Goal: Task Accomplishment & Management: Manage account settings

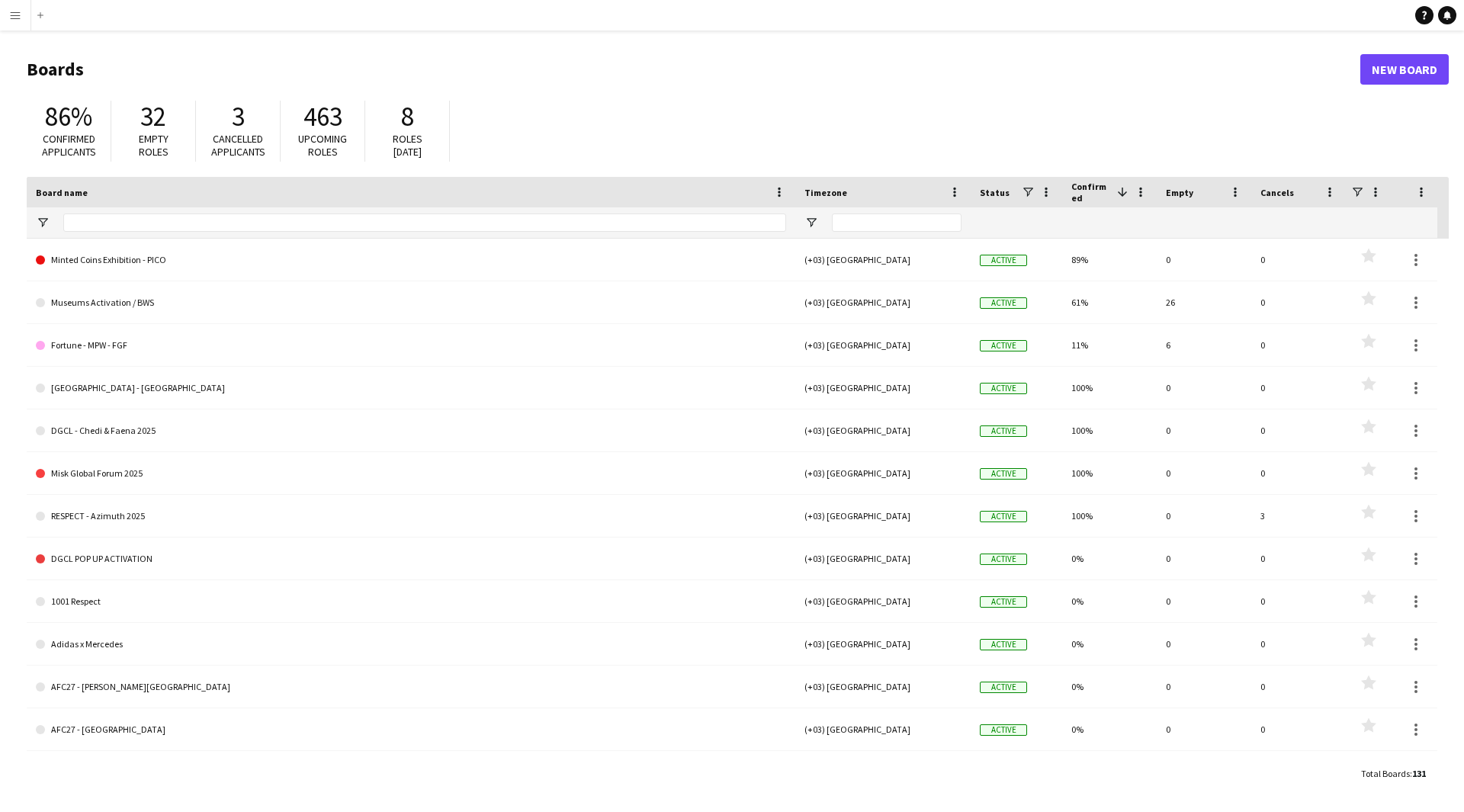
click at [12, 14] on app-icon "Menu" at bounding box center [16, 16] width 13 height 13
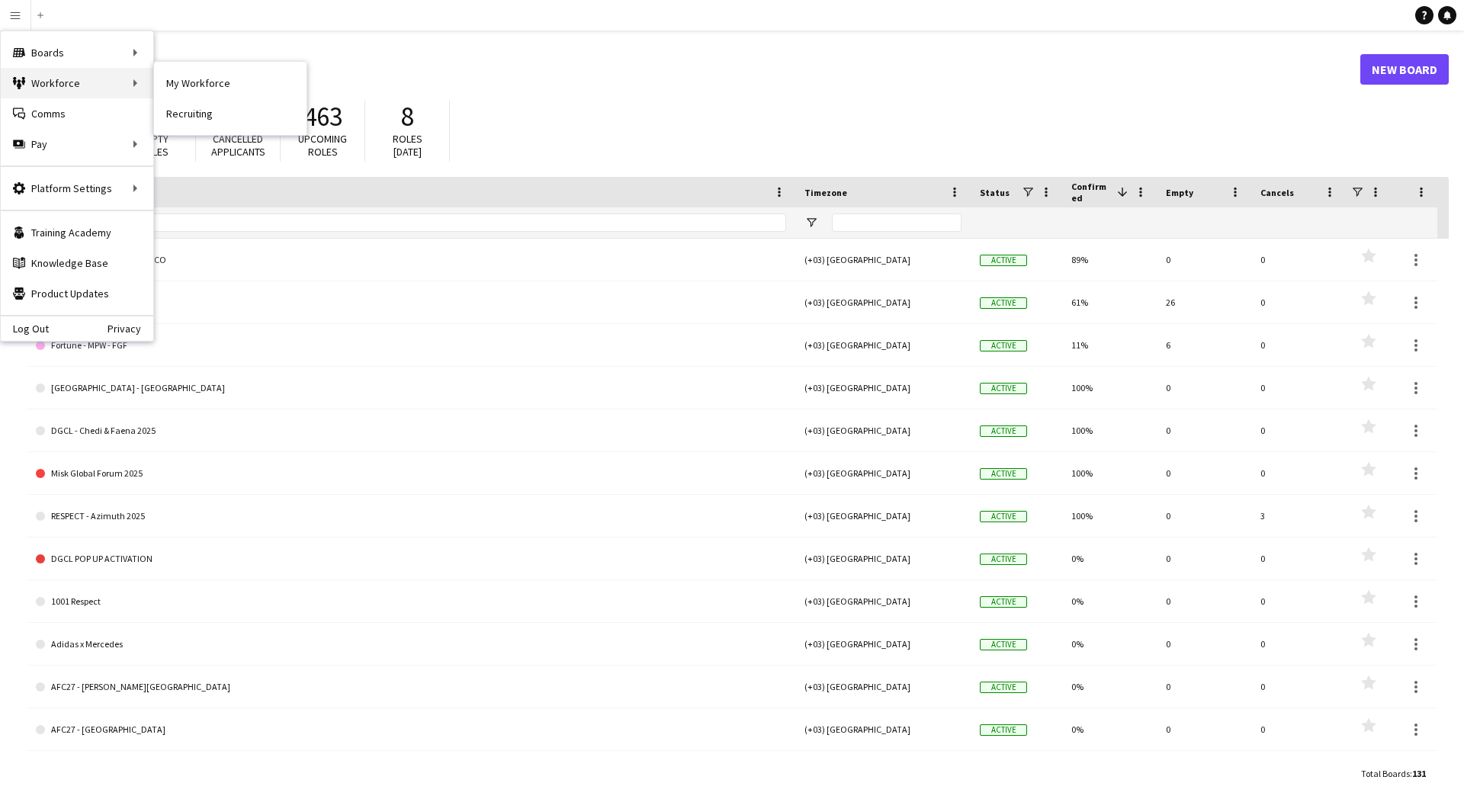
click at [97, 77] on div "Workforce Workforce" at bounding box center [77, 82] width 152 height 31
click at [196, 82] on link "My Workforce" at bounding box center [230, 82] width 152 height 31
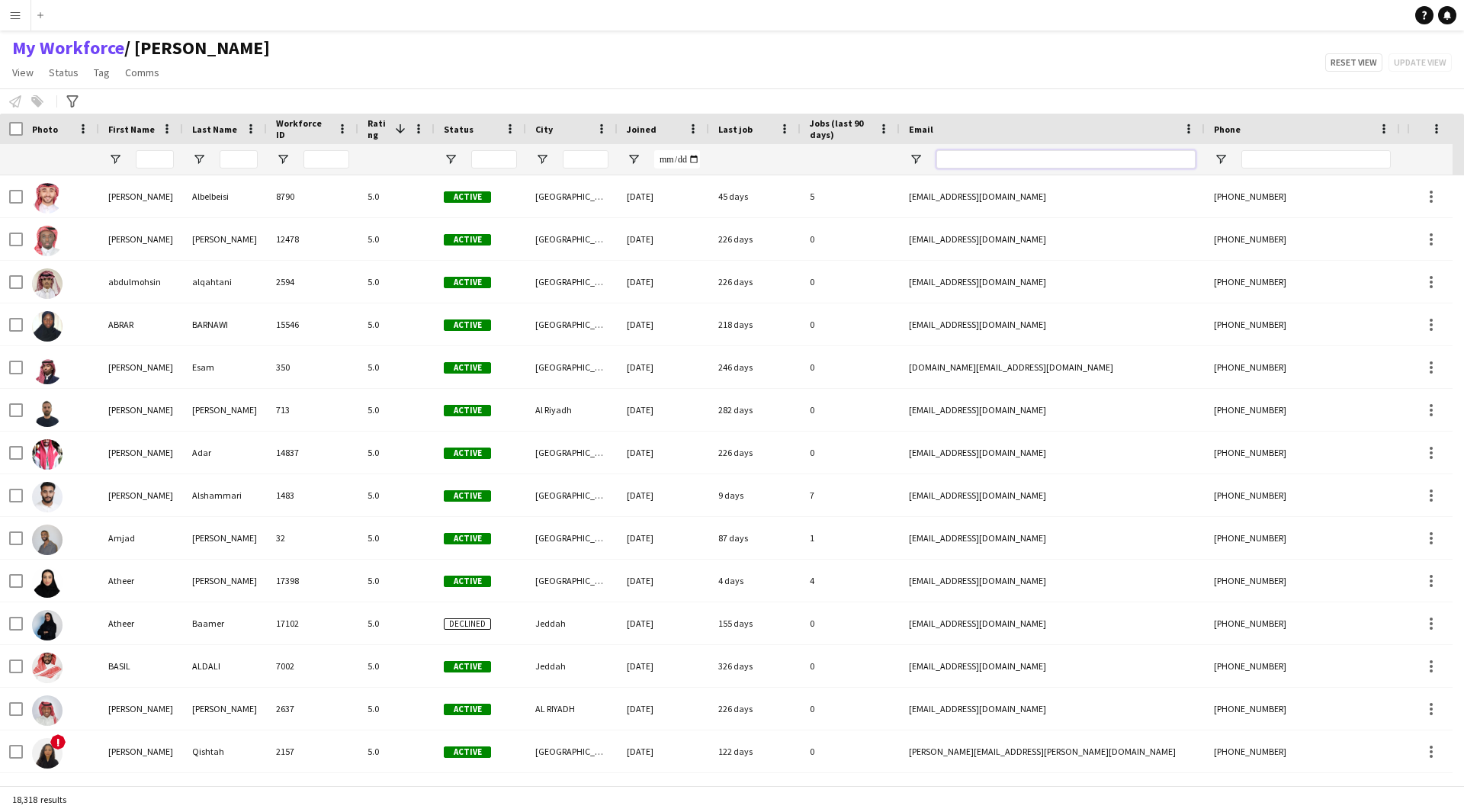
click at [1079, 157] on input "Email Filter Input" at bounding box center [1066, 159] width 259 height 18
paste input "**********"
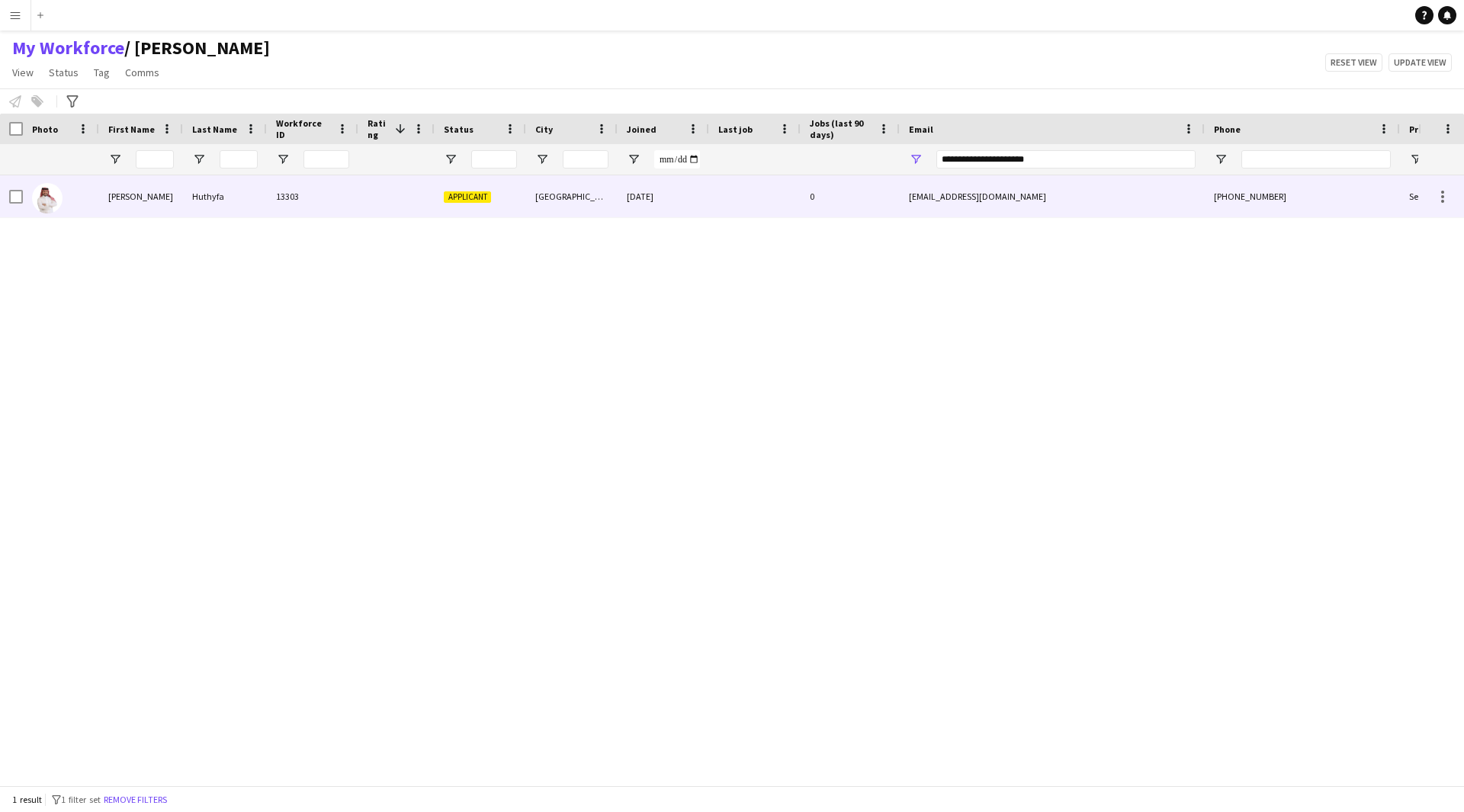
click at [795, 196] on div at bounding box center [755, 196] width 91 height 42
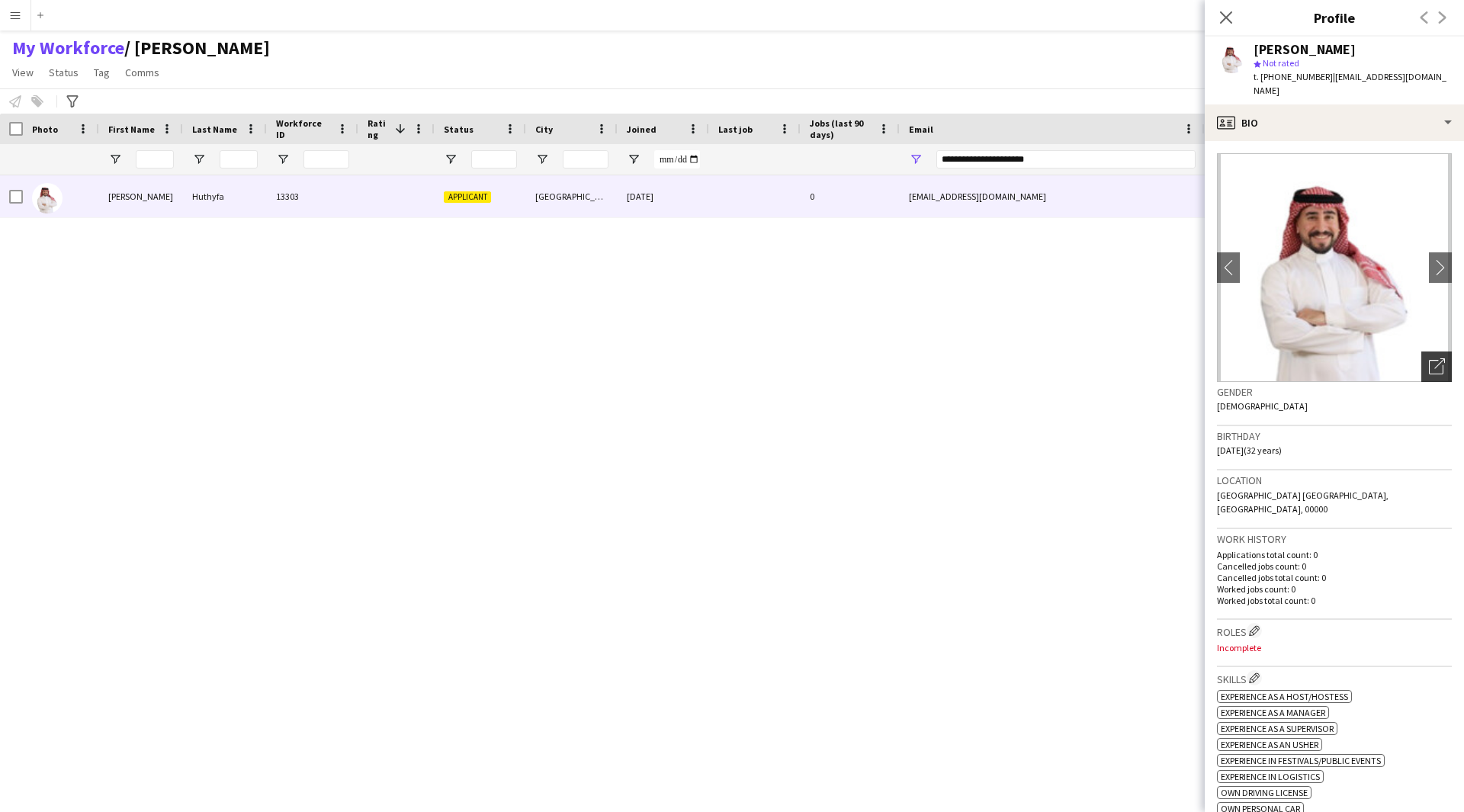
click at [1435, 359] on div "Open photos pop-in" at bounding box center [1436, 366] width 31 height 31
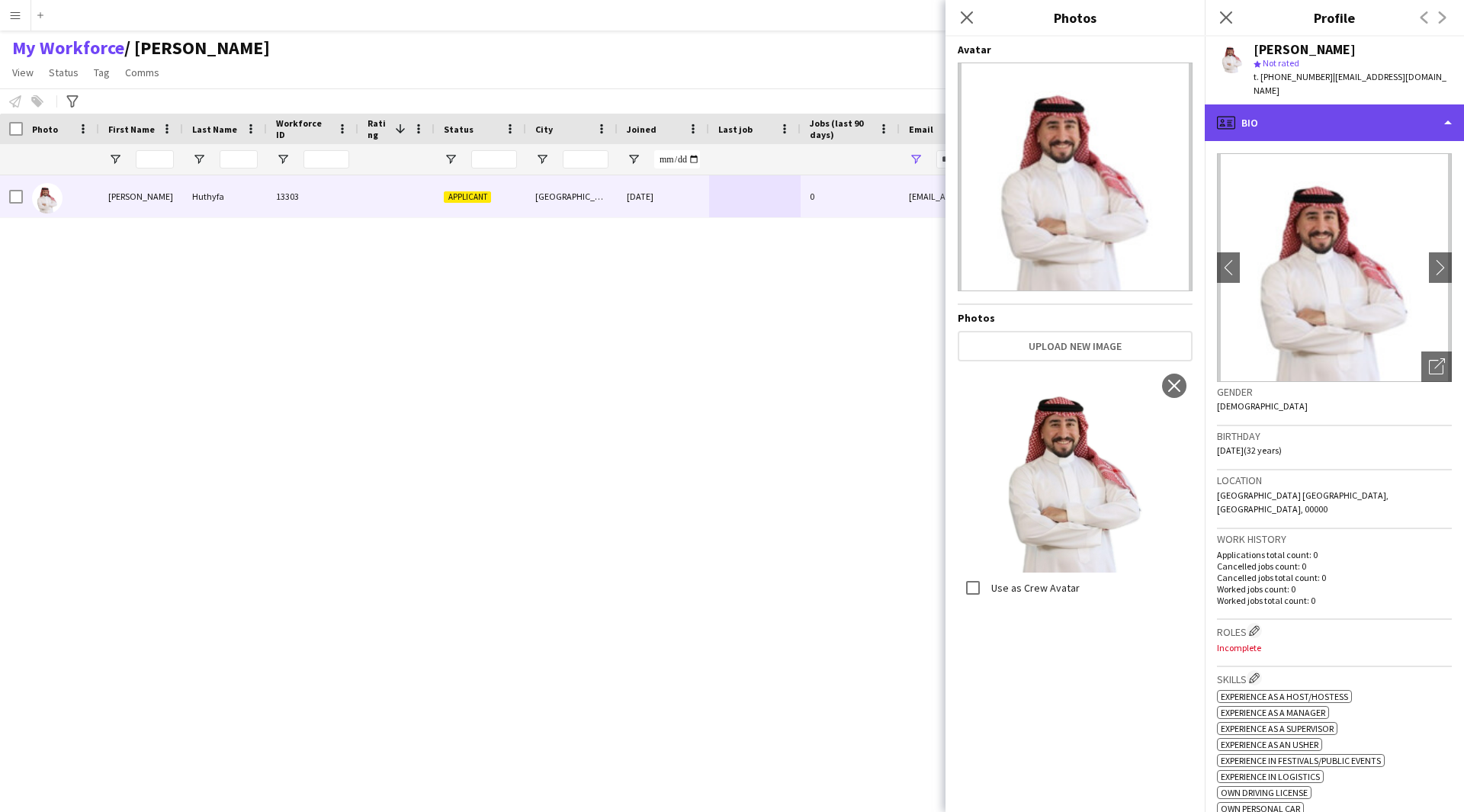
click at [1367, 104] on div "profile Bio" at bounding box center [1334, 123] width 259 height 37
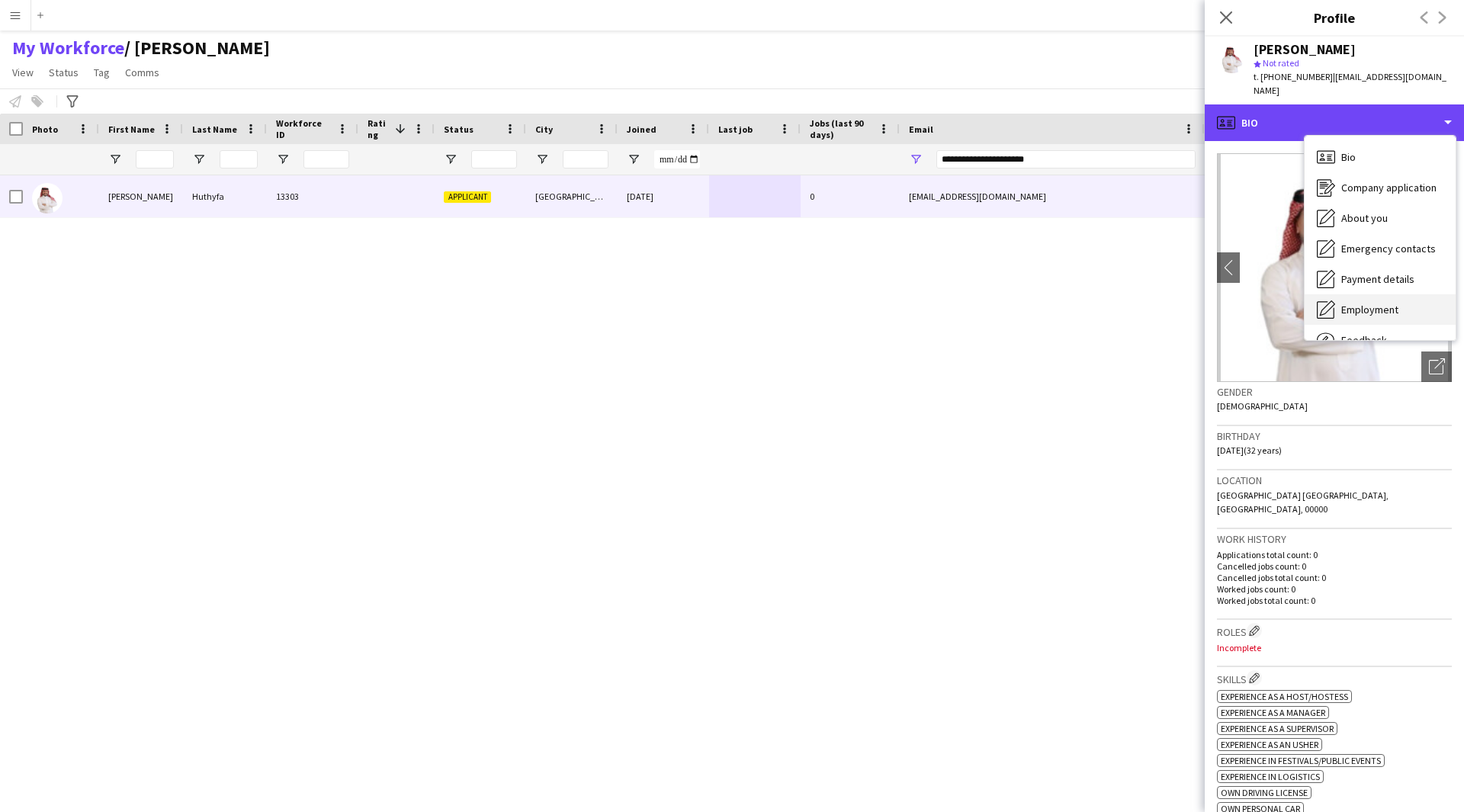
scroll to position [52, 0]
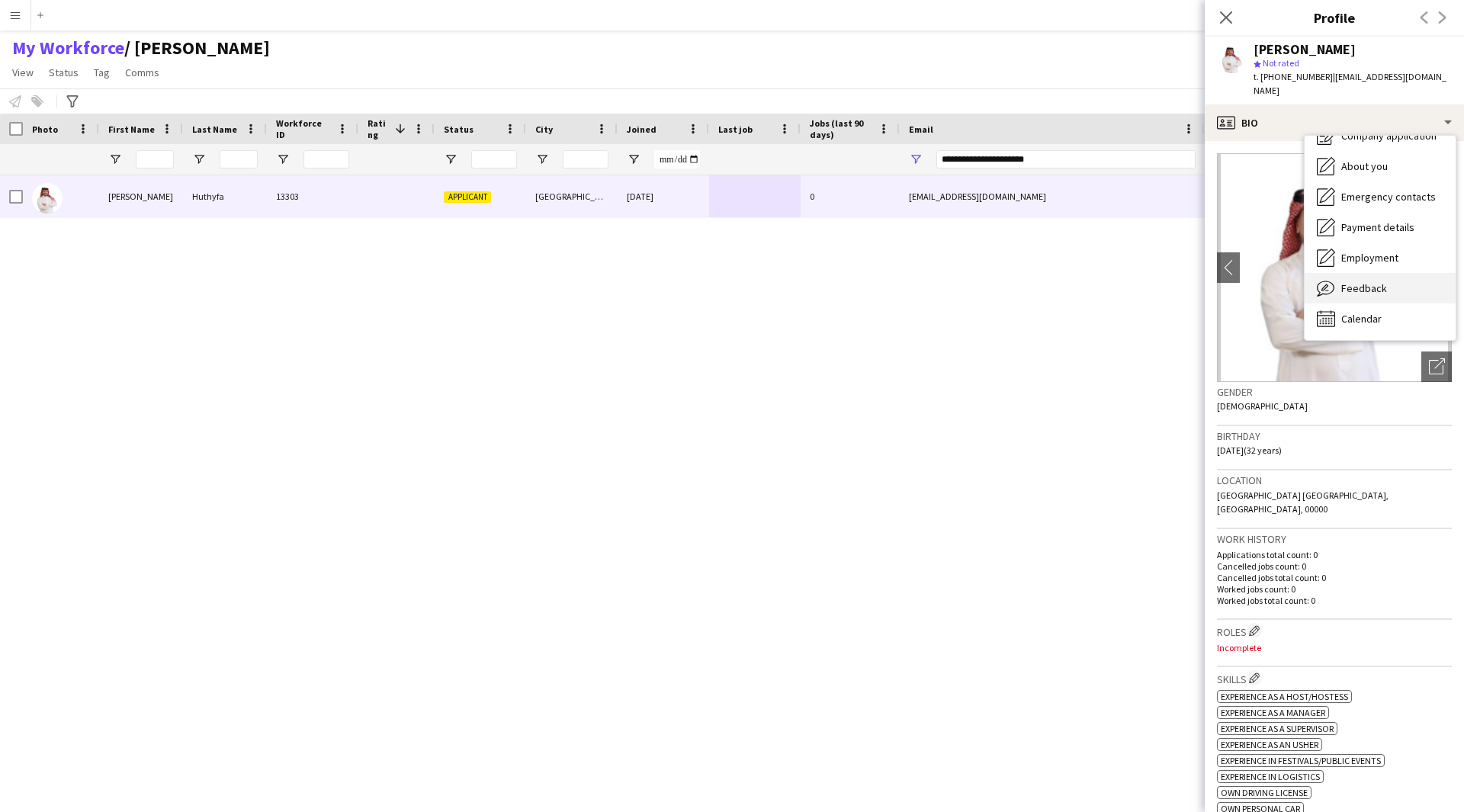
click at [1367, 281] on span "Feedback" at bounding box center [1363, 287] width 46 height 13
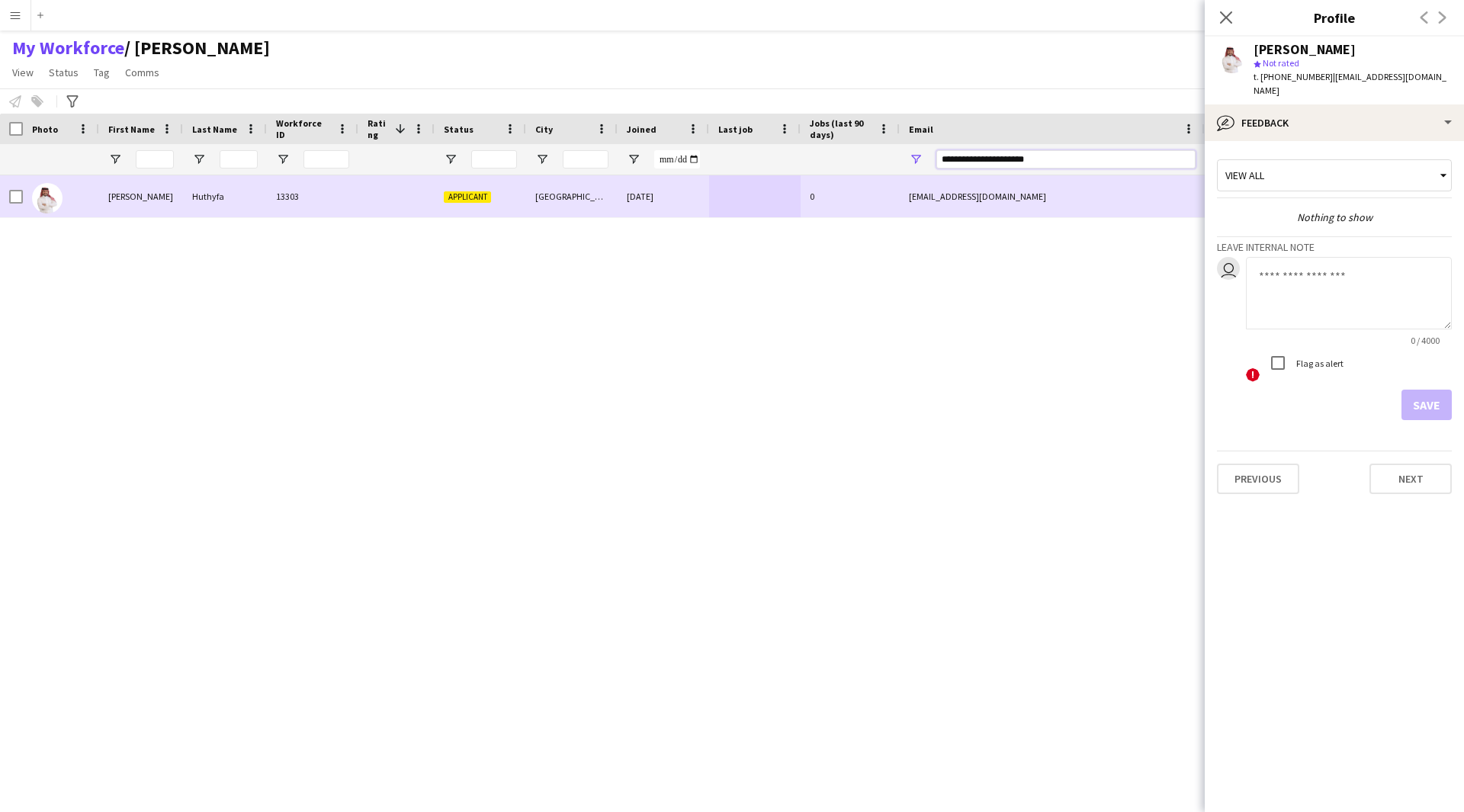
drag, startPoint x: 1062, startPoint y: 163, endPoint x: 826, endPoint y: 200, distance: 238.9
click at [826, 200] on div "Workforce Details Photo First Name" at bounding box center [732, 449] width 1464 height 671
paste input "Email Filter Input"
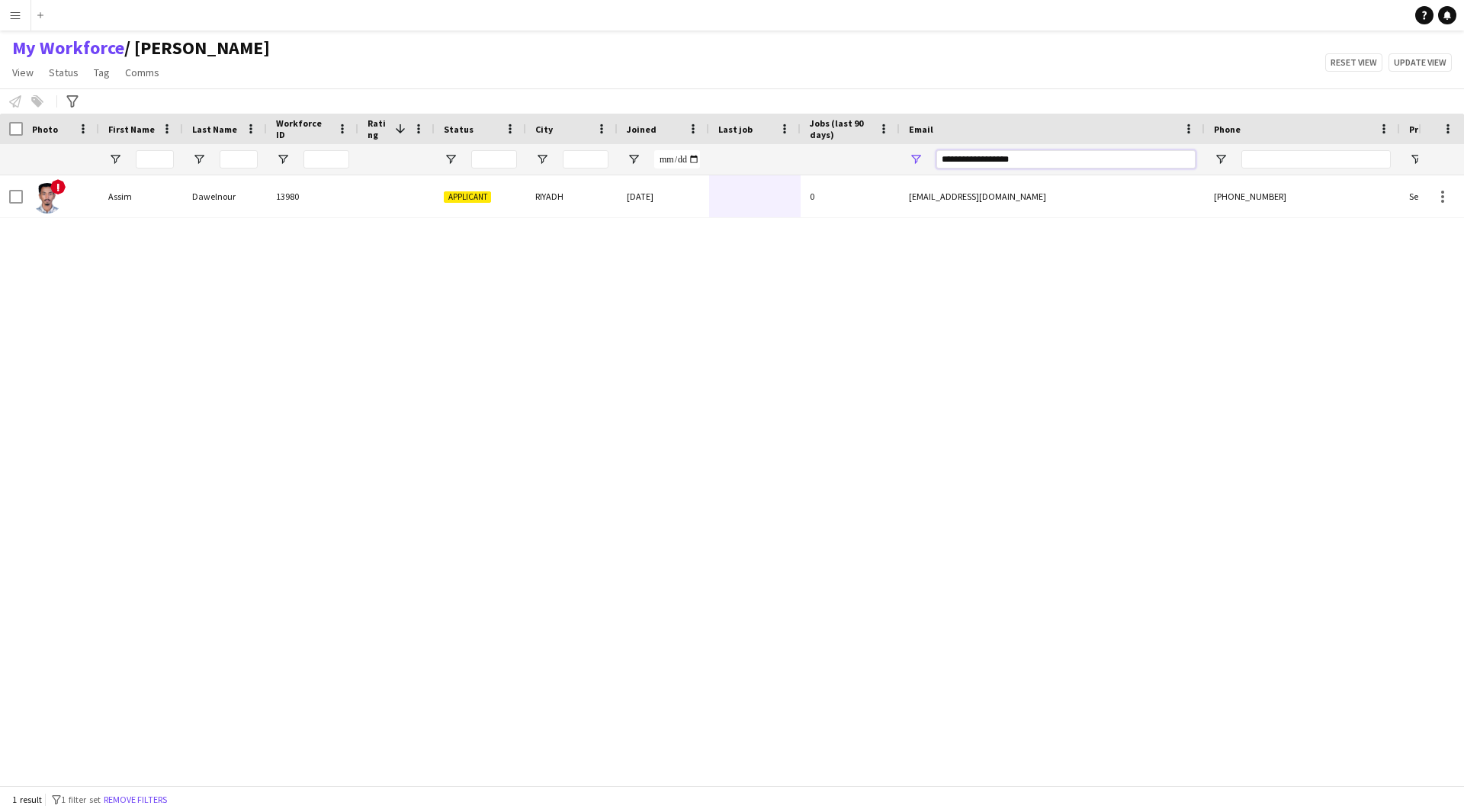
type input "**********"
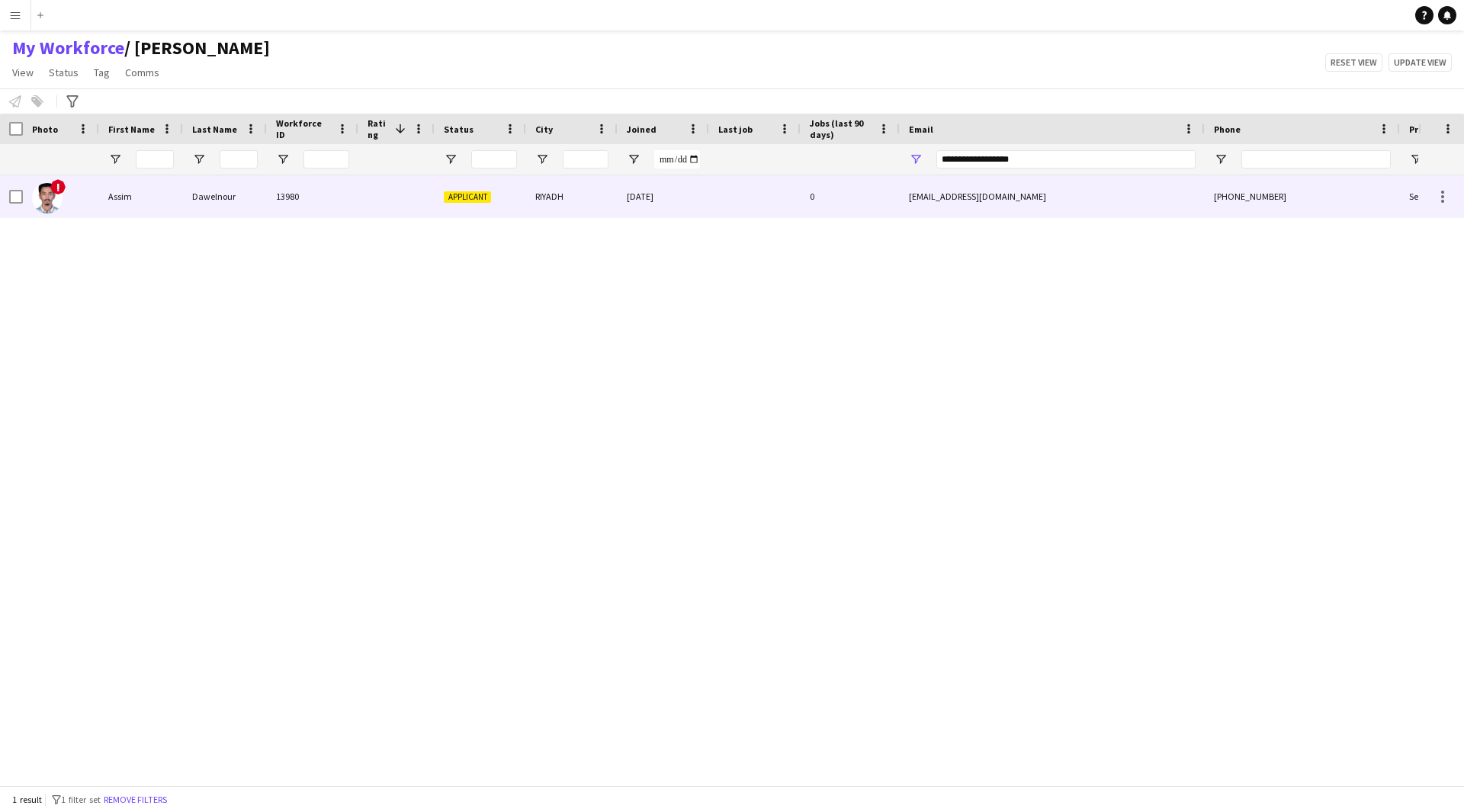
click at [1049, 218] on div "acee.11@icloud.com" at bounding box center [1052, 196] width 305 height 42
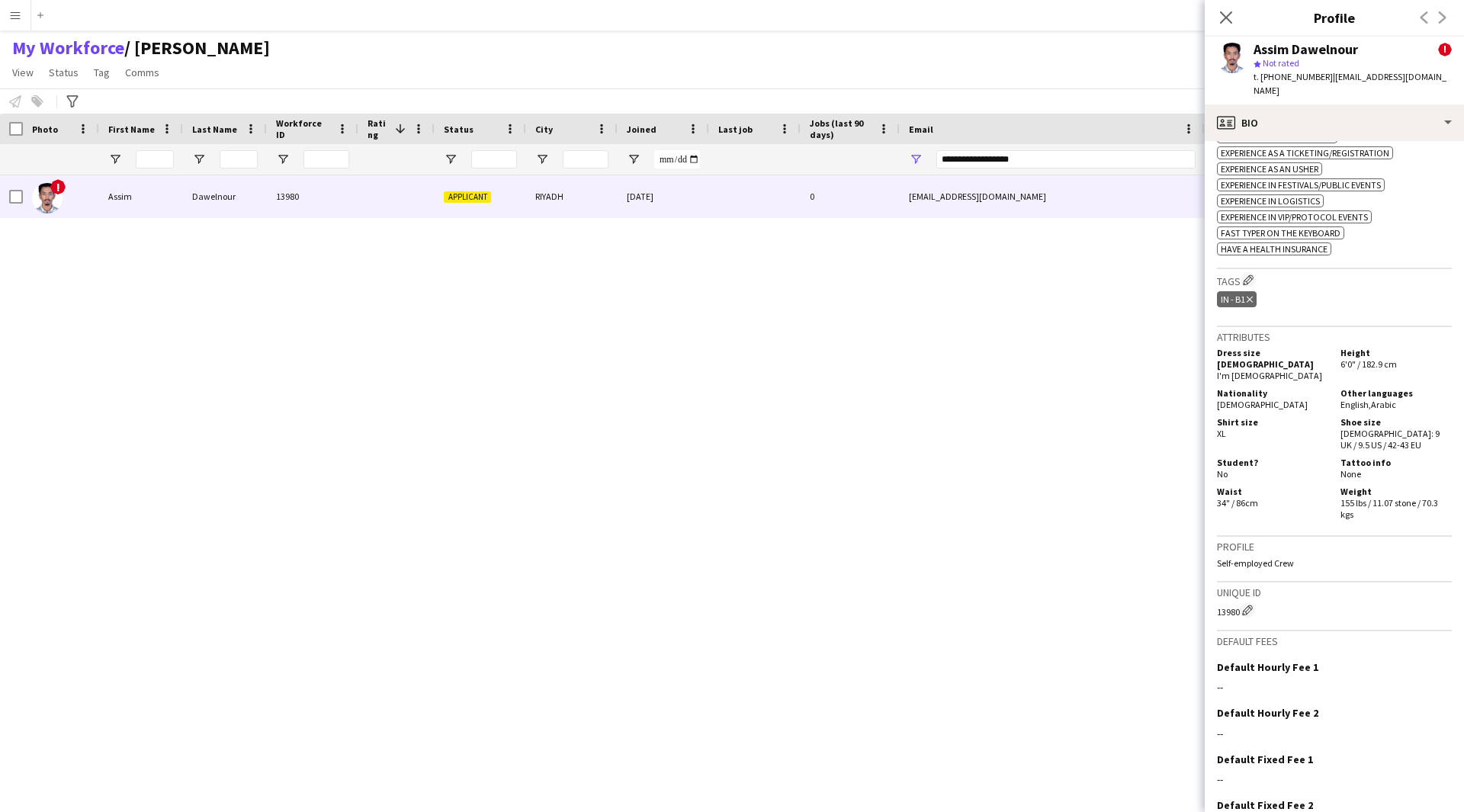
scroll to position [791, 0]
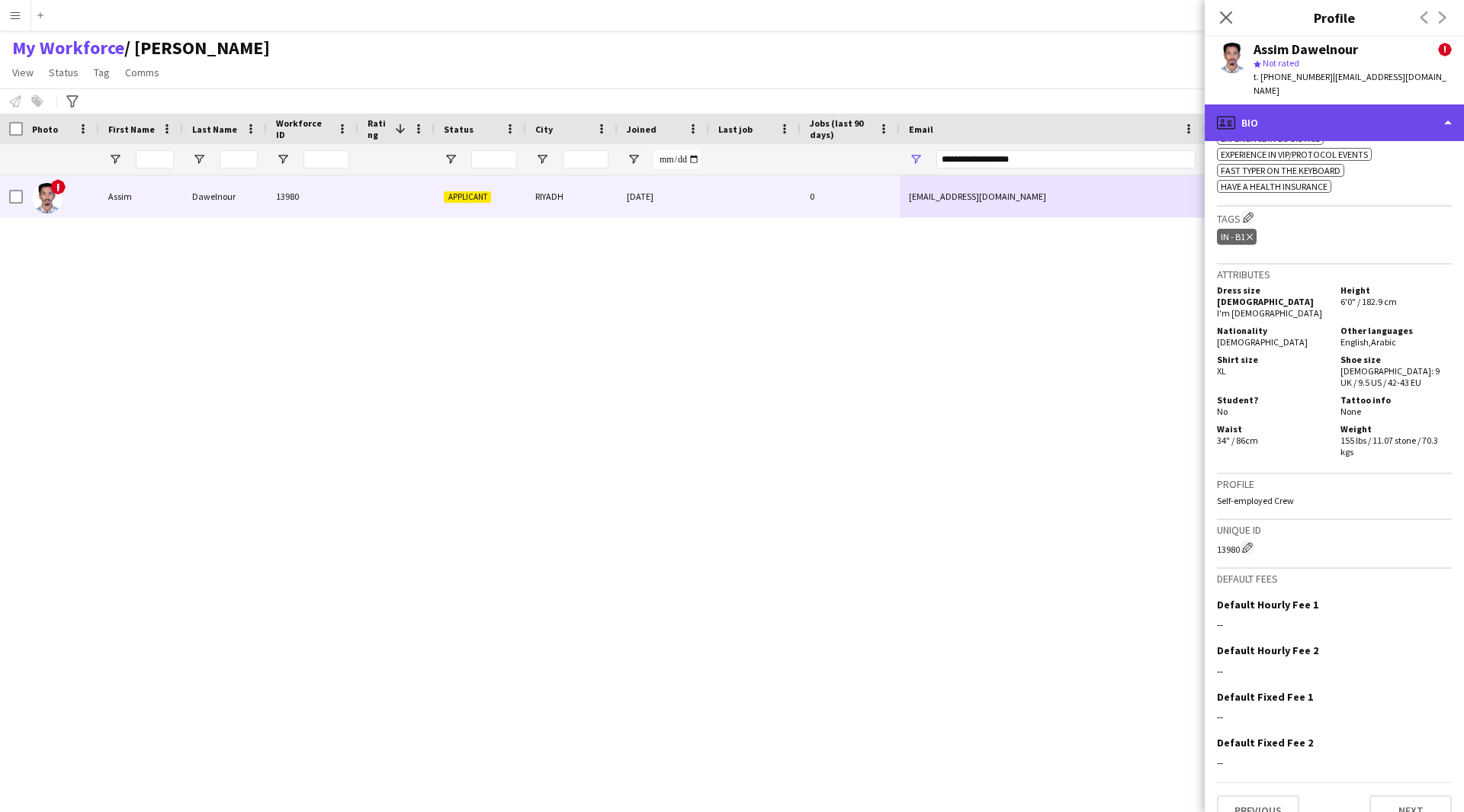
click at [1339, 118] on div "profile Bio" at bounding box center [1334, 123] width 259 height 37
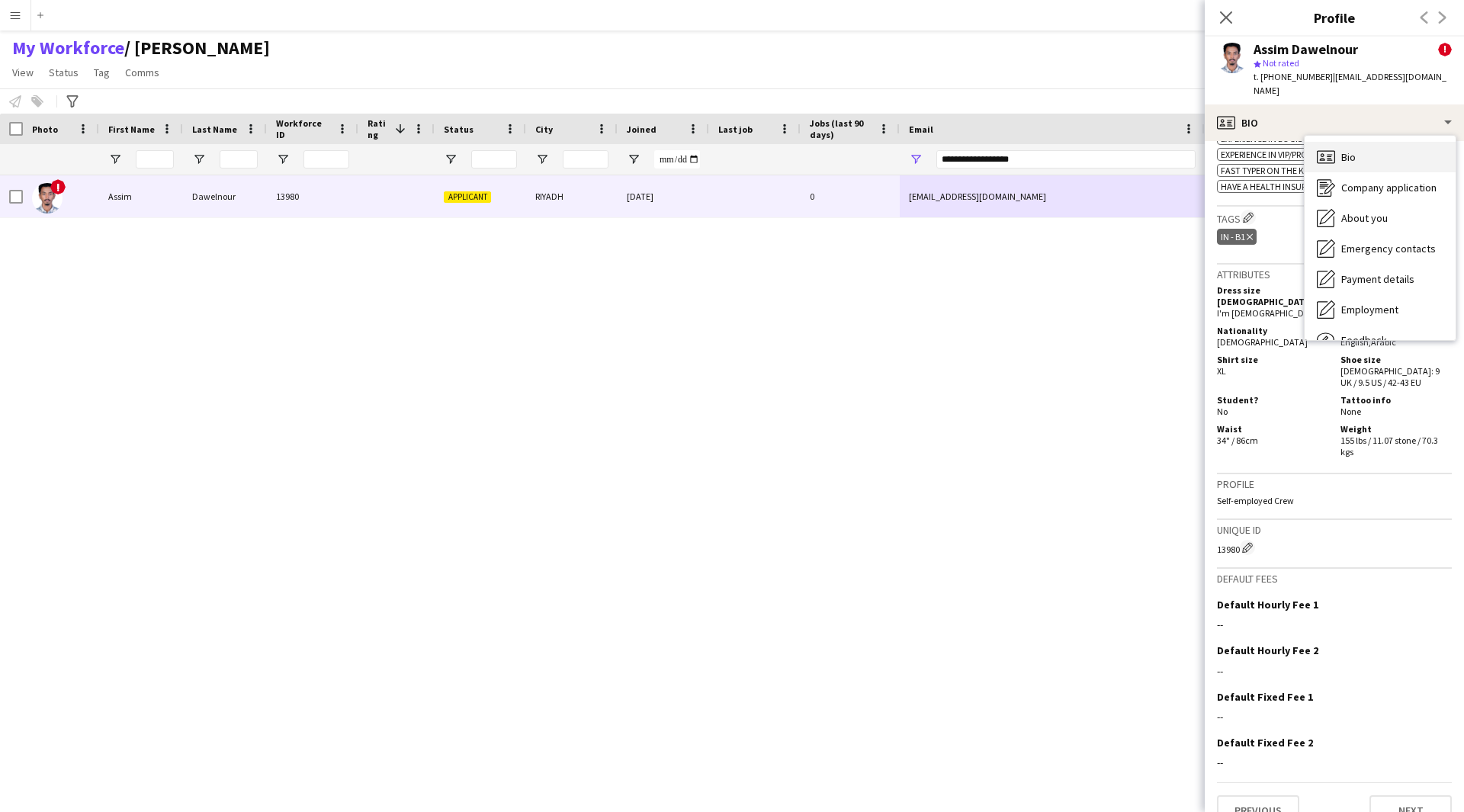
click at [1364, 146] on div "Bio Bio" at bounding box center [1380, 157] width 151 height 31
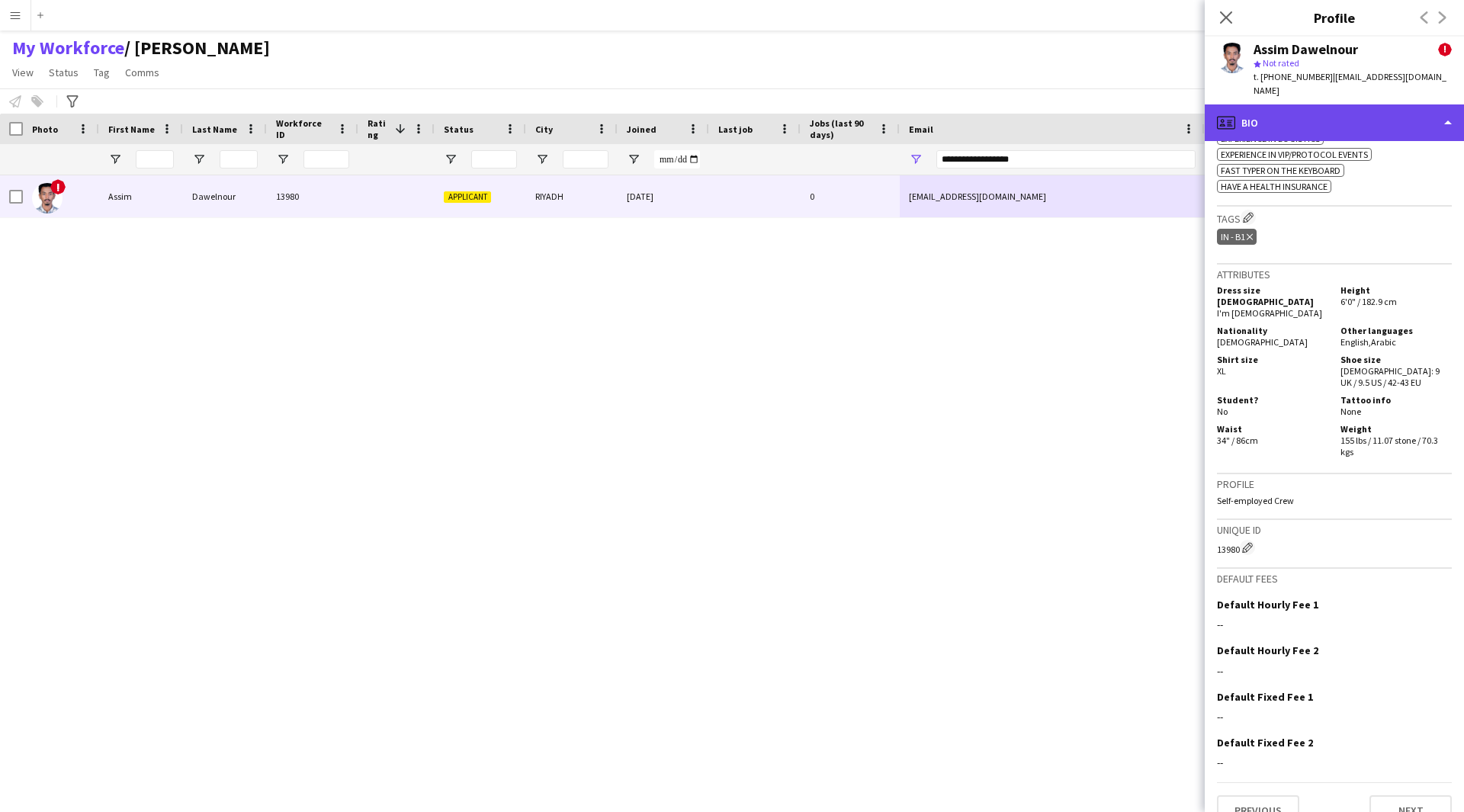
click at [1331, 108] on div "profile Bio" at bounding box center [1334, 123] width 259 height 37
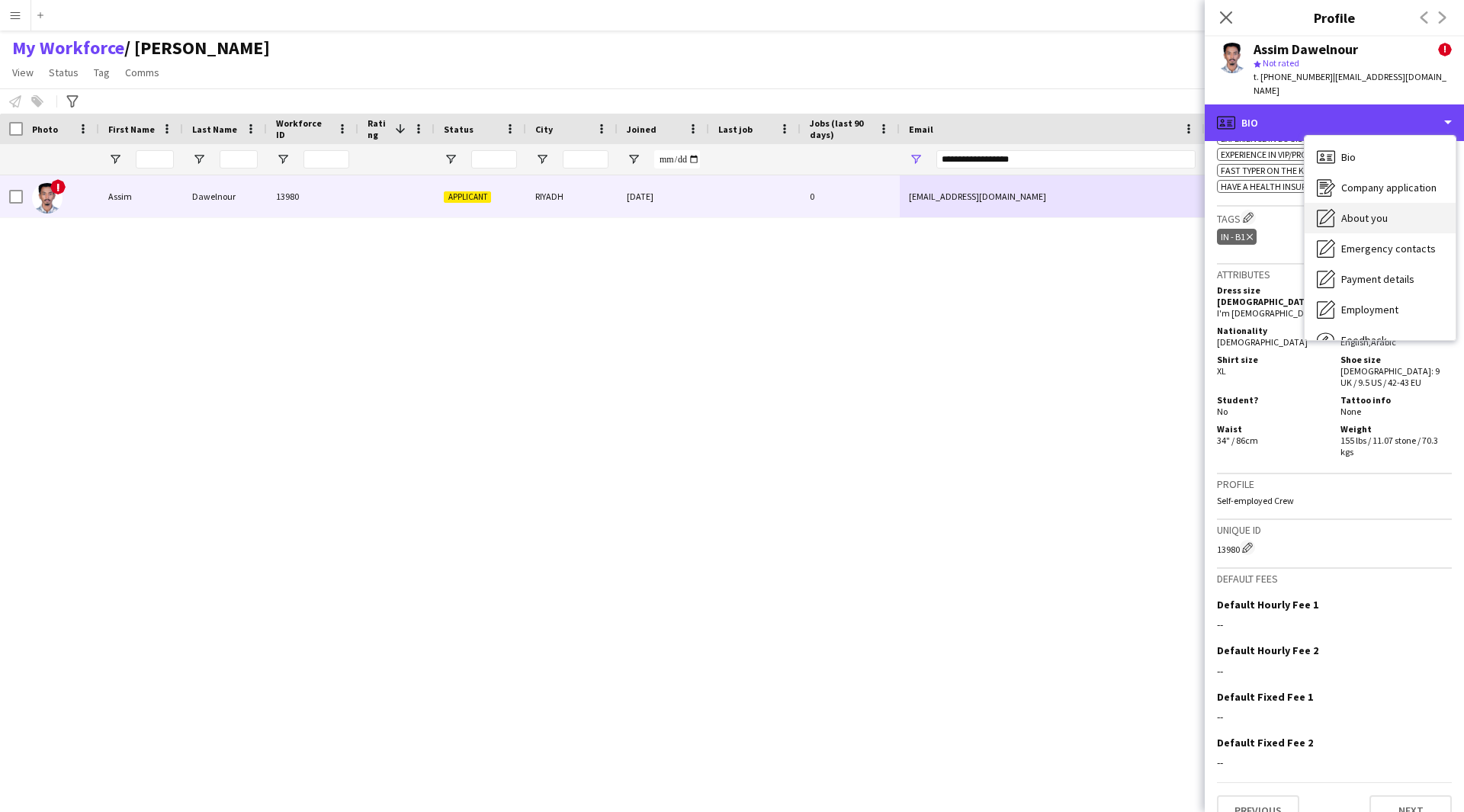
scroll to position [52, 0]
click at [1271, 121] on div "profile Bio" at bounding box center [1334, 123] width 259 height 37
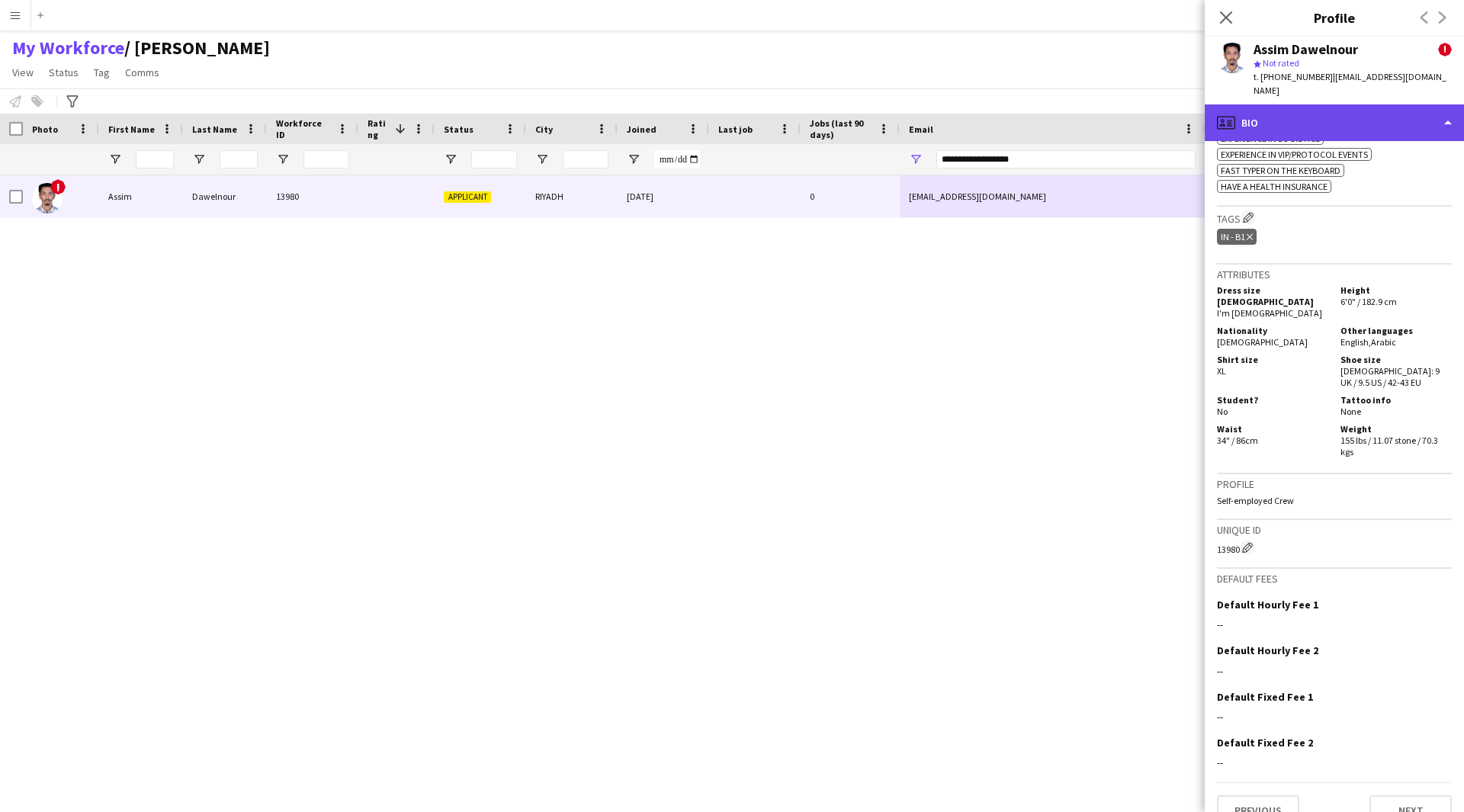
click at [1271, 121] on div "profile Bio" at bounding box center [1334, 123] width 259 height 37
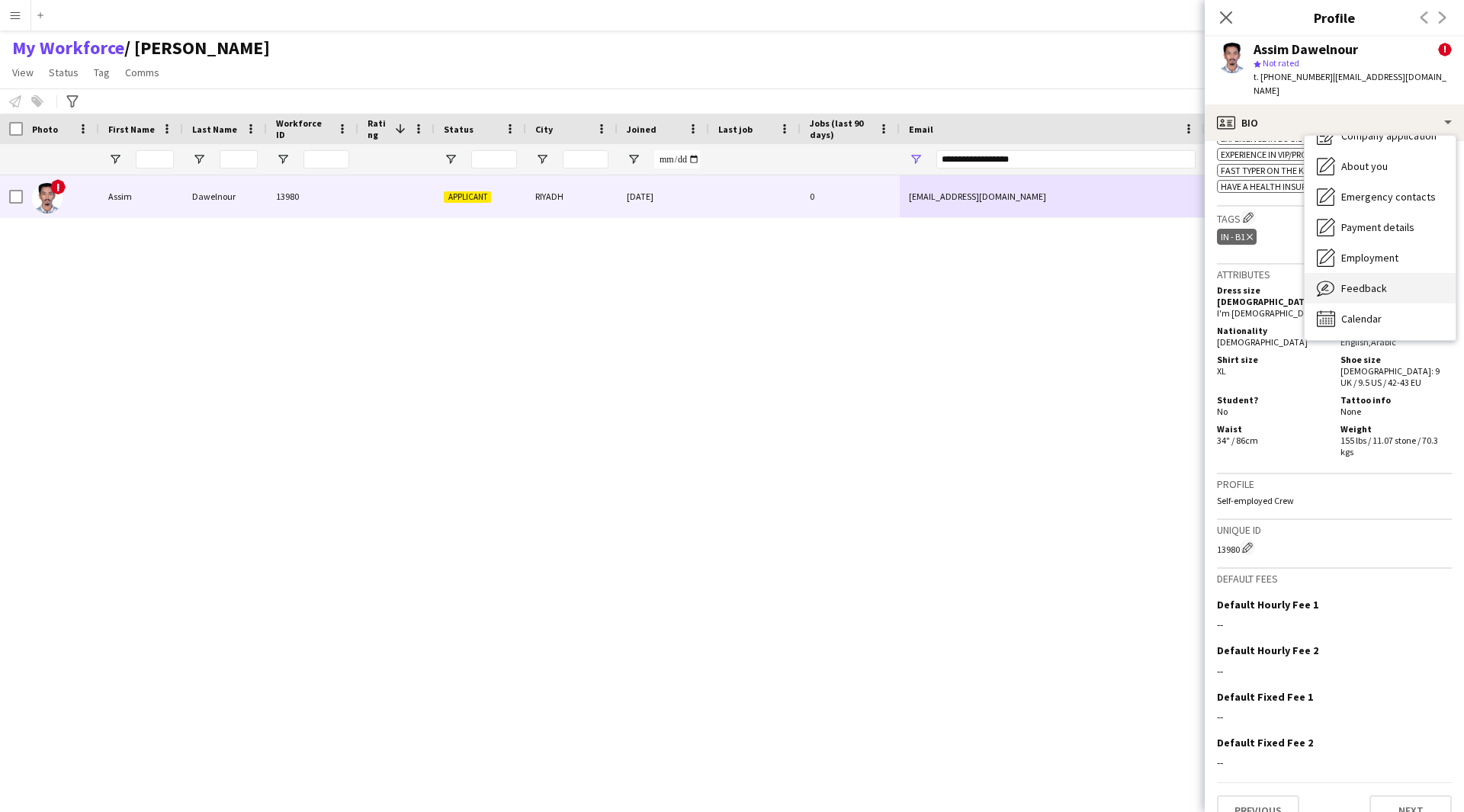
click at [1378, 281] on span "Feedback" at bounding box center [1363, 287] width 46 height 13
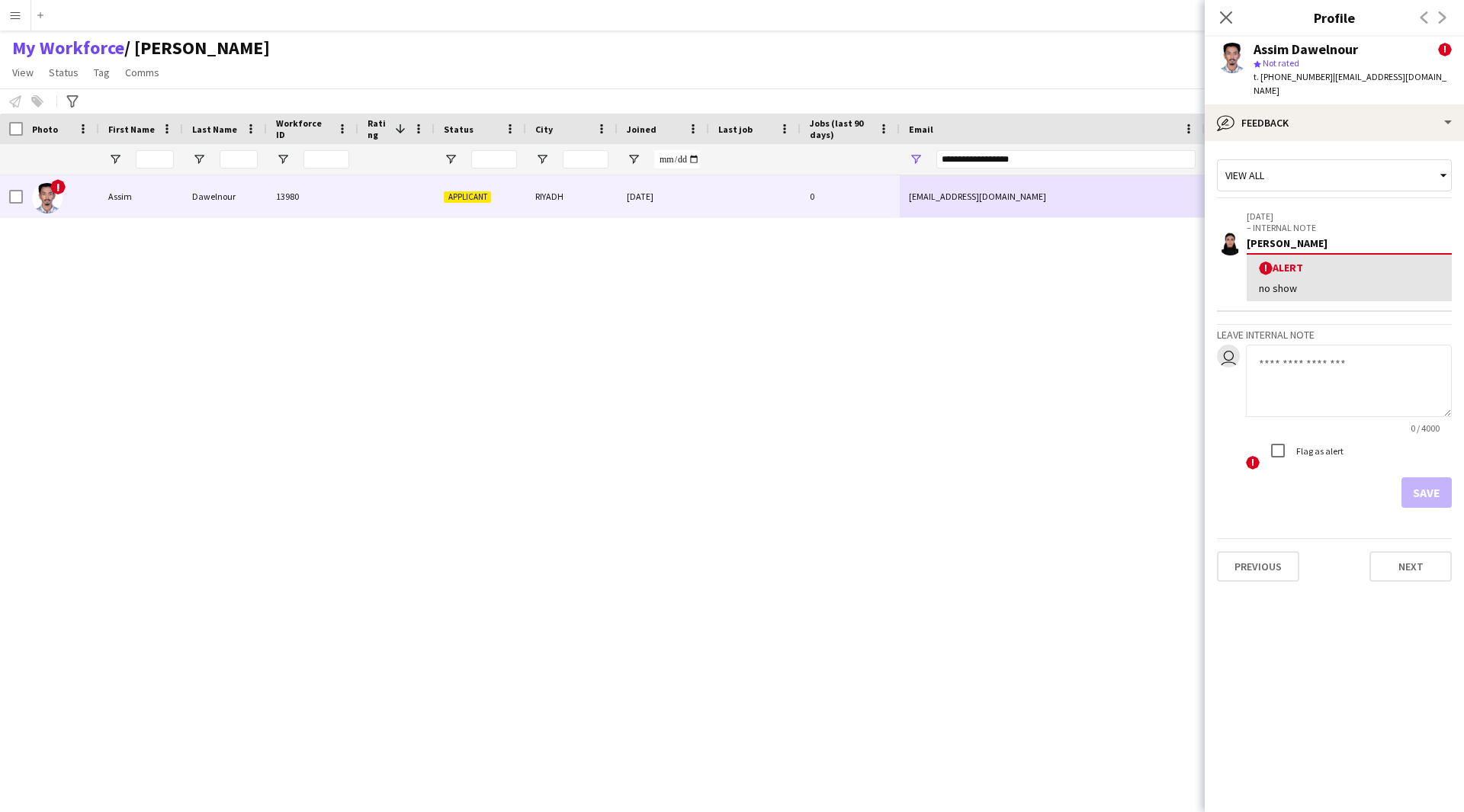
click at [1315, 345] on textarea at bounding box center [1349, 381] width 206 height 72
type textarea "*******"
click at [1419, 477] on button "Save" at bounding box center [1426, 492] width 50 height 31
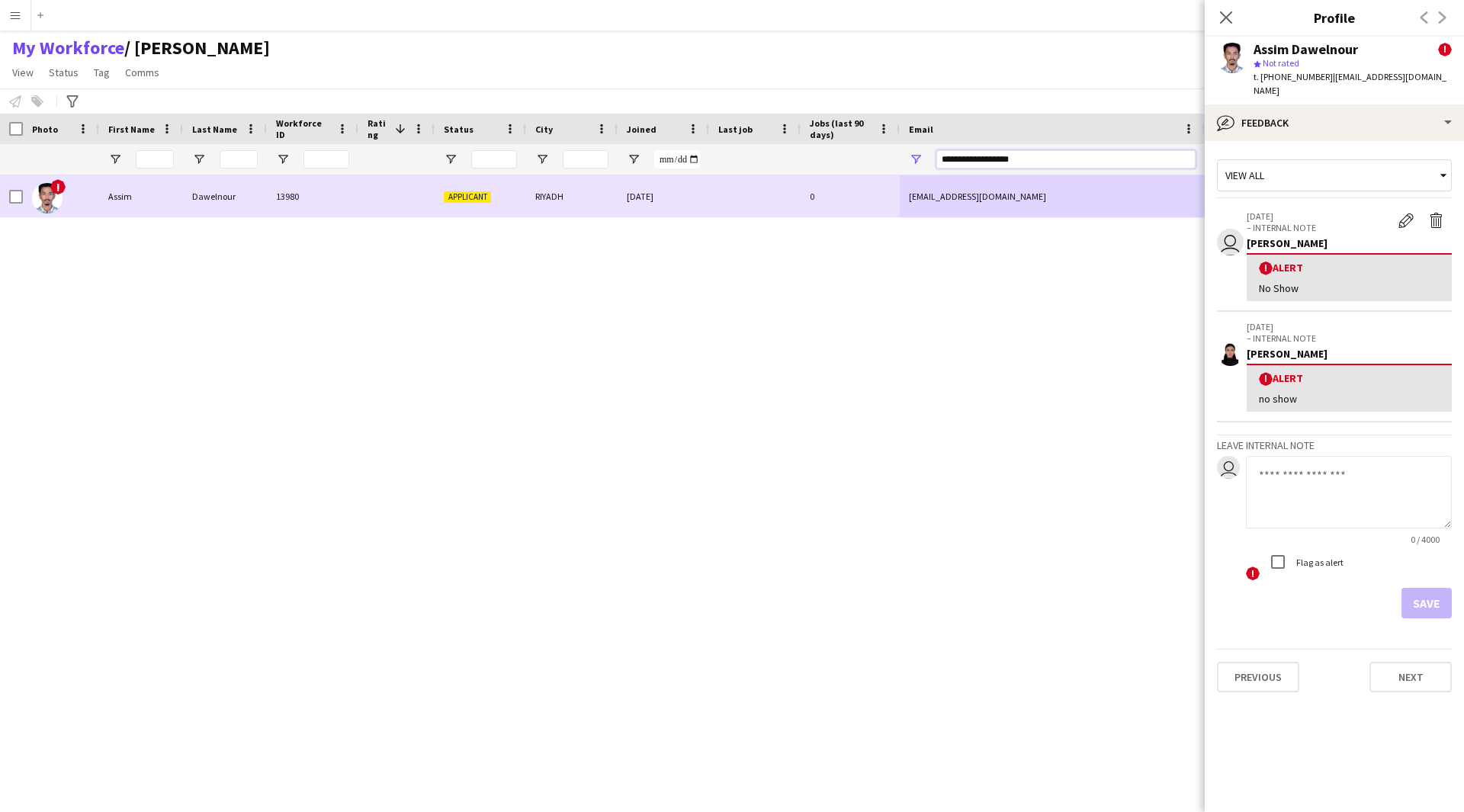
drag, startPoint x: 1066, startPoint y: 152, endPoint x: 742, endPoint y: 202, distance: 327.8
click at [742, 202] on div "Workforce Details Photo First Name" at bounding box center [732, 449] width 1464 height 671
paste input "**********"
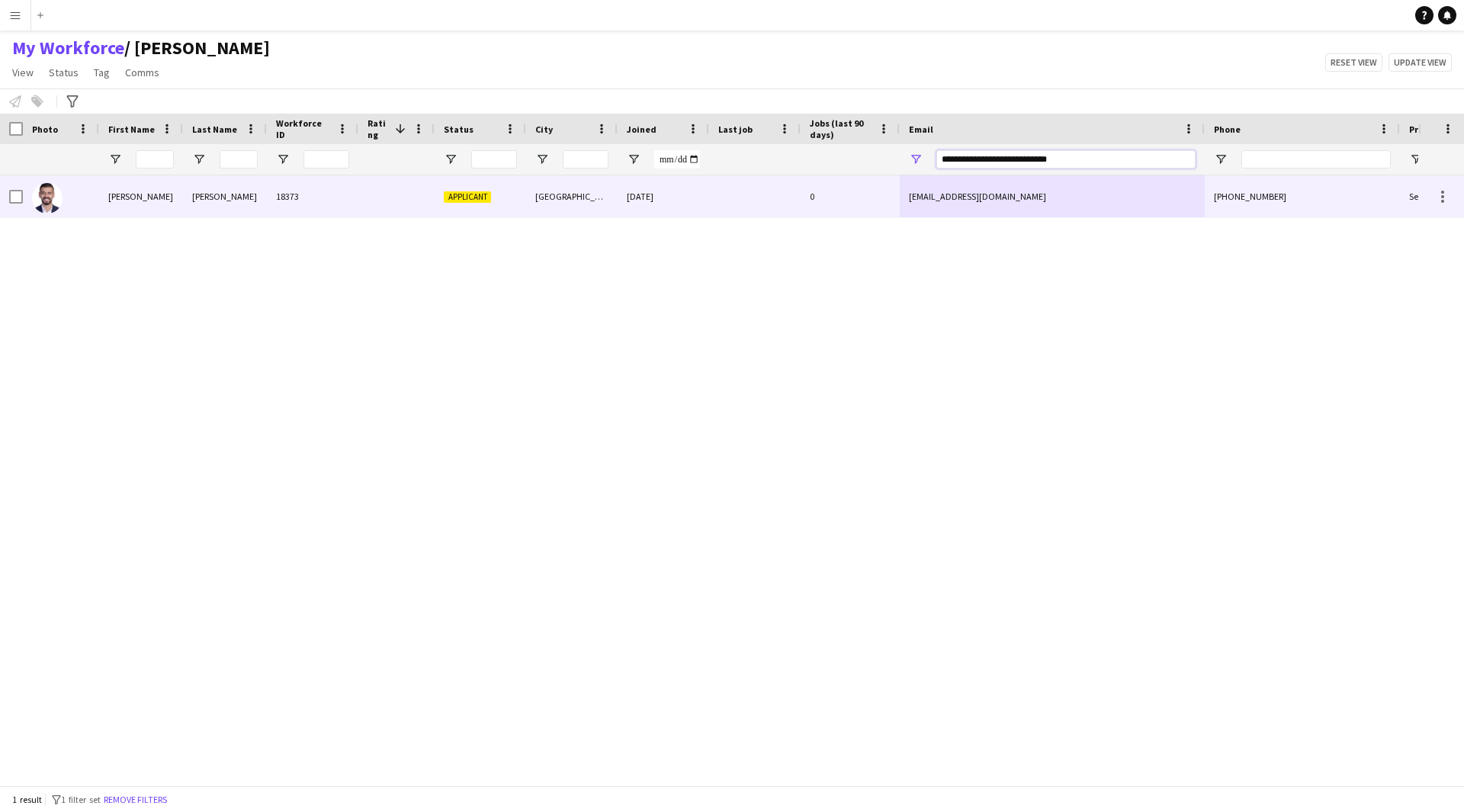
type input "**********"
click at [834, 211] on div "0" at bounding box center [850, 196] width 99 height 42
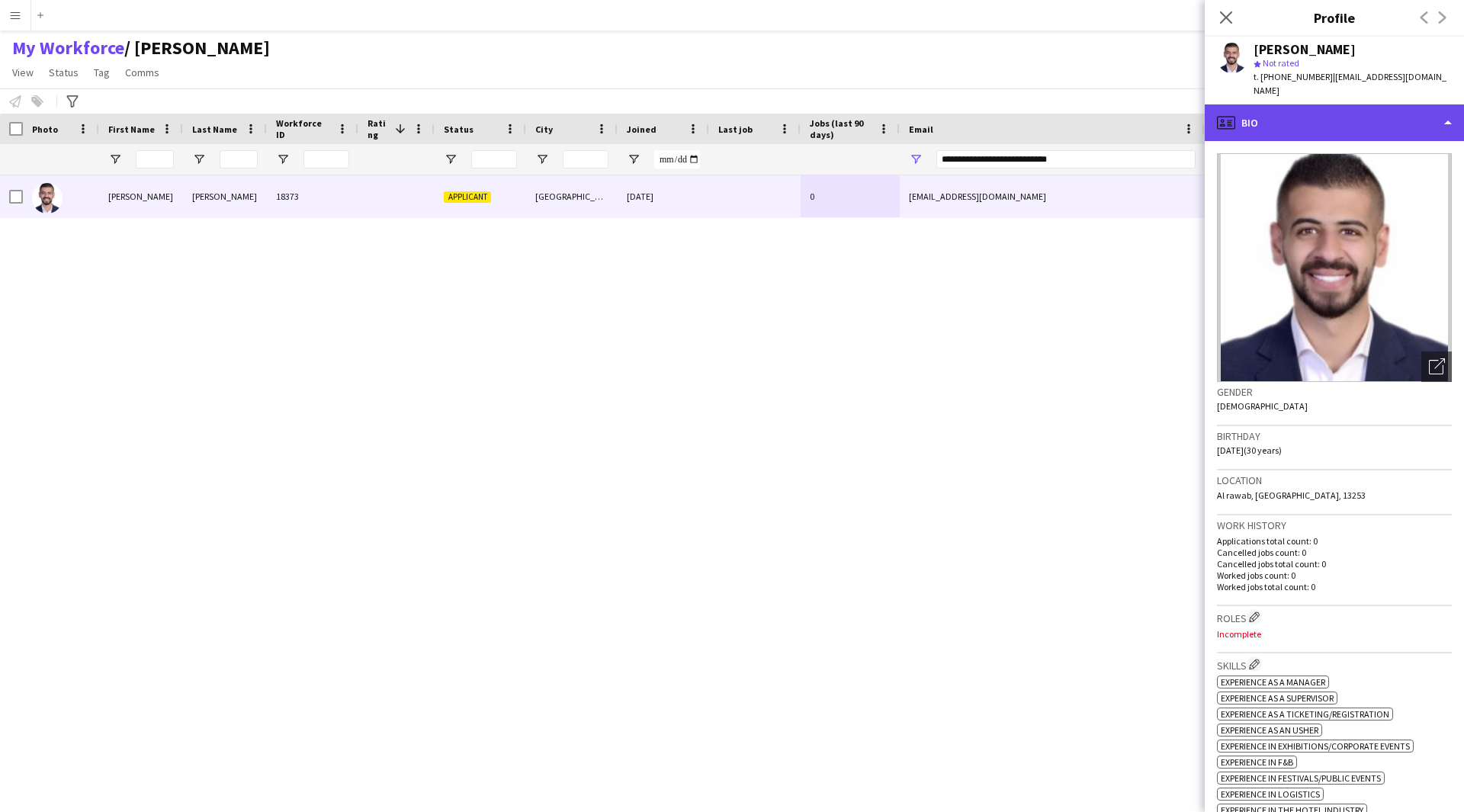
click at [1384, 131] on div "profile Bio" at bounding box center [1334, 123] width 259 height 37
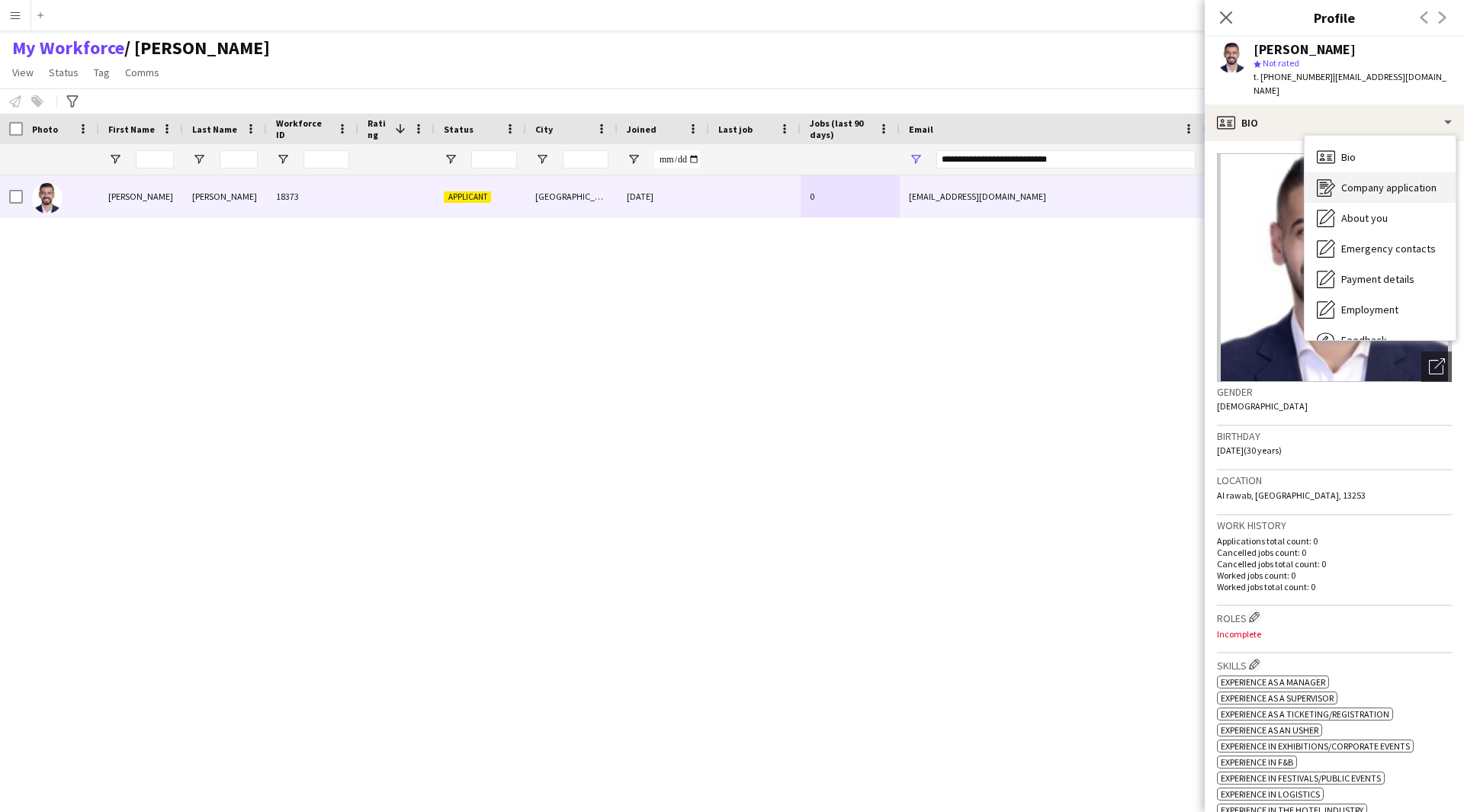
click at [1379, 190] on span "Company application" at bounding box center [1388, 187] width 95 height 13
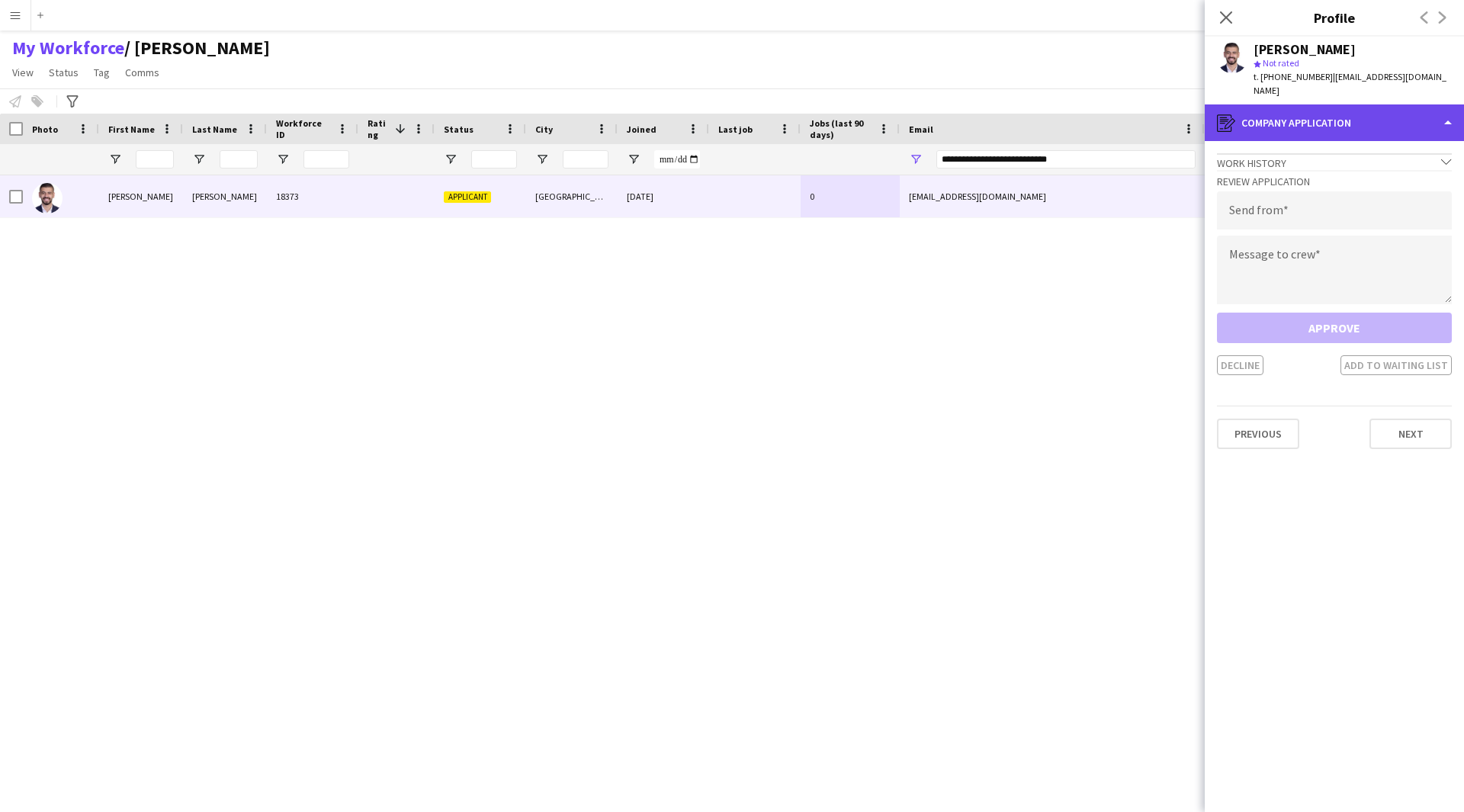
click at [1376, 134] on div "register Company application" at bounding box center [1334, 123] width 259 height 37
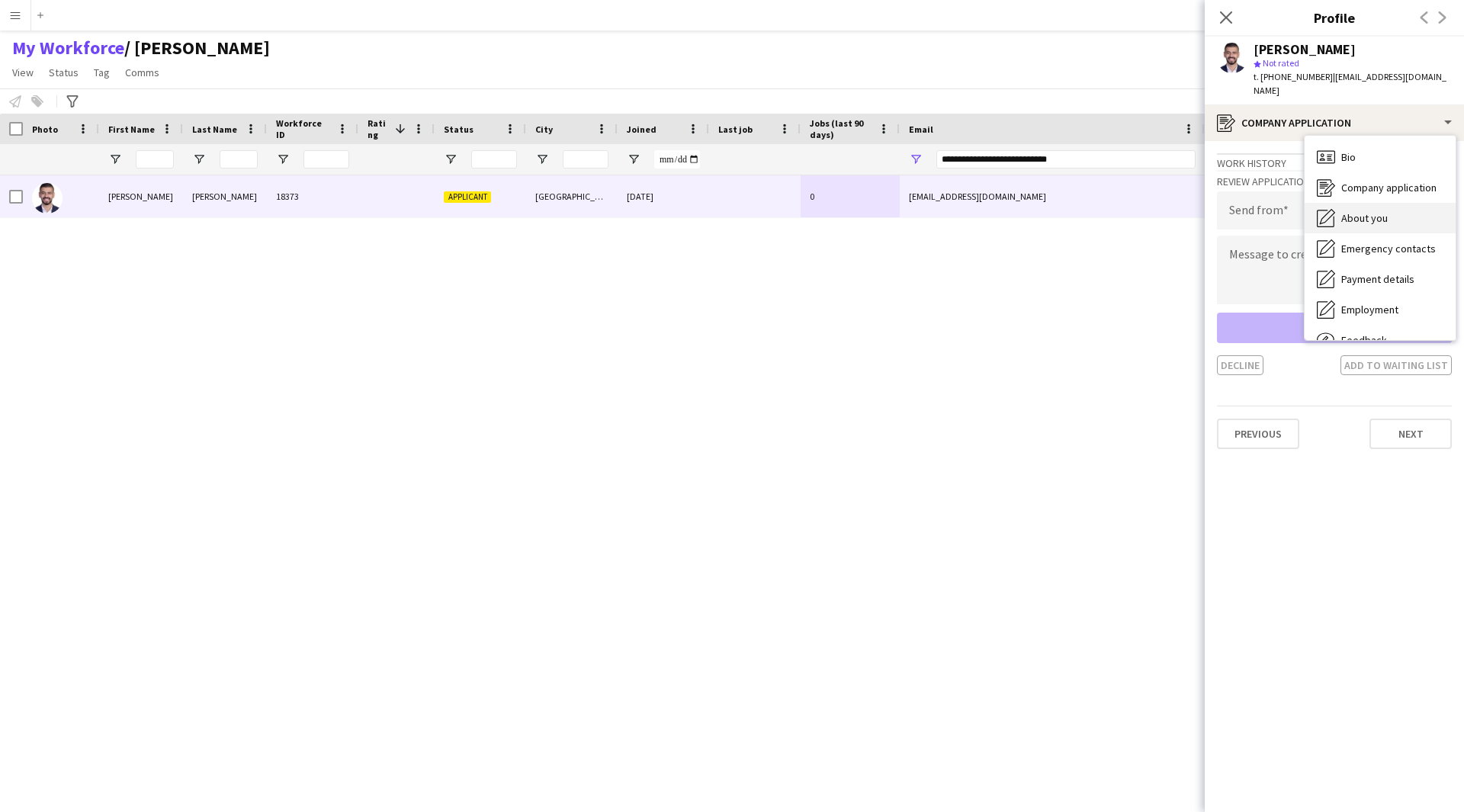
click at [1387, 224] on div "About you About you" at bounding box center [1380, 218] width 151 height 31
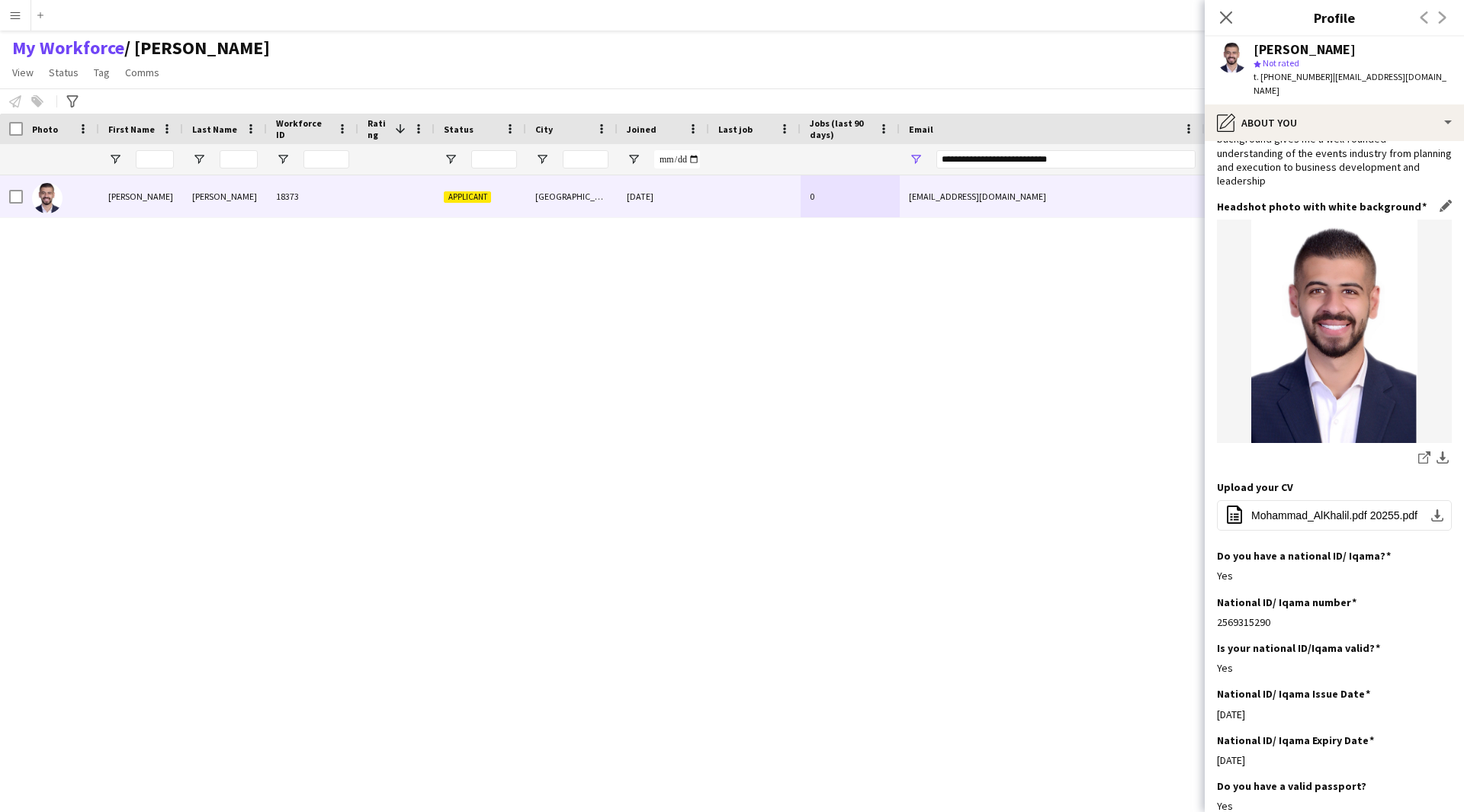
scroll to position [155, 0]
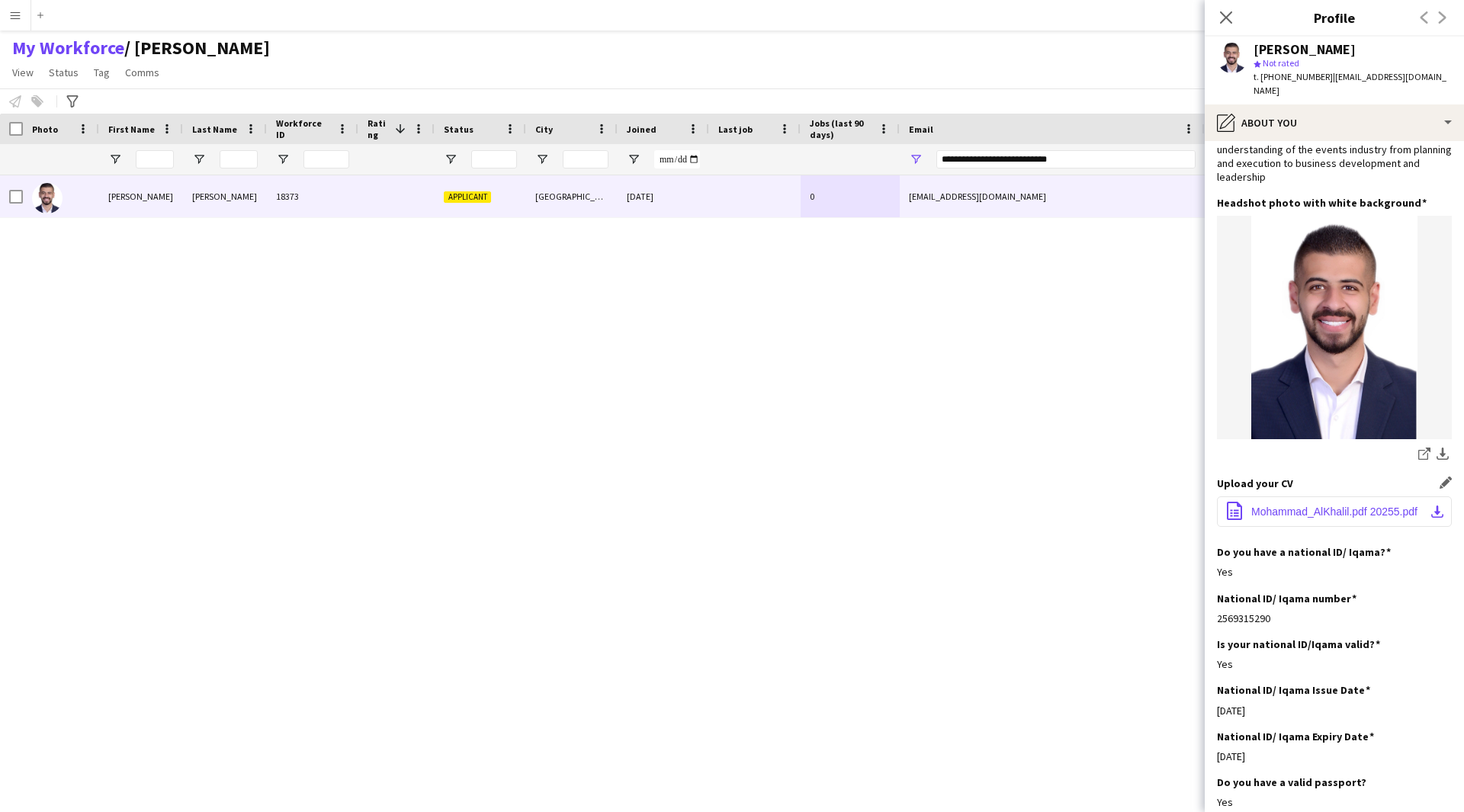
click at [1285, 506] on span "Mohammad_AlKhalil.pdf 20255.pdf" at bounding box center [1334, 512] width 167 height 13
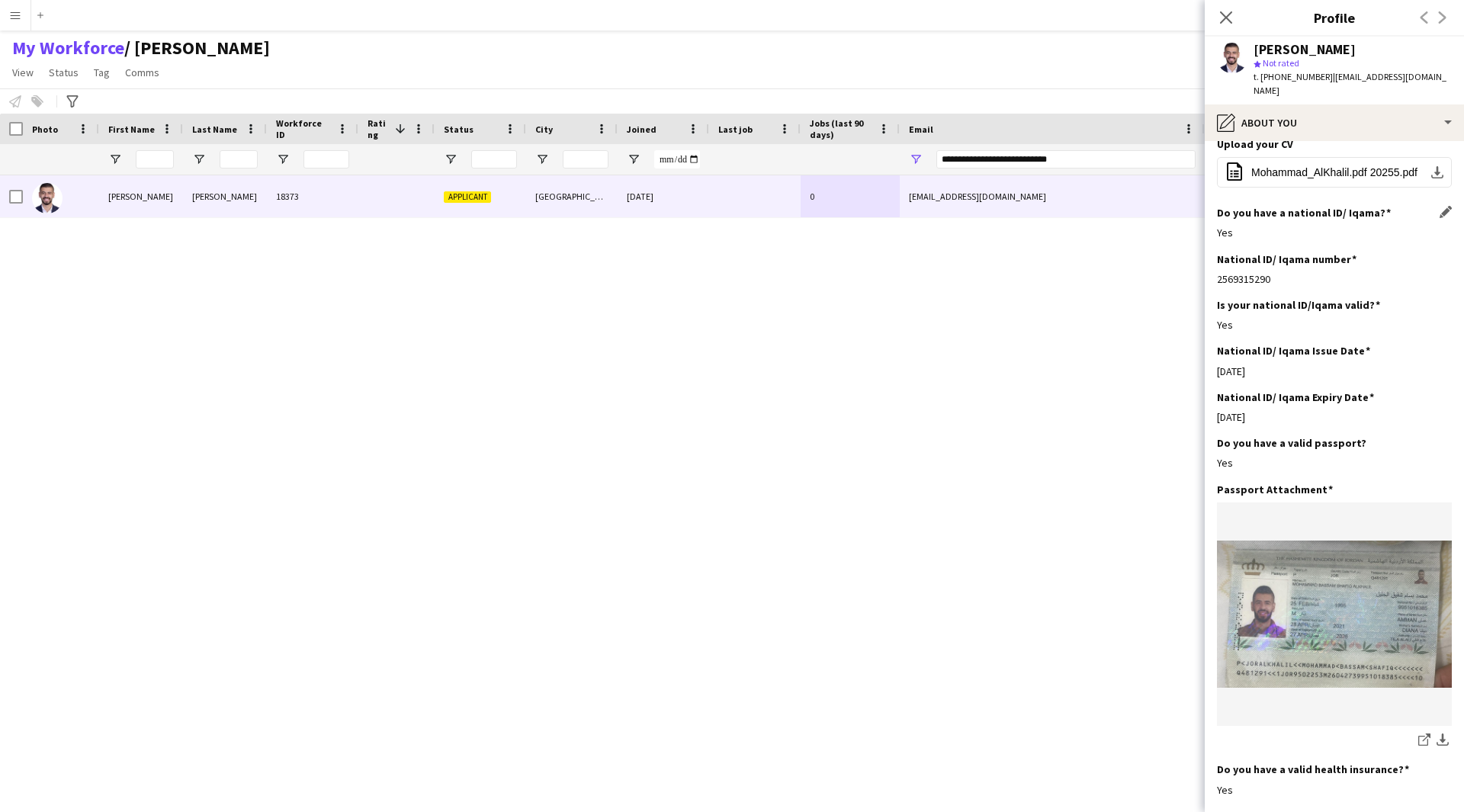
scroll to position [496, 0]
click at [1341, 123] on div "pencil4 About you" at bounding box center [1334, 123] width 259 height 37
click at [1367, 163] on div "Bio Bio" at bounding box center [1380, 157] width 151 height 31
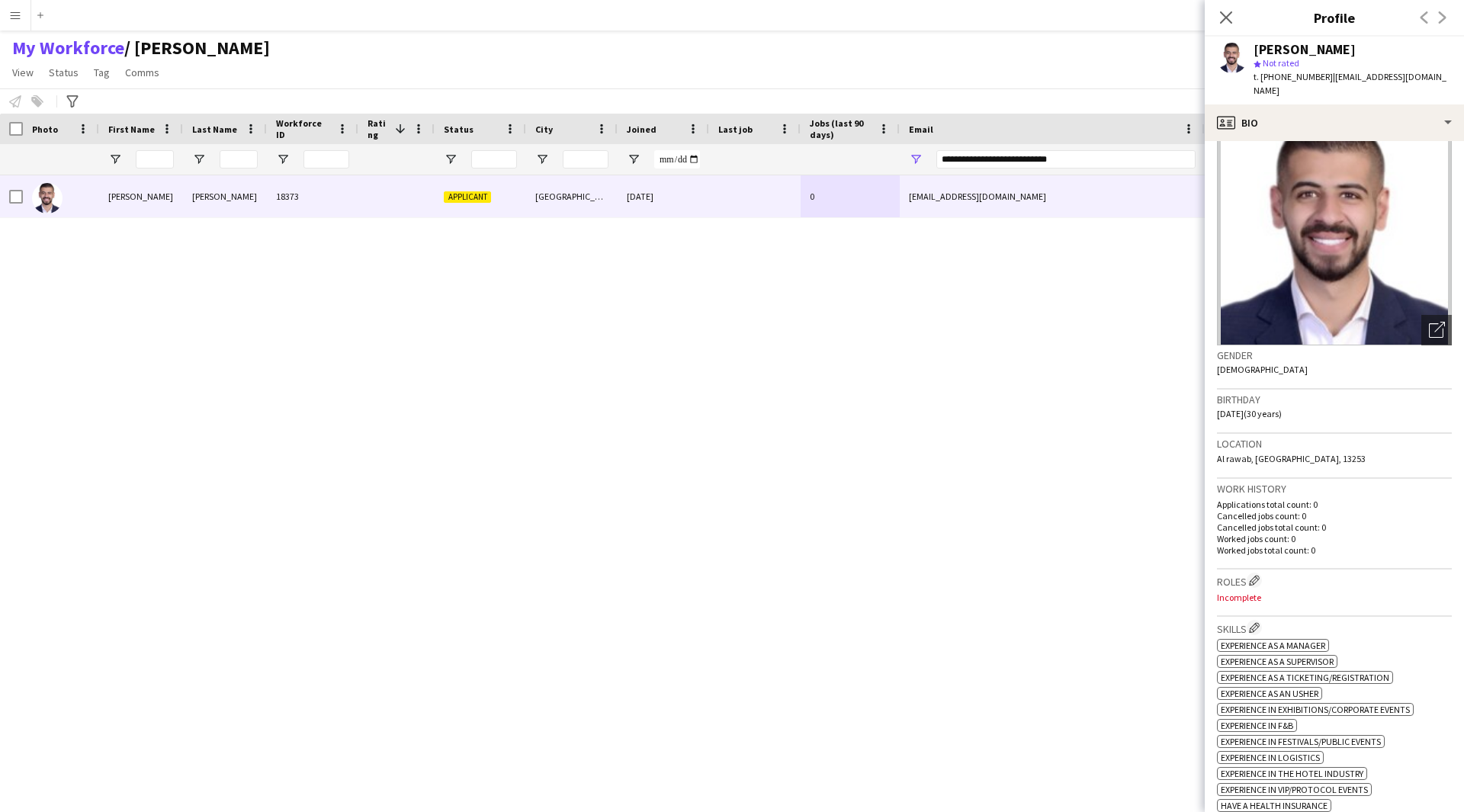
scroll to position [0, 0]
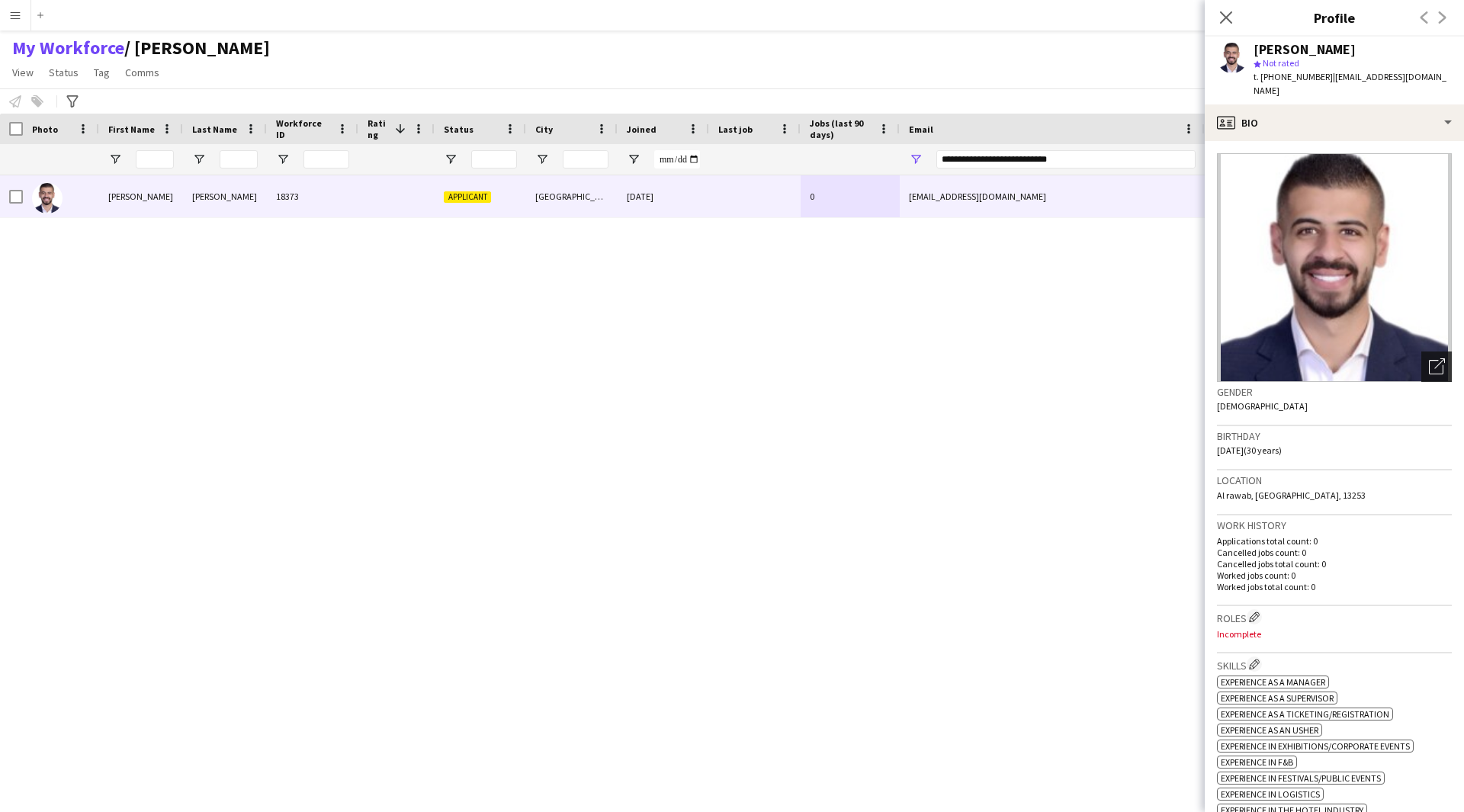
click at [1434, 360] on icon at bounding box center [1440, 364] width 11 height 11
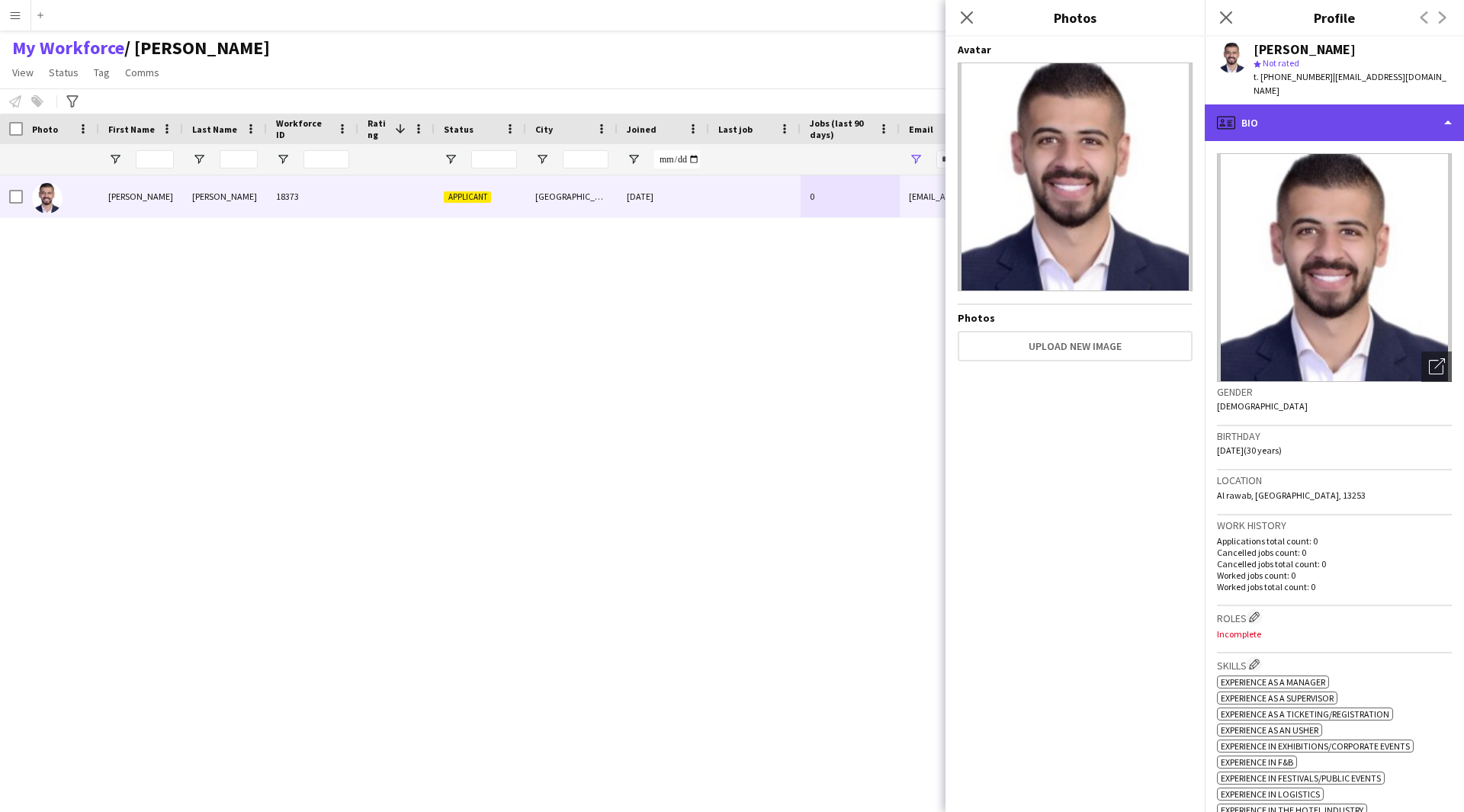
click at [1268, 122] on div "profile Bio" at bounding box center [1334, 123] width 259 height 37
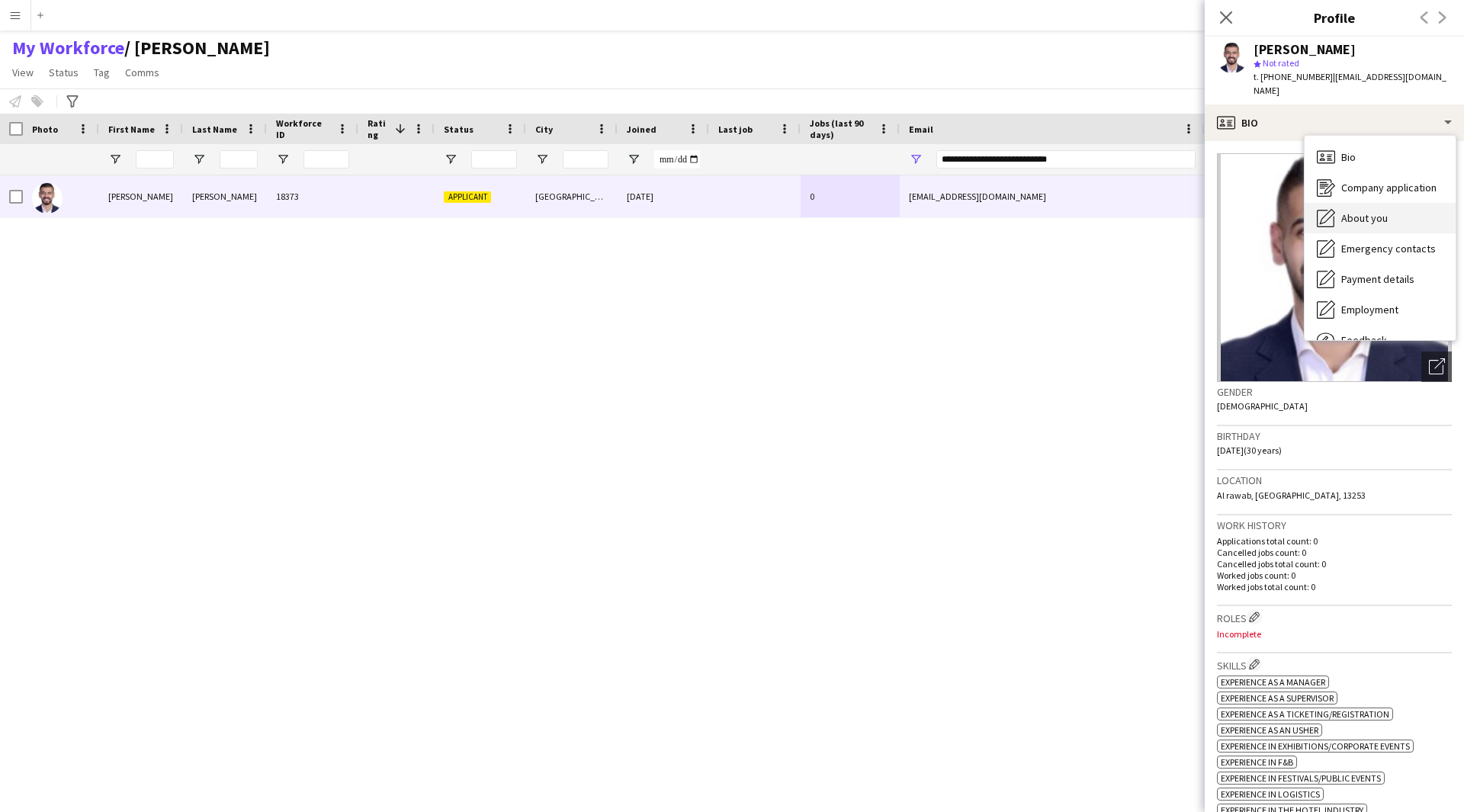
click at [1353, 210] on div "About you About you" at bounding box center [1380, 218] width 151 height 31
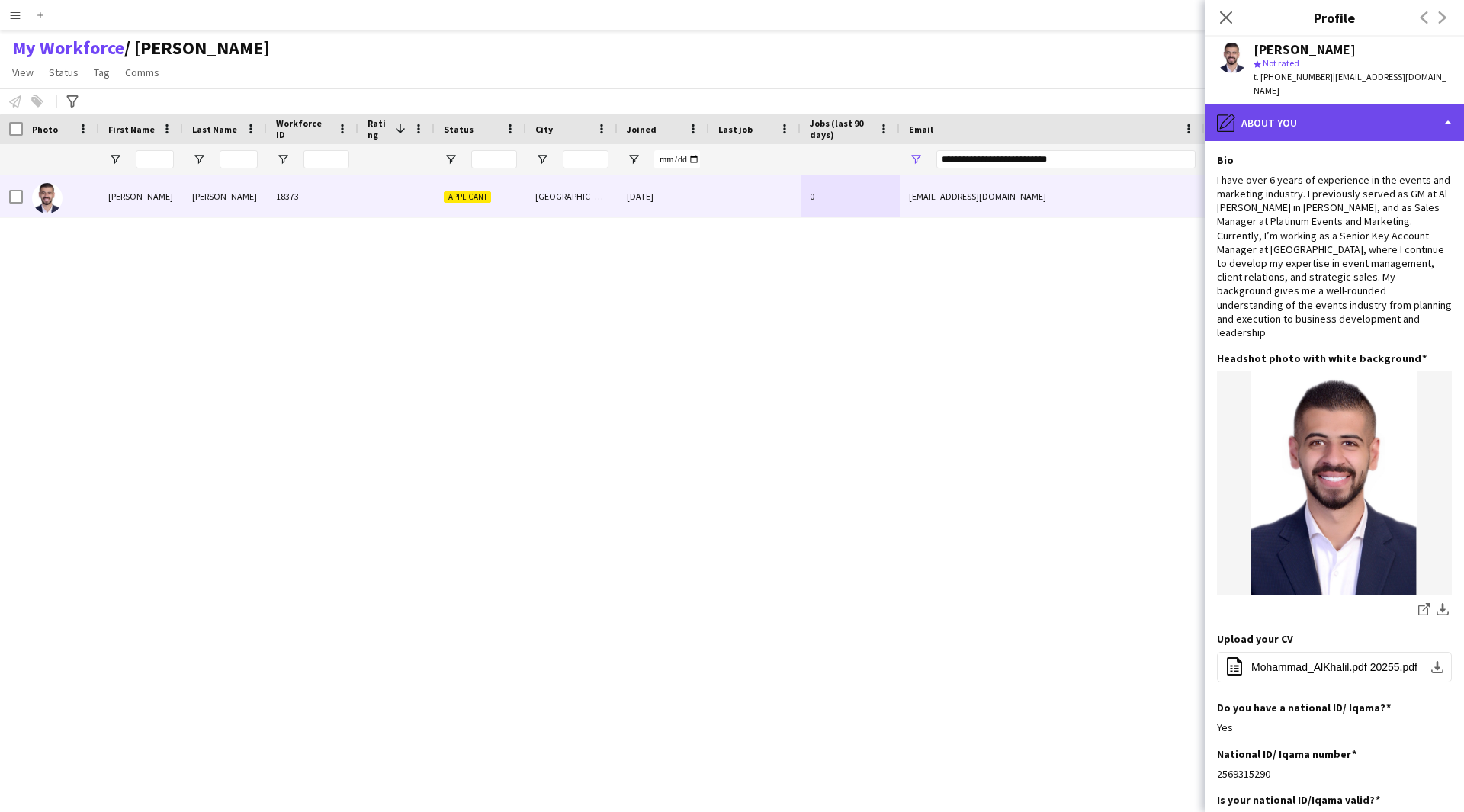
click at [1331, 118] on div "pencil4 About you" at bounding box center [1334, 123] width 259 height 37
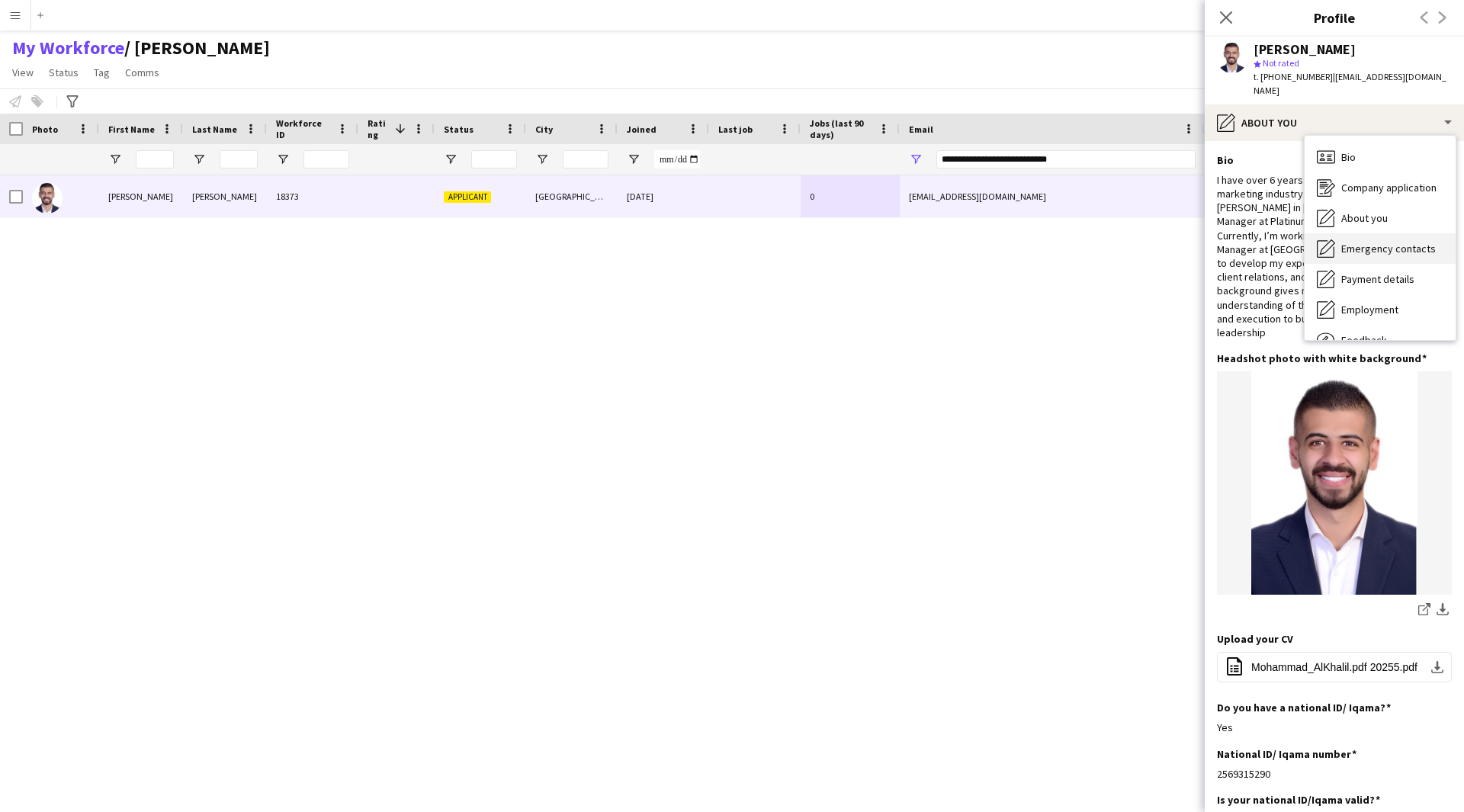
click at [1356, 248] on span "Emergency contacts" at bounding box center [1388, 248] width 94 height 13
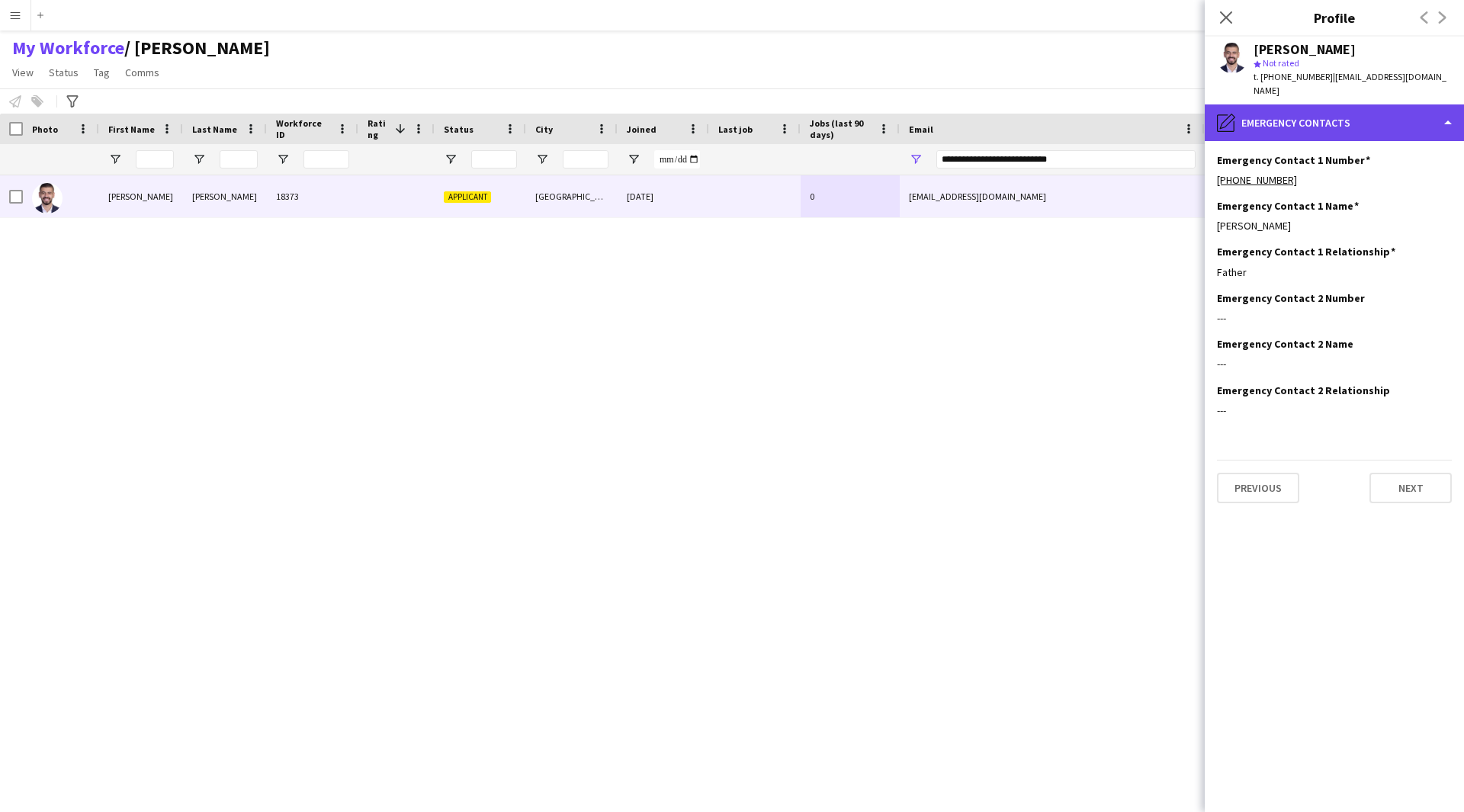
click at [1293, 126] on div "pencil4 Emergency contacts" at bounding box center [1334, 123] width 259 height 37
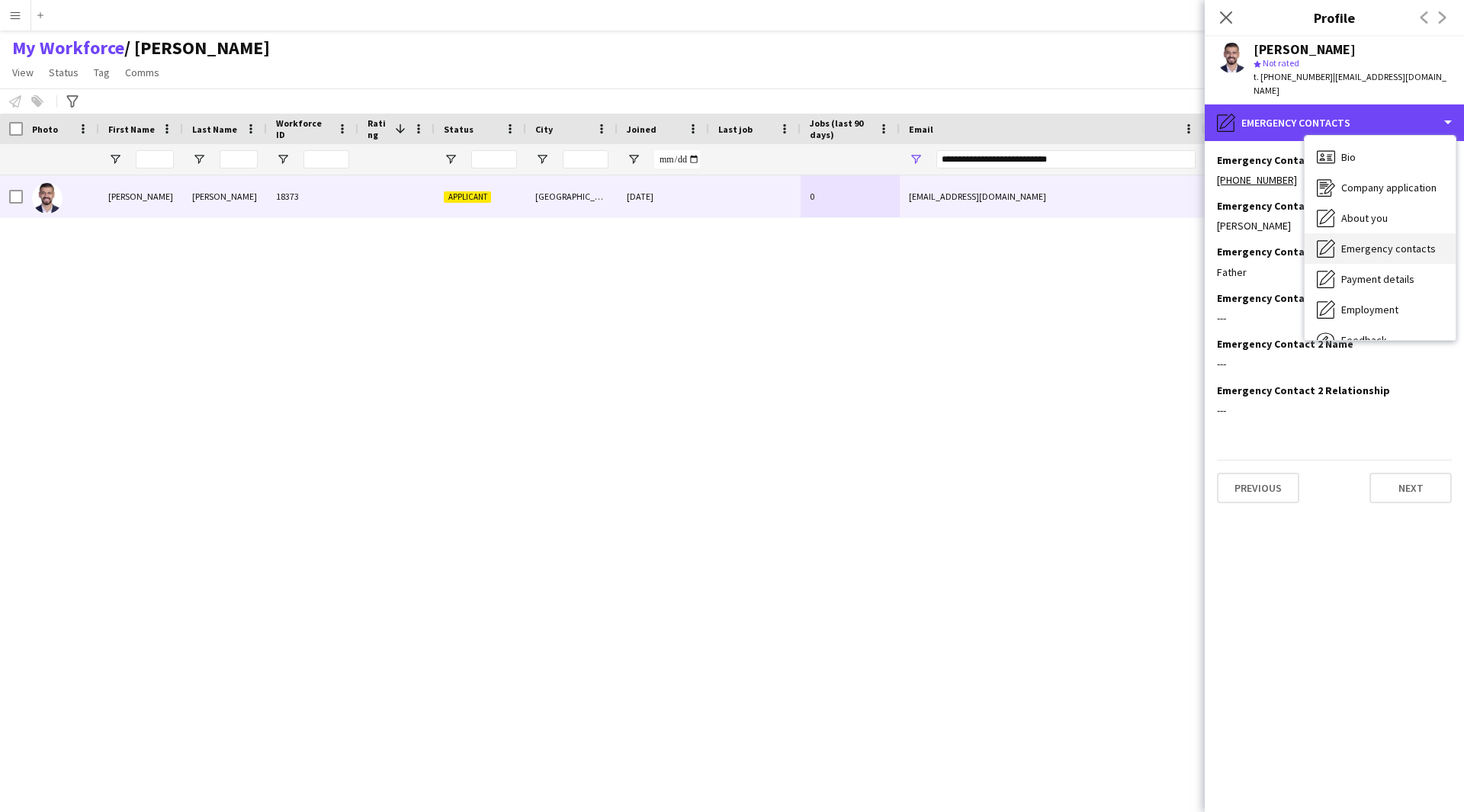
scroll to position [52, 0]
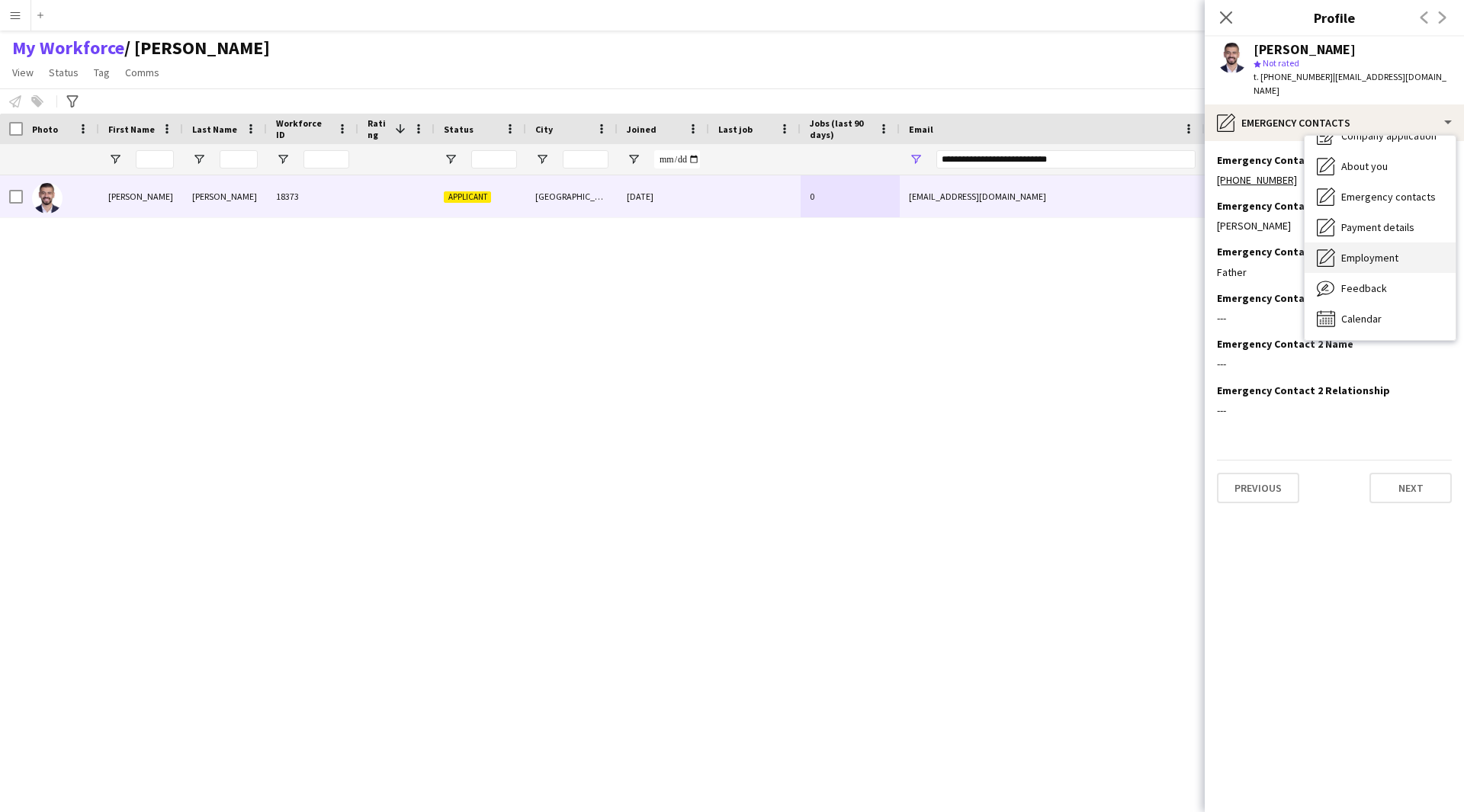
click at [1388, 261] on span "Employment" at bounding box center [1369, 257] width 57 height 13
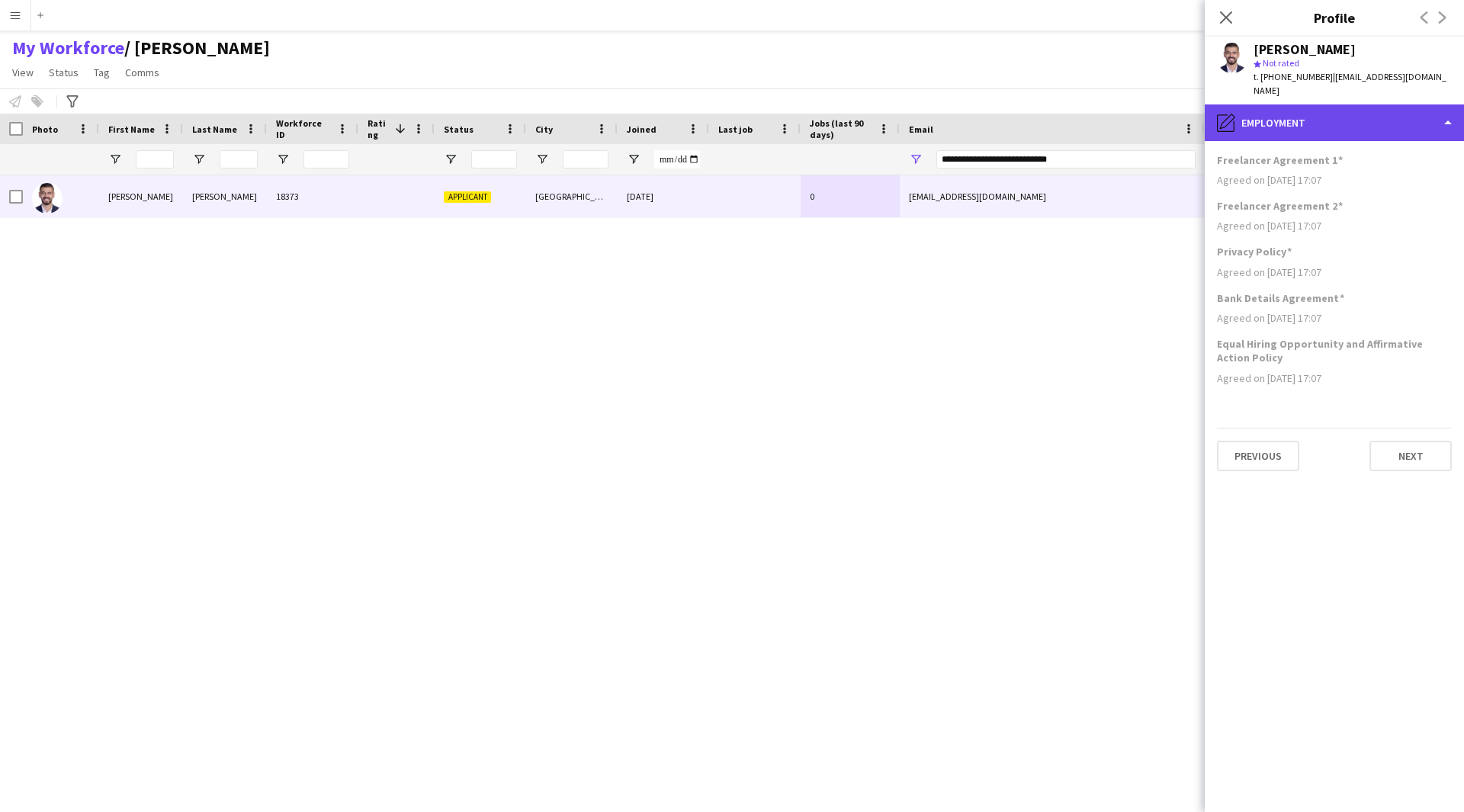
click at [1354, 117] on div "pencil4 Employment" at bounding box center [1334, 123] width 259 height 37
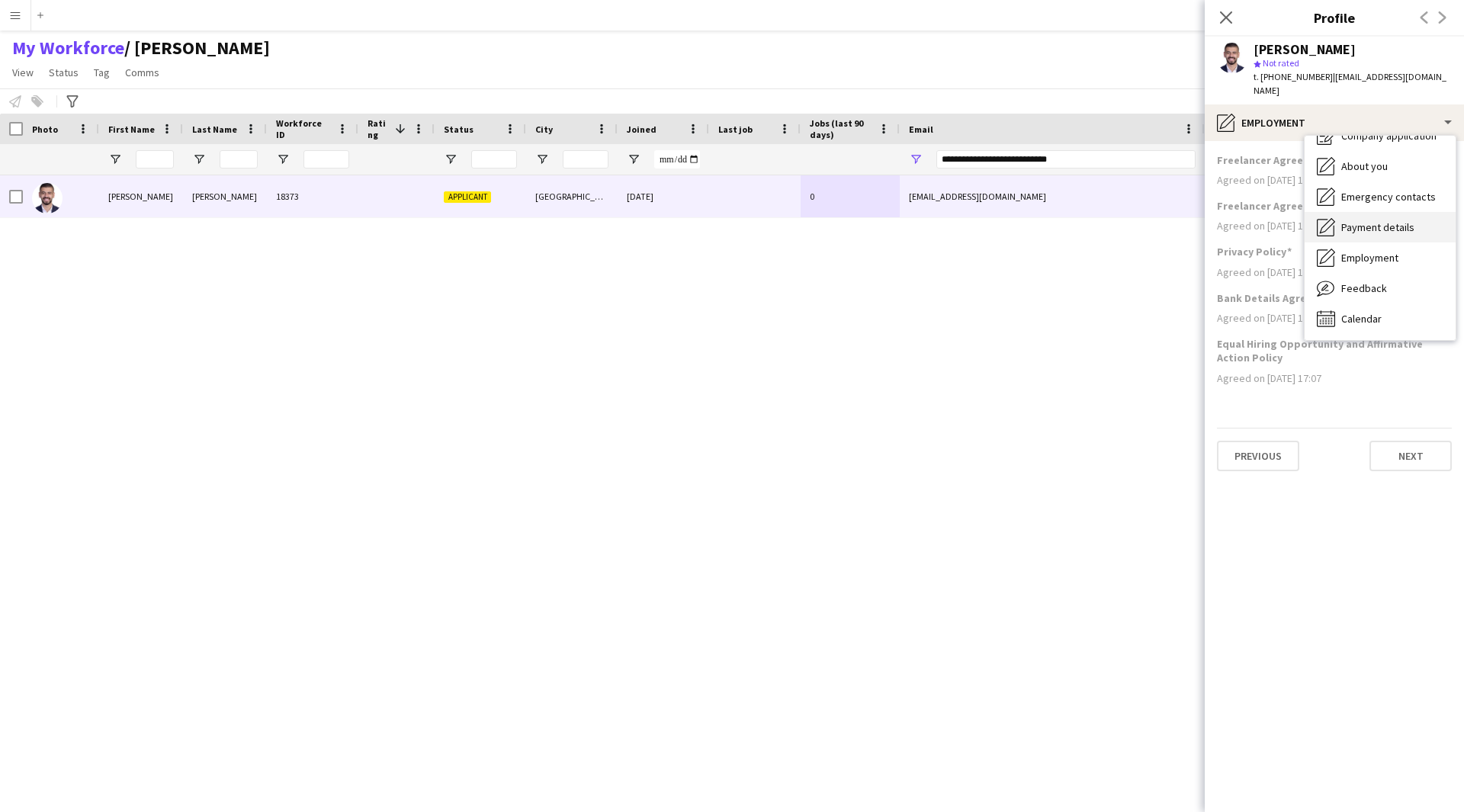
click at [1410, 235] on div "Payment details Payment details" at bounding box center [1380, 227] width 151 height 31
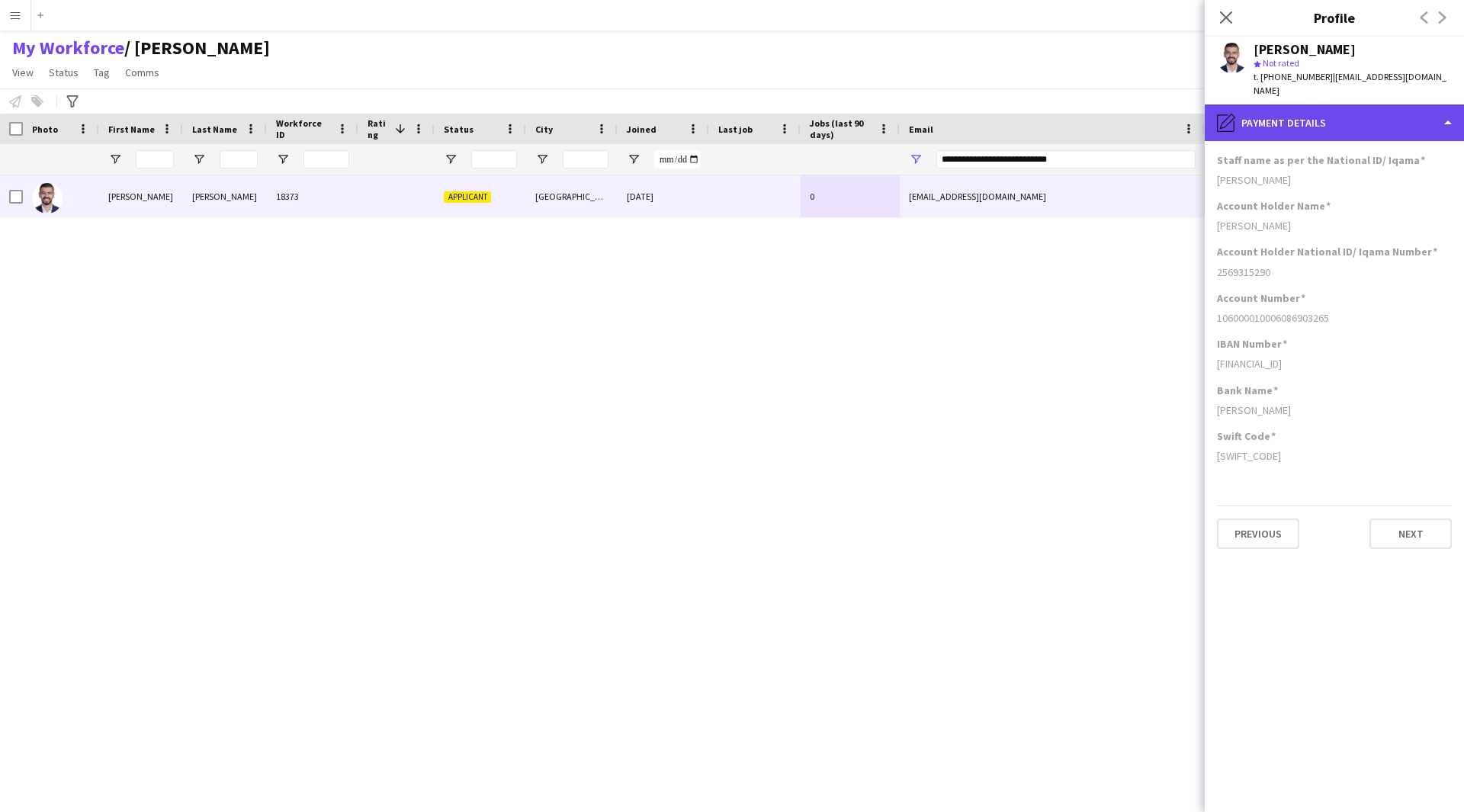
click at [1343, 123] on div "pencil4 Payment details" at bounding box center [1334, 123] width 259 height 37
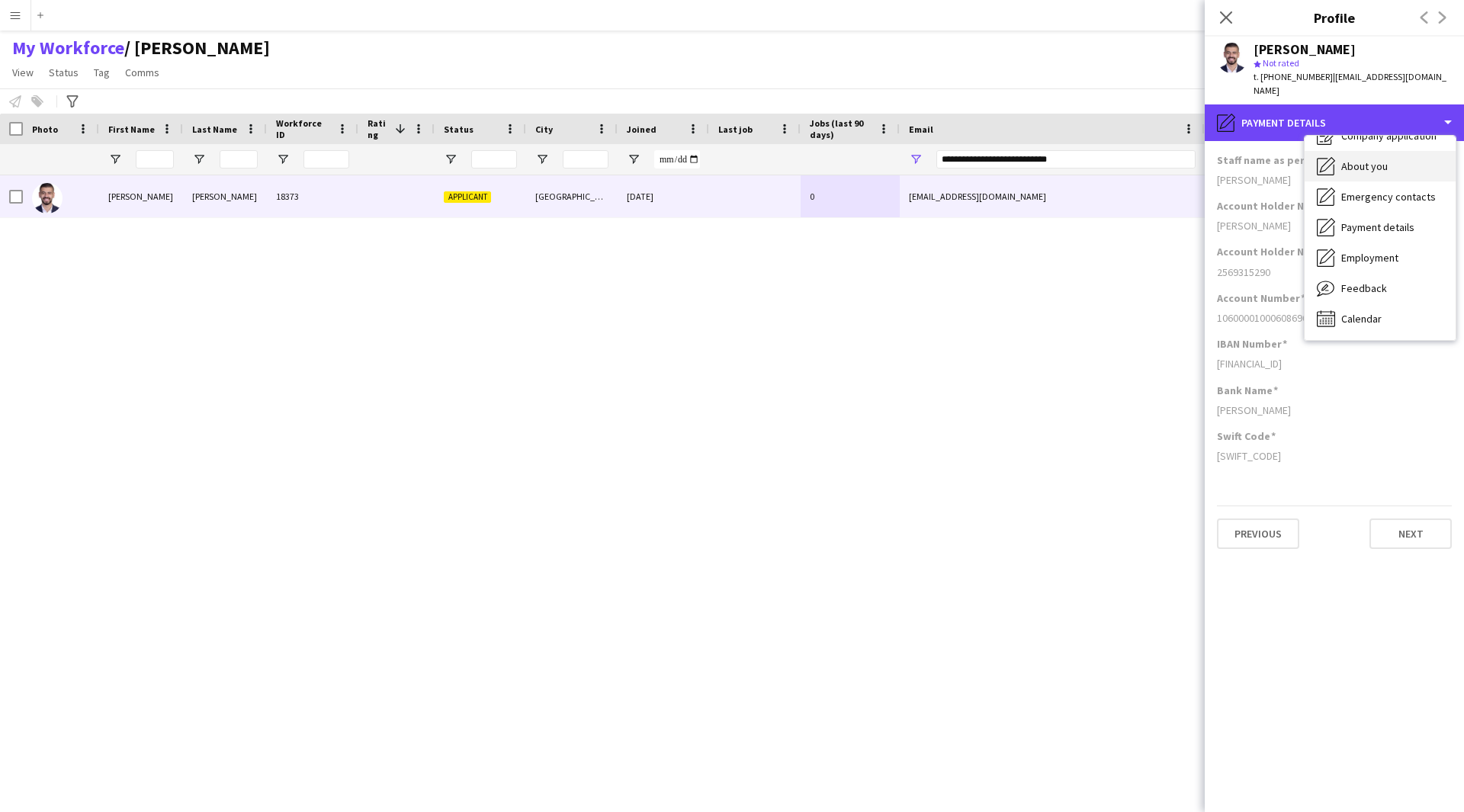
scroll to position [0, 0]
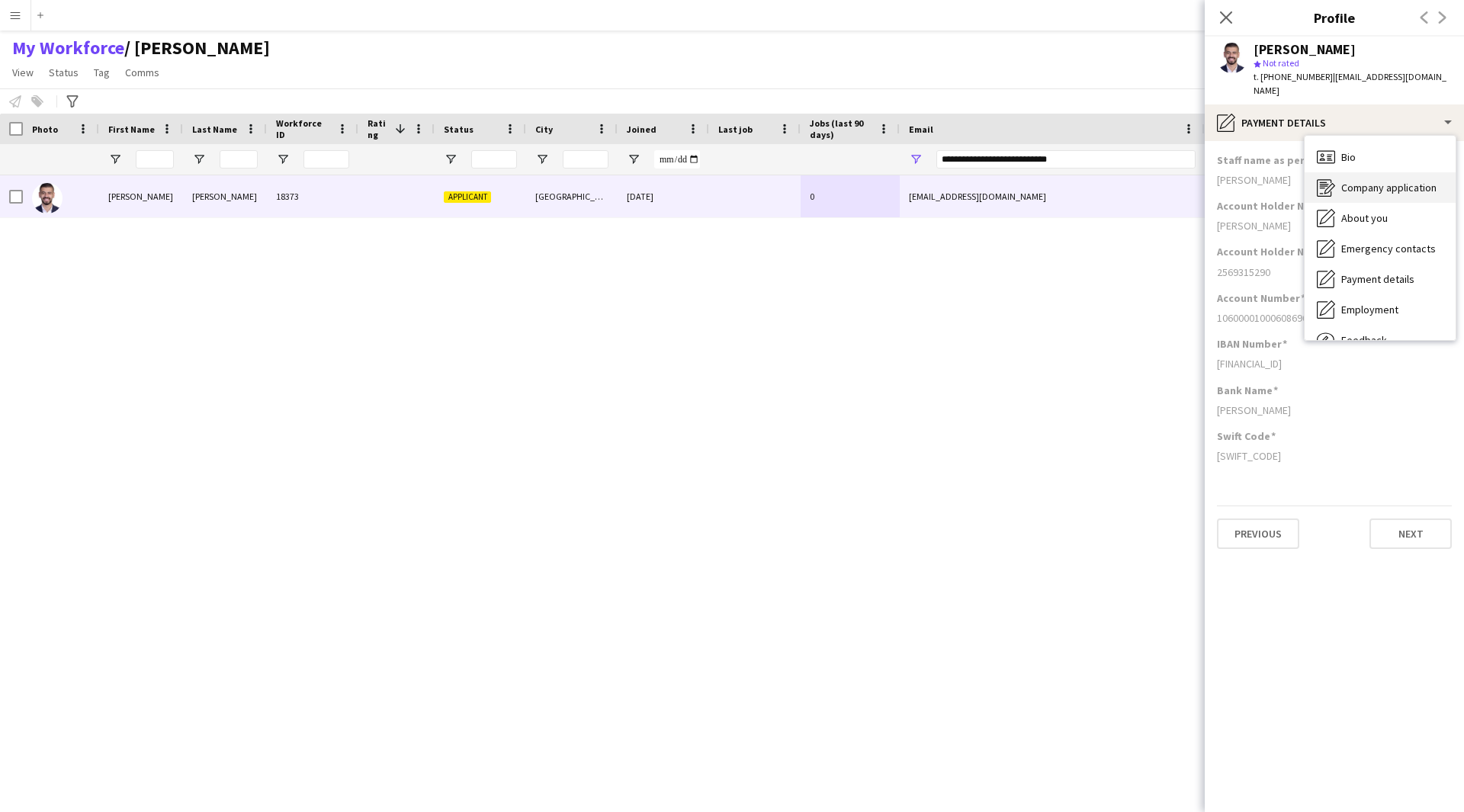
click at [1394, 199] on div "Company application Company application" at bounding box center [1380, 187] width 151 height 31
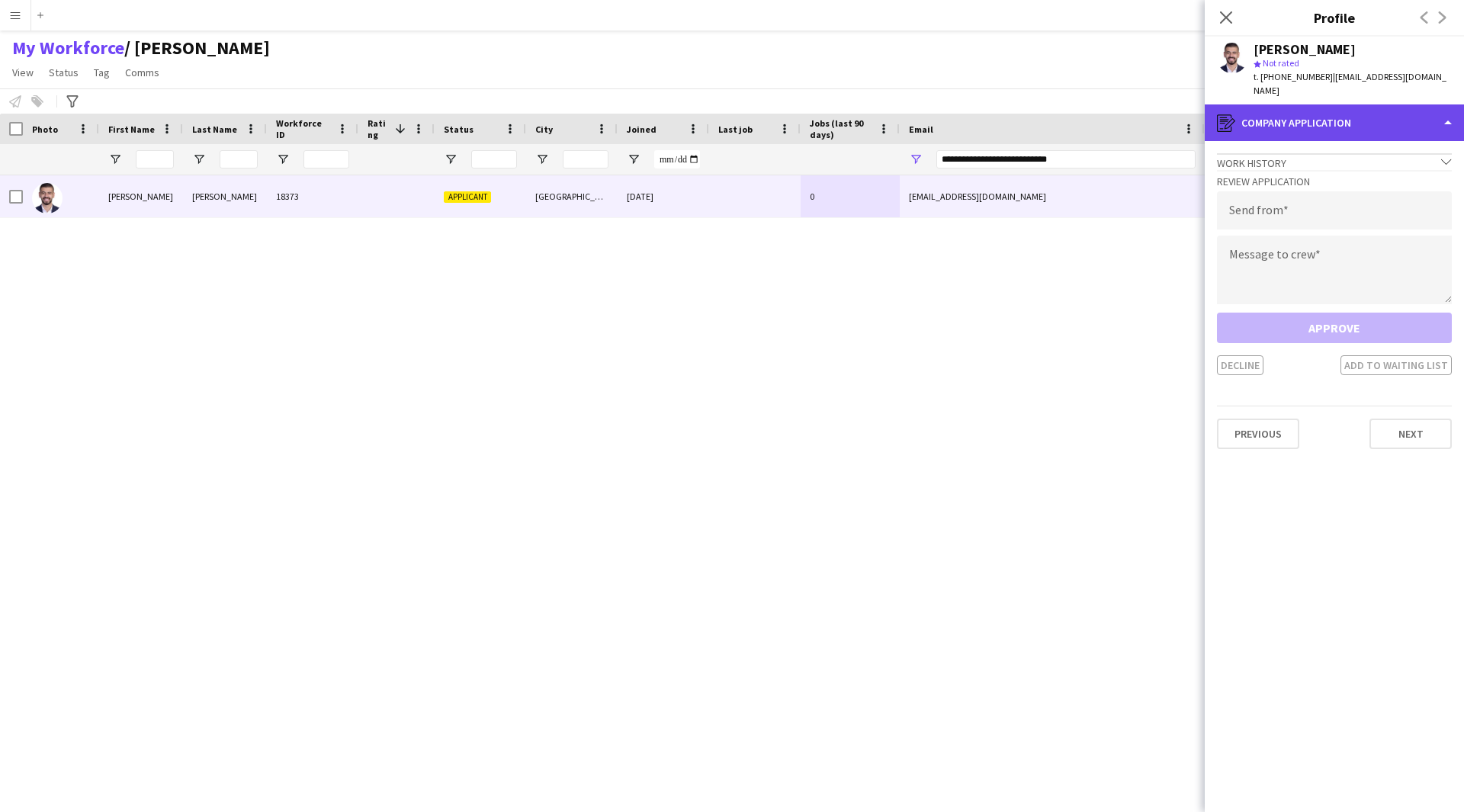
click at [1333, 134] on div "register Company application" at bounding box center [1334, 123] width 259 height 37
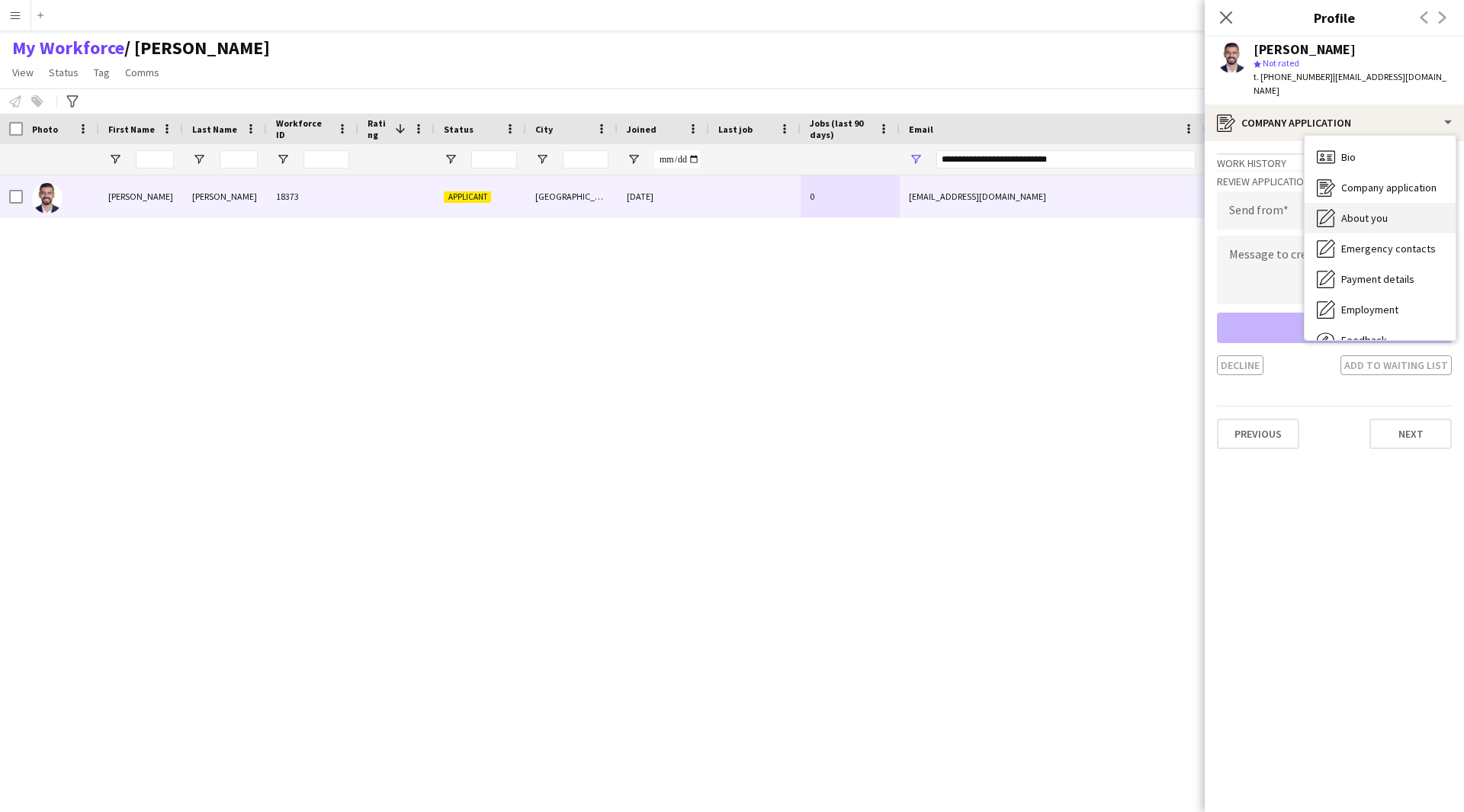
click at [1372, 219] on span "About you" at bounding box center [1363, 218] width 46 height 13
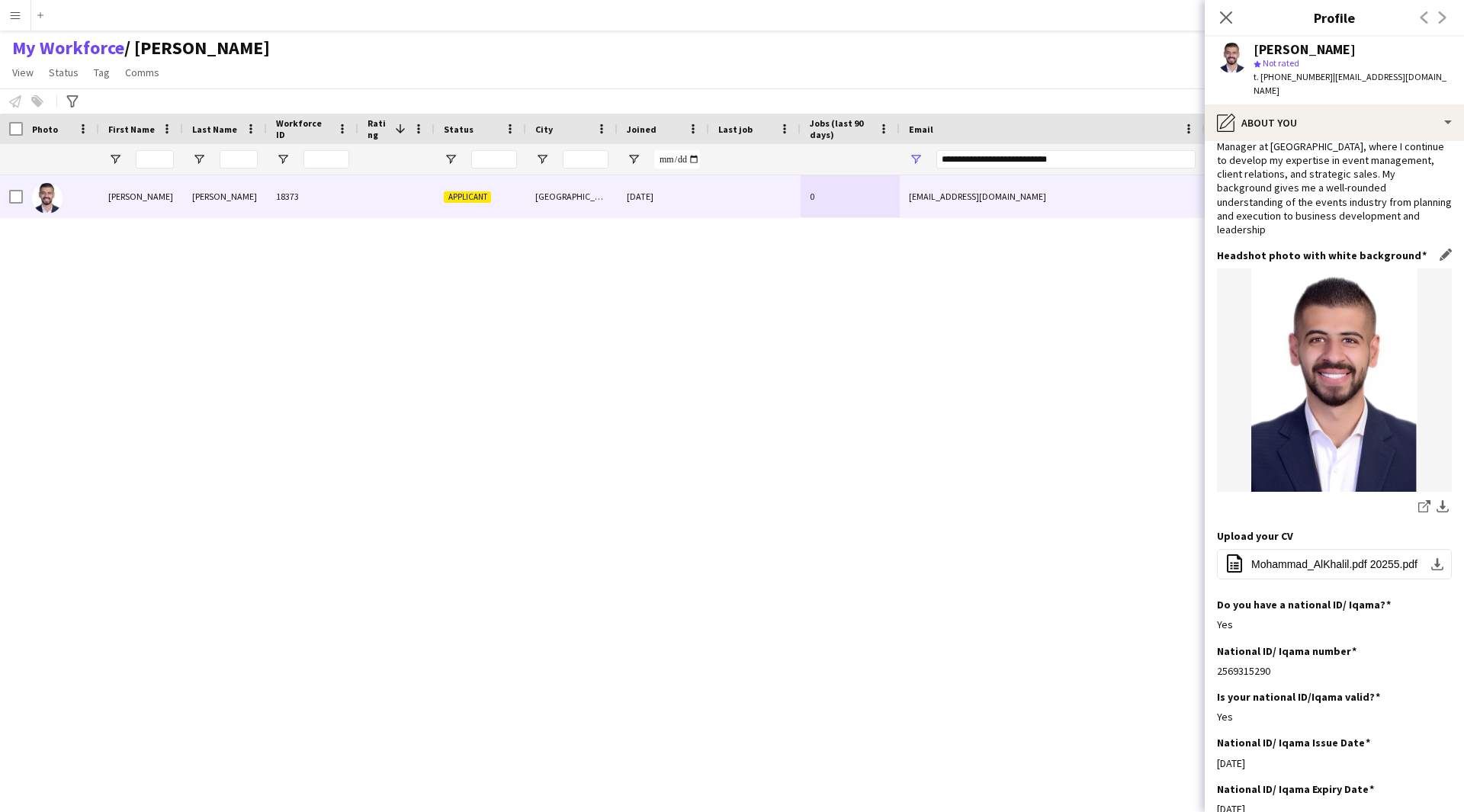
scroll to position [174, 0]
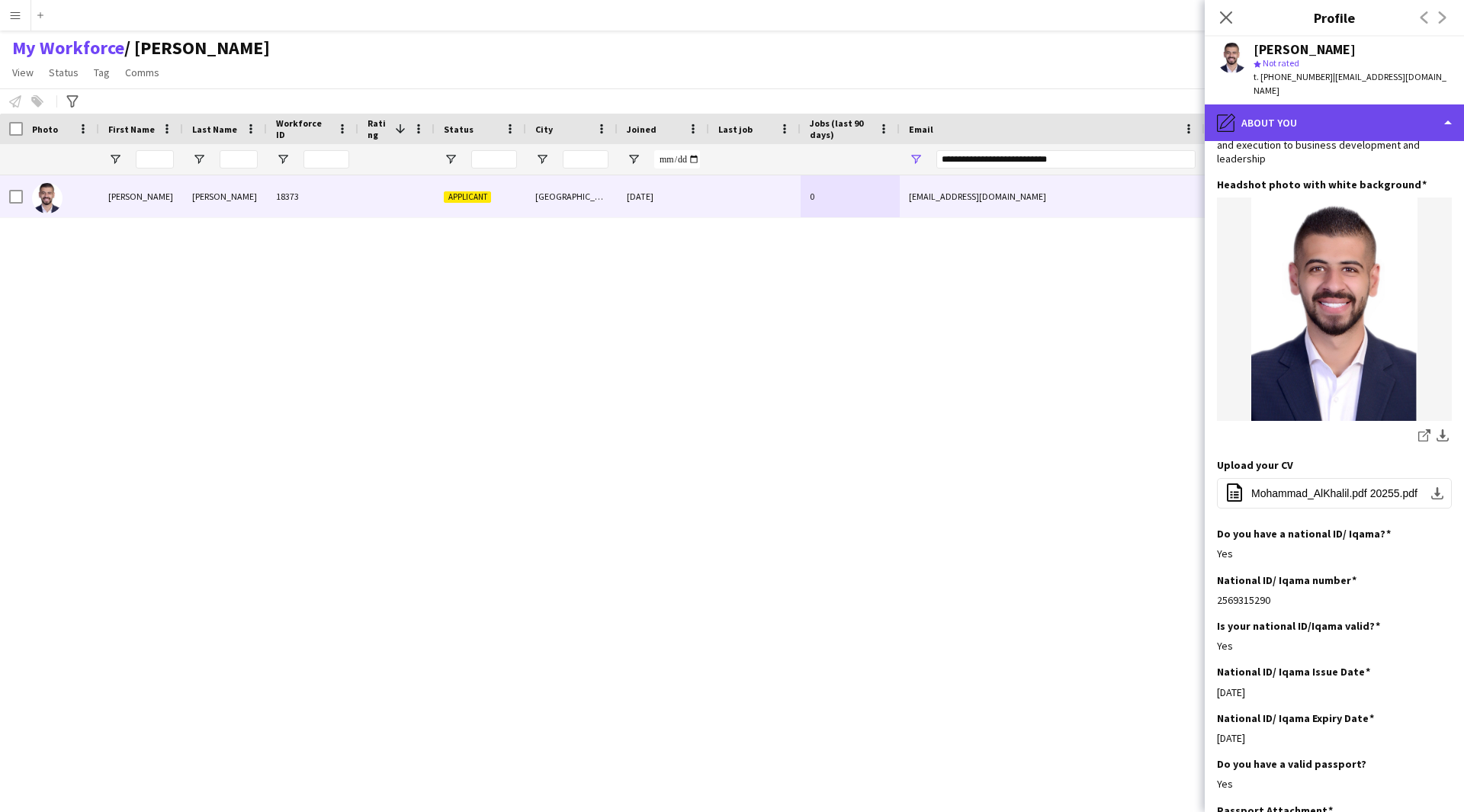
click at [1324, 131] on div "pencil4 About you" at bounding box center [1334, 123] width 259 height 37
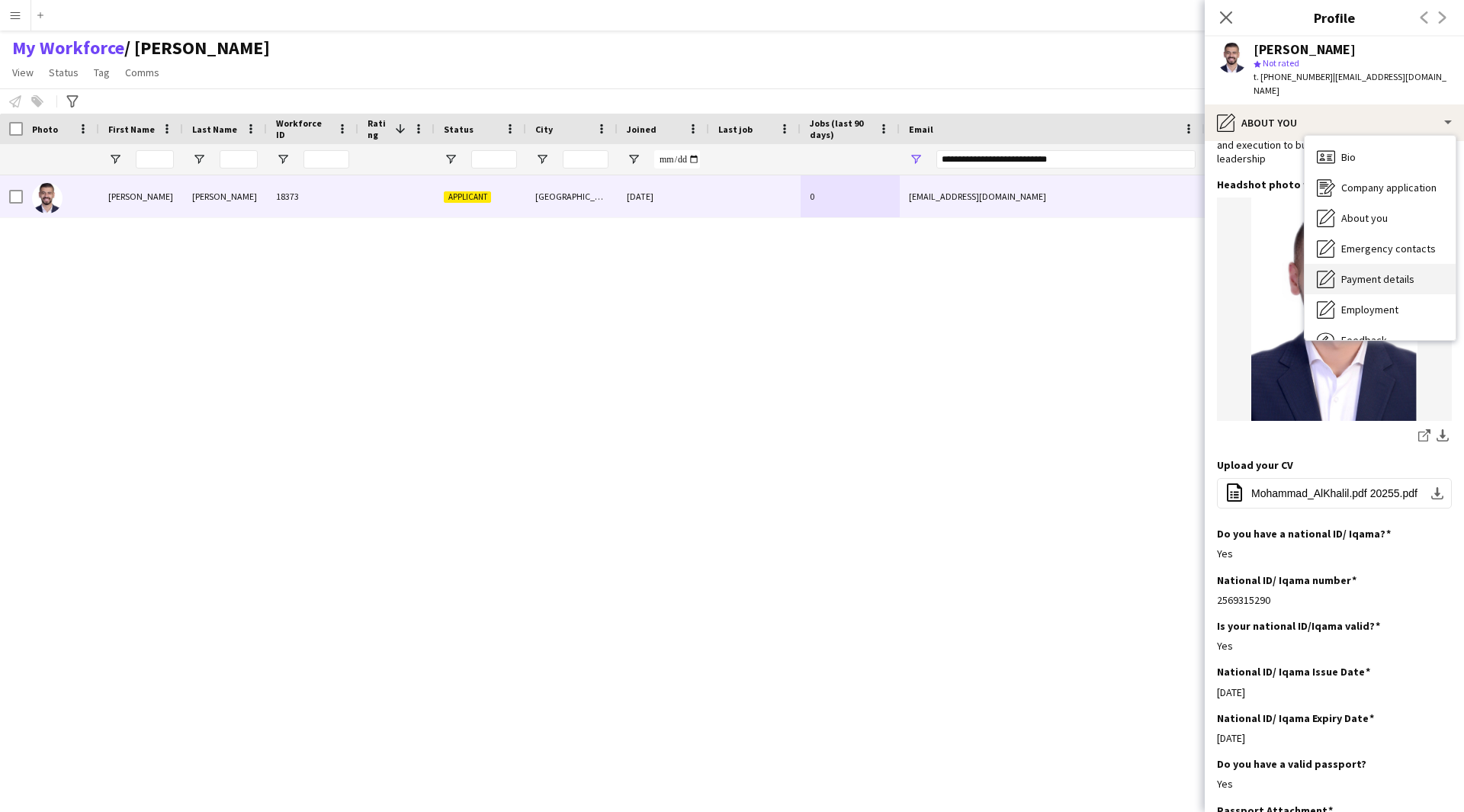
click at [1379, 273] on span "Payment details" at bounding box center [1377, 279] width 73 height 13
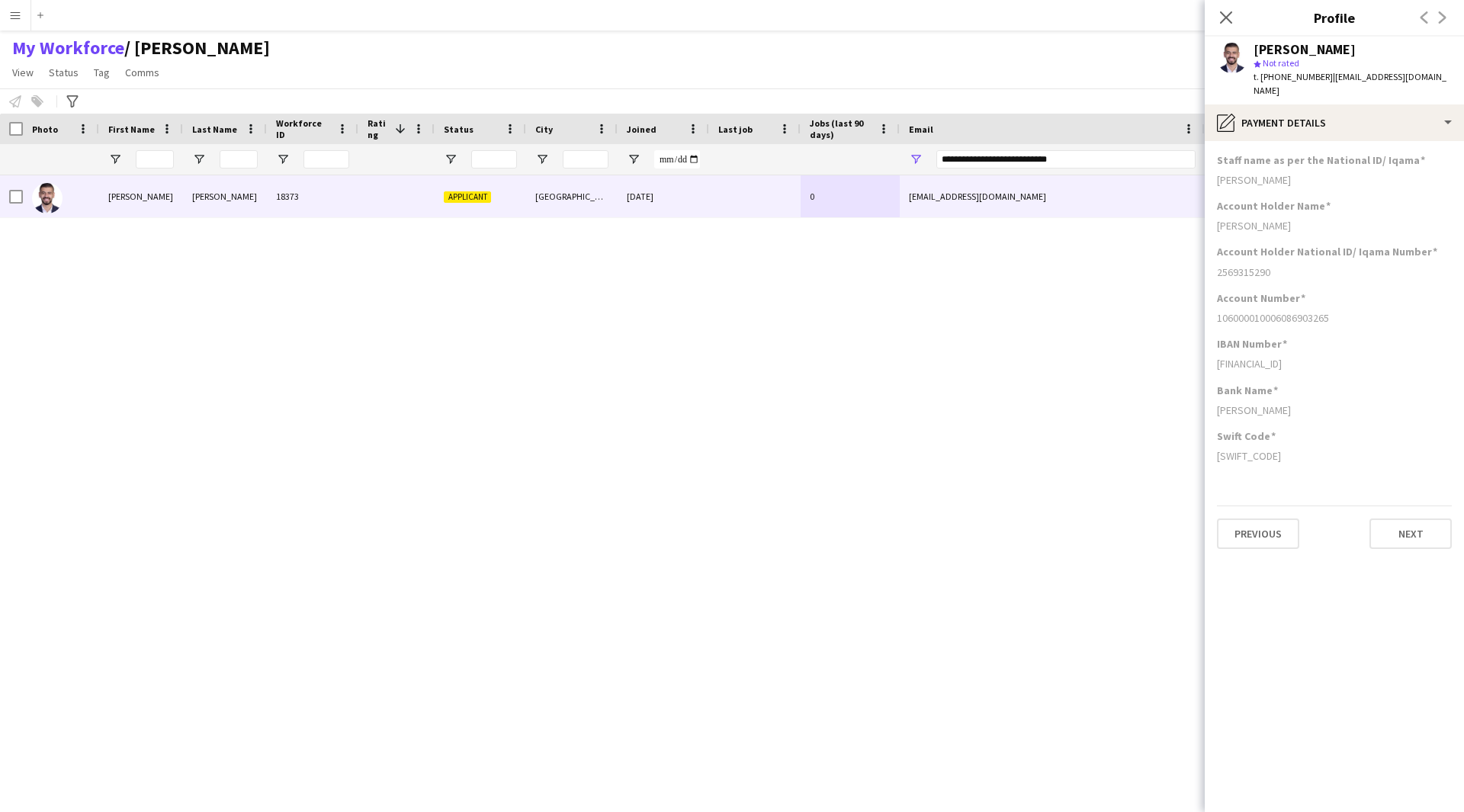
scroll to position [0, 0]
click at [1375, 110] on div "pencil4 Payment details" at bounding box center [1334, 123] width 259 height 37
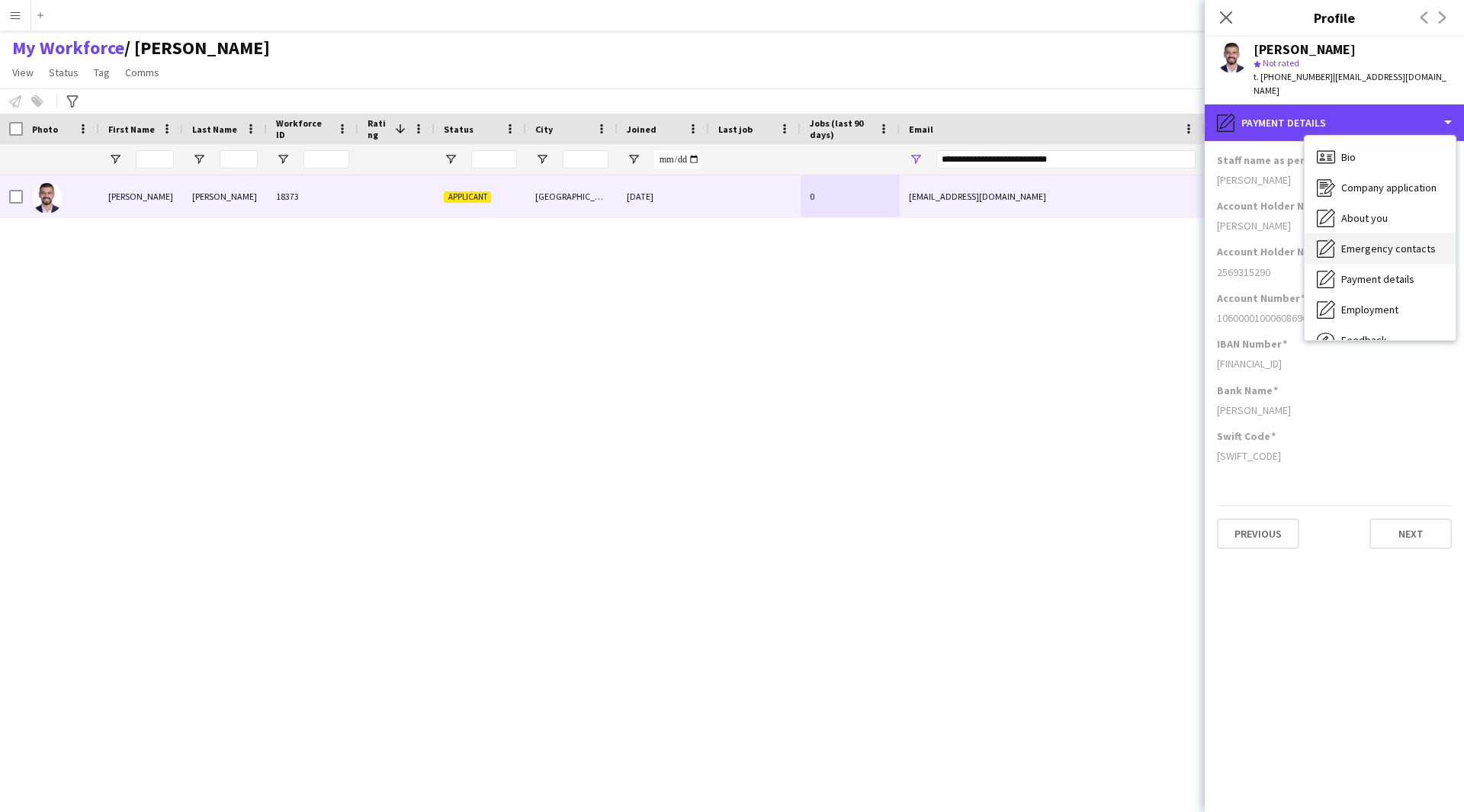
drag, startPoint x: 1375, startPoint y: 110, endPoint x: 1406, endPoint y: 258, distance: 151.2
click at [1406, 258] on div "pencil4 Payment details Bio Bio Company application Company application About y…" at bounding box center [1334, 458] width 259 height 708
click at [1399, 255] on div "Emergency contacts Emergency contacts" at bounding box center [1380, 248] width 151 height 31
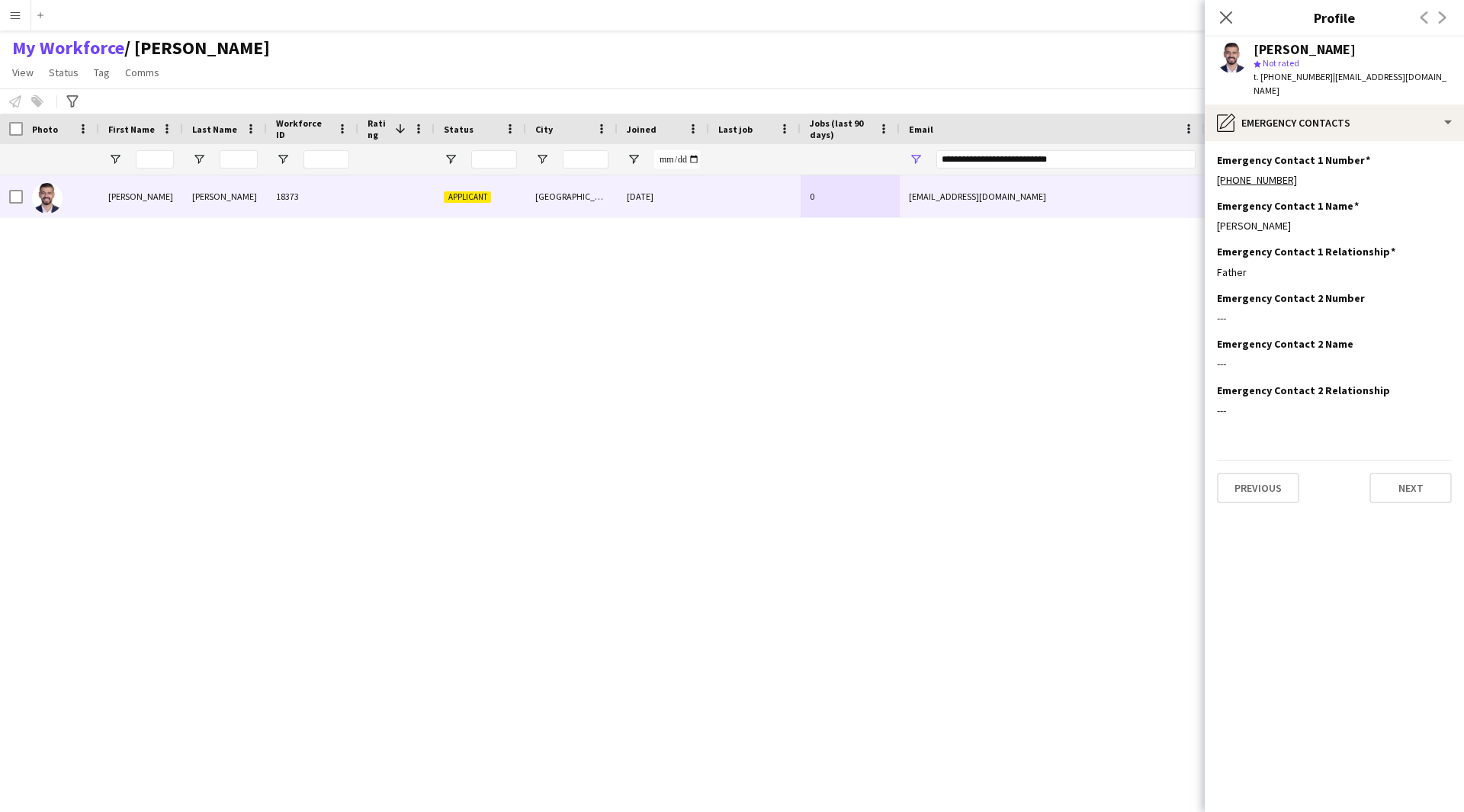
drag, startPoint x: 1259, startPoint y: 275, endPoint x: 1180, endPoint y: 285, distance: 79.6
click at [1180, 285] on body "Menu Boards Boards Boards All jobs Status Workforce Workforce My Workforce Recr…" at bounding box center [732, 406] width 1464 height 812
click at [1294, 246] on h3 "Emergency Contact 1 Relationship" at bounding box center [1305, 251] width 178 height 13
click at [1306, 131] on div "pencil4 Emergency contacts" at bounding box center [1334, 123] width 259 height 37
click at [1335, 148] on icon "Bio" at bounding box center [1325, 156] width 18 height 18
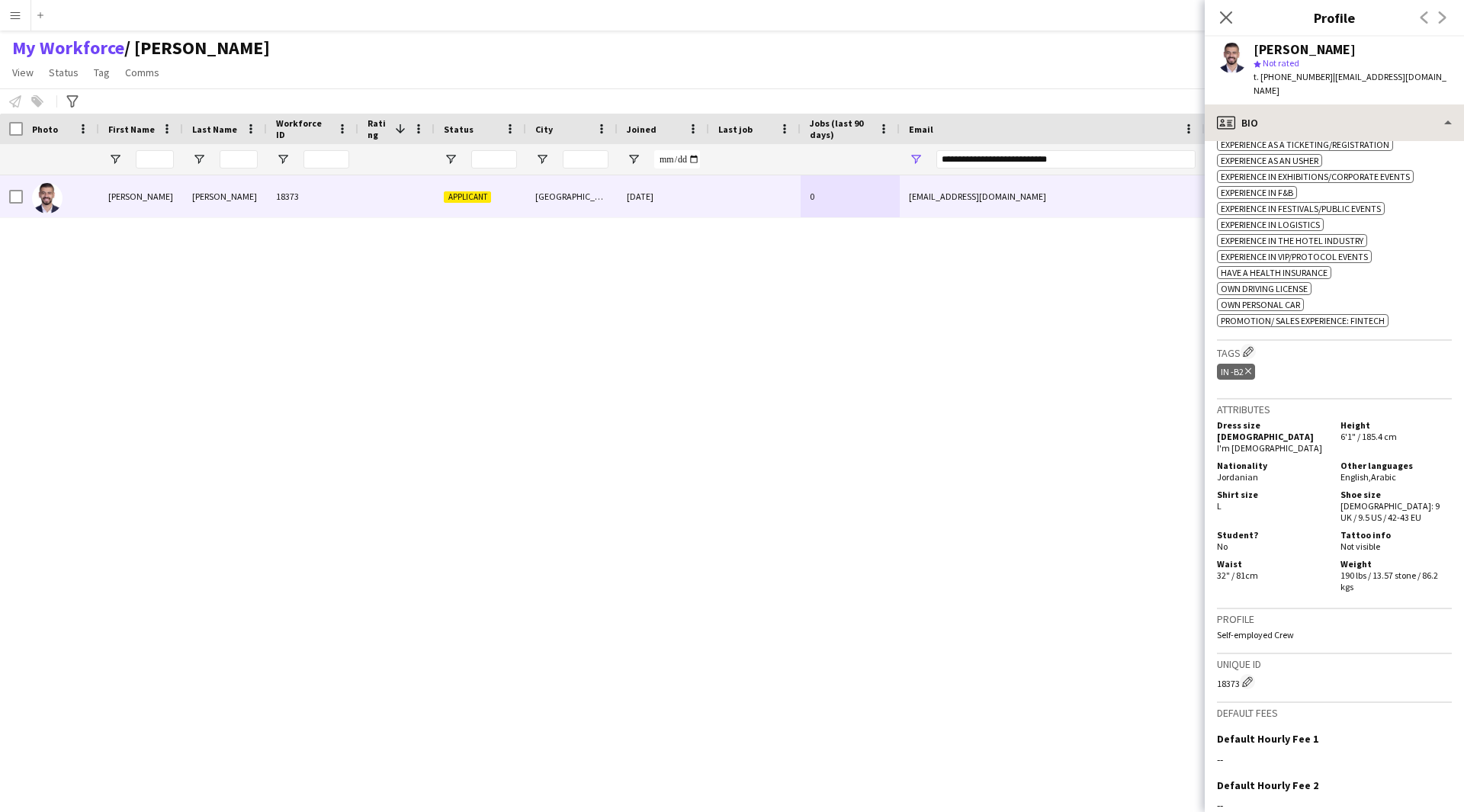
scroll to position [602, 0]
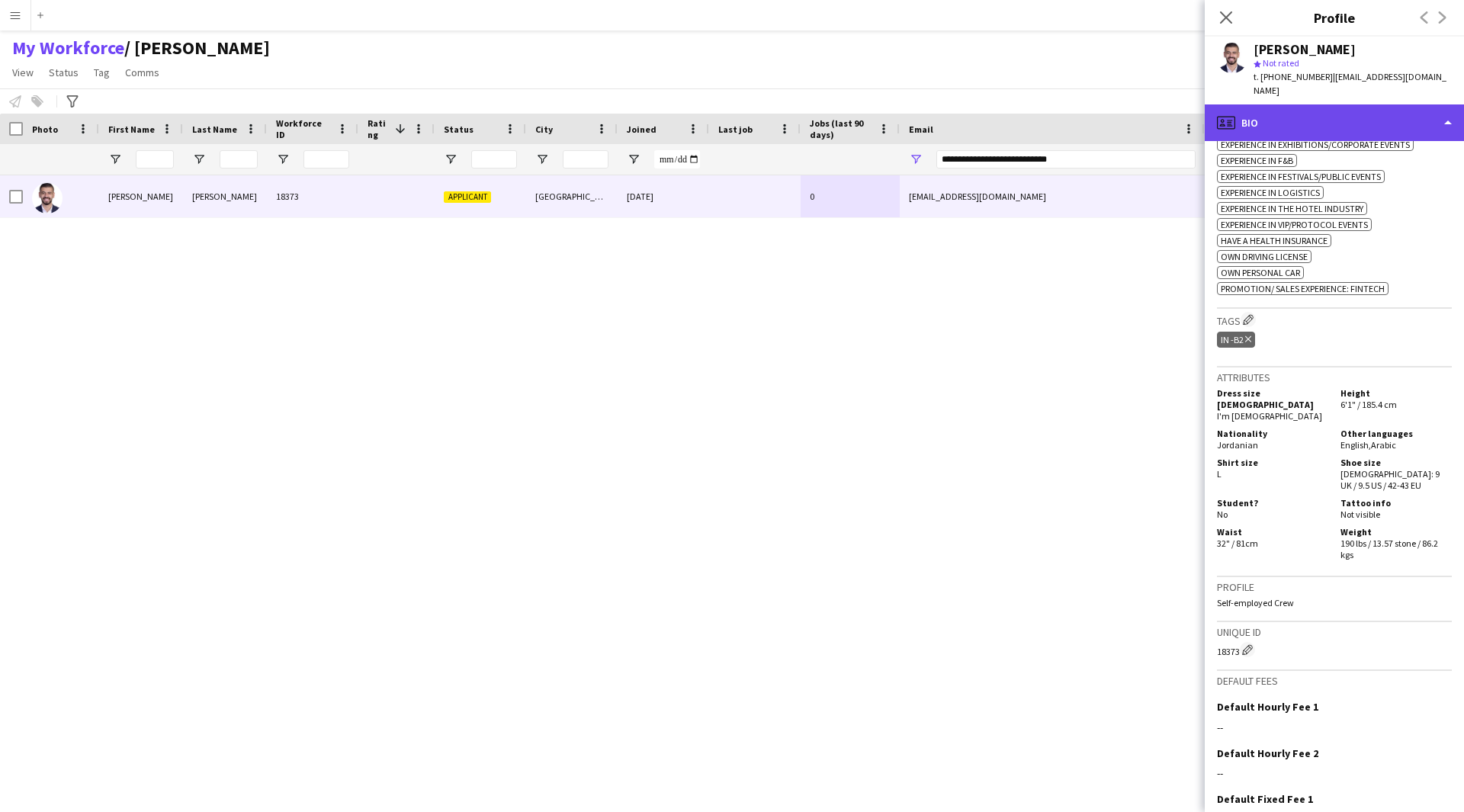
click at [1315, 120] on div "profile Bio" at bounding box center [1334, 123] width 259 height 37
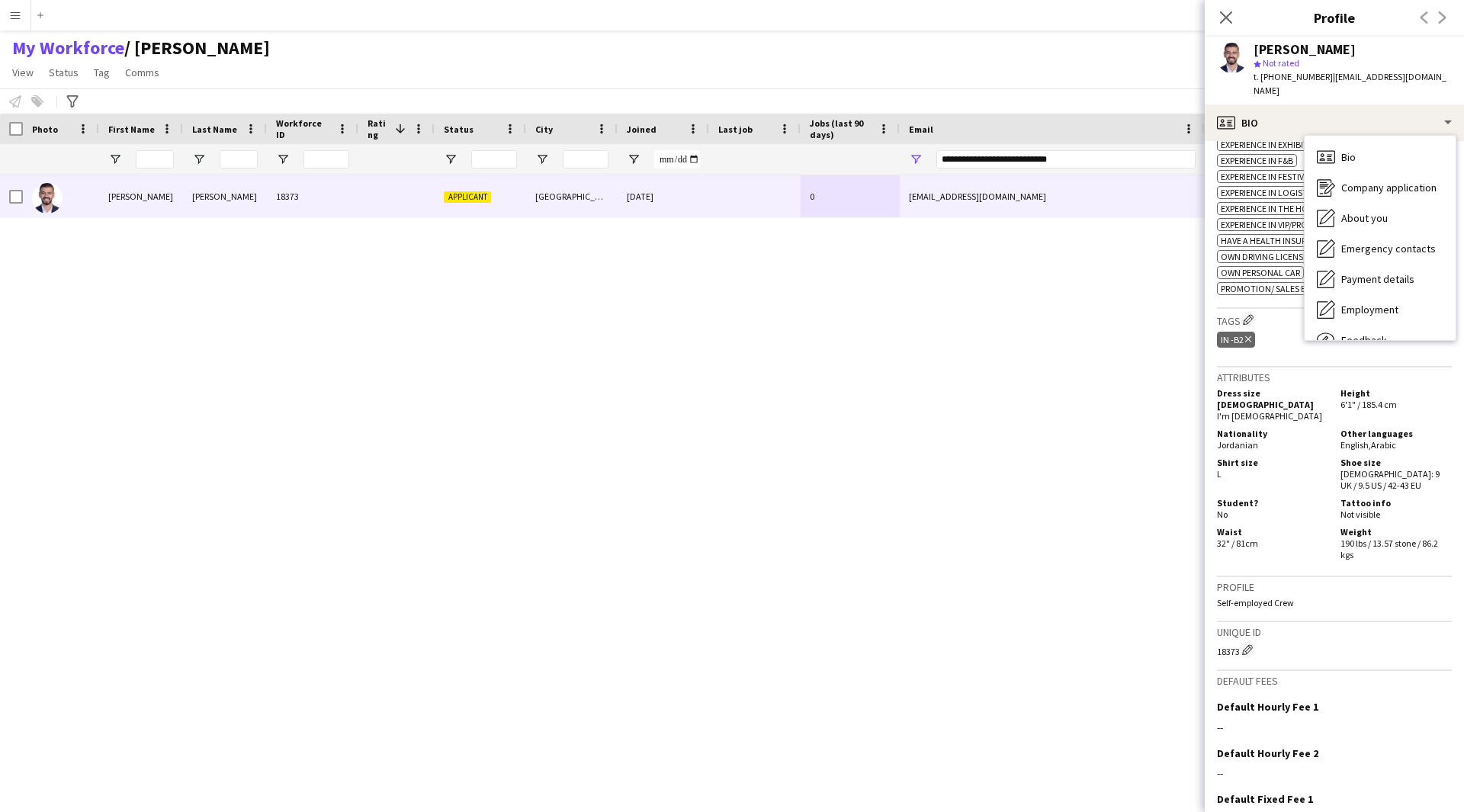
click at [1285, 414] on div "Dress size FEMALE I'm male Height 6'1" / 185.4 cm Nationality Jordanian Other l…" at bounding box center [1334, 474] width 235 height 179
click at [1251, 324] on app-icon "Edit crew company tags" at bounding box center [1248, 320] width 11 height 11
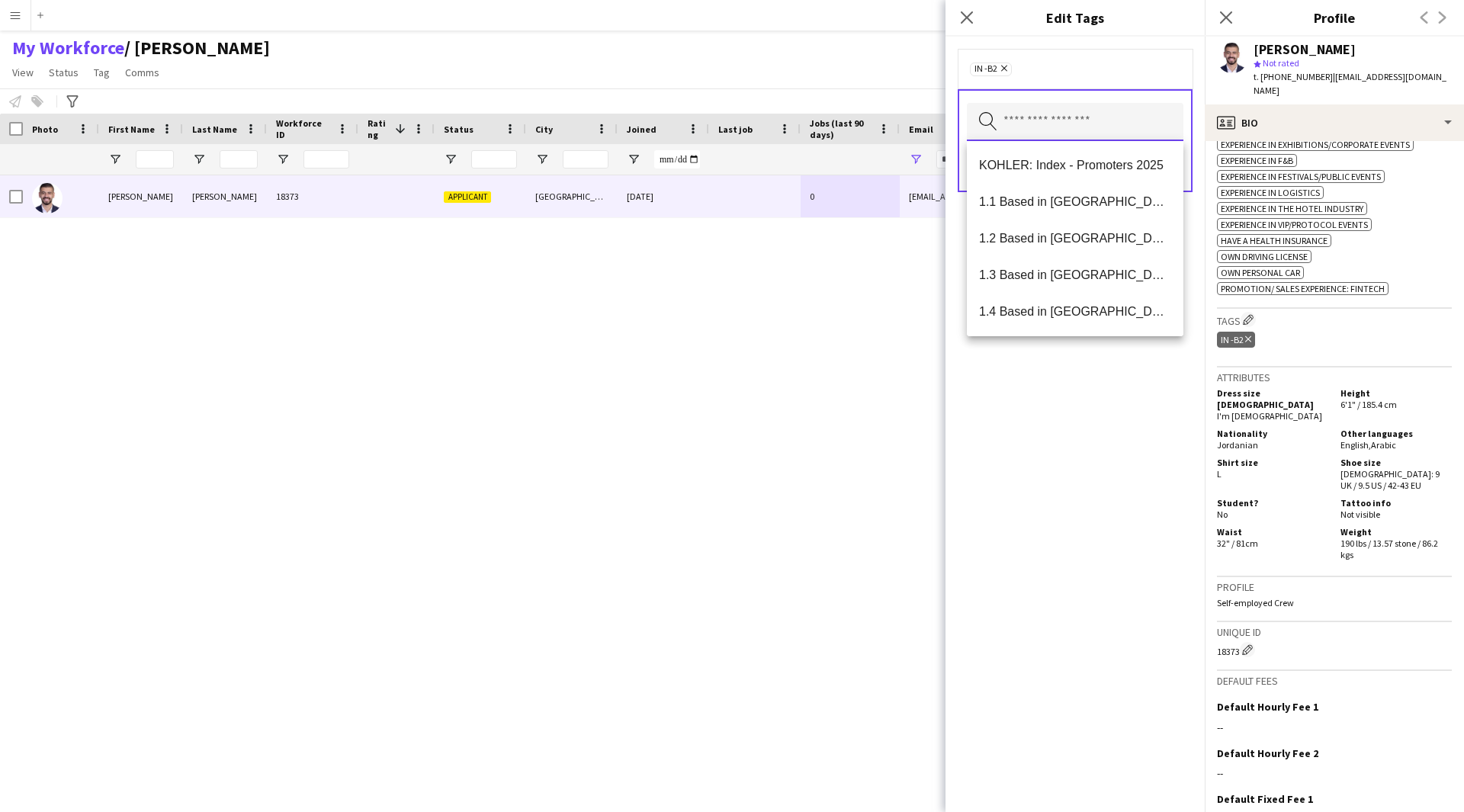
click at [1047, 111] on input "text" at bounding box center [1075, 122] width 217 height 38
click at [1042, 209] on span "1.1 Based in [GEOGRAPHIC_DATA]" at bounding box center [1074, 202] width 192 height 14
type input "**"
click at [1105, 202] on span "2.3 English Level = 3/3 Excellent" at bounding box center [1074, 202] width 192 height 14
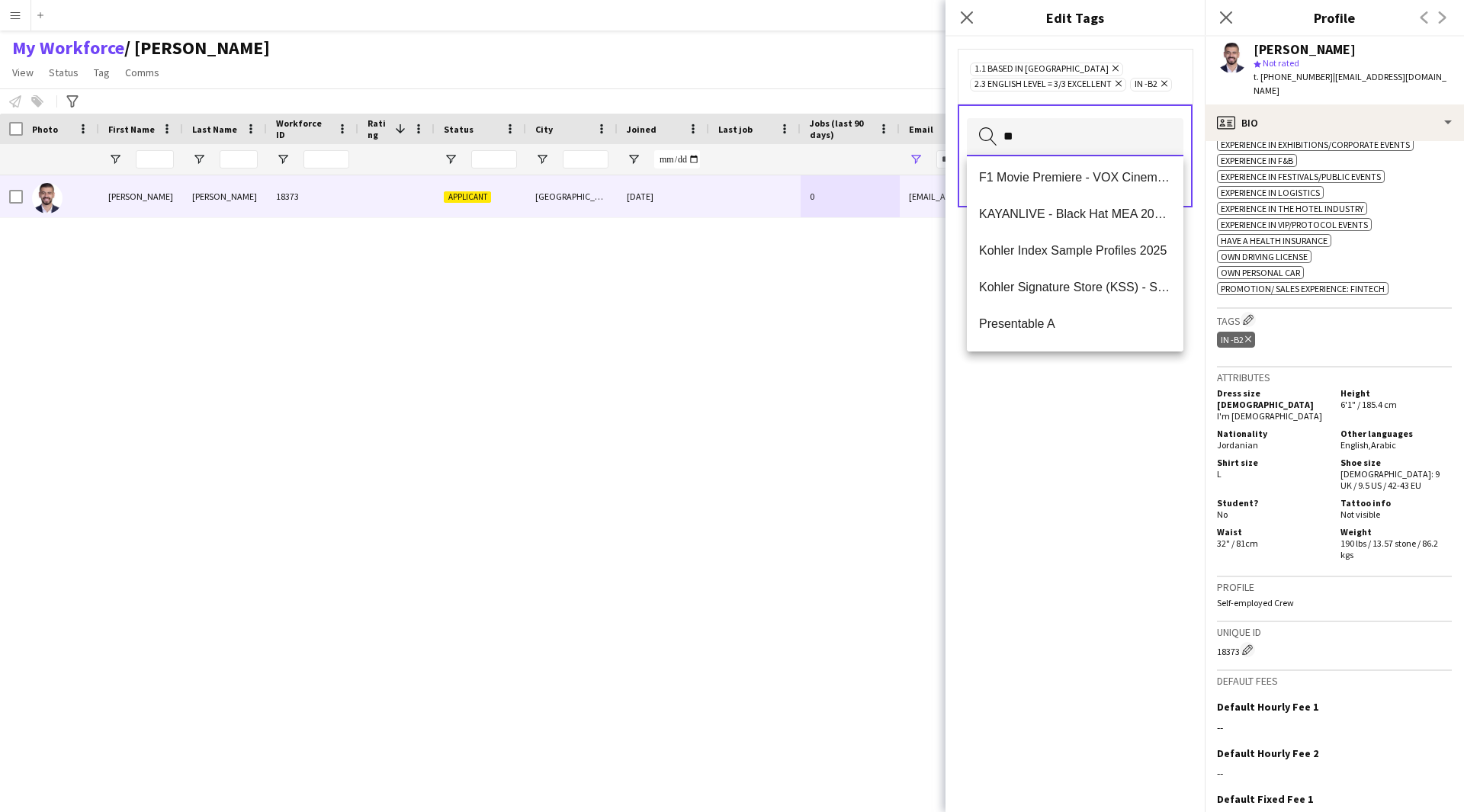
scroll to position [149, 0]
type input "**"
click at [1074, 320] on span "Presentable A" at bounding box center [1074, 324] width 192 height 14
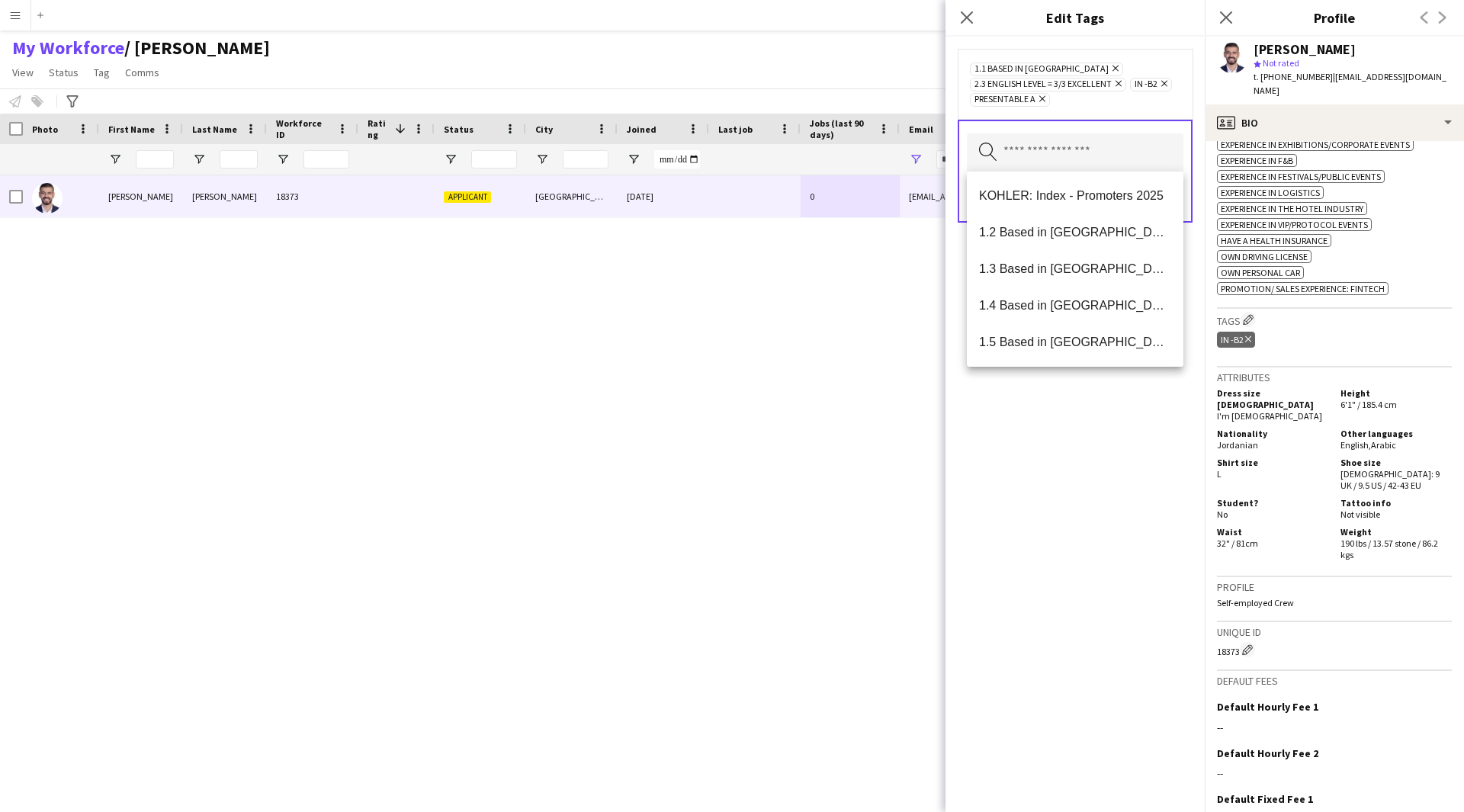
click at [1081, 583] on div "1.1 Based in Riyadh Remove 2.3 English Level = 3/3 Excellent Remove IN -B2 Remo…" at bounding box center [1075, 424] width 259 height 775
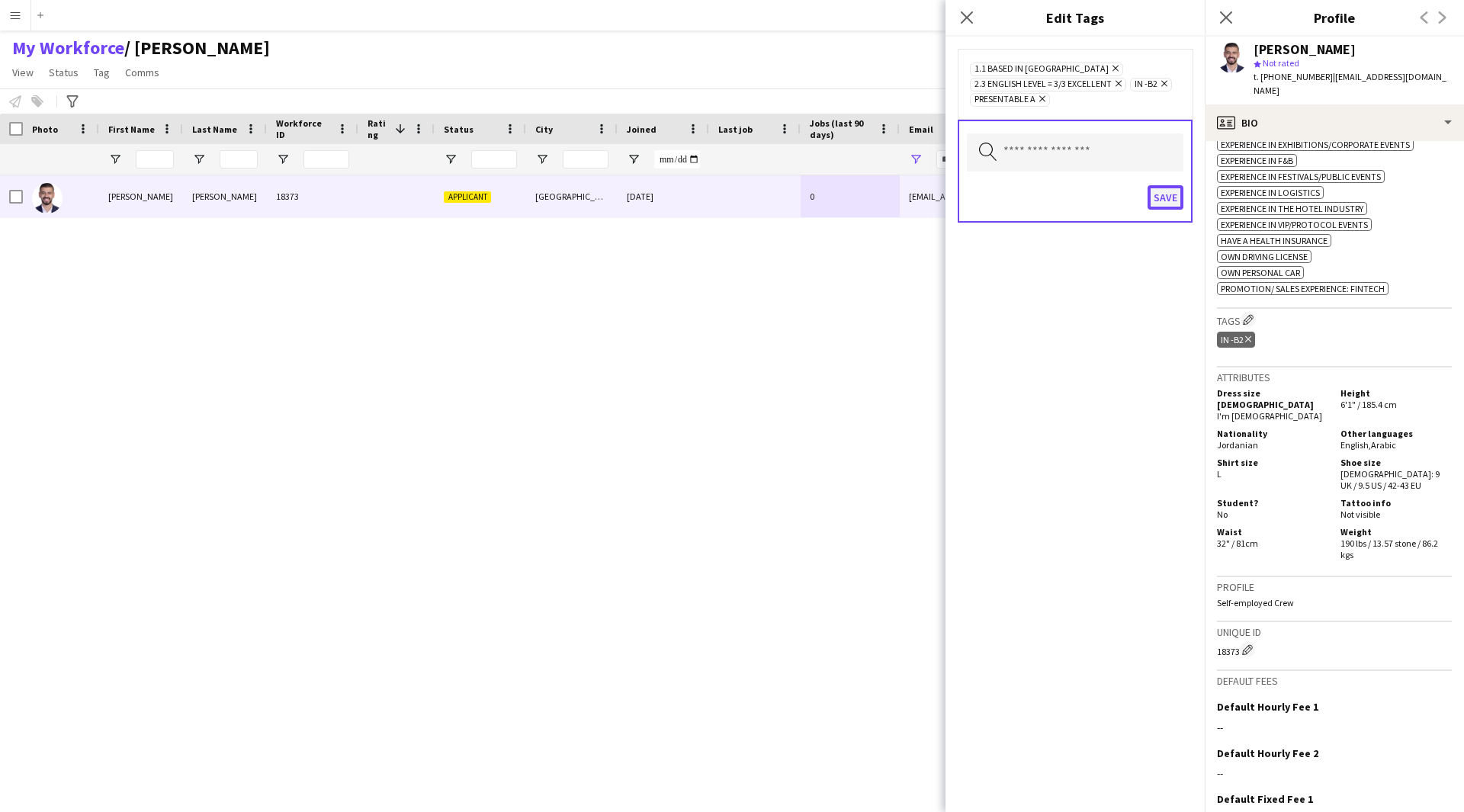
click at [1165, 197] on button "Save" at bounding box center [1166, 197] width 36 height 24
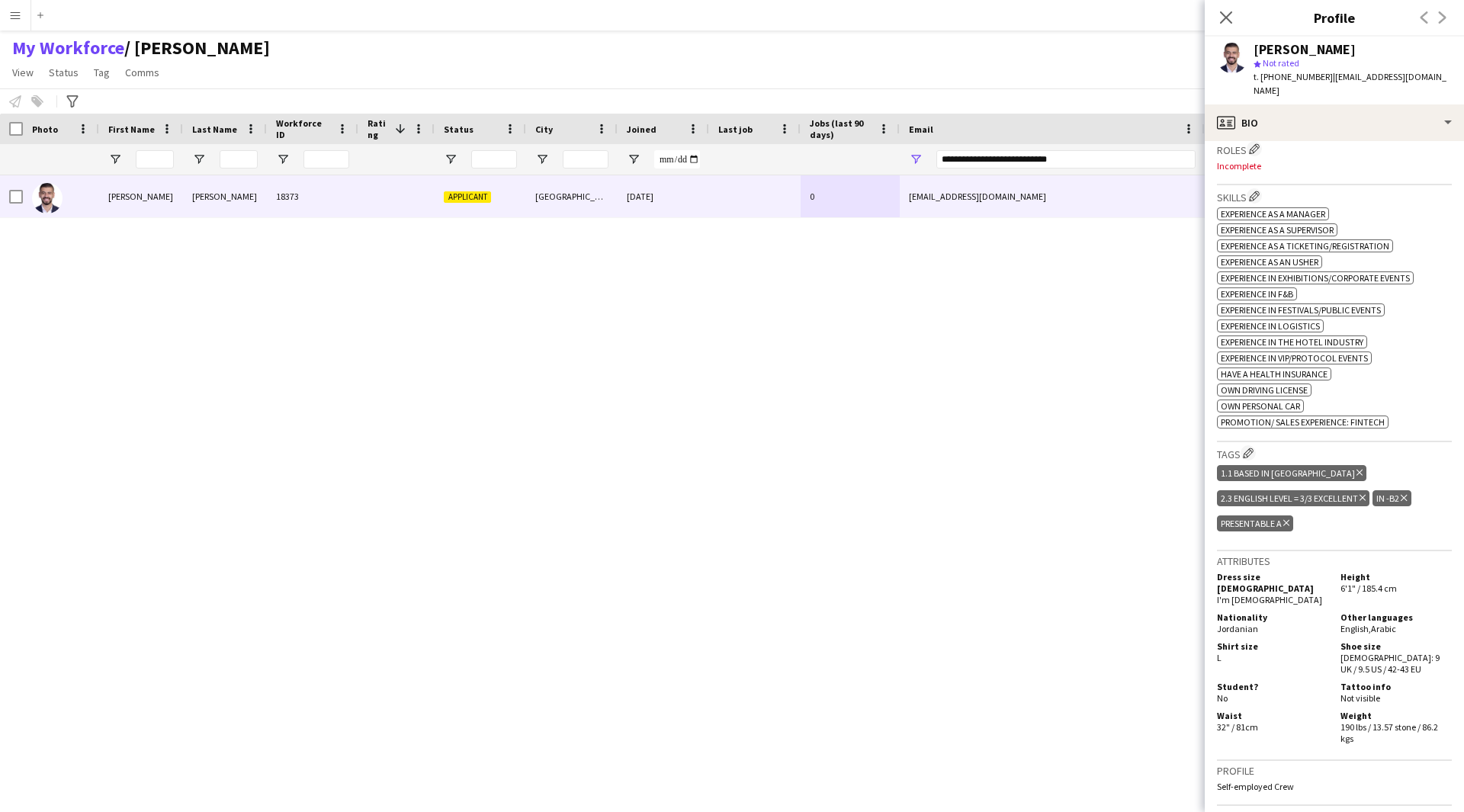
scroll to position [469, 0]
click at [1255, 151] on app-icon "Edit crew company roles" at bounding box center [1254, 148] width 11 height 11
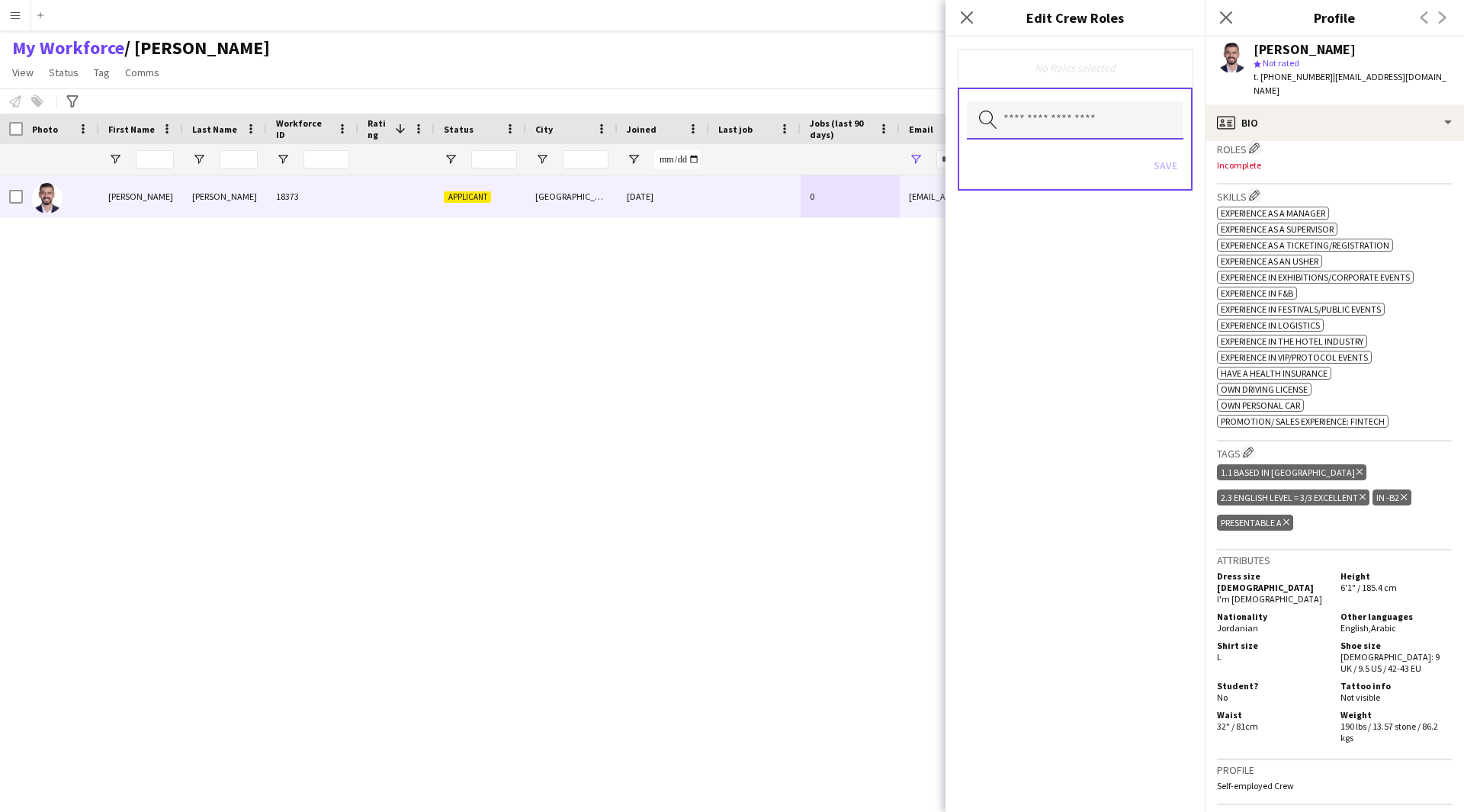
click at [1062, 135] on input "text" at bounding box center [1075, 120] width 217 height 38
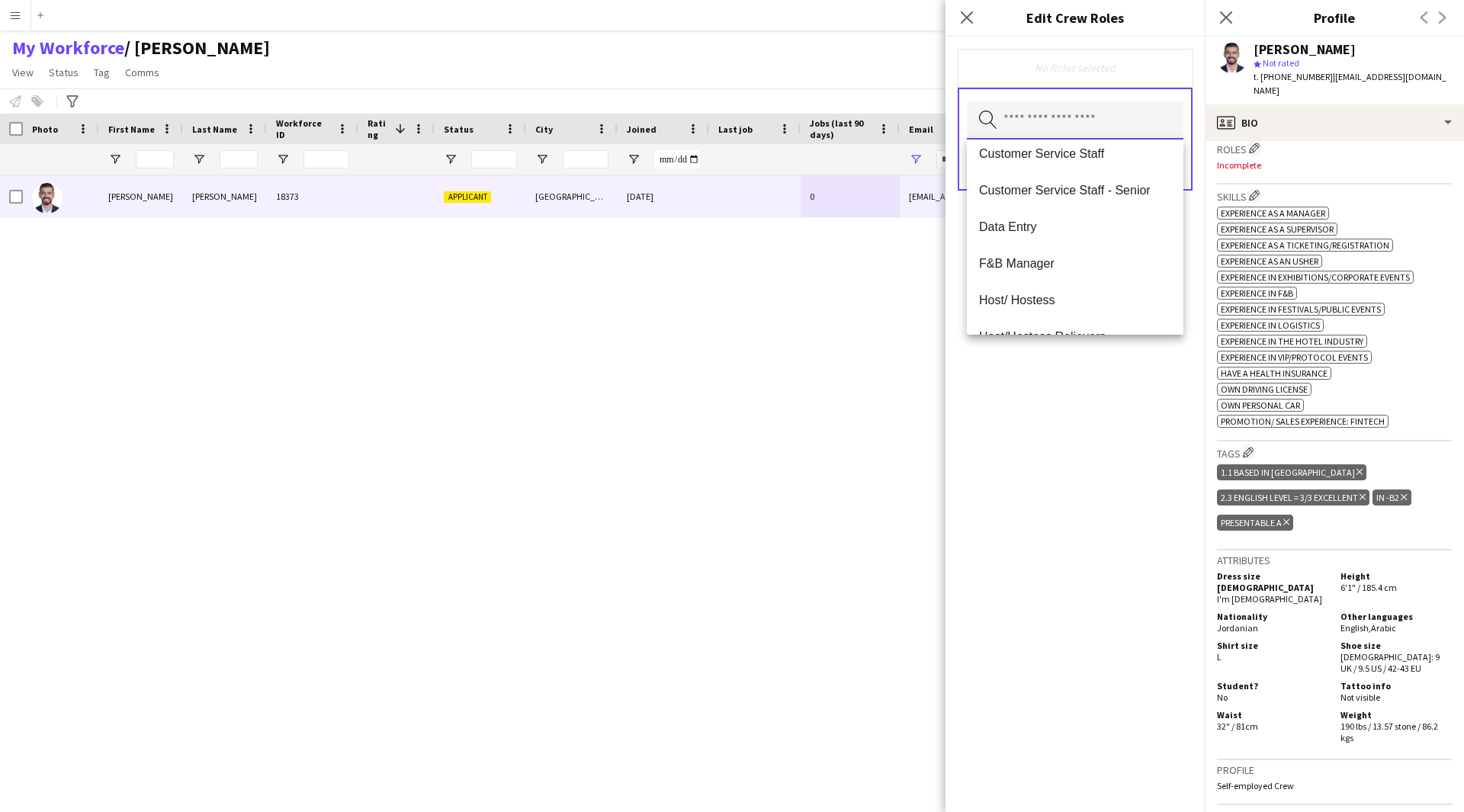
scroll to position [455, 0]
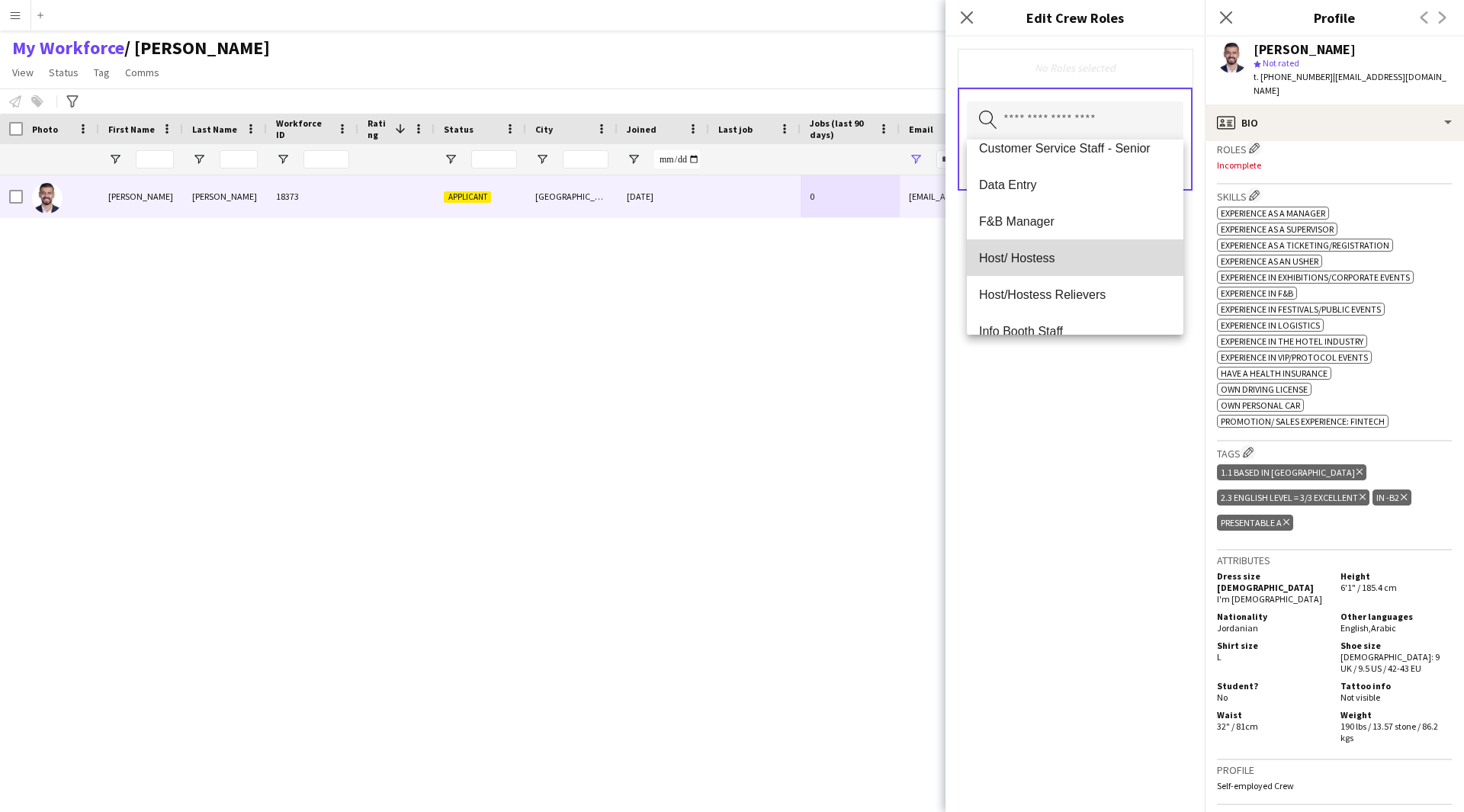
click at [1075, 252] on span "Host/ Hostess" at bounding box center [1074, 258] width 192 height 14
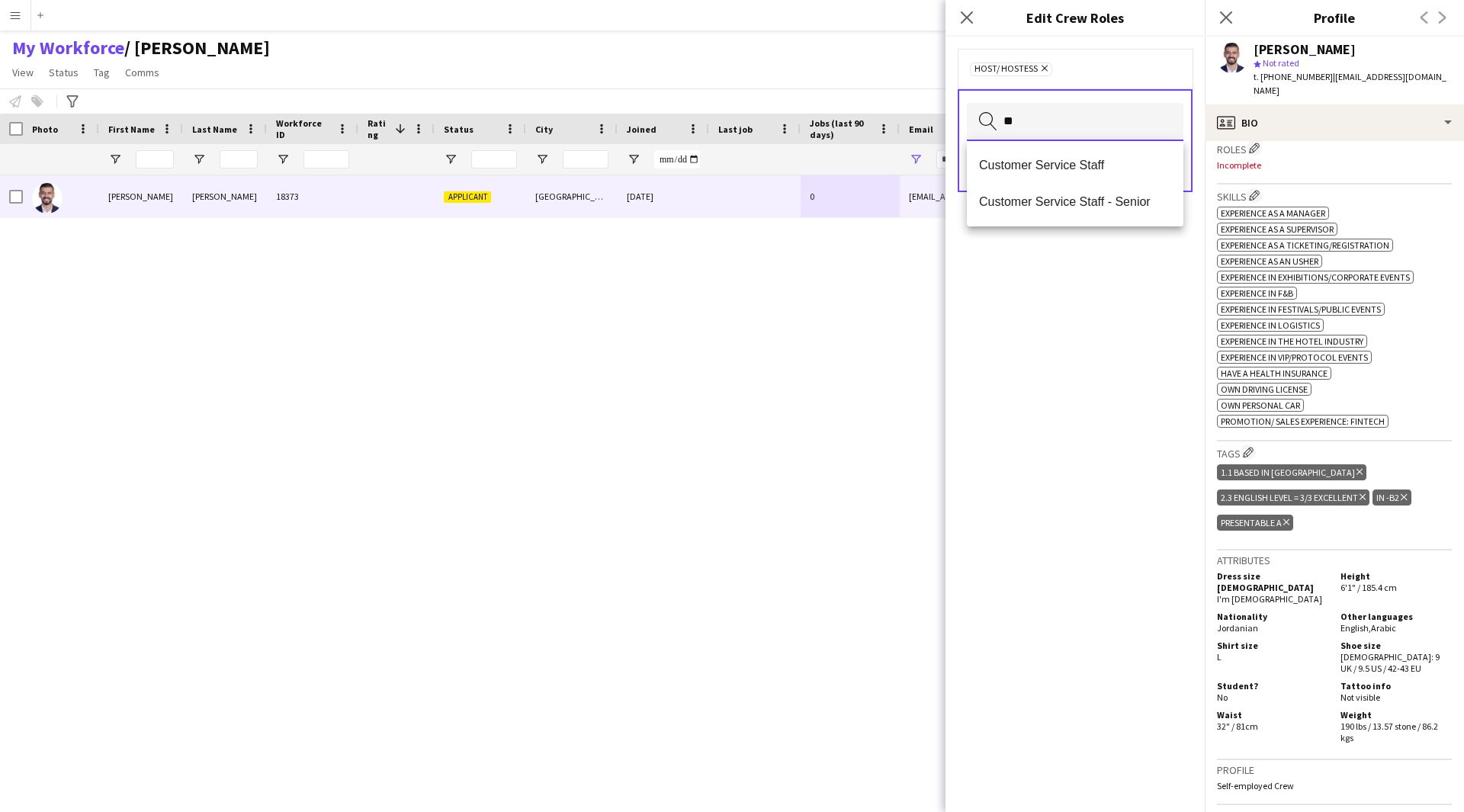
type input "**"
click at [1079, 157] on mat-option "Customer Service Staff" at bounding box center [1075, 165] width 217 height 37
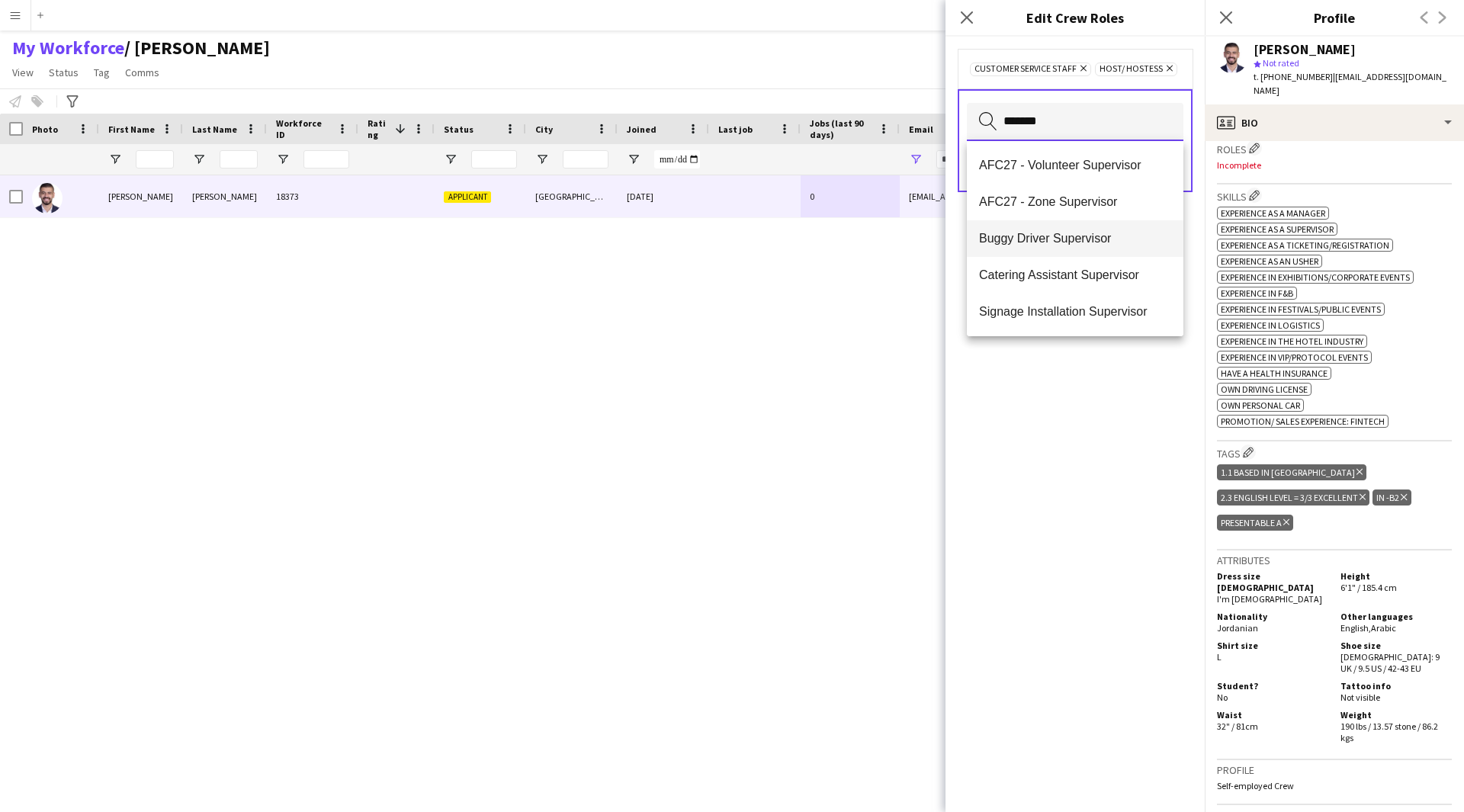
scroll to position [37, 0]
type input "*******"
click at [1094, 308] on span "Staff Supervisor" at bounding box center [1074, 311] width 192 height 14
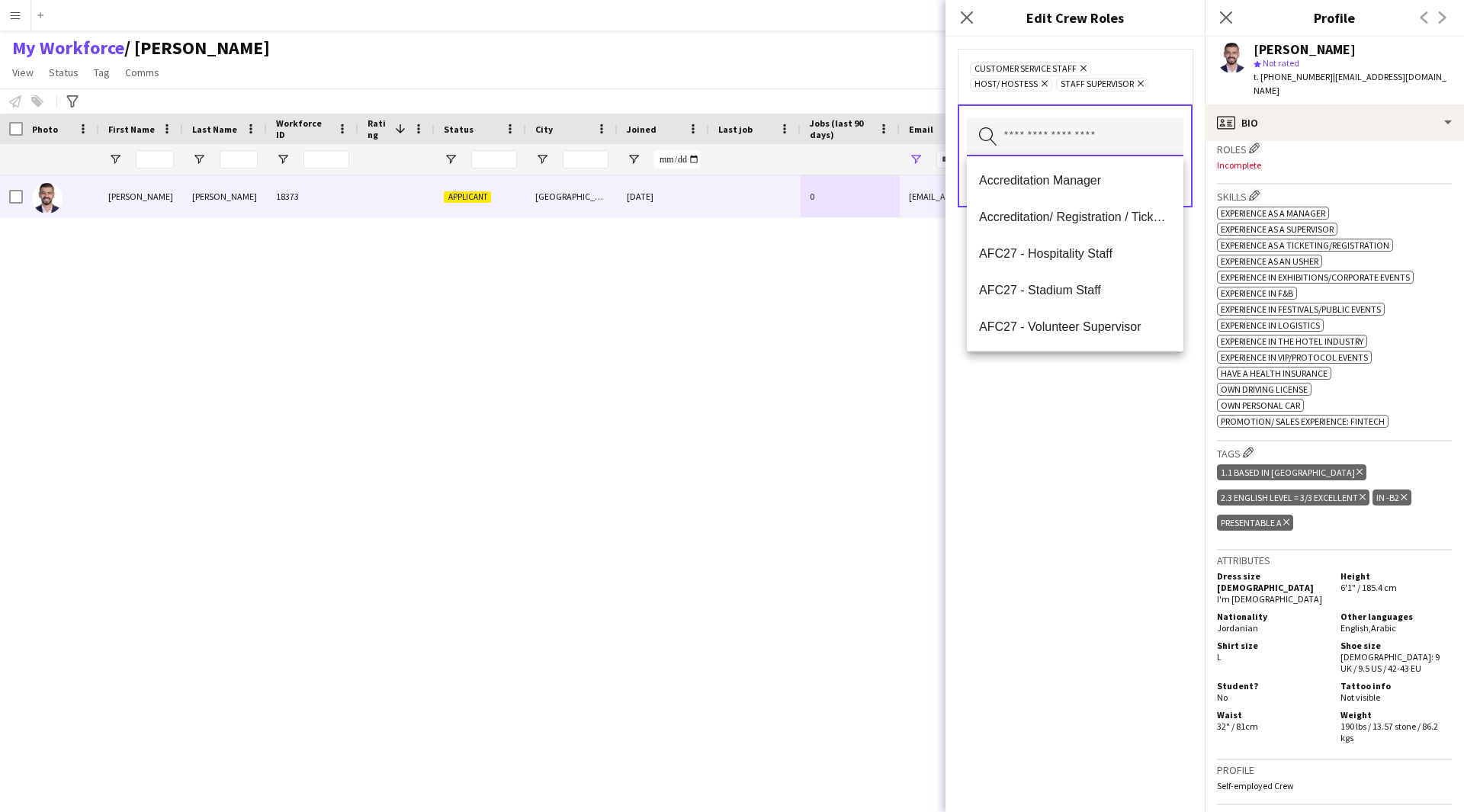
type input "*"
type input "*******"
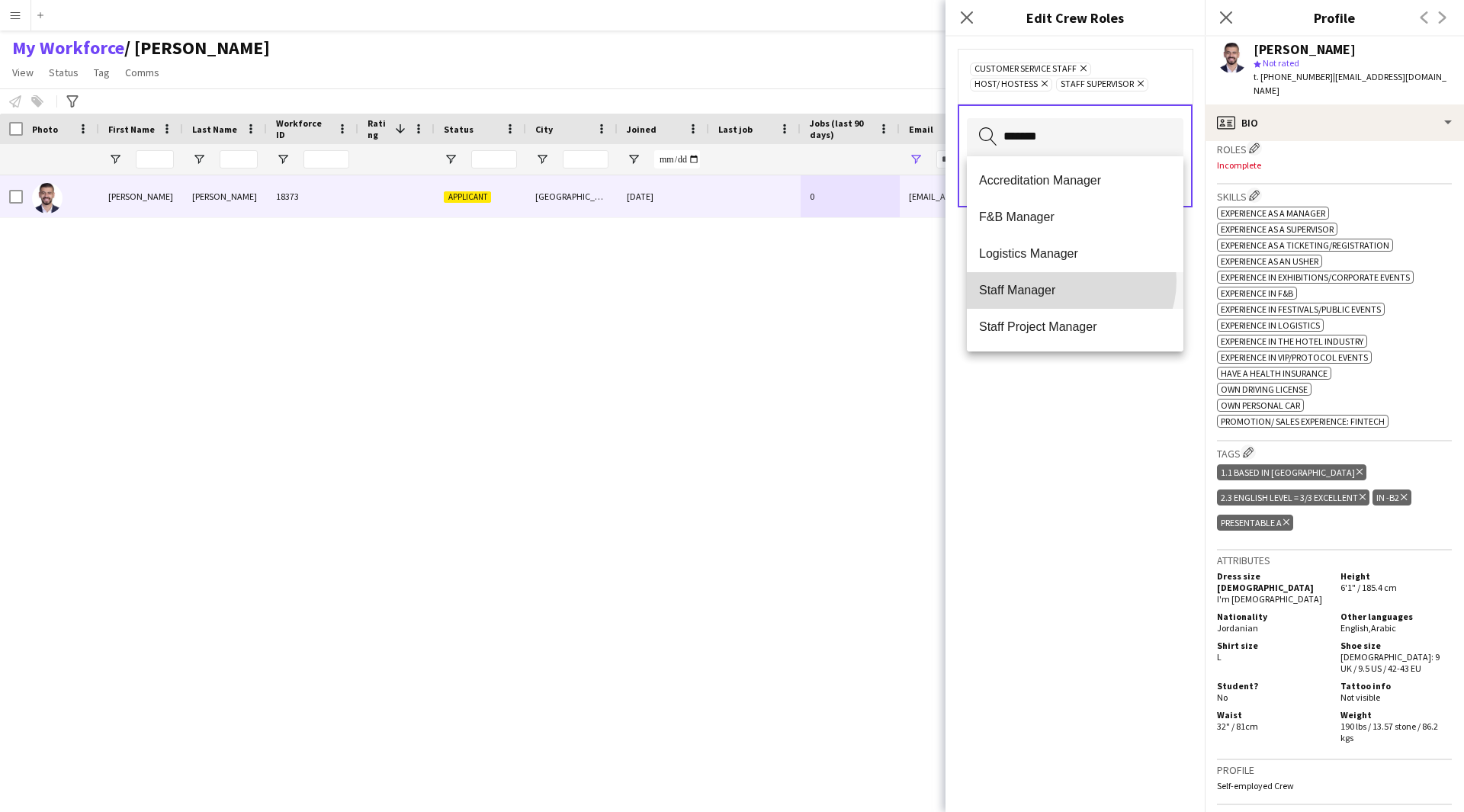
click at [1070, 280] on mat-option "Staff Manager" at bounding box center [1075, 291] width 217 height 37
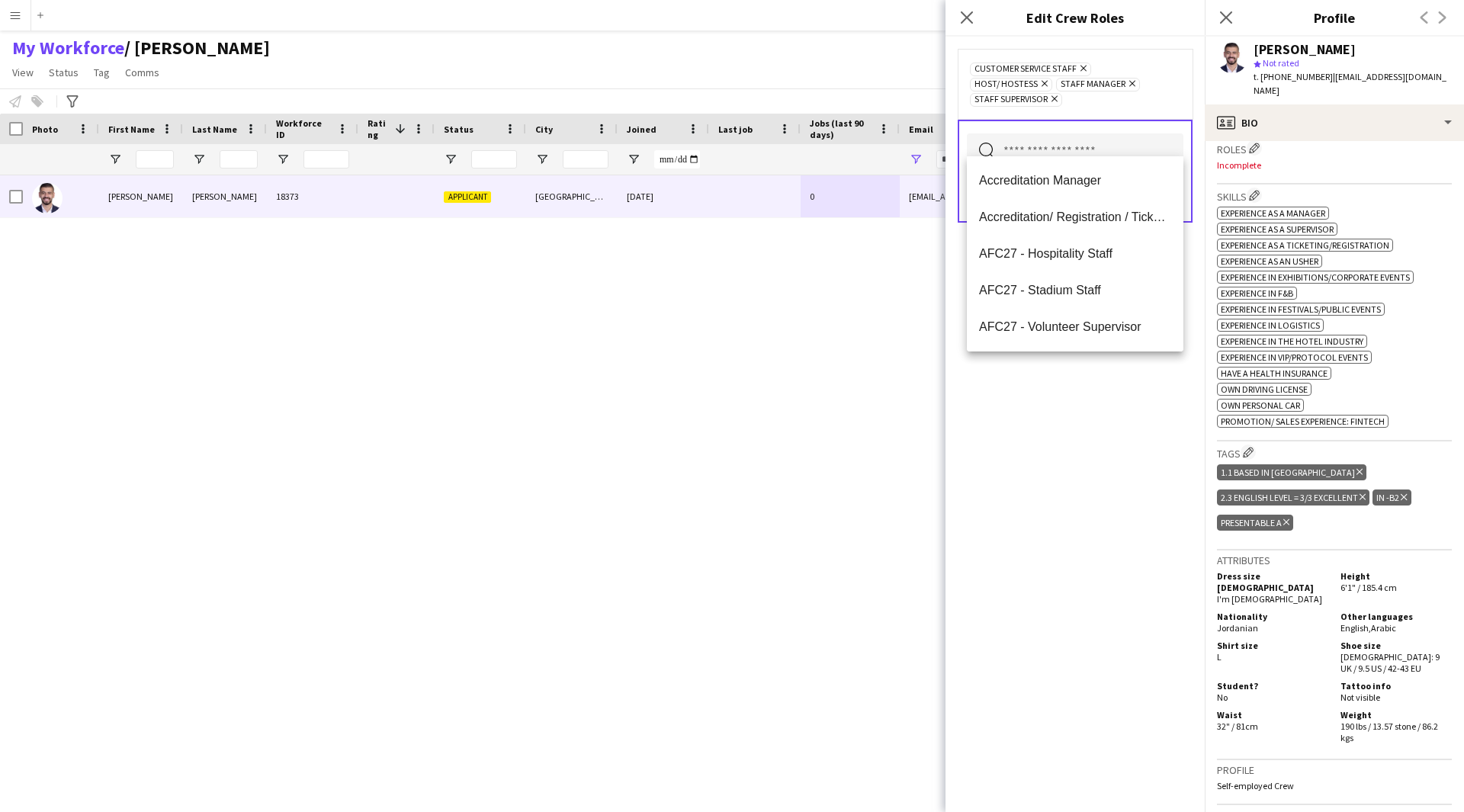
click at [1092, 490] on div "Customer Service Staff Remove Host/ Hostess Remove Staff Manager Remove Staff S…" at bounding box center [1075, 424] width 259 height 775
click at [1075, 142] on input "text" at bounding box center [1075, 152] width 217 height 38
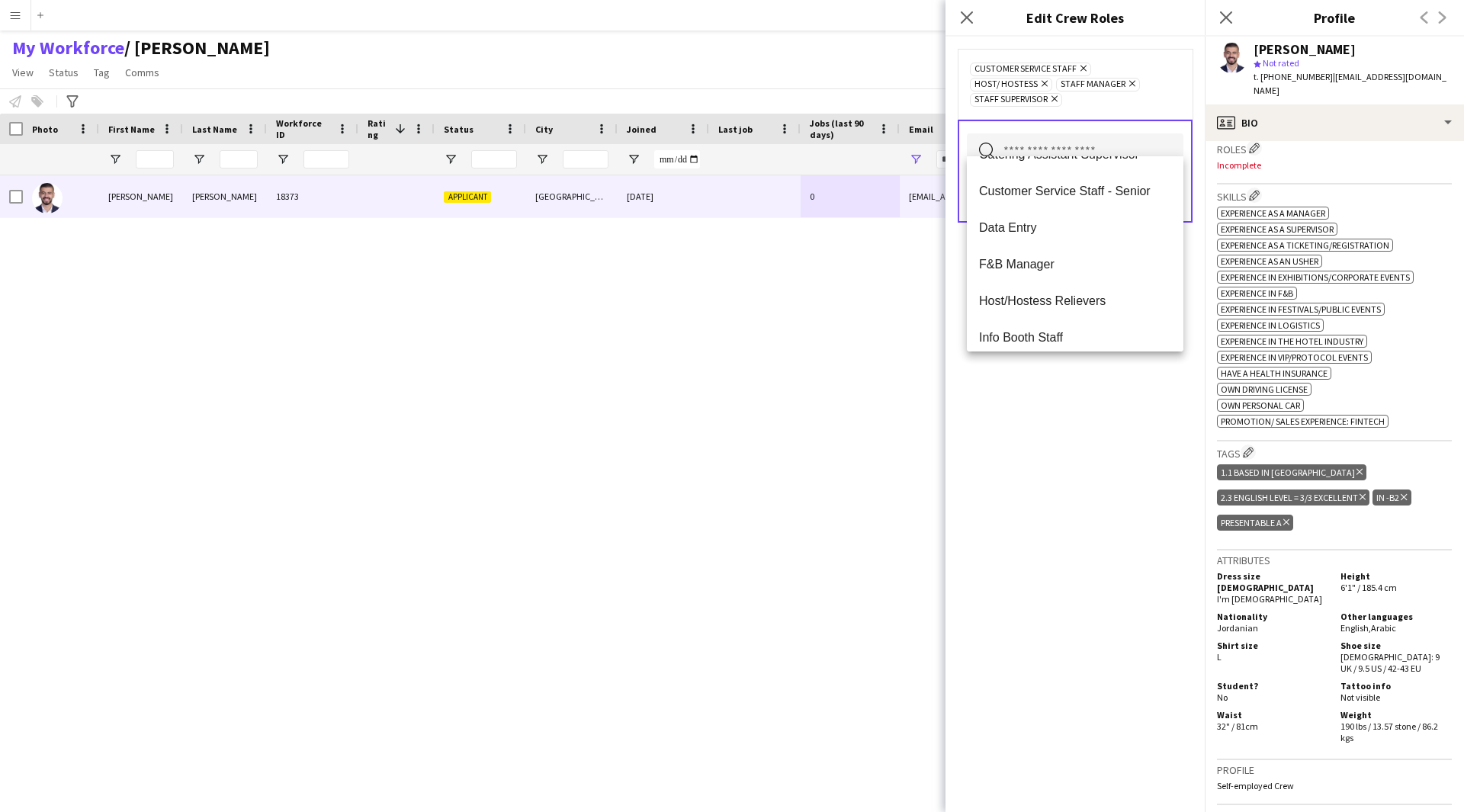
scroll to position [0, 0]
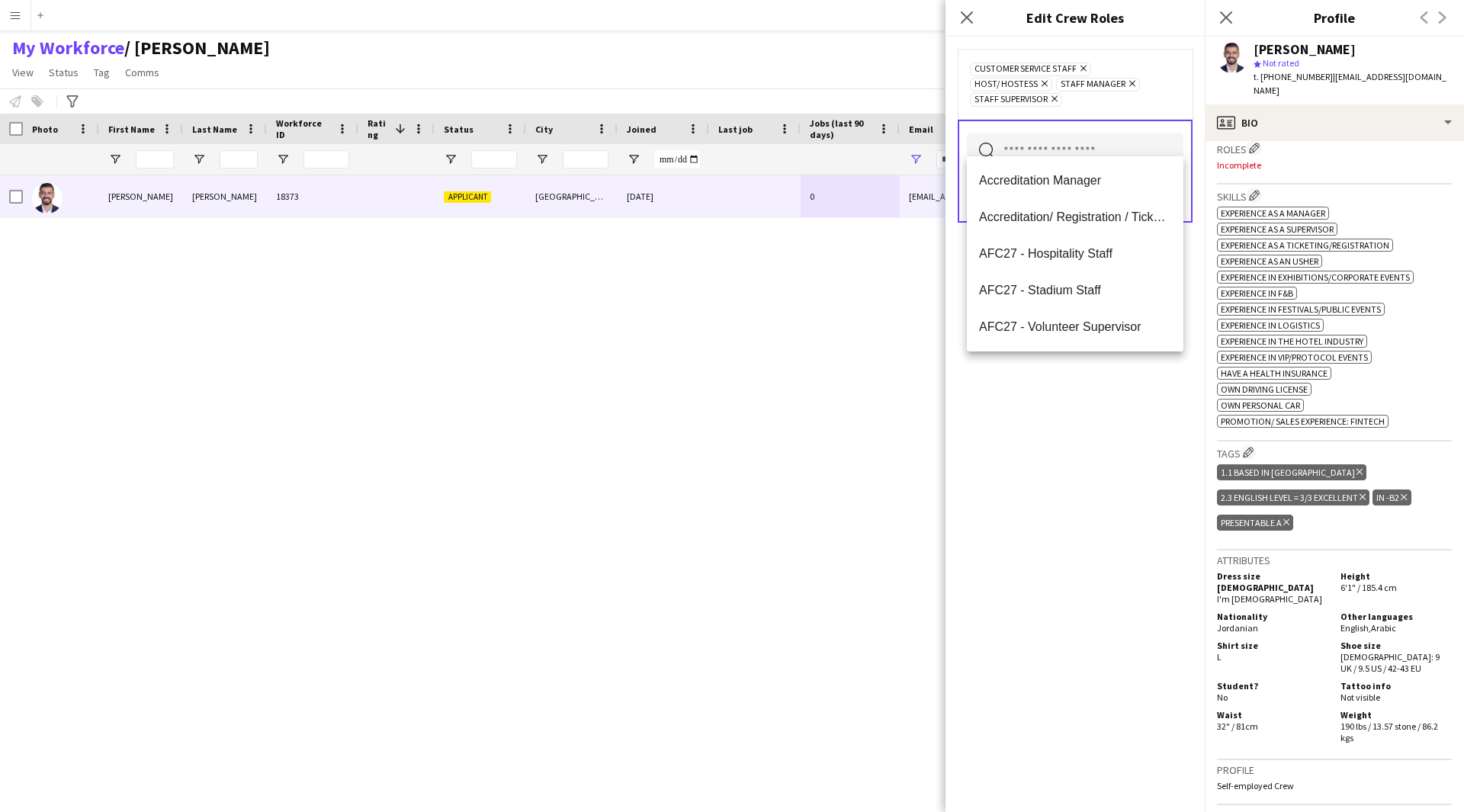
click at [1082, 576] on div "Customer Service Staff Remove Host/ Hostess Remove Staff Manager Remove Staff S…" at bounding box center [1075, 424] width 259 height 775
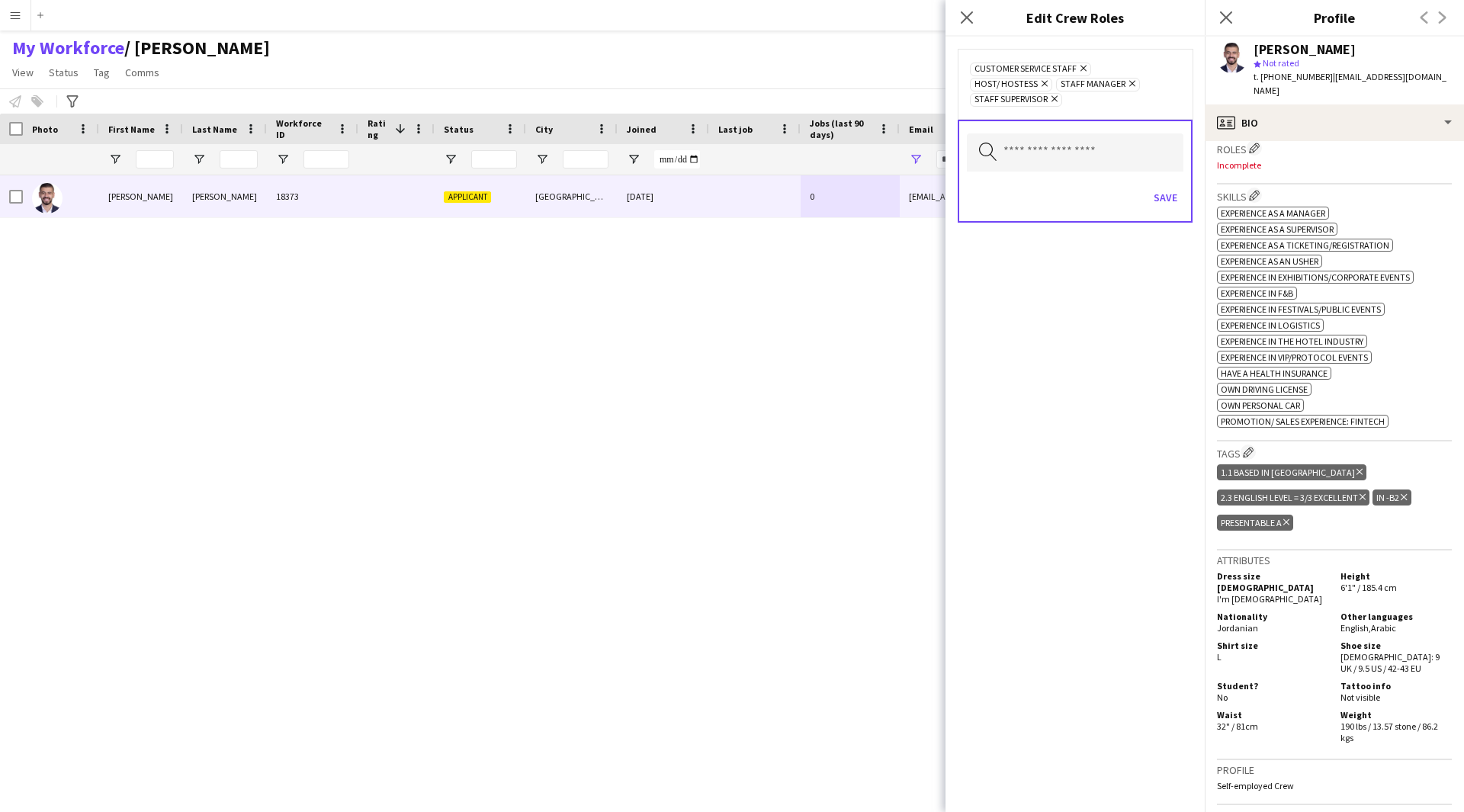
click at [1125, 83] on icon "Remove" at bounding box center [1130, 83] width 10 height 10
click at [1048, 134] on input "text" at bounding box center [1075, 137] width 217 height 38
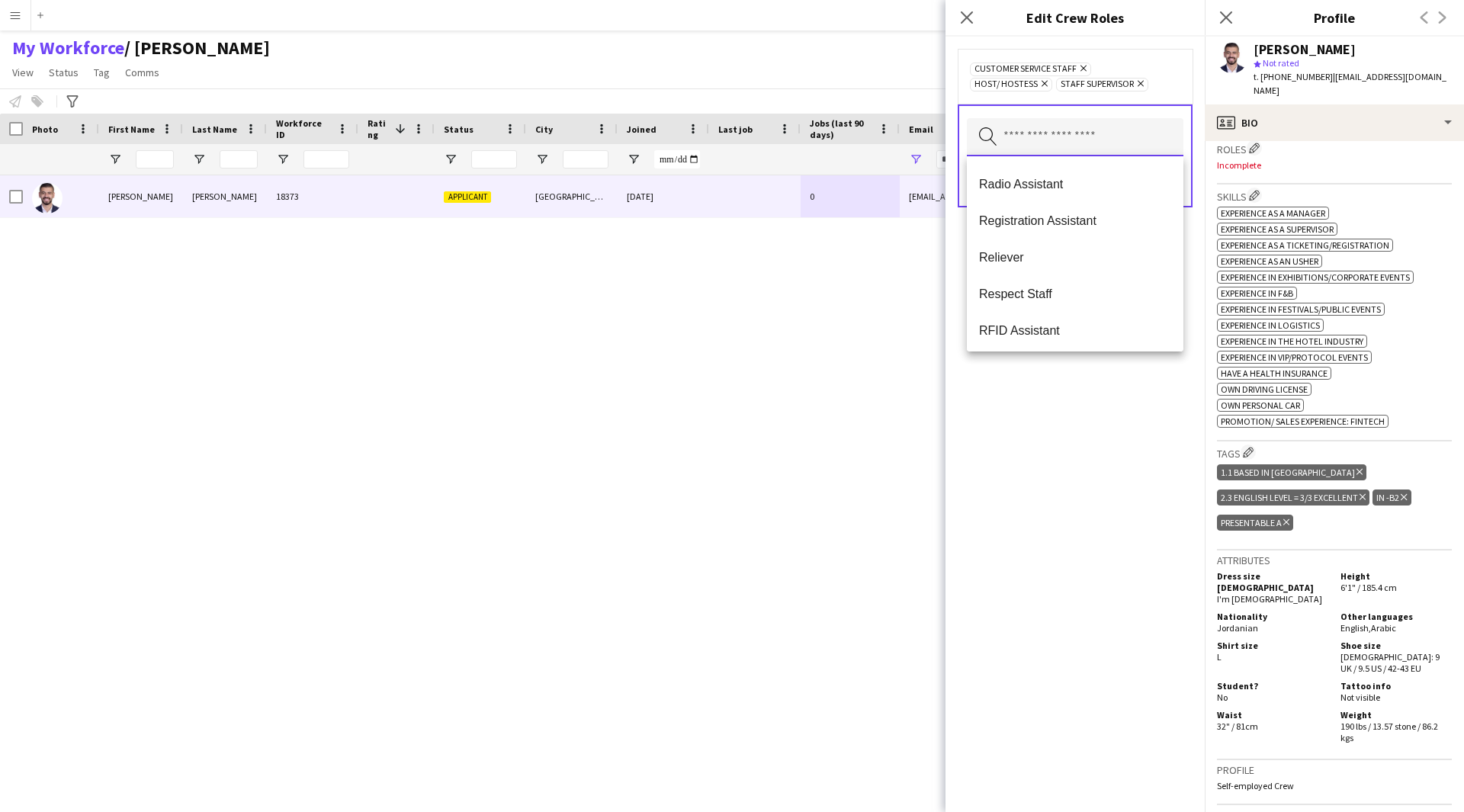
scroll to position [891, 0]
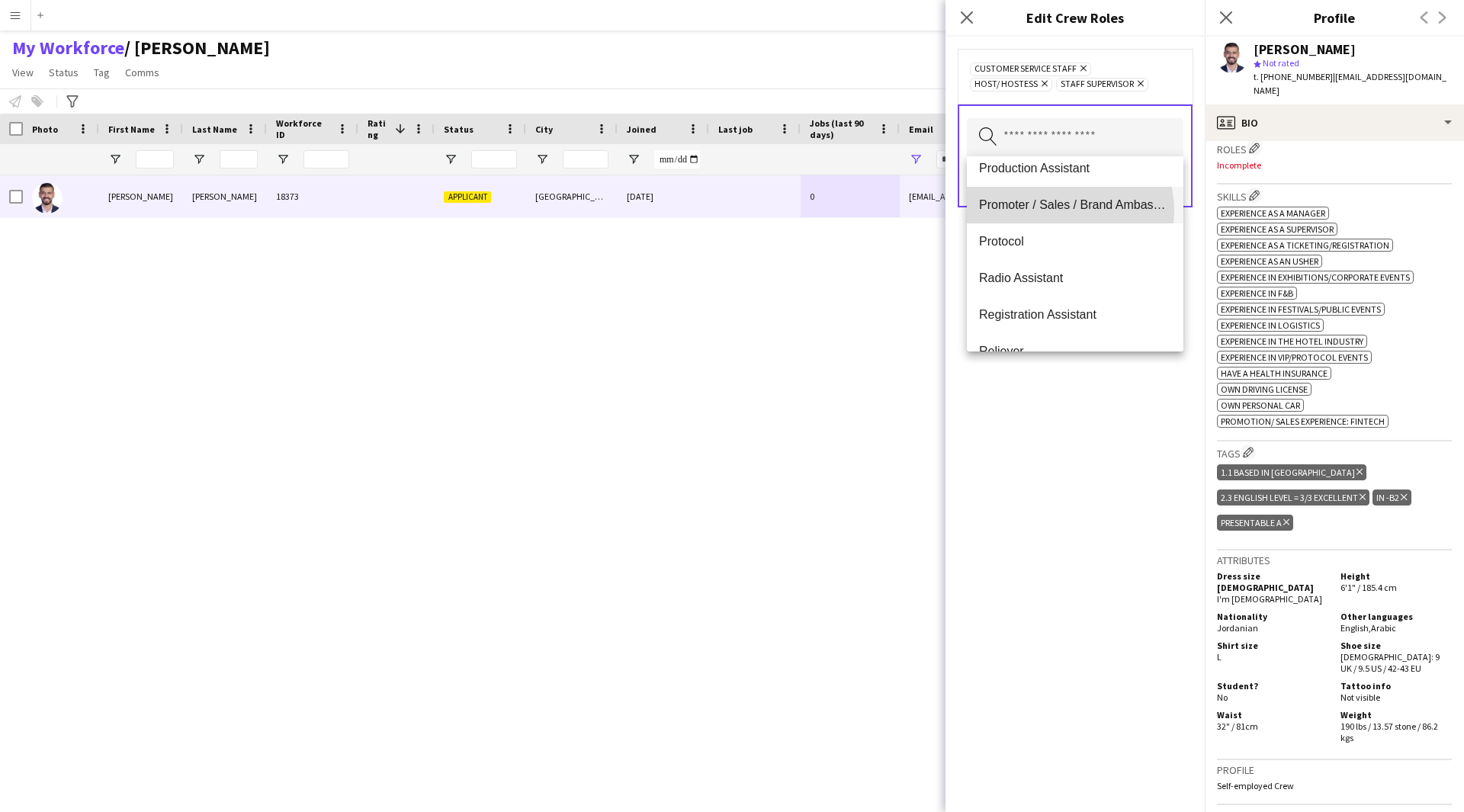
click at [1051, 211] on span "Promoter / Sales / Brand Ambassador" at bounding box center [1074, 204] width 192 height 14
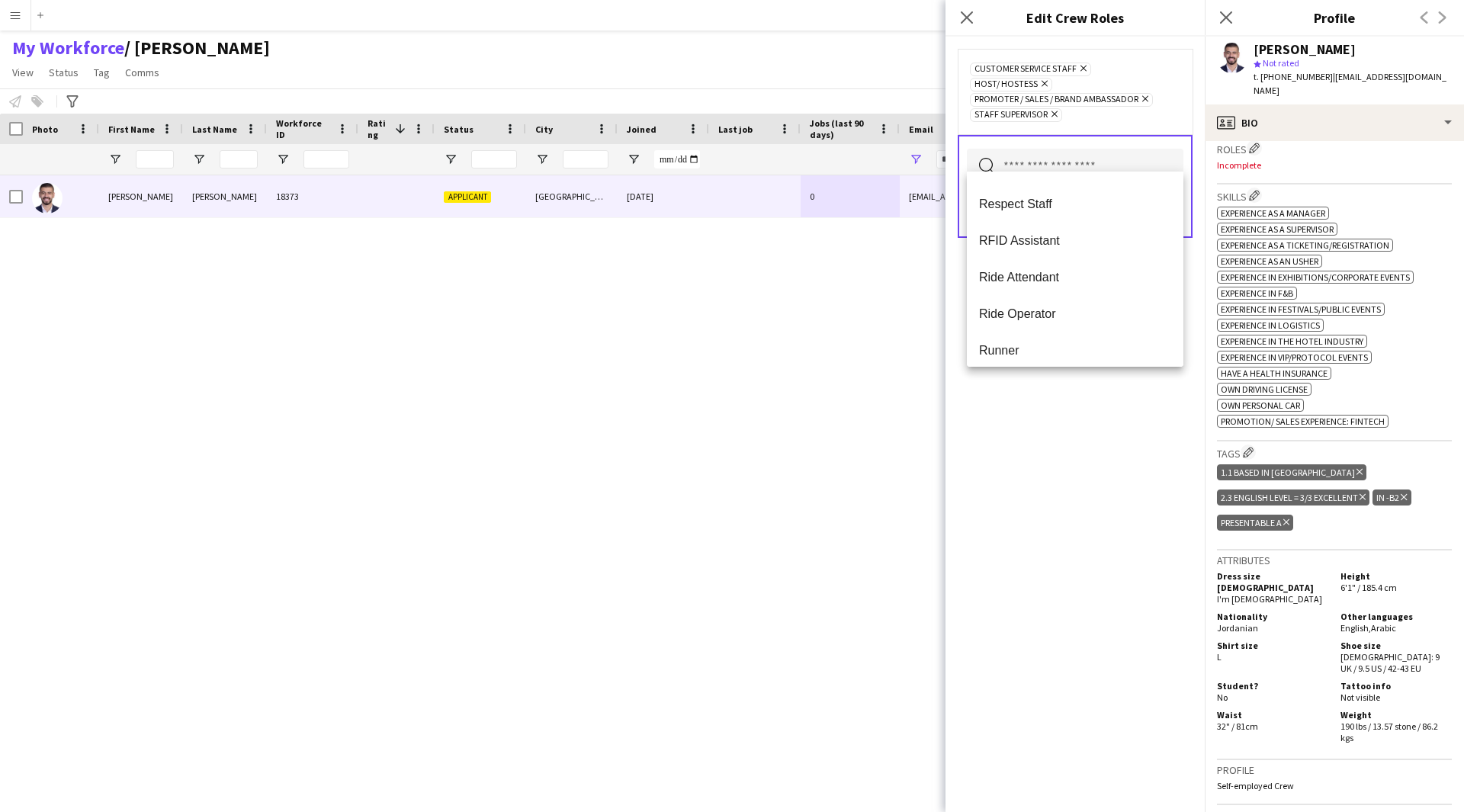
scroll to position [1141, 0]
click at [1056, 494] on div "Customer Service Staff Remove Host/ Hostess Remove Promoter / Sales / Brand Amb…" at bounding box center [1075, 424] width 259 height 775
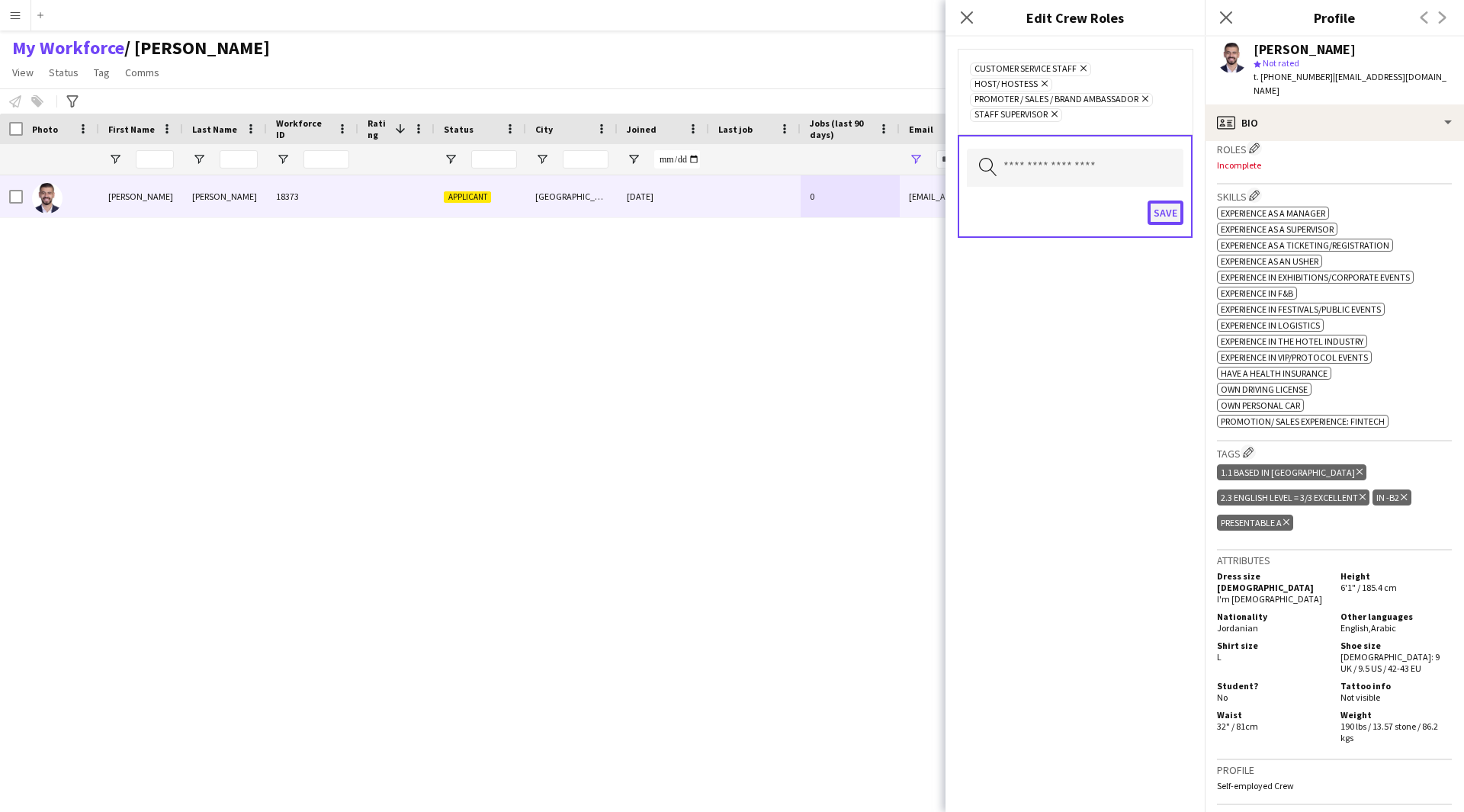
click at [1170, 200] on button "Save" at bounding box center [1166, 212] width 36 height 24
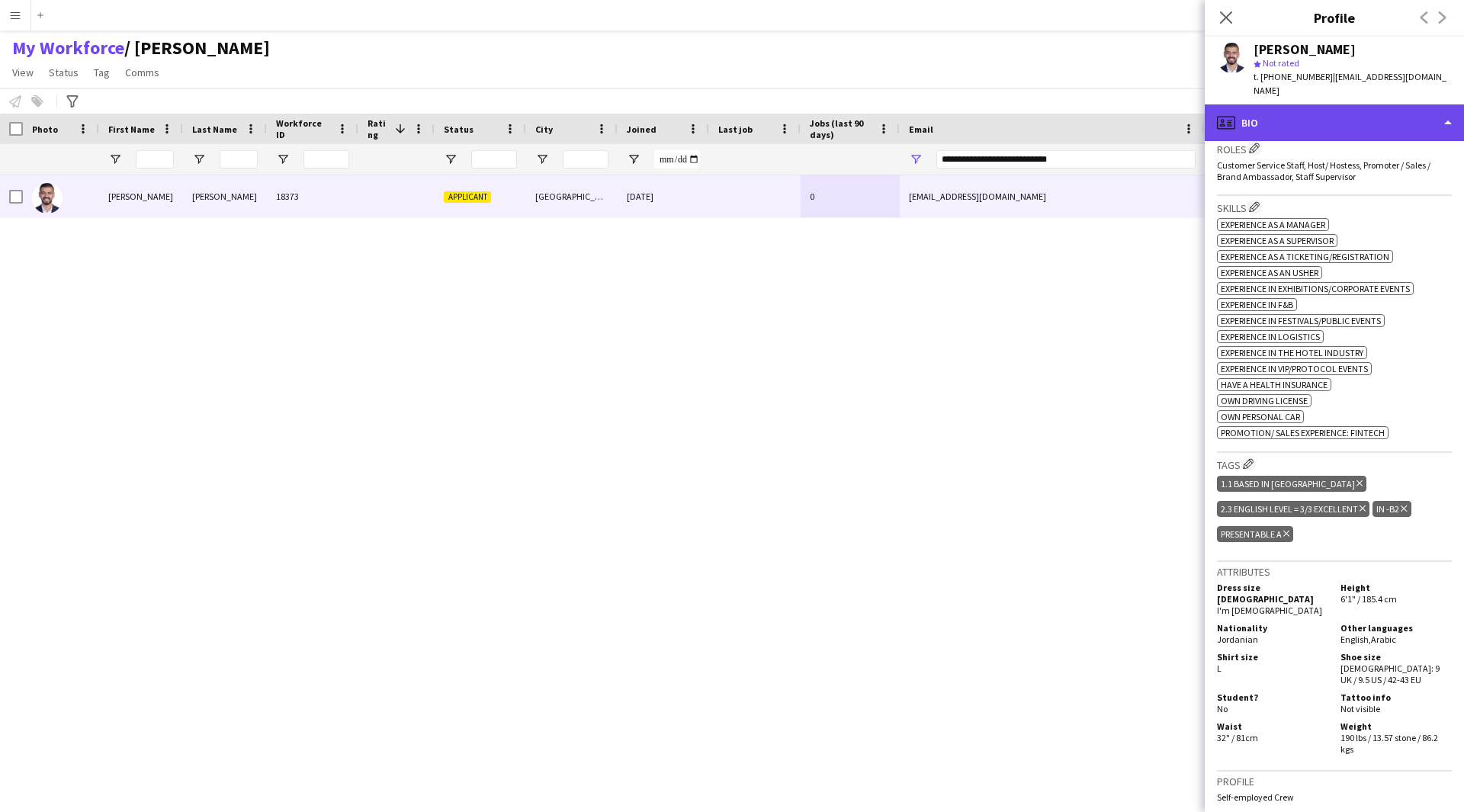
click at [1370, 111] on div "profile Bio" at bounding box center [1334, 123] width 259 height 37
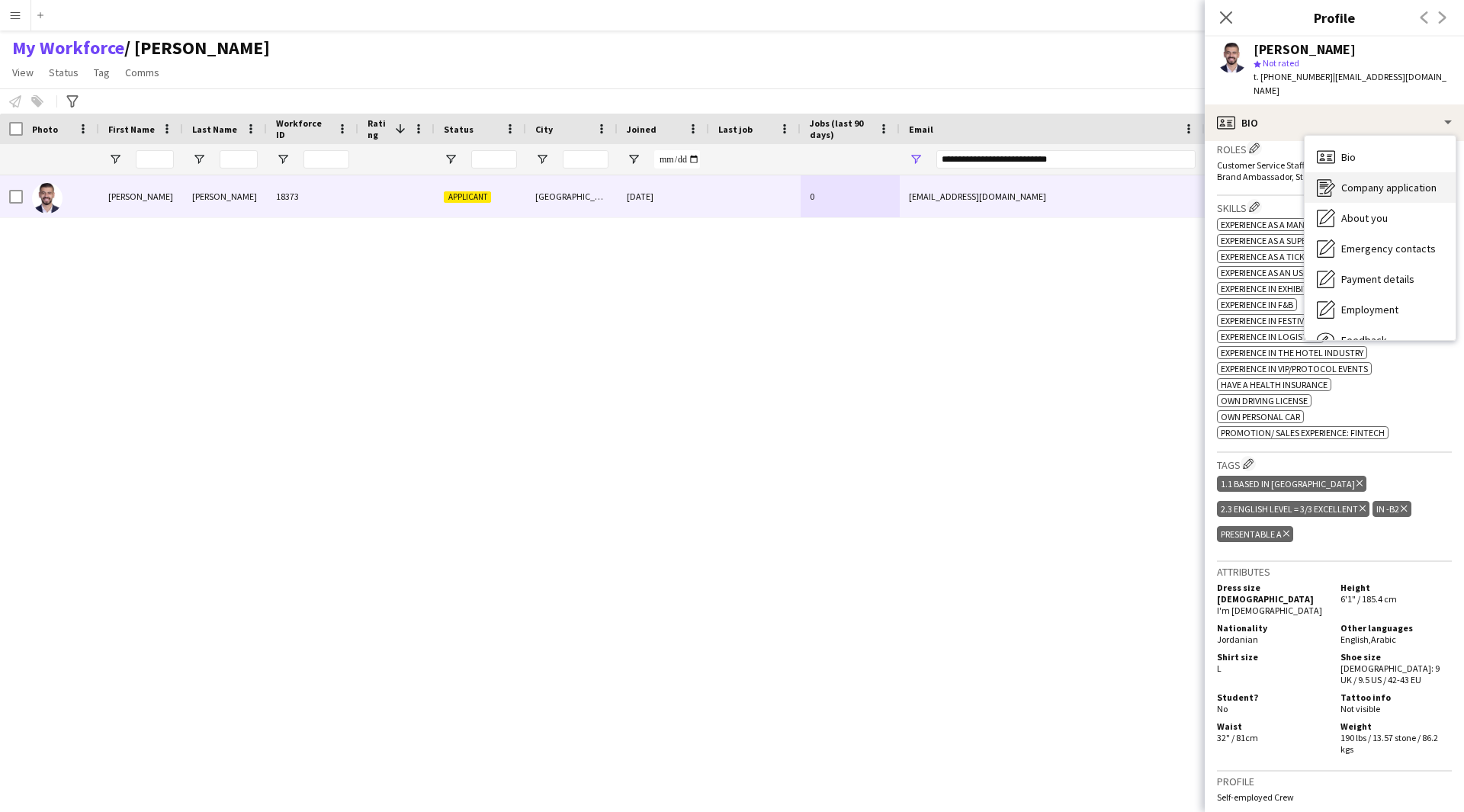
click at [1393, 196] on div "Company application Company application" at bounding box center [1380, 187] width 151 height 31
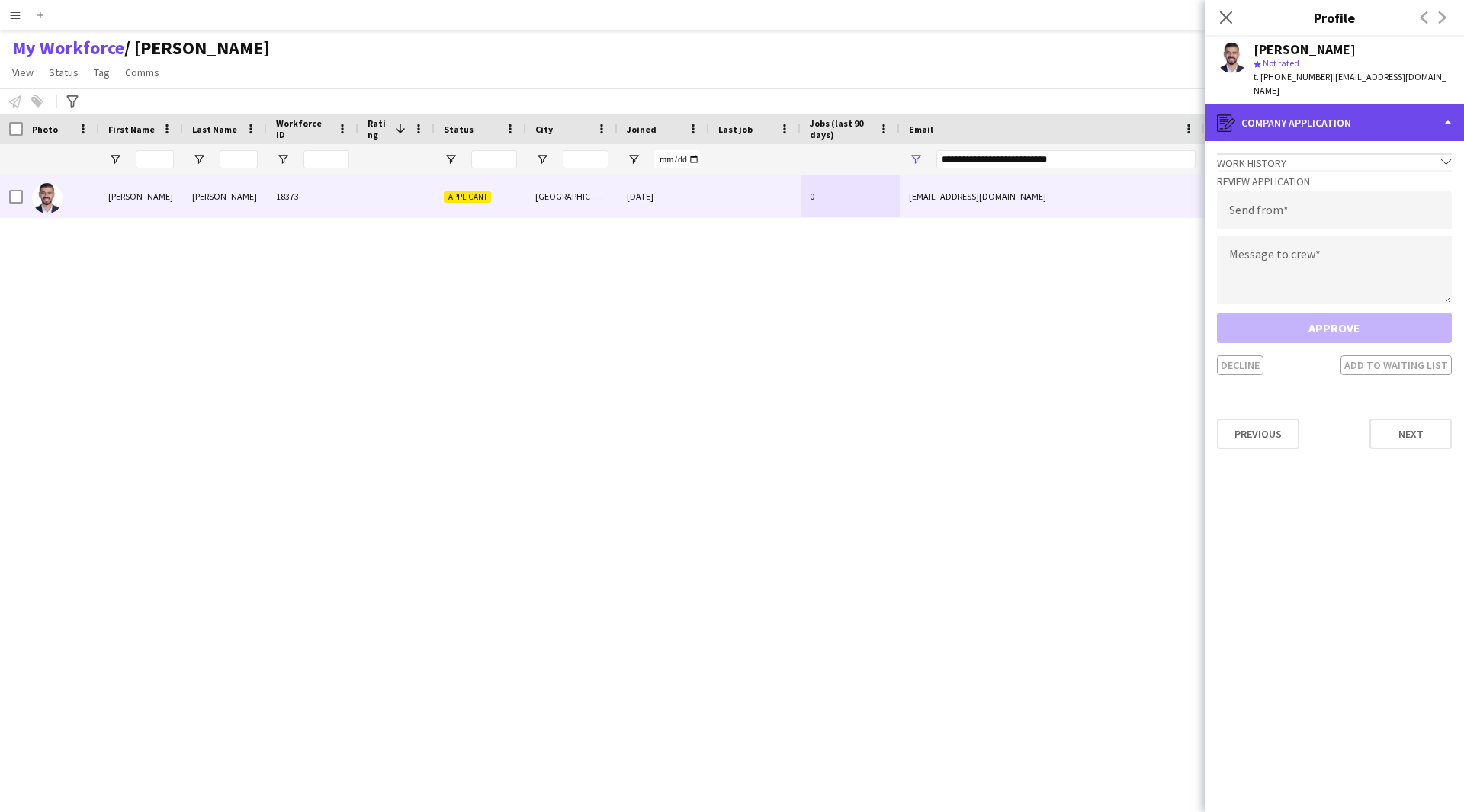
click at [1341, 134] on div "register Company application" at bounding box center [1334, 123] width 259 height 37
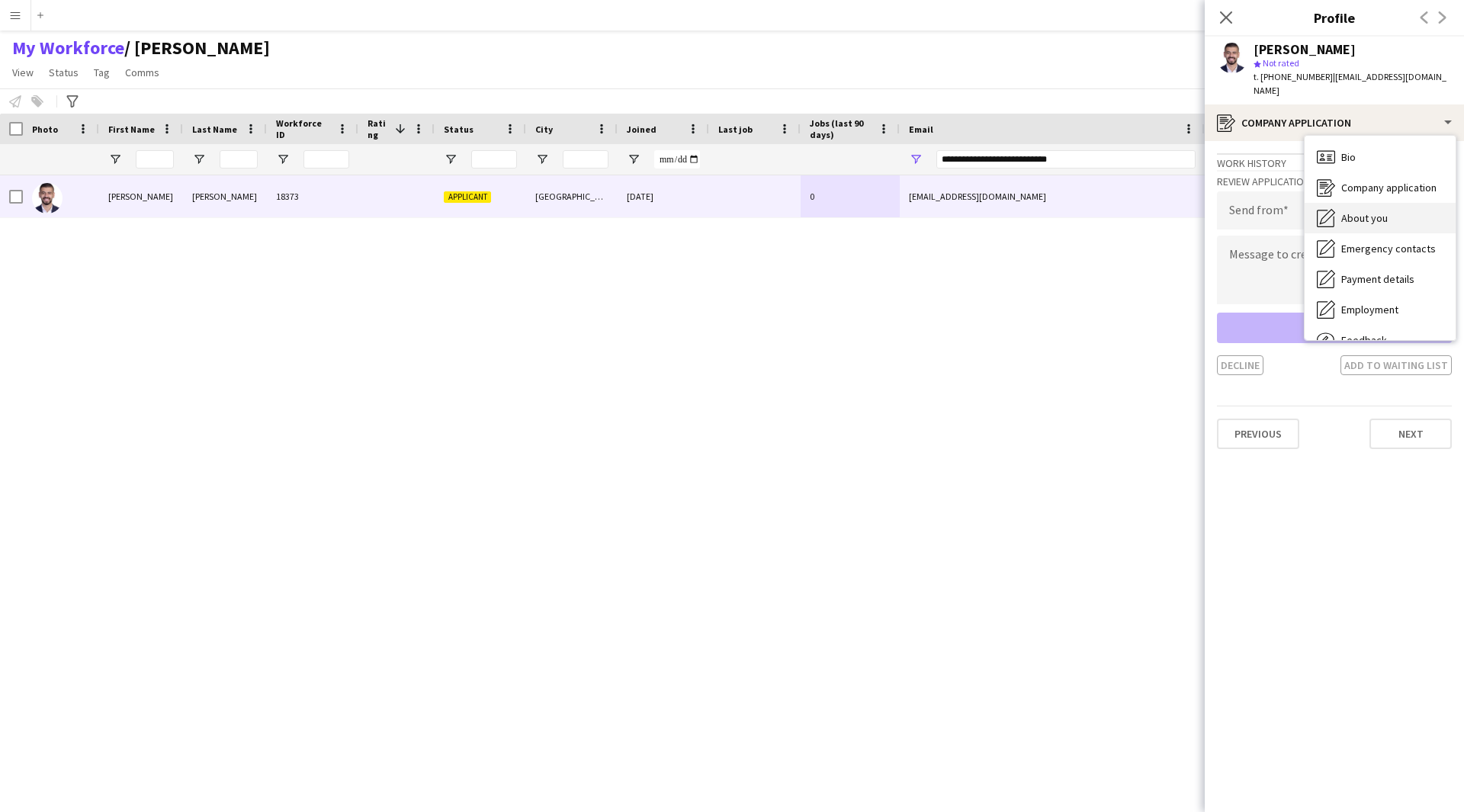
click at [1350, 203] on div "About you About you" at bounding box center [1380, 218] width 151 height 31
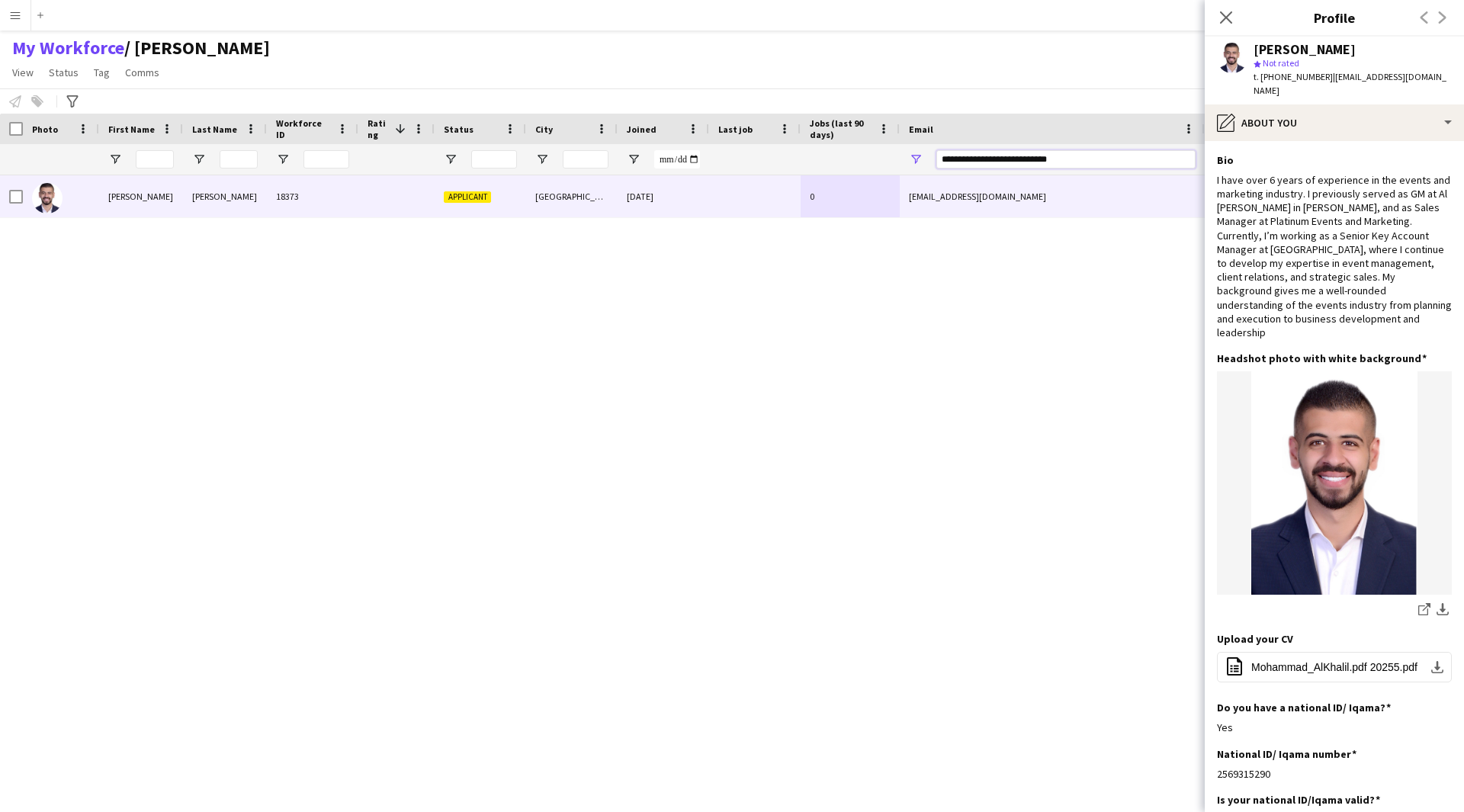
drag, startPoint x: 1100, startPoint y: 165, endPoint x: 595, endPoint y: 231, distance: 509.3
click at [595, 231] on div "Workforce Details Photo First Name" at bounding box center [732, 449] width 1464 height 671
paste input "Email Filter Input"
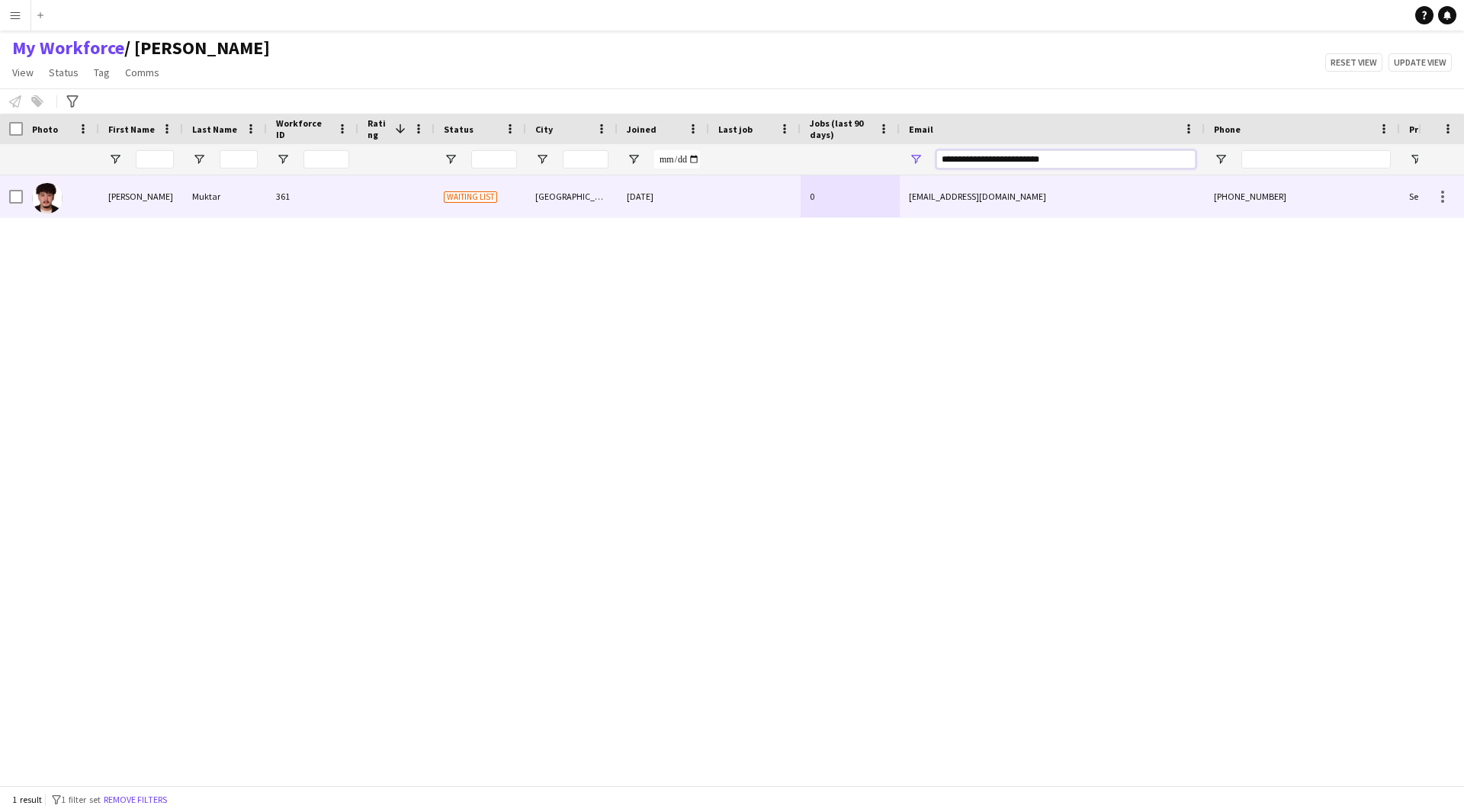
type input "**********"
click at [1112, 196] on div "ahmadkasani1420@icloud.com" at bounding box center [1052, 196] width 305 height 42
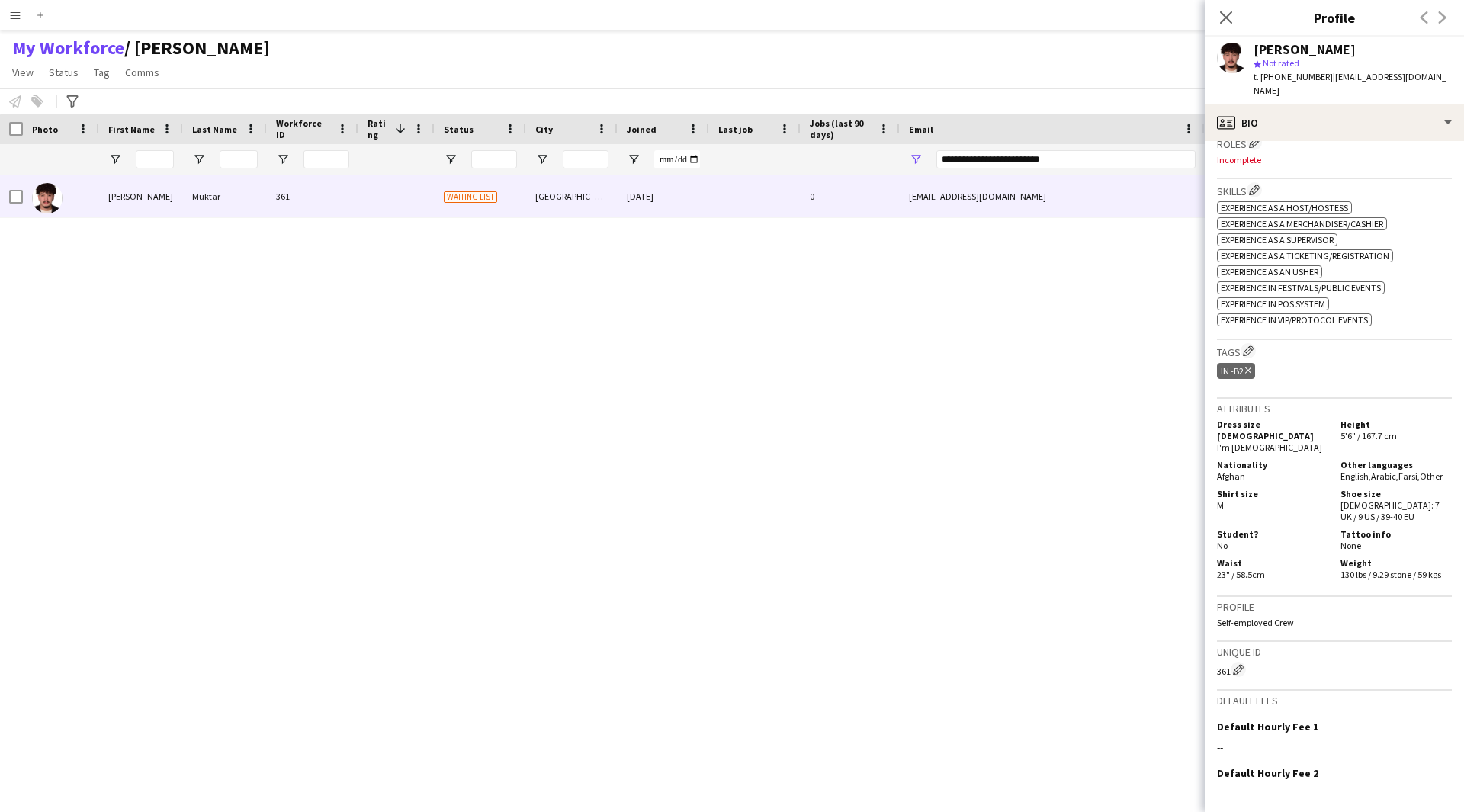
scroll to position [485, 0]
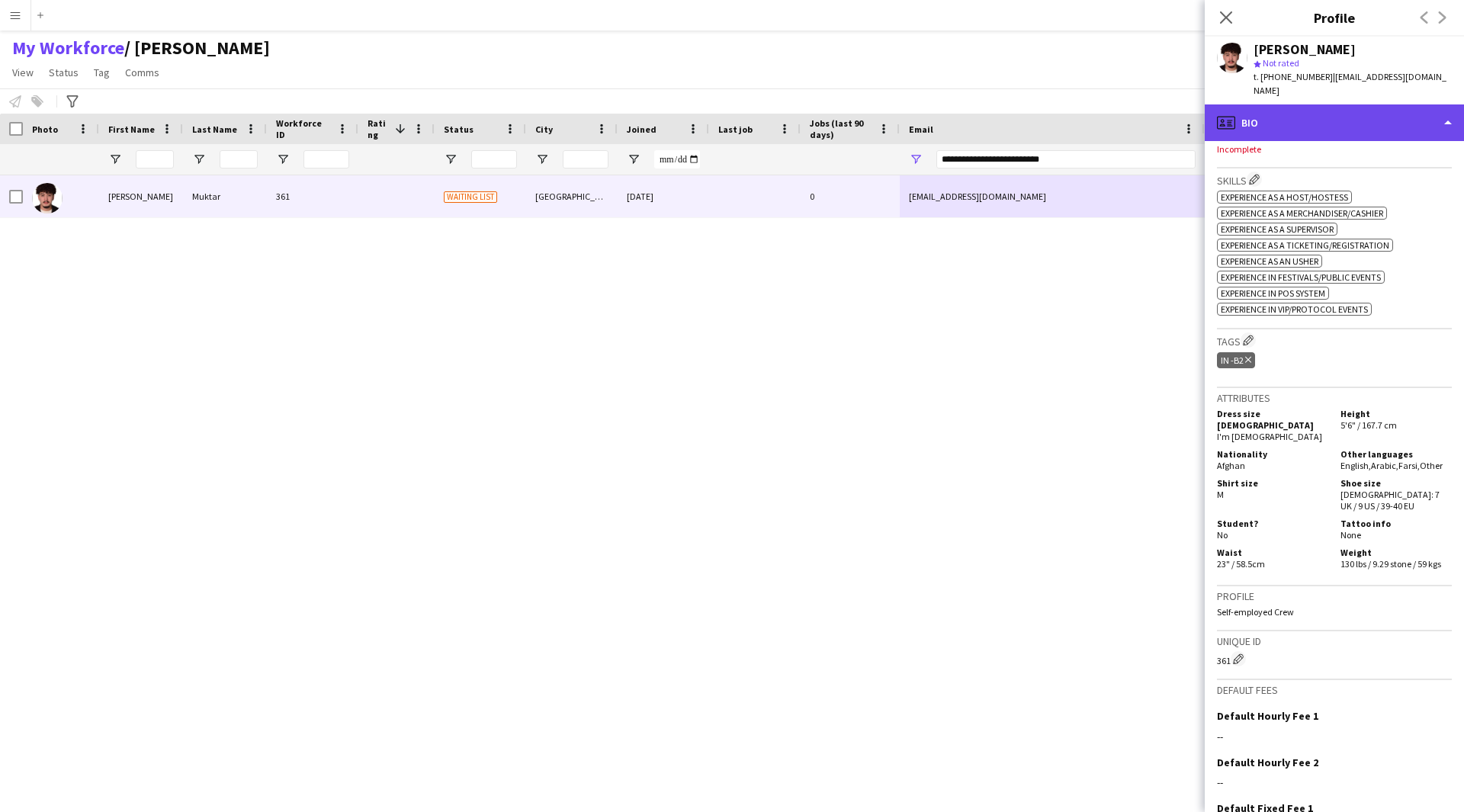
click at [1389, 104] on div "profile Bio" at bounding box center [1334, 123] width 259 height 37
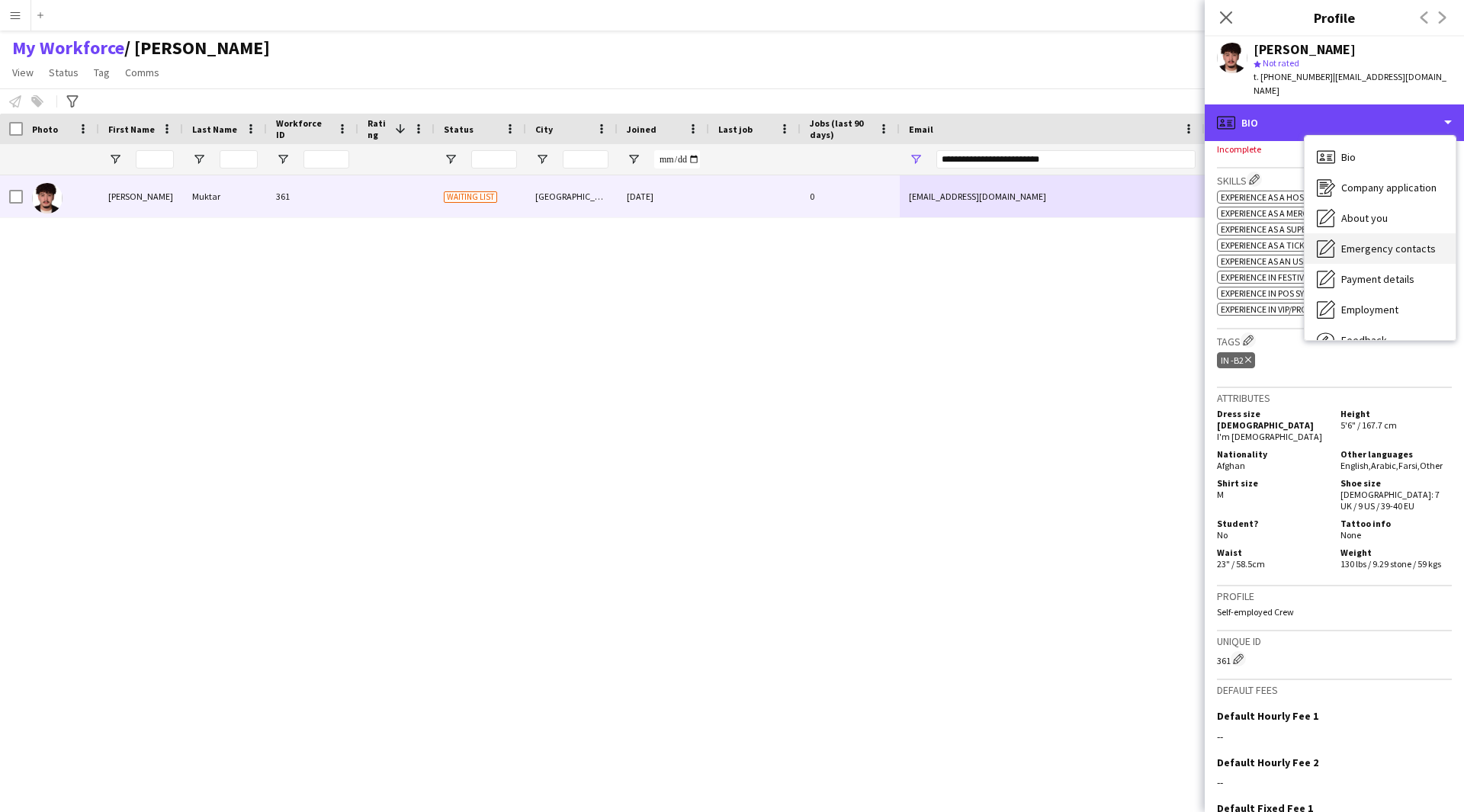
scroll to position [52, 0]
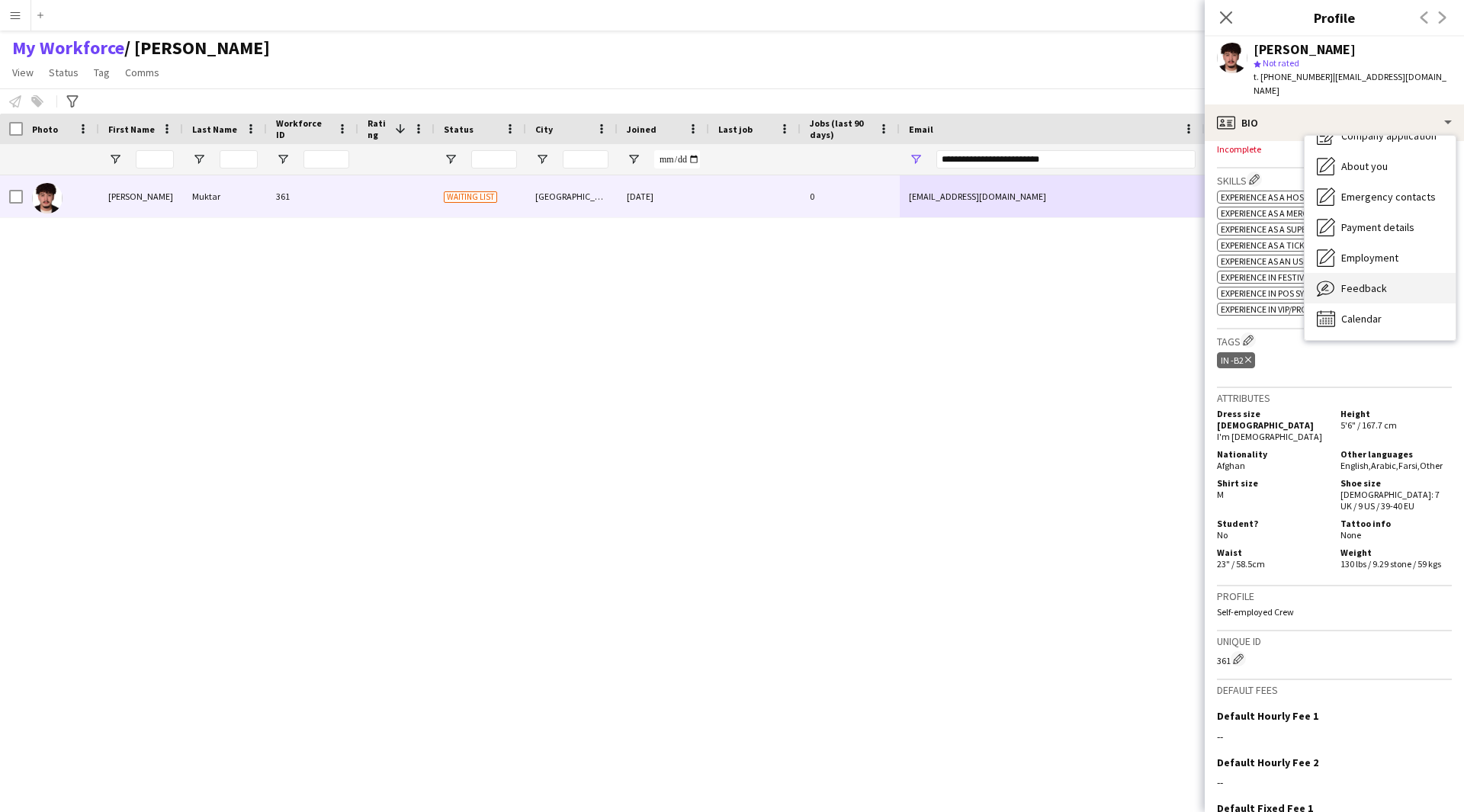
click at [1400, 273] on div "Feedback Feedback" at bounding box center [1380, 288] width 151 height 31
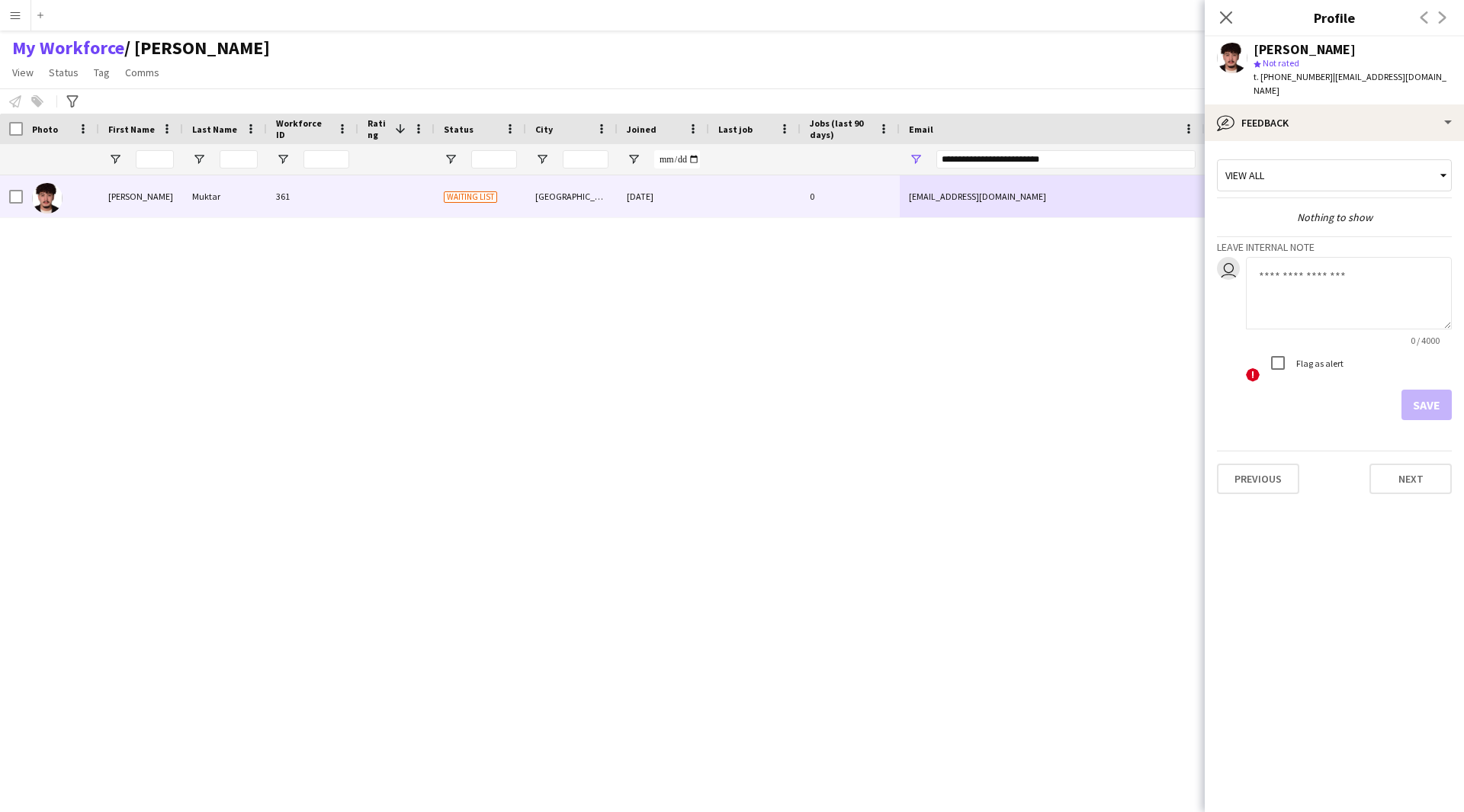
click at [1341, 301] on textarea at bounding box center [1349, 293] width 206 height 72
type textarea "*"
type textarea "*******"
click at [1410, 390] on button "Save" at bounding box center [1426, 404] width 50 height 31
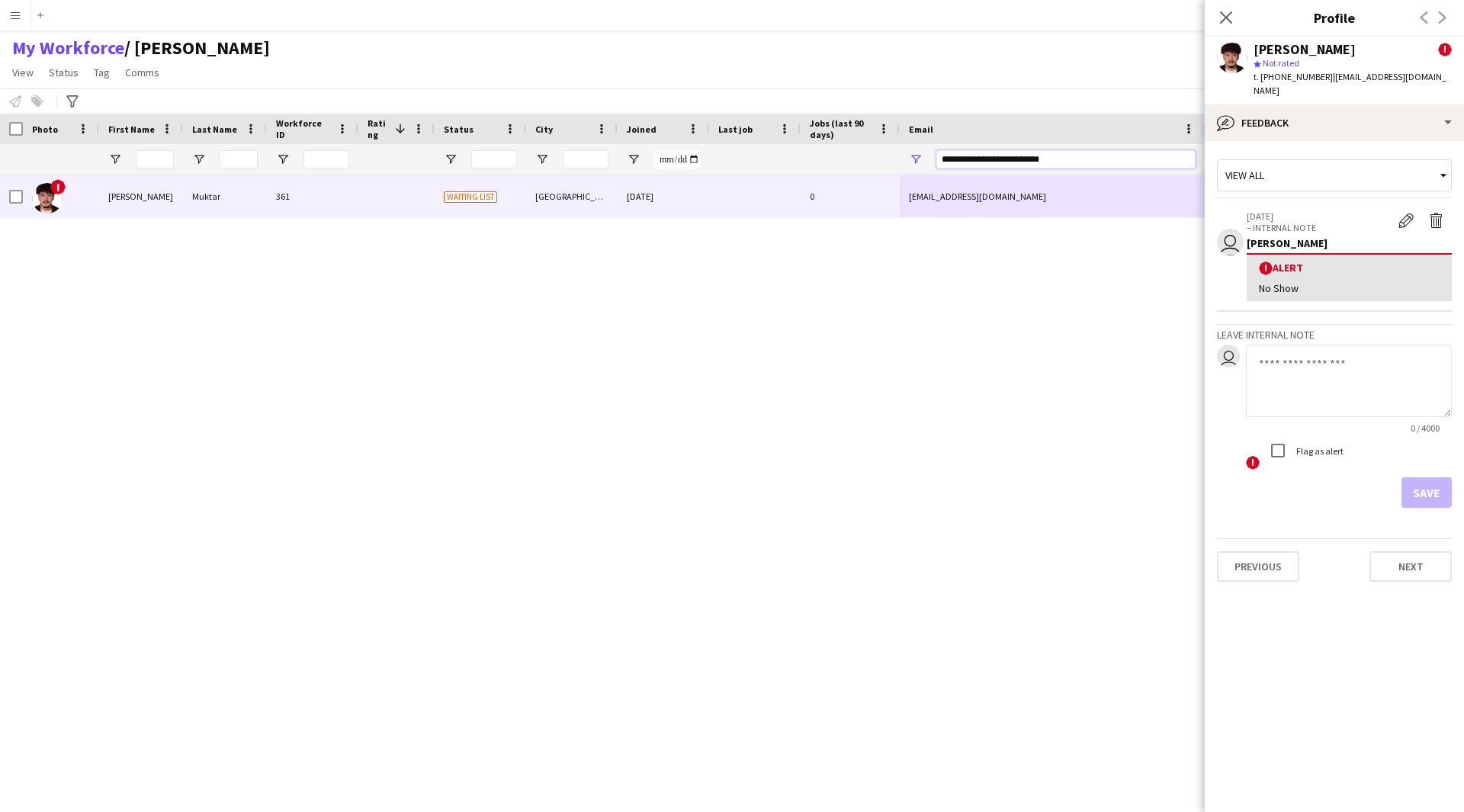
drag, startPoint x: 1071, startPoint y: 159, endPoint x: 725, endPoint y: 205, distance: 349.0
click at [725, 205] on div "Workforce Details Photo First Name" at bounding box center [732, 449] width 1464 height 671
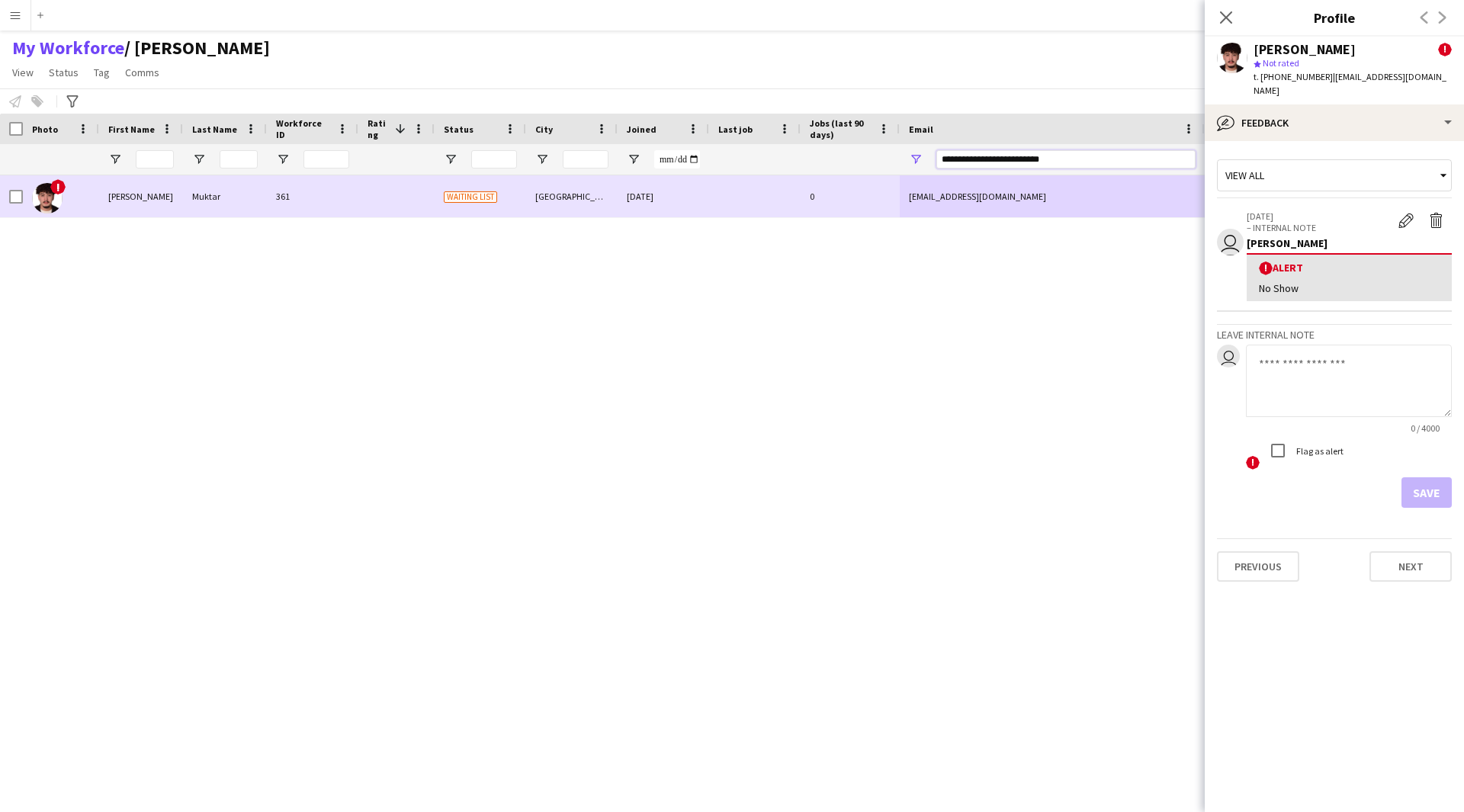
paste input "Email Filter Input"
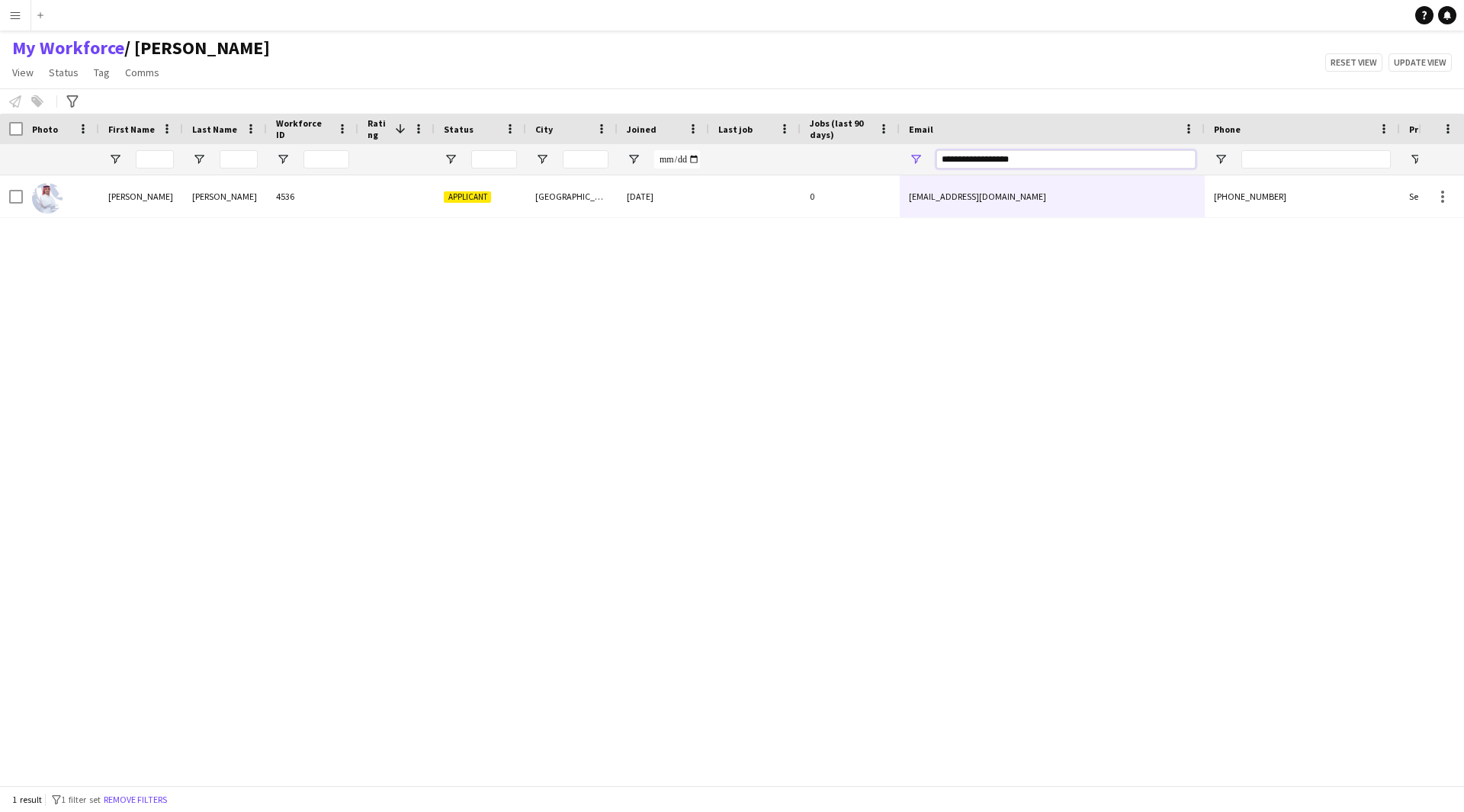
type input "**********"
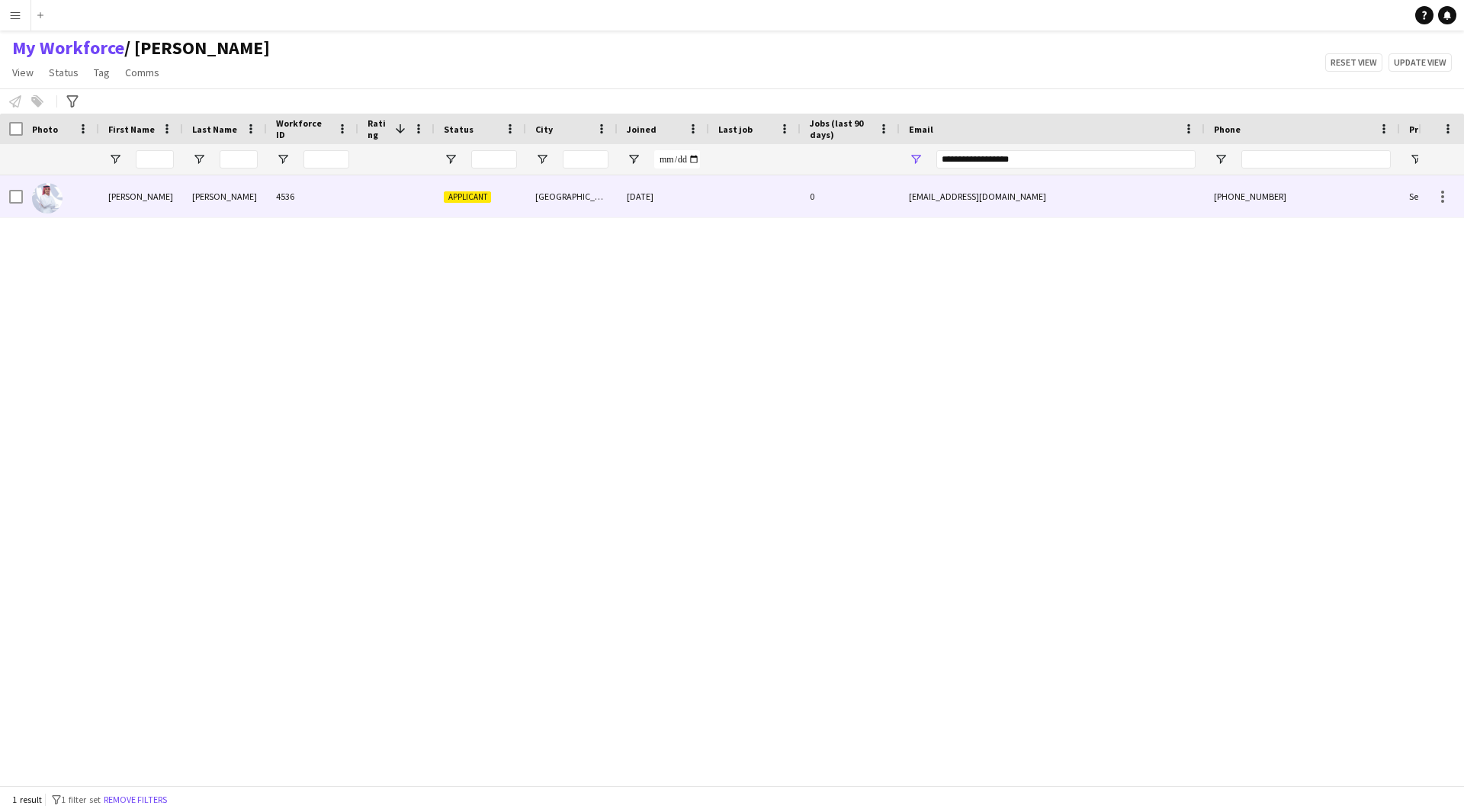
click at [844, 215] on div "0" at bounding box center [850, 196] width 99 height 42
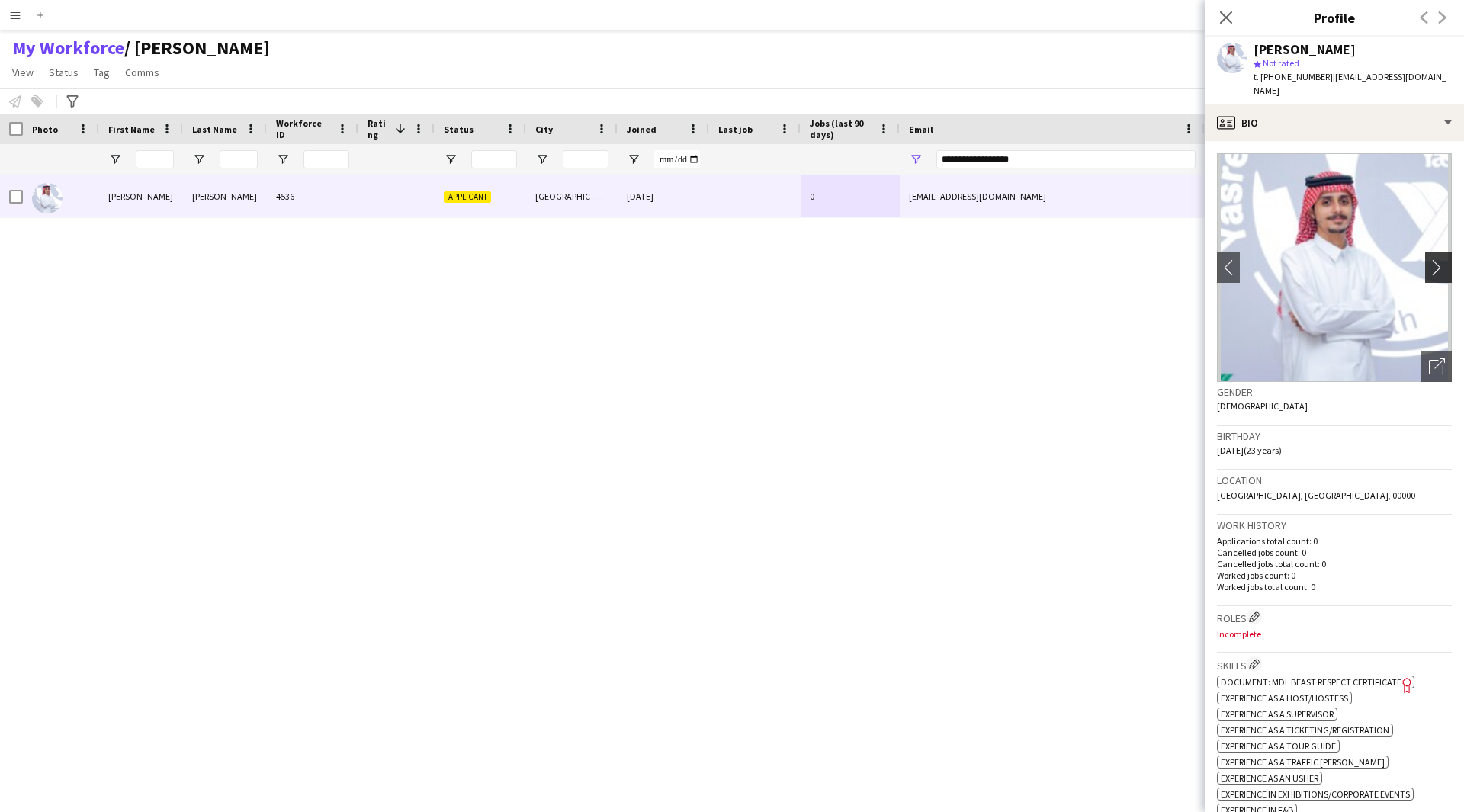
click at [1431, 259] on app-icon "chevron-right" at bounding box center [1440, 267] width 24 height 16
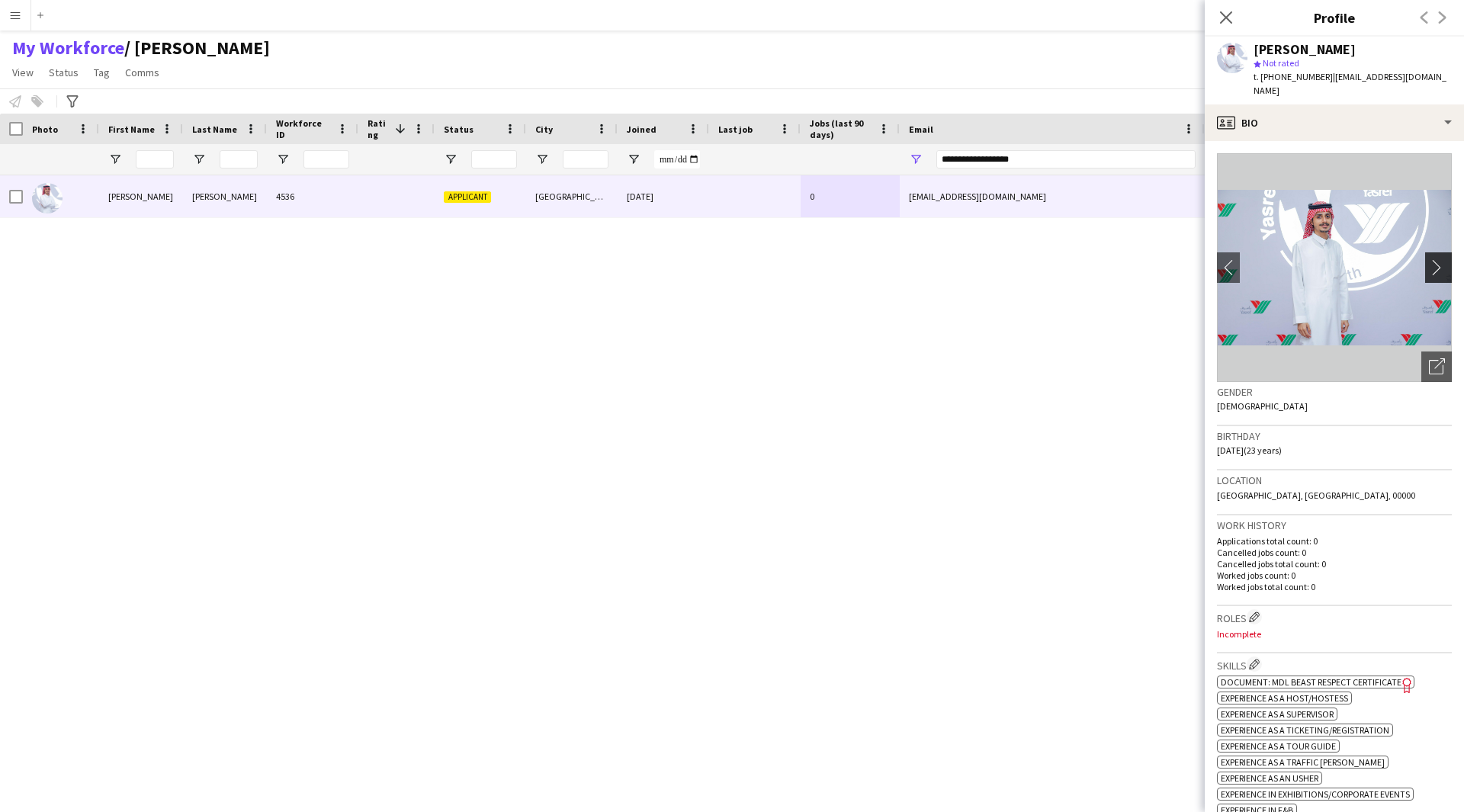
click at [1431, 259] on app-icon "chevron-right" at bounding box center [1440, 267] width 24 height 16
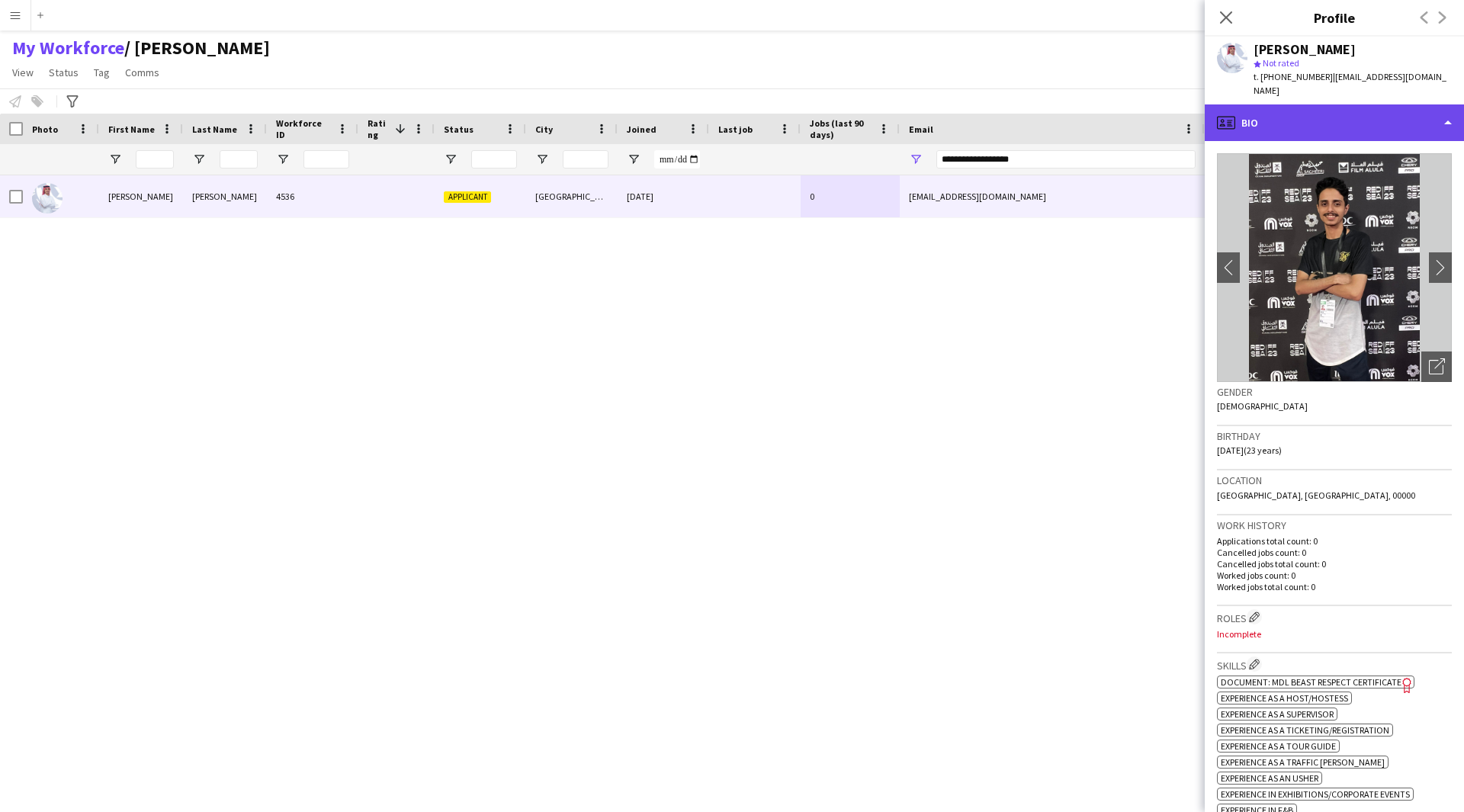
click at [1334, 117] on div "profile Bio" at bounding box center [1334, 123] width 259 height 37
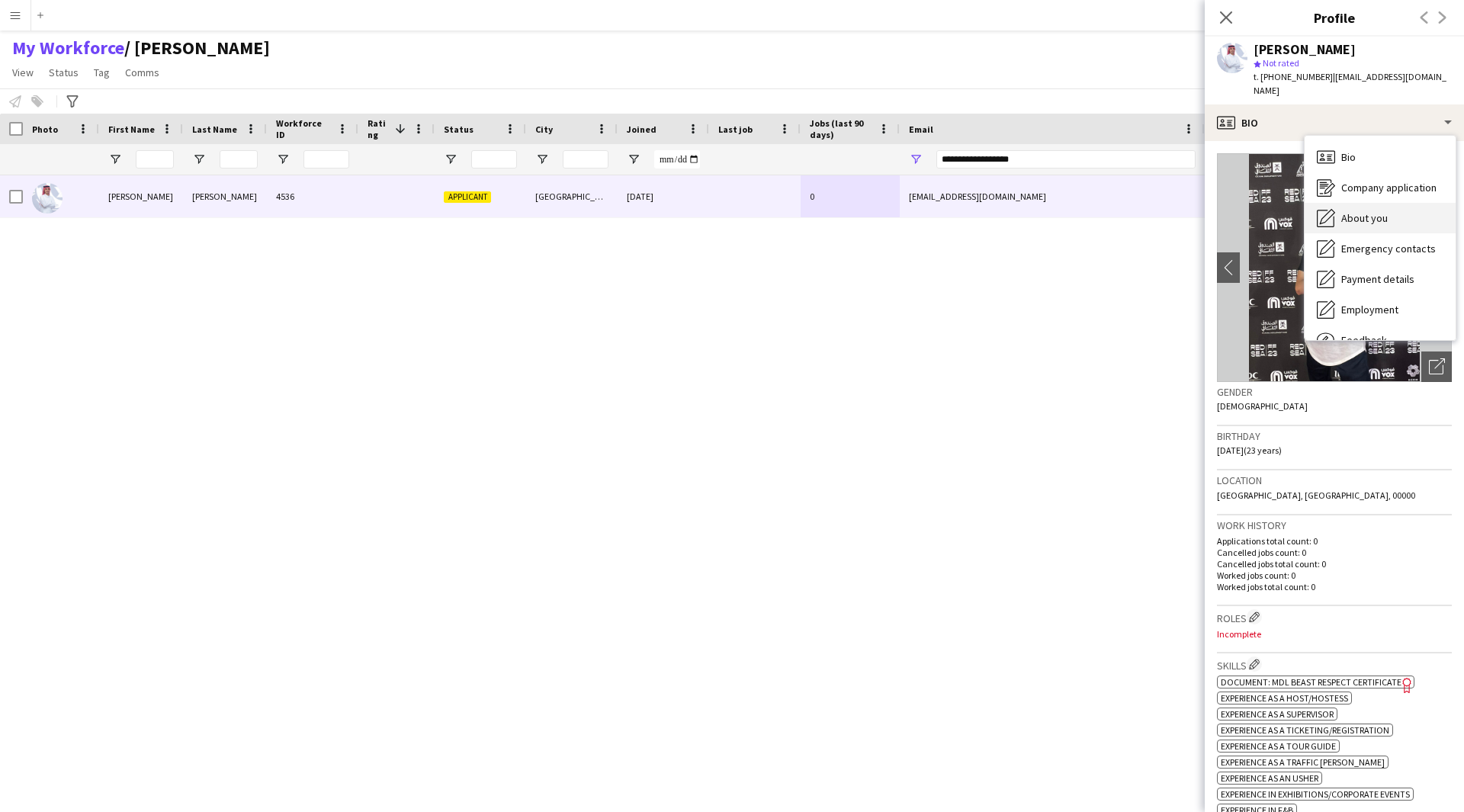
click at [1378, 203] on div "About you About you" at bounding box center [1380, 218] width 151 height 31
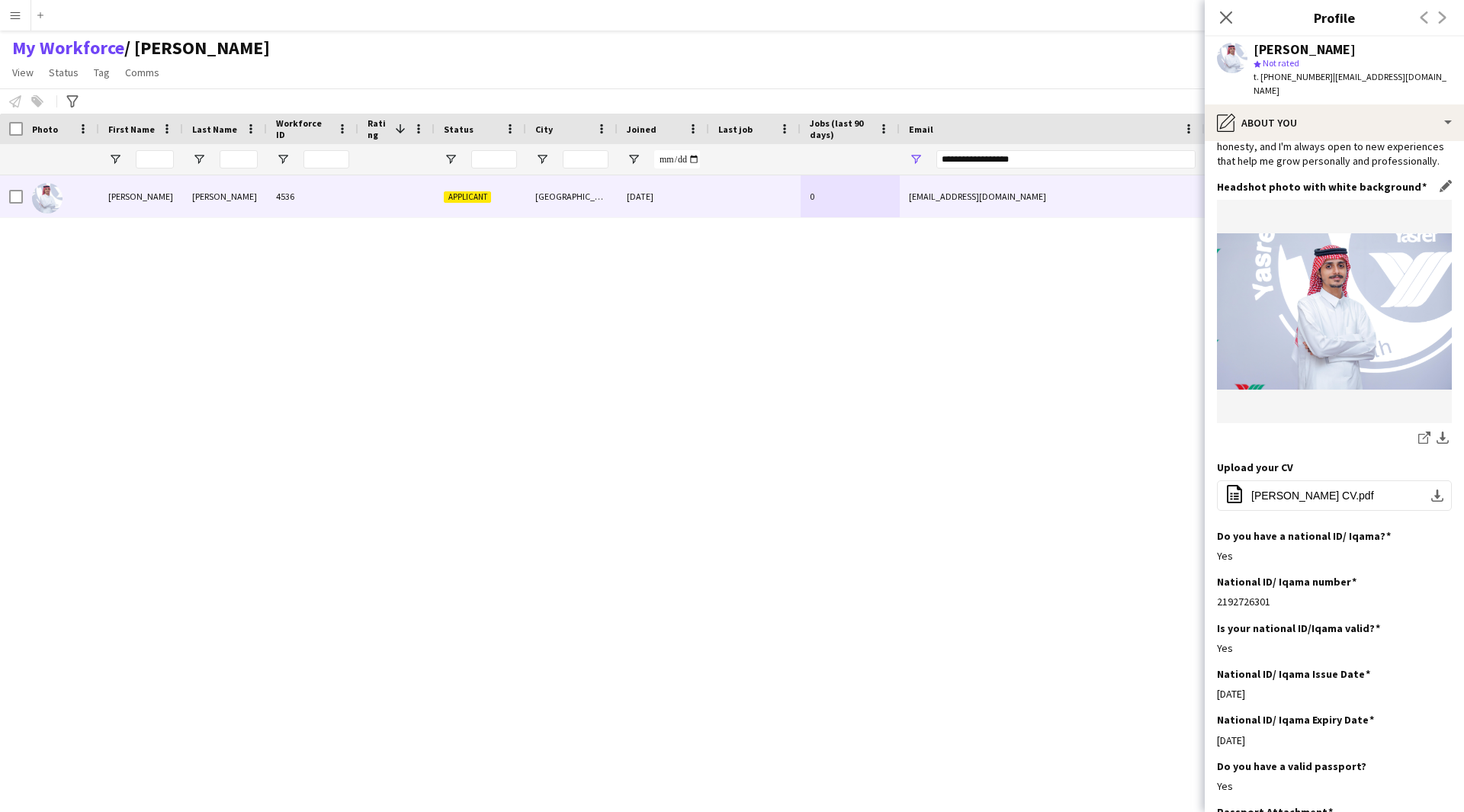
scroll to position [144, 0]
click at [1305, 488] on button "office-file-sheet SalmanAlharazi CV.pdf download-bottom" at bounding box center [1334, 495] width 235 height 31
click at [1349, 110] on div "pencil4 About you" at bounding box center [1334, 123] width 259 height 37
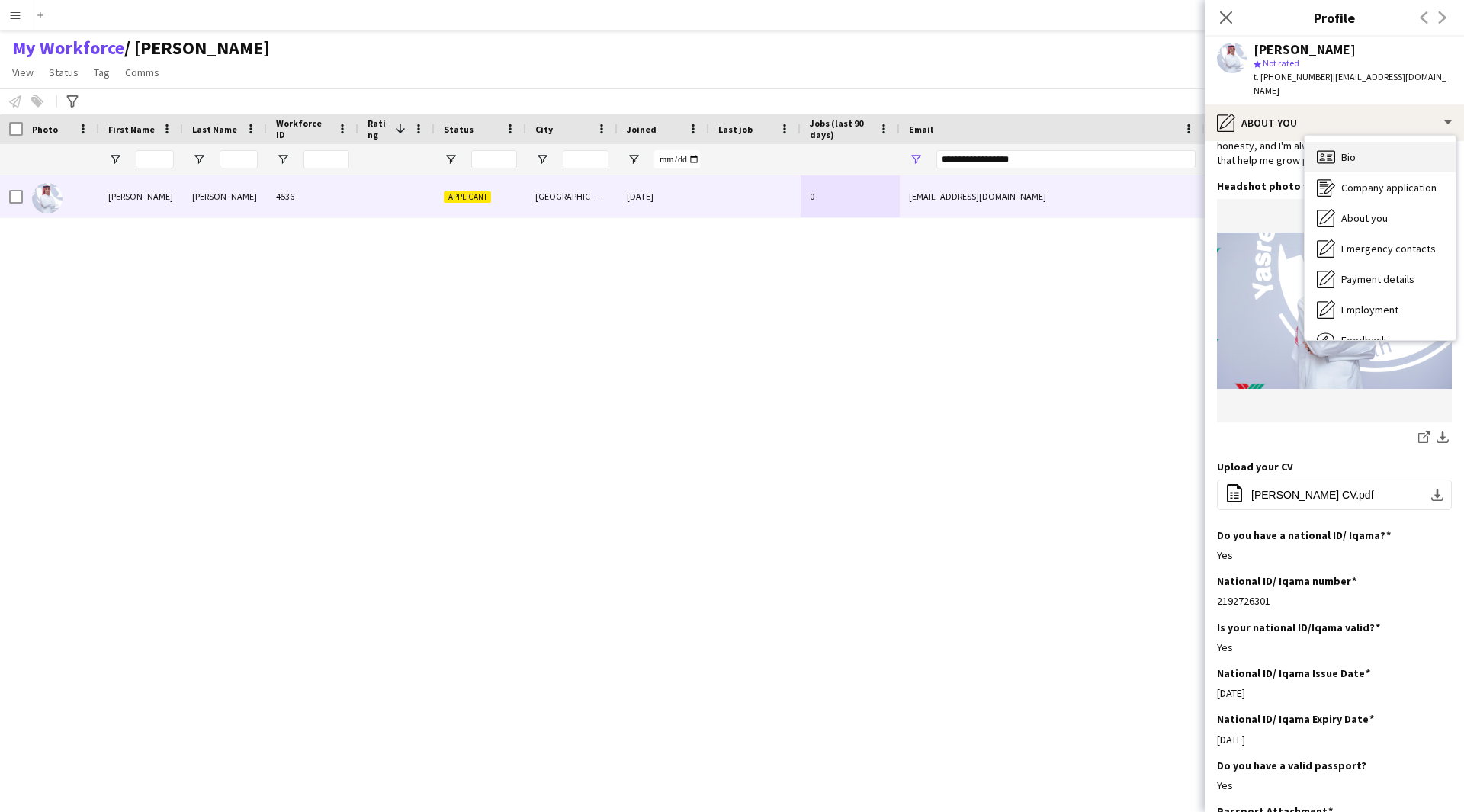
click at [1381, 150] on div "Bio Bio" at bounding box center [1380, 157] width 151 height 31
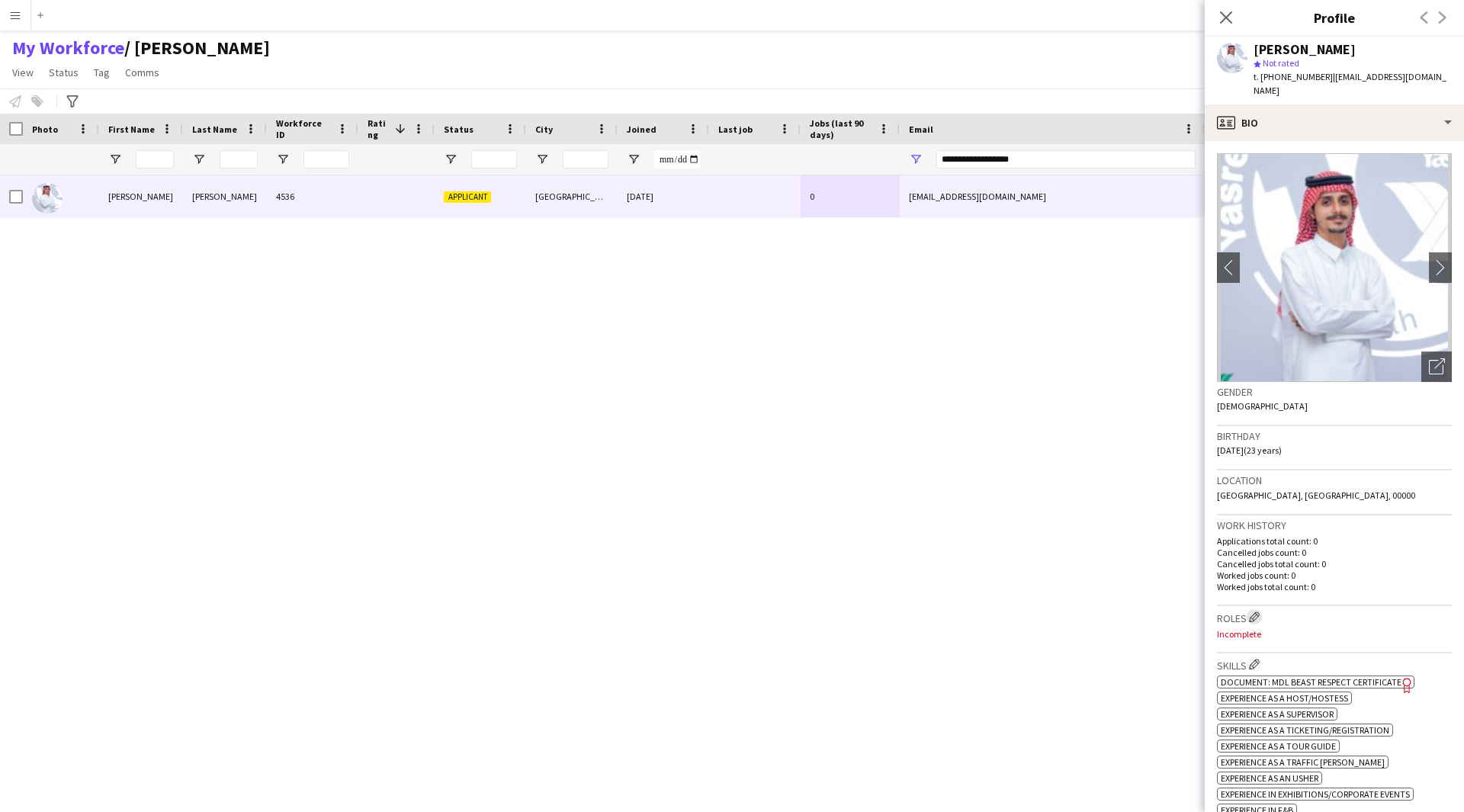
click at [1255, 609] on button "Edit crew company roles" at bounding box center [1254, 616] width 15 height 15
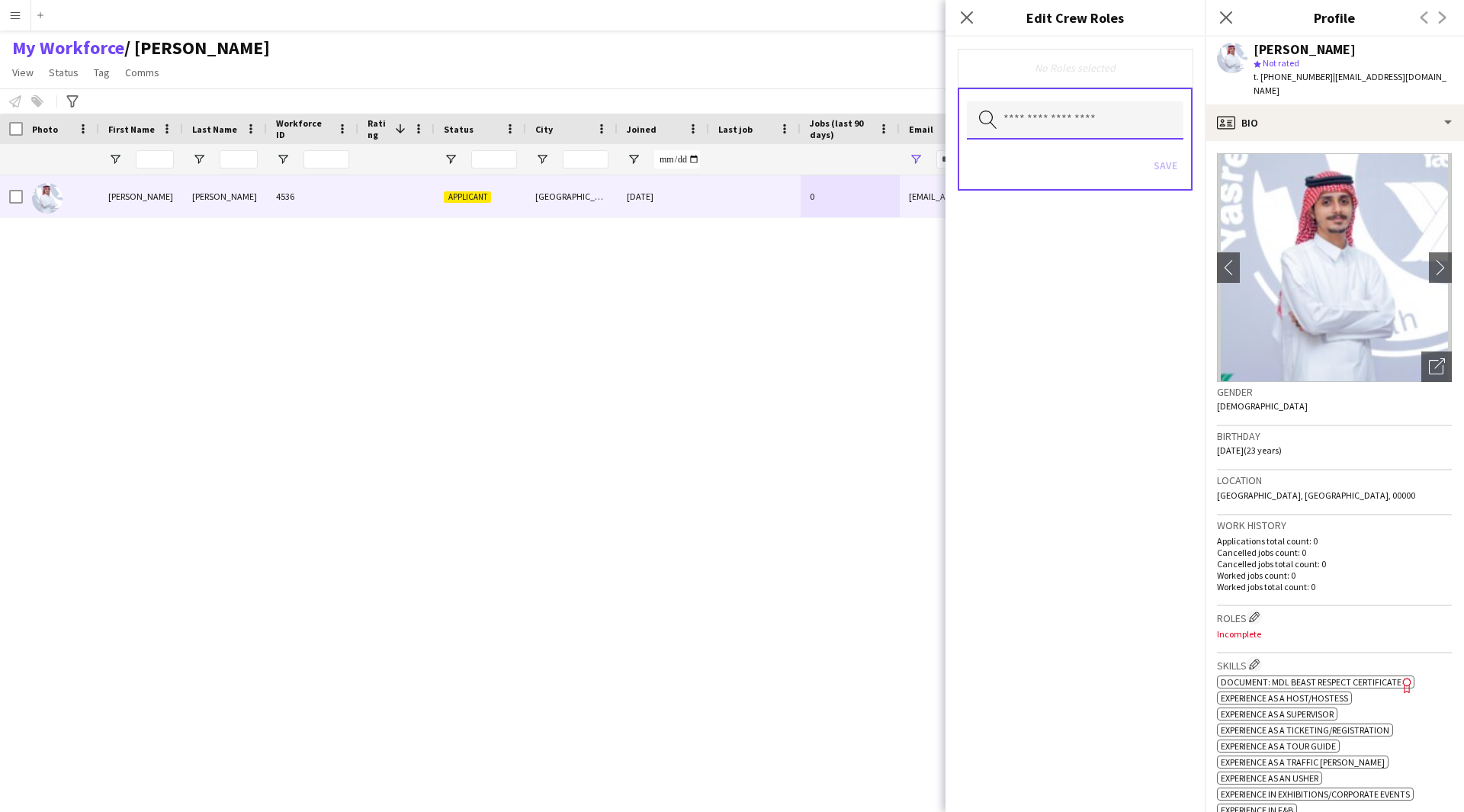
click at [1060, 117] on input "text" at bounding box center [1075, 120] width 217 height 38
type input "***"
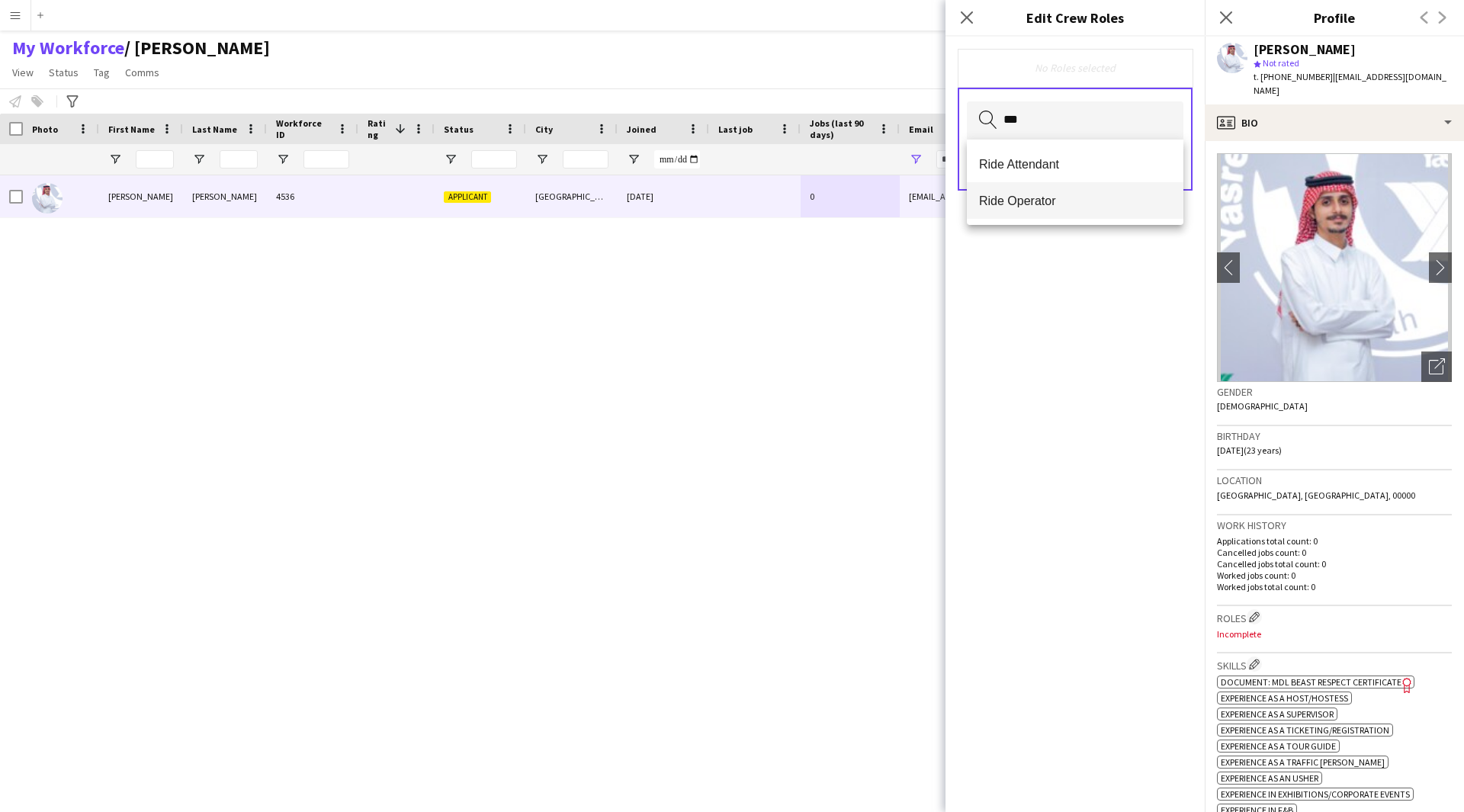
click at [1047, 210] on mat-option "Ride Operator" at bounding box center [1075, 200] width 217 height 37
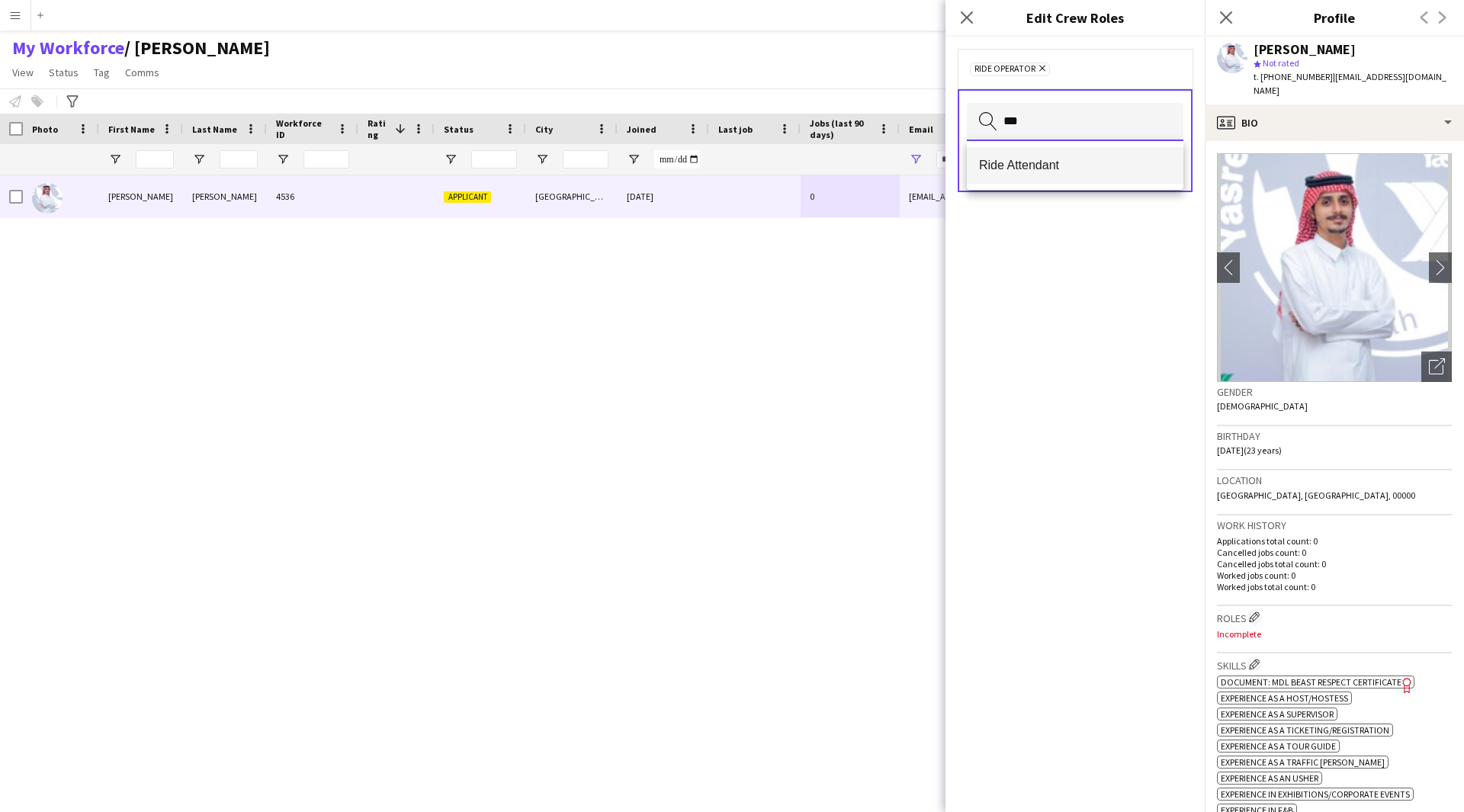
type input "***"
click at [1056, 172] on span "Ride Attendant" at bounding box center [1074, 165] width 192 height 14
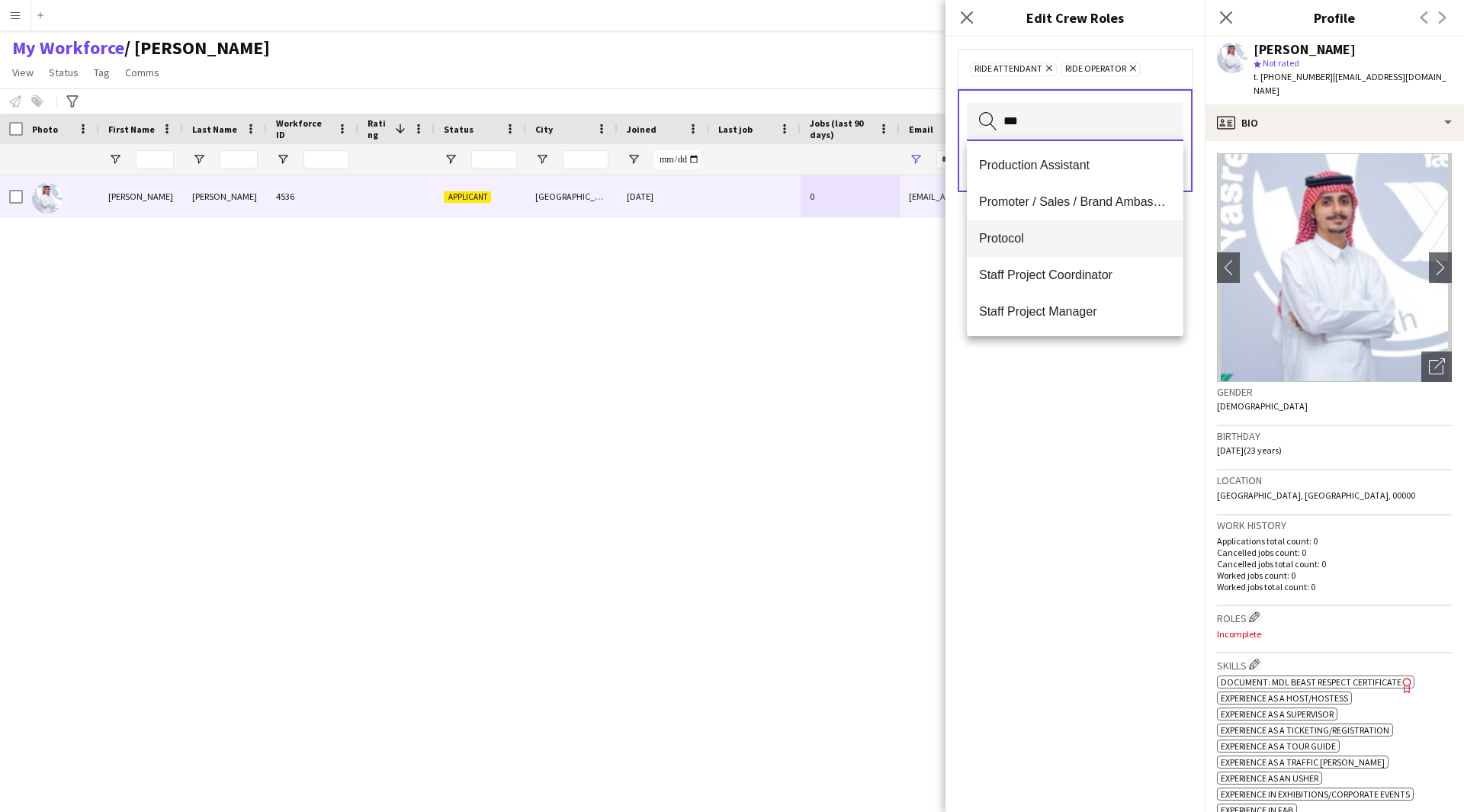
type input "***"
click at [1057, 238] on span "Protocol" at bounding box center [1074, 238] width 192 height 14
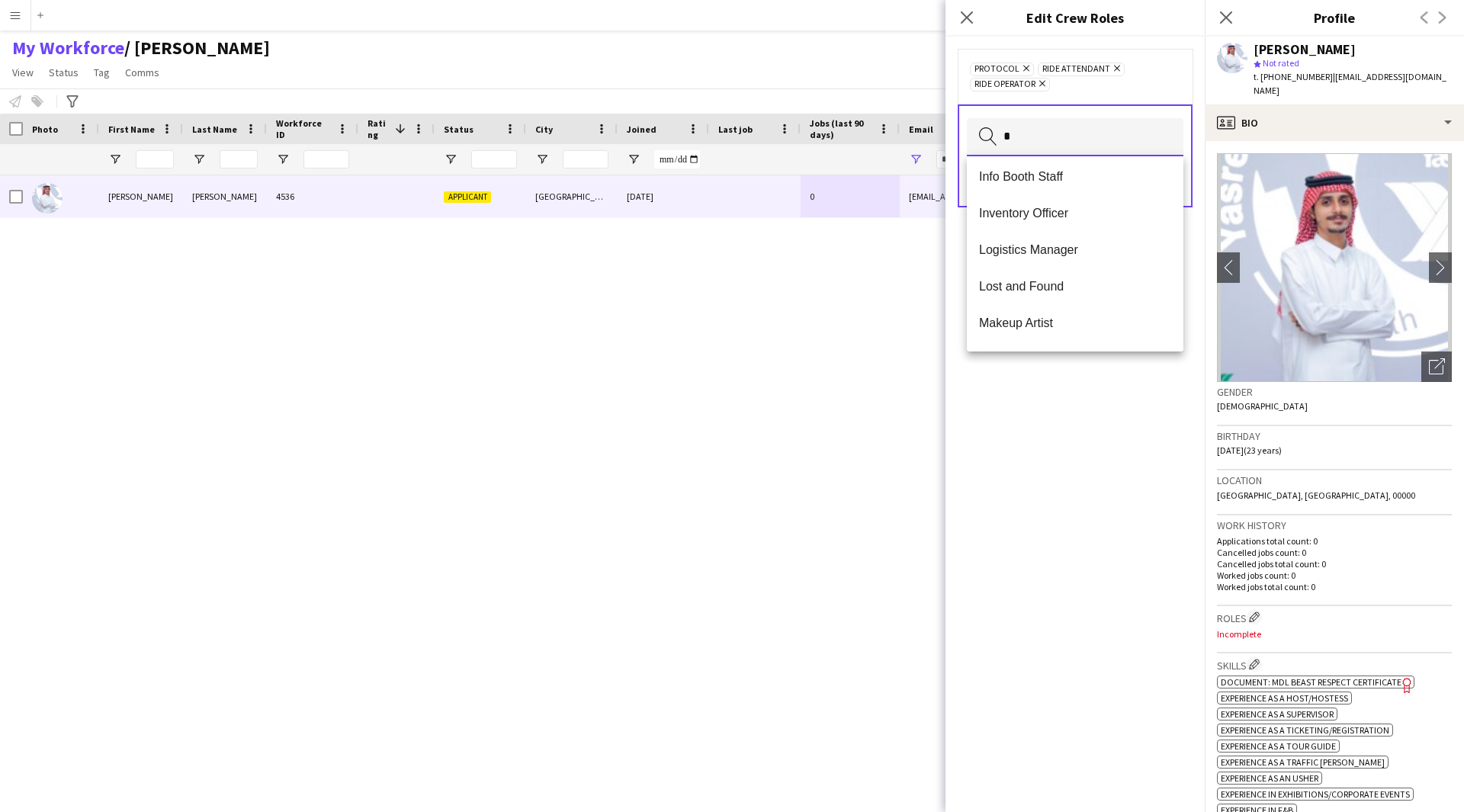
scroll to position [0, 0]
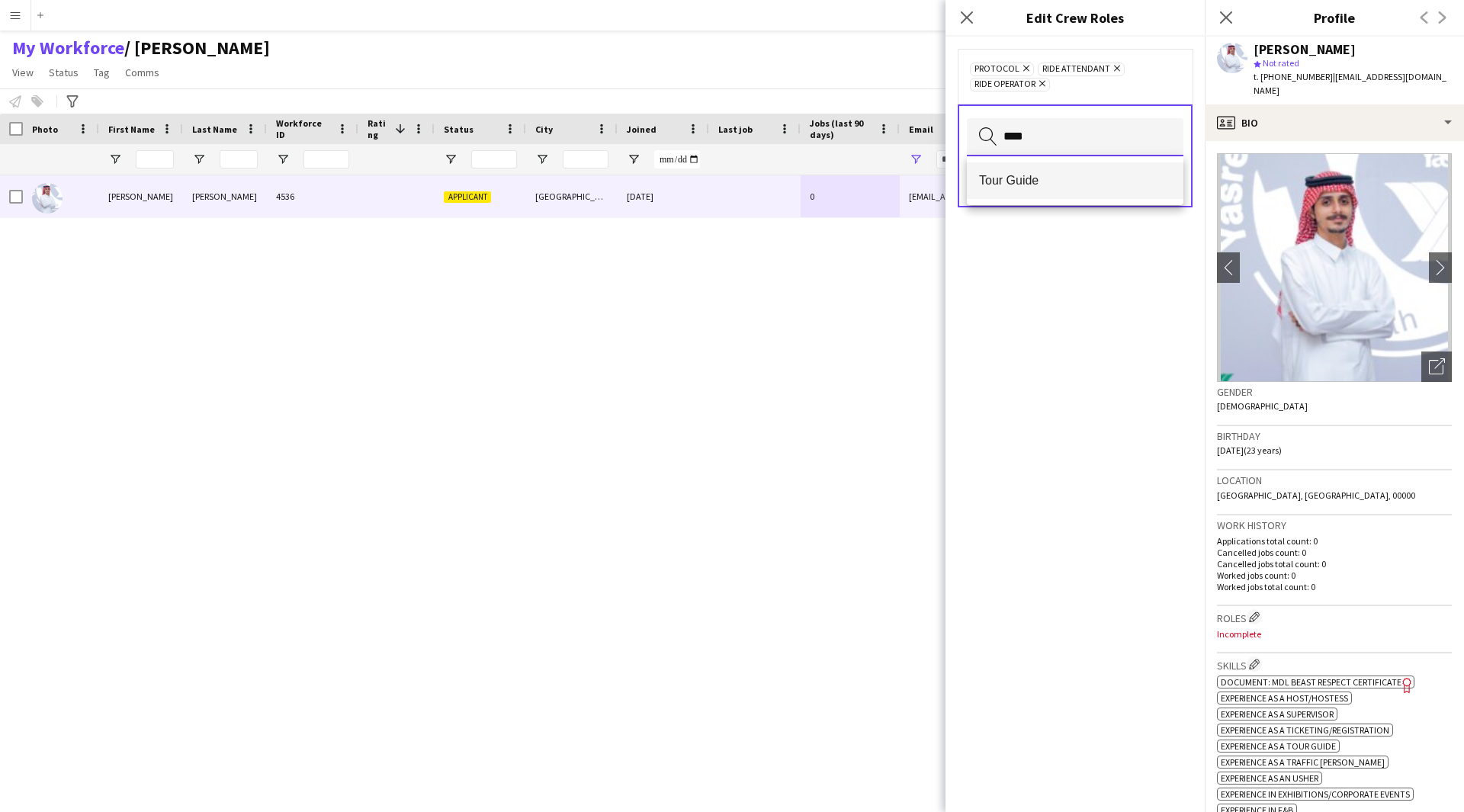
type input "****"
click at [1049, 196] on mat-option "Tour Guide" at bounding box center [1075, 181] width 217 height 37
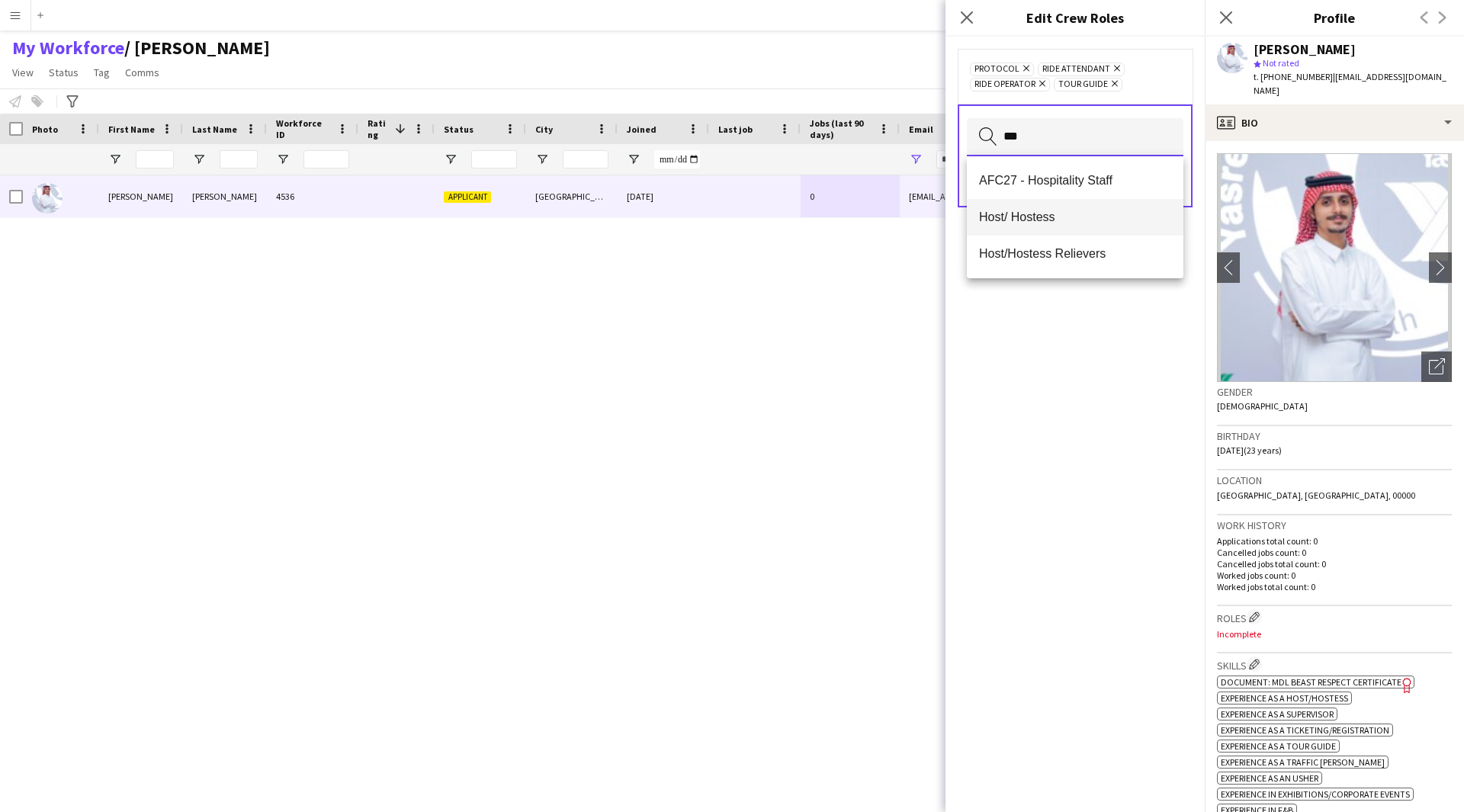
type input "***"
click at [1070, 234] on mat-option "Host/ Hostess" at bounding box center [1075, 217] width 217 height 37
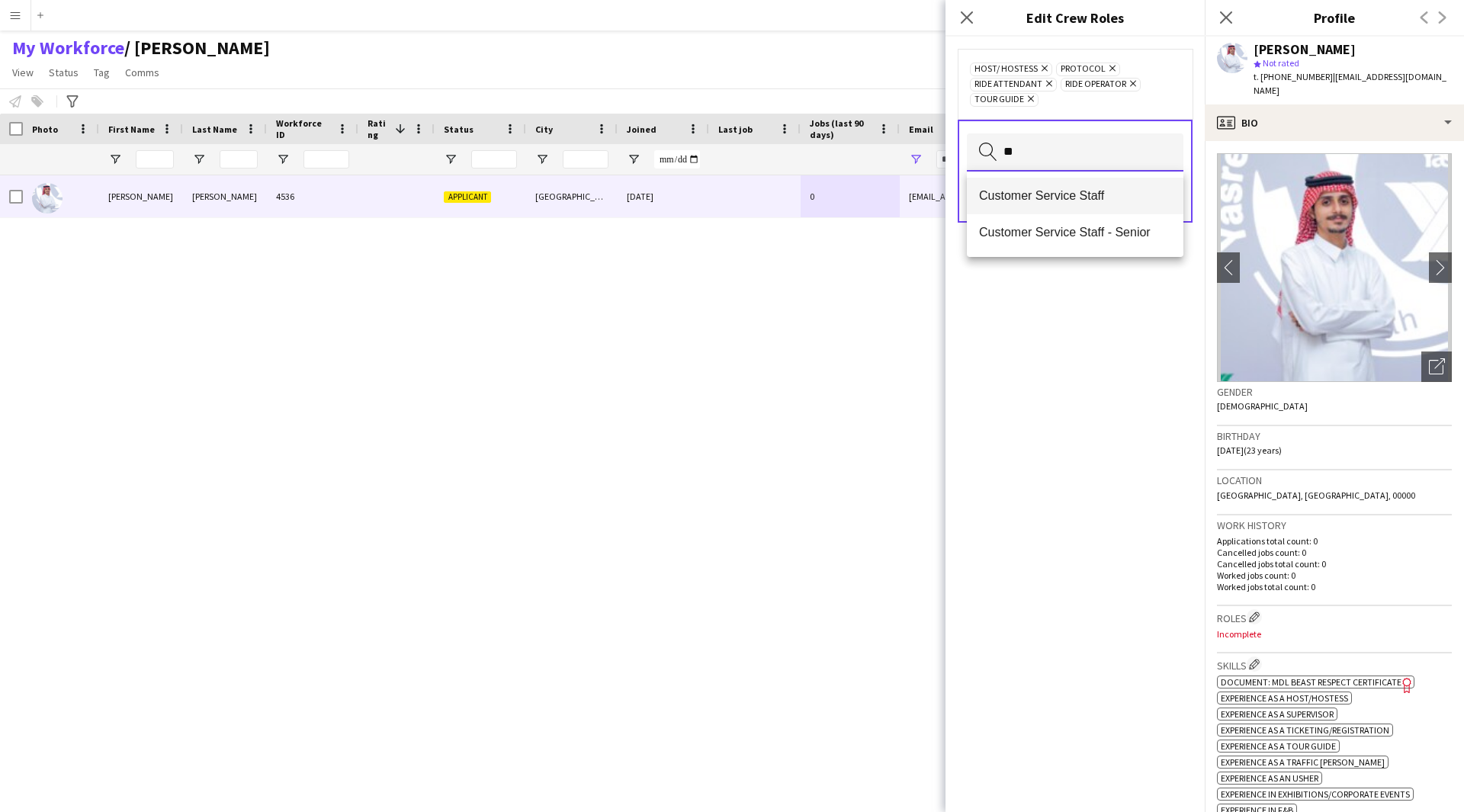
type input "**"
drag, startPoint x: 1143, startPoint y: 192, endPoint x: 1096, endPoint y: 190, distance: 47.0
click at [1096, 190] on span "Customer Service Staff" at bounding box center [1074, 196] width 192 height 14
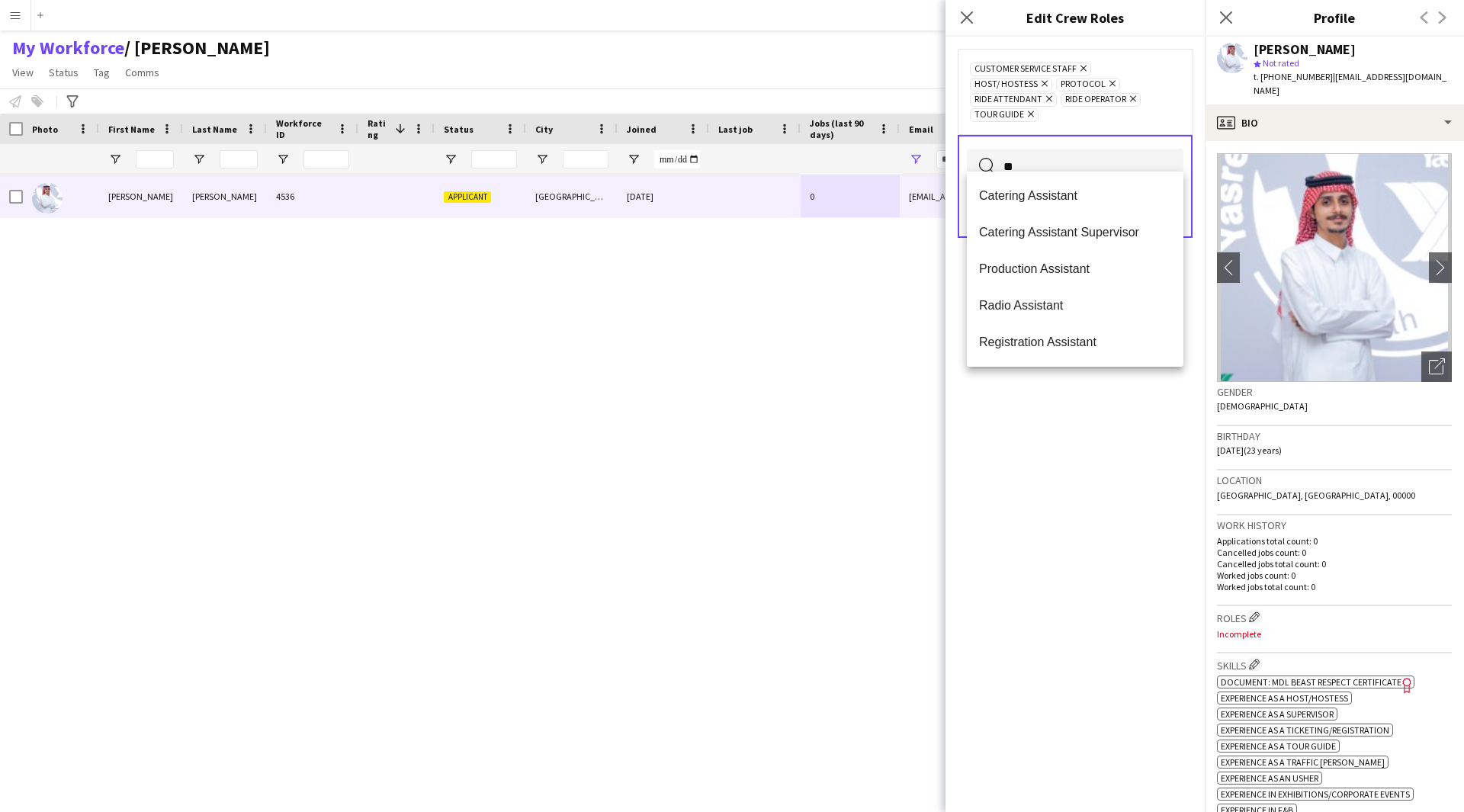
type input "*"
click at [1079, 492] on div "Customer Service Staff Remove Host/ Hostess Remove Protocol Remove Ride Attenda…" at bounding box center [1075, 424] width 259 height 775
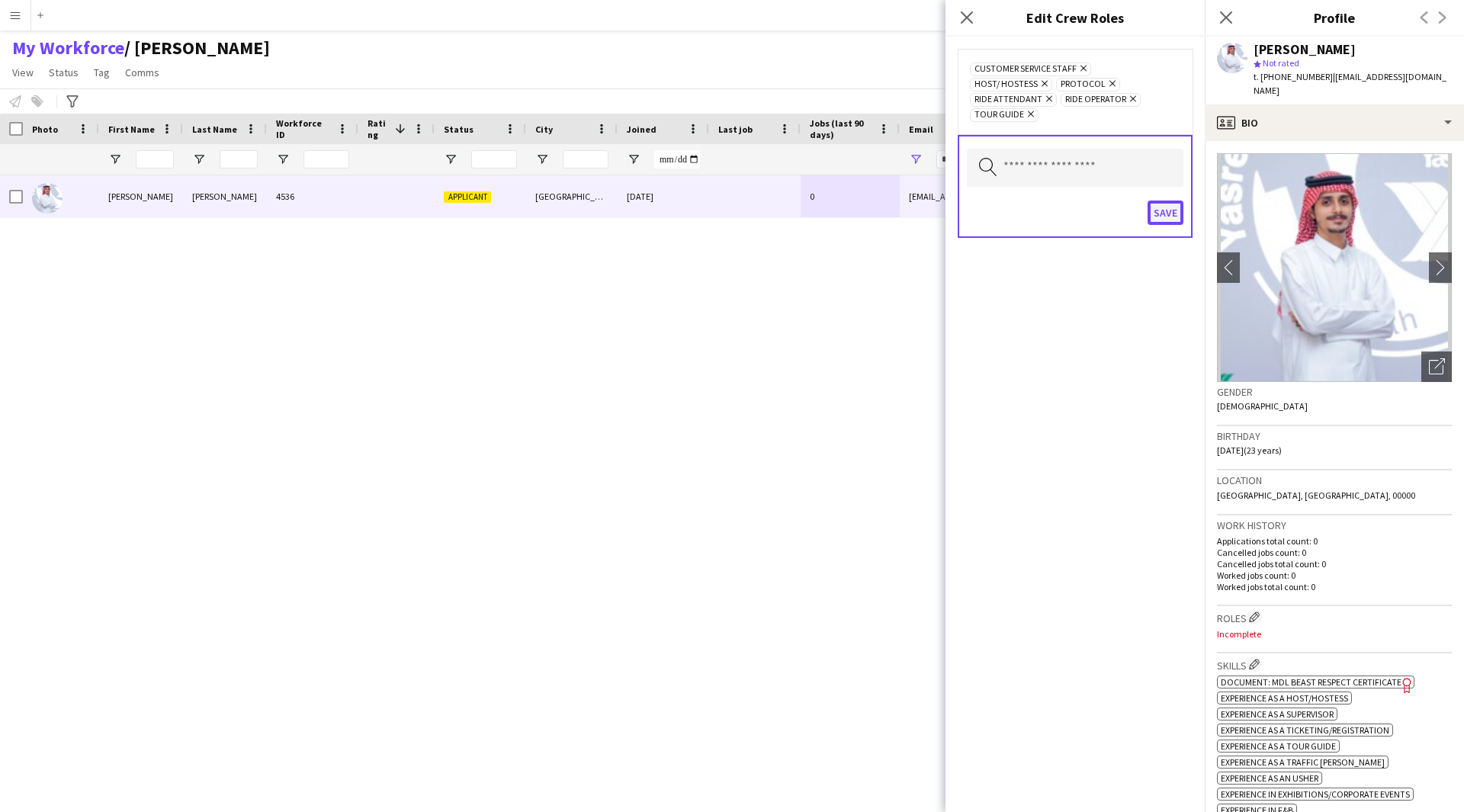
click at [1176, 206] on button "Save" at bounding box center [1166, 212] width 36 height 24
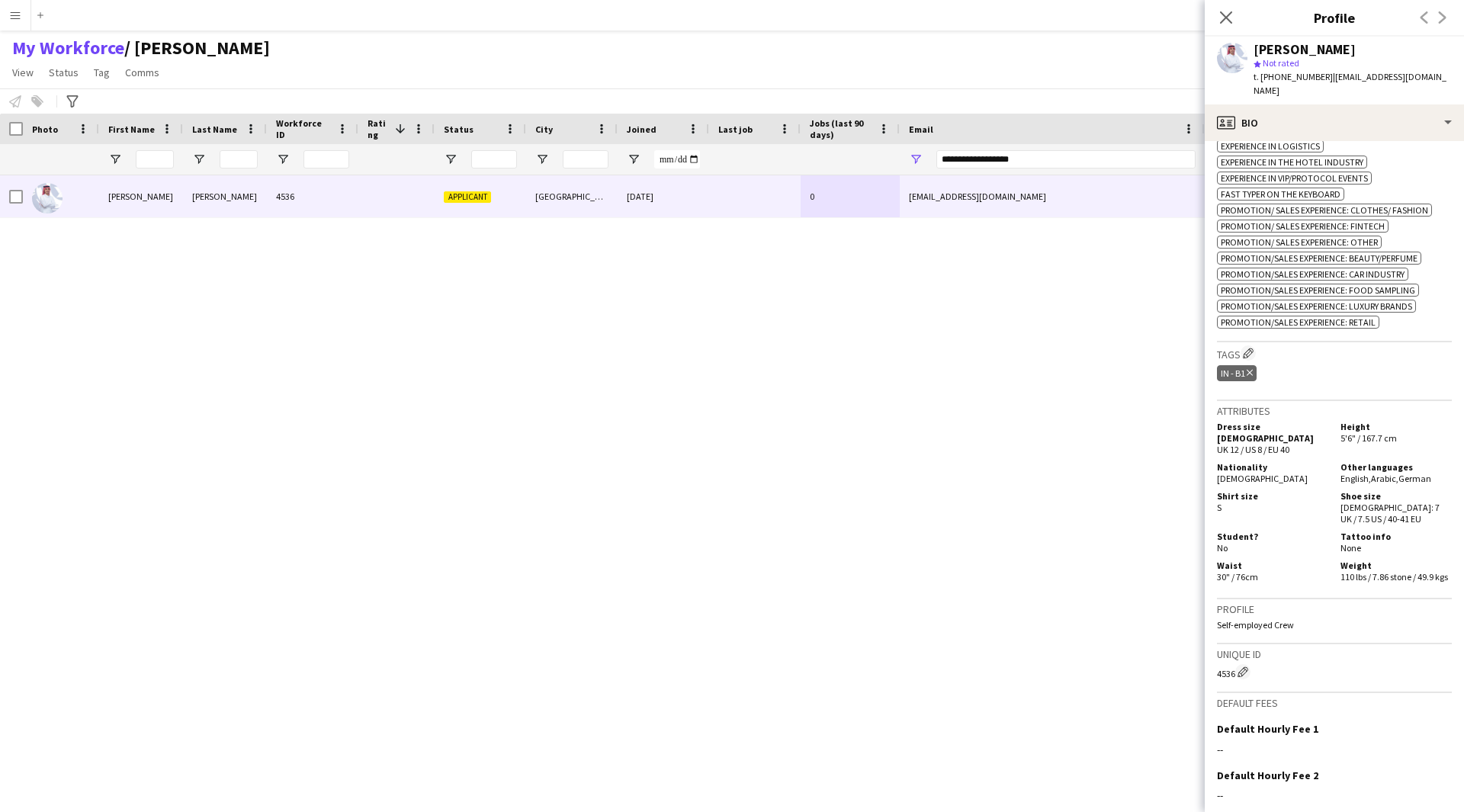
scroll to position [791, 0]
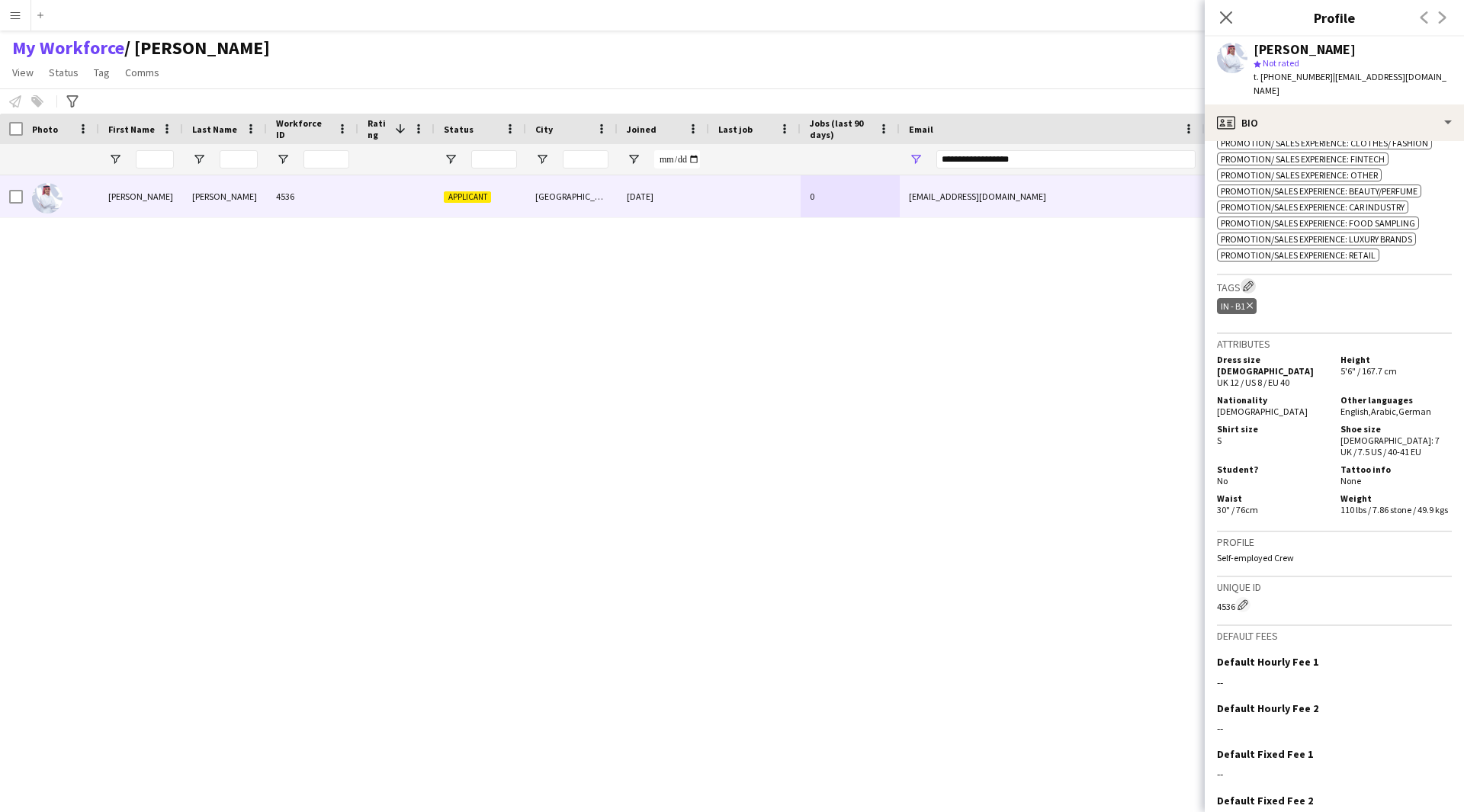
click at [1254, 280] on app-icon "Edit crew company tags" at bounding box center [1248, 286] width 11 height 11
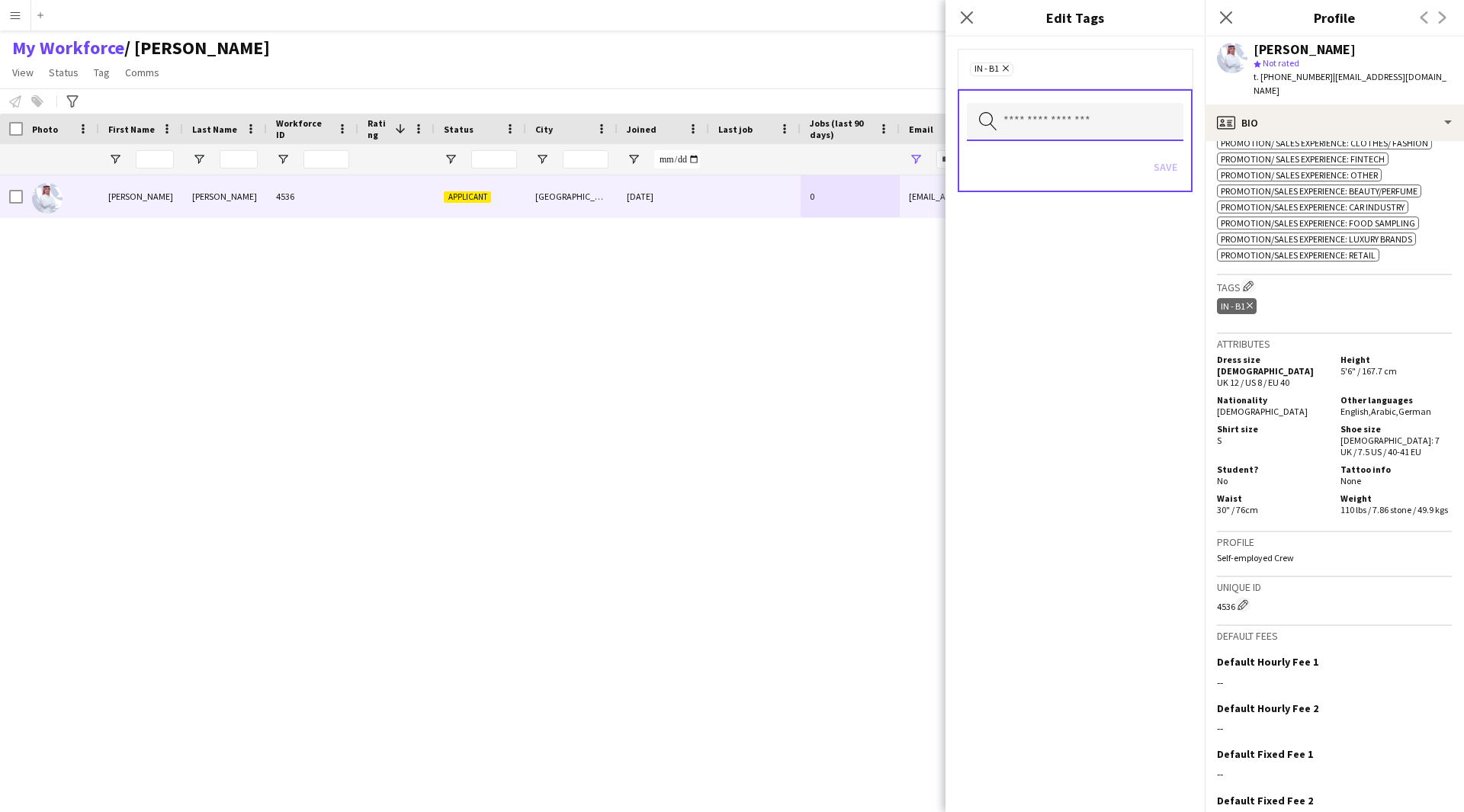
click at [1038, 126] on input "text" at bounding box center [1075, 122] width 217 height 38
type input "***"
click at [1052, 192] on div "*** Search by tag name Save" at bounding box center [1074, 141] width 235 height 103
click at [1057, 117] on input "***" at bounding box center [1075, 122] width 217 height 38
click at [1063, 167] on span "2.2 English Level = 2/3 Good" at bounding box center [1074, 165] width 192 height 14
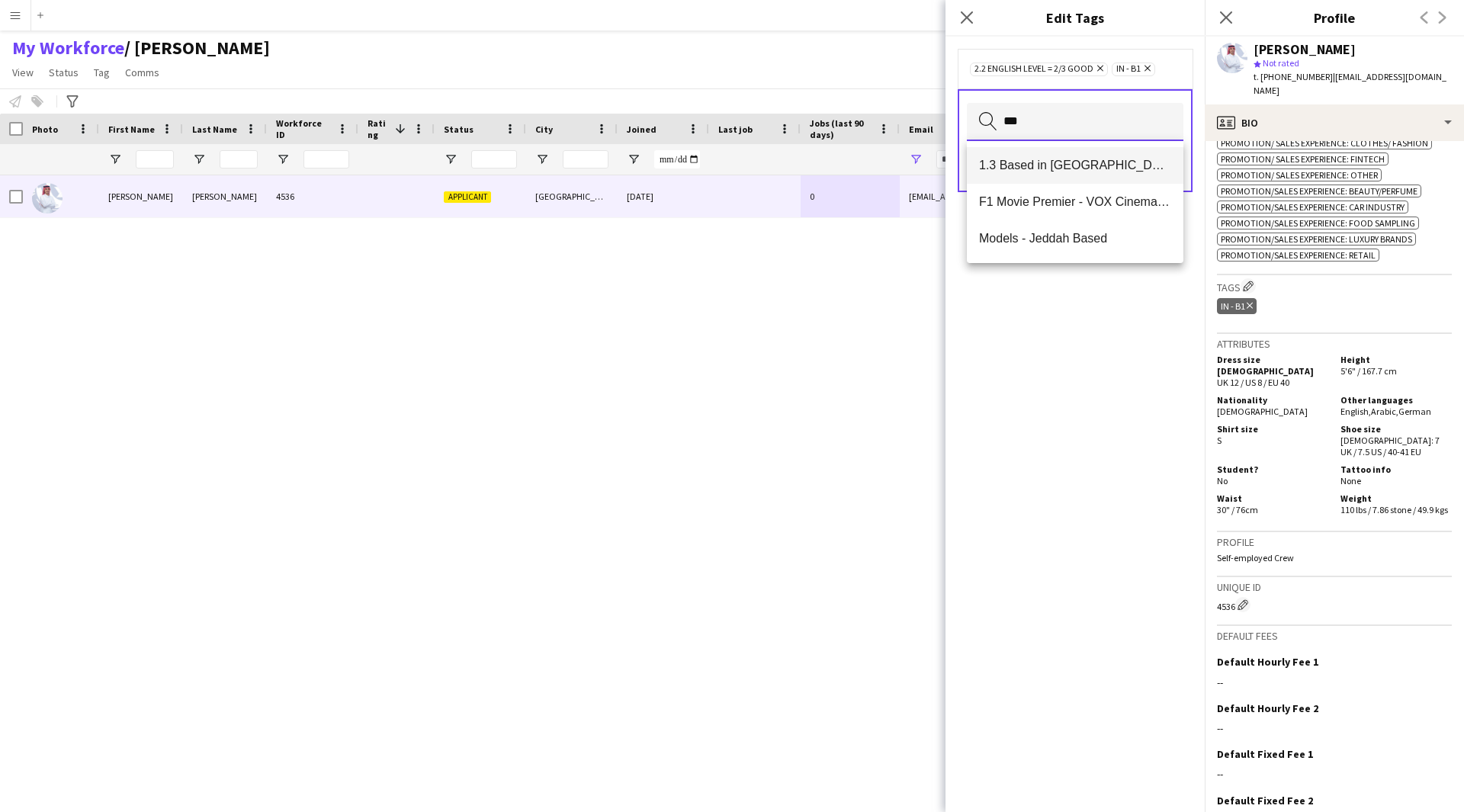
type input "***"
click at [1114, 173] on mat-option "1.3 Based in [GEOGRAPHIC_DATA]" at bounding box center [1075, 165] width 217 height 37
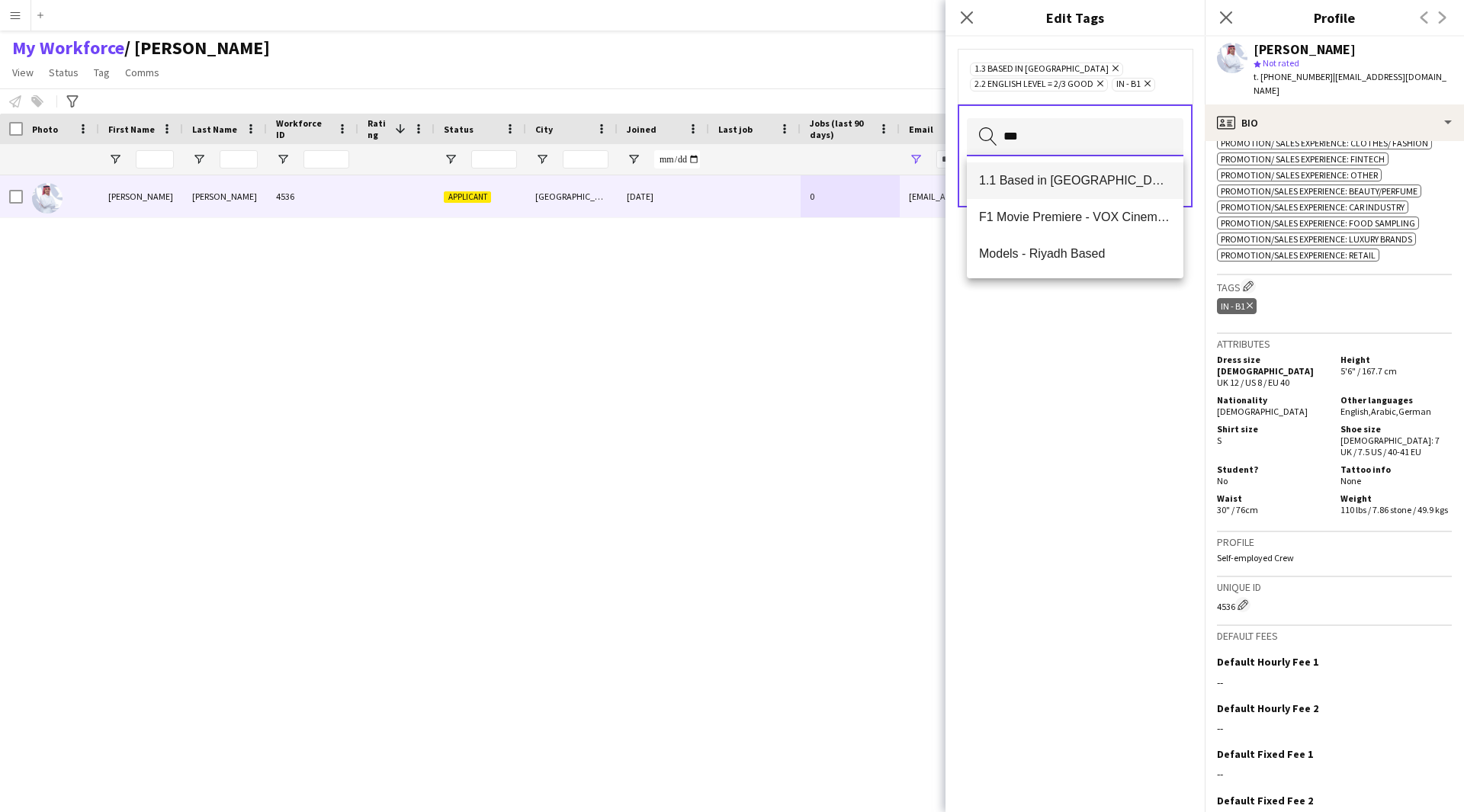
type input "***"
click at [1105, 192] on mat-option "1.1 Based in [GEOGRAPHIC_DATA]" at bounding box center [1075, 181] width 217 height 37
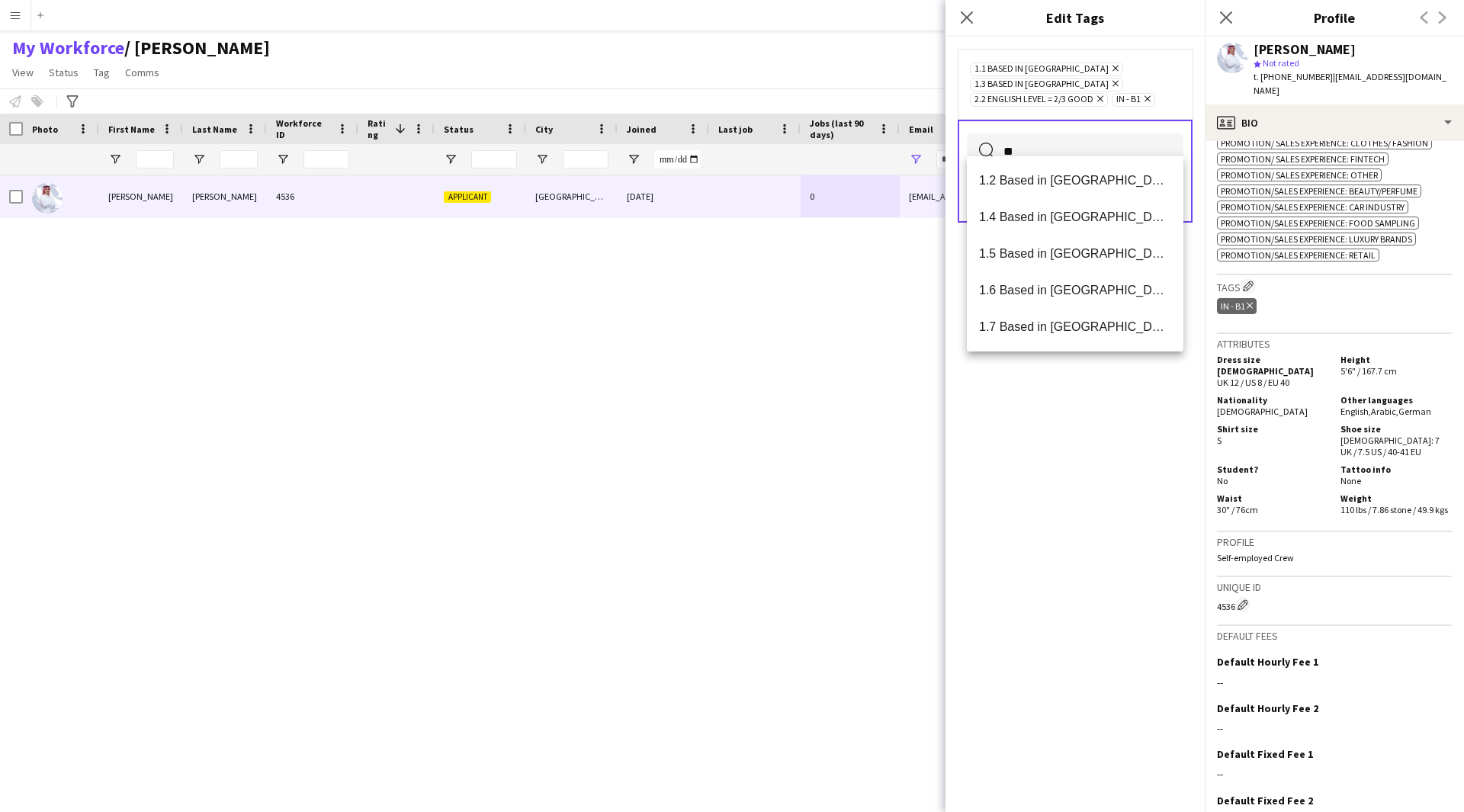
type input "*"
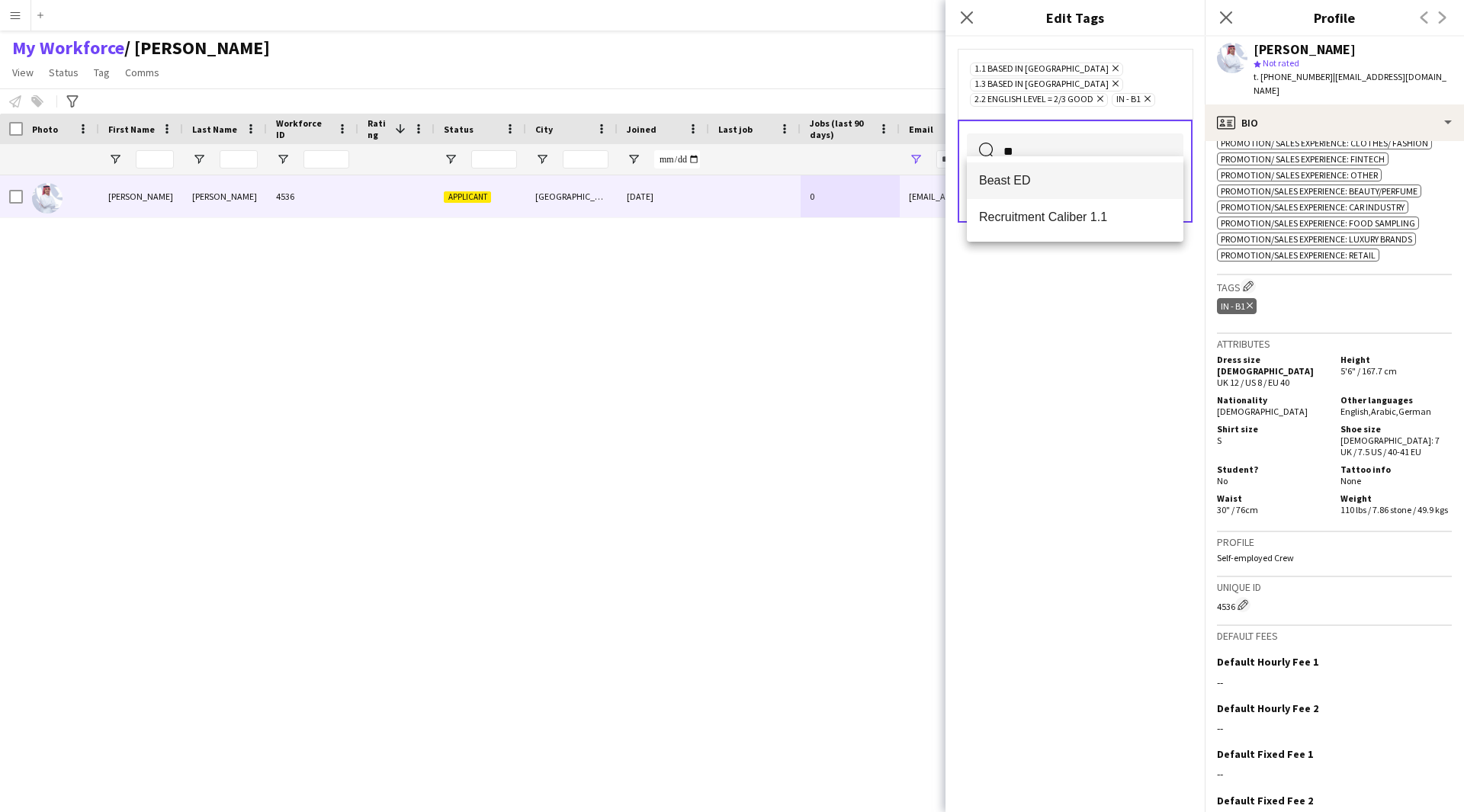
type input "**"
click at [996, 171] on mat-option "Beast ED" at bounding box center [1075, 181] width 217 height 37
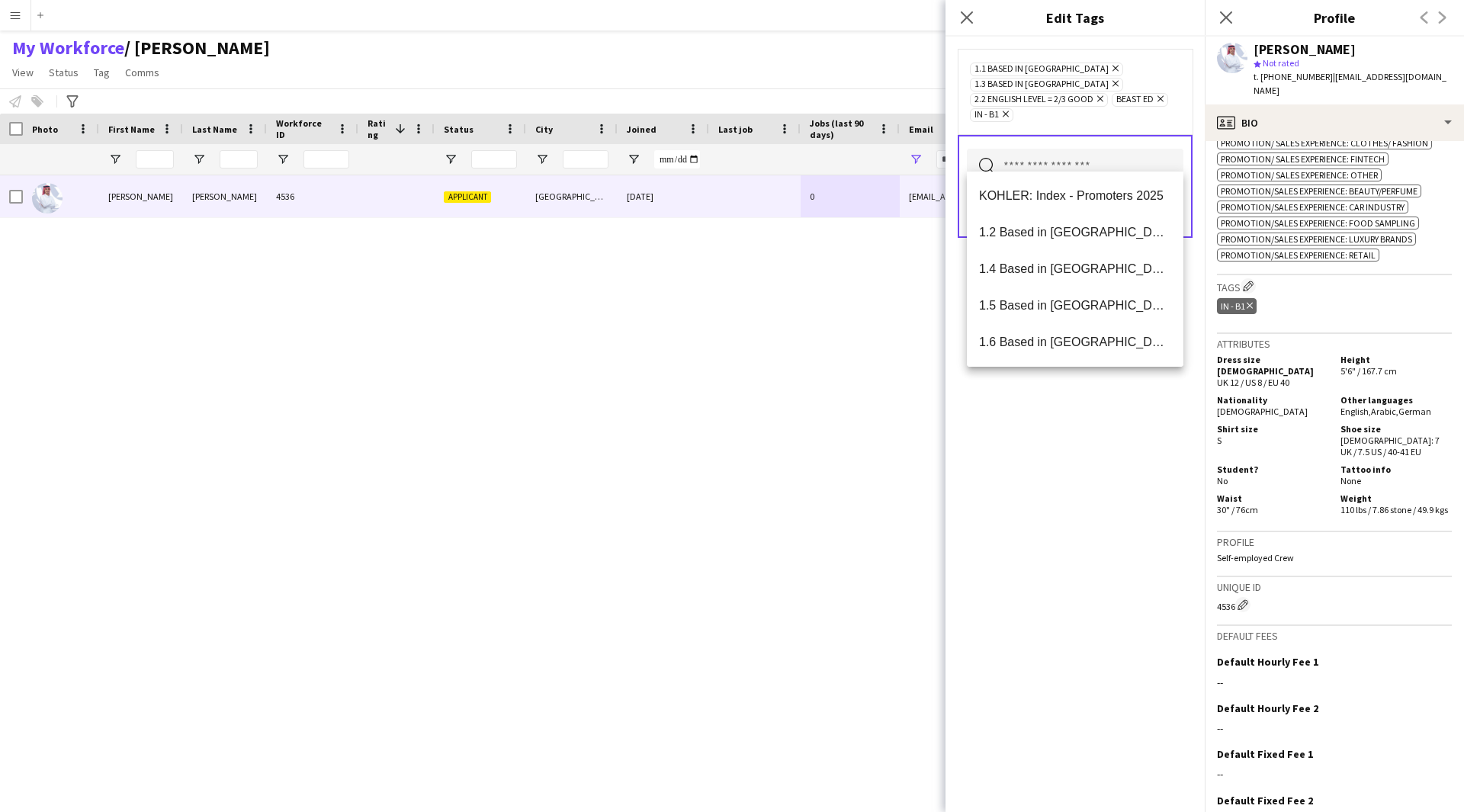
click at [1031, 504] on div "1.1 Based in Riyadh Remove 1.3 Based in Jeddah Remove 2.2 English Level = 2/3 G…" at bounding box center [1075, 424] width 259 height 775
click at [1075, 161] on input "text" at bounding box center [1075, 167] width 217 height 38
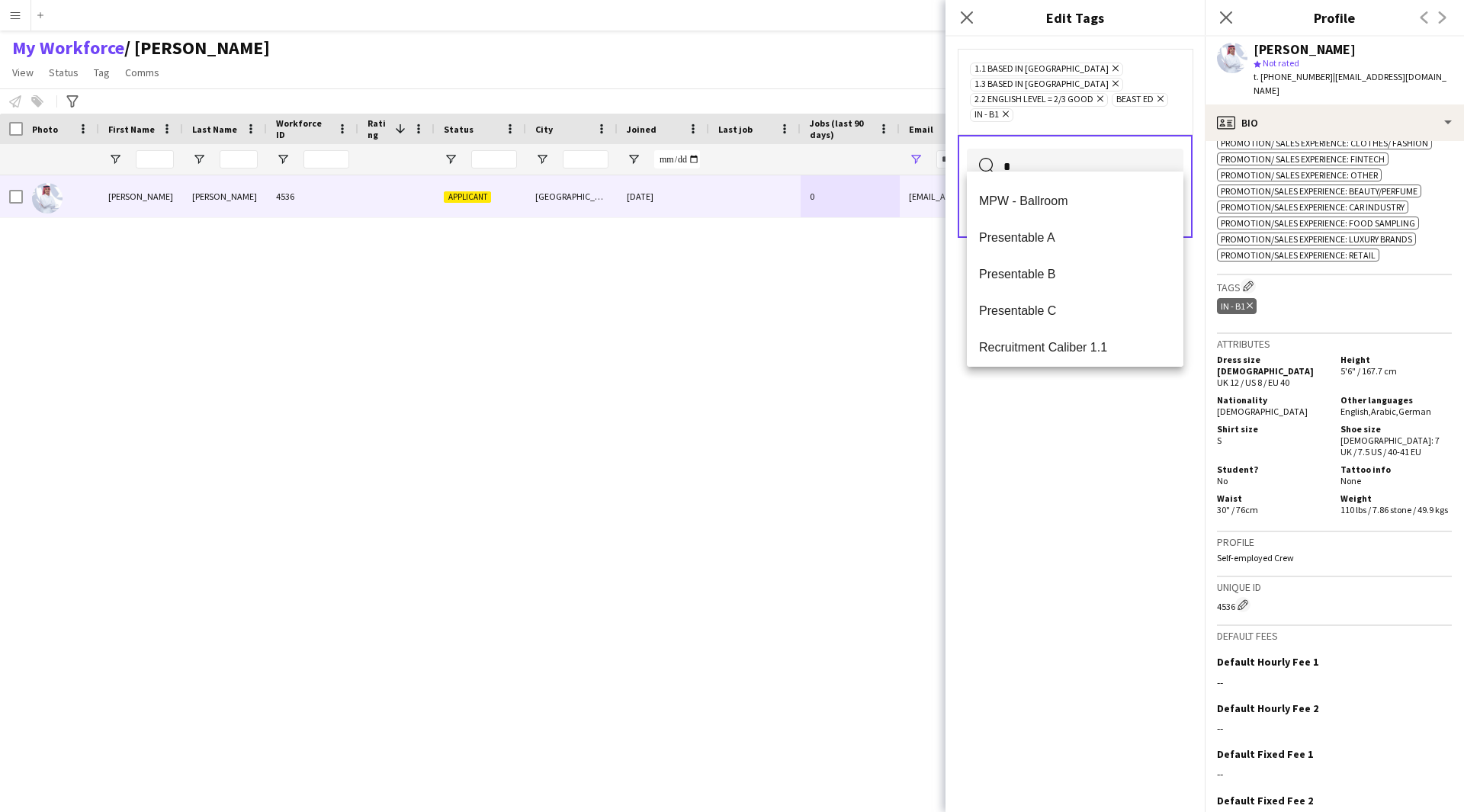
scroll to position [613, 0]
type input "*"
click at [1064, 228] on mat-option "Presentable B" at bounding box center [1075, 240] width 217 height 37
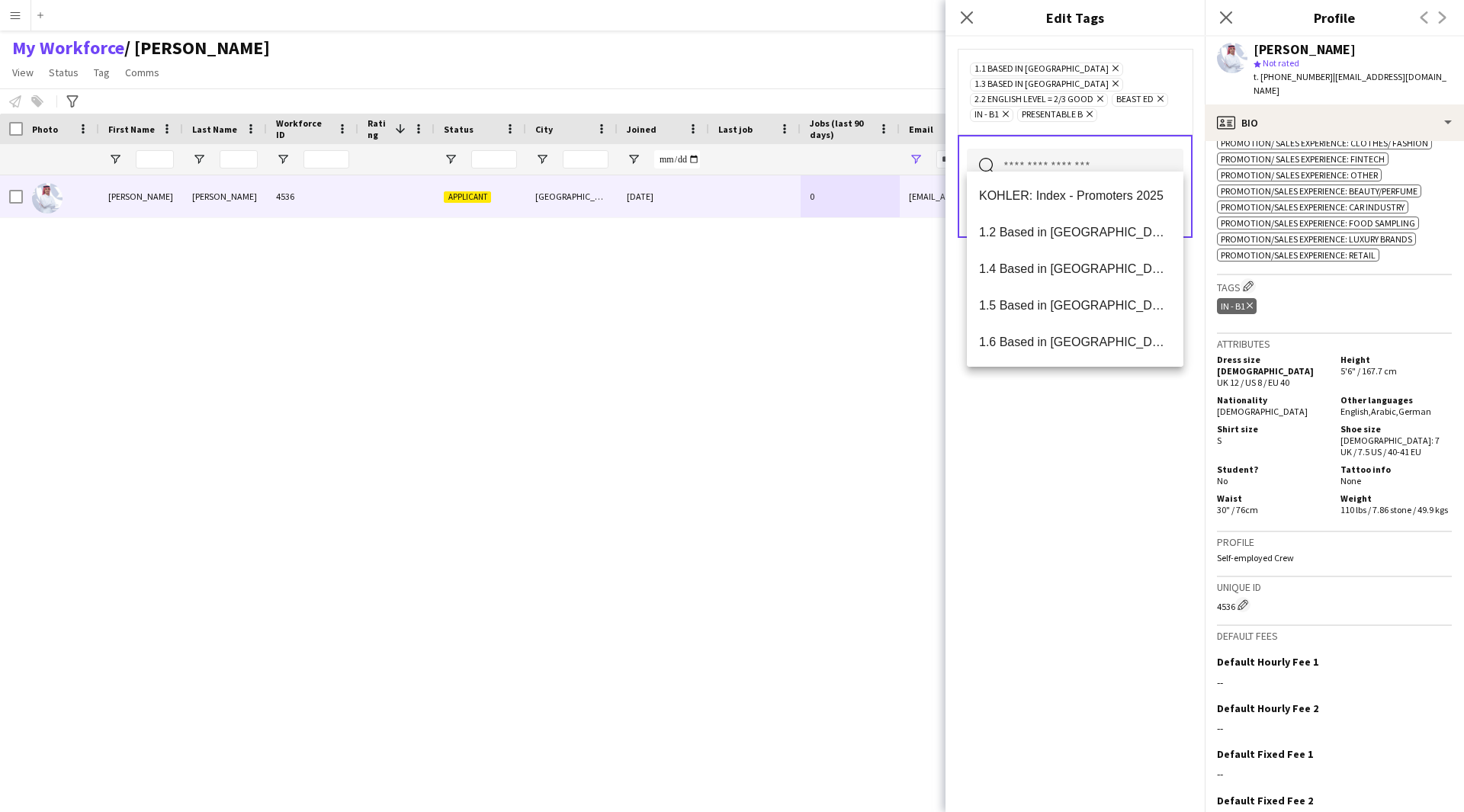
click at [1049, 499] on div "1.1 Based in Riyadh Remove 1.3 Based in Jeddah Remove 2.2 English Level = 2/3 G…" at bounding box center [1075, 424] width 259 height 775
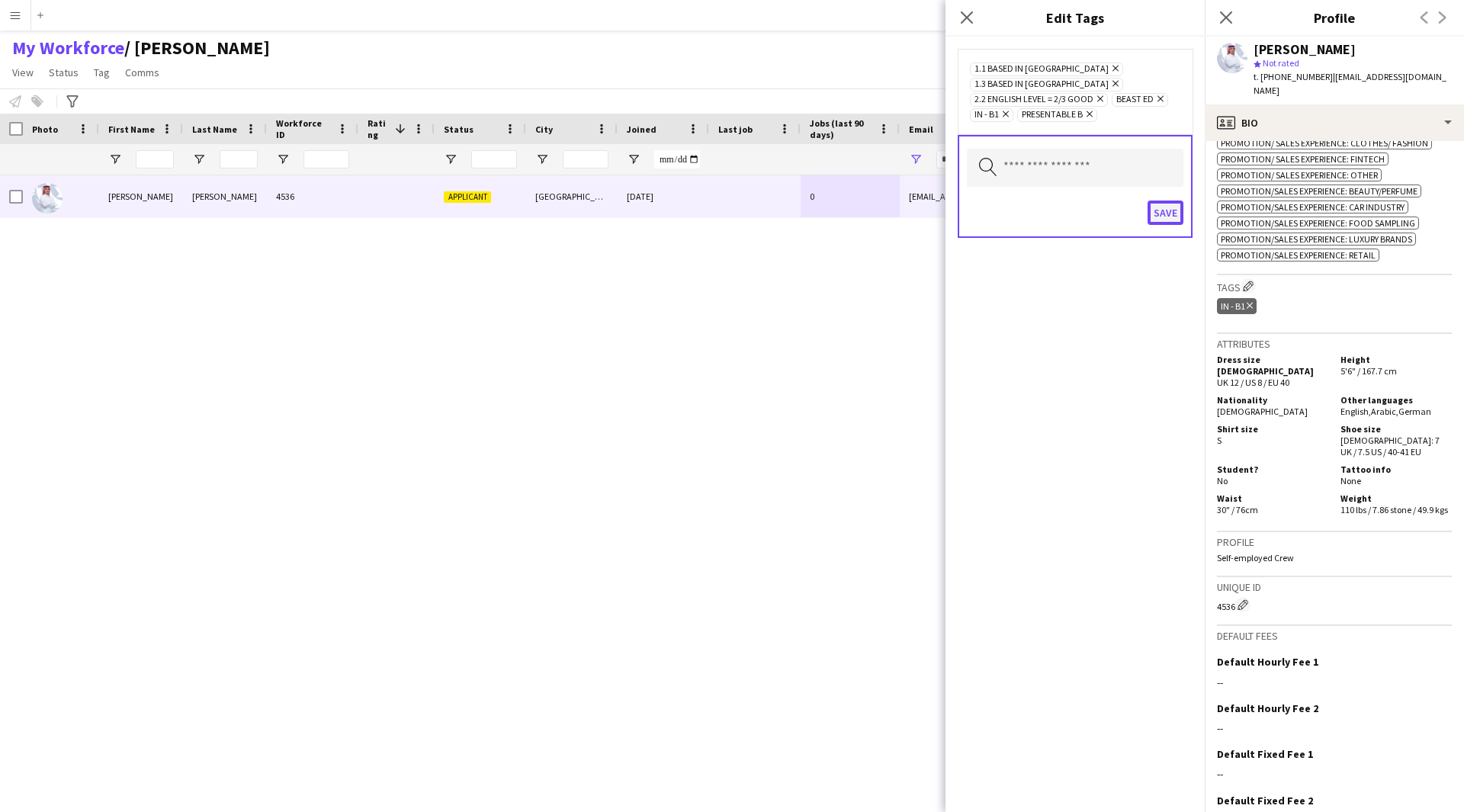
click at [1169, 200] on button "Save" at bounding box center [1166, 212] width 36 height 24
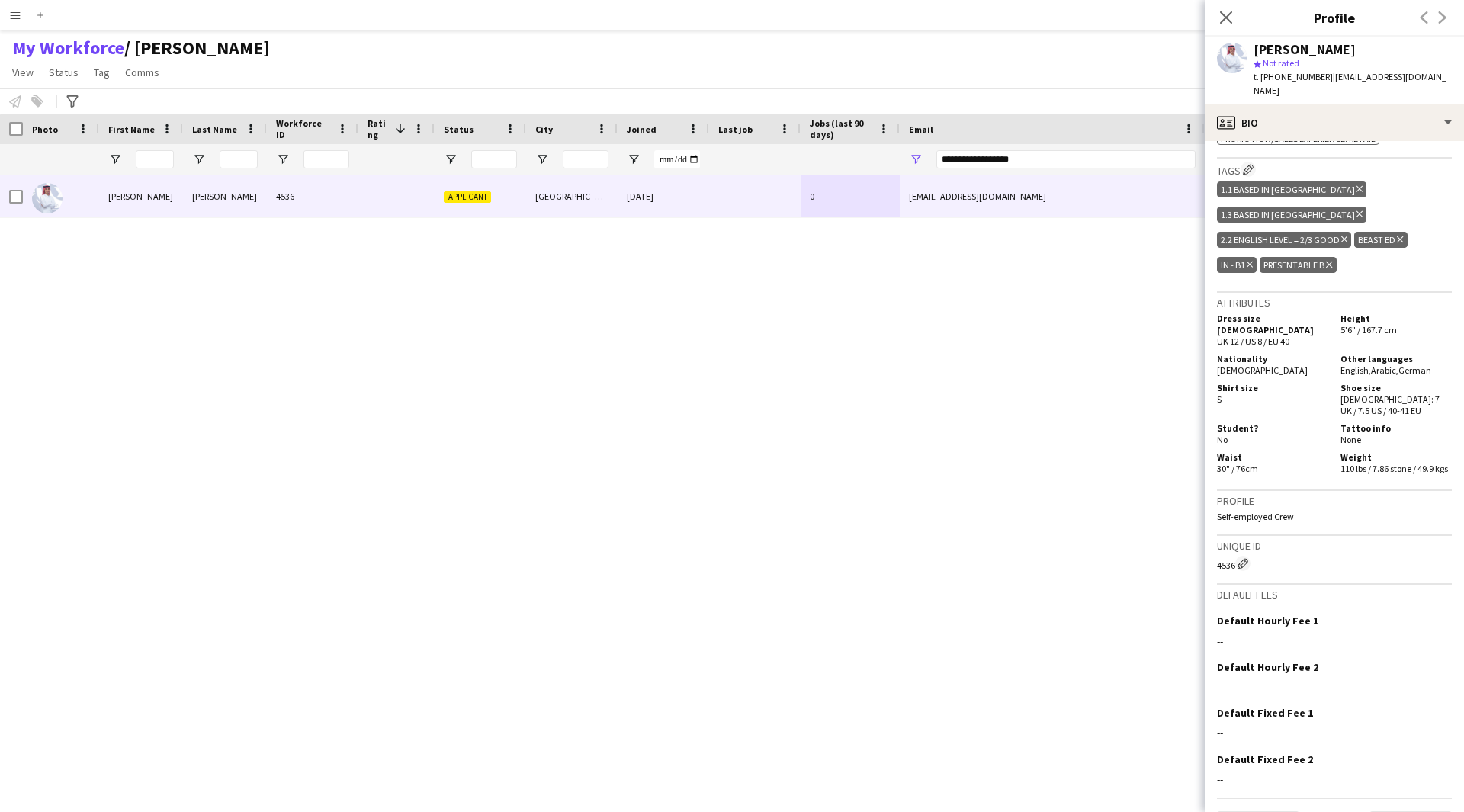
scroll to position [909, 0]
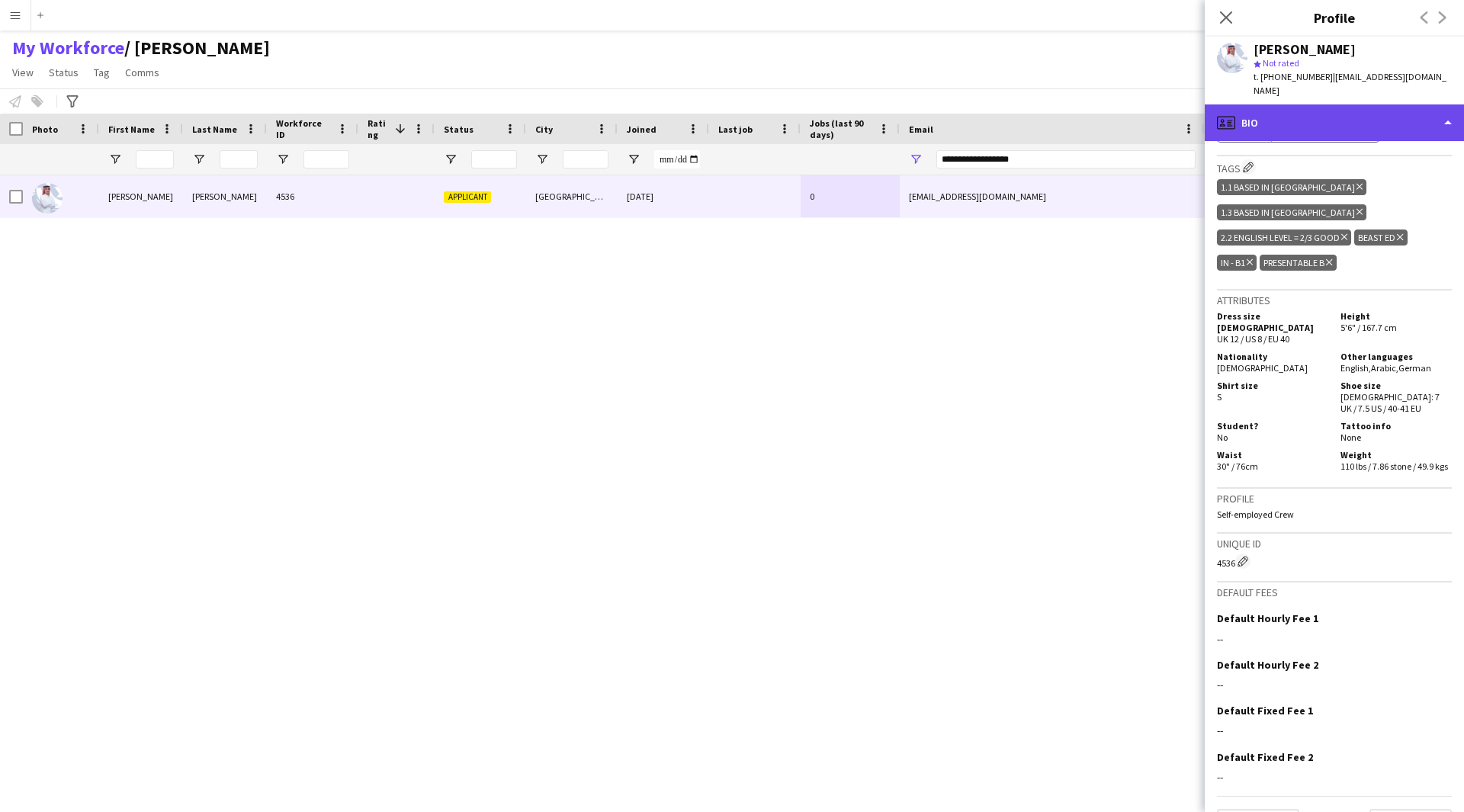
drag, startPoint x: 1362, startPoint y: 111, endPoint x: 1404, endPoint y: 110, distance: 42.0
click at [1404, 110] on div "profile Bio" at bounding box center [1334, 123] width 259 height 37
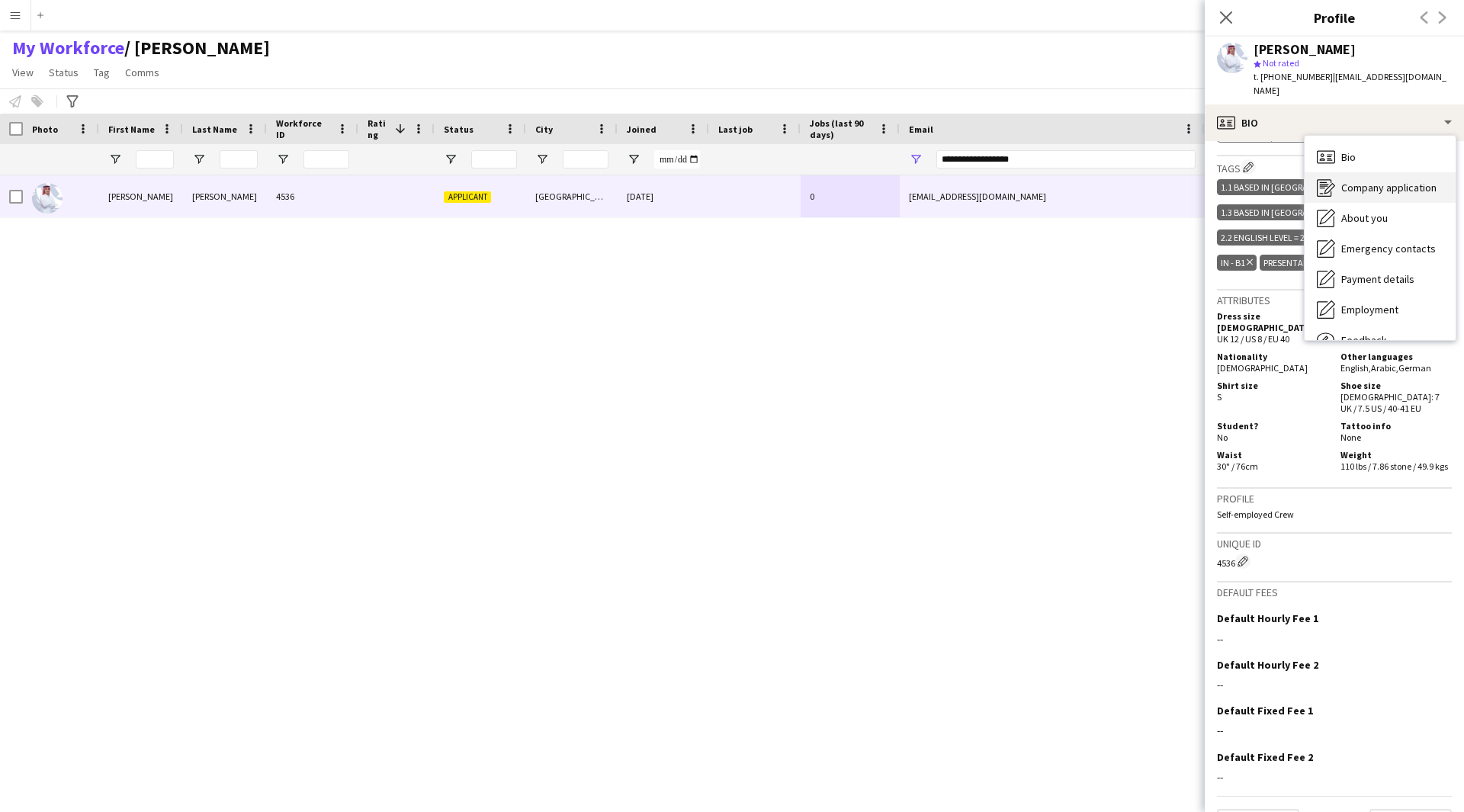
click at [1388, 181] on span "Company application" at bounding box center [1388, 187] width 95 height 13
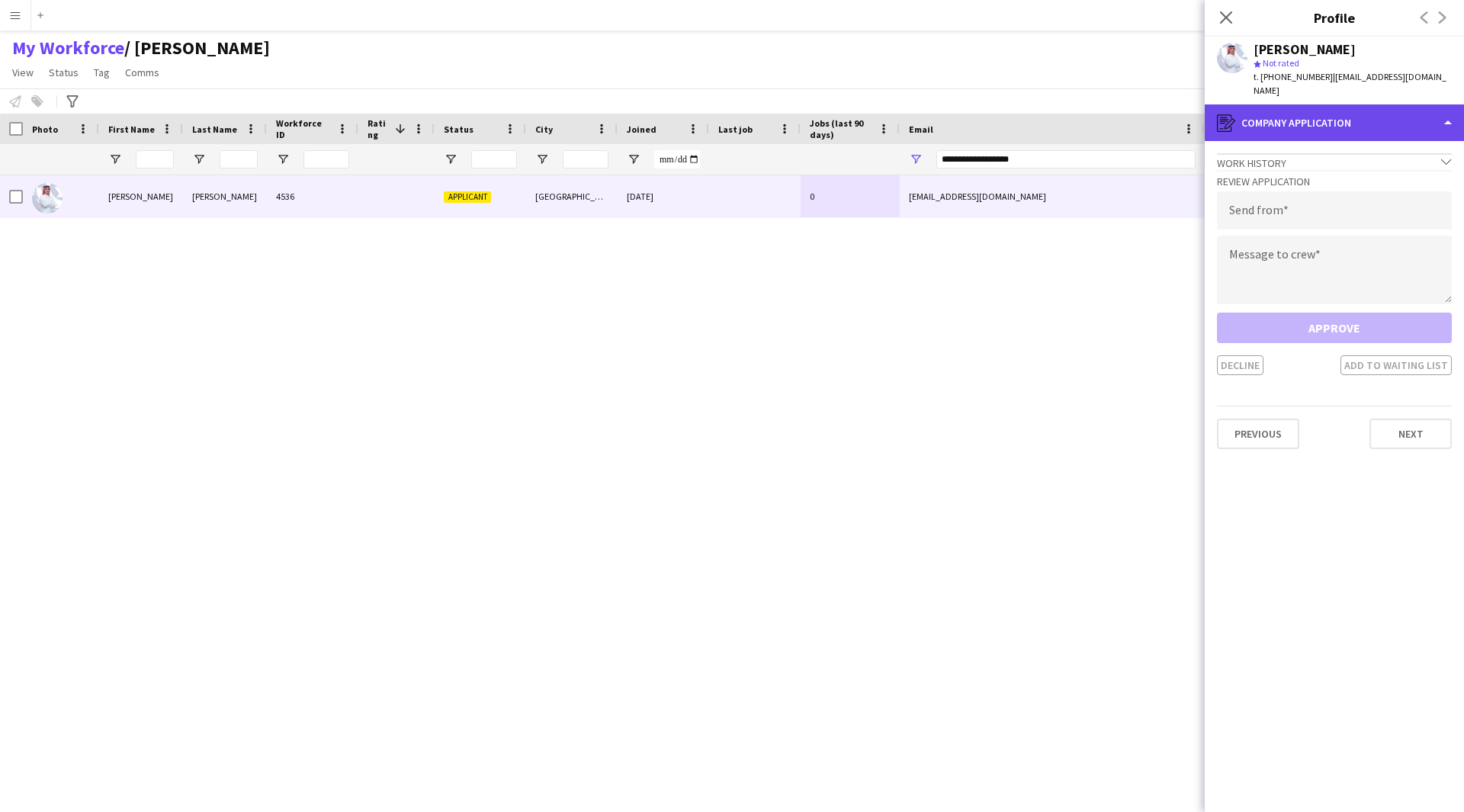
click at [1379, 104] on div "register Company application" at bounding box center [1334, 123] width 259 height 37
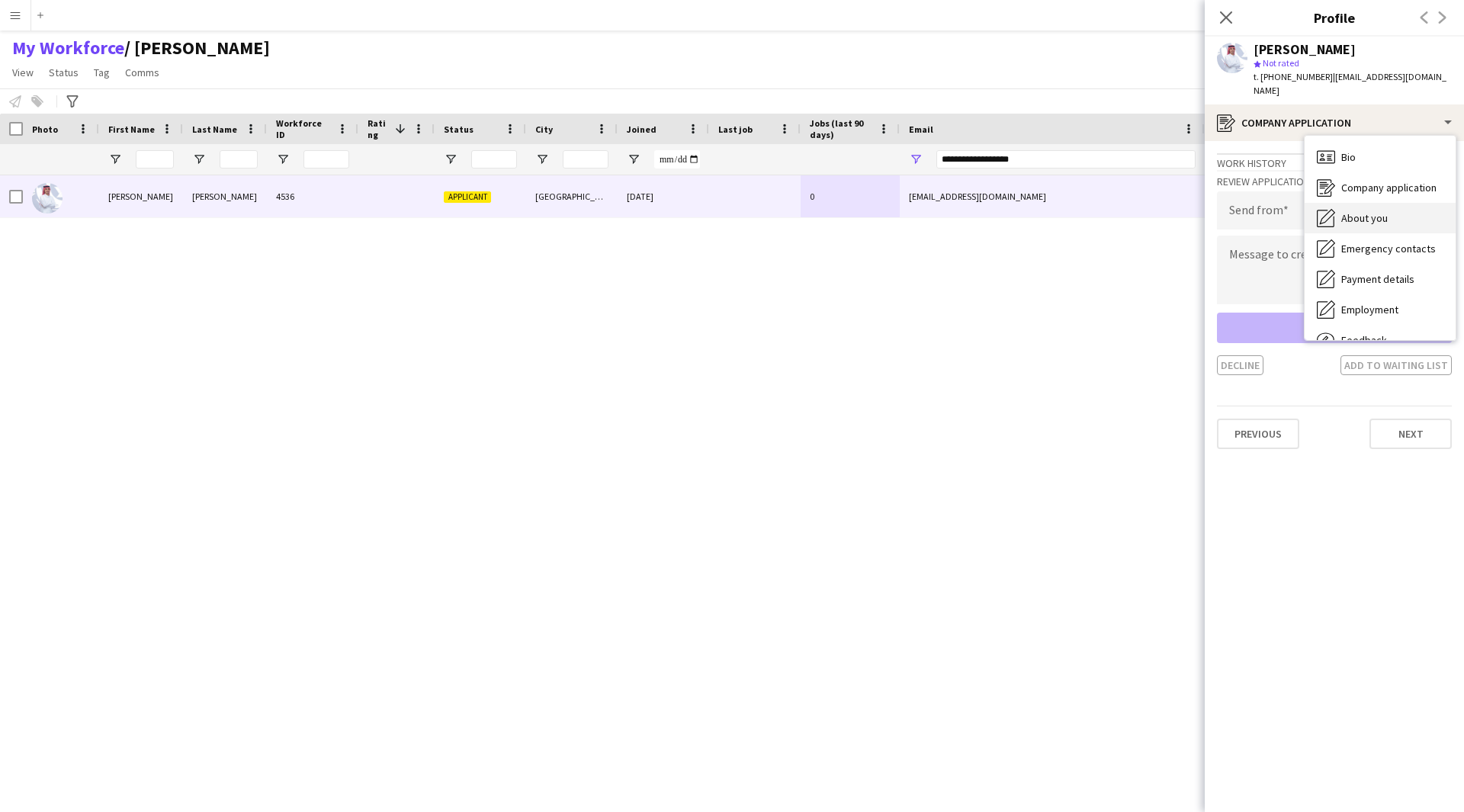
click at [1389, 203] on div "About you About you" at bounding box center [1380, 218] width 151 height 31
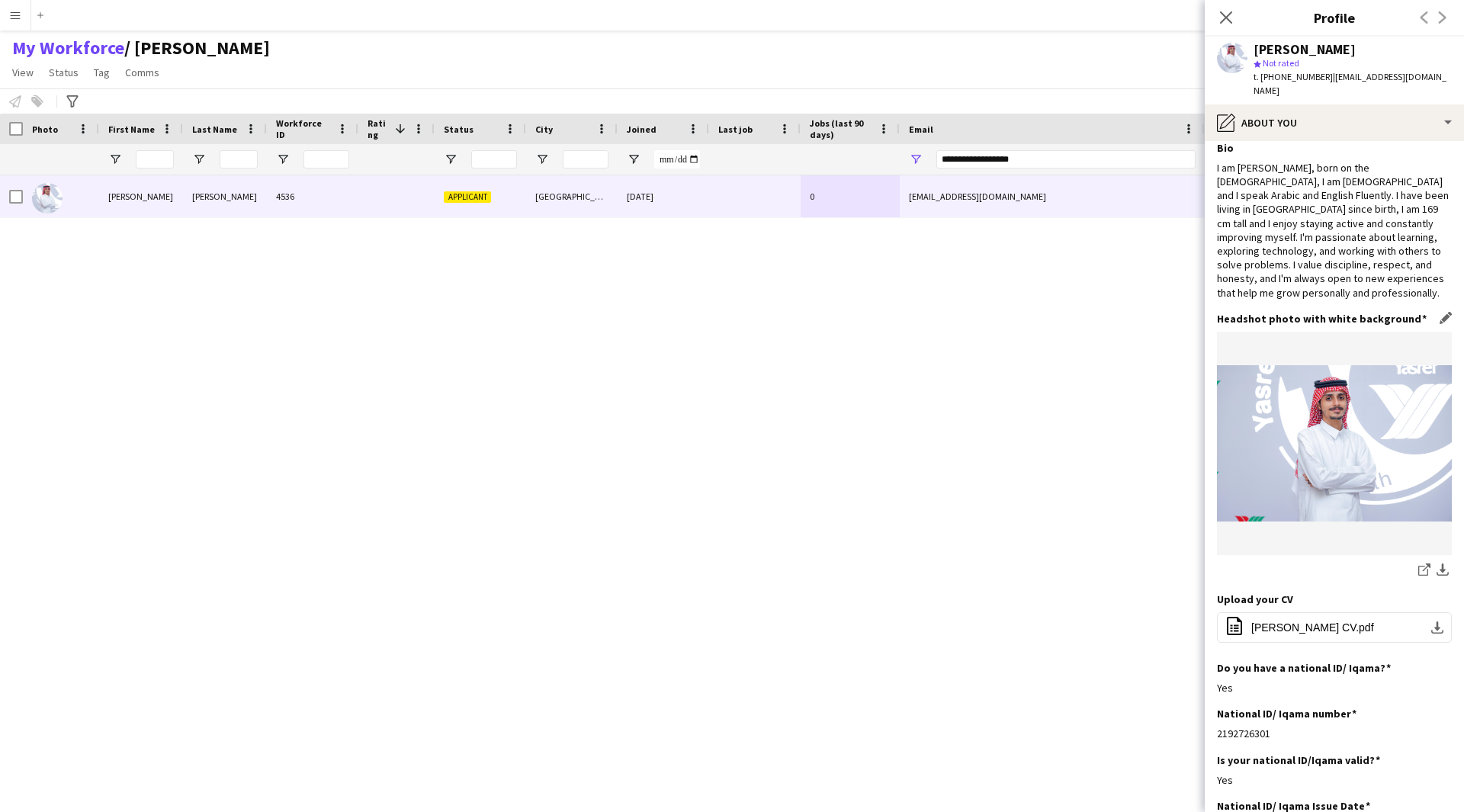
scroll to position [0, 0]
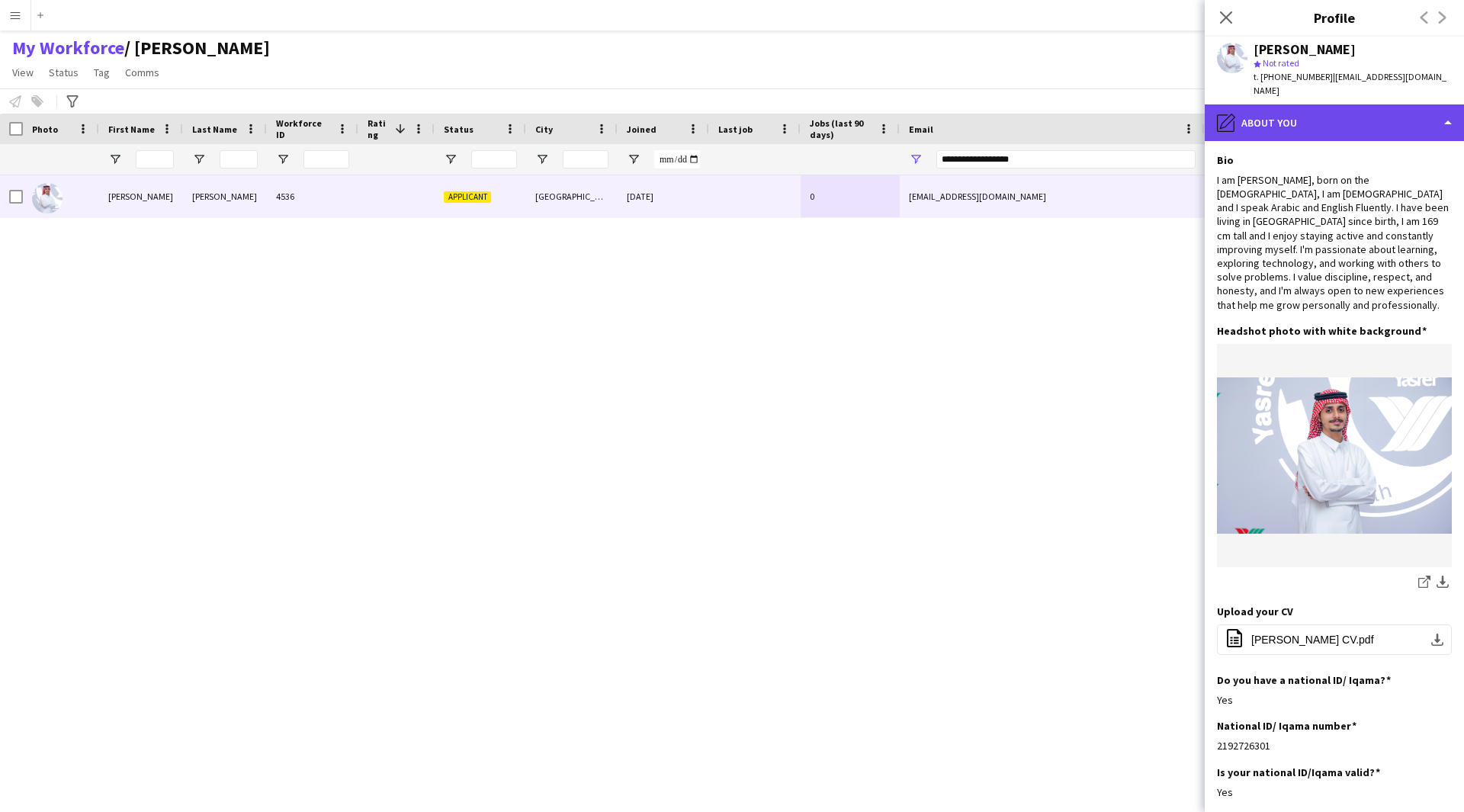
click at [1338, 115] on div "pencil4 About you" at bounding box center [1334, 123] width 259 height 37
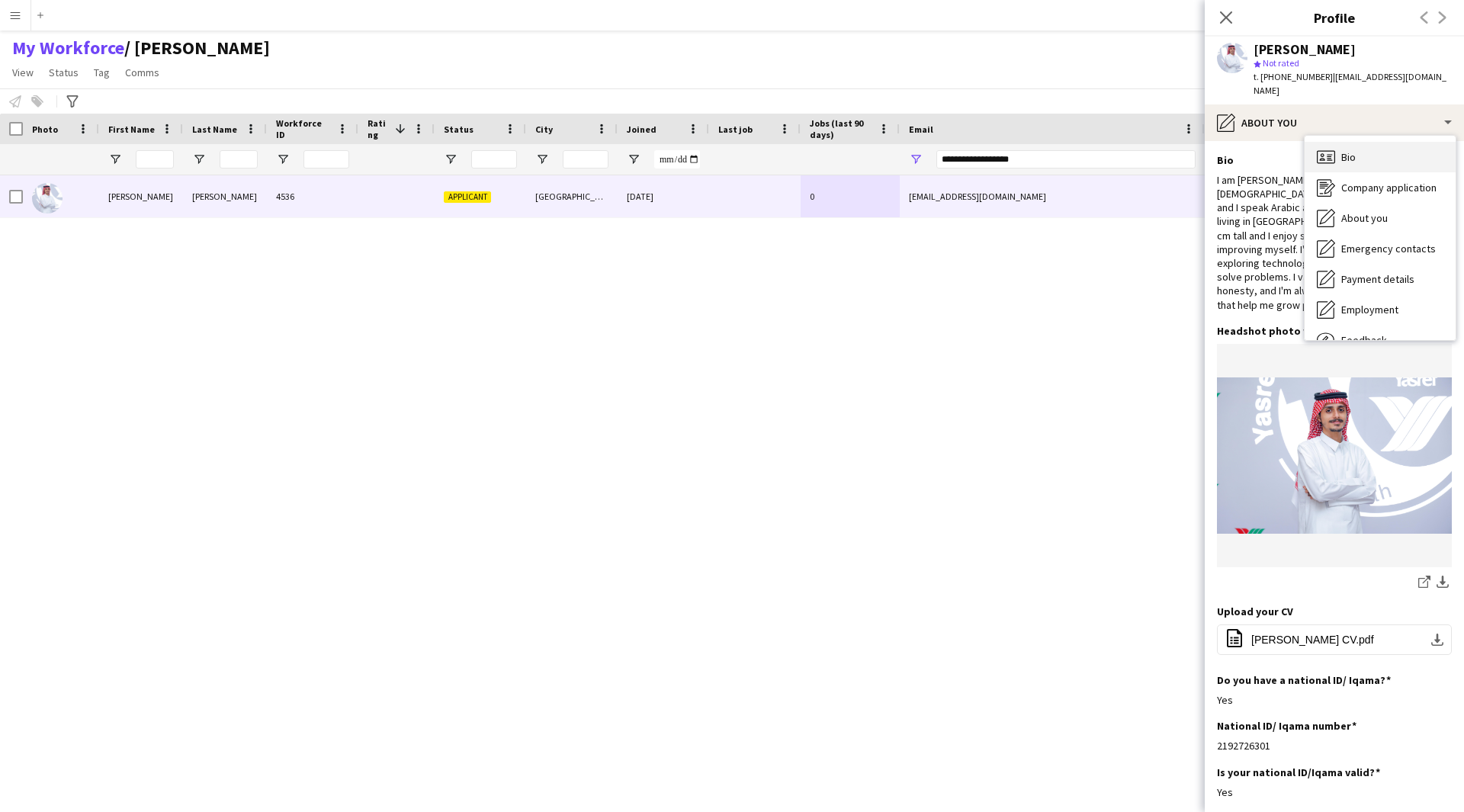
click at [1363, 148] on div "Bio Bio" at bounding box center [1380, 157] width 151 height 31
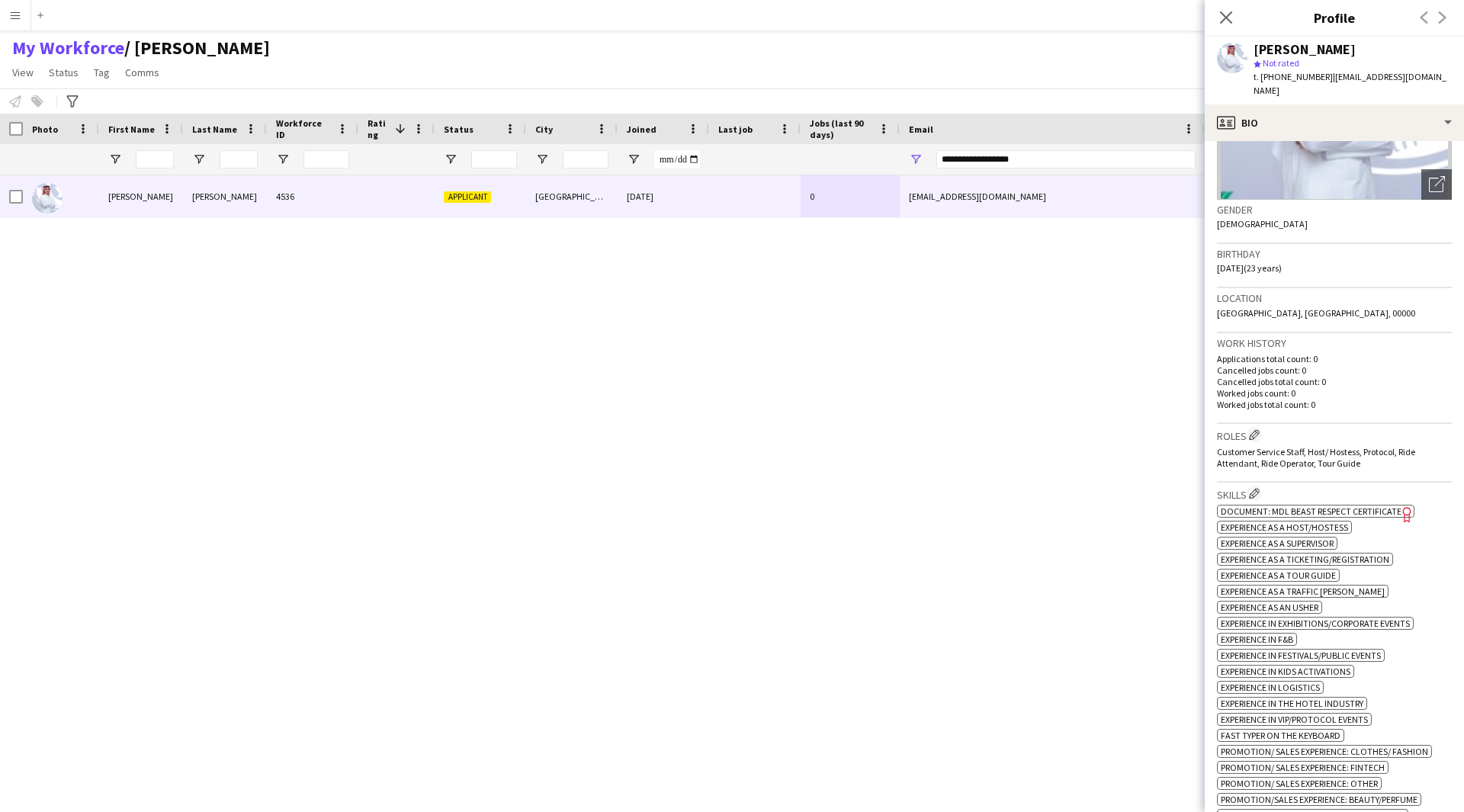
scroll to position [97, 0]
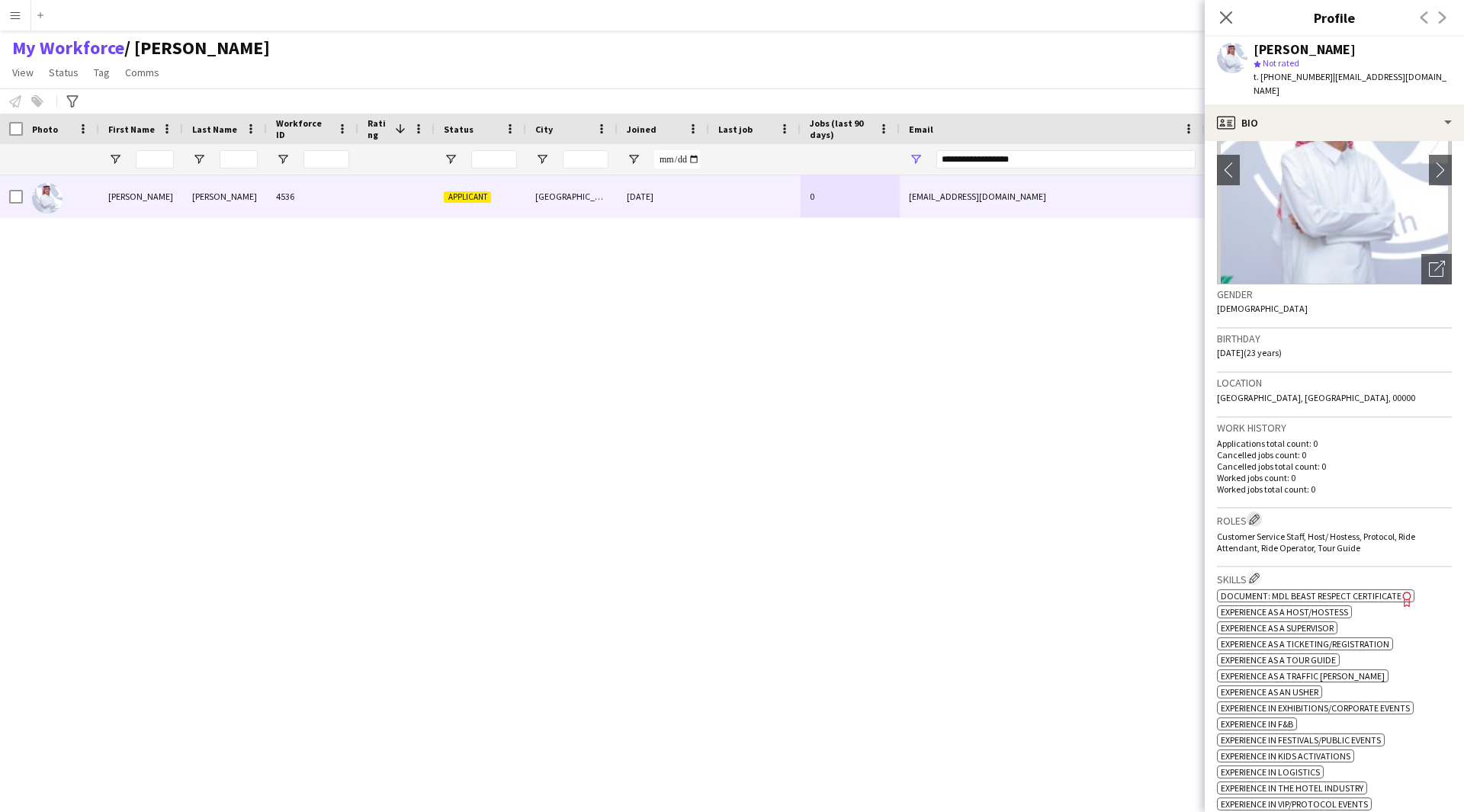
click at [1257, 514] on app-icon "Edit crew company roles" at bounding box center [1254, 519] width 11 height 11
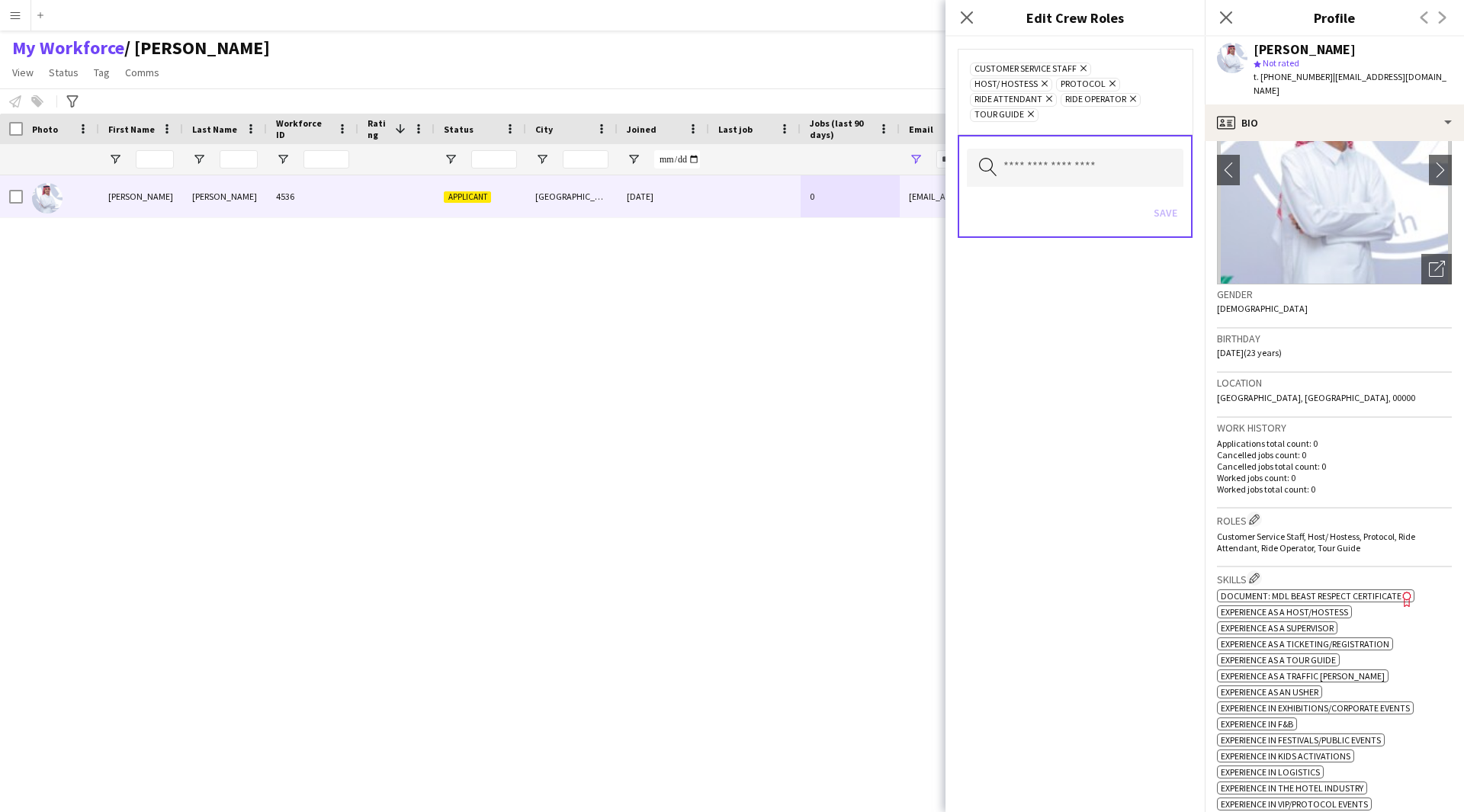
click at [1106, 82] on icon "Remove" at bounding box center [1111, 83] width 10 height 10
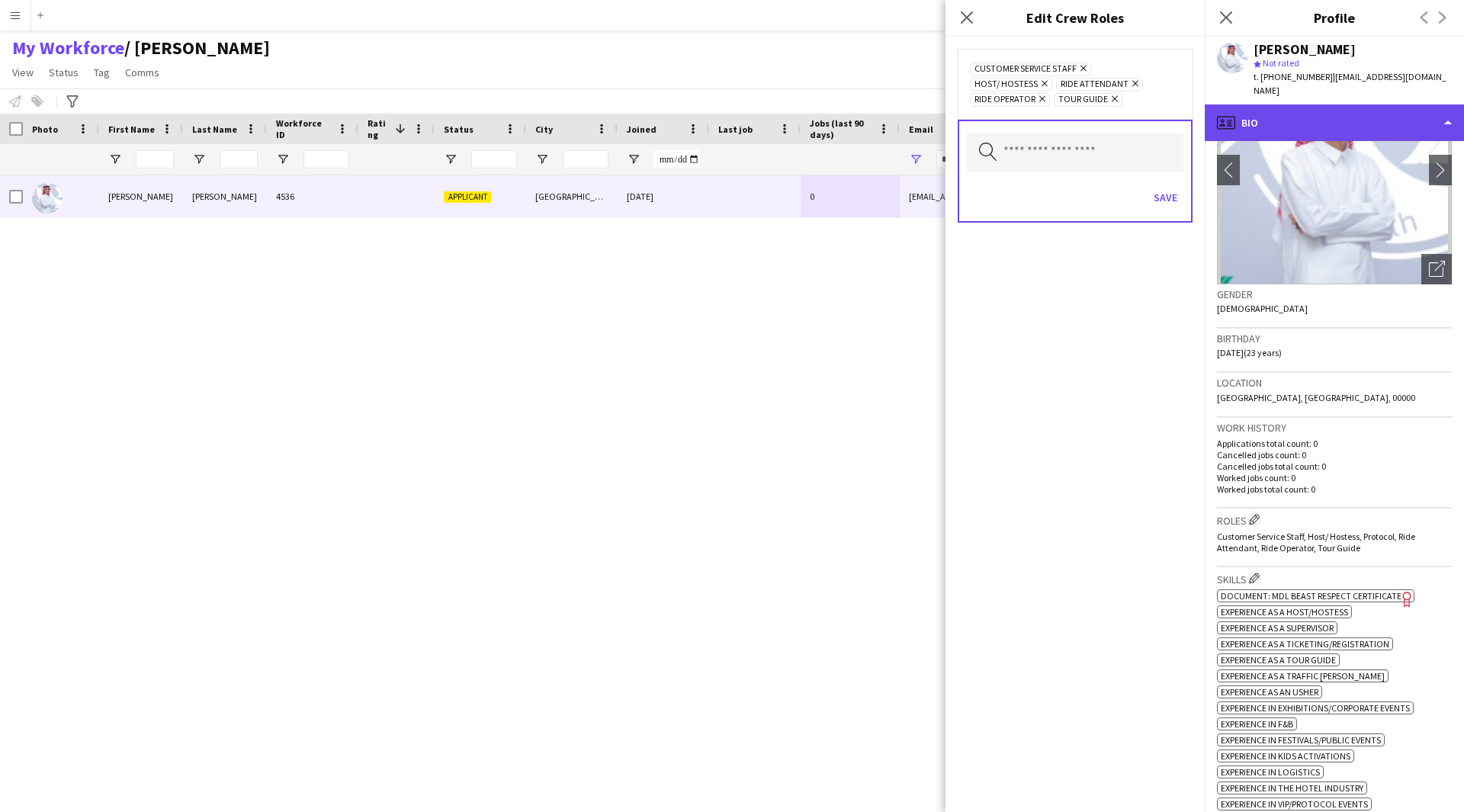
click at [1289, 104] on div "profile Bio" at bounding box center [1334, 123] width 259 height 37
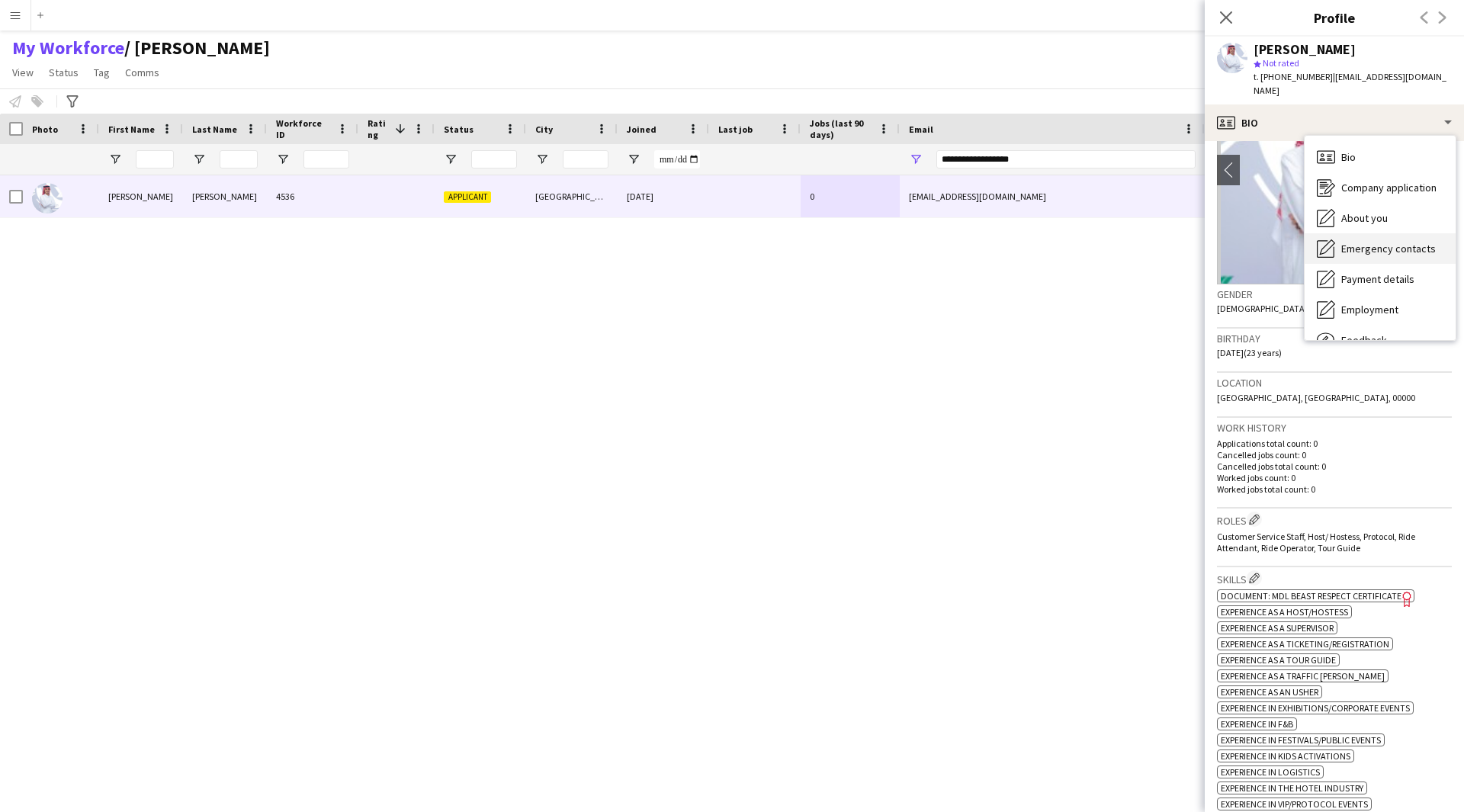
click at [1383, 242] on span "Emergency contacts" at bounding box center [1388, 248] width 94 height 13
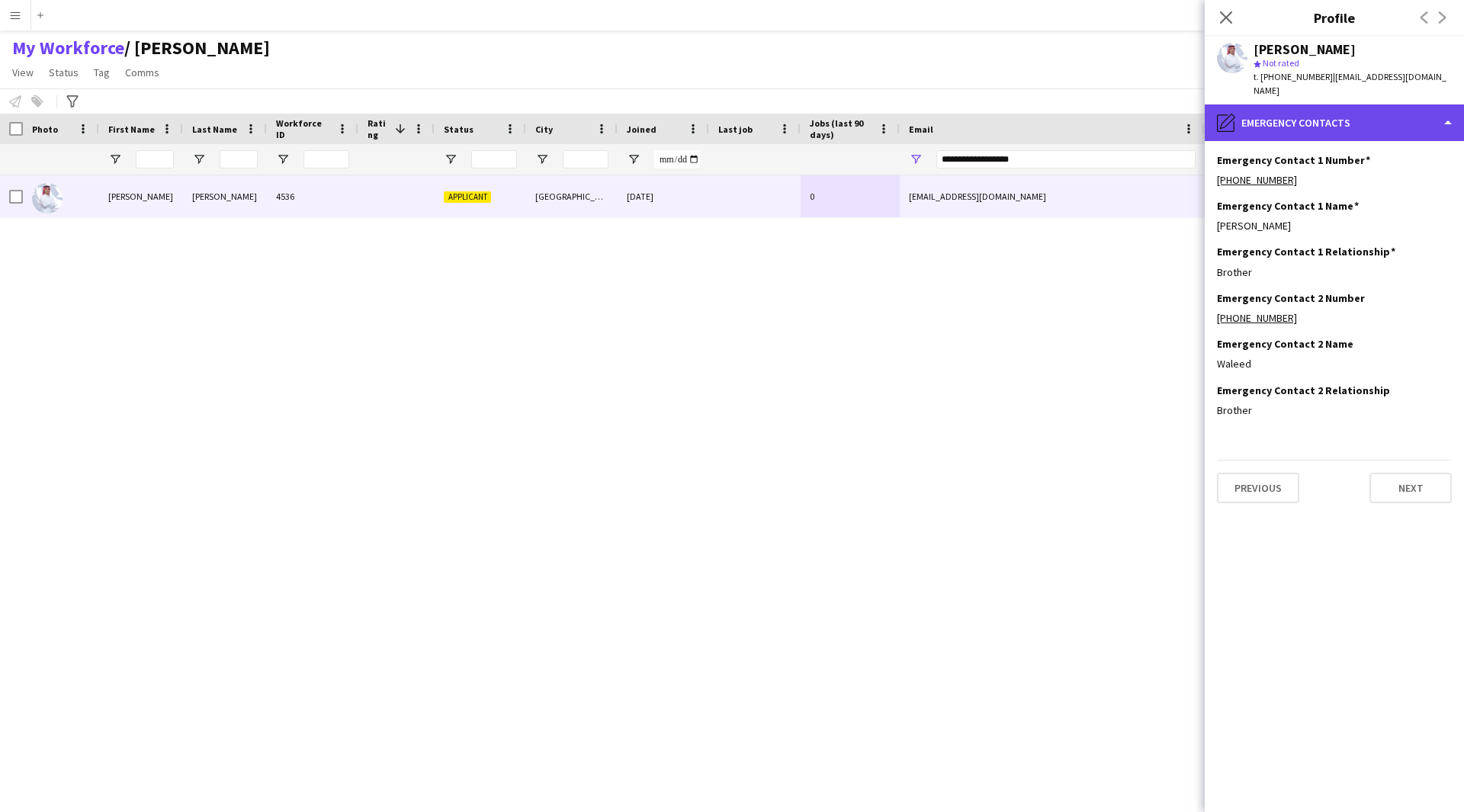
click at [1353, 119] on div "pencil4 Emergency contacts" at bounding box center [1334, 123] width 259 height 37
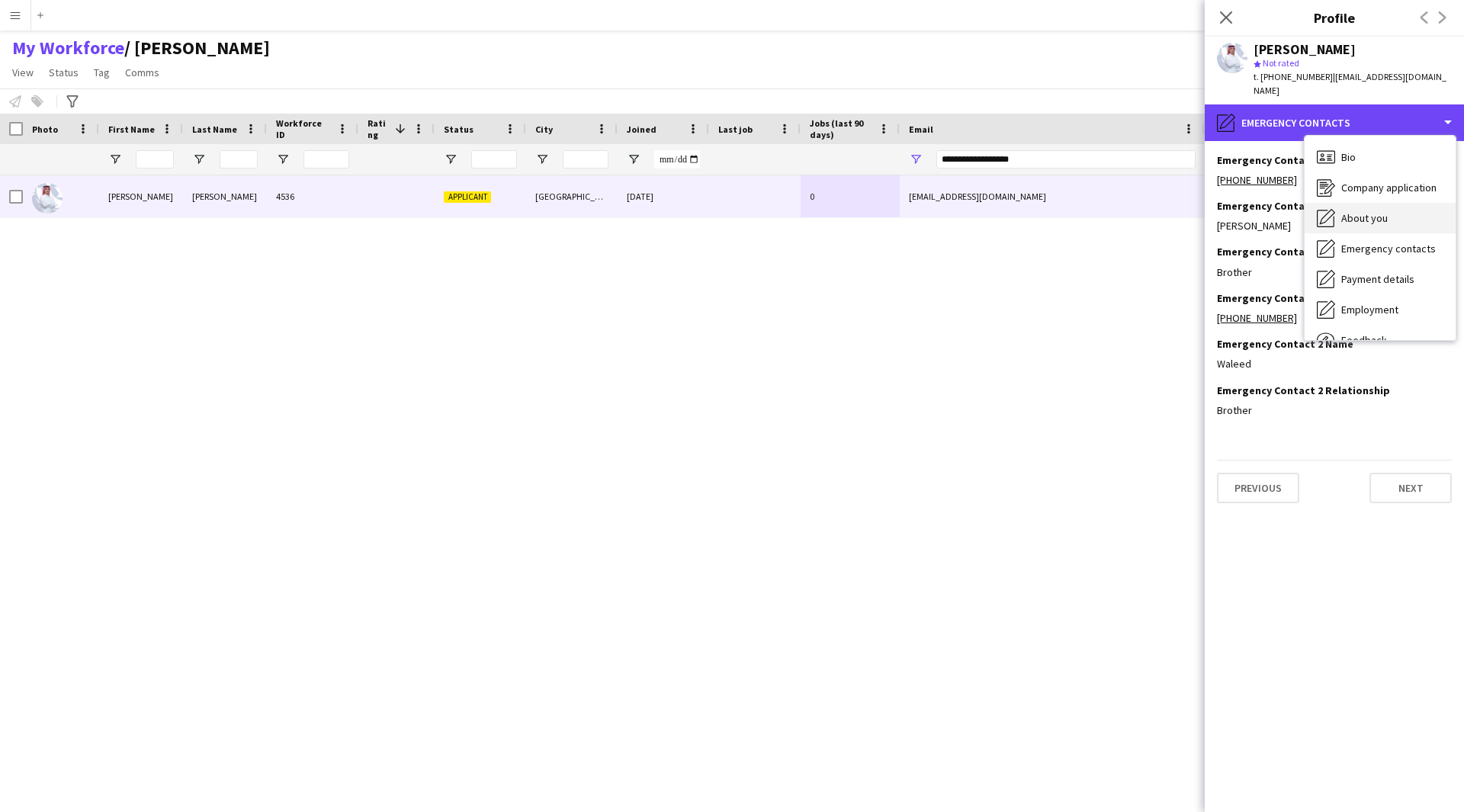
scroll to position [52, 0]
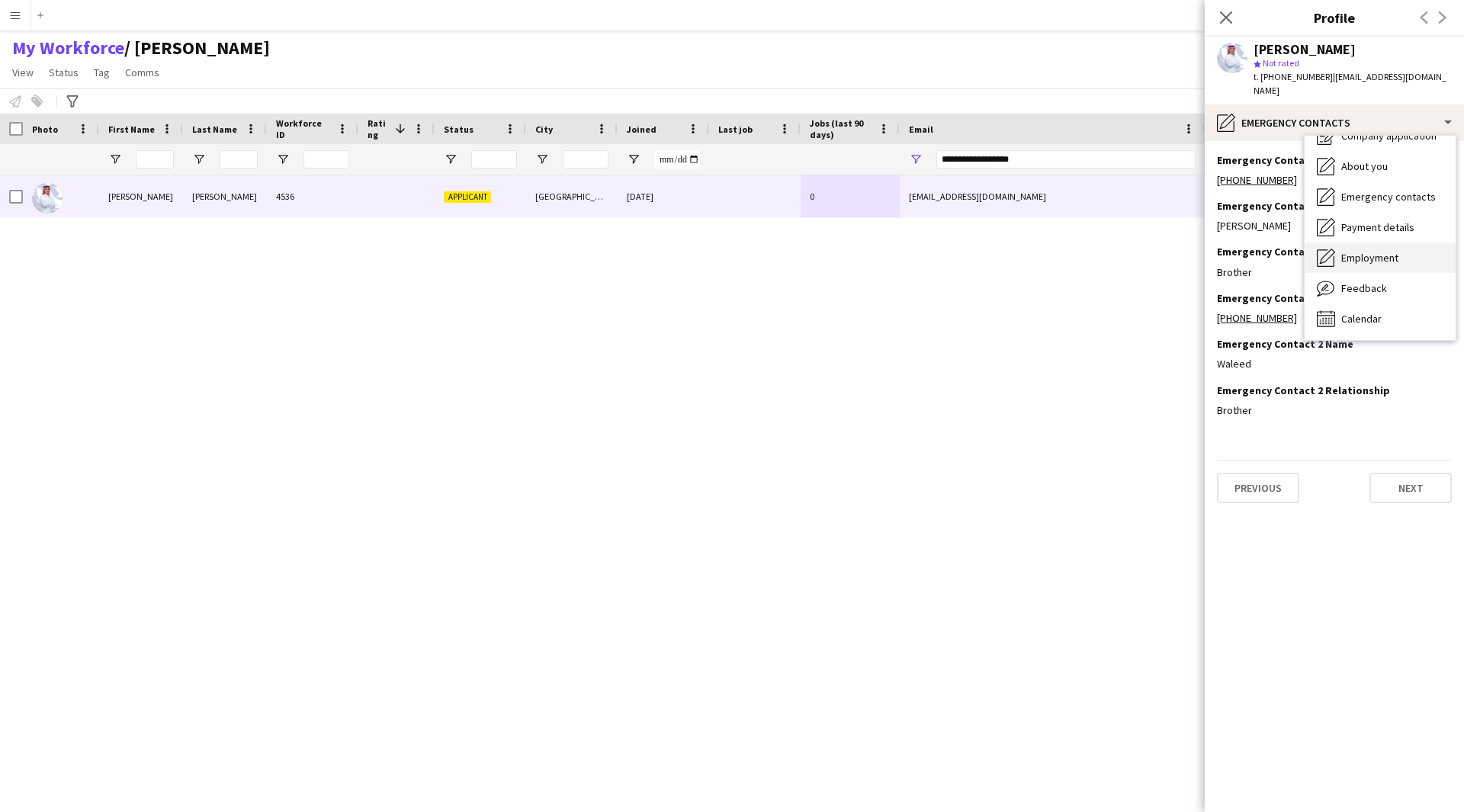
click at [1381, 251] on span "Employment" at bounding box center [1369, 257] width 57 height 13
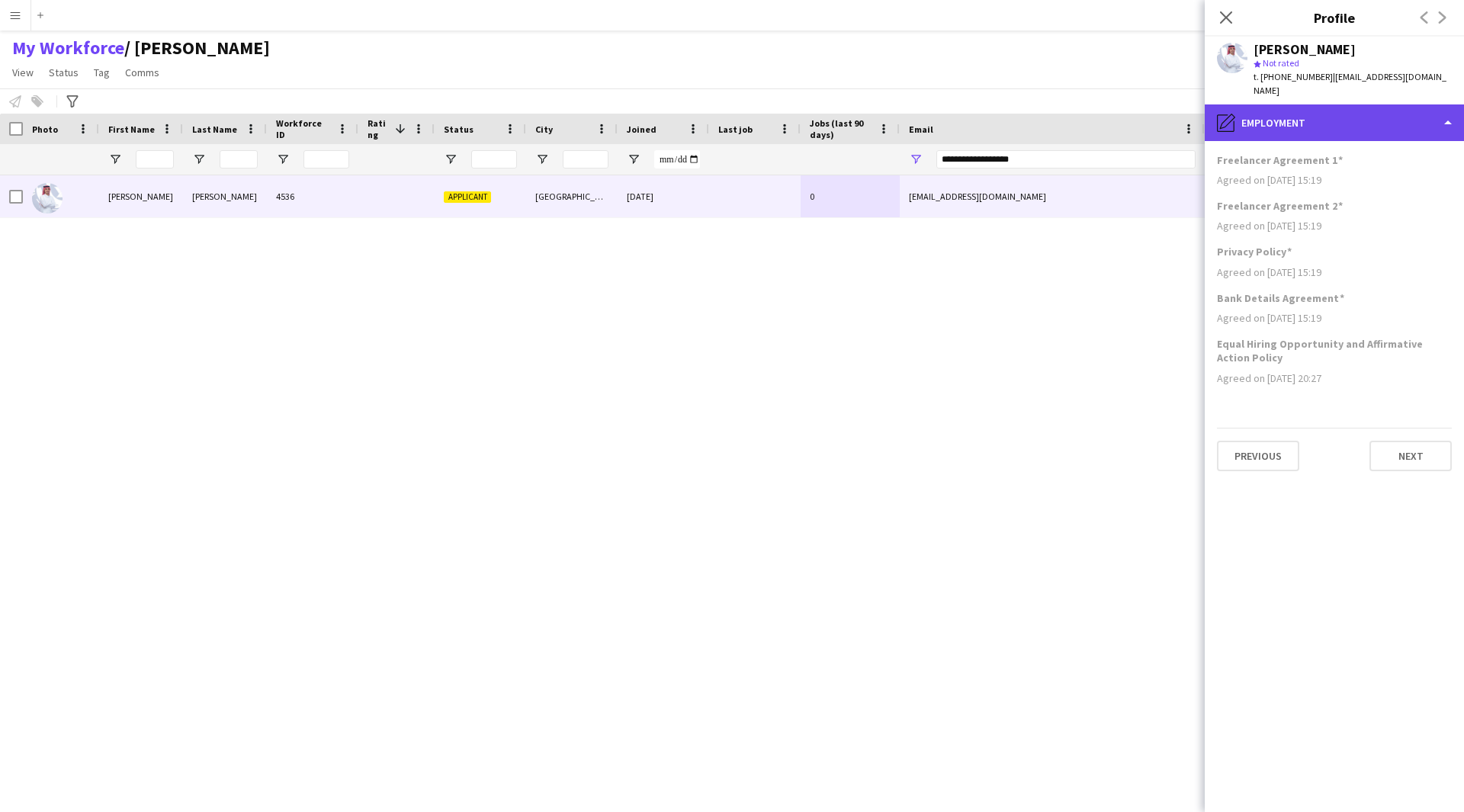
click at [1355, 121] on div "pencil4 Employment" at bounding box center [1334, 123] width 259 height 37
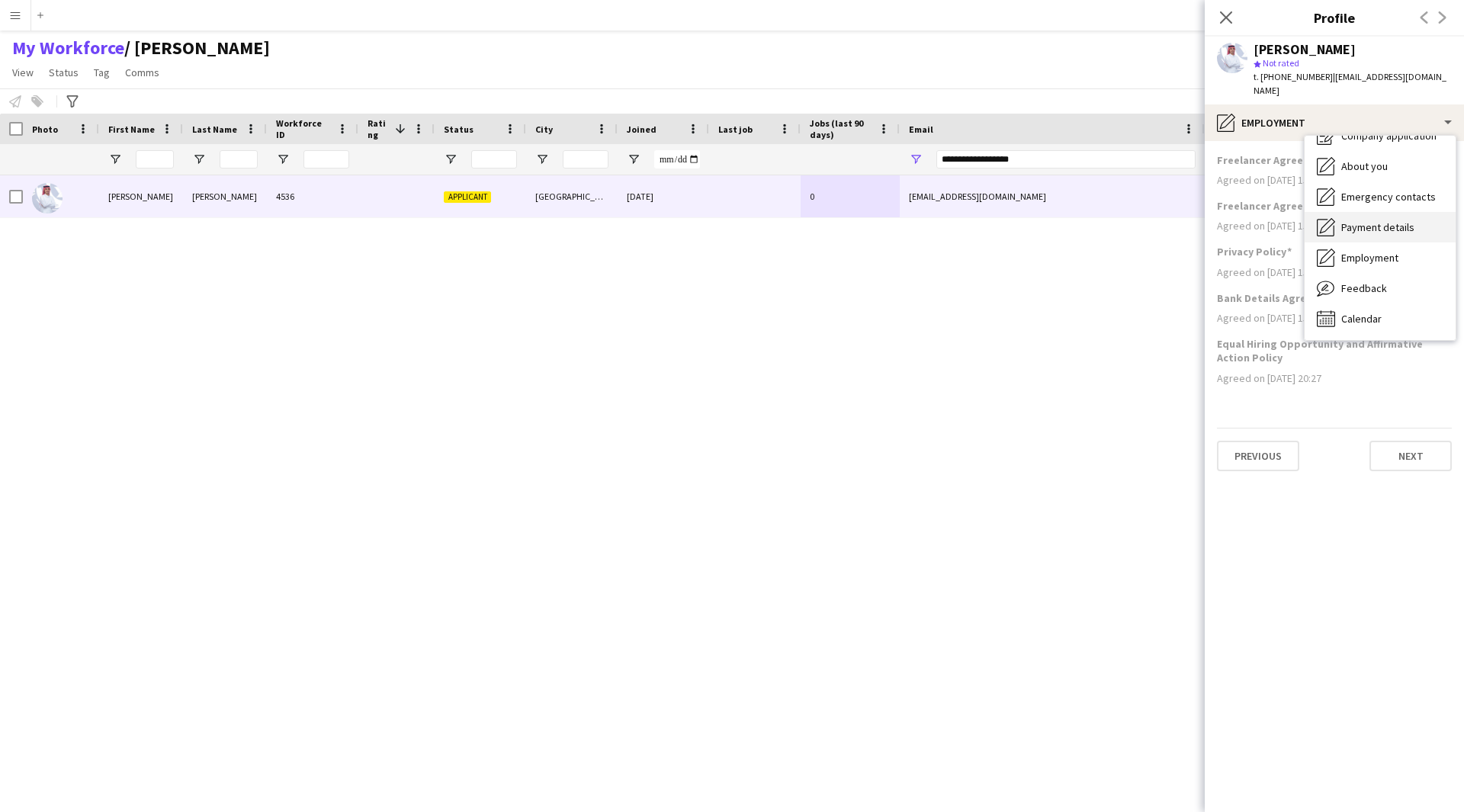
click at [1371, 212] on div "Payment details Payment details" at bounding box center [1380, 227] width 151 height 31
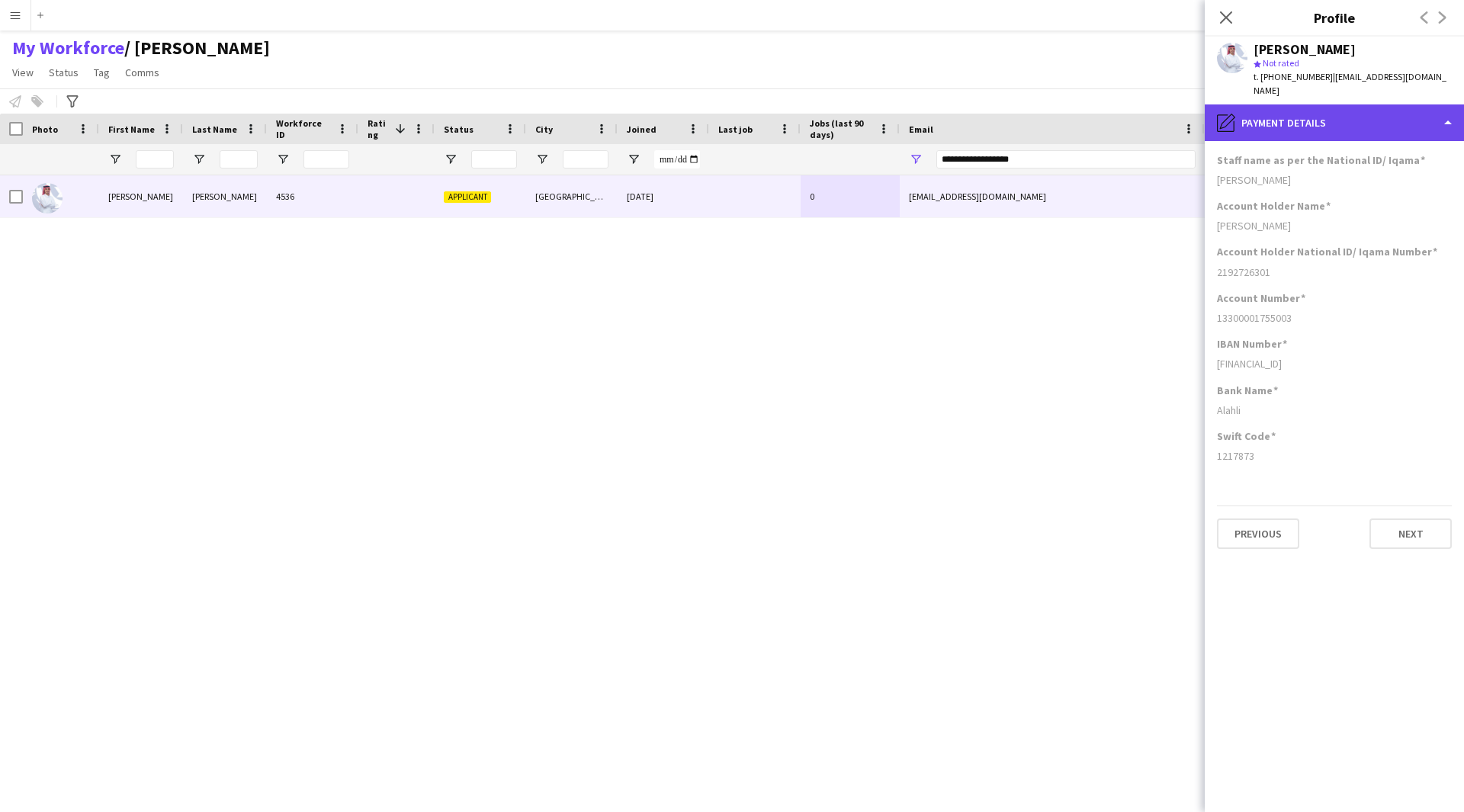
click at [1367, 117] on div "pencil4 Payment details" at bounding box center [1334, 123] width 259 height 37
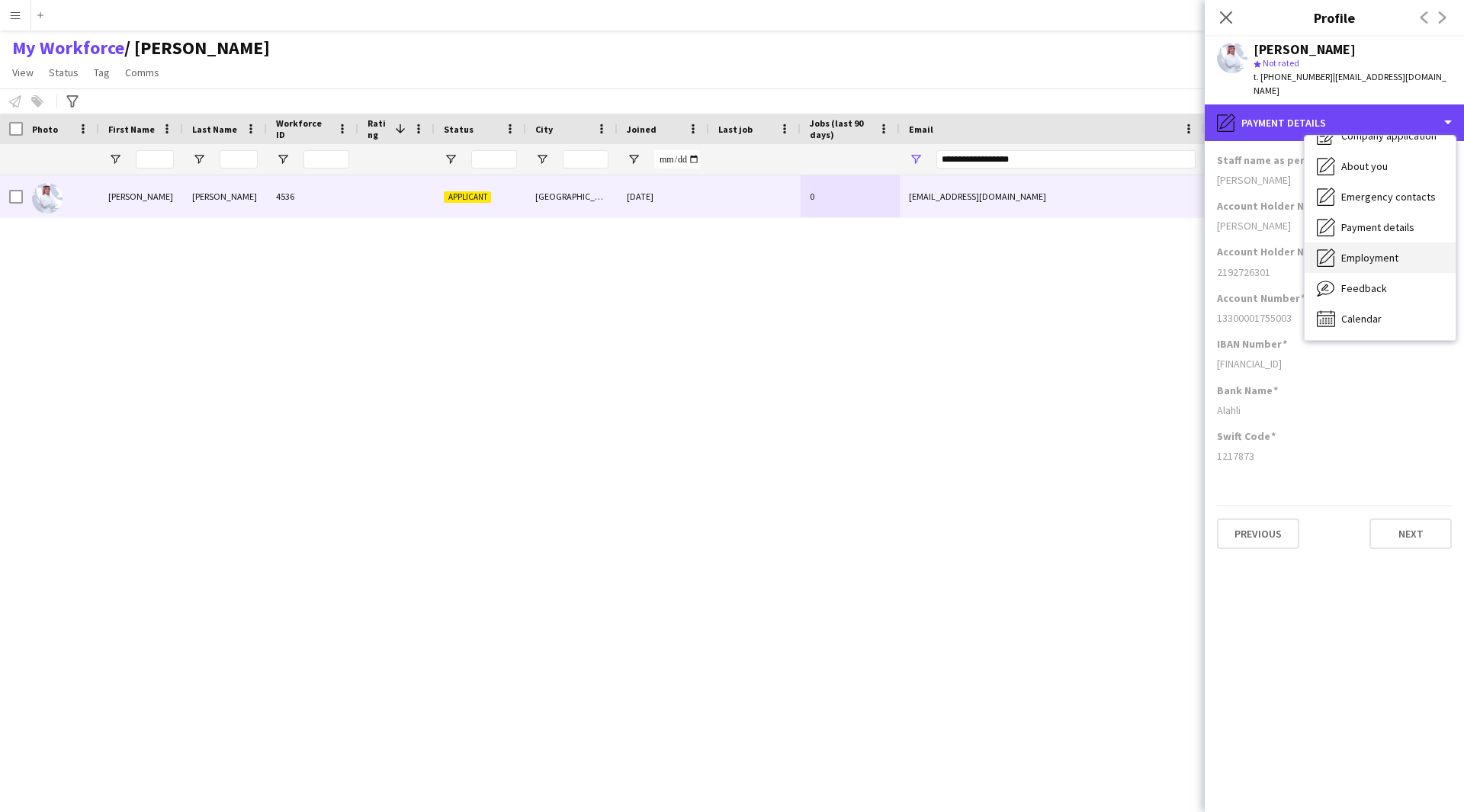
scroll to position [0, 0]
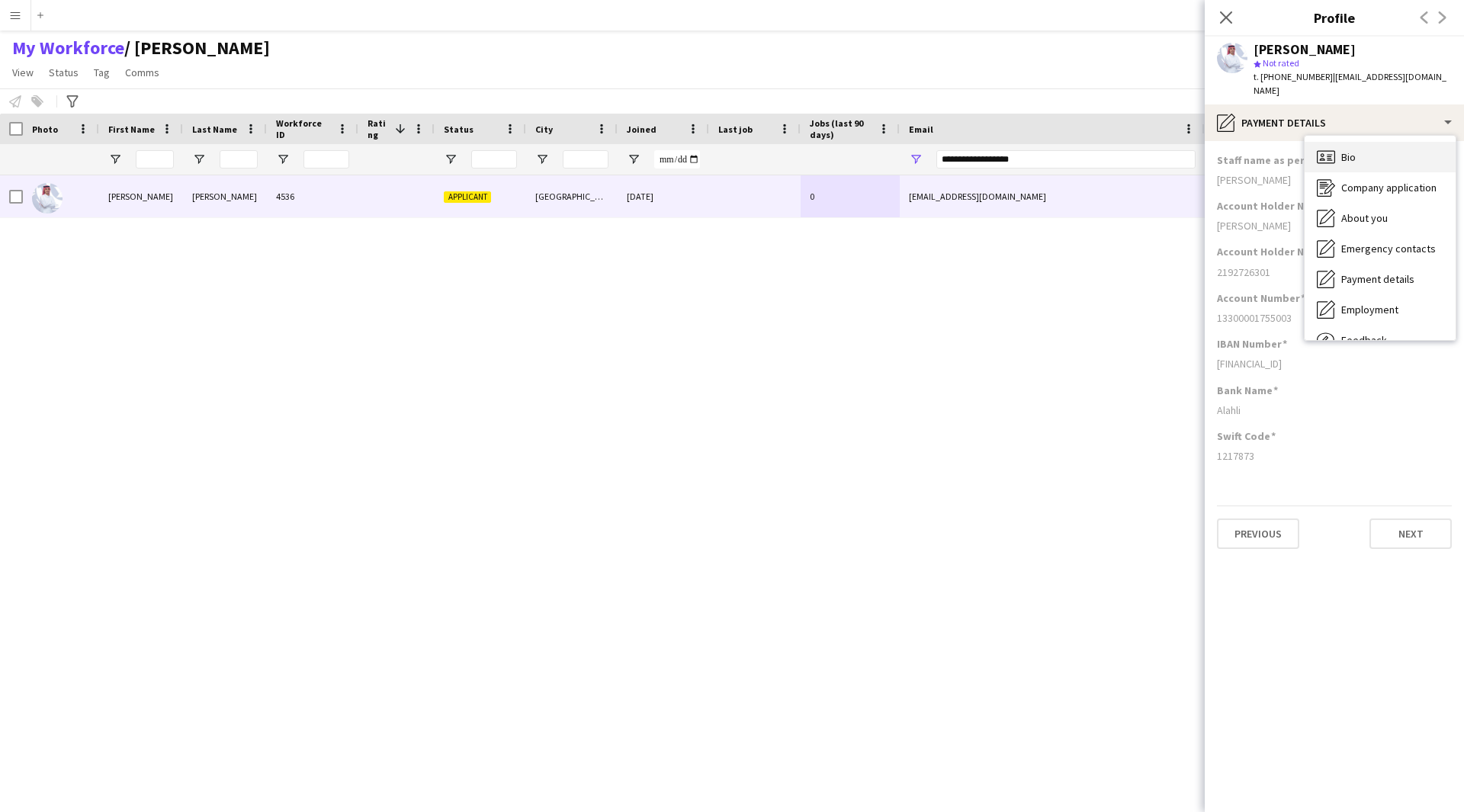
click at [1371, 151] on div "Bio Bio" at bounding box center [1380, 157] width 151 height 31
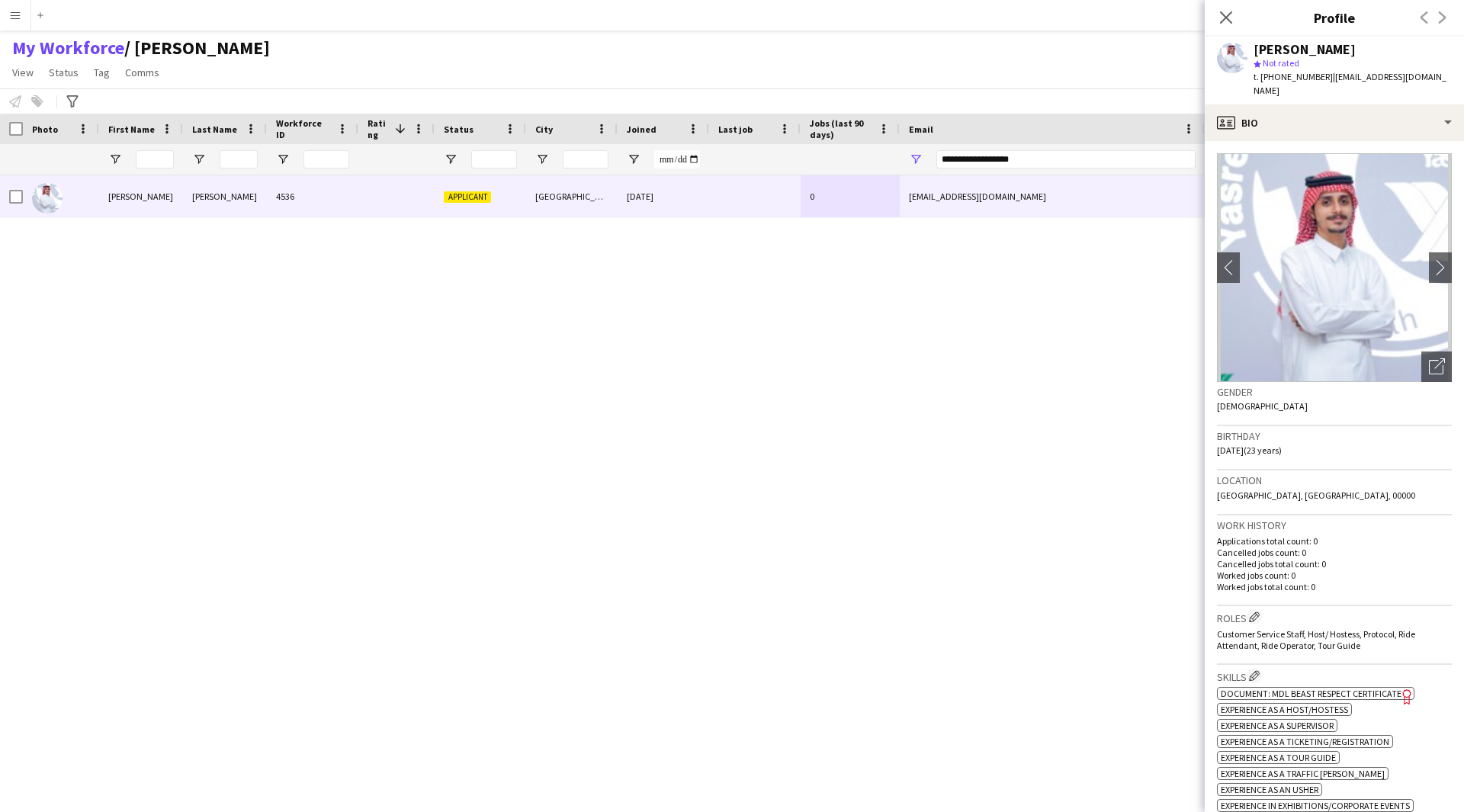
click at [1437, 207] on img at bounding box center [1334, 267] width 235 height 229
click at [1432, 259] on app-icon "chevron-right" at bounding box center [1440, 267] width 24 height 16
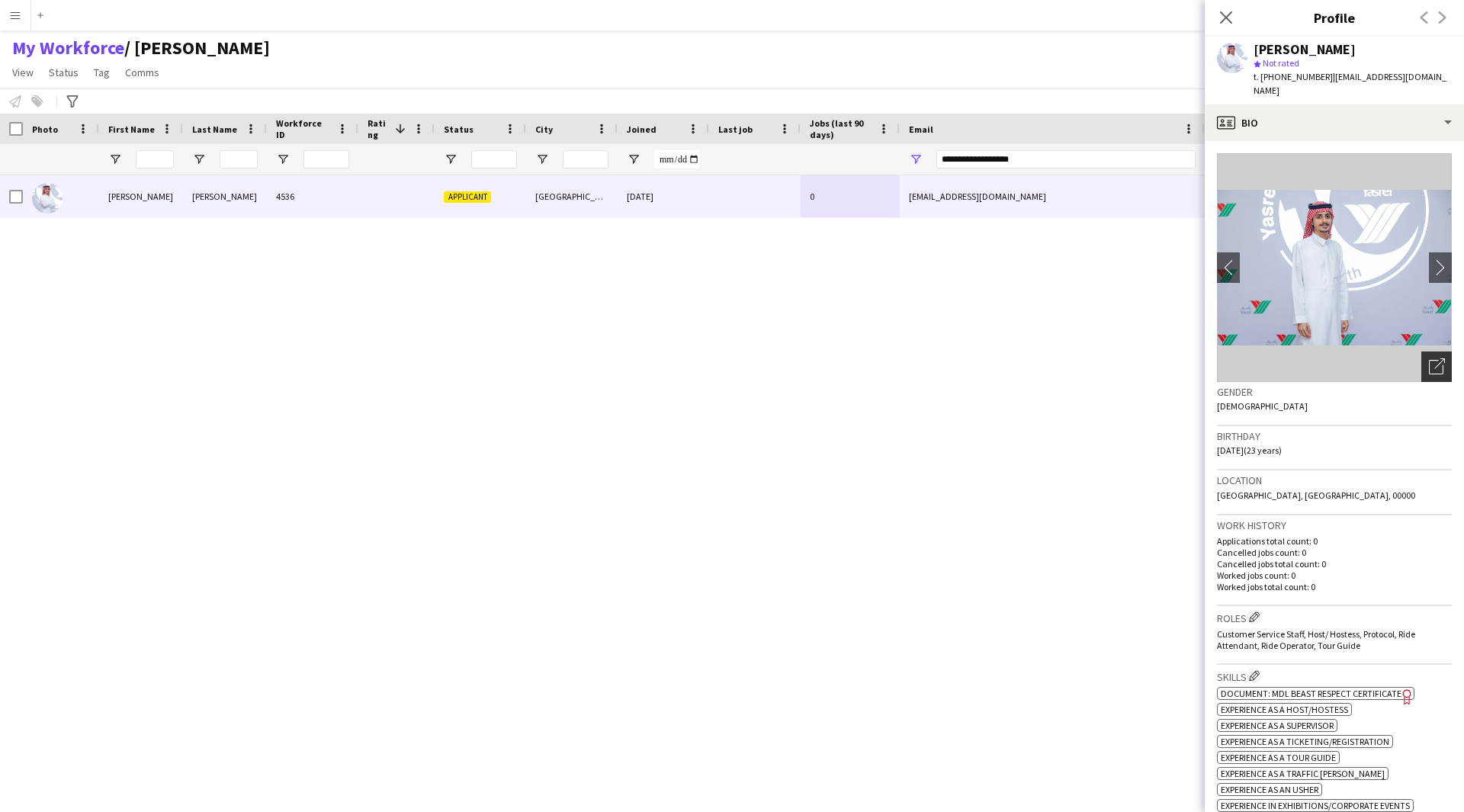
click at [1429, 358] on icon "Open photos pop-in" at bounding box center [1437, 366] width 16 height 16
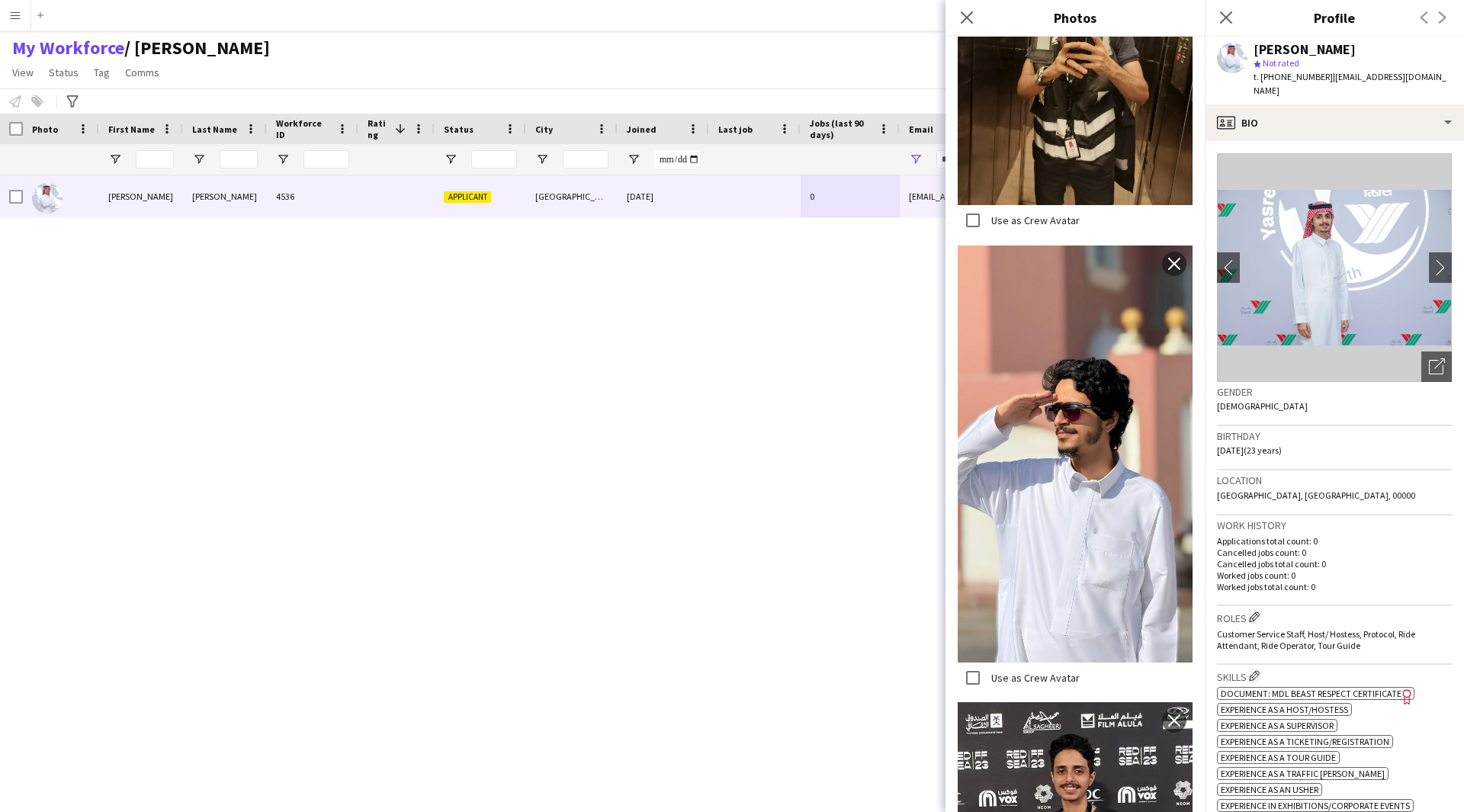
scroll to position [1183, 0]
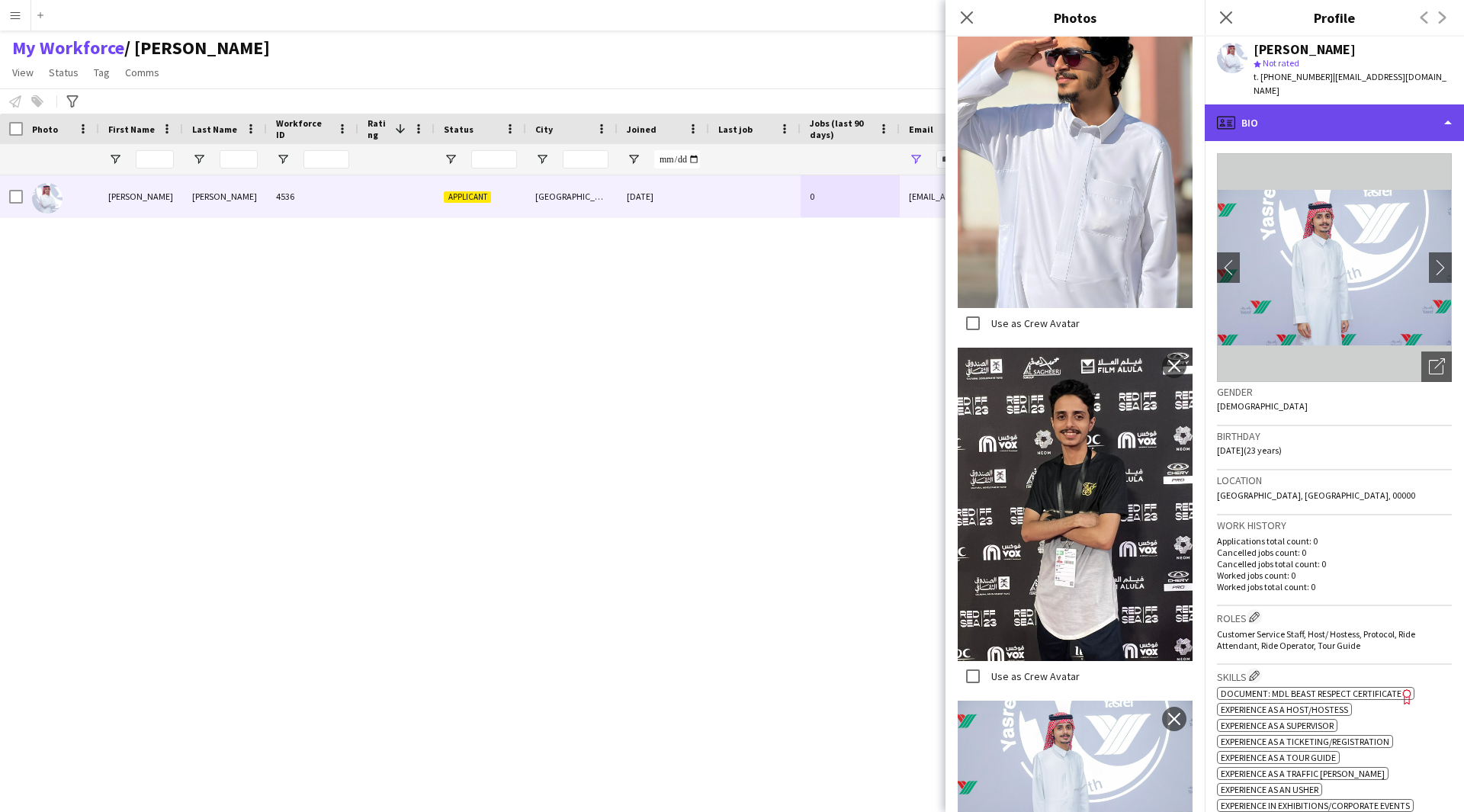
click at [1409, 104] on div "profile Bio" at bounding box center [1334, 123] width 259 height 37
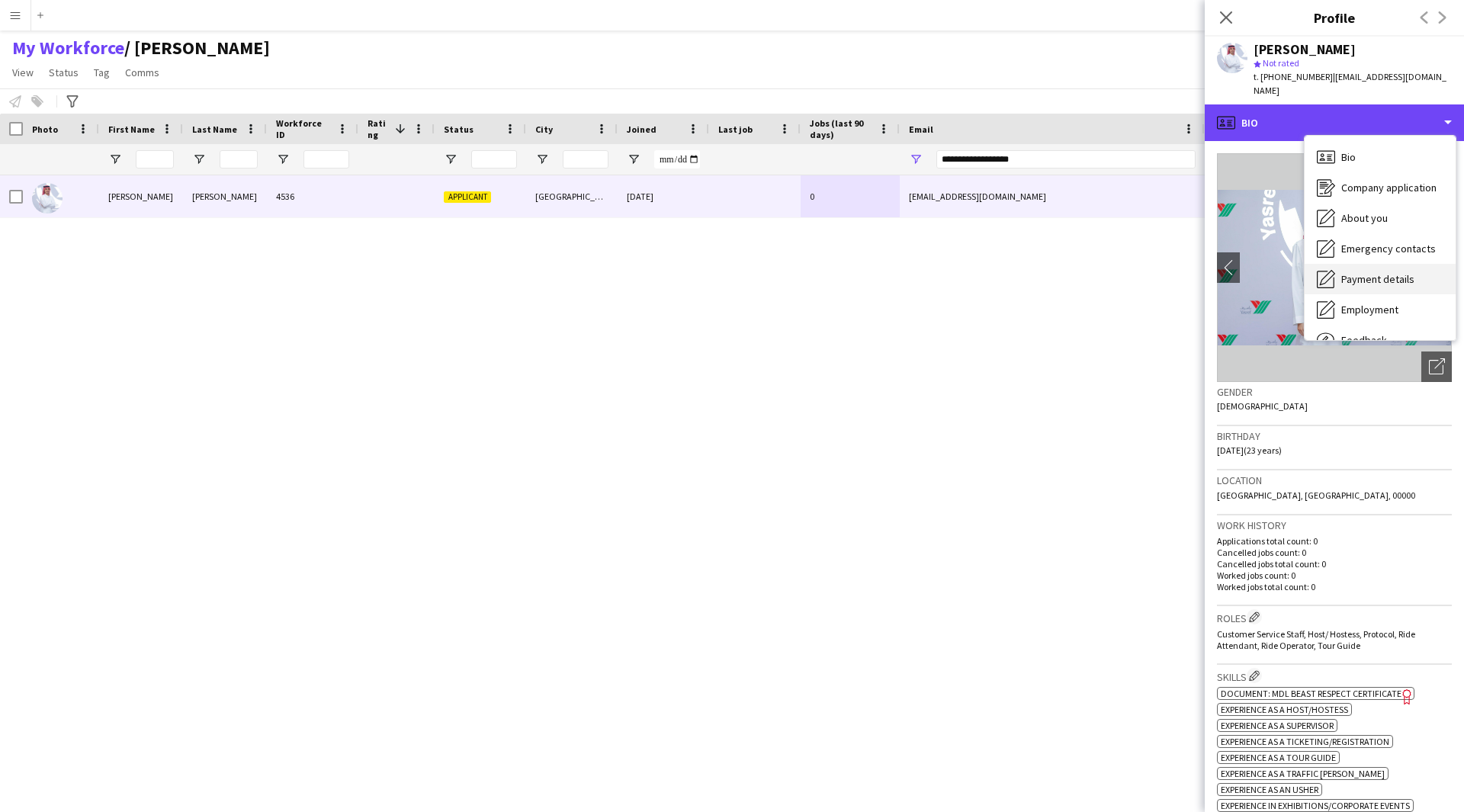
scroll to position [52, 0]
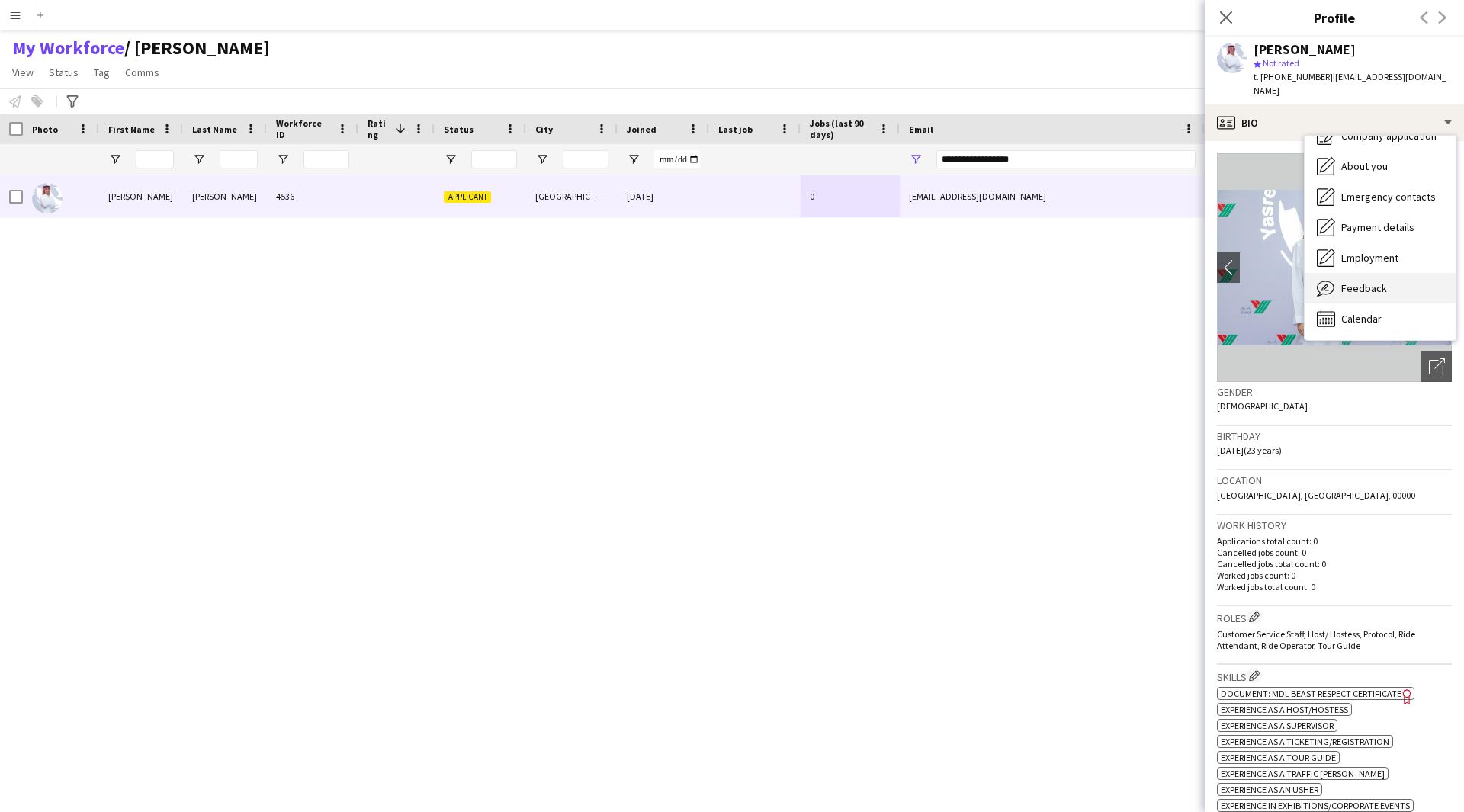
click at [1402, 273] on div "Feedback Feedback" at bounding box center [1380, 288] width 151 height 31
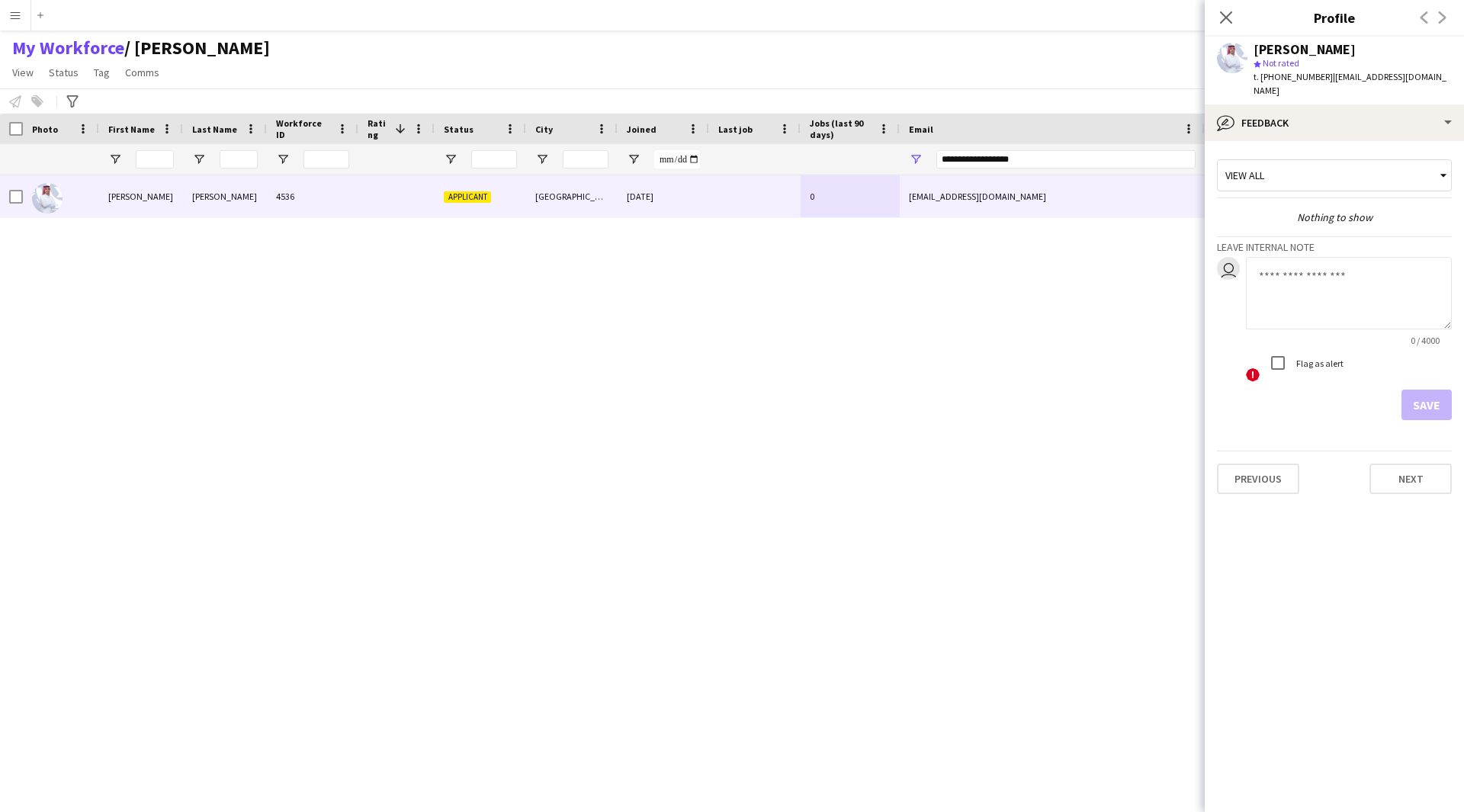
click at [1361, 141] on app-crew-profile-feedback-tab "View all Nothing to show Leave internal note user 0 / 4000 ! Flag as alert Save…" at bounding box center [1334, 477] width 259 height 671
click at [1356, 122] on div "bubble-pencil Feedback" at bounding box center [1334, 123] width 259 height 37
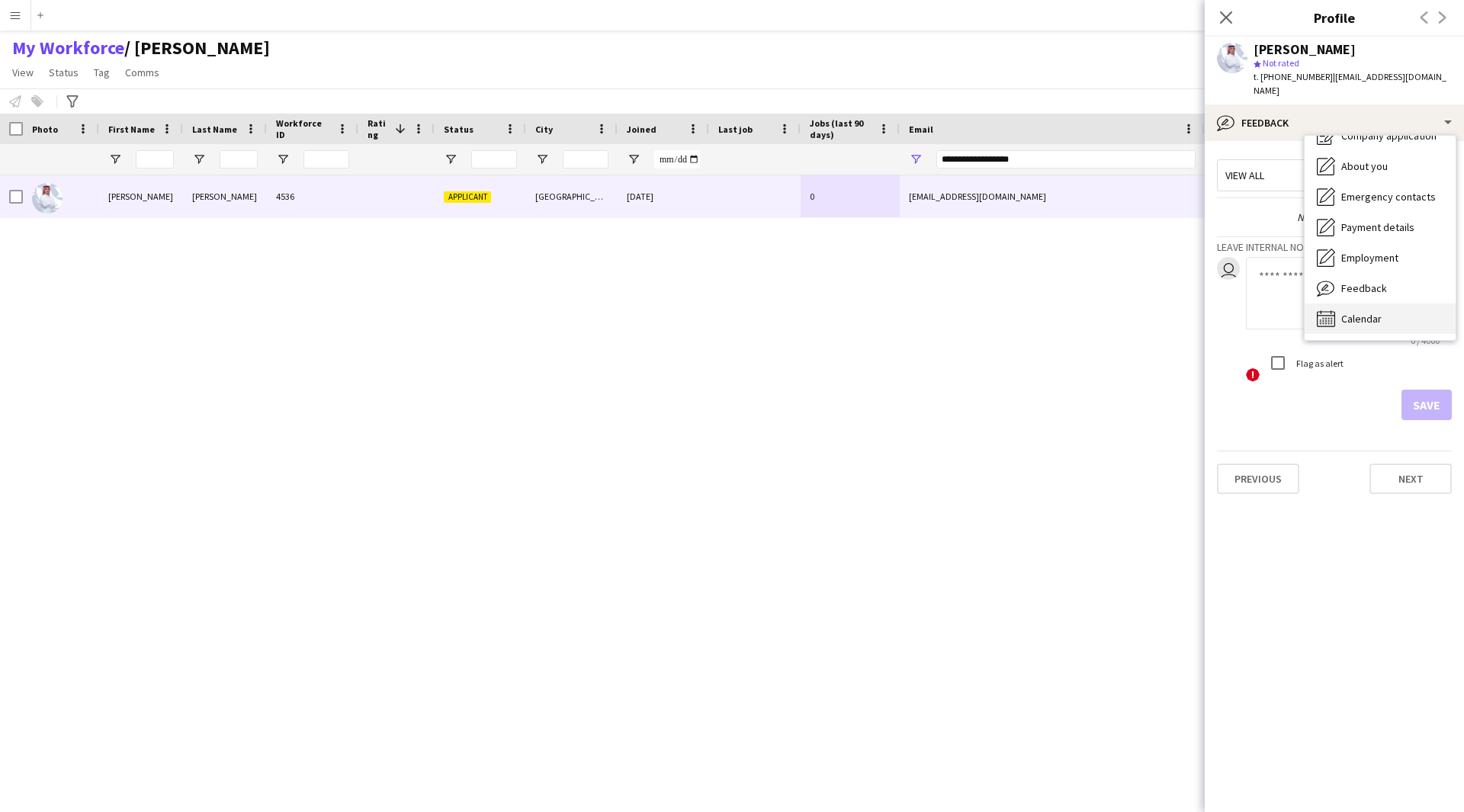
drag, startPoint x: 1382, startPoint y: 266, endPoint x: 1406, endPoint y: 305, distance: 45.8
click at [1406, 305] on div "Calendar Calendar" at bounding box center [1380, 318] width 151 height 31
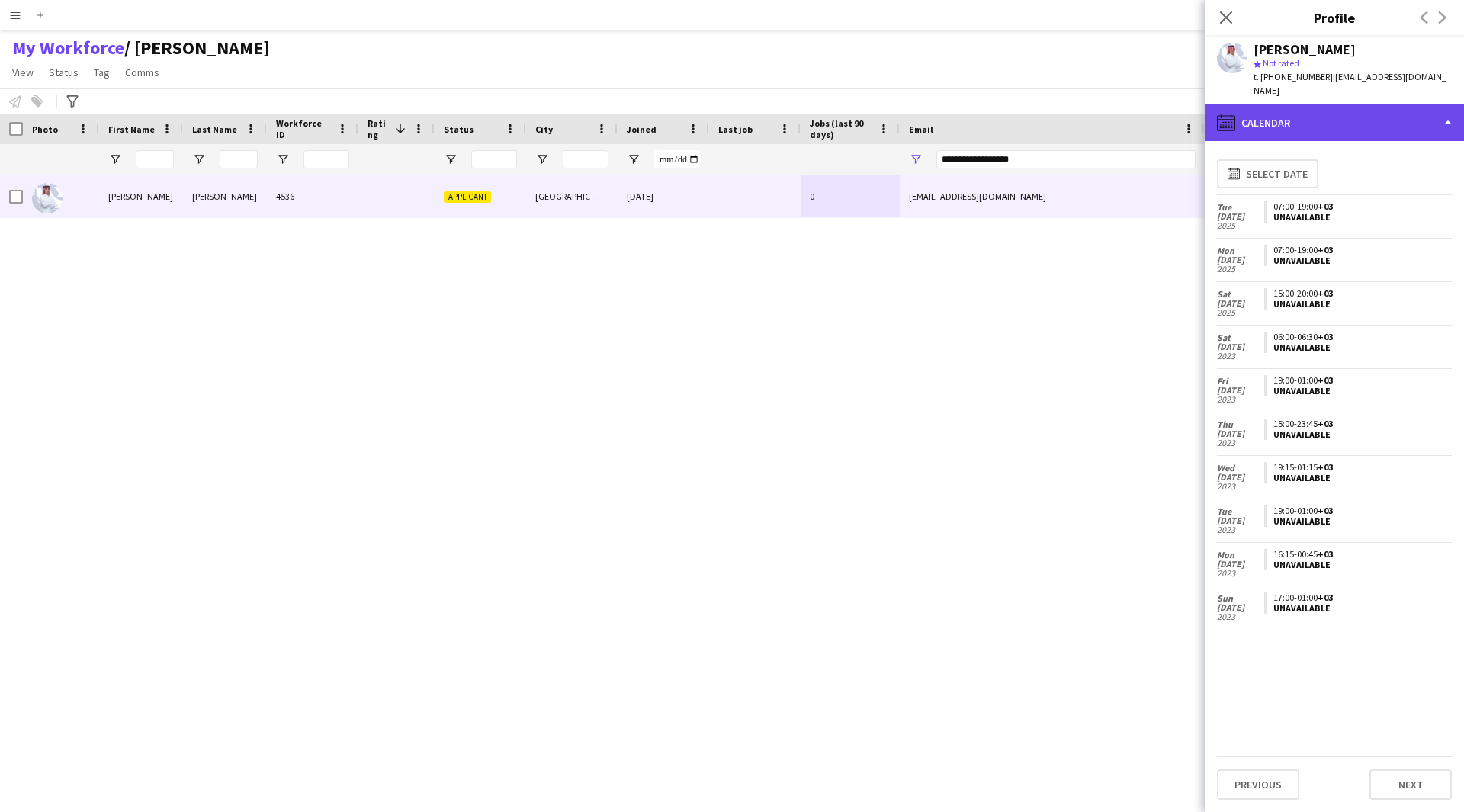
click at [1360, 104] on div "calendar-full Calendar" at bounding box center [1334, 123] width 259 height 37
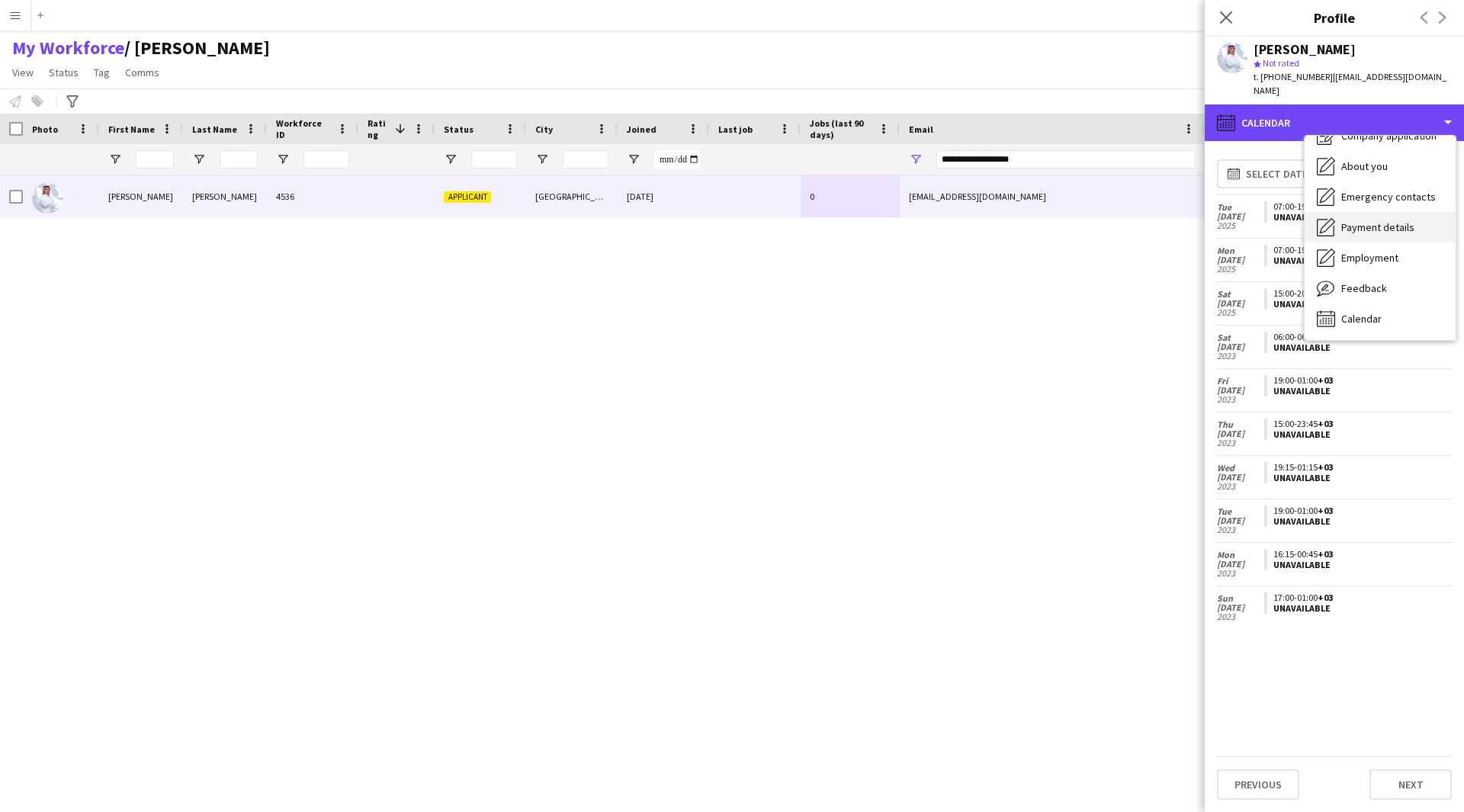
scroll to position [0, 0]
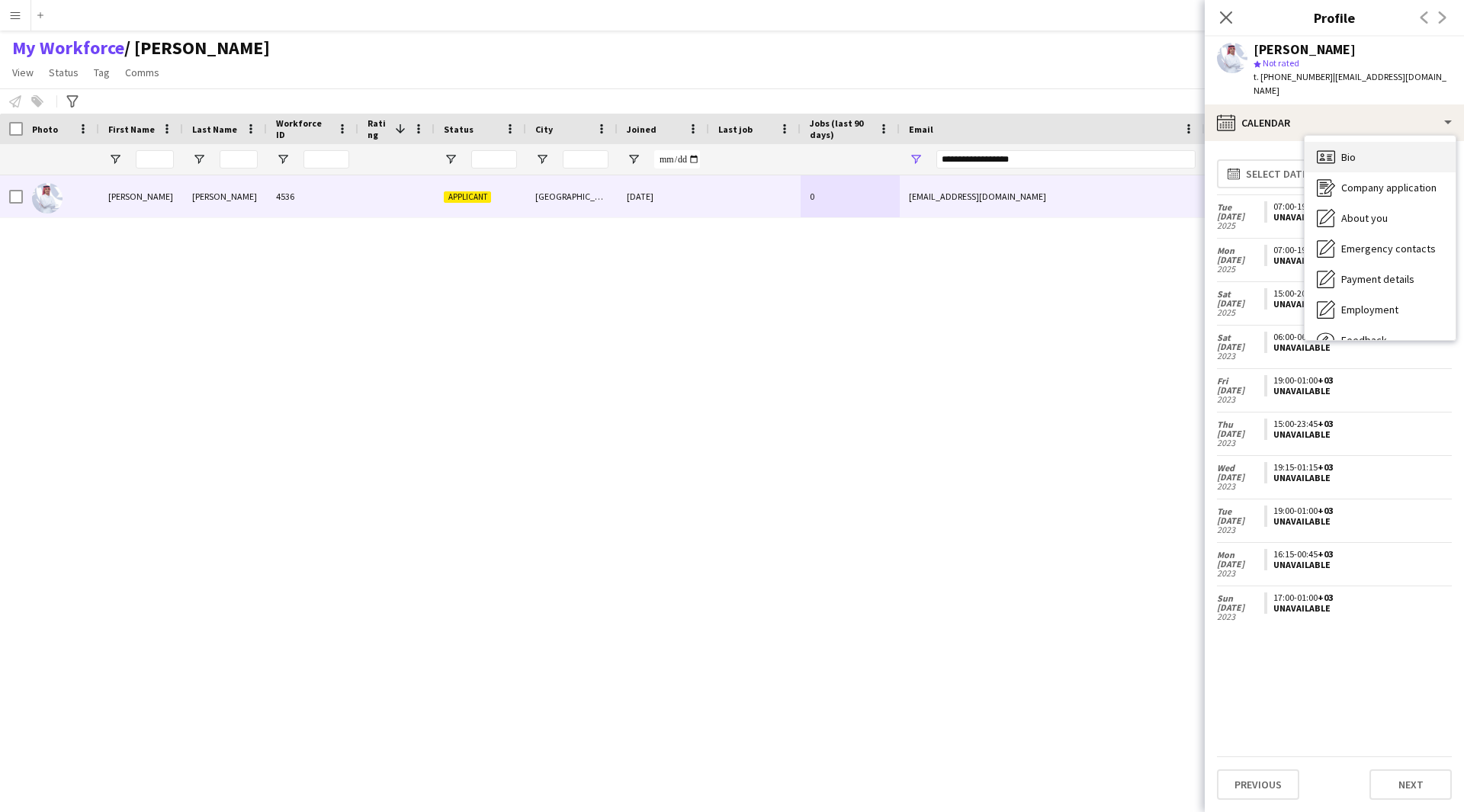
click at [1389, 142] on div "Bio Bio" at bounding box center [1380, 157] width 151 height 31
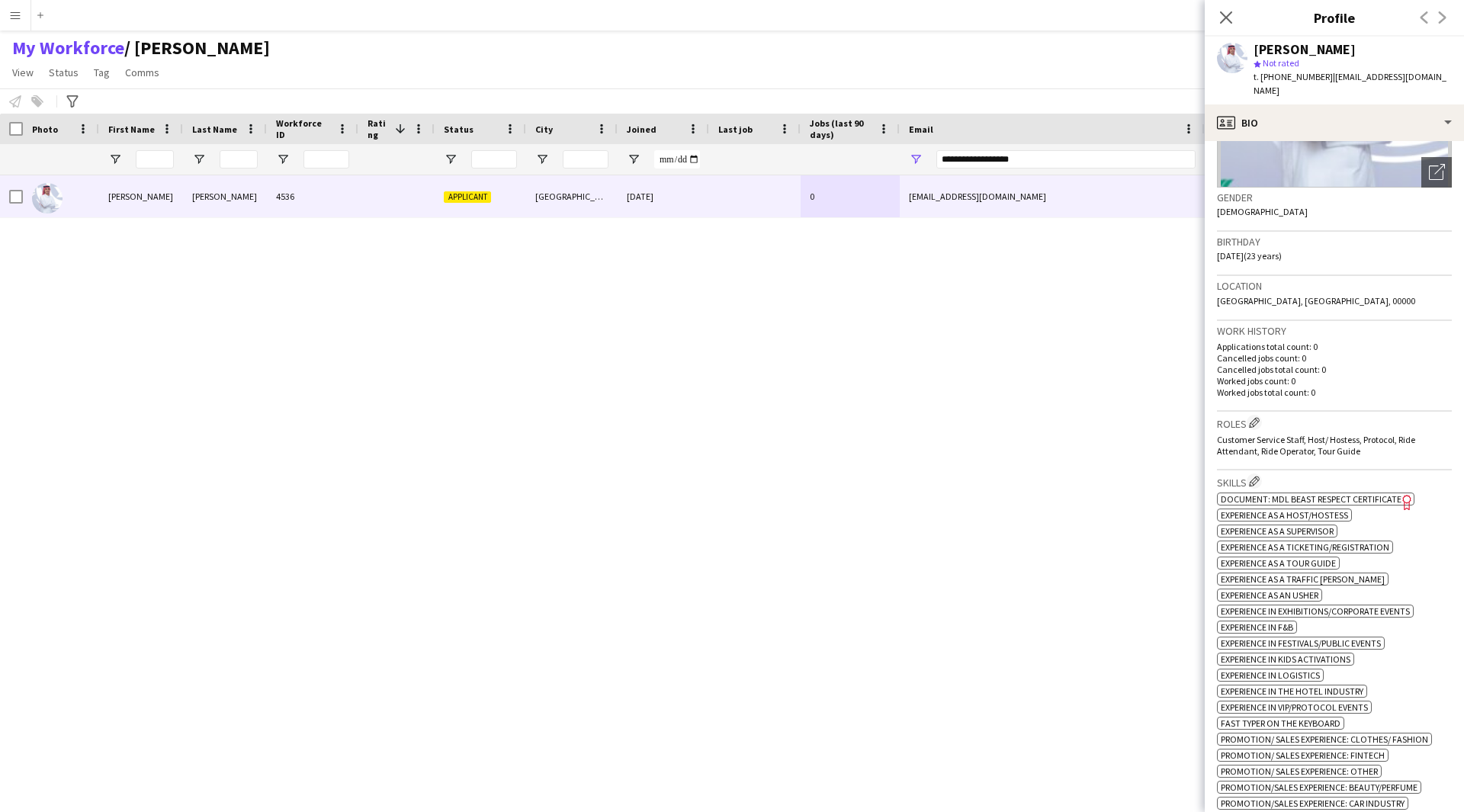
scroll to position [91, 0]
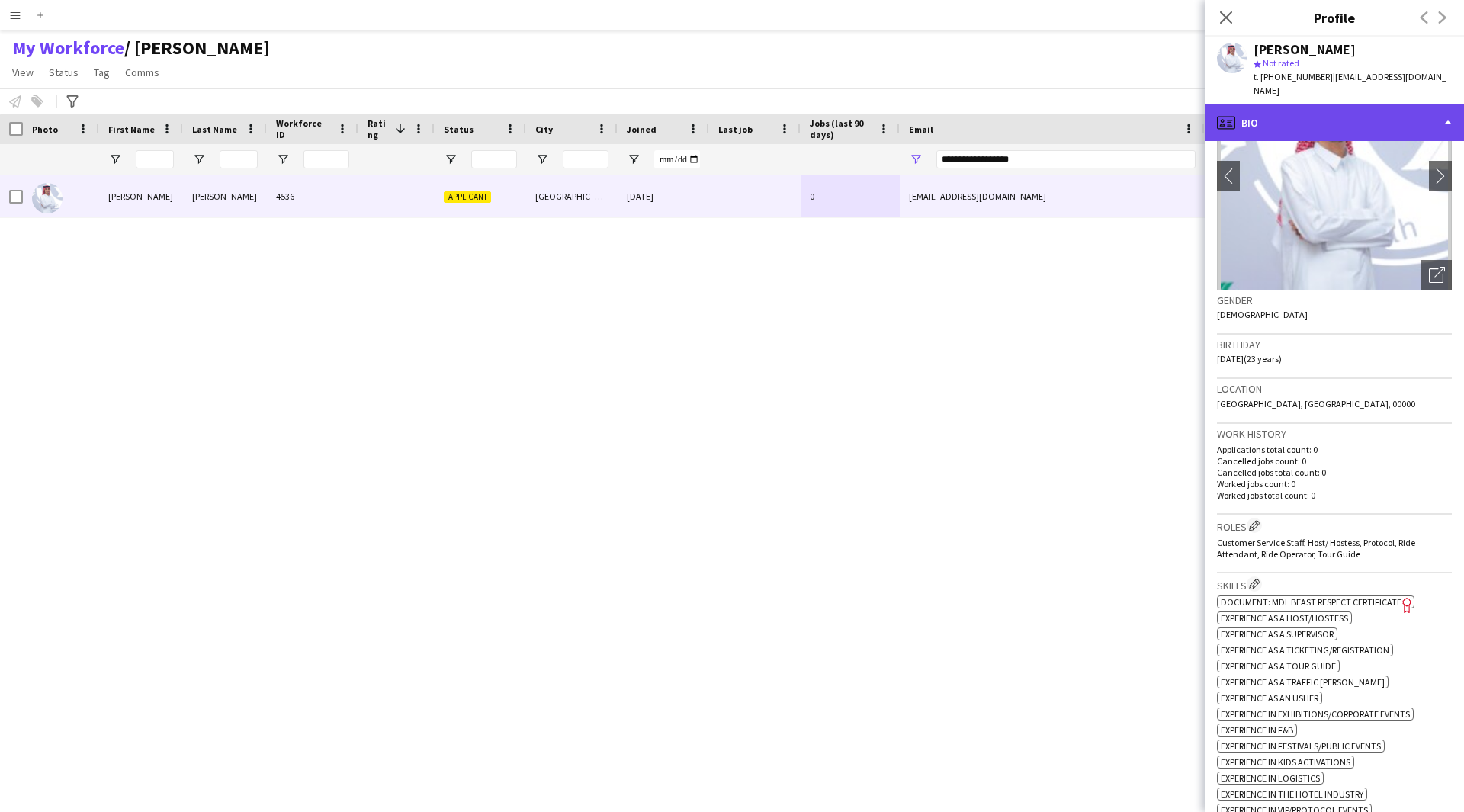
click at [1355, 121] on div "profile Bio" at bounding box center [1334, 123] width 259 height 37
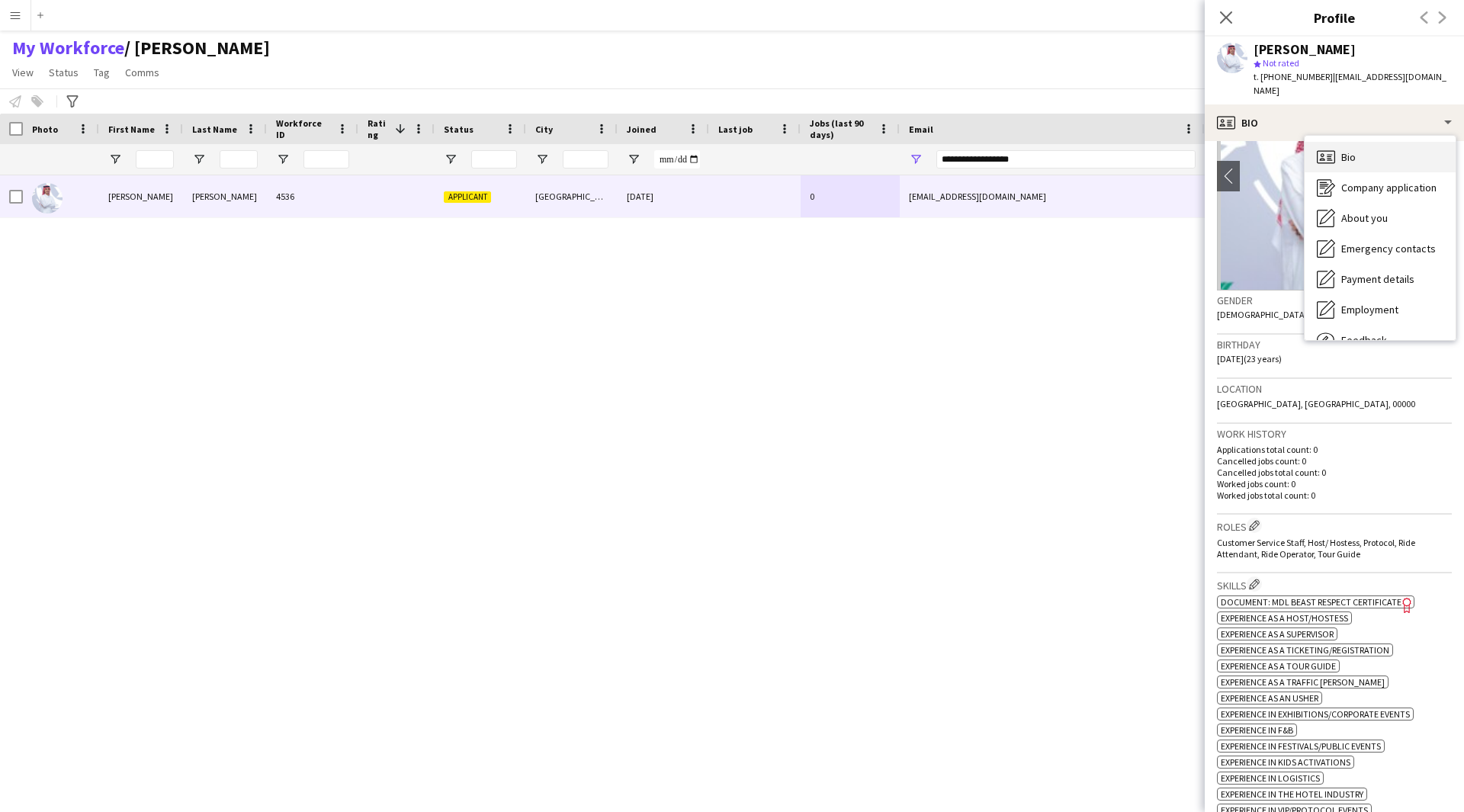
click at [1363, 143] on div "Bio Bio" at bounding box center [1380, 157] width 151 height 31
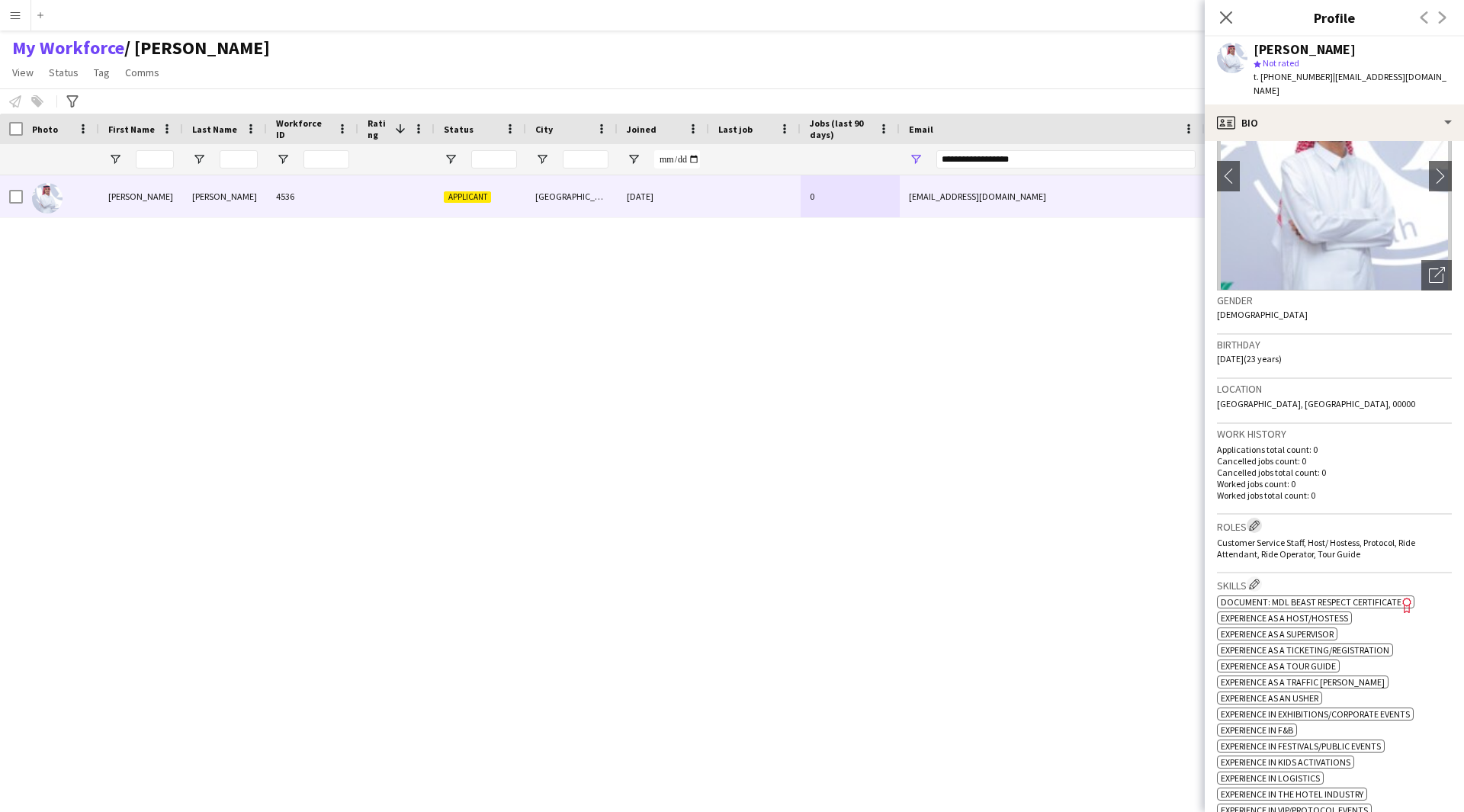
click at [1257, 520] on app-icon "Edit crew company roles" at bounding box center [1254, 525] width 11 height 11
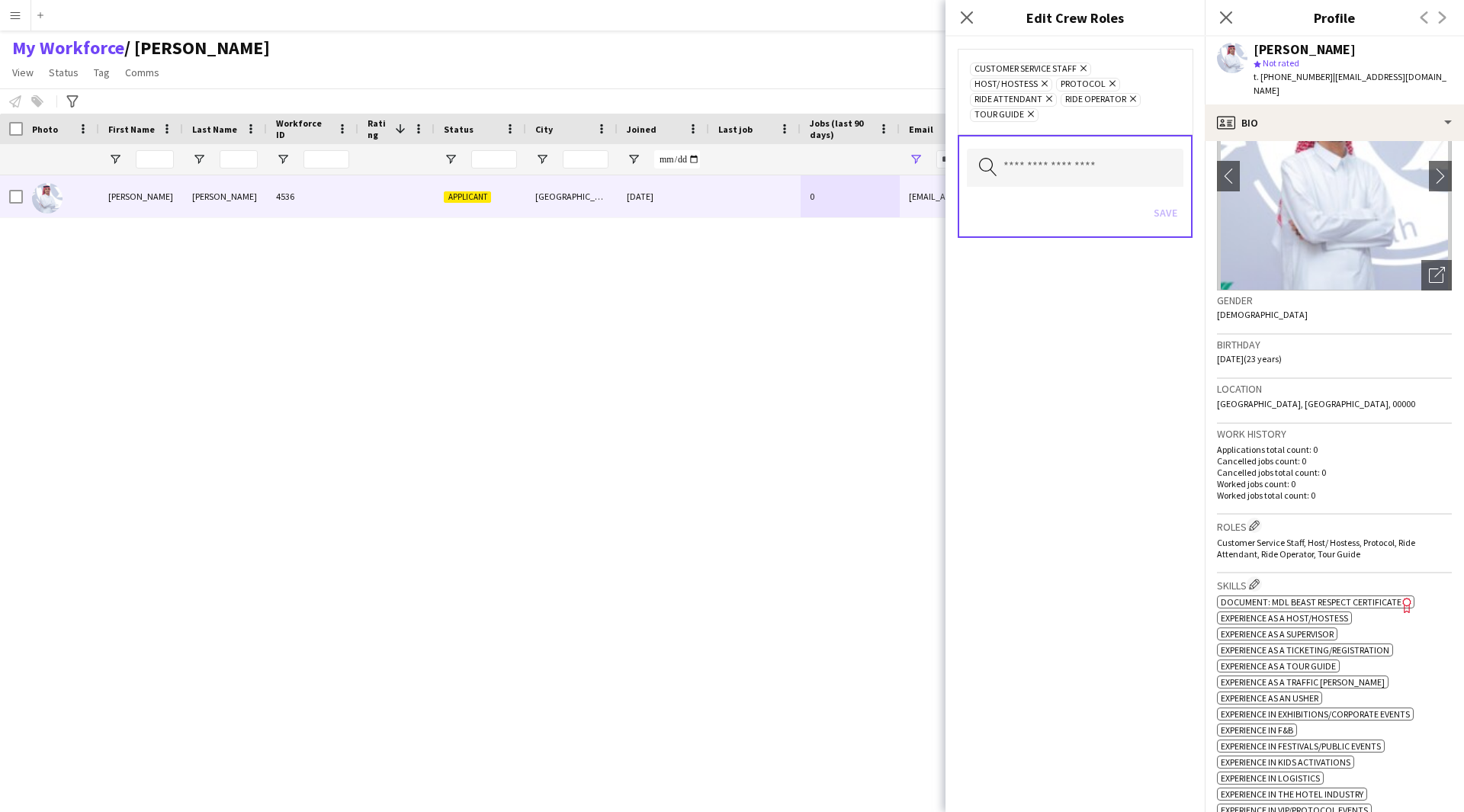
click at [1052, 93] on icon "Remove" at bounding box center [1047, 98] width 10 height 10
click at [1045, 93] on icon "Remove" at bounding box center [1040, 98] width 10 height 10
click at [1165, 185] on button "Save" at bounding box center [1166, 197] width 36 height 24
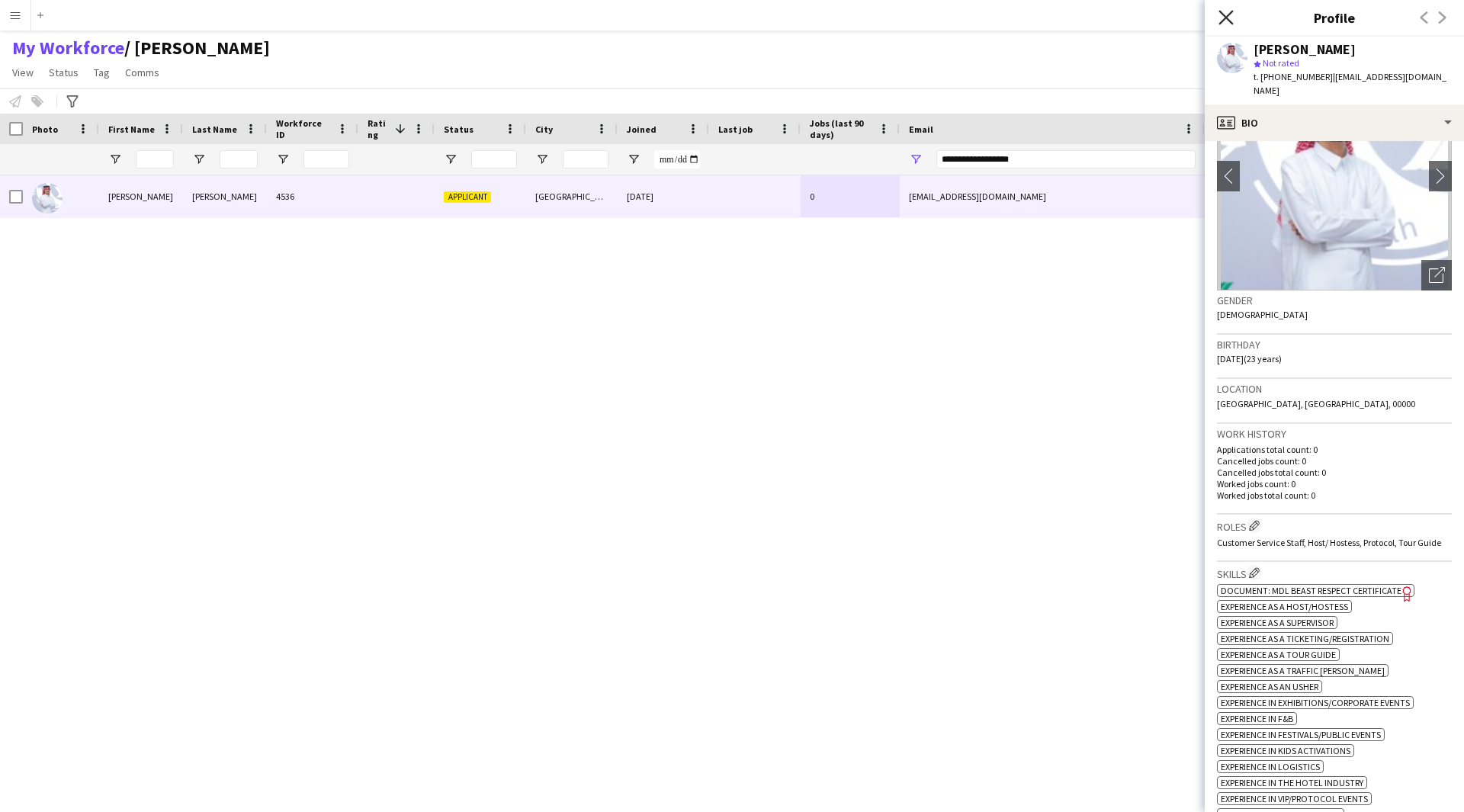
click at [1219, 15] on icon "Close pop-in" at bounding box center [1225, 17] width 14 height 14
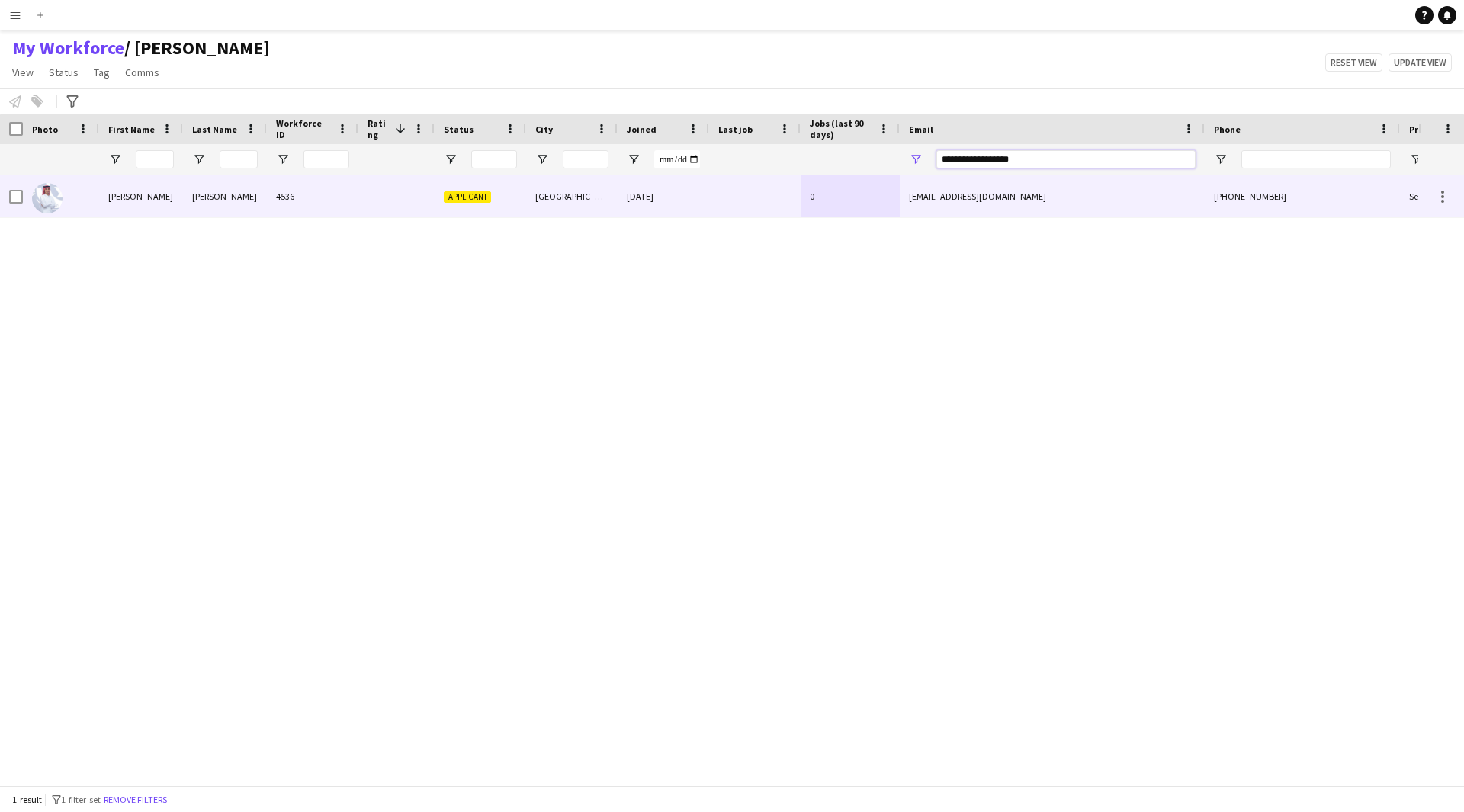
drag, startPoint x: 953, startPoint y: 183, endPoint x: 722, endPoint y: 203, distance: 231.9
click at [722, 203] on div "Workforce Details Photo First Name" at bounding box center [732, 449] width 1464 height 671
paste input "*****"
click at [724, 200] on div at bounding box center [755, 196] width 91 height 42
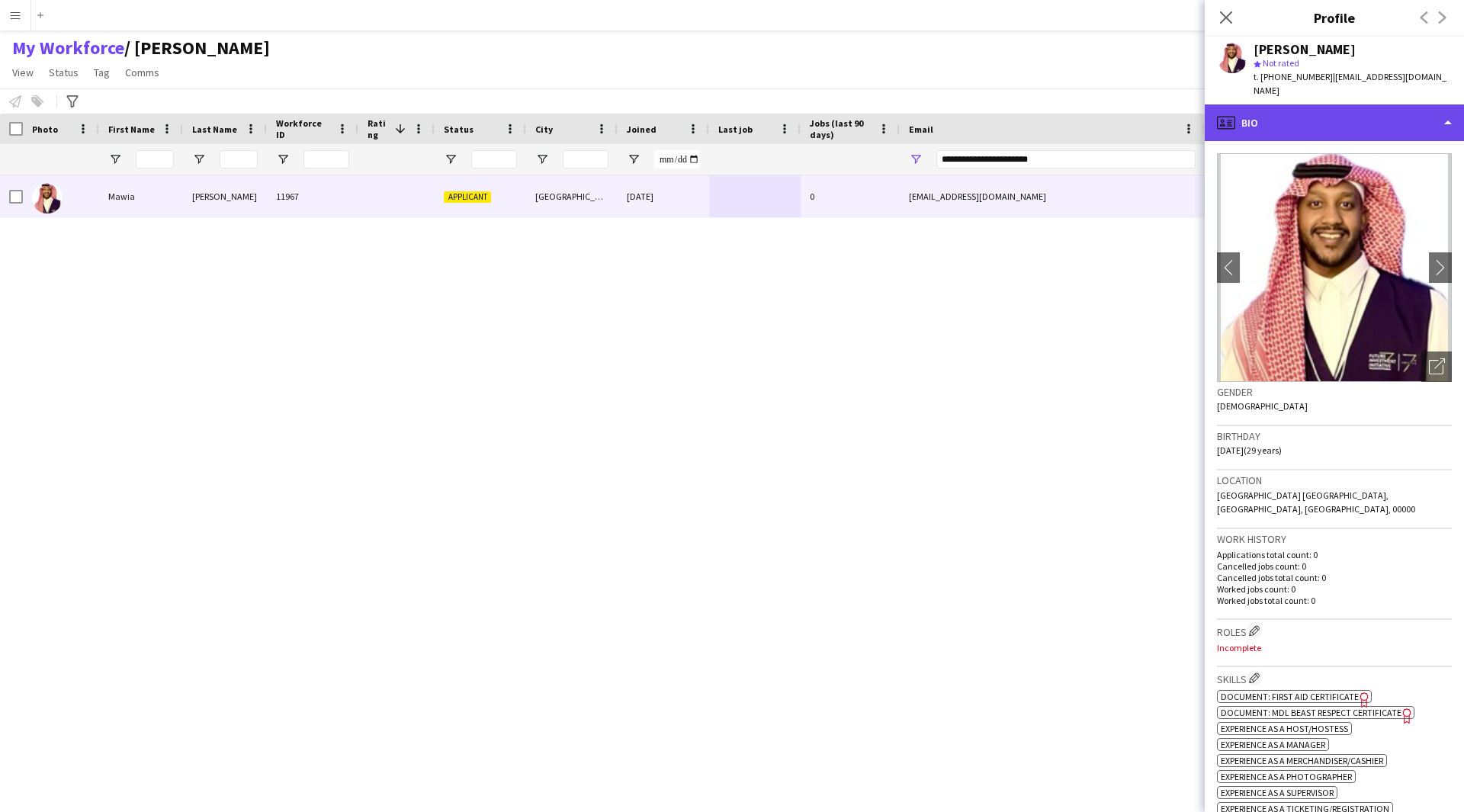
click at [1411, 113] on div "profile Bio" at bounding box center [1334, 123] width 259 height 37
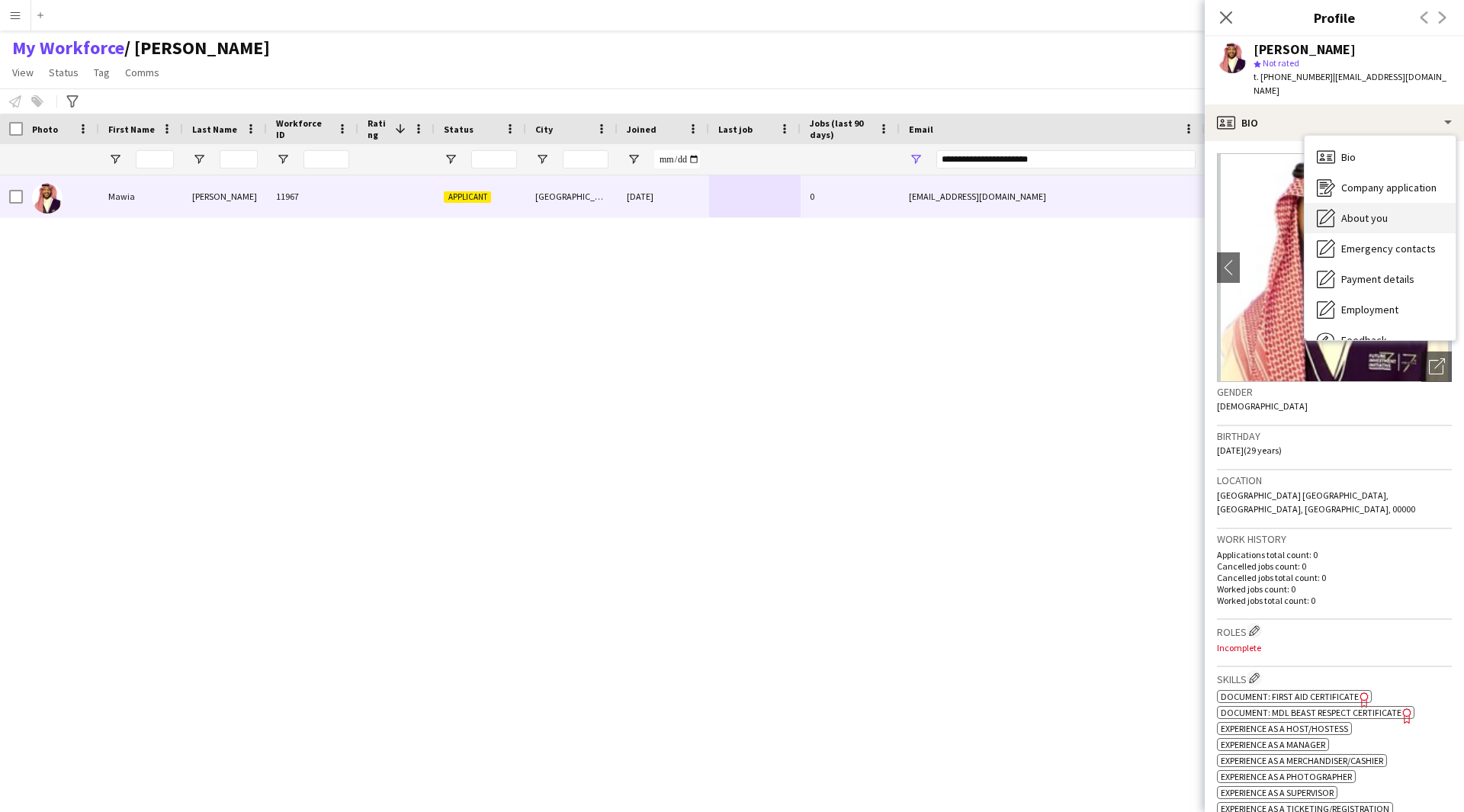
click at [1384, 211] on span "About you" at bounding box center [1363, 218] width 46 height 13
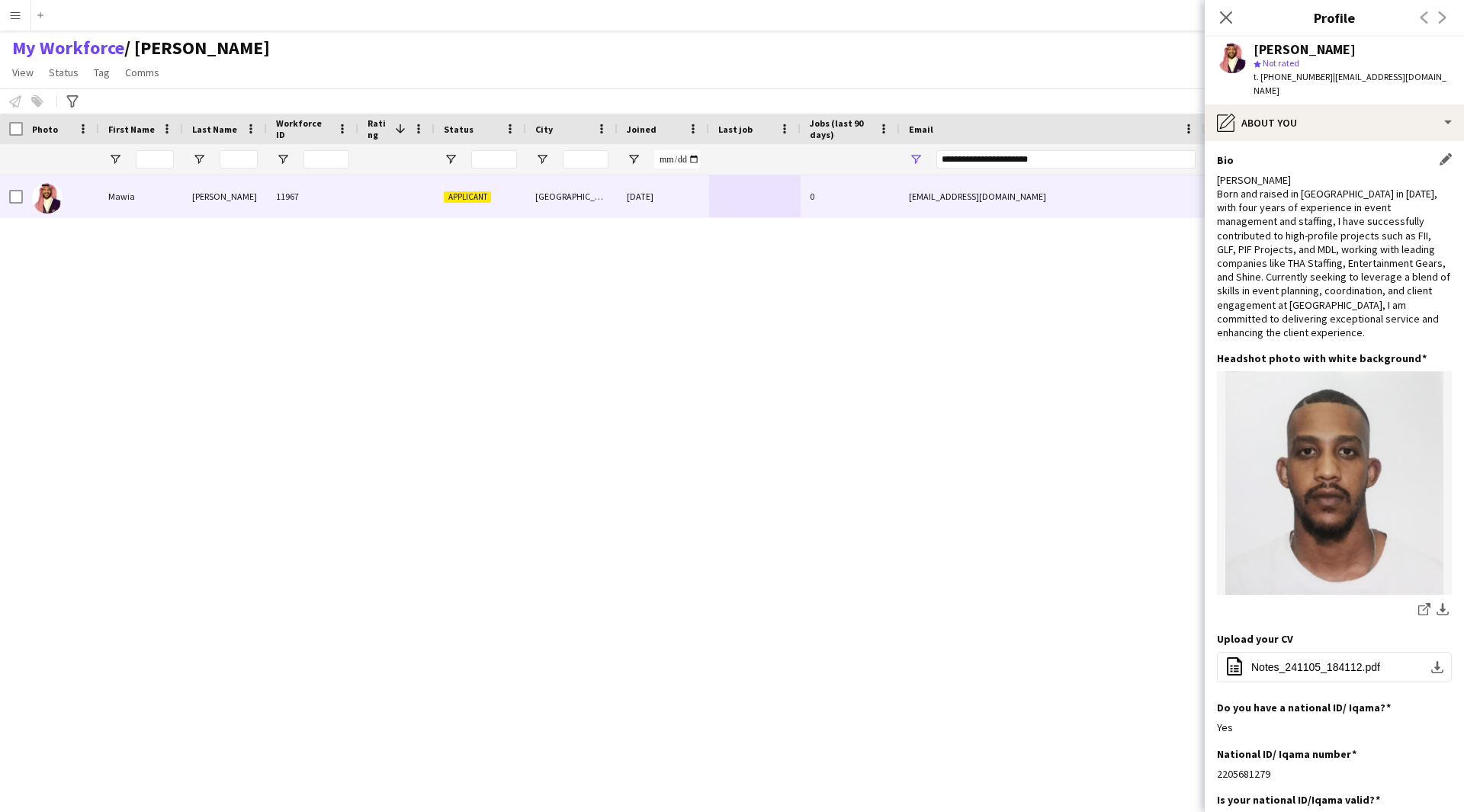
scroll to position [213, 0]
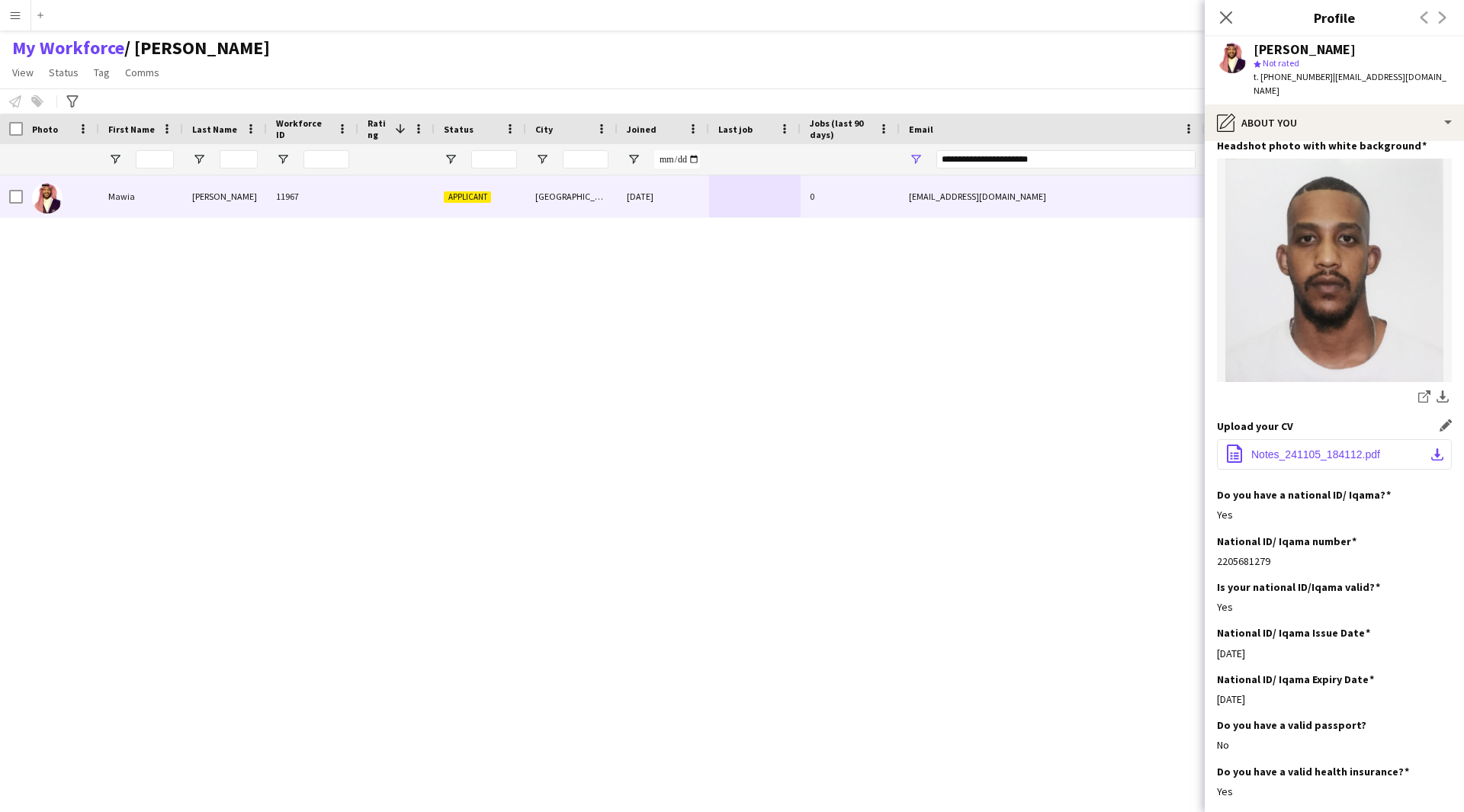
click at [1268, 448] on span "Notes_241105_184112.pdf" at bounding box center [1316, 455] width 129 height 13
click at [1279, 448] on span "Notes_241105_184112.pdf" at bounding box center [1316, 455] width 129 height 13
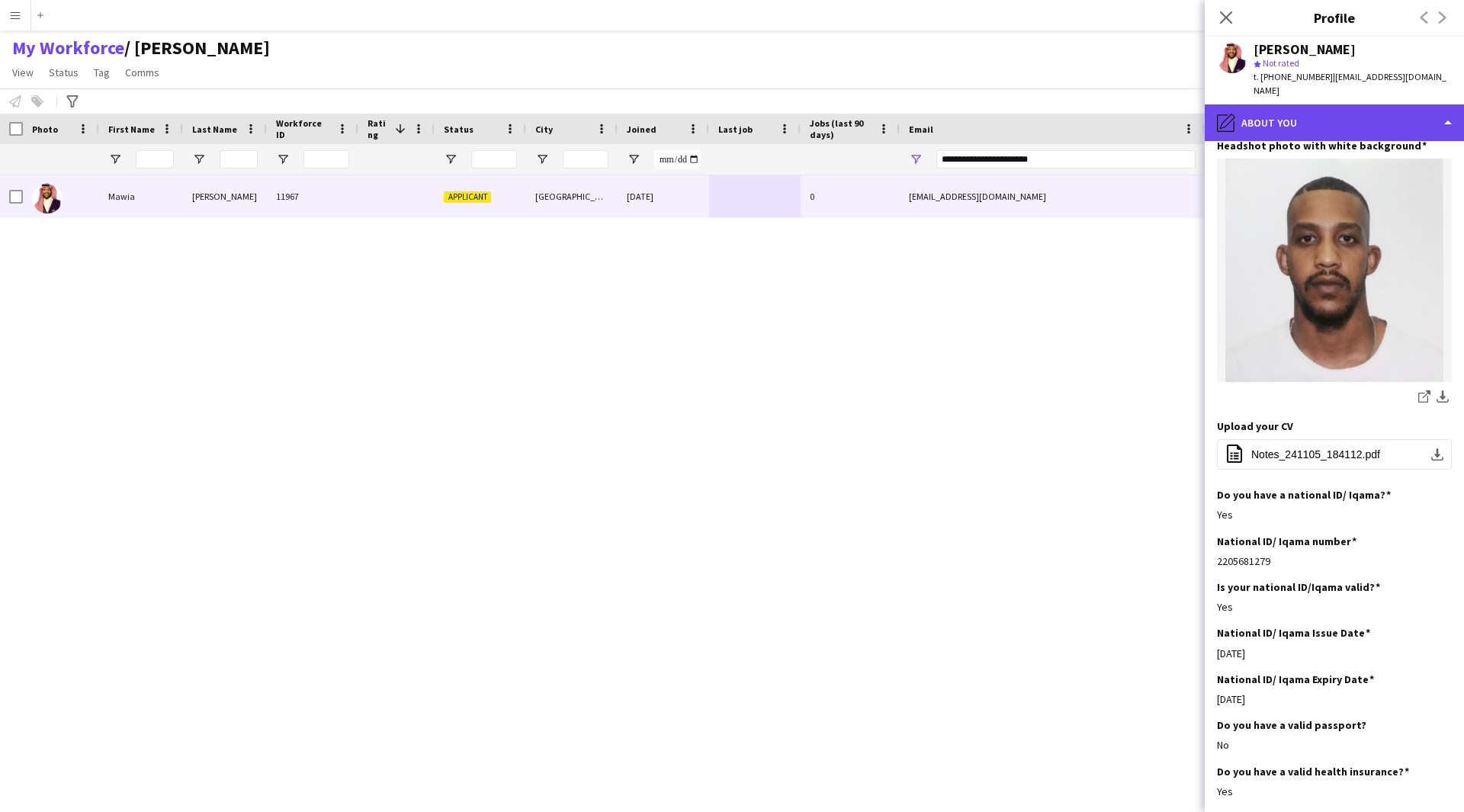
click at [1315, 117] on div "pencil4 About you" at bounding box center [1334, 123] width 259 height 37
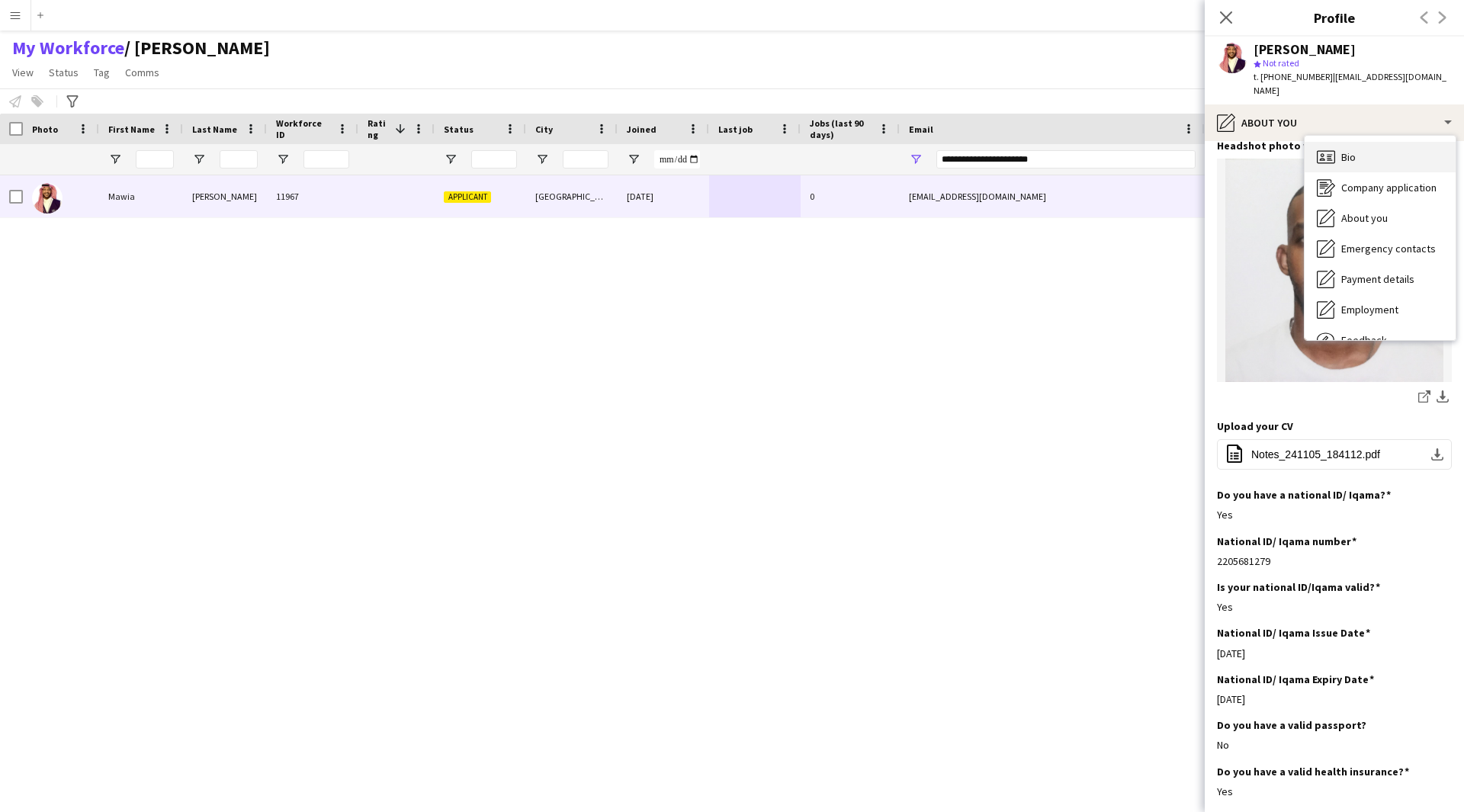
click at [1352, 150] on span "Bio" at bounding box center [1348, 156] width 14 height 13
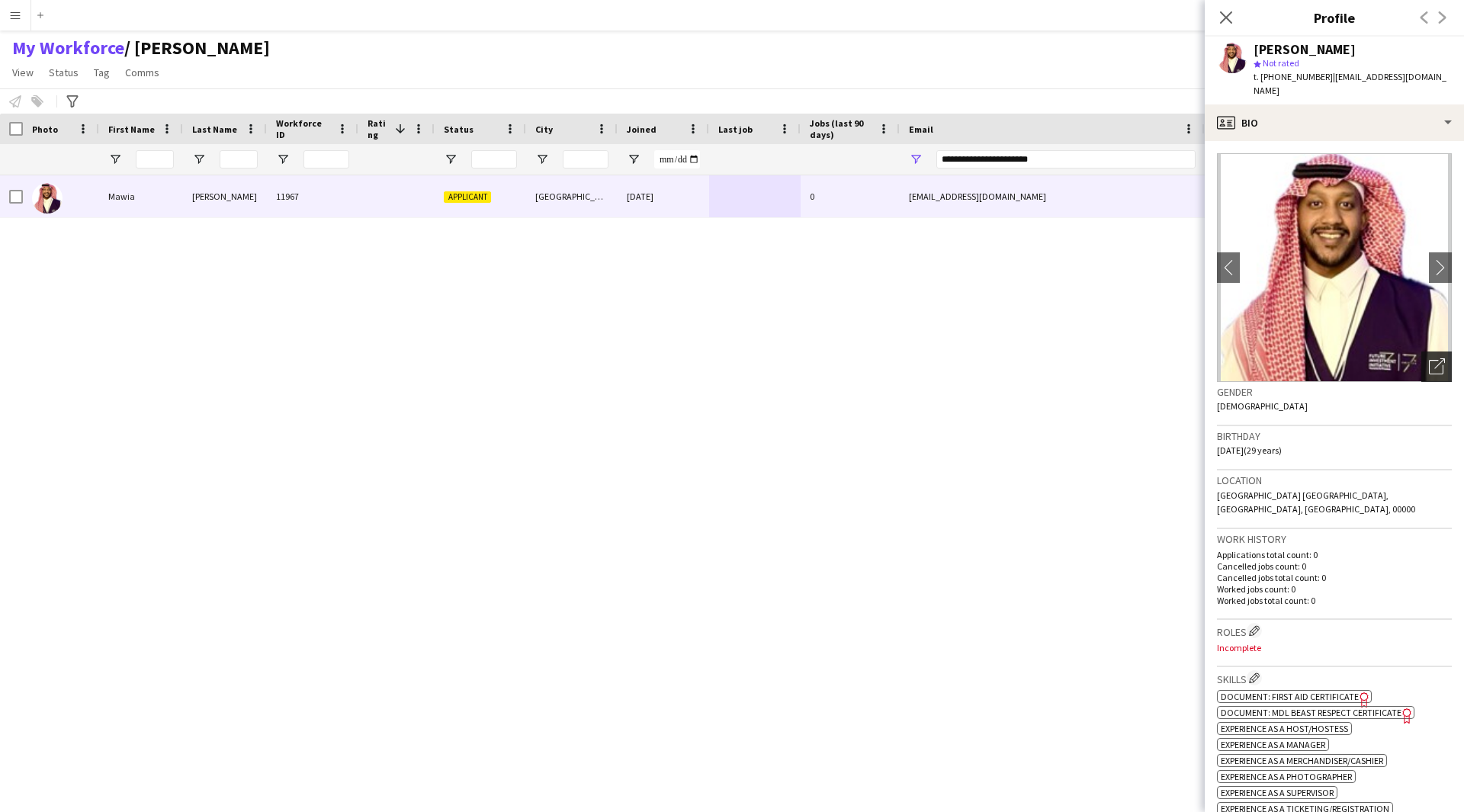
click at [1429, 358] on icon "Open photos pop-in" at bounding box center [1437, 366] width 16 height 16
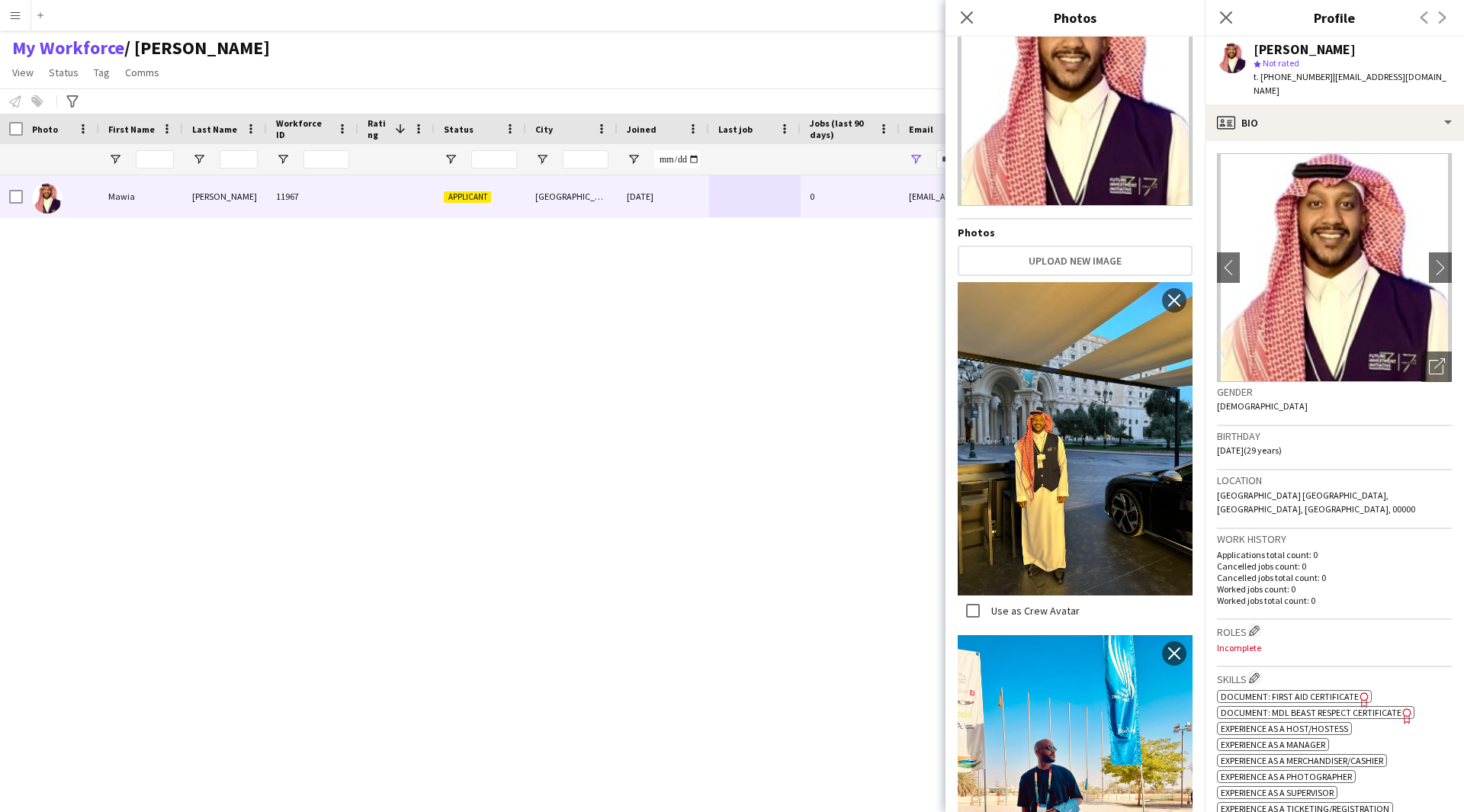
scroll to position [0, 0]
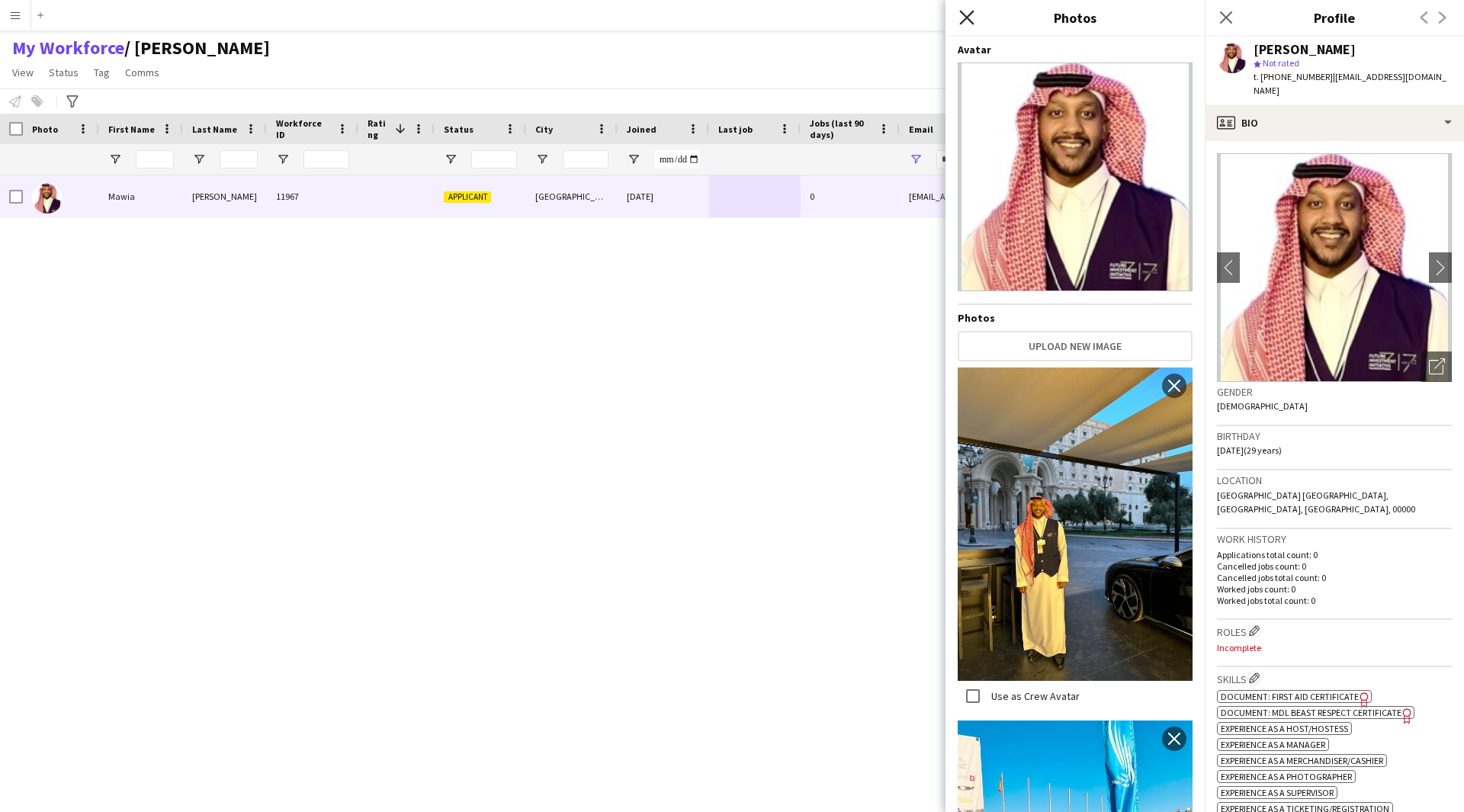
click at [959, 23] on icon "Close pop-in" at bounding box center [966, 17] width 14 height 14
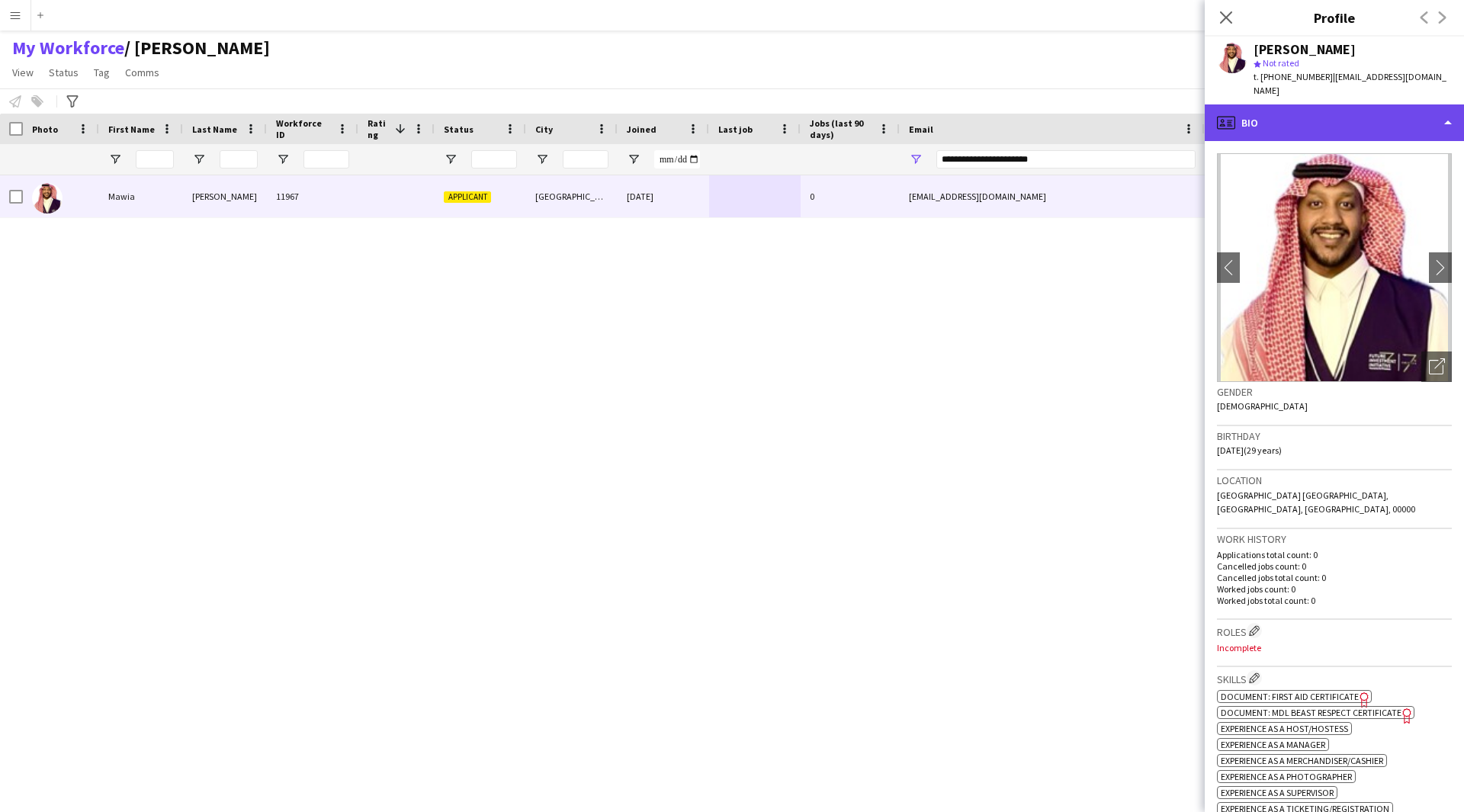
click at [1323, 109] on div "profile Bio" at bounding box center [1334, 123] width 259 height 37
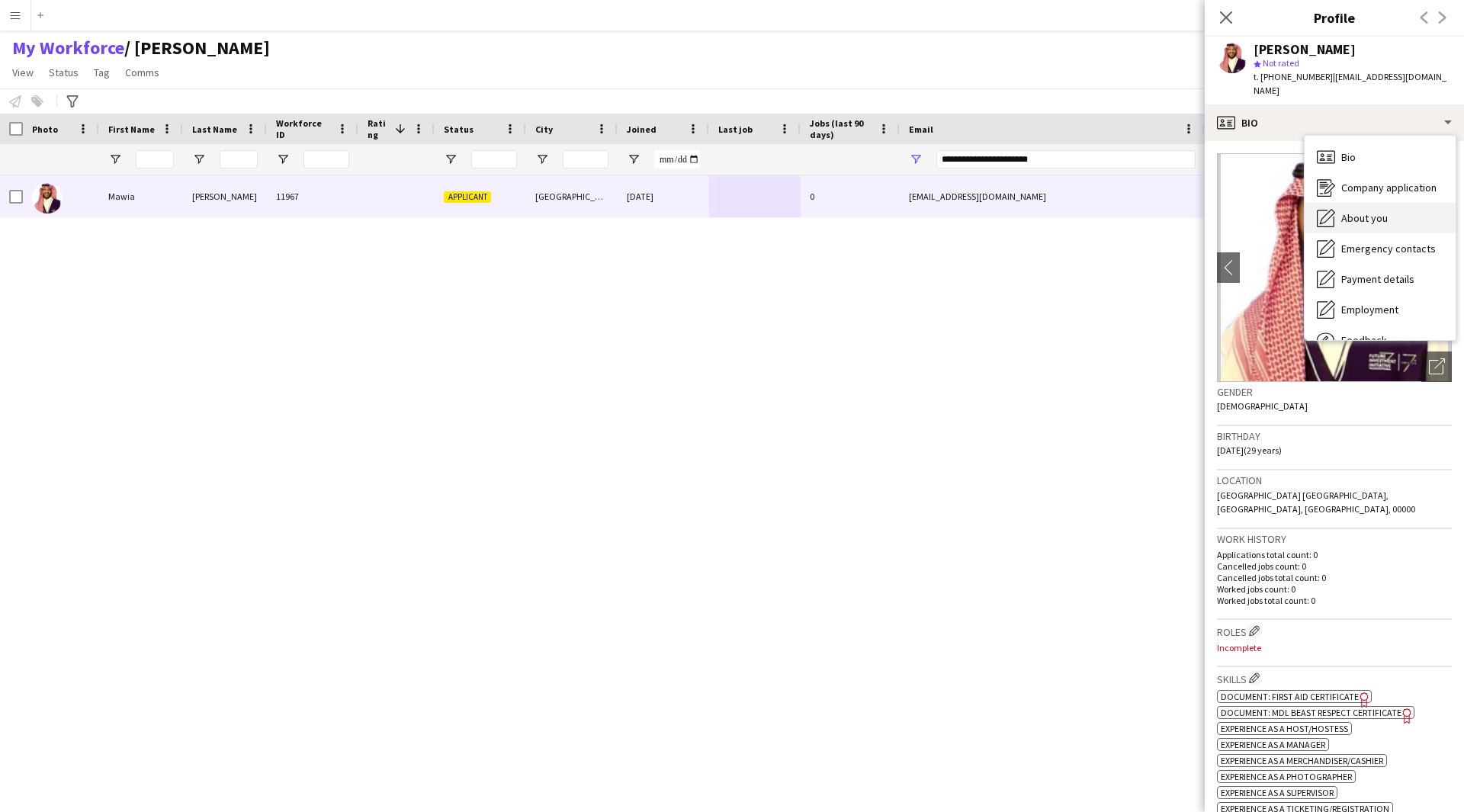
click at [1374, 211] on span "About you" at bounding box center [1363, 218] width 46 height 13
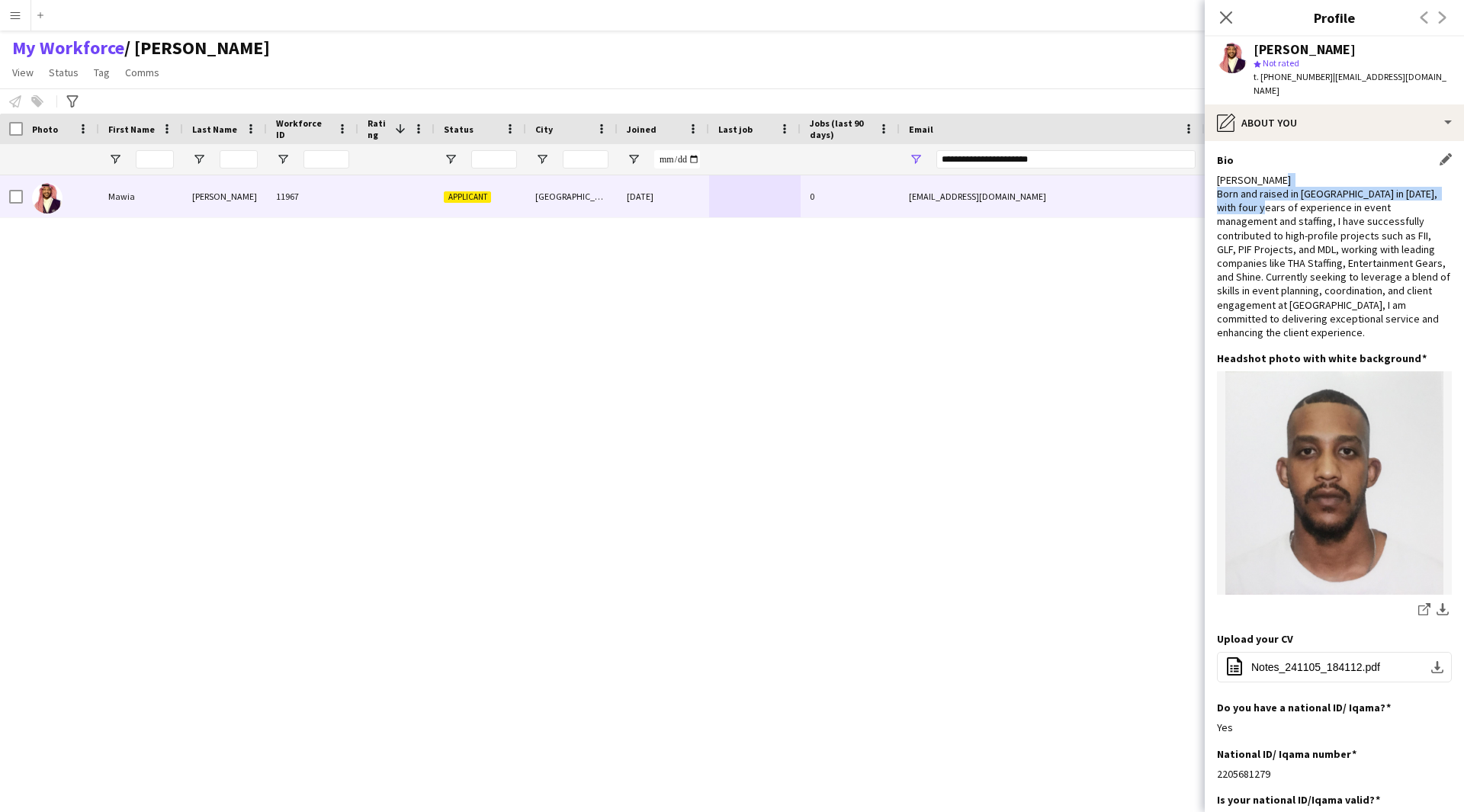
drag, startPoint x: 1282, startPoint y: 167, endPoint x: 1258, endPoint y: 192, distance: 34.7
click at [1258, 192] on div "Mawia Haroun Born and raised in Riyadh in 1996, with four years of experience i…" at bounding box center [1334, 256] width 235 height 166
click at [1312, 222] on div "Mawia Haroun Born and raised in Riyadh in 1996, with four years of experience i…" at bounding box center [1334, 256] width 235 height 166
click at [1367, 173] on div "Mawia Haroun Born and raised in Riyadh in 1996, with four years of experience i…" at bounding box center [1334, 256] width 235 height 166
click at [1346, 319] on div "Mawia Haroun Born and raised in Riyadh in 1996, with four years of experience i…" at bounding box center [1334, 256] width 235 height 166
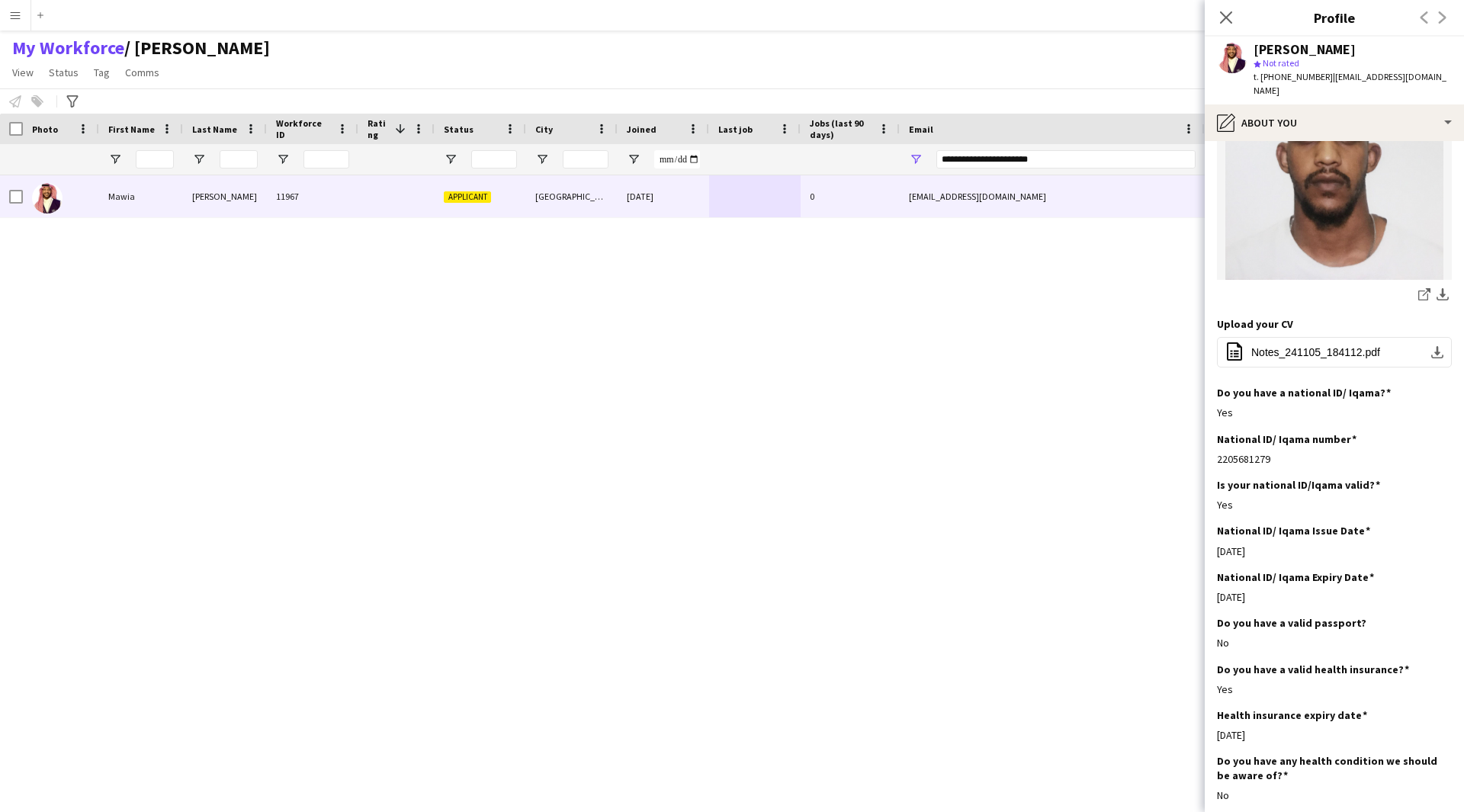
scroll to position [313, 0]
click at [1330, 118] on div "pencil4 About you" at bounding box center [1334, 123] width 259 height 37
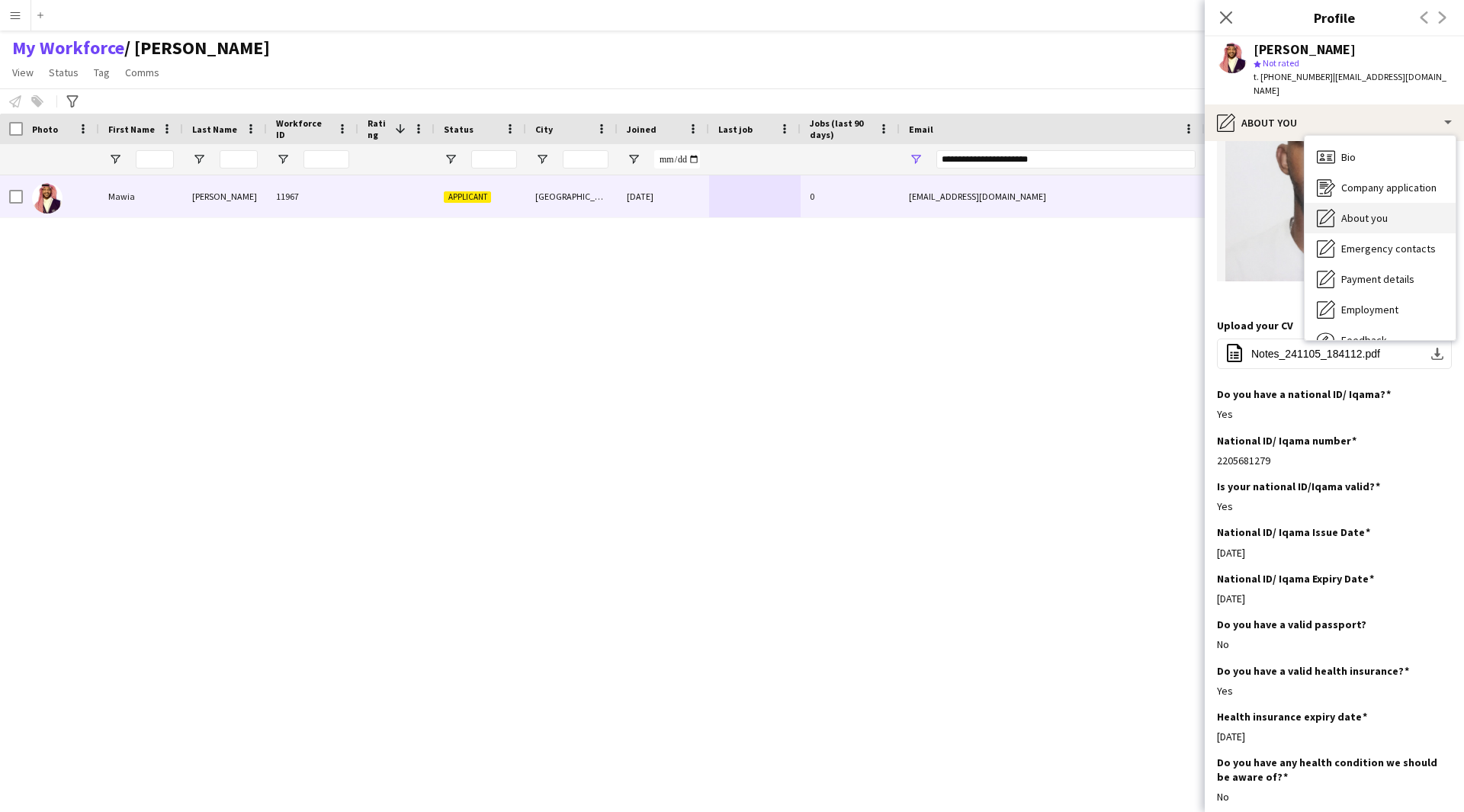
click at [1370, 215] on div "About you About you" at bounding box center [1380, 218] width 151 height 31
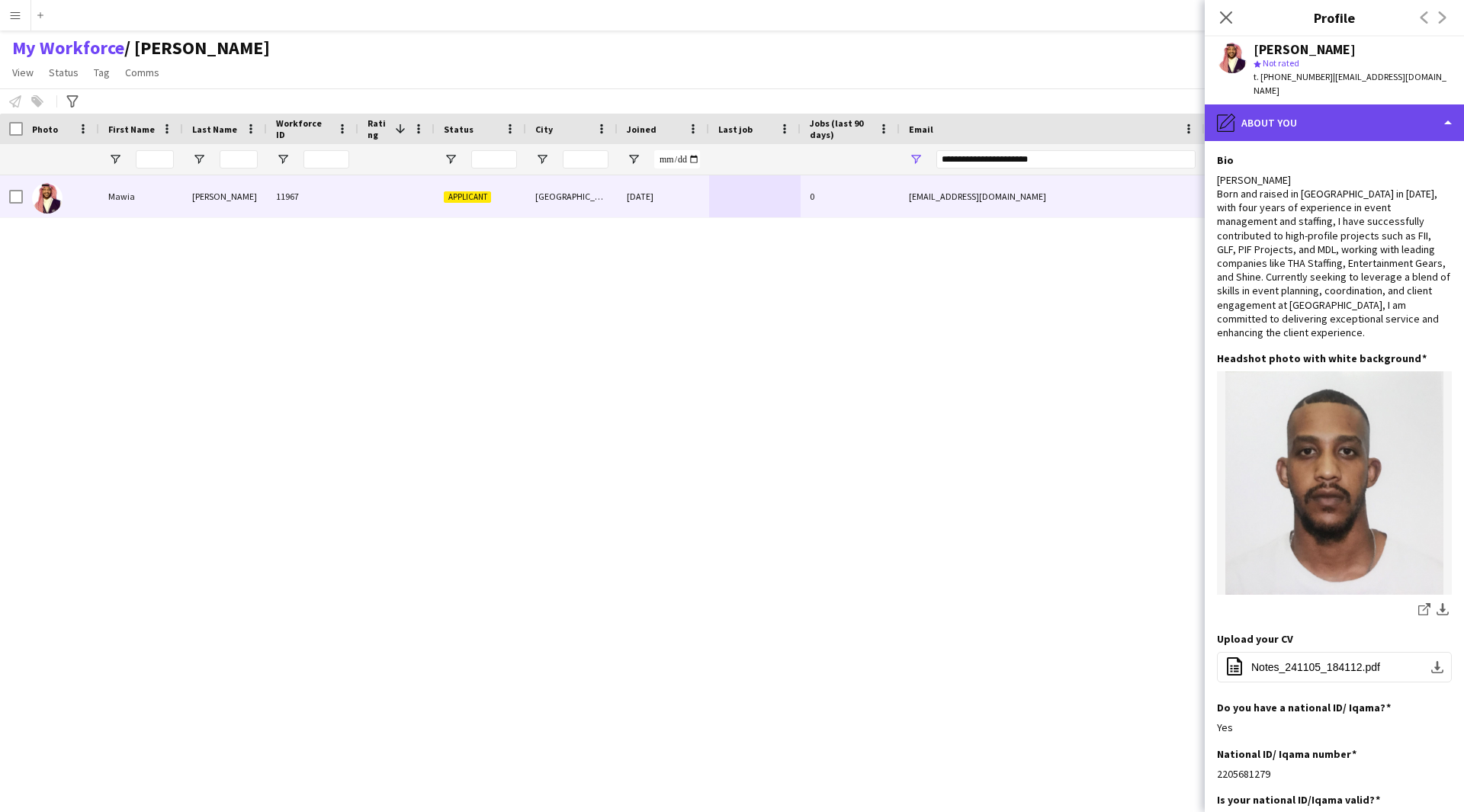
click at [1345, 114] on div "pencil4 About you" at bounding box center [1334, 123] width 259 height 37
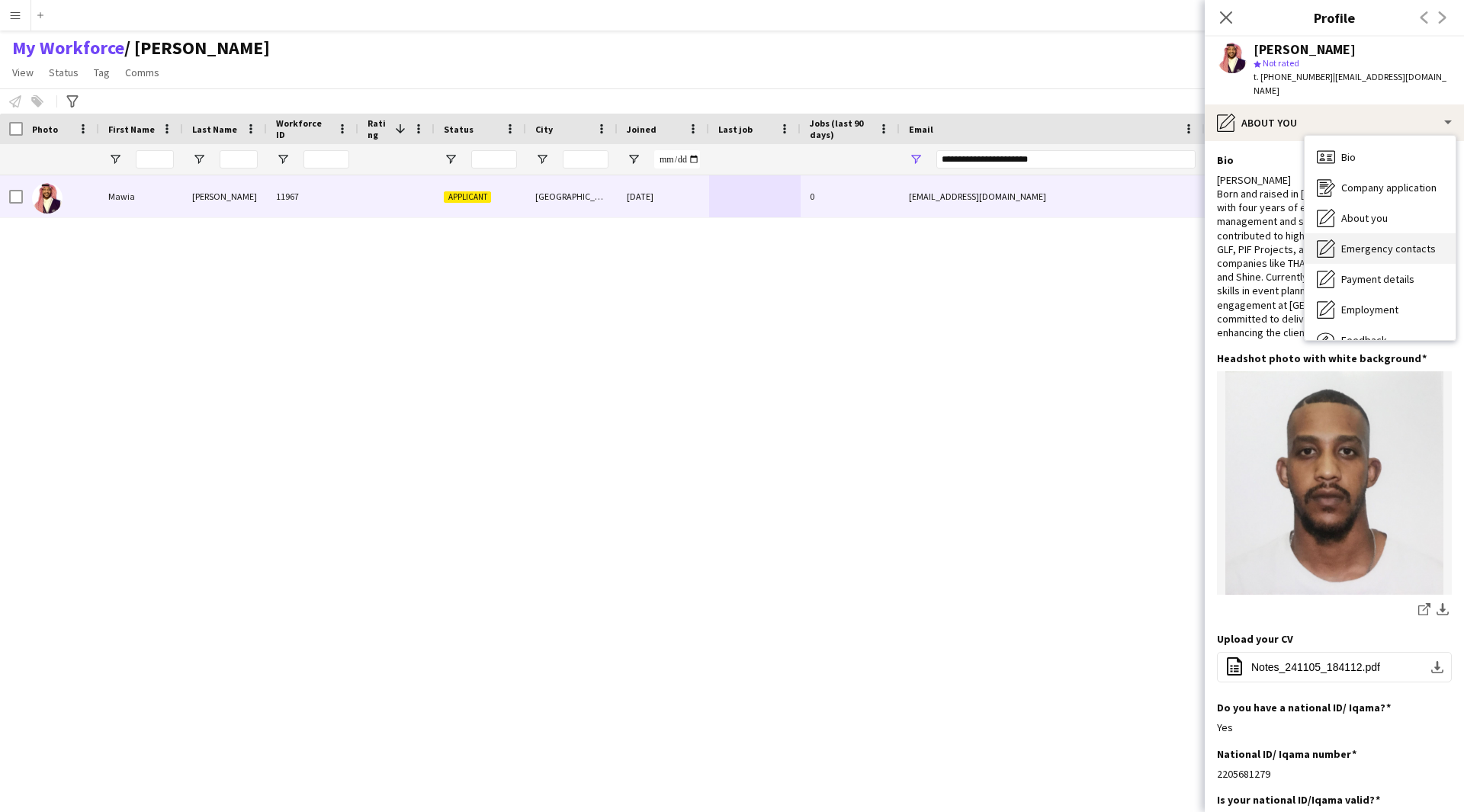
click at [1380, 242] on span "Emergency contacts" at bounding box center [1388, 248] width 94 height 13
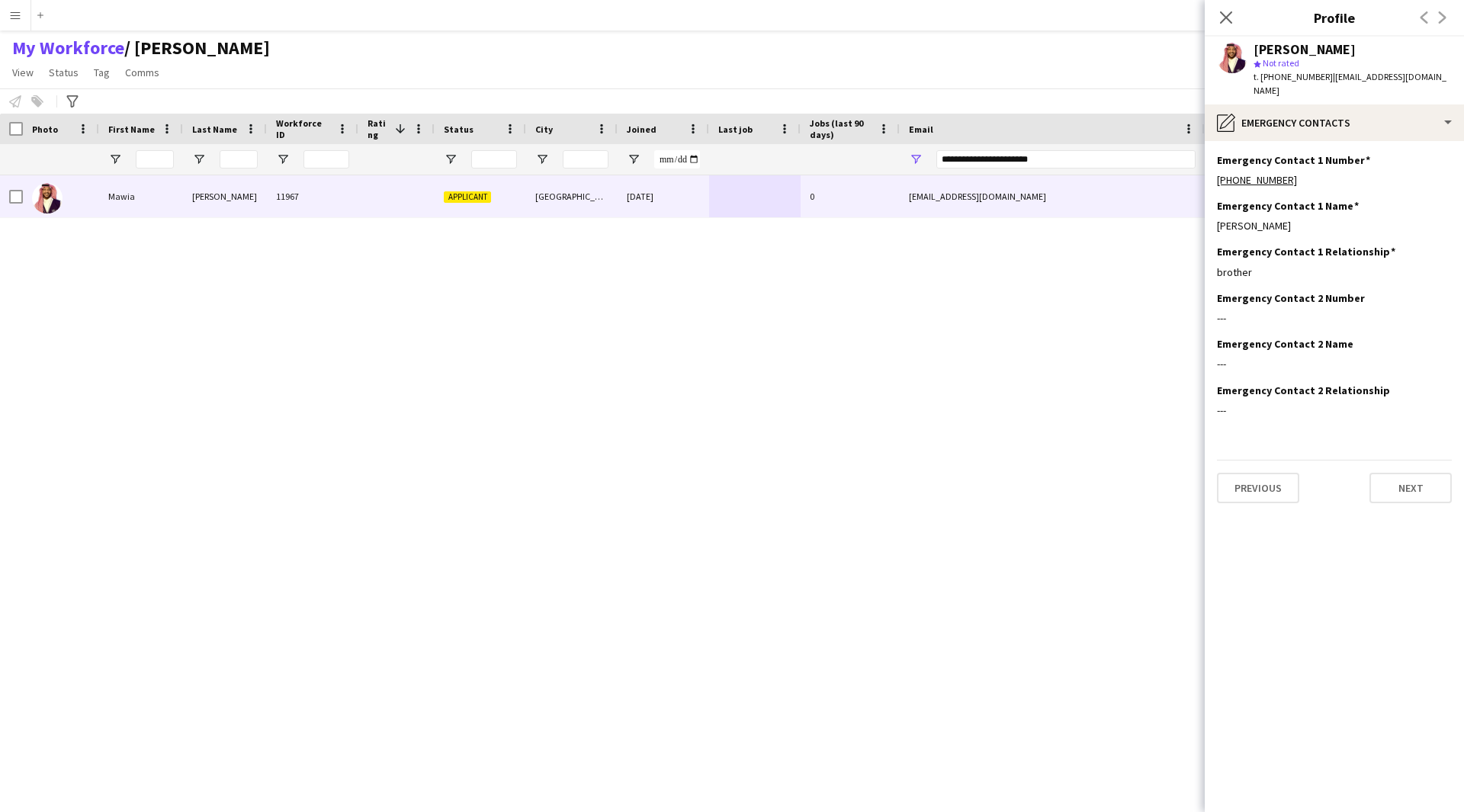
drag, startPoint x: 1277, startPoint y: 257, endPoint x: 1190, endPoint y: 265, distance: 87.4
click at [1190, 265] on body "Menu Boards Boards Boards All jobs Status Workforce Workforce My Workforce Recr…" at bounding box center [732, 406] width 1464 height 812
click at [1262, 265] on div "brother" at bounding box center [1334, 272] width 235 height 13
click at [1341, 115] on div "pencil4 Emergency contacts" at bounding box center [1334, 123] width 259 height 37
click at [1356, 302] on span "Employment" at bounding box center [1369, 309] width 57 height 13
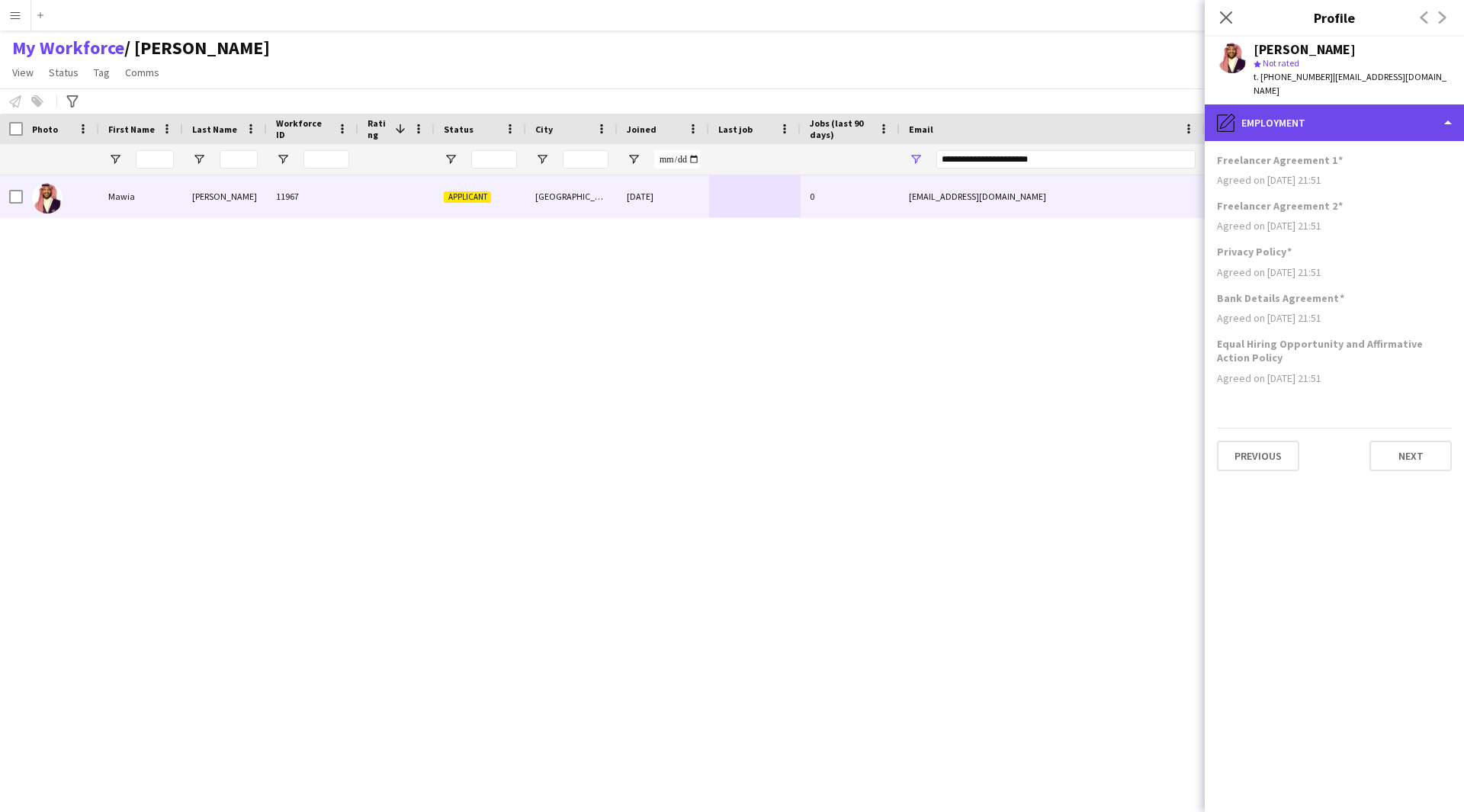
click at [1341, 115] on div "pencil4 Employment" at bounding box center [1334, 123] width 259 height 37
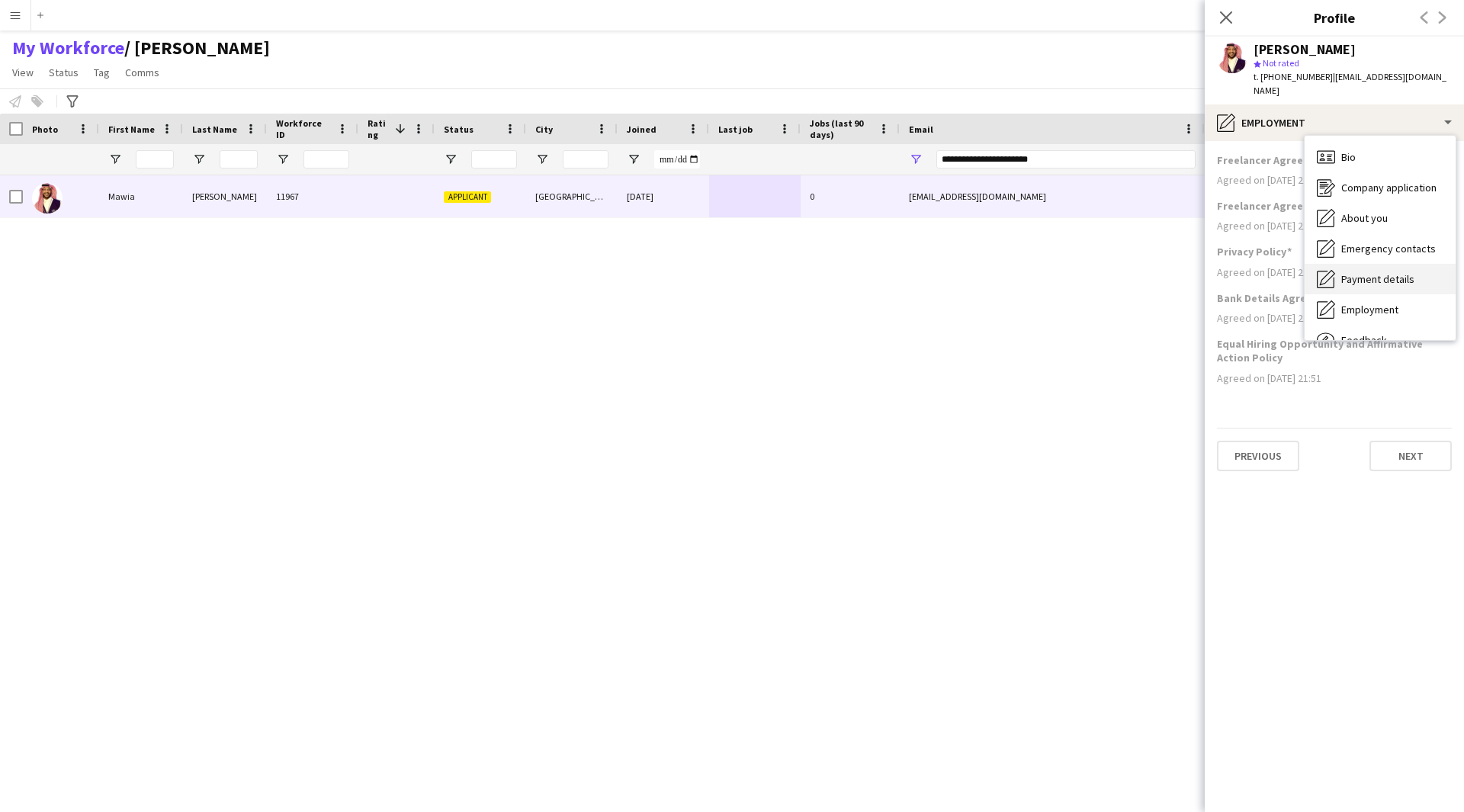
click at [1385, 272] on span "Payment details" at bounding box center [1377, 279] width 73 height 13
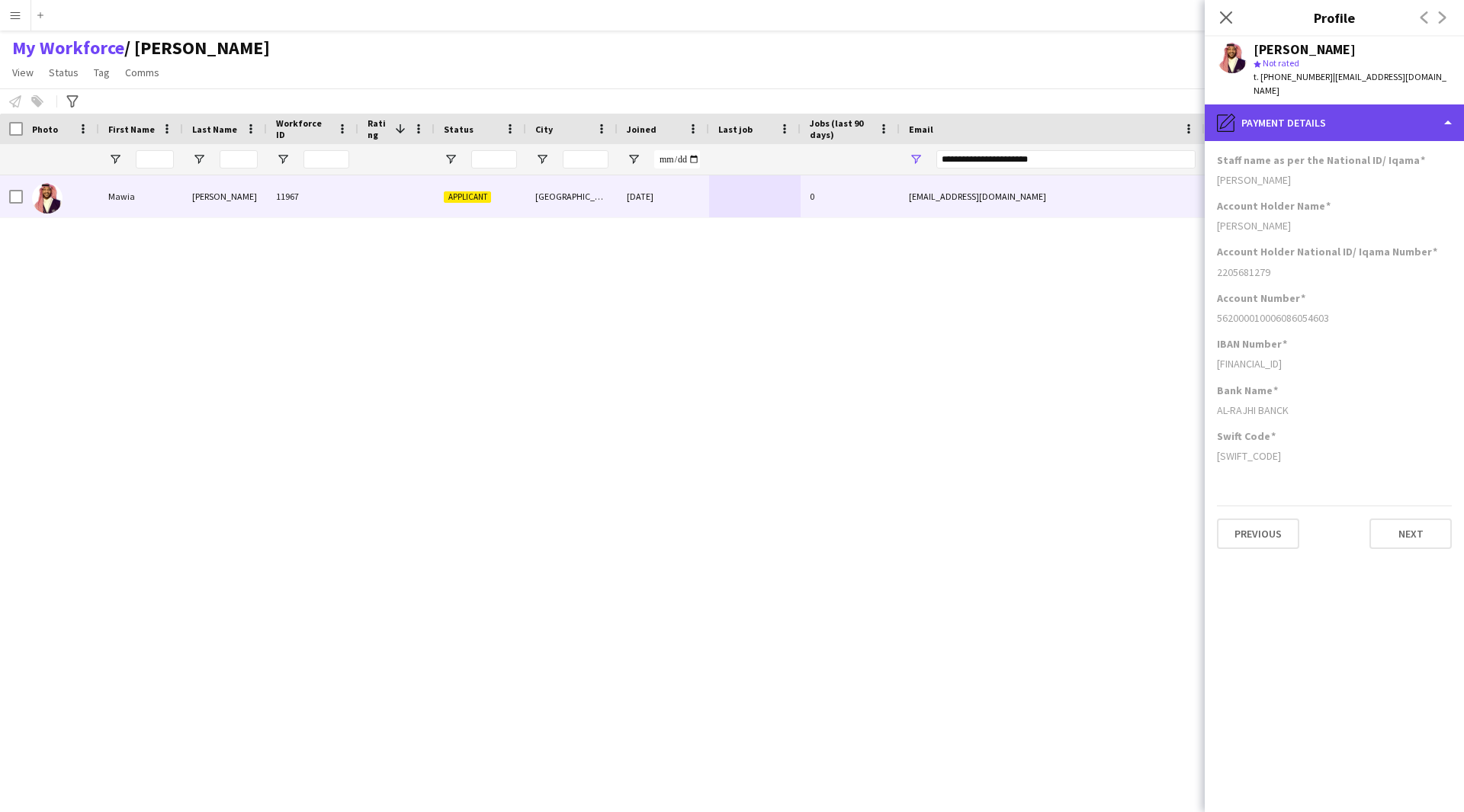
click at [1367, 113] on div "pencil4 Payment details" at bounding box center [1334, 123] width 259 height 37
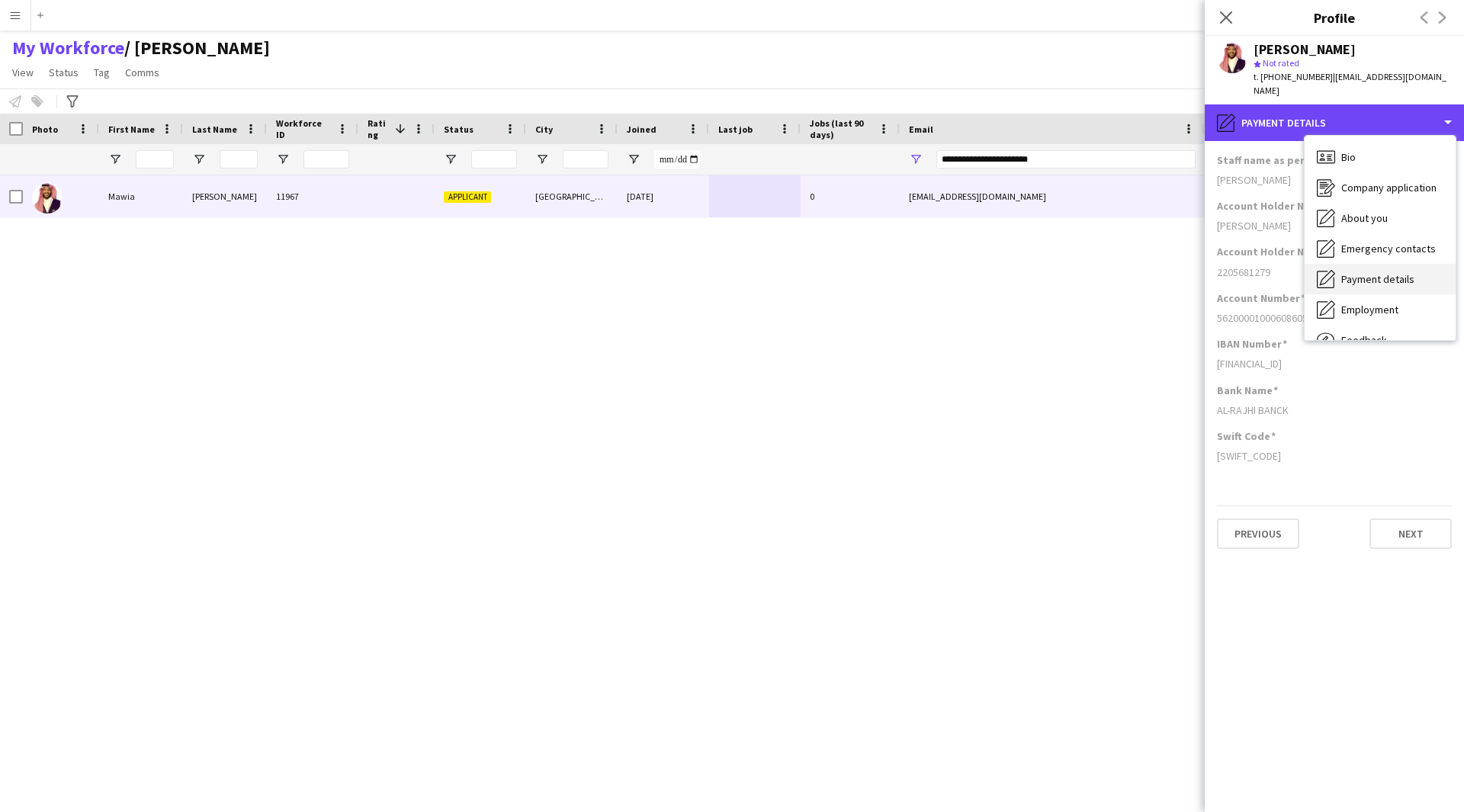
scroll to position [52, 0]
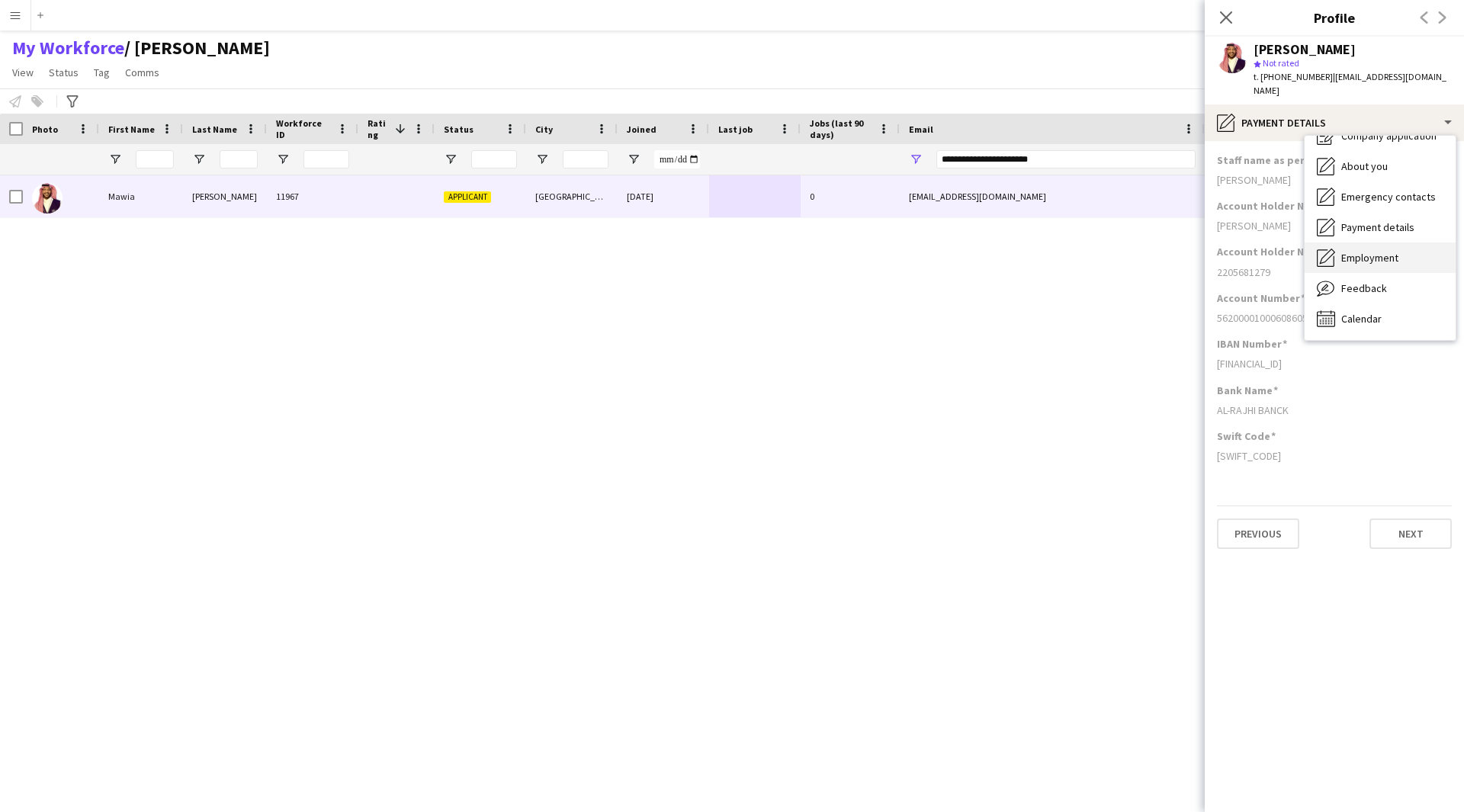
click at [1389, 251] on span "Employment" at bounding box center [1369, 257] width 57 height 13
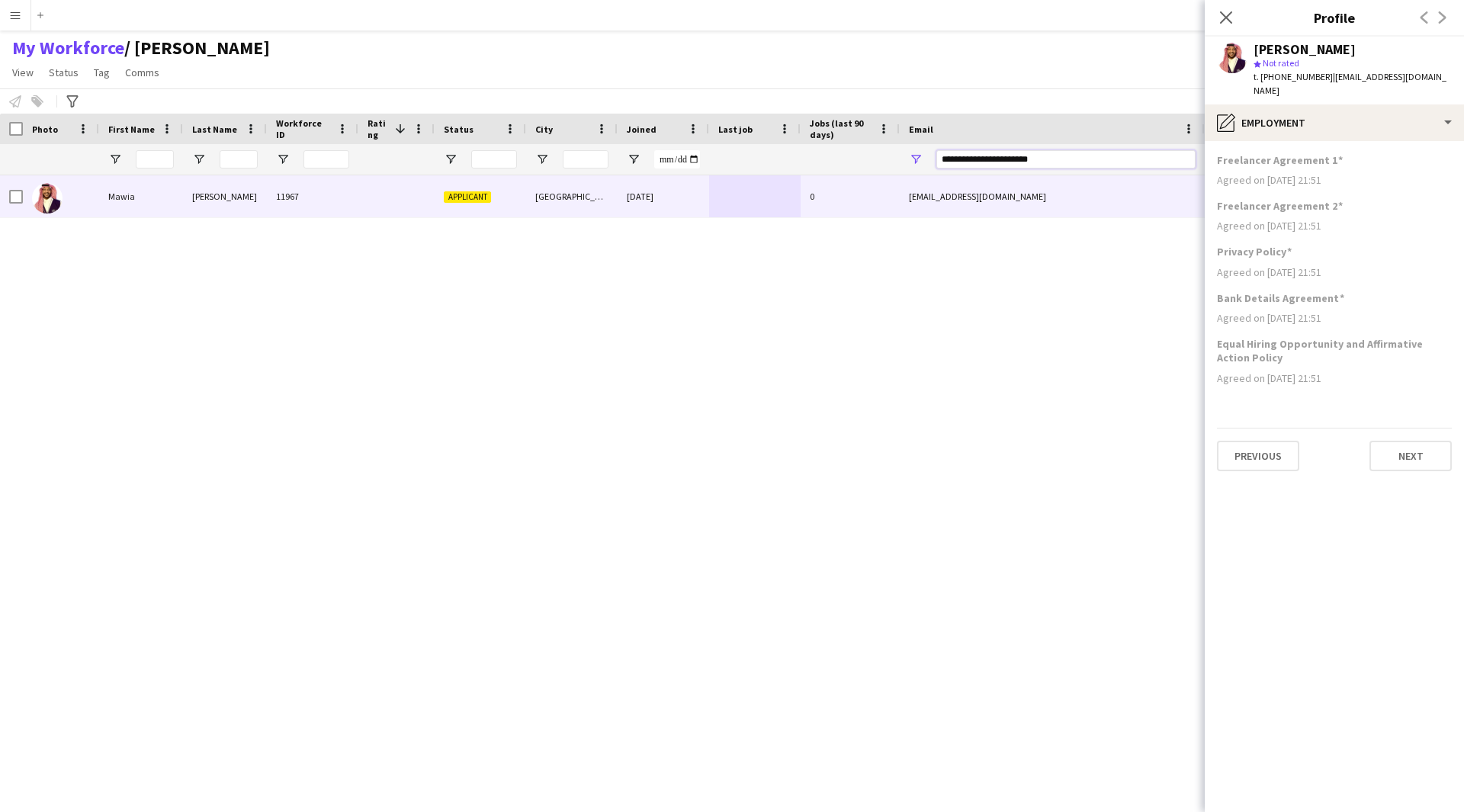
drag, startPoint x: 1064, startPoint y: 160, endPoint x: 846, endPoint y: 169, distance: 218.2
click at [846, 169] on div at bounding box center [826, 159] width 1653 height 31
paste input "Email Filter Input"
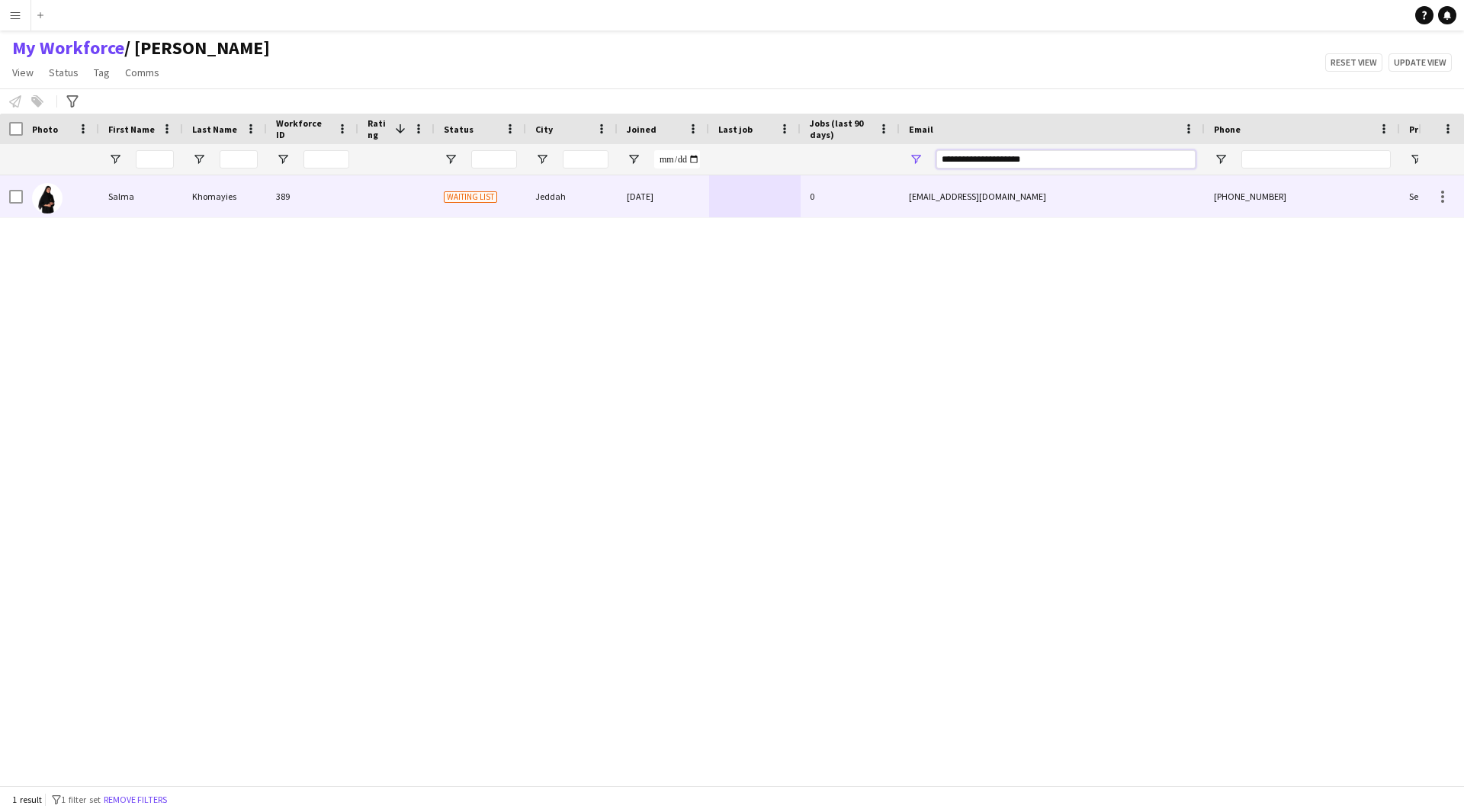
type input "**********"
click at [946, 199] on div "salma.k5501@gmail.com" at bounding box center [1052, 196] width 305 height 42
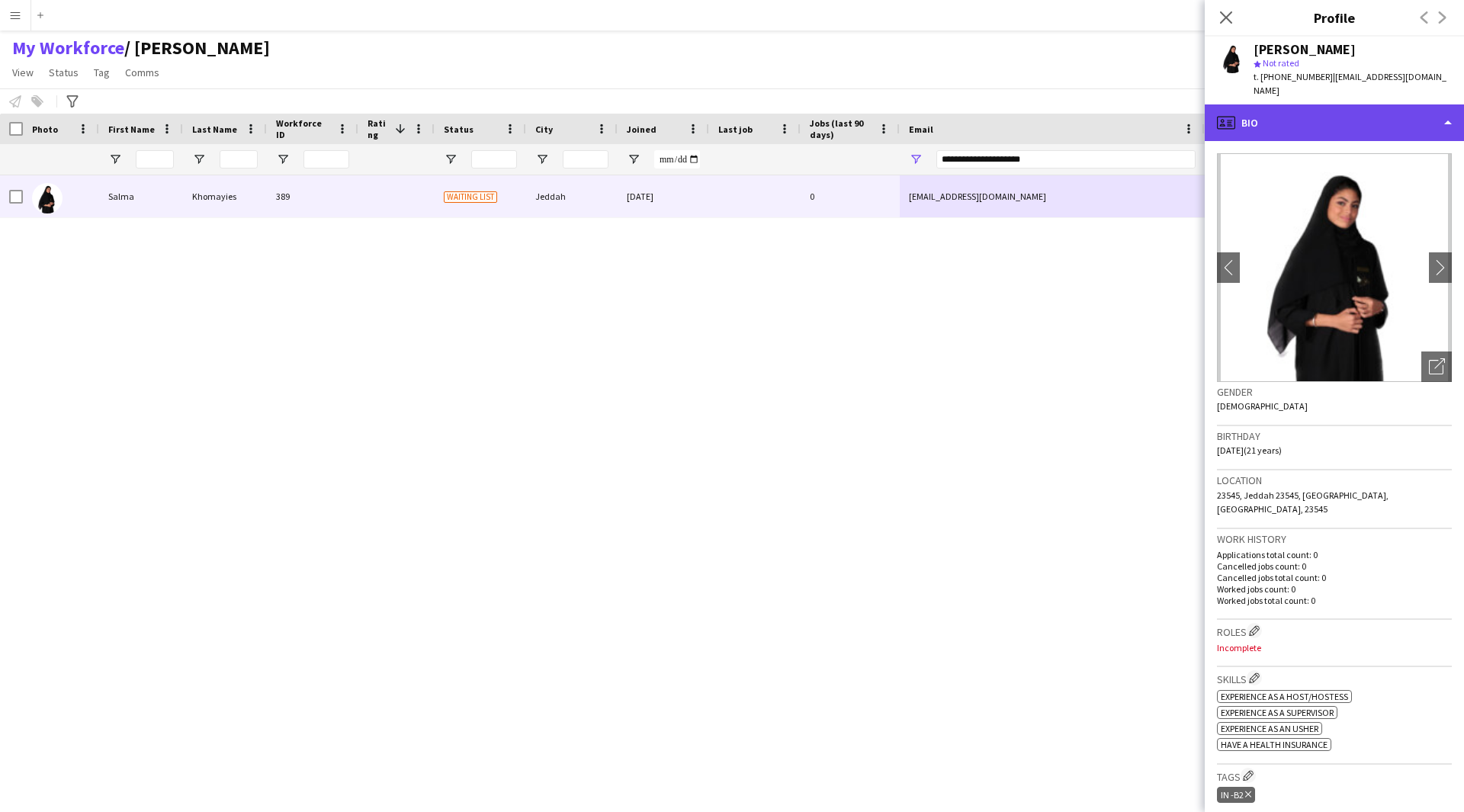
click at [1293, 104] on div "profile Bio" at bounding box center [1334, 123] width 259 height 37
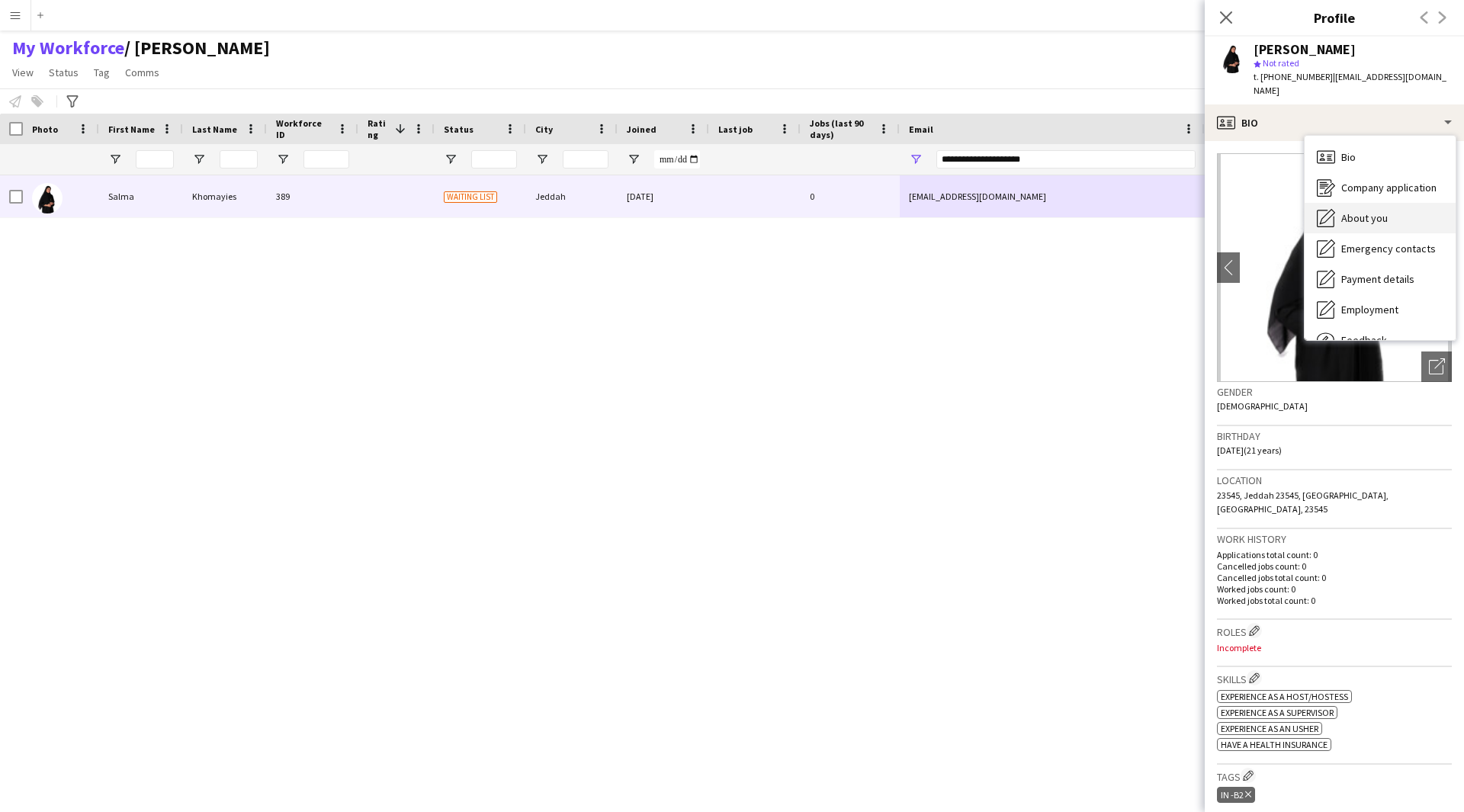
click at [1369, 203] on div "About you About you" at bounding box center [1380, 218] width 151 height 31
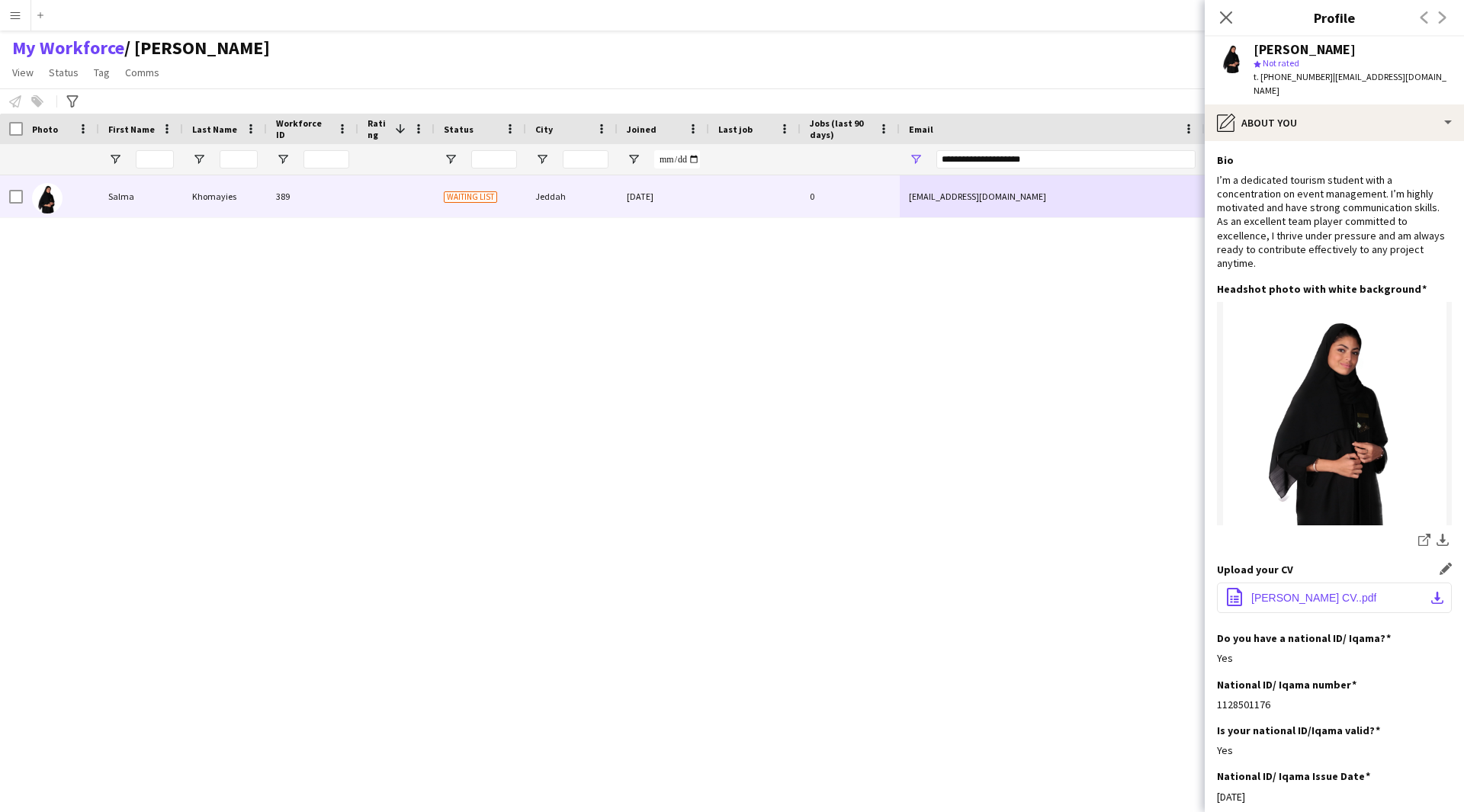
click at [1303, 591] on span "Salma Khomayies CV..pdf" at bounding box center [1313, 598] width 125 height 13
click at [1266, 591] on span "Salma Khomayies CV..pdf" at bounding box center [1313, 598] width 125 height 13
click at [1306, 591] on span "Salma Khomayies CV..pdf" at bounding box center [1313, 598] width 125 height 13
click at [1431, 591] on app-icon "download-bottom" at bounding box center [1437, 598] width 13 height 13
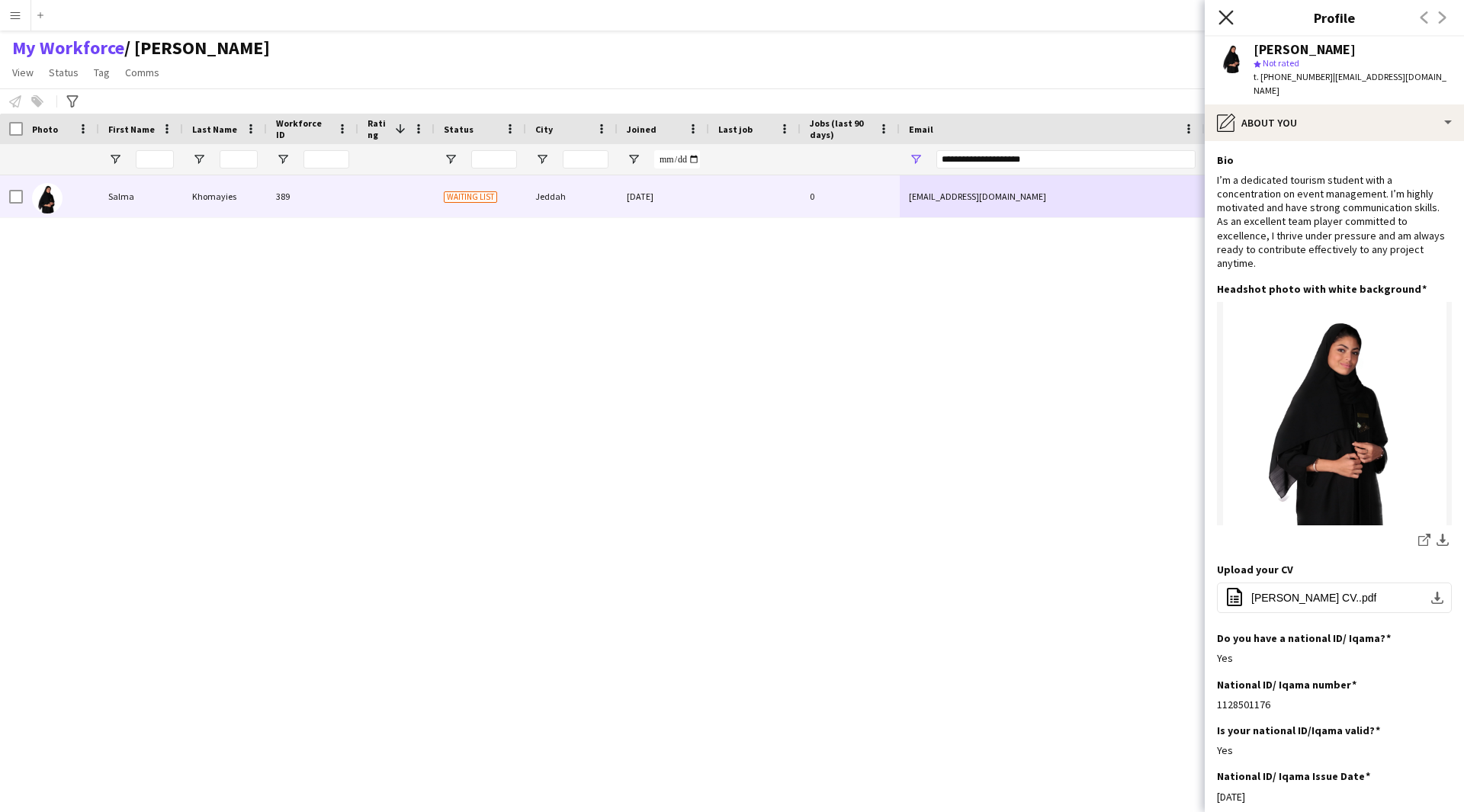
click at [1221, 17] on icon "Close pop-in" at bounding box center [1225, 17] width 14 height 14
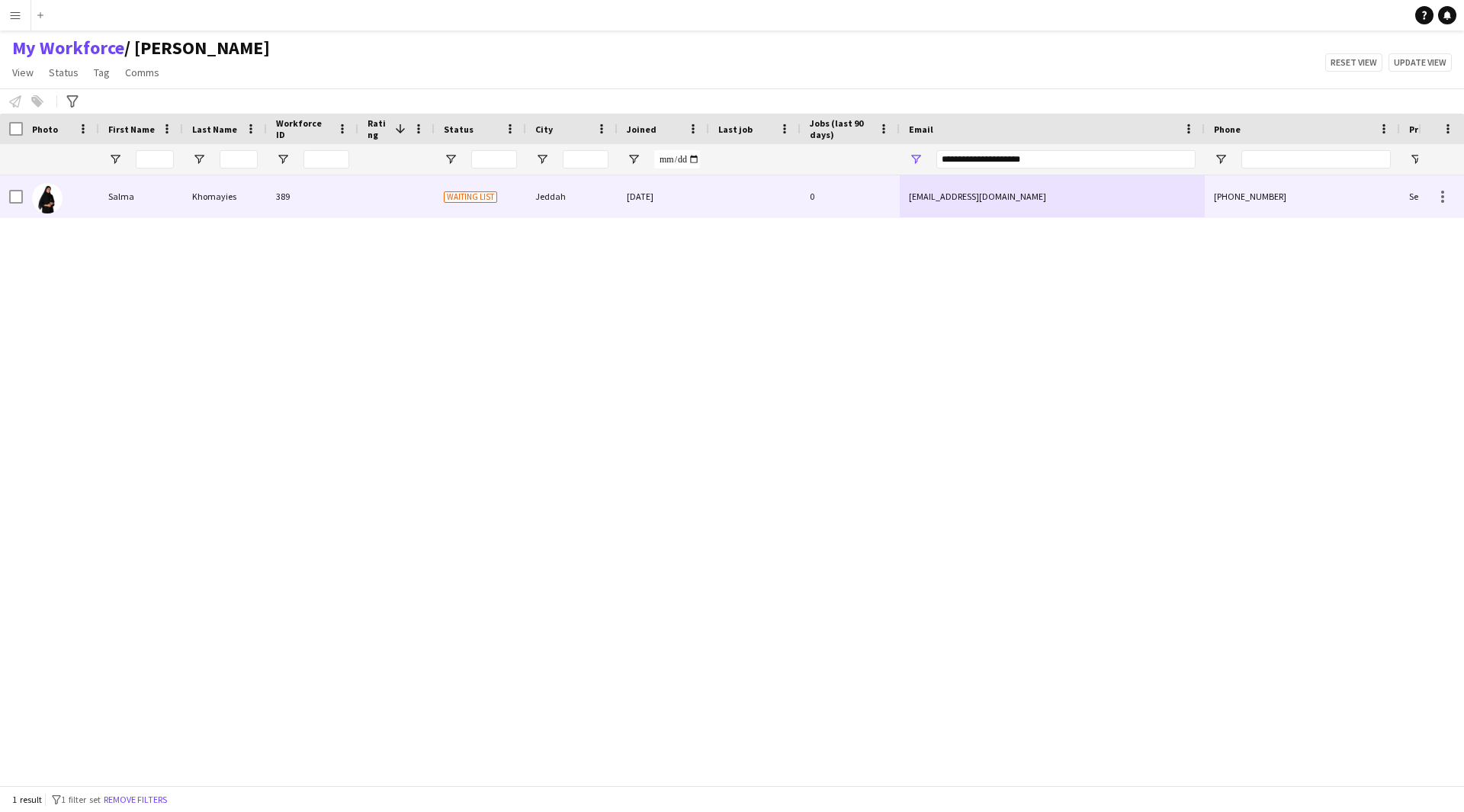
click at [1191, 202] on div "salma.k5501@gmail.com" at bounding box center [1052, 196] width 305 height 42
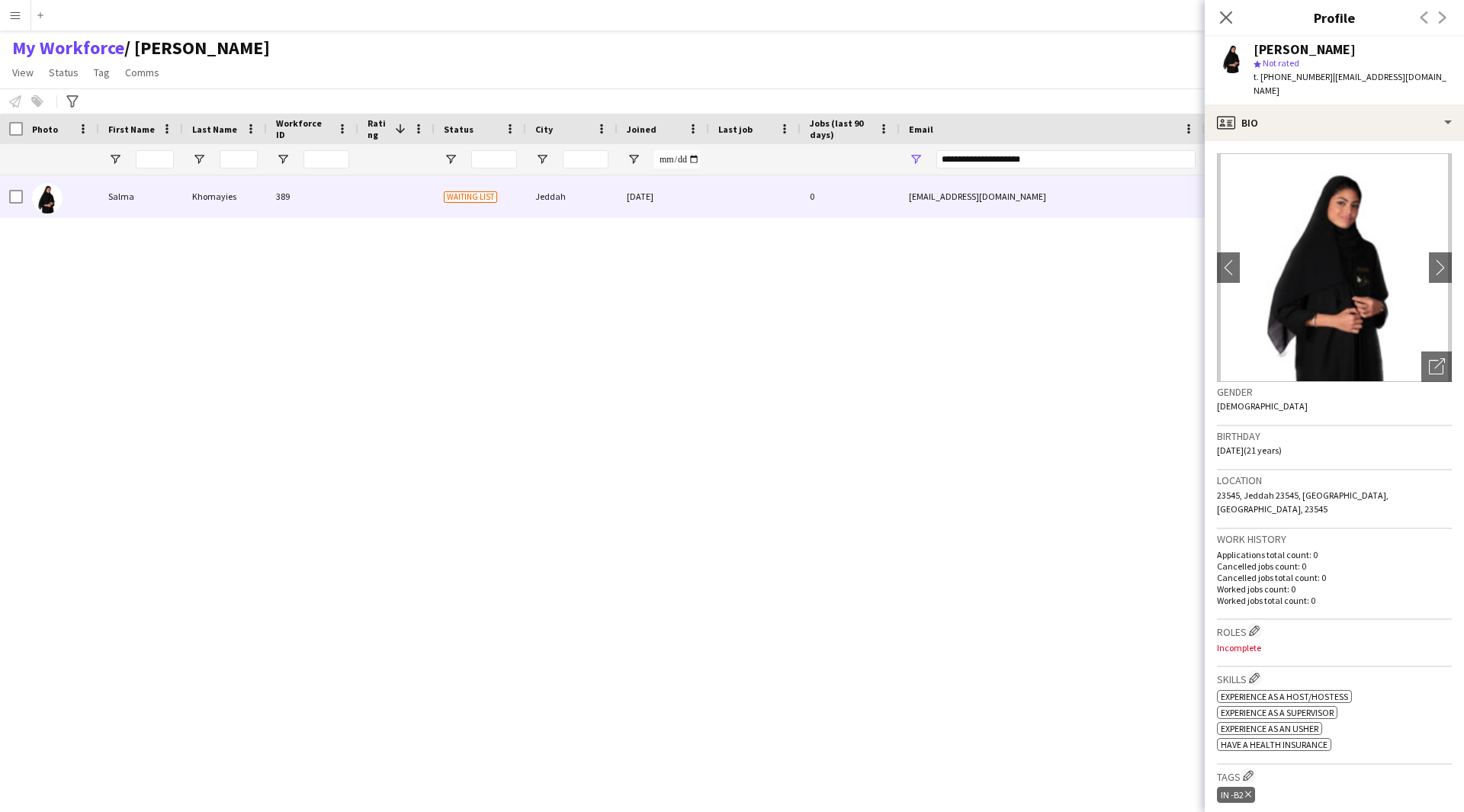
click at [1350, 87] on div "Salma Khomayies star Not rated t. +966504604562 | salma.k5501@gmail.com" at bounding box center [1334, 71] width 259 height 68
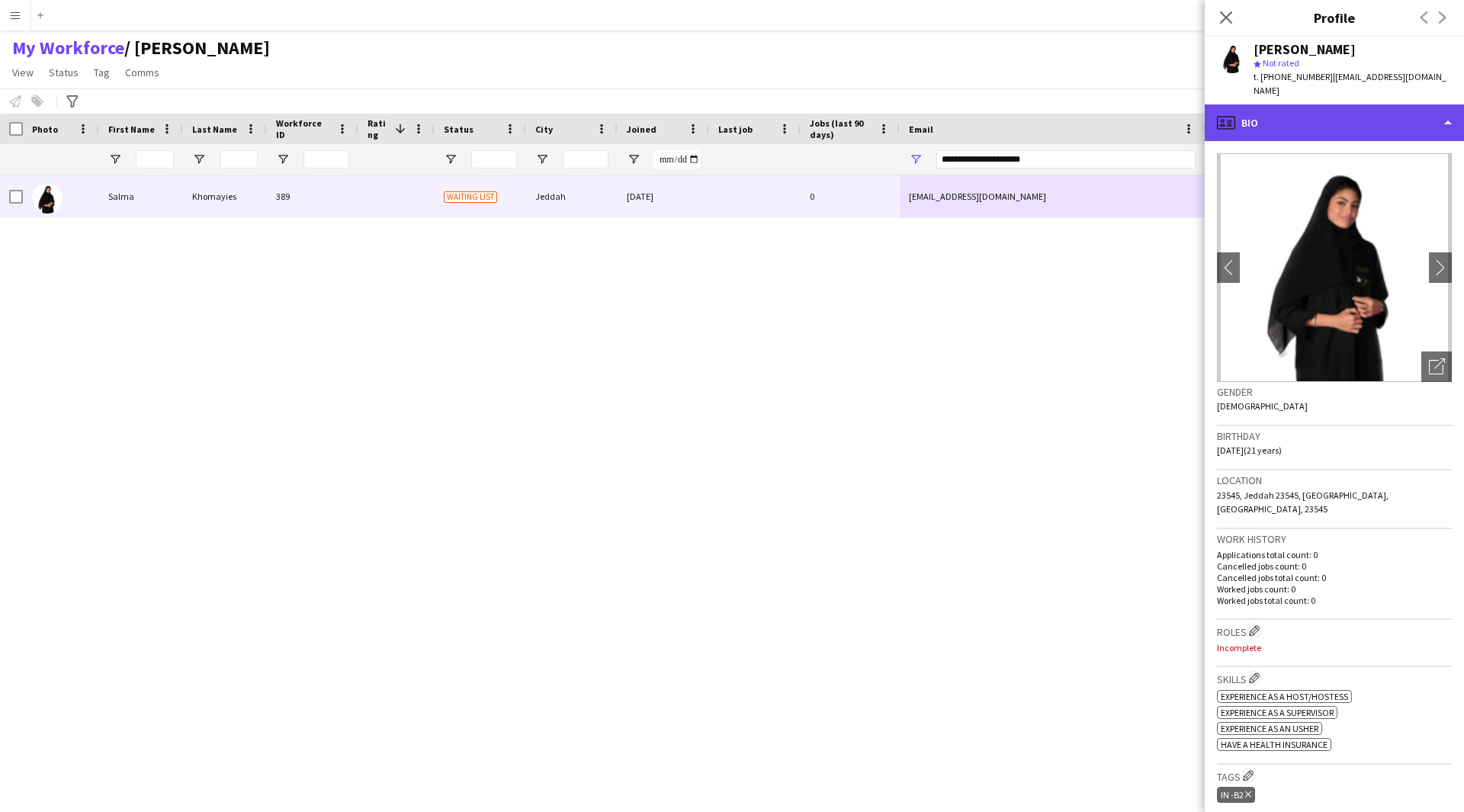
click at [1346, 104] on div "profile Bio" at bounding box center [1334, 123] width 259 height 37
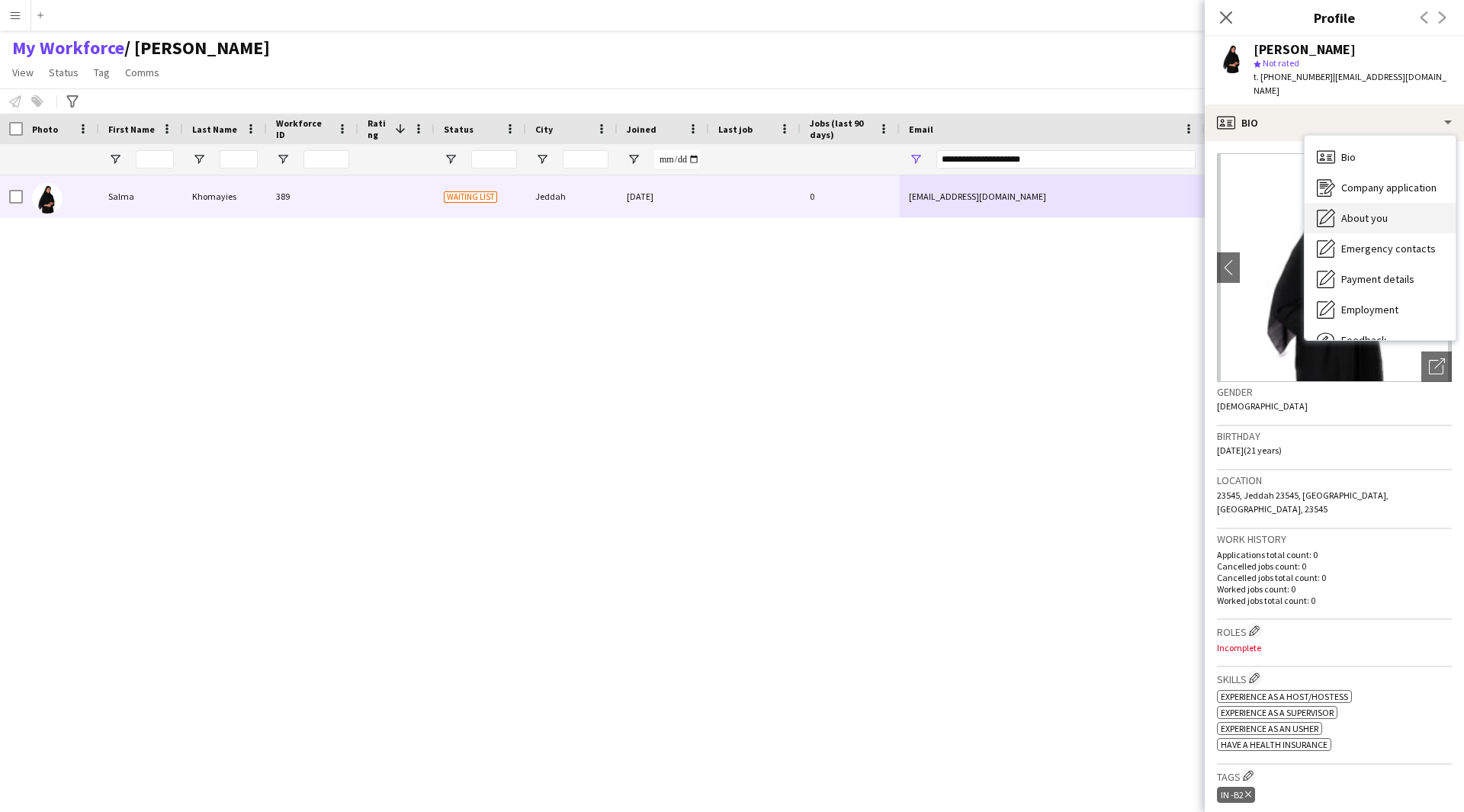
click at [1370, 218] on div "About you About you" at bounding box center [1380, 218] width 151 height 31
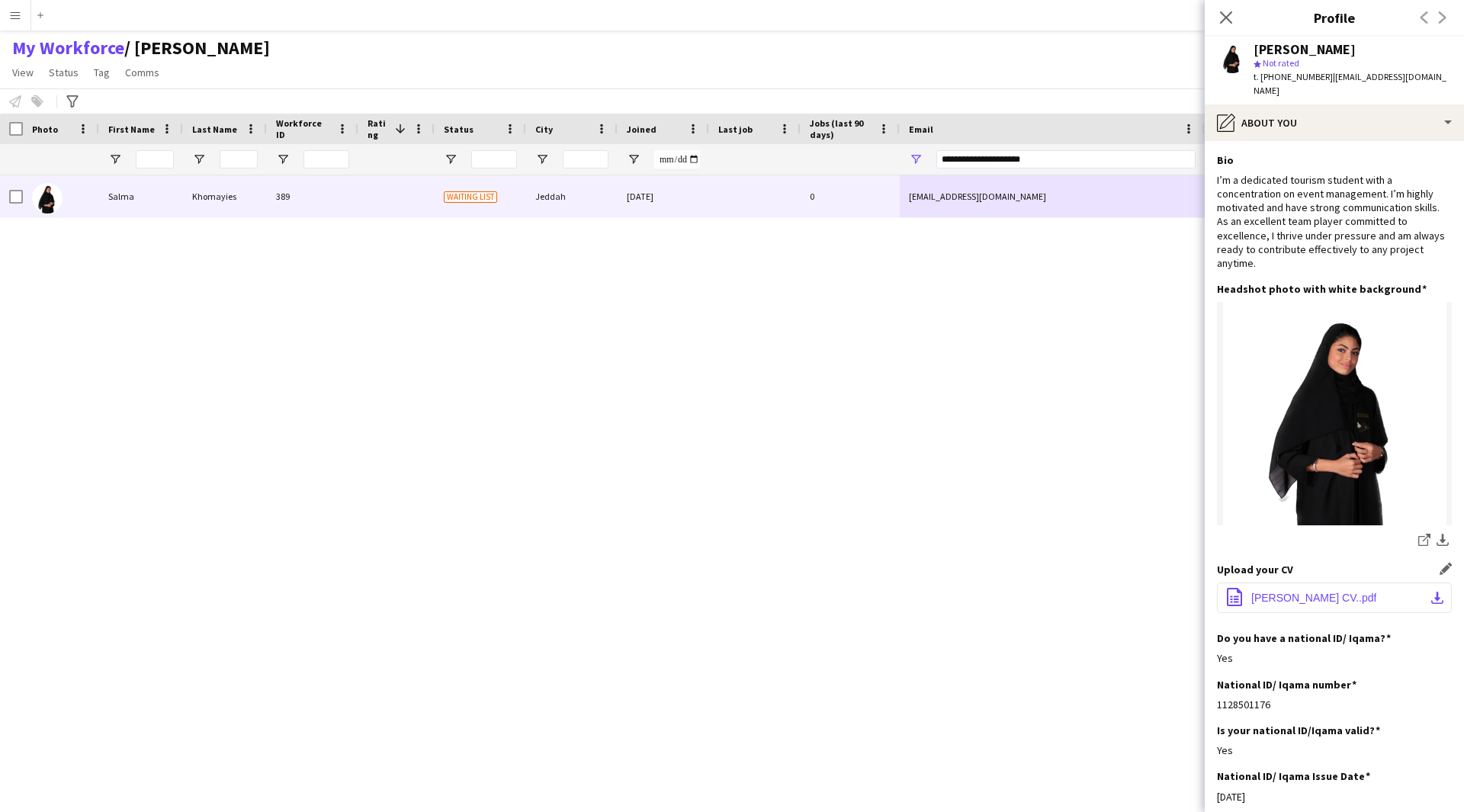
click at [1283, 591] on span "Salma Khomayies CV..pdf" at bounding box center [1313, 598] width 125 height 13
click at [1319, 591] on span "Salma Khomayies CV..pdf" at bounding box center [1313, 598] width 125 height 13
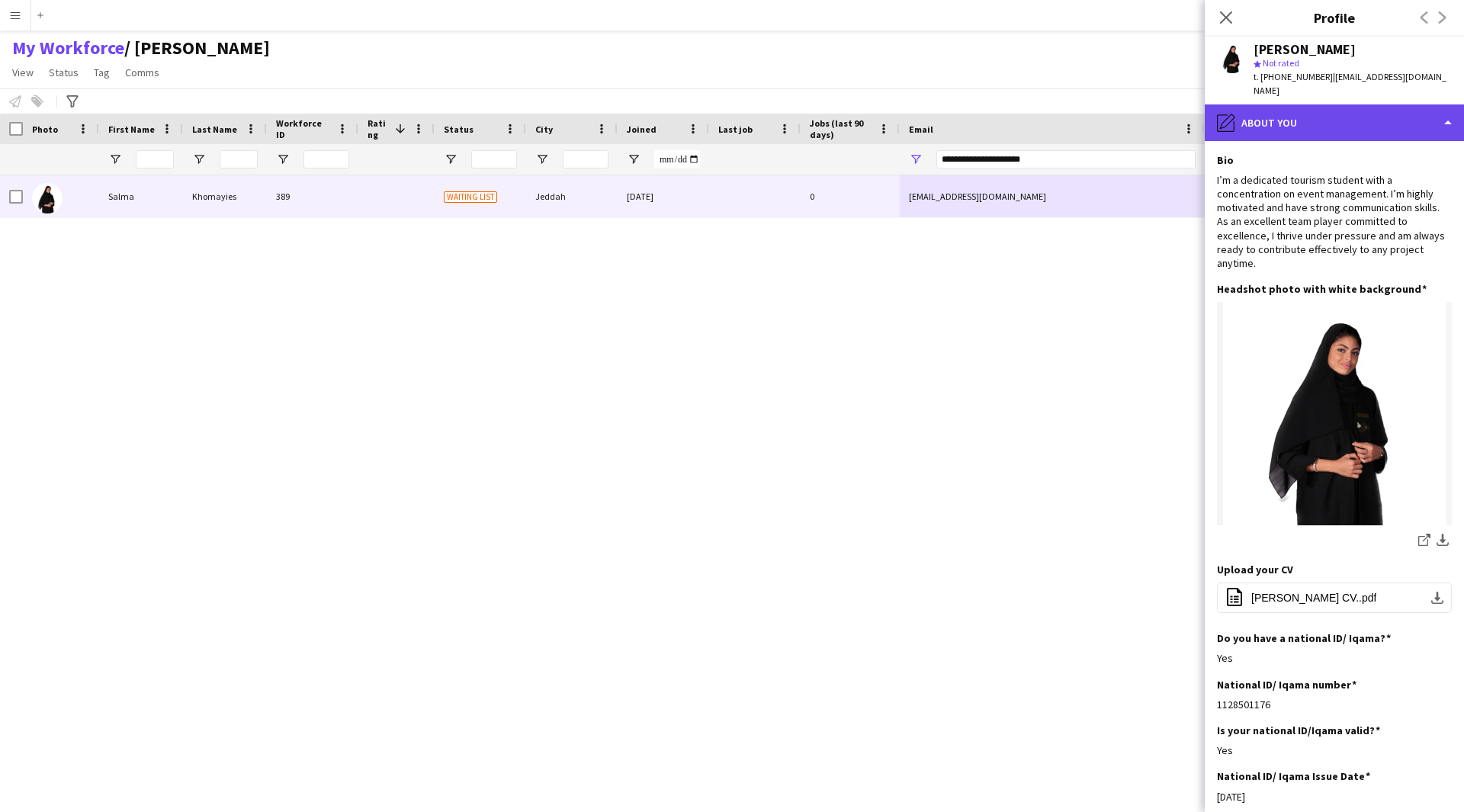
click at [1356, 123] on div "pencil4 About you" at bounding box center [1334, 123] width 259 height 37
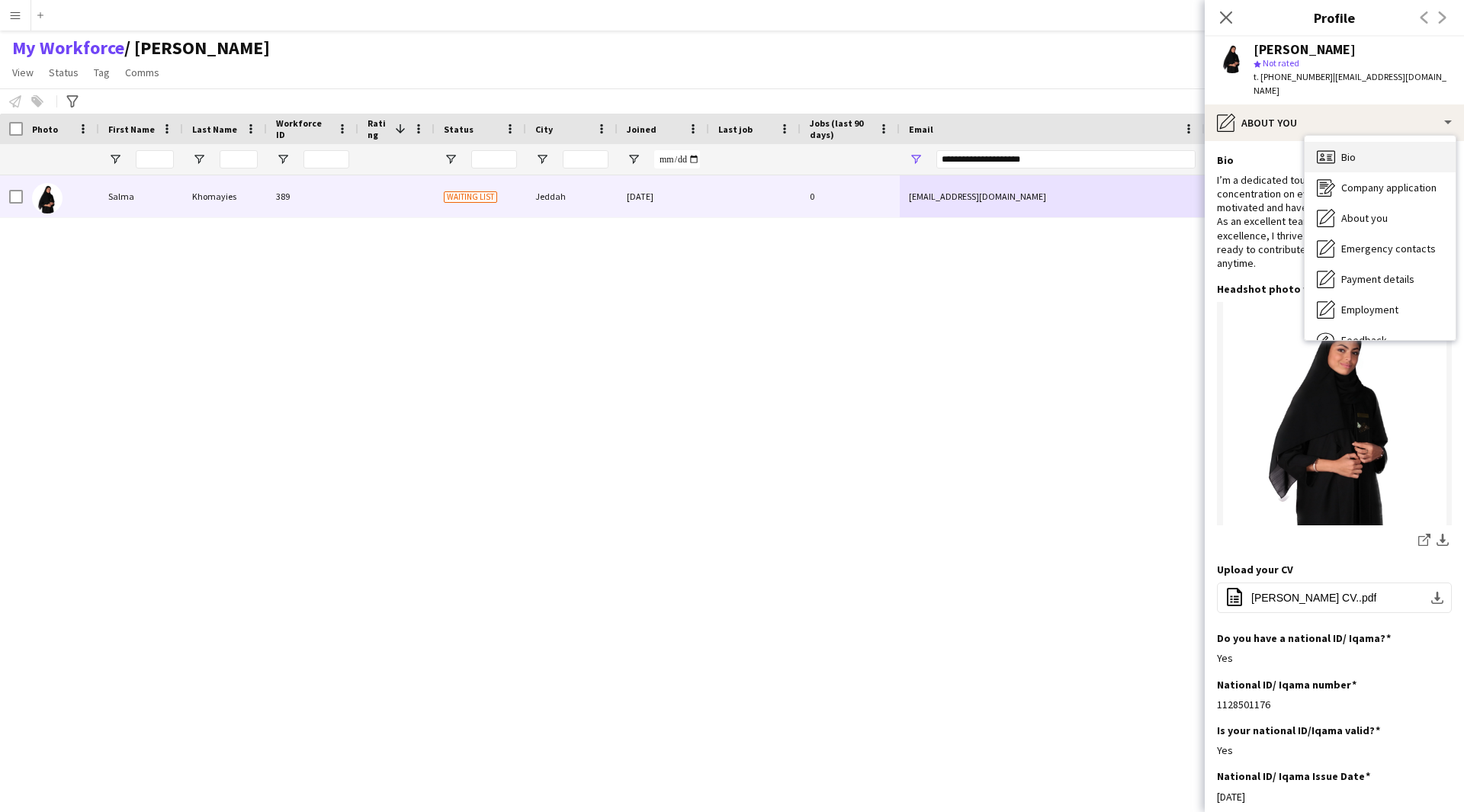
click at [1353, 142] on div "Bio Bio" at bounding box center [1380, 157] width 151 height 31
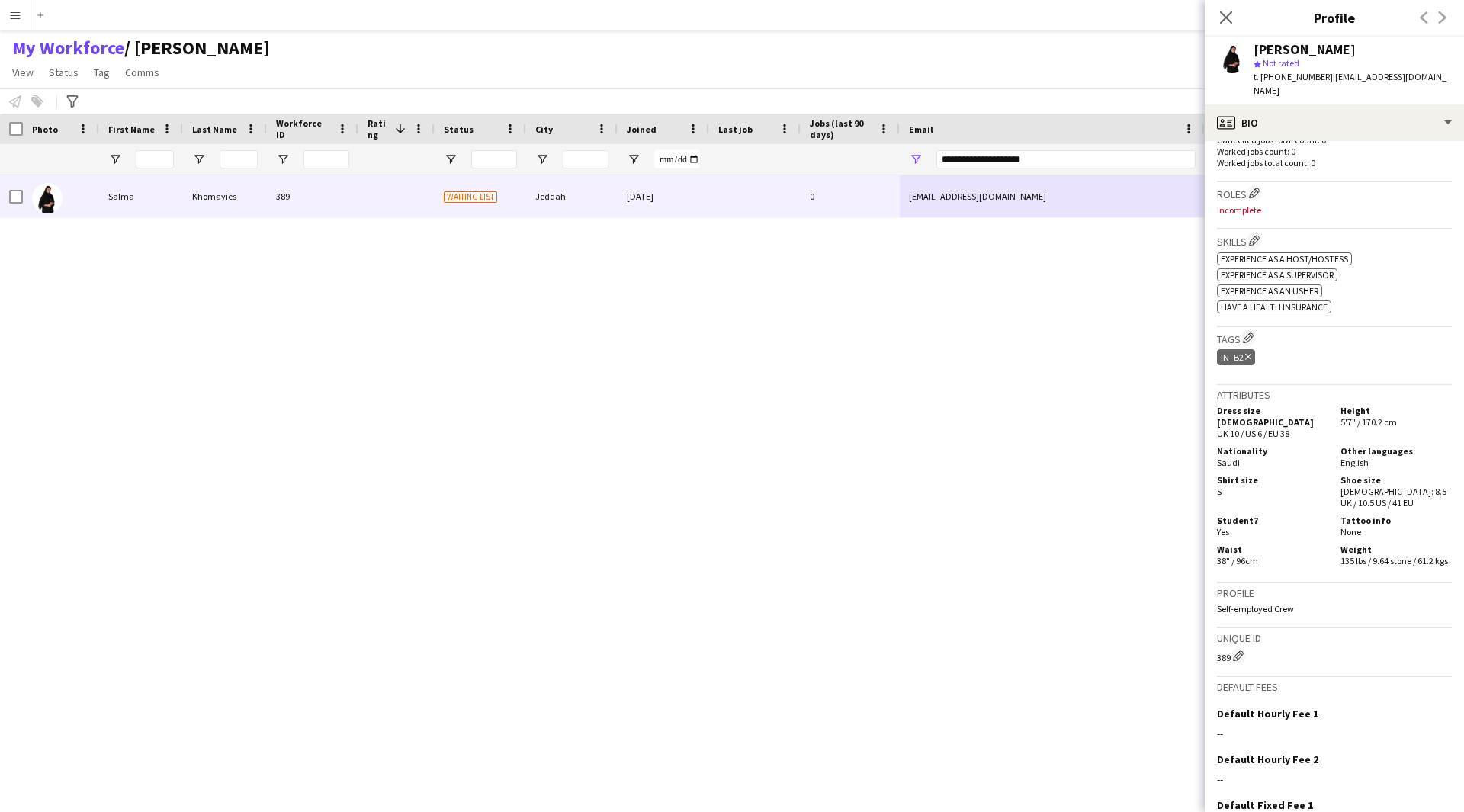
scroll to position [0, 0]
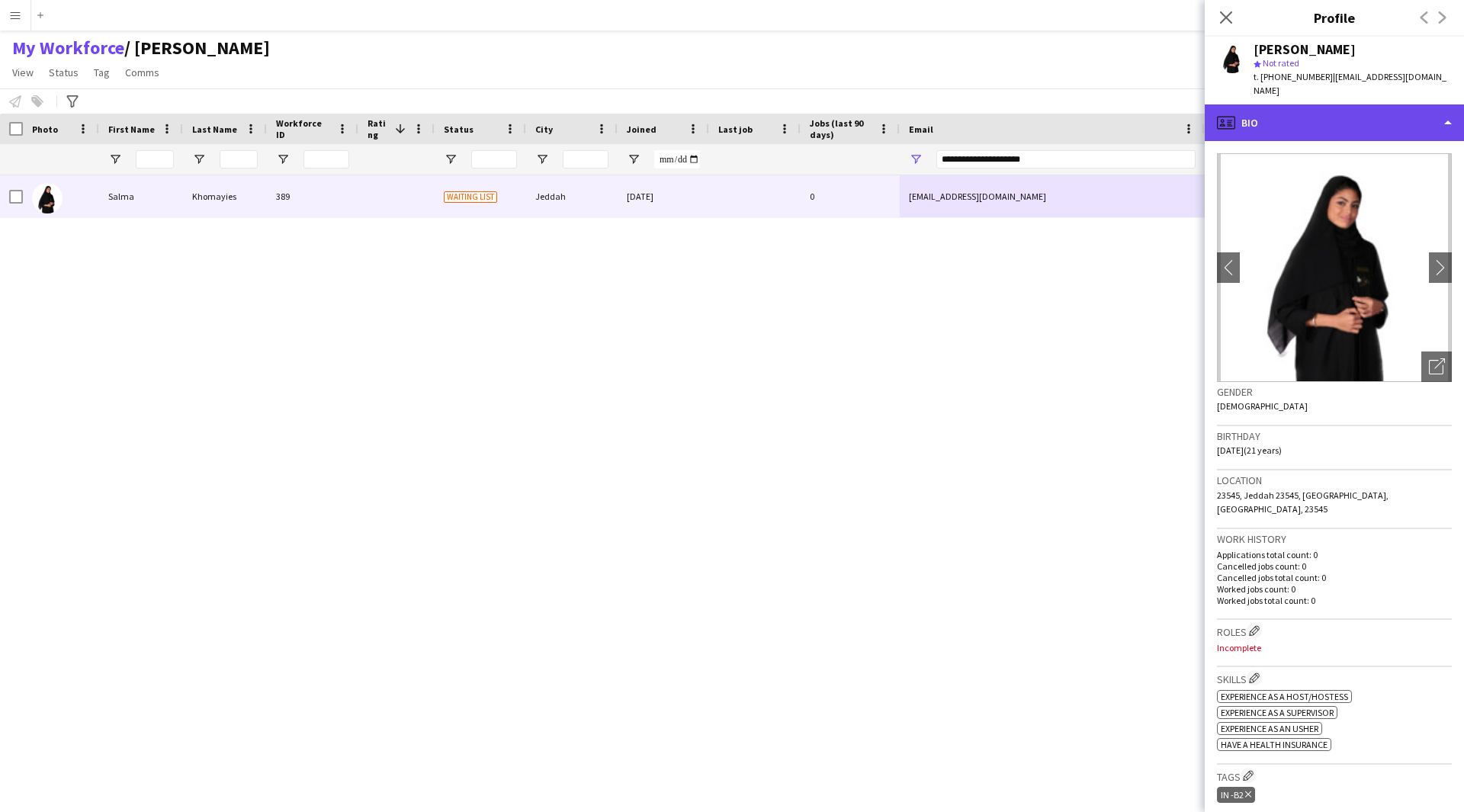
click at [1316, 119] on div "profile Bio" at bounding box center [1334, 123] width 259 height 37
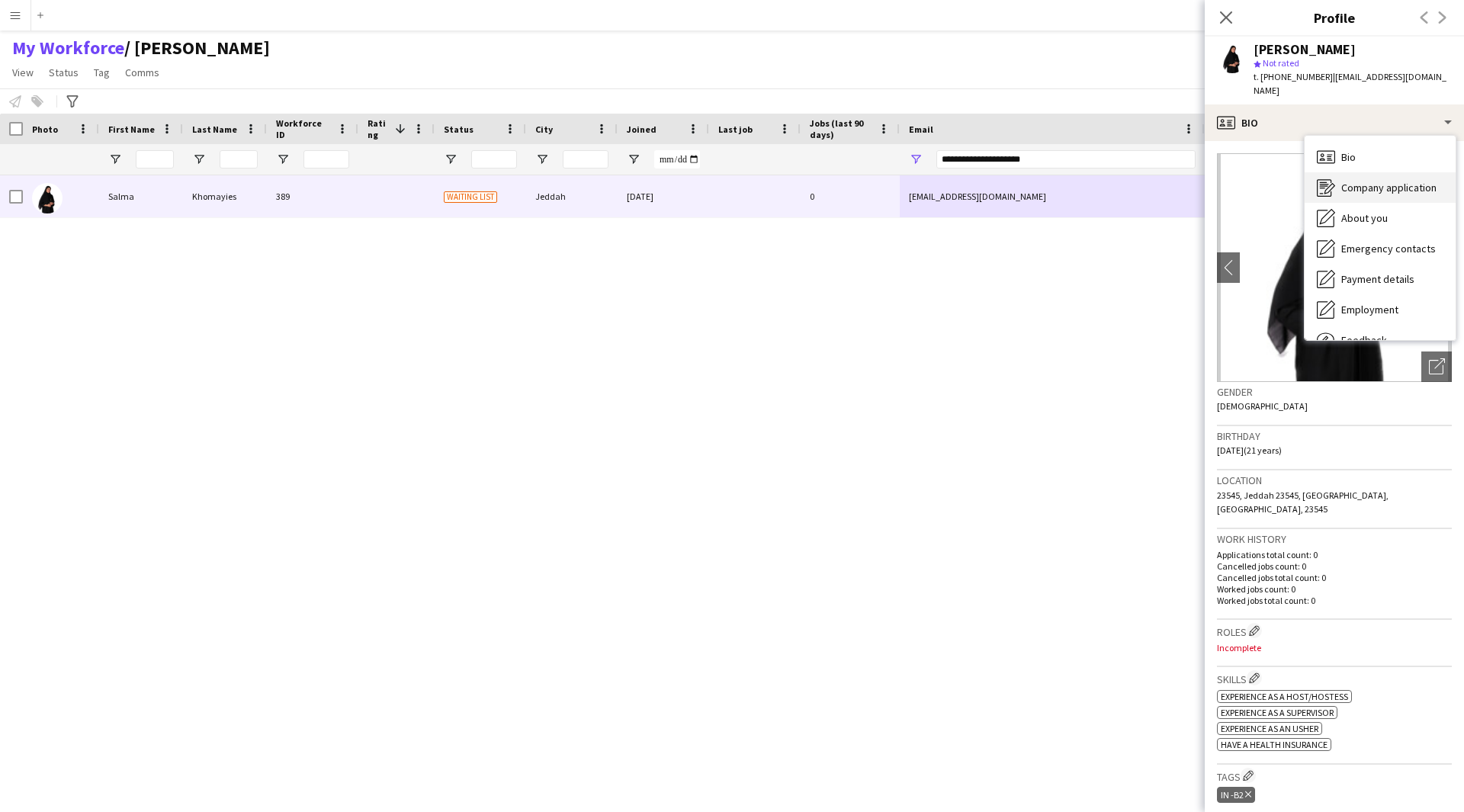
click at [1358, 181] on span "Company application" at bounding box center [1388, 187] width 95 height 13
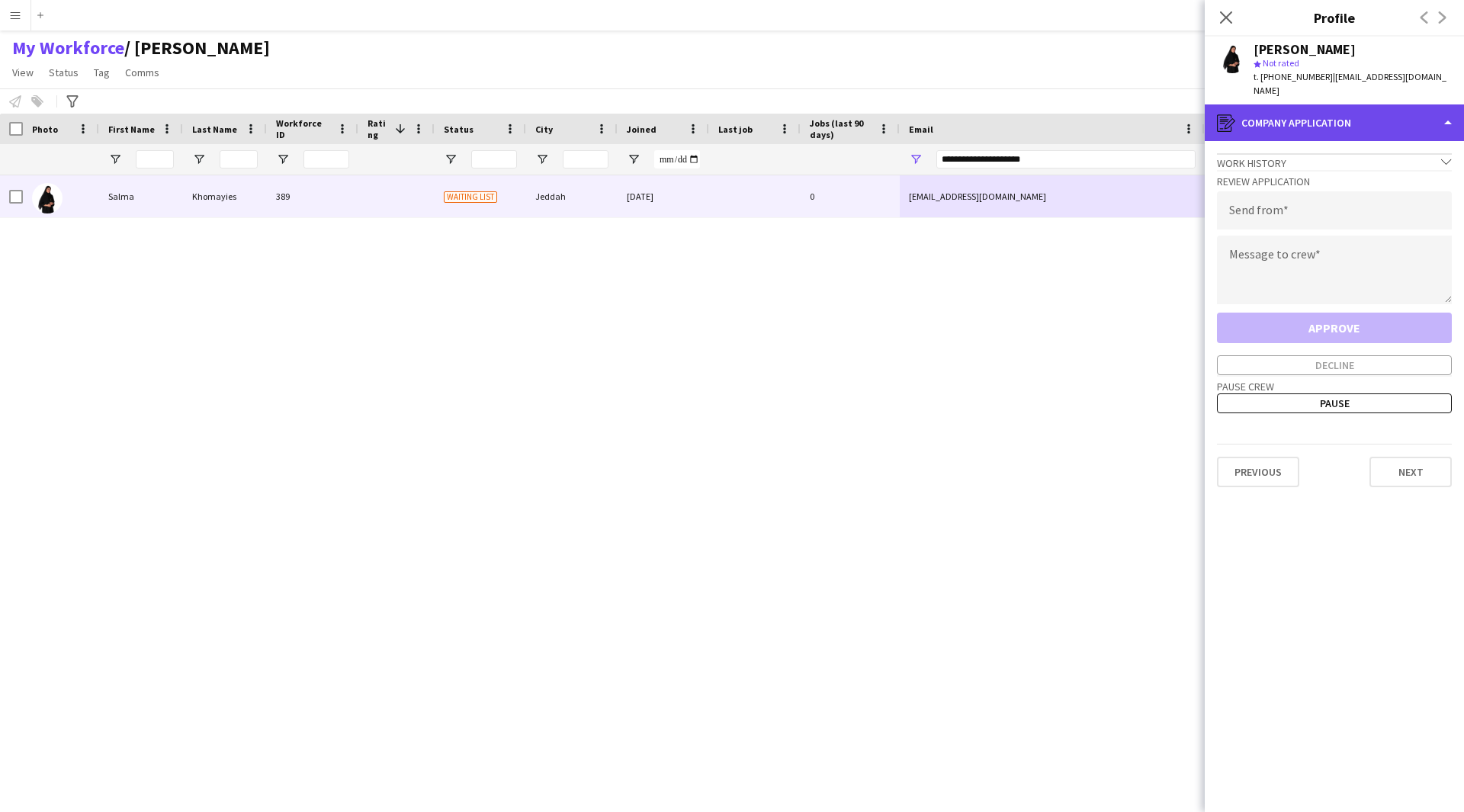
click at [1325, 104] on div "register Company application" at bounding box center [1334, 123] width 259 height 37
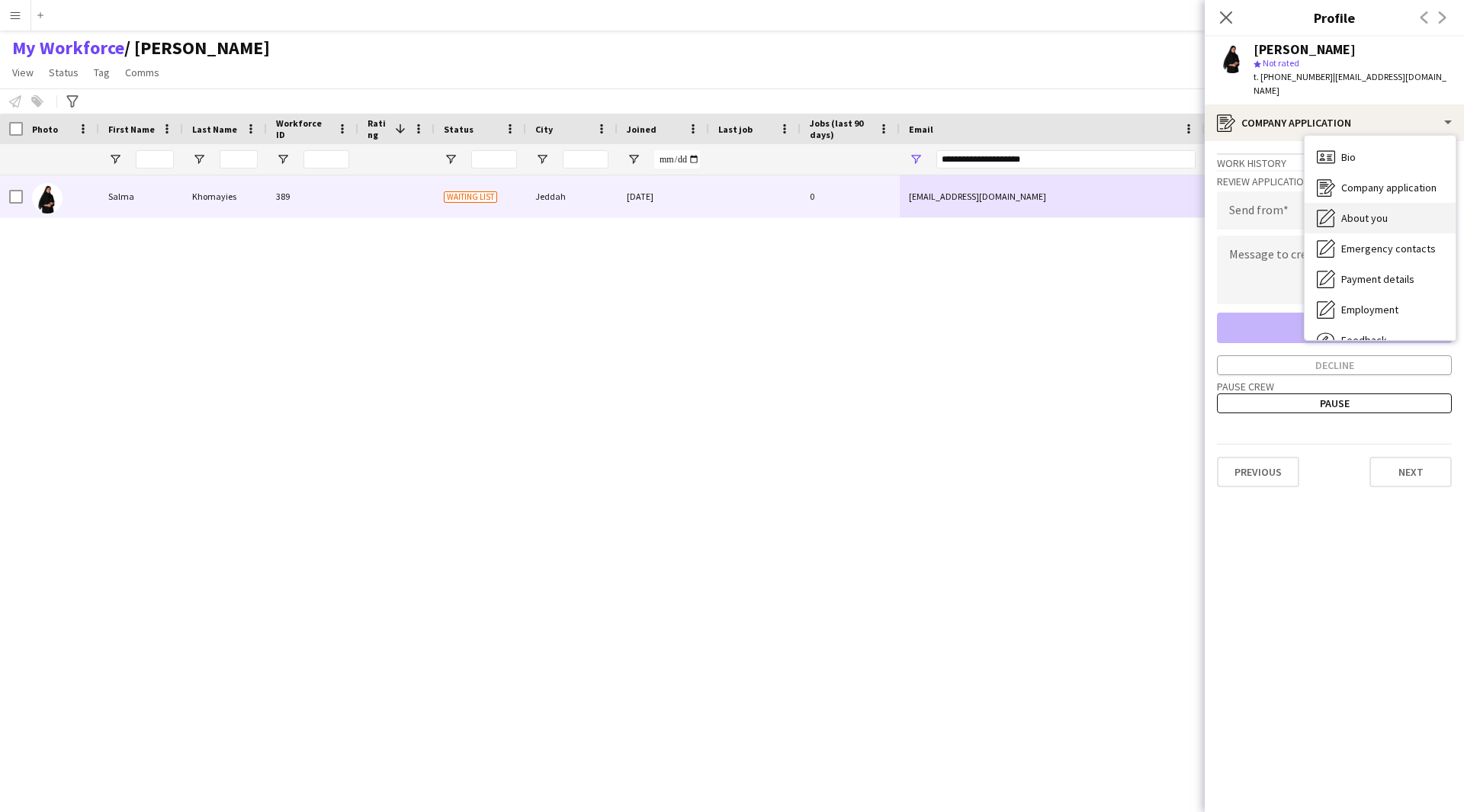
click at [1375, 211] on span "About you" at bounding box center [1363, 218] width 46 height 13
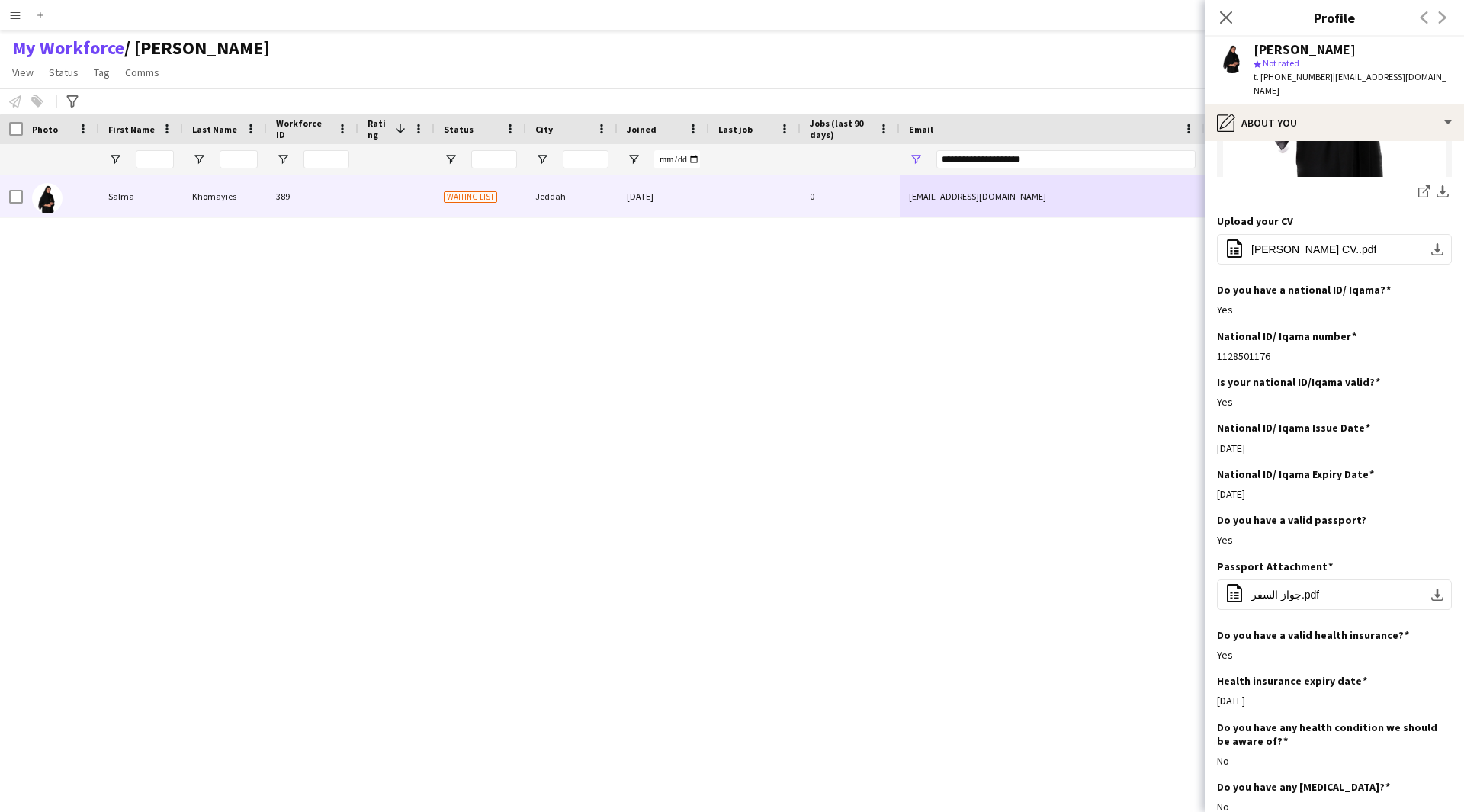
scroll to position [349, 0]
click at [1323, 115] on div "pencil4 About you" at bounding box center [1334, 123] width 259 height 37
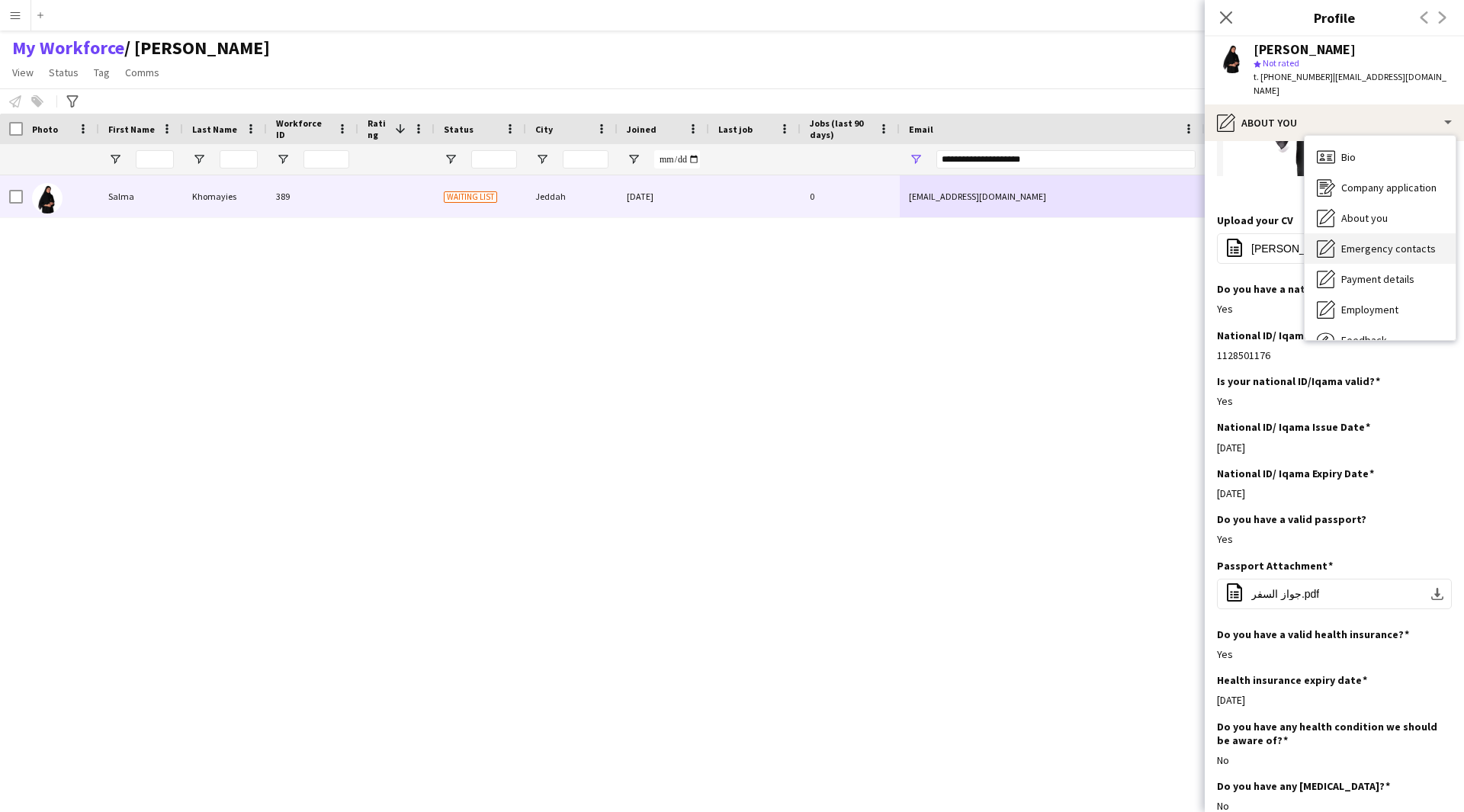
click at [1374, 242] on span "Emergency contacts" at bounding box center [1388, 248] width 94 height 13
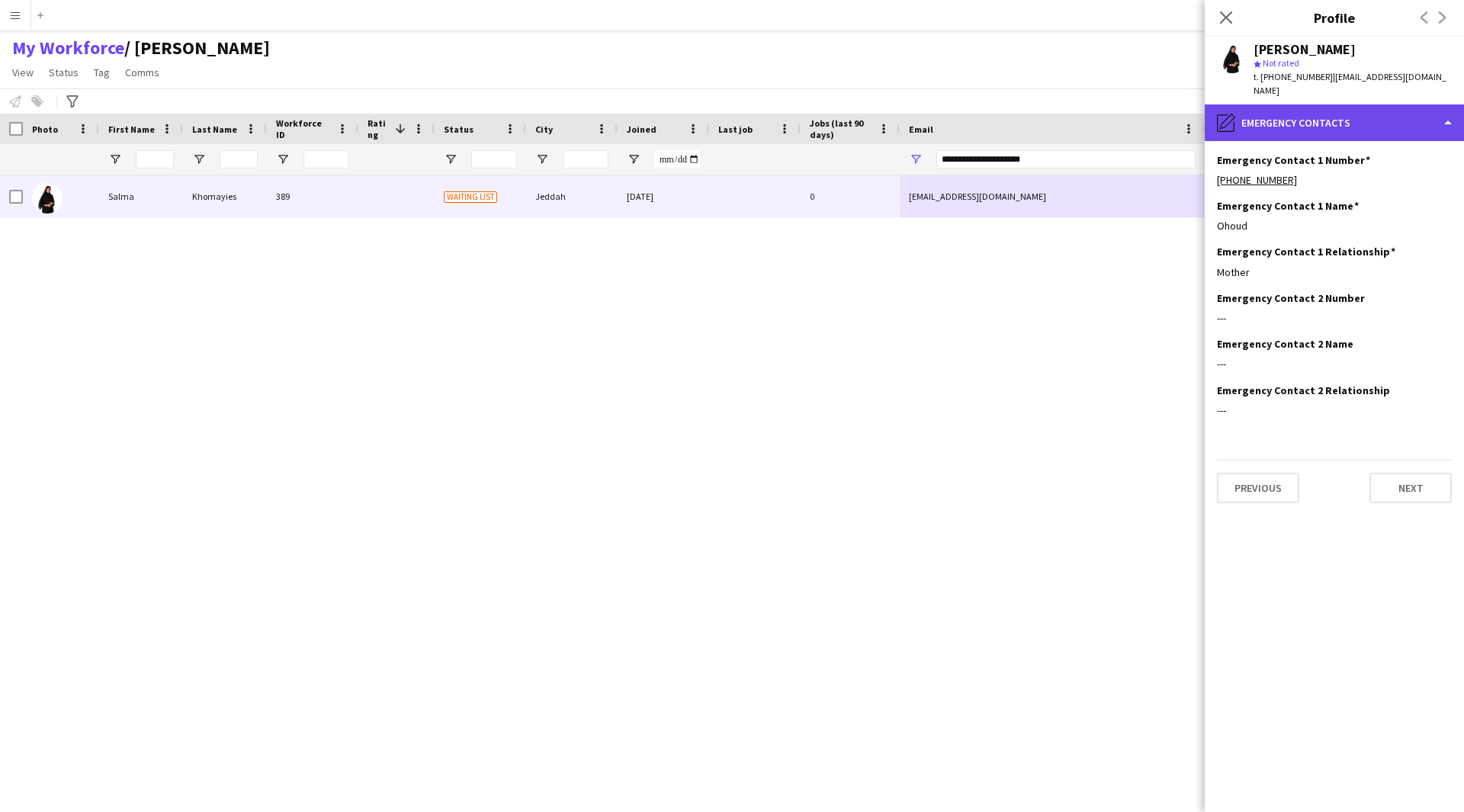
click at [1352, 123] on div "pencil4 Emergency contacts" at bounding box center [1334, 123] width 259 height 37
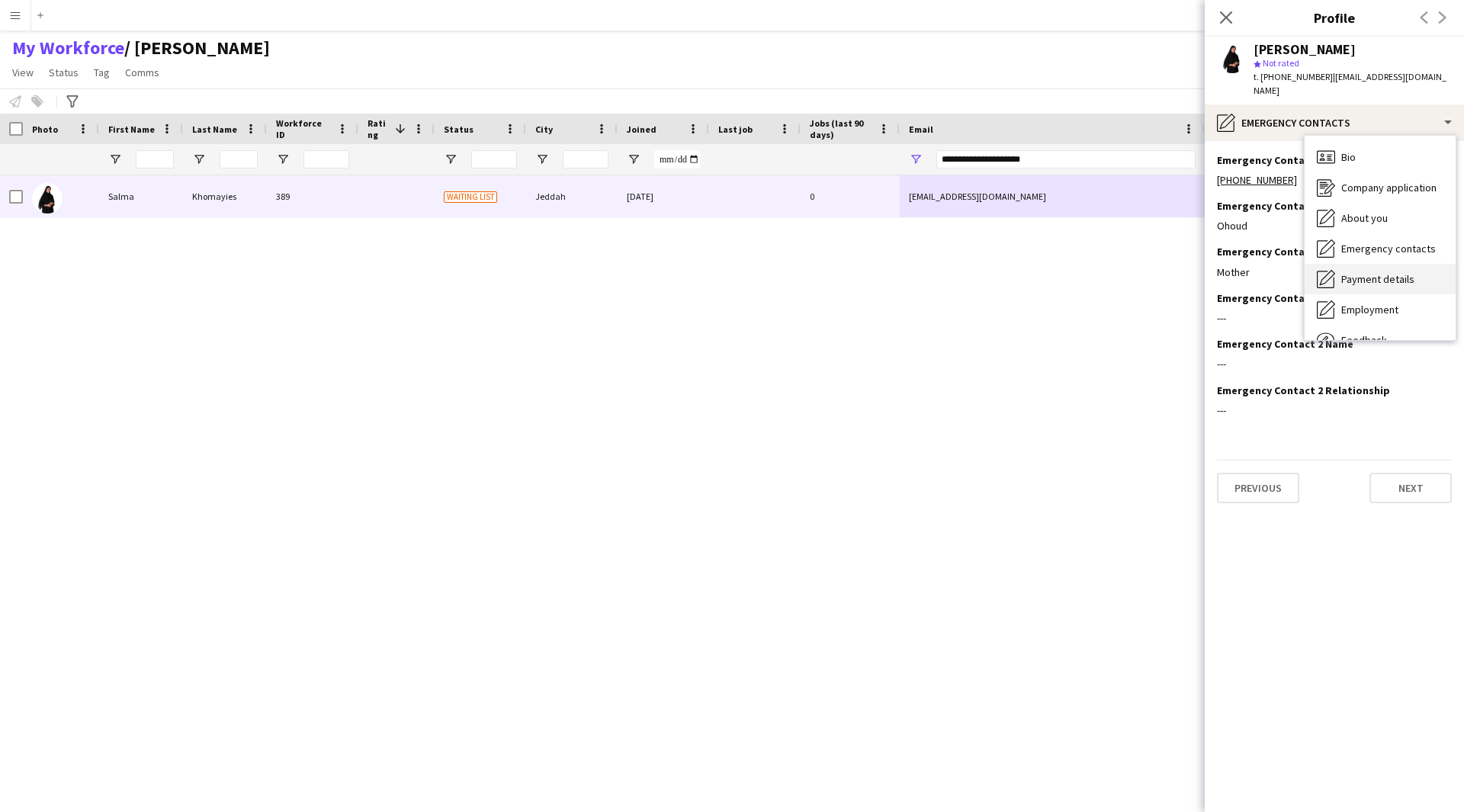
click at [1388, 272] on span "Payment details" at bounding box center [1377, 279] width 73 height 13
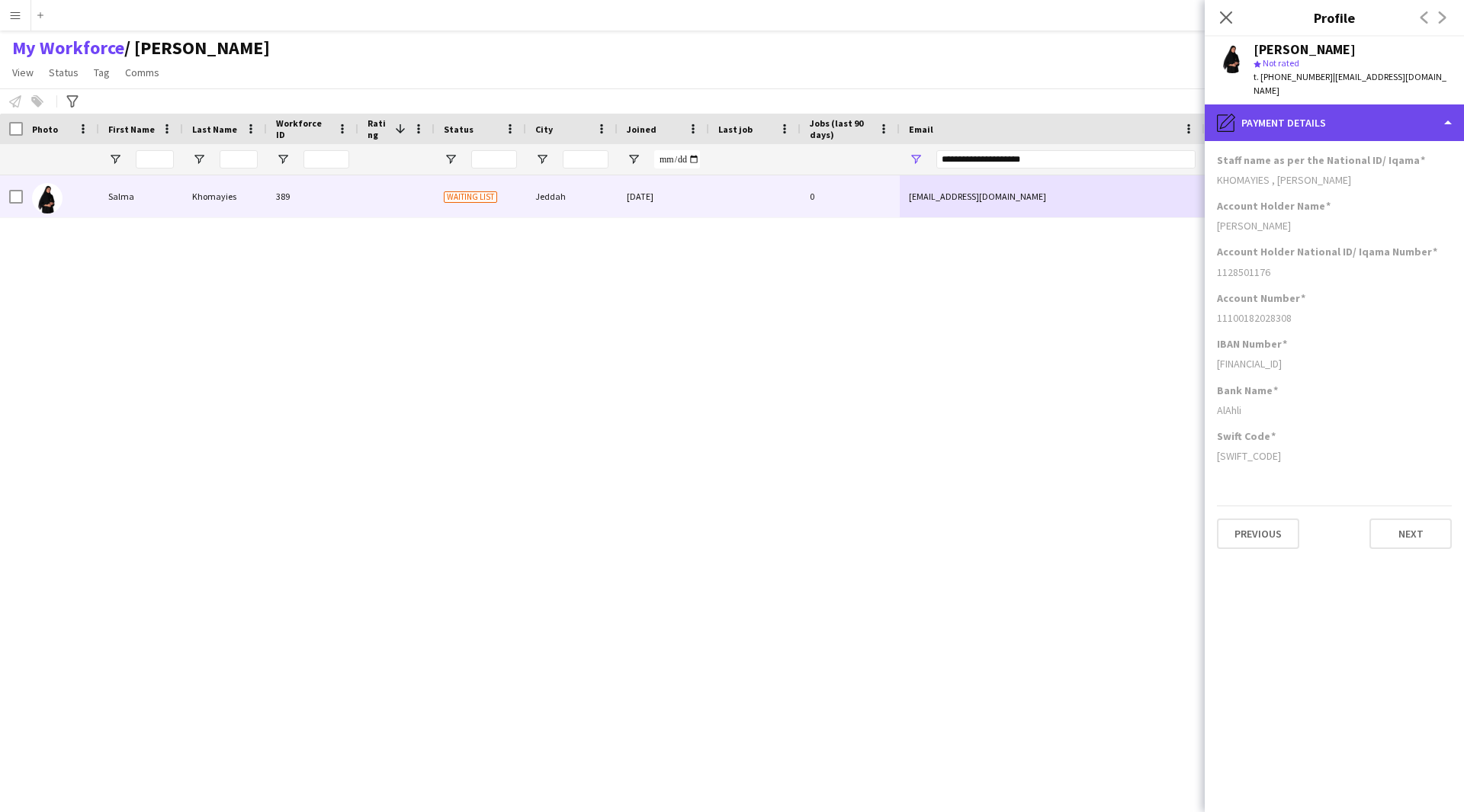
click at [1330, 104] on div "pencil4 Payment details" at bounding box center [1334, 123] width 259 height 37
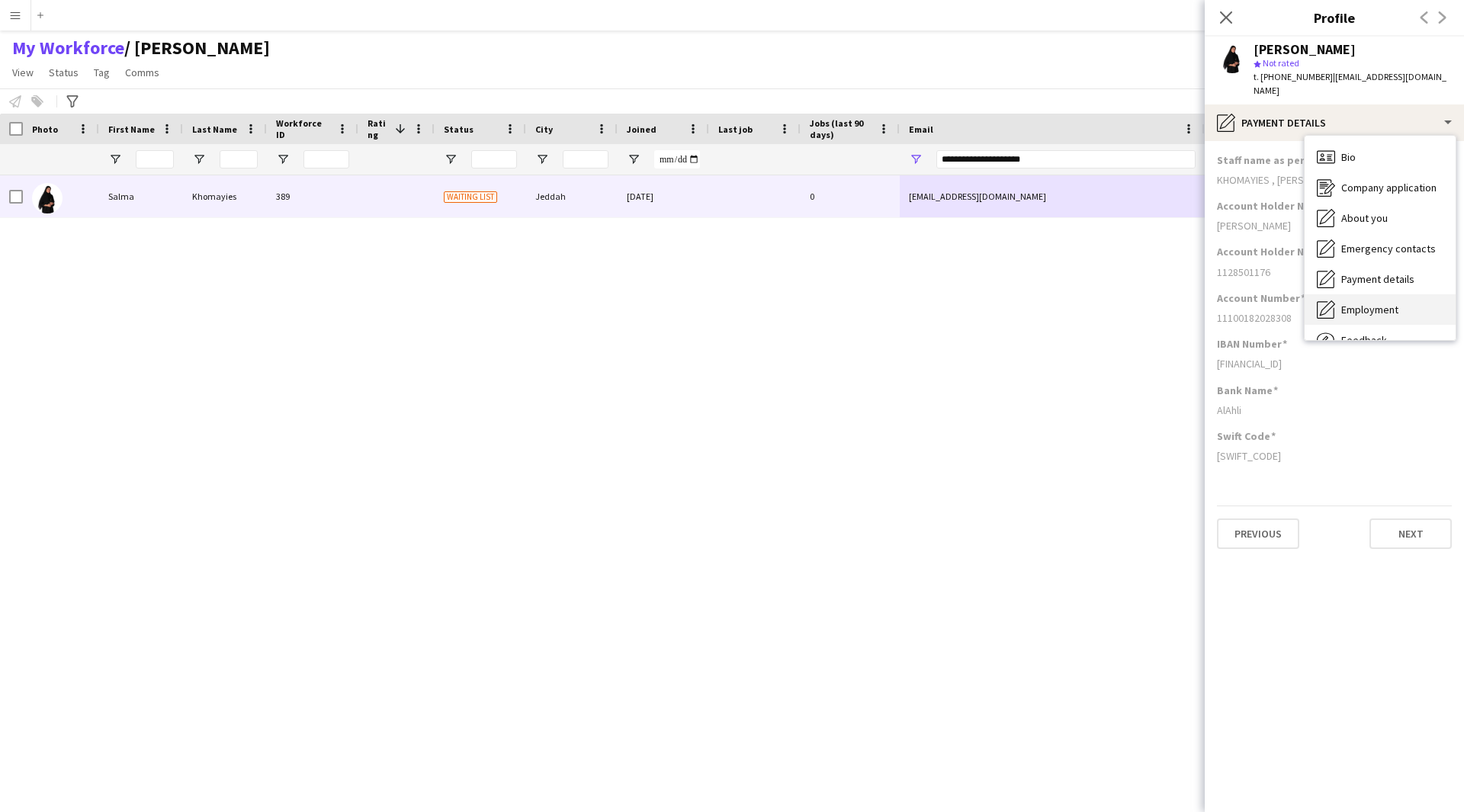
click at [1385, 302] on span "Employment" at bounding box center [1369, 309] width 57 height 13
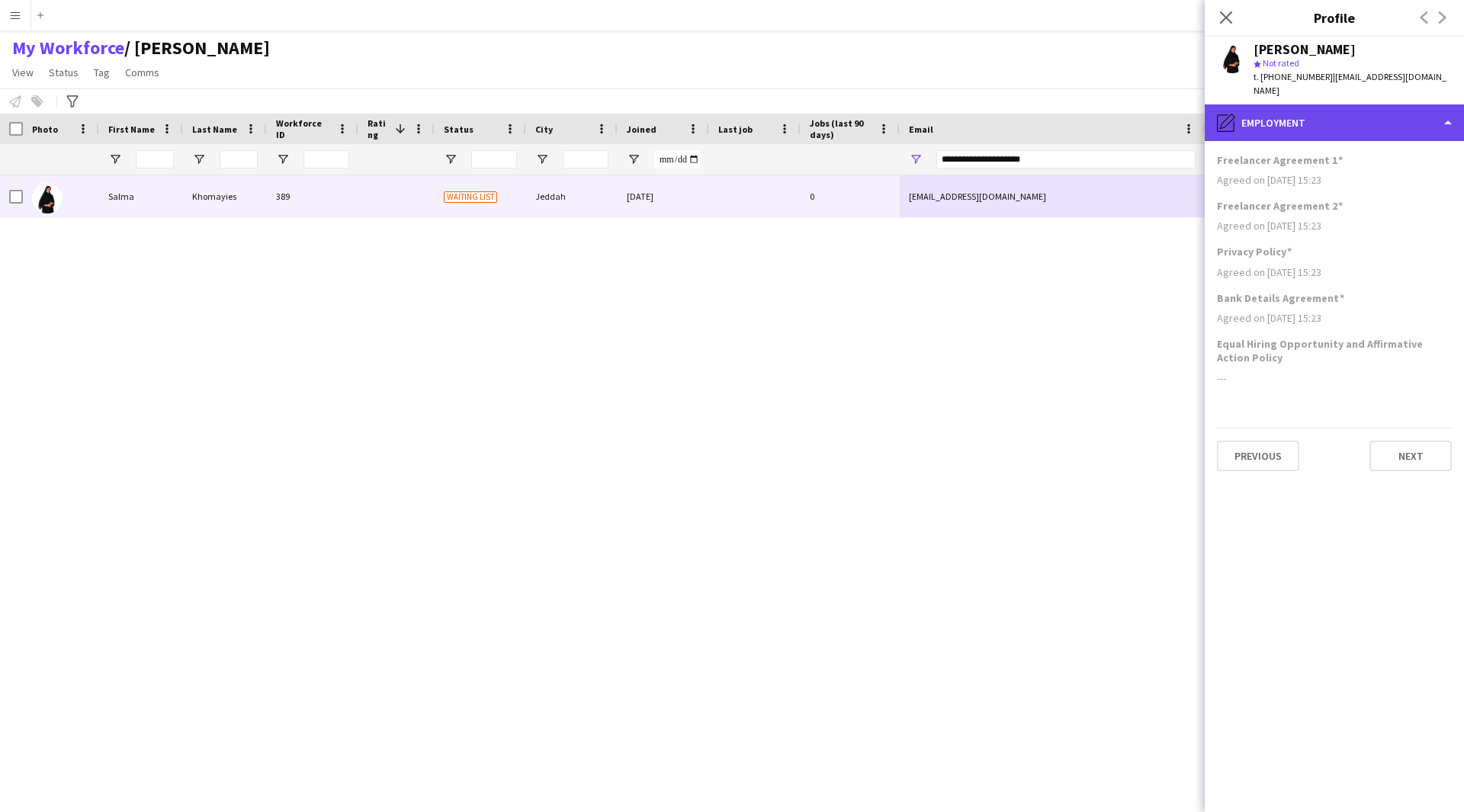
click at [1324, 115] on div "pencil4 Employment" at bounding box center [1334, 123] width 259 height 37
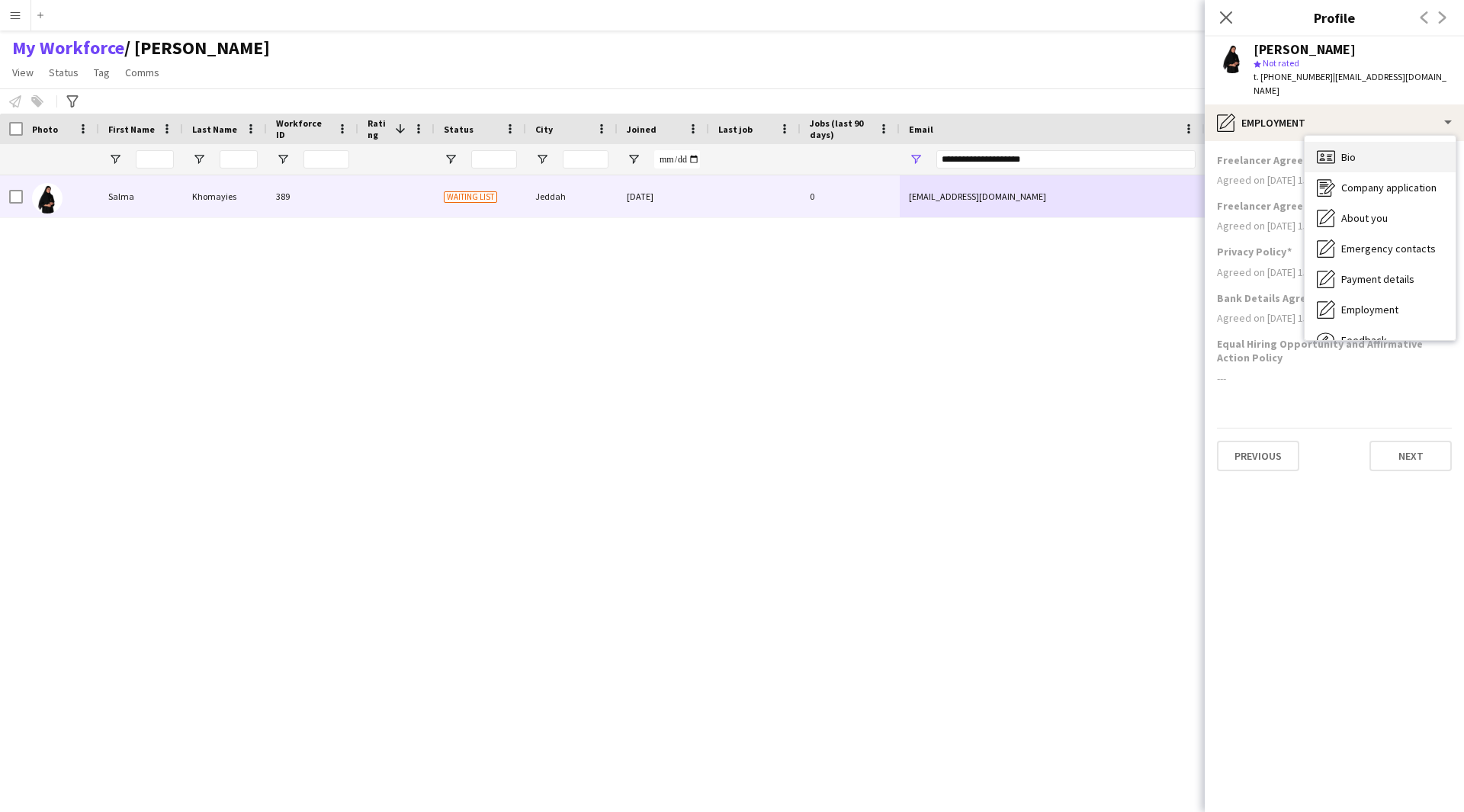
click at [1341, 142] on div "Bio Bio" at bounding box center [1380, 157] width 151 height 31
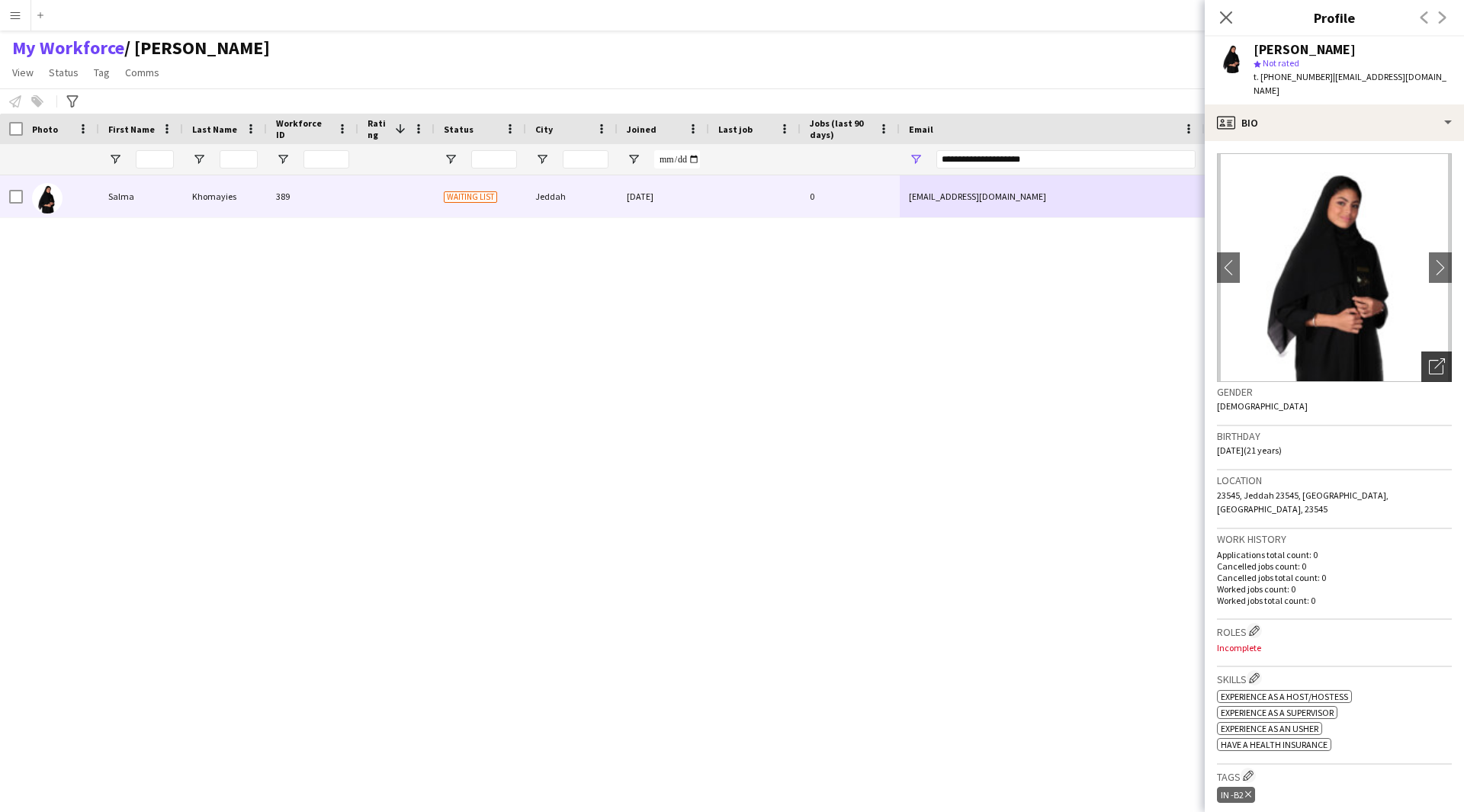
click at [1435, 353] on div "Open photos pop-in" at bounding box center [1436, 366] width 31 height 31
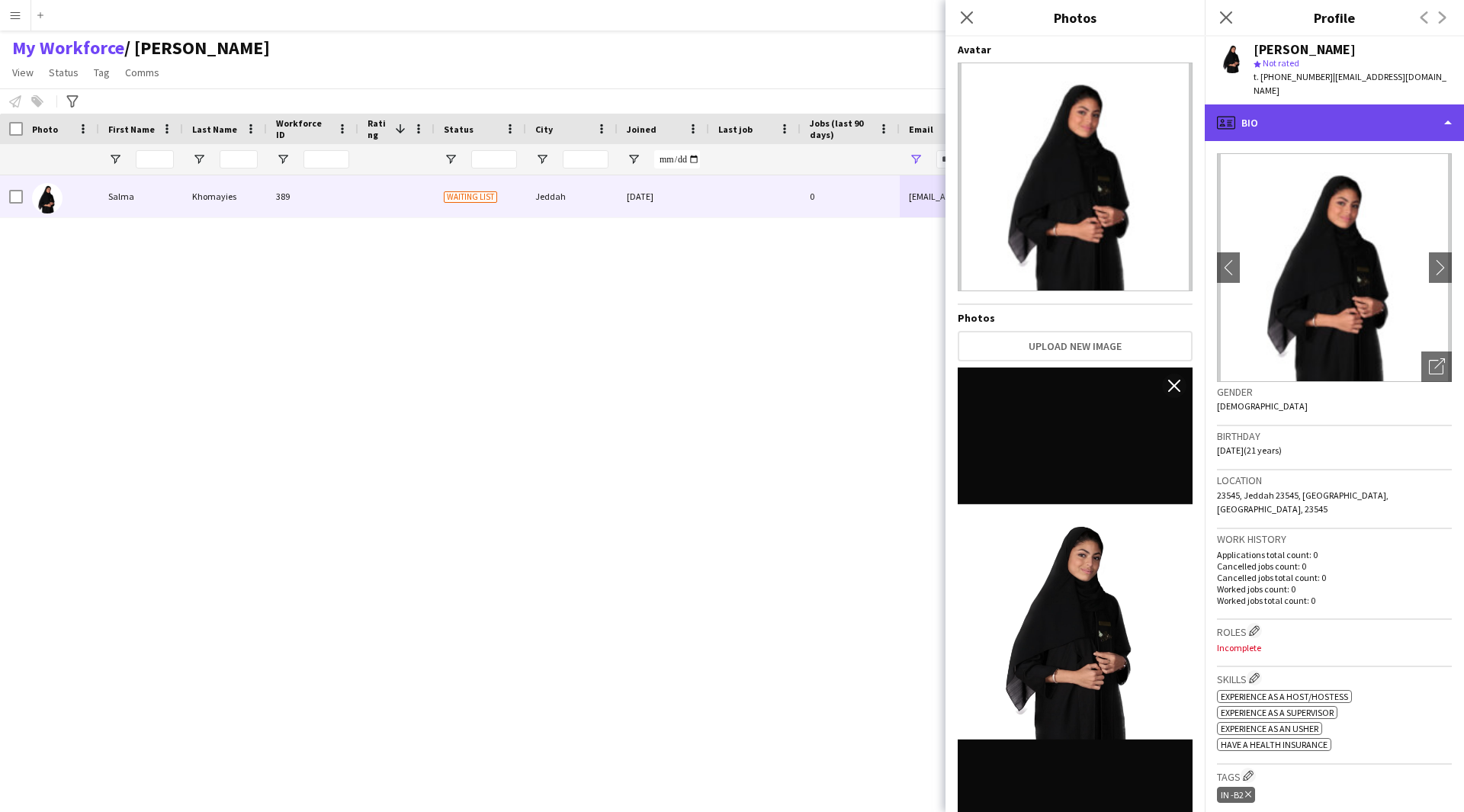
click at [1333, 117] on div "profile Bio" at bounding box center [1334, 123] width 259 height 37
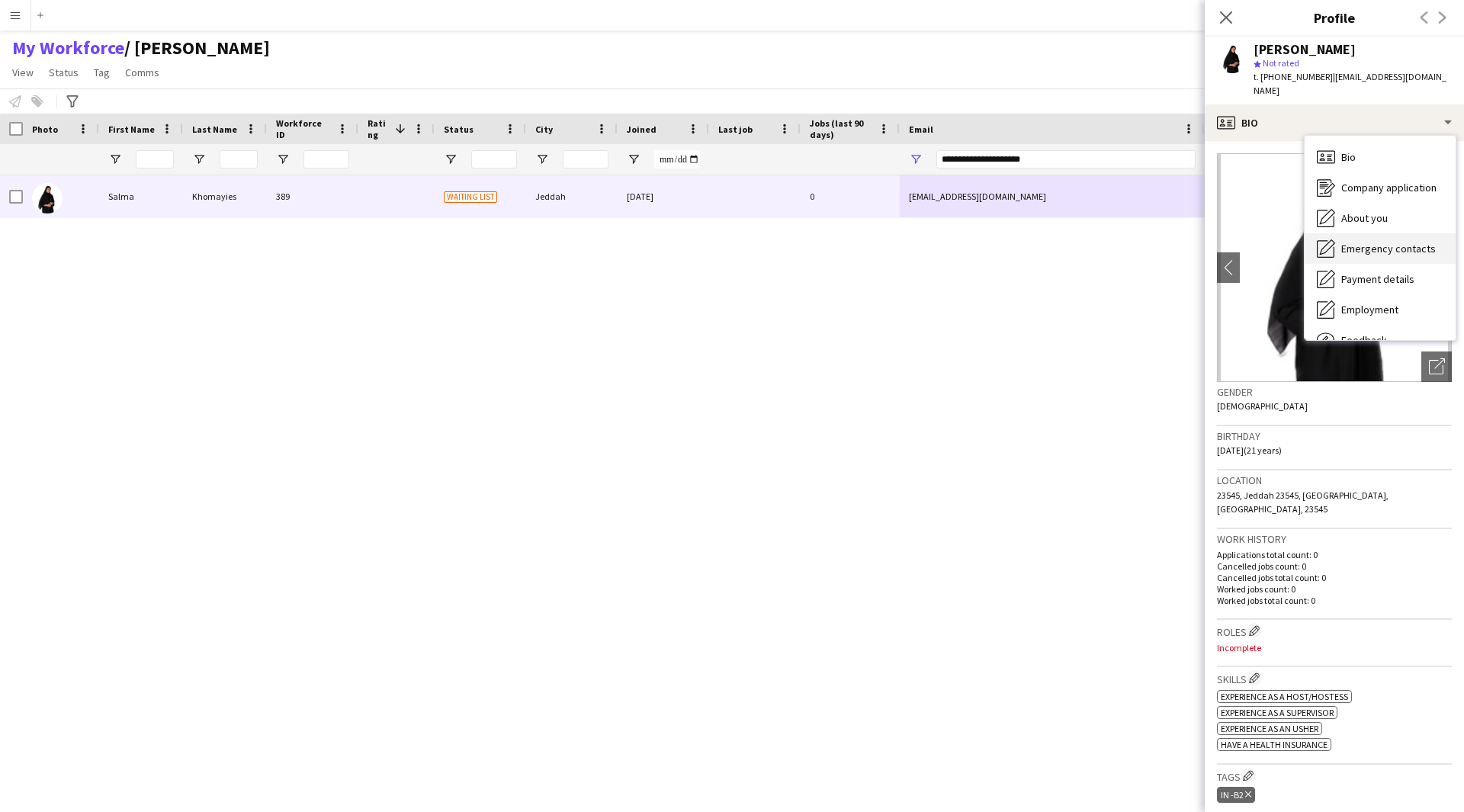
click at [1392, 242] on span "Emergency contacts" at bounding box center [1388, 248] width 94 height 13
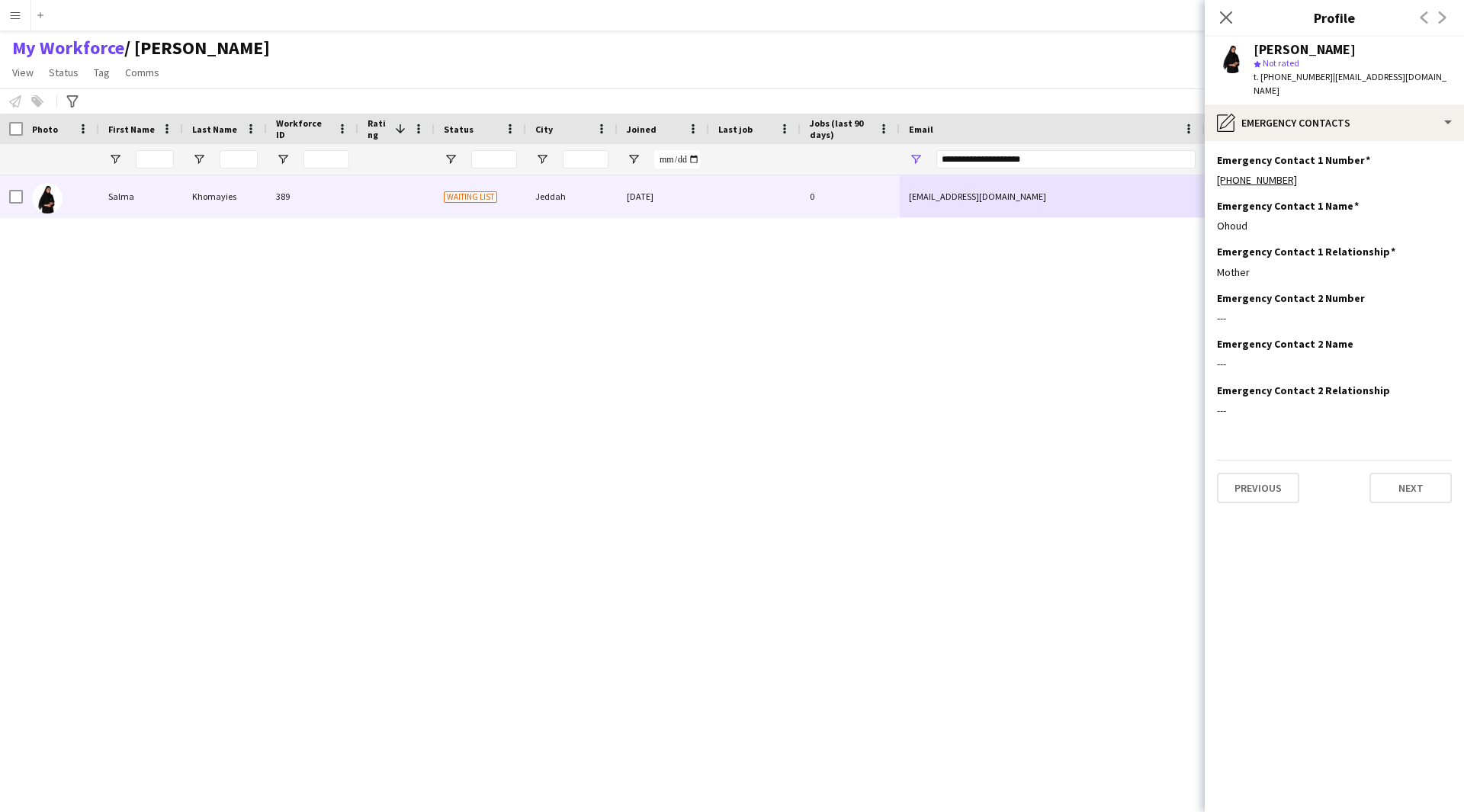
drag, startPoint x: 1263, startPoint y: 251, endPoint x: 1207, endPoint y: 266, distance: 58.0
click at [1207, 266] on app-section-data-types "Emergency Contact 1 Number Edit this field +966563785588 Emergency Contact 1 Na…" at bounding box center [1334, 477] width 259 height 671
drag, startPoint x: 1254, startPoint y: 210, endPoint x: 1179, endPoint y: 221, distance: 75.8
click at [1179, 221] on body "Menu Boards Boards Boards All jobs Status Workforce Workforce My Workforce Recr…" at bounding box center [732, 406] width 1464 height 812
click at [1319, 199] on h3 "Emergency Contact 1 Name" at bounding box center [1287, 205] width 142 height 13
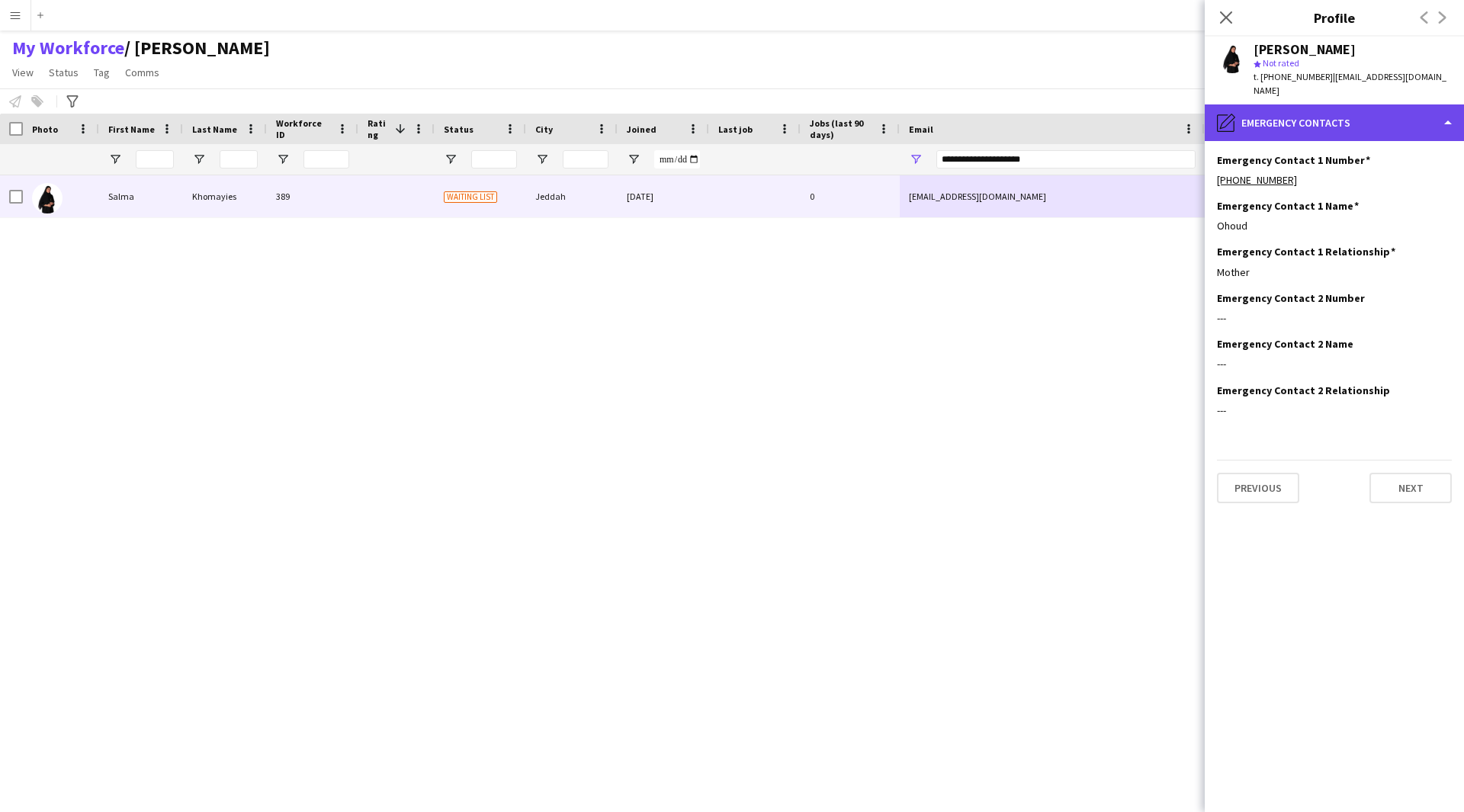
click at [1337, 107] on div "pencil4 Emergency contacts" at bounding box center [1334, 123] width 259 height 37
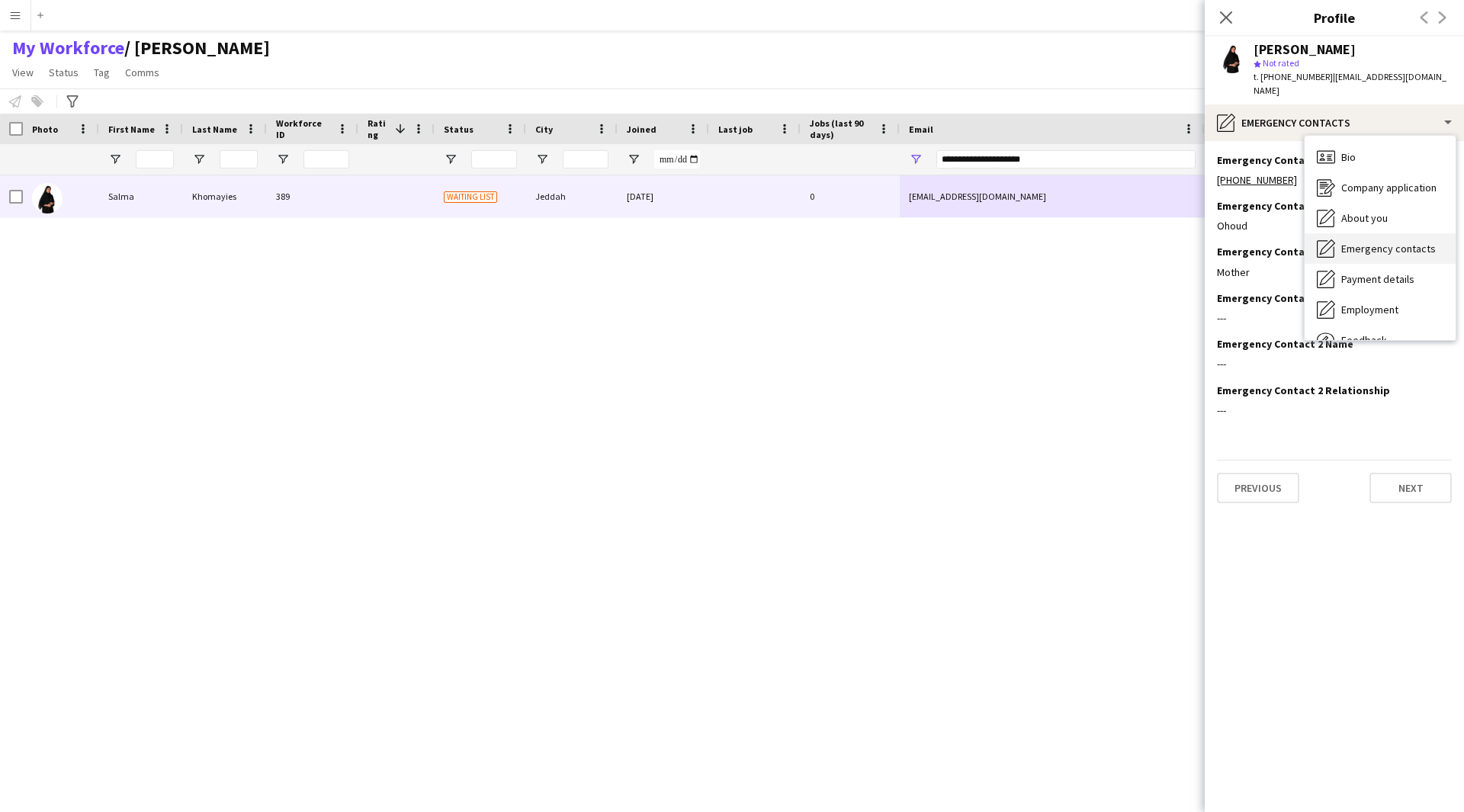
click at [1414, 242] on span "Emergency contacts" at bounding box center [1388, 248] width 94 height 13
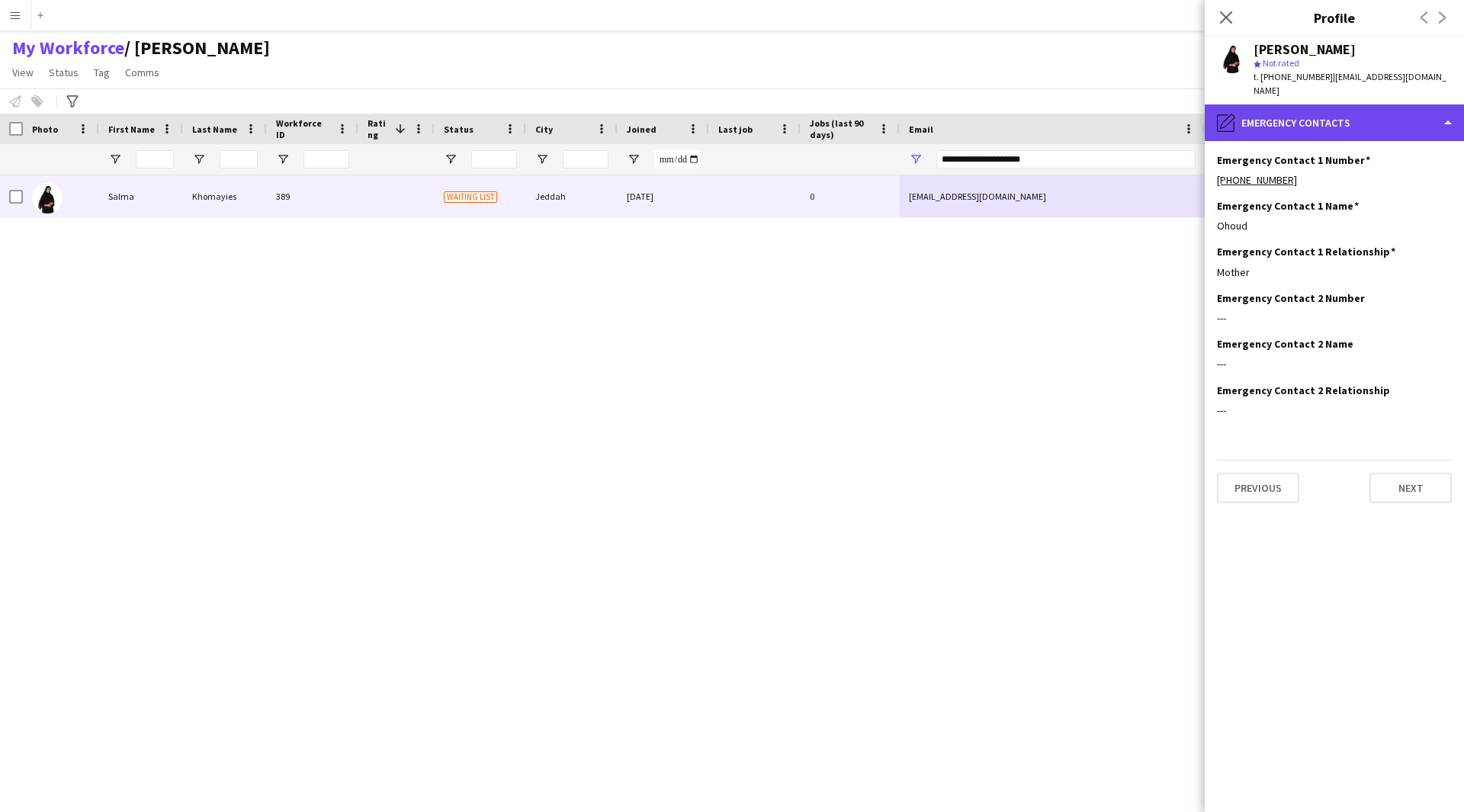
click at [1414, 115] on div "pencil4 Emergency contacts" at bounding box center [1334, 123] width 259 height 37
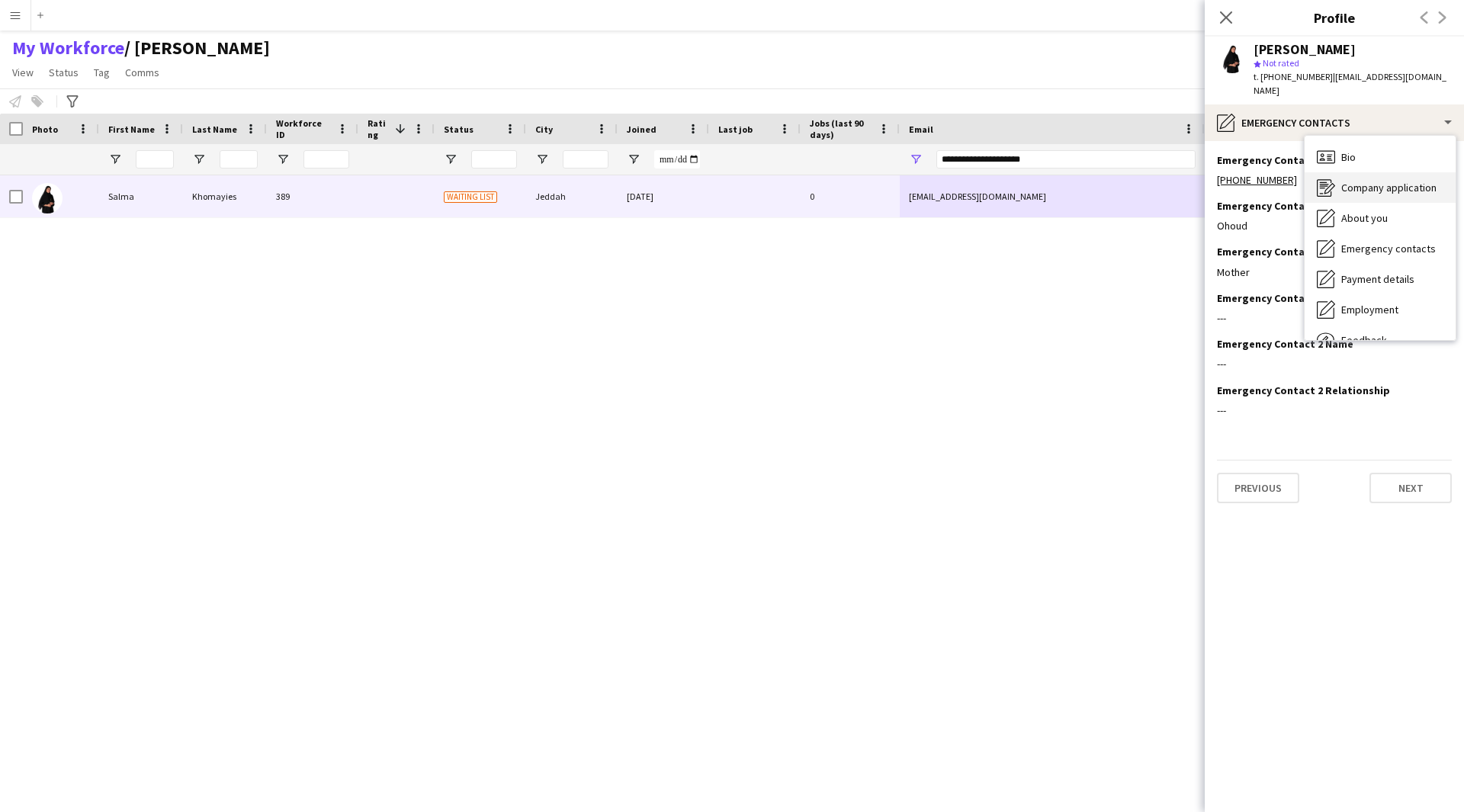
click at [1394, 181] on span "Company application" at bounding box center [1388, 187] width 95 height 13
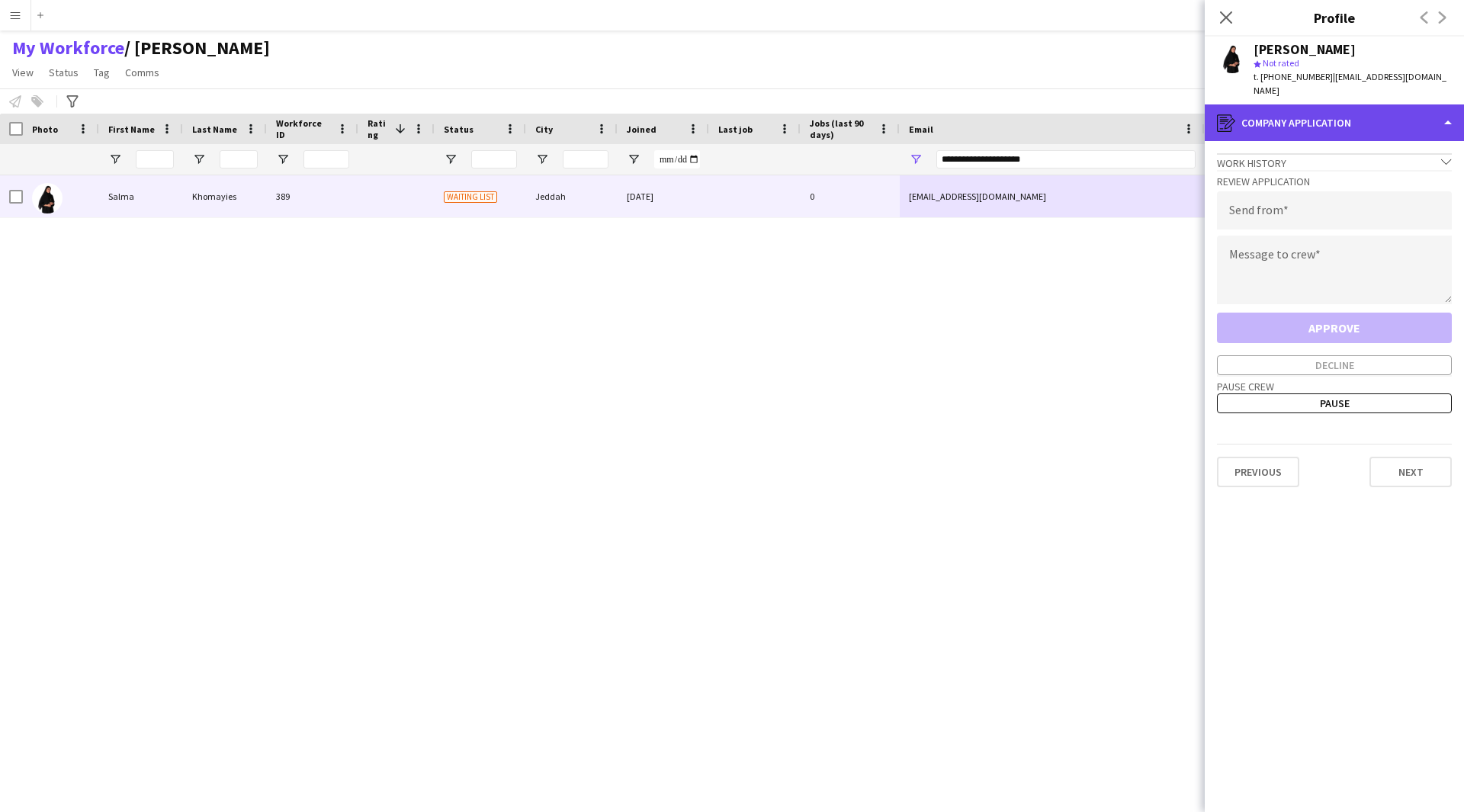
click at [1371, 119] on div "register Company application" at bounding box center [1334, 123] width 259 height 37
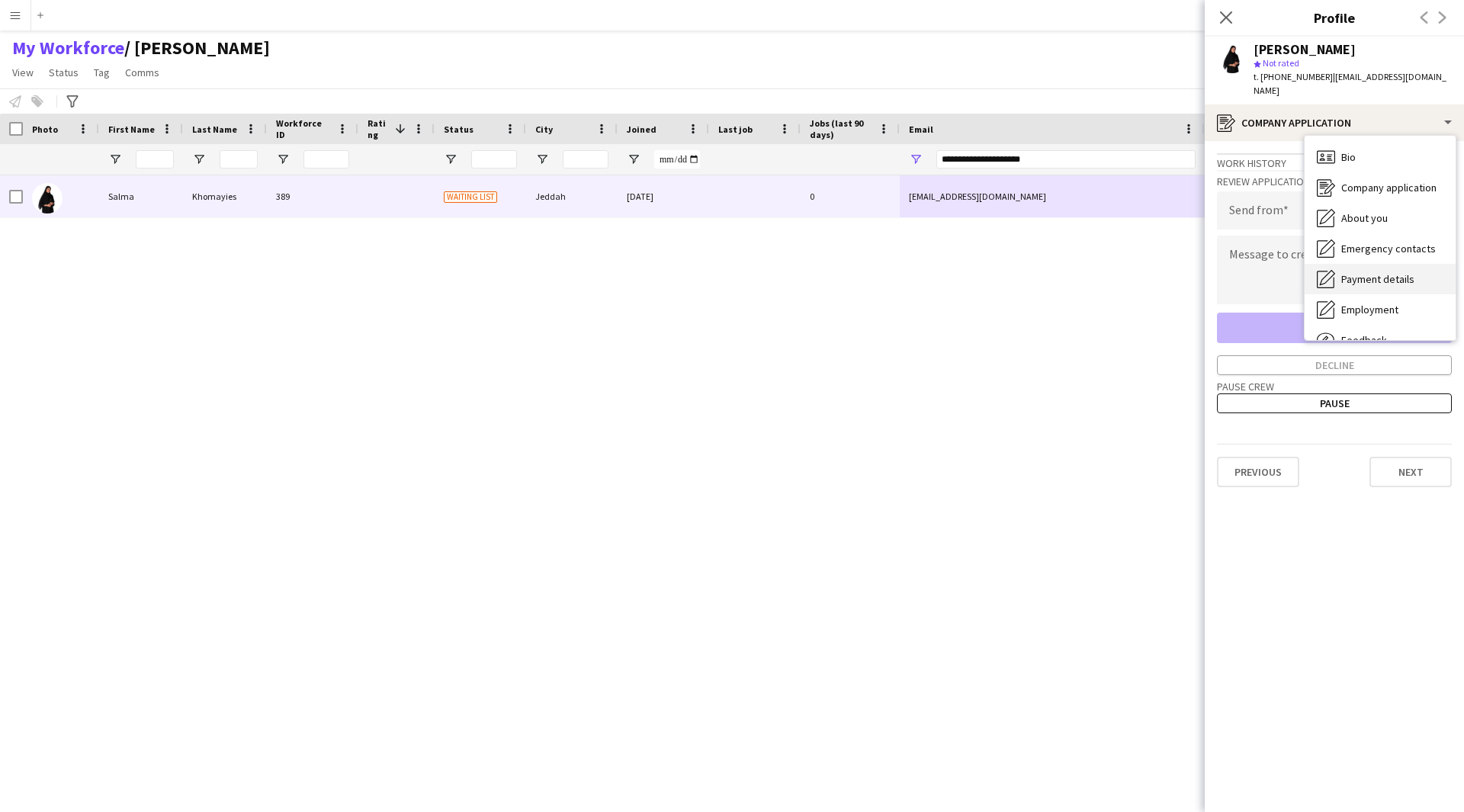
click at [1371, 272] on span "Payment details" at bounding box center [1377, 279] width 73 height 13
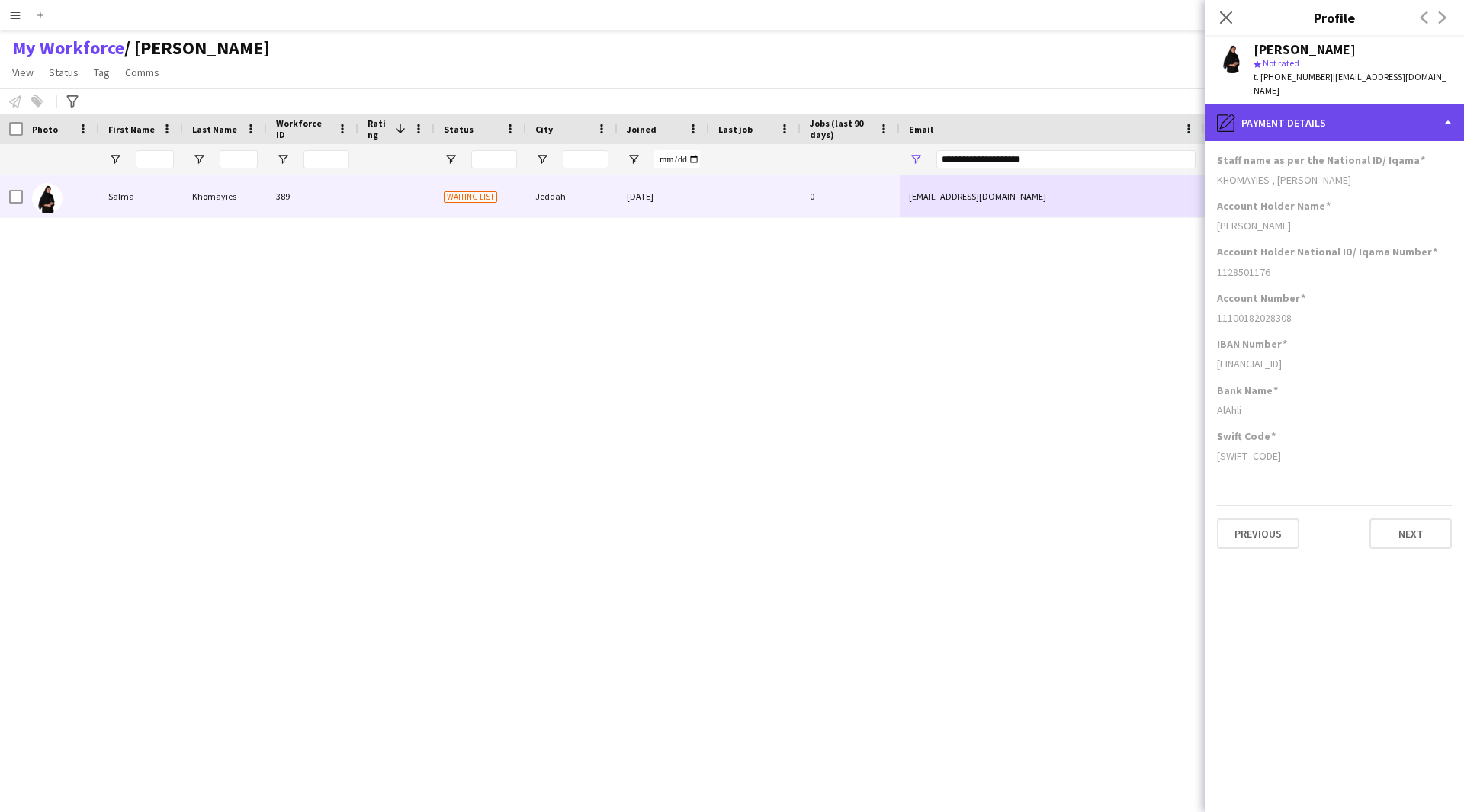
click at [1347, 104] on div "pencil4 Payment details" at bounding box center [1334, 123] width 259 height 37
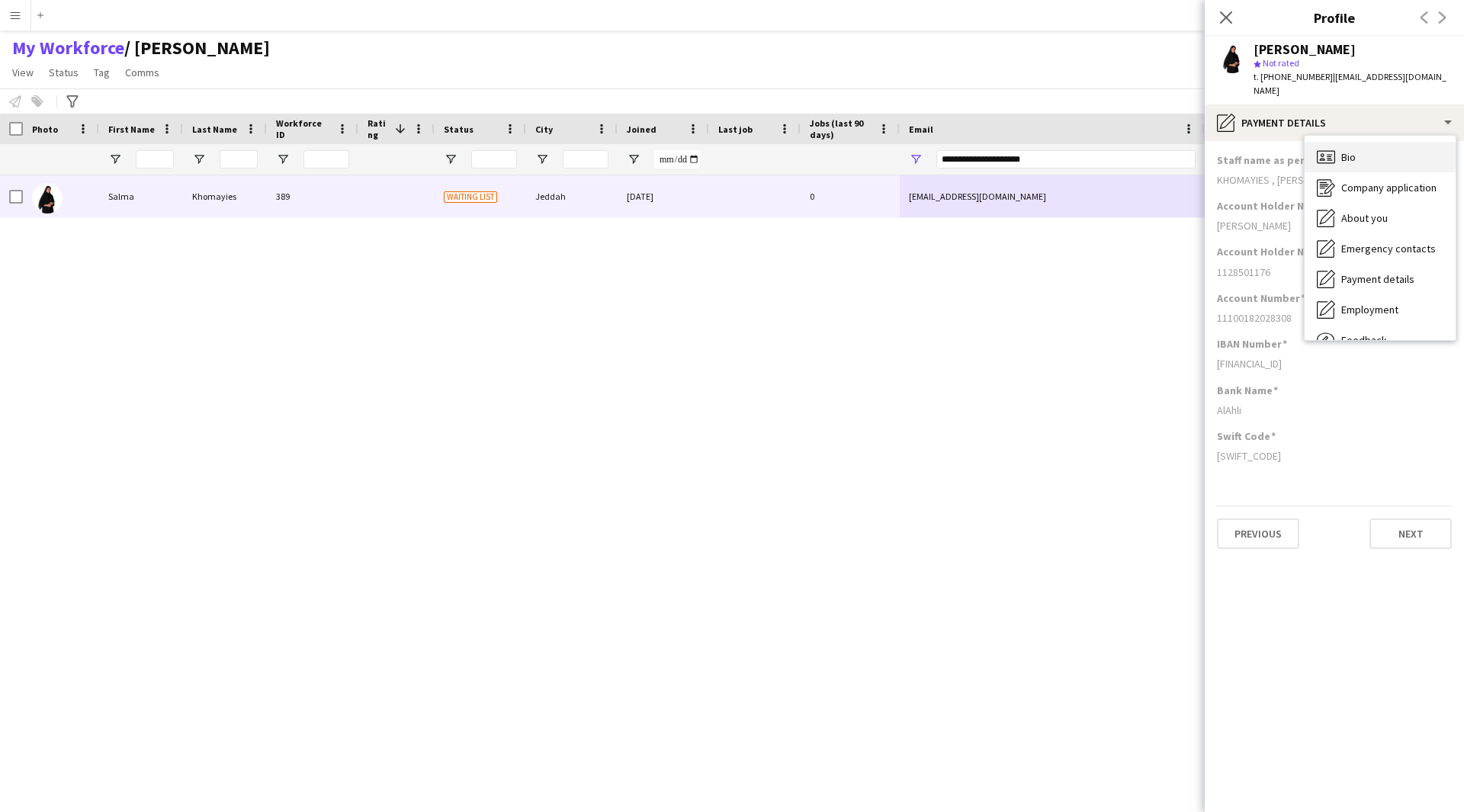
click at [1367, 142] on div "Bio Bio" at bounding box center [1380, 157] width 151 height 31
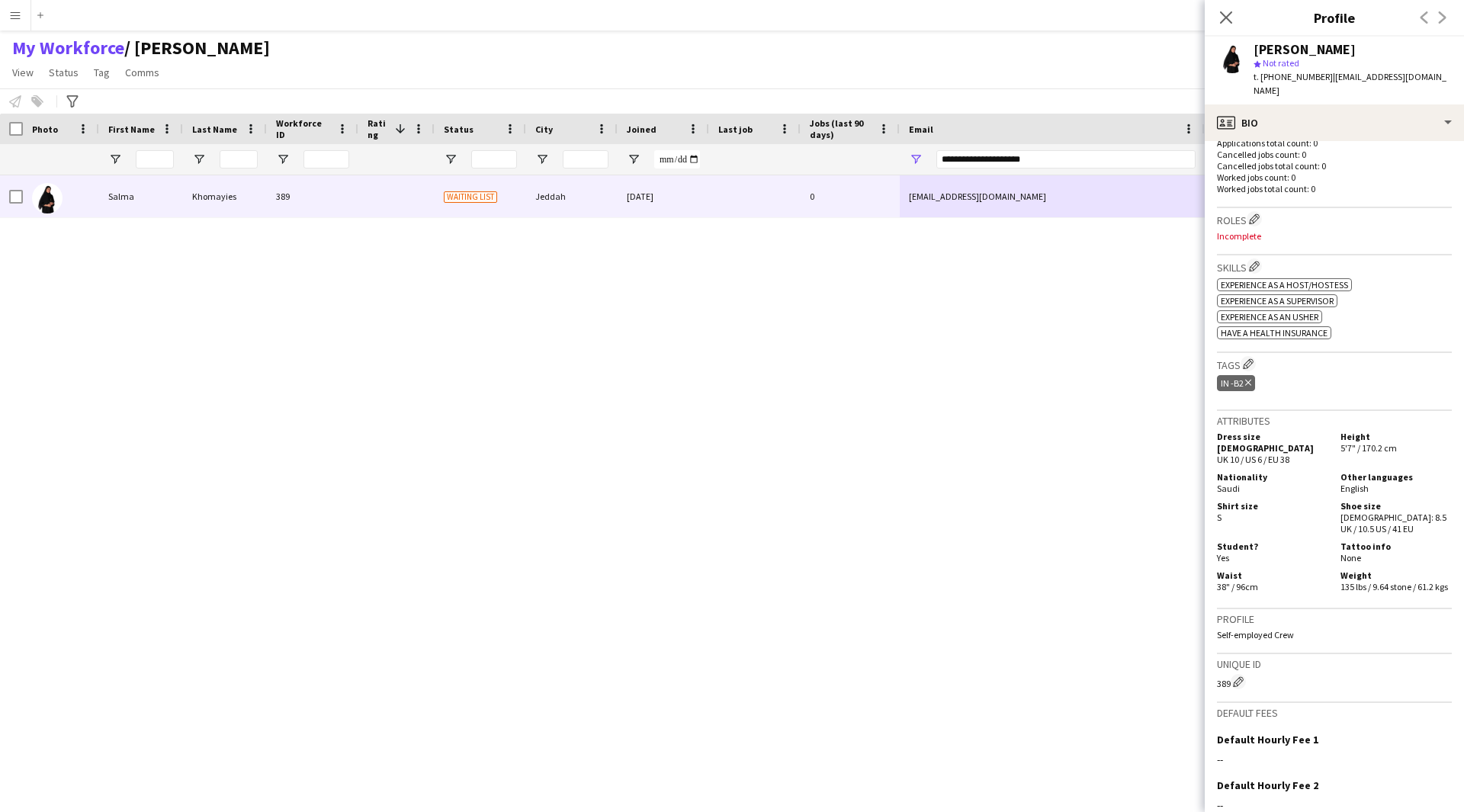
scroll to position [431, 0]
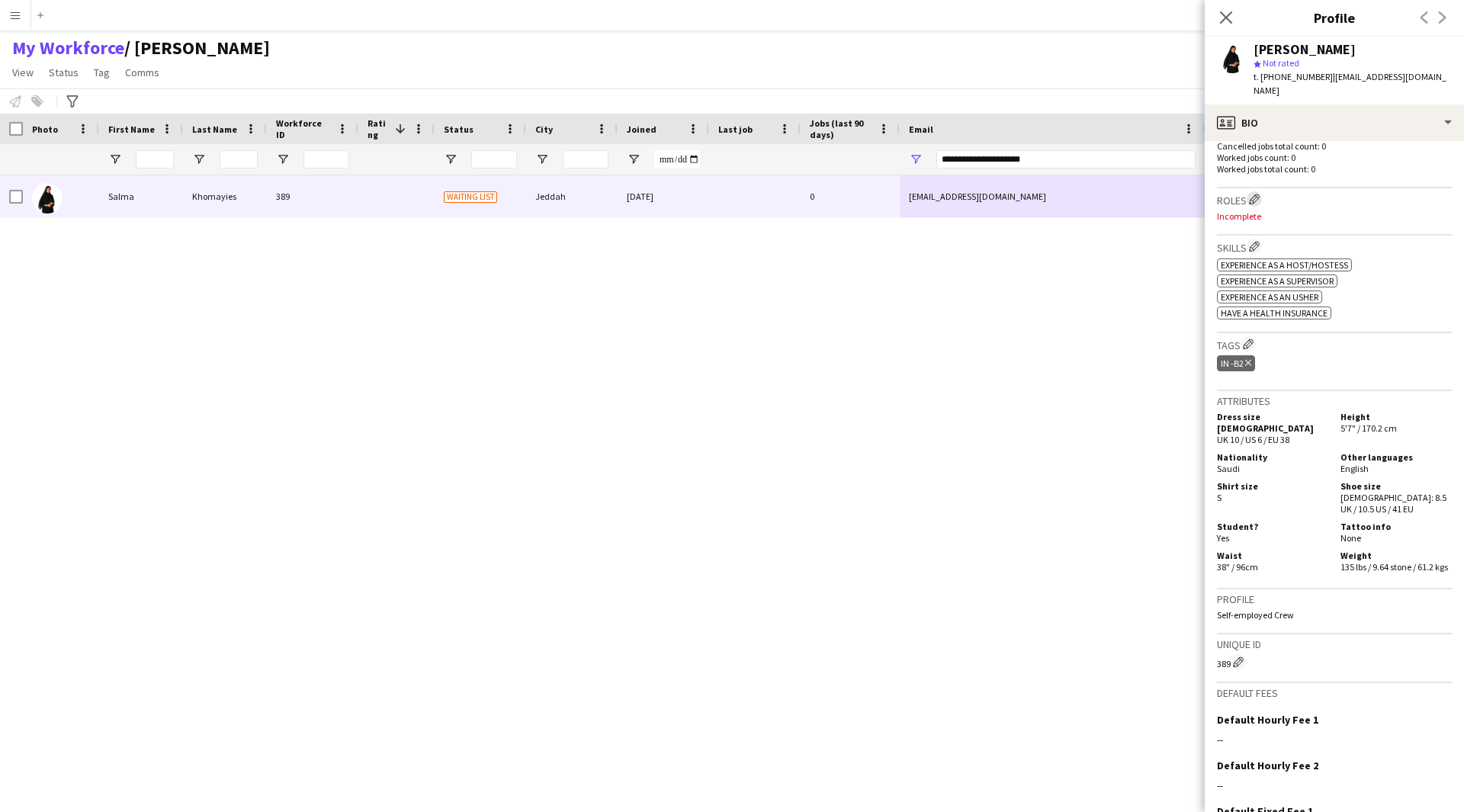
click at [1254, 194] on app-icon "Edit crew company roles" at bounding box center [1254, 199] width 11 height 11
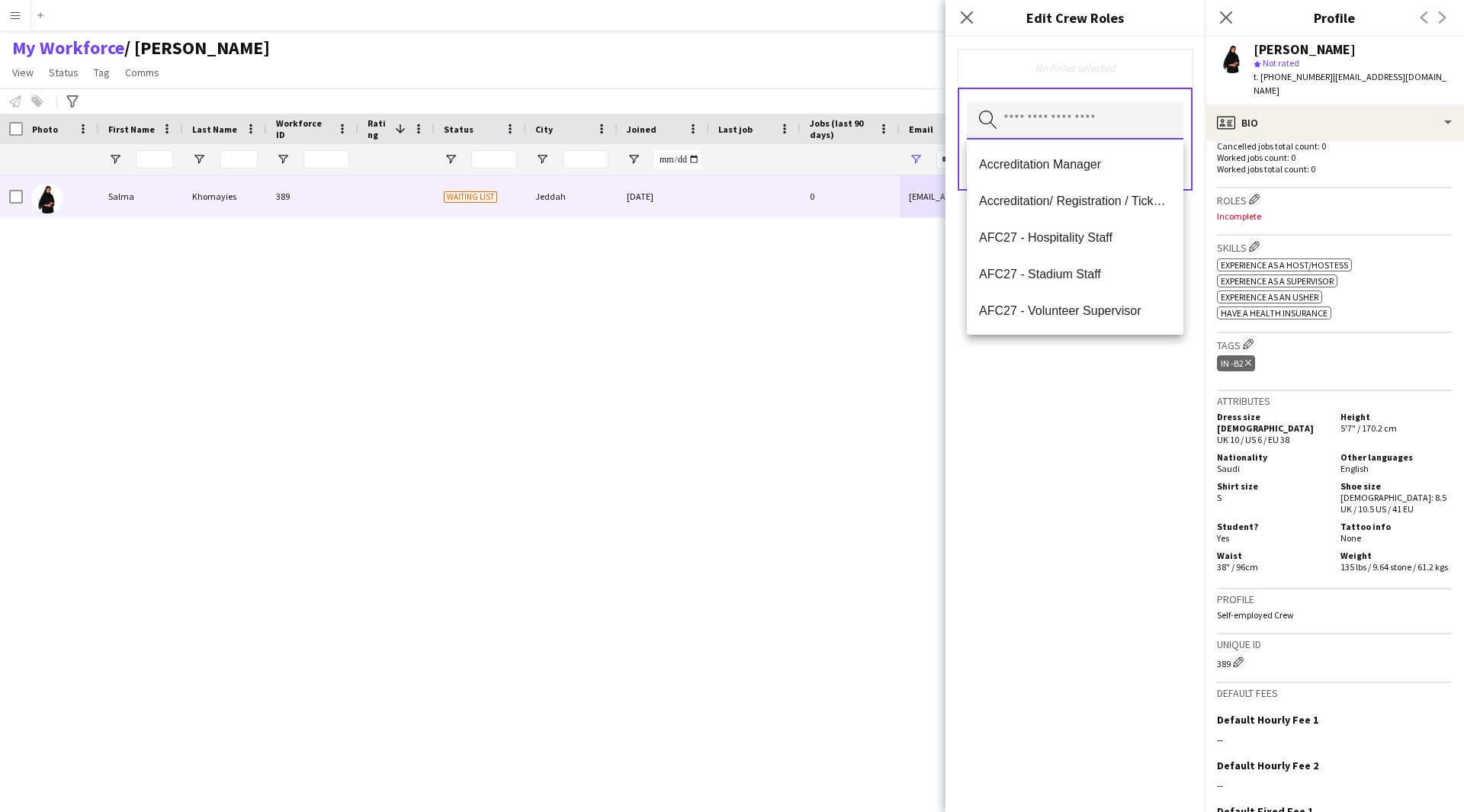
click at [1063, 123] on input "text" at bounding box center [1075, 120] width 217 height 38
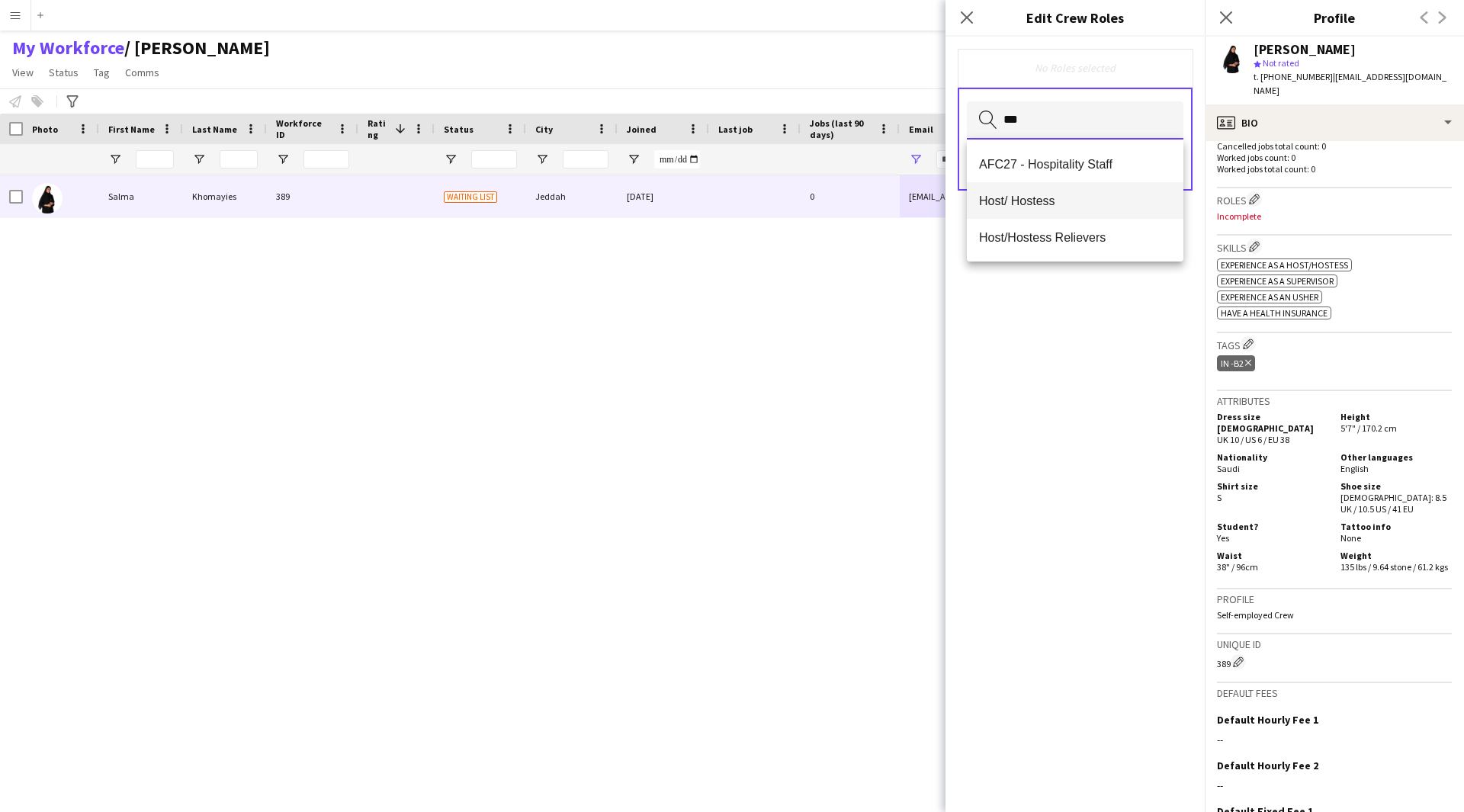
type input "***"
click at [1060, 208] on mat-option "Host/ Hostess" at bounding box center [1075, 200] width 217 height 37
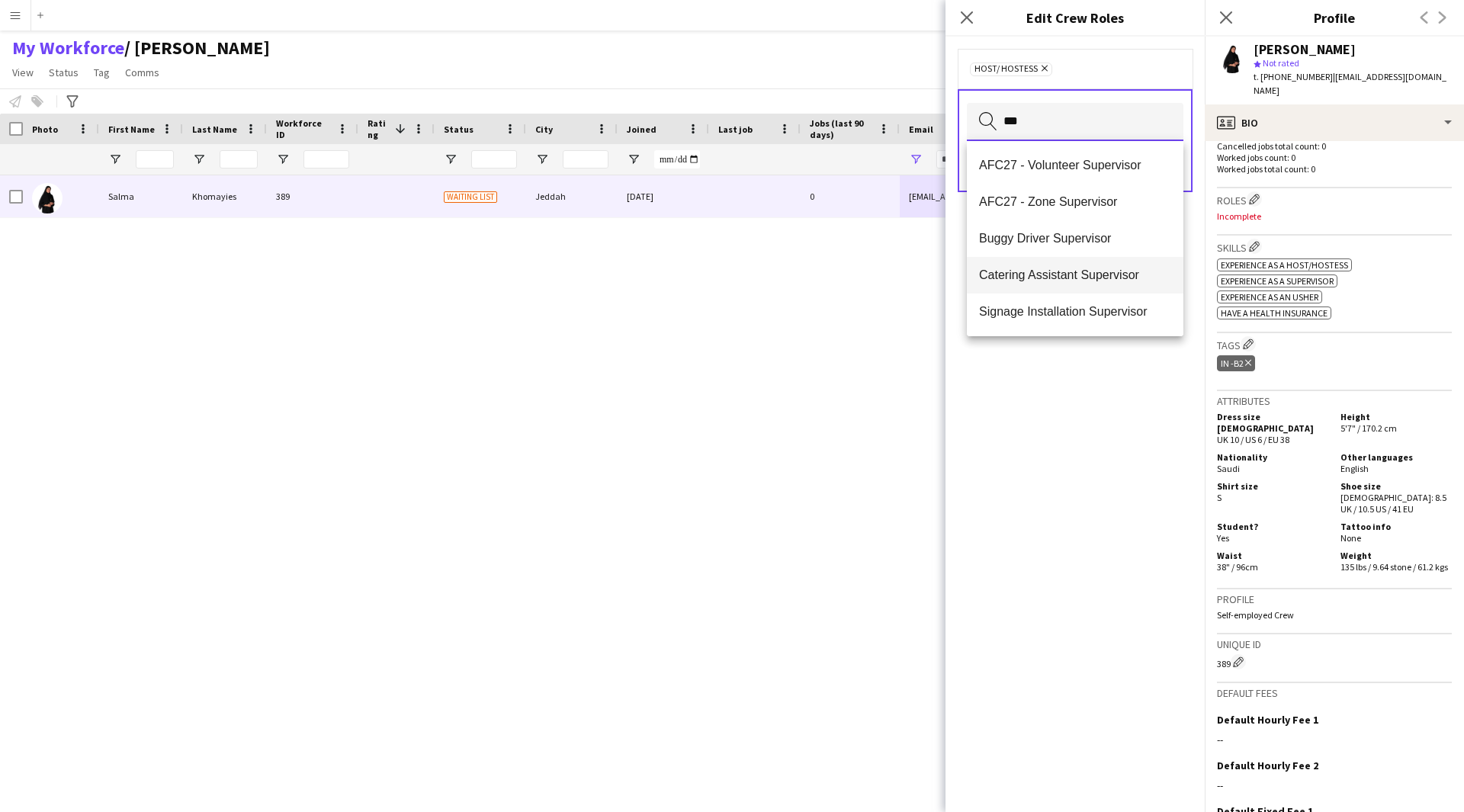
scroll to position [37, 0]
type input "***"
click at [1047, 319] on span "Staff Supervisor" at bounding box center [1074, 311] width 192 height 14
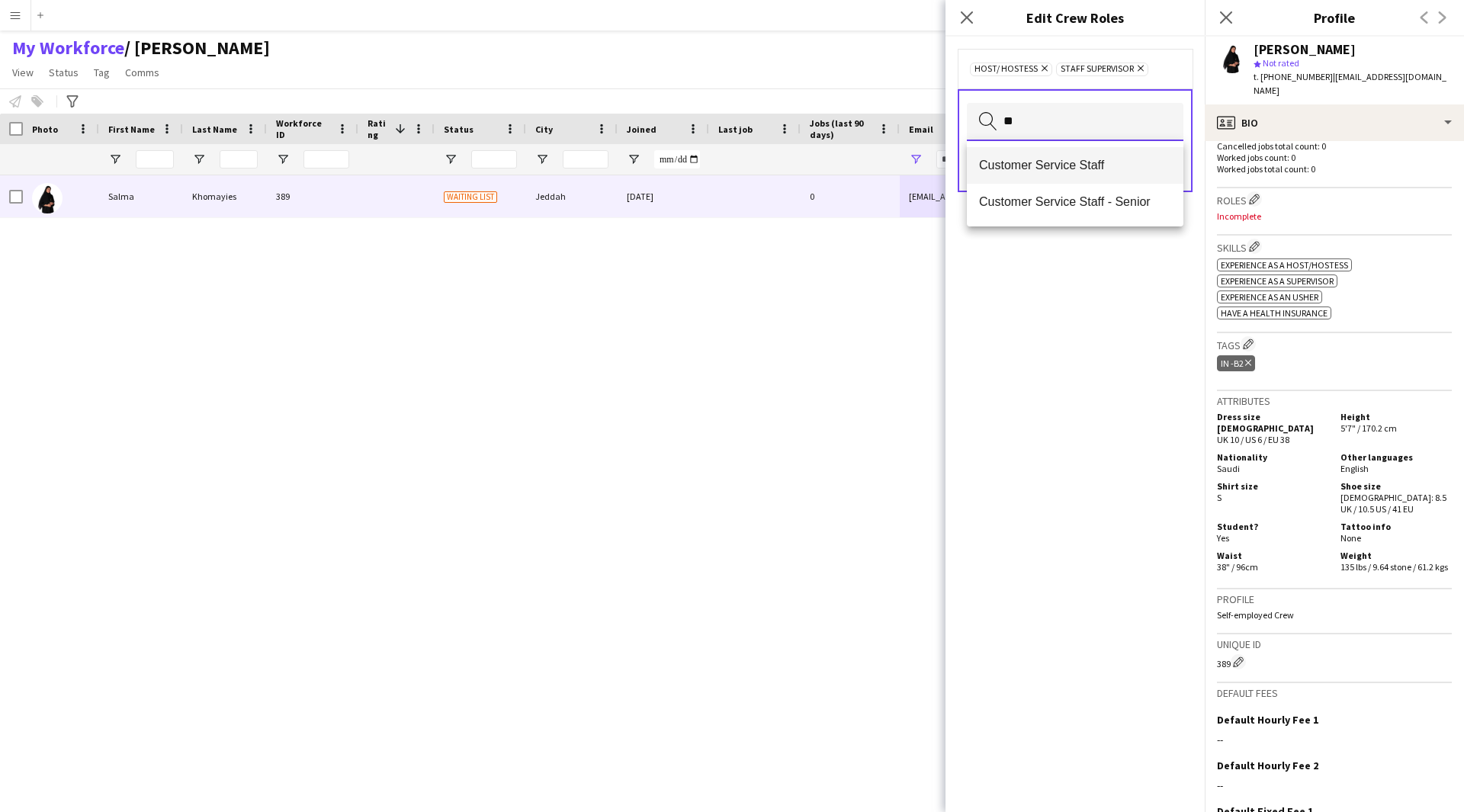
type input "**"
click at [1094, 169] on span "Customer Service Staff" at bounding box center [1074, 165] width 192 height 14
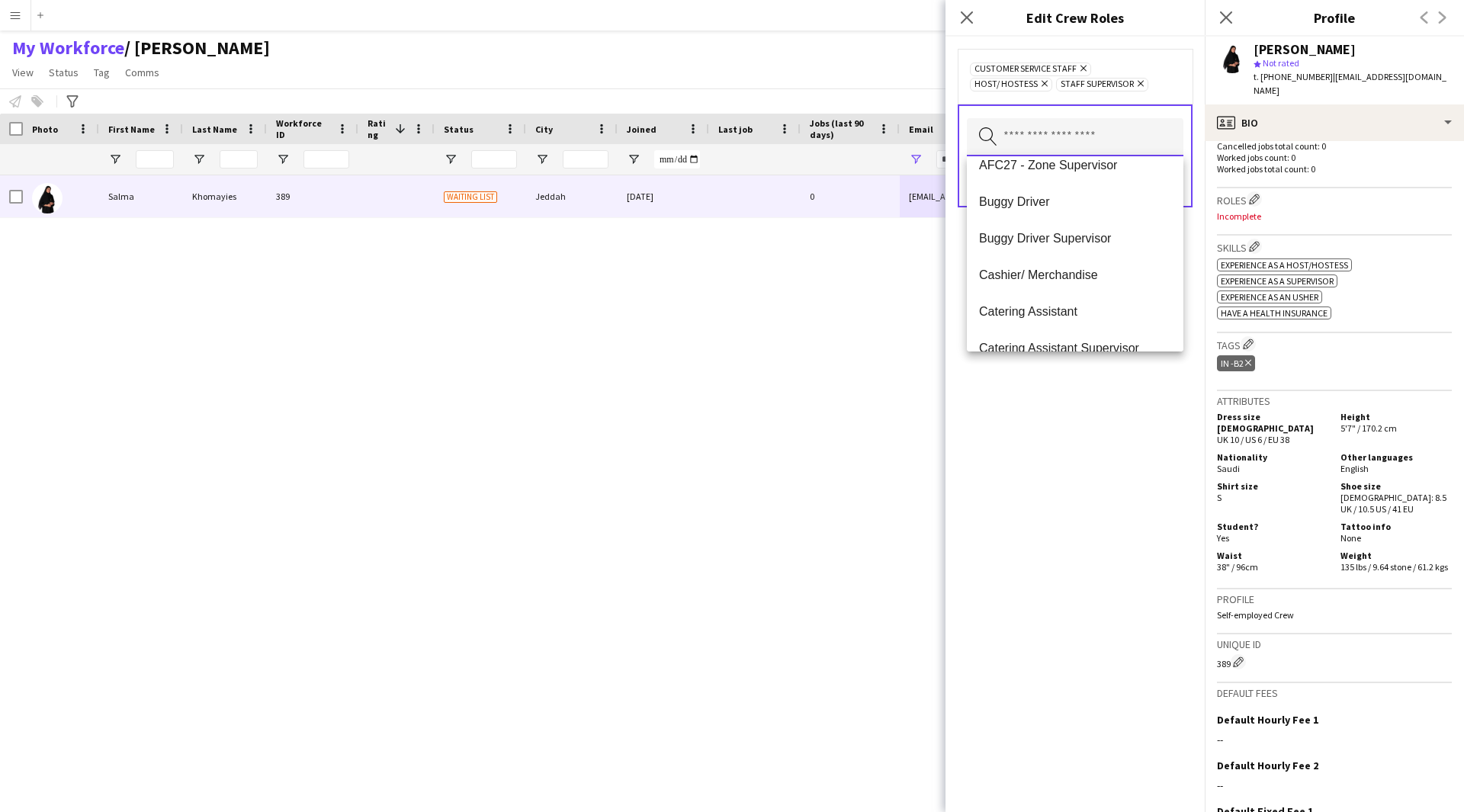
scroll to position [0, 0]
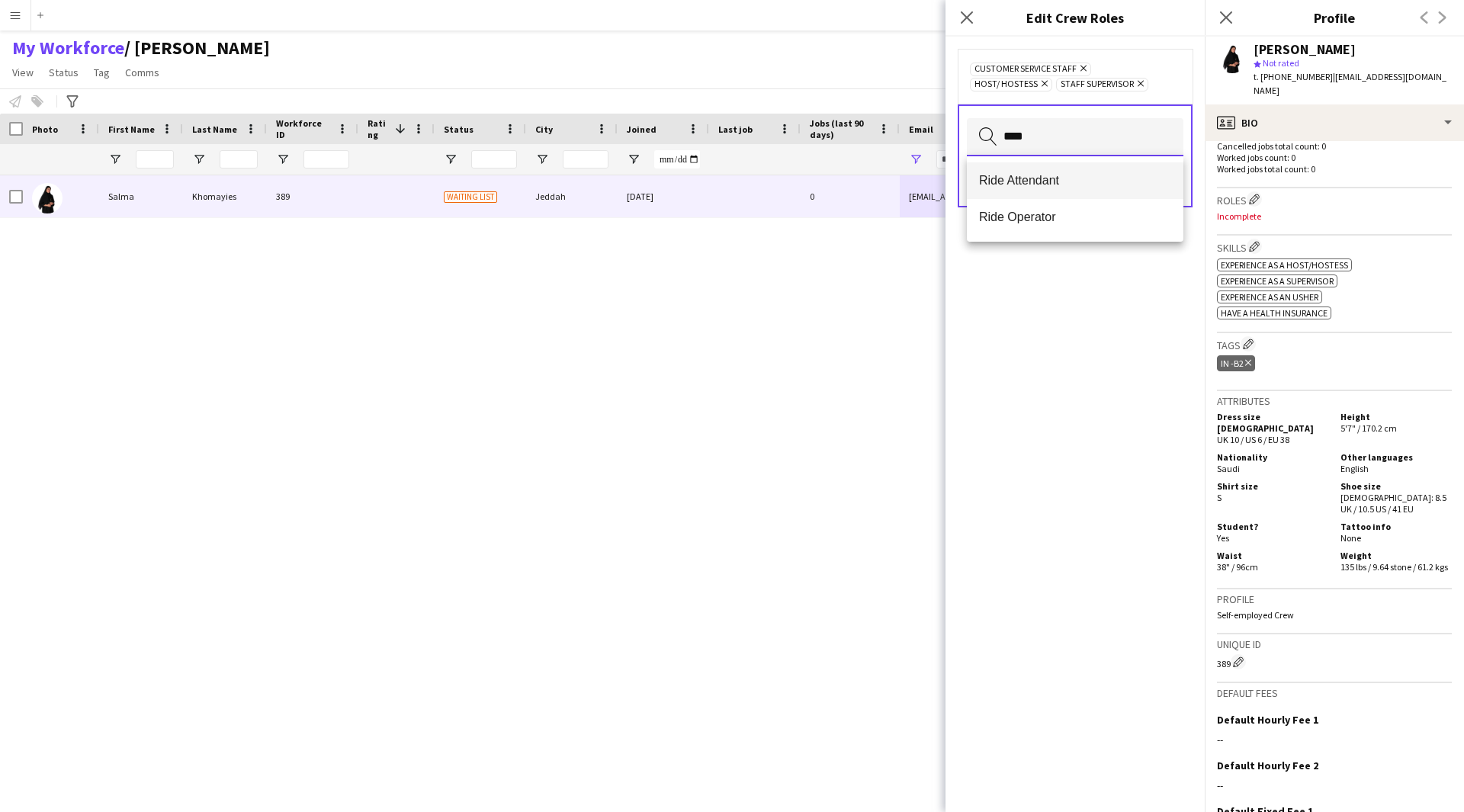
type input "****"
click at [1069, 189] on mat-option "Ride Attendant" at bounding box center [1075, 181] width 217 height 37
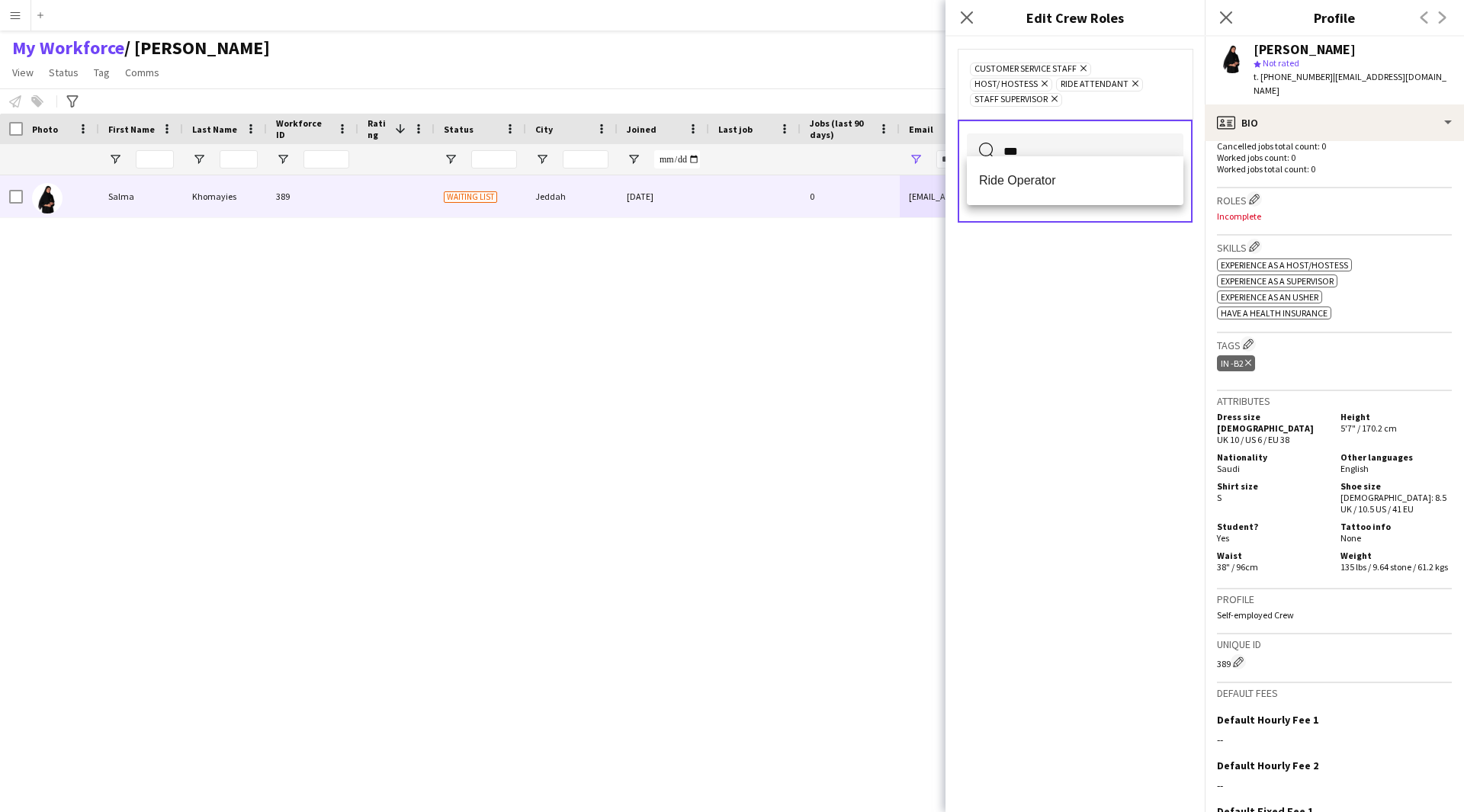
type input "***"
click at [1069, 189] on mat-option "Ride Operator" at bounding box center [1075, 181] width 217 height 37
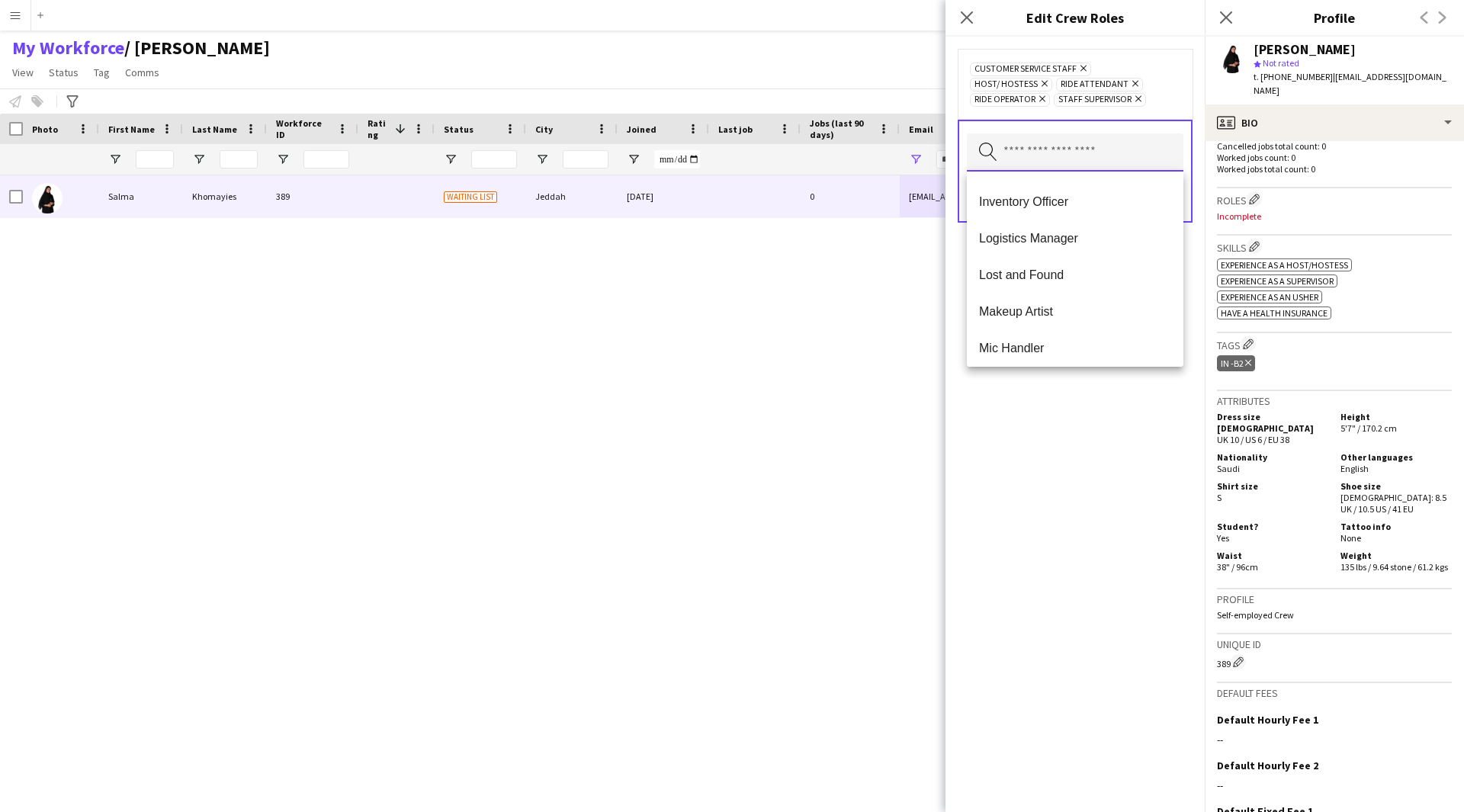
scroll to position [598, 0]
click at [1066, 457] on div "Customer Service Staff Remove Host/ Hostess Remove Ride Attendant Remove Ride O…" at bounding box center [1075, 424] width 259 height 775
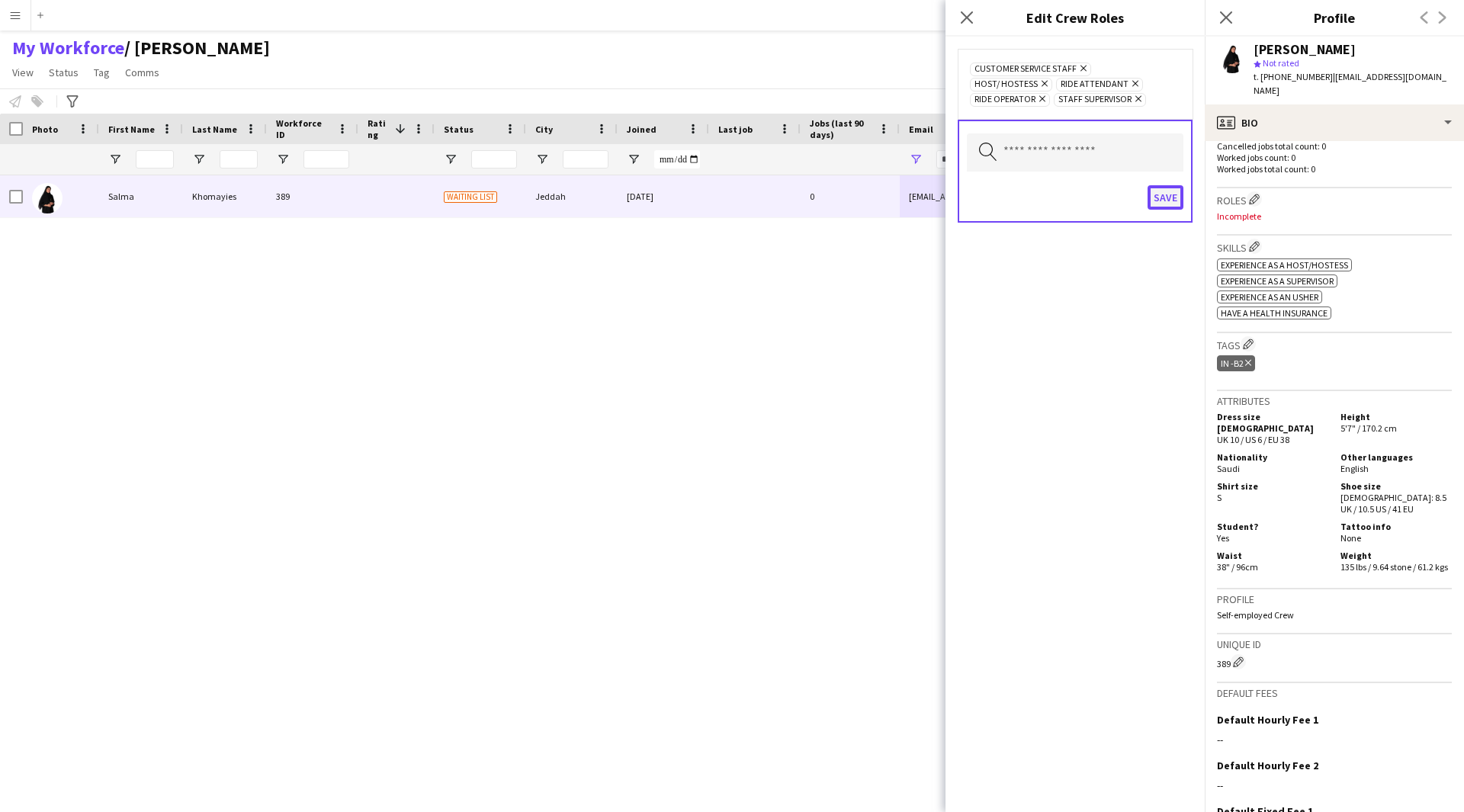
click at [1151, 199] on button "Save" at bounding box center [1166, 197] width 36 height 24
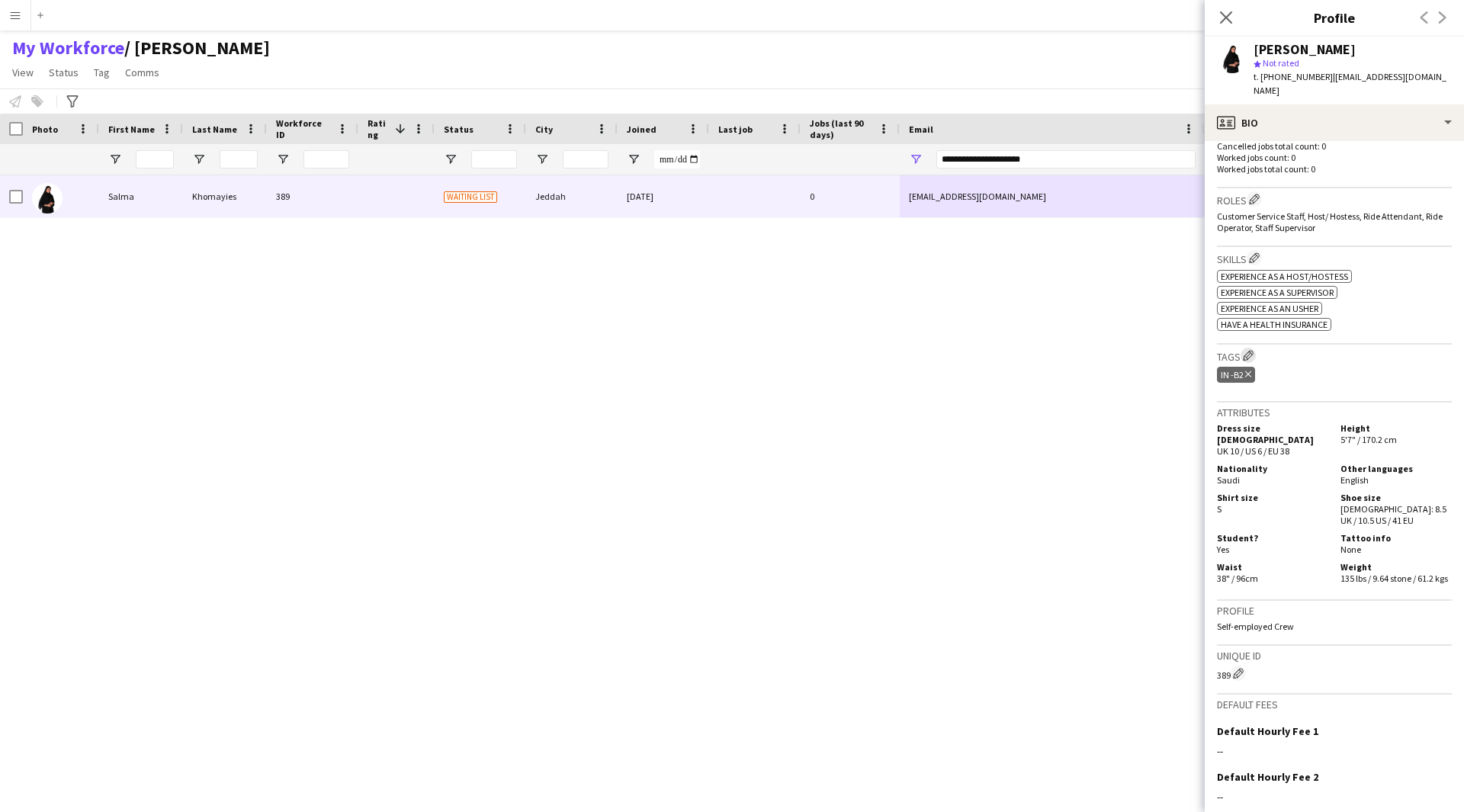
click at [1248, 350] on app-icon "Edit crew company tags" at bounding box center [1248, 356] width 11 height 11
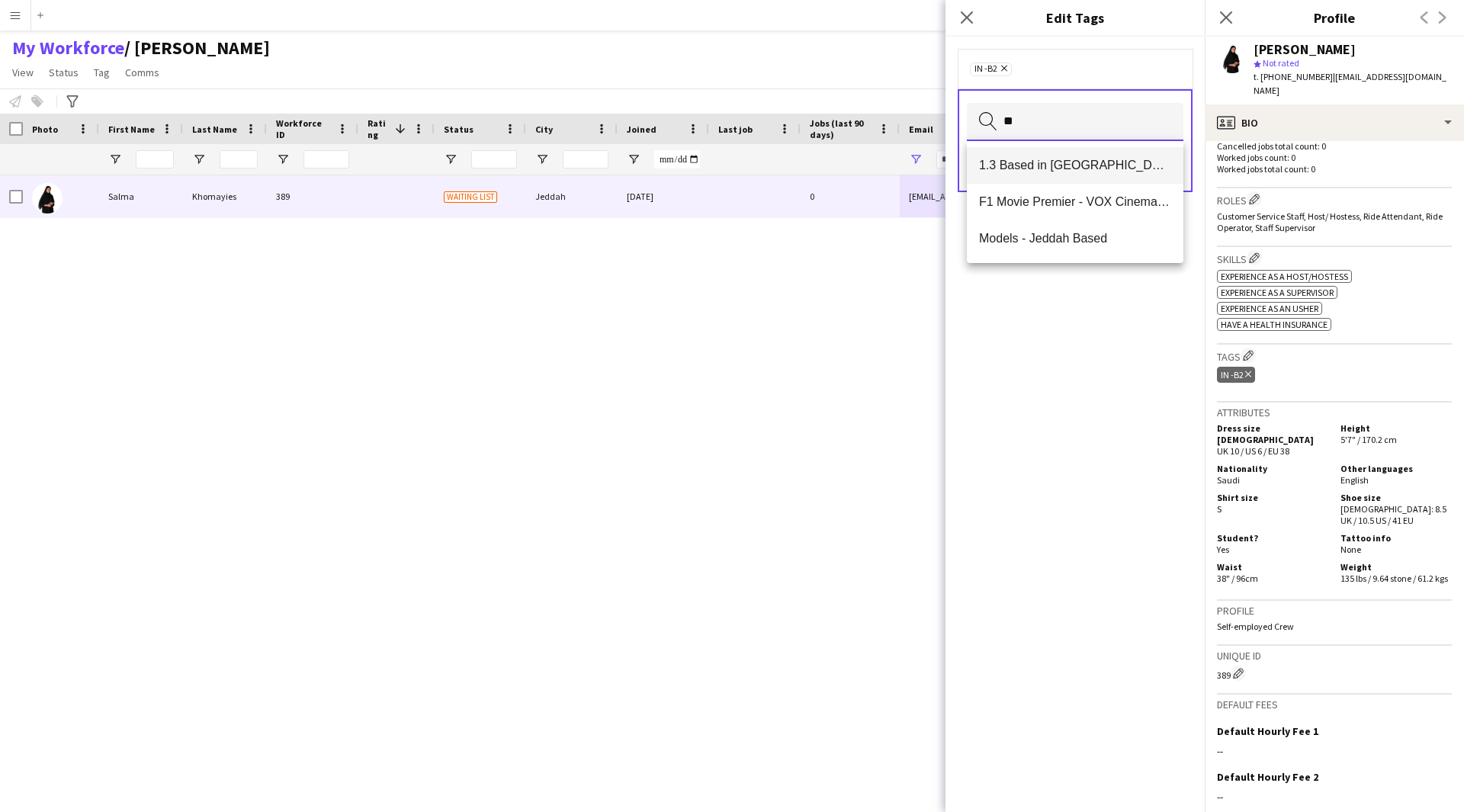
type input "**"
click at [1067, 174] on mat-option "1.3 Based in [GEOGRAPHIC_DATA]" at bounding box center [1075, 165] width 217 height 37
type input "***"
click at [1103, 172] on span "1.1 Based in [GEOGRAPHIC_DATA]" at bounding box center [1074, 165] width 192 height 14
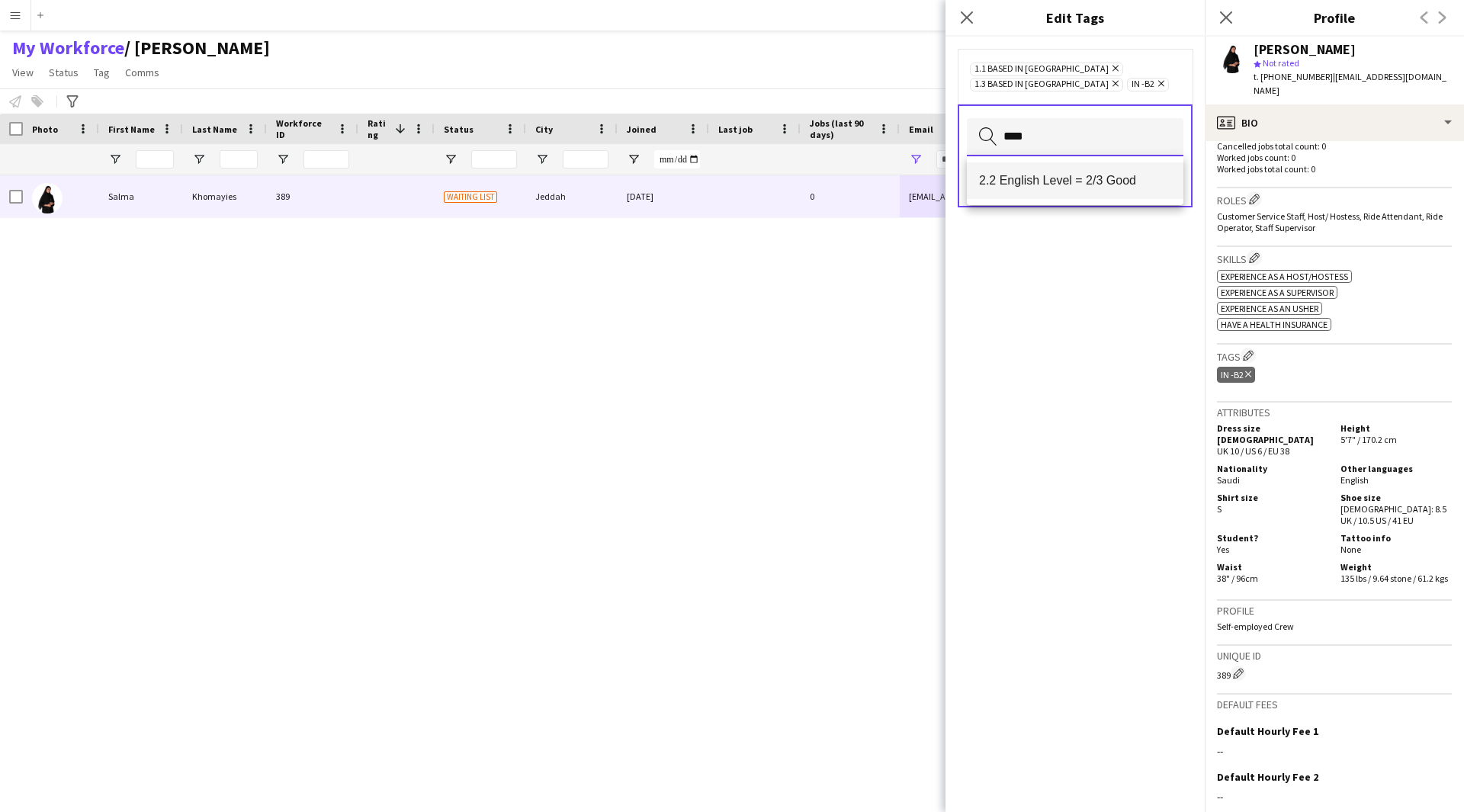
type input "****"
click at [1093, 168] on mat-option "2.2 English Level = 2/3 Good" at bounding box center [1075, 181] width 217 height 37
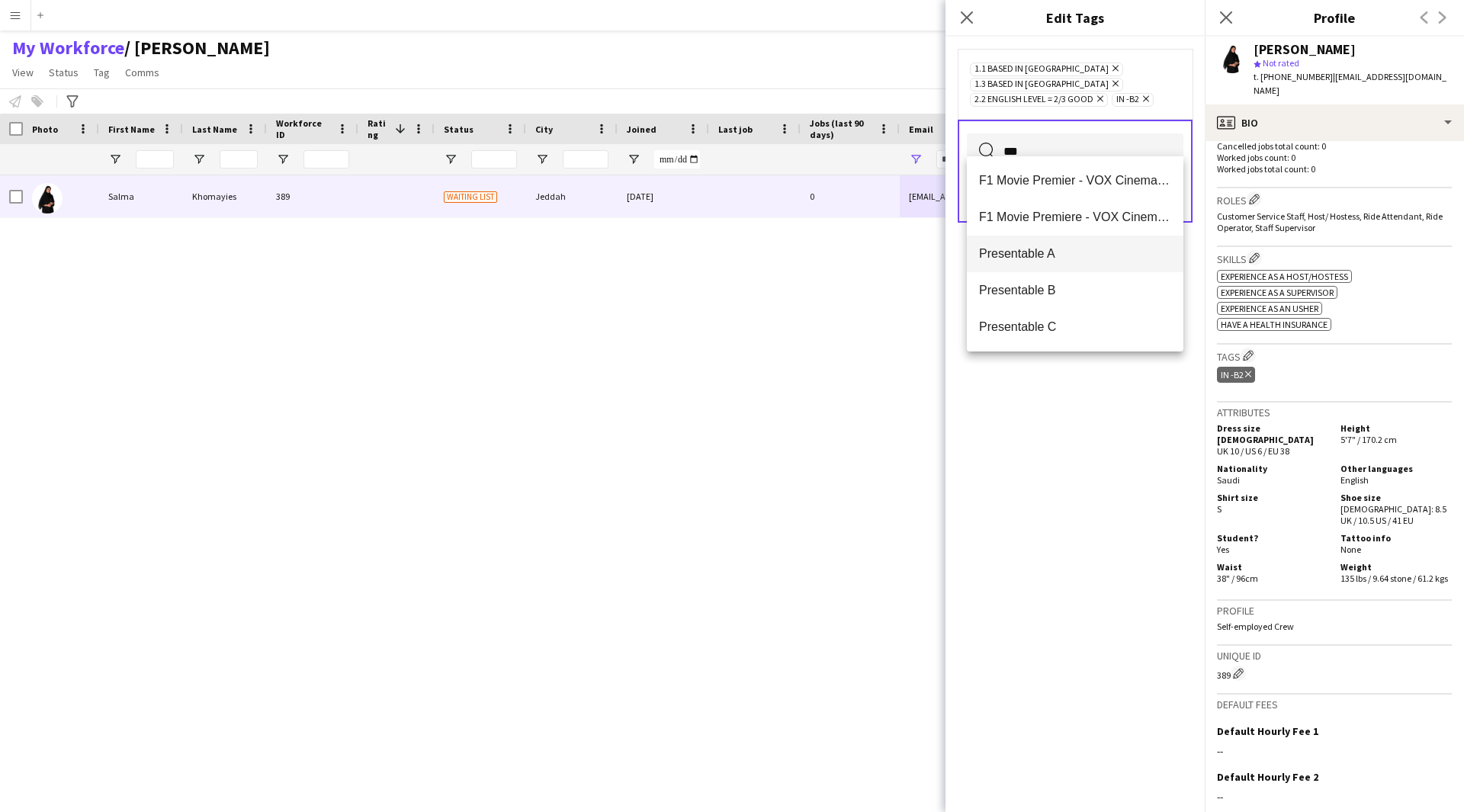
type input "***"
click at [1081, 254] on span "Presentable A" at bounding box center [1074, 254] width 192 height 14
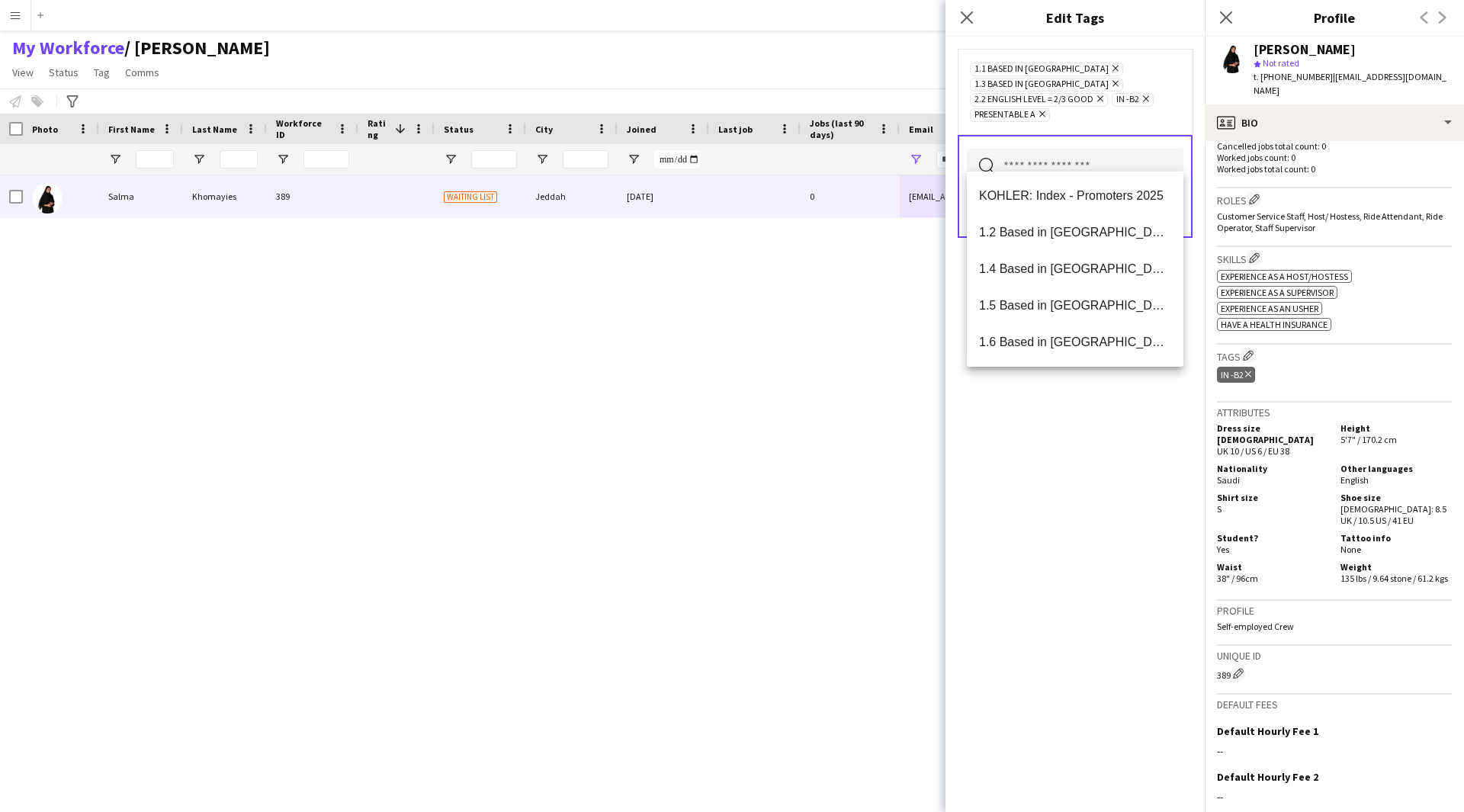
click at [1056, 507] on div "1.1 Based in Riyadh Remove 1.3 Based in Jeddah Remove 2.2 English Level = 2/3 G…" at bounding box center [1075, 424] width 259 height 775
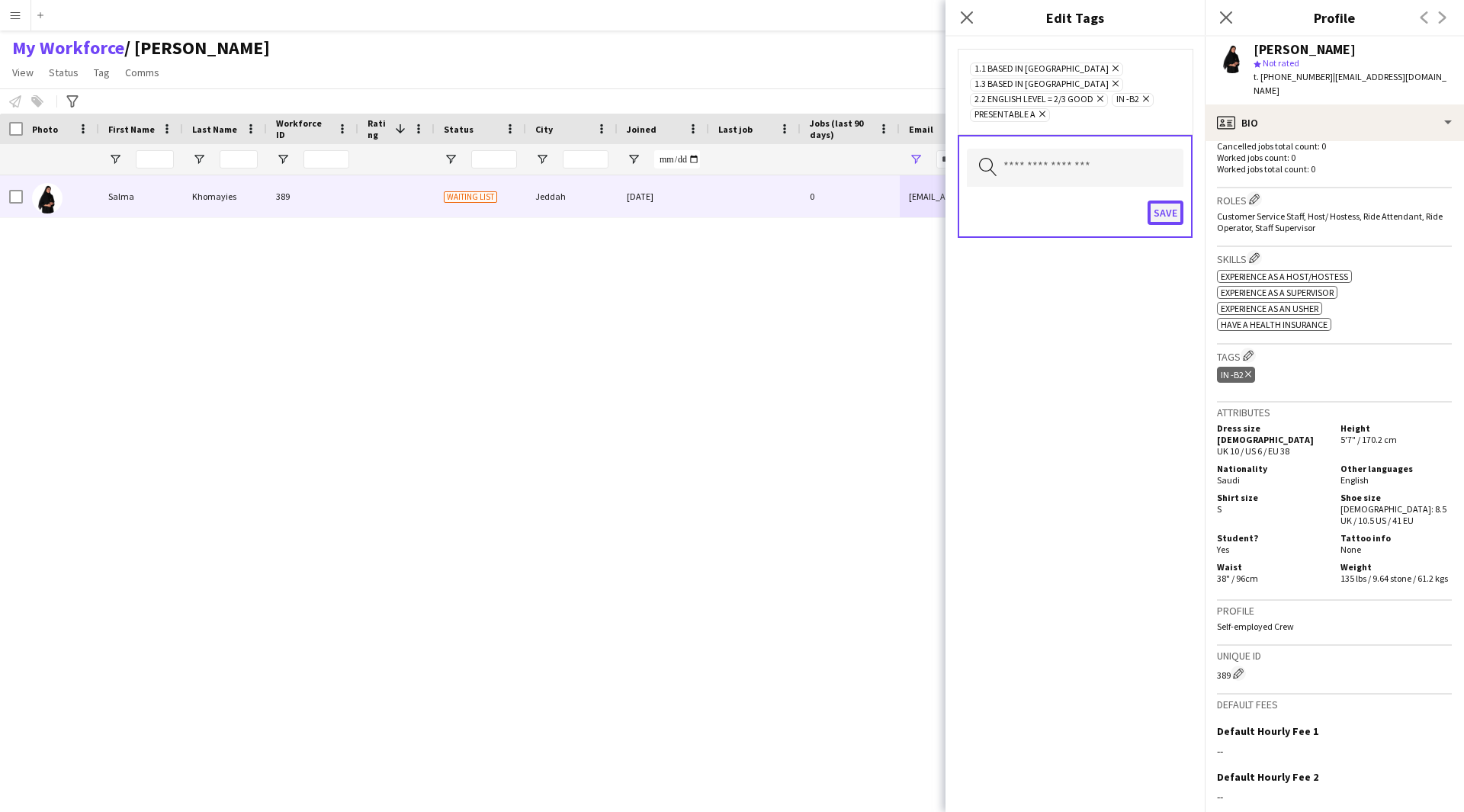
click at [1170, 200] on button "Save" at bounding box center [1166, 212] width 36 height 24
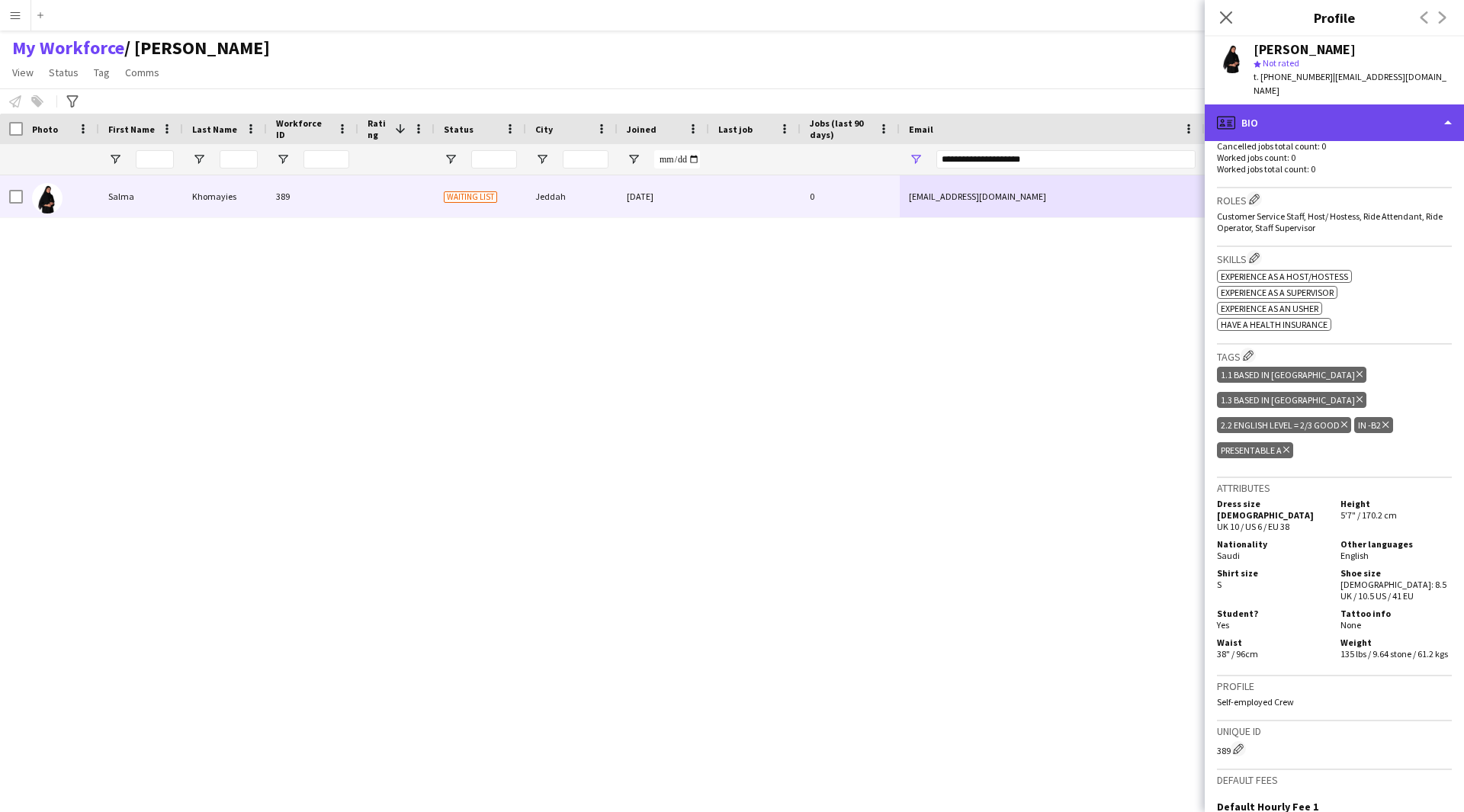
click at [1393, 119] on div "profile Bio" at bounding box center [1334, 123] width 259 height 37
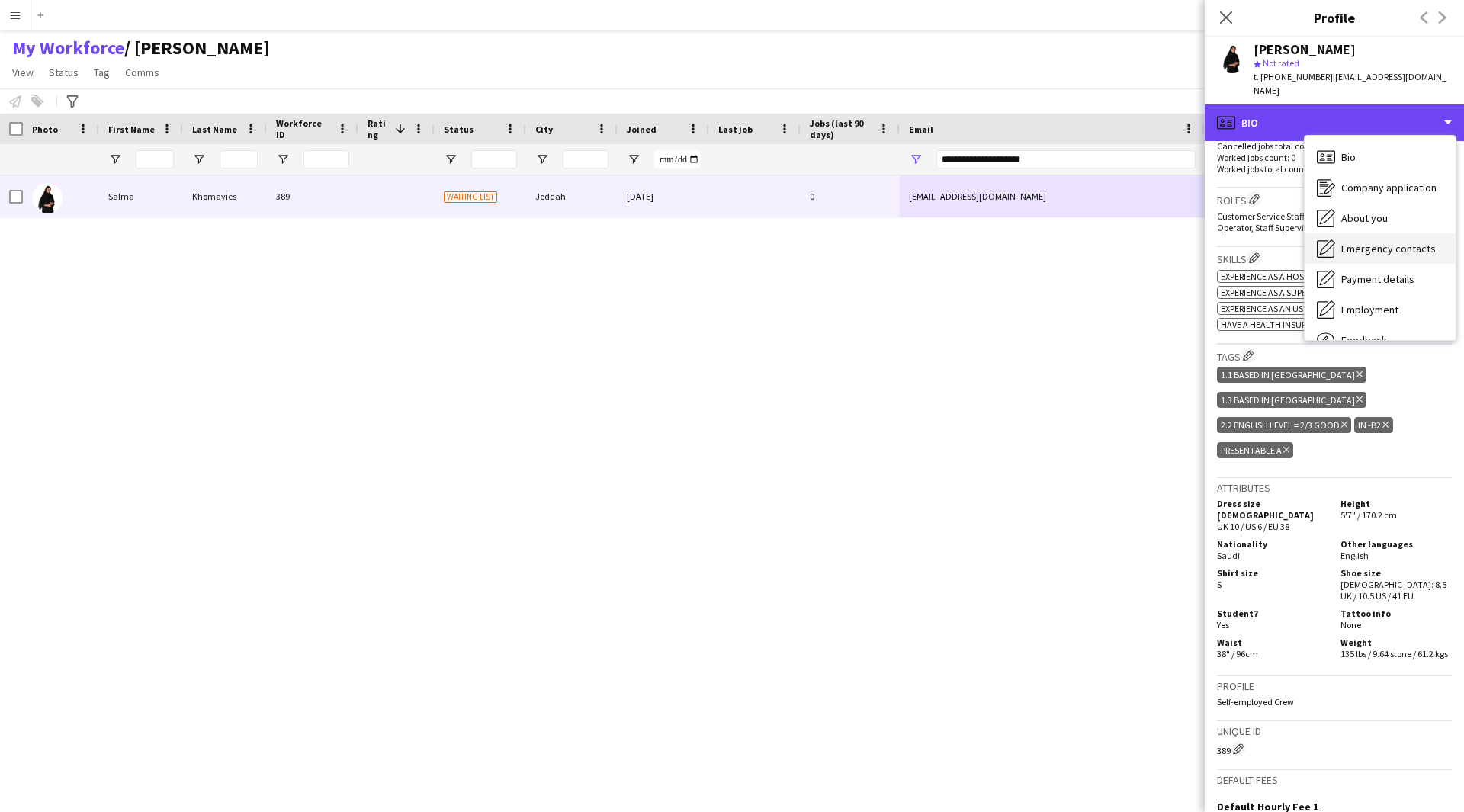
scroll to position [52, 0]
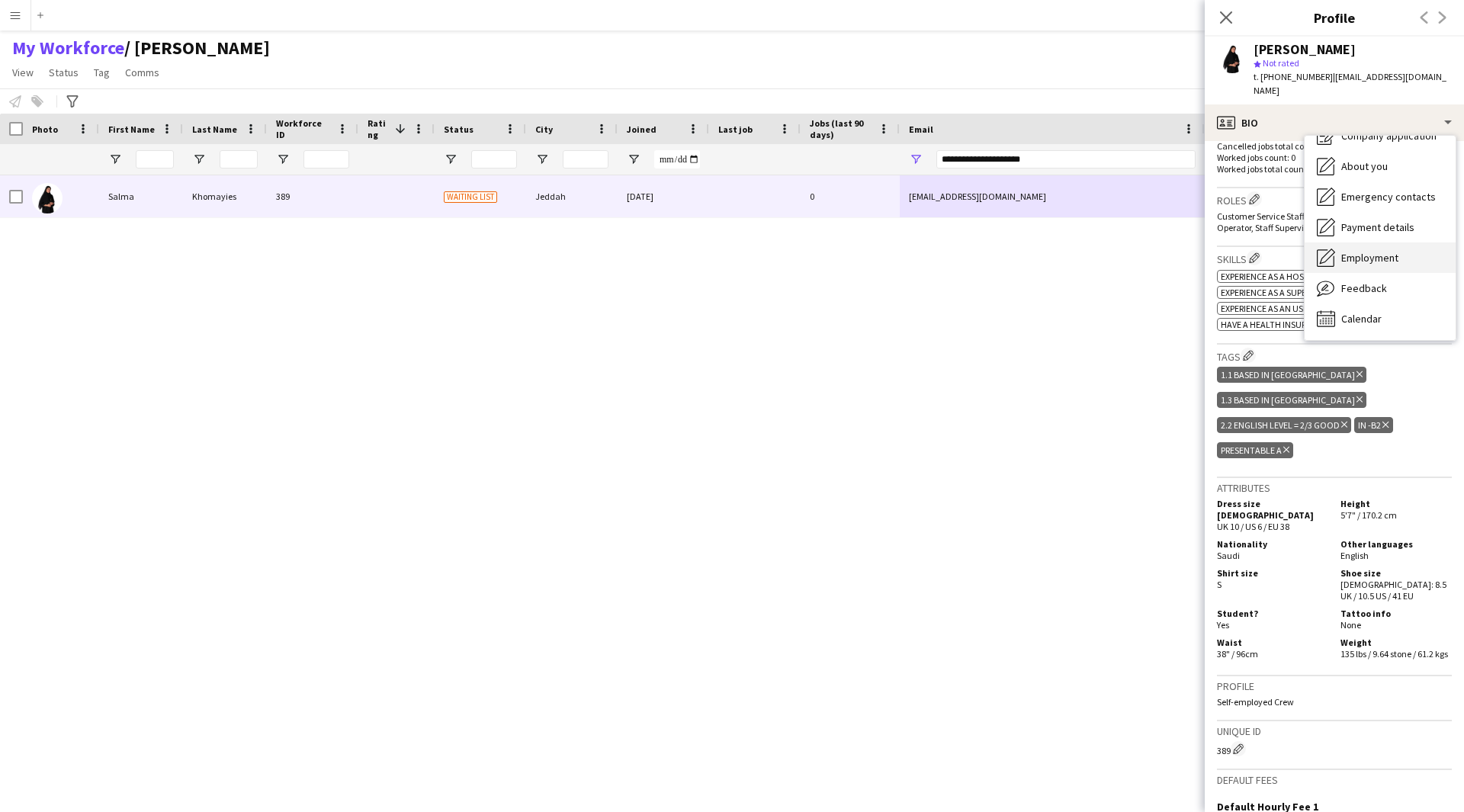
click at [1379, 253] on div "Employment Employment" at bounding box center [1380, 258] width 151 height 31
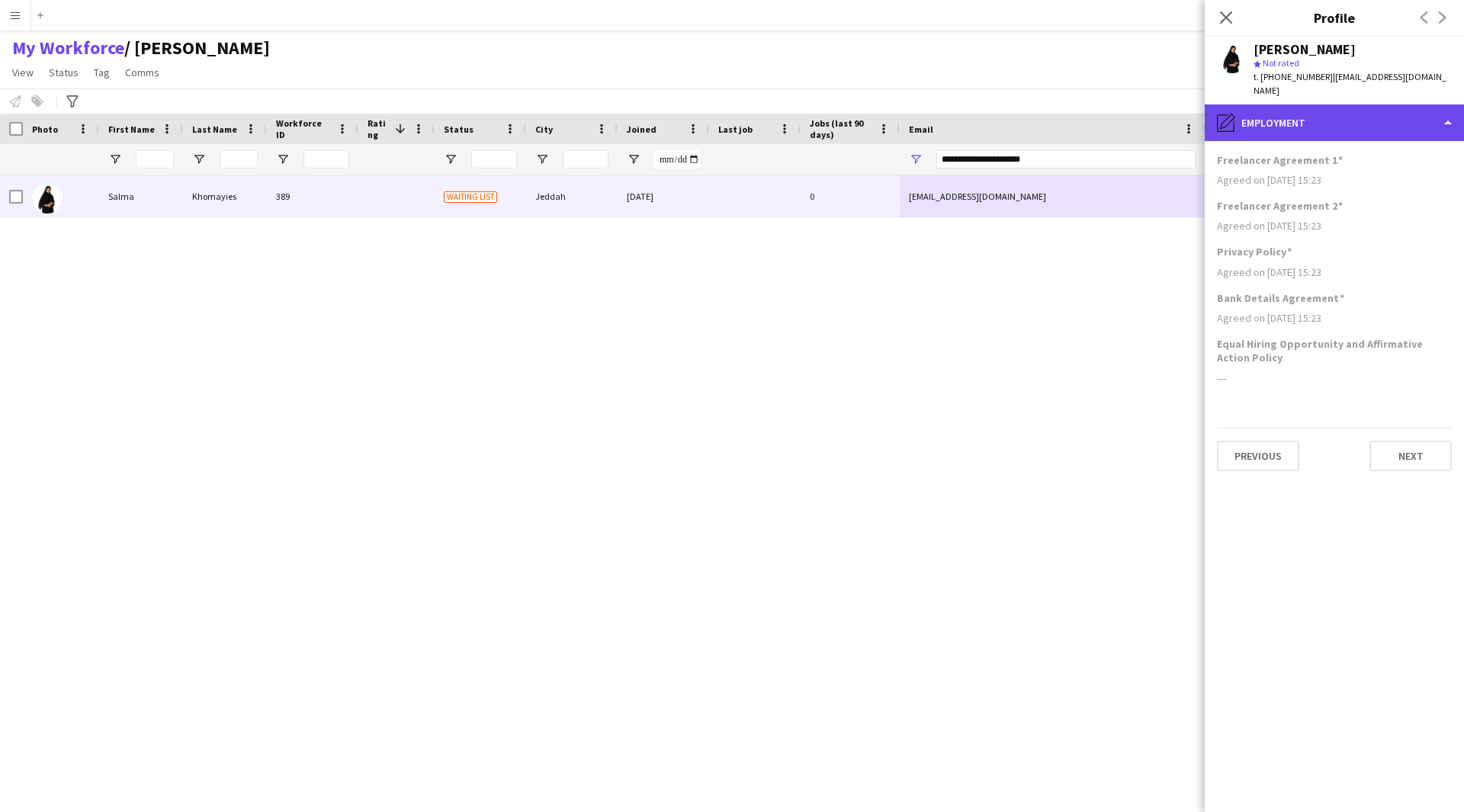
click at [1367, 112] on div "pencil4 Employment" at bounding box center [1334, 123] width 259 height 37
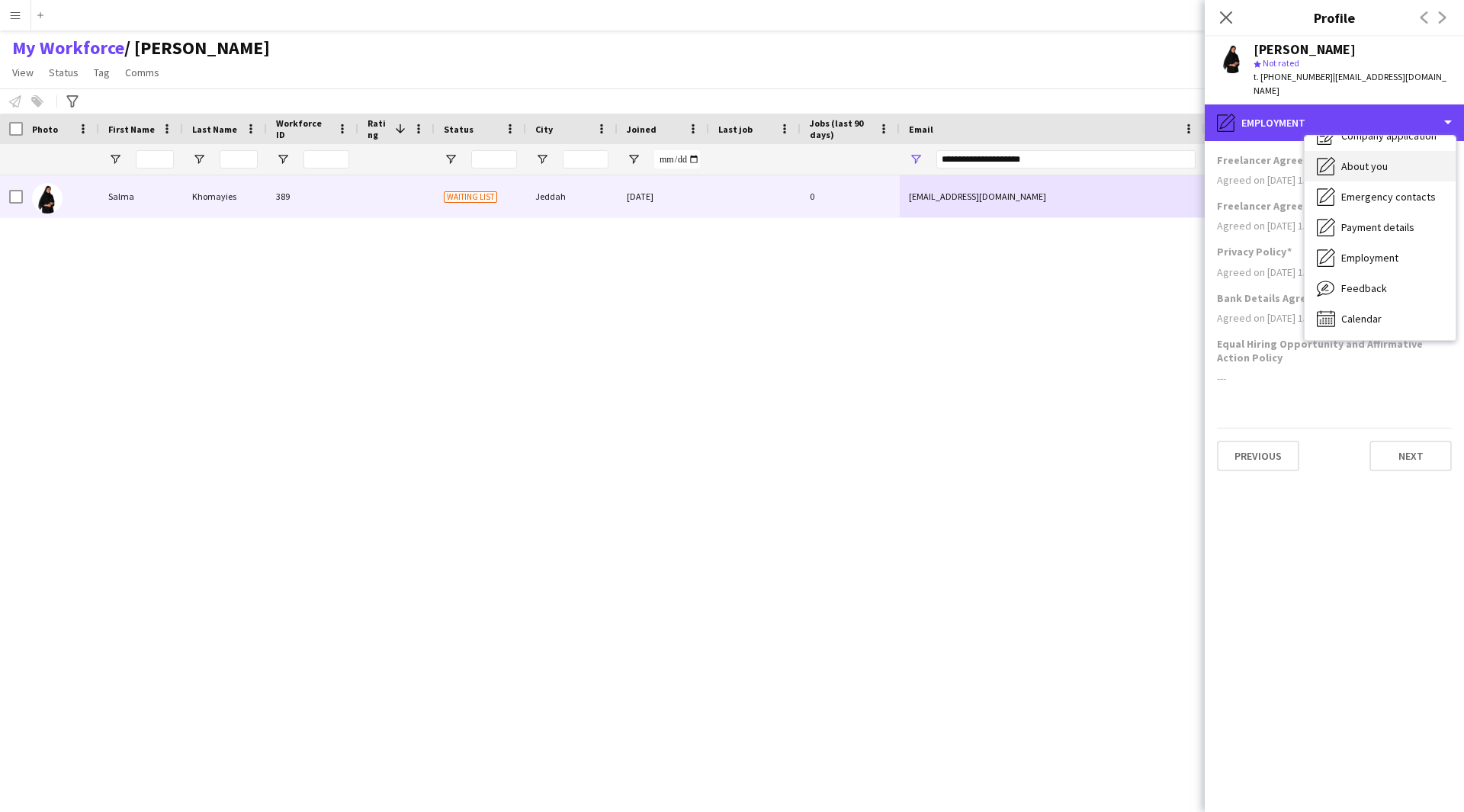
scroll to position [0, 0]
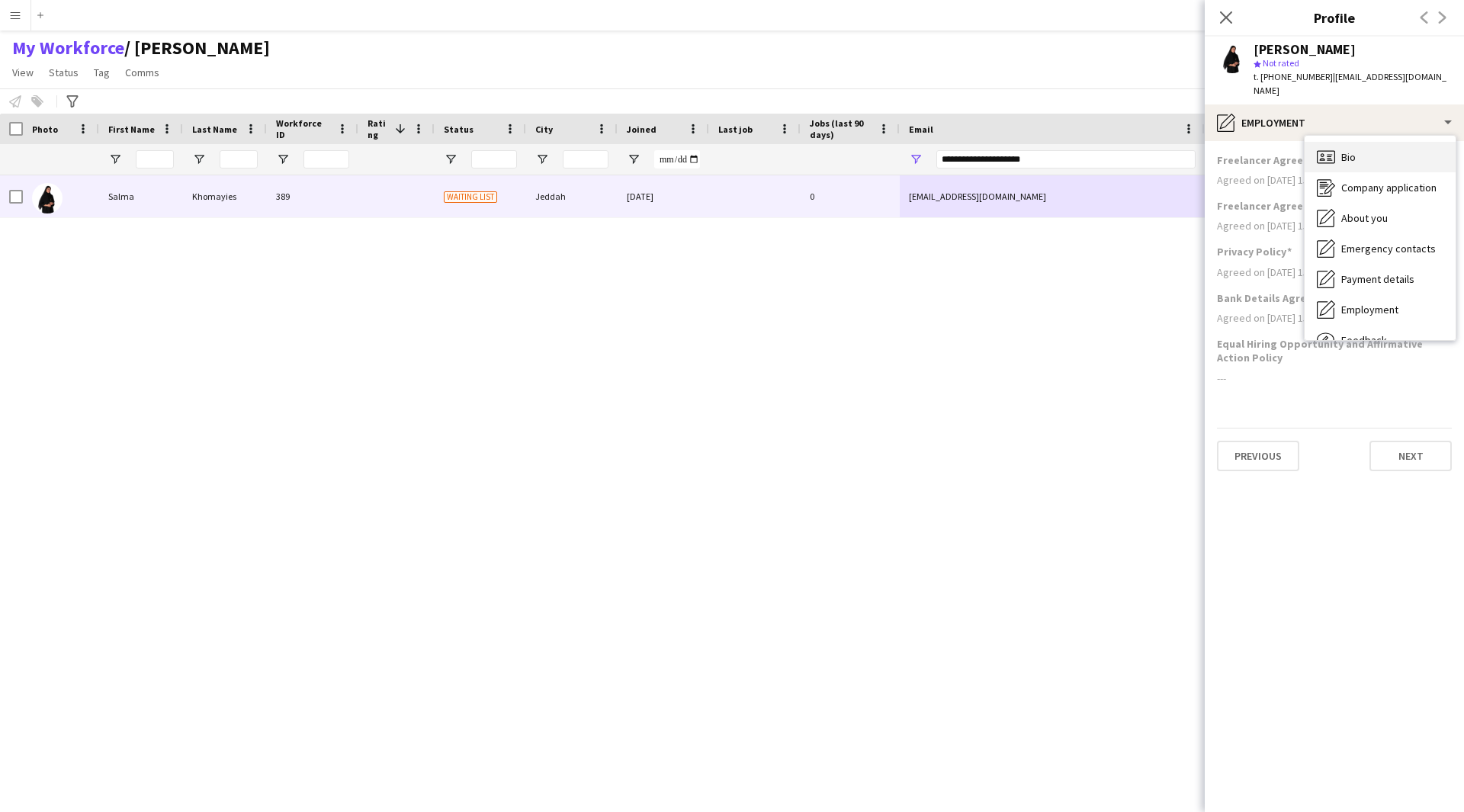
click at [1378, 152] on div "Bio Bio" at bounding box center [1380, 157] width 151 height 31
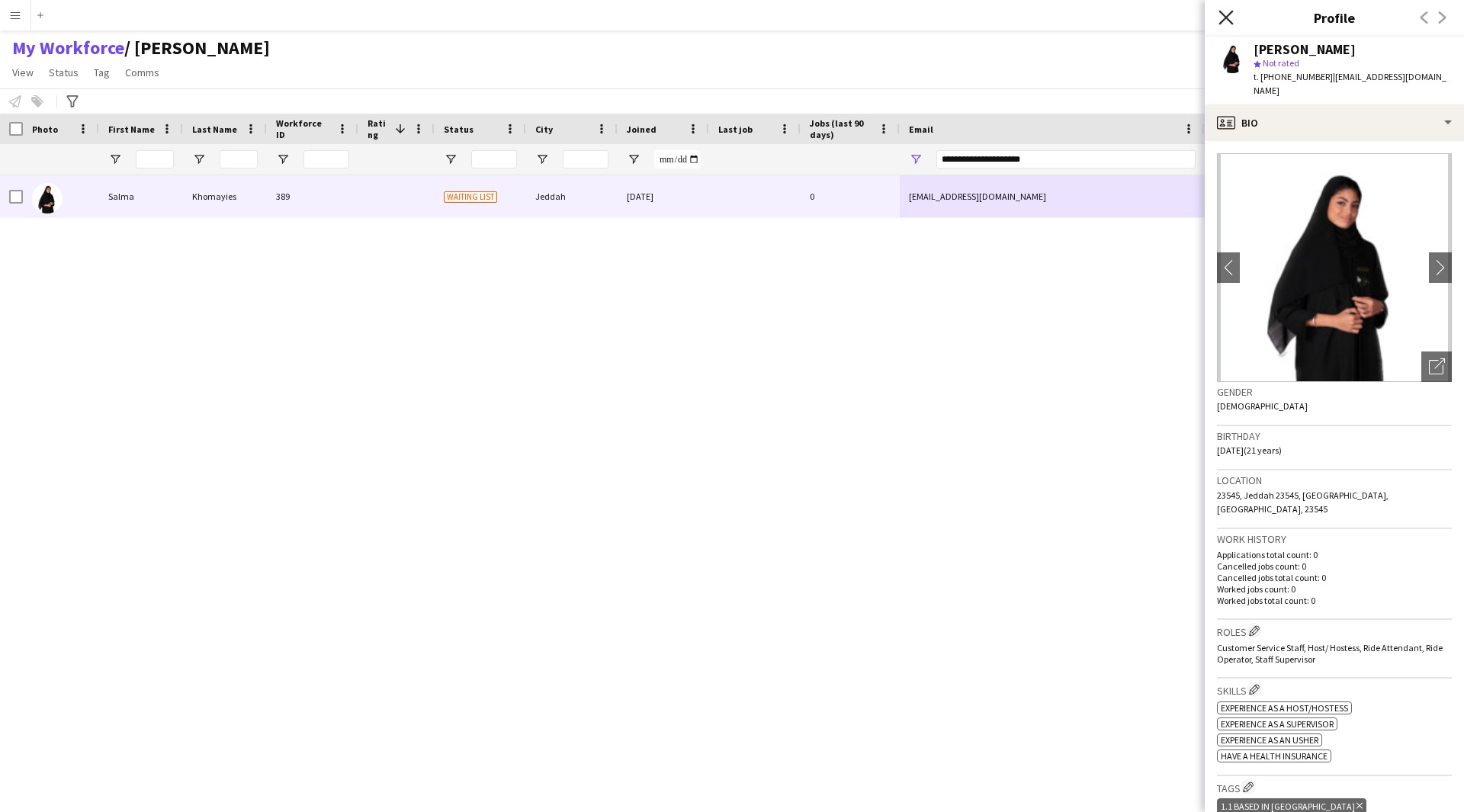
click at [1227, 19] on icon at bounding box center [1225, 17] width 14 height 14
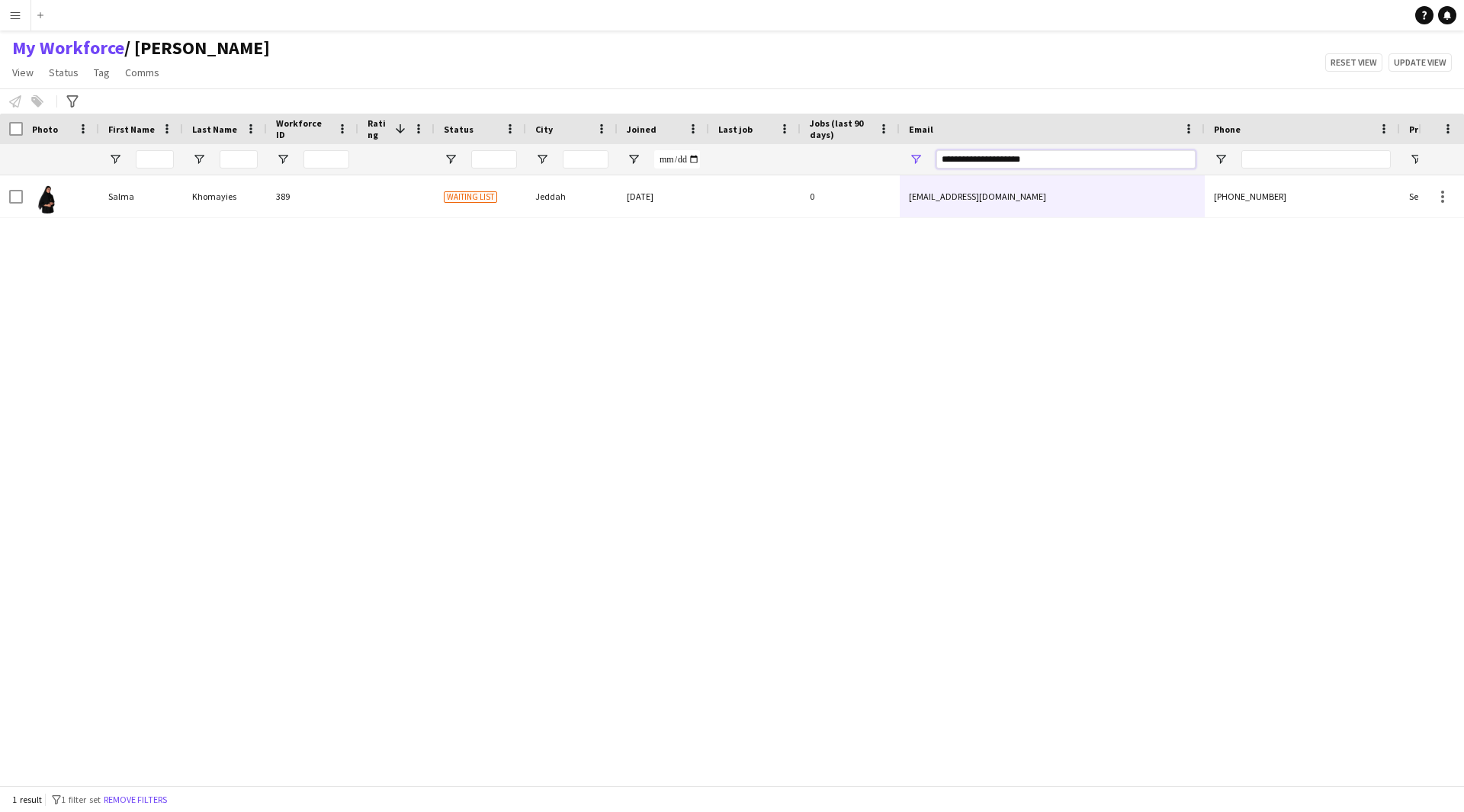
drag, startPoint x: 1122, startPoint y: 155, endPoint x: 888, endPoint y: 169, distance: 234.4
click at [888, 169] on div at bounding box center [826, 159] width 1653 height 31
paste input "Email Filter Input"
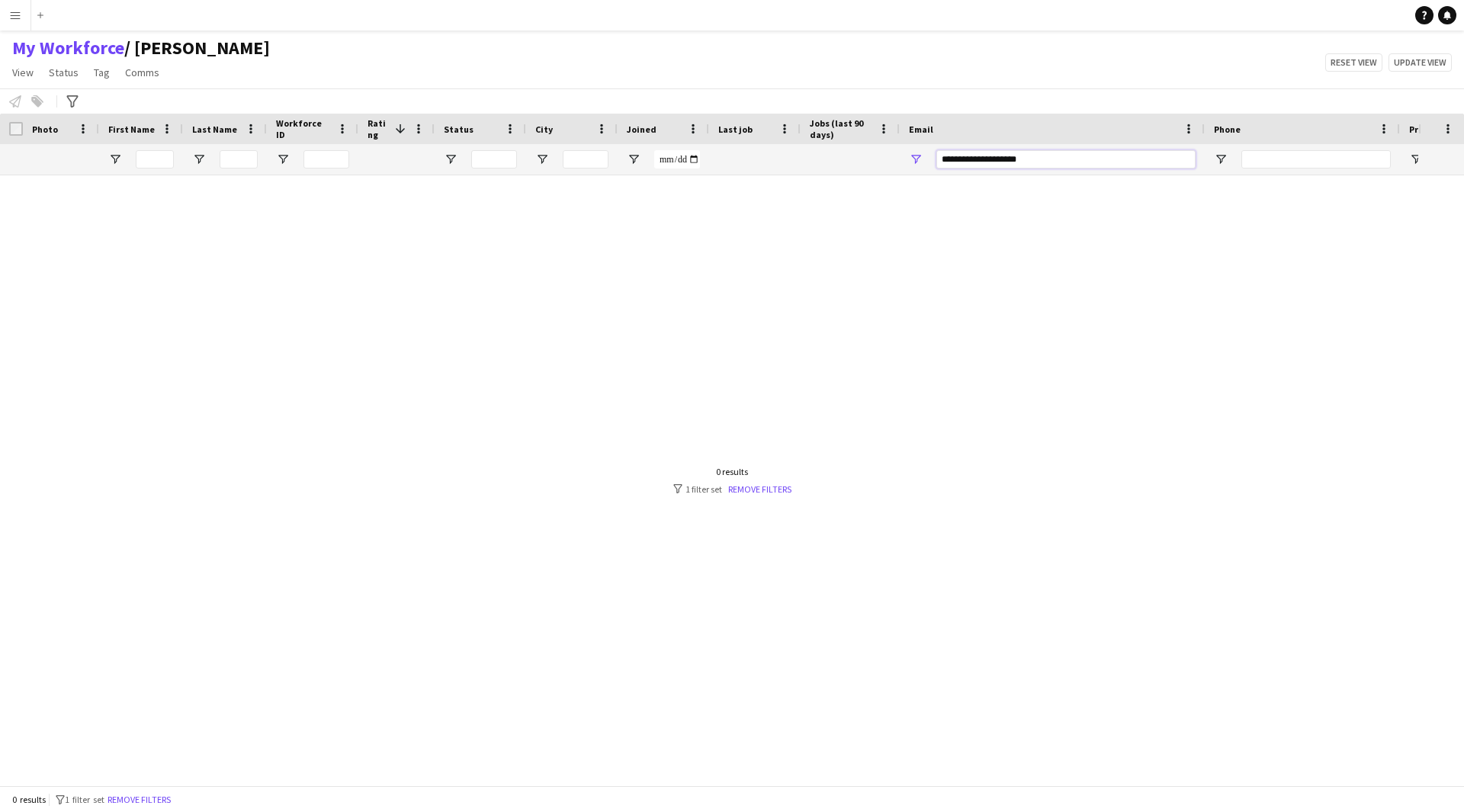
type input "**********"
drag, startPoint x: 1040, startPoint y: 163, endPoint x: 740, endPoint y: 156, distance: 300.1
click at [740, 156] on div at bounding box center [826, 159] width 1653 height 31
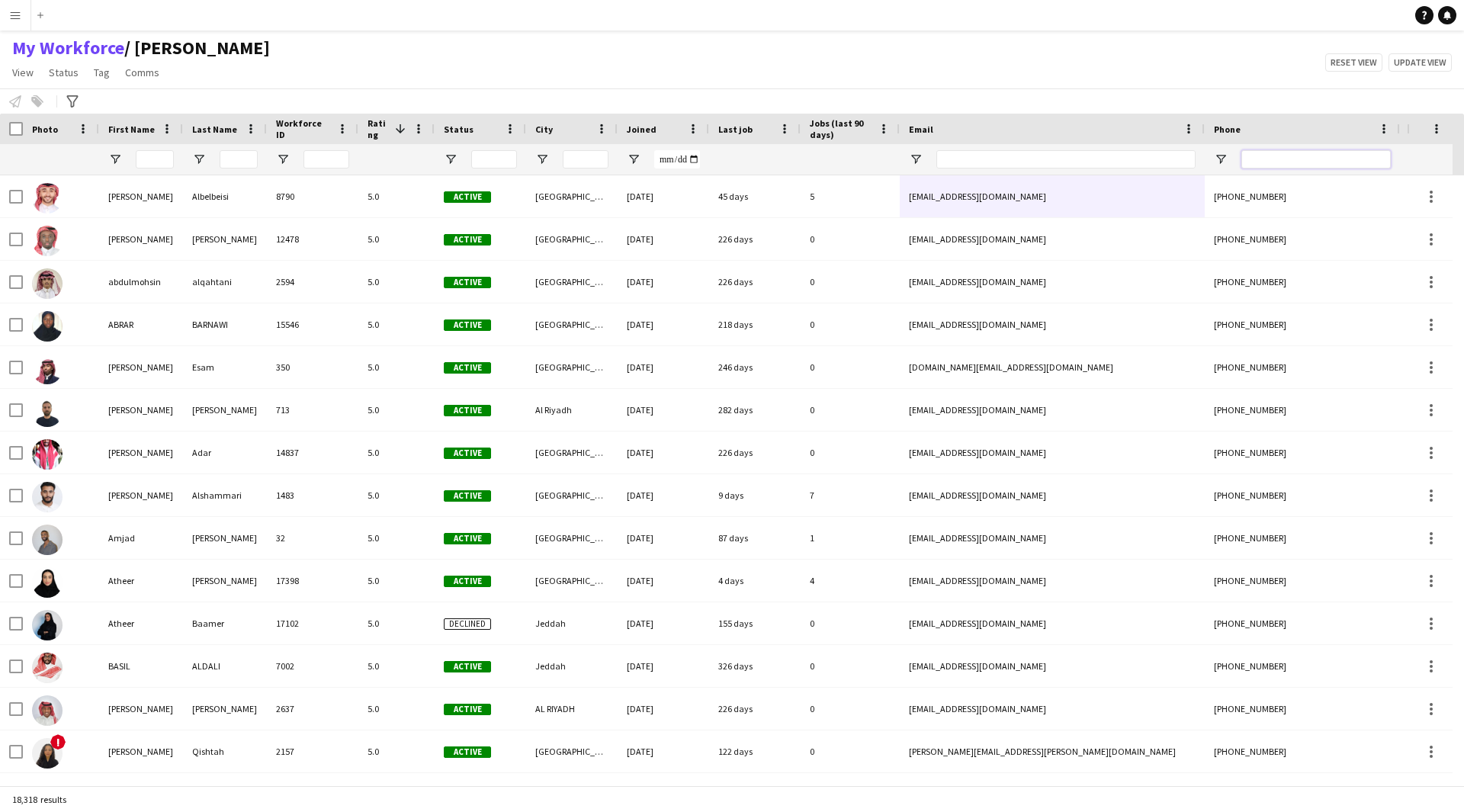
click at [1286, 156] on input "Phone Filter Input" at bounding box center [1316, 159] width 149 height 18
paste input "**********"
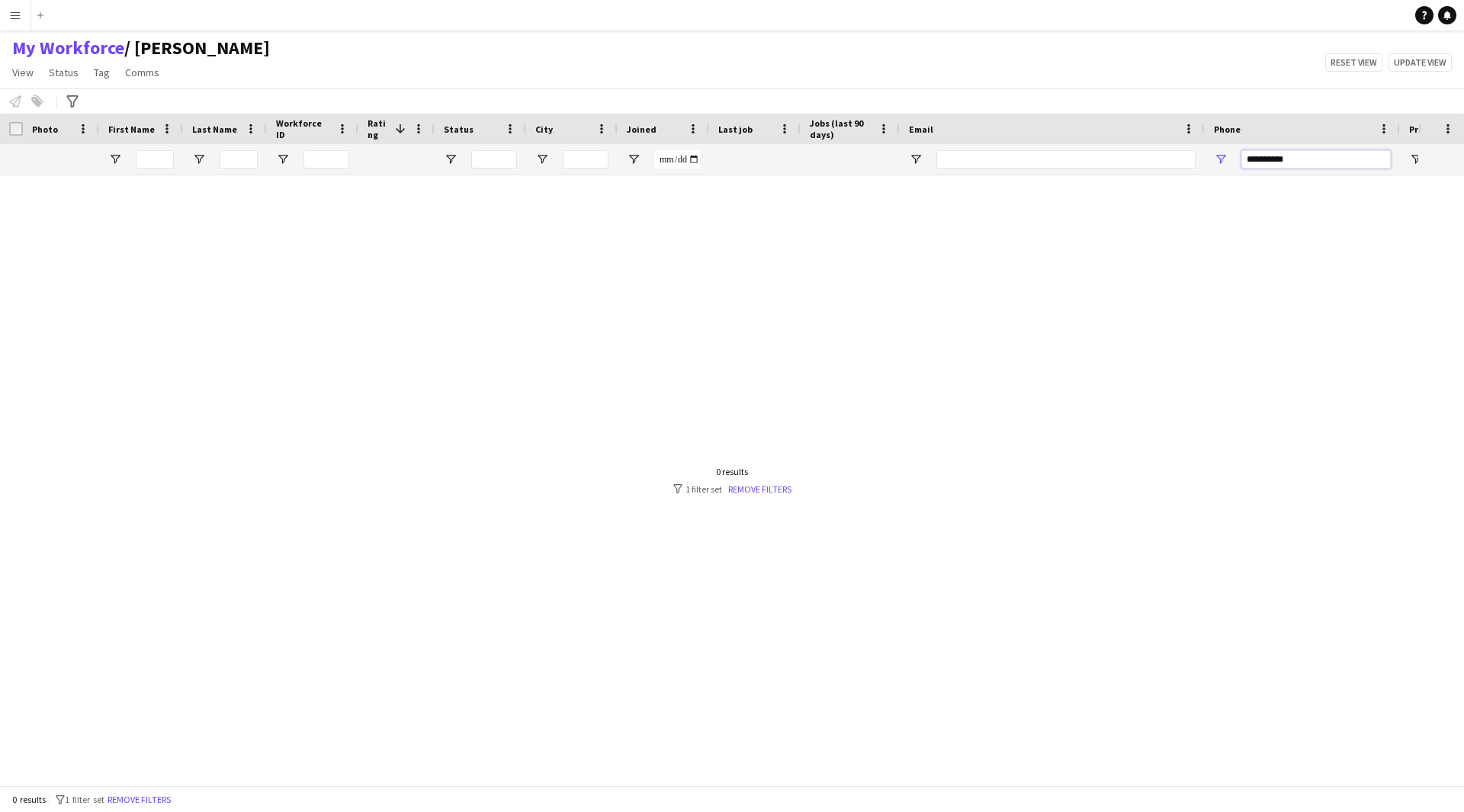
click at [1263, 160] on input "**********" at bounding box center [1316, 159] width 149 height 18
type input "*******"
drag, startPoint x: 1295, startPoint y: 168, endPoint x: 1128, endPoint y: 174, distance: 167.1
click at [1128, 174] on div at bounding box center [826, 159] width 1653 height 31
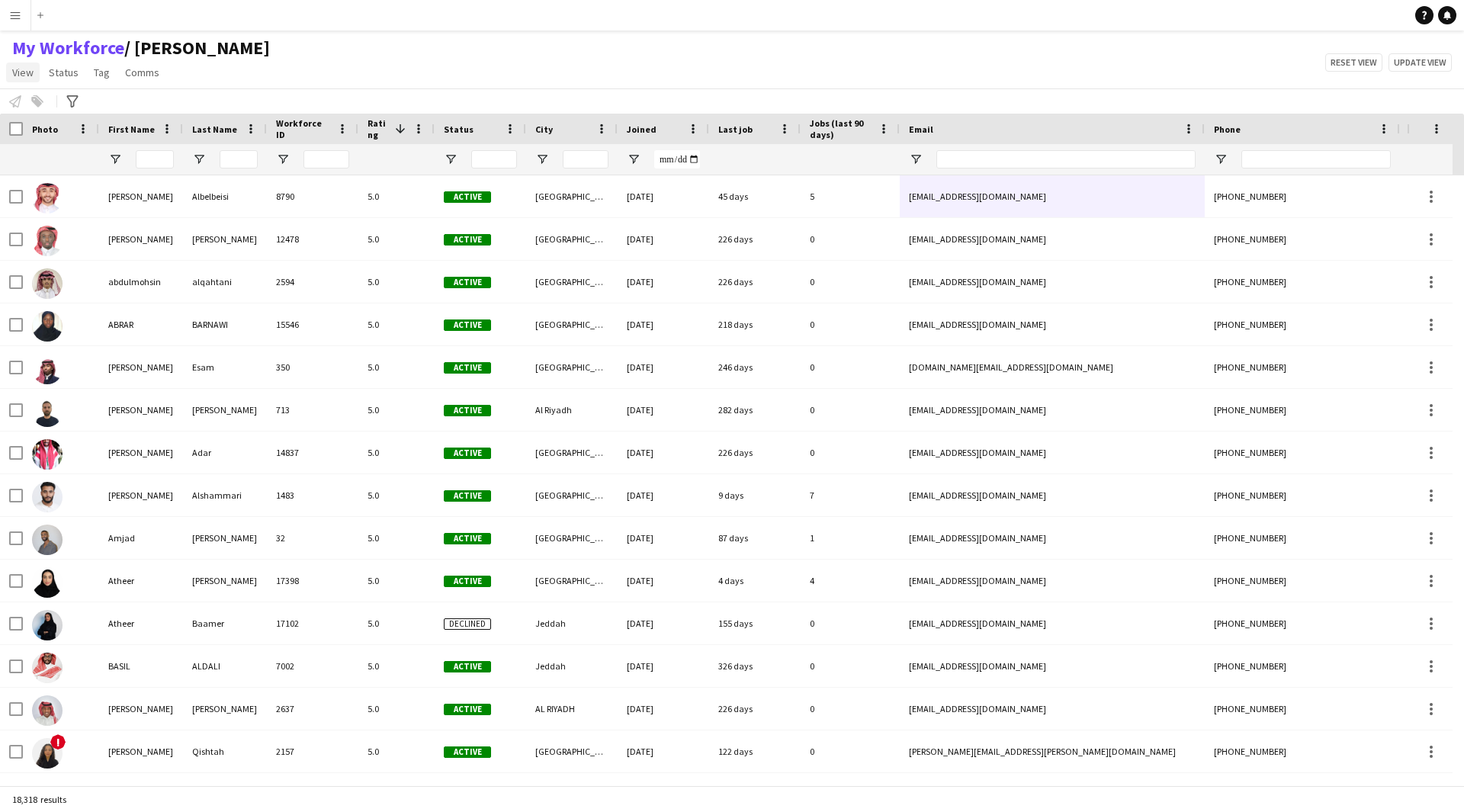
click at [17, 75] on span "View" at bounding box center [23, 71] width 21 height 13
click at [102, 144] on link "Customise view" at bounding box center [60, 150] width 107 height 32
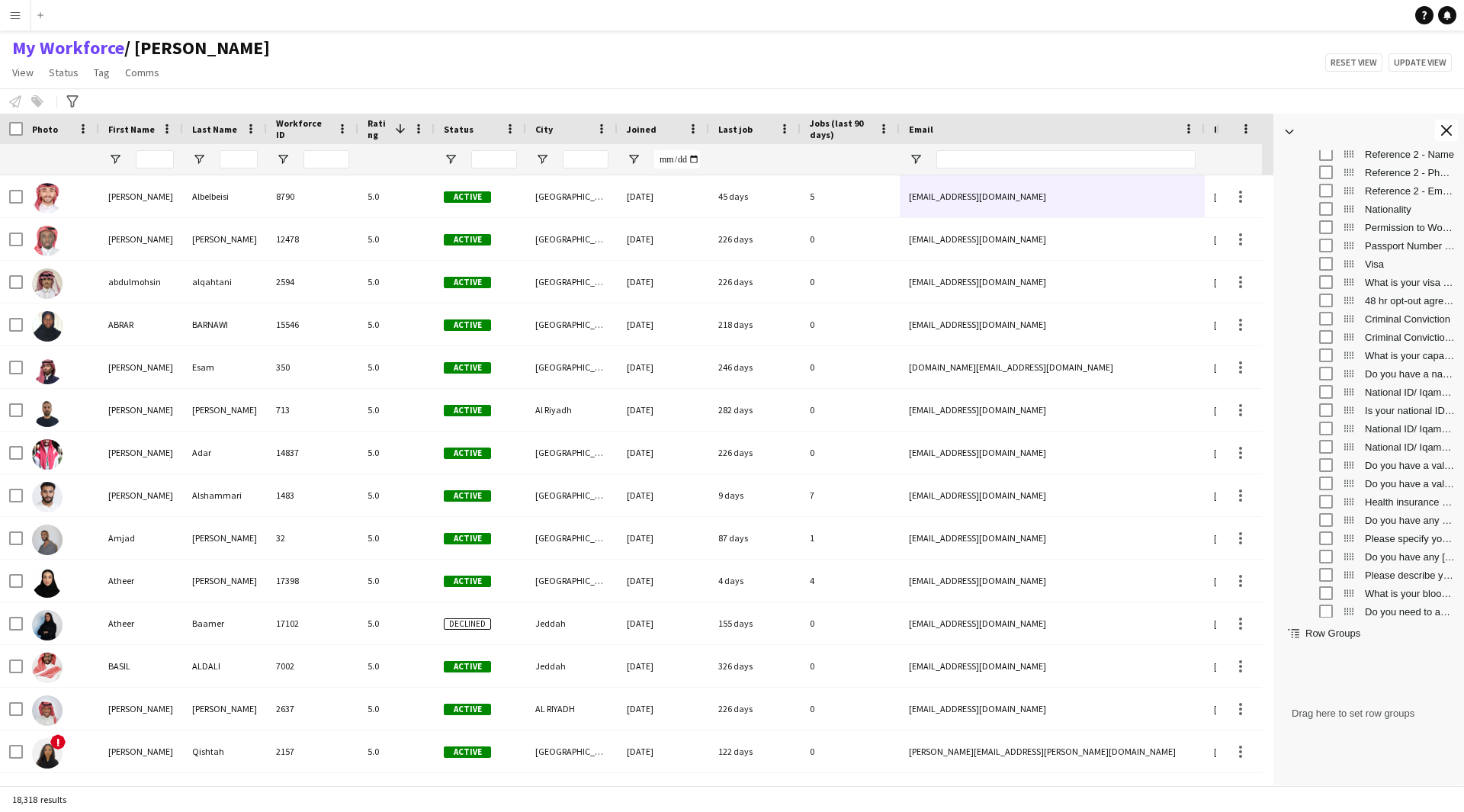
scroll to position [1273, 0]
click at [1441, 132] on app-icon "Close tool panel" at bounding box center [1447, 130] width 11 height 11
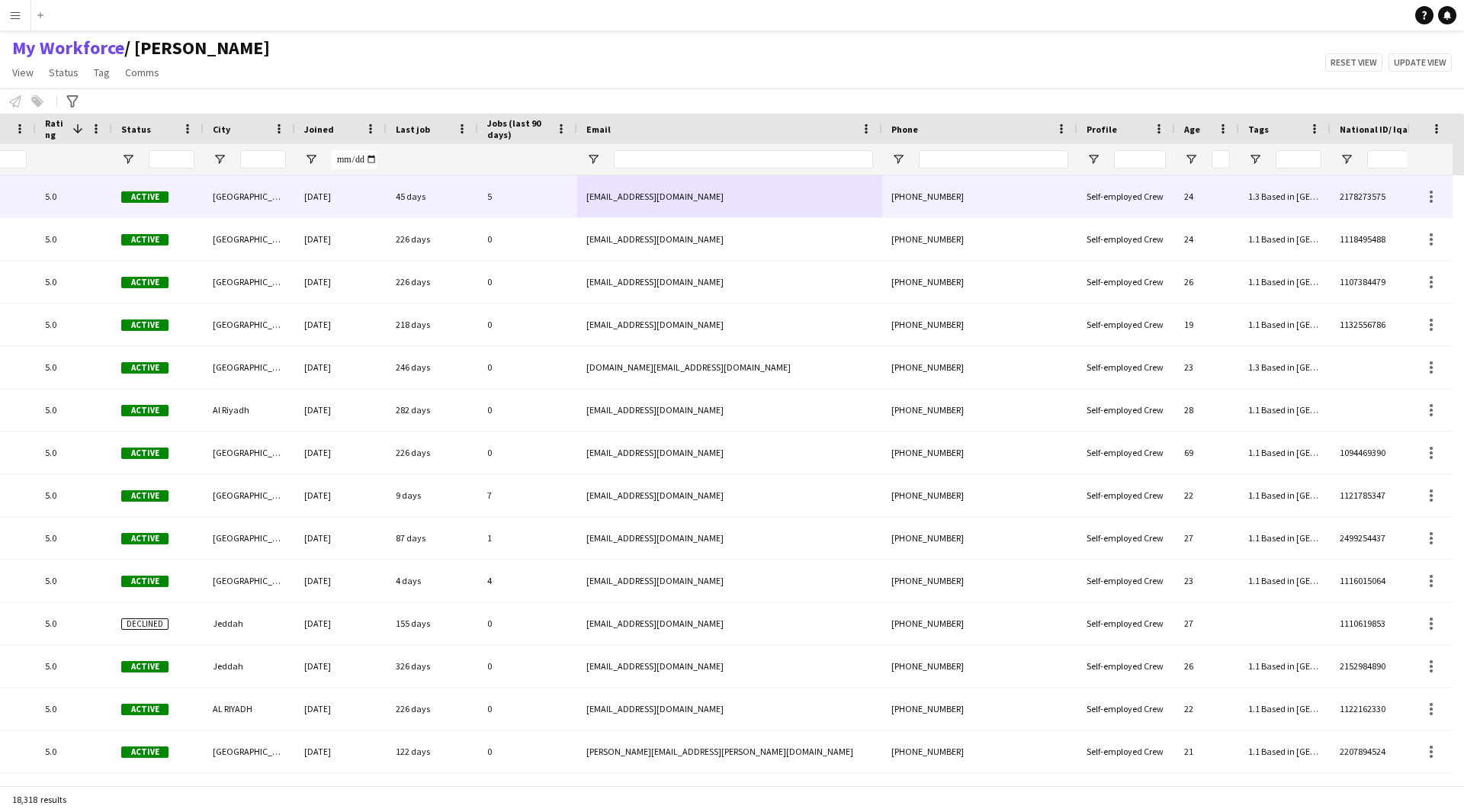
scroll to position [0, 399]
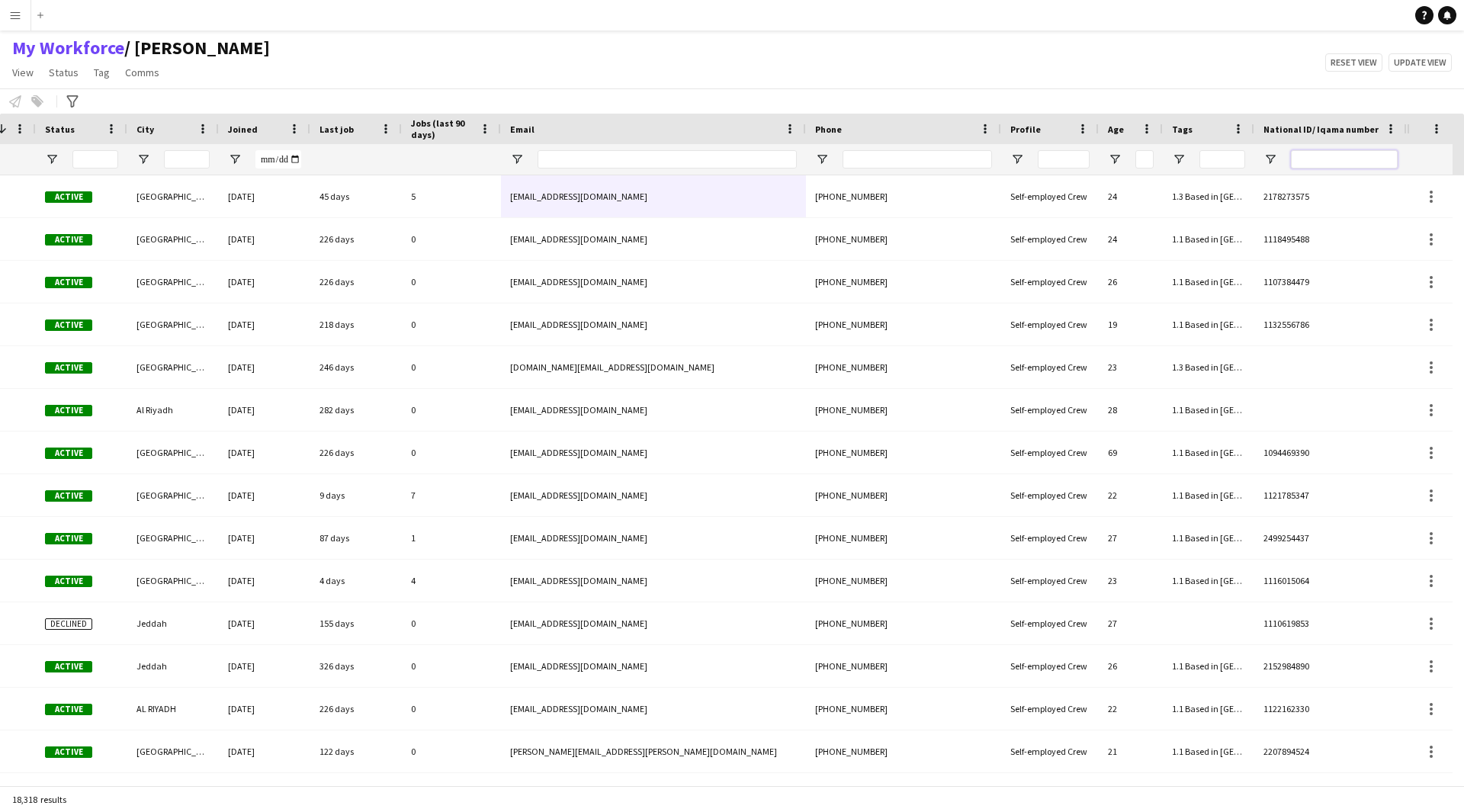
click at [1321, 156] on input "National ID/ Iqama number Filter Input" at bounding box center [1344, 159] width 107 height 18
paste input "**********"
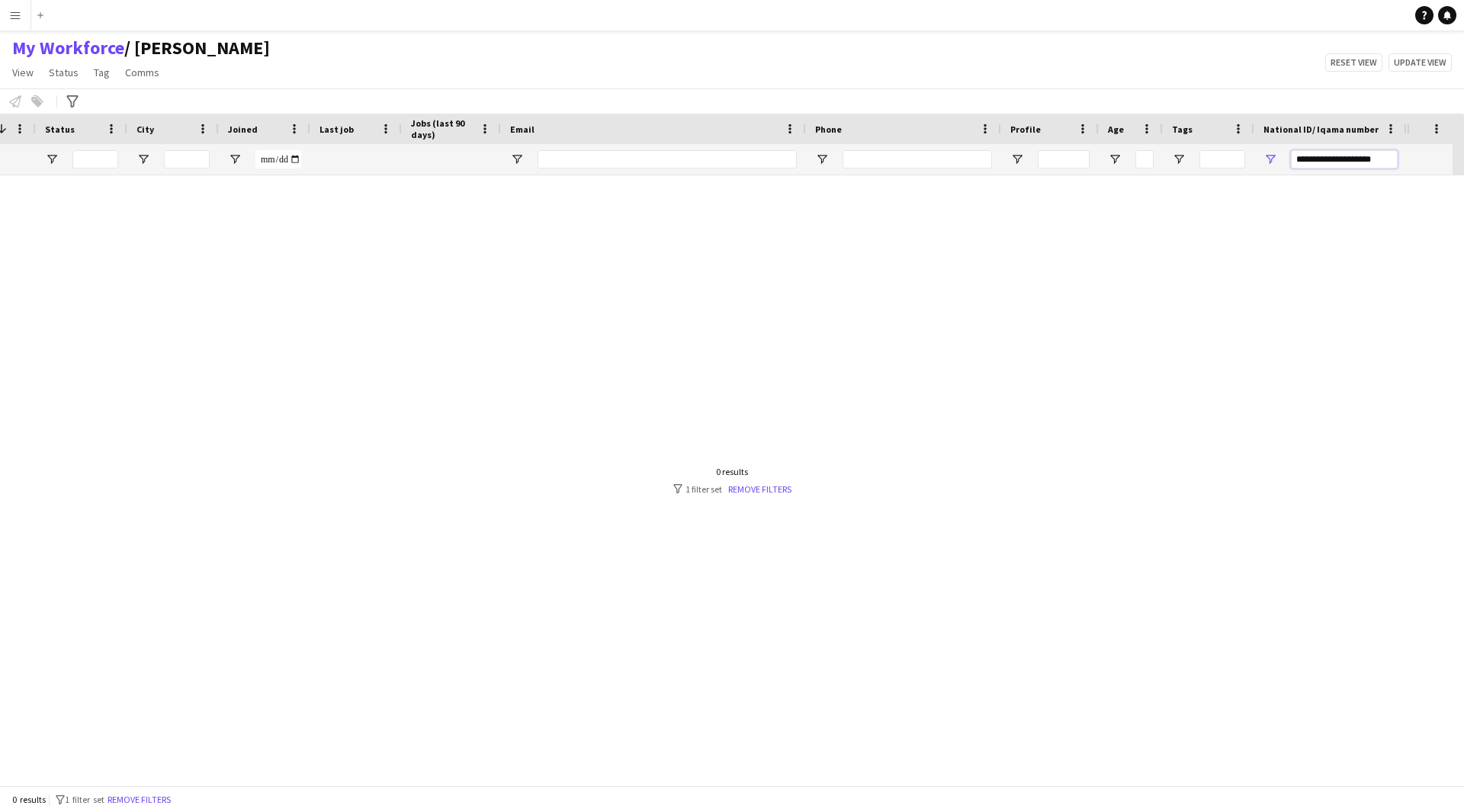
drag, startPoint x: 1342, startPoint y: 161, endPoint x: 1181, endPoint y: 173, distance: 161.4
click at [1181, 173] on div at bounding box center [503, 159] width 1806 height 31
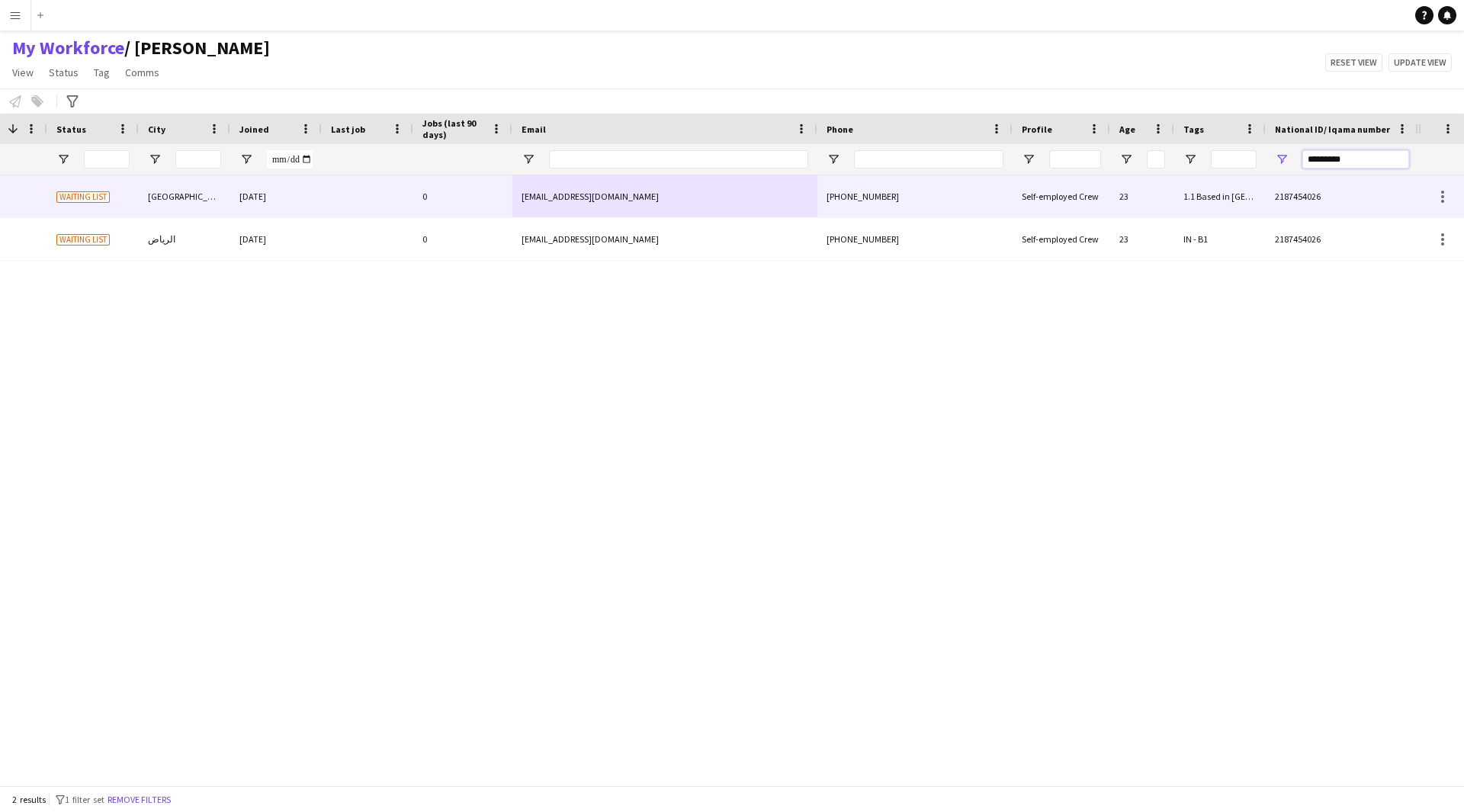
type input "*********"
click at [991, 210] on div "+966581706194" at bounding box center [915, 196] width 196 height 42
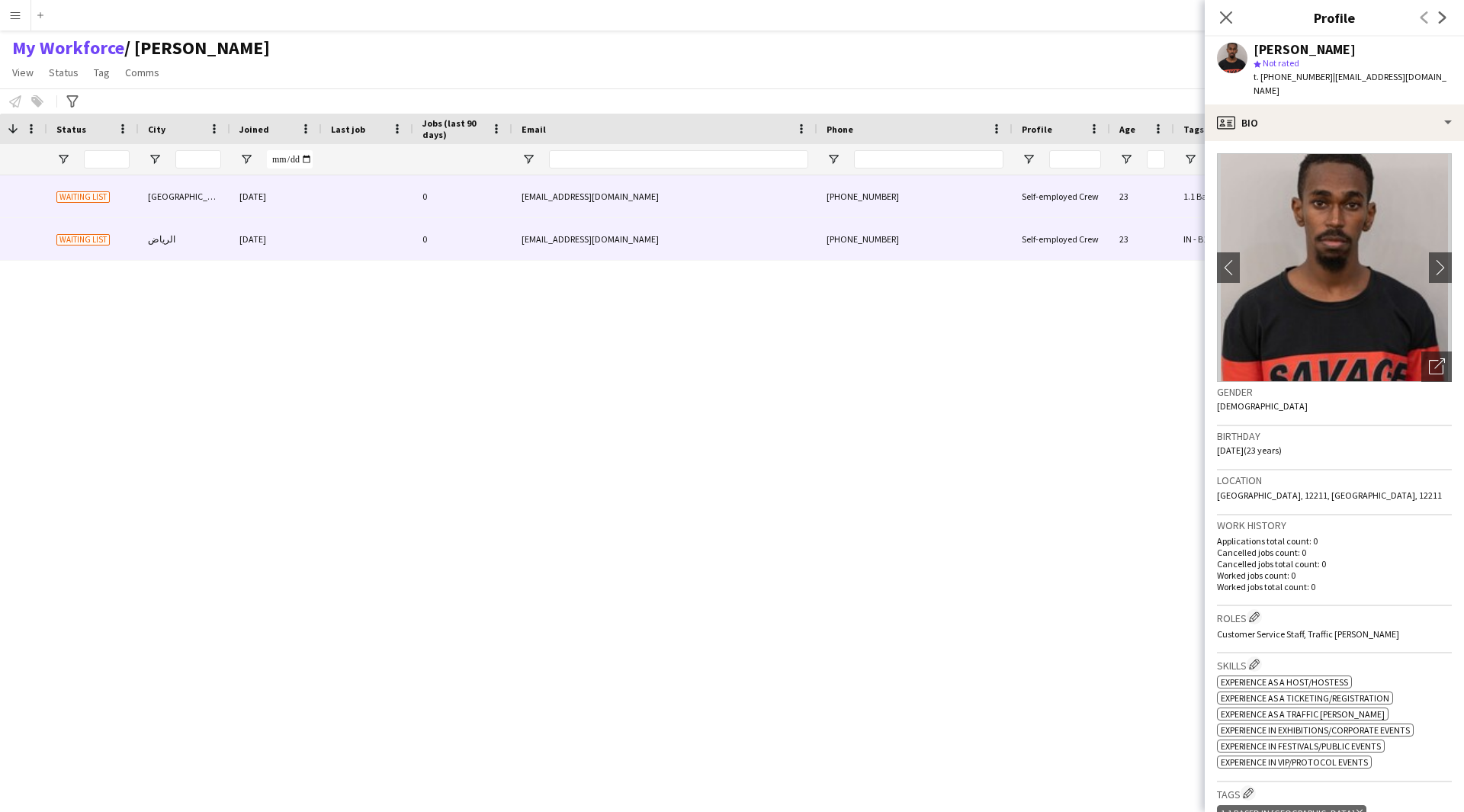
click at [1023, 247] on div "Self-employed Crew" at bounding box center [1061, 239] width 97 height 42
click at [999, 192] on div "+966581706194" at bounding box center [915, 196] width 196 height 42
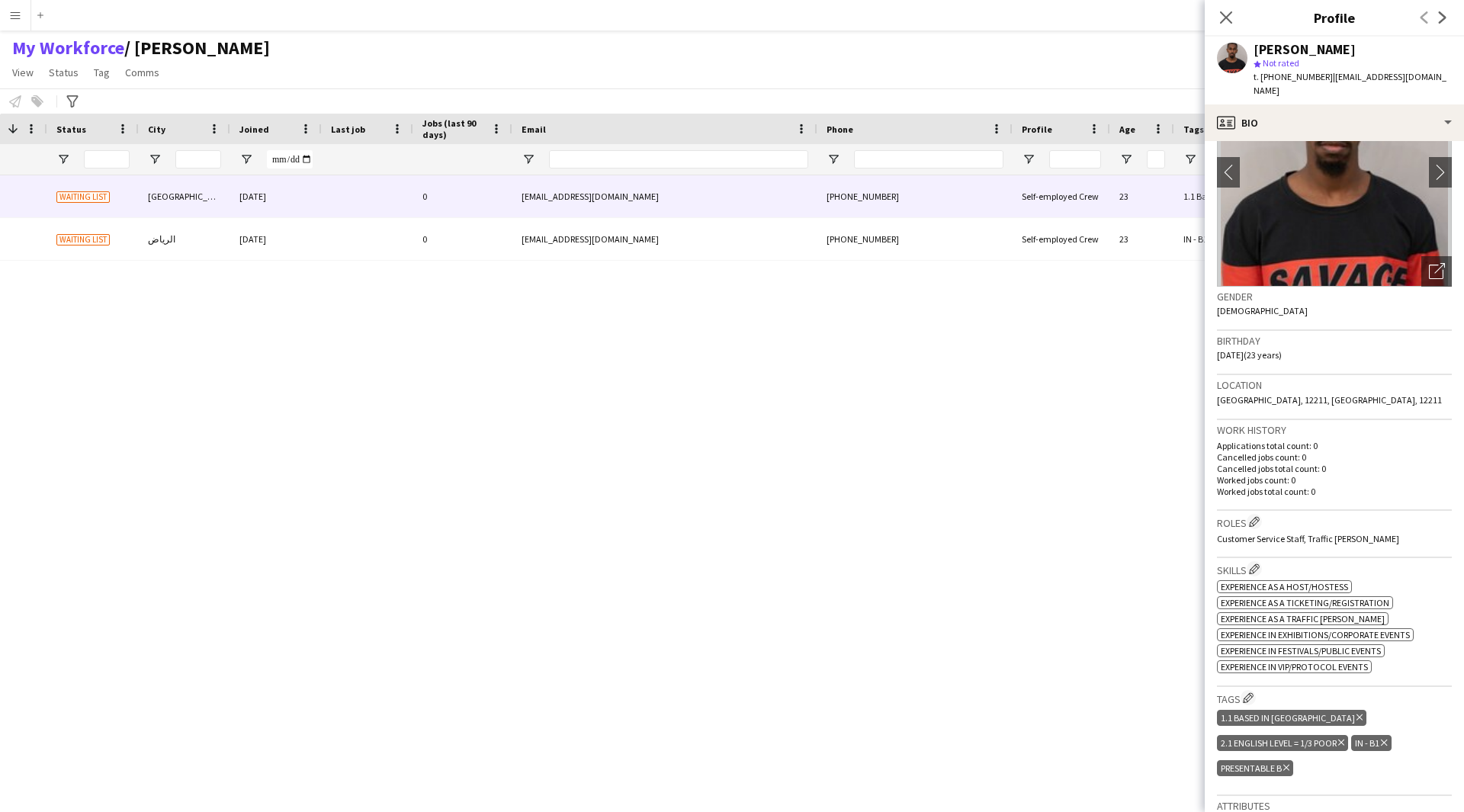
scroll to position [0, 0]
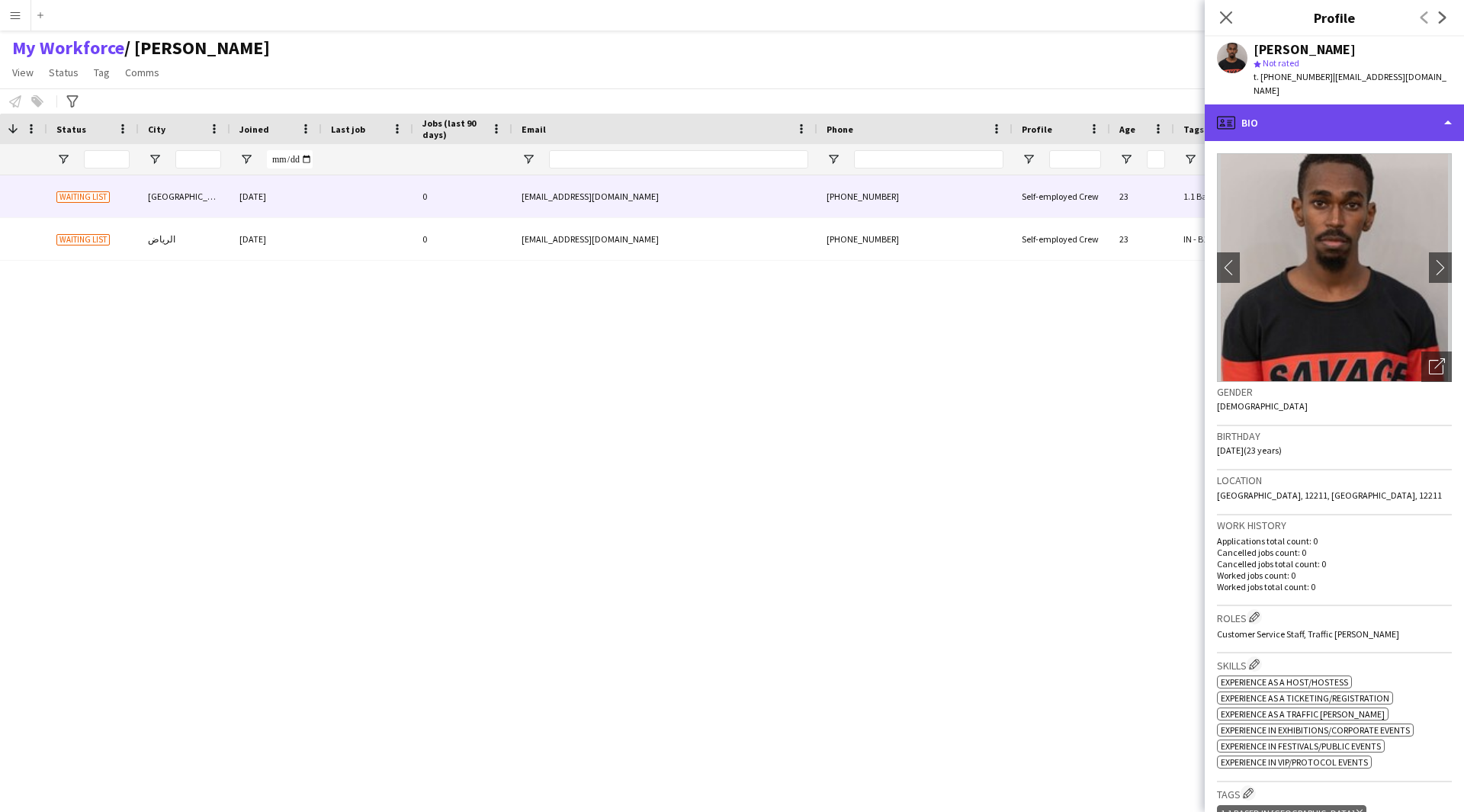
click at [1389, 112] on div "profile Bio" at bounding box center [1334, 123] width 259 height 37
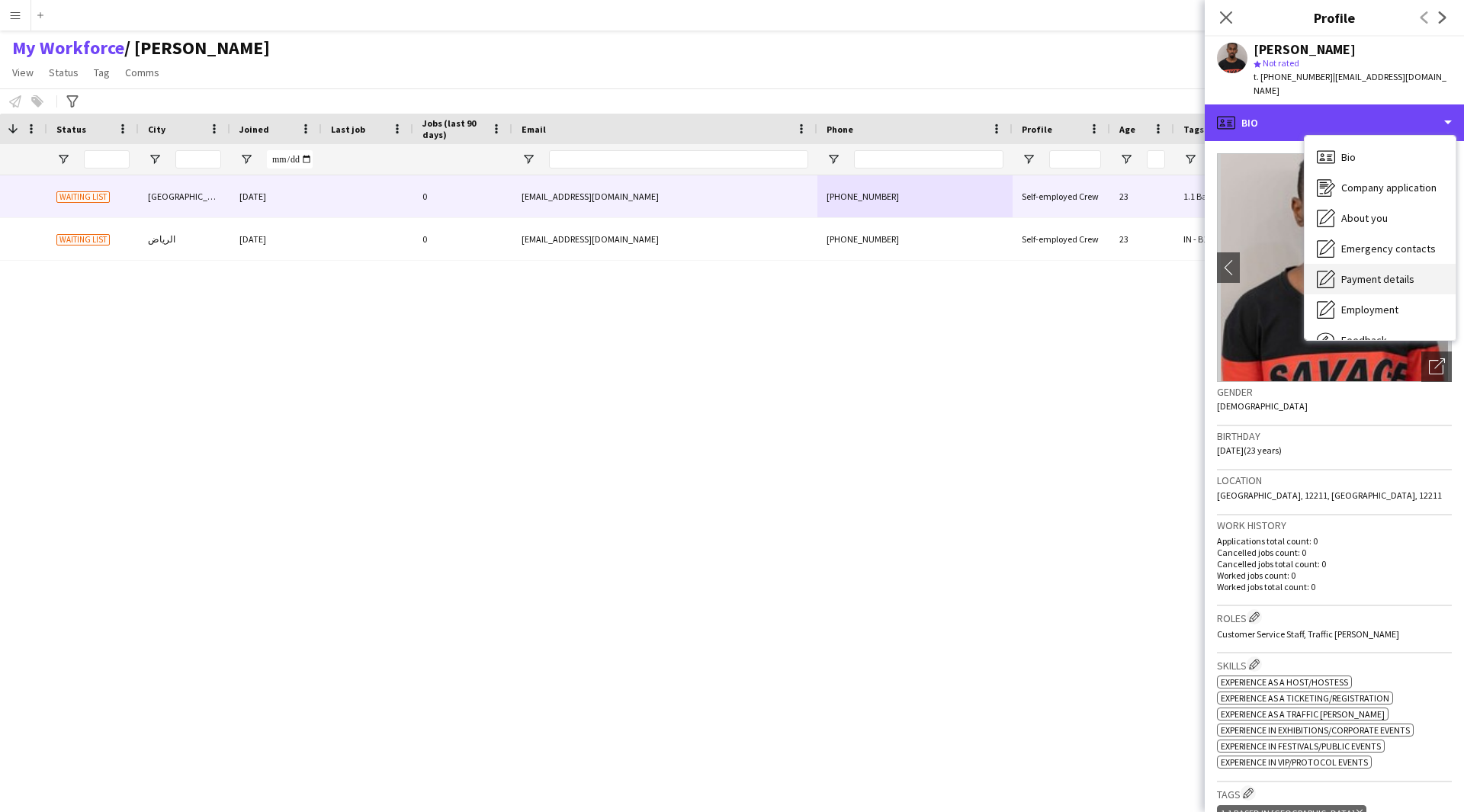
scroll to position [52, 0]
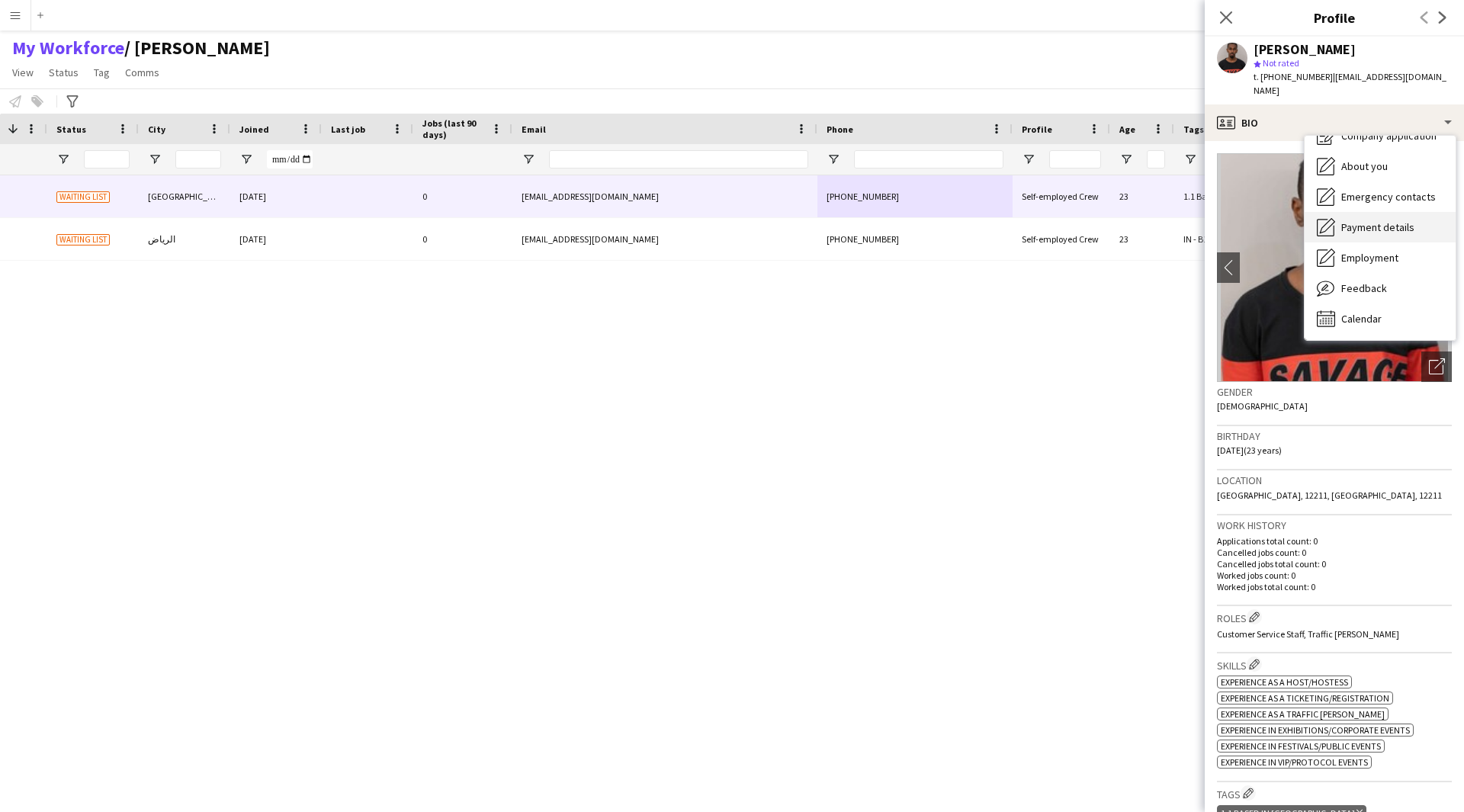
click at [1371, 281] on span "Feedback" at bounding box center [1363, 287] width 46 height 13
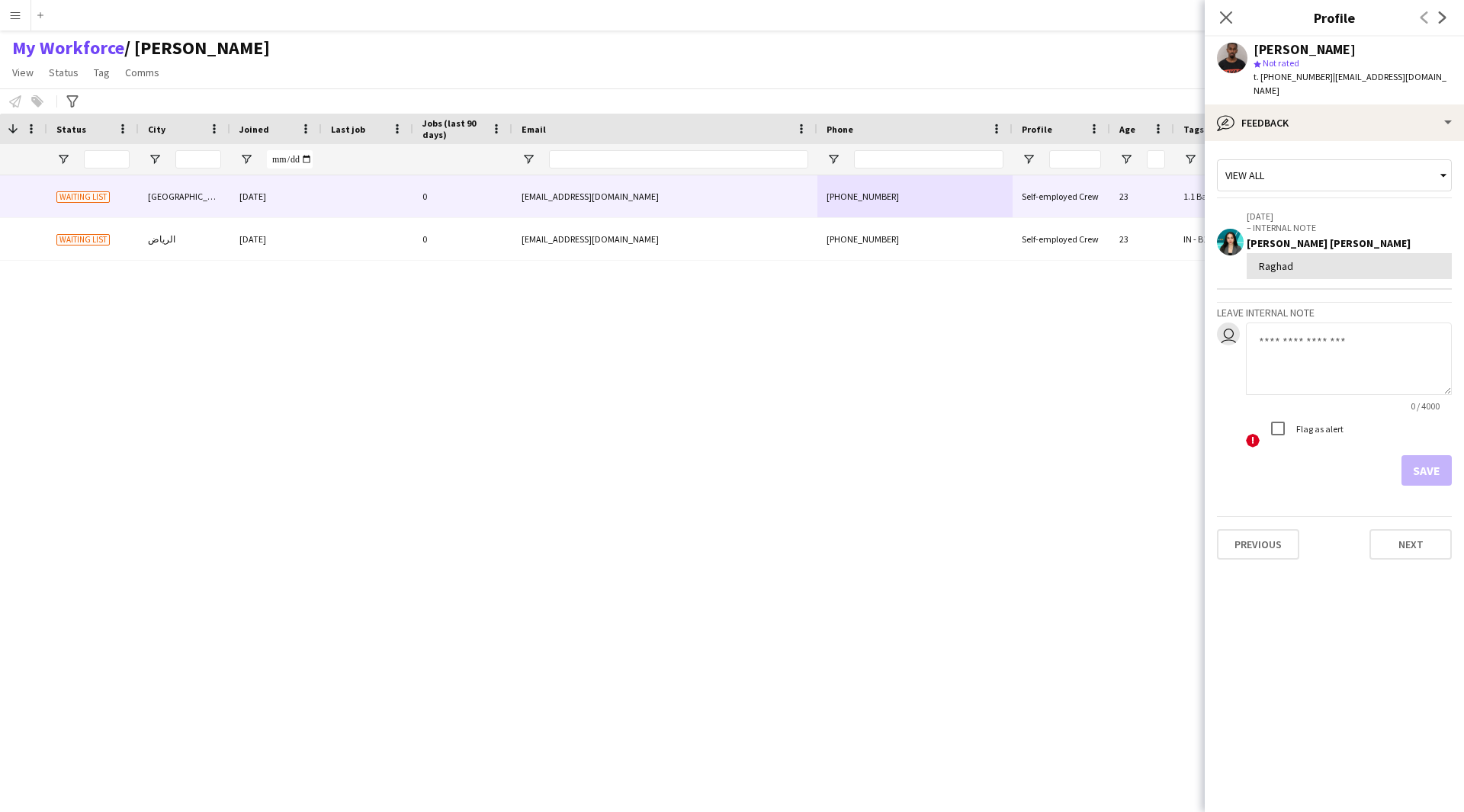
click at [1359, 323] on textarea at bounding box center [1349, 359] width 206 height 72
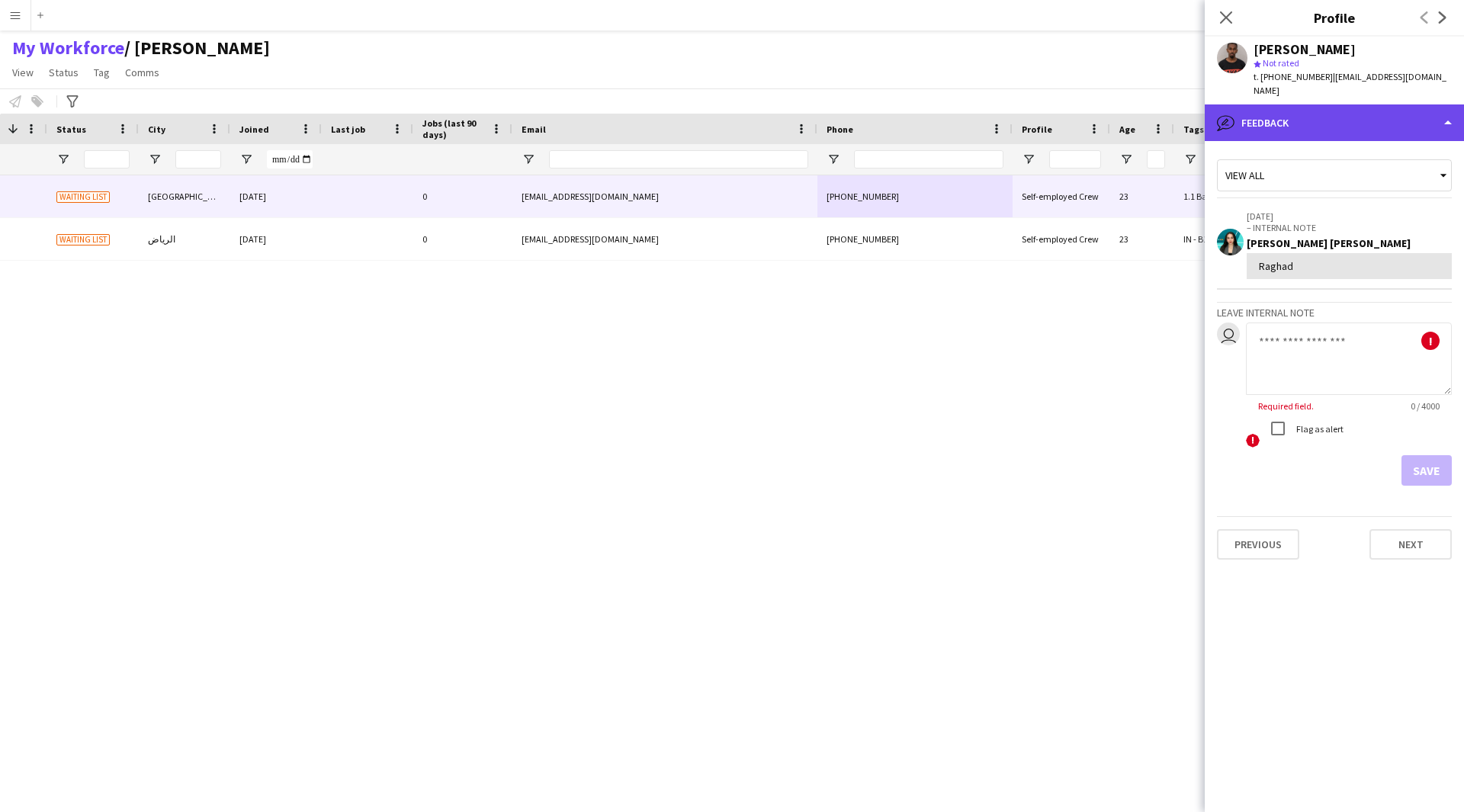
click at [1301, 108] on div "bubble-pencil Feedback" at bounding box center [1334, 123] width 259 height 37
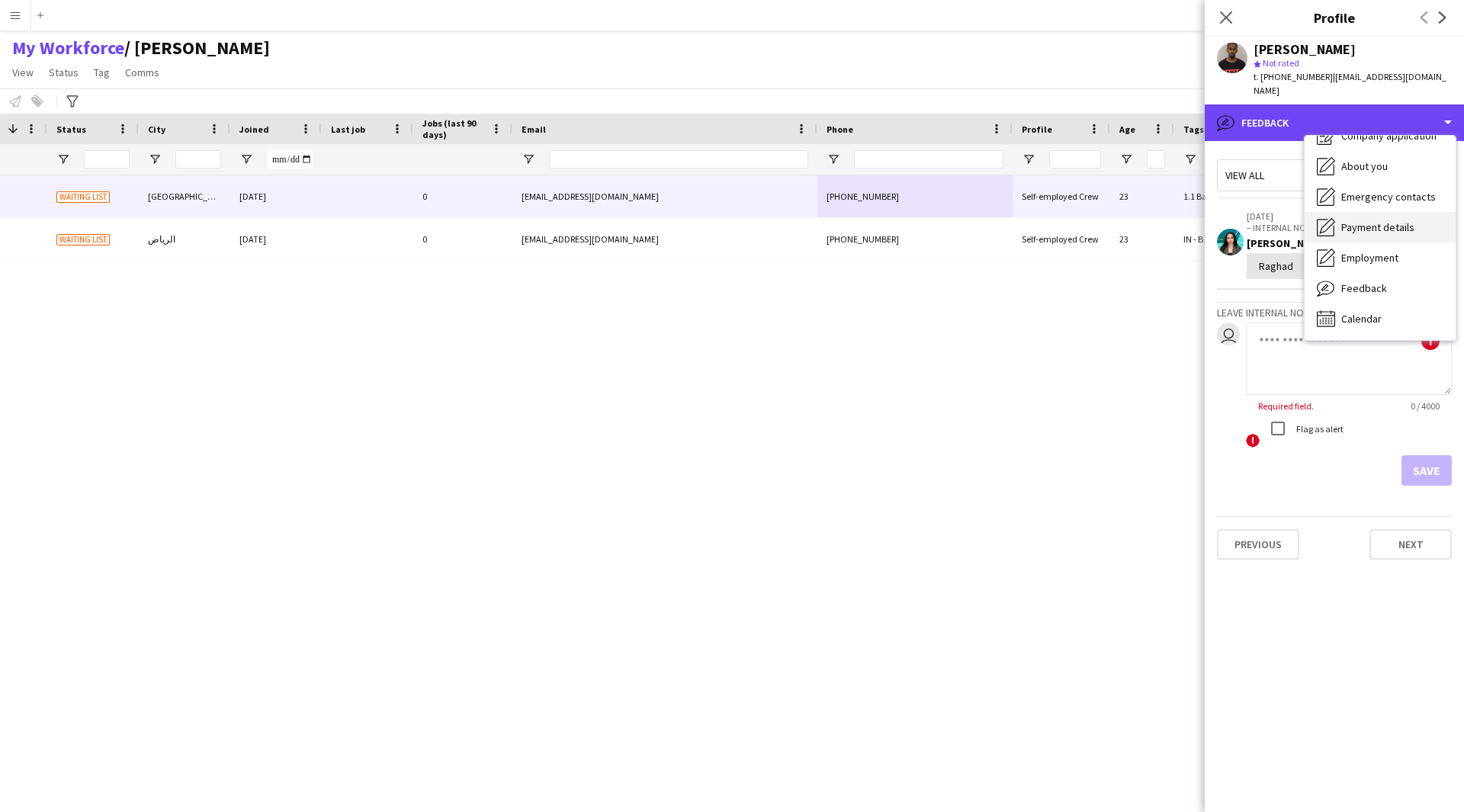
scroll to position [0, 0]
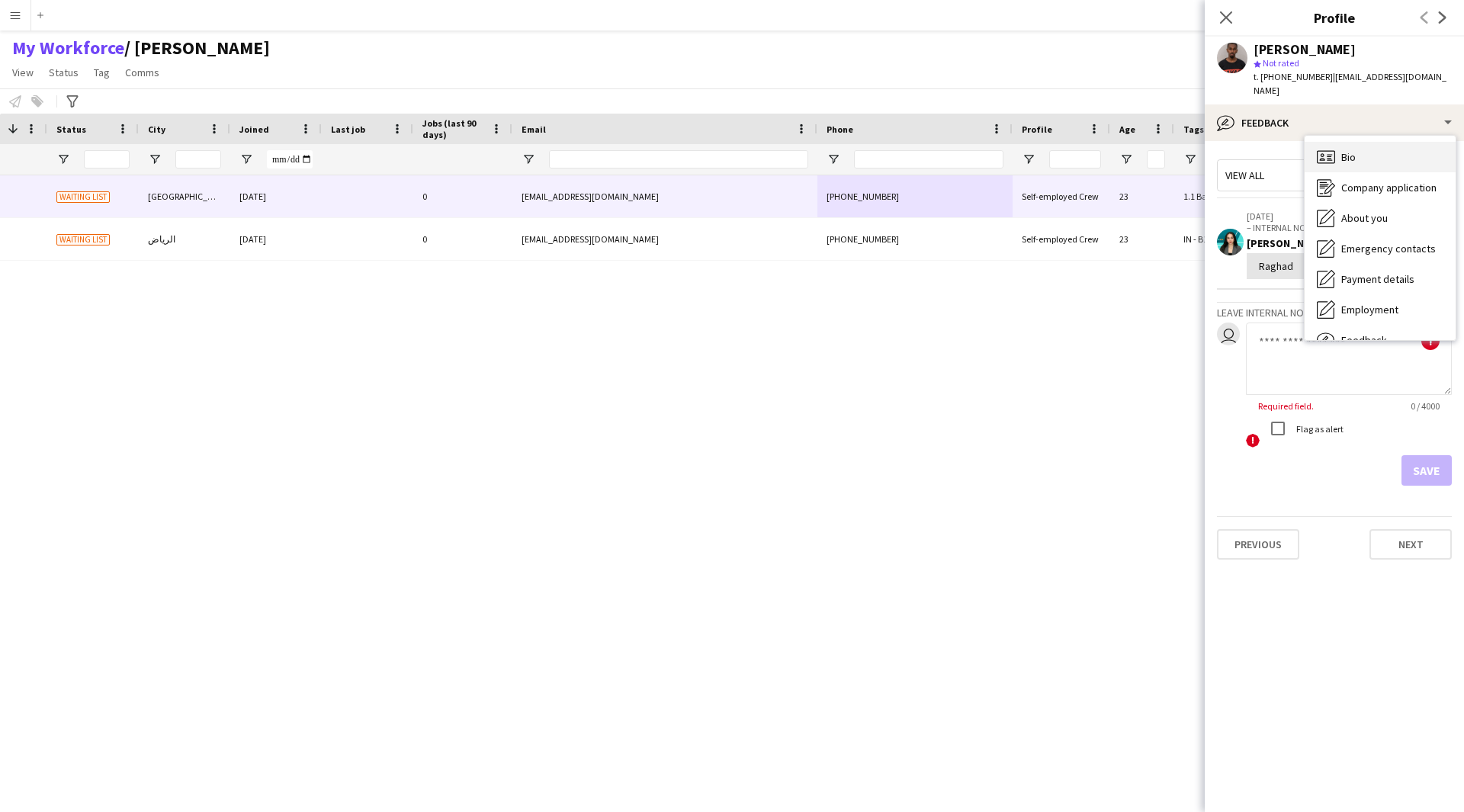
click at [1360, 152] on div "Bio Bio" at bounding box center [1380, 157] width 151 height 31
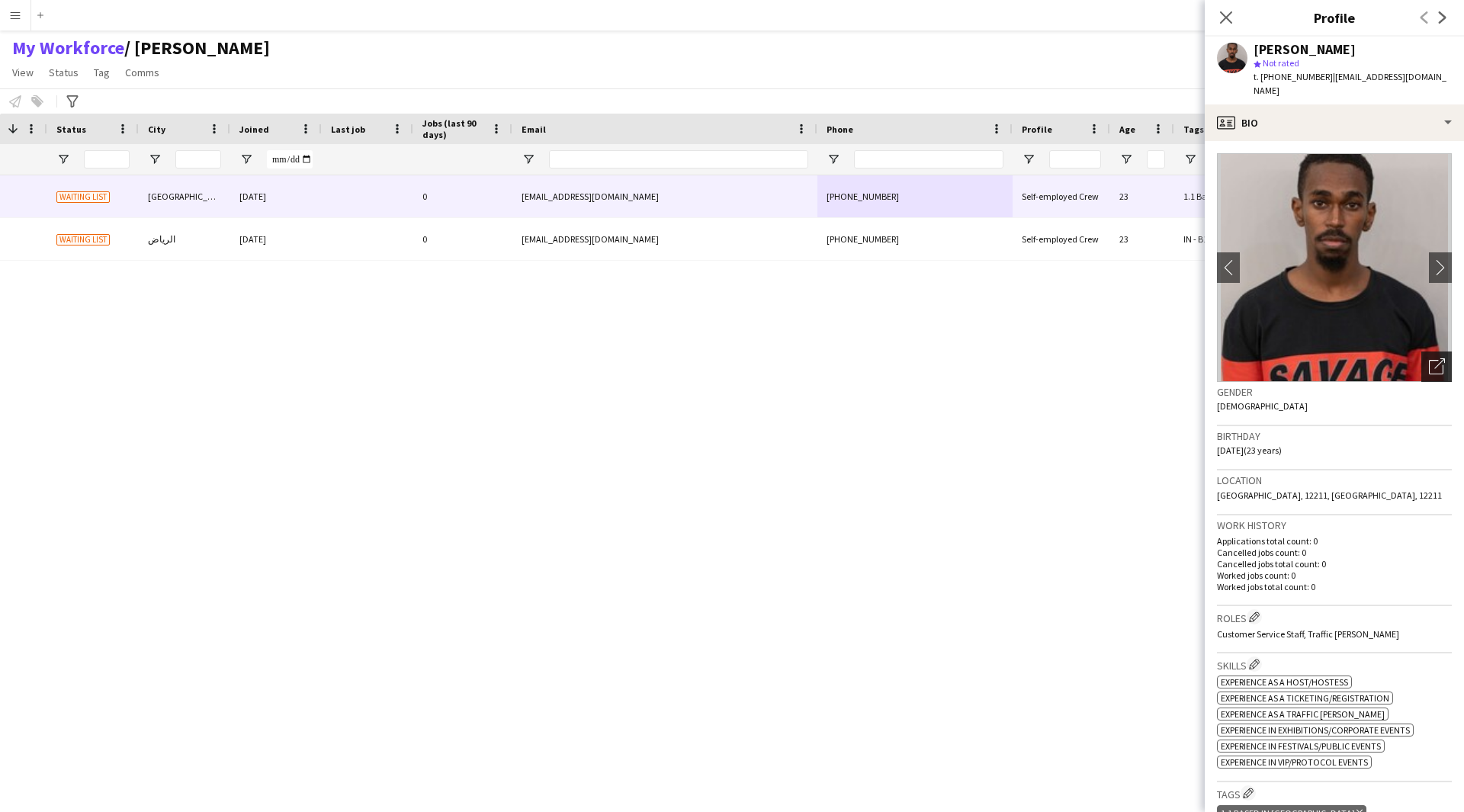
click at [1435, 360] on div "Open photos pop-in" at bounding box center [1436, 366] width 31 height 31
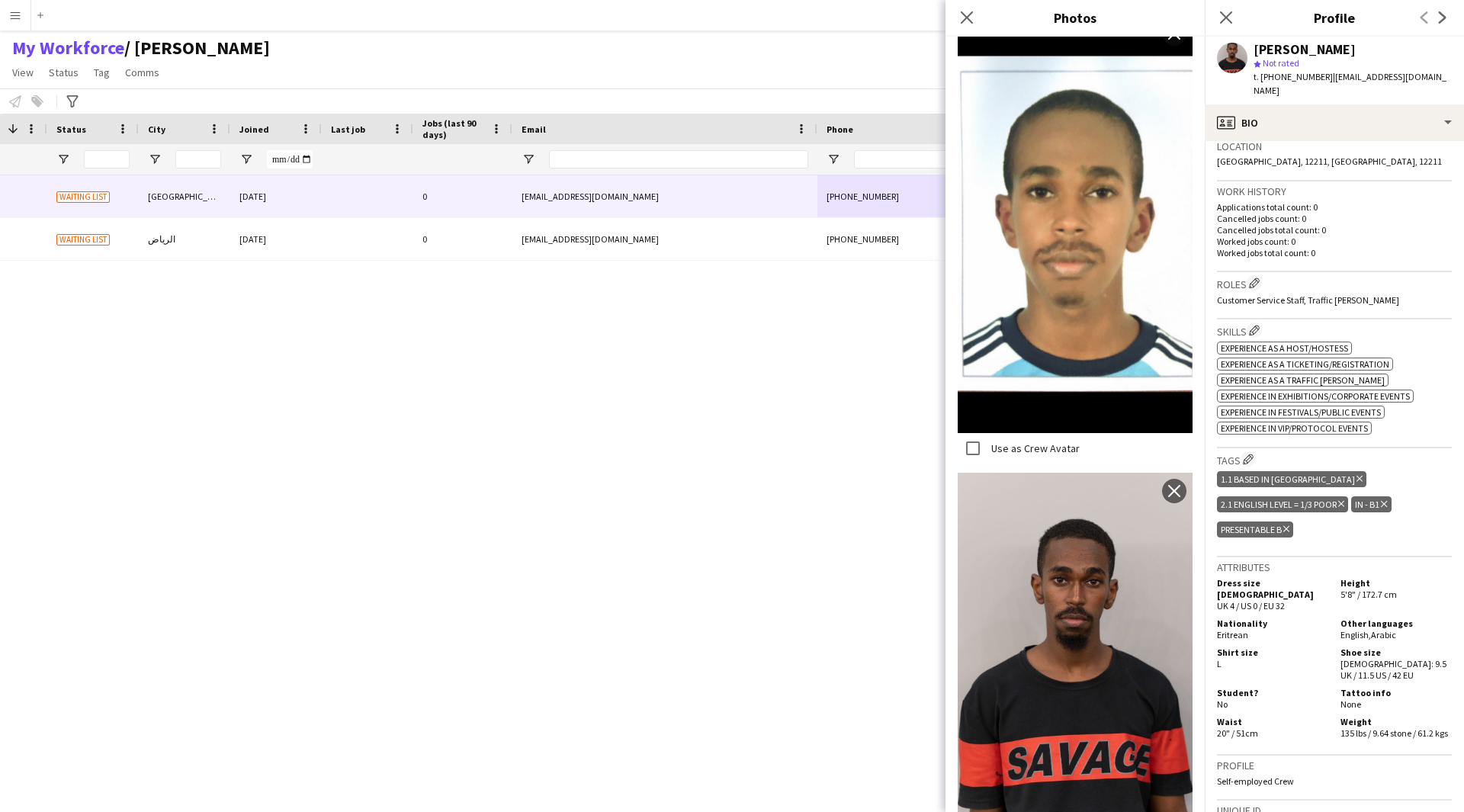
scroll to position [335, 0]
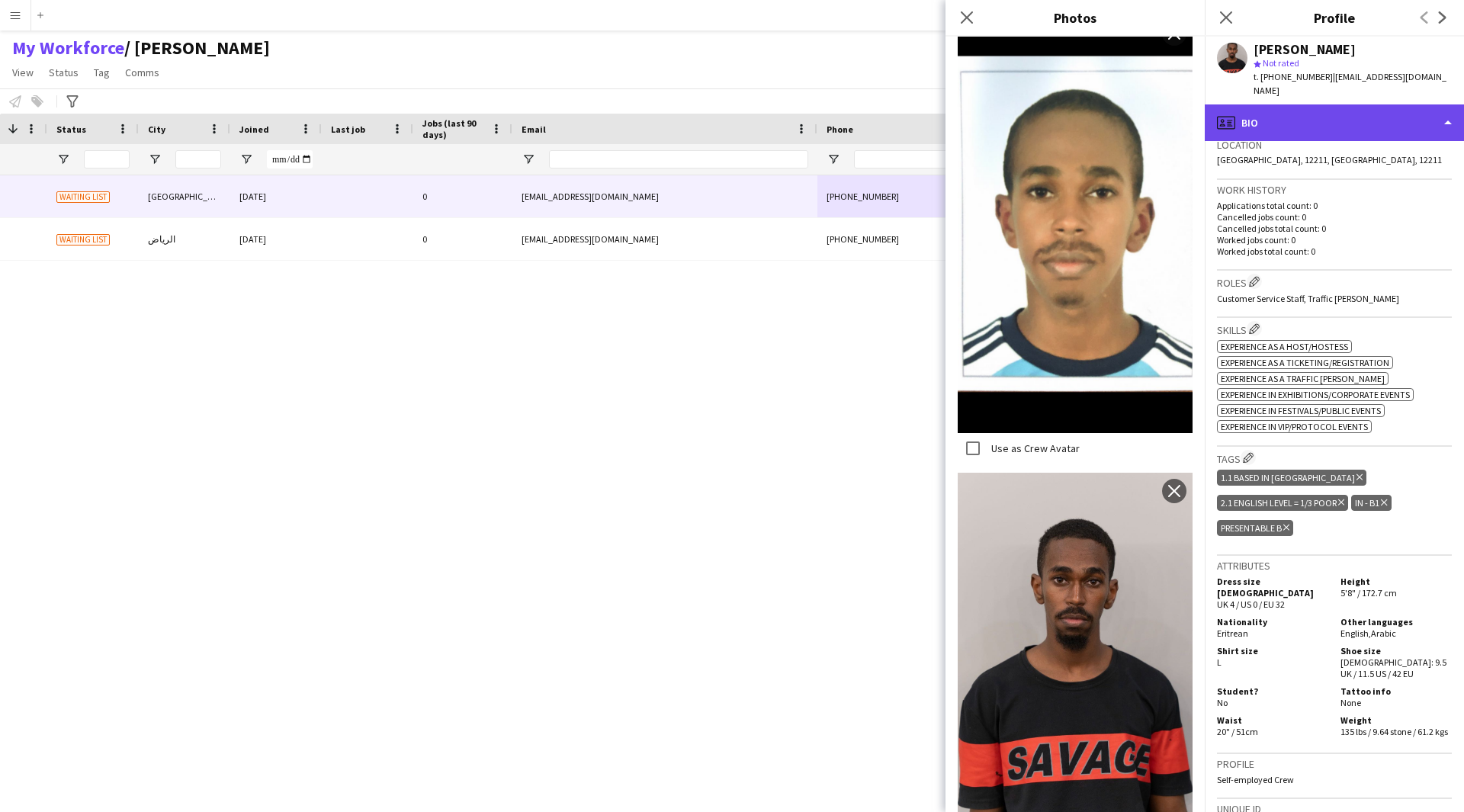
click at [1294, 104] on div "profile Bio" at bounding box center [1334, 123] width 259 height 37
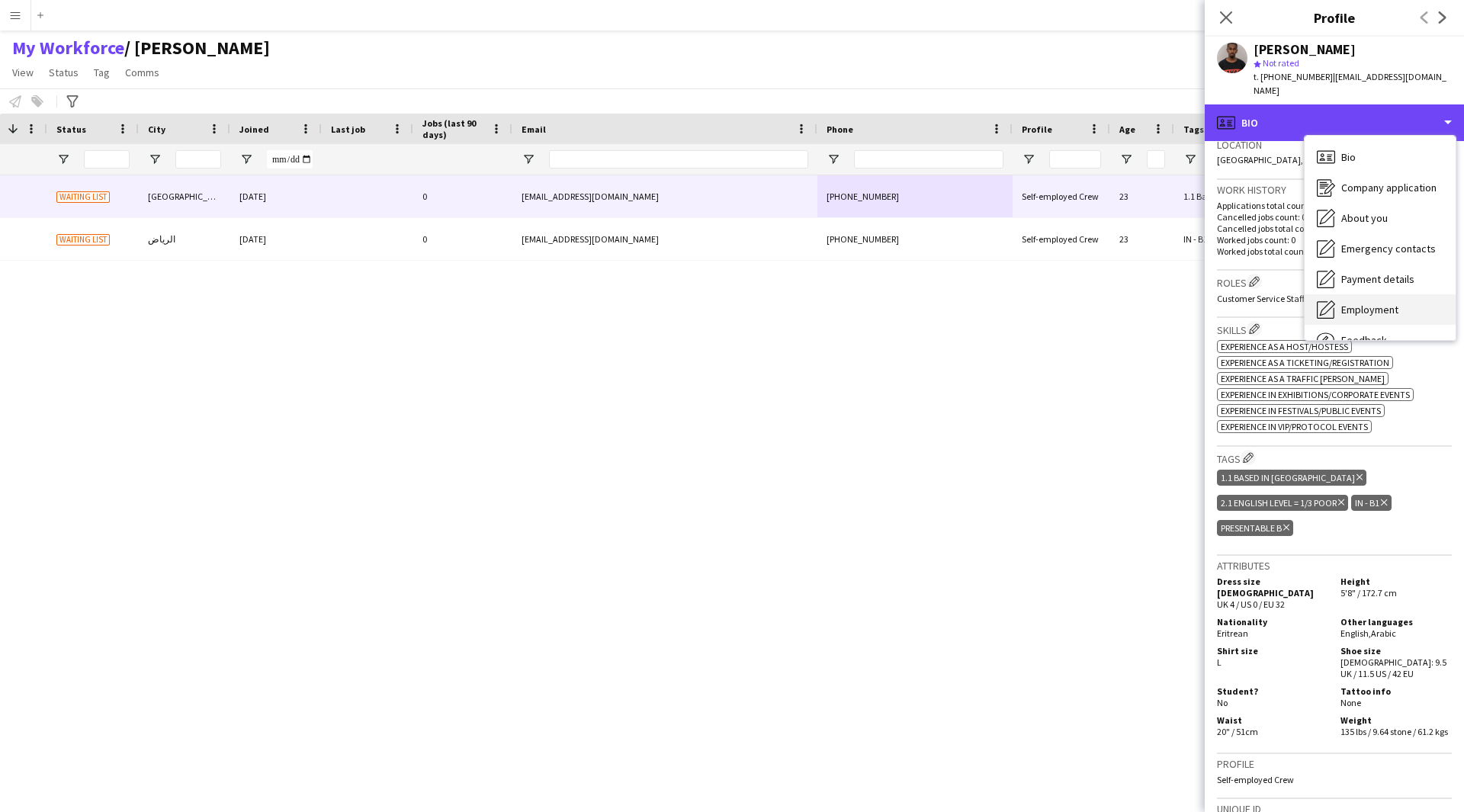
scroll to position [52, 0]
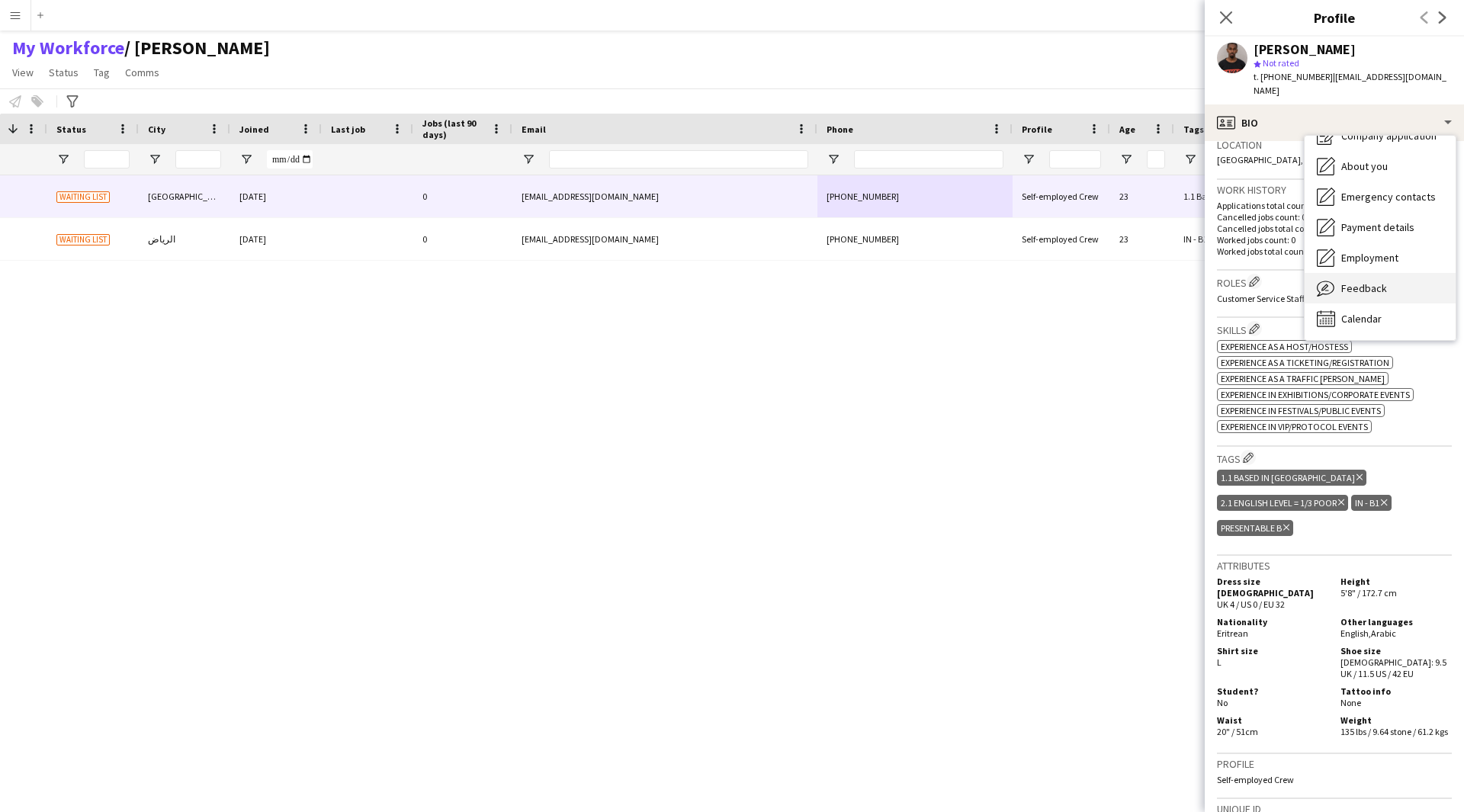
click at [1367, 281] on span "Feedback" at bounding box center [1363, 287] width 46 height 13
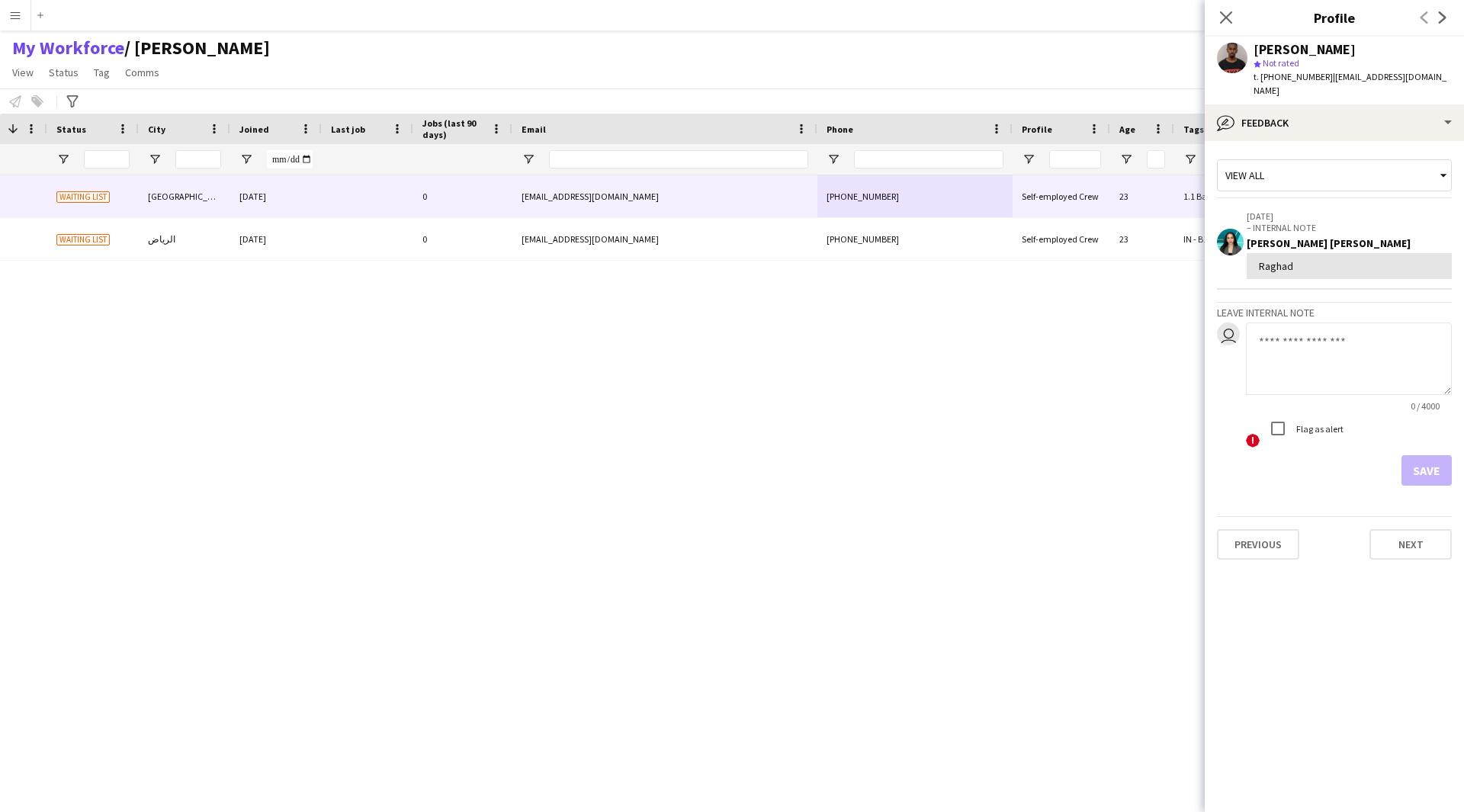
drag, startPoint x: 1296, startPoint y: 250, endPoint x: 1359, endPoint y: 139, distance: 127.6
click at [1359, 153] on div "View all 15-09-2024 – INTERNAL NOTE Raghad Faisal Raghad Leave internal note us…" at bounding box center [1334, 319] width 235 height 332
click at [1330, 104] on div "bubble-pencil Feedback" at bounding box center [1334, 123] width 259 height 37
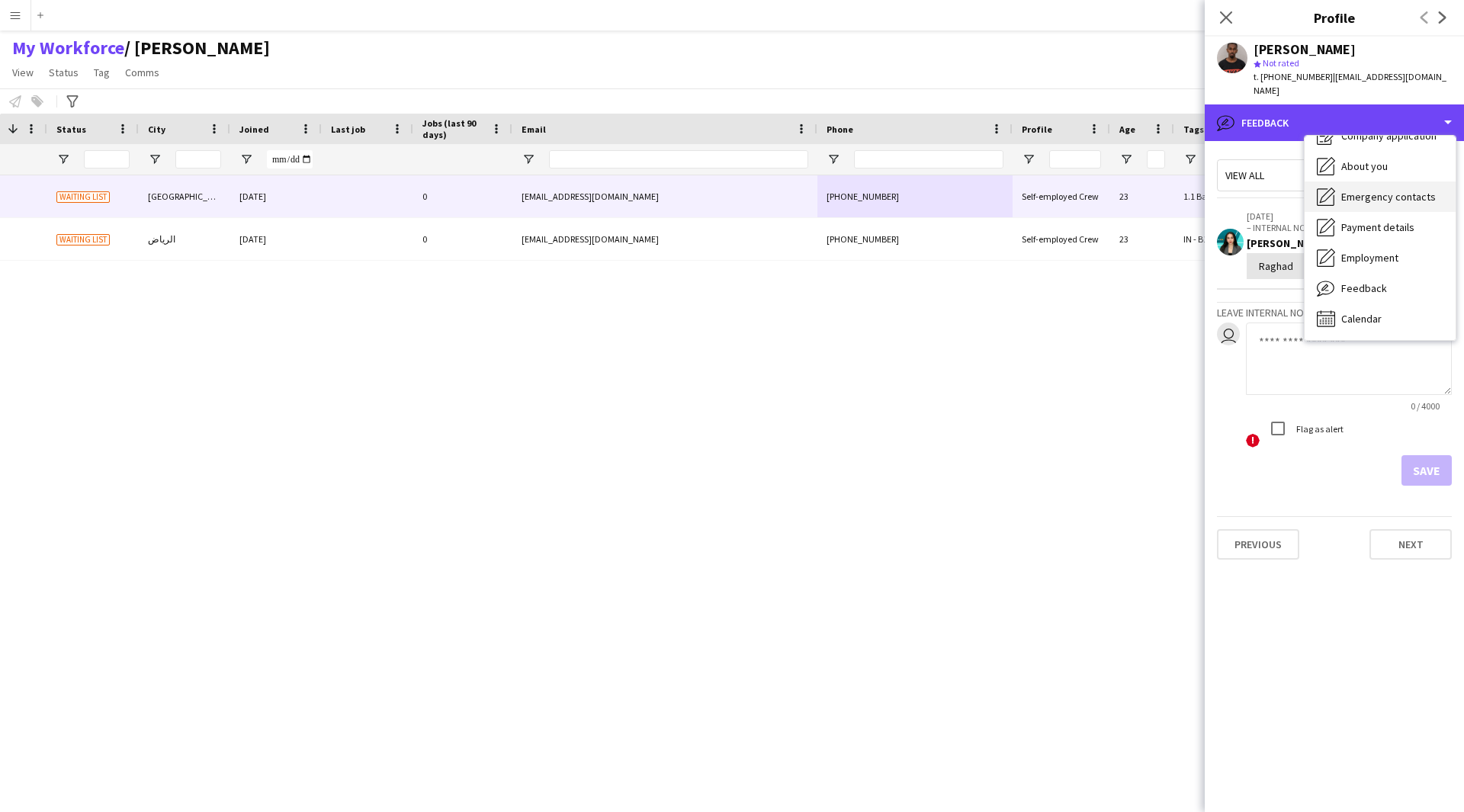
scroll to position [0, 0]
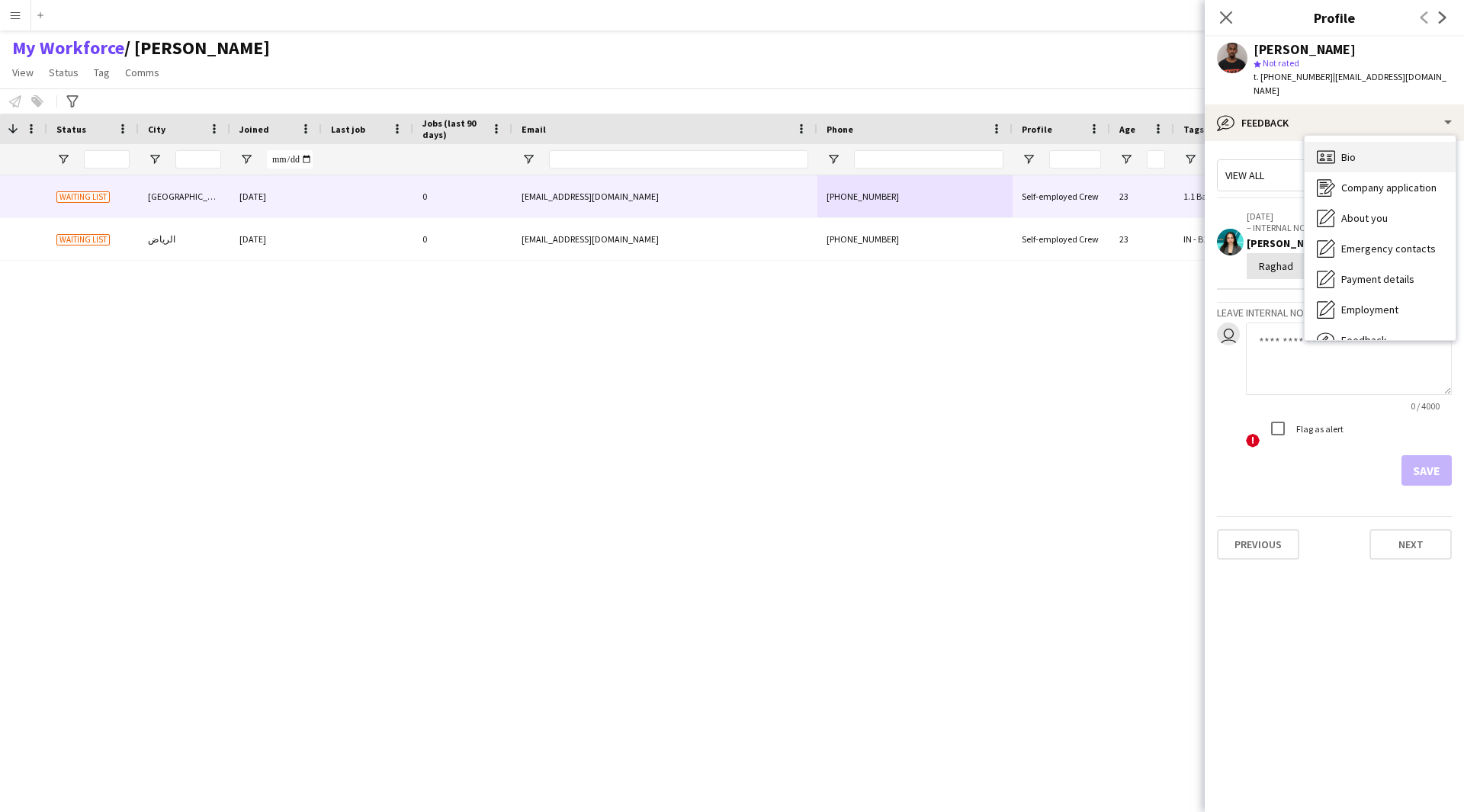
click at [1349, 150] on span "Bio" at bounding box center [1348, 156] width 14 height 13
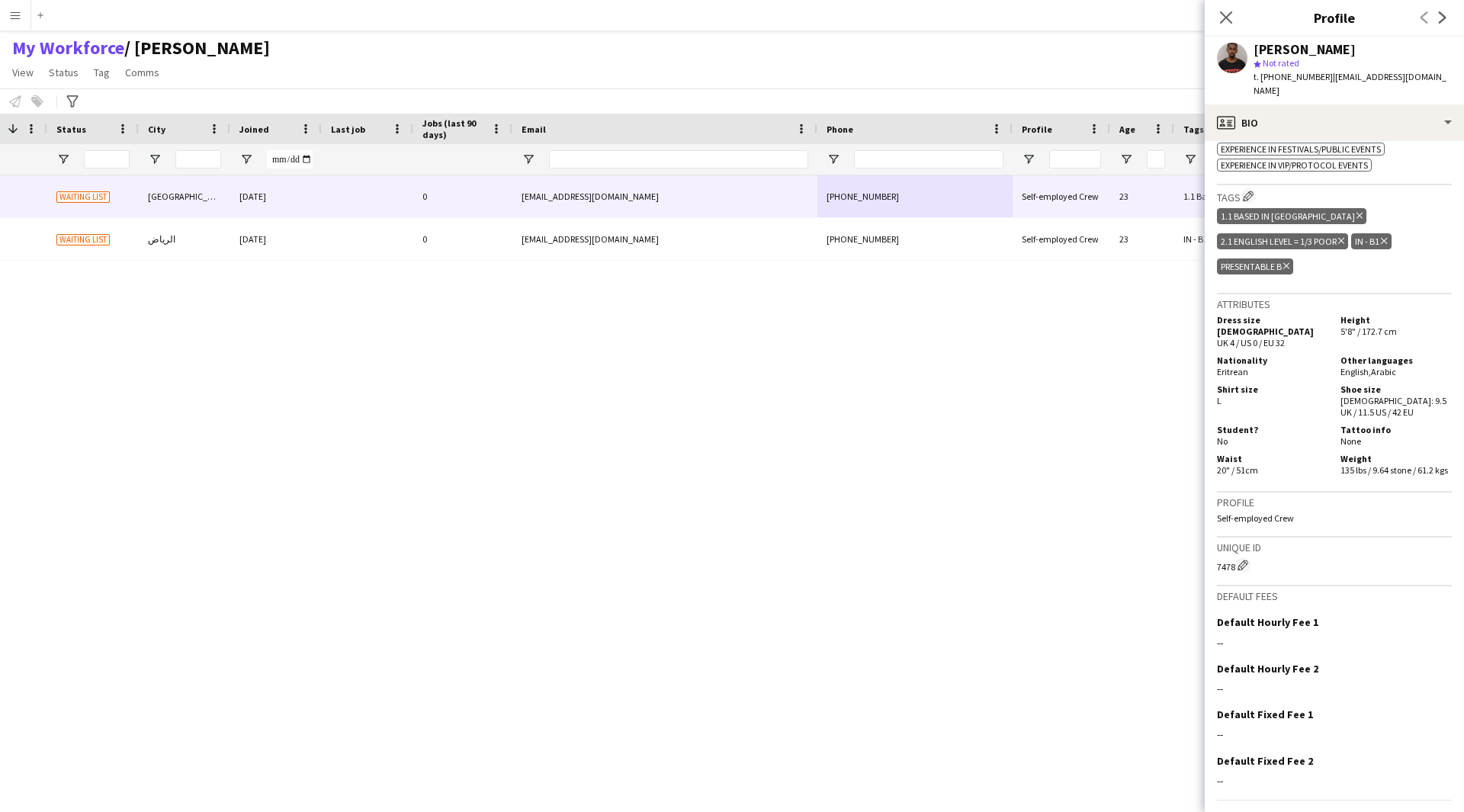
scroll to position [626, 0]
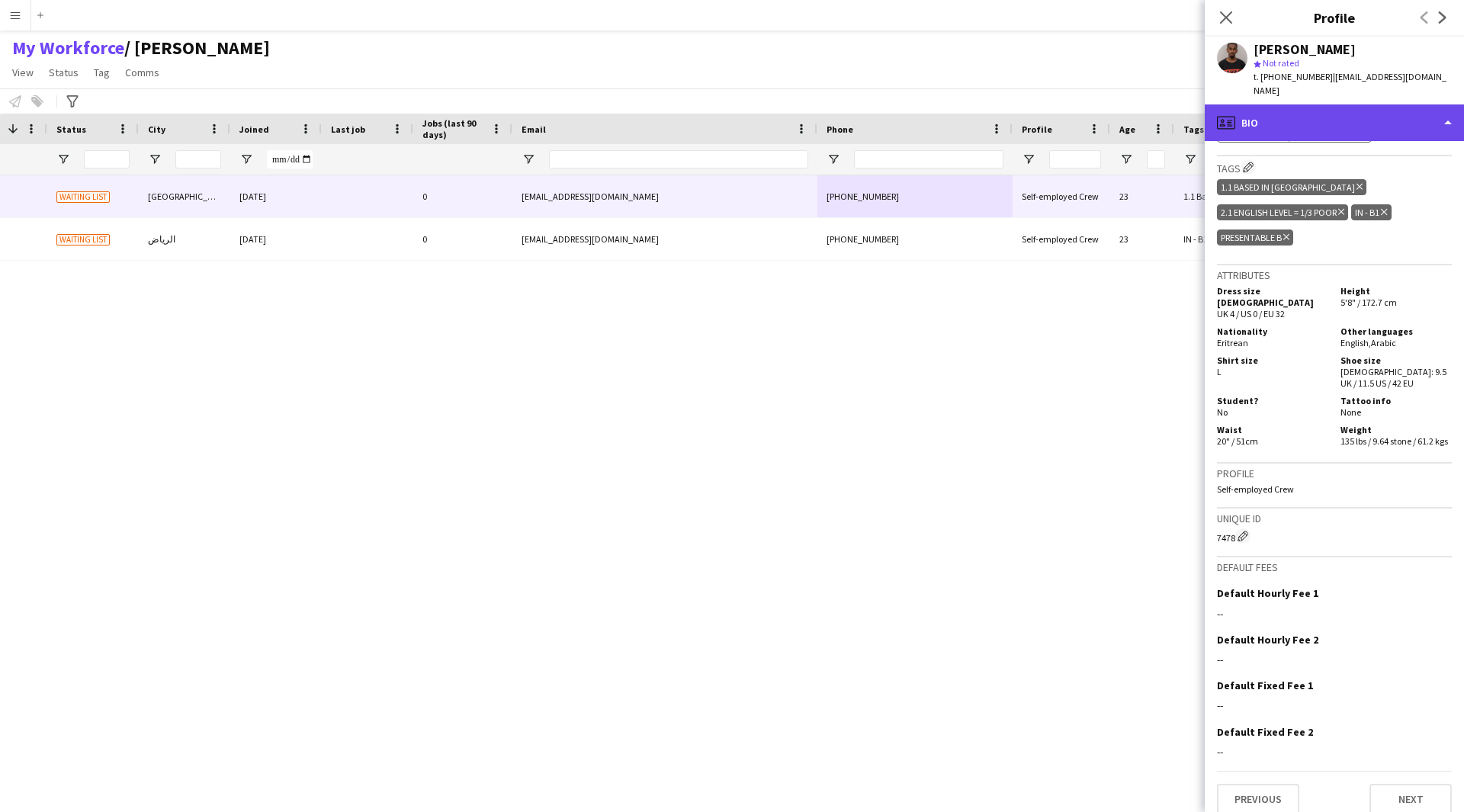
click at [1346, 104] on div "profile Bio" at bounding box center [1334, 123] width 259 height 37
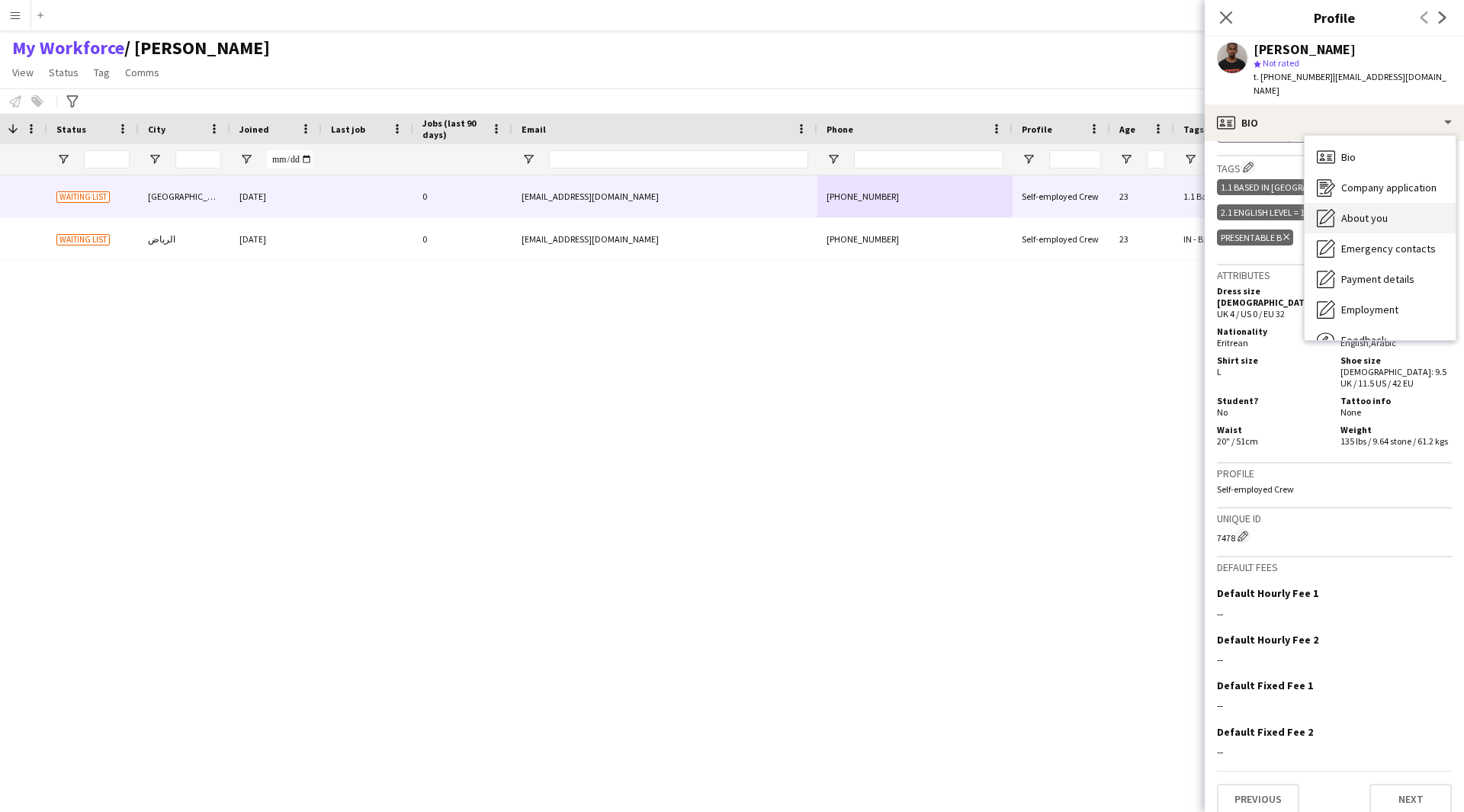
click at [1378, 212] on div "About you About you" at bounding box center [1380, 218] width 151 height 31
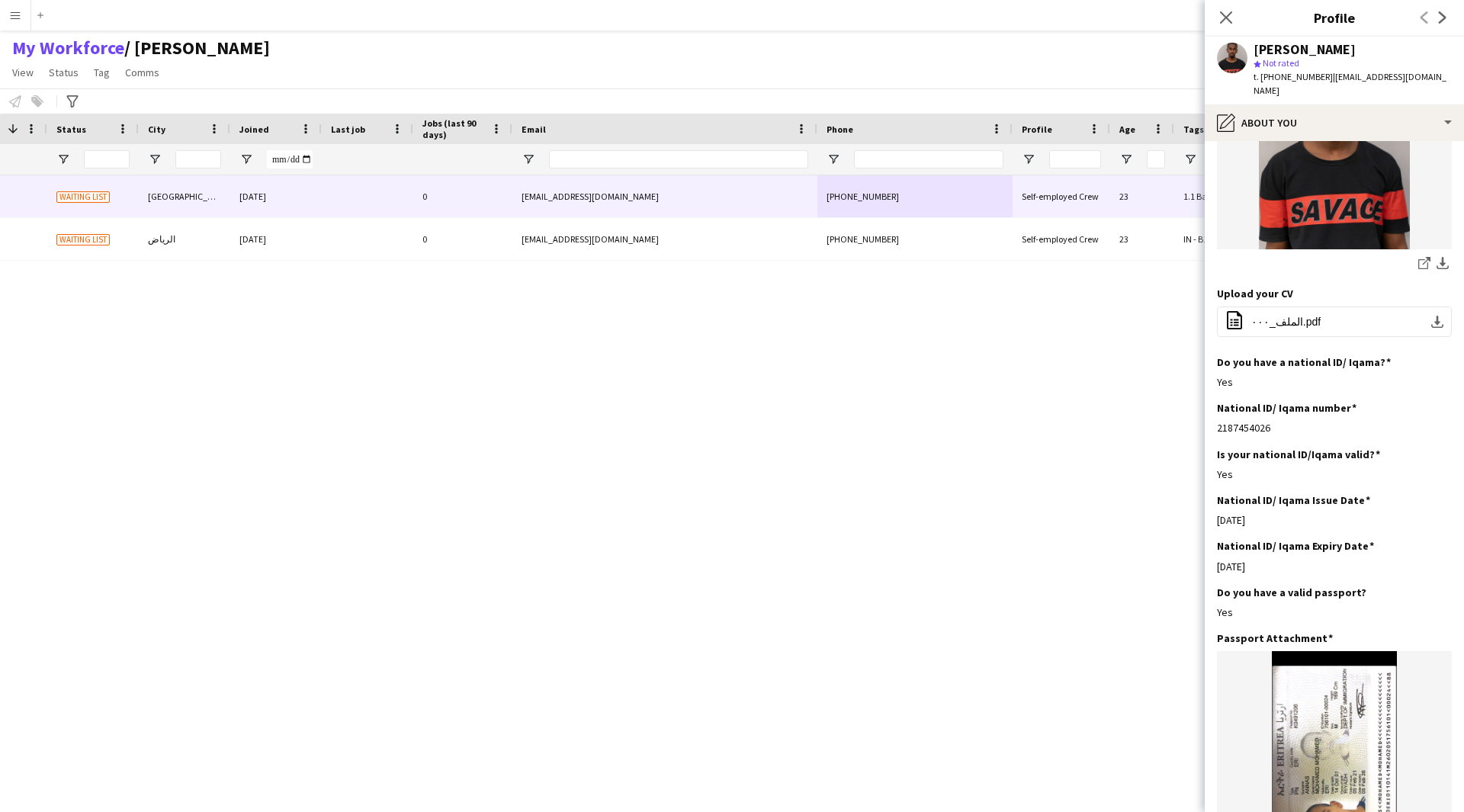
scroll to position [249, 0]
drag, startPoint x: 1270, startPoint y: 398, endPoint x: 1241, endPoint y: 399, distance: 29.0
click at [1241, 420] on div "2187454026" at bounding box center [1334, 426] width 235 height 13
click at [1307, 420] on div "2187454026" at bounding box center [1334, 426] width 235 height 13
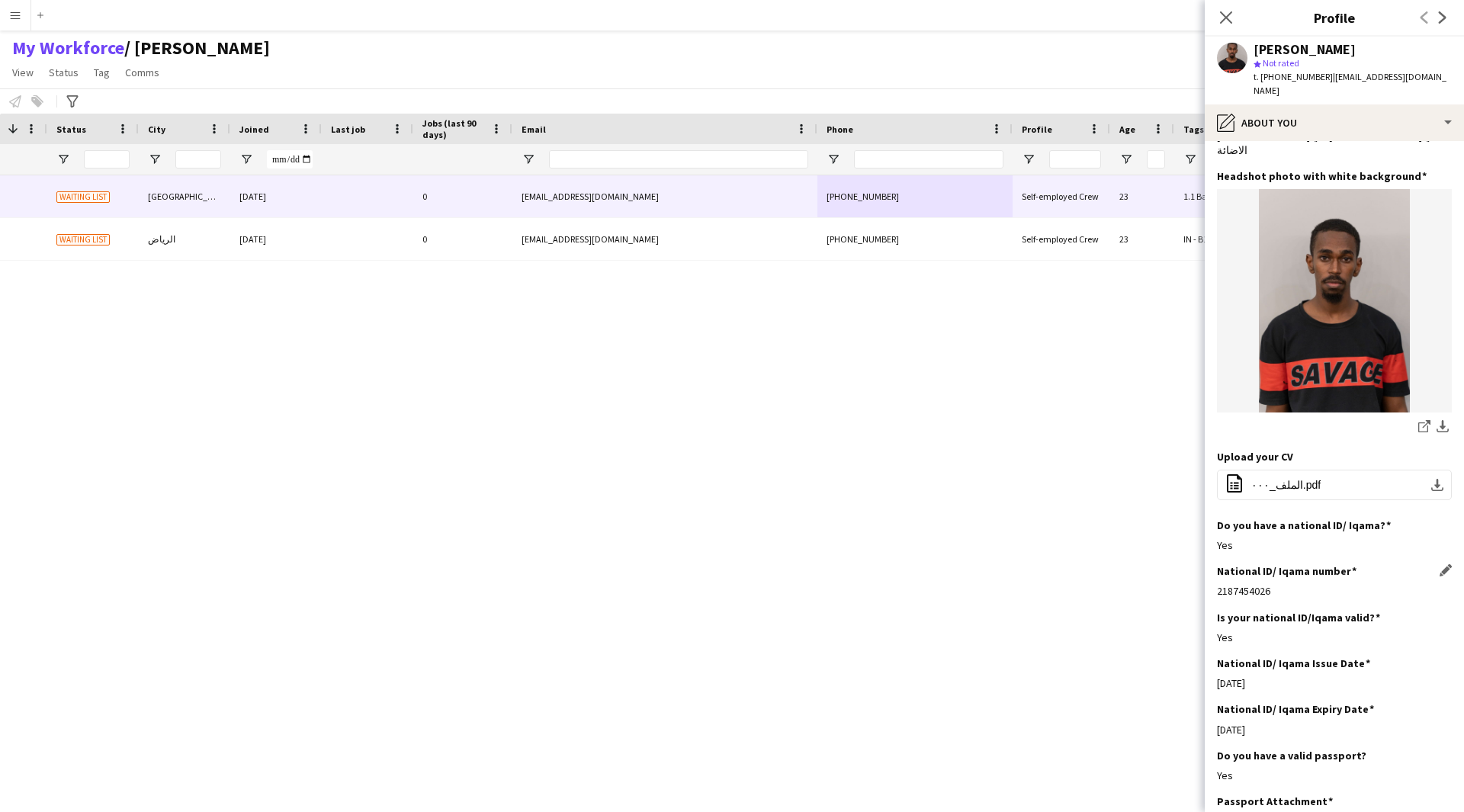
scroll to position [0, 0]
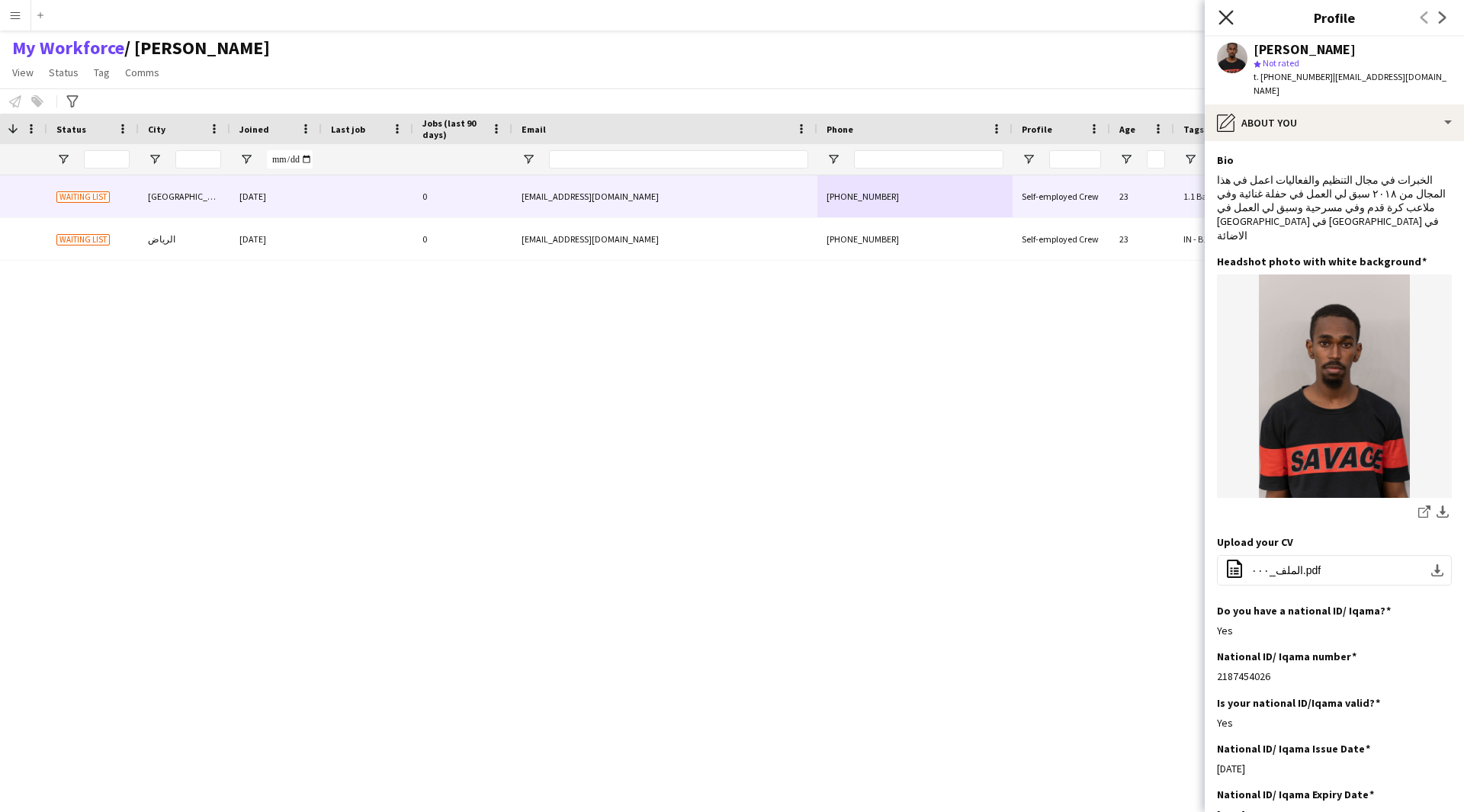
click at [1223, 18] on icon "Close pop-in" at bounding box center [1225, 17] width 14 height 14
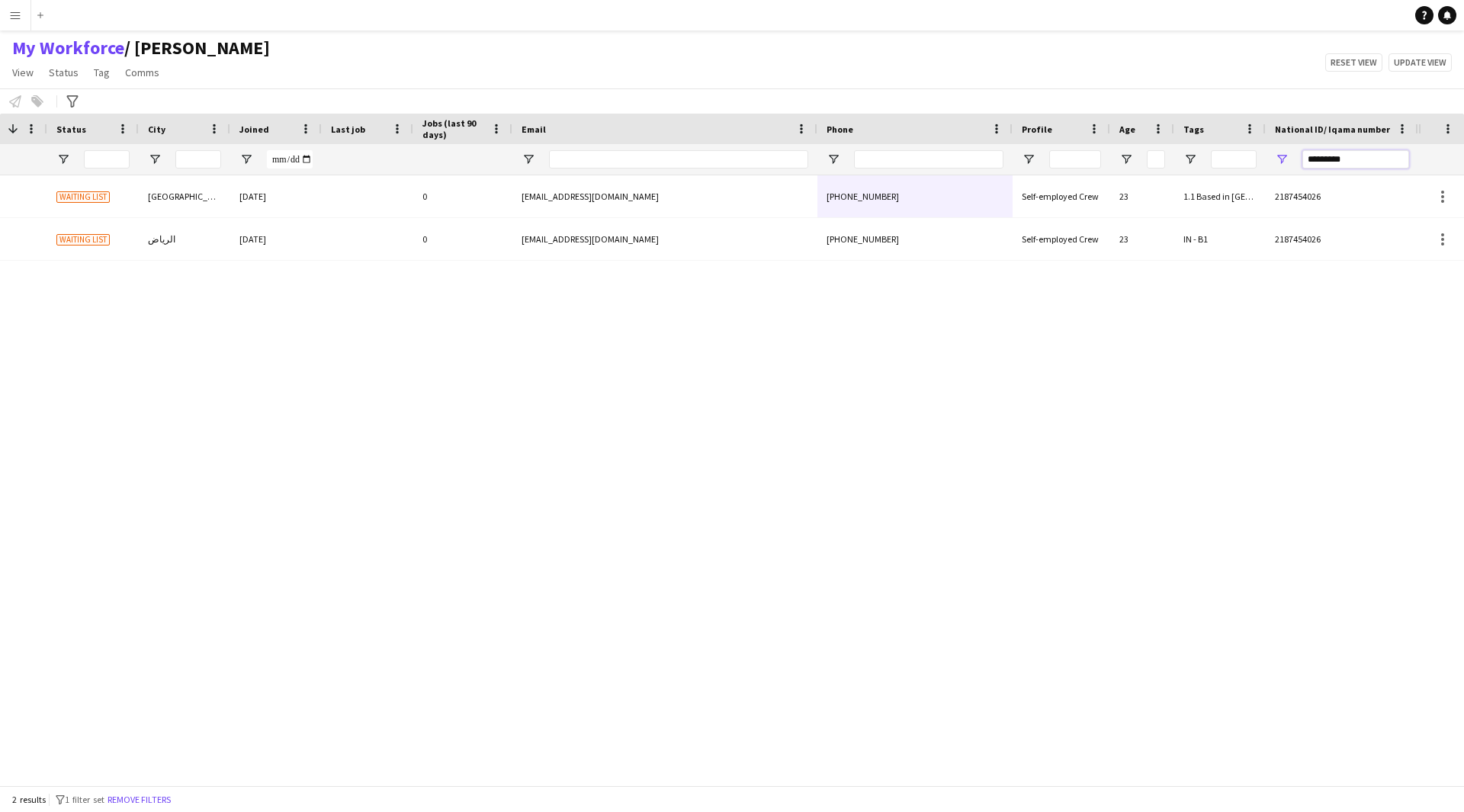
drag, startPoint x: 1369, startPoint y: 161, endPoint x: 1174, endPoint y: 172, distance: 195.3
click at [1174, 172] on div at bounding box center [515, 159] width 1806 height 31
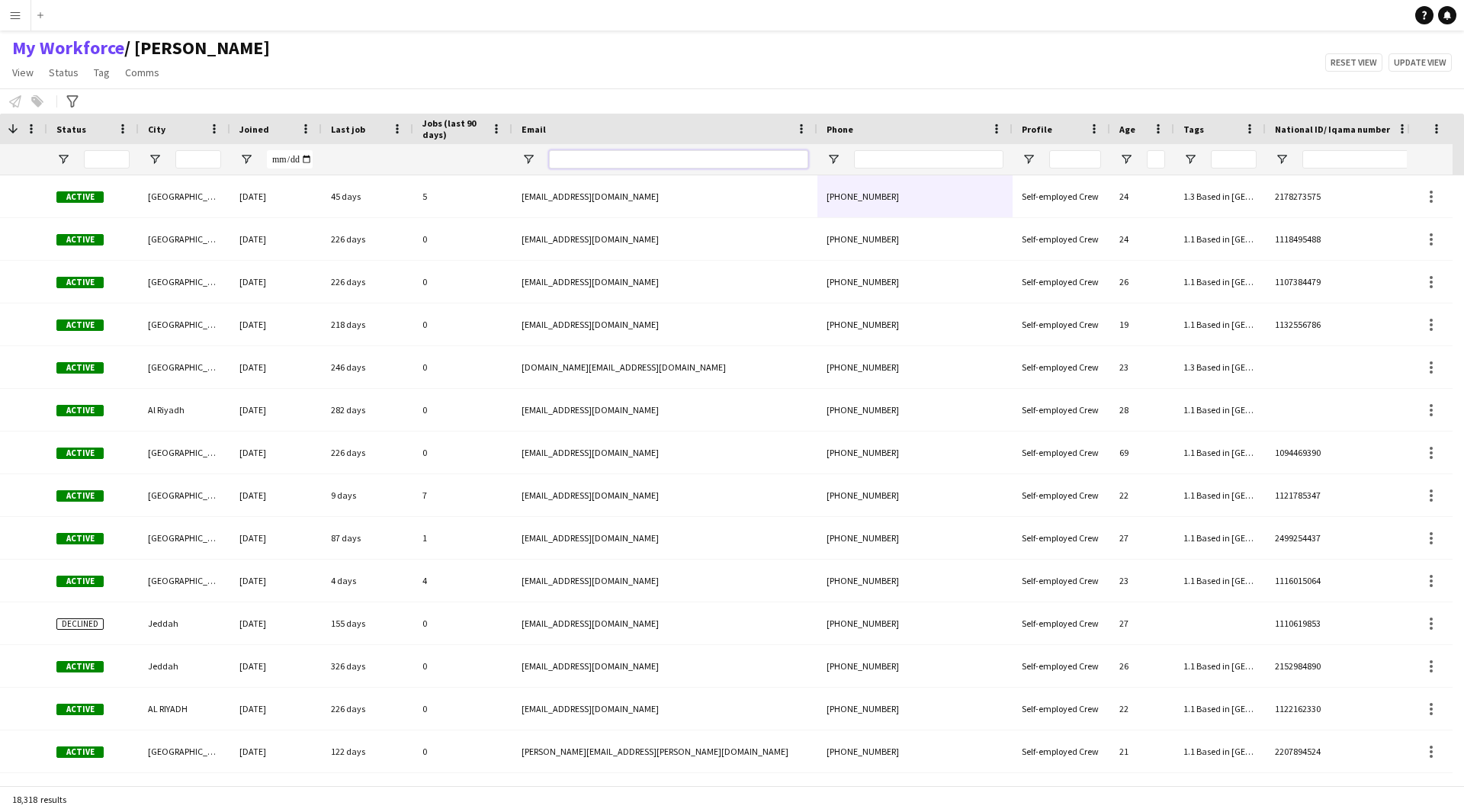
click at [714, 160] on input "Email Filter Input" at bounding box center [679, 159] width 259 height 18
paste input "**********"
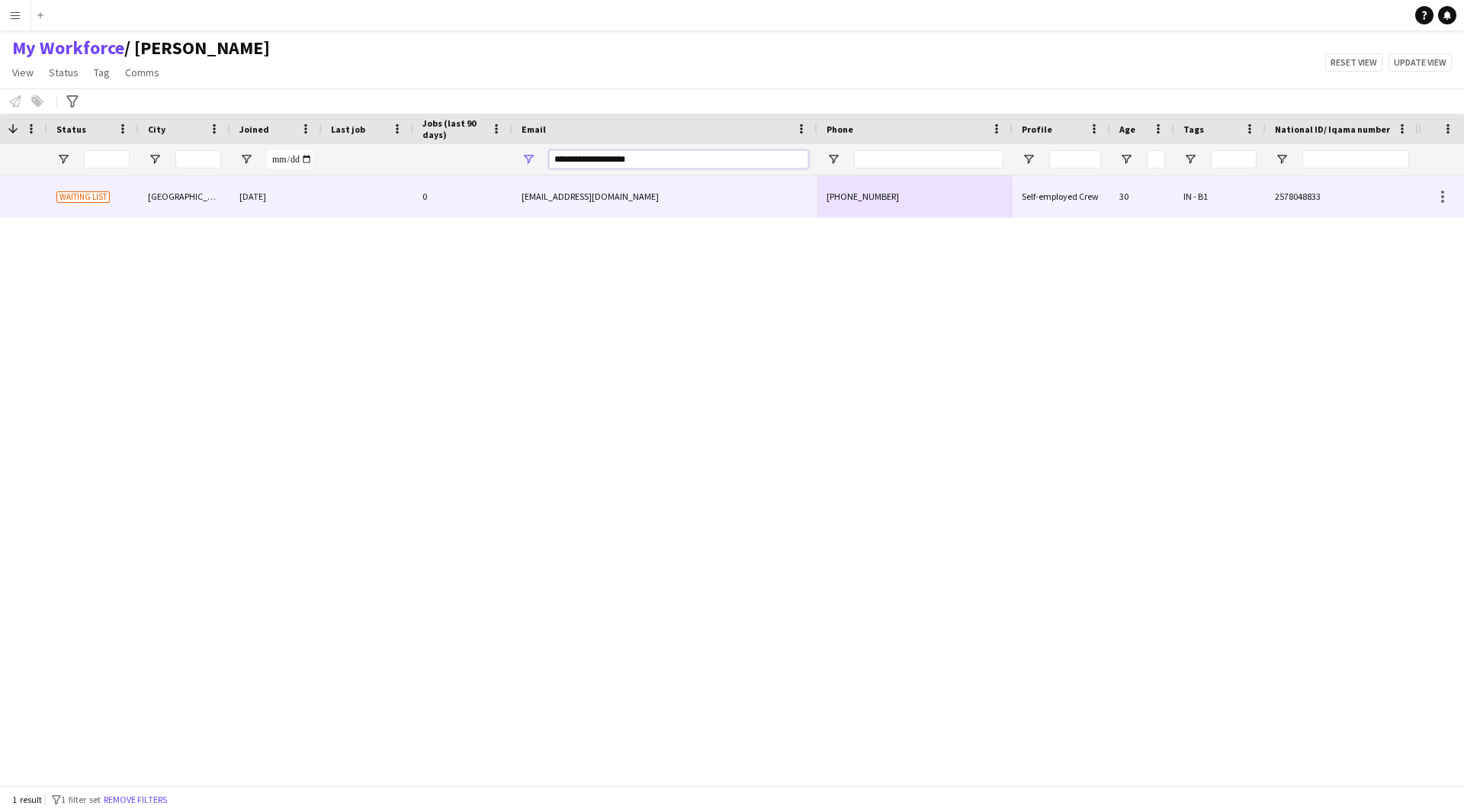
type input "**********"
click at [716, 205] on div "mtaha1568@gmail.com" at bounding box center [664, 196] width 305 height 42
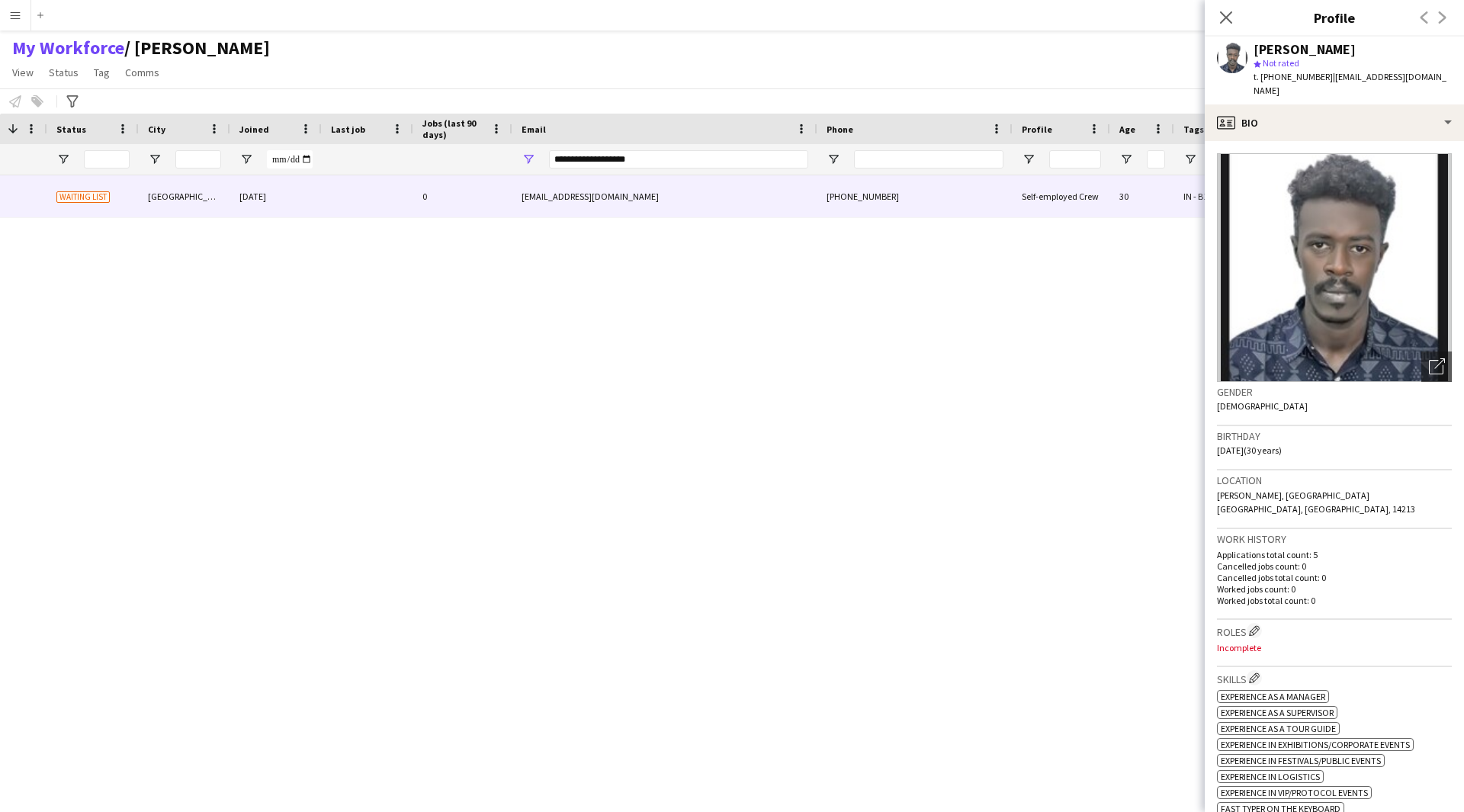
scroll to position [65, 0]
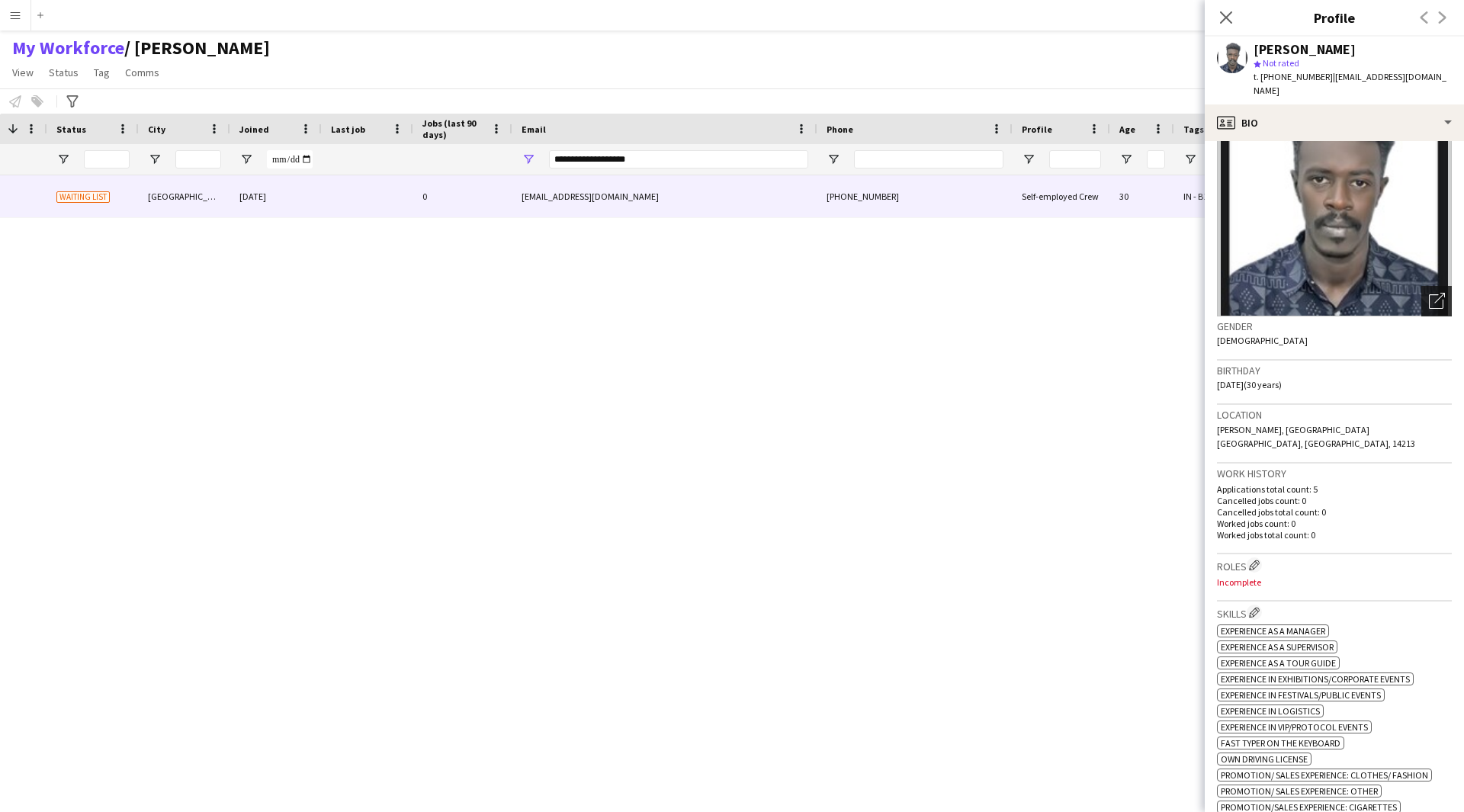
click at [1429, 293] on icon "Open photos pop-in" at bounding box center [1437, 301] width 16 height 16
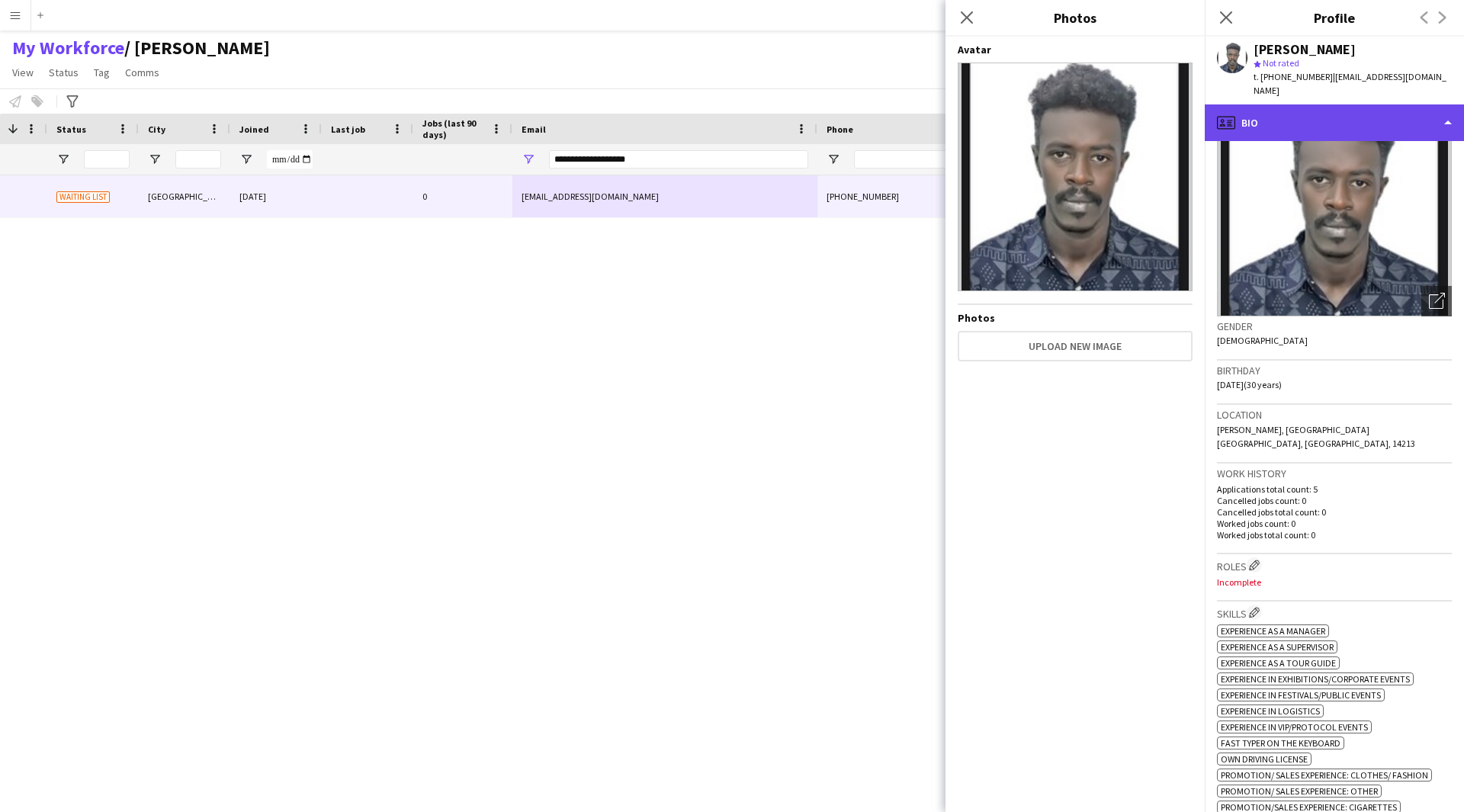
click at [1386, 109] on div "profile Bio" at bounding box center [1334, 123] width 259 height 37
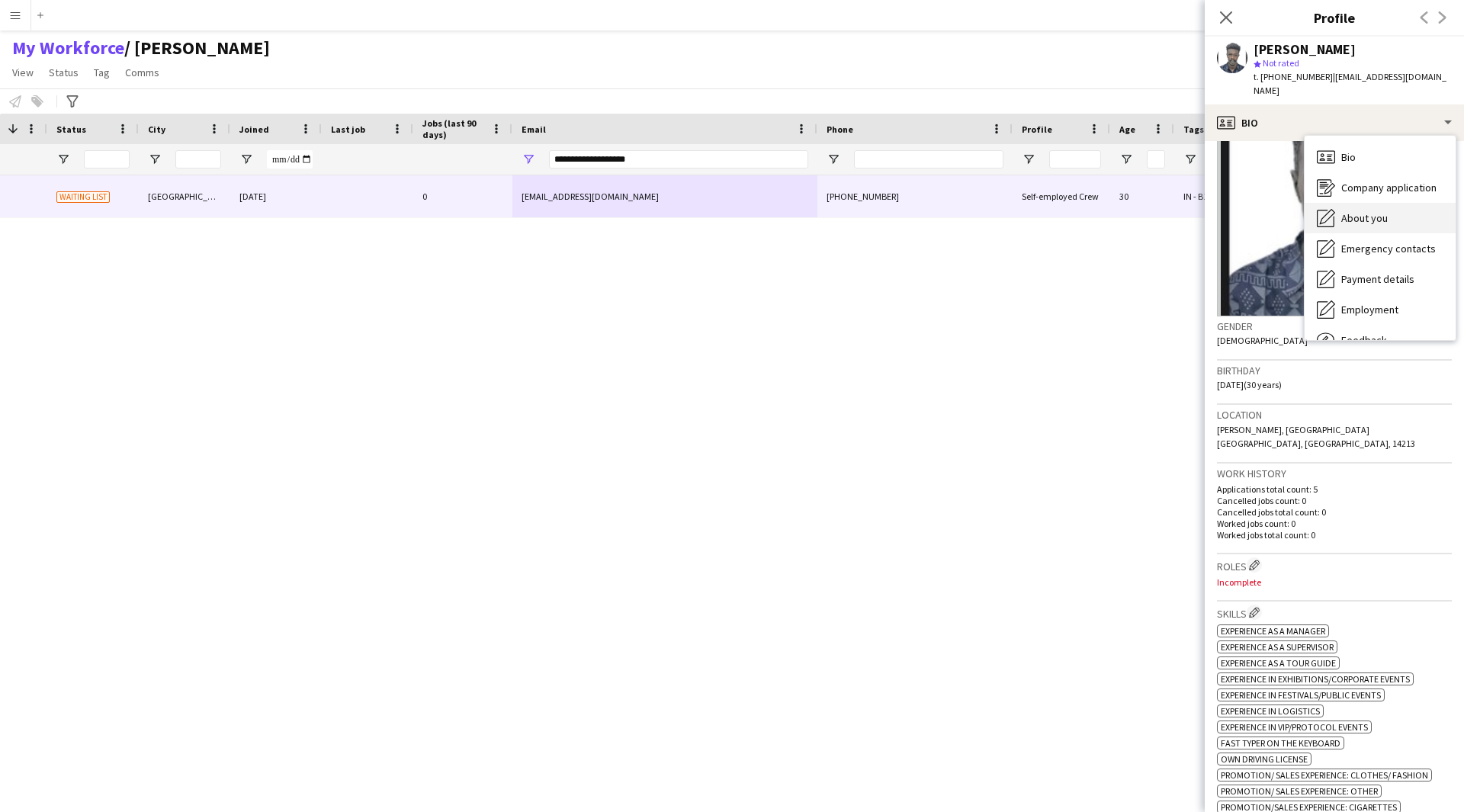
click at [1392, 203] on div "About you About you" at bounding box center [1380, 218] width 151 height 31
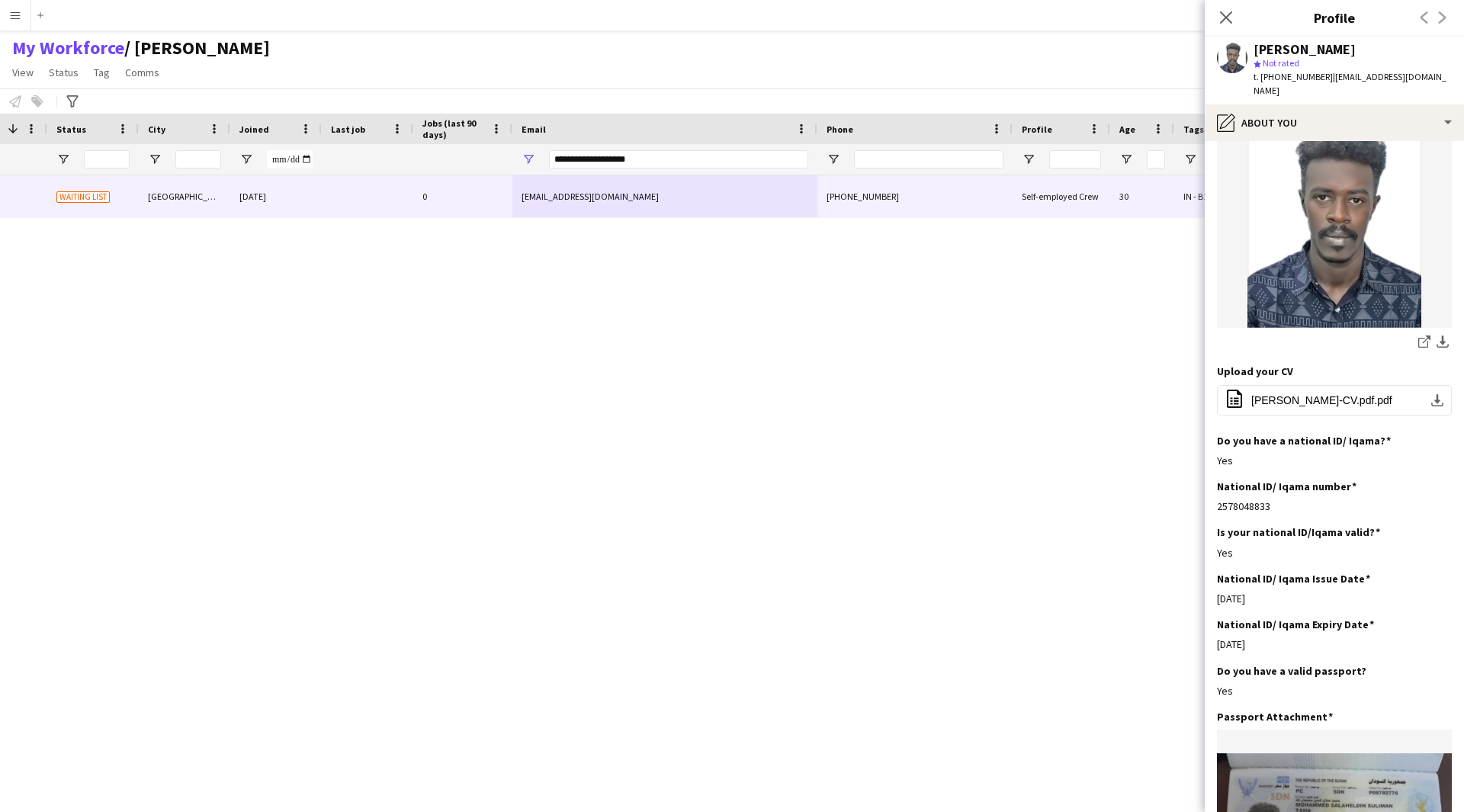
scroll to position [227, 0]
click at [1312, 393] on span "Mohammad Salah-CV.pdf.pdf" at bounding box center [1322, 399] width 141 height 13
click at [1290, 393] on span "Mohammad Salah-CV.pdf.pdf" at bounding box center [1322, 399] width 141 height 13
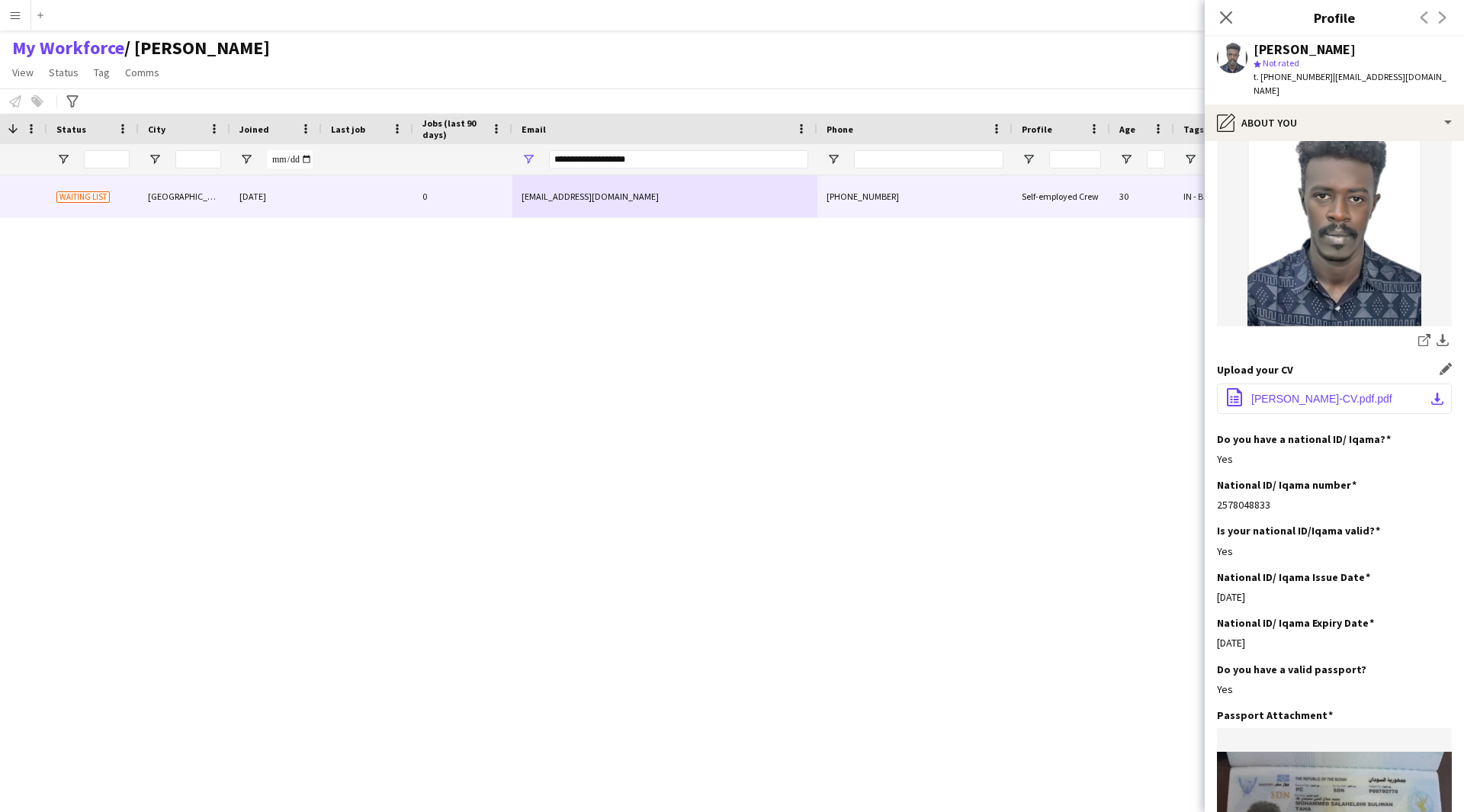
click at [1290, 393] on span "Mohammad Salah-CV.pdf.pdf" at bounding box center [1322, 399] width 141 height 13
drag, startPoint x: 1290, startPoint y: 372, endPoint x: 1270, endPoint y: 357, distance: 25.0
click at [1270, 383] on button "office-file-sheet Mohammad Salah-CV.pdf.pdf download-bottom" at bounding box center [1334, 398] width 235 height 31
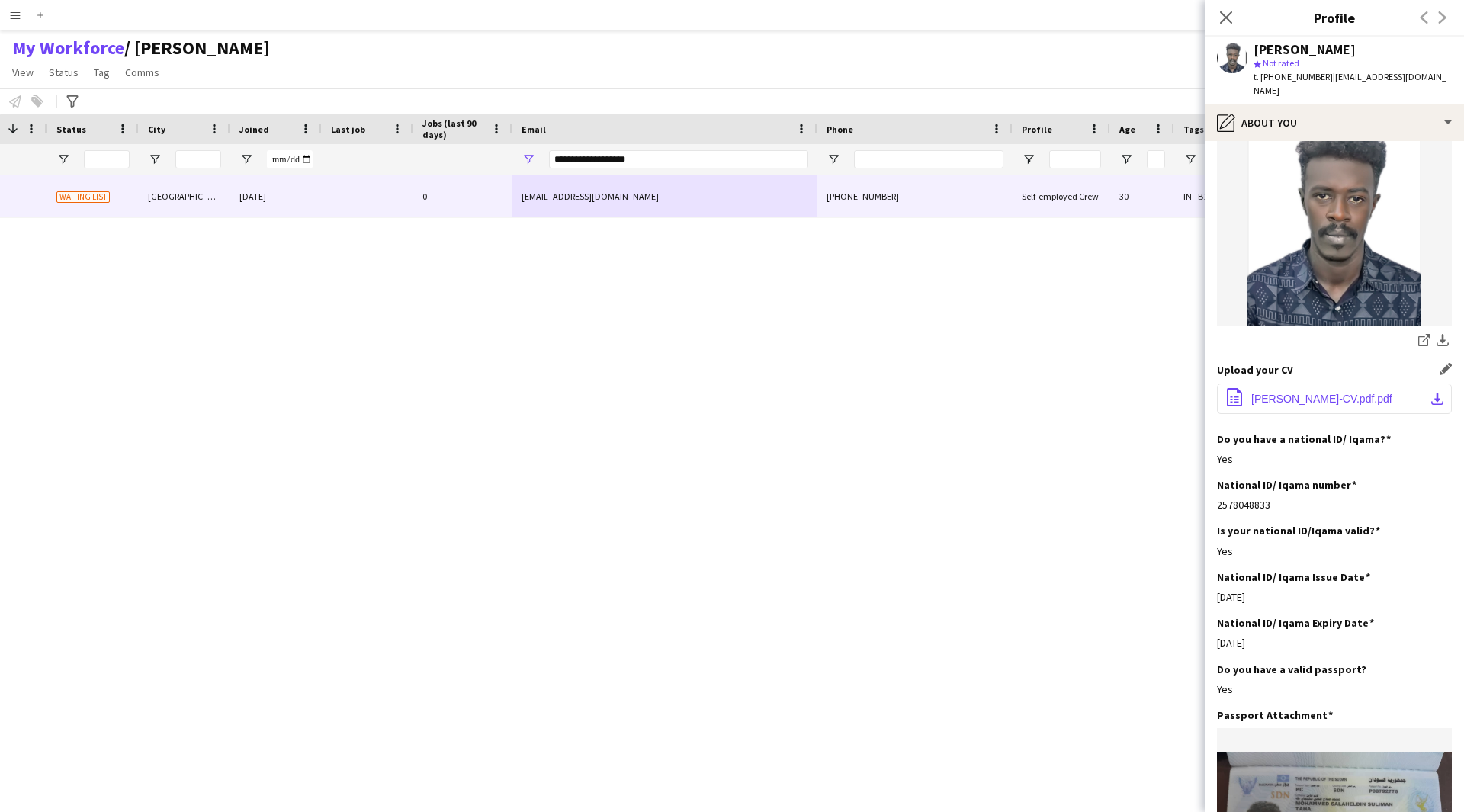
click at [1431, 393] on app-icon "download-bottom" at bounding box center [1437, 399] width 13 height 13
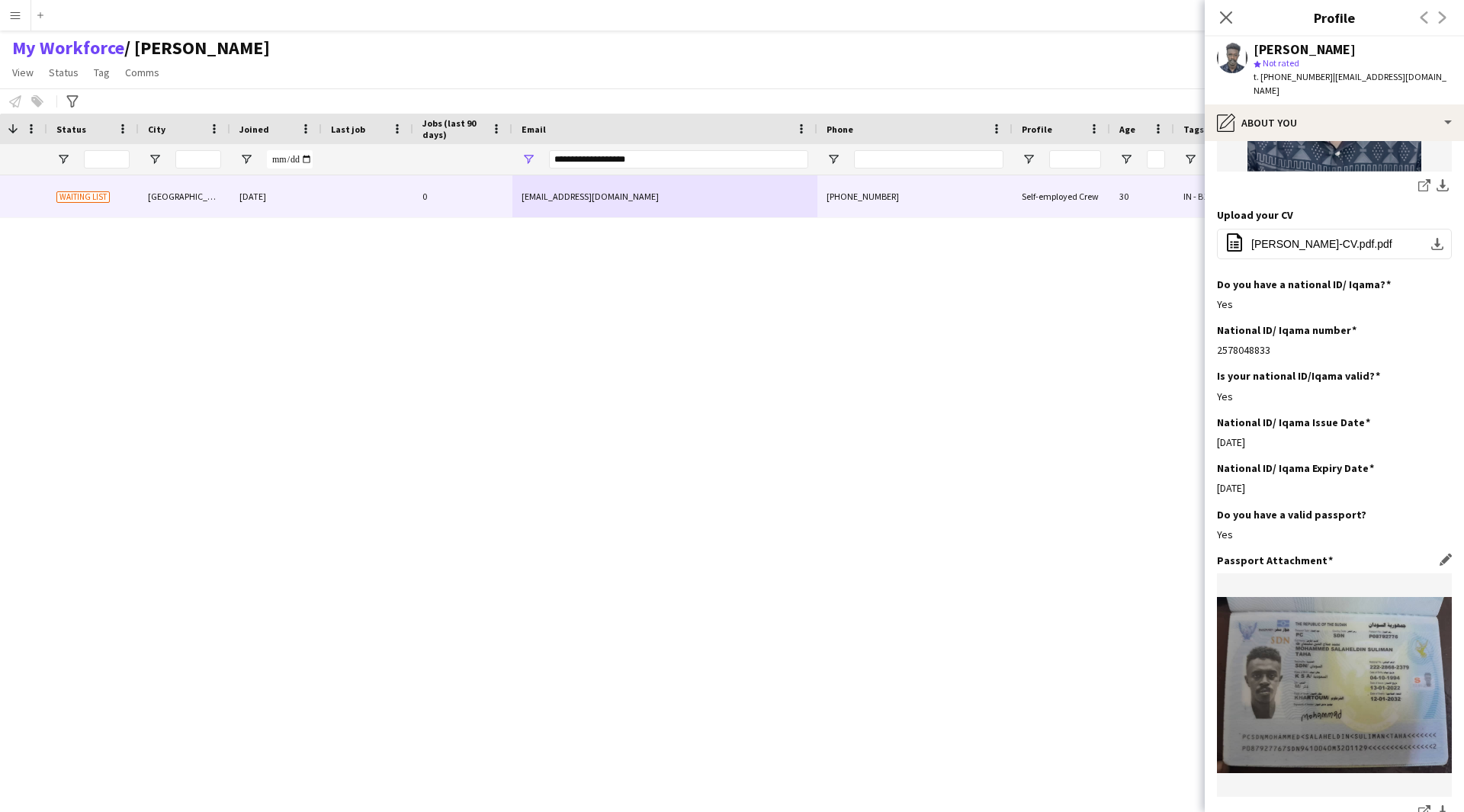
scroll to position [381, 0]
click at [1291, 239] on span "Mohammad Salah-CV.pdf.pdf" at bounding box center [1322, 245] width 141 height 13
click at [1319, 239] on span "Mohammad Salah-CV.pdf.pdf" at bounding box center [1322, 245] width 141 height 13
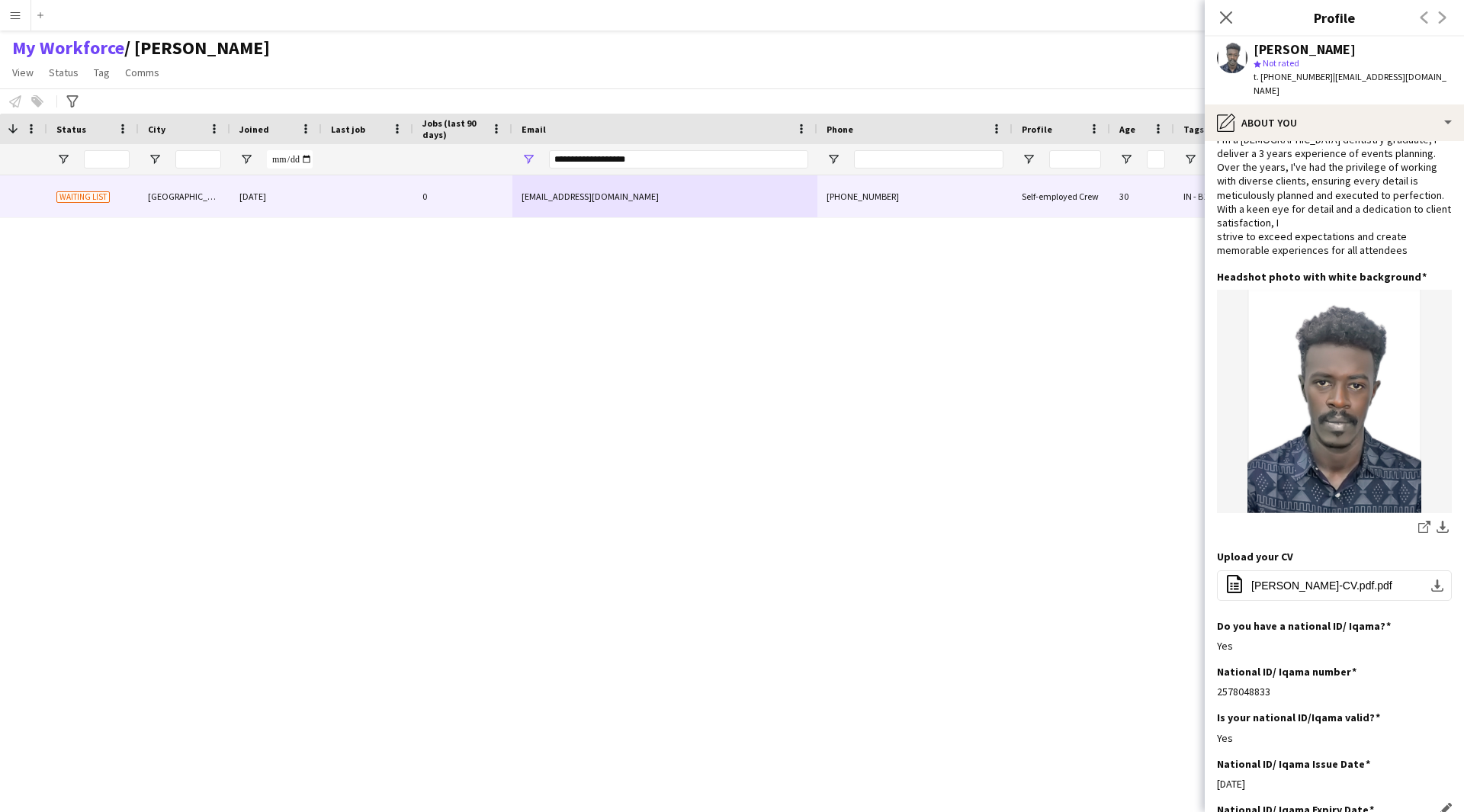
scroll to position [0, 0]
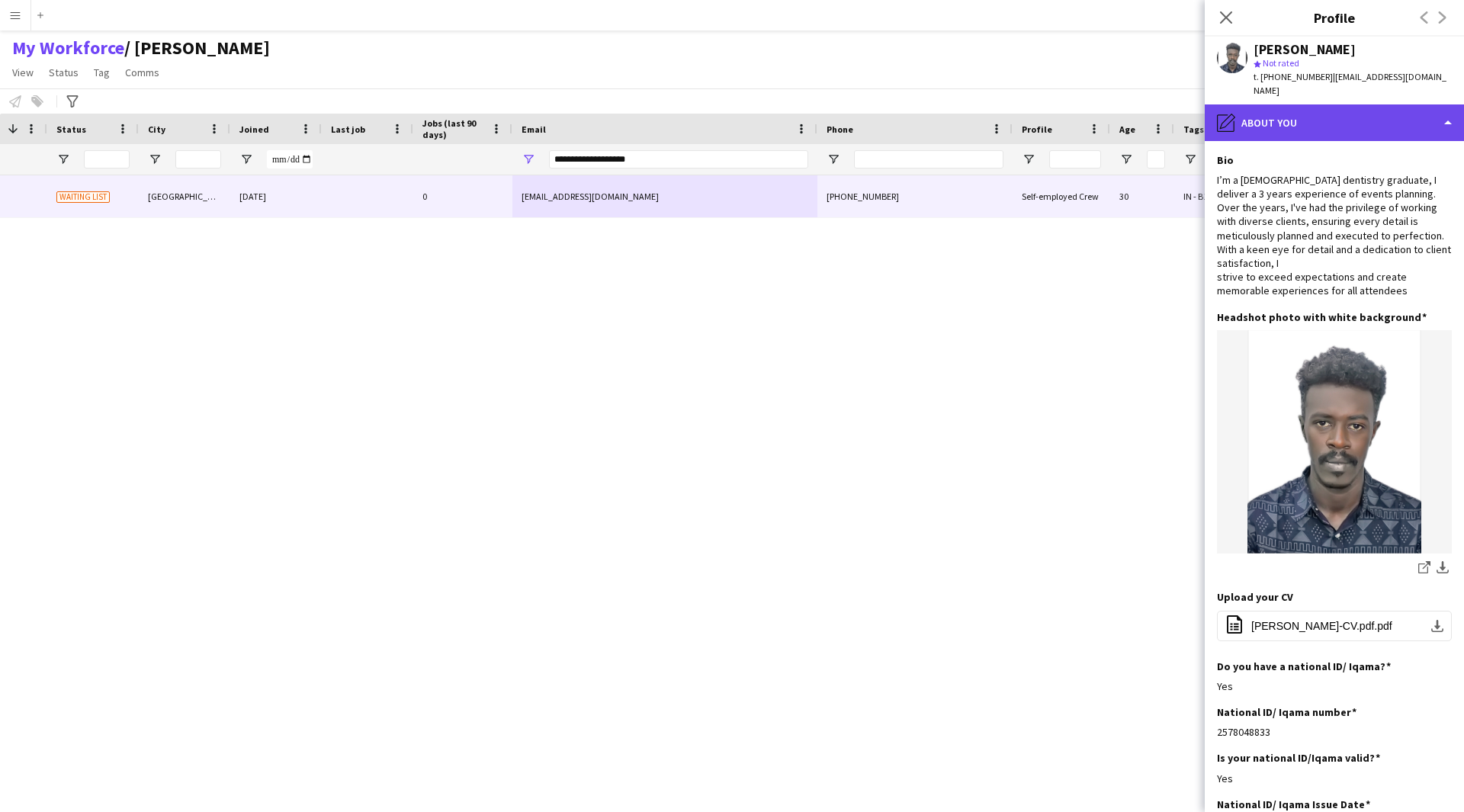
click at [1277, 108] on div "pencil4 About you" at bounding box center [1334, 123] width 259 height 37
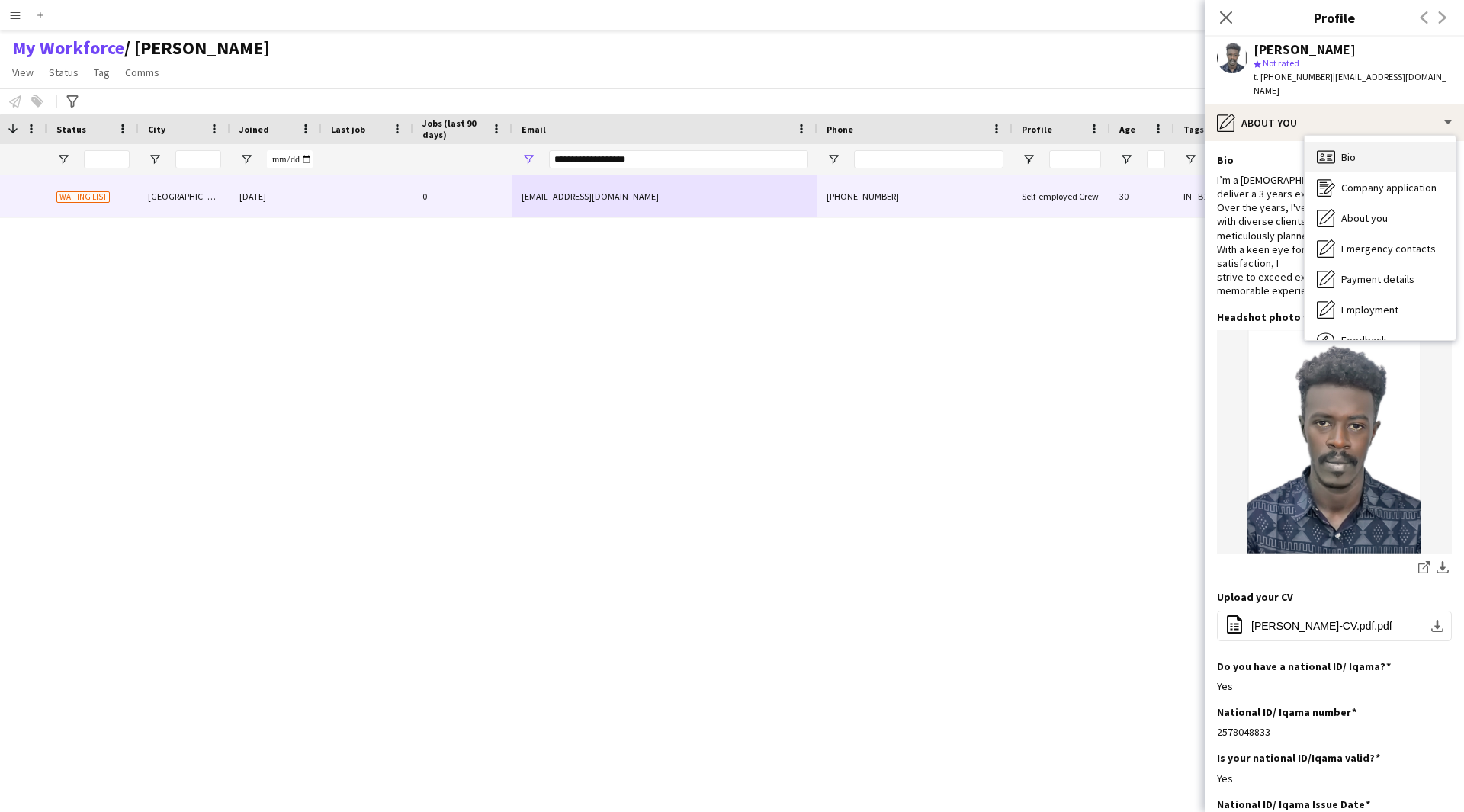
click at [1388, 143] on div "Bio Bio" at bounding box center [1380, 157] width 151 height 31
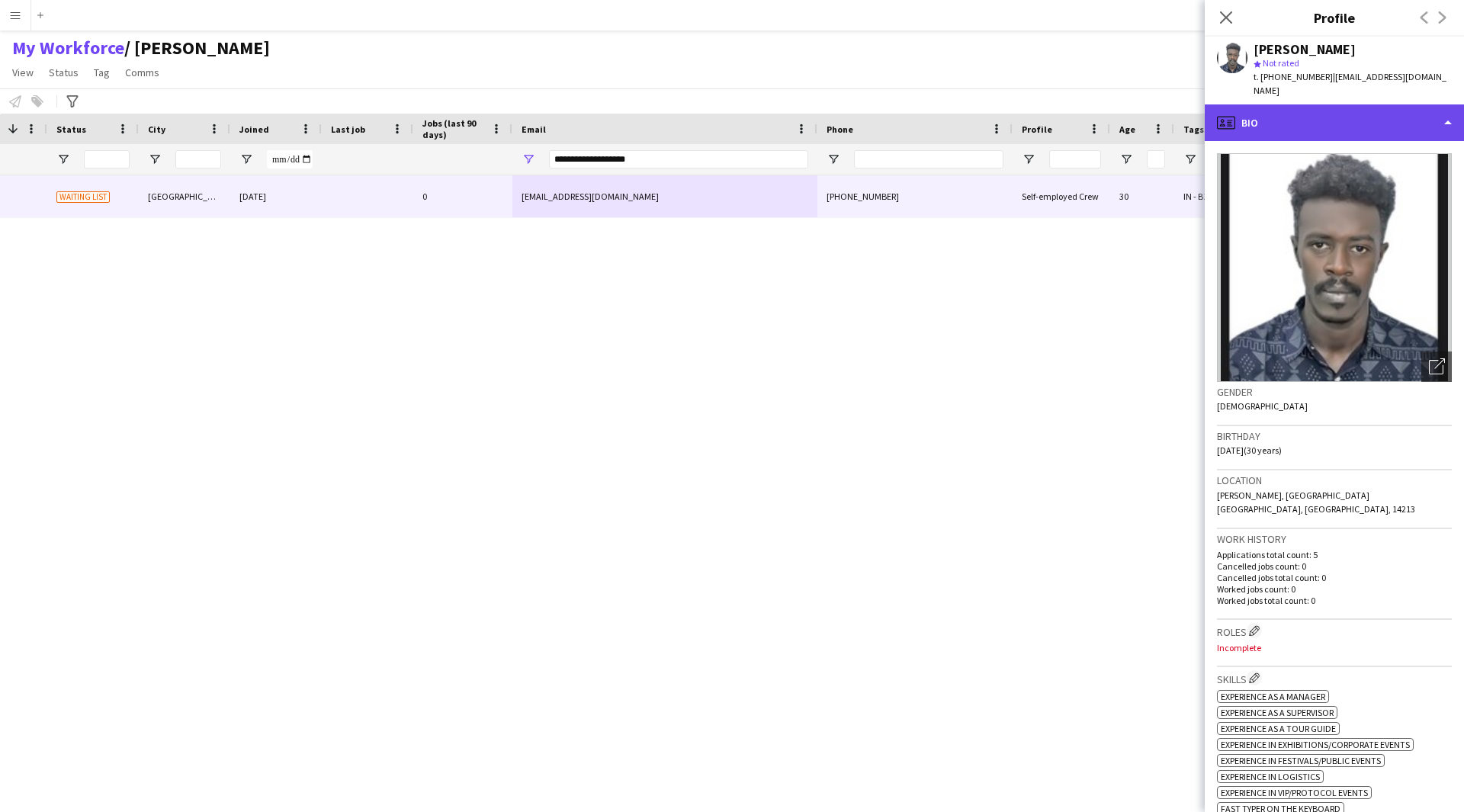
click at [1308, 117] on div "profile Bio" at bounding box center [1334, 123] width 259 height 37
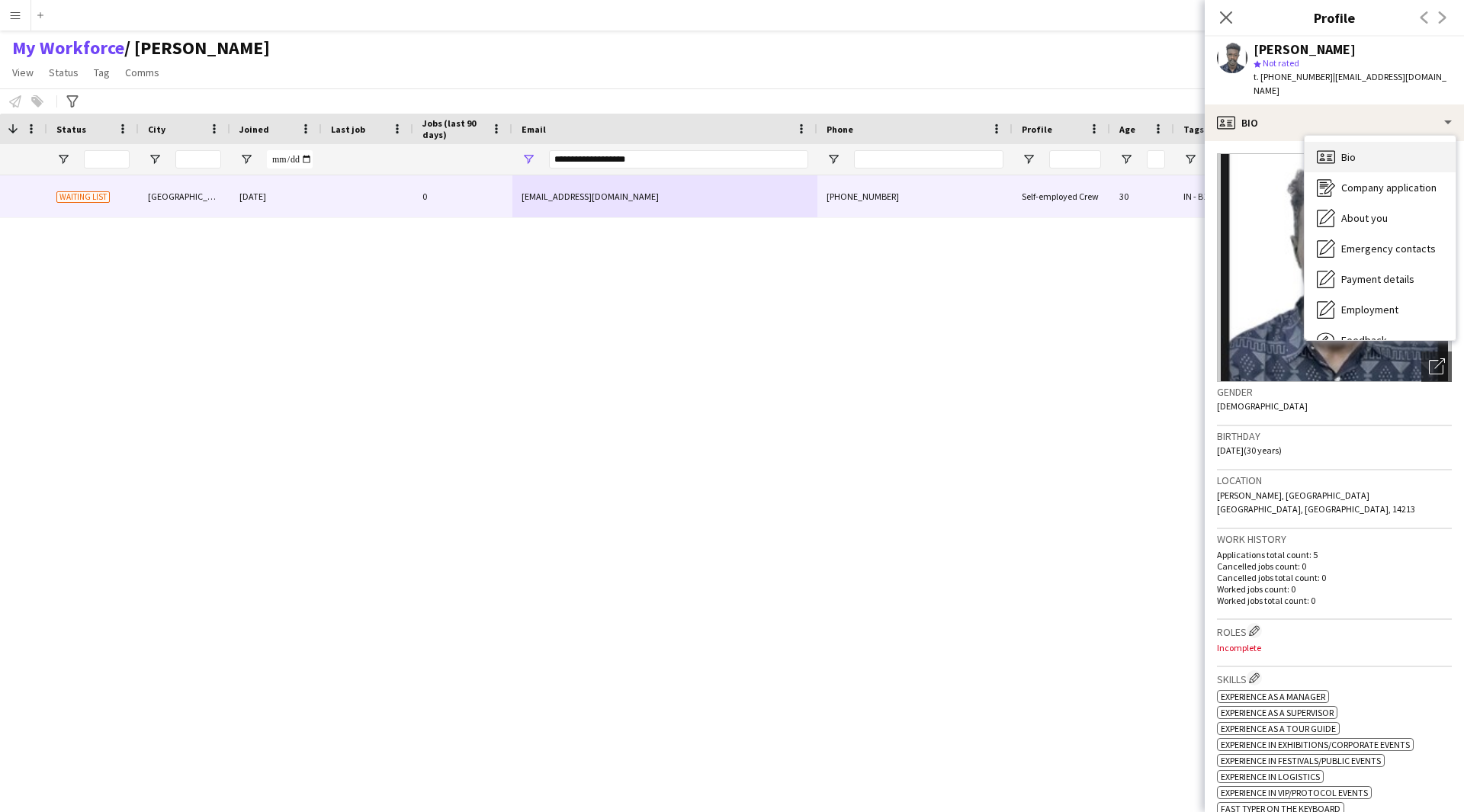
click at [1350, 150] on span "Bio" at bounding box center [1348, 156] width 14 height 13
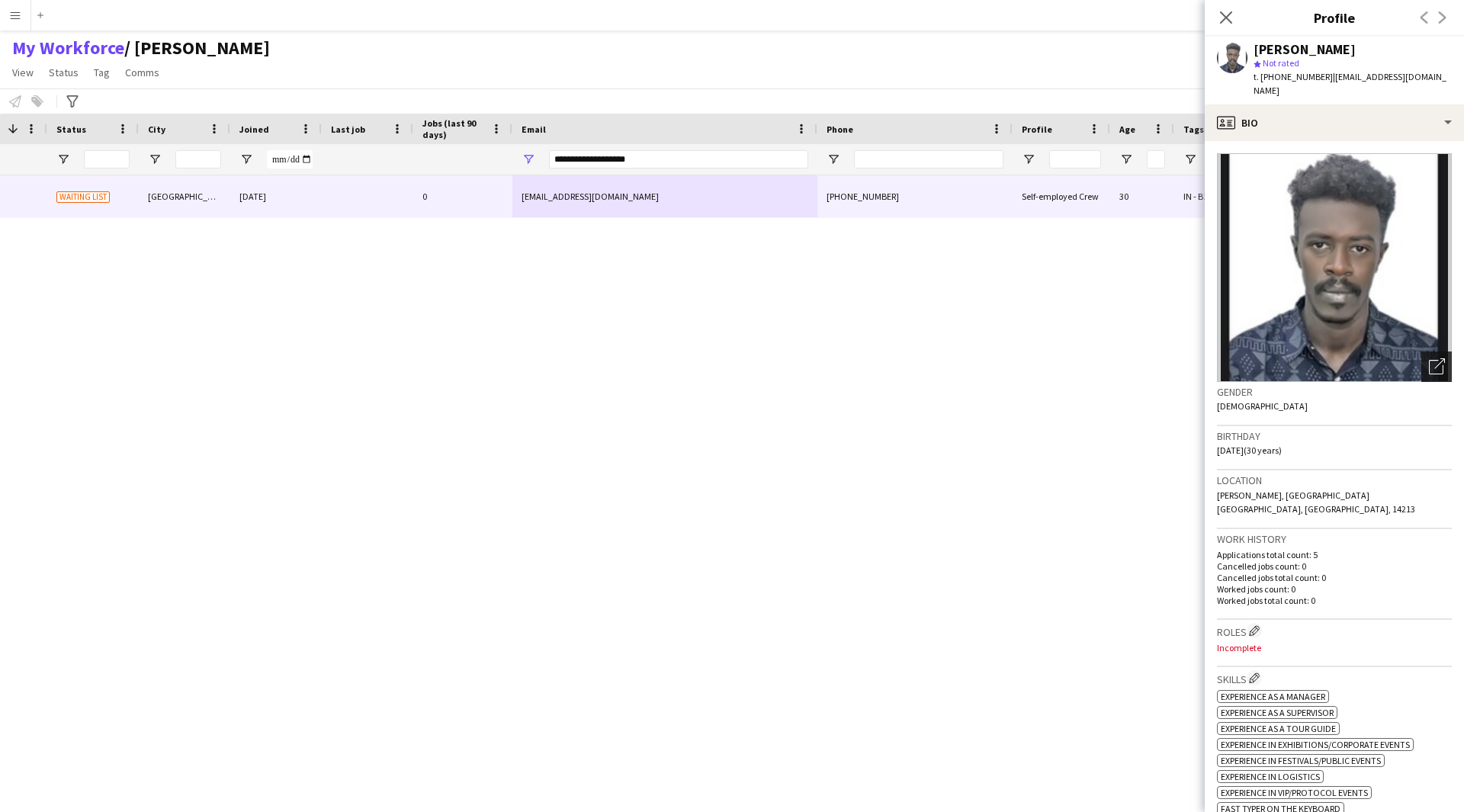
click at [1429, 358] on icon "Open photos pop-in" at bounding box center [1437, 366] width 16 height 16
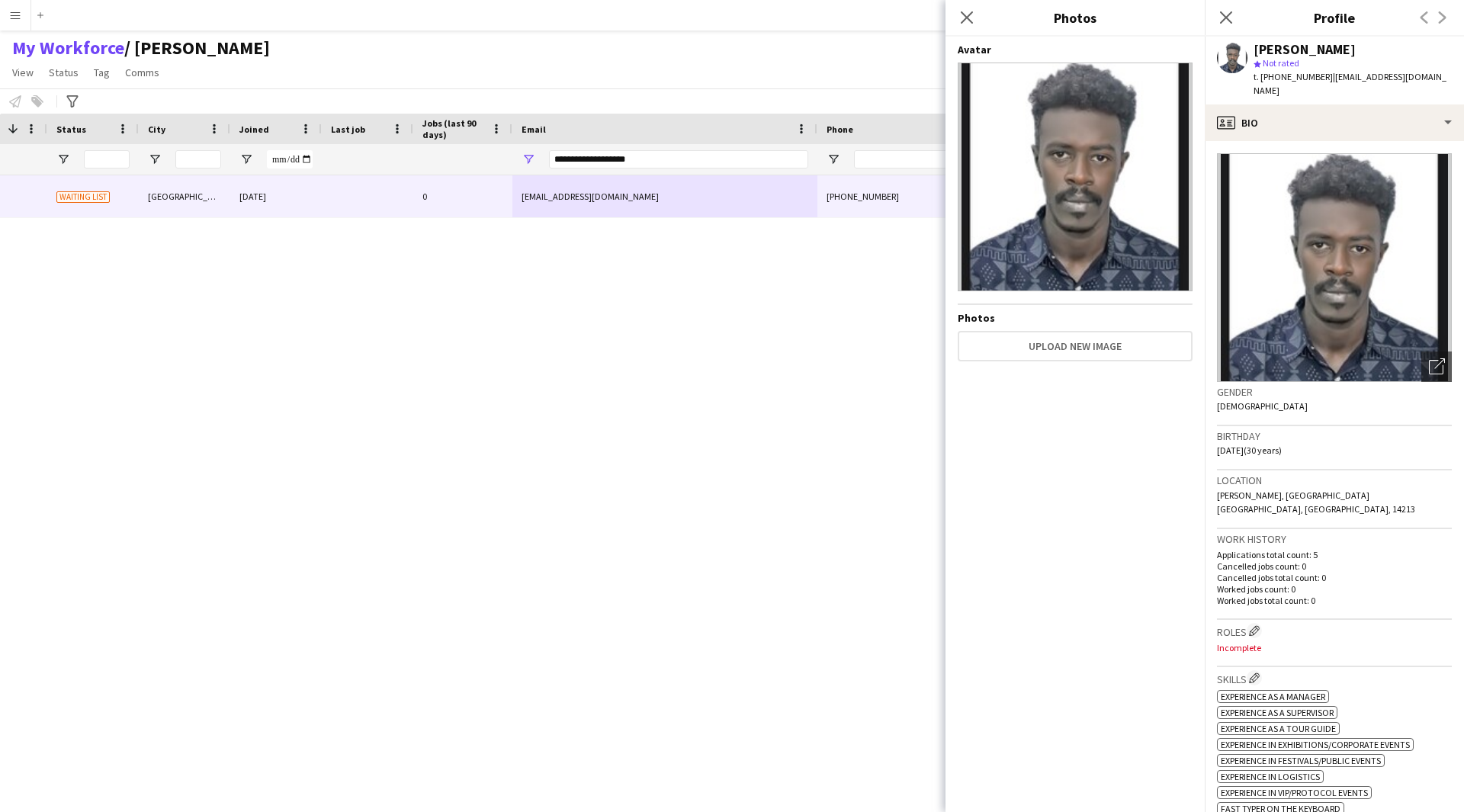
click at [1382, 141] on app-crew-profile-bio "Open photos pop-in Gender Male Birthday 04-10-1994 (30 years) Location Ar Rayya…" at bounding box center [1334, 477] width 259 height 671
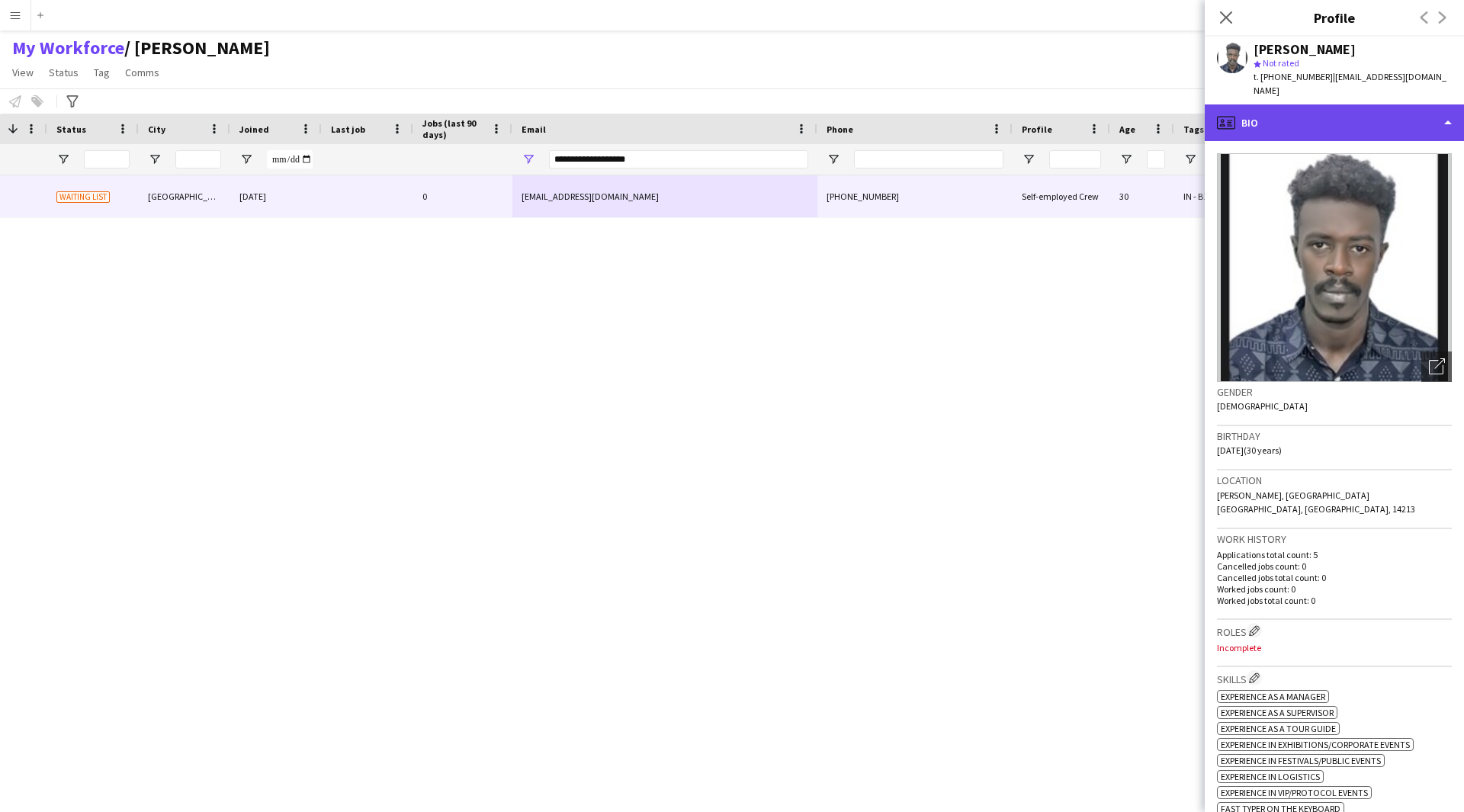
click at [1373, 115] on div "profile Bio" at bounding box center [1334, 123] width 259 height 37
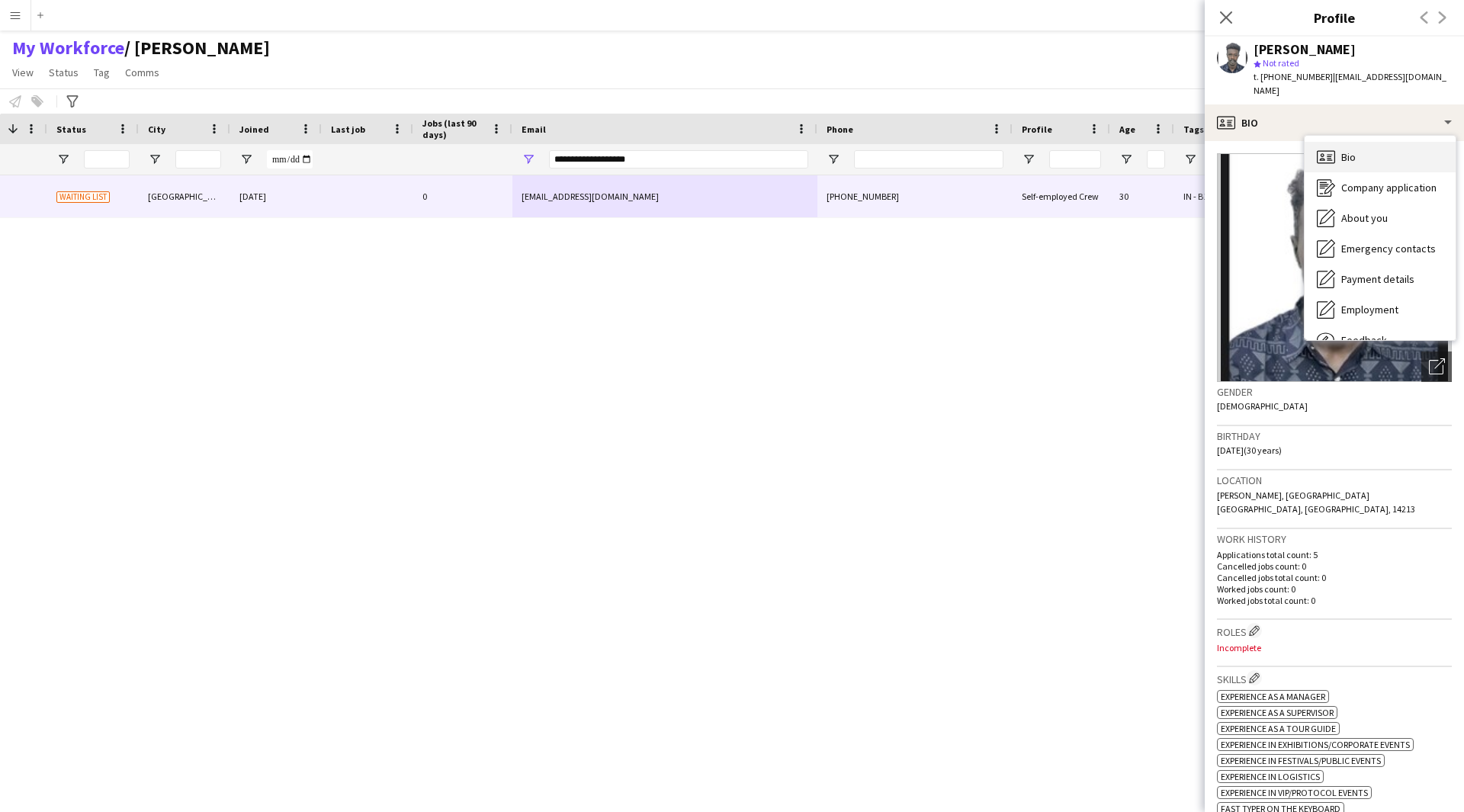
click at [1384, 149] on div "Bio Bio" at bounding box center [1380, 157] width 151 height 31
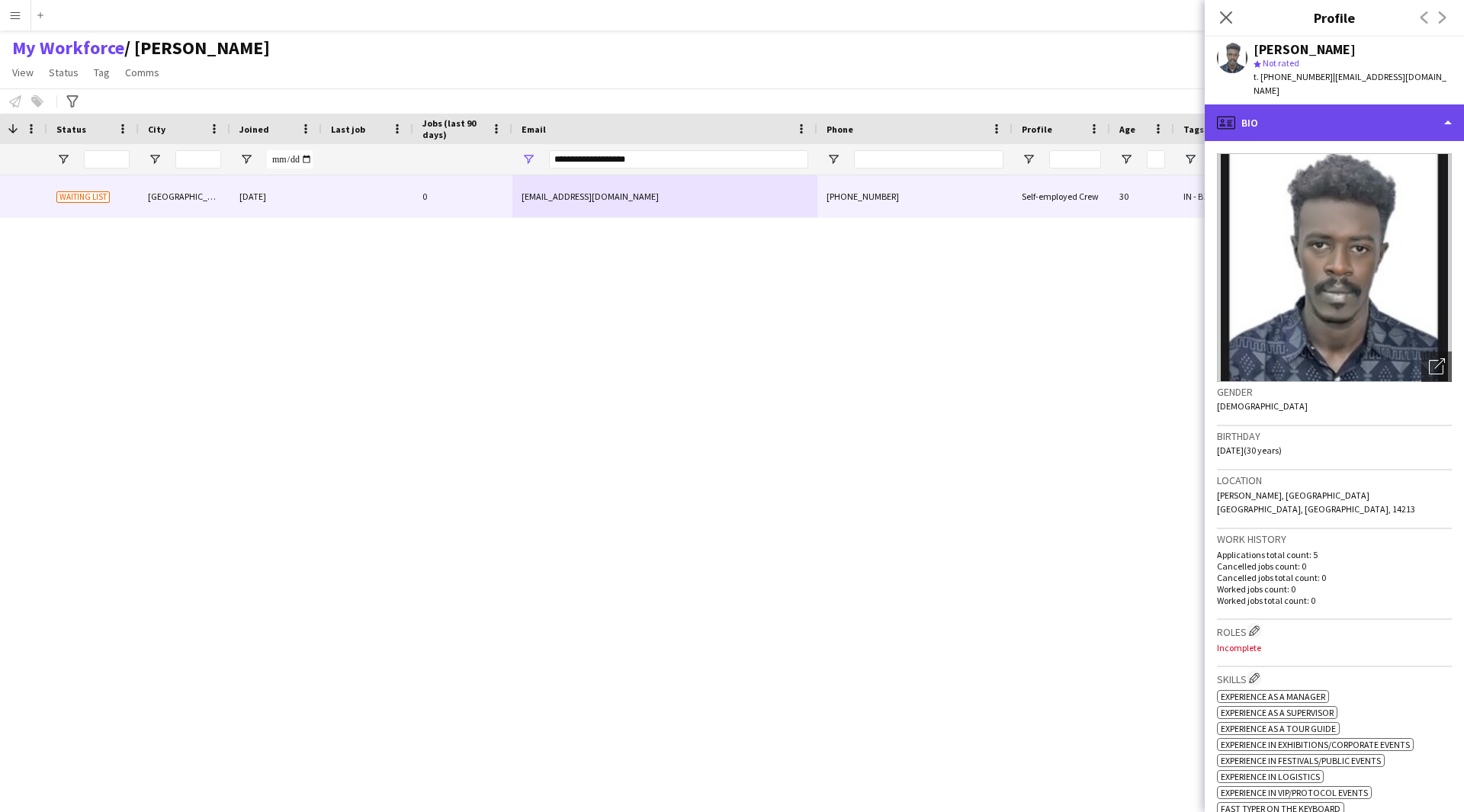
click at [1351, 108] on div "profile Bio" at bounding box center [1334, 123] width 259 height 37
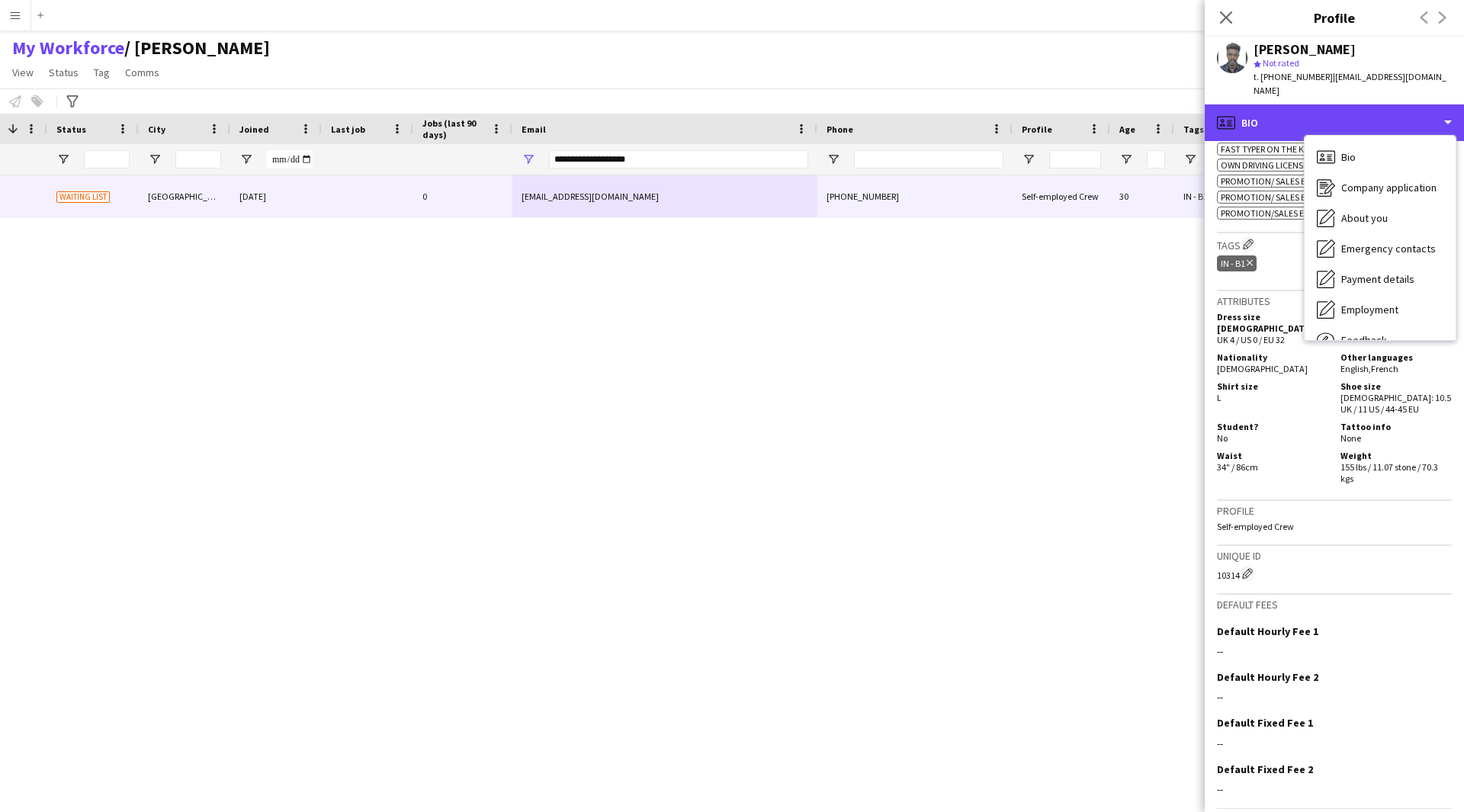
scroll to position [671, 0]
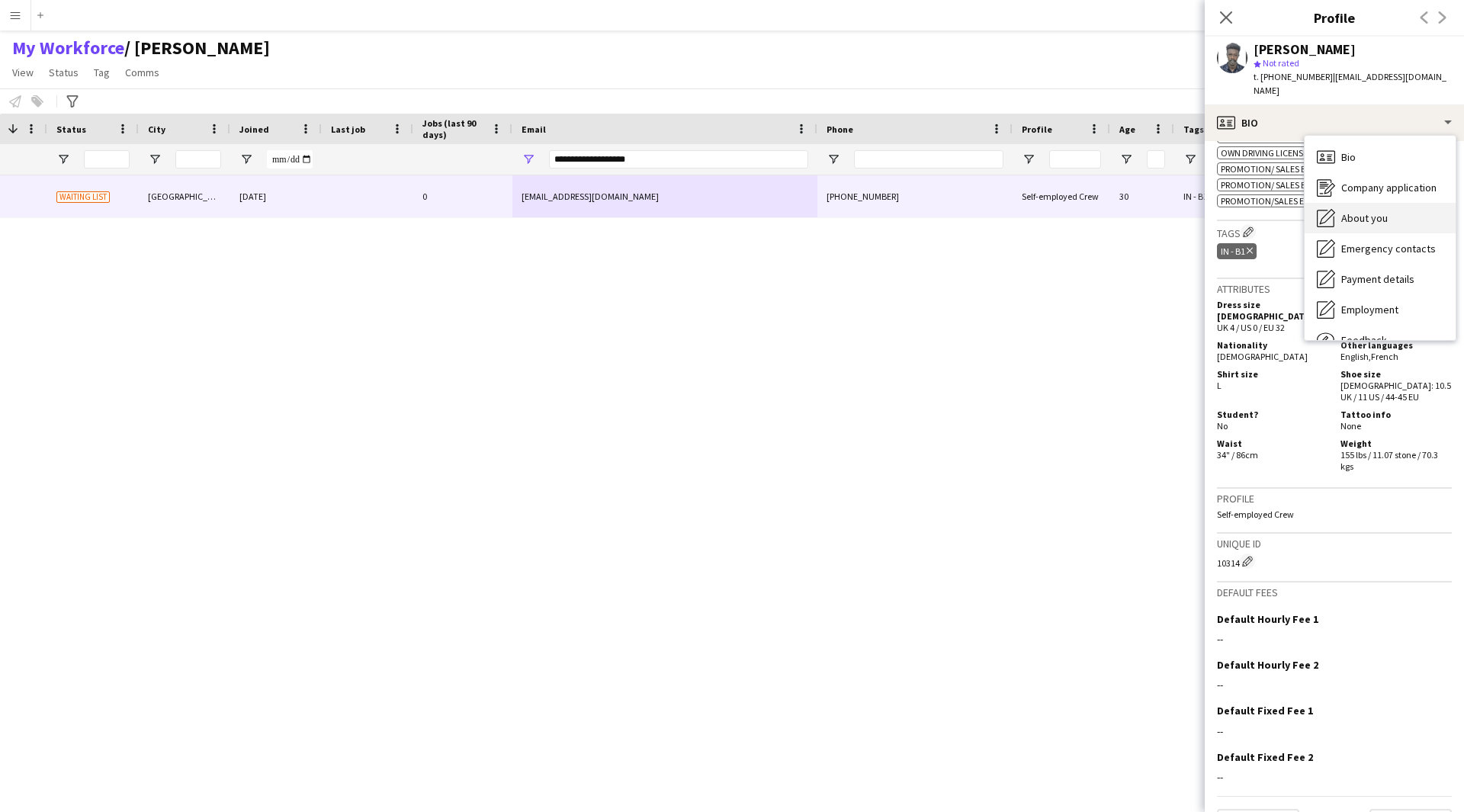
click at [1398, 203] on div "About you About you" at bounding box center [1380, 218] width 151 height 31
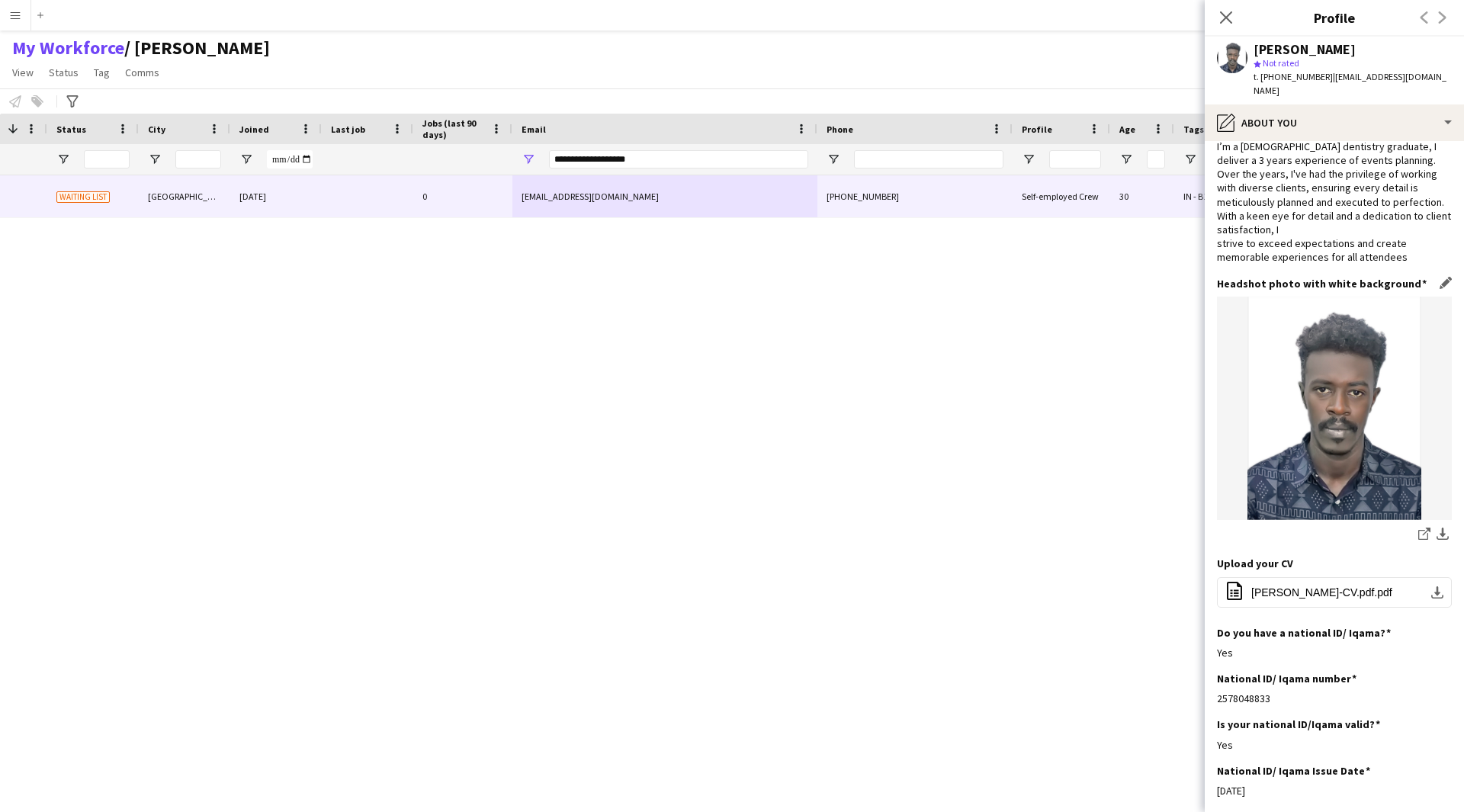
scroll to position [0, 0]
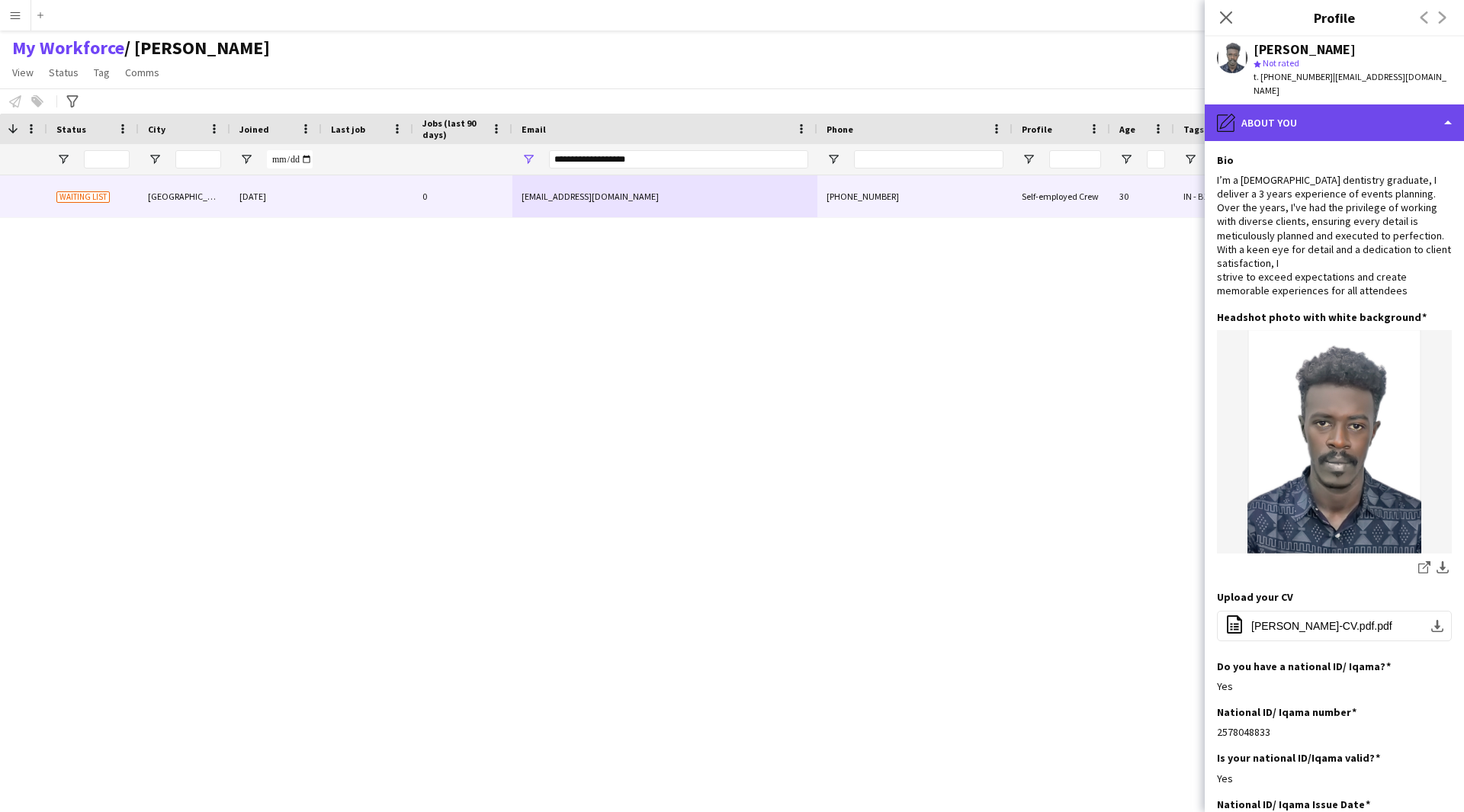
click at [1300, 112] on div "pencil4 About you" at bounding box center [1334, 123] width 259 height 37
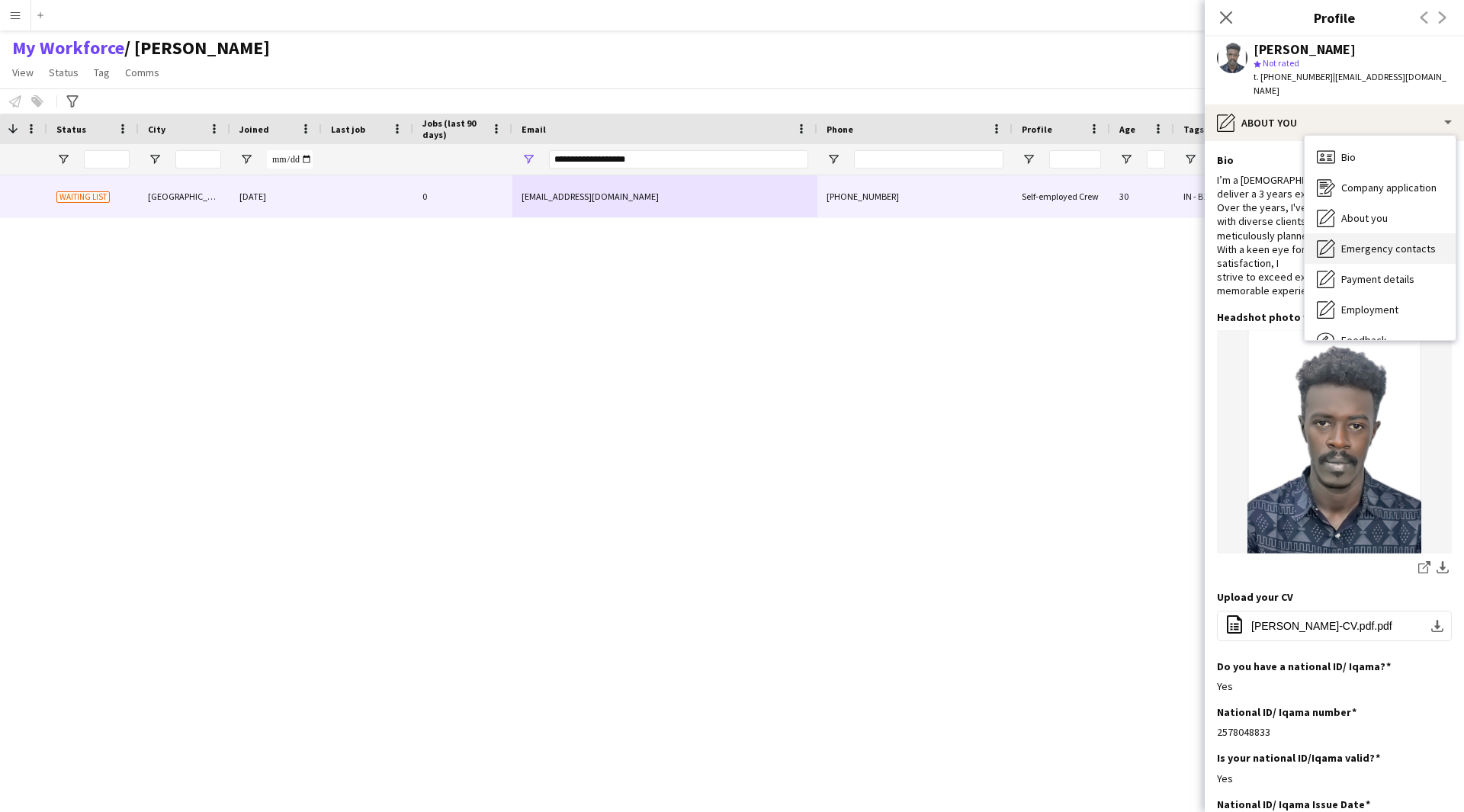
click at [1389, 242] on span "Emergency contacts" at bounding box center [1388, 248] width 94 height 13
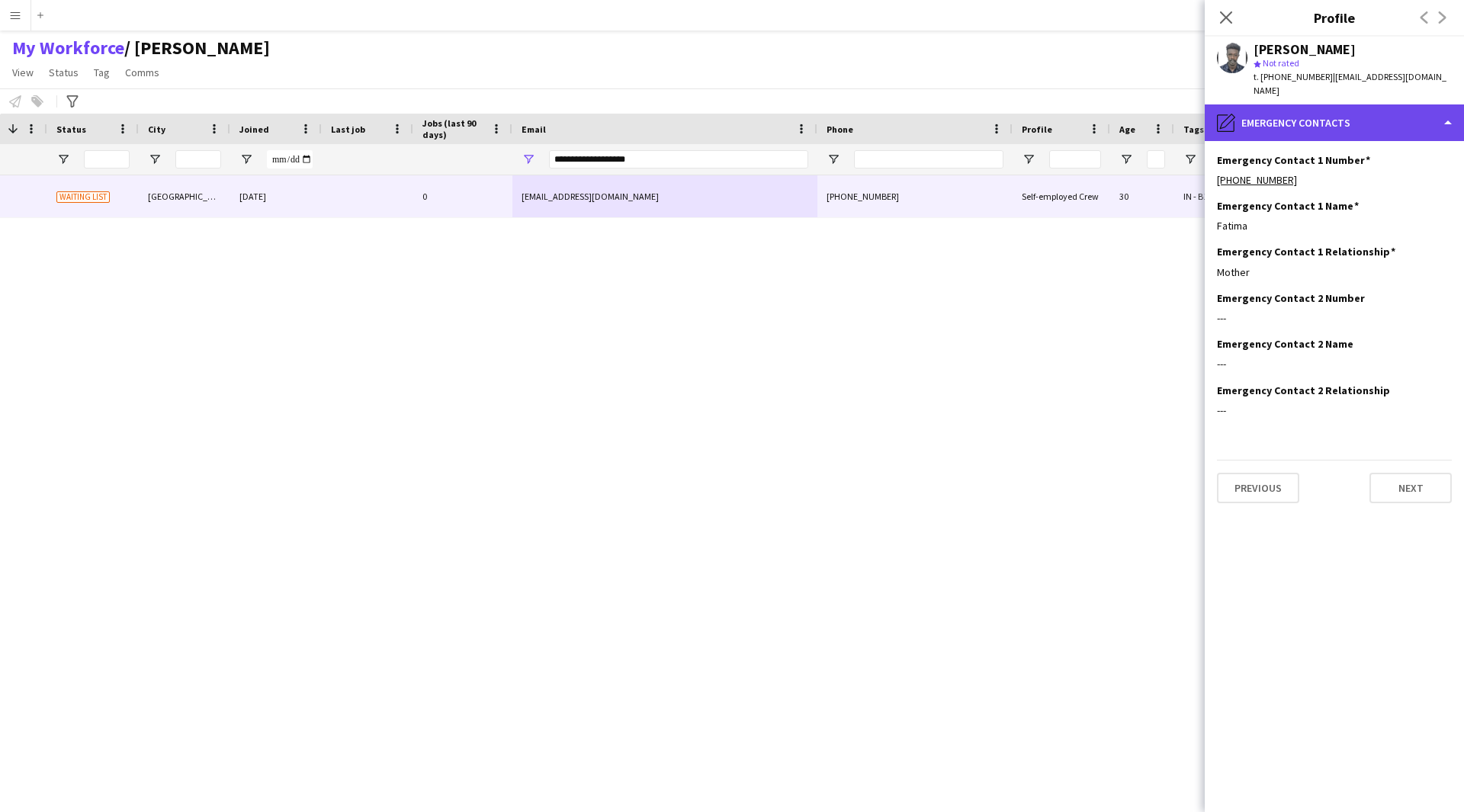
click at [1315, 104] on div "pencil4 Emergency contacts" at bounding box center [1334, 123] width 259 height 37
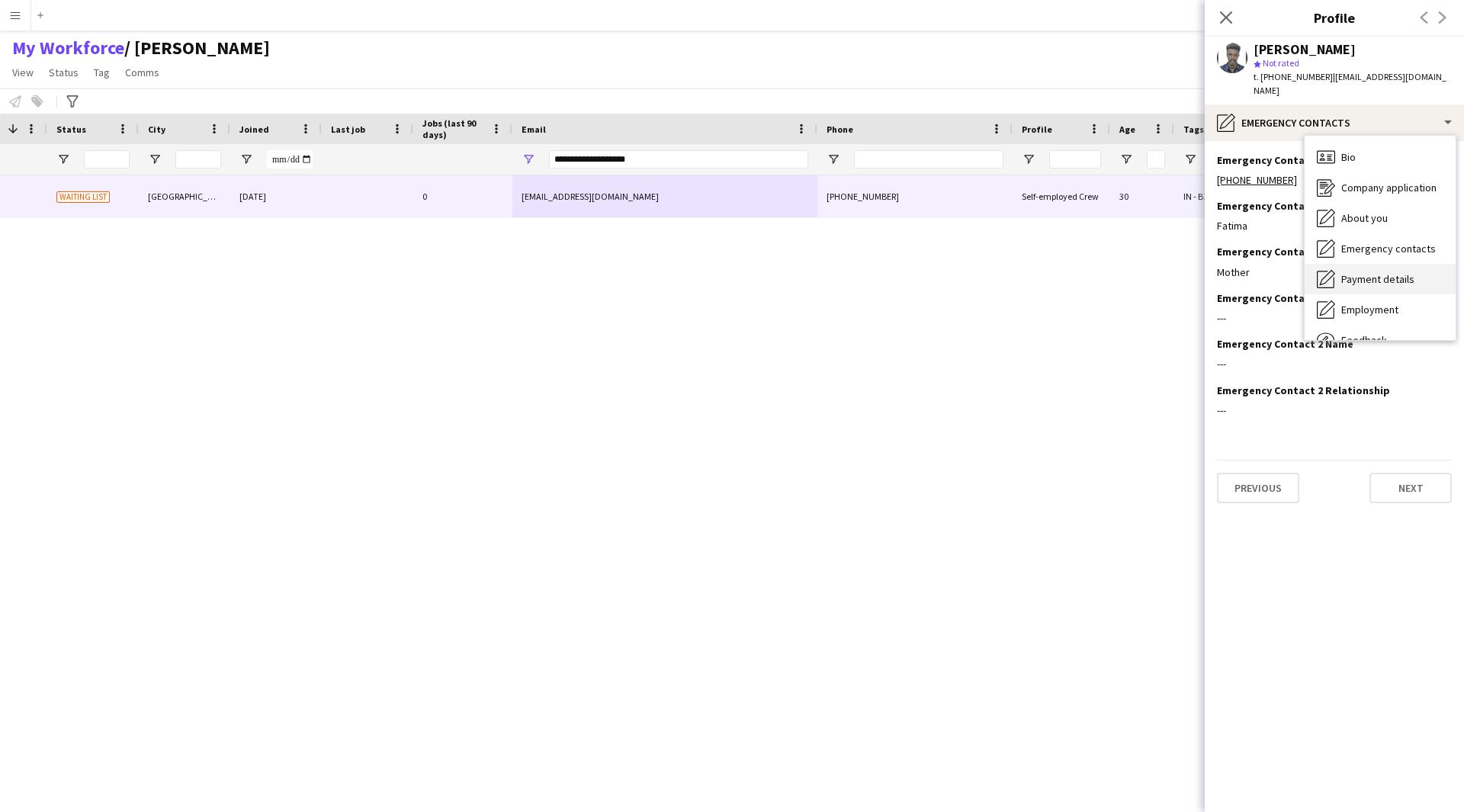
click at [1367, 272] on div "Payment details Payment details" at bounding box center [1380, 279] width 151 height 31
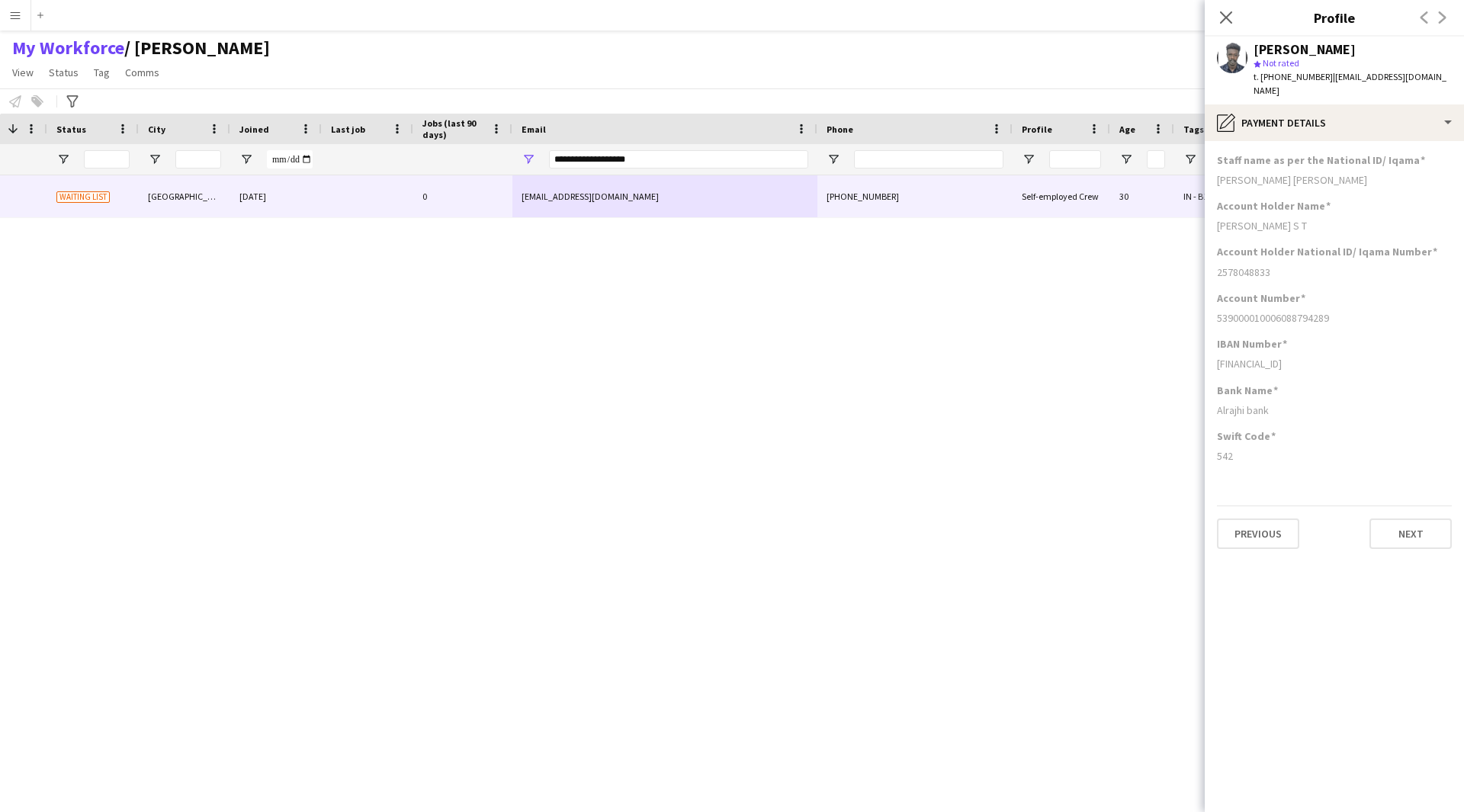
click at [1330, 153] on h3 "Staff name as per the National ID/ Iqama" at bounding box center [1320, 159] width 208 height 13
click at [1338, 116] on div "pencil4 Payment details" at bounding box center [1334, 123] width 259 height 37
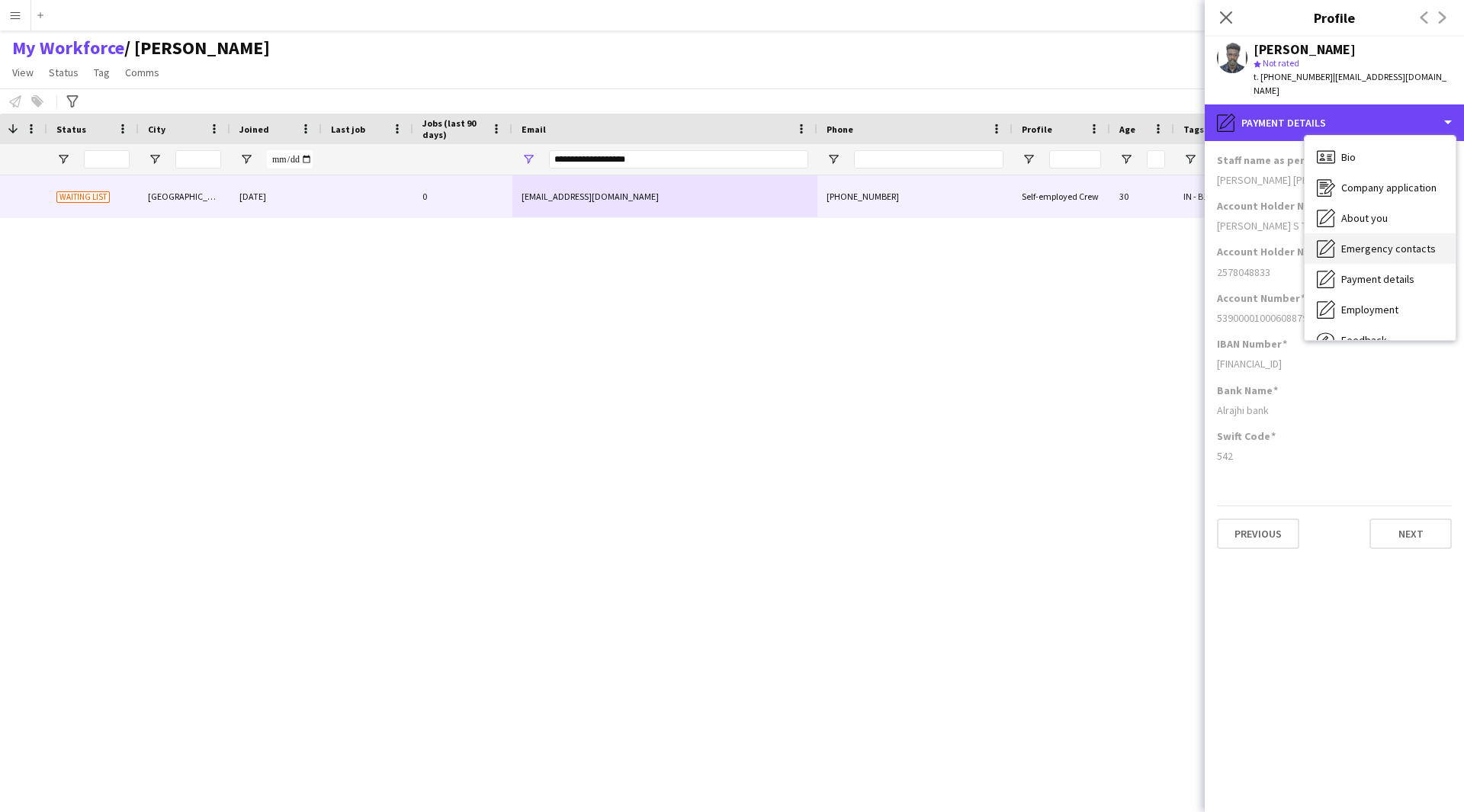
scroll to position [52, 0]
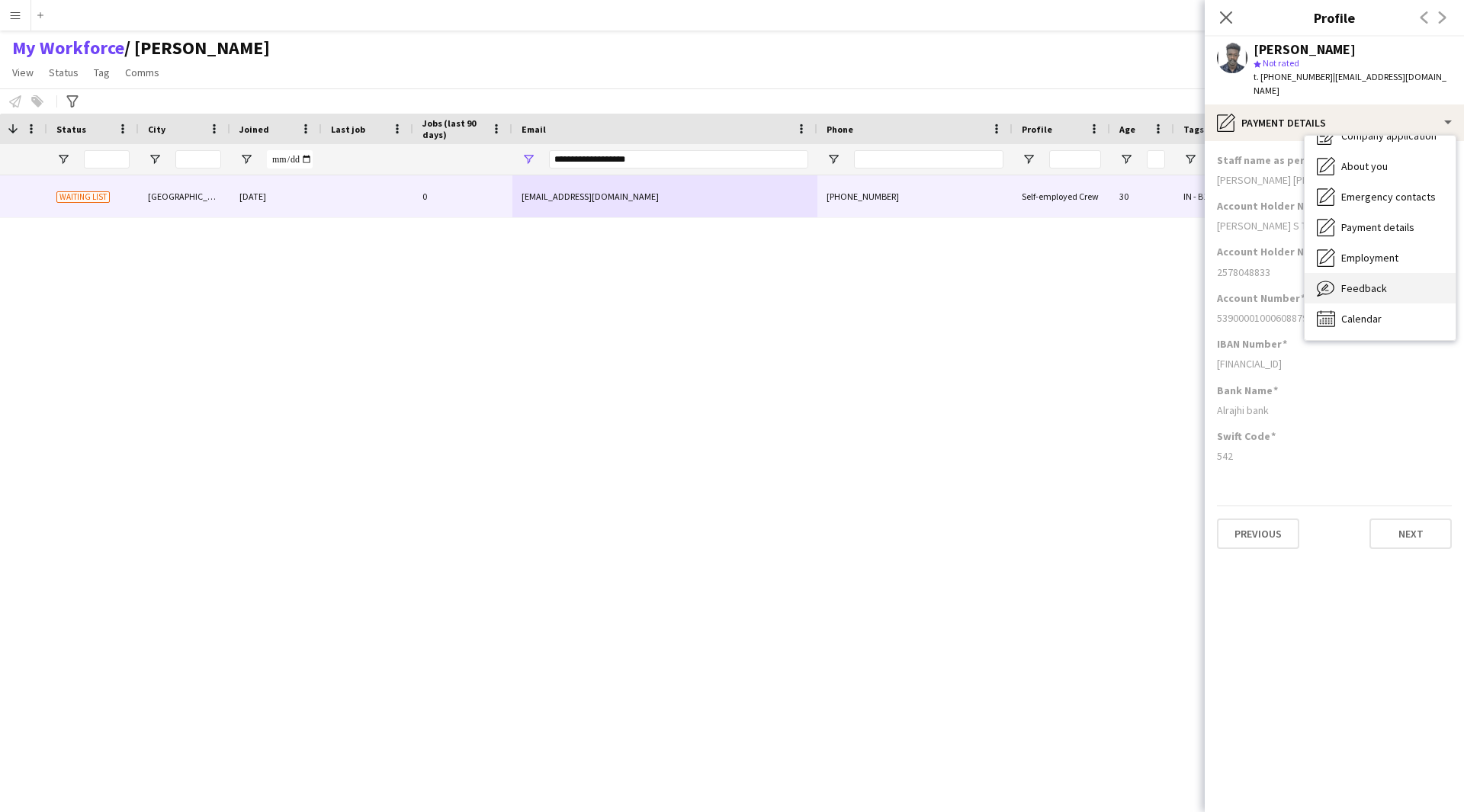
click at [1360, 273] on div "Feedback Feedback" at bounding box center [1380, 288] width 151 height 31
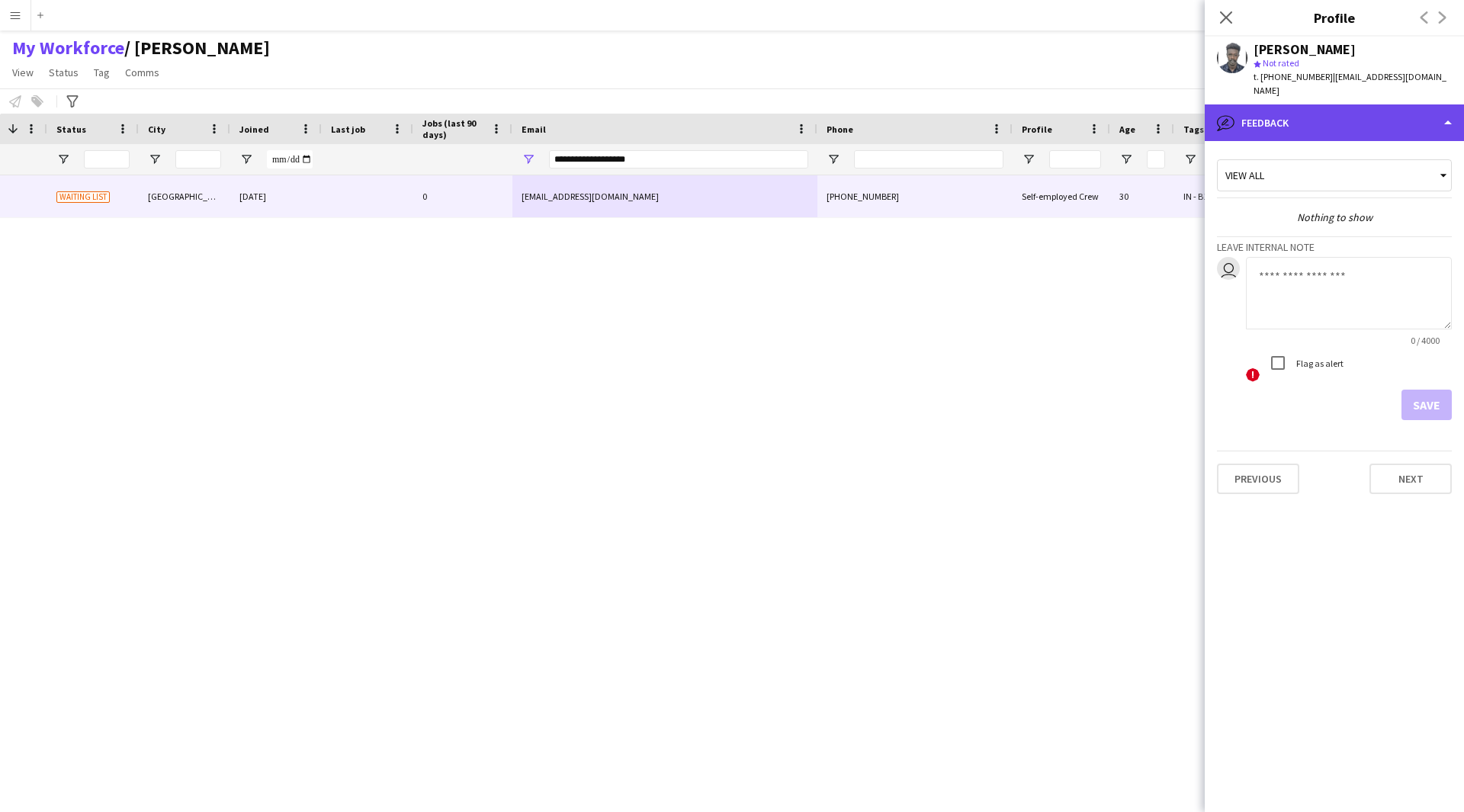
click at [1343, 112] on div "bubble-pencil Feedback" at bounding box center [1334, 123] width 259 height 37
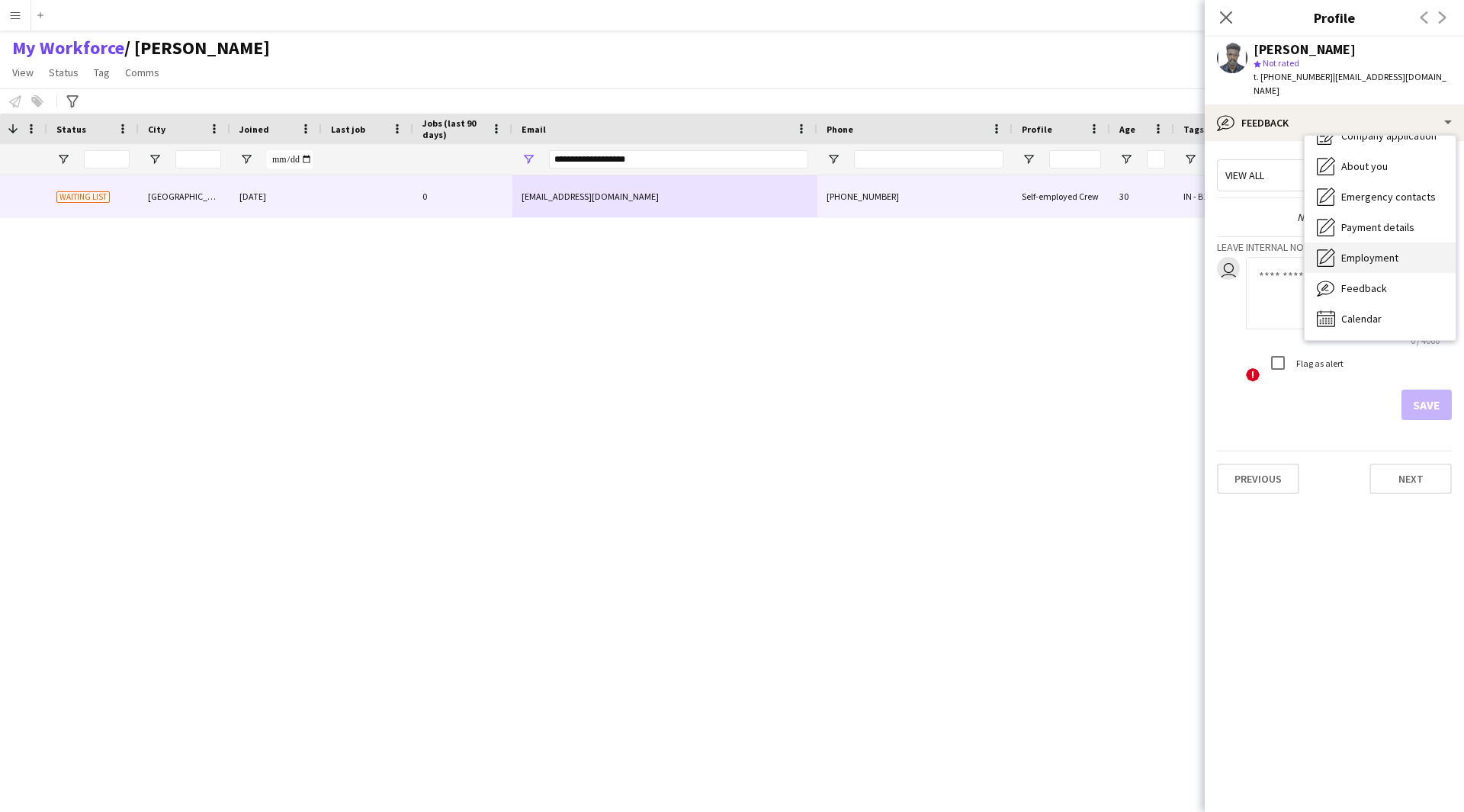
click at [1364, 251] on span "Employment" at bounding box center [1369, 257] width 57 height 13
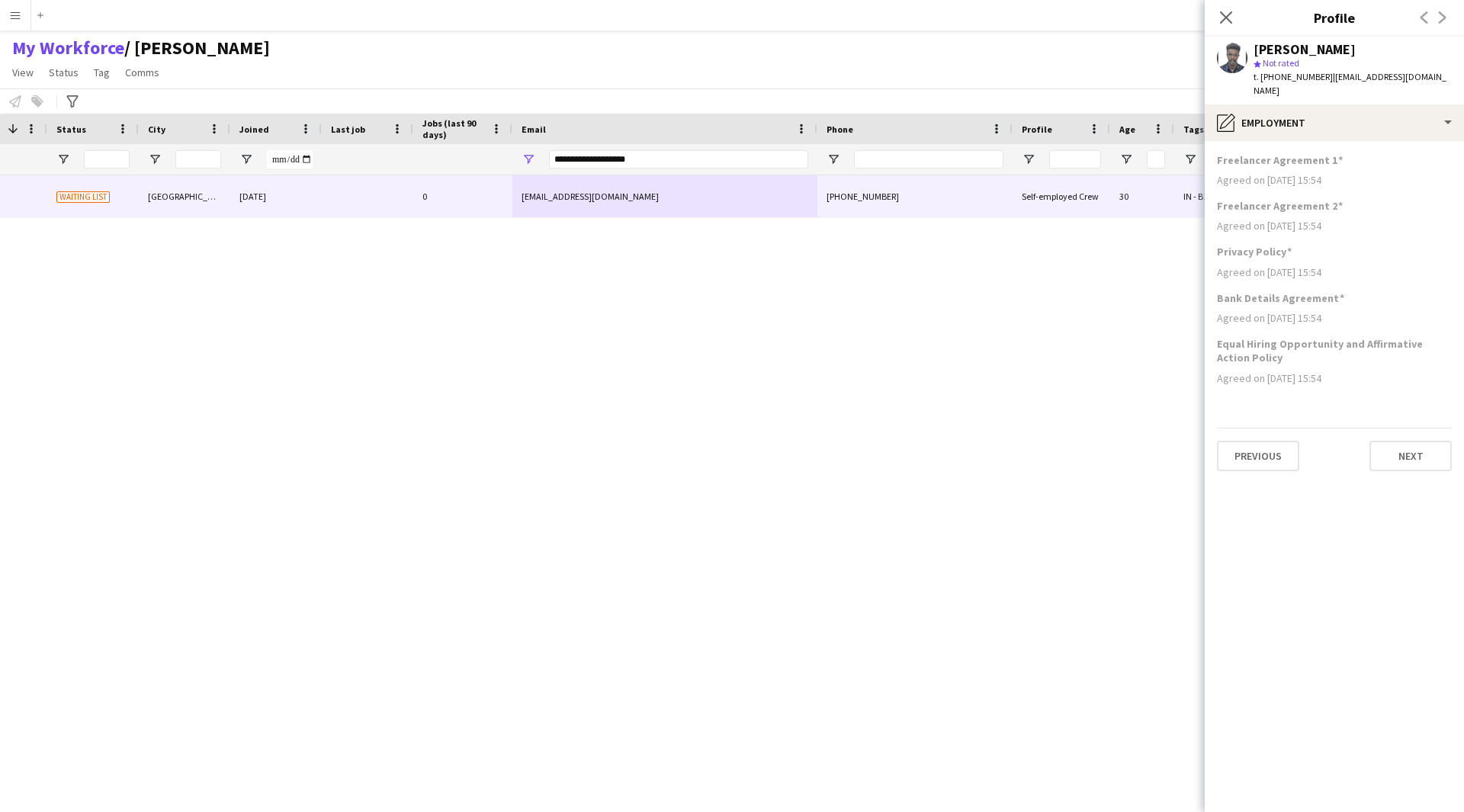
click at [1340, 141] on app-section-data-types "Freelancer Agreement 1 Agreed on 25-09-2024 15:54 Freelancer Agreement 2 Agreed…" at bounding box center [1334, 477] width 259 height 671
click at [1352, 111] on div "pencil4 Employment" at bounding box center [1334, 123] width 259 height 37
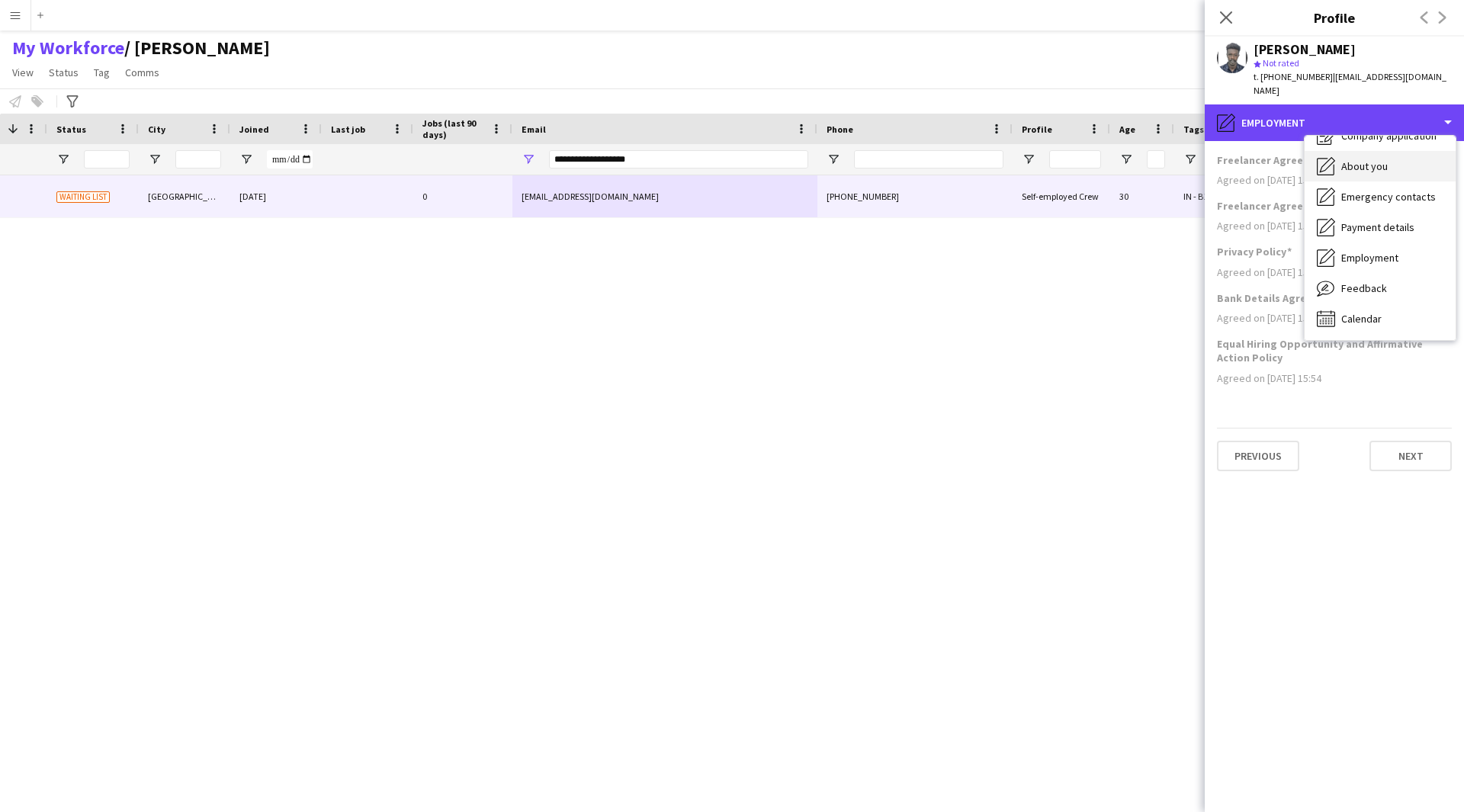
scroll to position [0, 0]
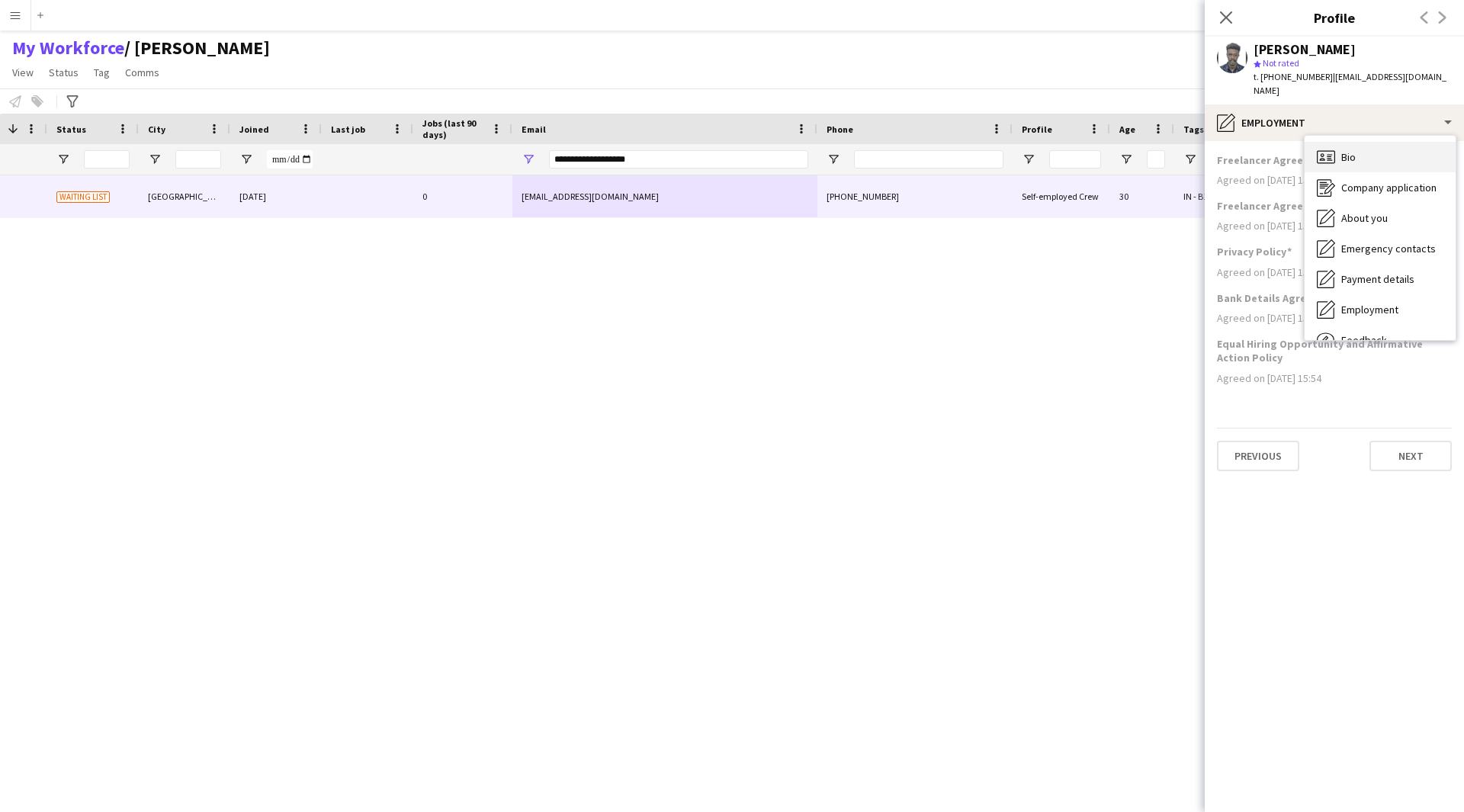
click at [1362, 146] on div "Bio Bio" at bounding box center [1380, 157] width 151 height 31
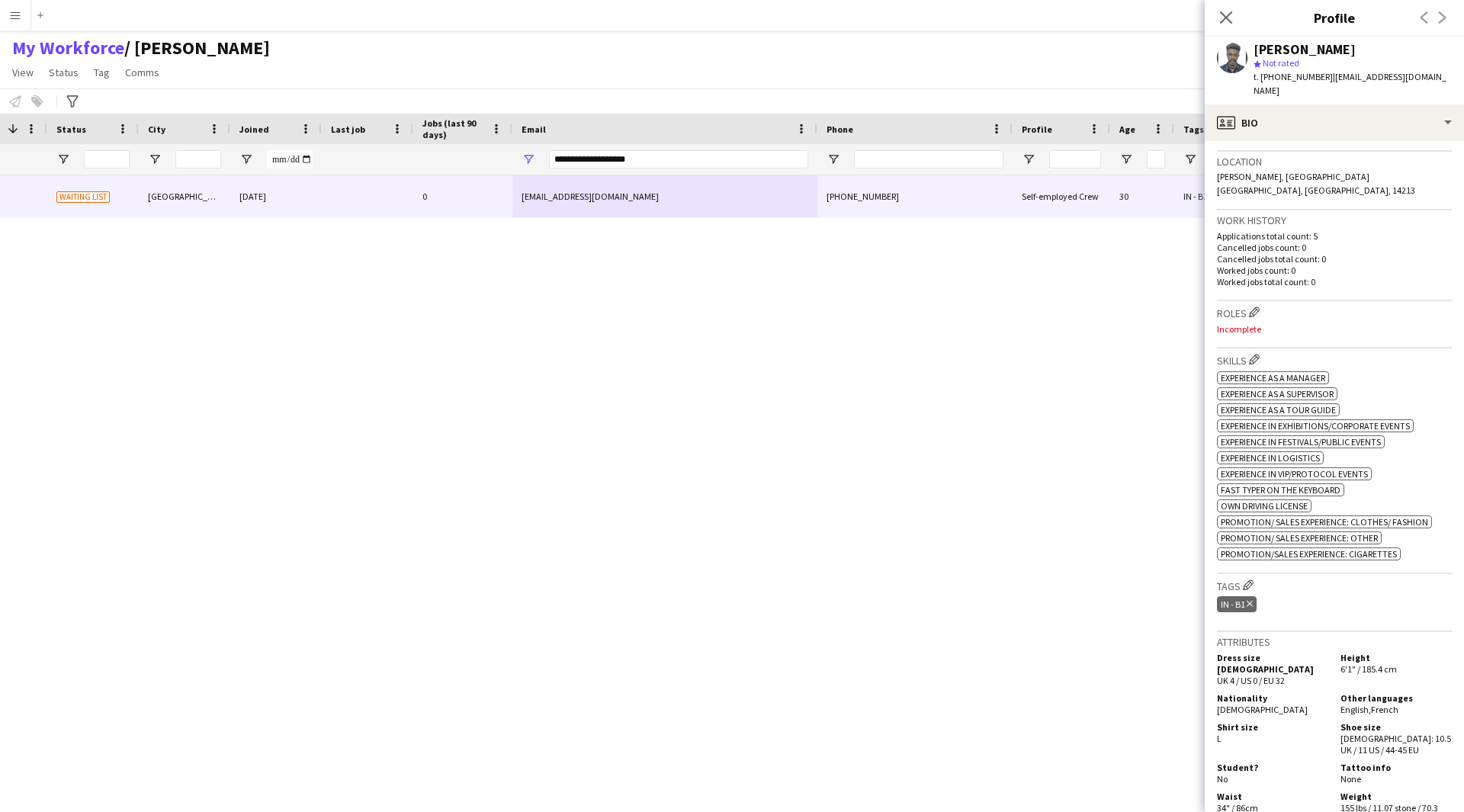
scroll to position [321, 0]
click at [1260, 304] on app-icon "Edit crew company roles" at bounding box center [1254, 309] width 11 height 11
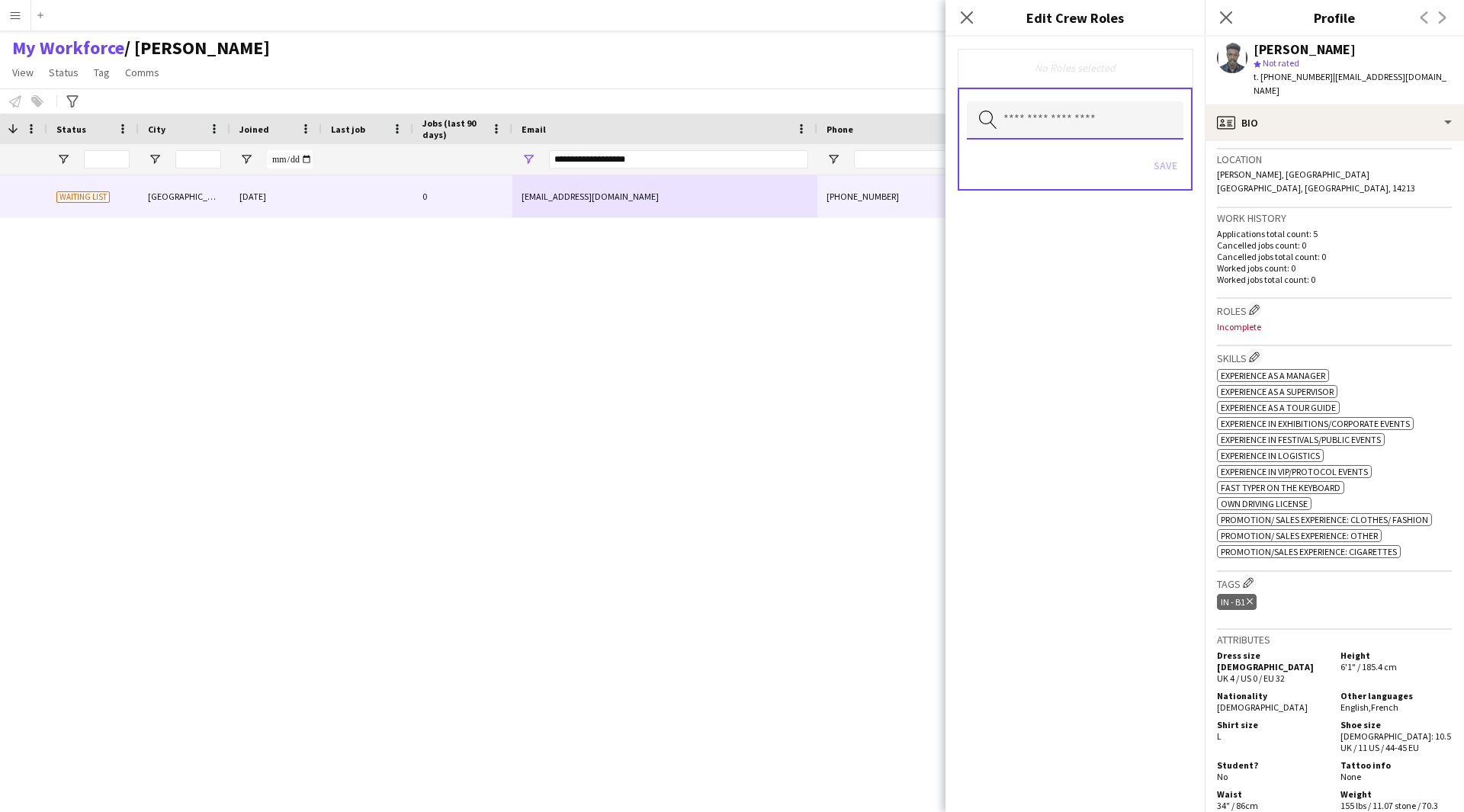
click at [1060, 107] on input "text" at bounding box center [1075, 120] width 217 height 38
type input "**"
click at [1063, 181] on mat-option "PA/ Administration Staff" at bounding box center [1075, 163] width 217 height 37
type input "**"
click at [1063, 181] on mat-option "Runner" at bounding box center [1075, 165] width 217 height 37
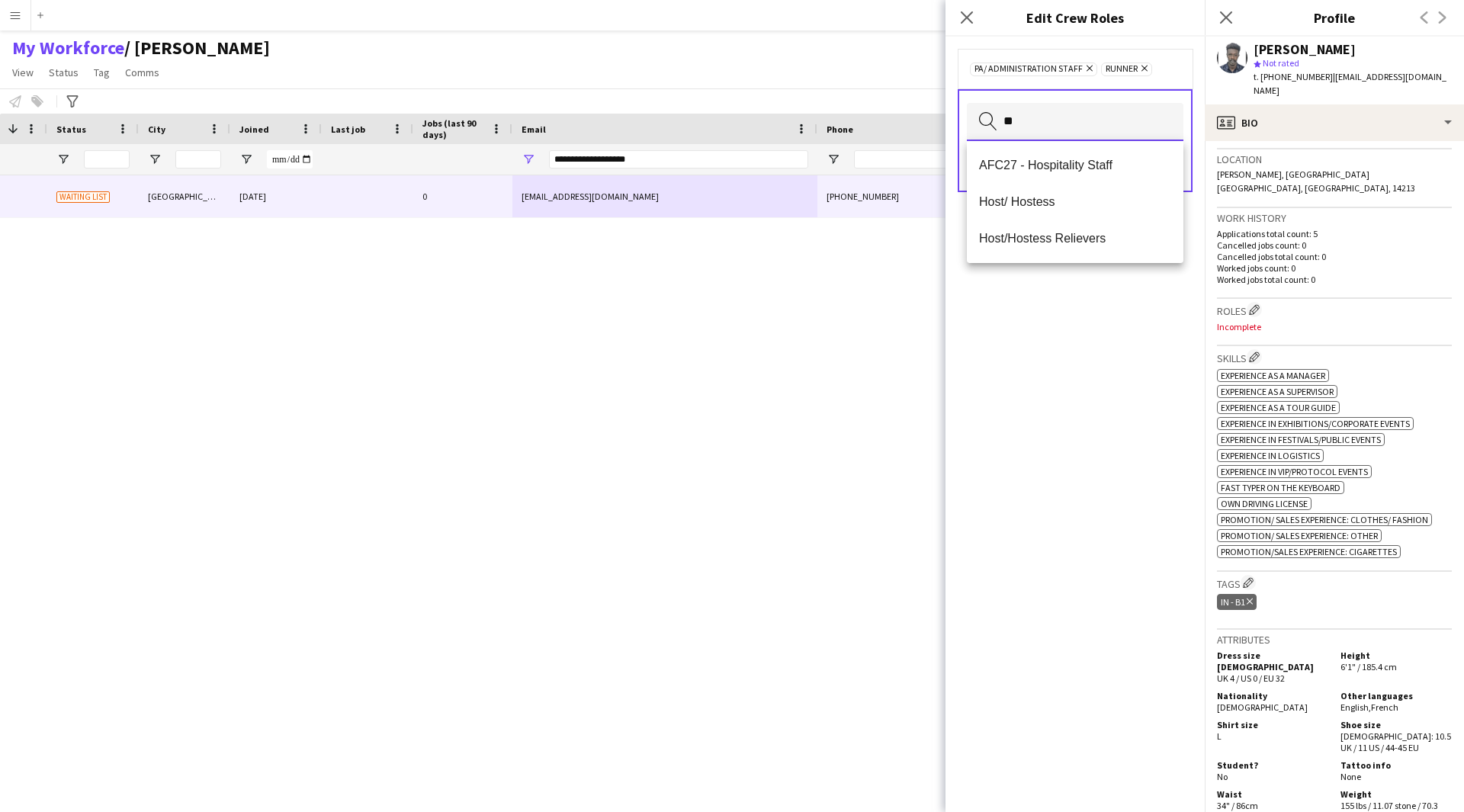
type input "*"
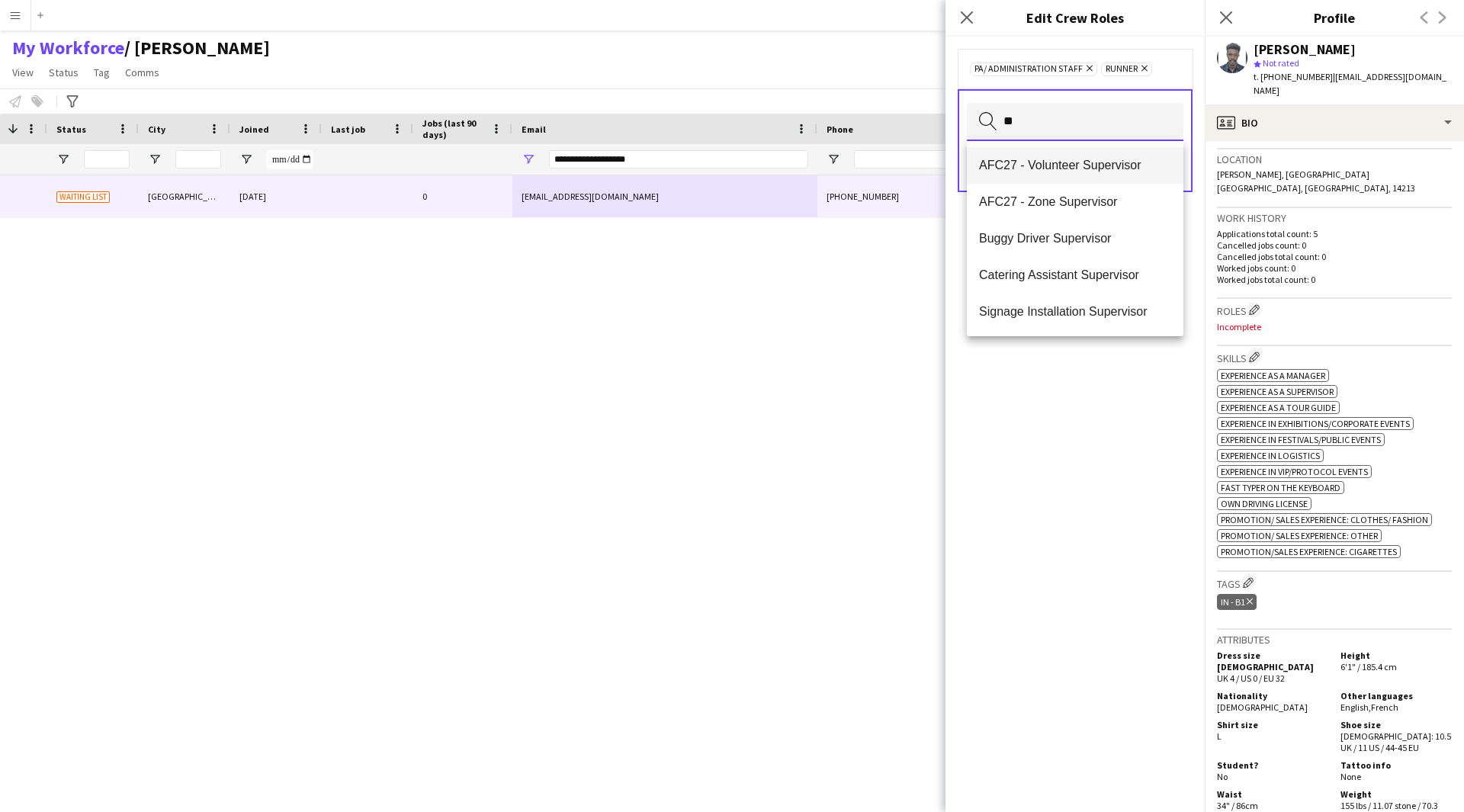
type input "*"
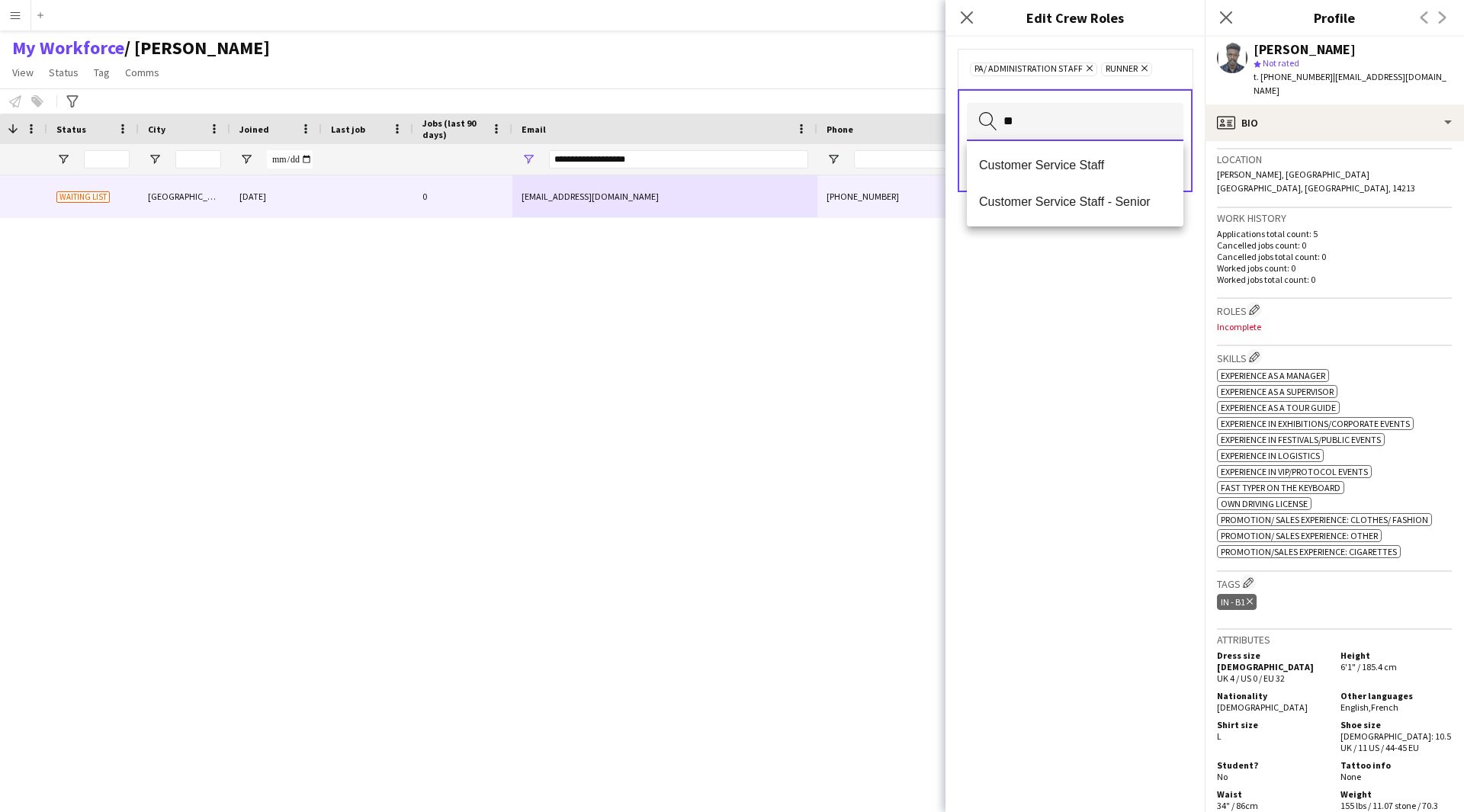
type input "**"
click at [1067, 177] on mat-option "Customer Service Staff" at bounding box center [1075, 165] width 217 height 37
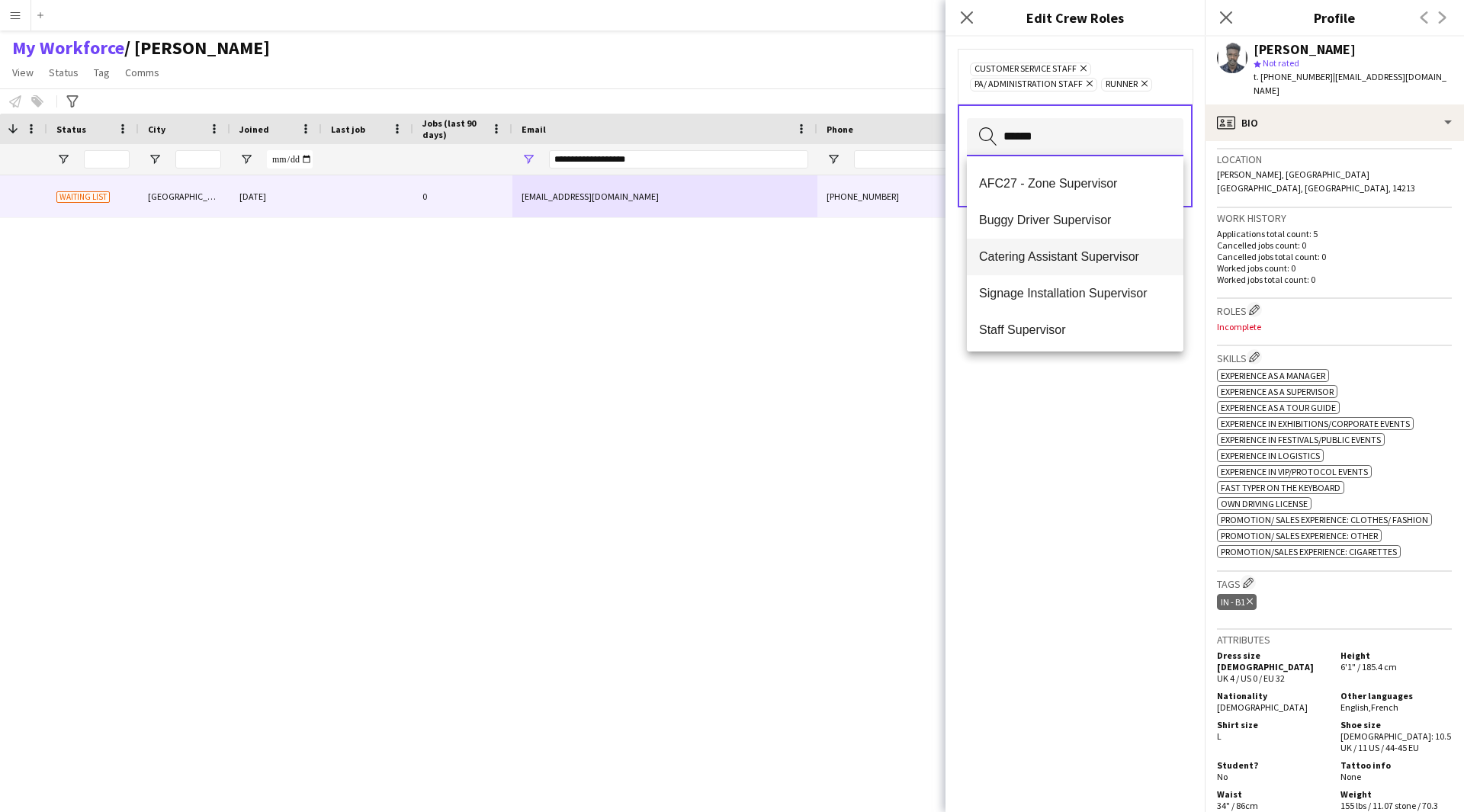
scroll to position [37, 0]
type input "*****"
click at [1088, 322] on span "Staff Supervisor" at bounding box center [1074, 327] width 192 height 14
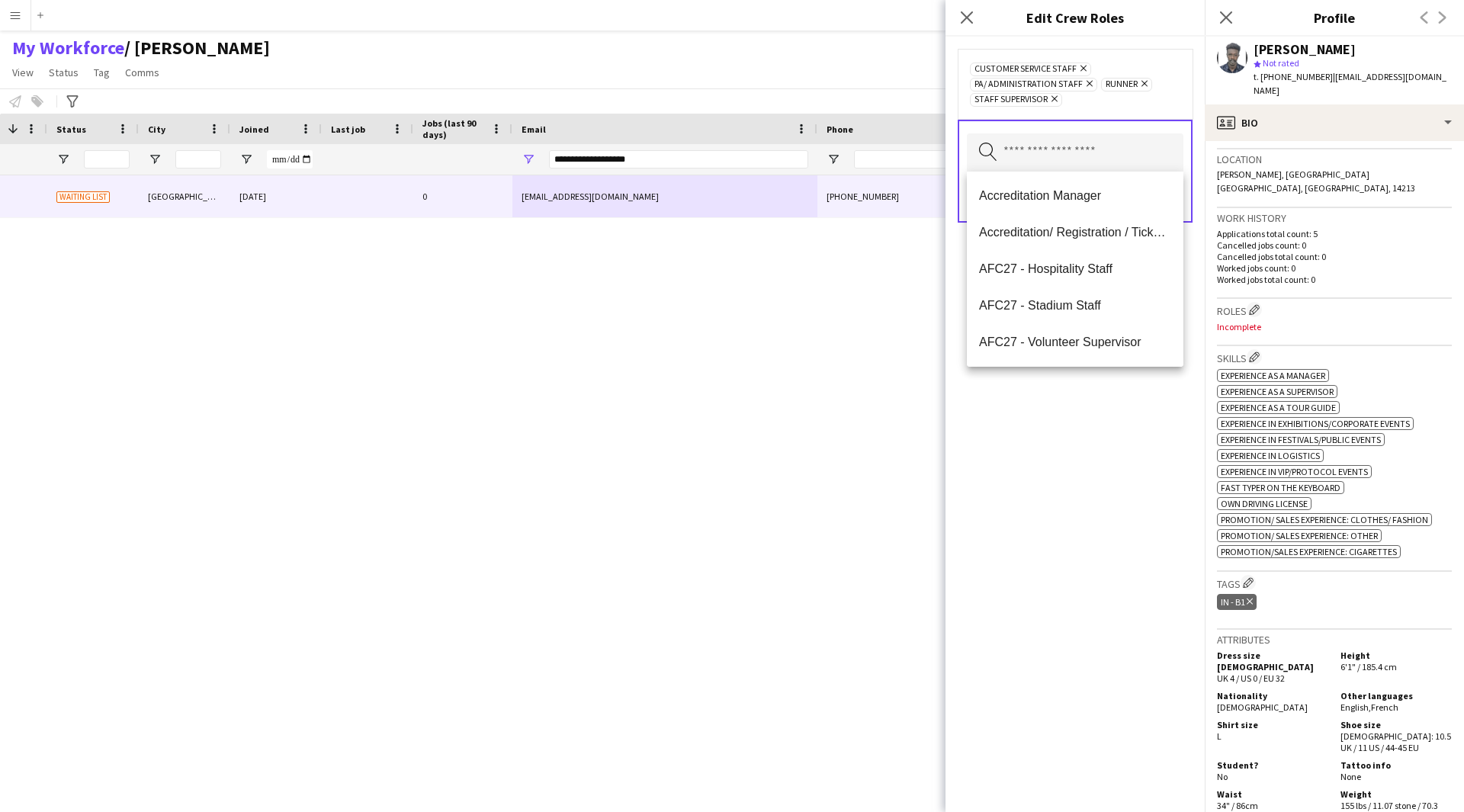
click at [1071, 458] on div "Customer Service Staff Remove PA/ Administration Staff Remove Runner Remove Sta…" at bounding box center [1075, 424] width 259 height 775
click at [1103, 137] on input "text" at bounding box center [1075, 152] width 217 height 38
type input "*"
click at [1103, 430] on div "Customer Service Staff Remove PA/ Administration Staff Remove Runner Remove Sta…" at bounding box center [1075, 424] width 259 height 775
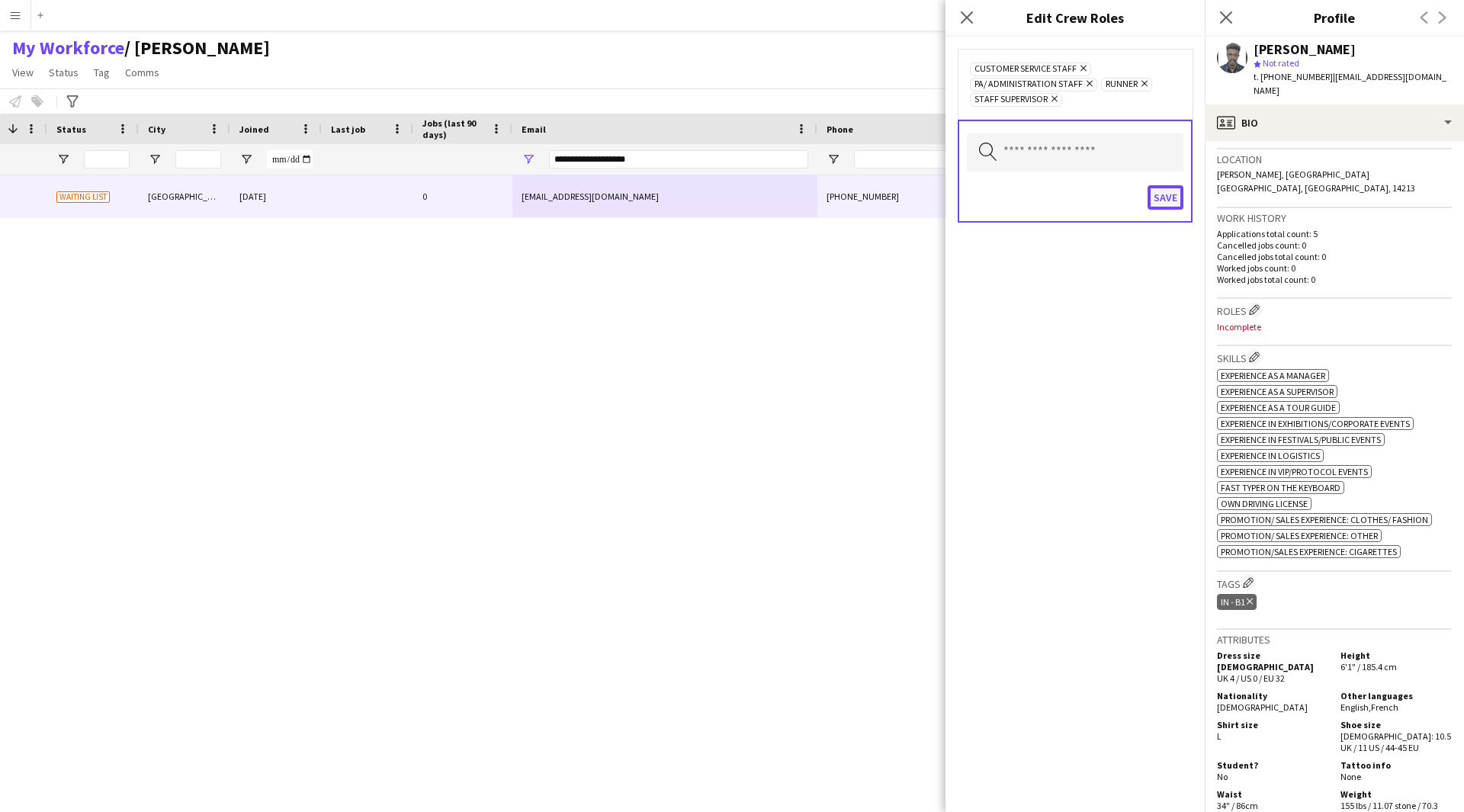
click at [1150, 191] on button "Save" at bounding box center [1166, 197] width 36 height 24
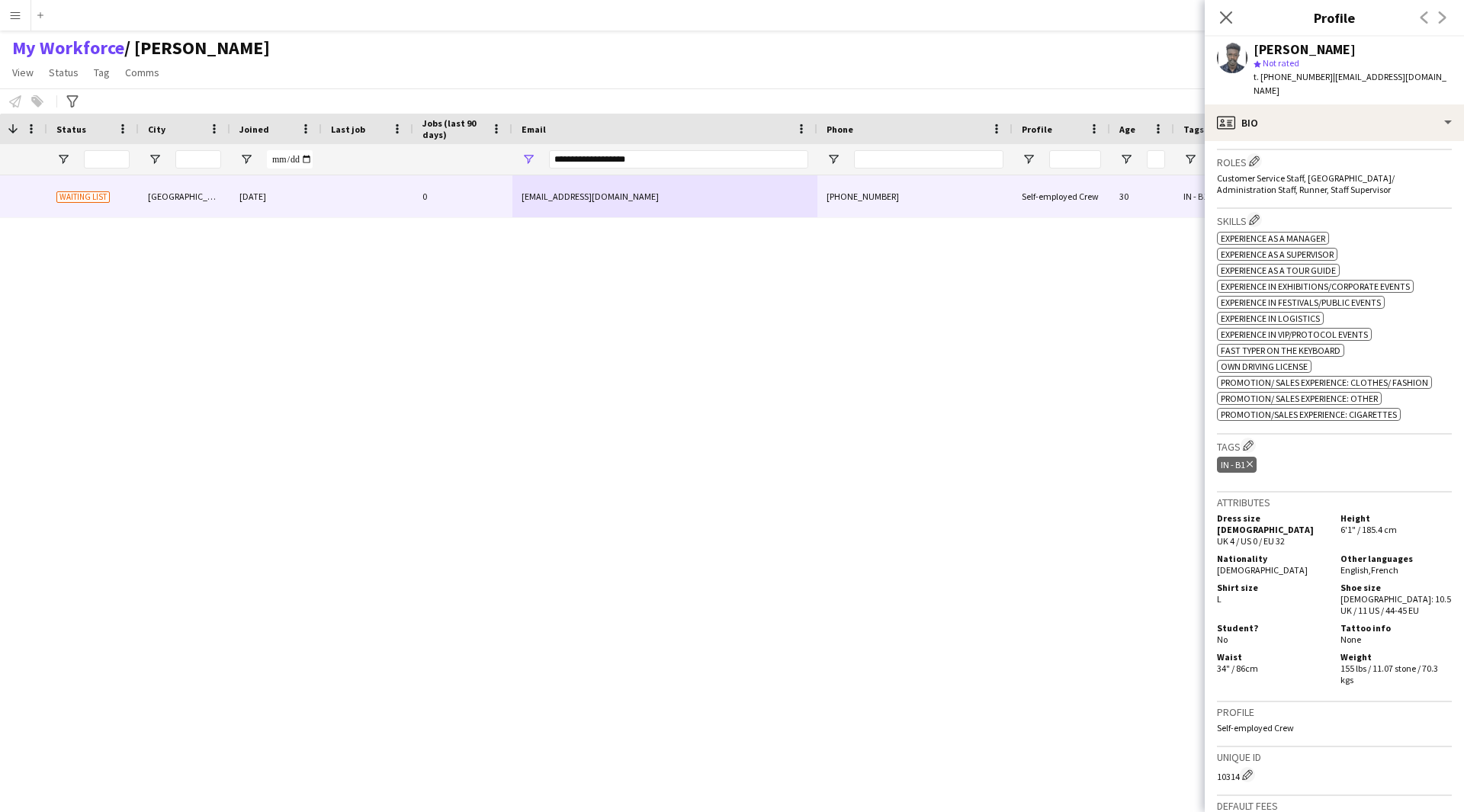
scroll to position [473, 0]
click at [1250, 437] on app-icon "Edit crew company tags" at bounding box center [1248, 442] width 11 height 11
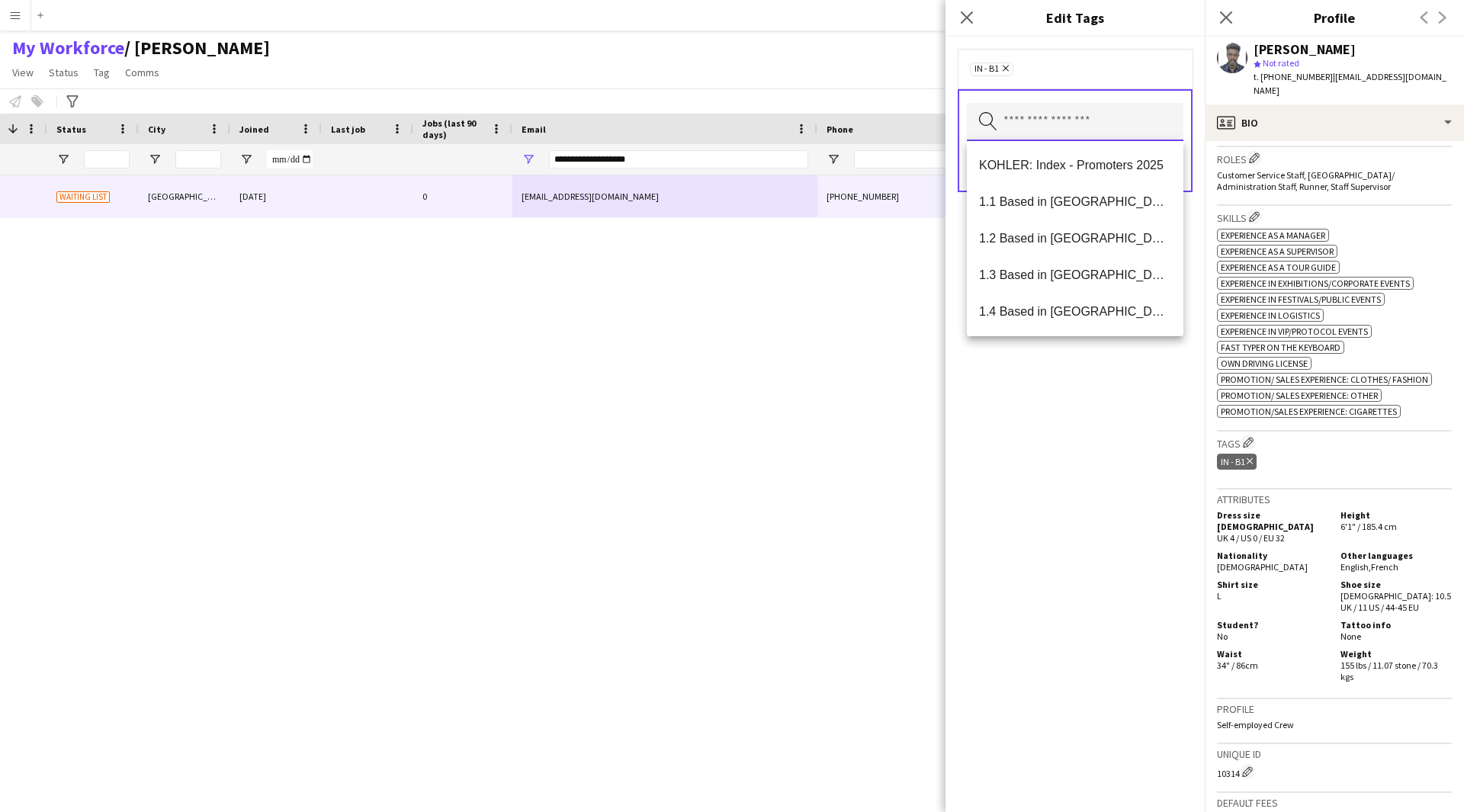
click at [1038, 106] on input "text" at bounding box center [1075, 122] width 217 height 38
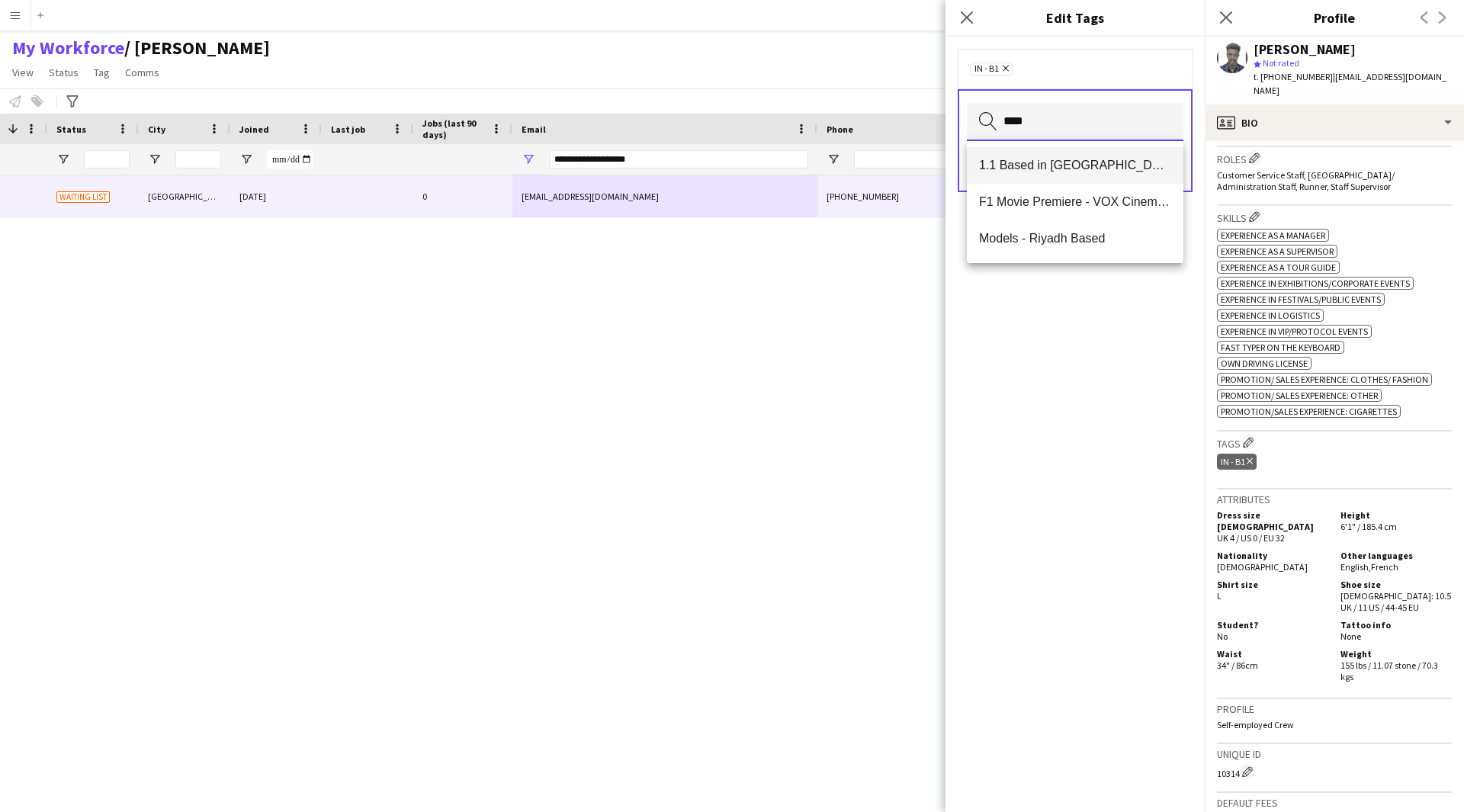
type input "****"
click at [1045, 172] on span "1.1 Based in [GEOGRAPHIC_DATA]" at bounding box center [1074, 165] width 192 height 14
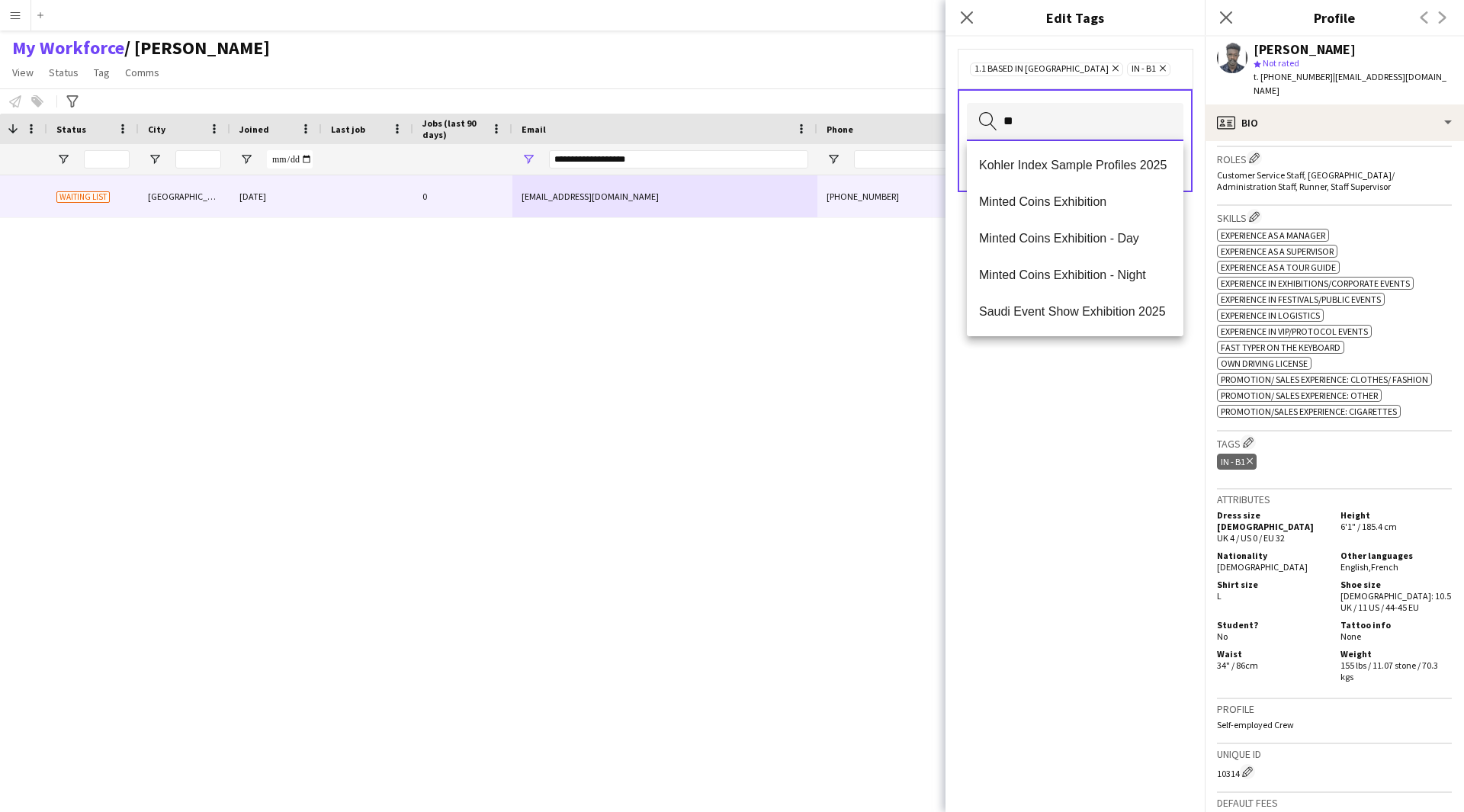
scroll to position [0, 0]
type input "**"
click at [1078, 205] on span "2.3 English Level = 3/3 Excellent" at bounding box center [1074, 202] width 192 height 14
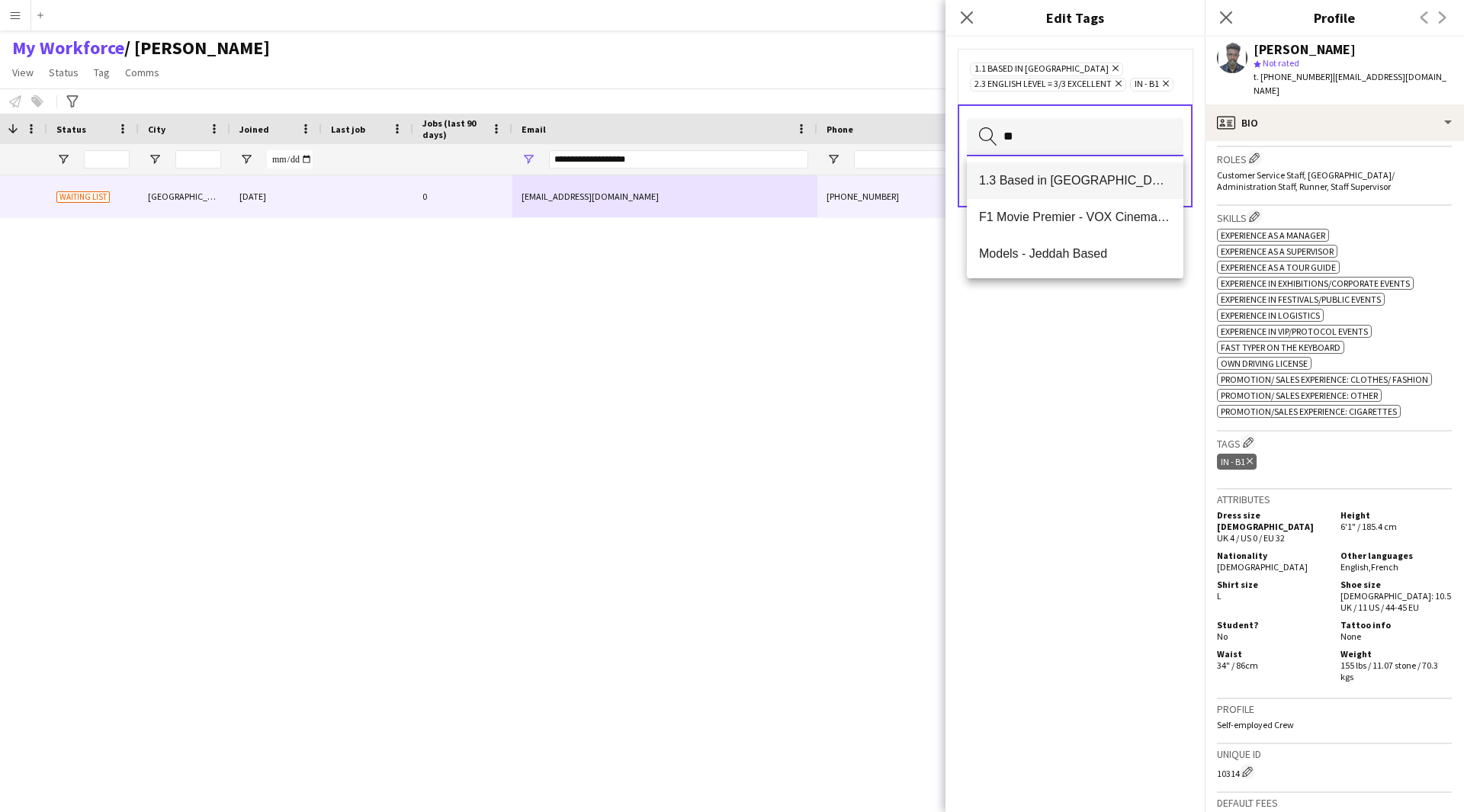
type input "**"
click at [1074, 175] on span "1.3 Based in [GEOGRAPHIC_DATA]" at bounding box center [1074, 180] width 192 height 14
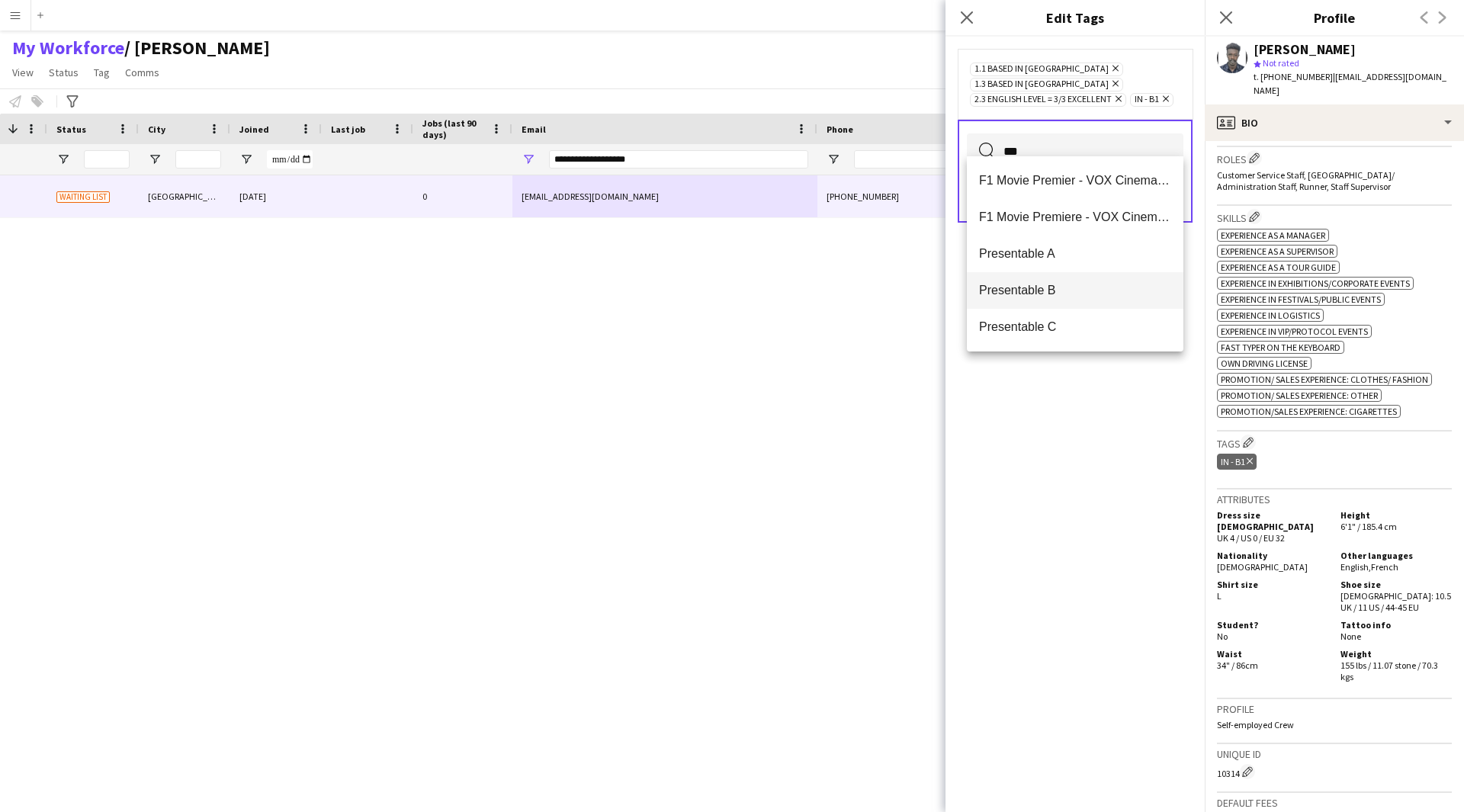
type input "***"
click at [1074, 289] on span "Presentable B" at bounding box center [1074, 290] width 192 height 14
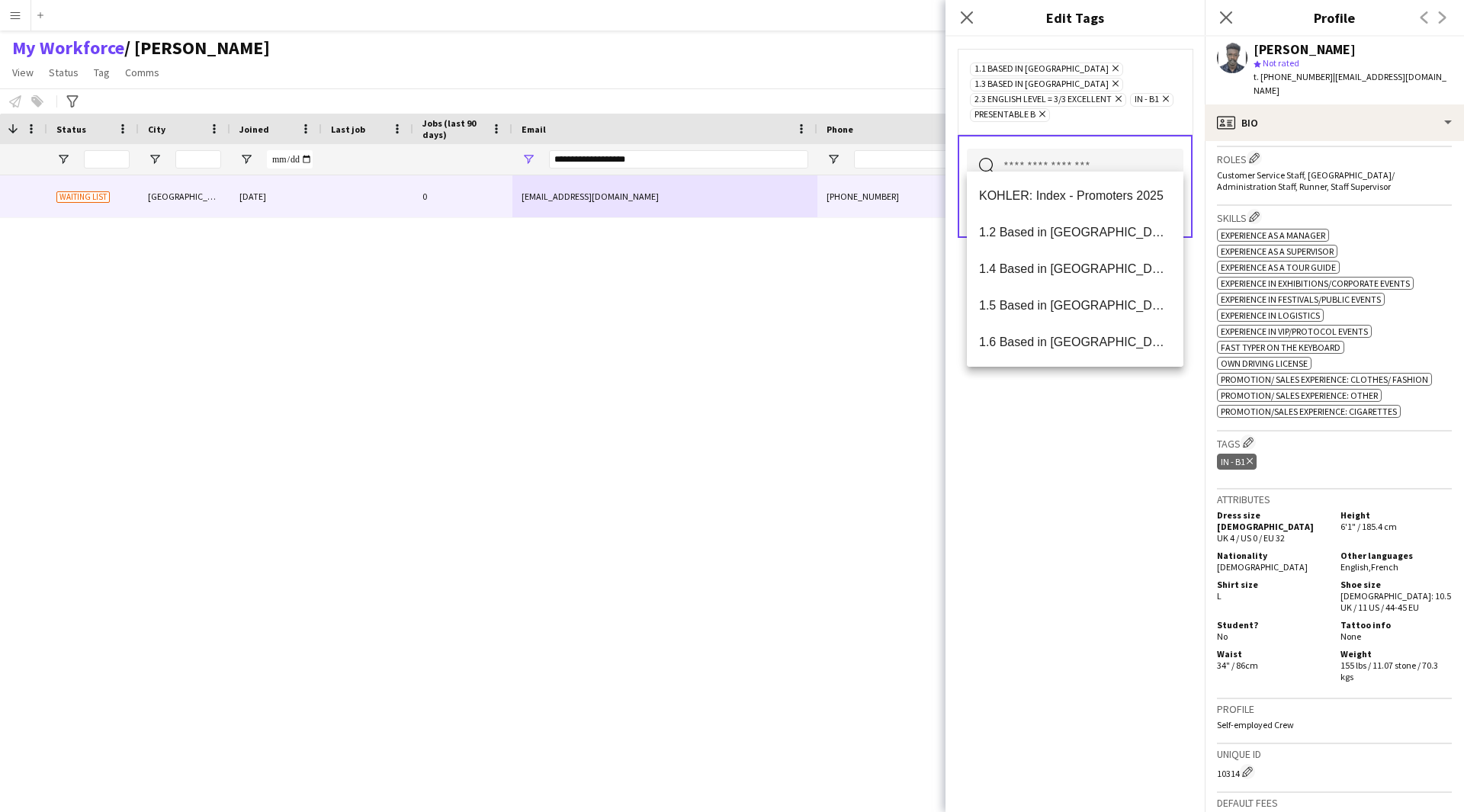
click at [1084, 428] on div "1.1 Based in Riyadh Remove 1.3 Based in Jeddah Remove 2.3 English Level = 3/3 E…" at bounding box center [1075, 424] width 259 height 775
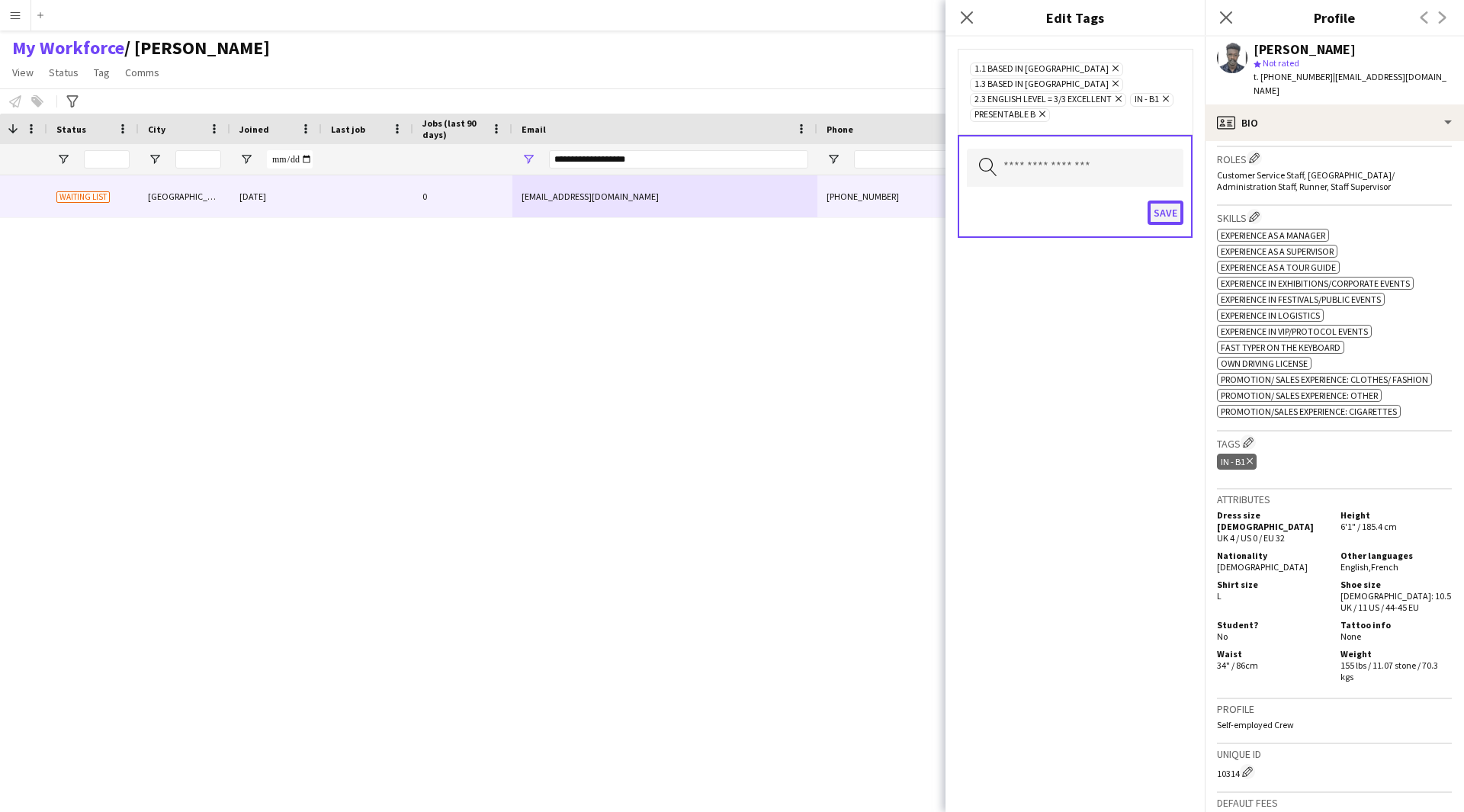
click at [1156, 200] on button "Save" at bounding box center [1166, 212] width 36 height 24
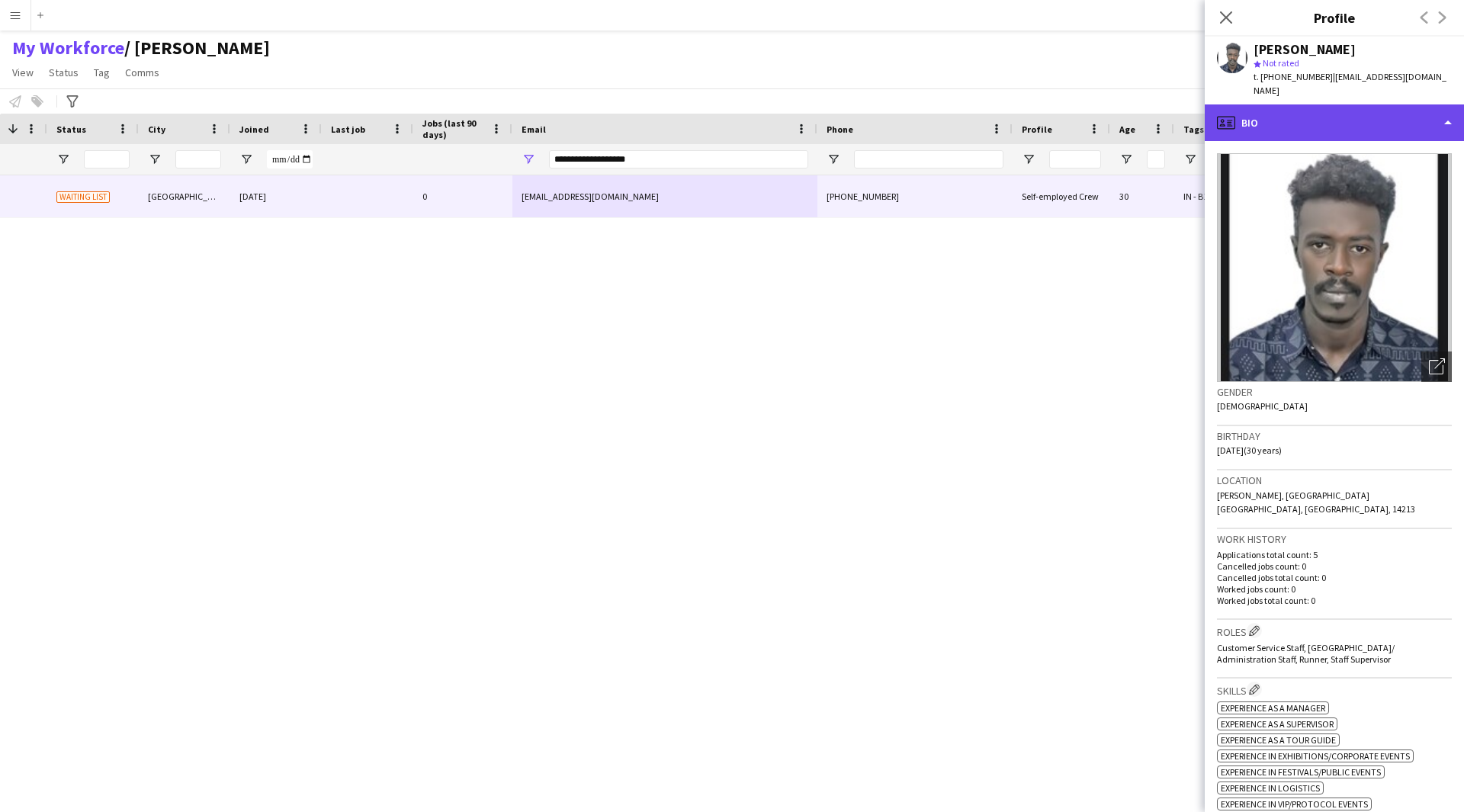
click at [1319, 104] on div "profile Bio" at bounding box center [1334, 123] width 259 height 37
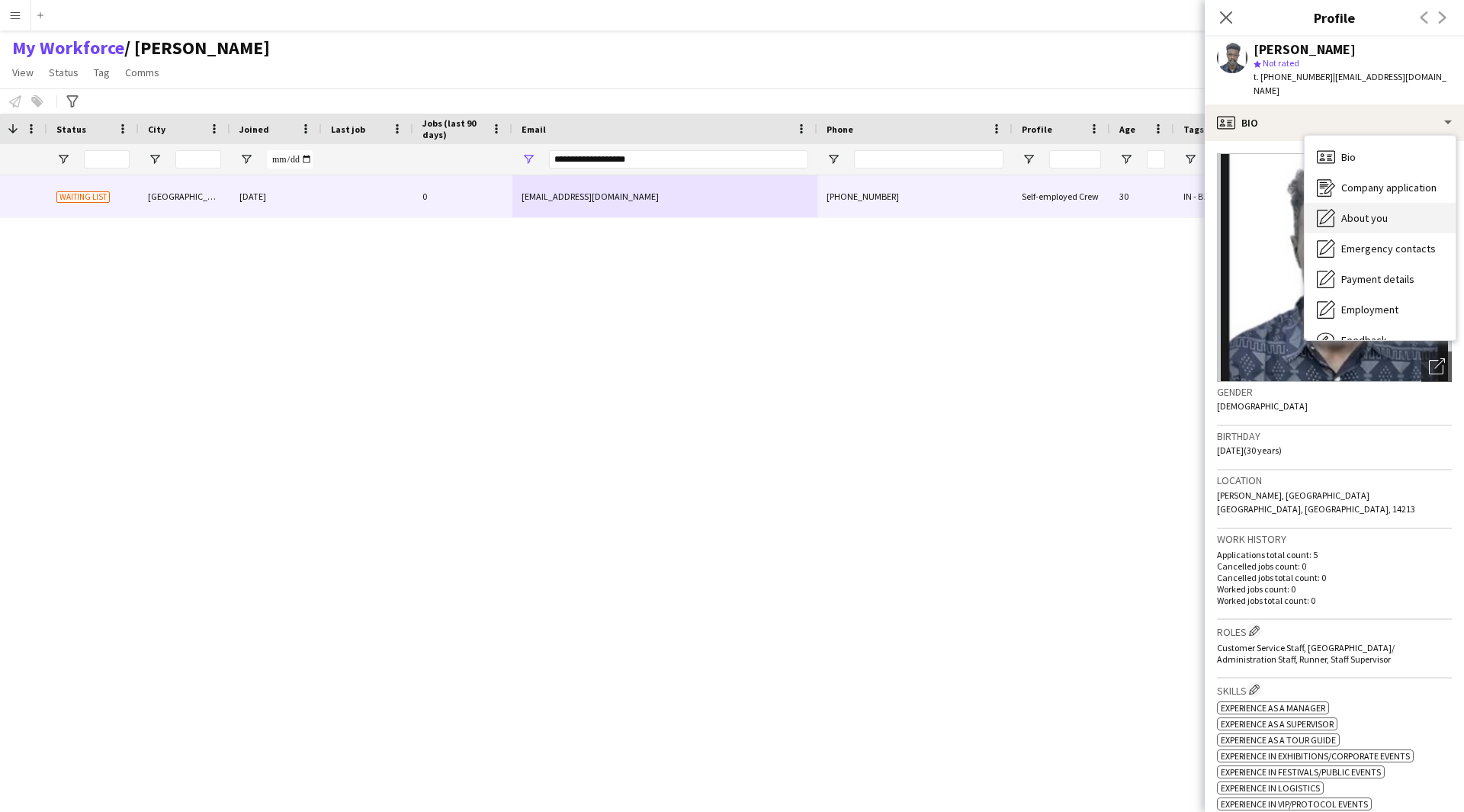
click at [1363, 214] on div "About you About you" at bounding box center [1380, 218] width 151 height 31
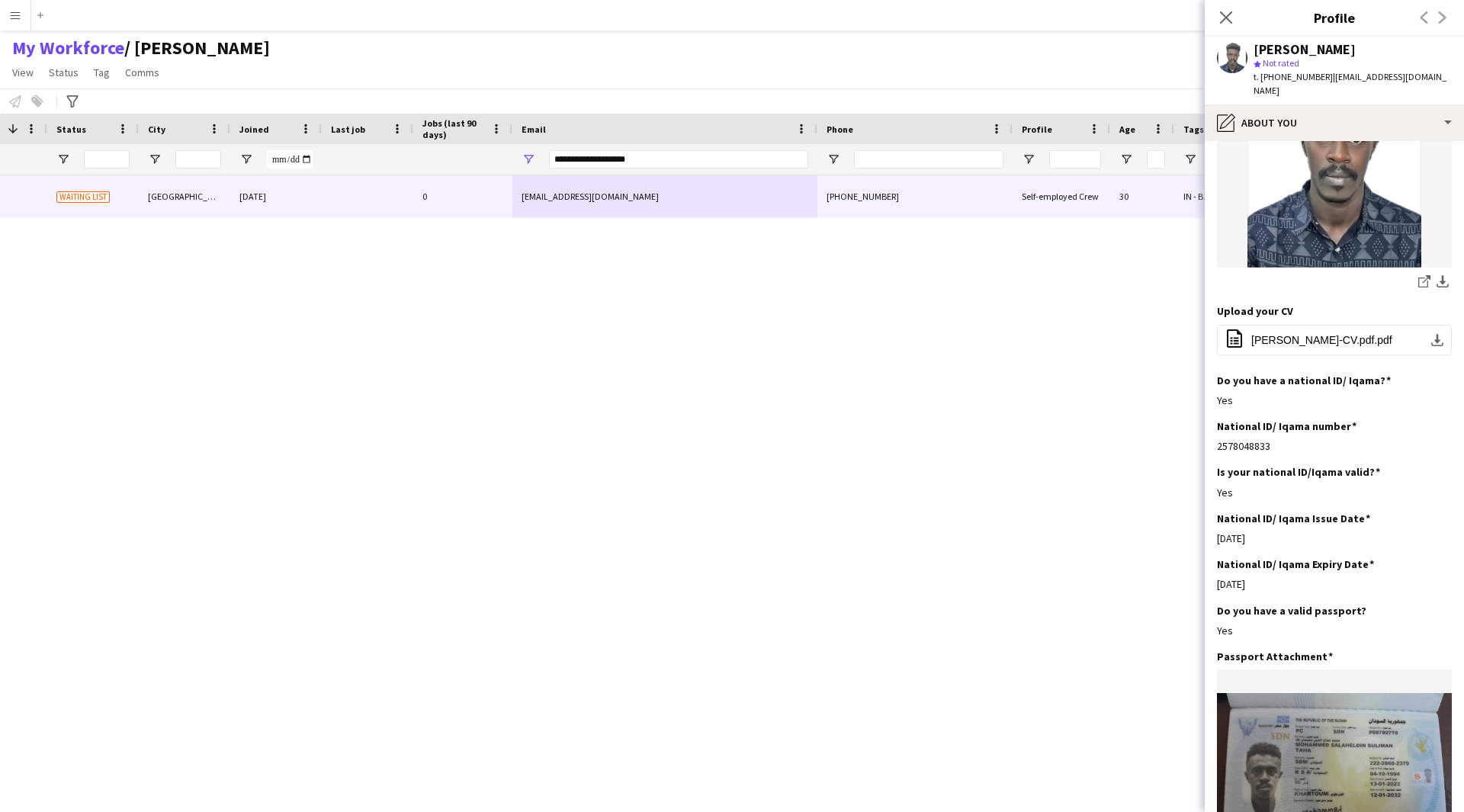
scroll to position [196, 0]
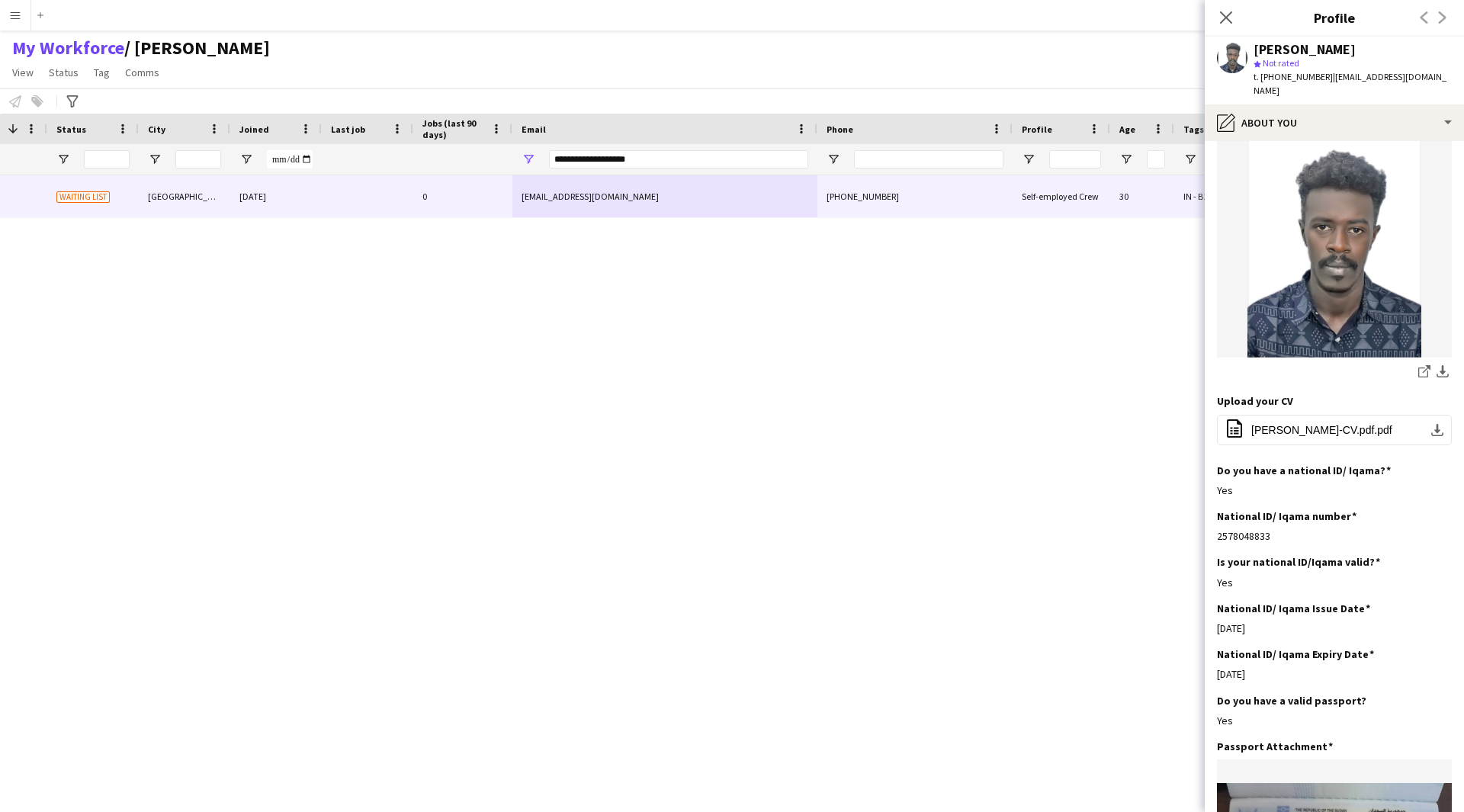
click at [1389, 135] on img at bounding box center [1334, 246] width 235 height 223
click at [1389, 119] on div "pencil4 About you" at bounding box center [1334, 123] width 259 height 37
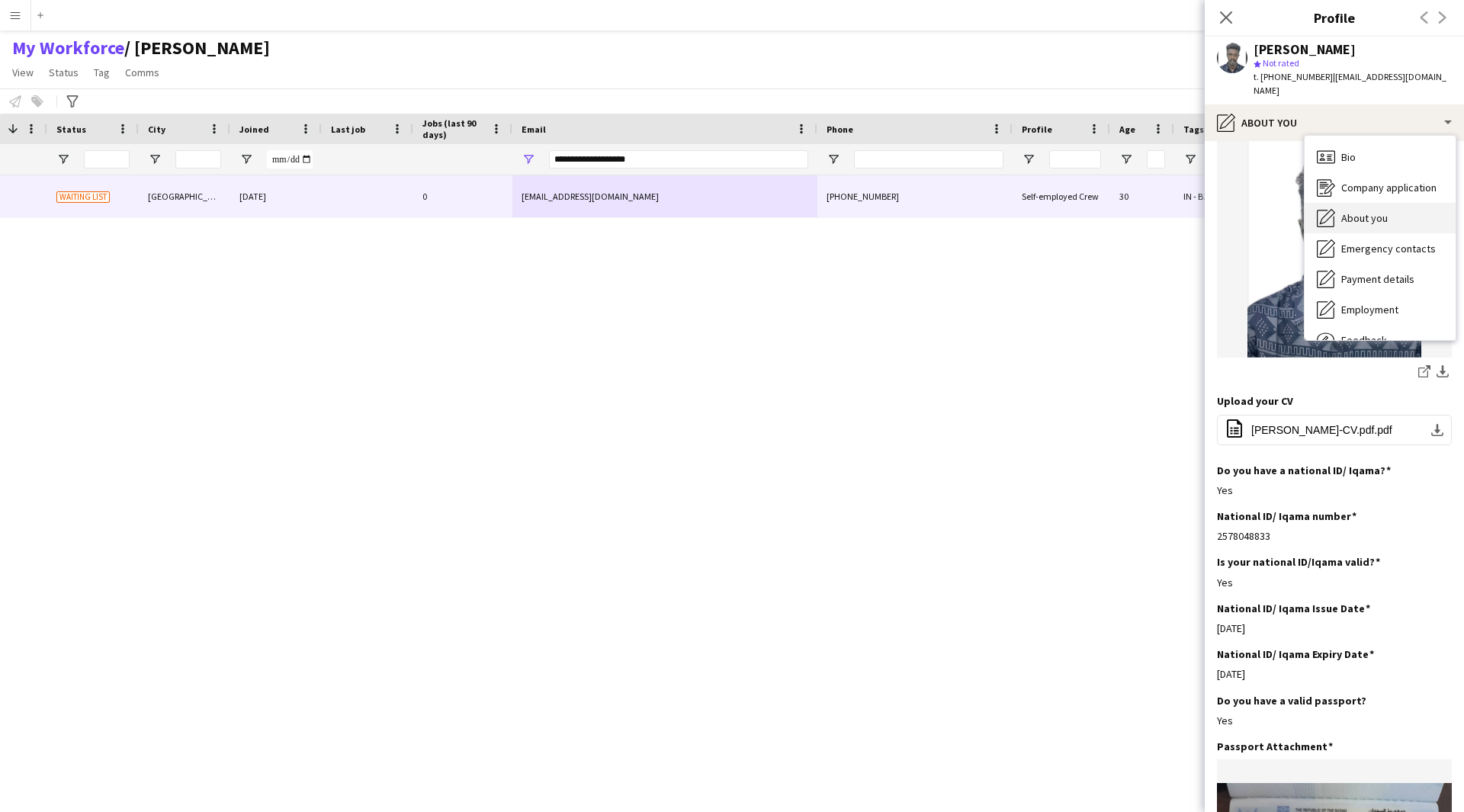
click at [1377, 214] on div "About you About you" at bounding box center [1380, 218] width 151 height 31
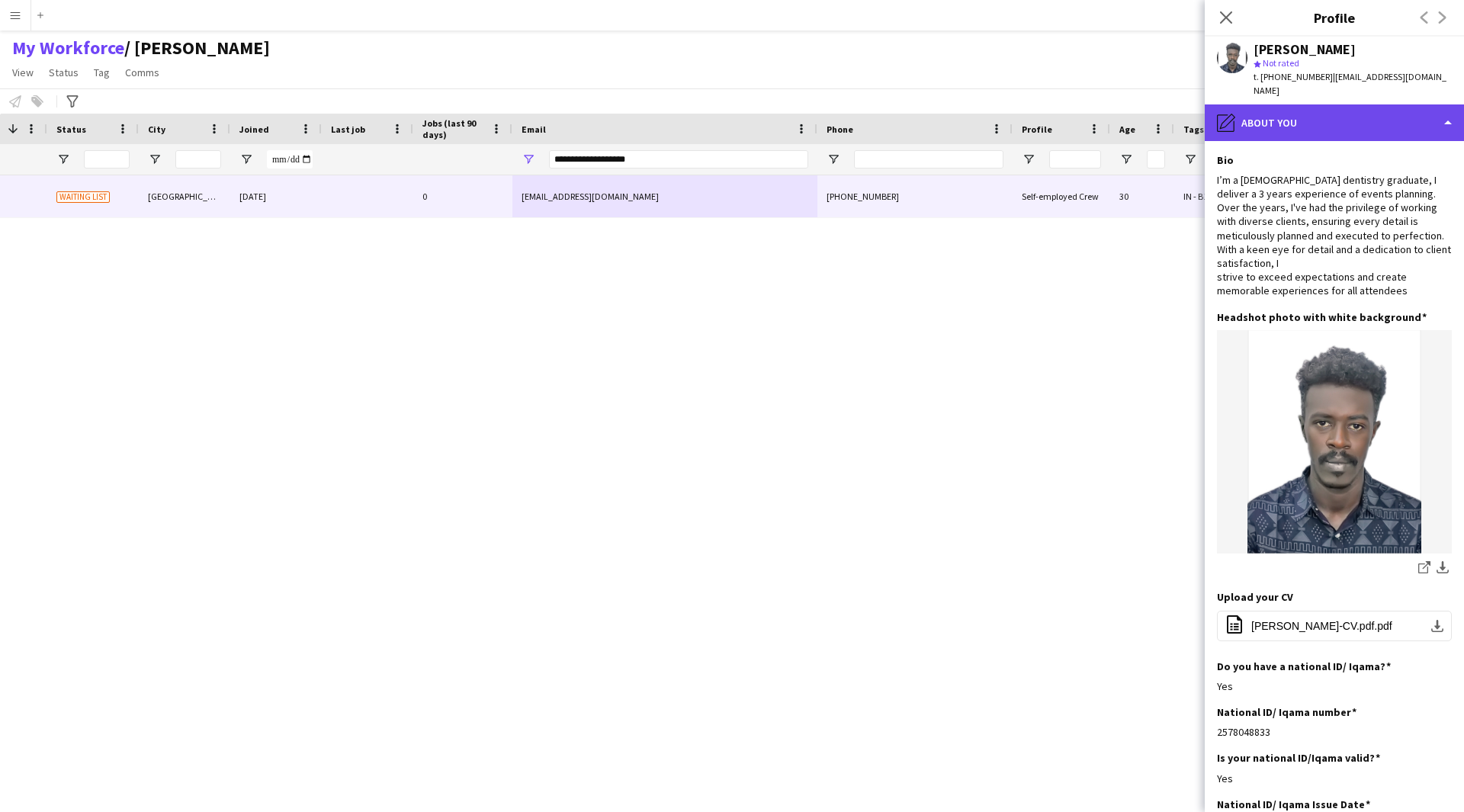
click at [1349, 116] on div "pencil4 About you" at bounding box center [1334, 123] width 259 height 37
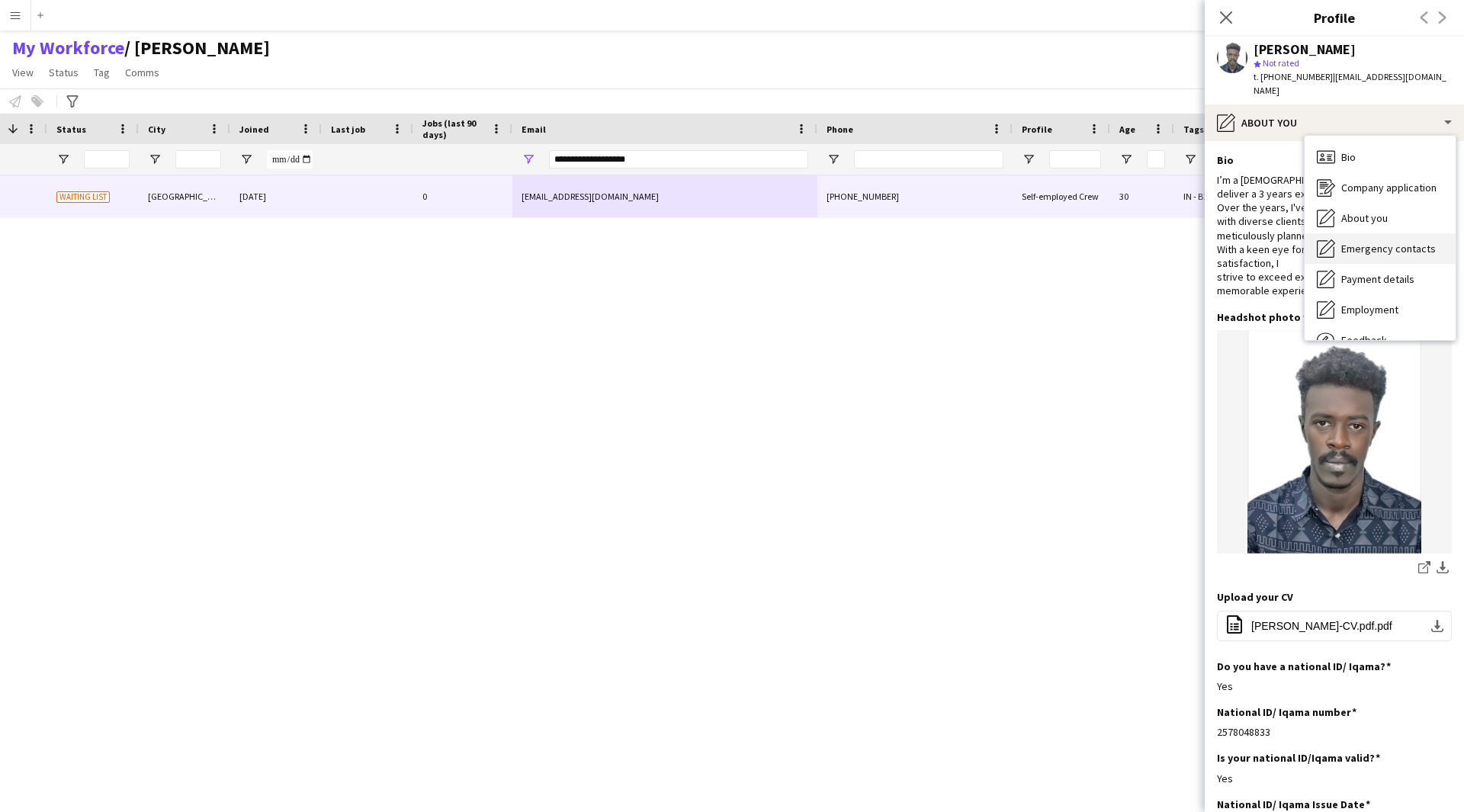
click at [1421, 246] on div "Emergency contacts Emergency contacts" at bounding box center [1380, 248] width 151 height 31
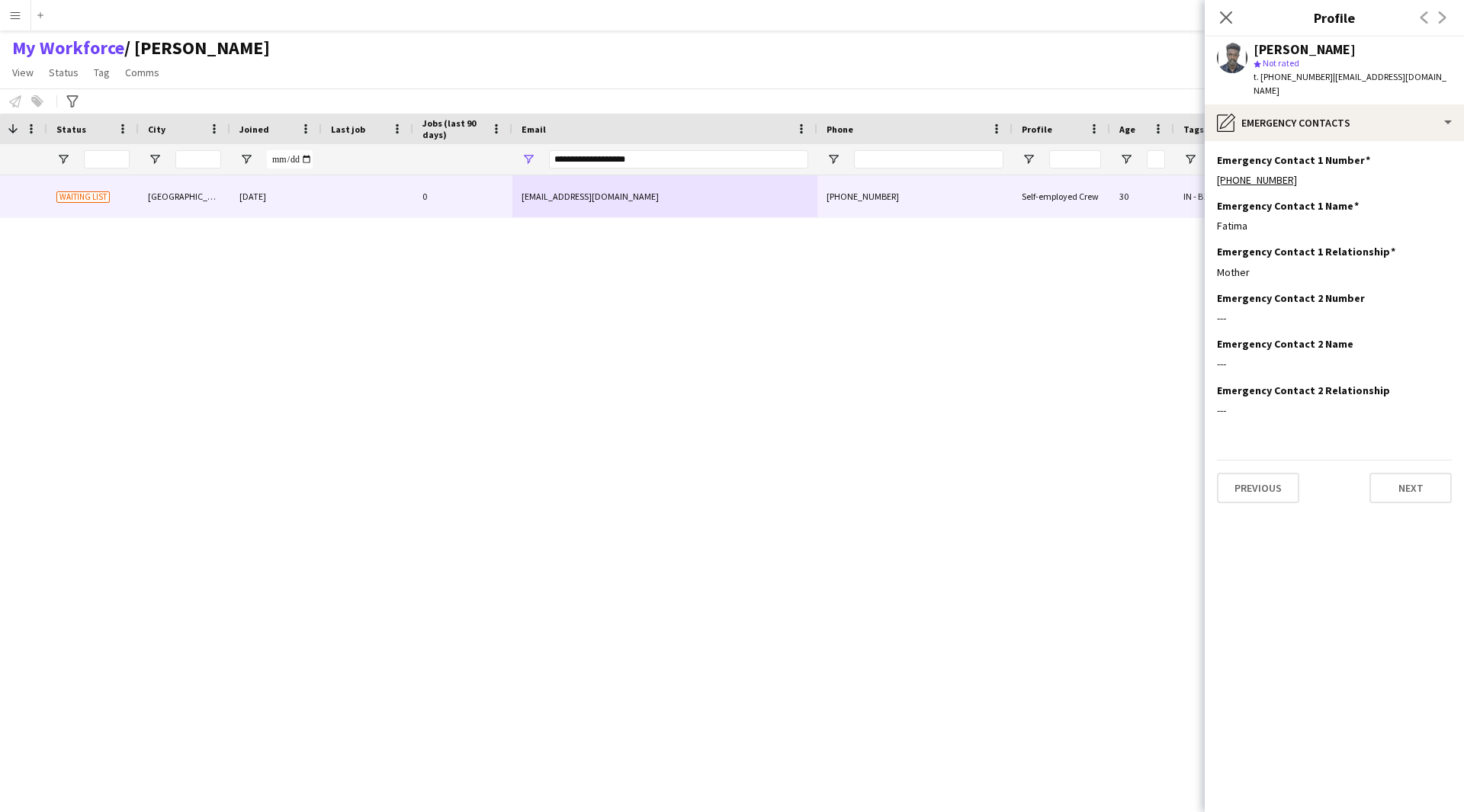
drag, startPoint x: 1259, startPoint y: 257, endPoint x: 1216, endPoint y: 261, distance: 43.2
click at [1216, 261] on app-section-data-types "Emergency Contact 1 Number Edit this field +966537604183 Emergency Contact 1 Na…" at bounding box center [1334, 477] width 259 height 671
click at [1363, 119] on div "pencil4 Emergency contacts" at bounding box center [1334, 123] width 259 height 37
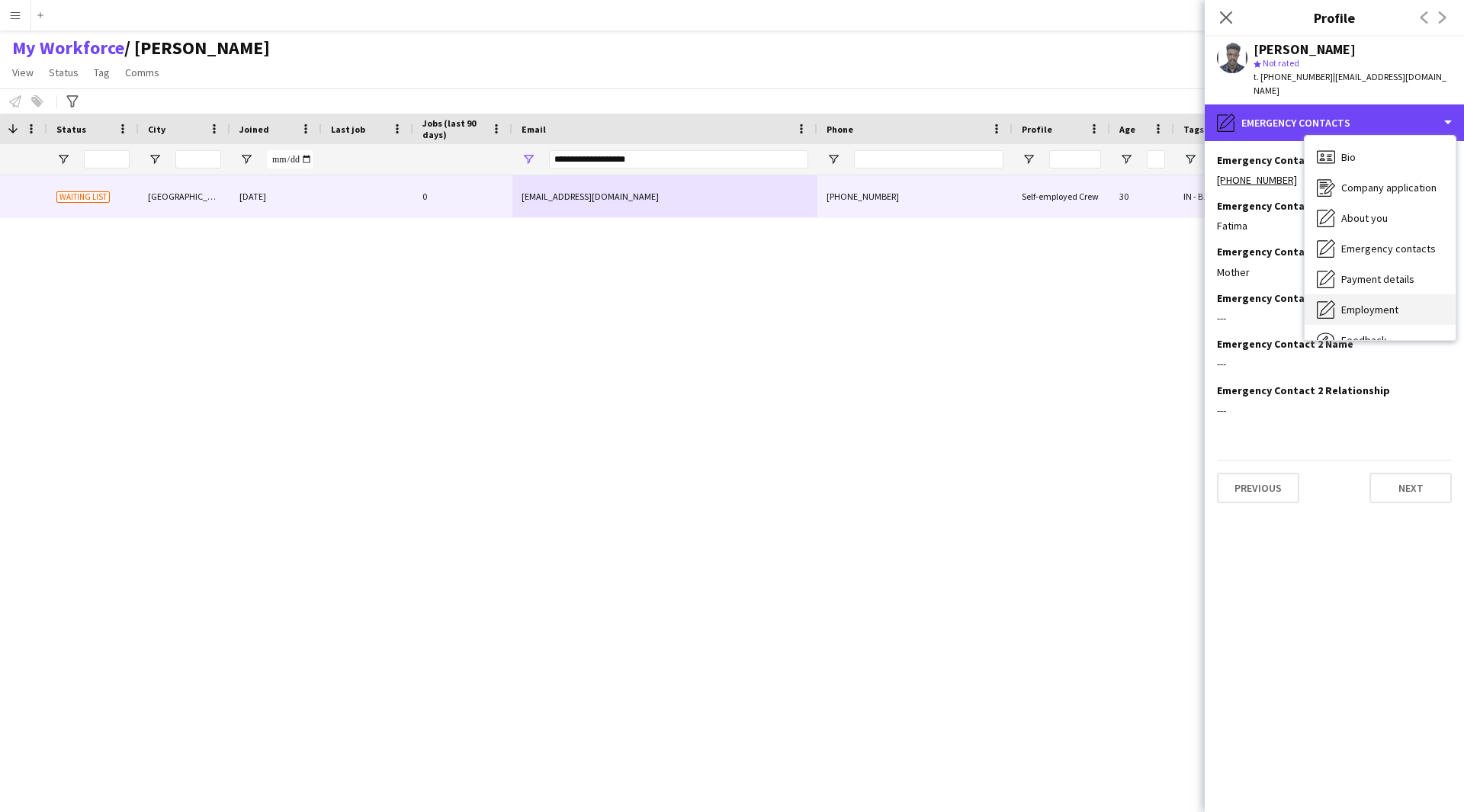
scroll to position [52, 0]
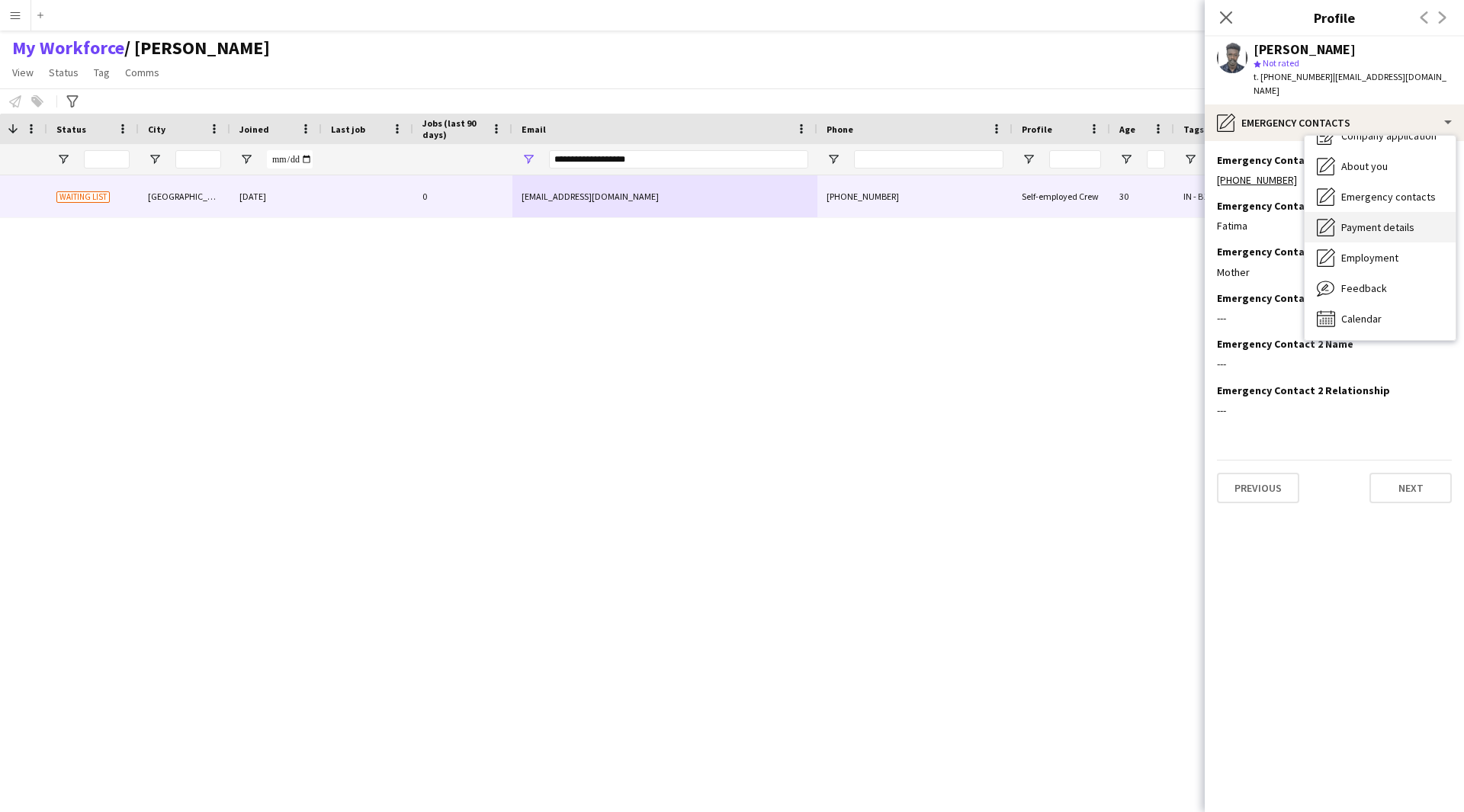
click at [1382, 221] on span "Payment details" at bounding box center [1377, 227] width 73 height 13
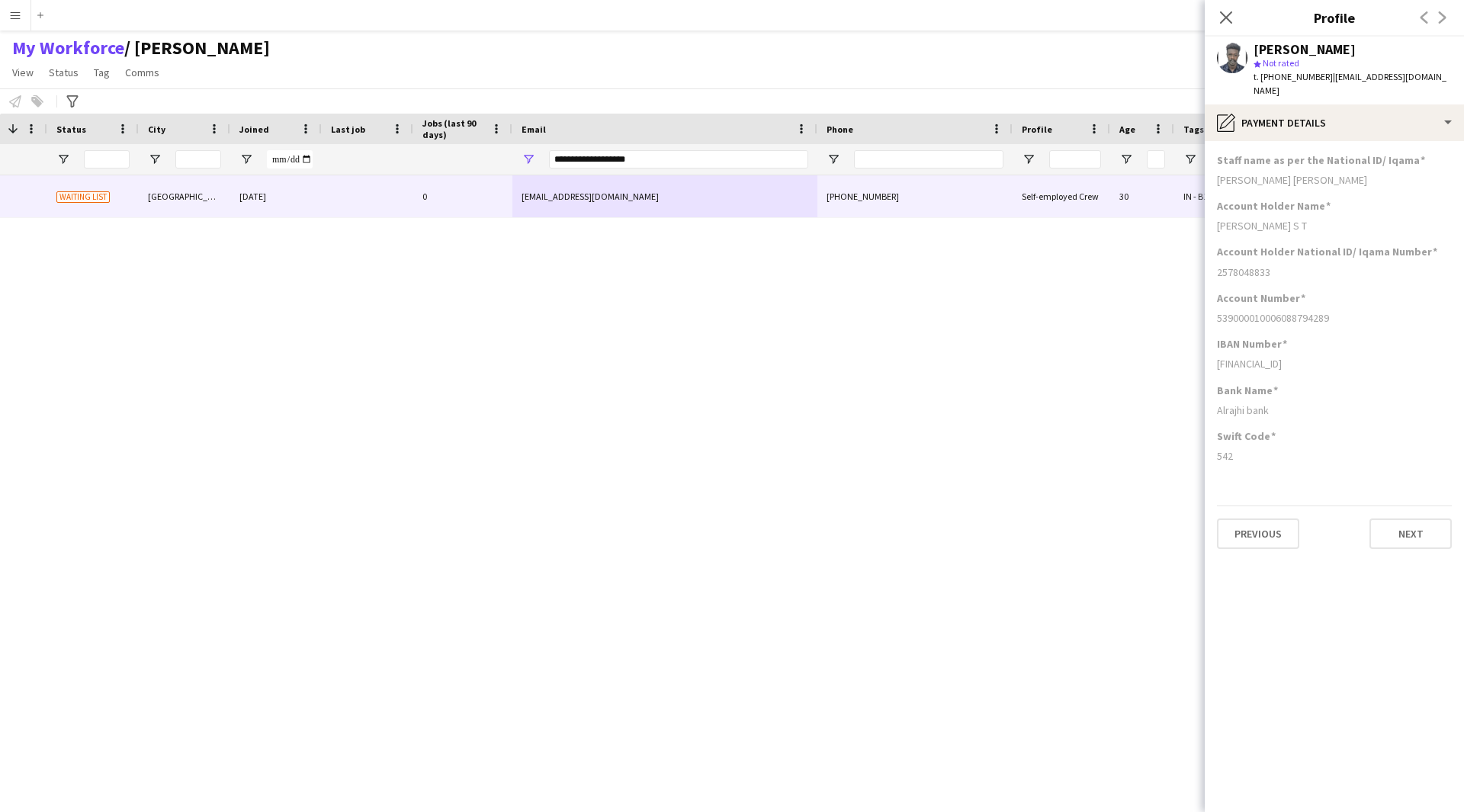
click at [1278, 404] on div "Alrajhi bank" at bounding box center [1334, 410] width 235 height 13
click at [1232, 29] on div "Close pop-in" at bounding box center [1226, 17] width 42 height 35
click at [1228, 16] on icon at bounding box center [1225, 17] width 14 height 14
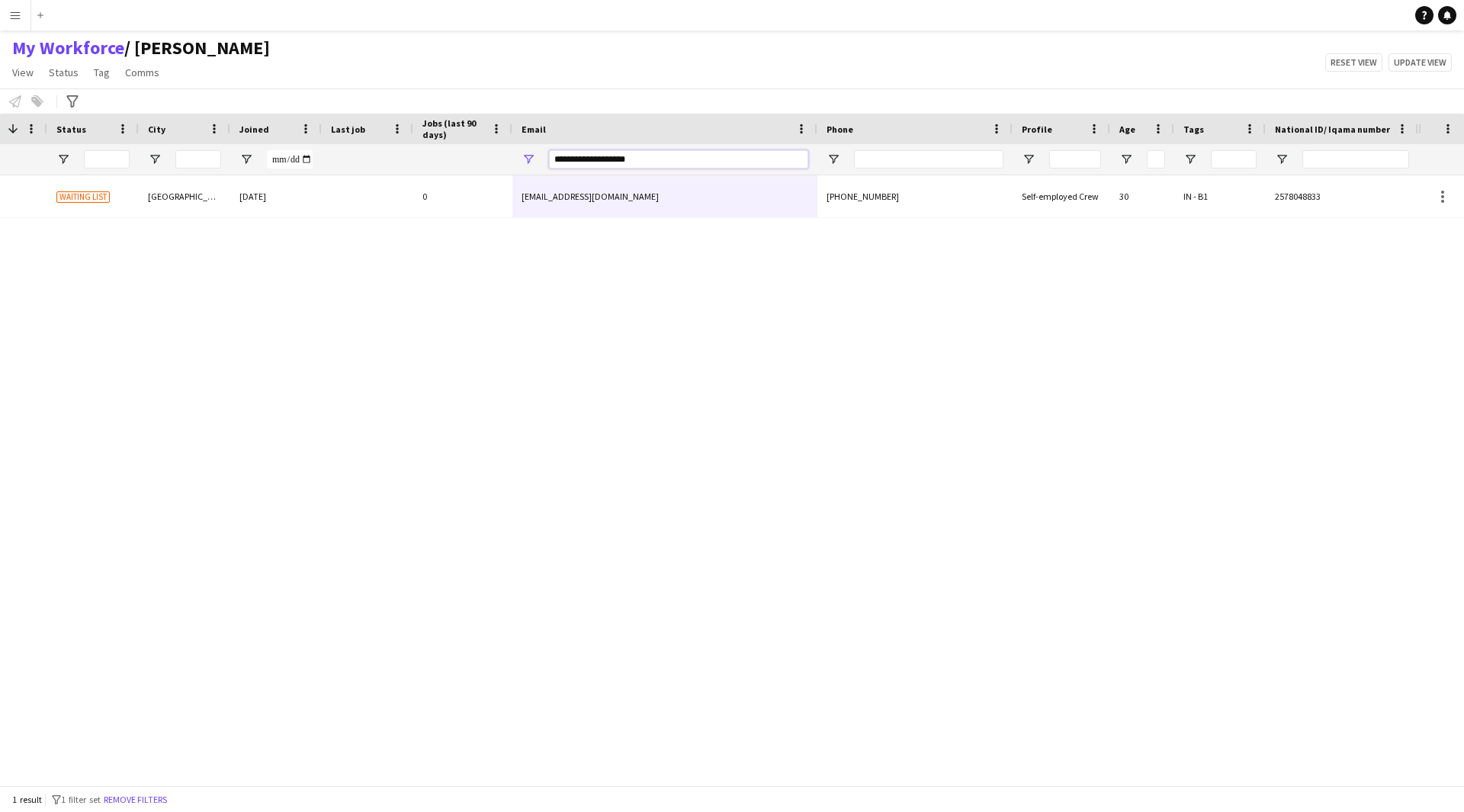
drag, startPoint x: 690, startPoint y: 161, endPoint x: 467, endPoint y: 155, distance: 223.1
click at [467, 155] on div at bounding box center [515, 159] width 1806 height 31
paste input "***"
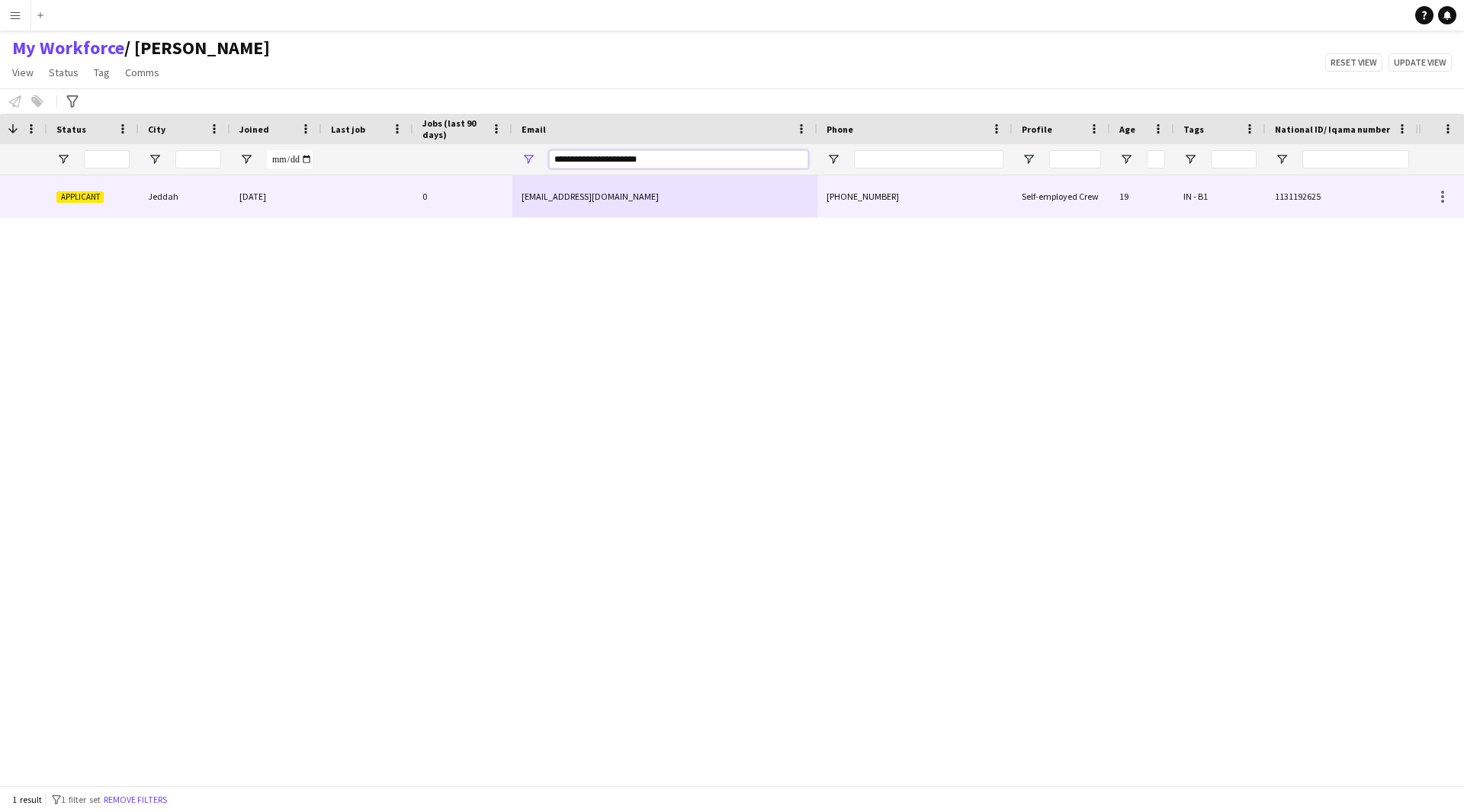
type input "**********"
click at [706, 206] on div "yousofsindi7@gmail.com" at bounding box center [664, 196] width 305 height 42
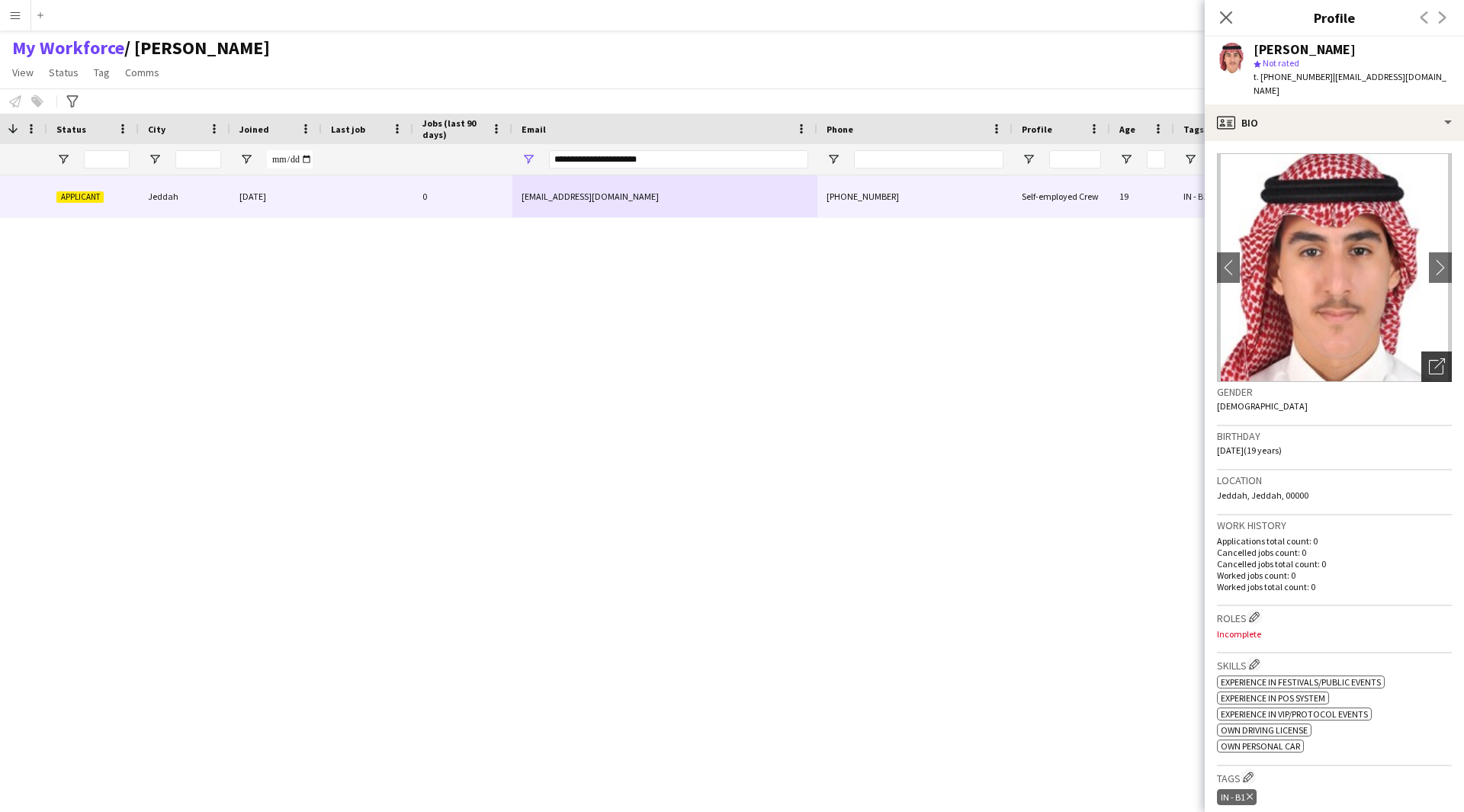
click at [1436, 351] on div "Open photos pop-in" at bounding box center [1436, 366] width 31 height 31
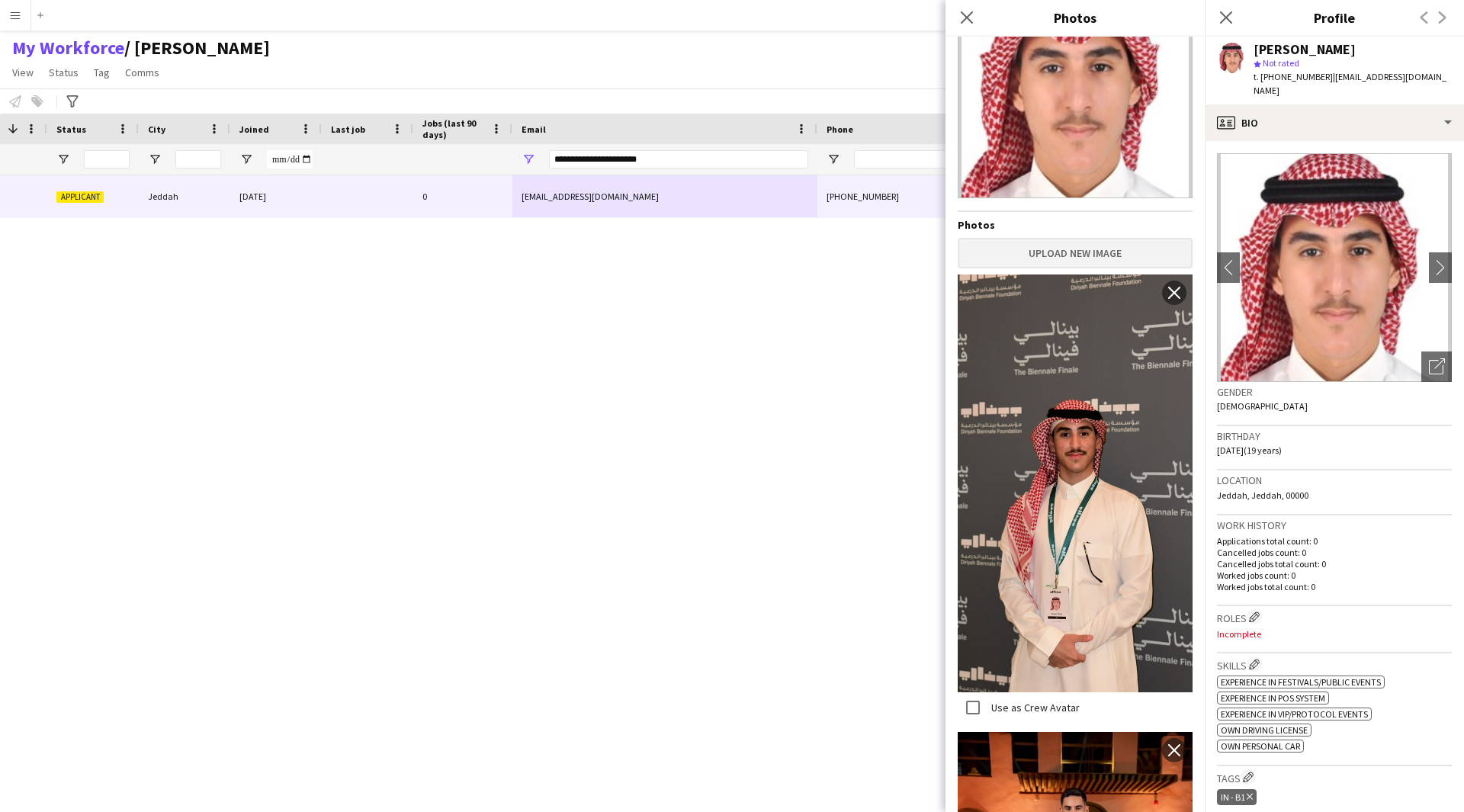
scroll to position [0, 0]
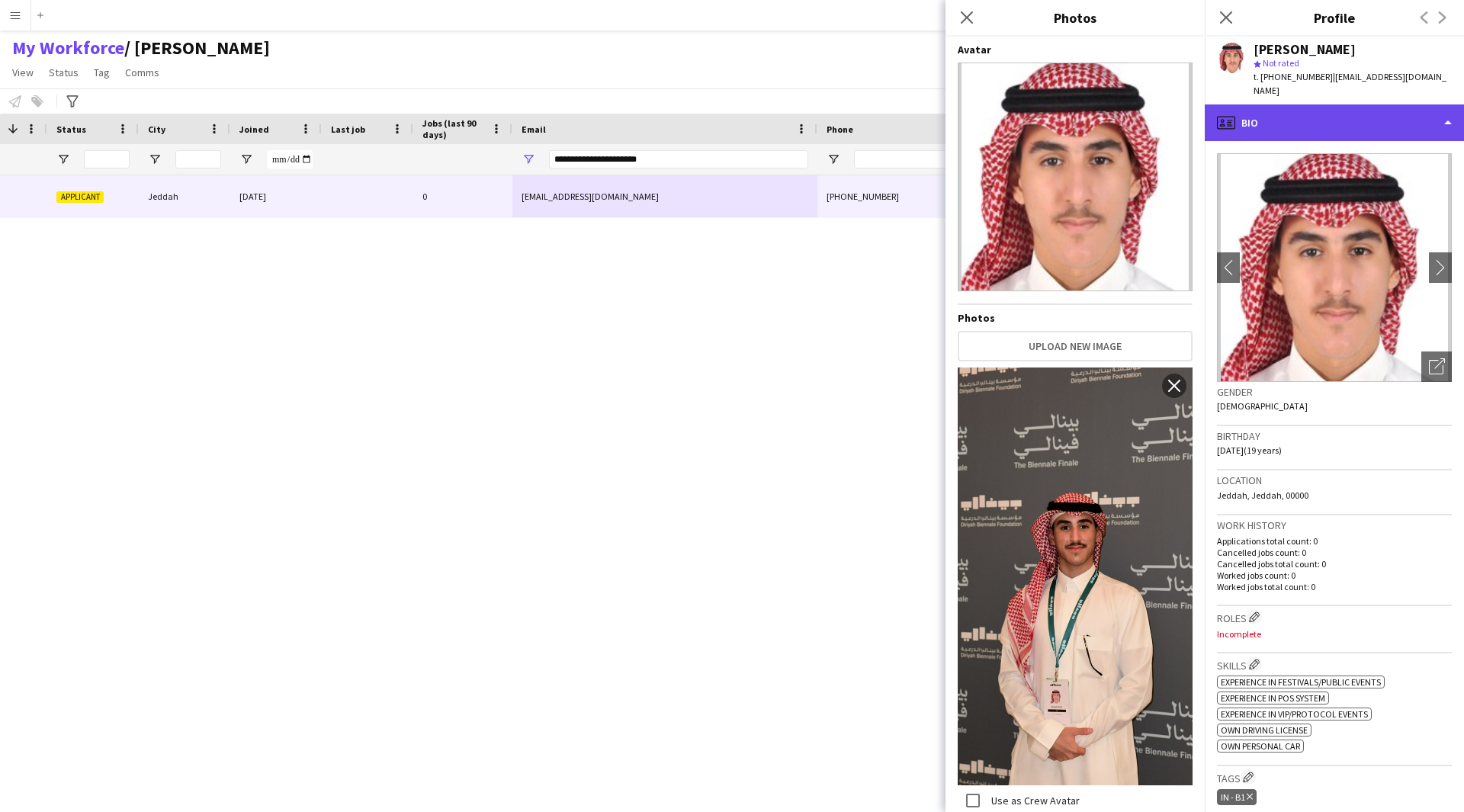
click at [1339, 117] on div "profile Bio" at bounding box center [1334, 123] width 259 height 37
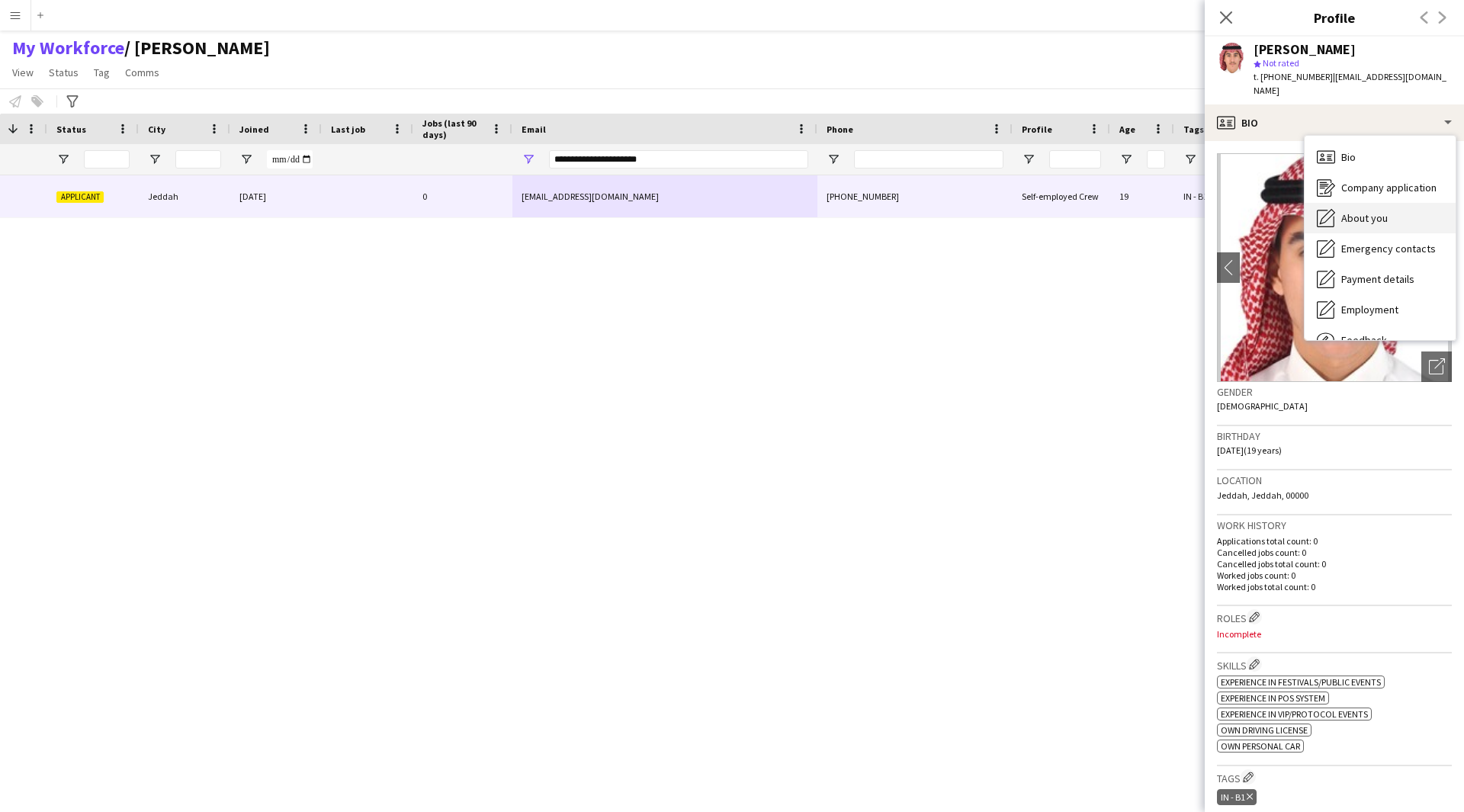
click at [1389, 203] on div "About you About you" at bounding box center [1380, 218] width 151 height 31
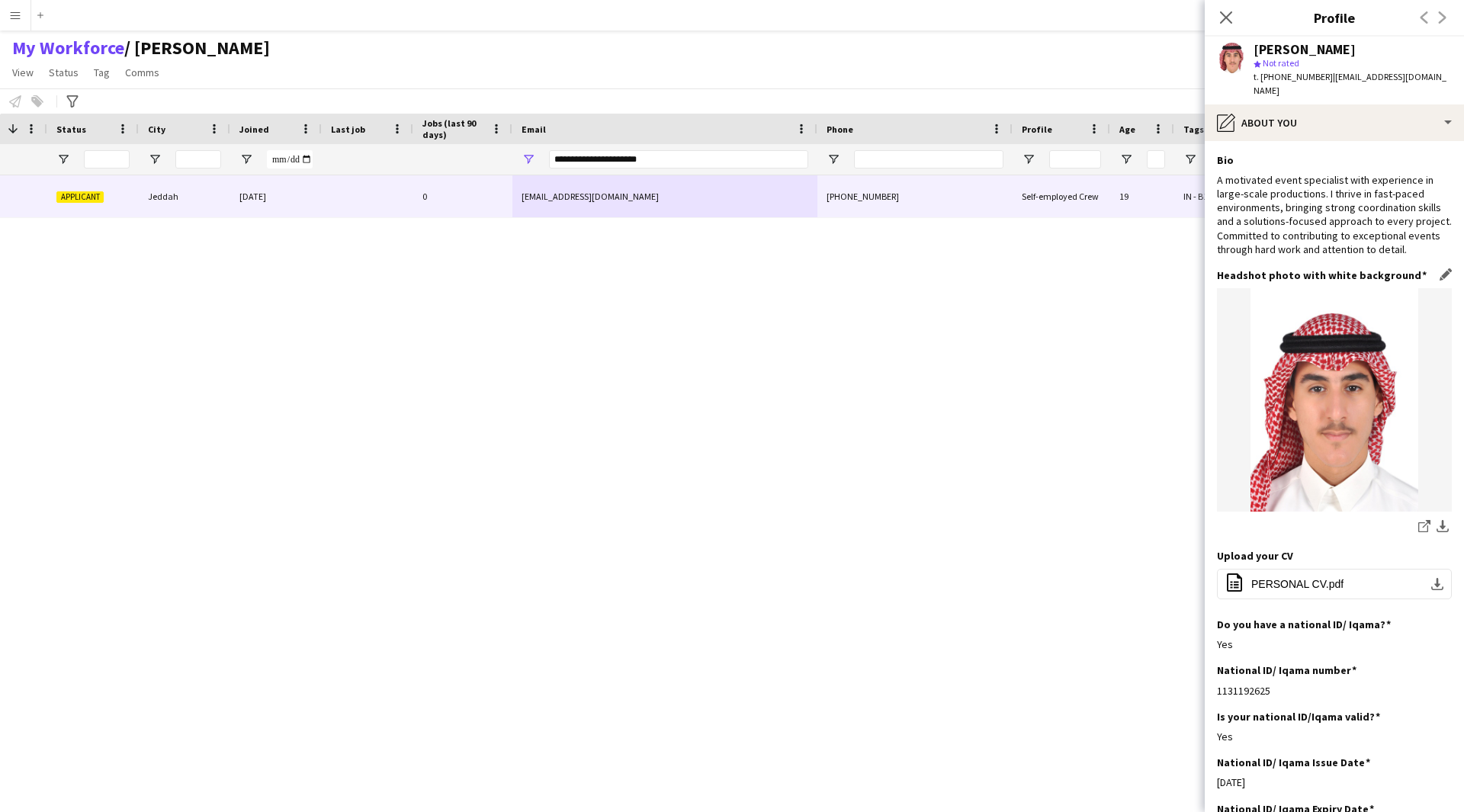
scroll to position [112, 0]
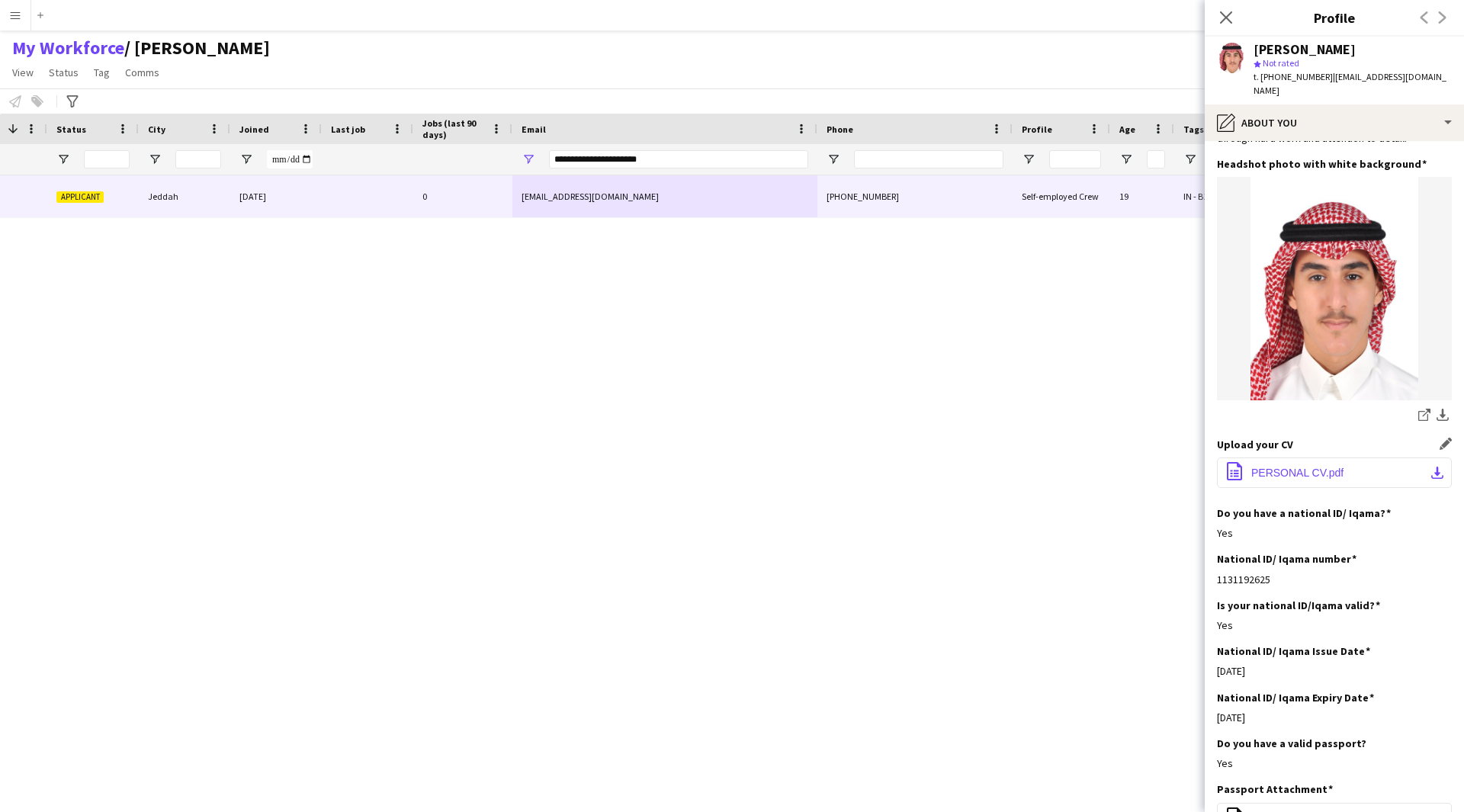
click at [1297, 466] on span "PERSONAL CV.pdf" at bounding box center [1297, 473] width 92 height 13
click at [1276, 466] on button "office-file-sheet PERSONAL CV.pdf download-bottom" at bounding box center [1334, 472] width 235 height 31
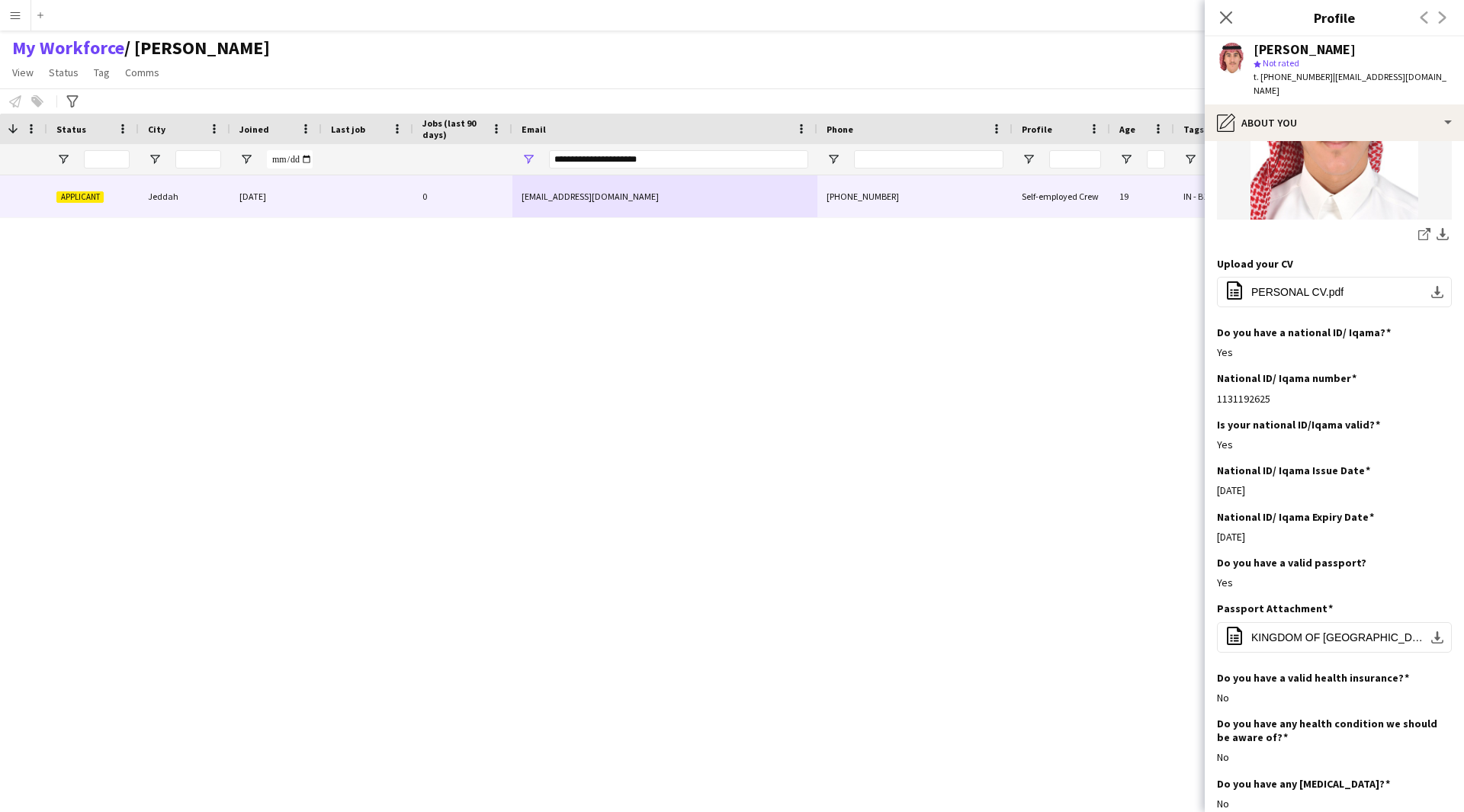
scroll to position [0, 0]
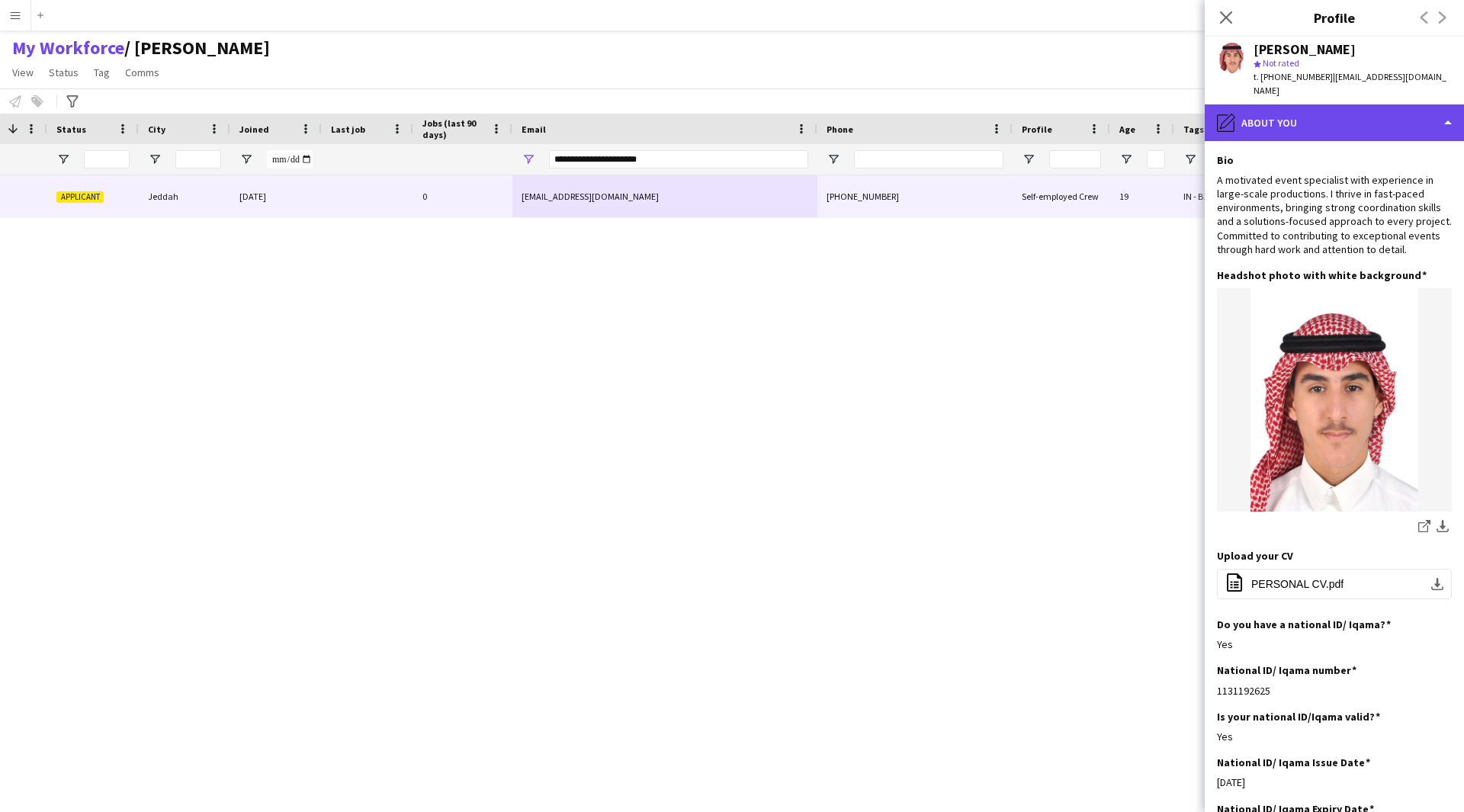
click at [1331, 104] on div "pencil4 About you" at bounding box center [1334, 123] width 259 height 37
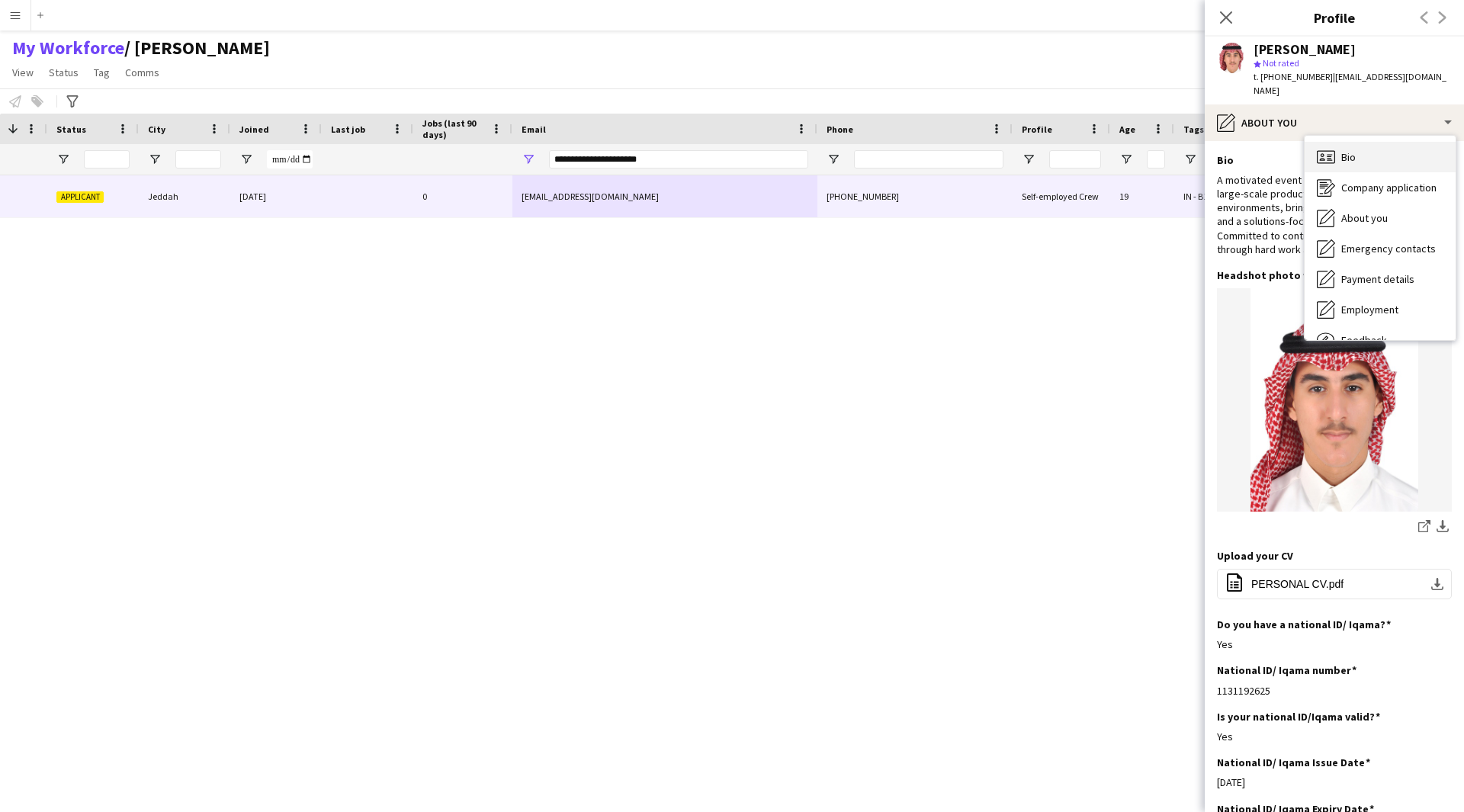
click at [1378, 142] on div "Bio Bio" at bounding box center [1380, 157] width 151 height 31
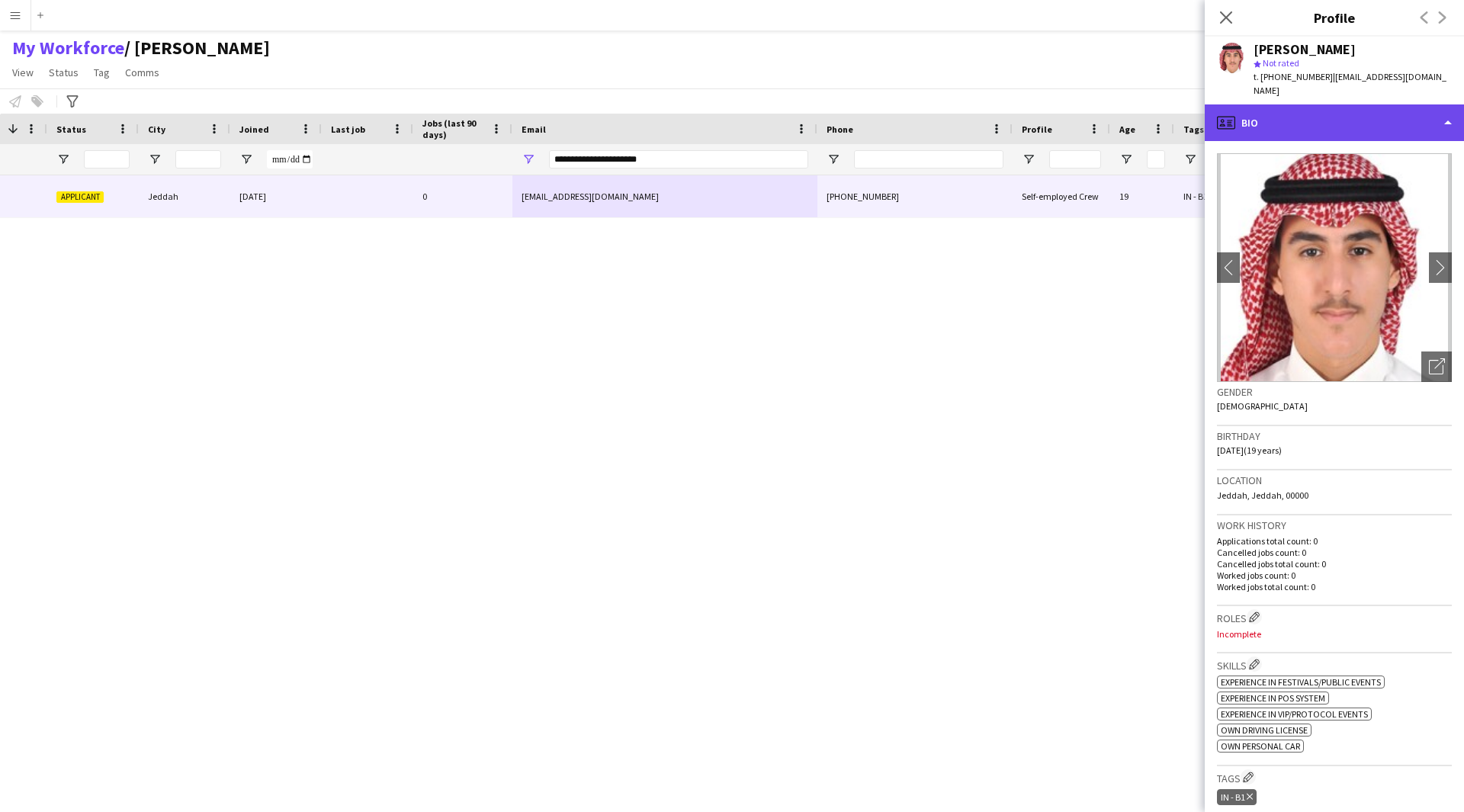
click at [1320, 120] on div "profile Bio" at bounding box center [1334, 123] width 259 height 37
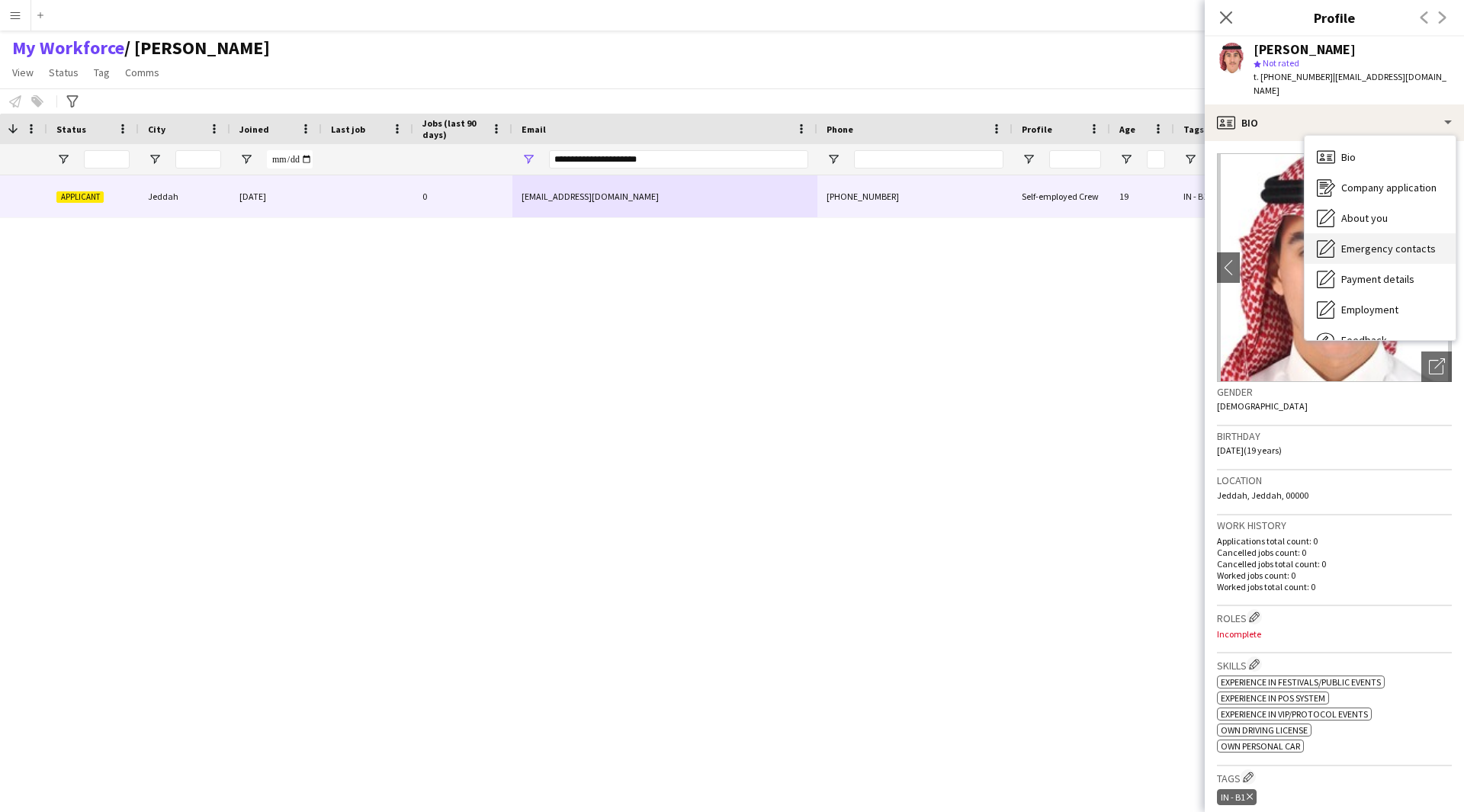
click at [1389, 242] on span "Emergency contacts" at bounding box center [1388, 248] width 94 height 13
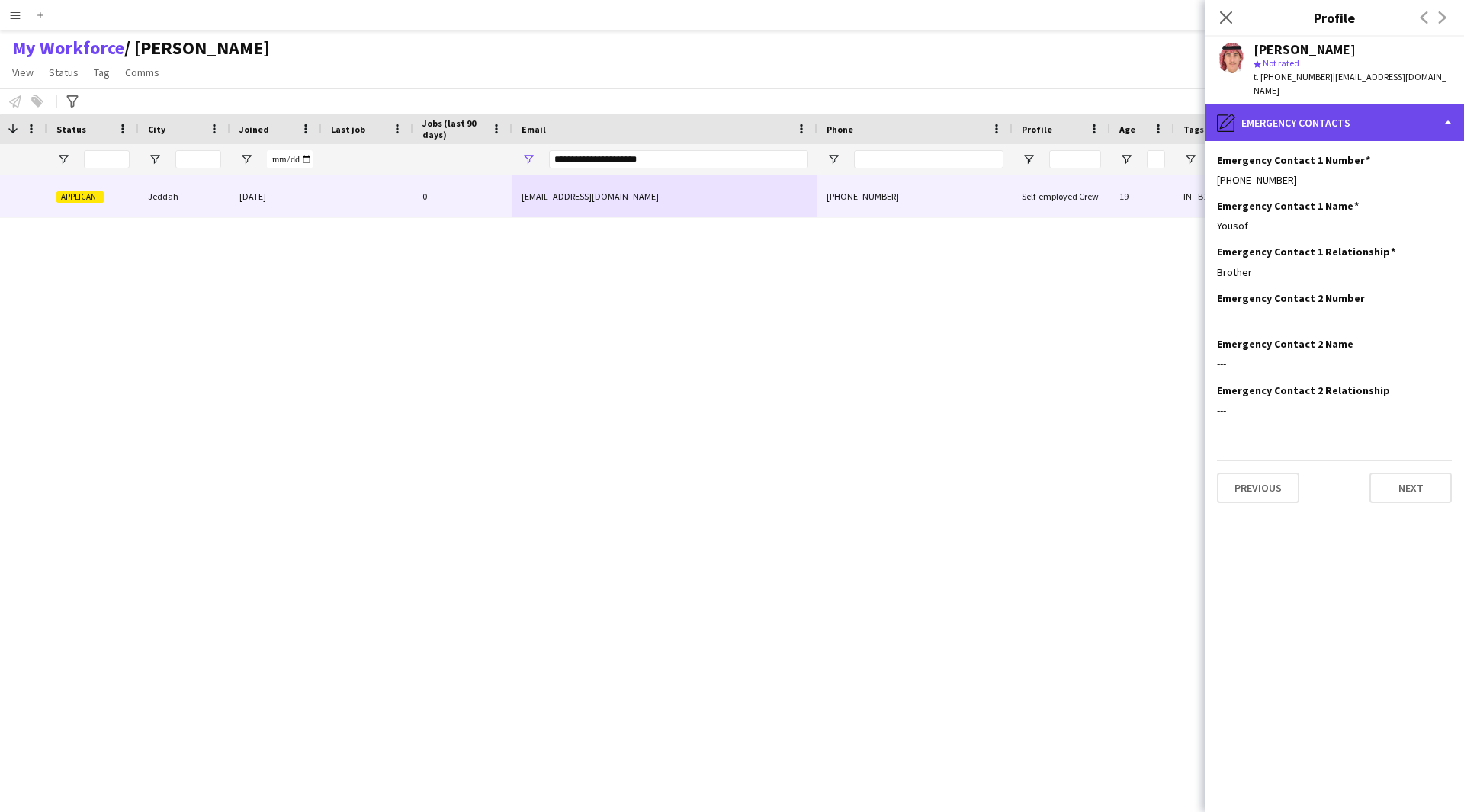
click at [1338, 104] on div "pencil4 Emergency contacts" at bounding box center [1334, 123] width 259 height 37
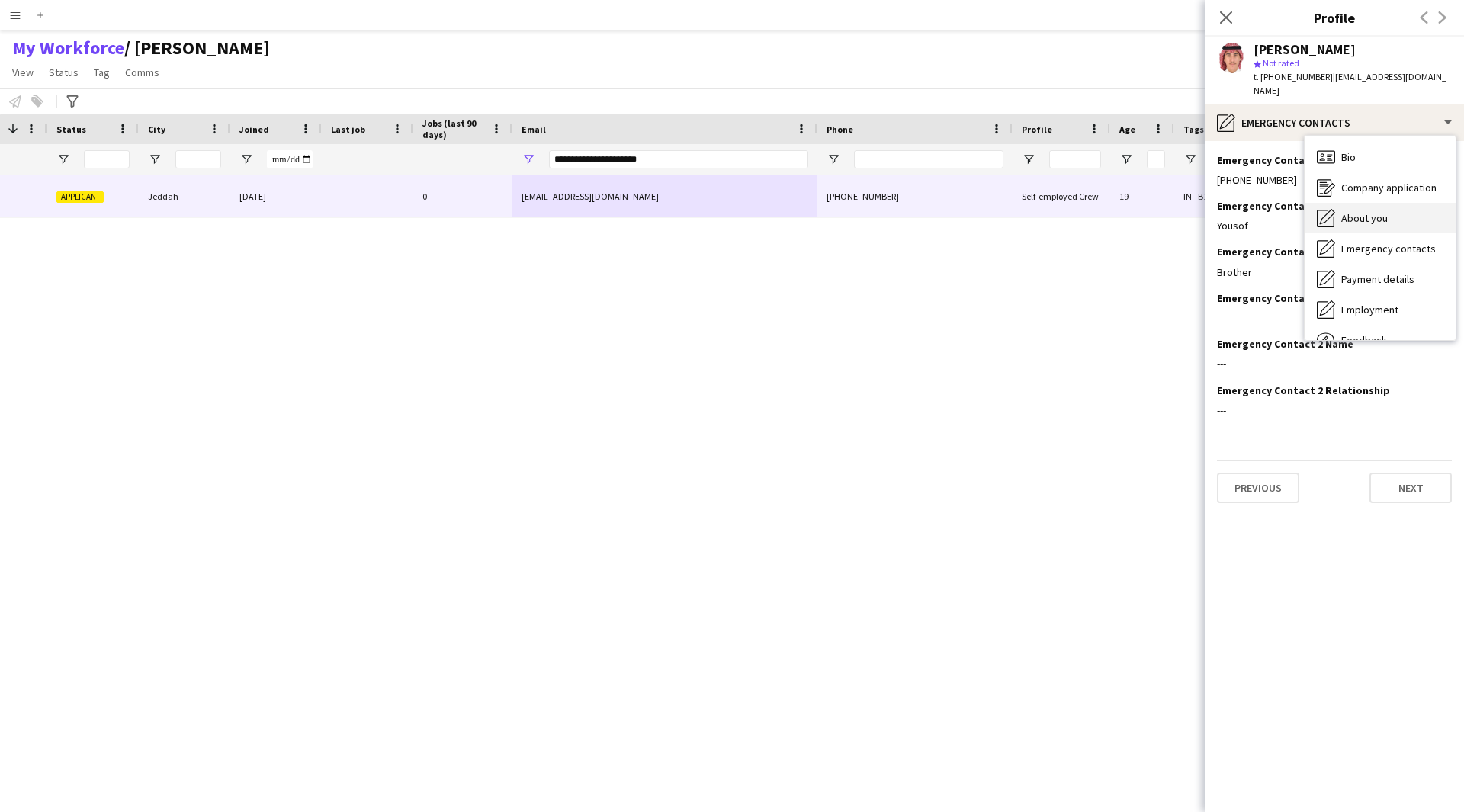
click at [1382, 211] on span "About you" at bounding box center [1363, 218] width 46 height 13
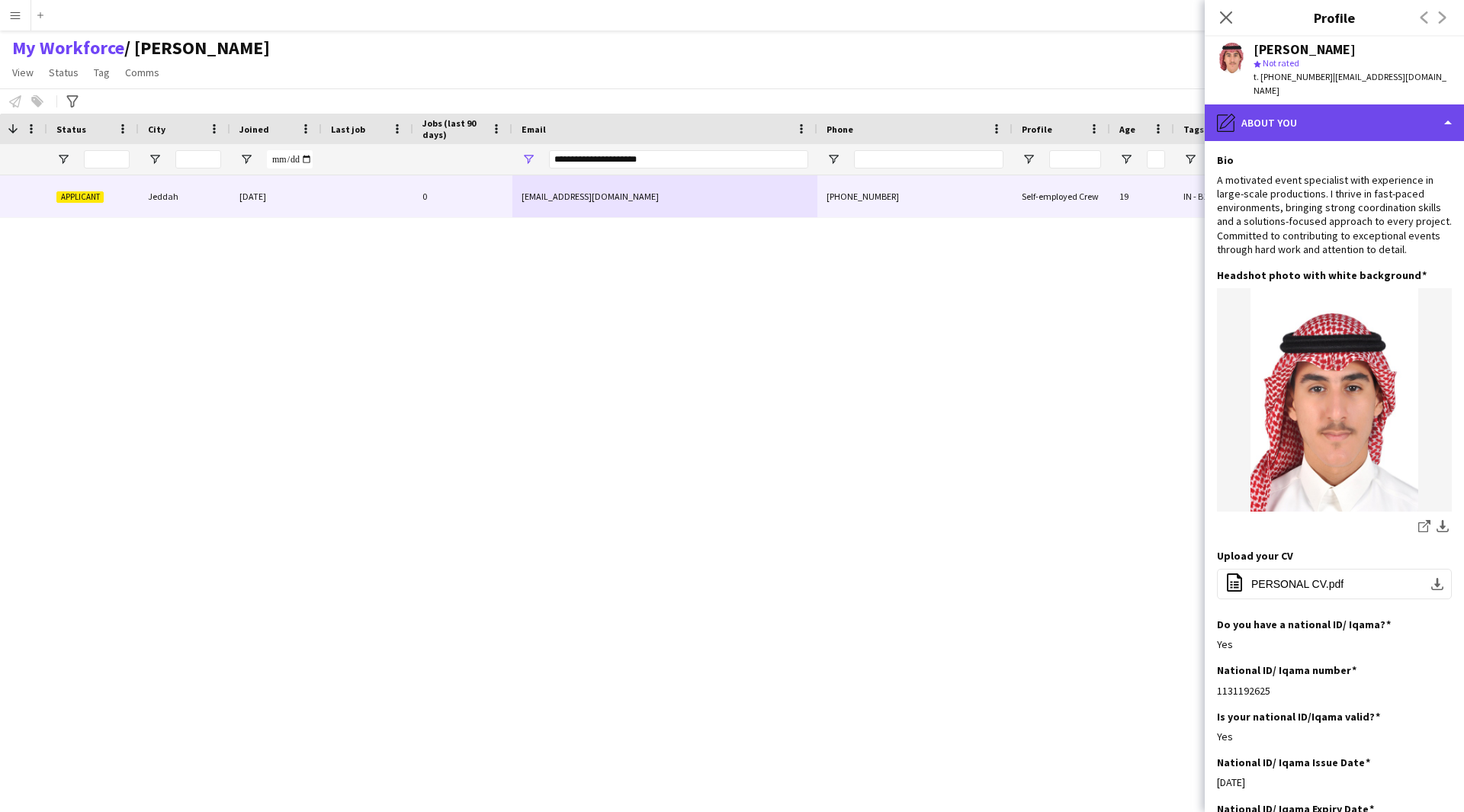
click at [1346, 112] on div "pencil4 About you" at bounding box center [1334, 123] width 259 height 37
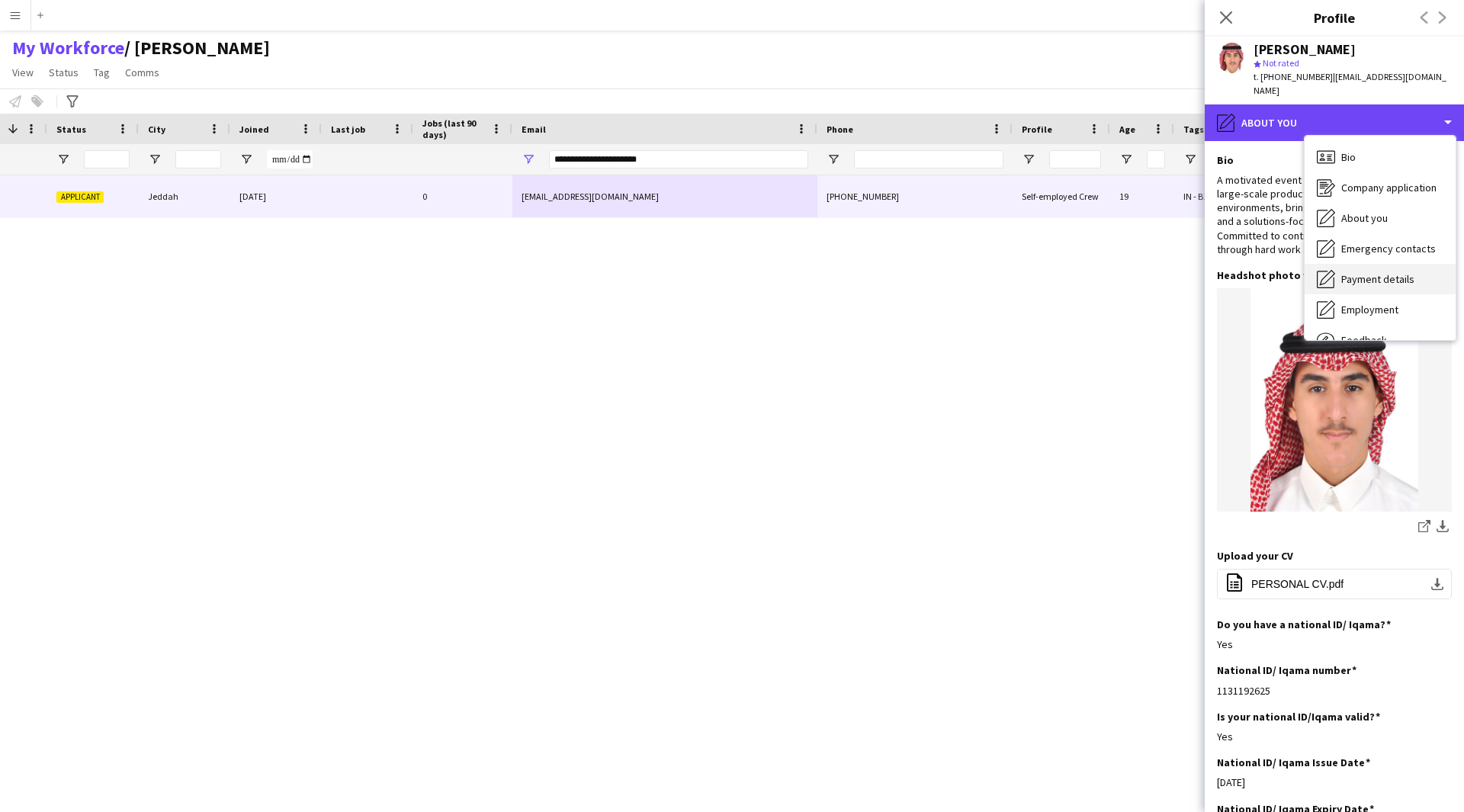
scroll to position [52, 0]
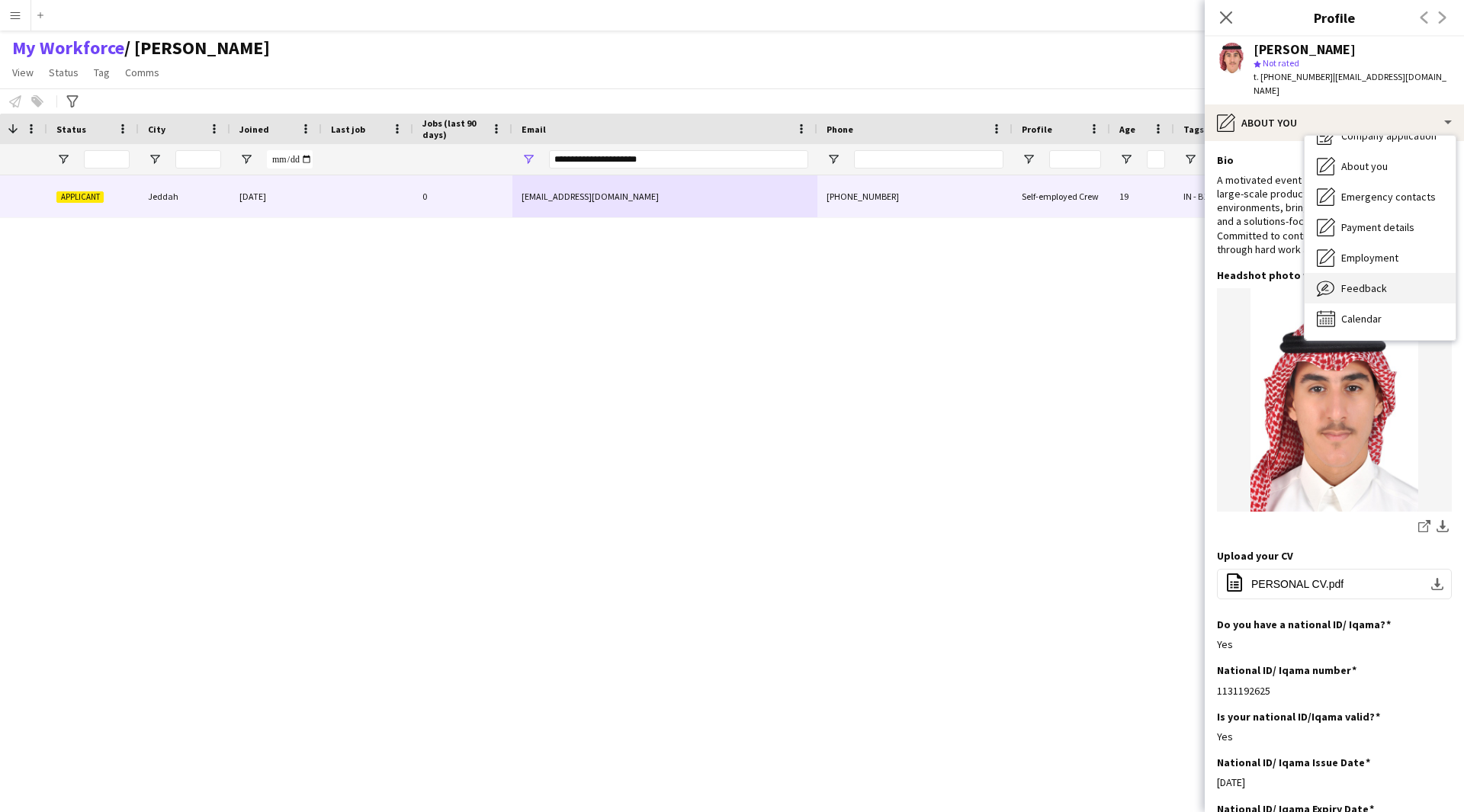
click at [1374, 281] on span "Feedback" at bounding box center [1363, 287] width 46 height 13
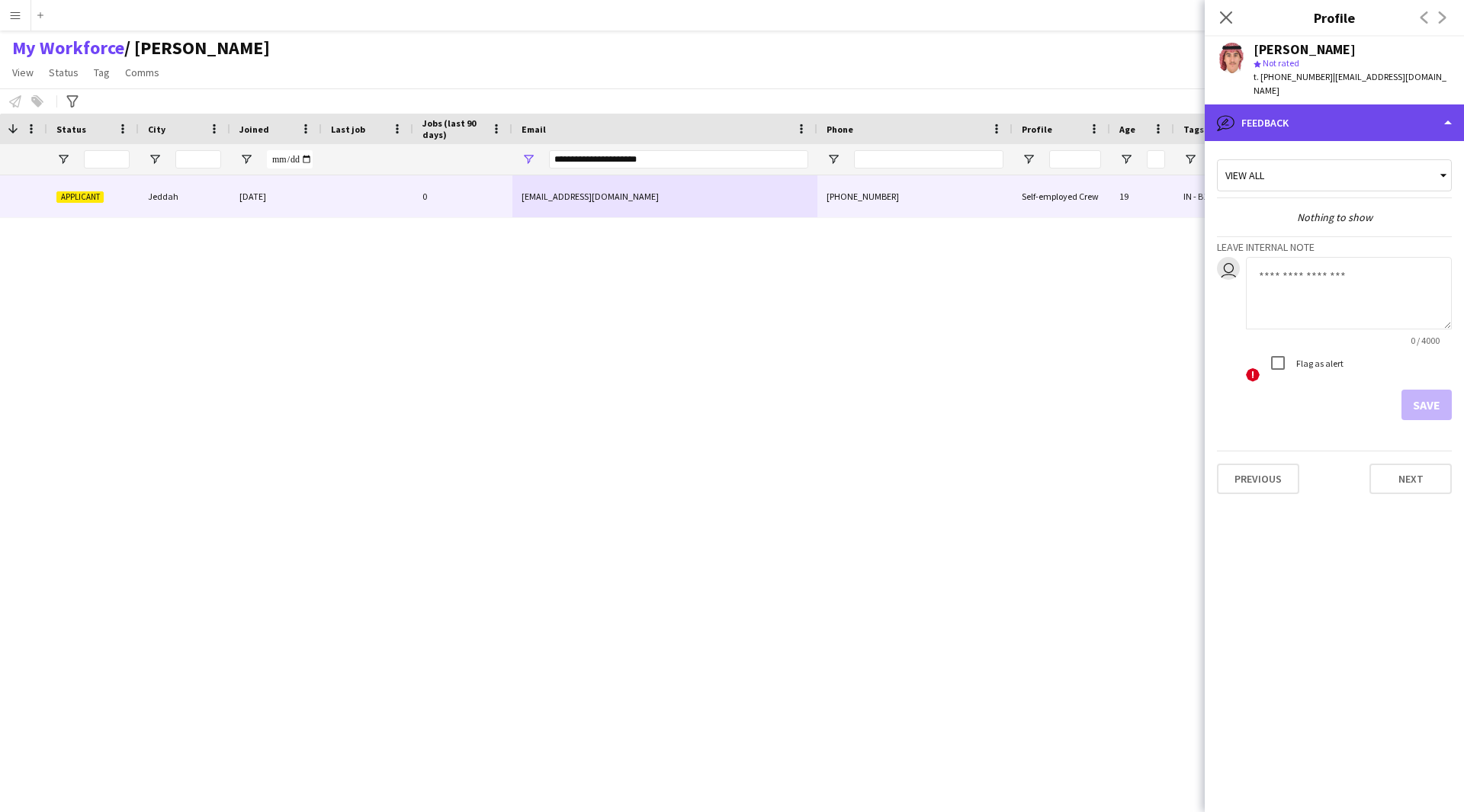
click at [1362, 119] on div "bubble-pencil Feedback" at bounding box center [1334, 123] width 259 height 37
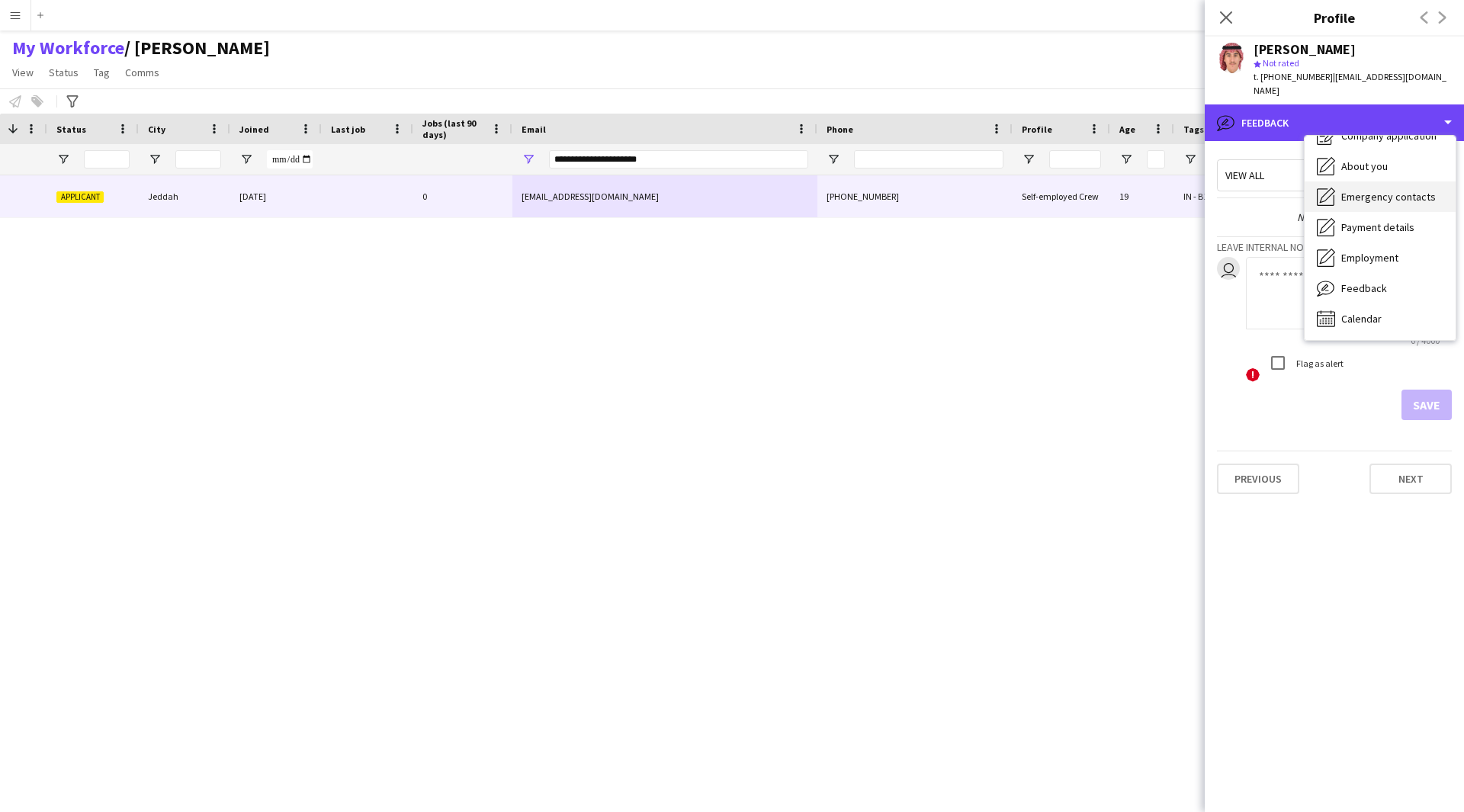
scroll to position [0, 0]
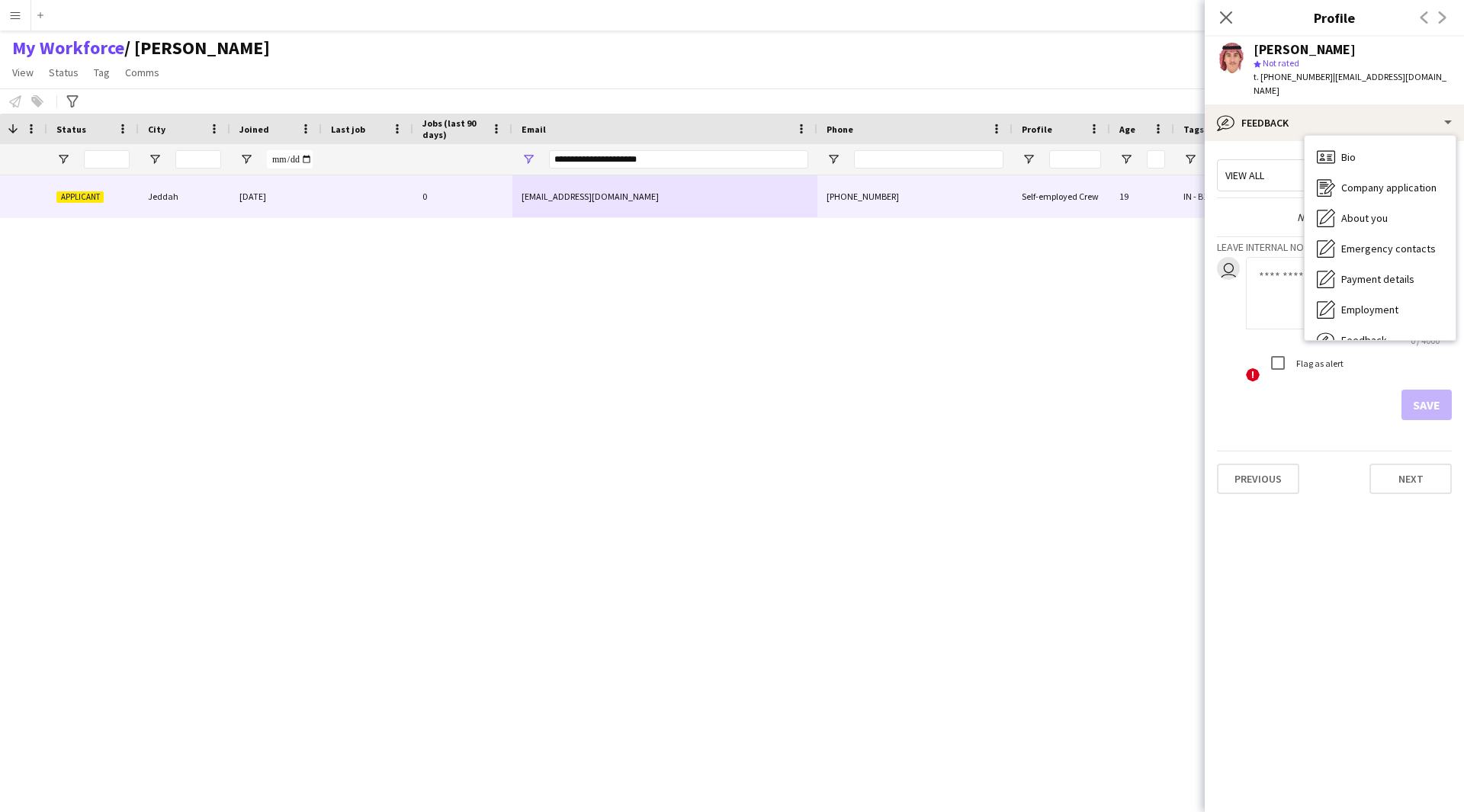
click at [1389, 136] on div "Bio Bio Company application Company application About you About you Emergency c…" at bounding box center [1380, 238] width 151 height 204
click at [1385, 272] on span "Payment details" at bounding box center [1377, 279] width 73 height 13
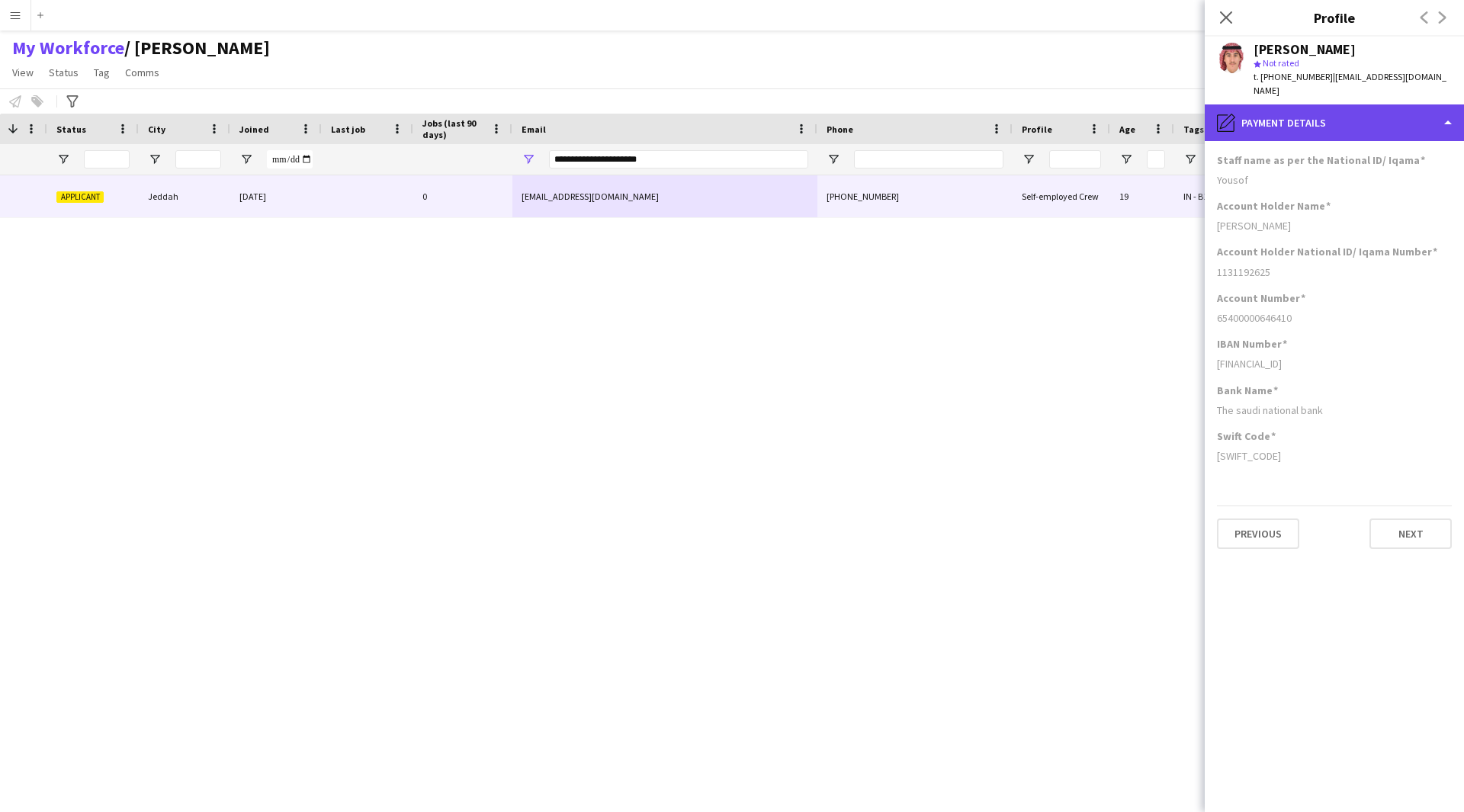
click at [1356, 113] on div "pencil4 Payment details" at bounding box center [1334, 123] width 259 height 37
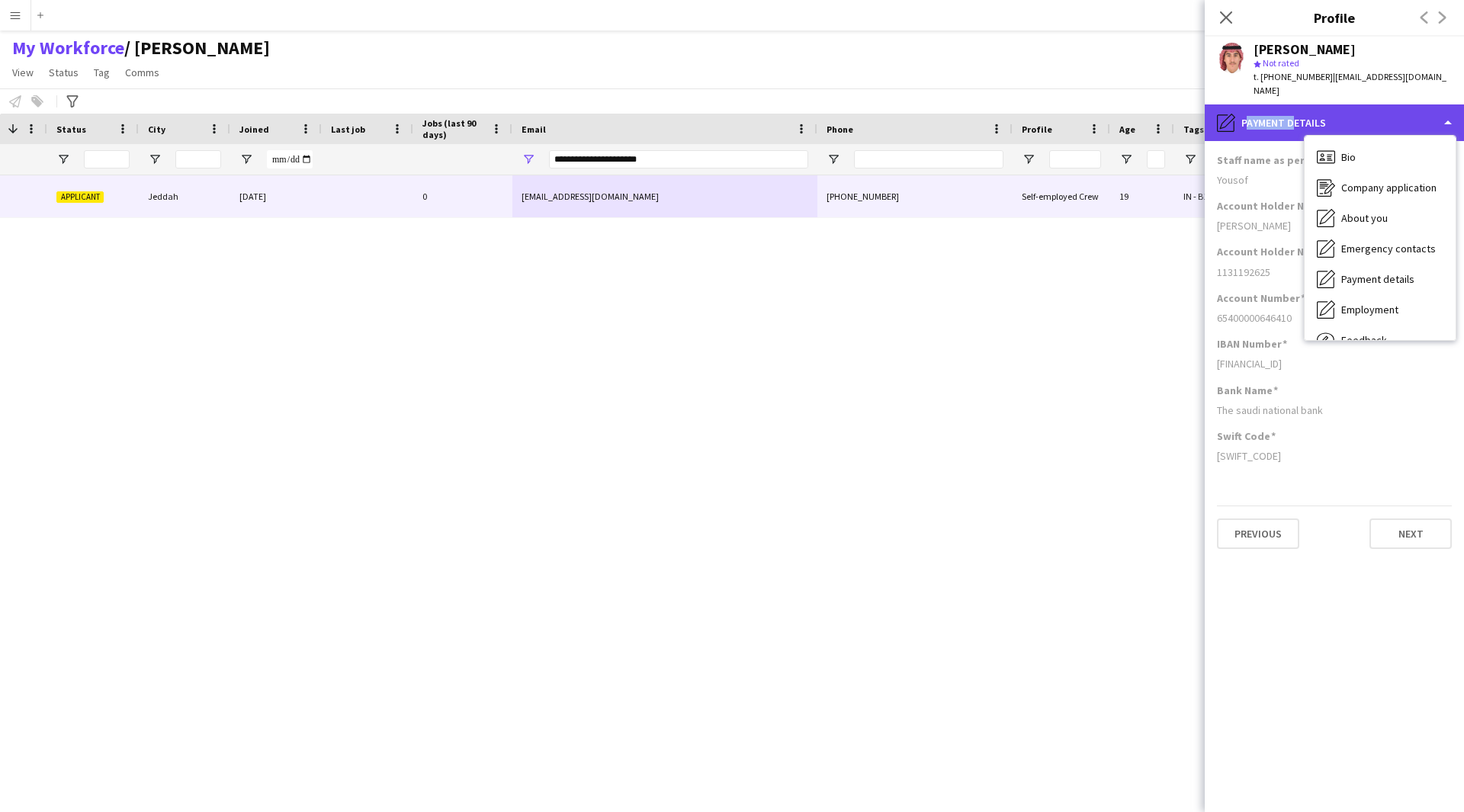
drag, startPoint x: 1356, startPoint y: 113, endPoint x: 1287, endPoint y: 108, distance: 69.2
click at [1287, 108] on div "pencil4 Payment details" at bounding box center [1334, 123] width 259 height 37
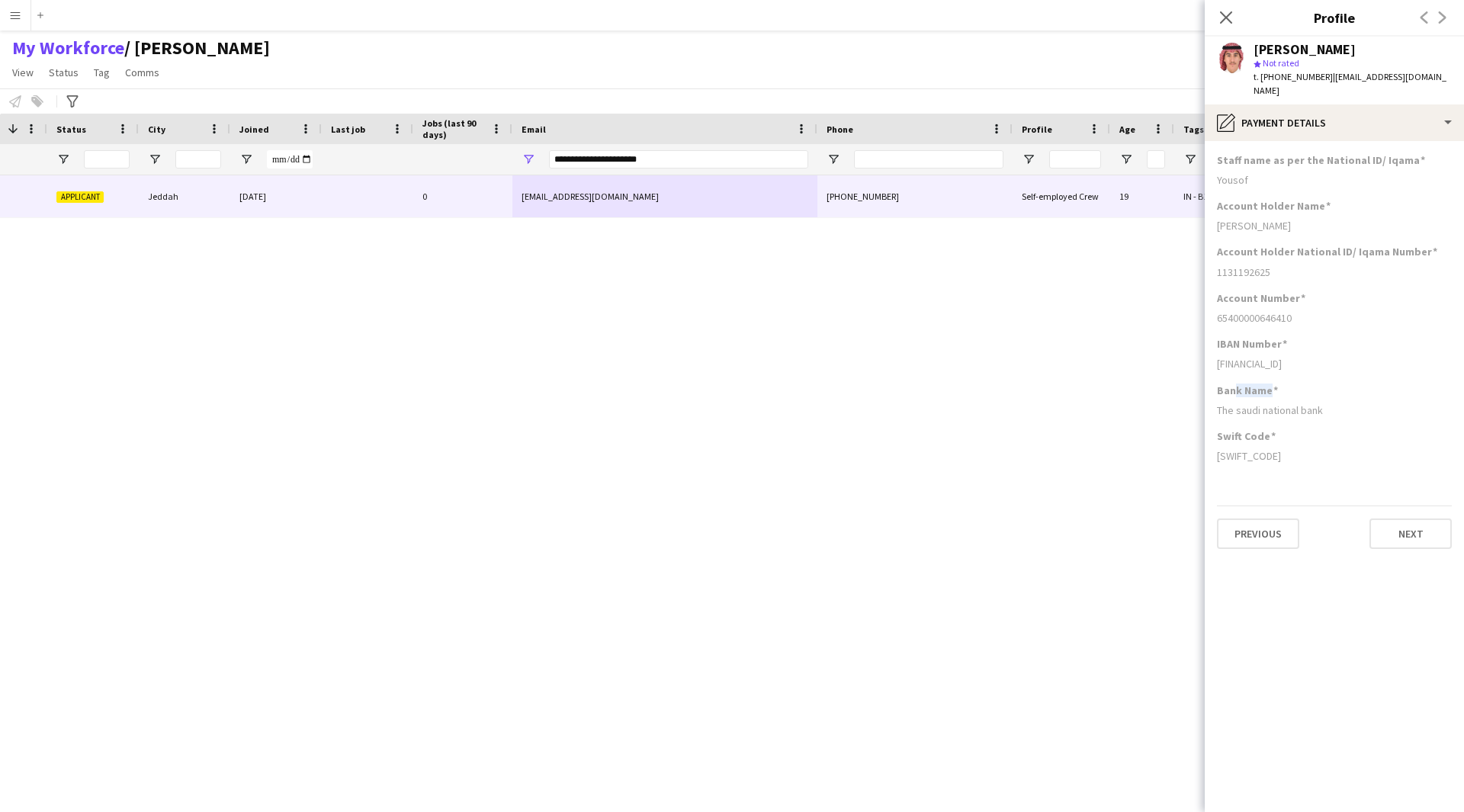
drag, startPoint x: 1282, startPoint y: 378, endPoint x: 1235, endPoint y: 382, distance: 47.2
click at [1235, 383] on div "Bank Name" at bounding box center [1334, 390] width 235 height 13
click at [1363, 104] on div "pencil4 Payment details" at bounding box center [1334, 123] width 259 height 37
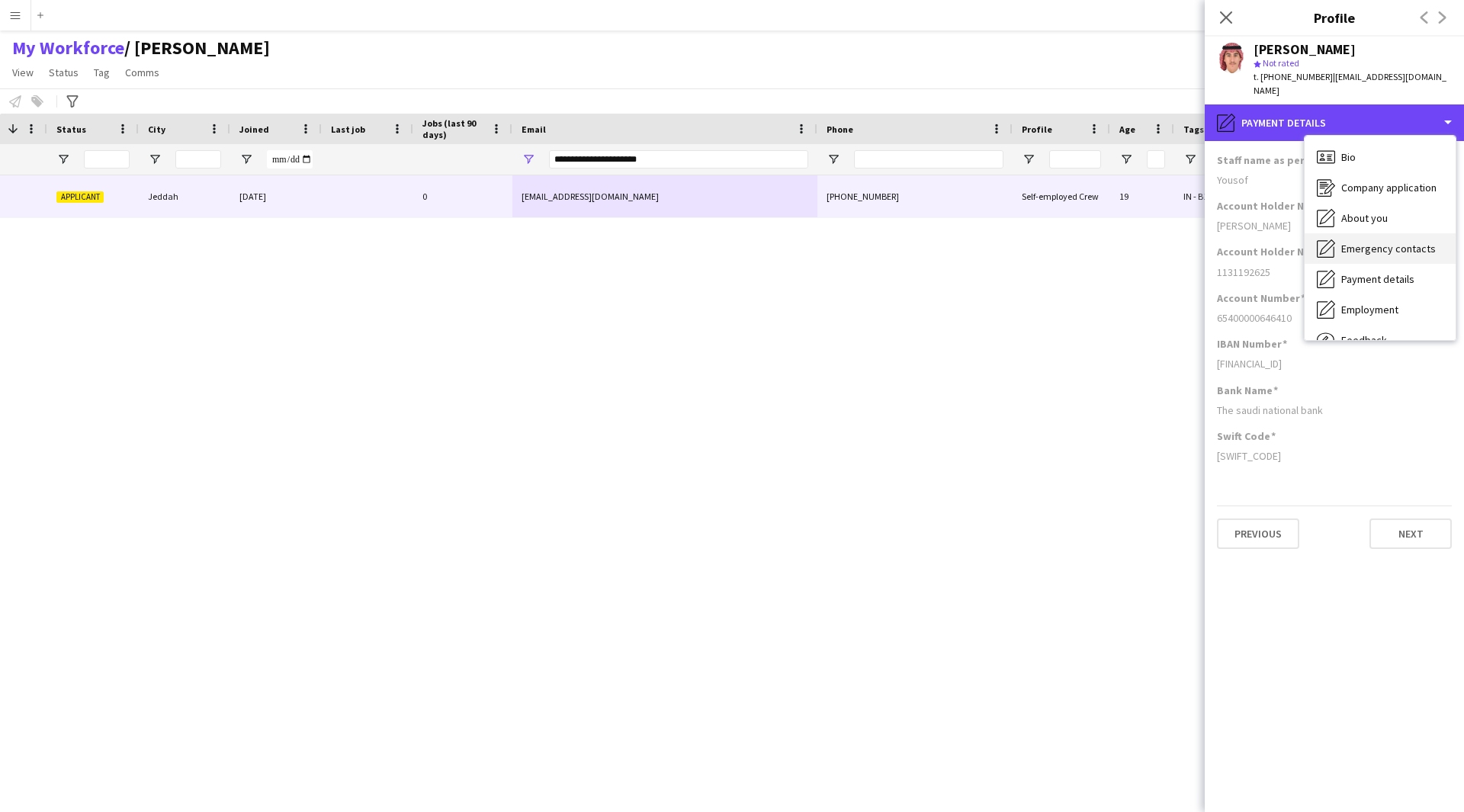
scroll to position [52, 0]
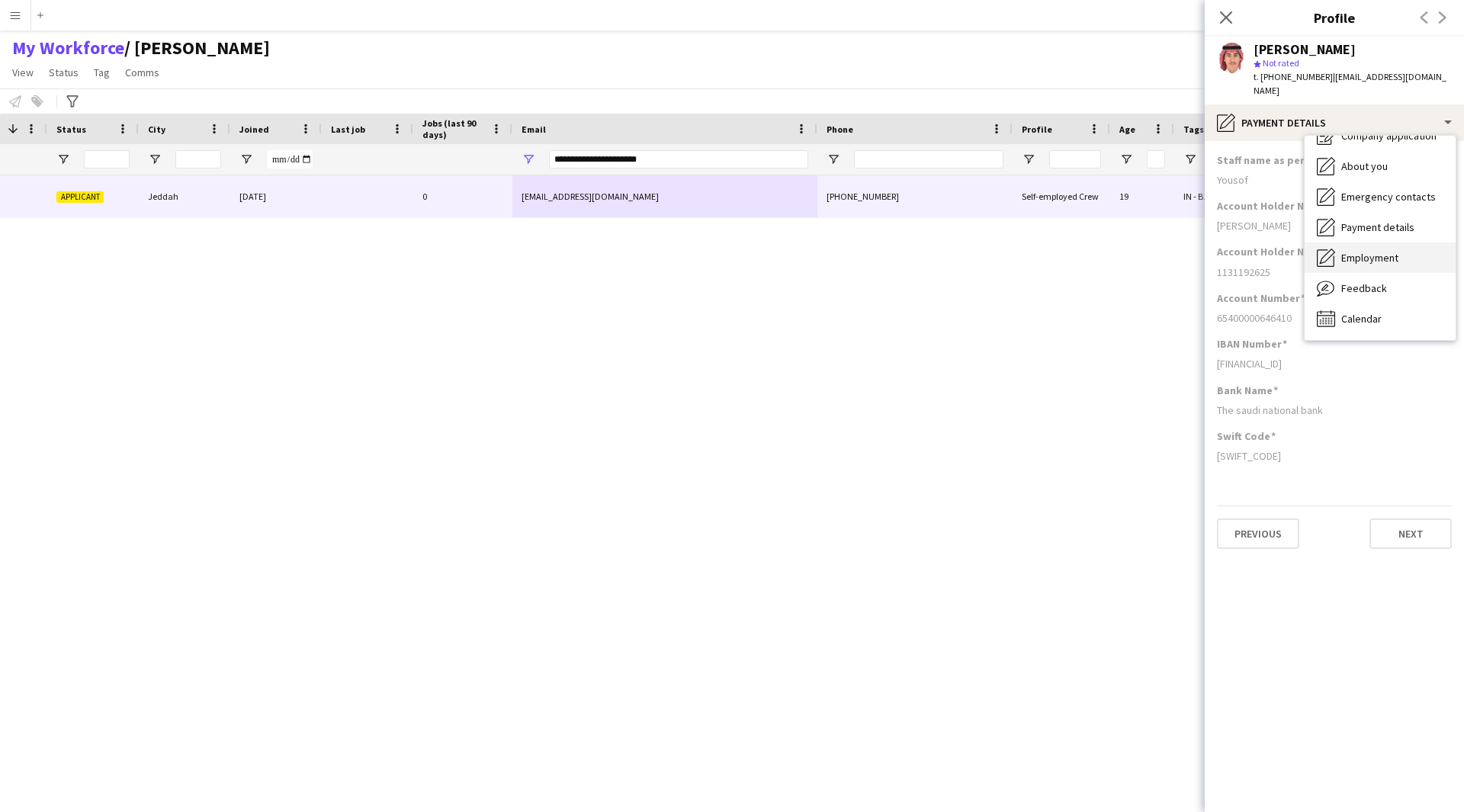
click at [1386, 254] on div "Employment Employment" at bounding box center [1380, 258] width 151 height 31
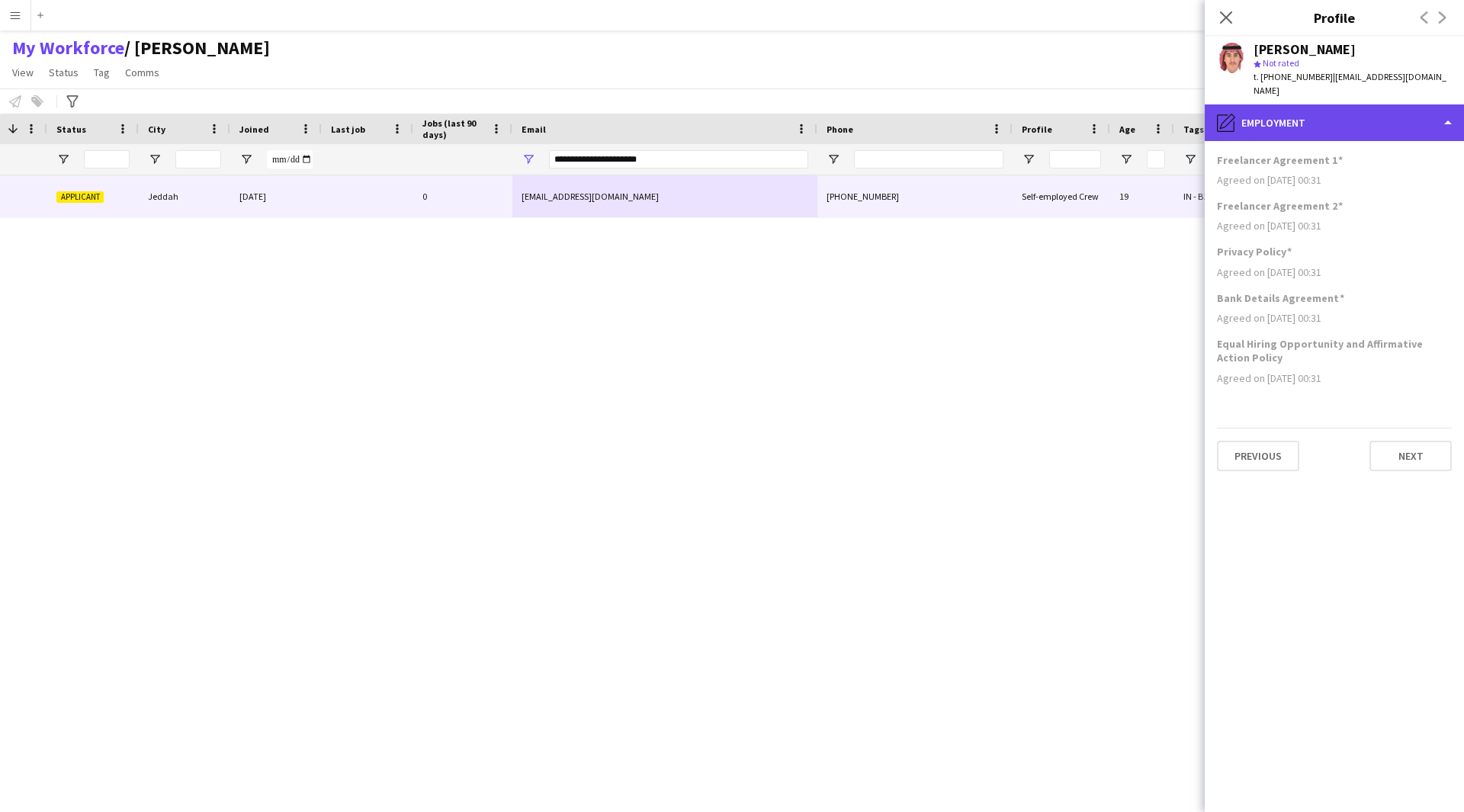
click at [1356, 121] on div "pencil4 Employment" at bounding box center [1334, 123] width 259 height 37
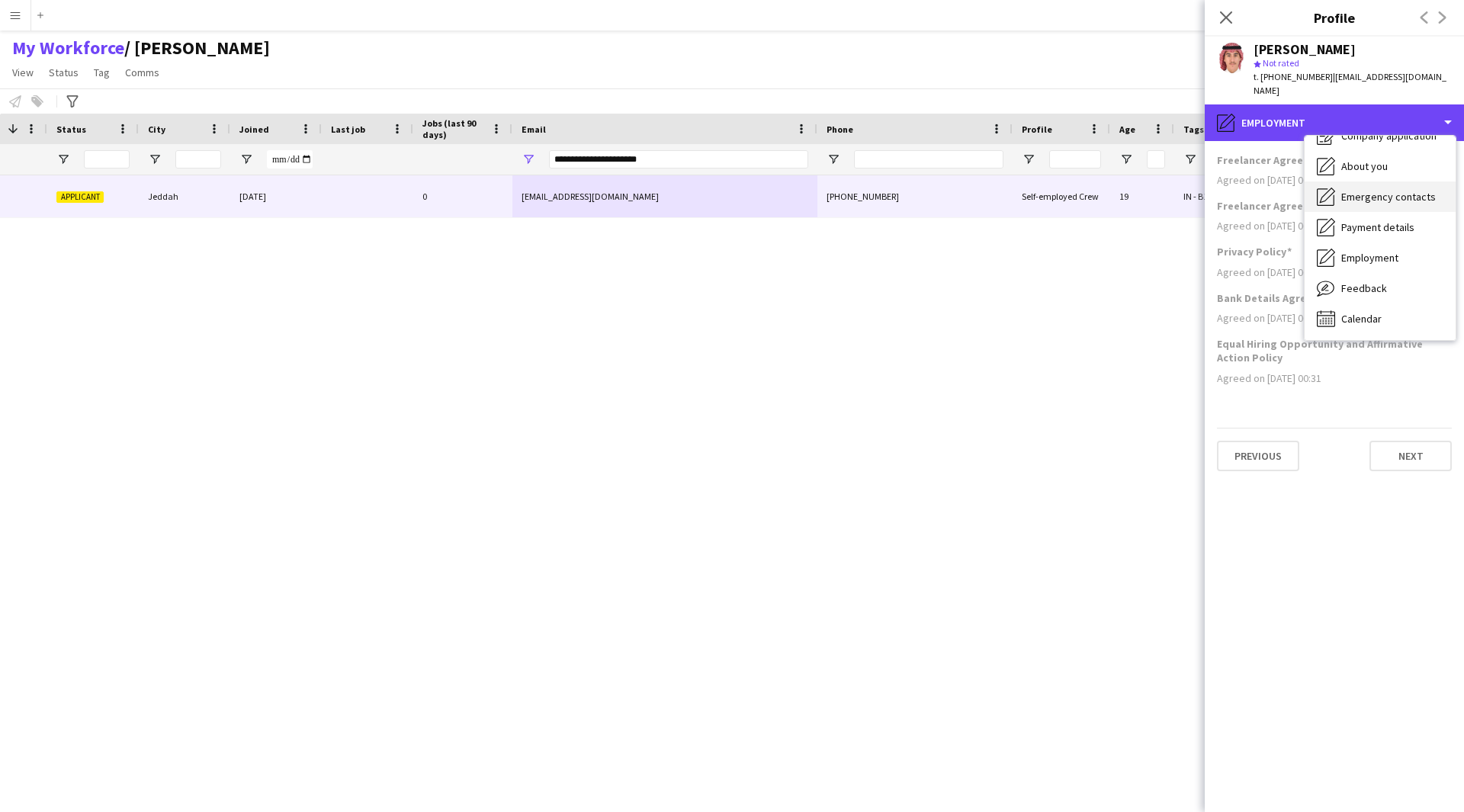
scroll to position [0, 0]
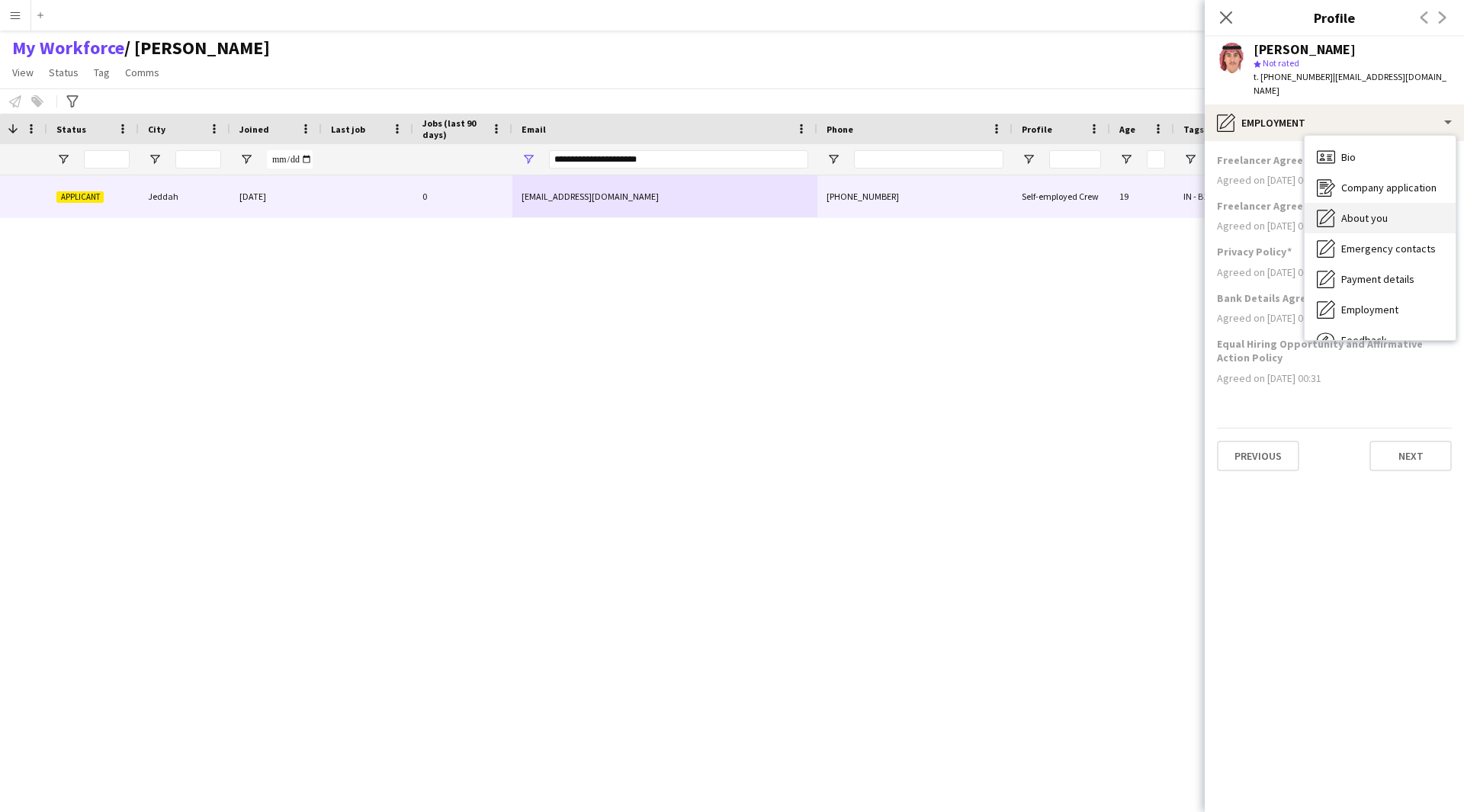
click at [1383, 203] on div "About you About you" at bounding box center [1380, 218] width 151 height 31
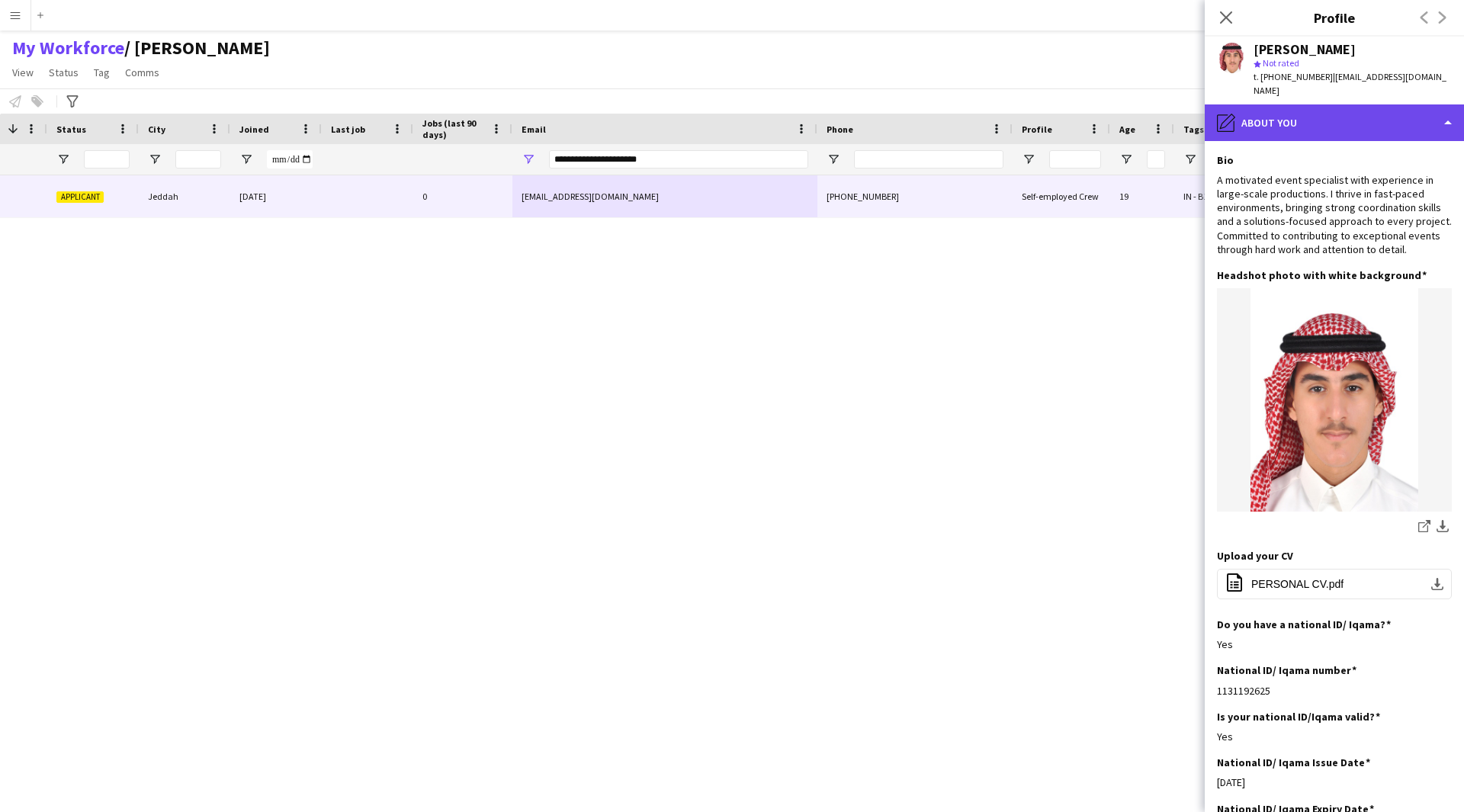
click at [1323, 119] on div "pencil4 About you" at bounding box center [1334, 123] width 259 height 37
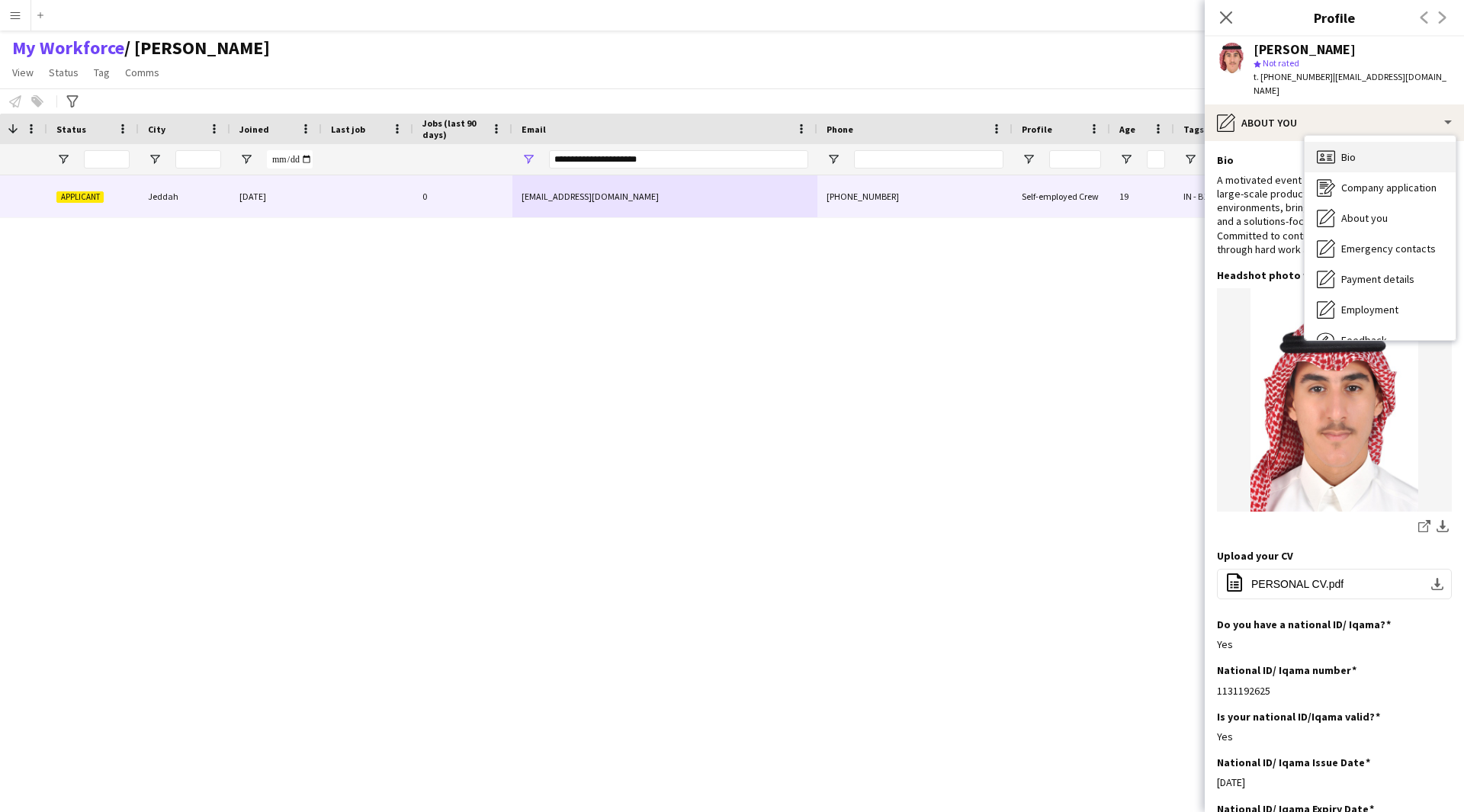
click at [1397, 142] on div "Bio Bio" at bounding box center [1380, 157] width 151 height 31
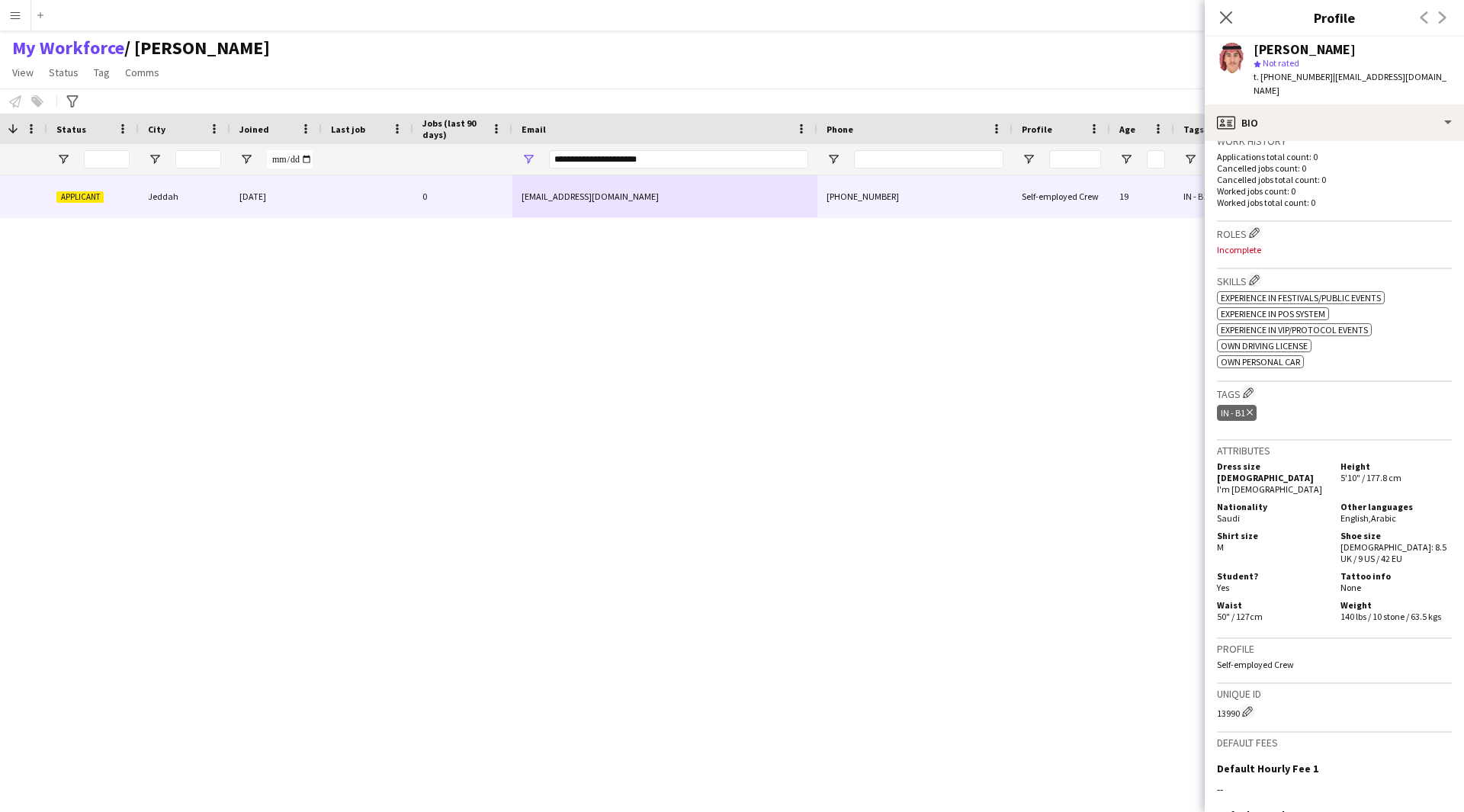
scroll to position [536, 0]
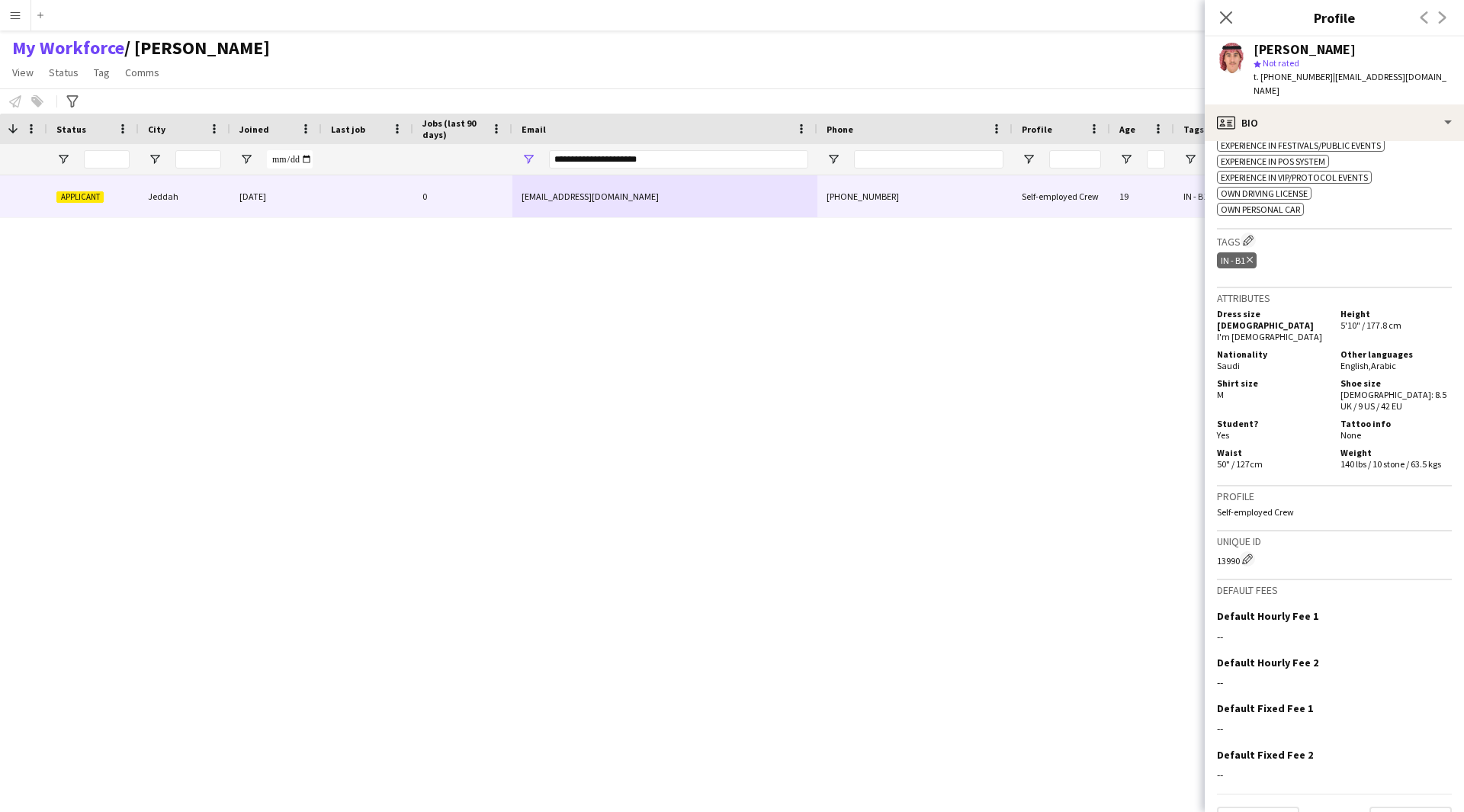
click at [1371, 233] on h3 "Tags Edit crew company tags" at bounding box center [1334, 240] width 235 height 16
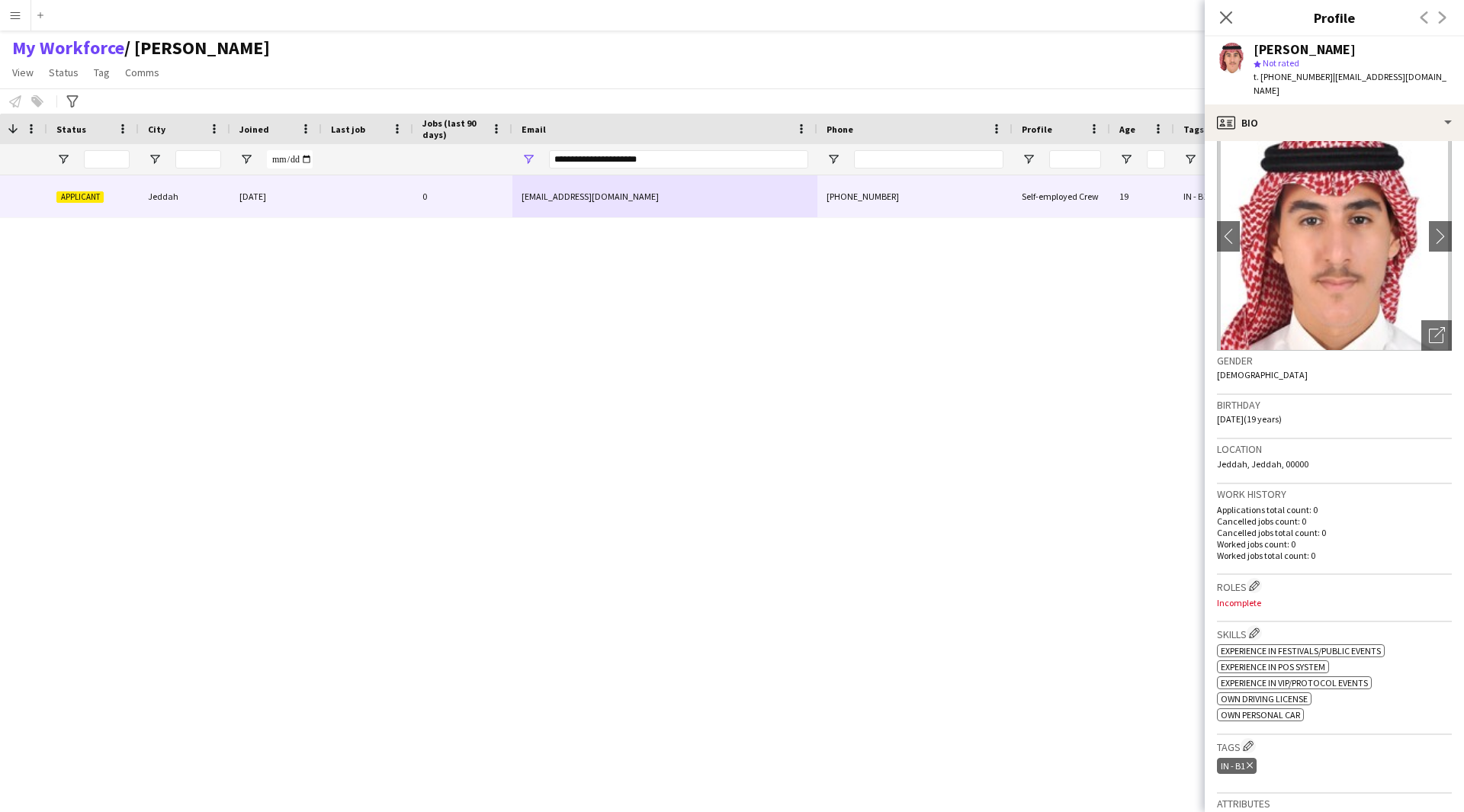
scroll to position [0, 0]
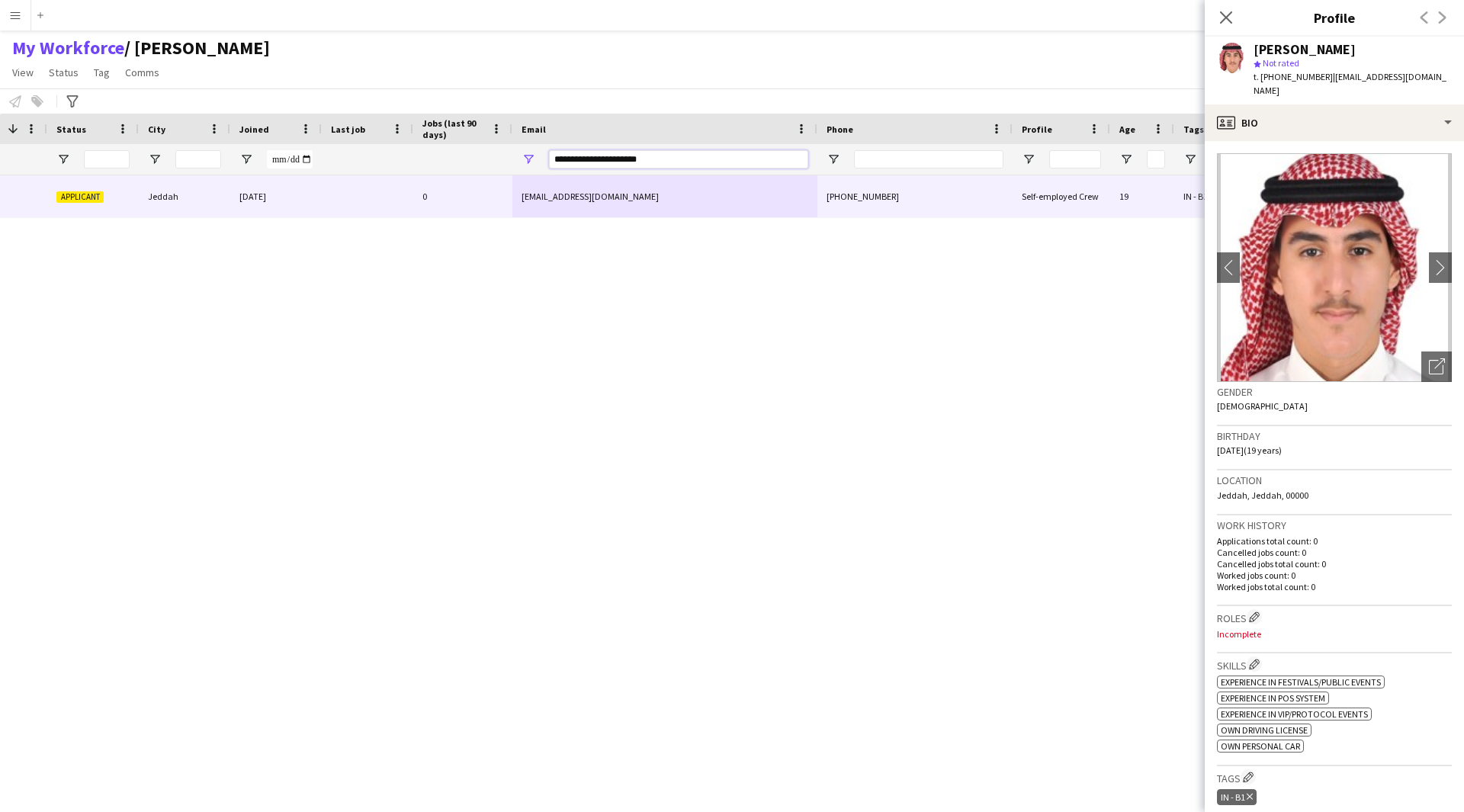
drag, startPoint x: 726, startPoint y: 159, endPoint x: 324, endPoint y: 248, distance: 411.7
click at [324, 248] on div "Workforce Details Profile Data Last Name Workforce ID Rating 1 0" at bounding box center [732, 449] width 1464 height 671
paste input "***"
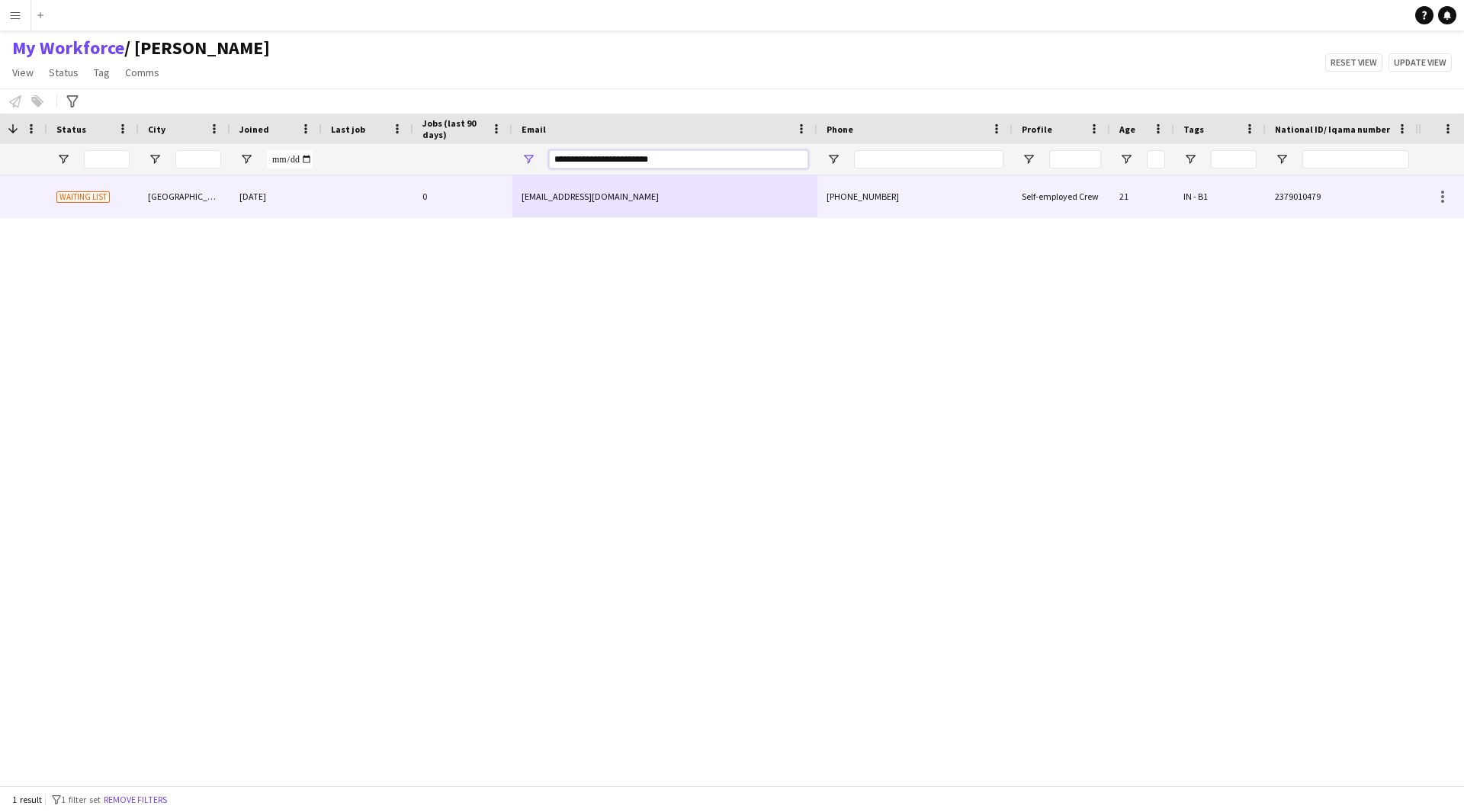
type input "**********"
click at [639, 211] on div "[EMAIL_ADDRESS][DOMAIN_NAME]" at bounding box center [664, 196] width 305 height 42
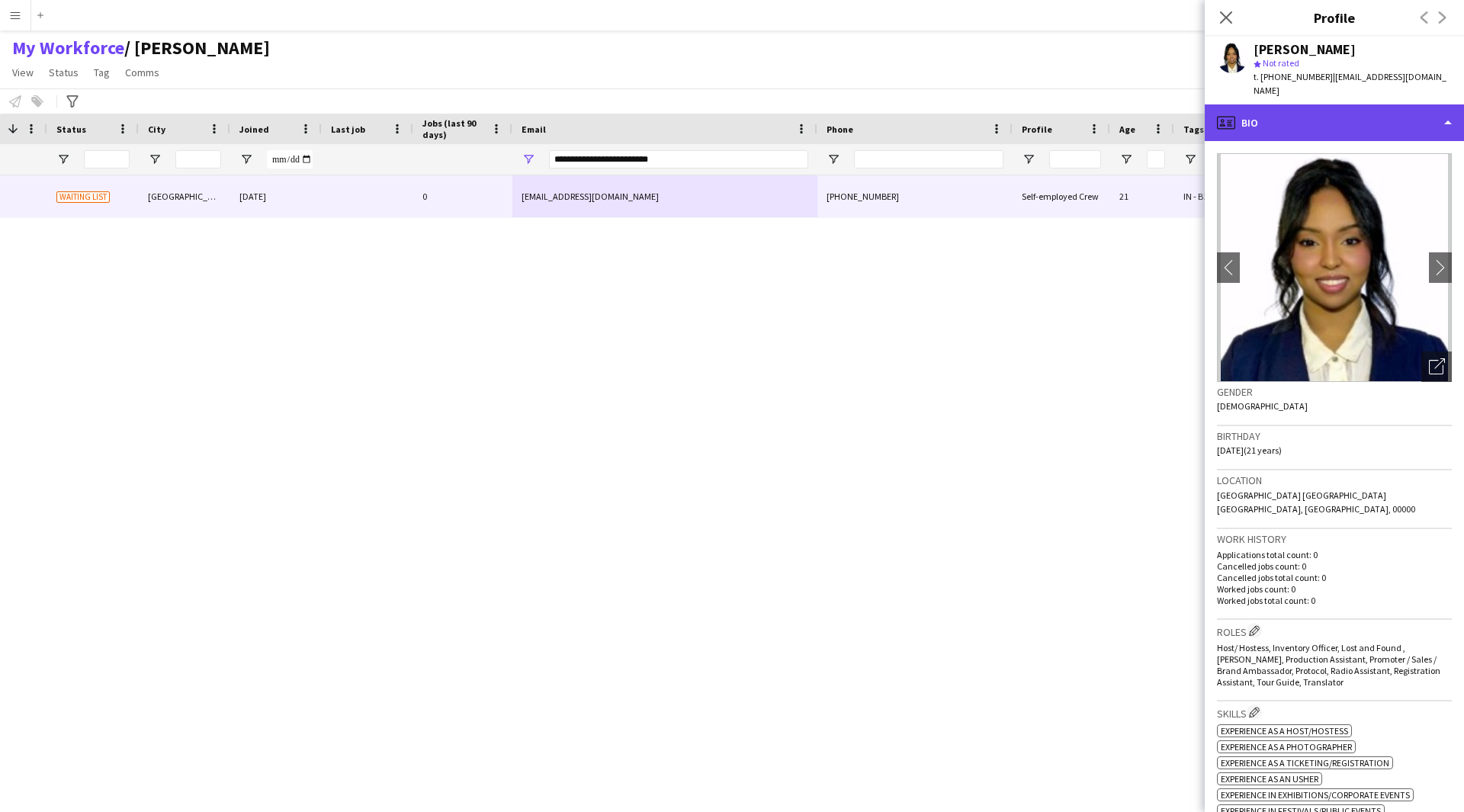
click at [1266, 124] on div "profile Bio" at bounding box center [1334, 123] width 259 height 37
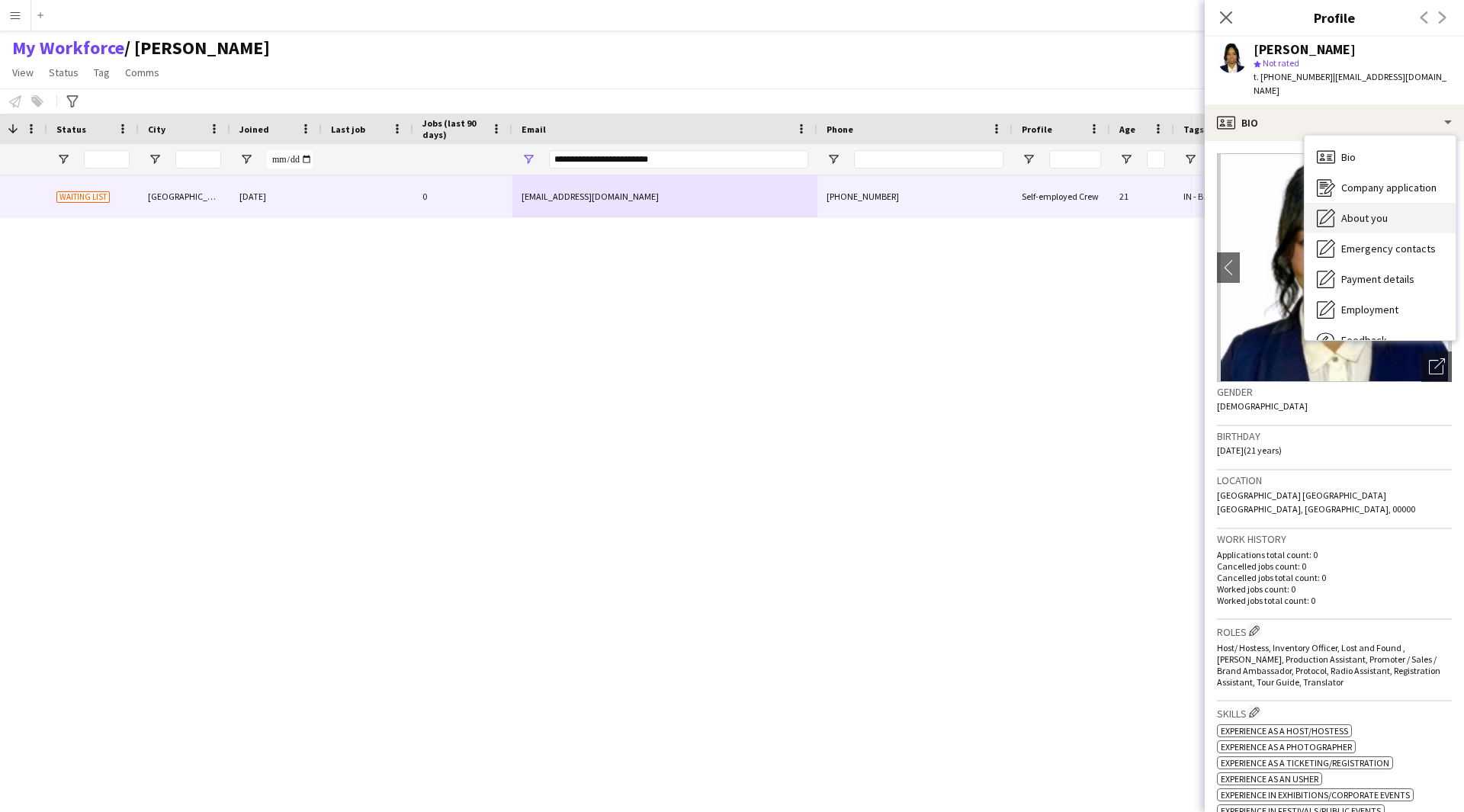
click at [1385, 211] on div "About you About you" at bounding box center [1380, 218] width 151 height 31
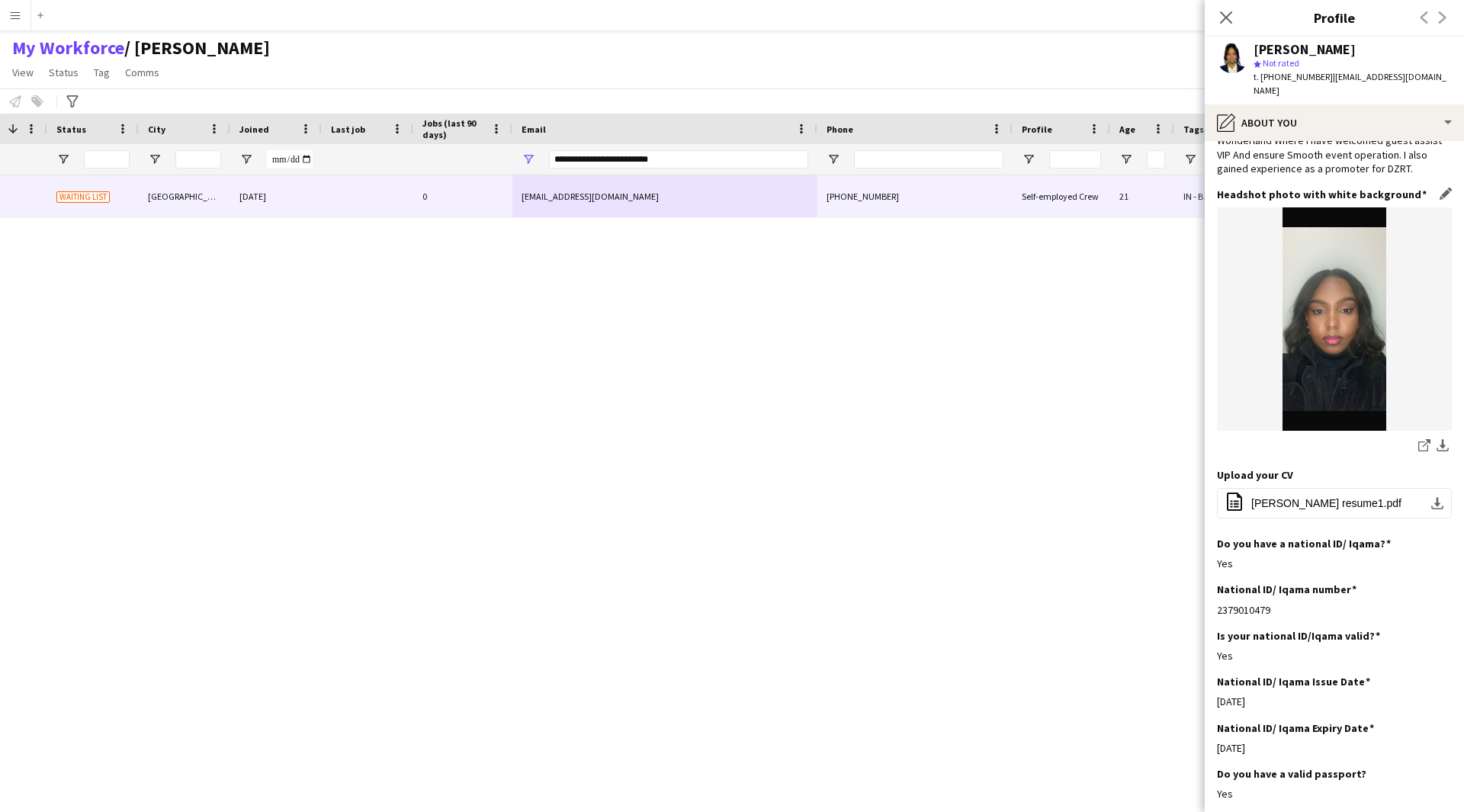
scroll to position [152, 0]
click at [1319, 494] on button "office-file-sheet EBTISAM OMER resume1.pdf download-bottom" at bounding box center [1334, 501] width 235 height 31
click at [1431, 506] on app-icon "download-bottom" at bounding box center [1437, 502] width 13 height 13
click at [1295, 514] on button "office-file-sheet EBTISAM OMER resume1.pdf download-bottom" at bounding box center [1334, 501] width 235 height 31
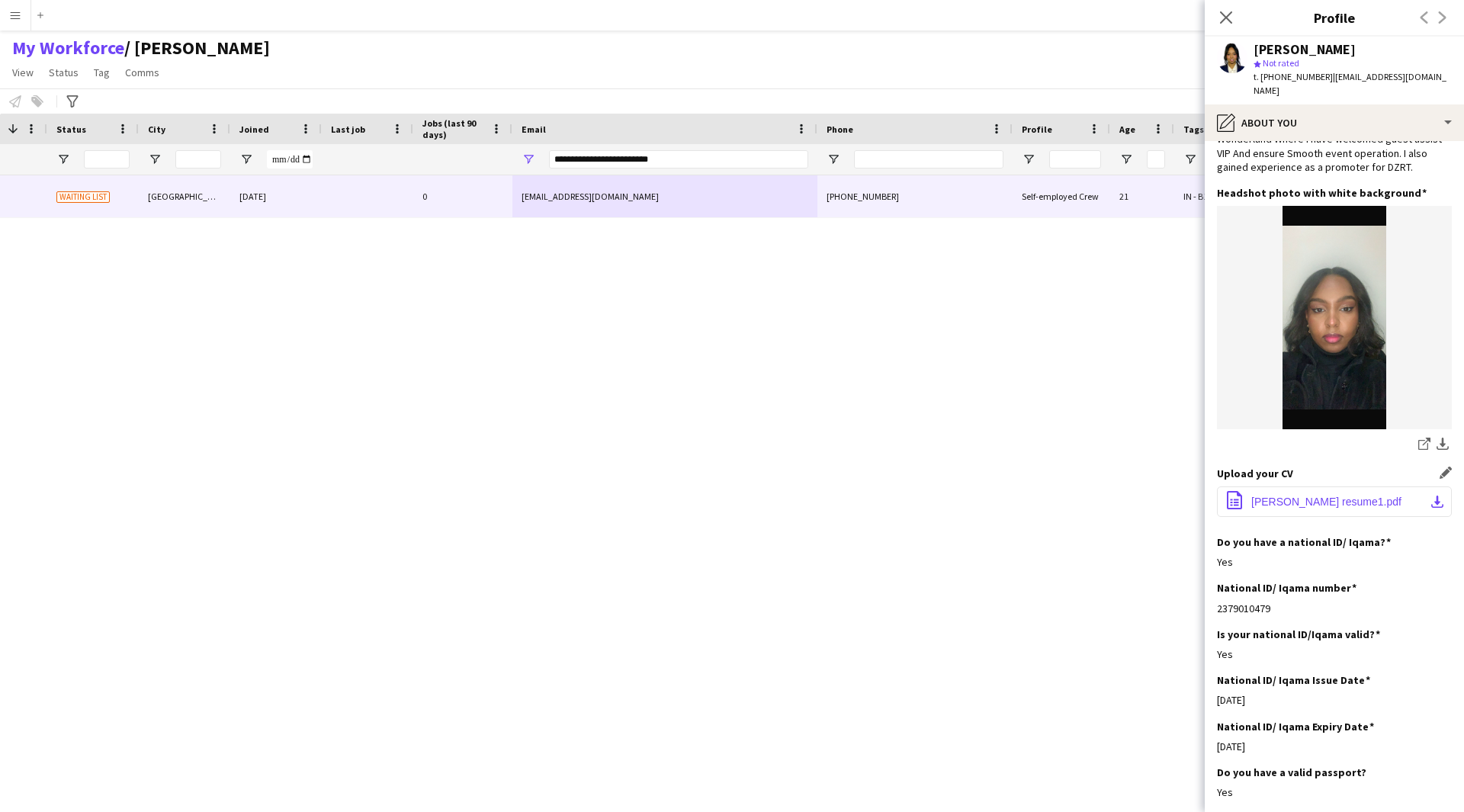
click at [1295, 514] on button "office-file-sheet EBTISAM OMER resume1.pdf download-bottom" at bounding box center [1334, 501] width 235 height 31
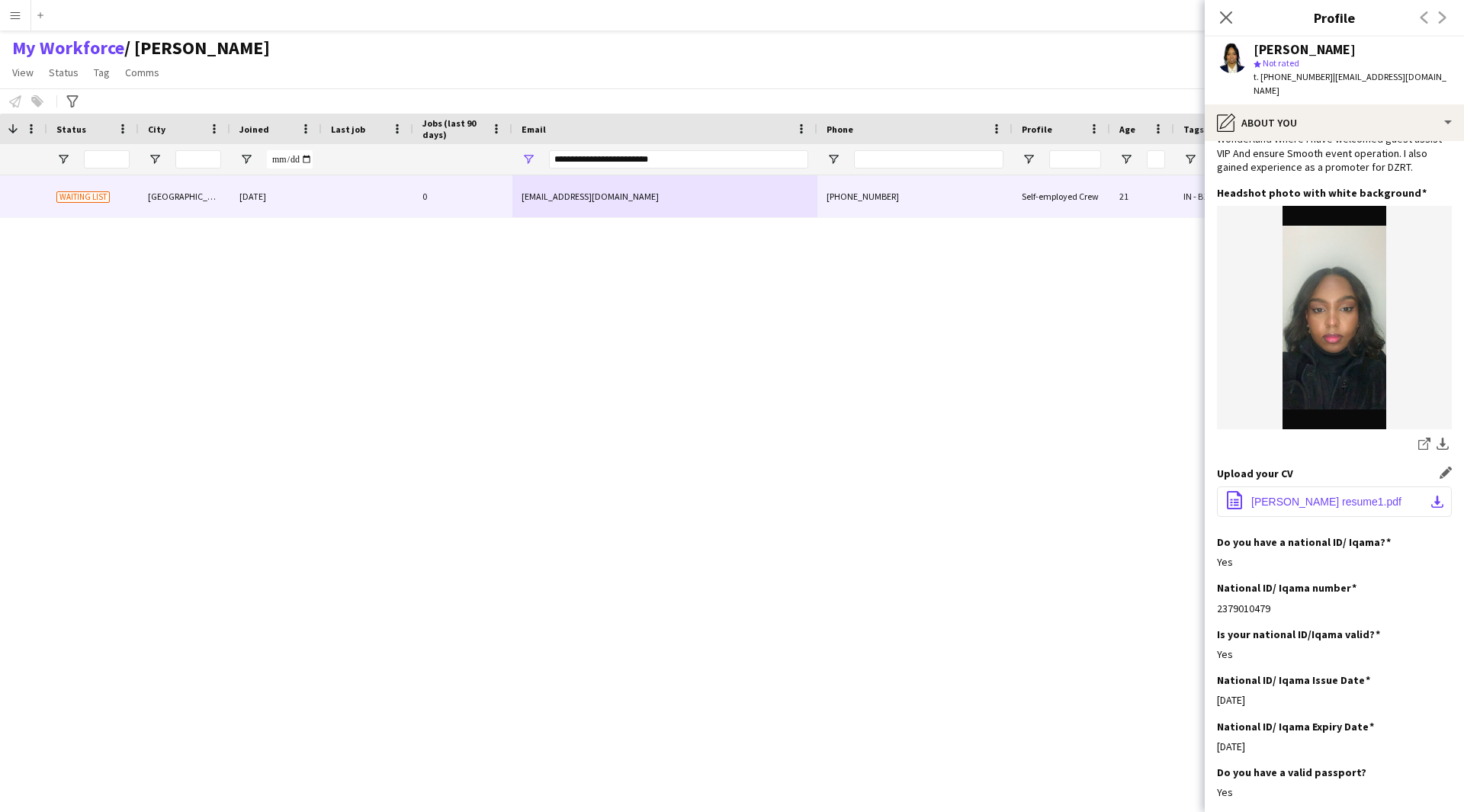
click at [1295, 514] on button "office-file-sheet EBTISAM OMER resume1.pdf download-bottom" at bounding box center [1334, 501] width 235 height 31
click at [1291, 514] on button "office-file-sheet EBTISAM OMER resume1.pdf download-bottom" at bounding box center [1334, 501] width 235 height 31
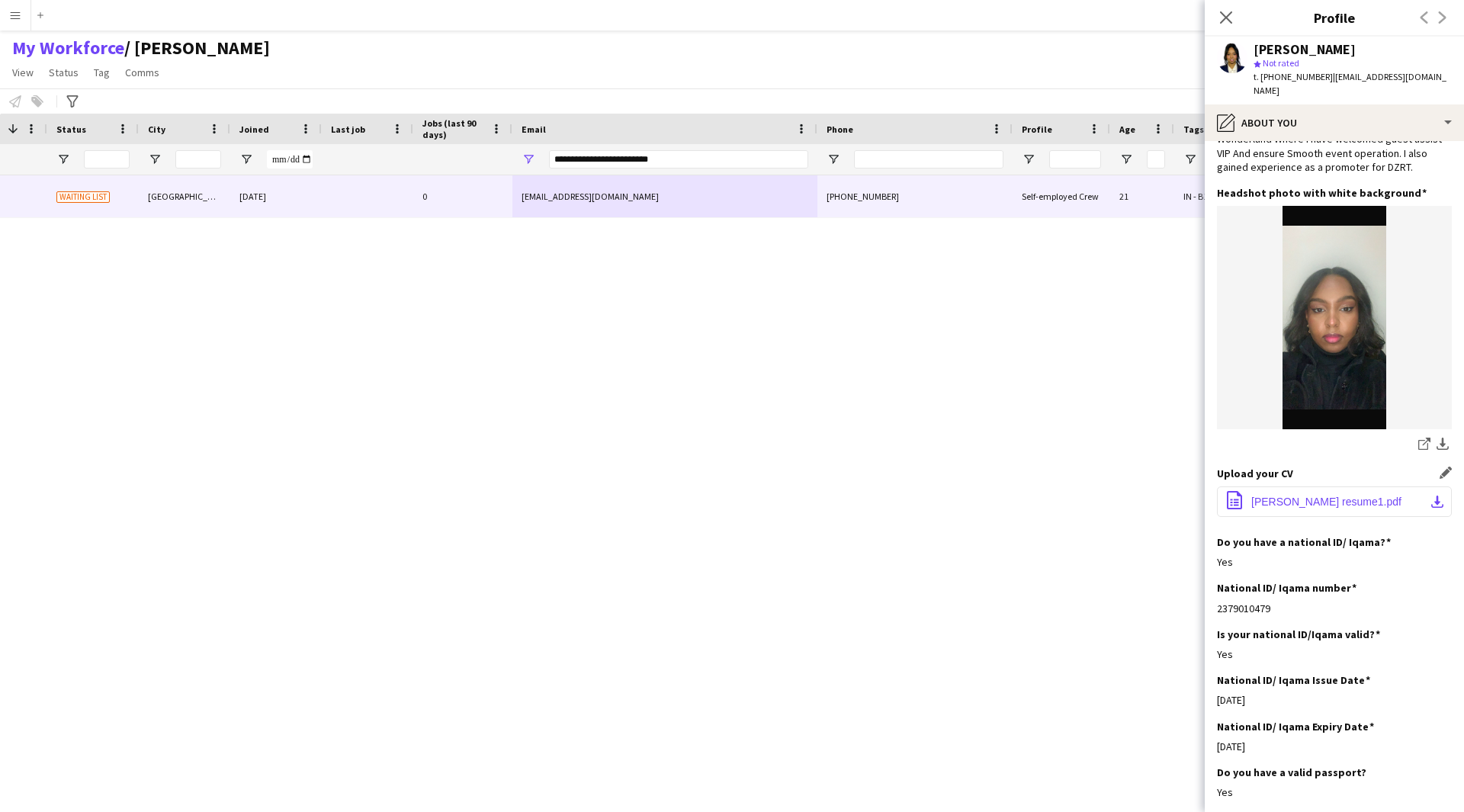
click at [1291, 514] on button "office-file-sheet EBTISAM OMER resume1.pdf download-bottom" at bounding box center [1334, 501] width 235 height 31
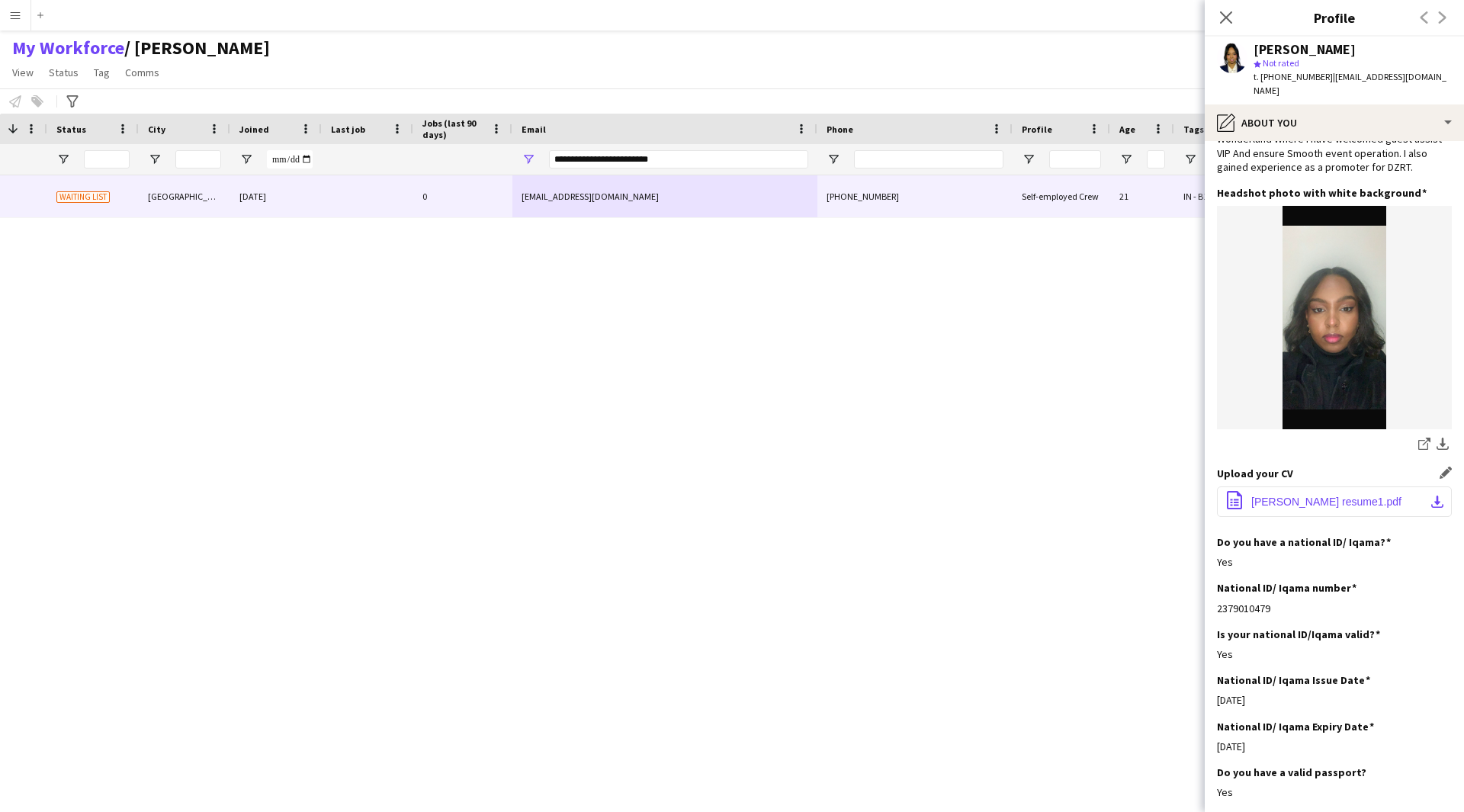
click at [1291, 514] on button "office-file-sheet EBTISAM OMER resume1.pdf download-bottom" at bounding box center [1334, 501] width 235 height 31
click at [955, 57] on div "My Workforce / Musab Alamri View Views Default view Musab Alamri Ninar Wannos N…" at bounding box center [732, 63] width 1464 height 52
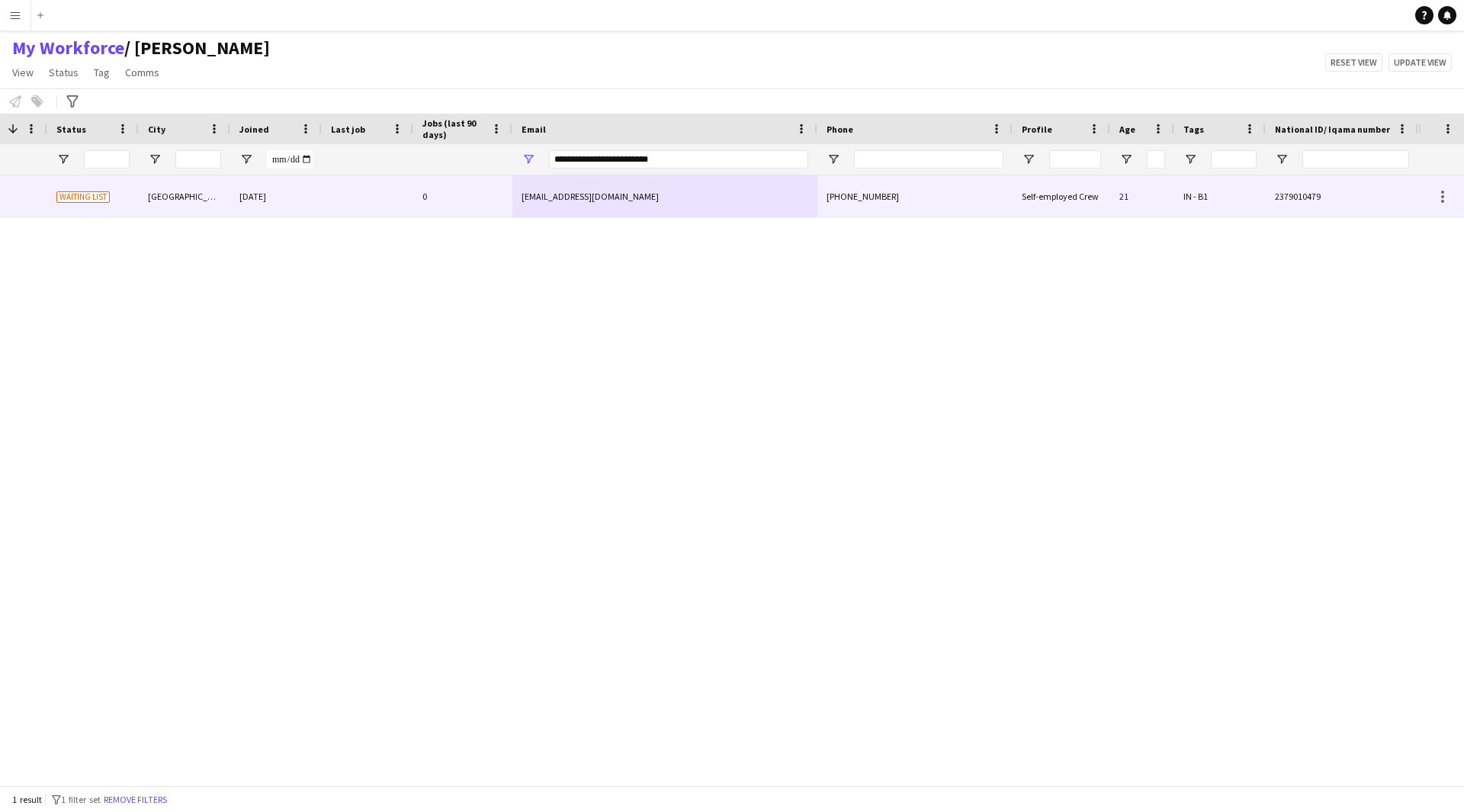
click at [997, 200] on div "[PHONE_NUMBER]" at bounding box center [915, 196] width 196 height 42
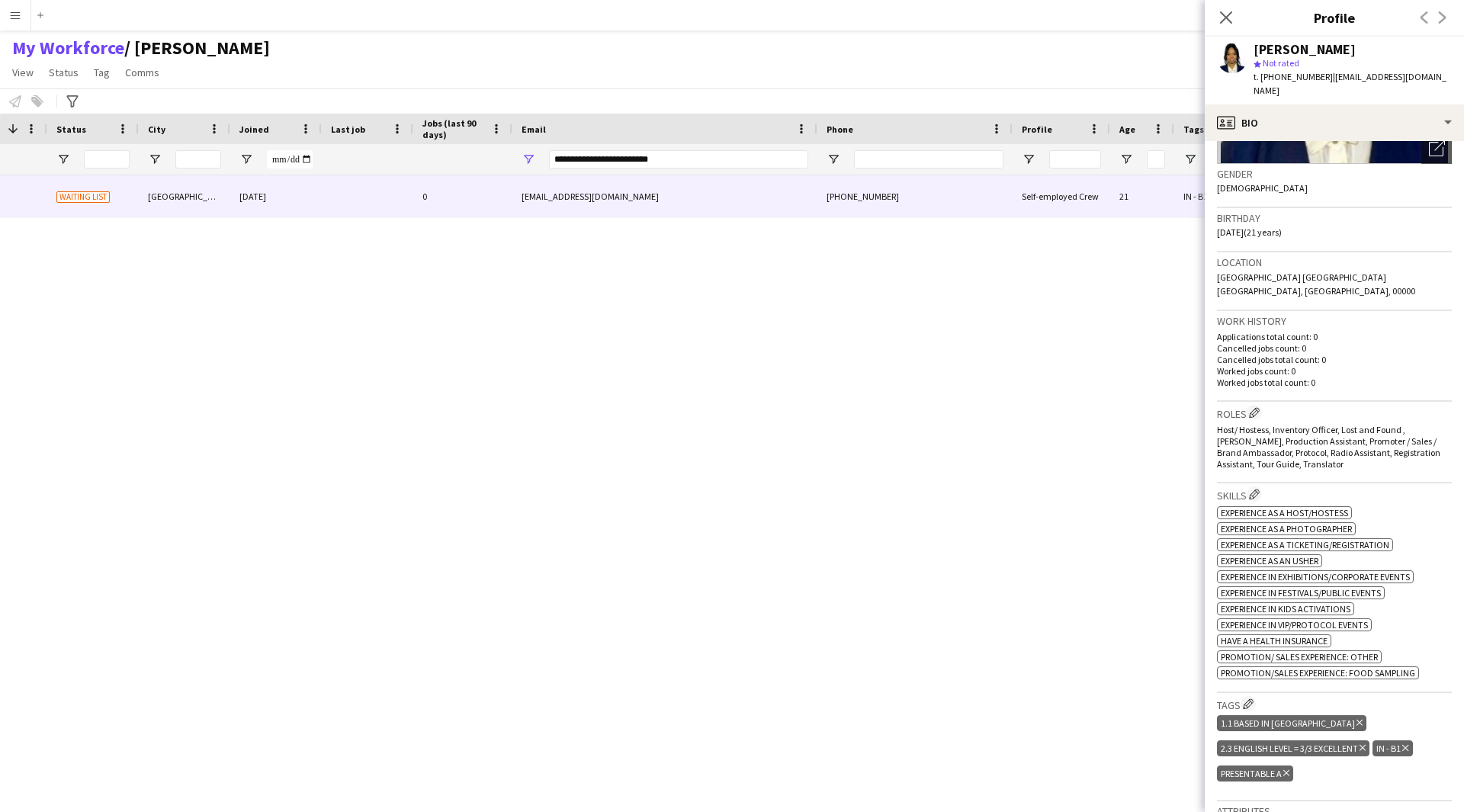
scroll to position [225, 0]
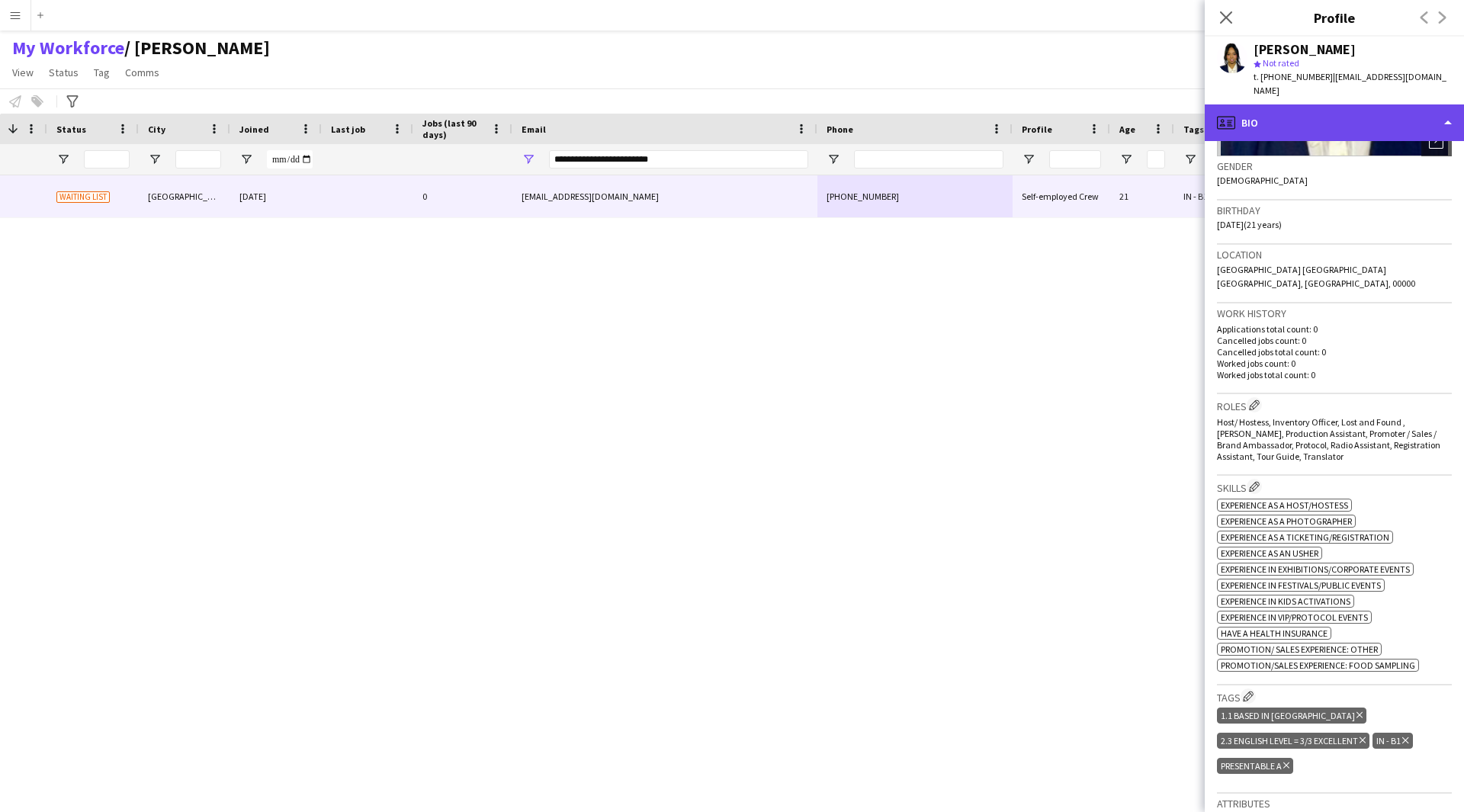
click at [1323, 124] on div "profile Bio" at bounding box center [1334, 123] width 259 height 37
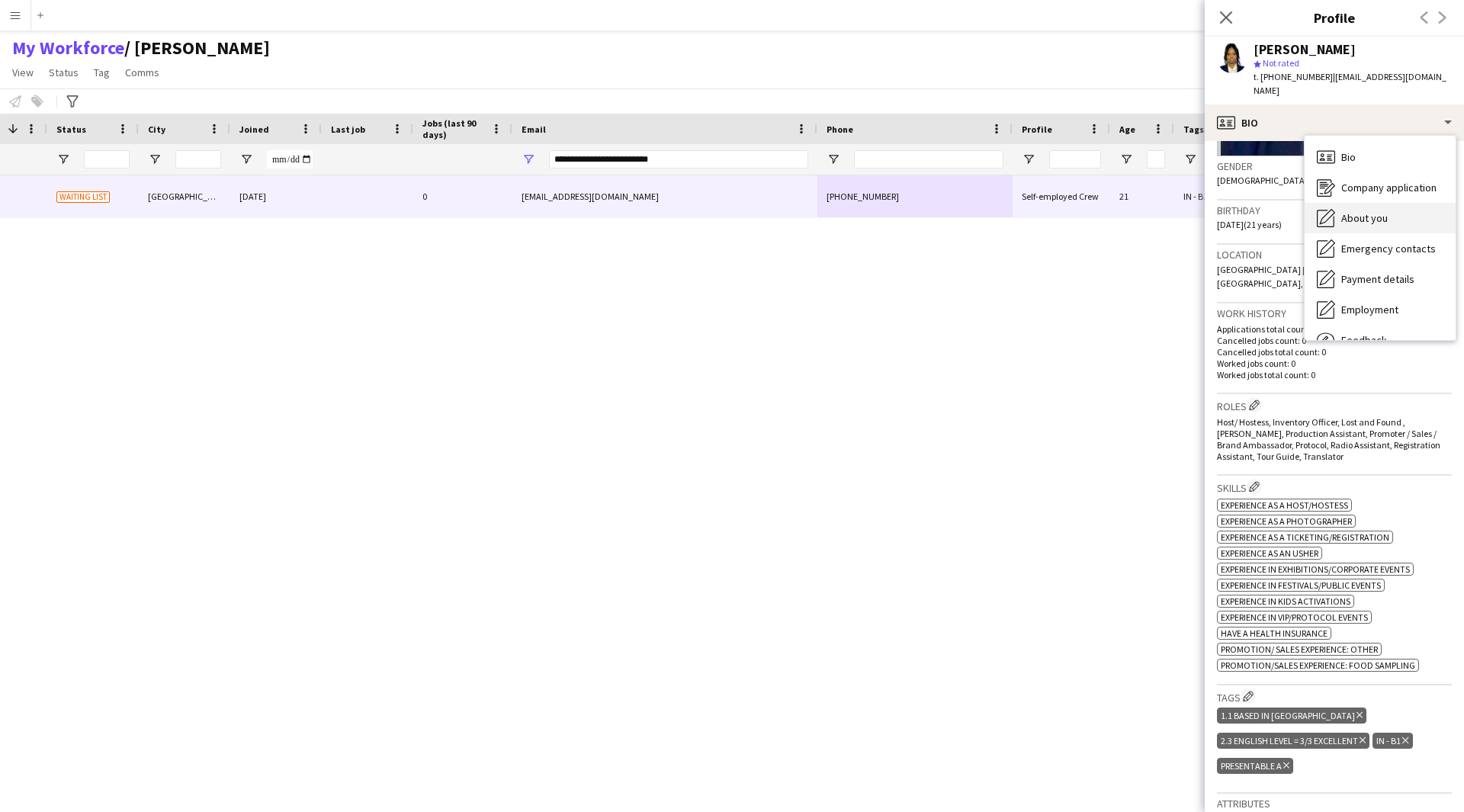
click at [1395, 210] on div "About you About you" at bounding box center [1380, 218] width 151 height 31
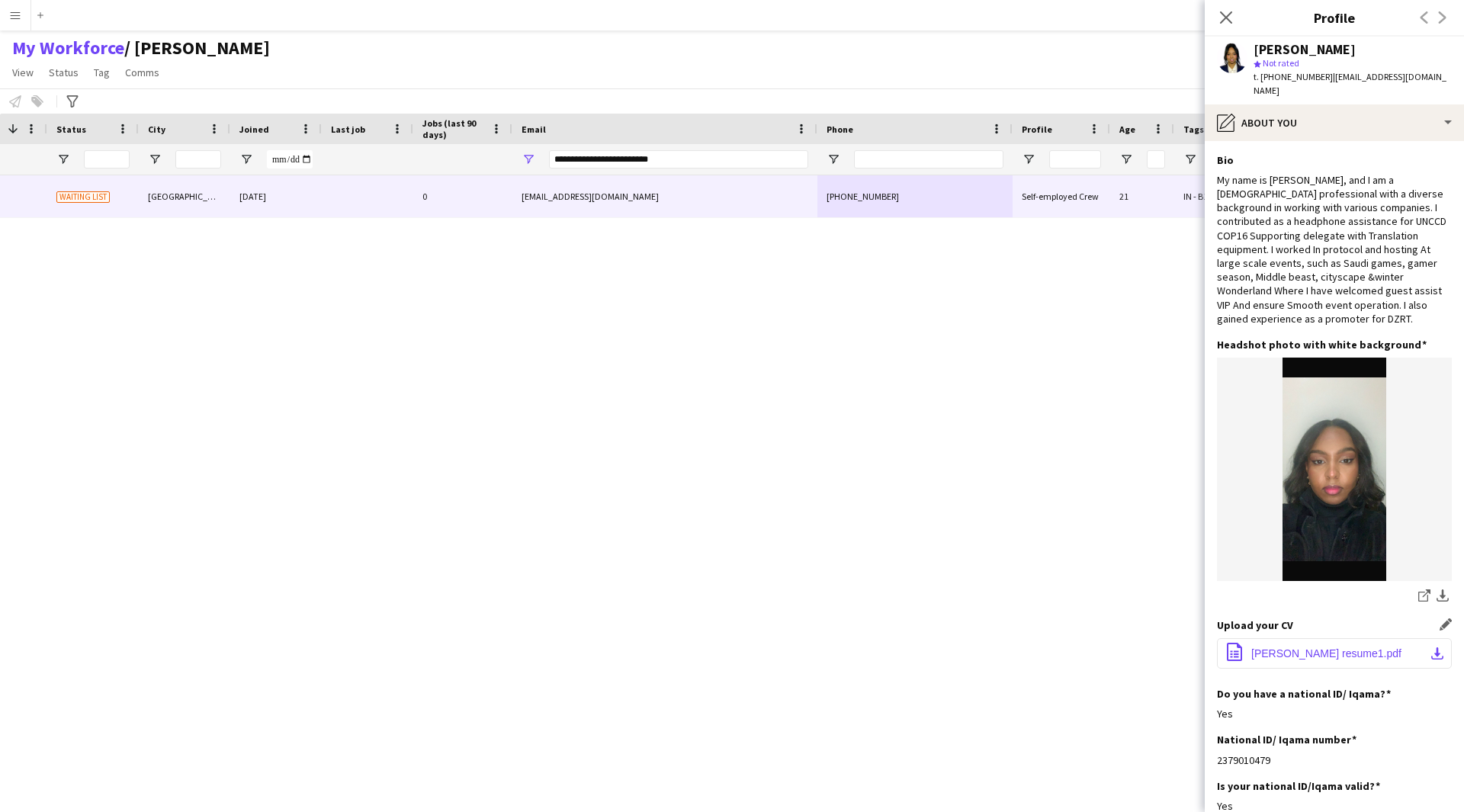
click at [1333, 656] on span "EBTISAM OMER resume1.pdf" at bounding box center [1326, 653] width 150 height 13
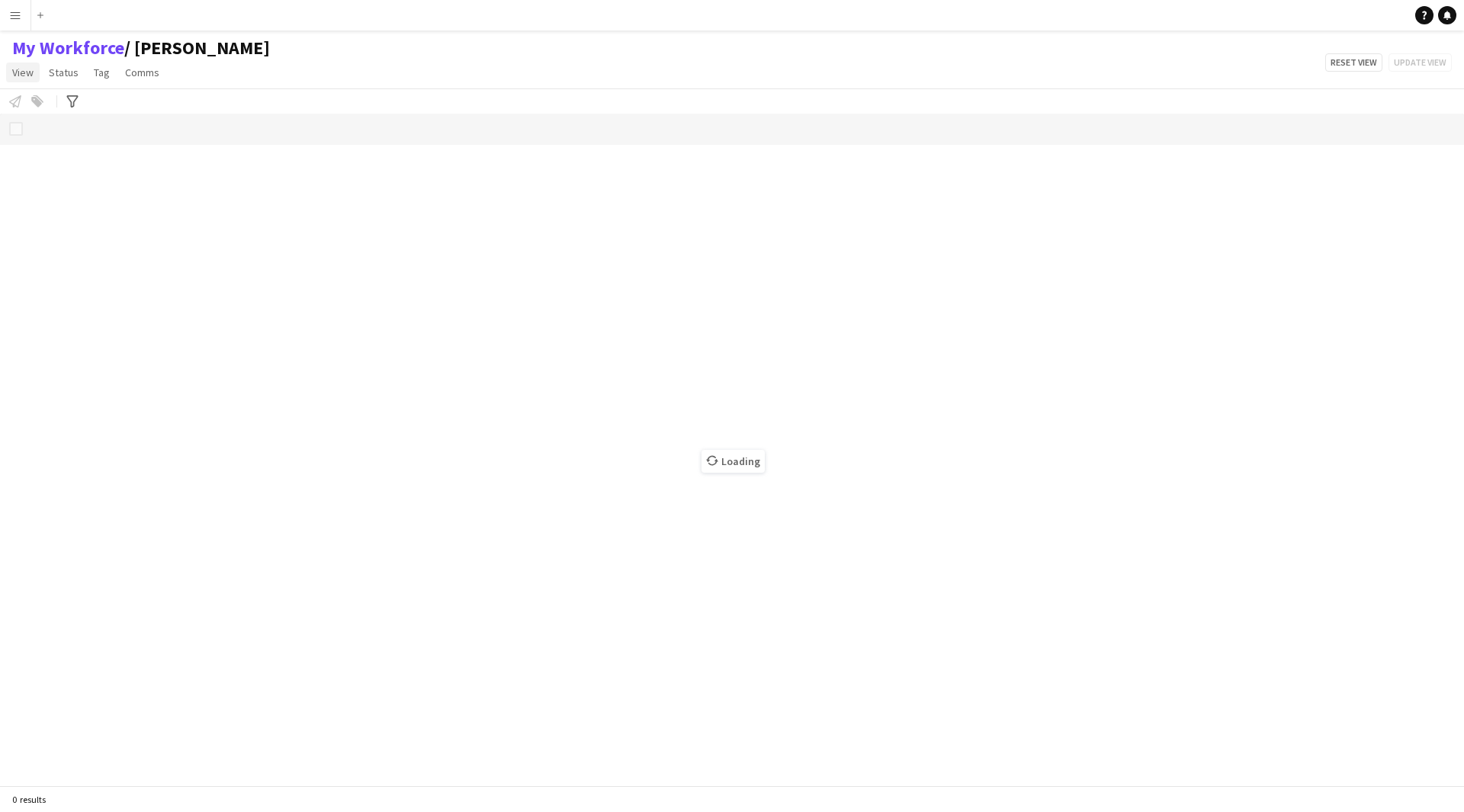
click at [16, 82] on link "View" at bounding box center [23, 72] width 34 height 20
click at [19, 20] on app-icon "Menu" at bounding box center [16, 16] width 13 height 13
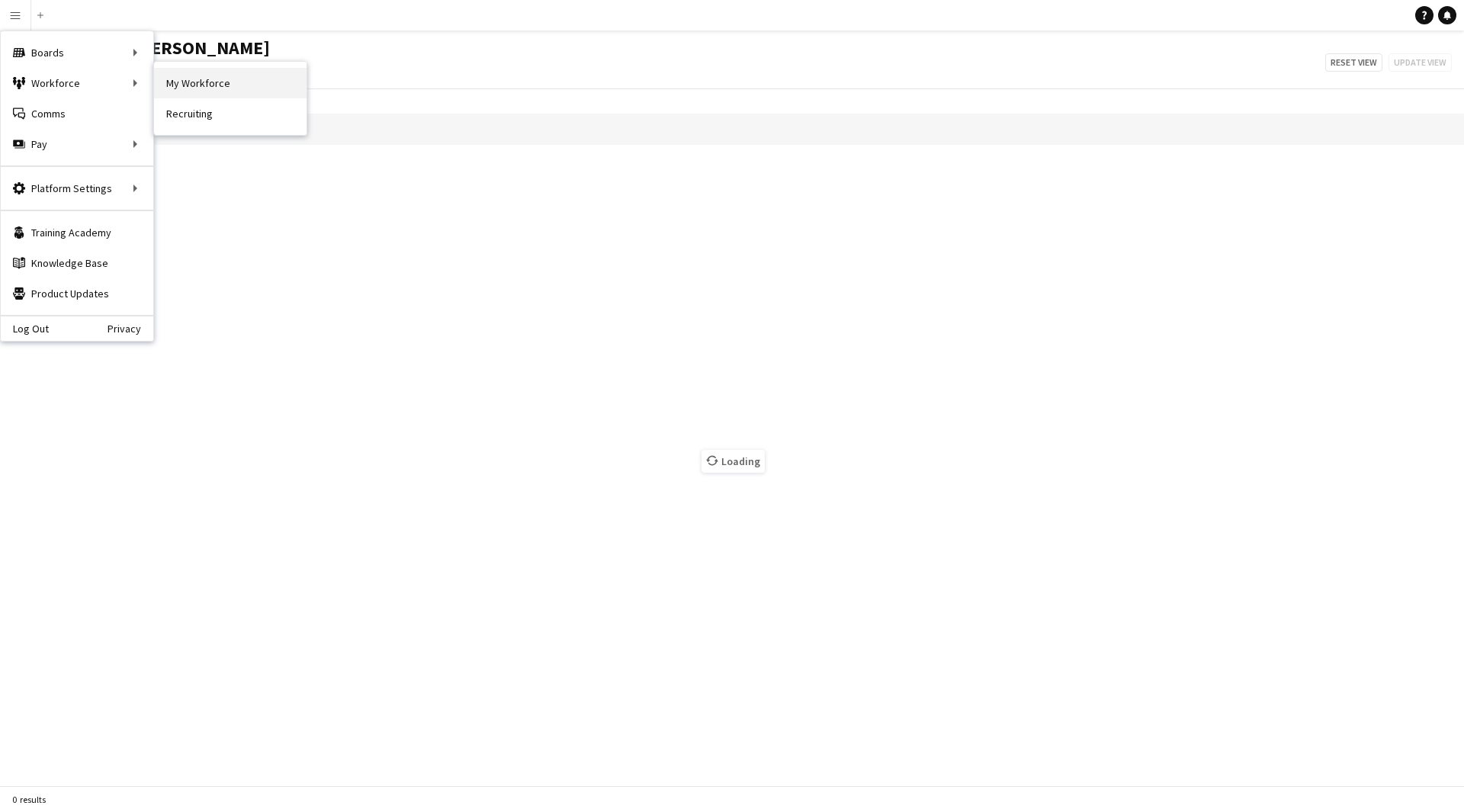
click at [195, 88] on link "My Workforce" at bounding box center [230, 82] width 152 height 31
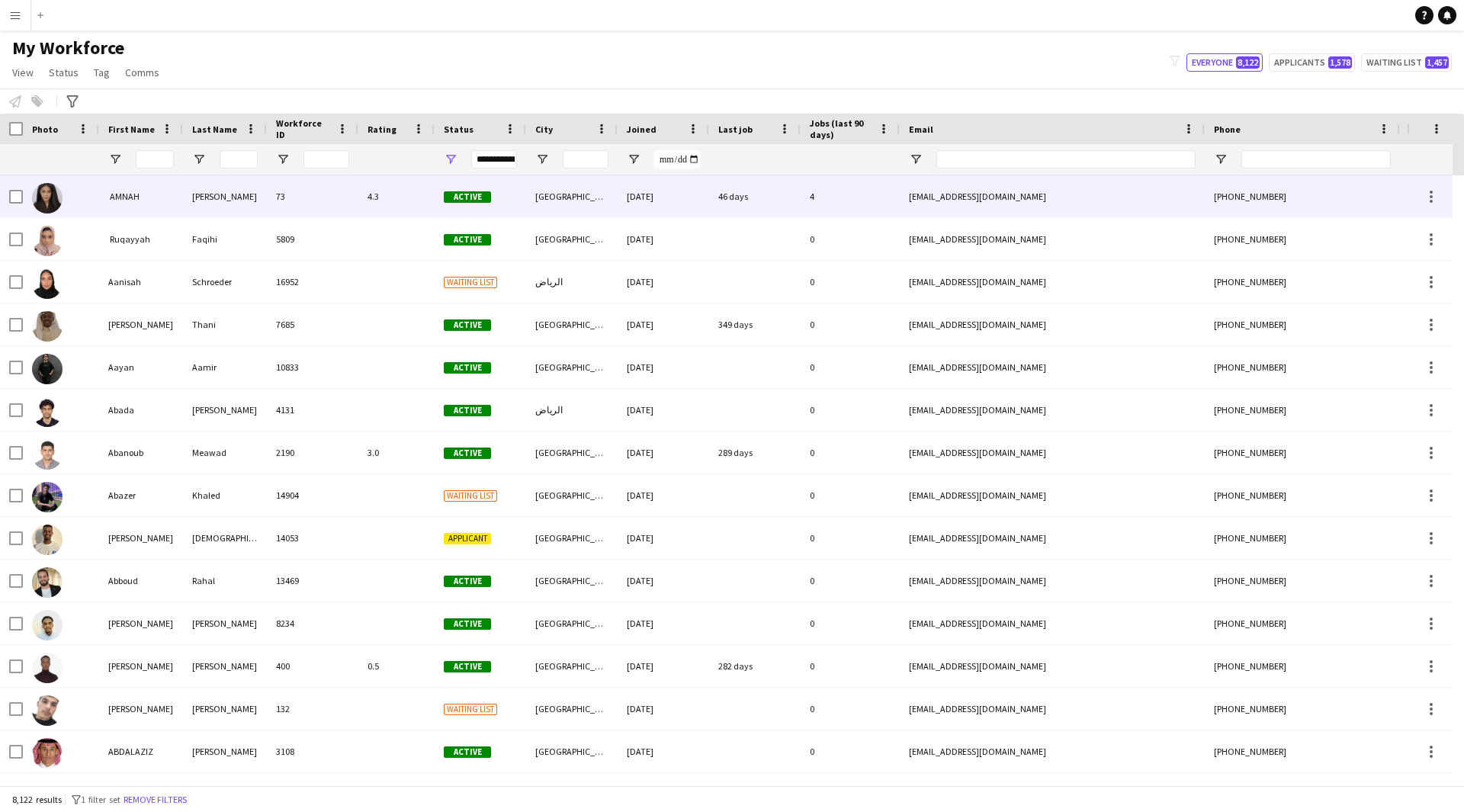
click at [1053, 204] on div "[EMAIL_ADDRESS][DOMAIN_NAME]" at bounding box center [1052, 196] width 305 height 42
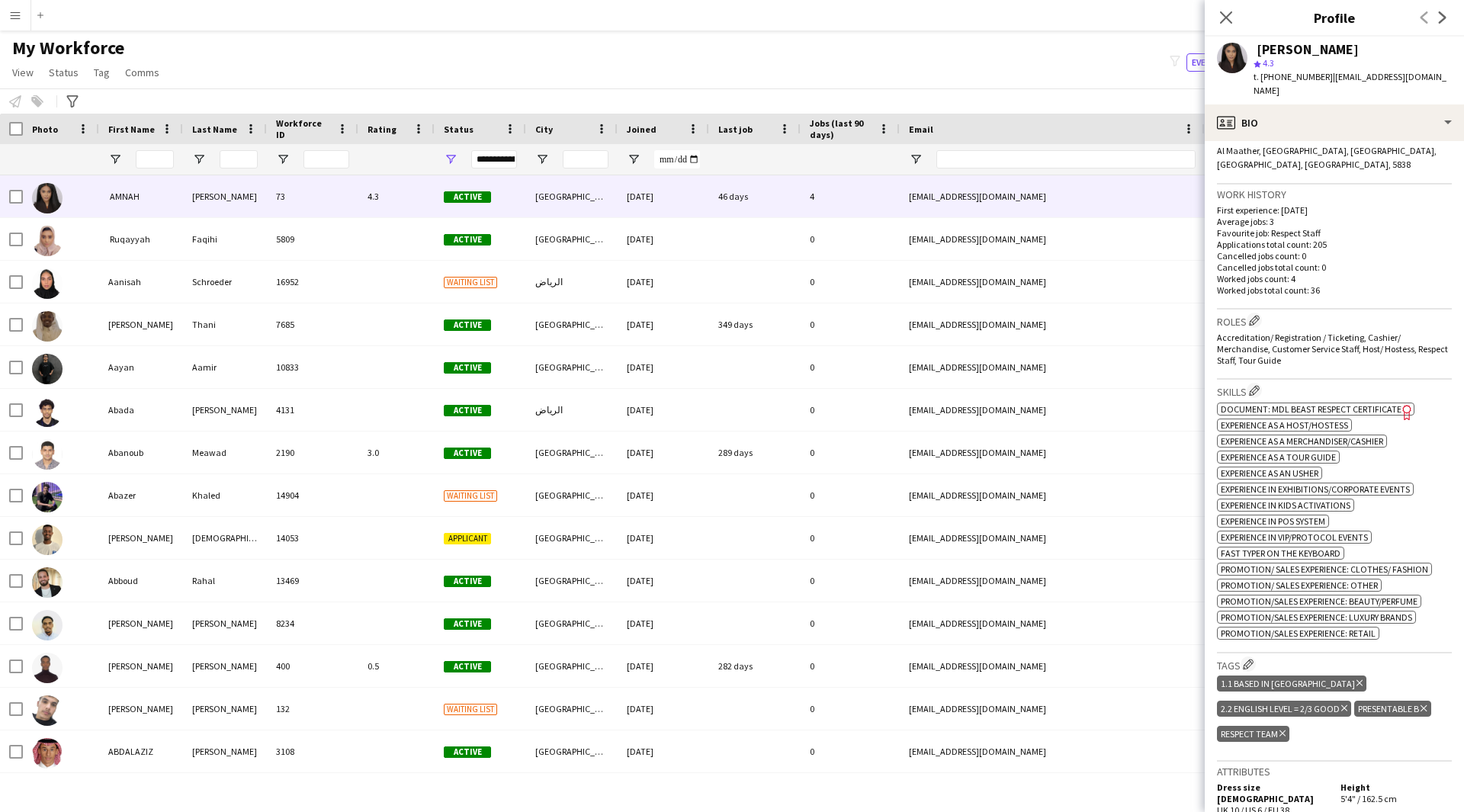
scroll to position [398, 0]
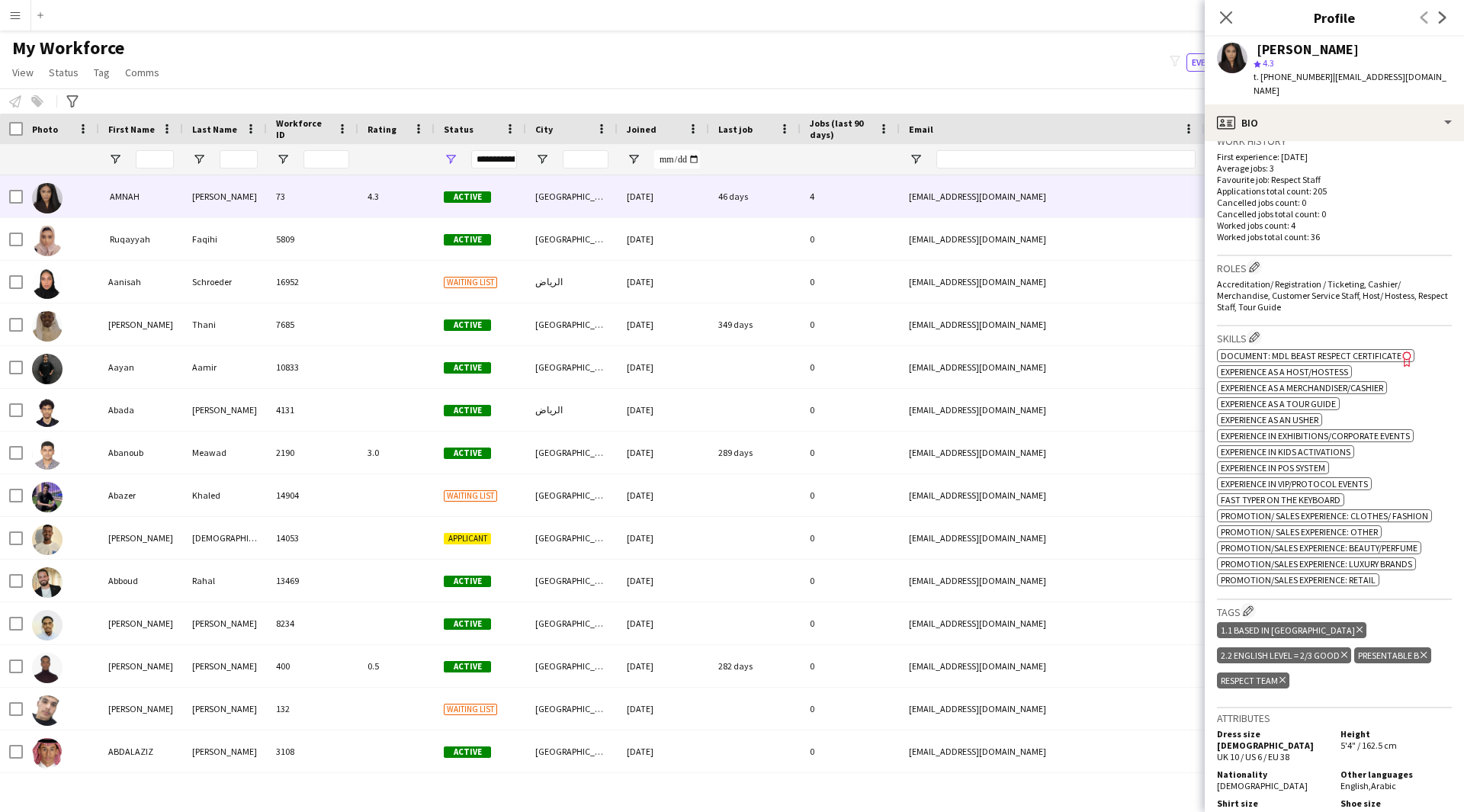
click at [1305, 89] on div "‏ [PERSON_NAME] 4.3 t. [PHONE_NUMBER] | [EMAIL_ADDRESS][DOMAIN_NAME]" at bounding box center [1334, 71] width 259 height 68
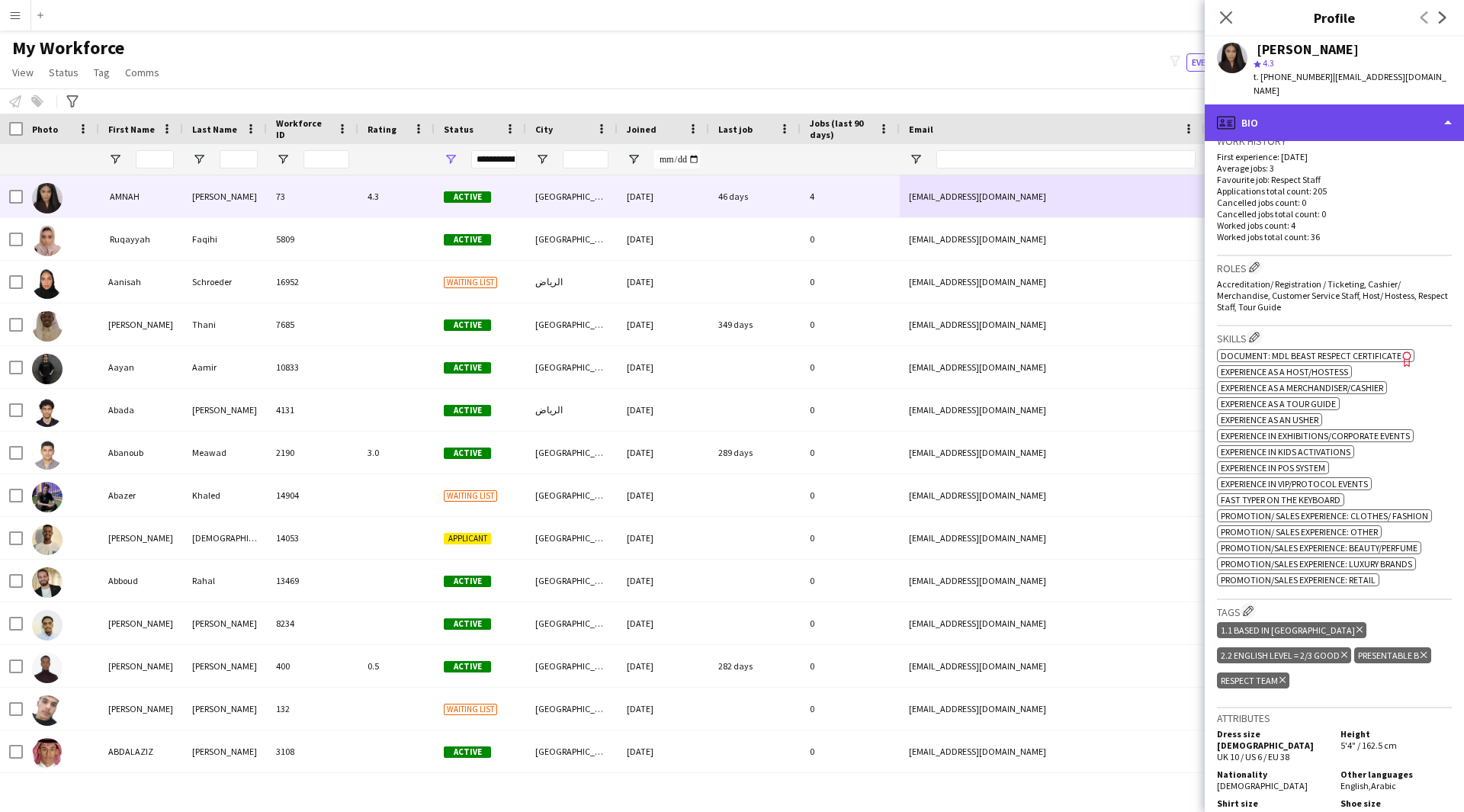
click at [1308, 104] on div "profile Bio" at bounding box center [1334, 123] width 259 height 37
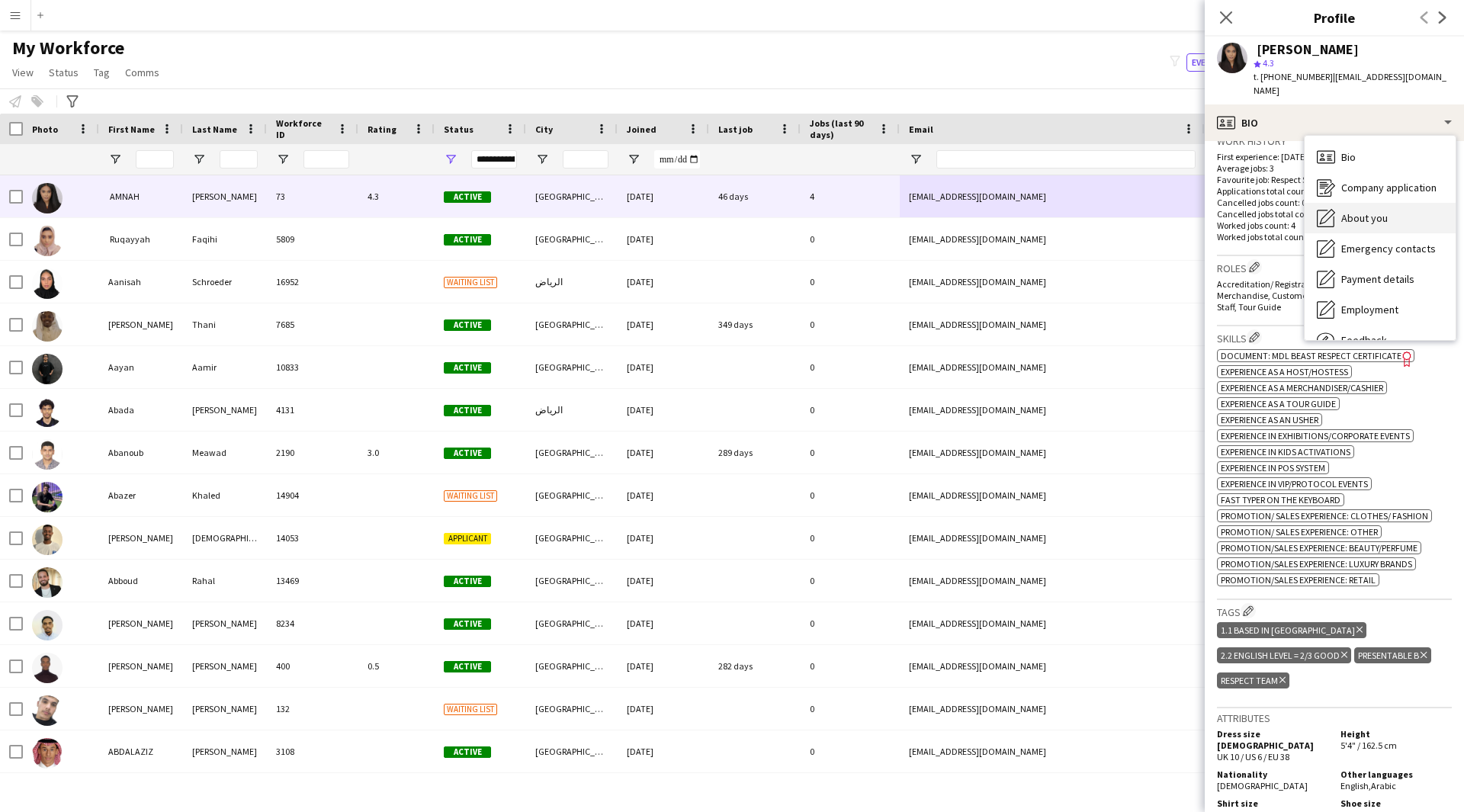
click at [1369, 211] on span "About you" at bounding box center [1363, 218] width 46 height 13
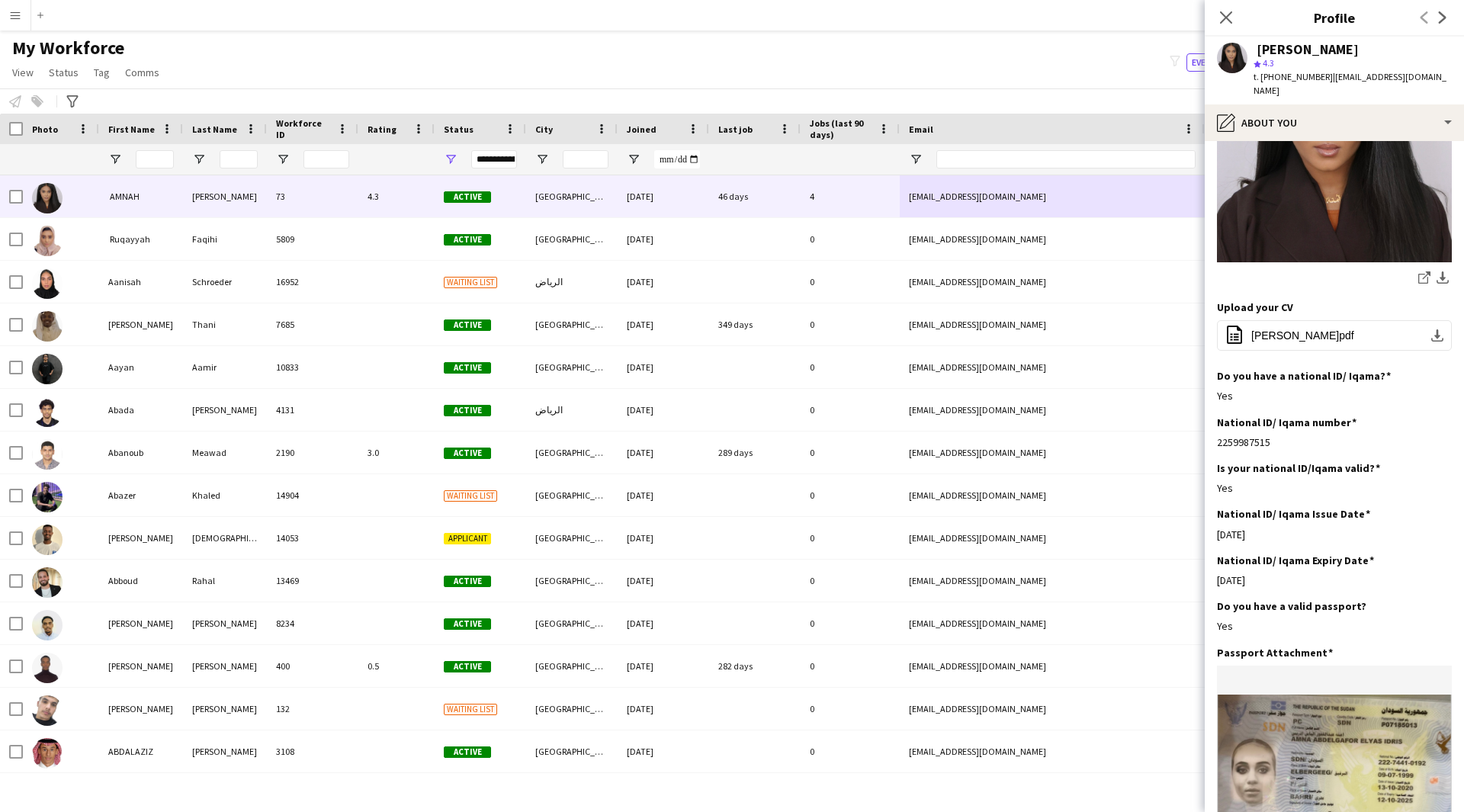
scroll to position [338, 0]
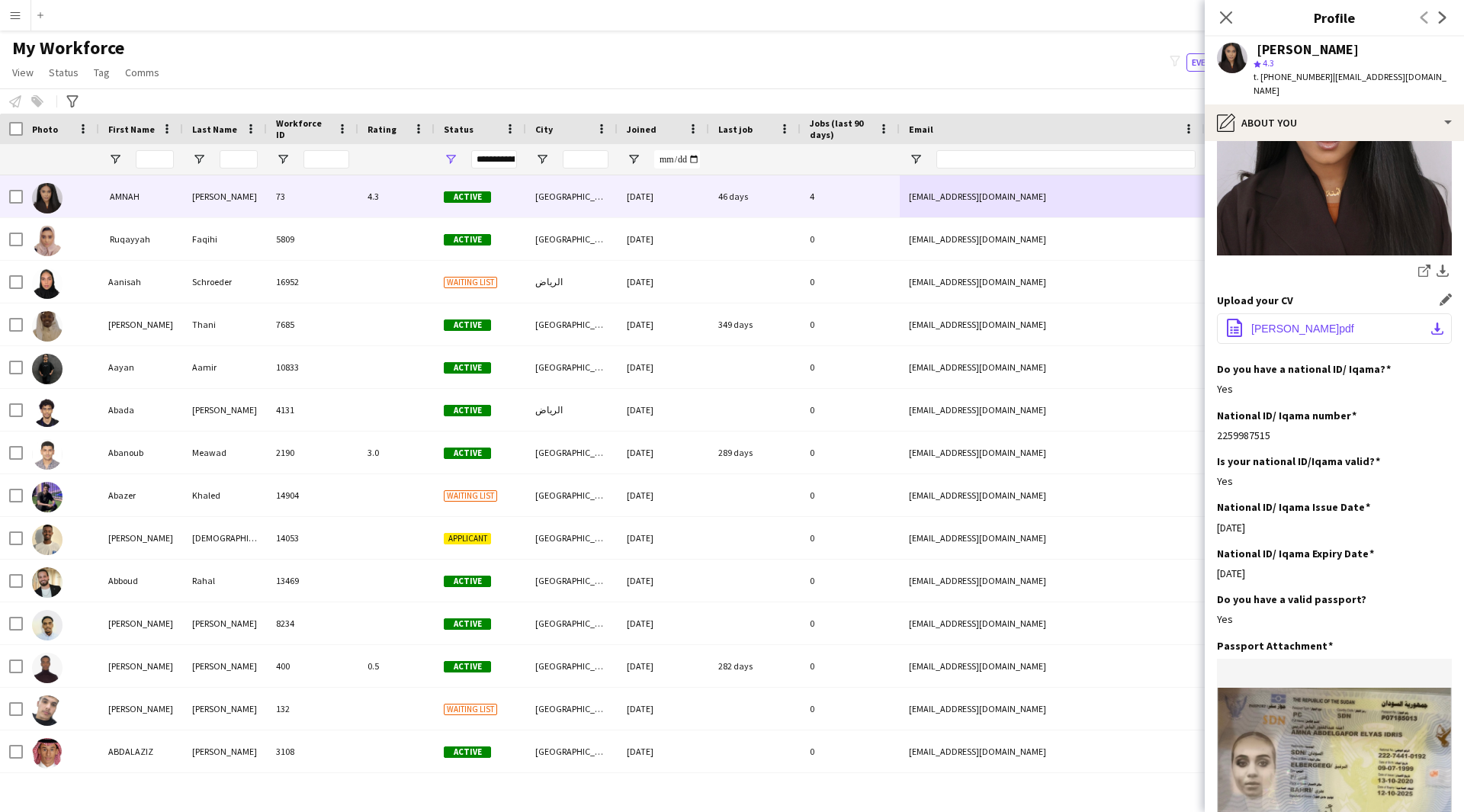
click at [1286, 324] on button "office-file-sheet [PERSON_NAME] CV.pdf download-bottom" at bounding box center [1334, 328] width 235 height 31
click at [1289, 322] on button "office-file-sheet [PERSON_NAME] CV.pdf download-bottom" at bounding box center [1334, 328] width 235 height 31
click at [1224, 23] on icon "Close pop-in" at bounding box center [1225, 17] width 14 height 14
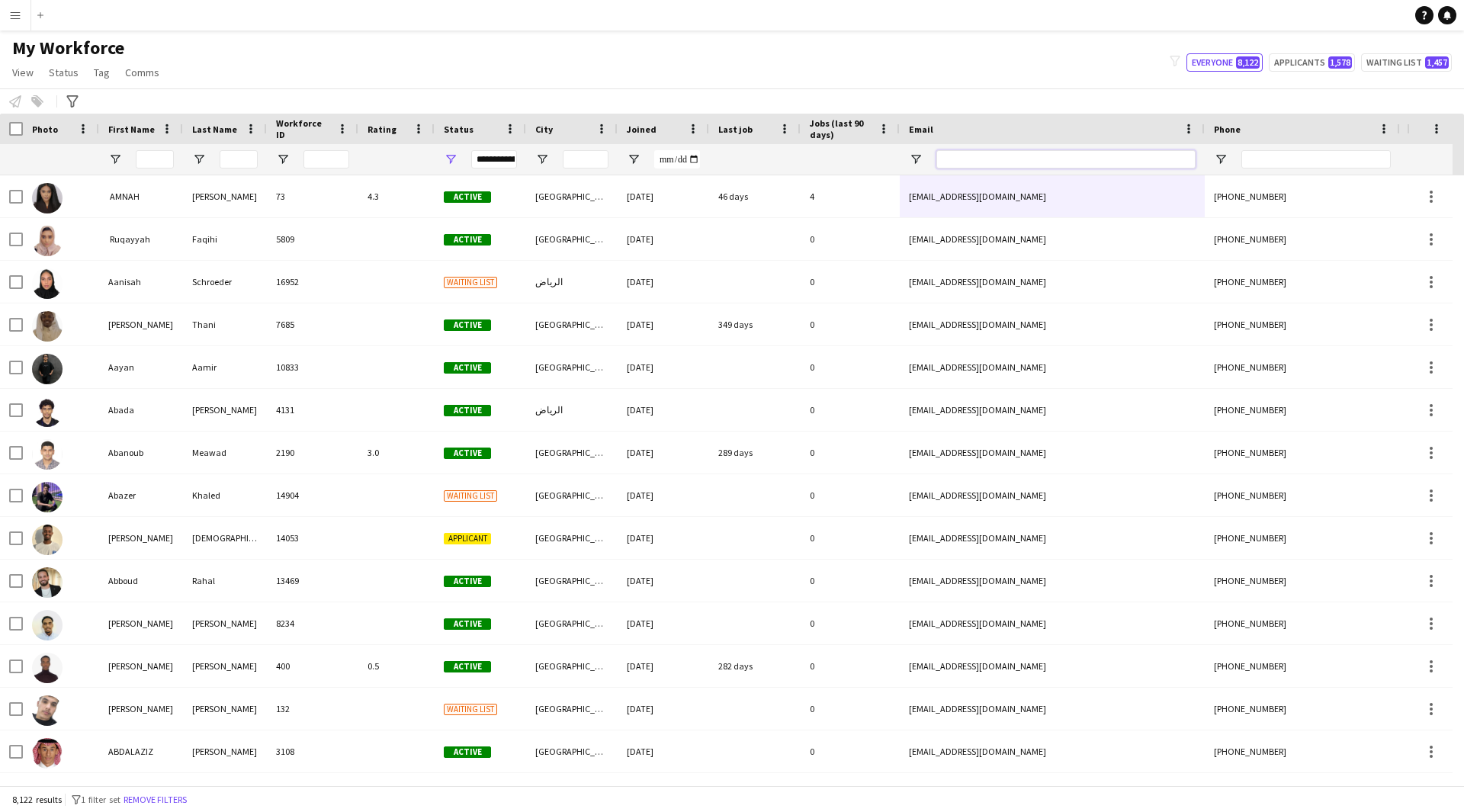
click at [1021, 155] on input "Email Filter Input" at bounding box center [1066, 159] width 259 height 18
paste input "**********"
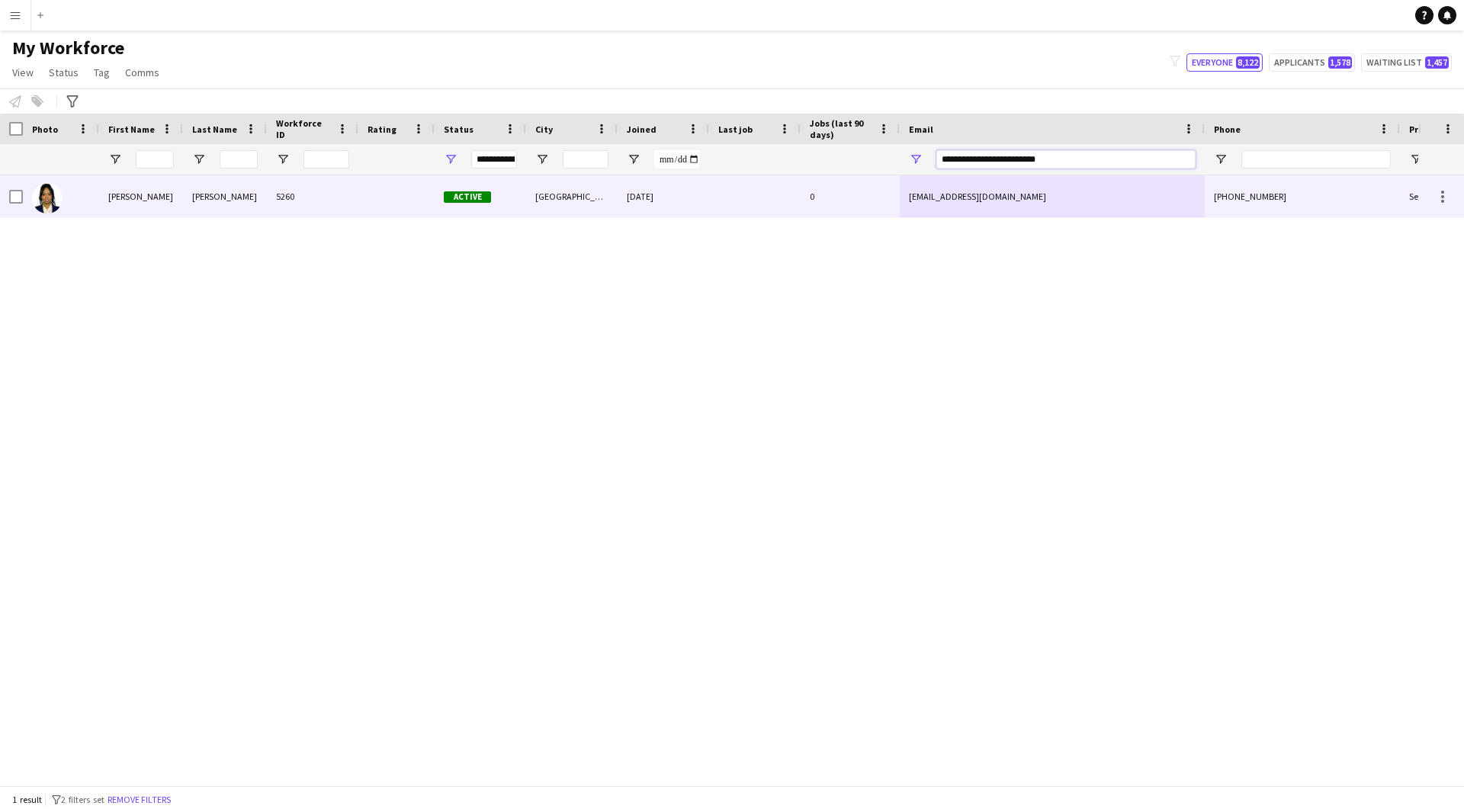
type input "**********"
click at [927, 201] on div "[EMAIL_ADDRESS][DOMAIN_NAME]" at bounding box center [1052, 196] width 305 height 42
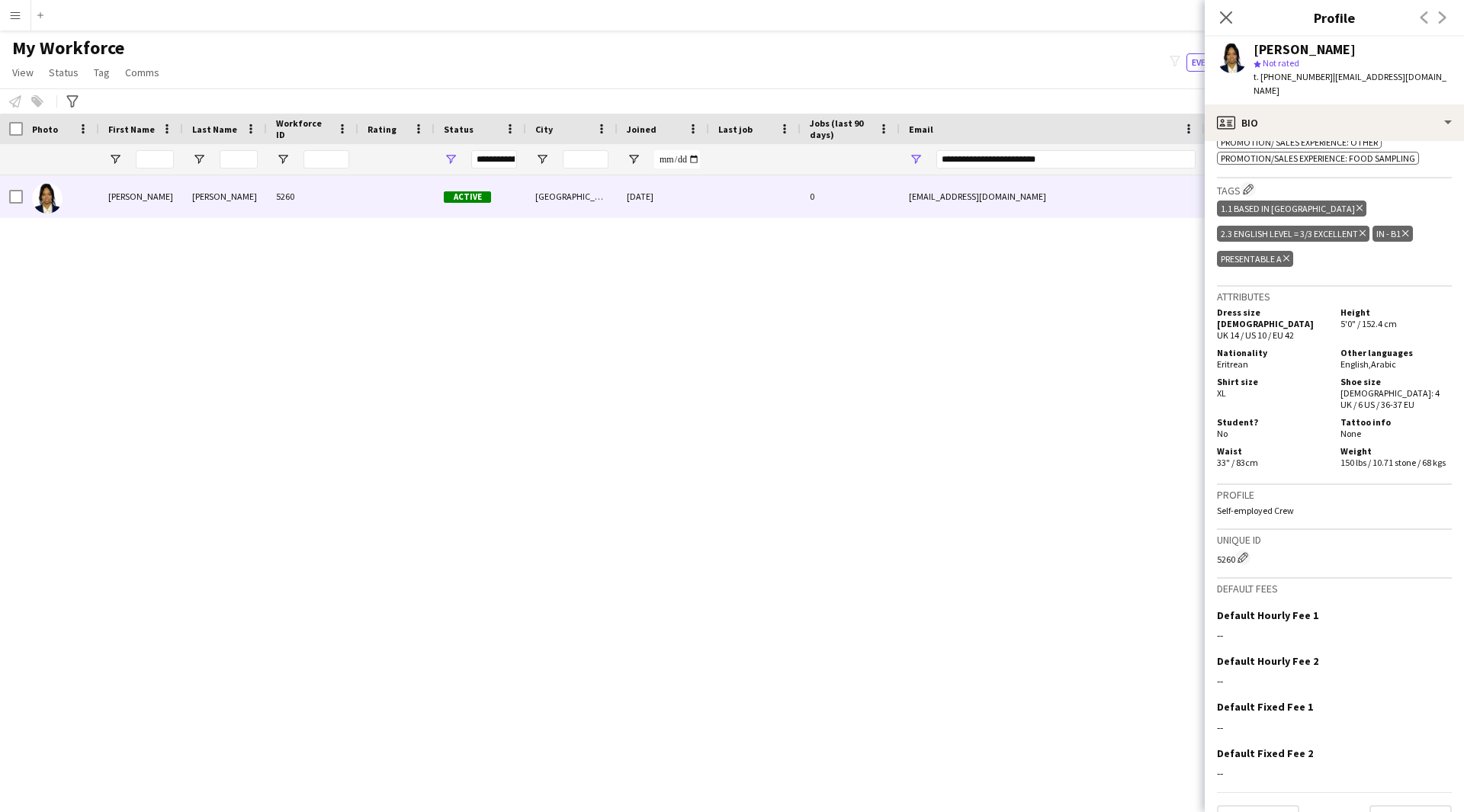
scroll to position [741, 0]
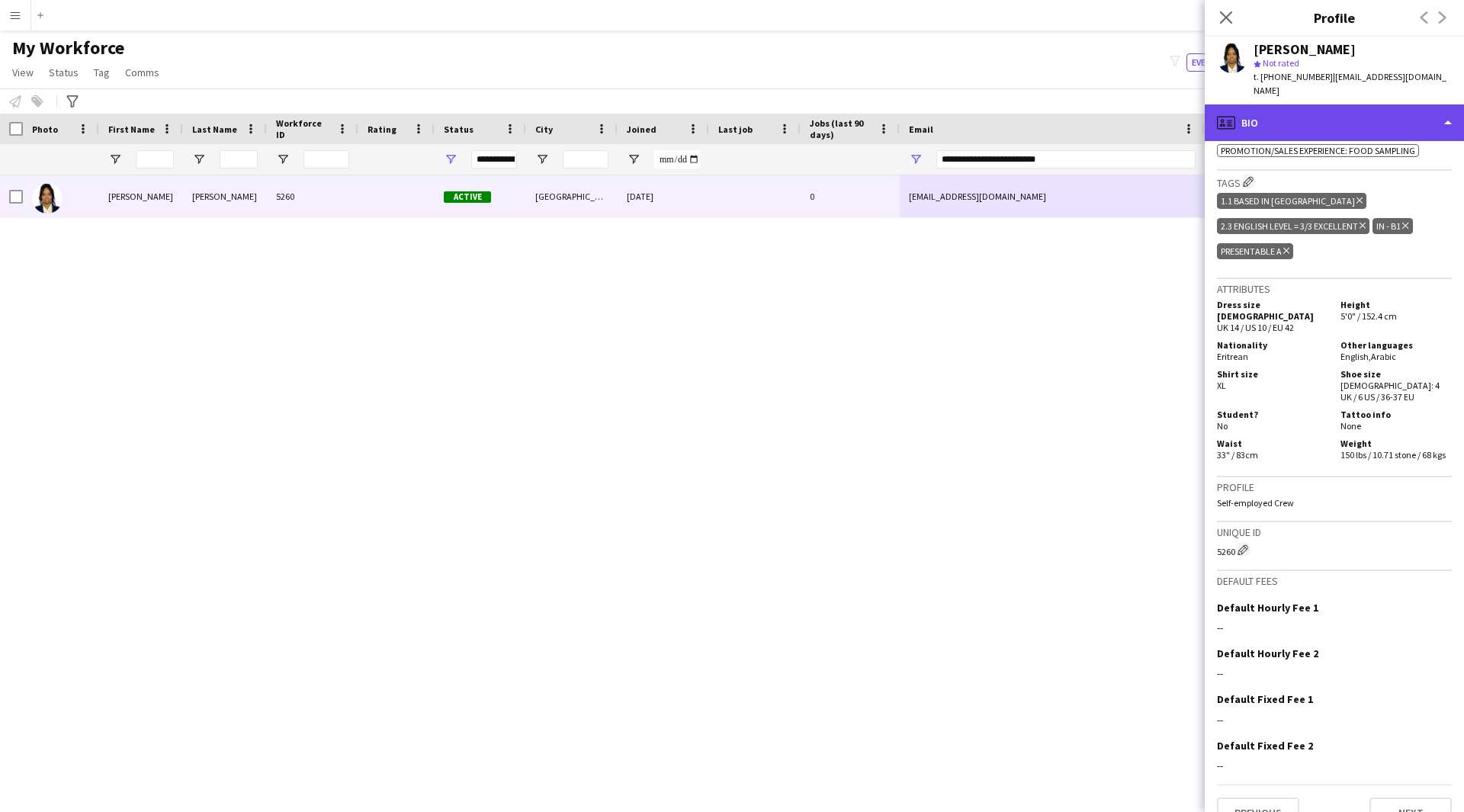
click at [1350, 117] on div "profile Bio" at bounding box center [1334, 123] width 259 height 37
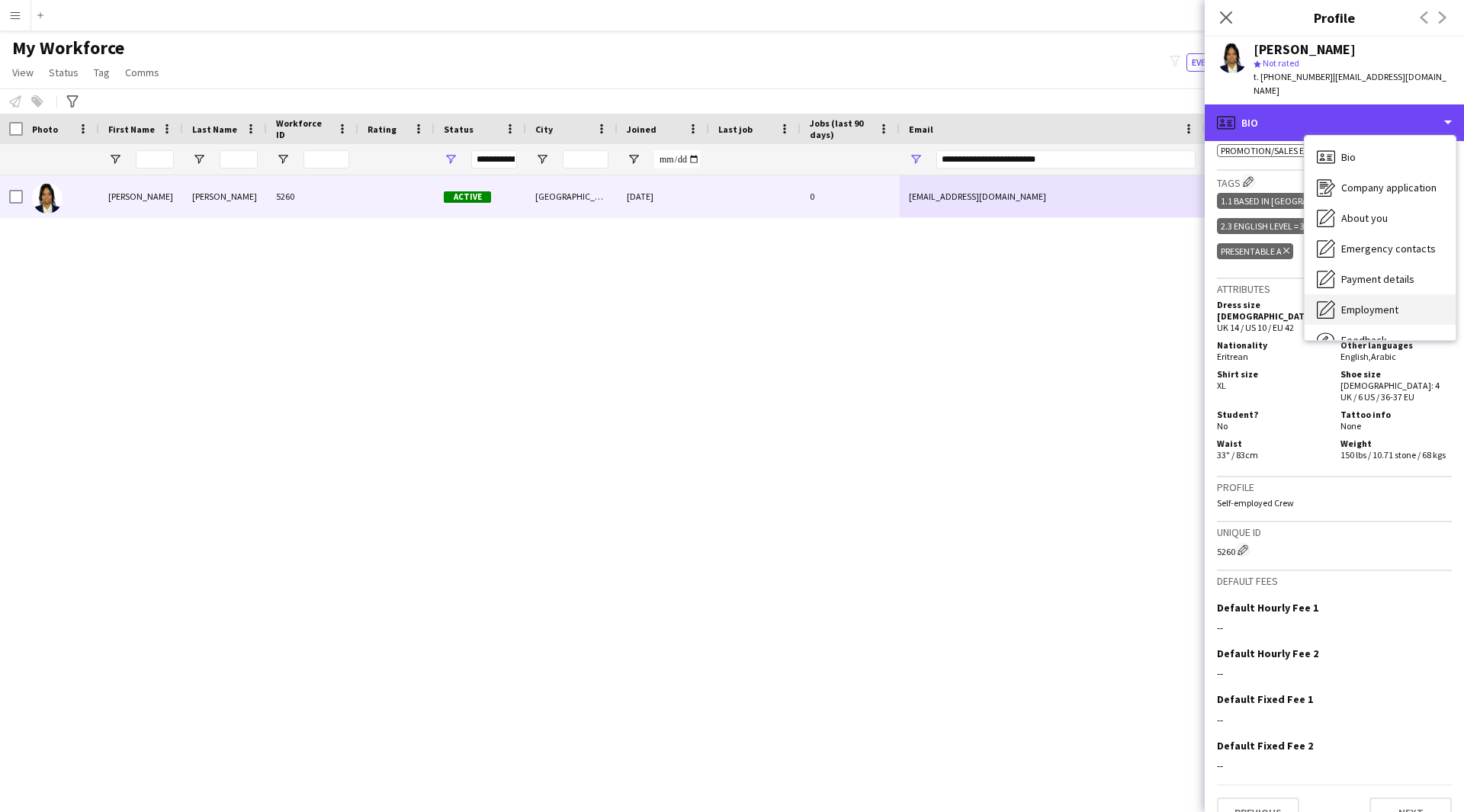
scroll to position [52, 0]
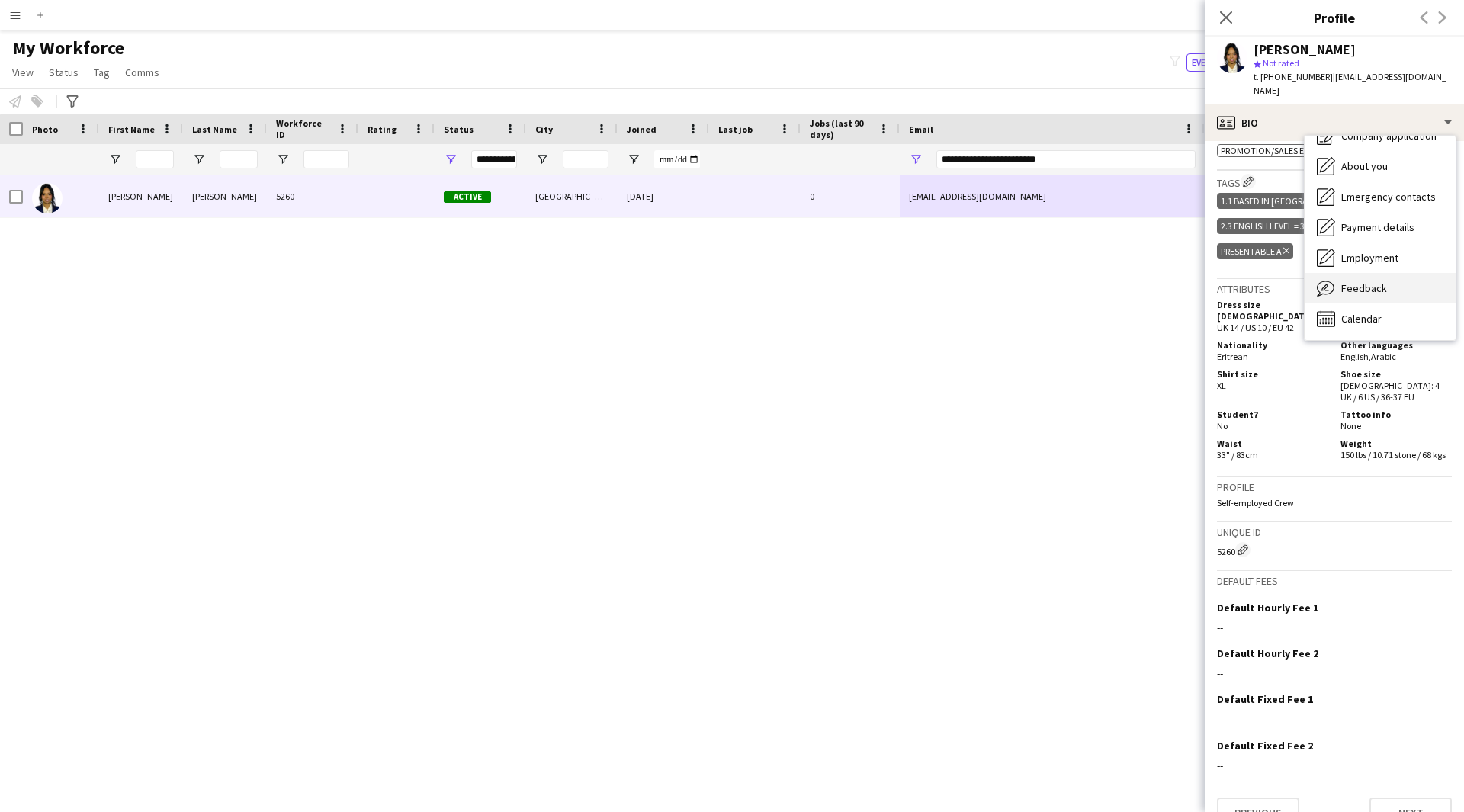
click at [1364, 281] on span "Feedback" at bounding box center [1363, 287] width 46 height 13
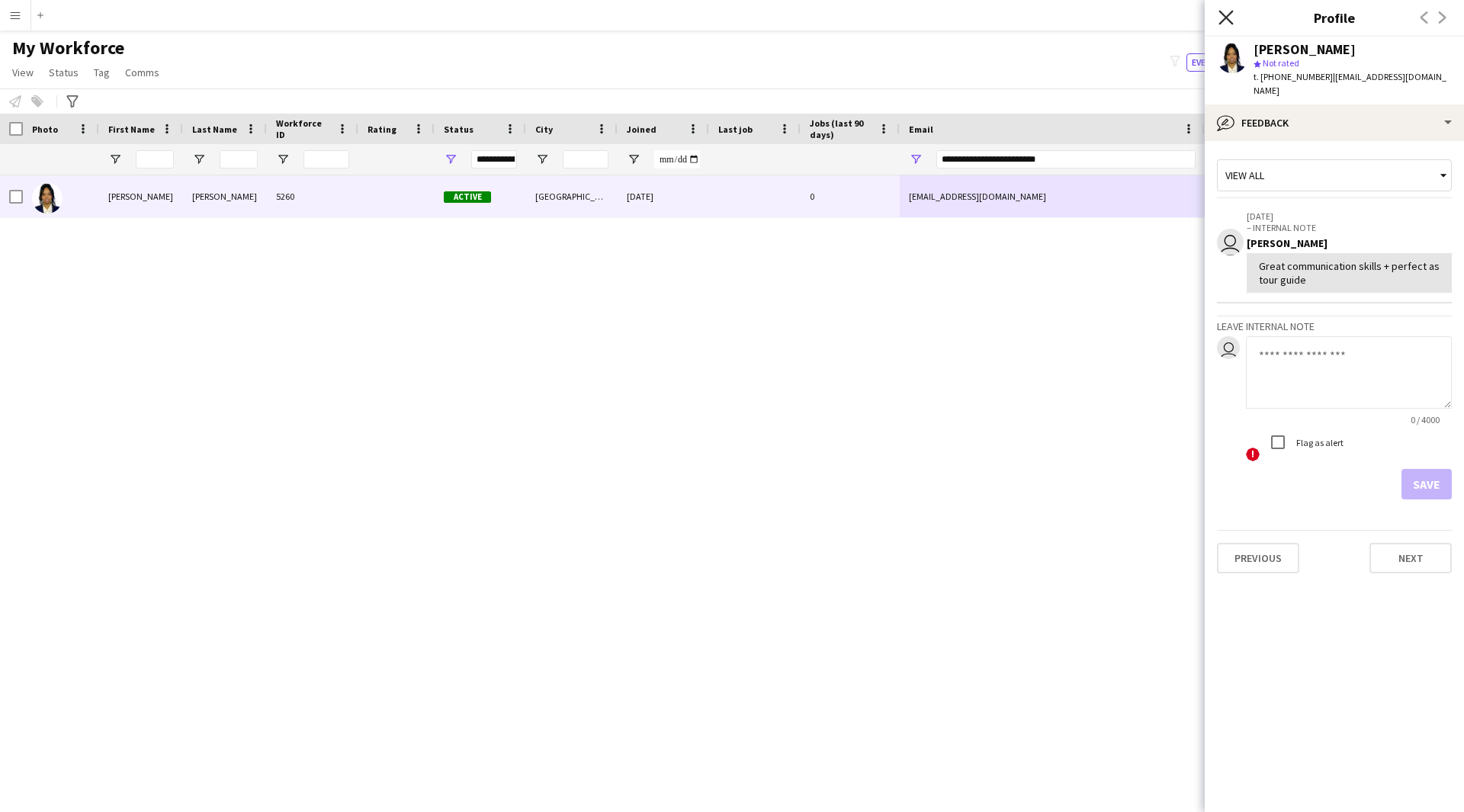
click at [1225, 20] on icon "Close pop-in" at bounding box center [1225, 17] width 14 height 14
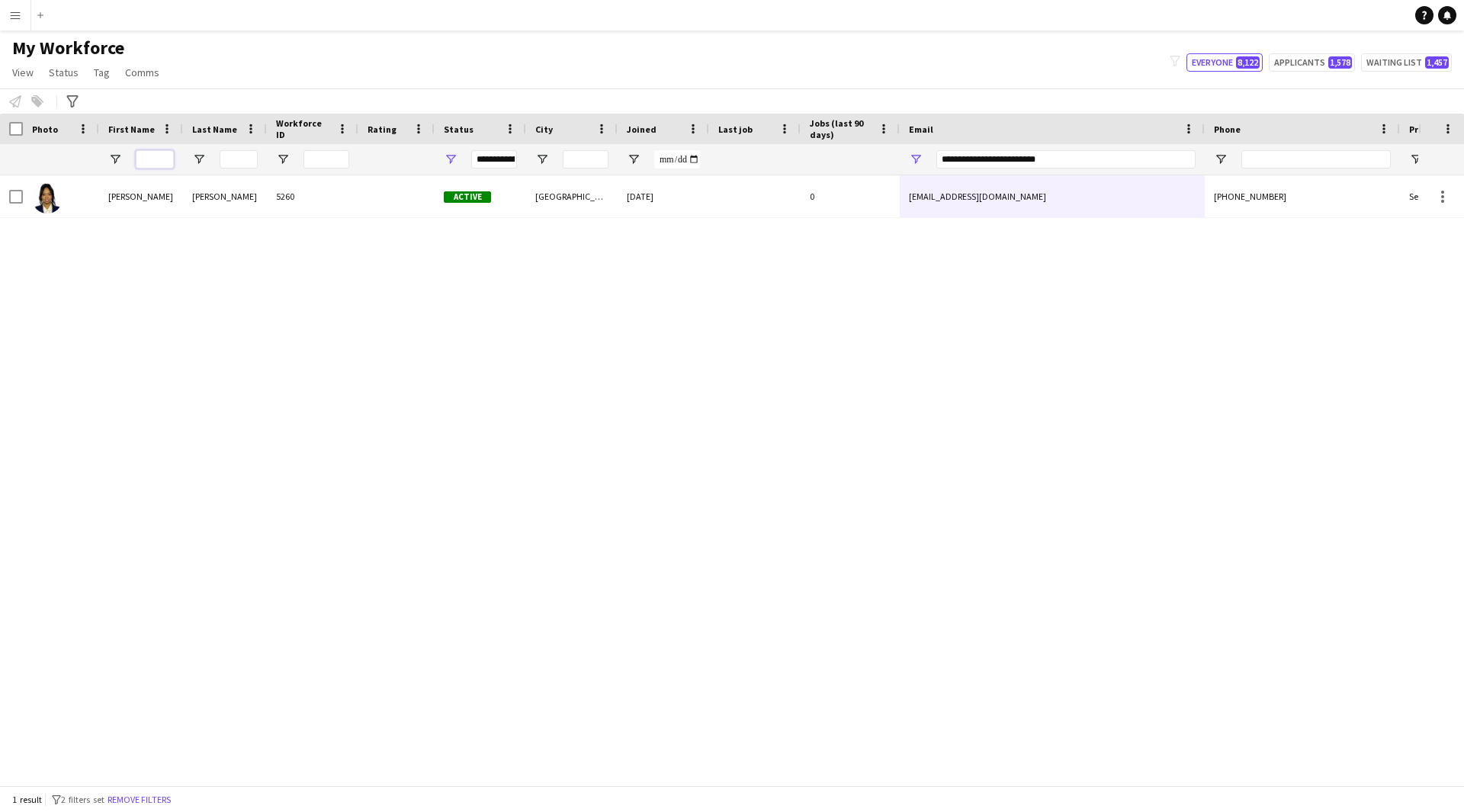
click at [166, 157] on input "First Name Filter Input" at bounding box center [155, 159] width 38 height 18
paste input "******"
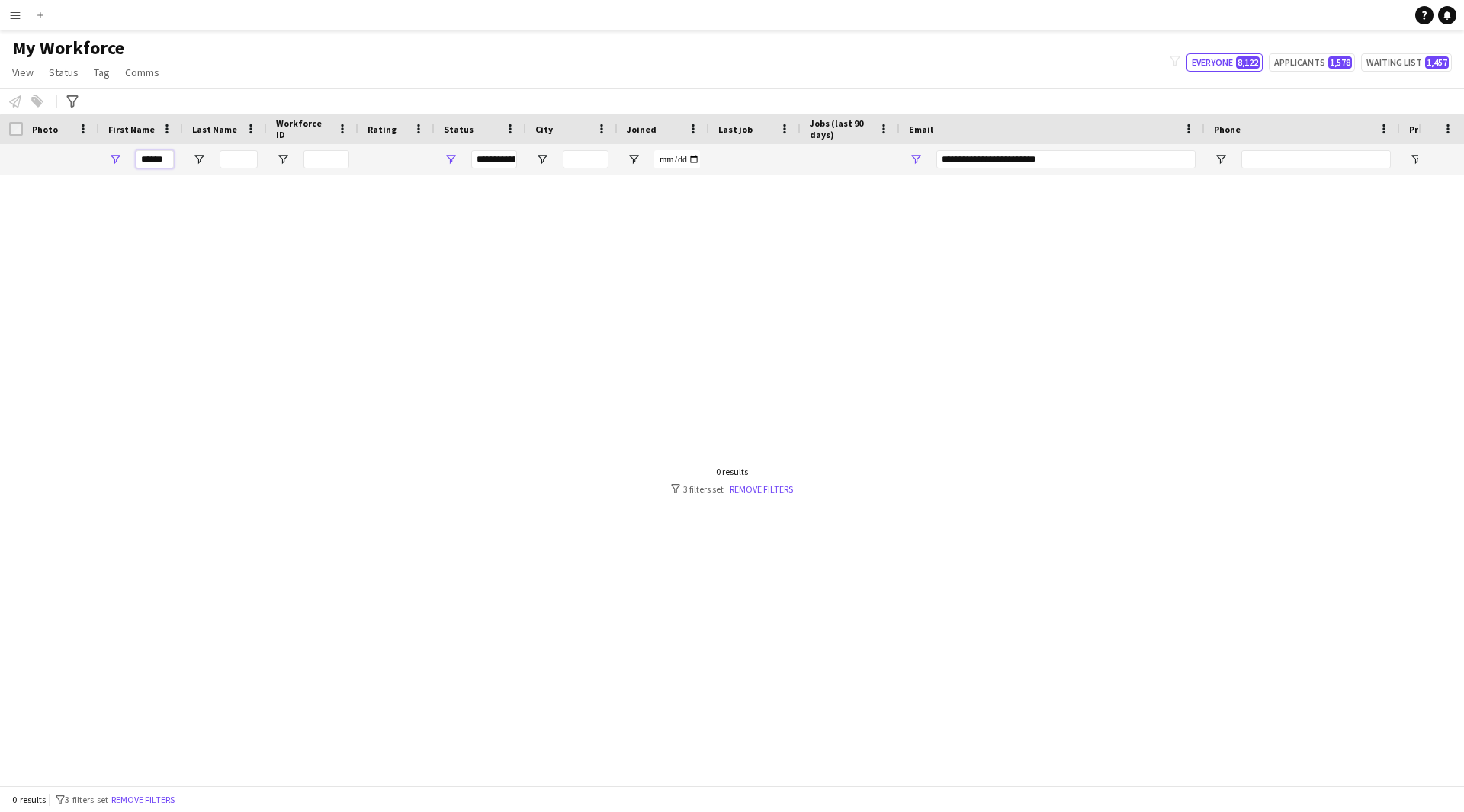
type input "******"
drag, startPoint x: 1087, startPoint y: 152, endPoint x: 671, endPoint y: 202, distance: 419.0
click at [671, 202] on div "Workforce Details Photo First Name" at bounding box center [732, 449] width 1464 height 671
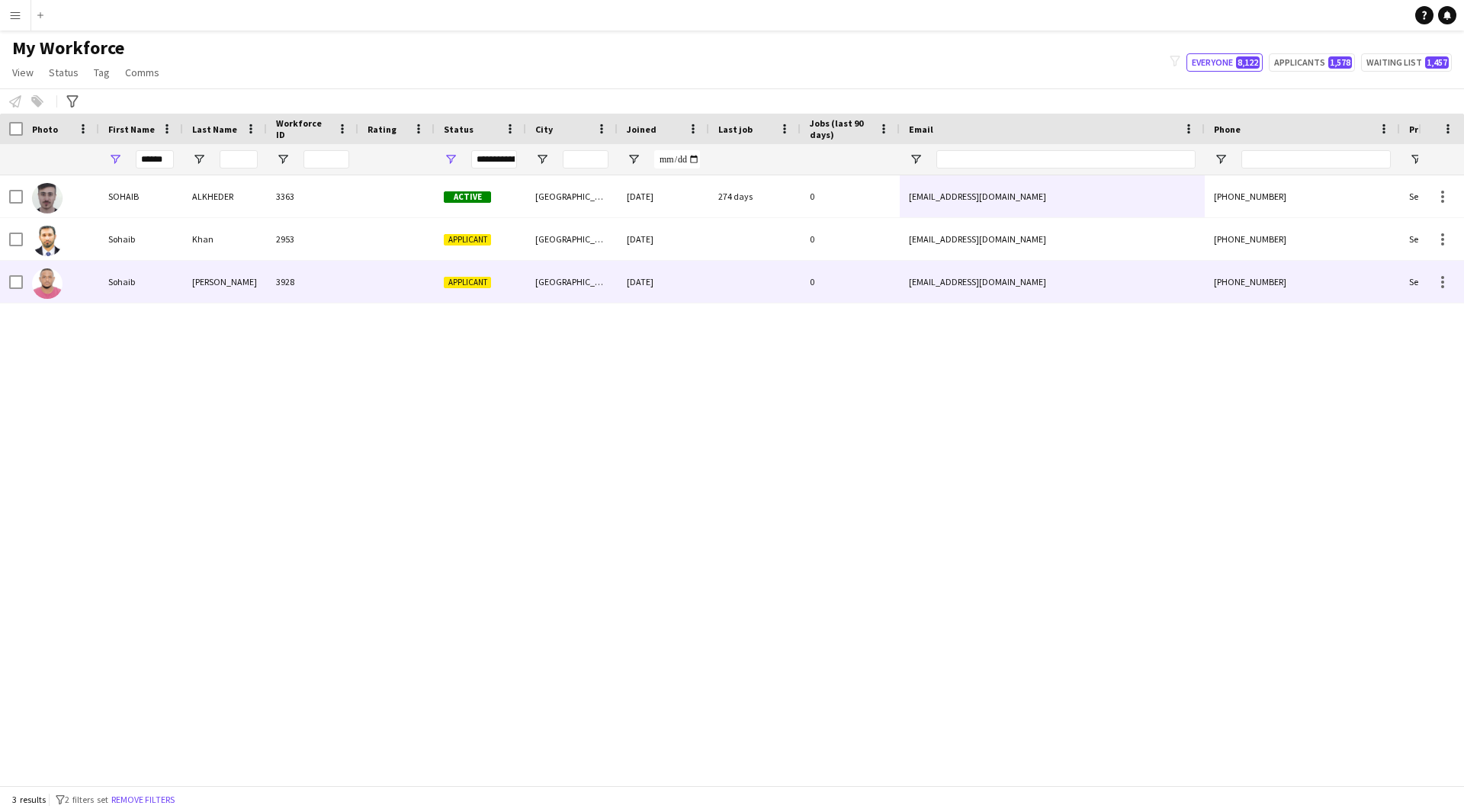
click at [425, 294] on div at bounding box center [396, 281] width 76 height 42
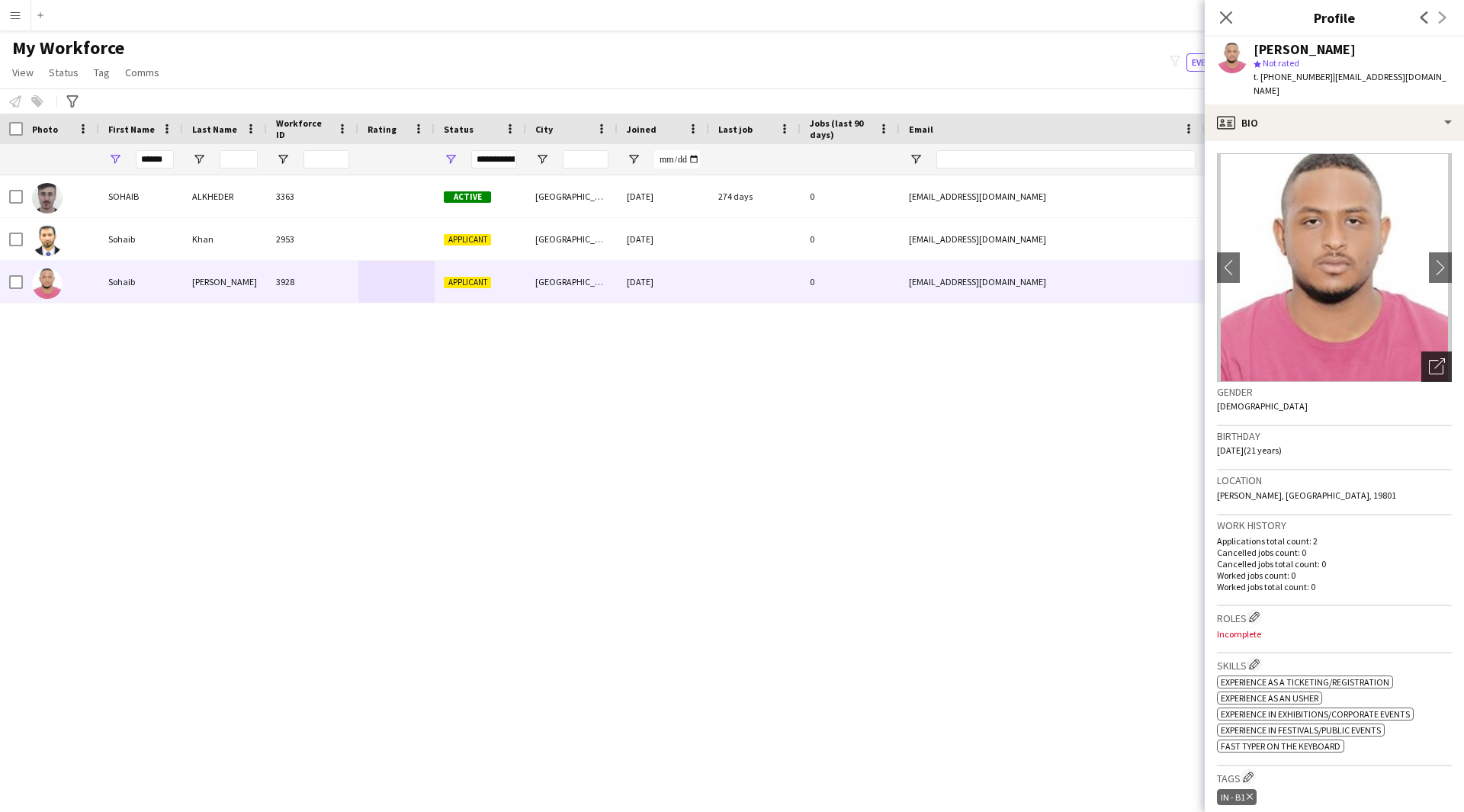
click at [1421, 363] on div "Open photos pop-in" at bounding box center [1436, 366] width 31 height 31
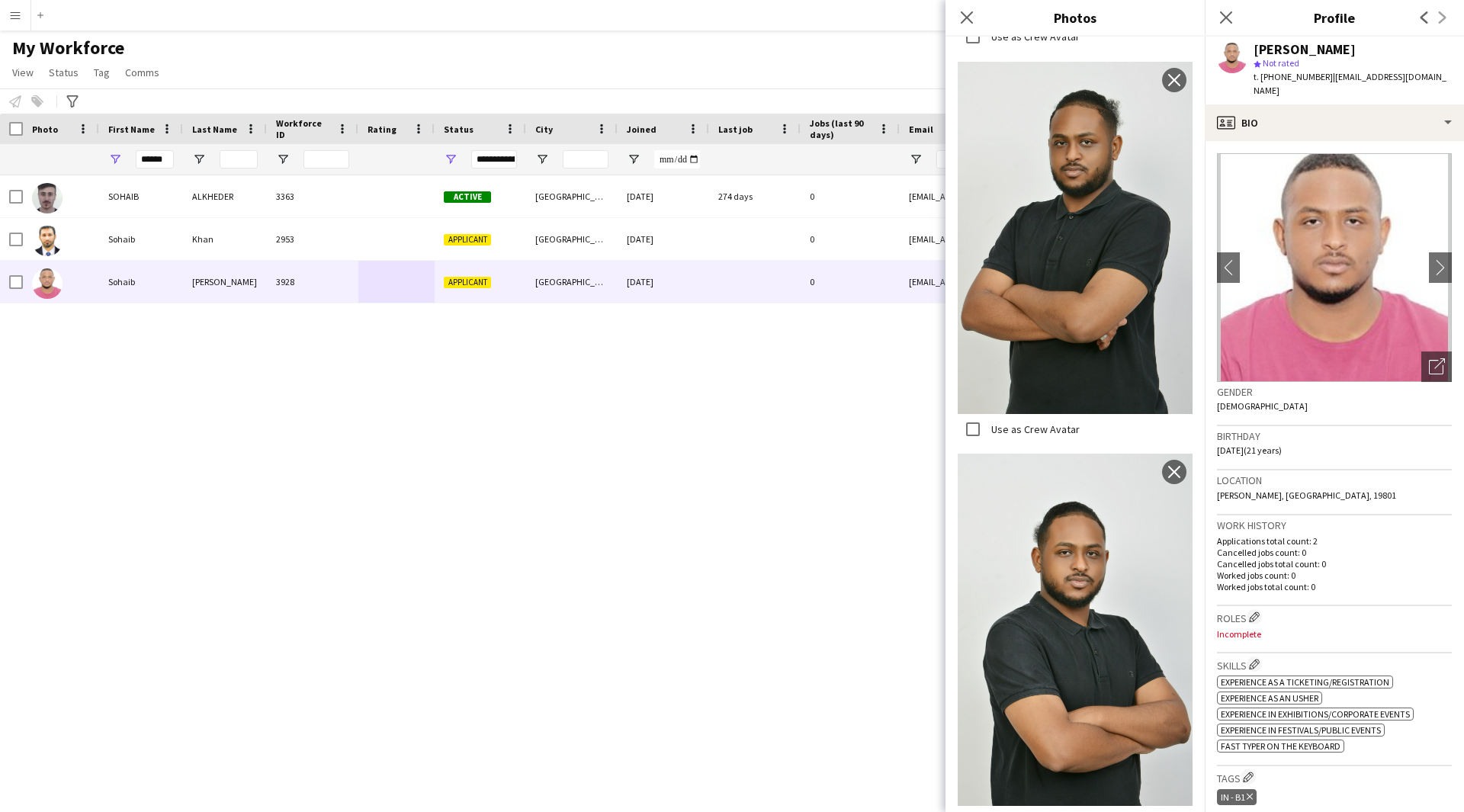
scroll to position [996, 0]
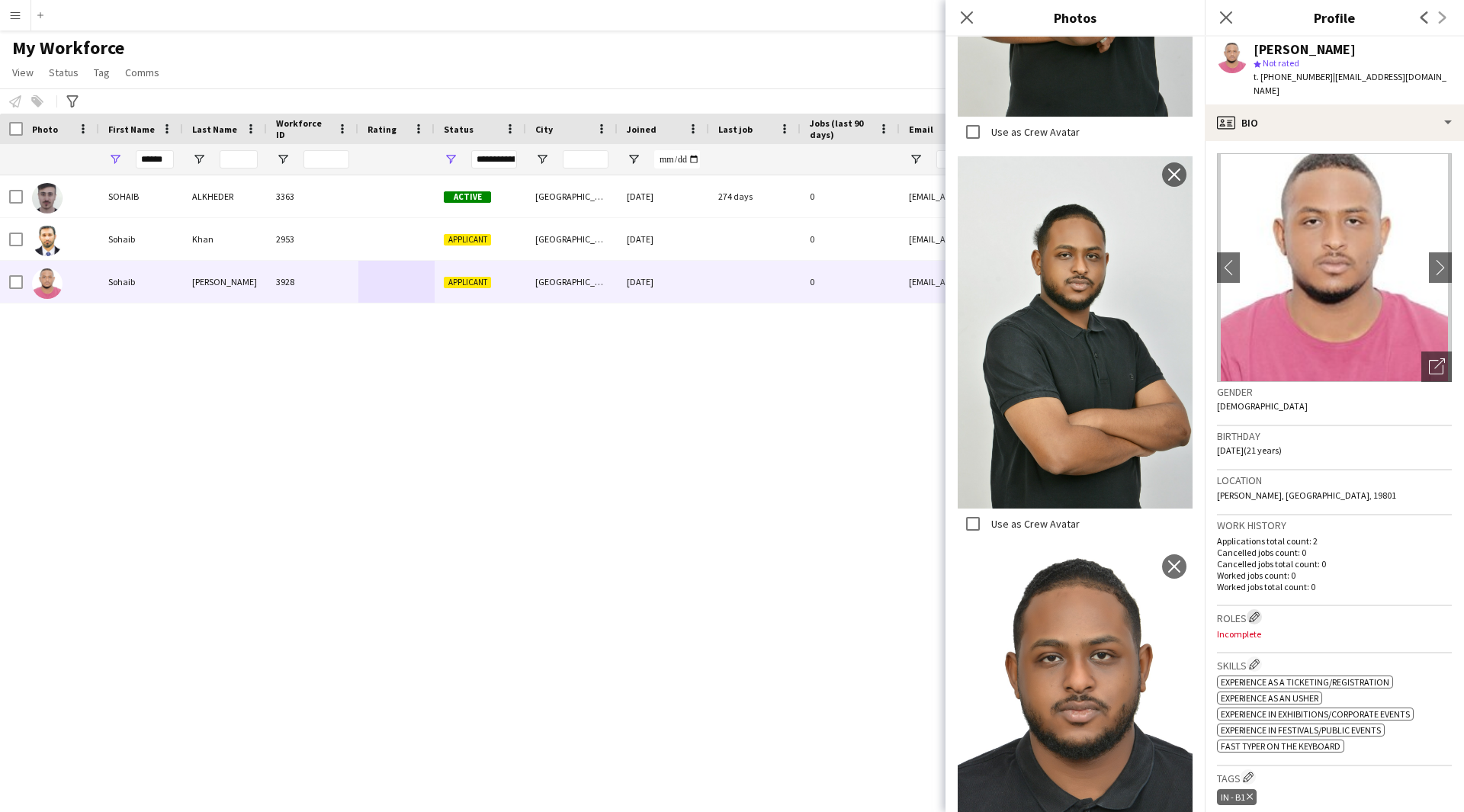
click at [1254, 612] on app-icon "Edit crew company roles" at bounding box center [1254, 617] width 11 height 11
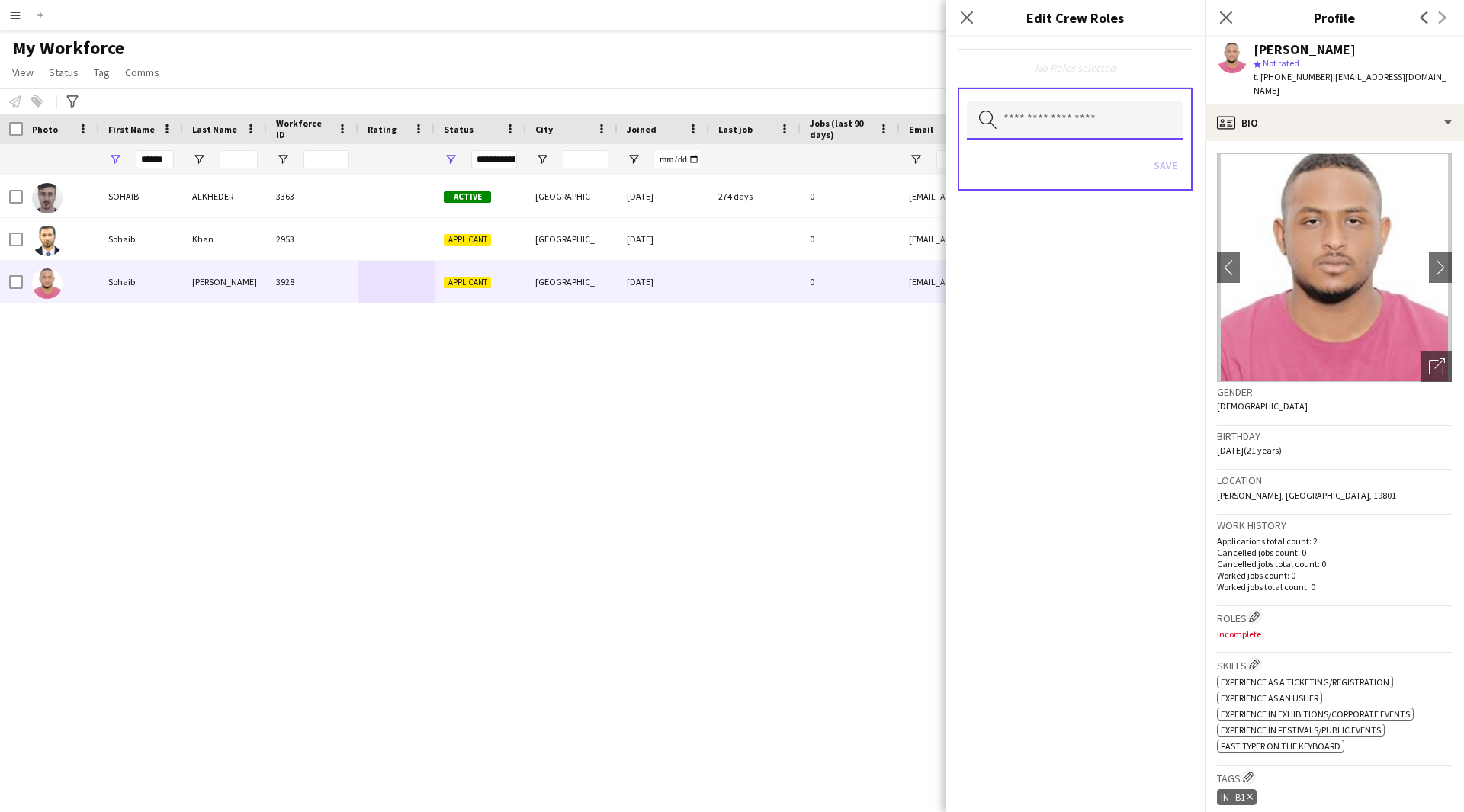
click at [1134, 119] on input "text" at bounding box center [1075, 120] width 217 height 38
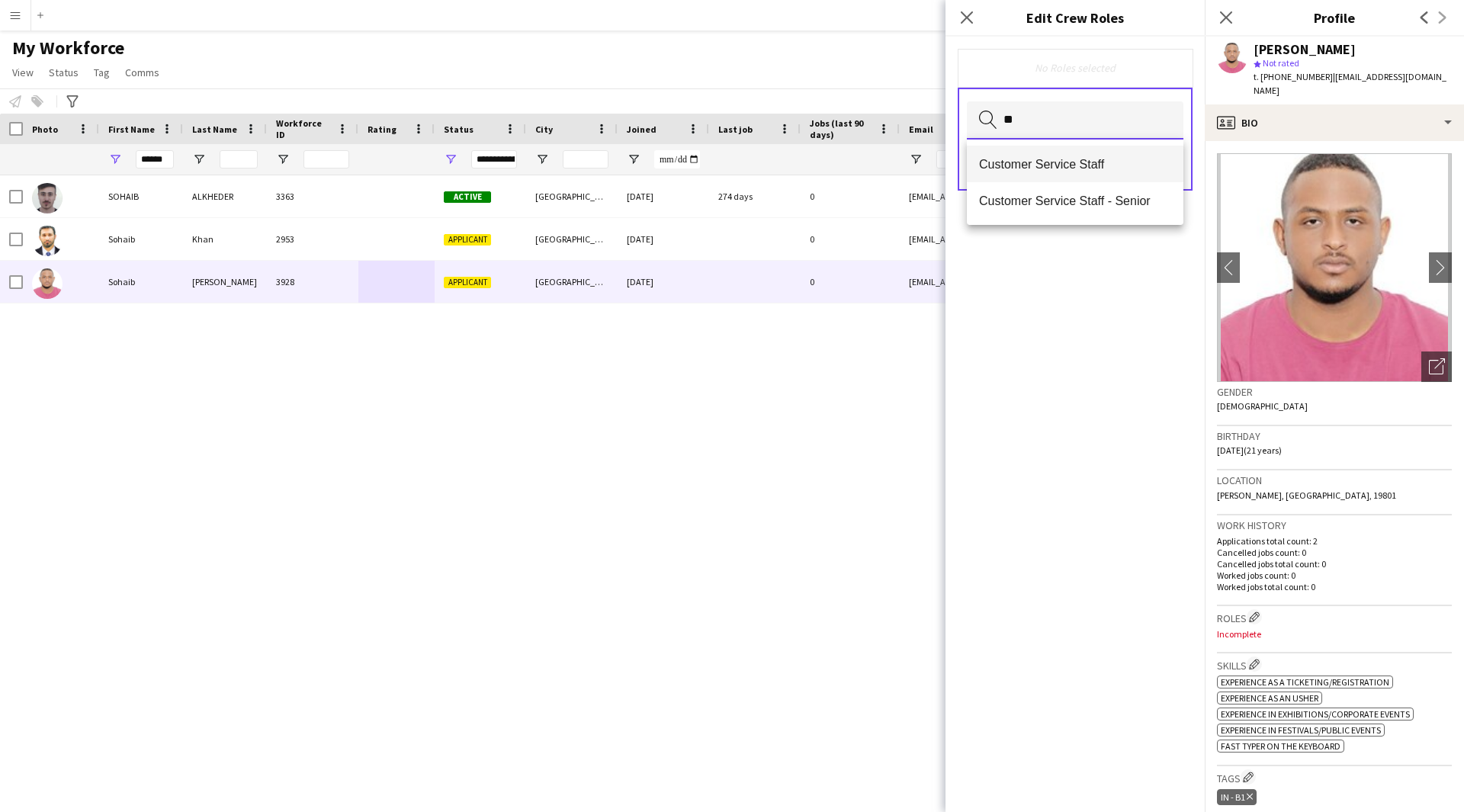
type input "**"
click at [1082, 171] on mat-option "Customer Service Staff" at bounding box center [1075, 163] width 217 height 37
type input "***"
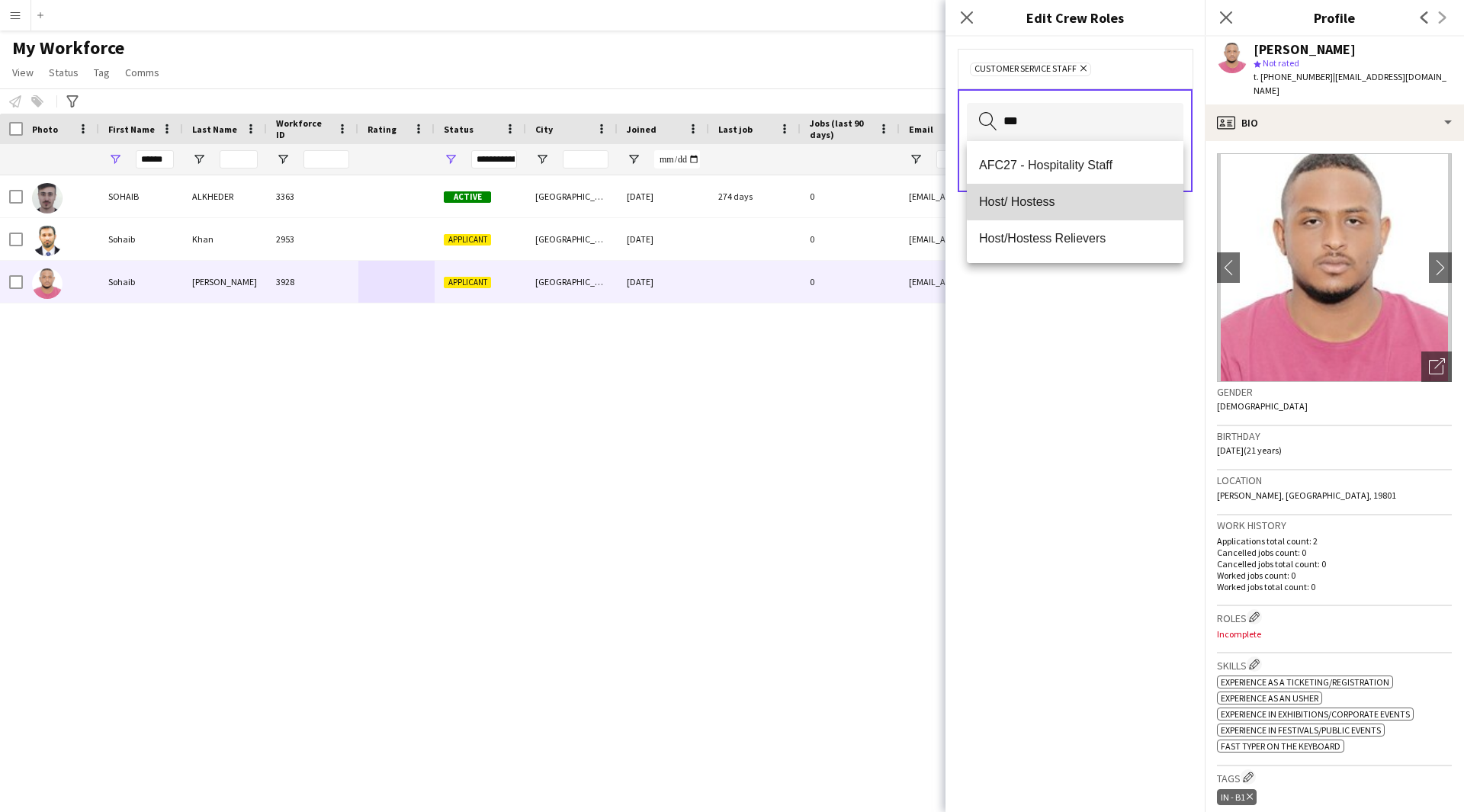
click at [1077, 200] on span "Host/ Hostess" at bounding box center [1074, 202] width 192 height 14
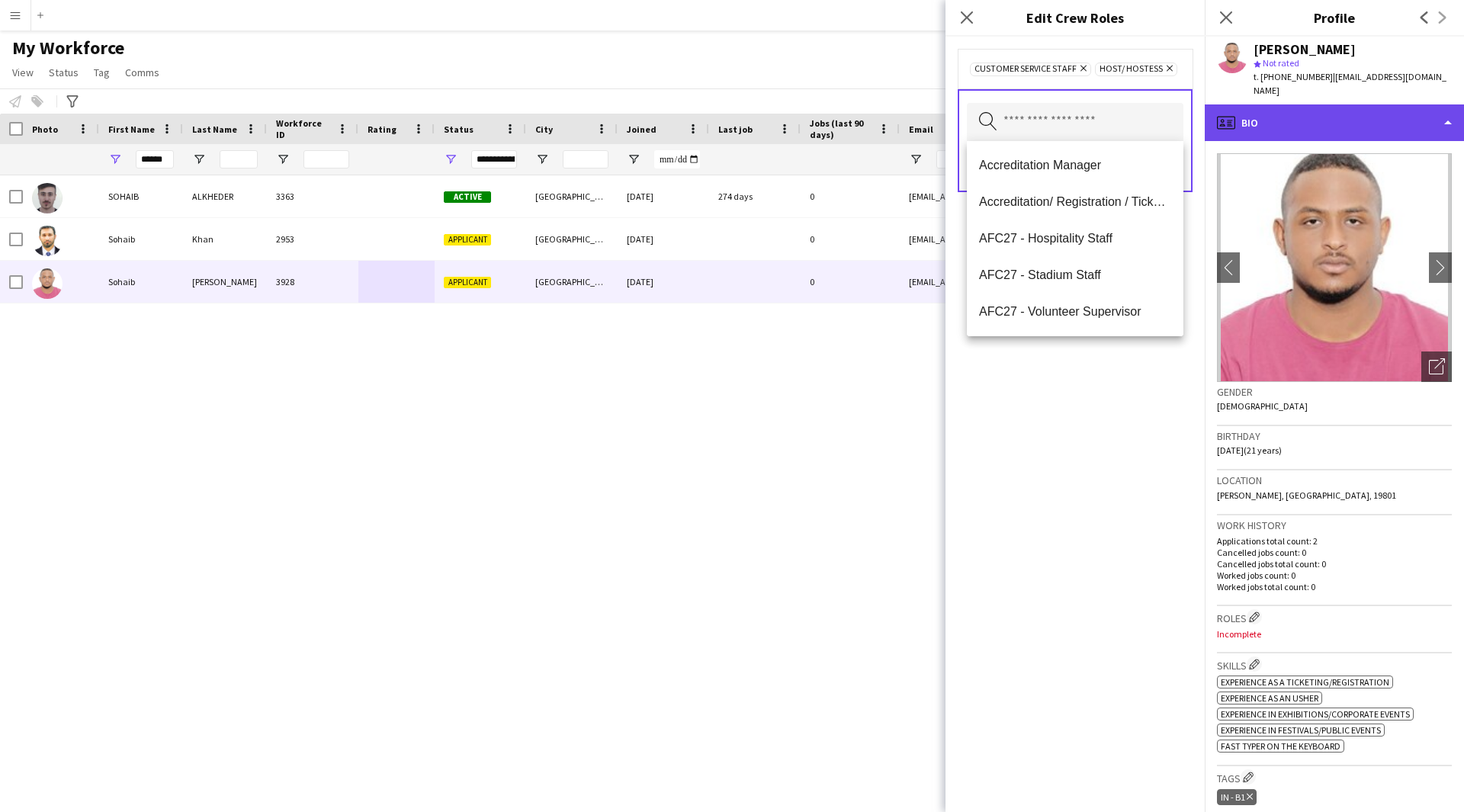
click at [1335, 126] on div "profile Bio" at bounding box center [1334, 123] width 259 height 37
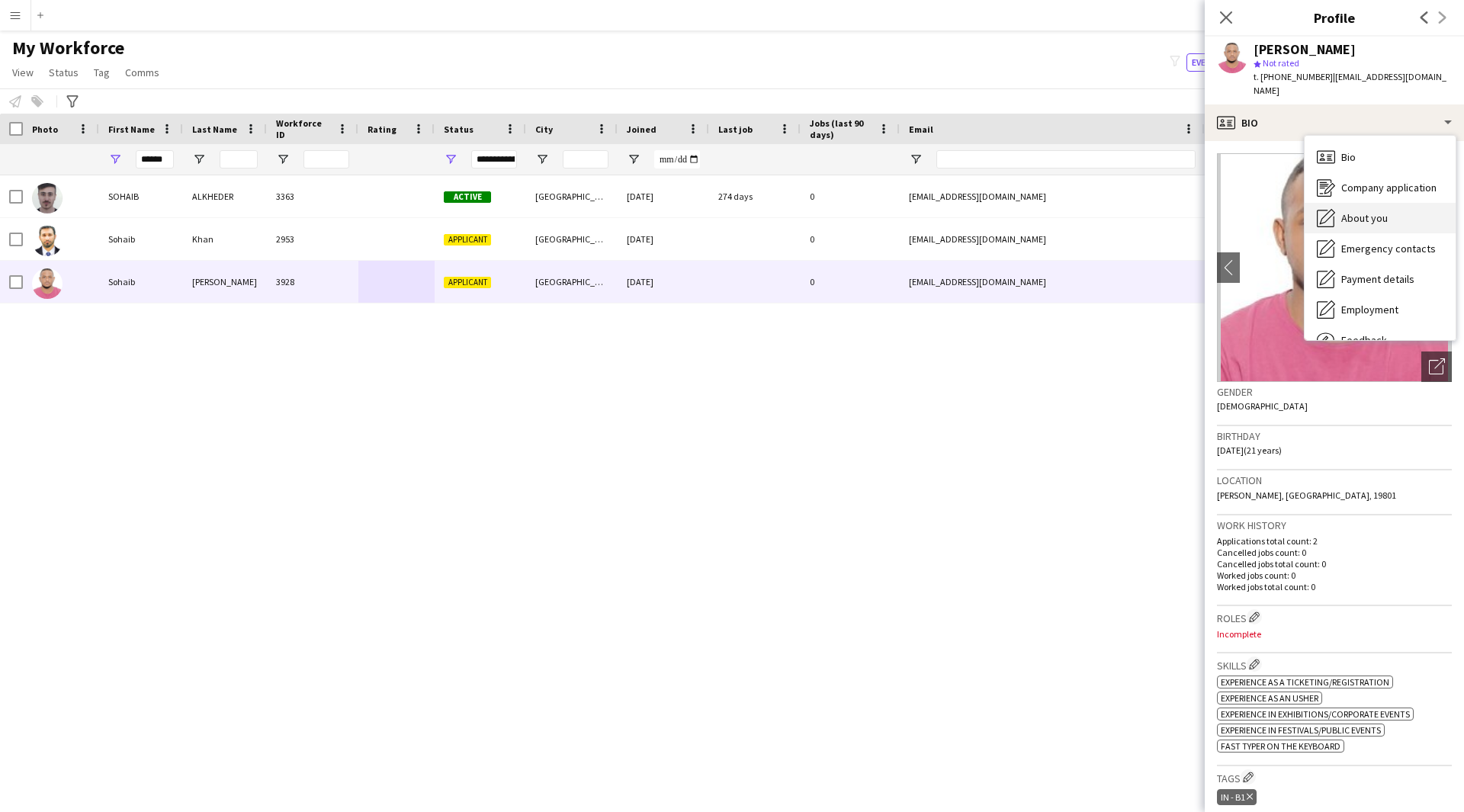
click at [1340, 203] on div "About you About you" at bounding box center [1380, 218] width 151 height 31
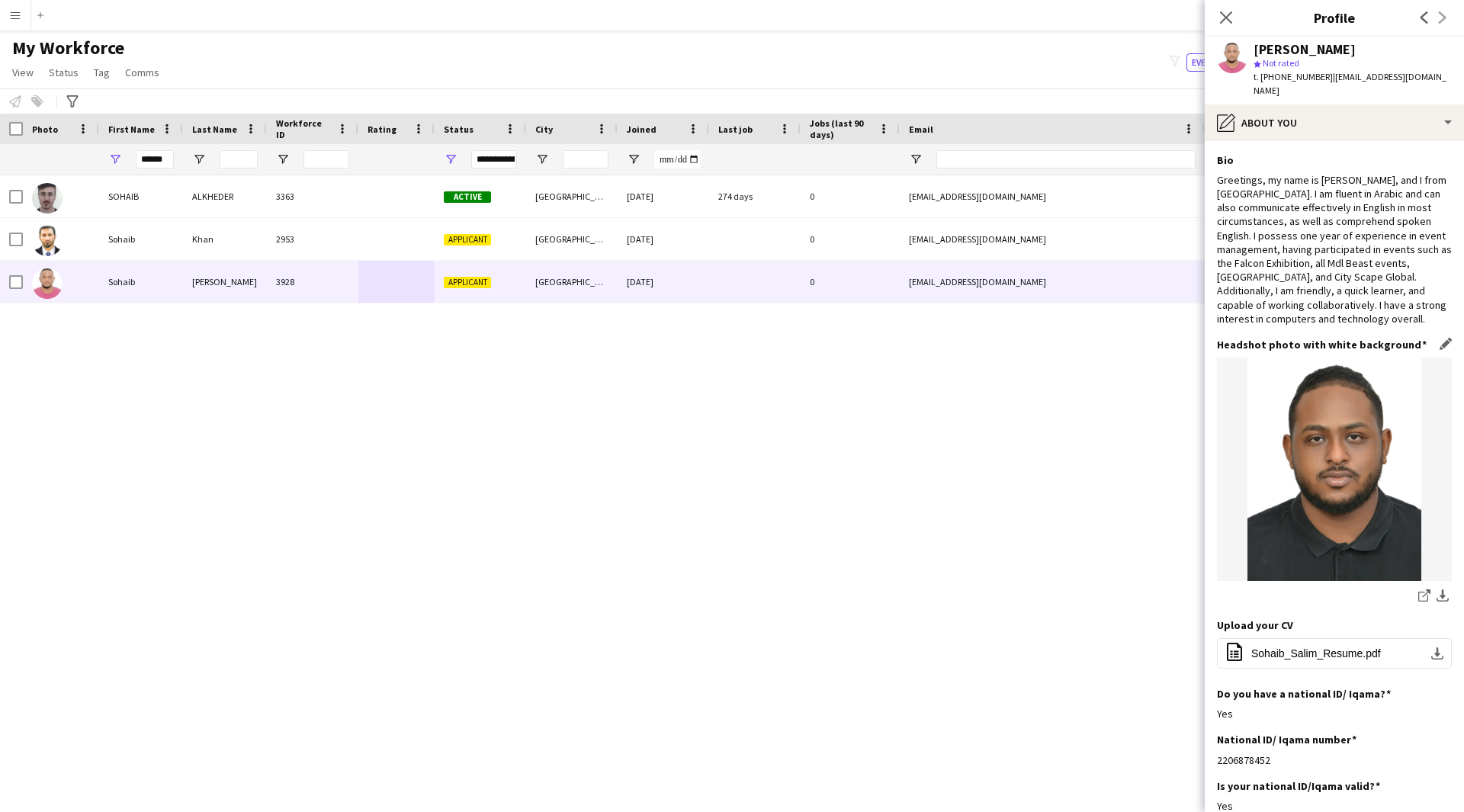
scroll to position [182, 0]
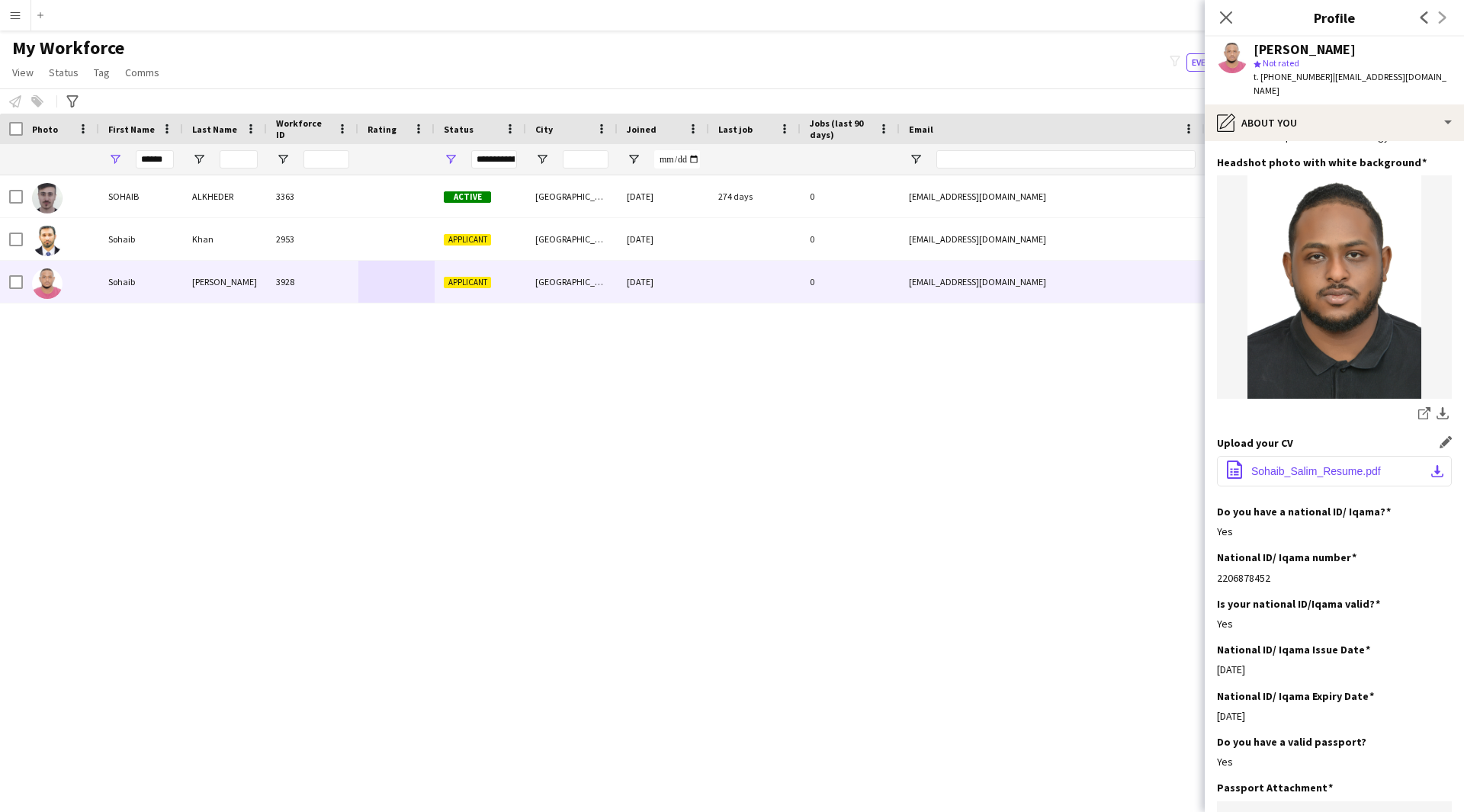
click at [1270, 455] on button "office-file-sheet Sohaib_Salim_Resume.pdf download-bottom" at bounding box center [1334, 470] width 235 height 31
click at [1422, 464] on button "office-file-sheet Sohaib_Salim_Resume.pdf download-bottom" at bounding box center [1334, 470] width 235 height 31
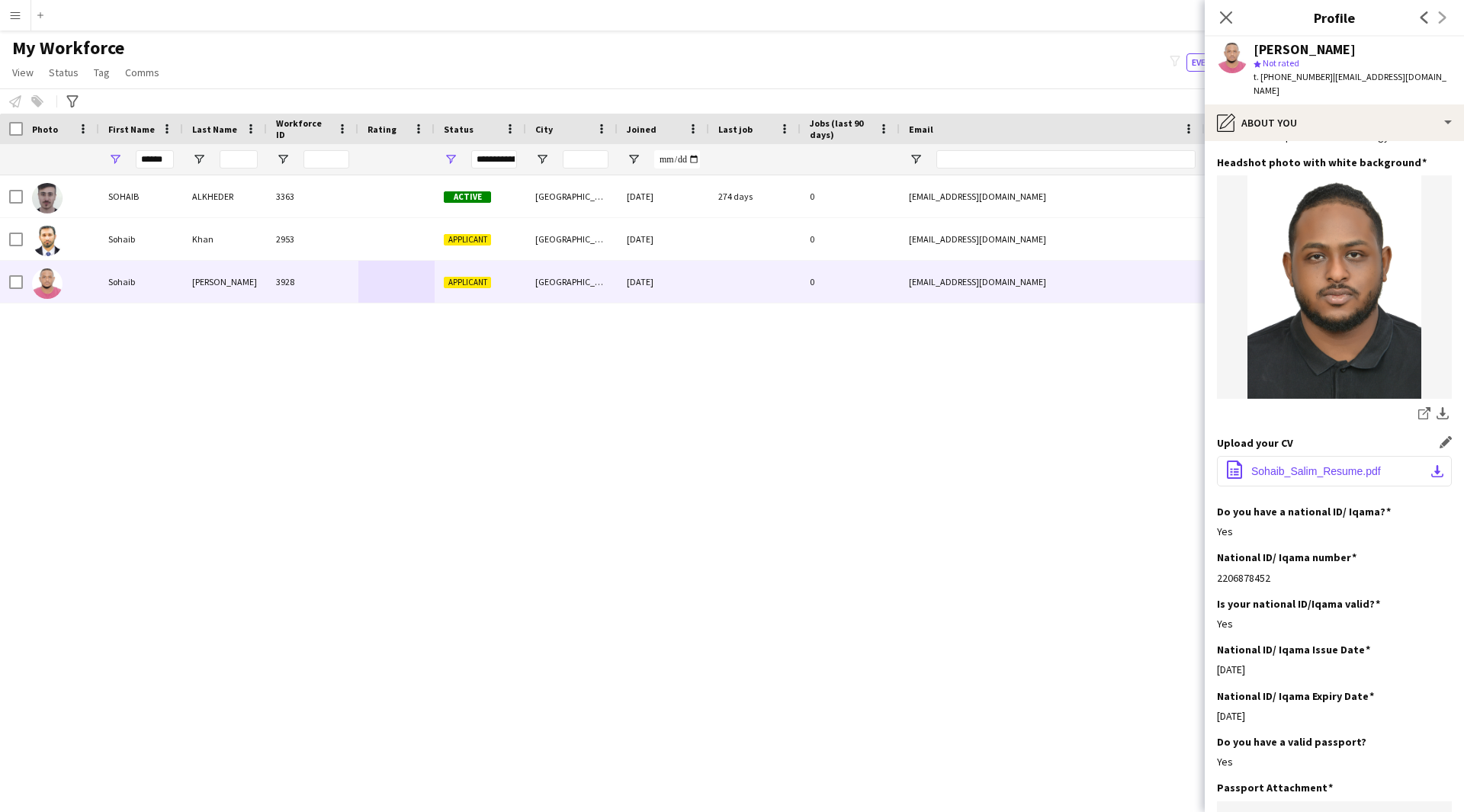
click at [1422, 464] on button "office-file-sheet Sohaib_Salim_Resume.pdf download-bottom" at bounding box center [1334, 470] width 235 height 31
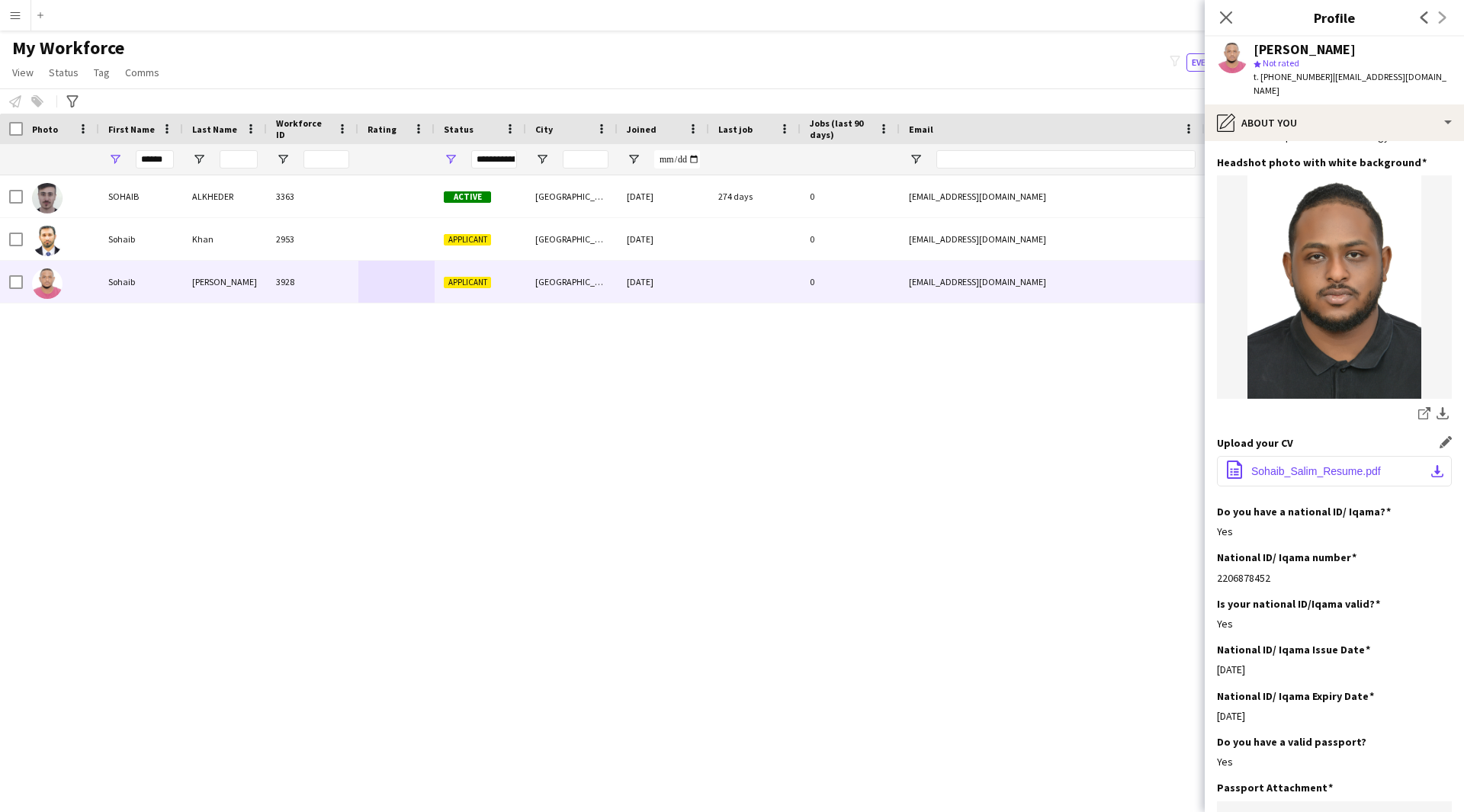
click at [1422, 464] on button "office-file-sheet Sohaib_Salim_Resume.pdf download-bottom" at bounding box center [1334, 470] width 235 height 31
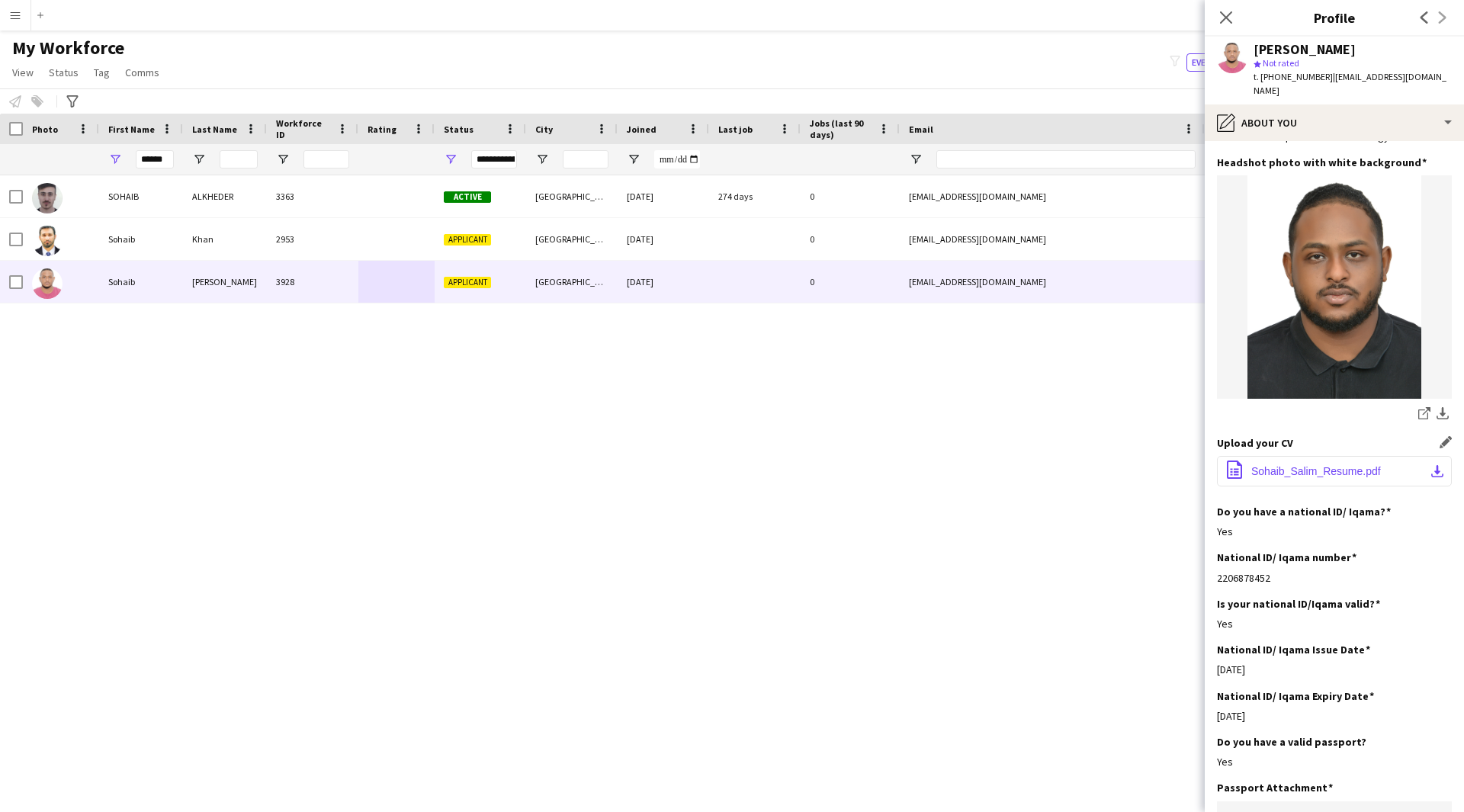
click at [1422, 464] on button "office-file-sheet Sohaib_Salim_Resume.pdf download-bottom" at bounding box center [1334, 470] width 235 height 31
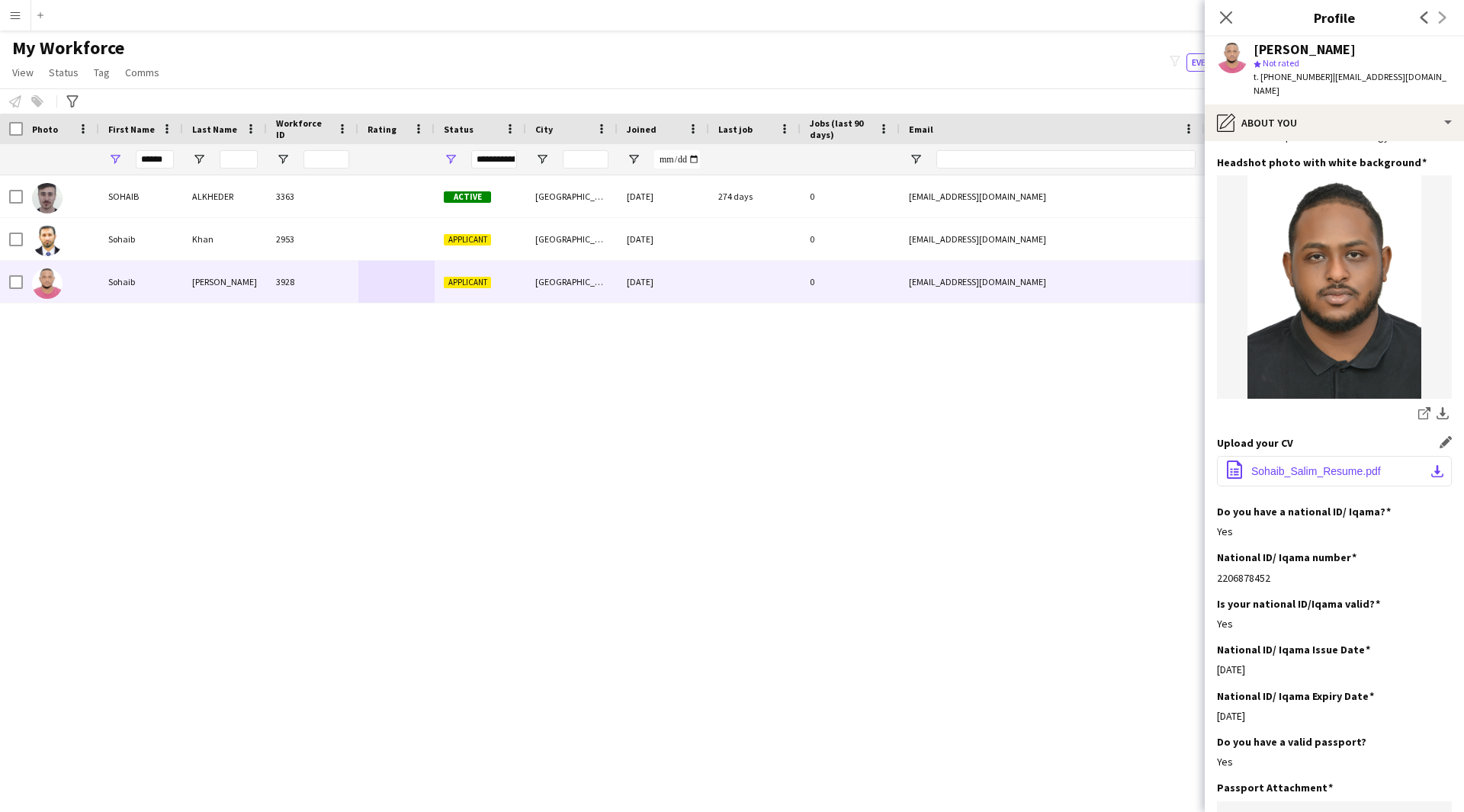
click at [1422, 464] on button "office-file-sheet Sohaib_Salim_Resume.pdf download-bottom" at bounding box center [1334, 470] width 235 height 31
click at [1318, 466] on button "office-file-sheet Sohaib_Salim_Resume.pdf download-bottom" at bounding box center [1334, 470] width 235 height 31
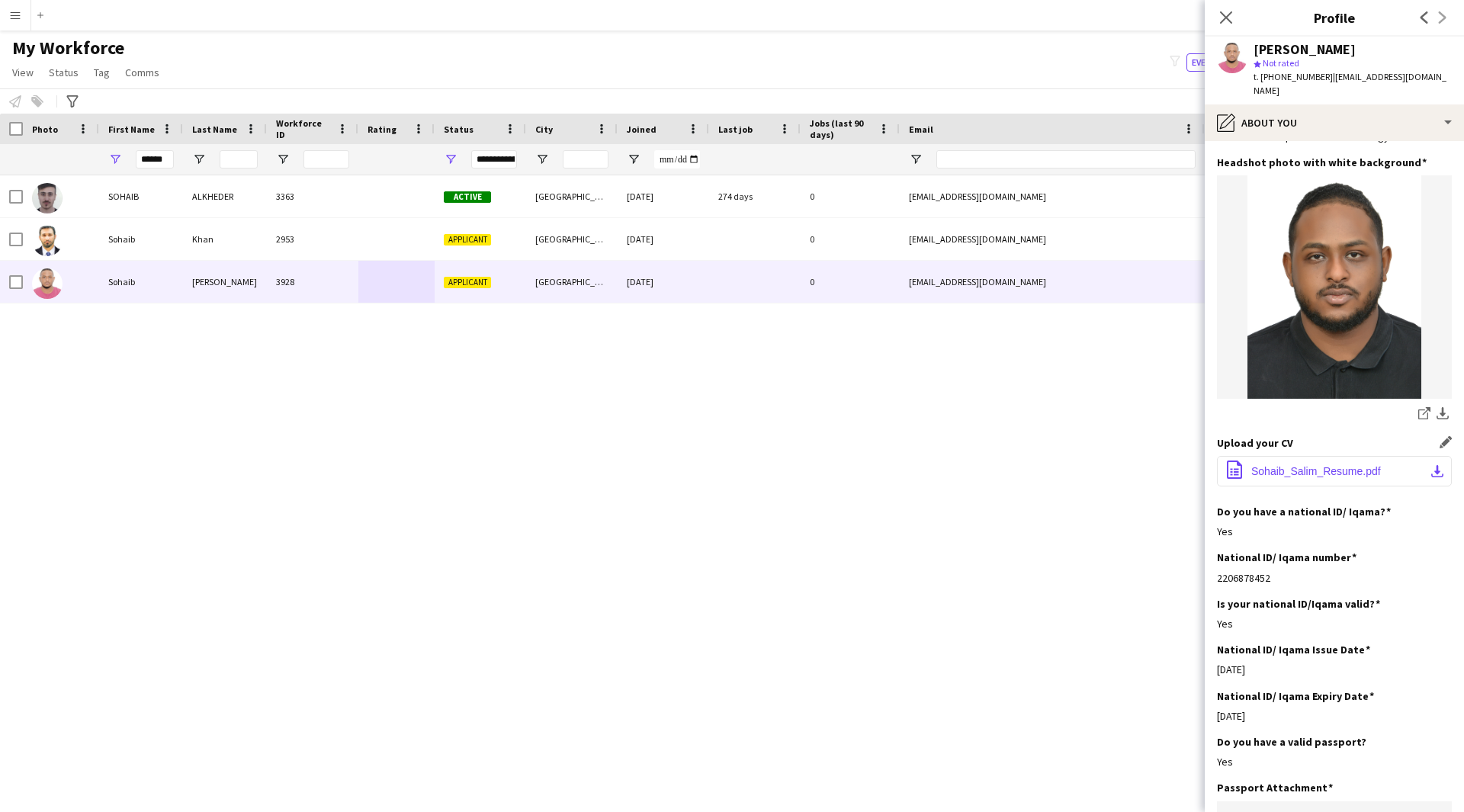
click at [1318, 466] on button "office-file-sheet Sohaib_Salim_Resume.pdf download-bottom" at bounding box center [1334, 470] width 235 height 31
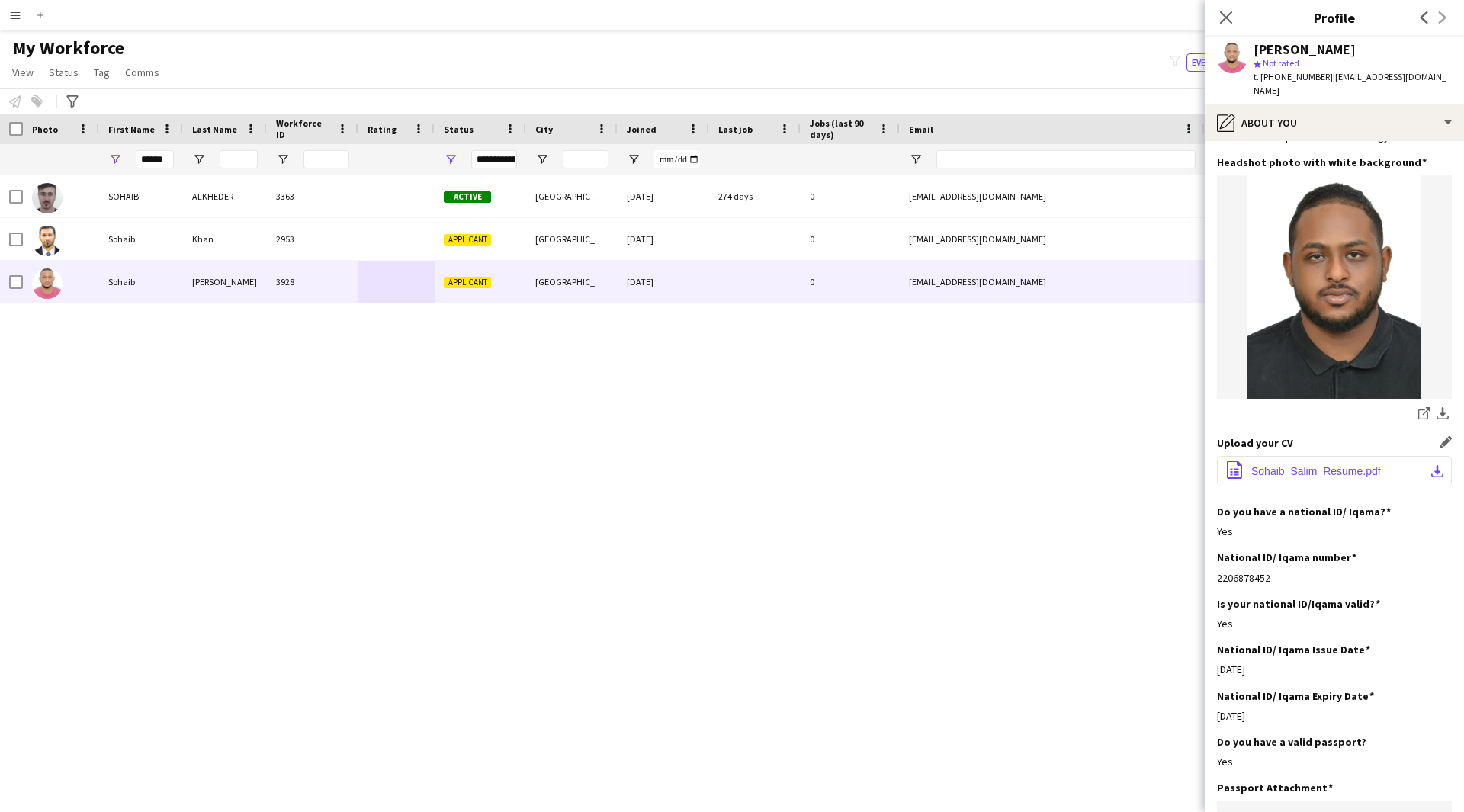
click at [1318, 466] on button "office-file-sheet Sohaib_Salim_Resume.pdf download-bottom" at bounding box center [1334, 470] width 235 height 31
click at [1262, 468] on button "office-file-sheet Sohaib_Salim_Resume.pdf download-bottom" at bounding box center [1334, 470] width 235 height 31
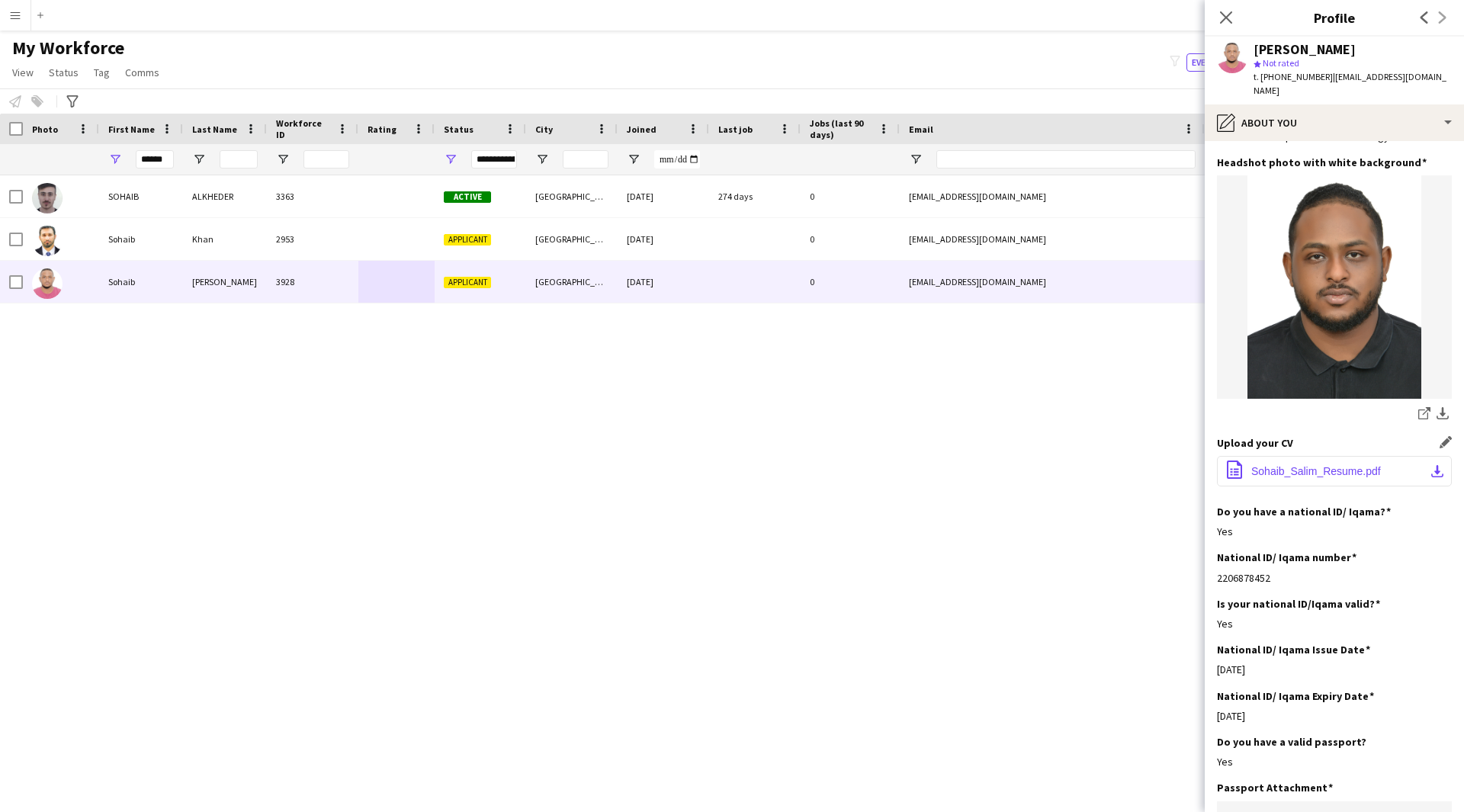
click at [1262, 468] on button "office-file-sheet Sohaib_Salim_Resume.pdf download-bottom" at bounding box center [1334, 470] width 235 height 31
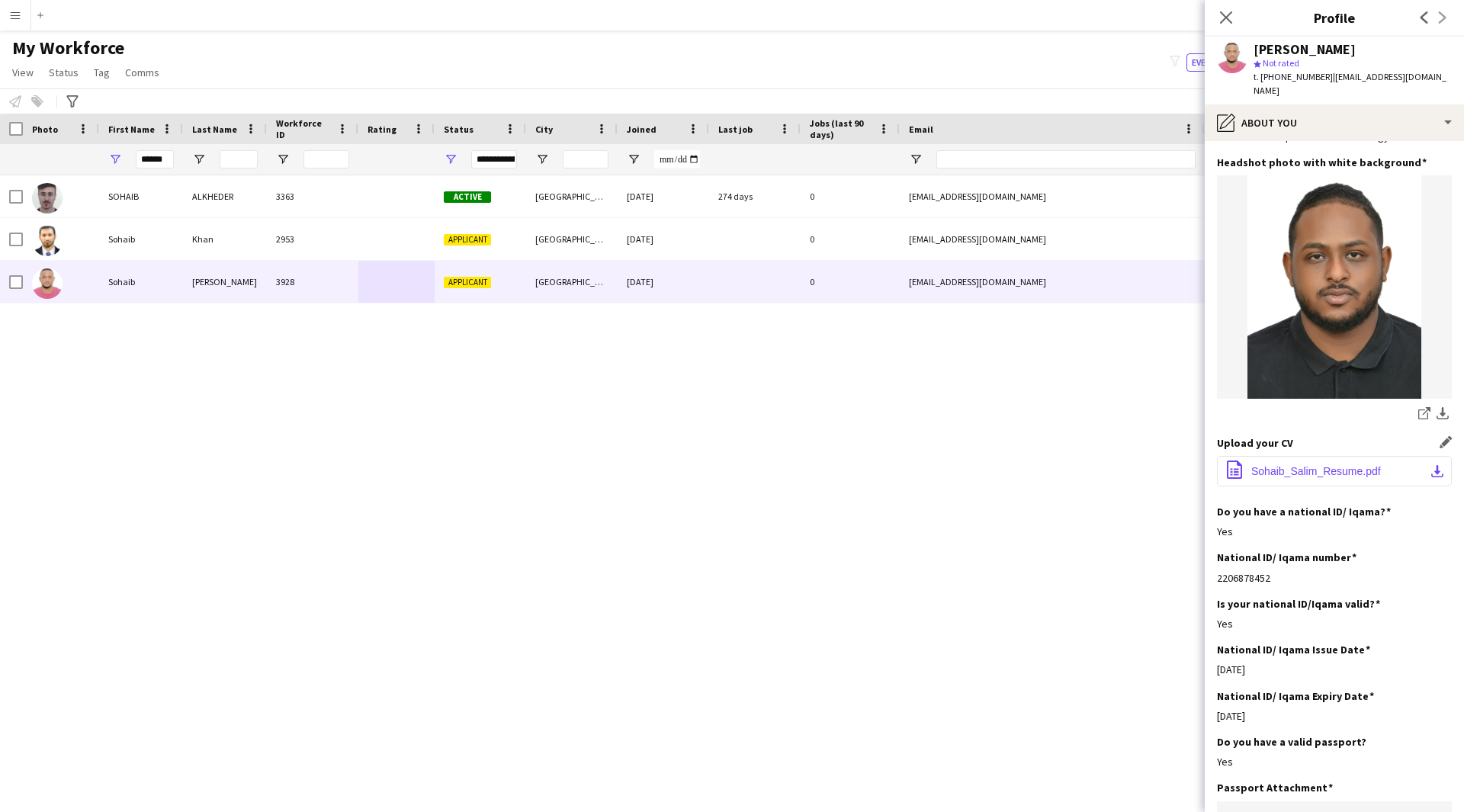
click at [1262, 468] on button "office-file-sheet Sohaib_Salim_Resume.pdf download-bottom" at bounding box center [1334, 470] width 235 height 31
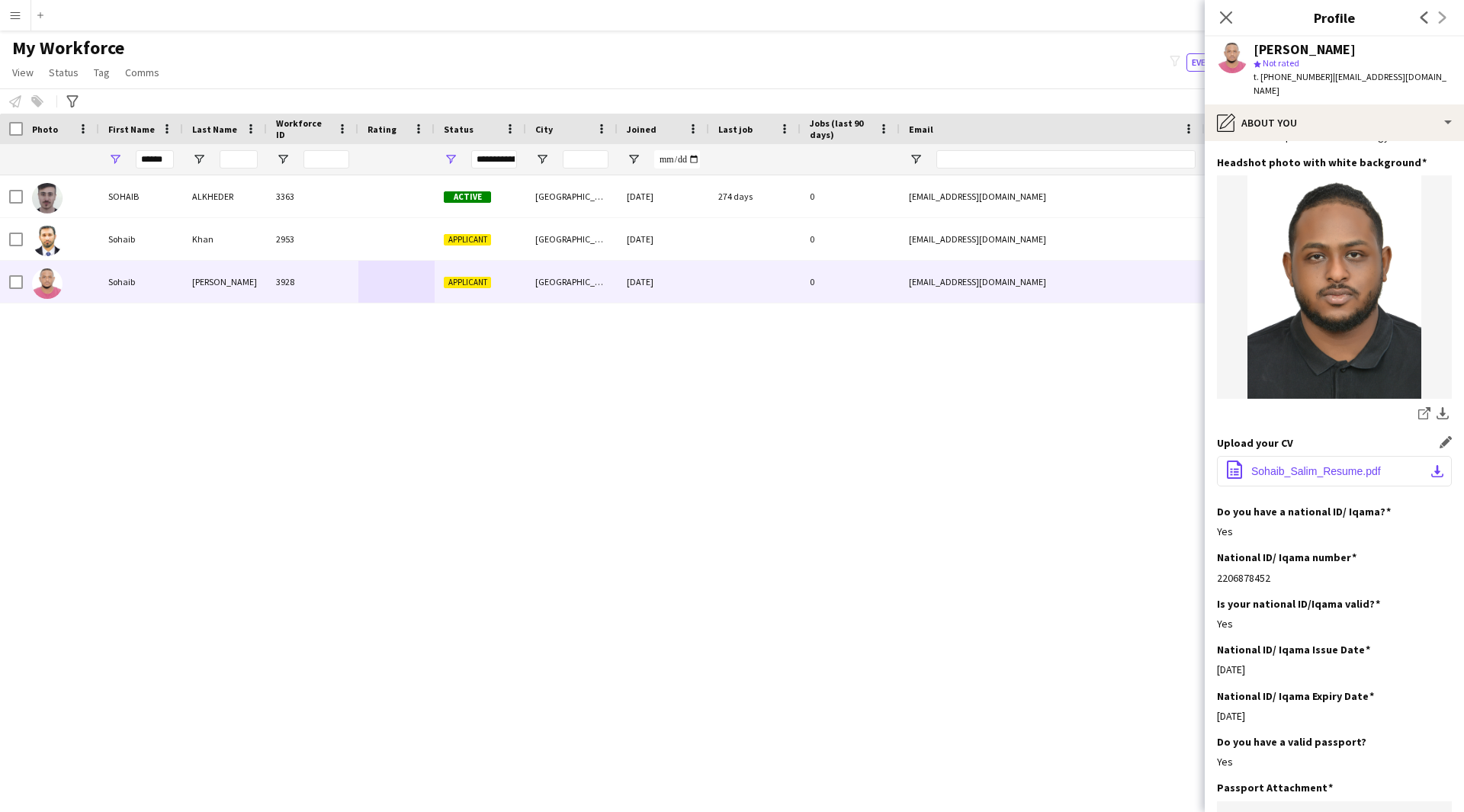
click at [1262, 468] on button "office-file-sheet Sohaib_Salim_Resume.pdf download-bottom" at bounding box center [1334, 470] width 235 height 31
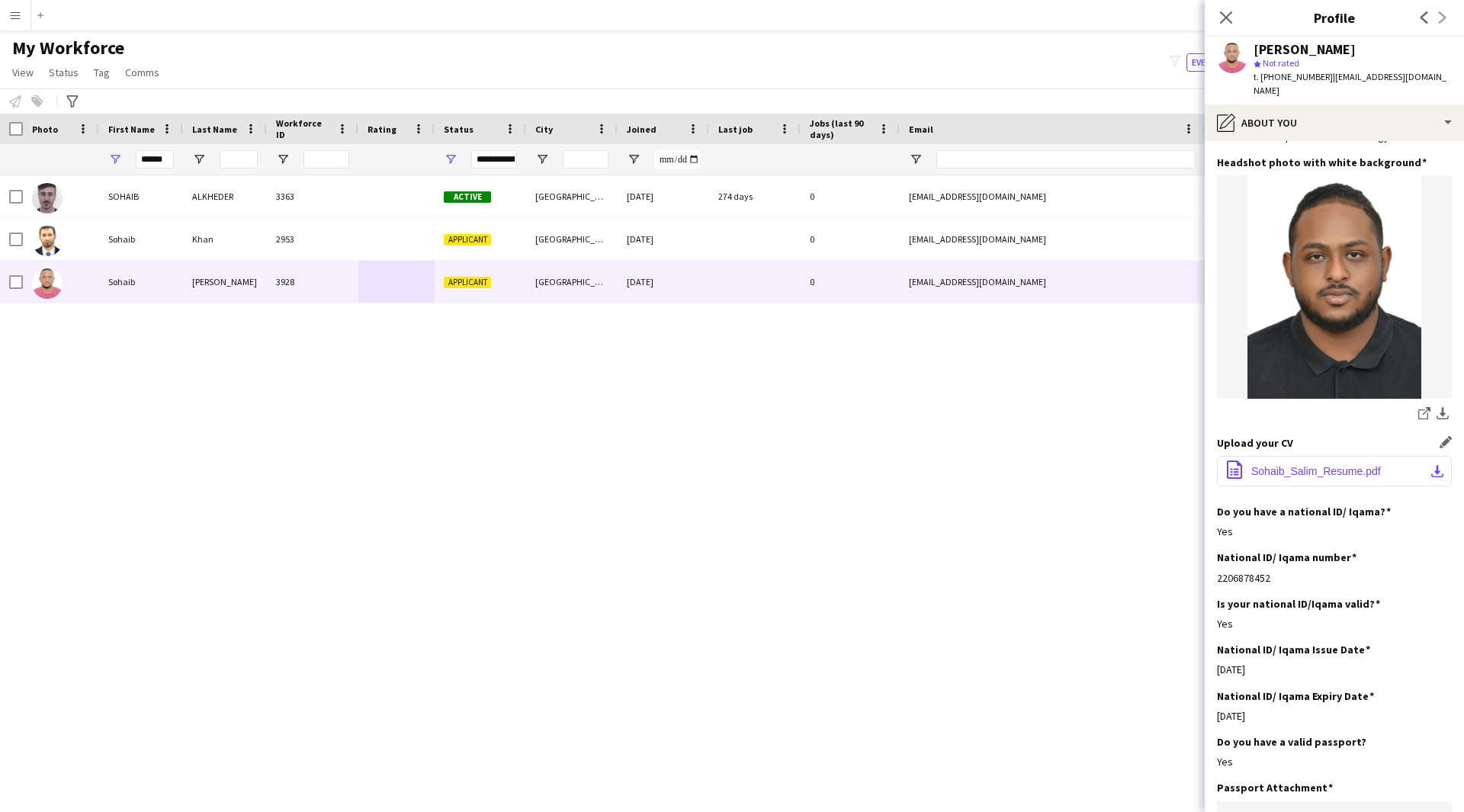
click at [1262, 468] on button "office-file-sheet Sohaib_Salim_Resume.pdf download-bottom" at bounding box center [1334, 470] width 235 height 31
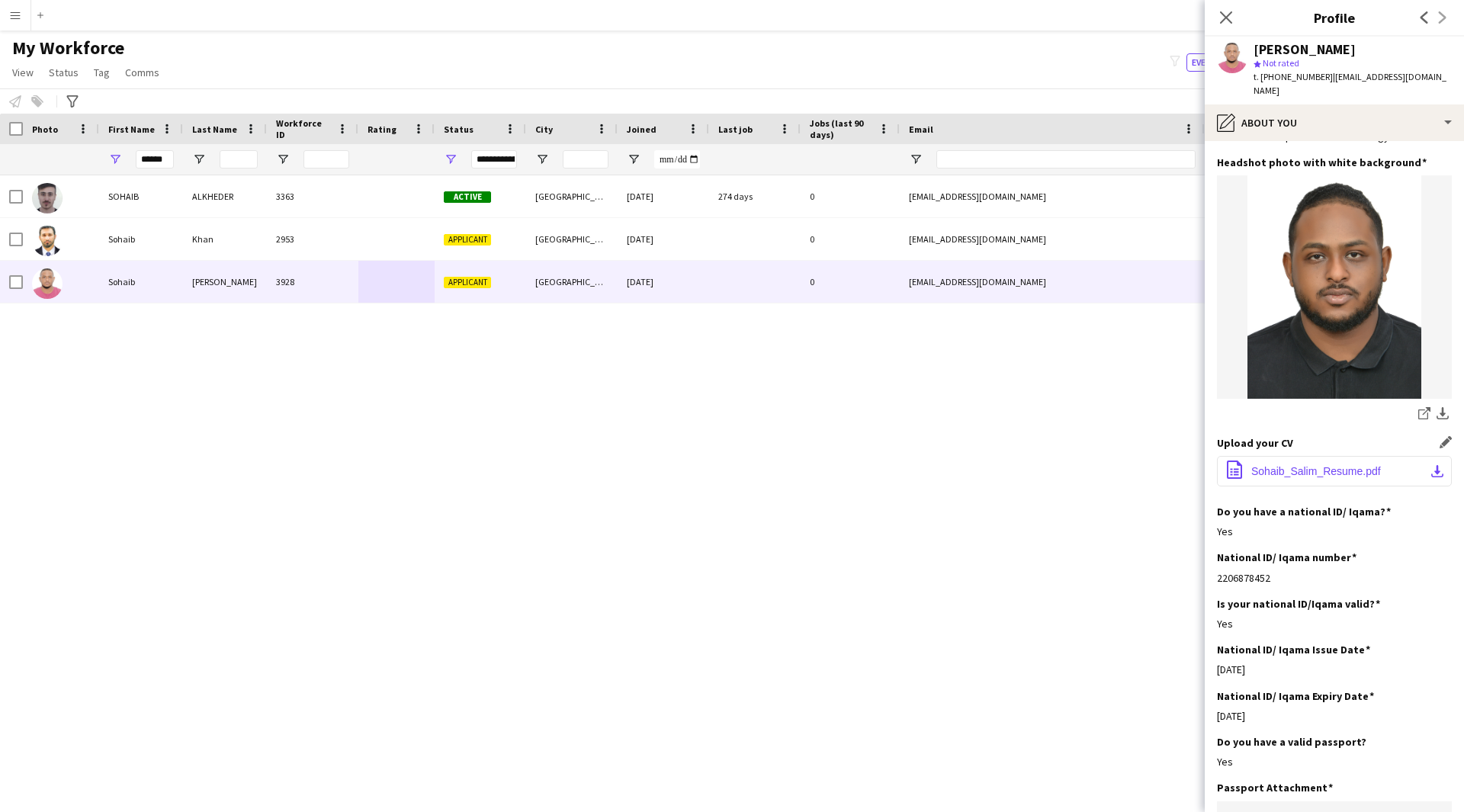
click at [1262, 468] on button "office-file-sheet Sohaib_Salim_Resume.pdf download-bottom" at bounding box center [1334, 470] width 235 height 31
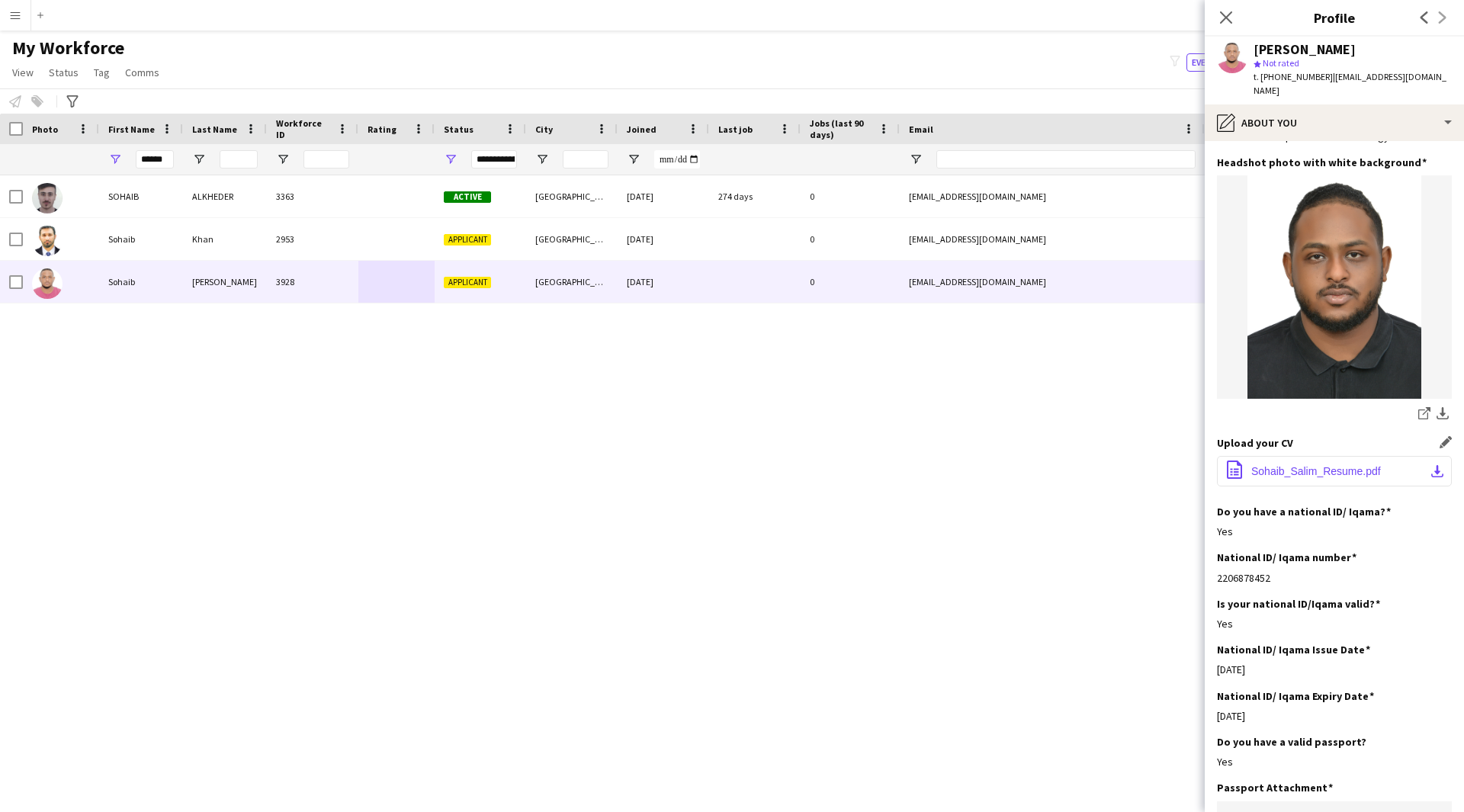
click at [1262, 468] on button "office-file-sheet Sohaib_Salim_Resume.pdf download-bottom" at bounding box center [1334, 470] width 235 height 31
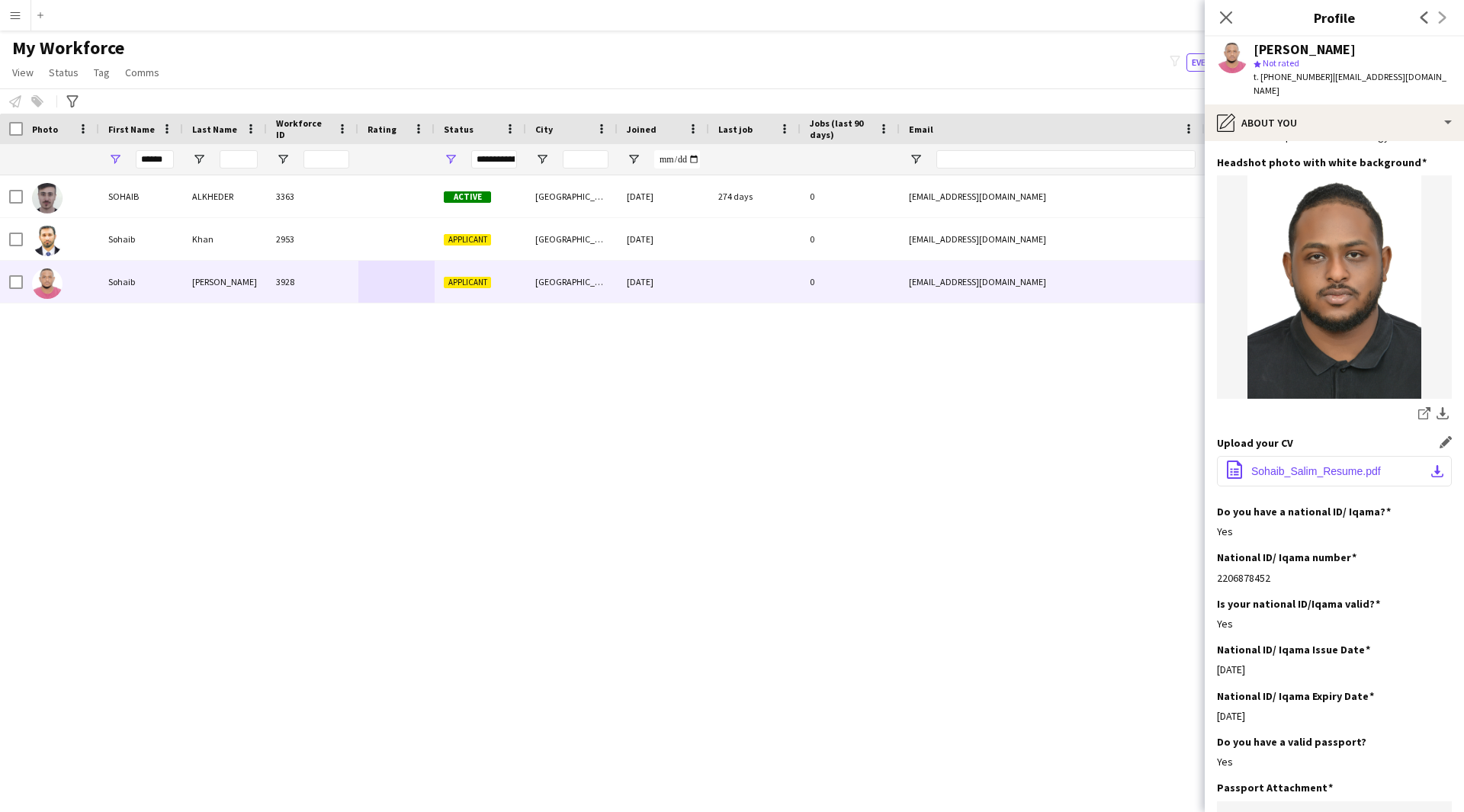
click at [1431, 465] on app-icon "download-bottom" at bounding box center [1437, 471] width 13 height 13
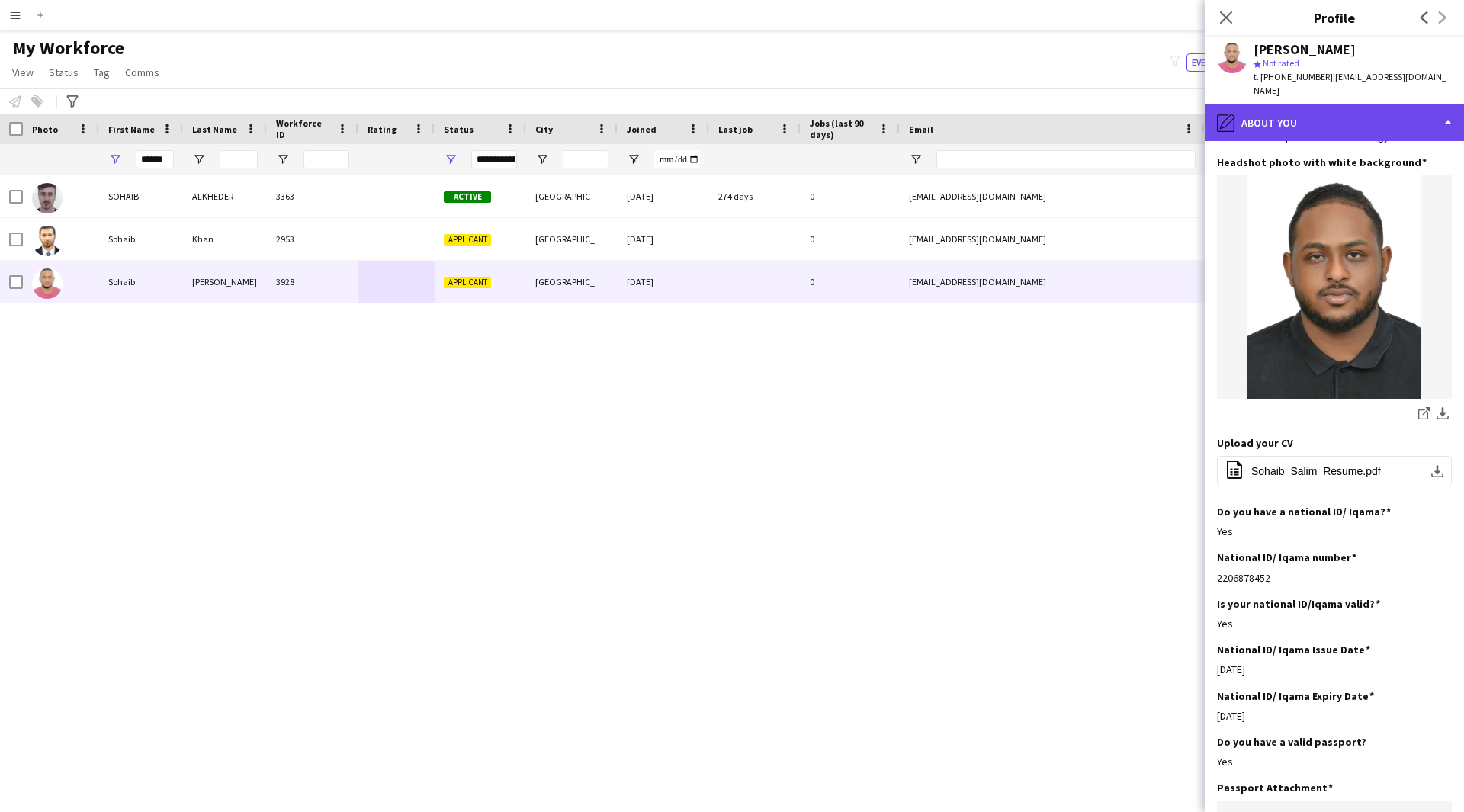
click at [1349, 110] on div "pencil4 About you" at bounding box center [1334, 123] width 259 height 37
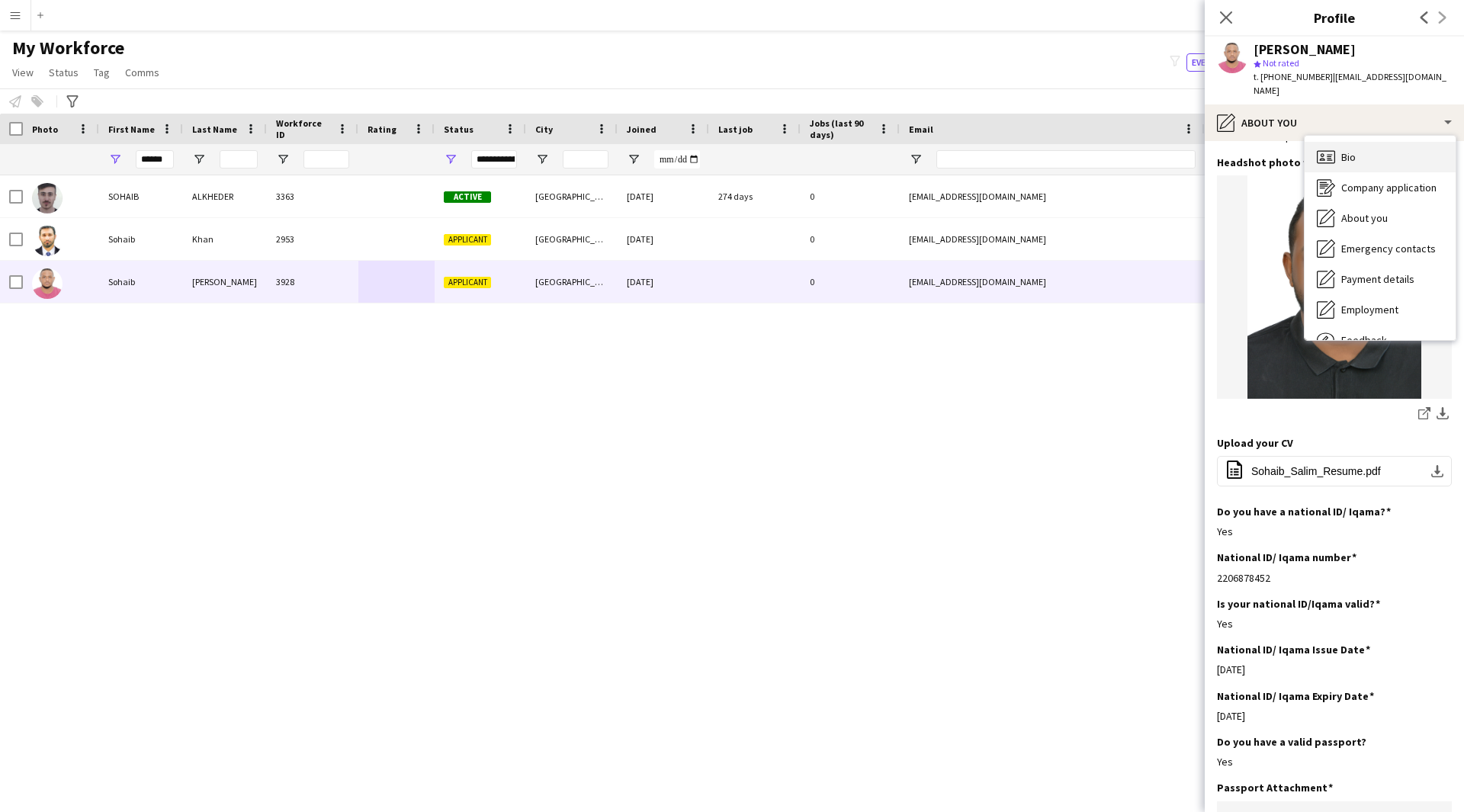
click at [1359, 153] on div "Bio Bio" at bounding box center [1380, 157] width 151 height 31
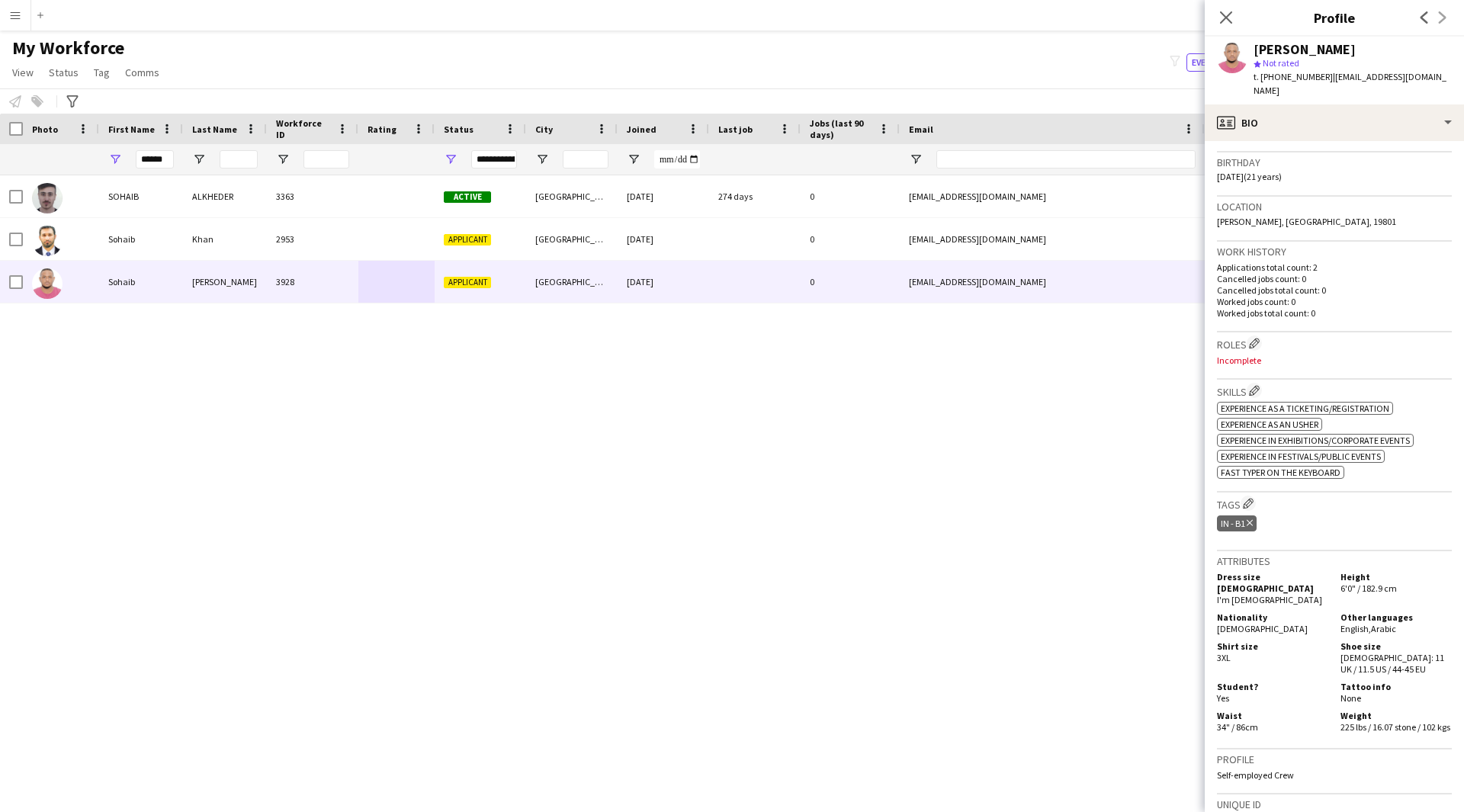
scroll to position [275, 0]
click at [1256, 334] on button "Edit crew company roles" at bounding box center [1254, 341] width 15 height 15
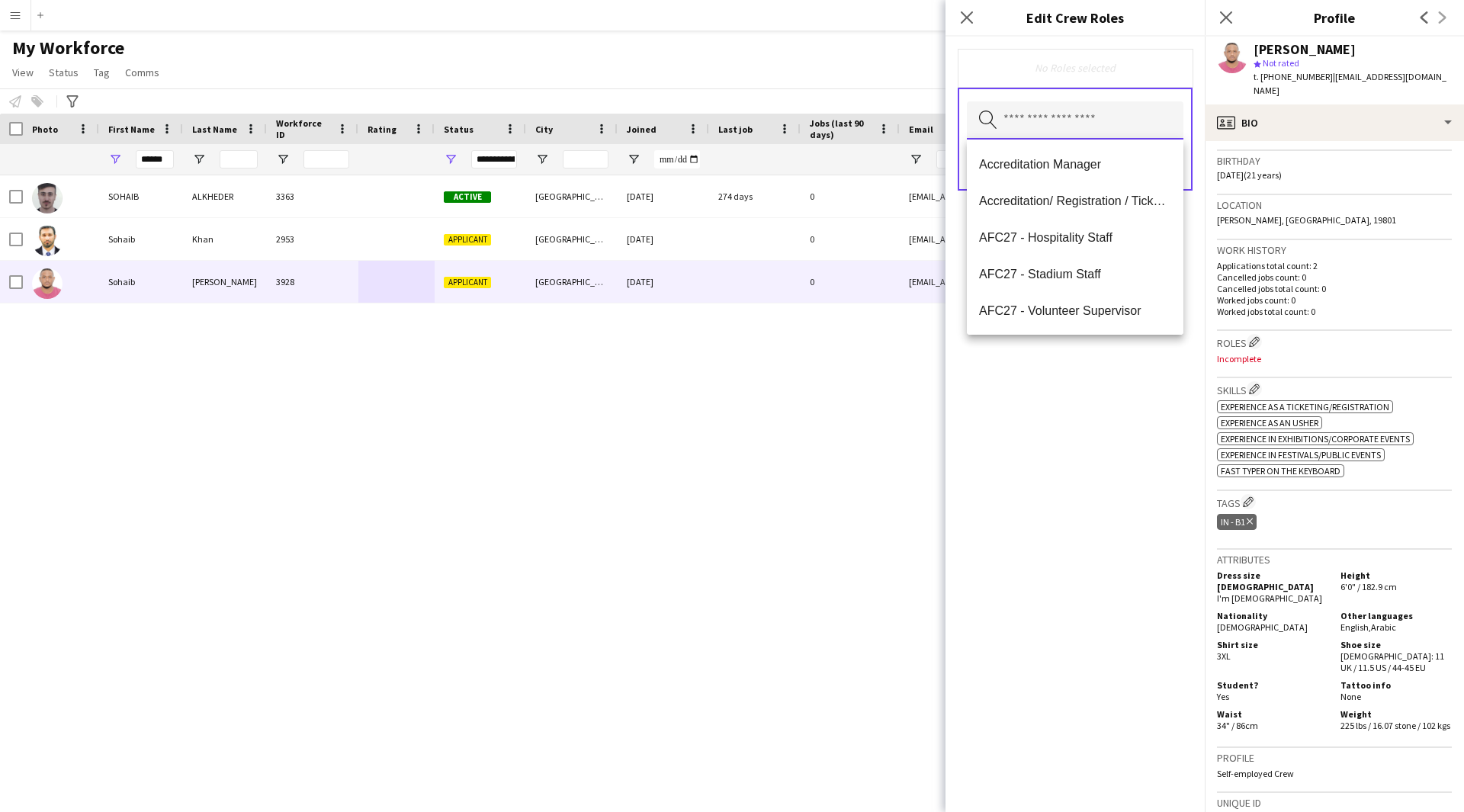
click at [1050, 126] on input "text" at bounding box center [1075, 120] width 217 height 38
type input "**"
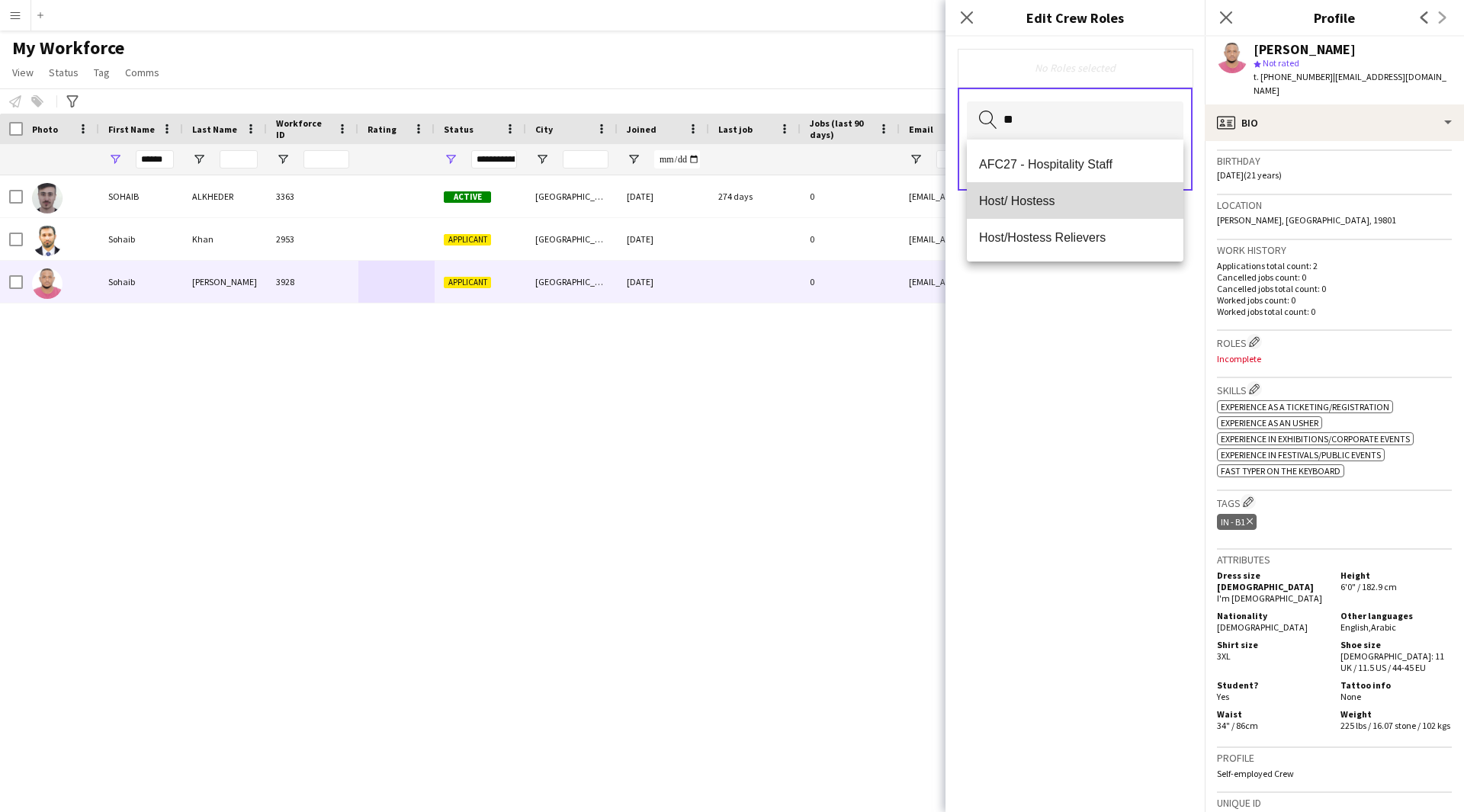
click at [1054, 195] on span "Host/ Hostess" at bounding box center [1074, 201] width 192 height 14
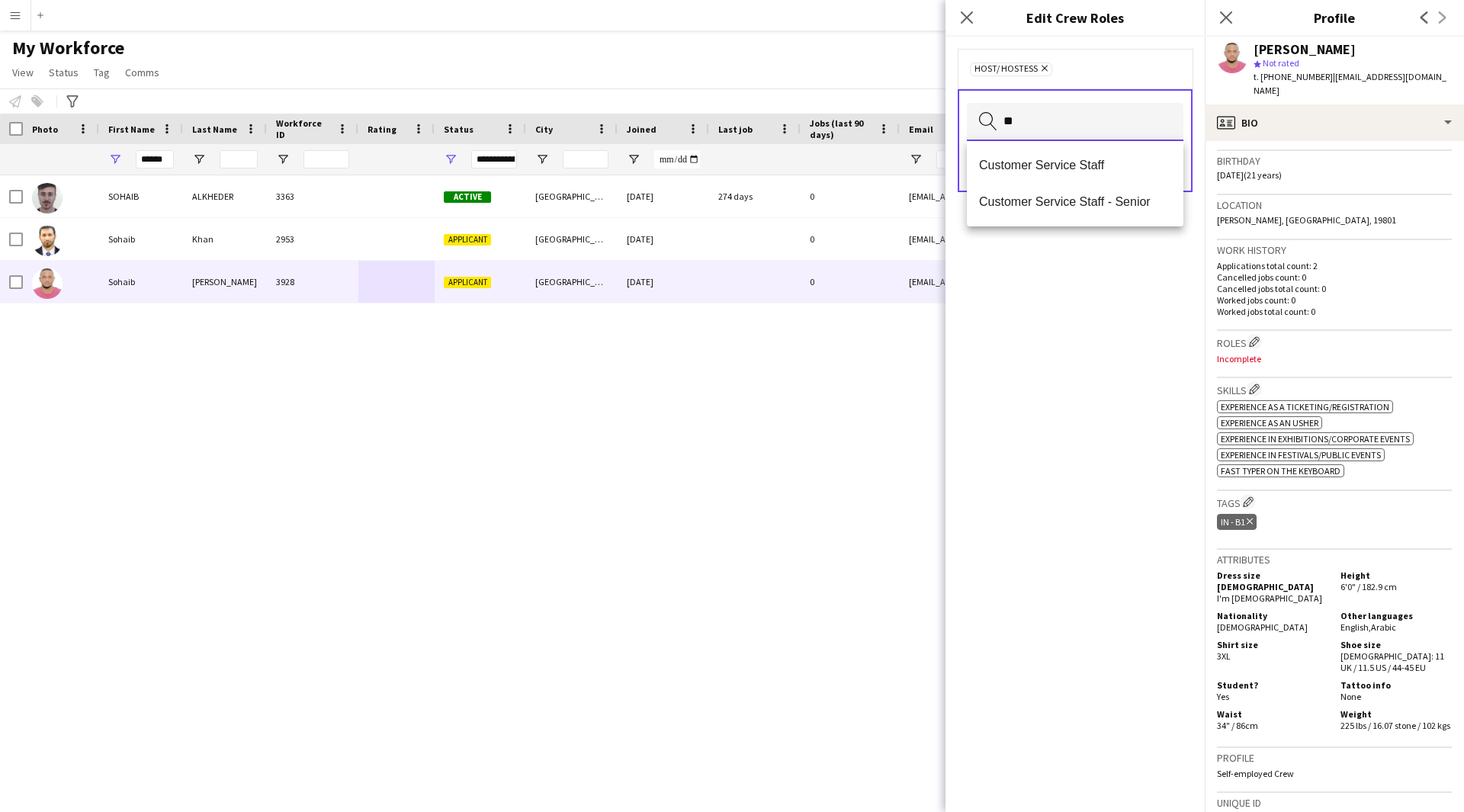
type input "**"
click at [1055, 164] on span "Customer Service Staff" at bounding box center [1074, 165] width 192 height 14
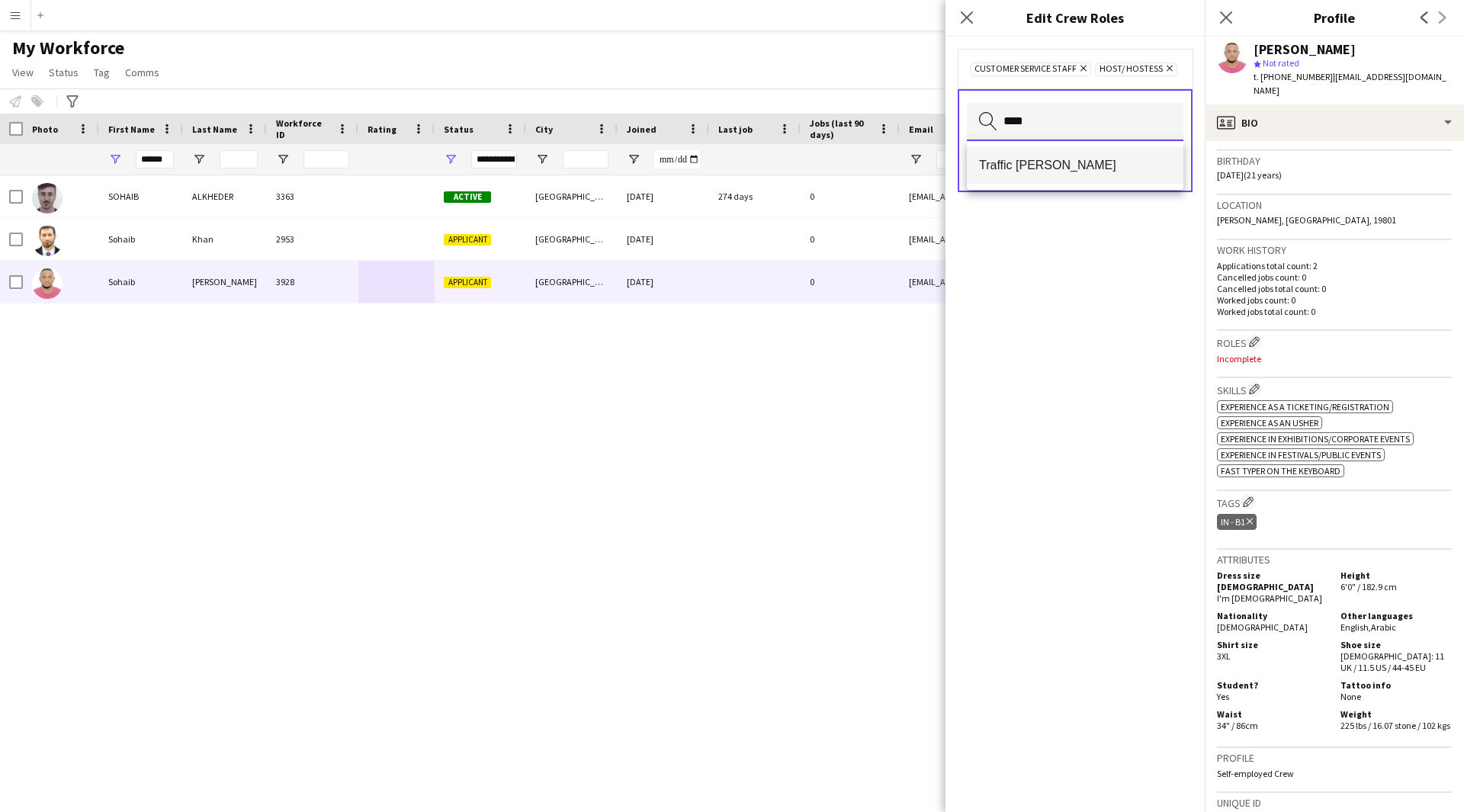
type input "****"
click at [1078, 165] on span "Traffic [PERSON_NAME]" at bounding box center [1074, 165] width 192 height 14
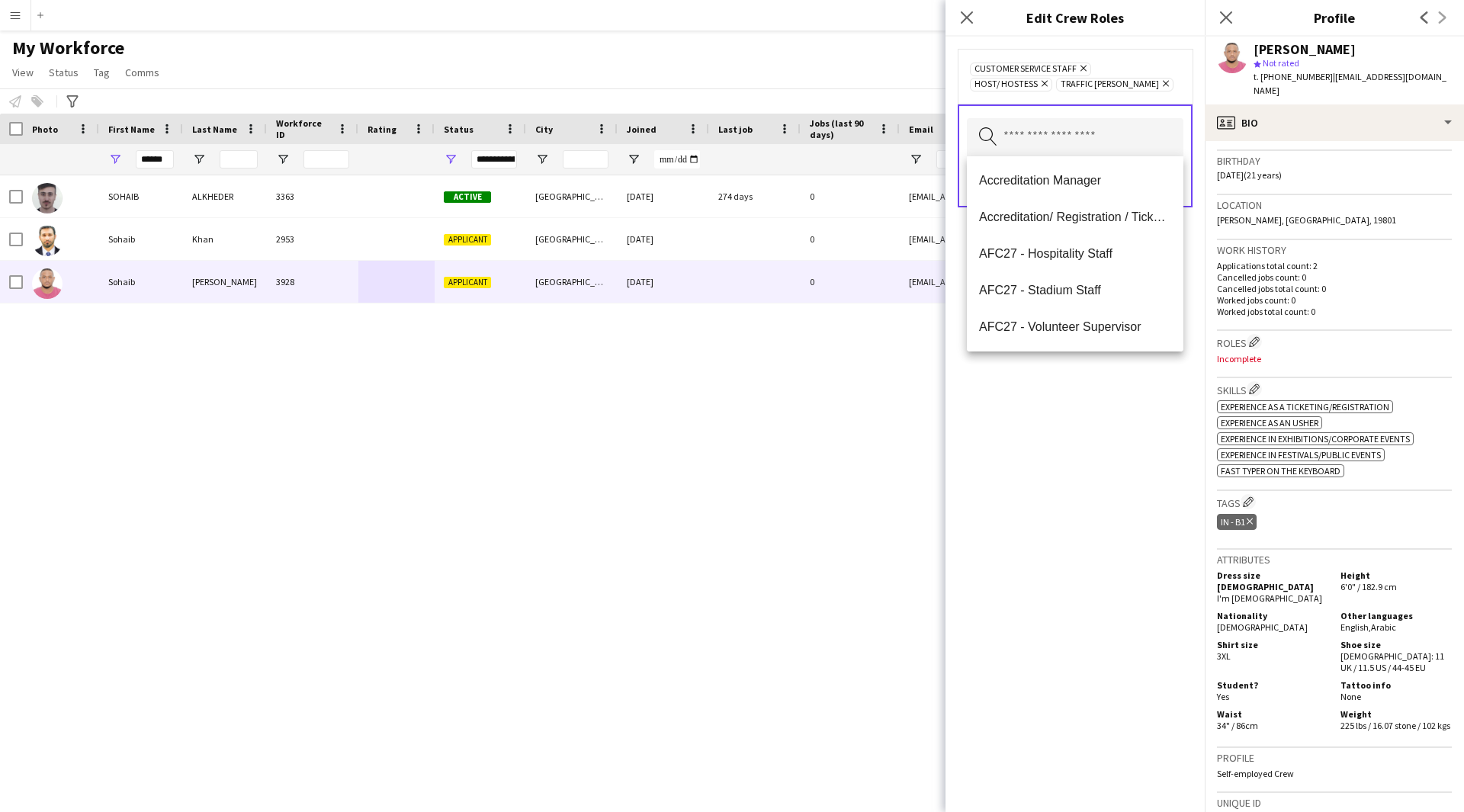
click at [1118, 747] on div "Customer Service Staff Remove Host/ Hostess Remove Traffic [PERSON_NAME] Remove…" at bounding box center [1075, 424] width 259 height 775
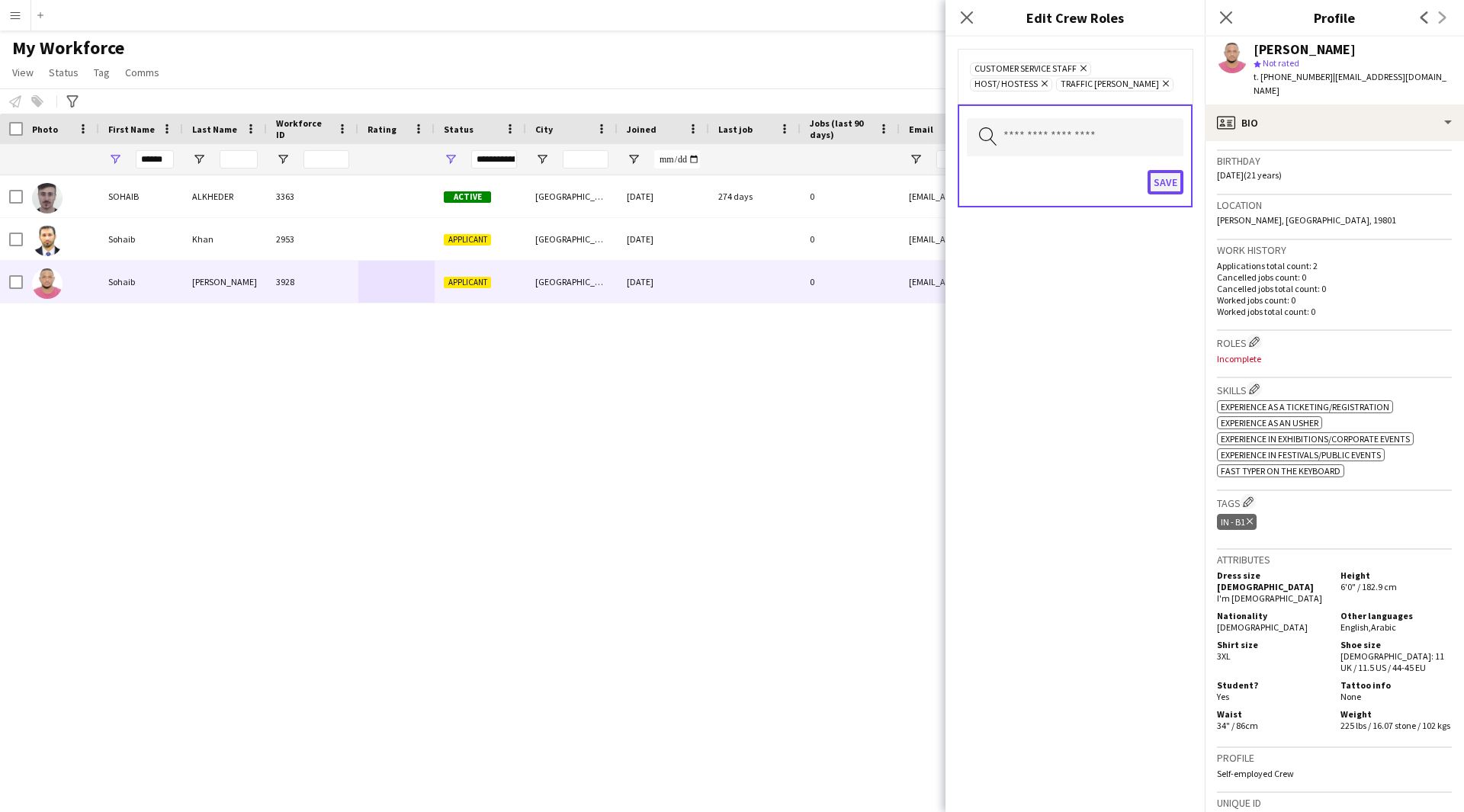
click at [1161, 177] on button "Save" at bounding box center [1166, 181] width 36 height 24
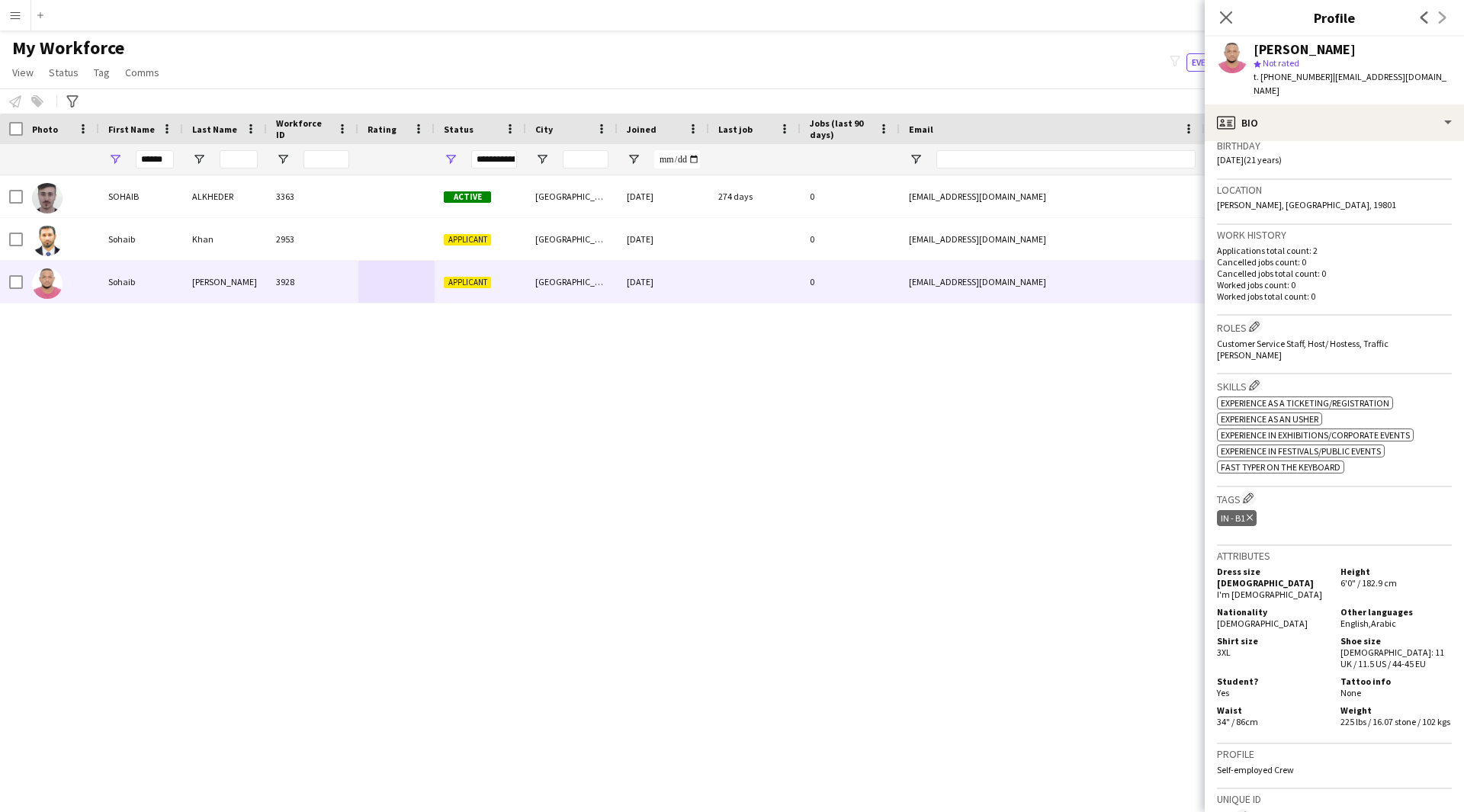
scroll to position [292, 0]
click at [1243, 488] on button "Edit crew company tags" at bounding box center [1247, 496] width 15 height 15
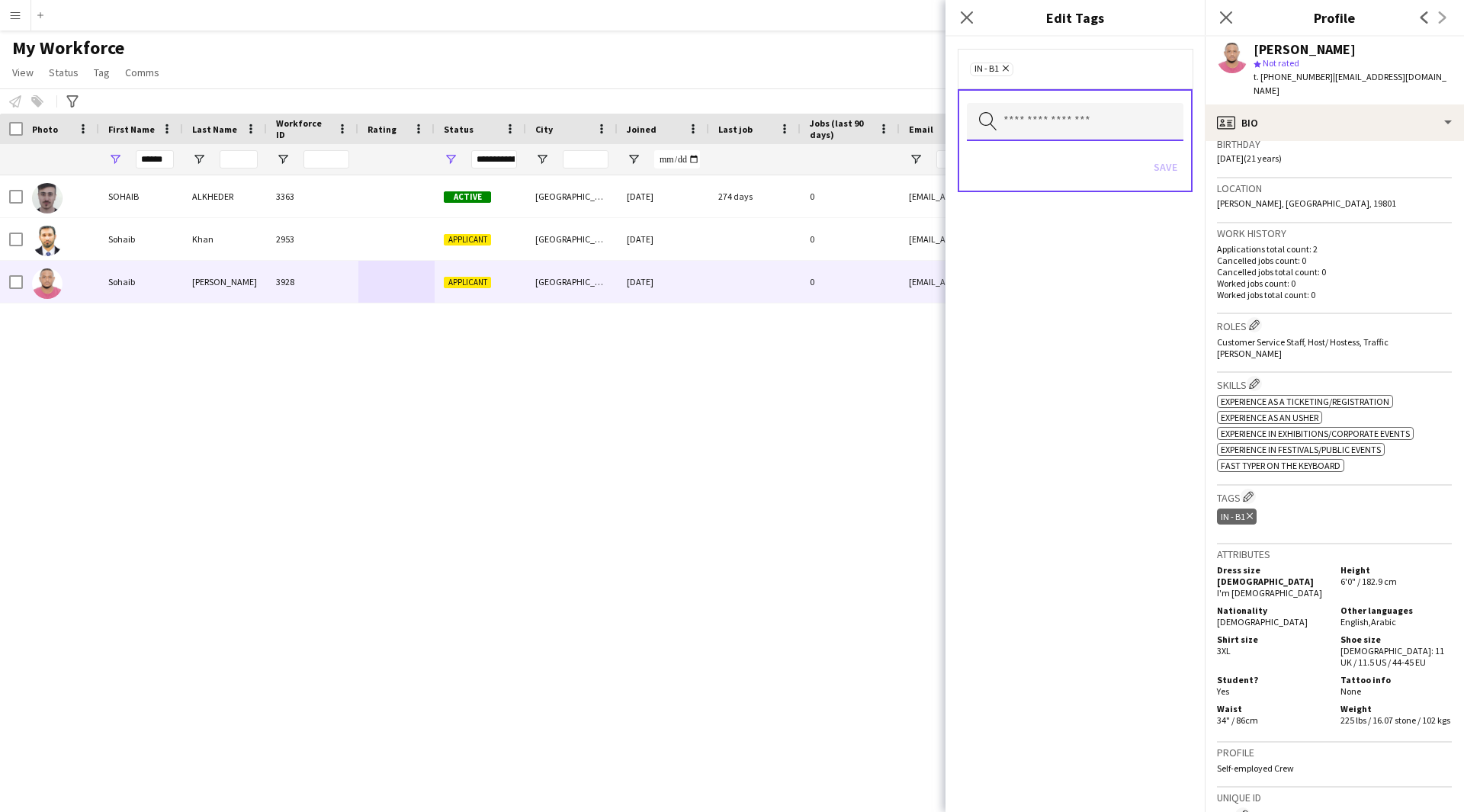
click at [1116, 115] on input "text" at bounding box center [1075, 122] width 217 height 38
type input "****"
click at [1103, 170] on span "2.2 English Level = 2/3 Good" at bounding box center [1074, 165] width 192 height 14
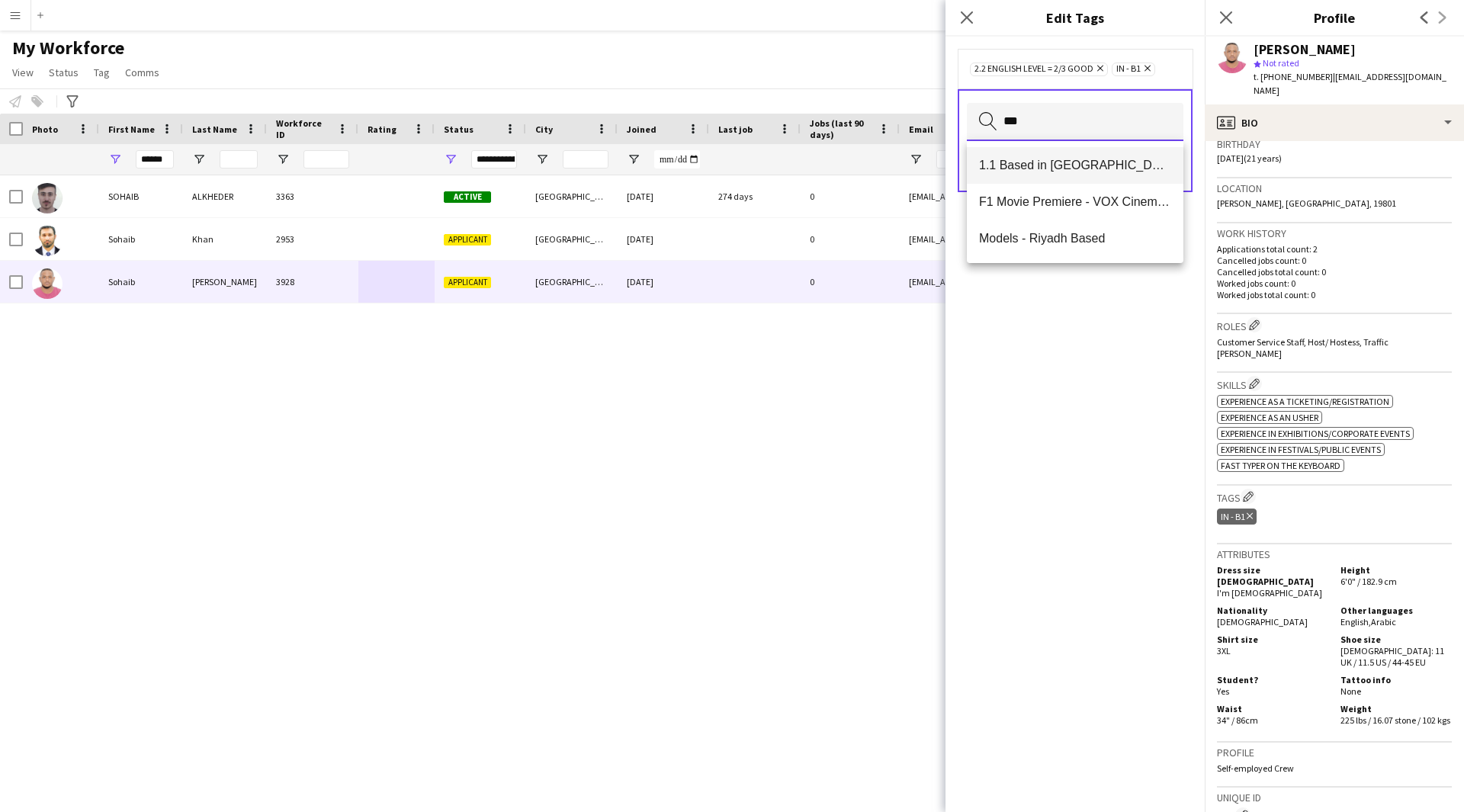
type input "***"
click at [1086, 174] on mat-option "1.1 Based in [GEOGRAPHIC_DATA]" at bounding box center [1075, 165] width 217 height 37
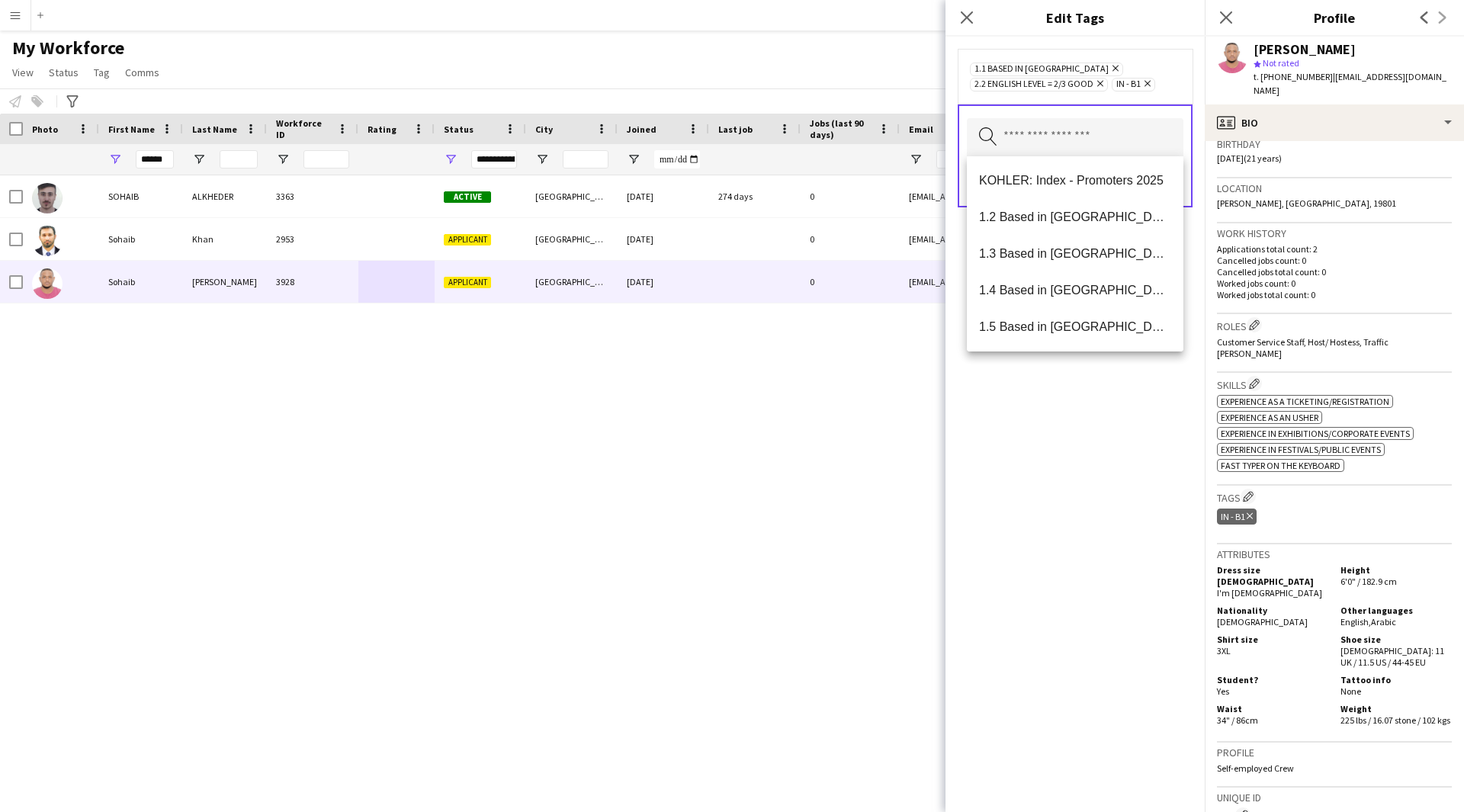
click at [1012, 583] on div "1.1 Based in [GEOGRAPHIC_DATA] Remove 2.2 English Level = 2/3 Good Remove IN - …" at bounding box center [1075, 424] width 259 height 775
click at [1096, 137] on input "text" at bounding box center [1075, 137] width 217 height 38
type input "***"
click at [1049, 281] on mat-option "Presentable B" at bounding box center [1075, 291] width 217 height 37
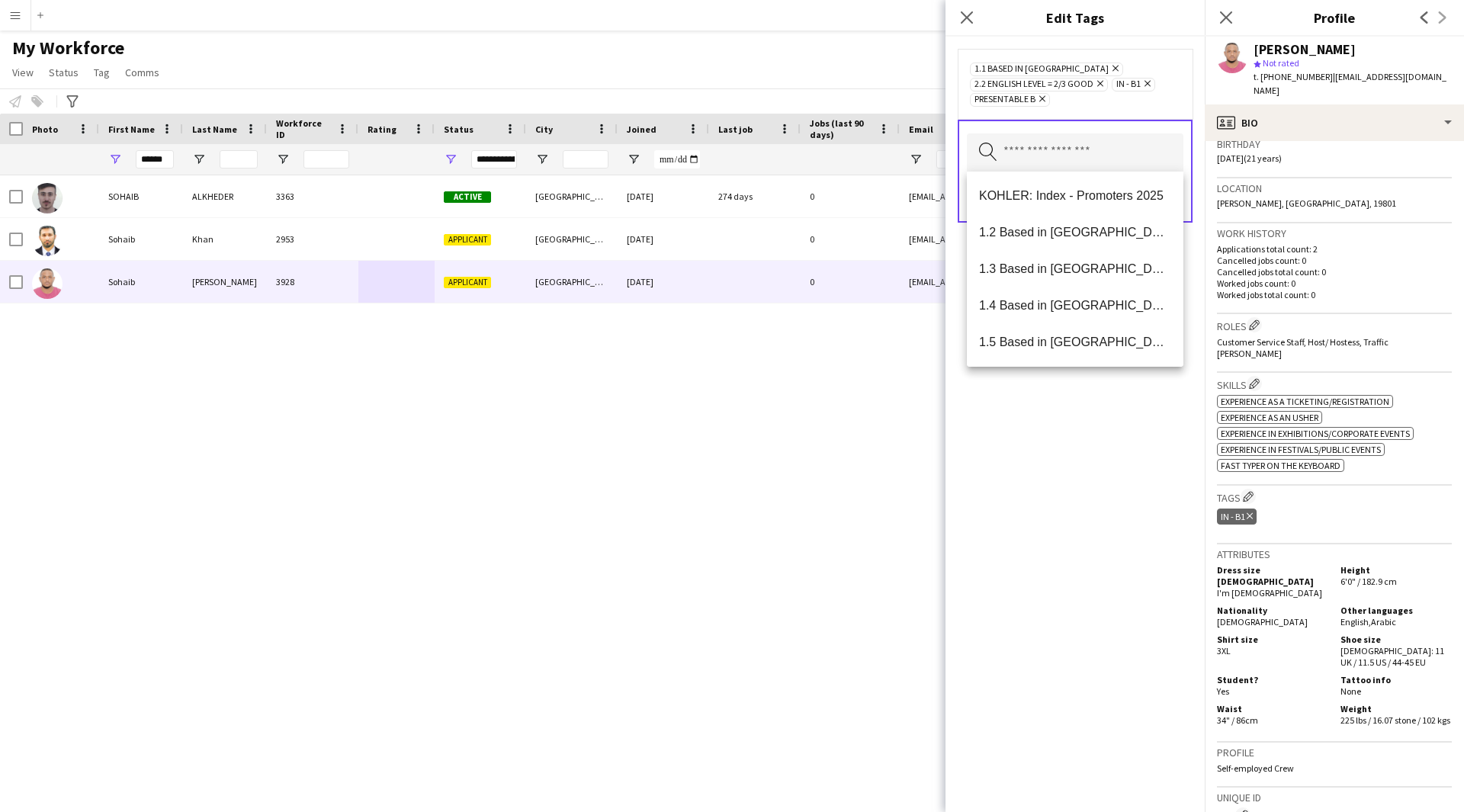
click at [1057, 620] on div "1.1 Based in [GEOGRAPHIC_DATA] Remove 2.2 English Level = 2/3 Good Remove IN - …" at bounding box center [1075, 424] width 259 height 775
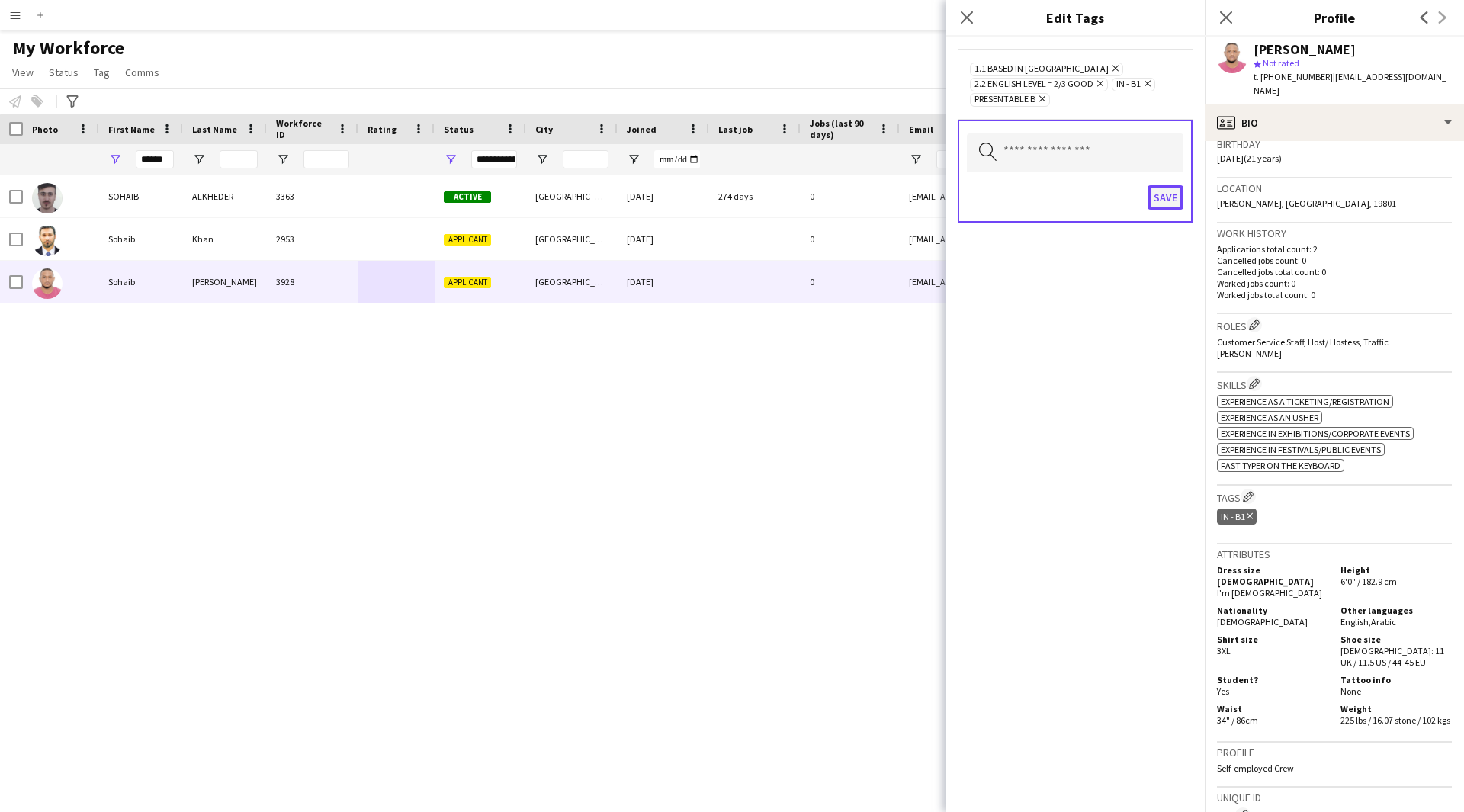
click at [1174, 191] on button "Save" at bounding box center [1166, 197] width 36 height 24
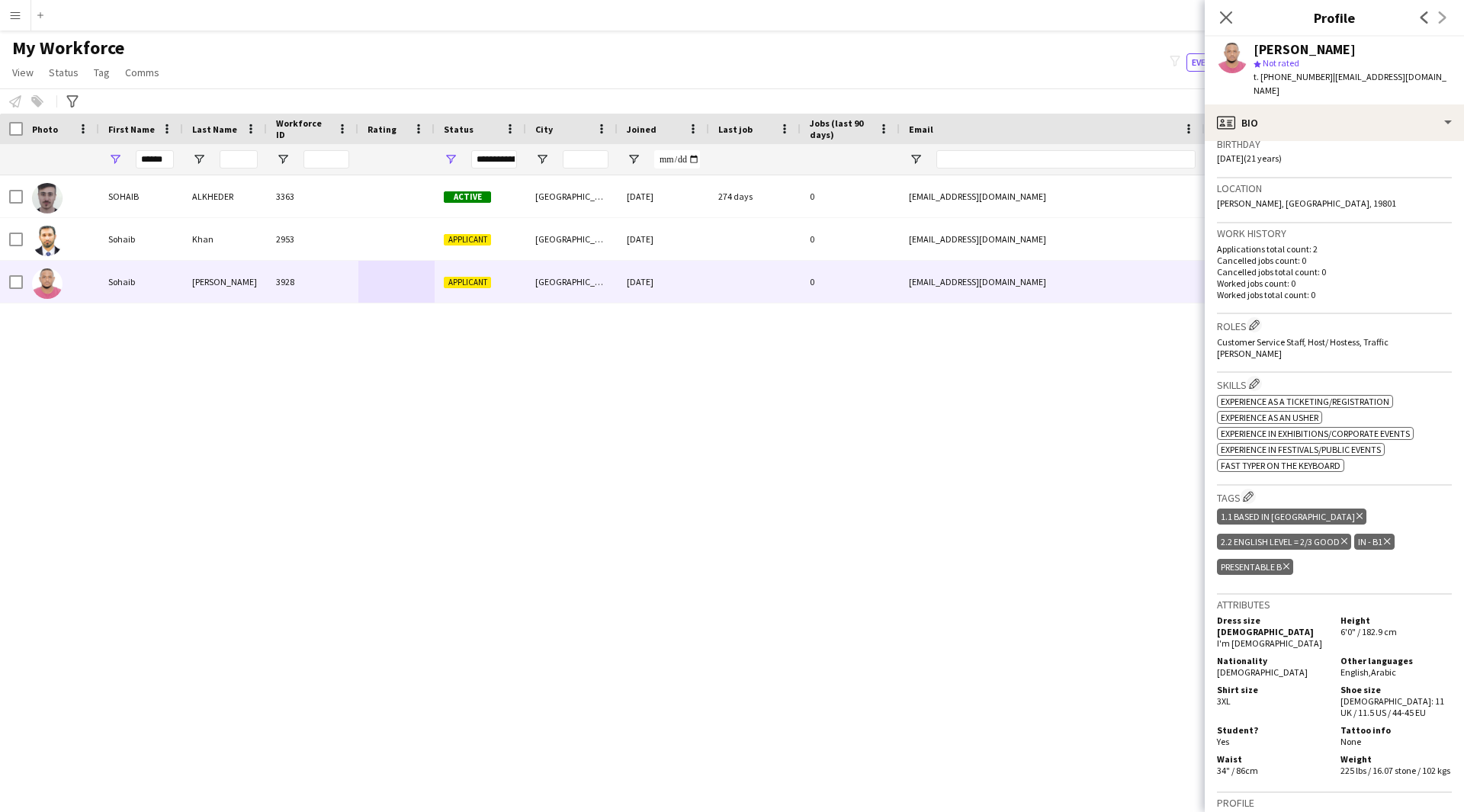
click at [1293, 137] on h3 "Birthday" at bounding box center [1334, 144] width 235 height 13
click at [1308, 116] on div "profile Bio" at bounding box center [1334, 123] width 259 height 37
click at [1360, 181] on span "Company application" at bounding box center [1388, 187] width 95 height 13
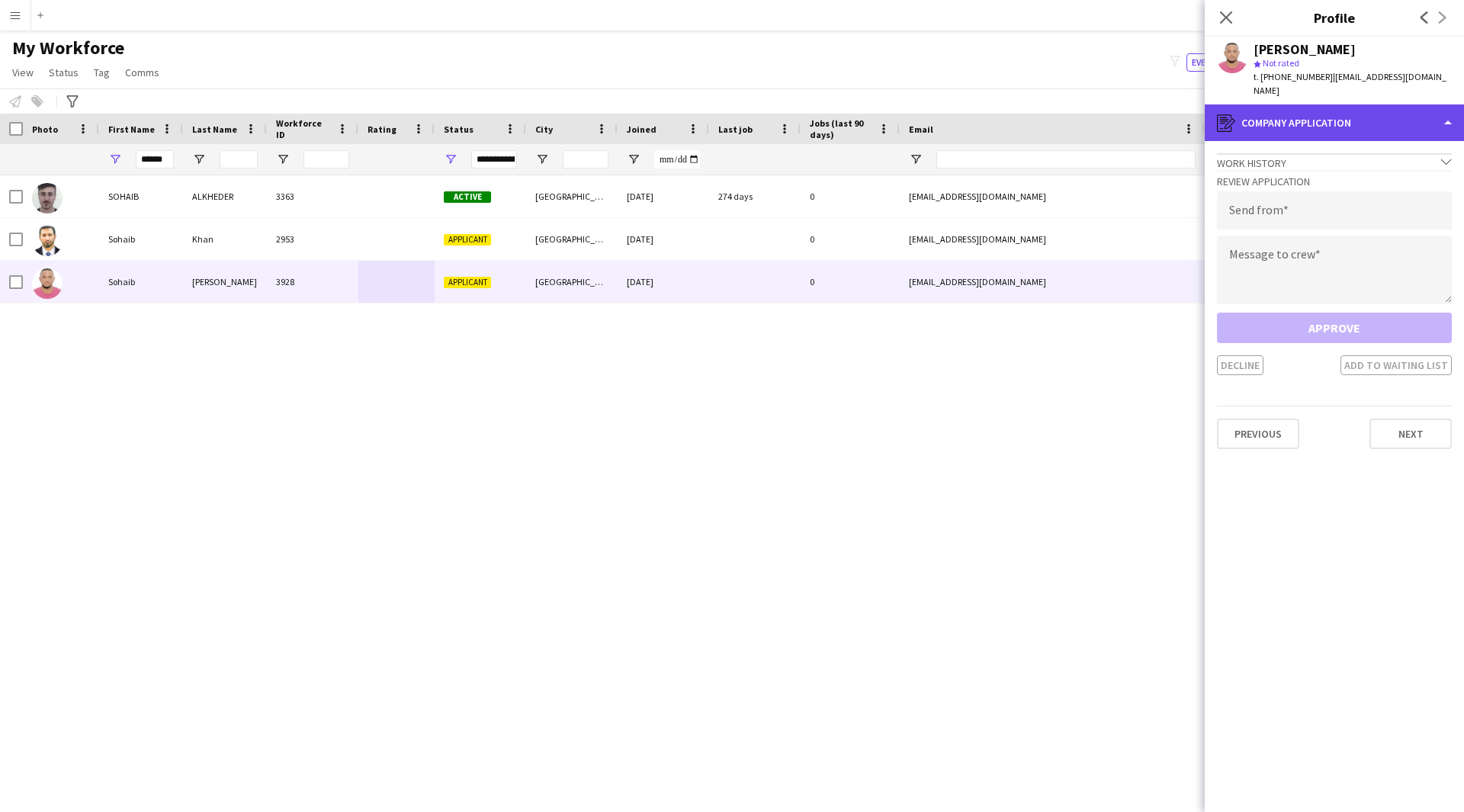
click at [1345, 111] on div "register Company application" at bounding box center [1334, 123] width 259 height 37
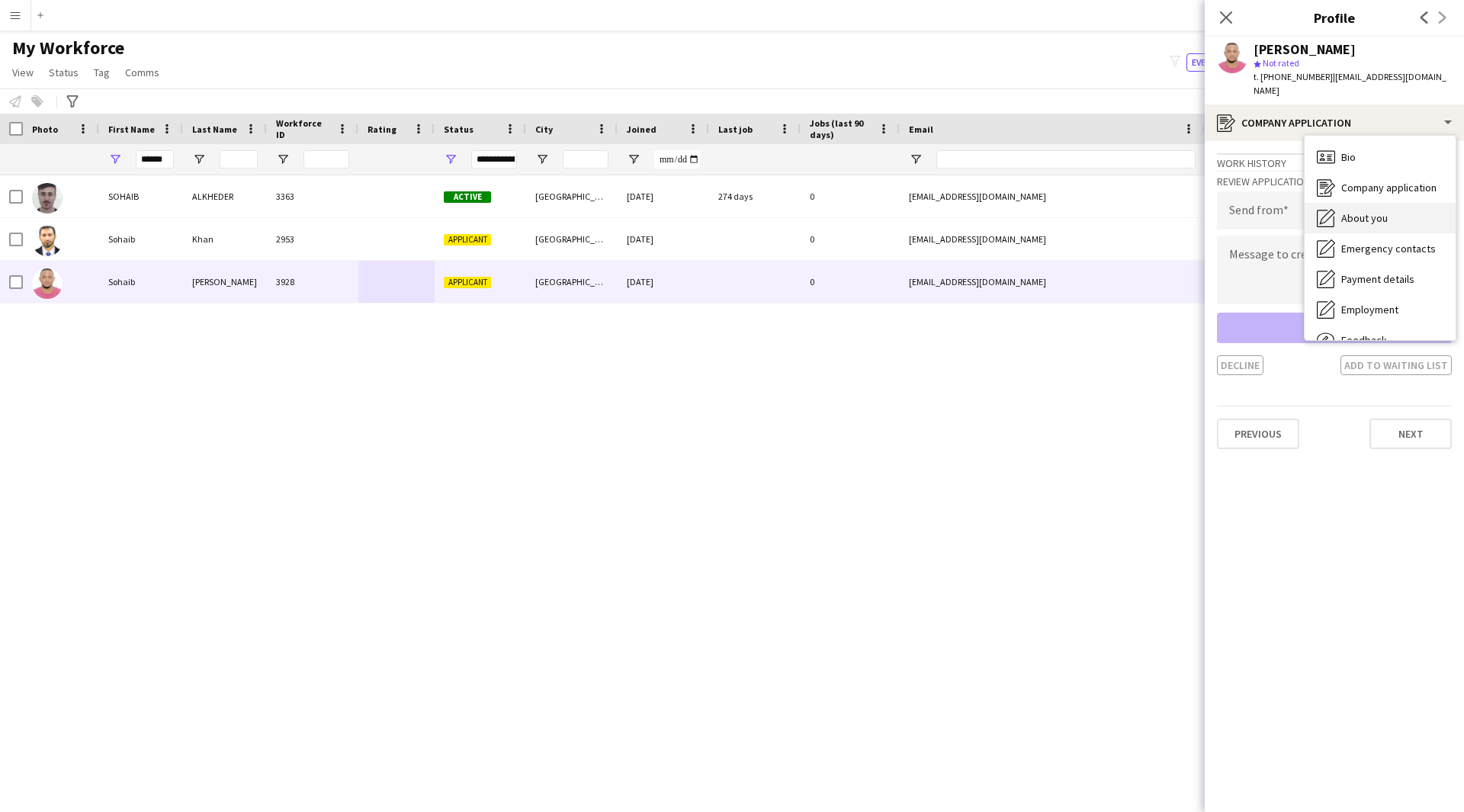
click at [1373, 211] on span "About you" at bounding box center [1363, 218] width 46 height 13
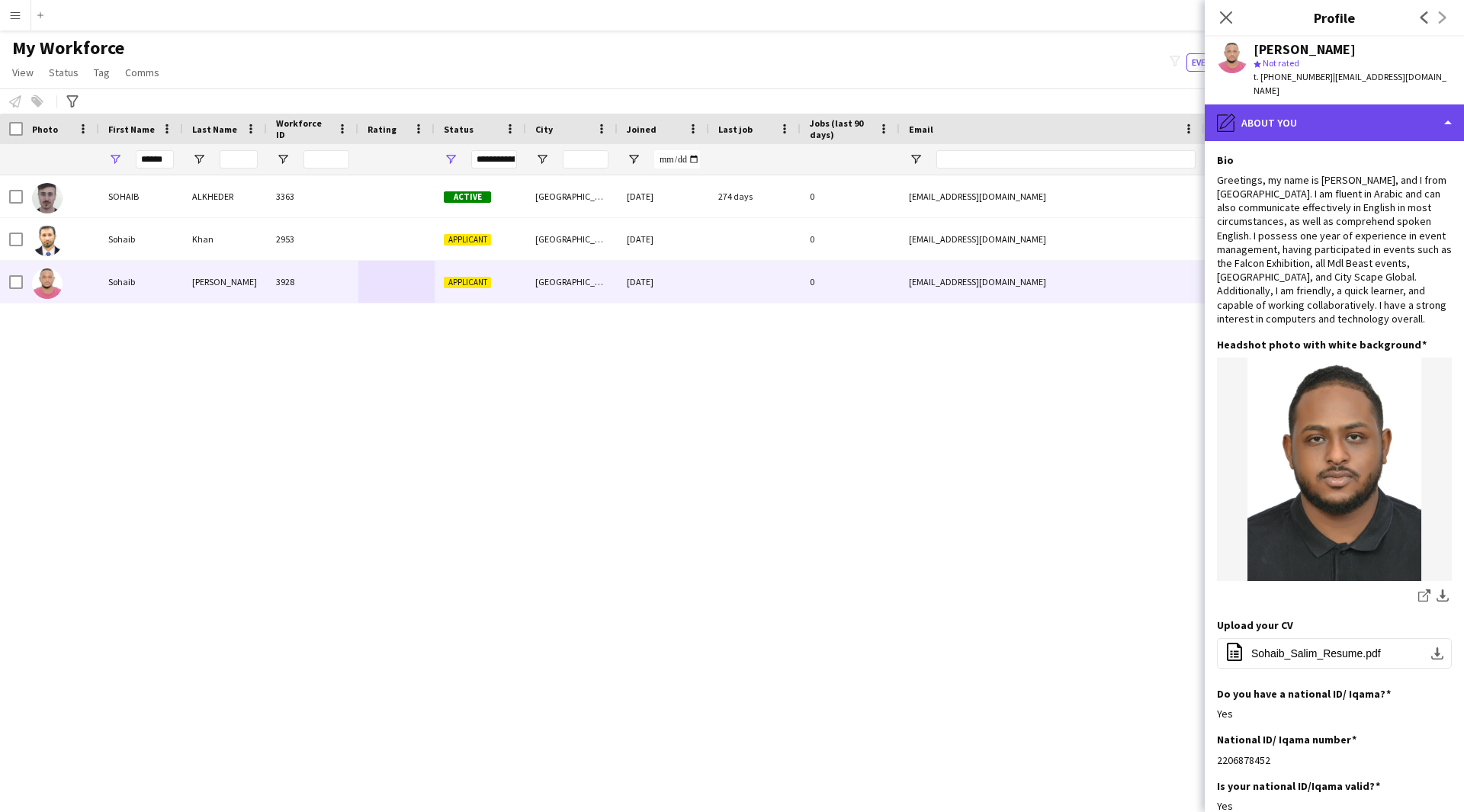
click at [1356, 110] on div "pencil4 About you" at bounding box center [1334, 123] width 259 height 37
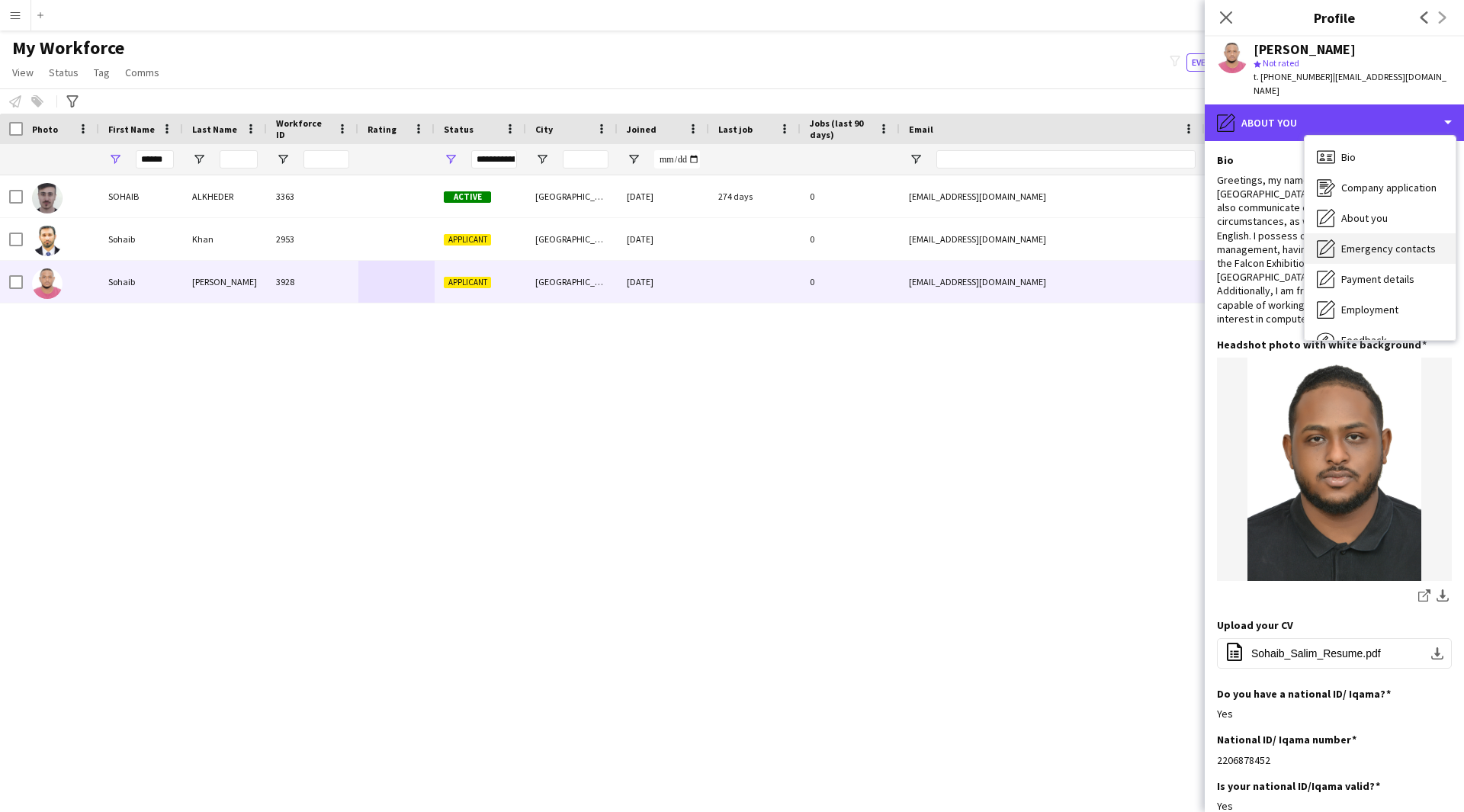
scroll to position [52, 0]
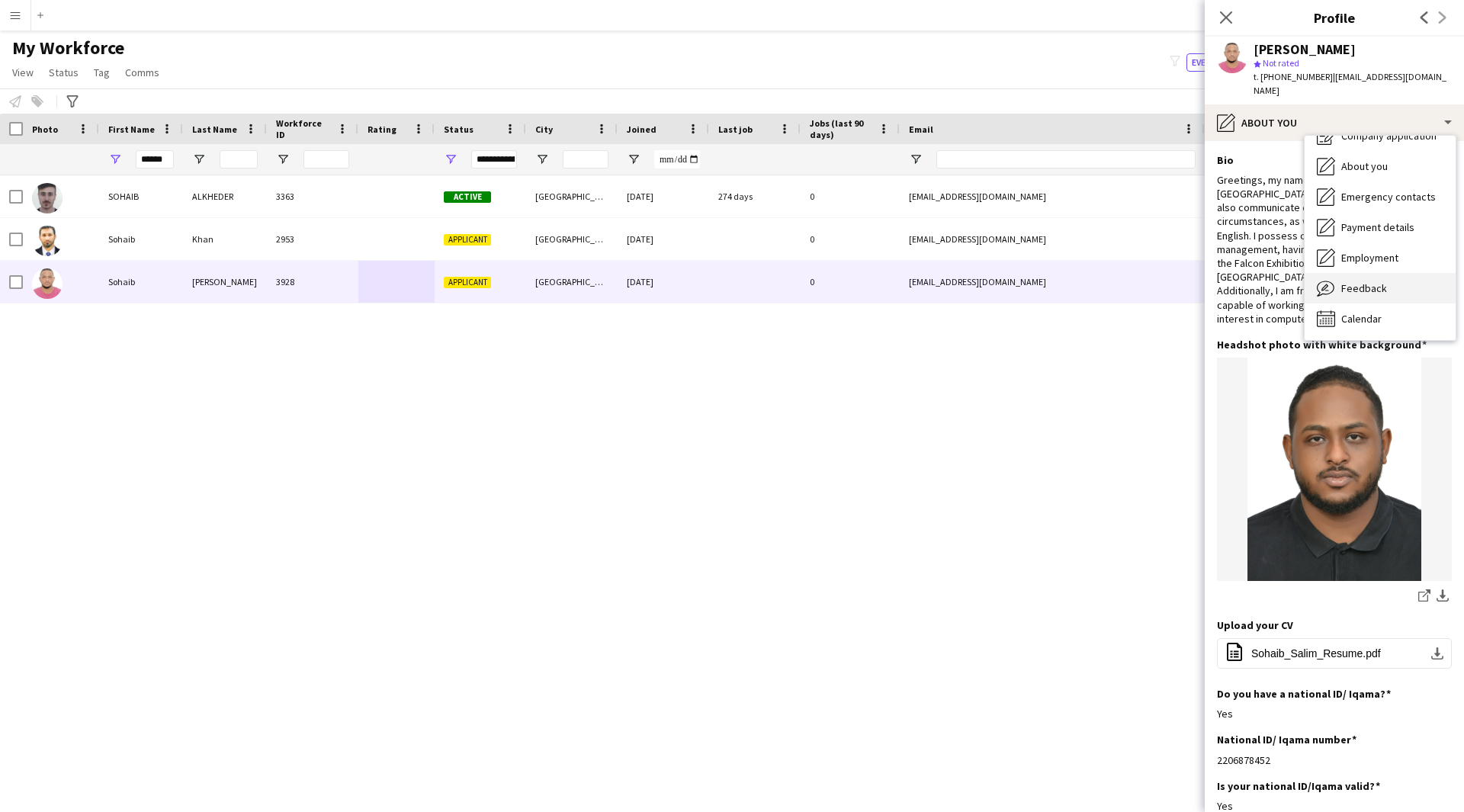
click at [1381, 281] on span "Feedback" at bounding box center [1363, 287] width 46 height 13
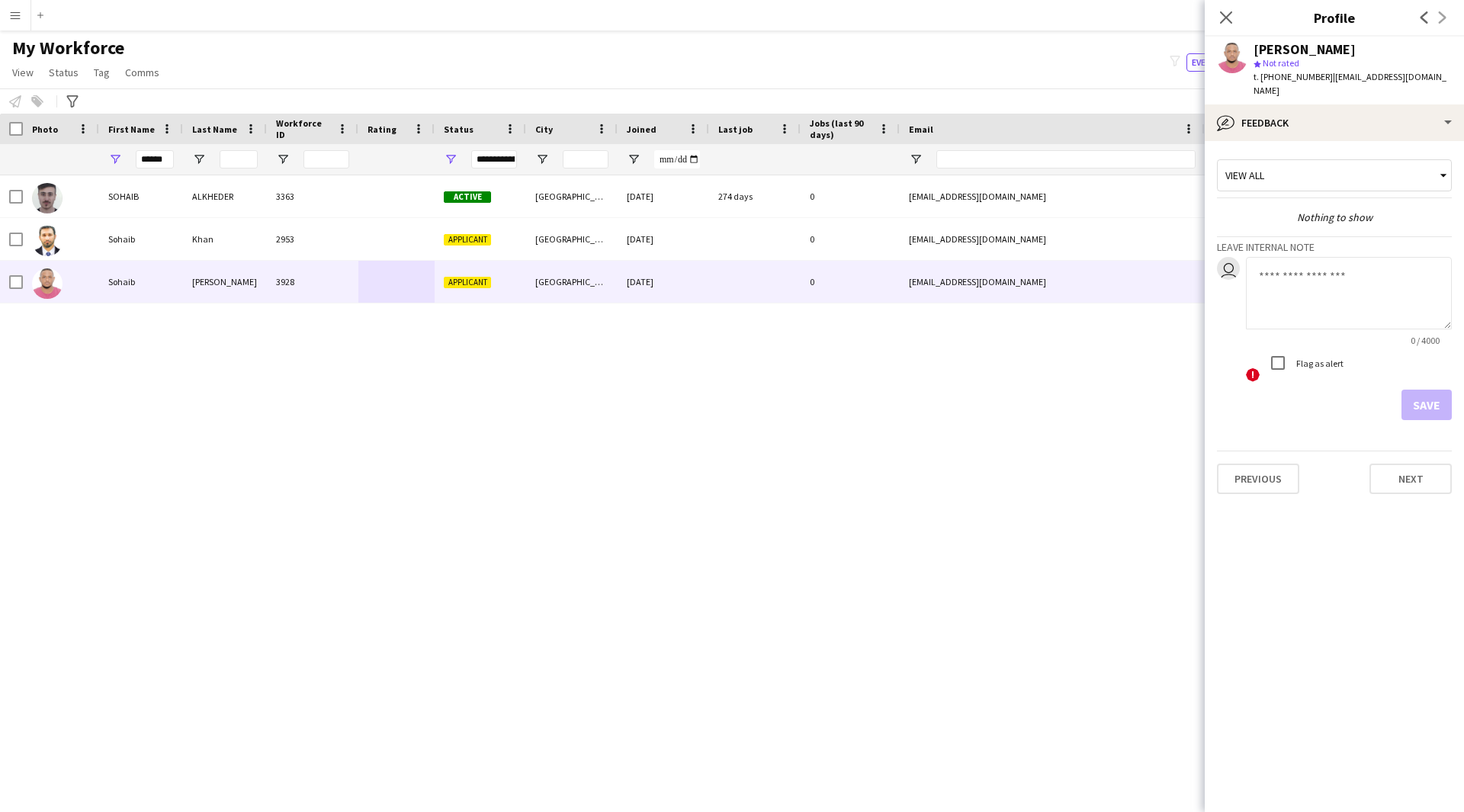
click at [1288, 297] on textarea at bounding box center [1349, 293] width 206 height 72
type textarea "**********"
click at [1420, 391] on button "Save" at bounding box center [1426, 404] width 50 height 31
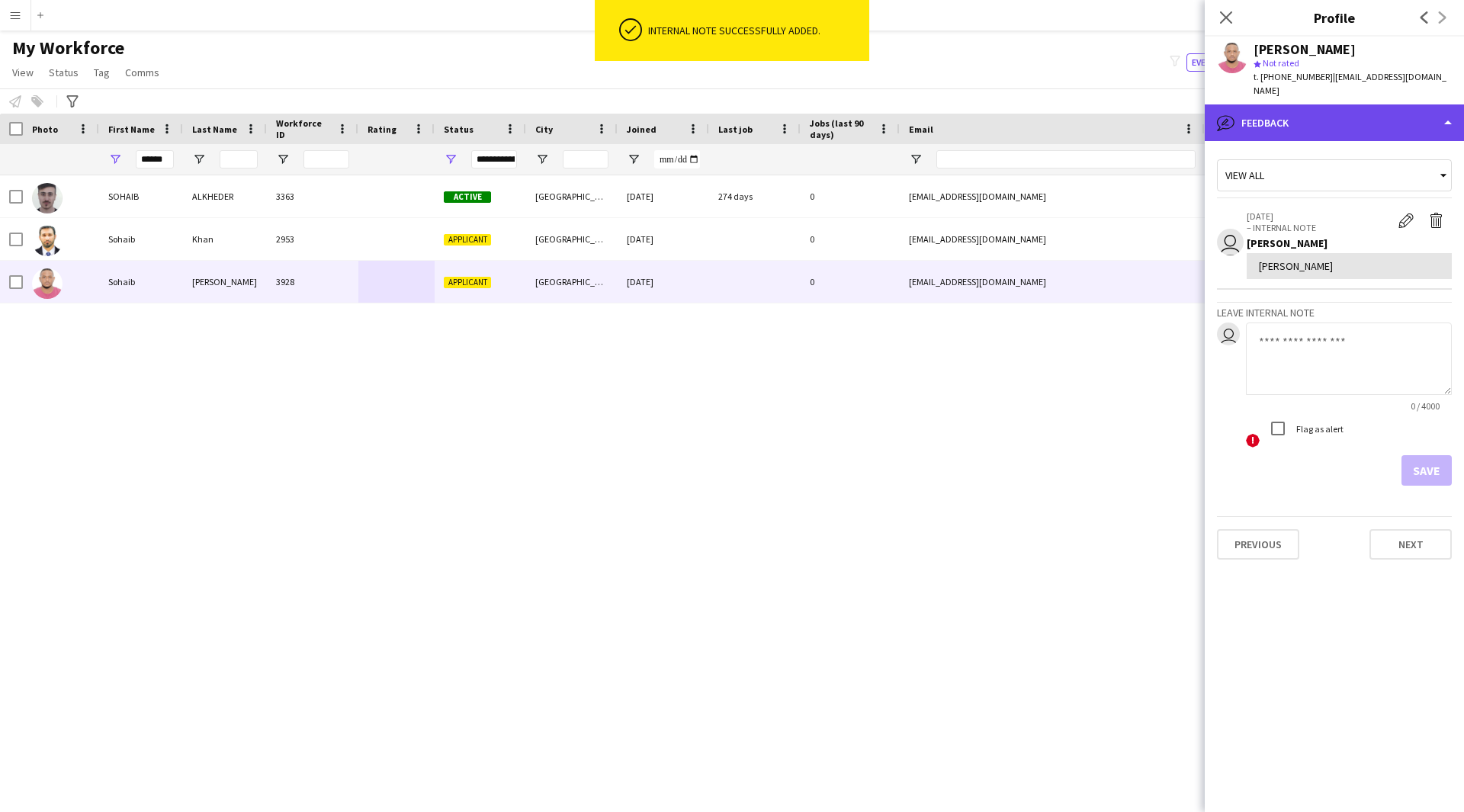
click at [1367, 107] on div "bubble-pencil Feedback" at bounding box center [1334, 123] width 259 height 37
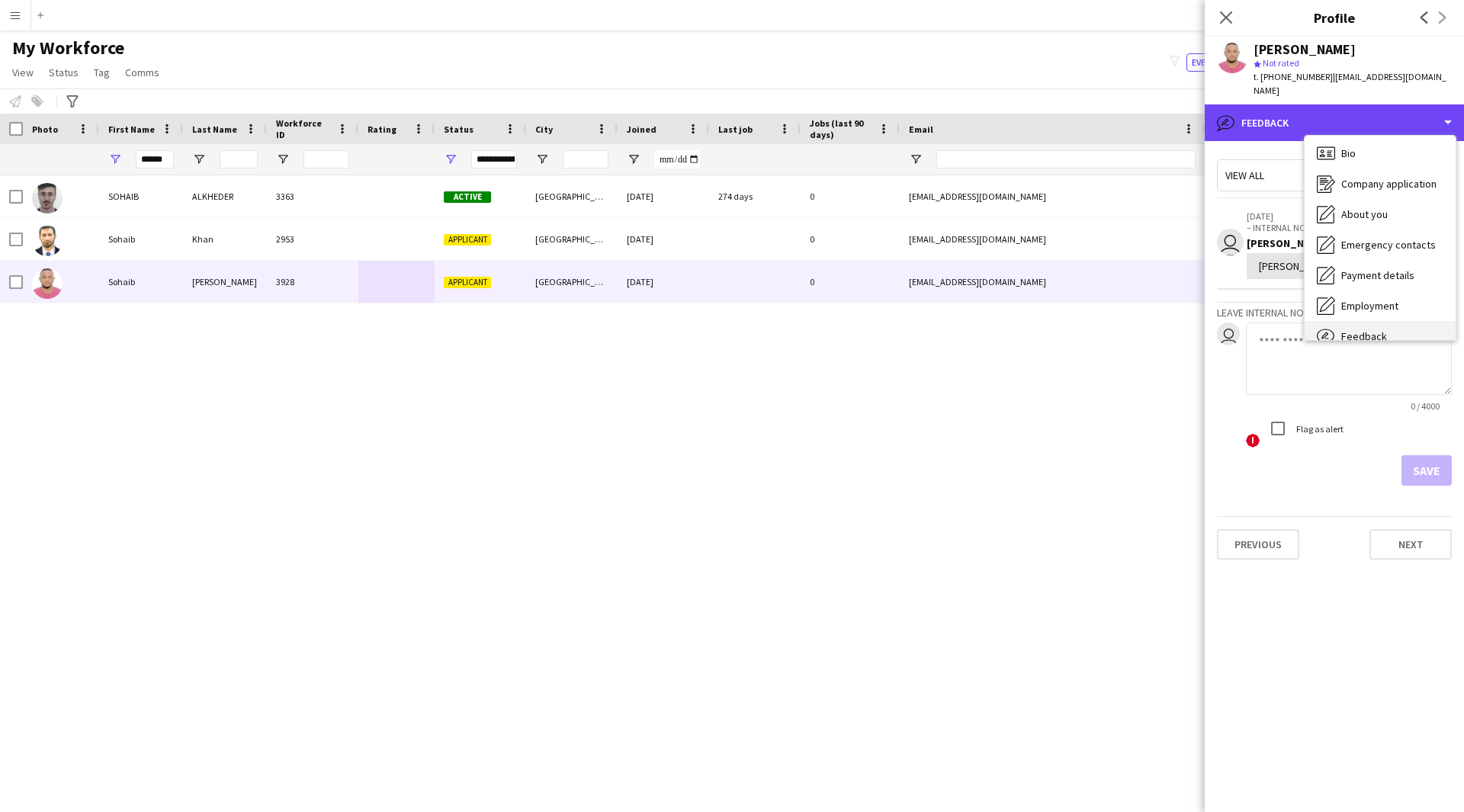
scroll to position [0, 0]
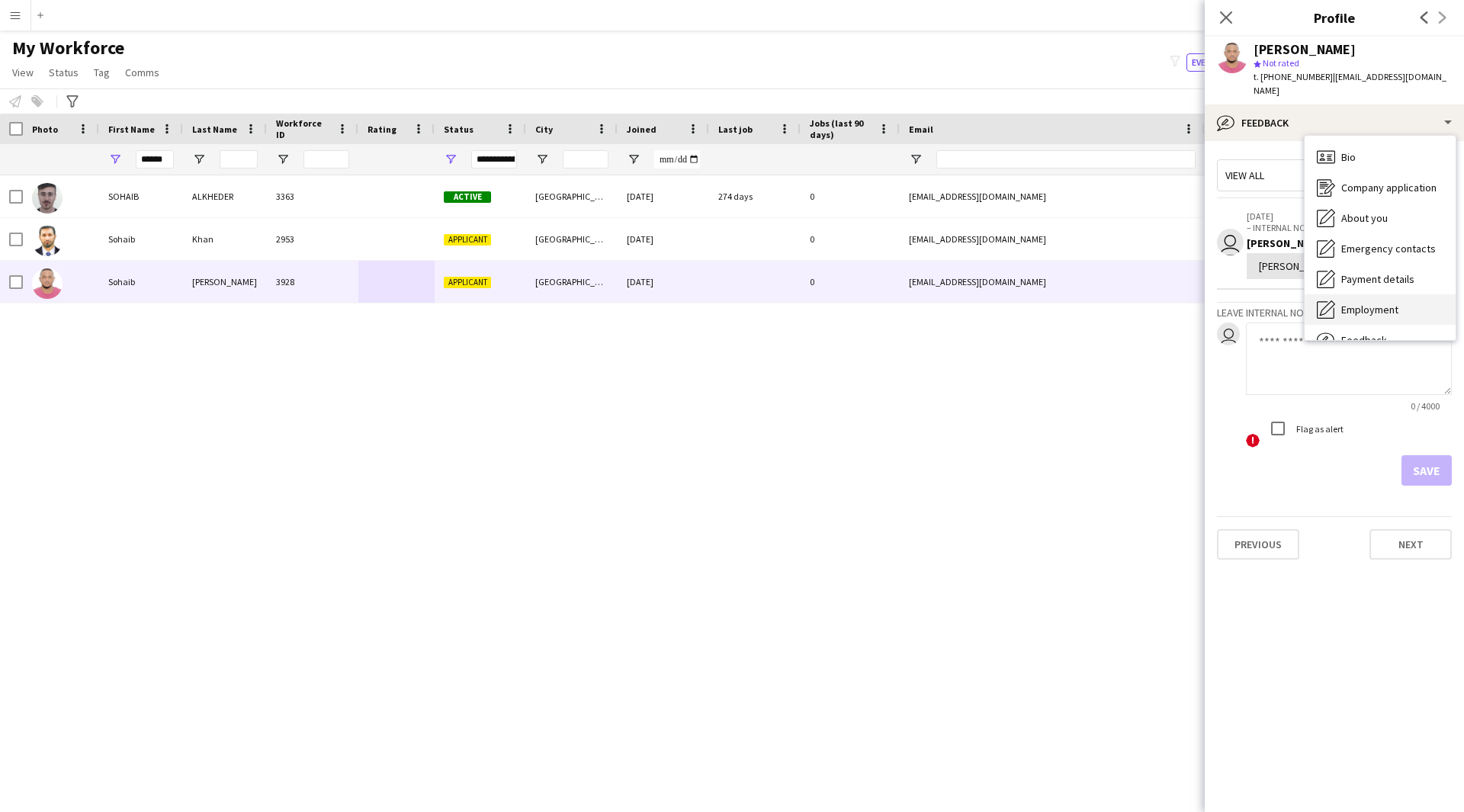
click at [1356, 294] on div "Employment Employment" at bounding box center [1380, 309] width 151 height 31
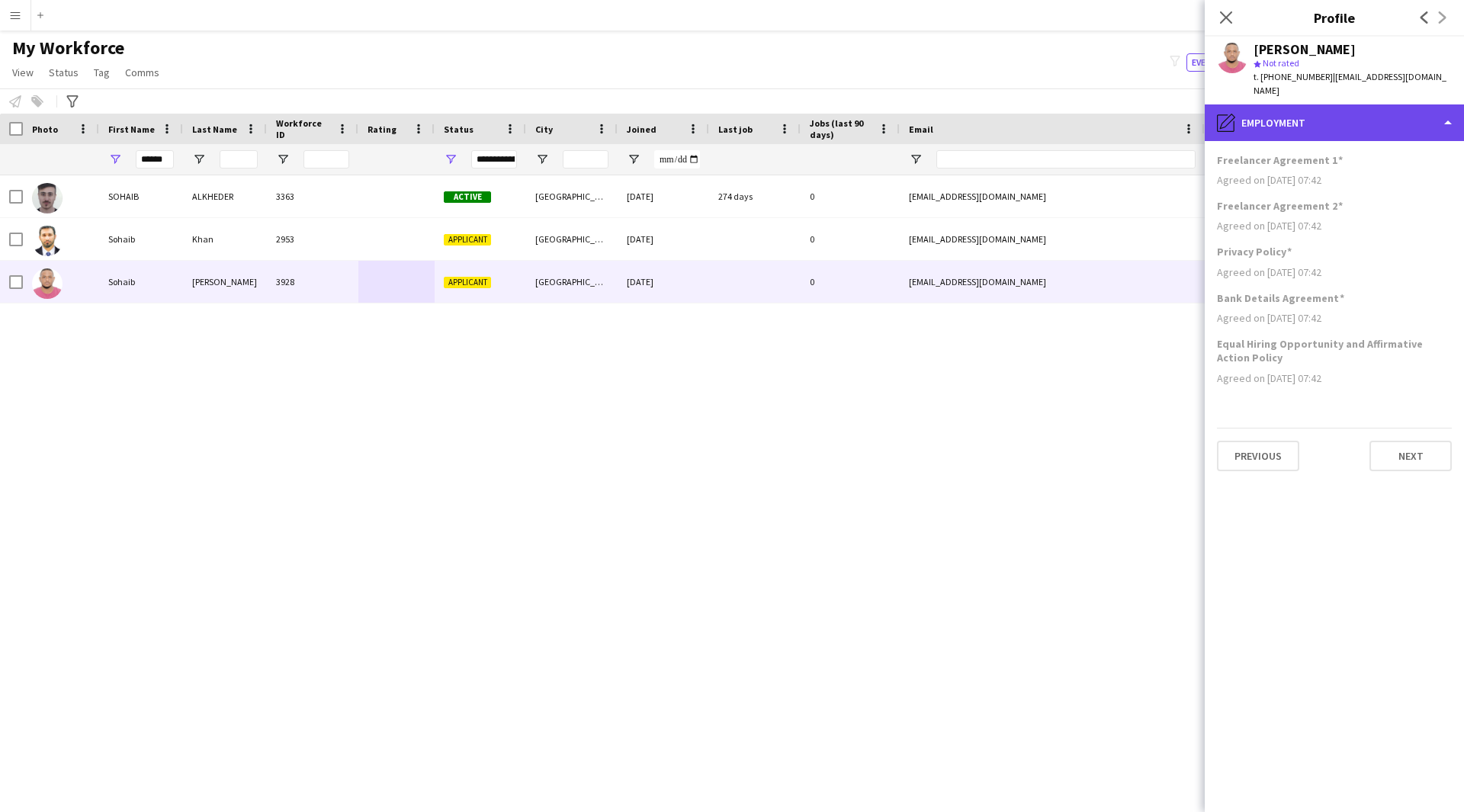
click at [1349, 104] on div "pencil4 Employment" at bounding box center [1334, 123] width 259 height 37
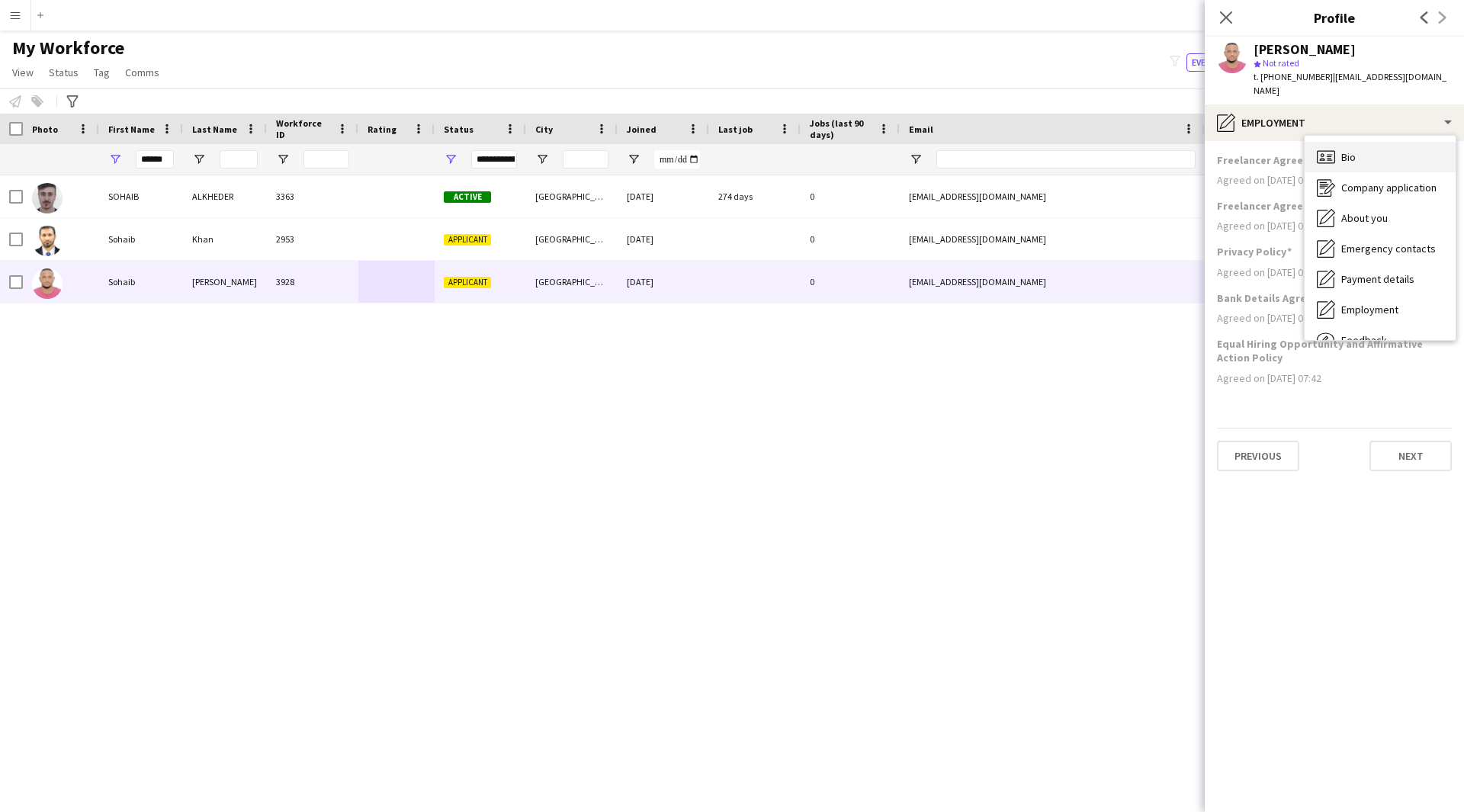
click at [1362, 142] on div "Bio Bio" at bounding box center [1380, 157] width 151 height 31
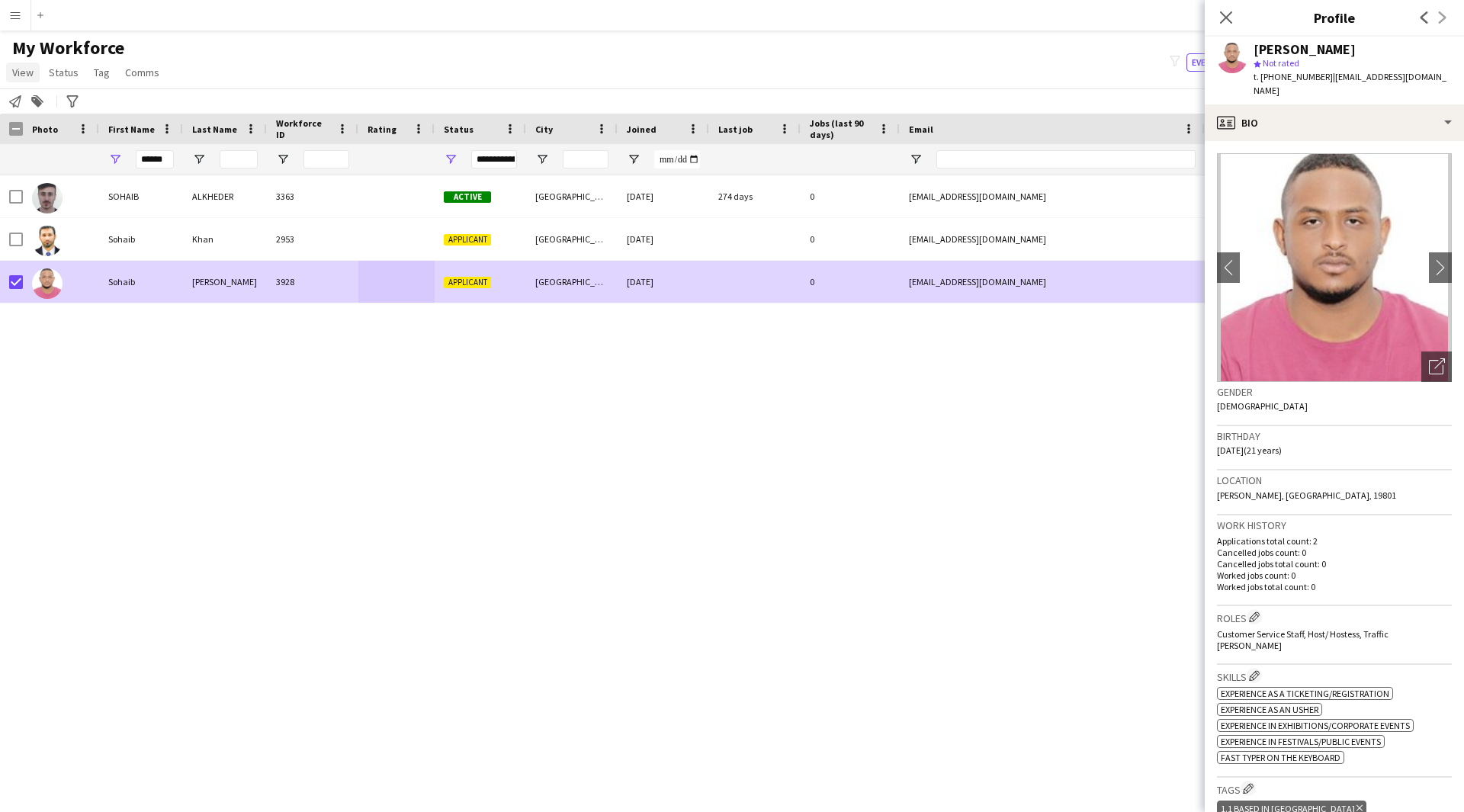
click at [31, 79] on link "View" at bounding box center [23, 72] width 34 height 20
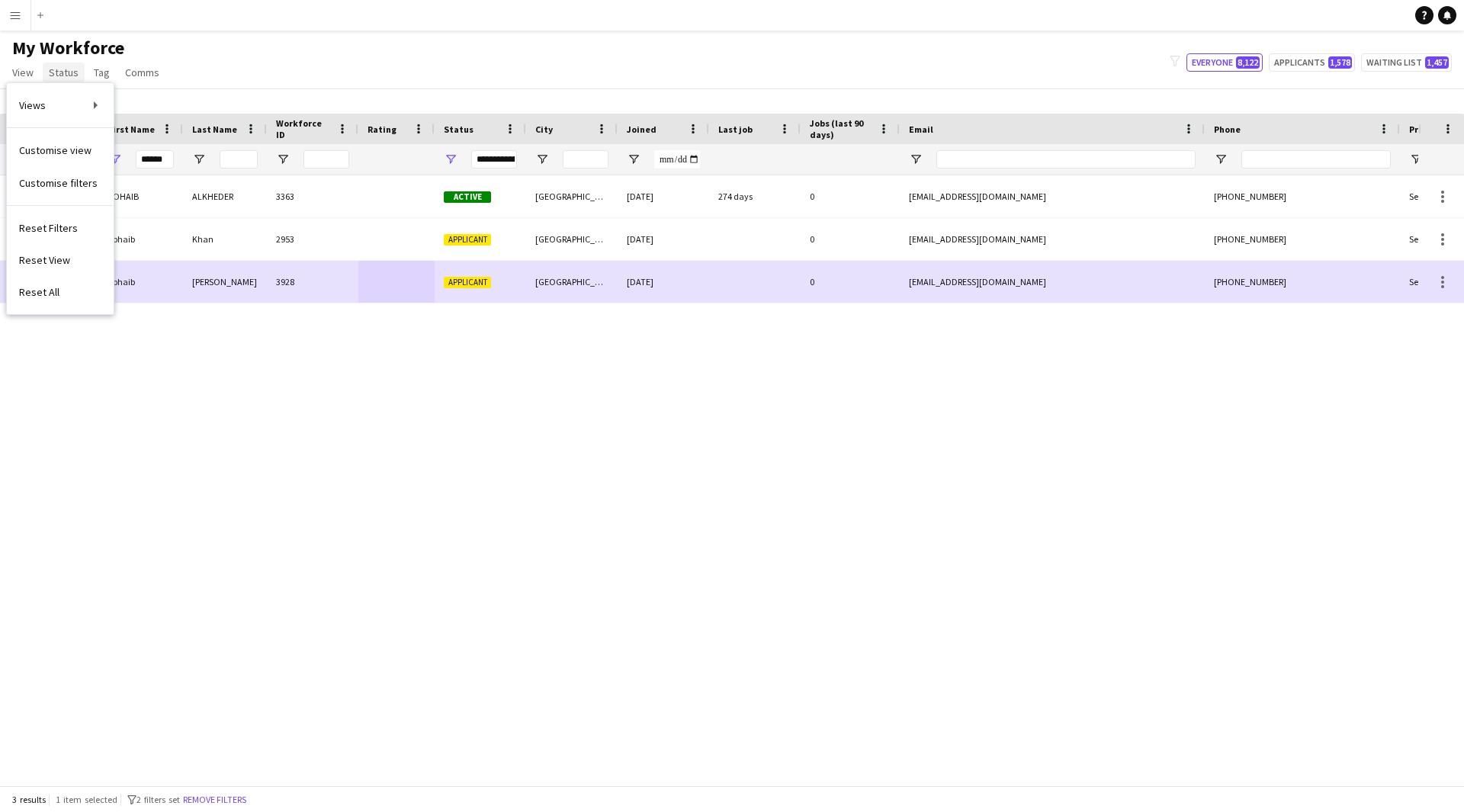
click at [60, 68] on span "Status" at bounding box center [64, 71] width 30 height 13
click at [78, 108] on link "Edit" at bounding box center [97, 105] width 107 height 32
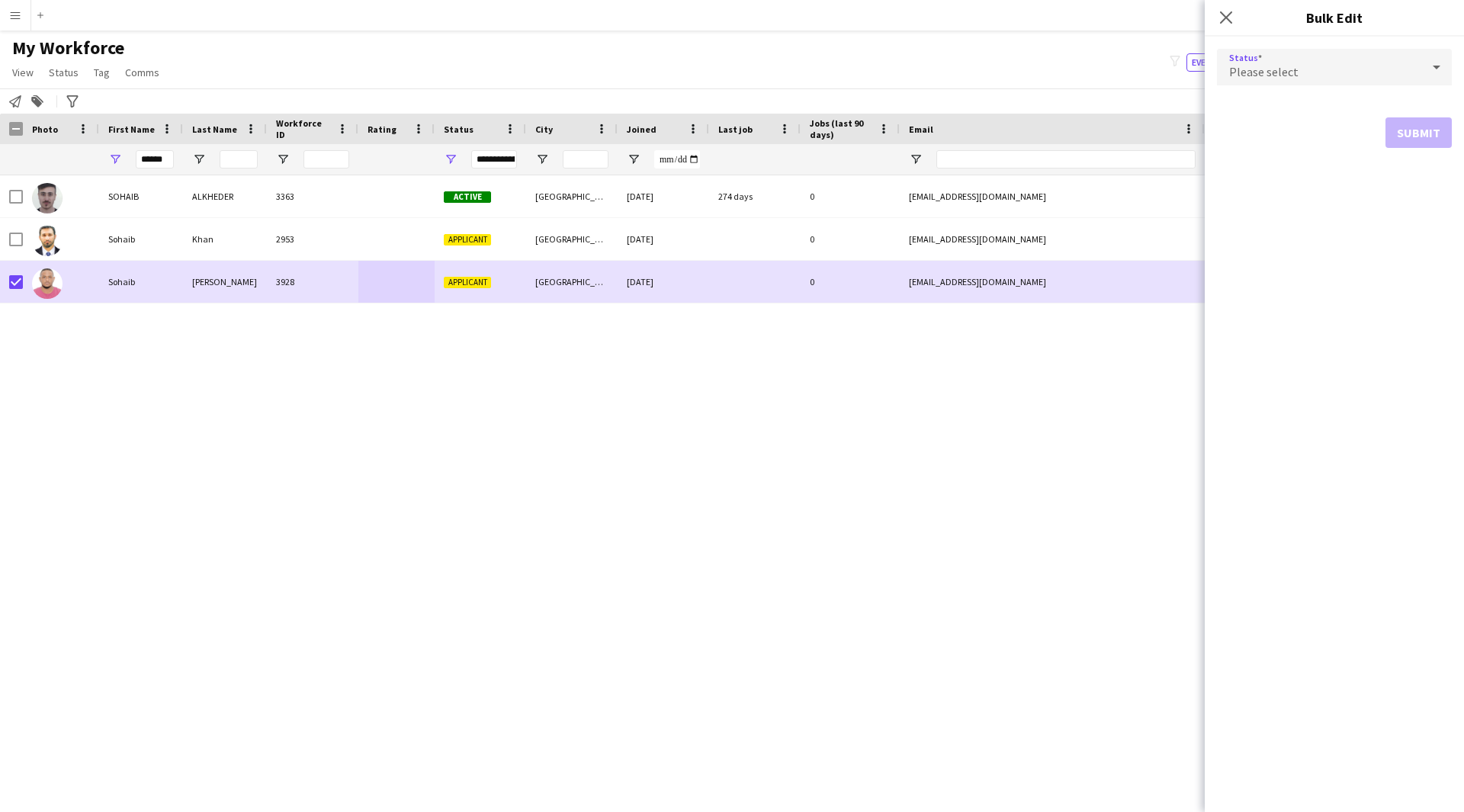
click at [1360, 66] on div "Please select" at bounding box center [1319, 67] width 204 height 37
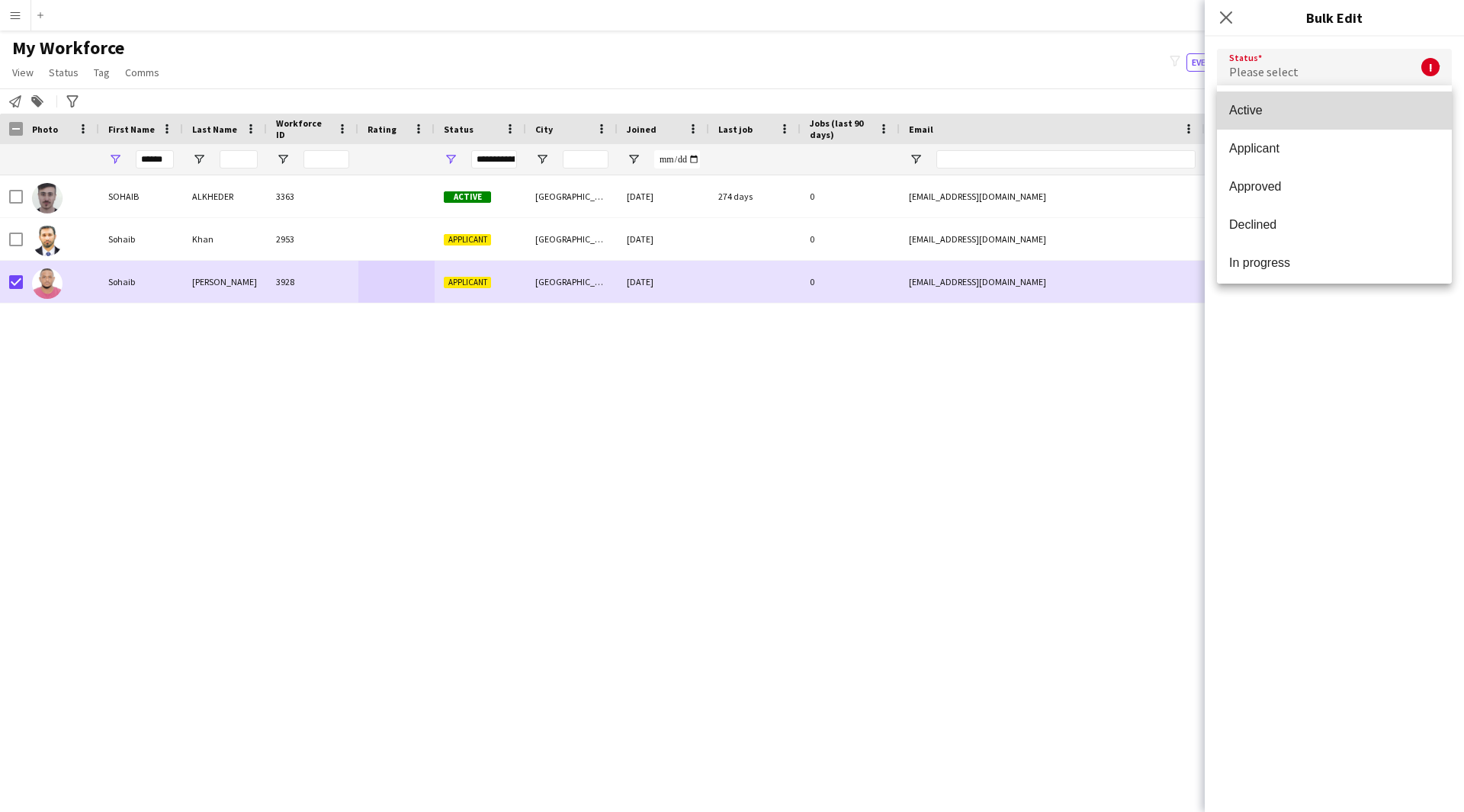
click at [1346, 119] on mat-option "Active" at bounding box center [1334, 110] width 235 height 38
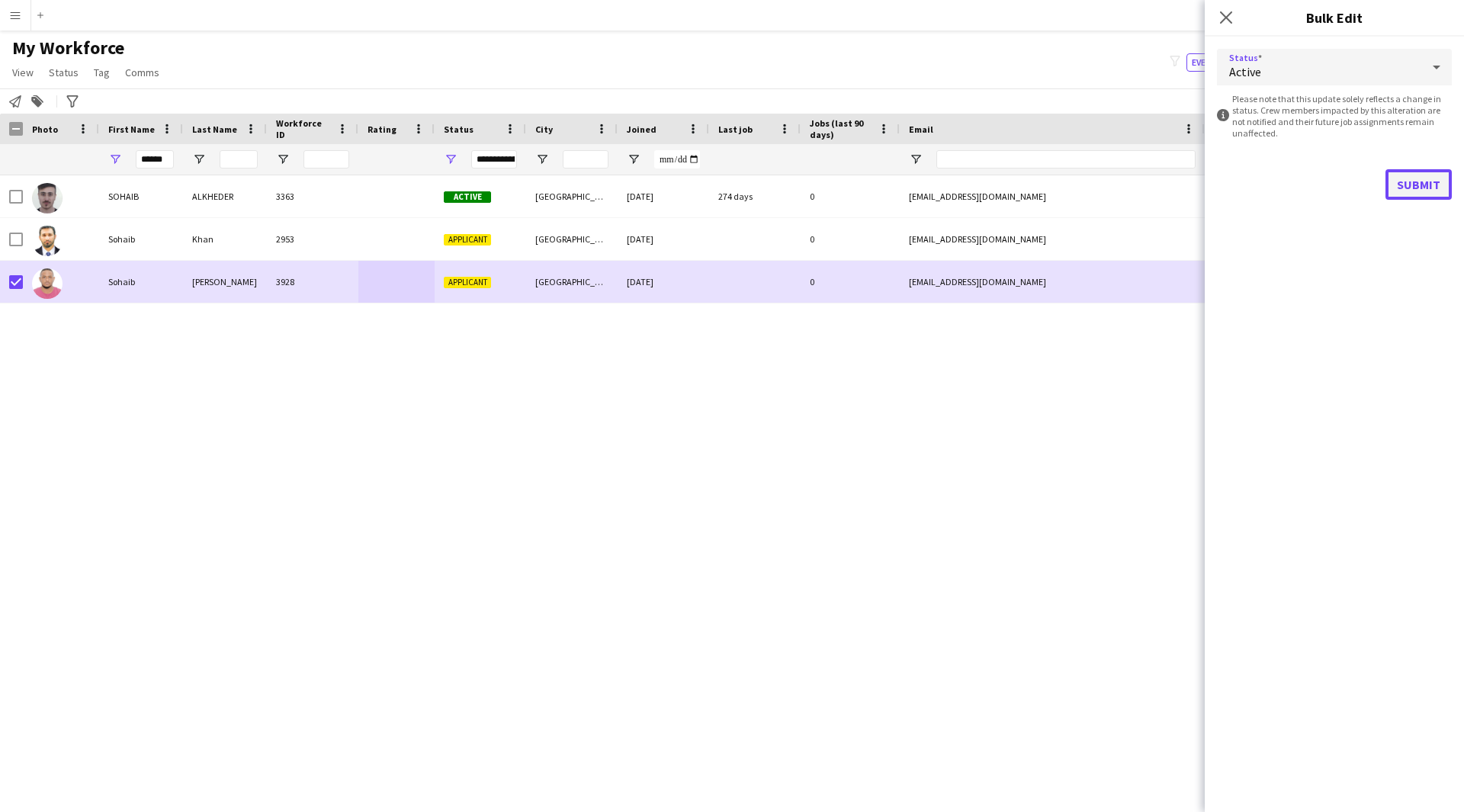
click at [1404, 187] on button "Submit" at bounding box center [1418, 184] width 66 height 31
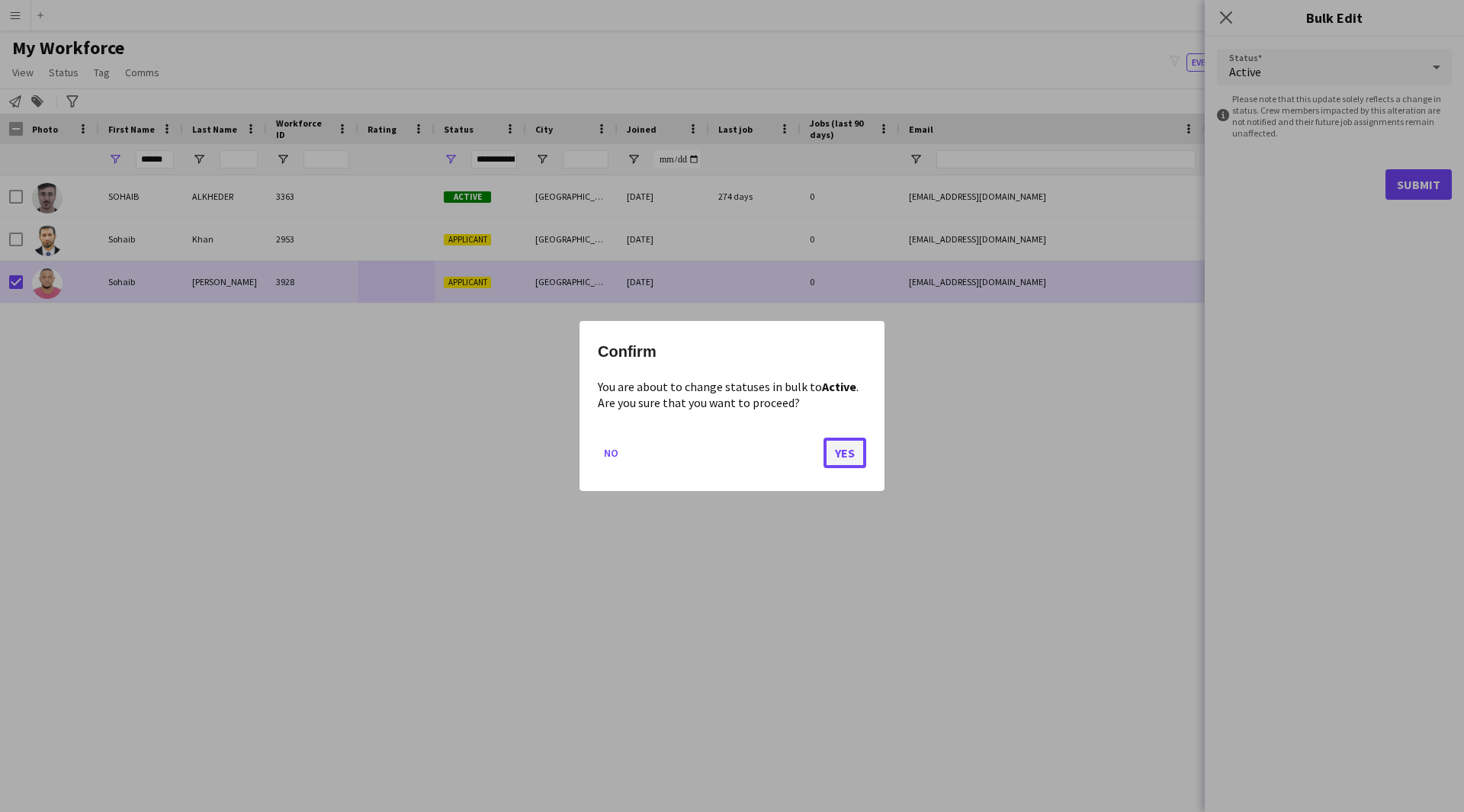
click at [840, 466] on button "Yes" at bounding box center [844, 452] width 42 height 31
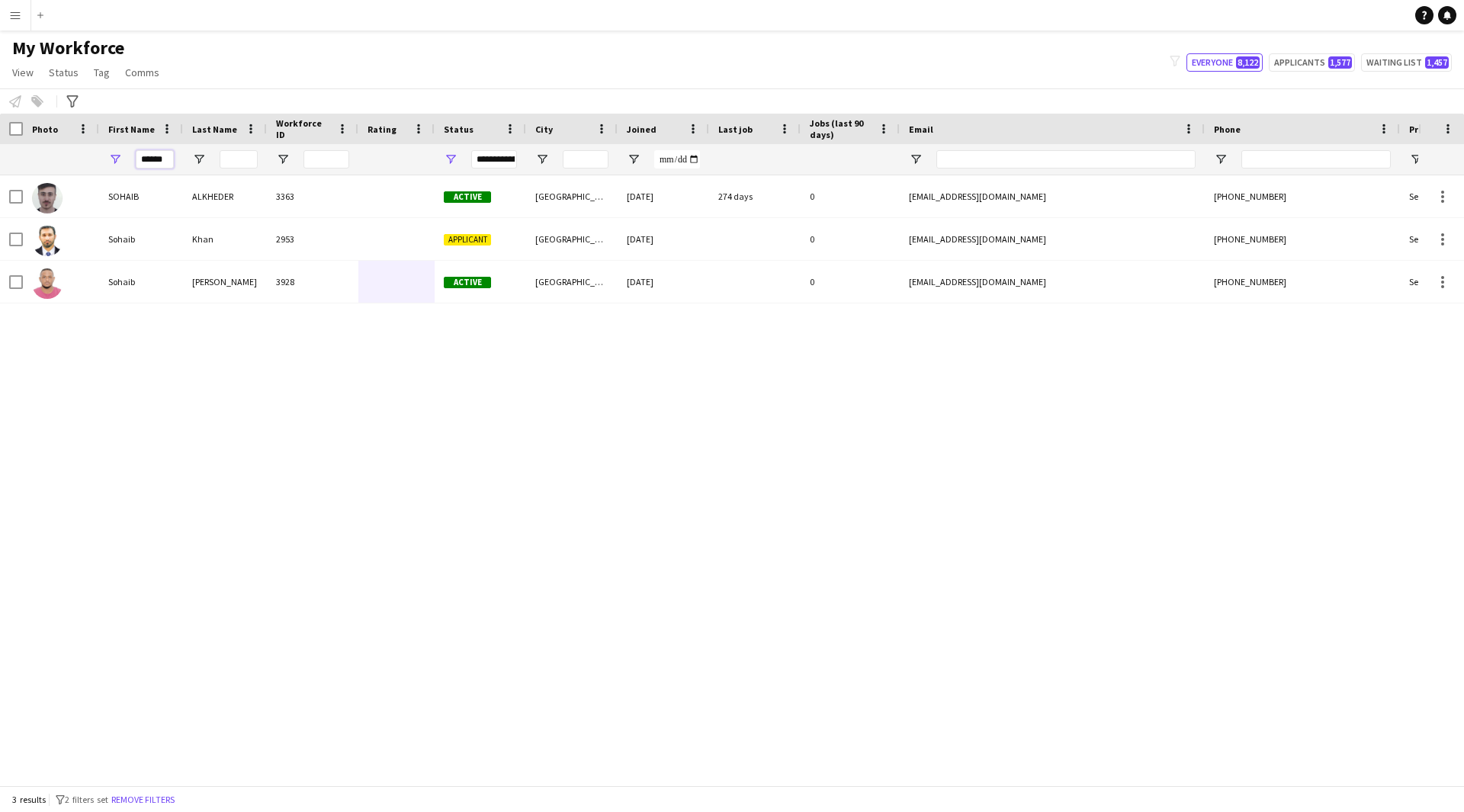
click at [148, 163] on input "******" at bounding box center [155, 159] width 38 height 18
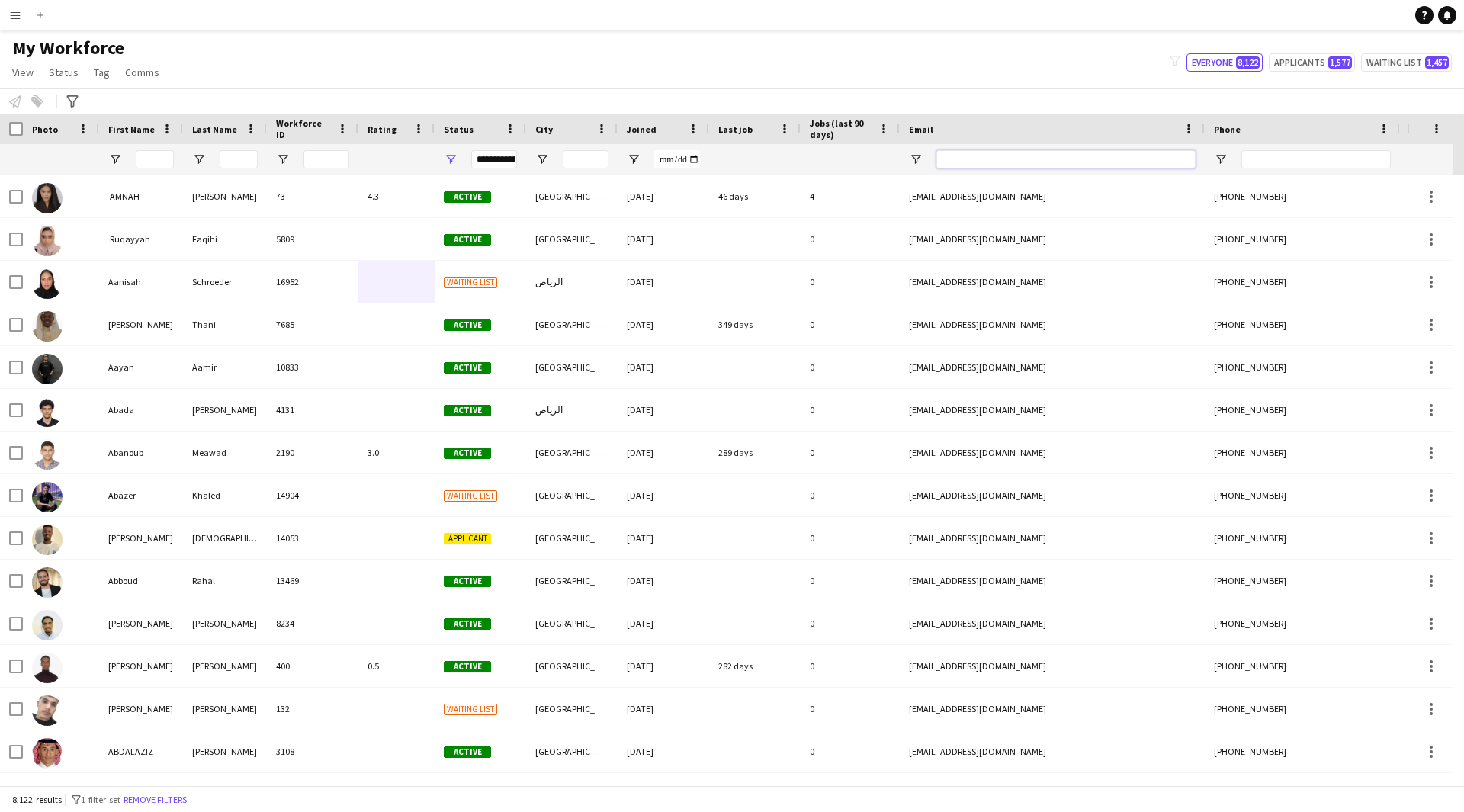
click at [1057, 159] on input "Email Filter Input" at bounding box center [1066, 159] width 259 height 18
paste input "**********"
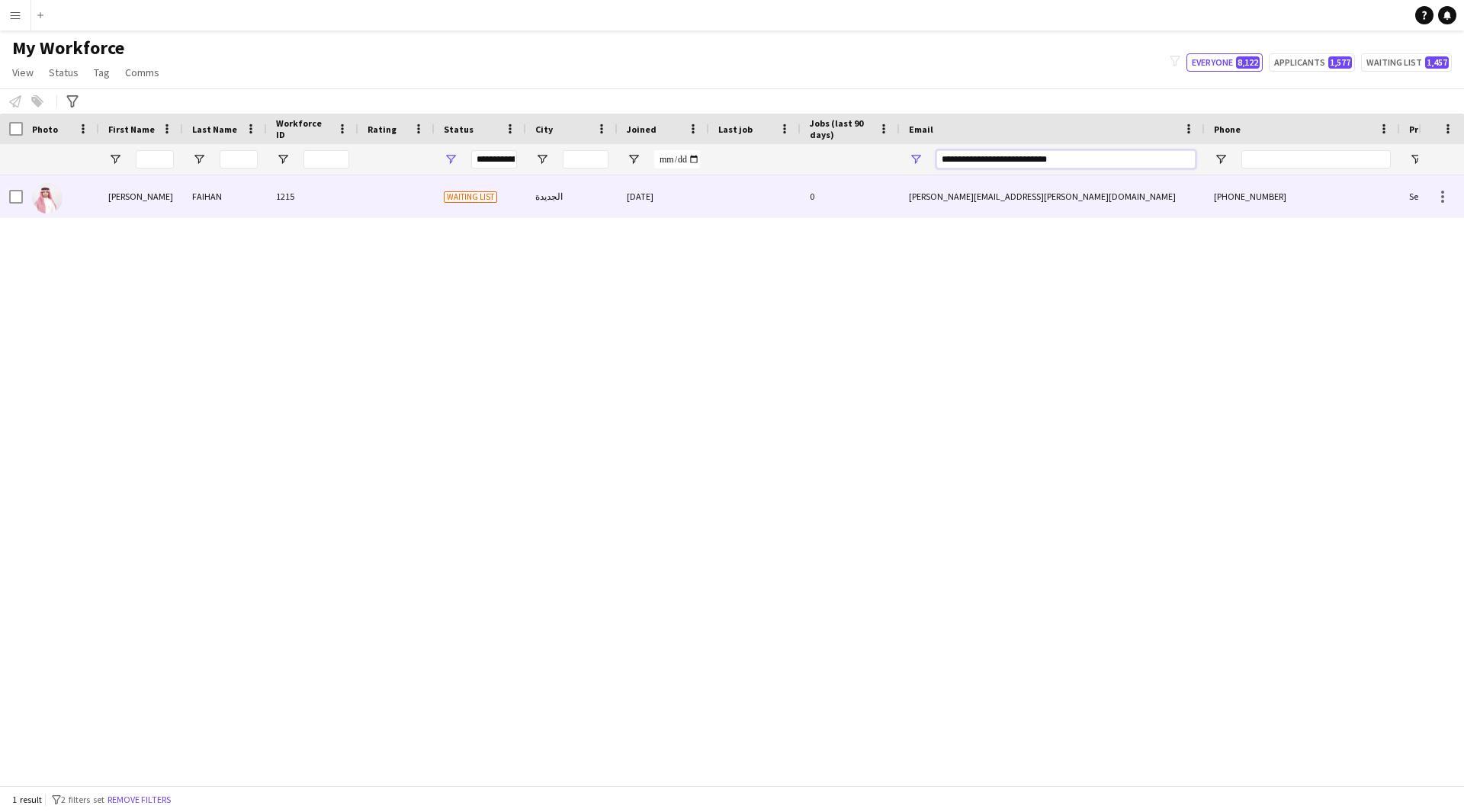
type input "**********"
click at [803, 182] on div "0" at bounding box center [850, 196] width 99 height 42
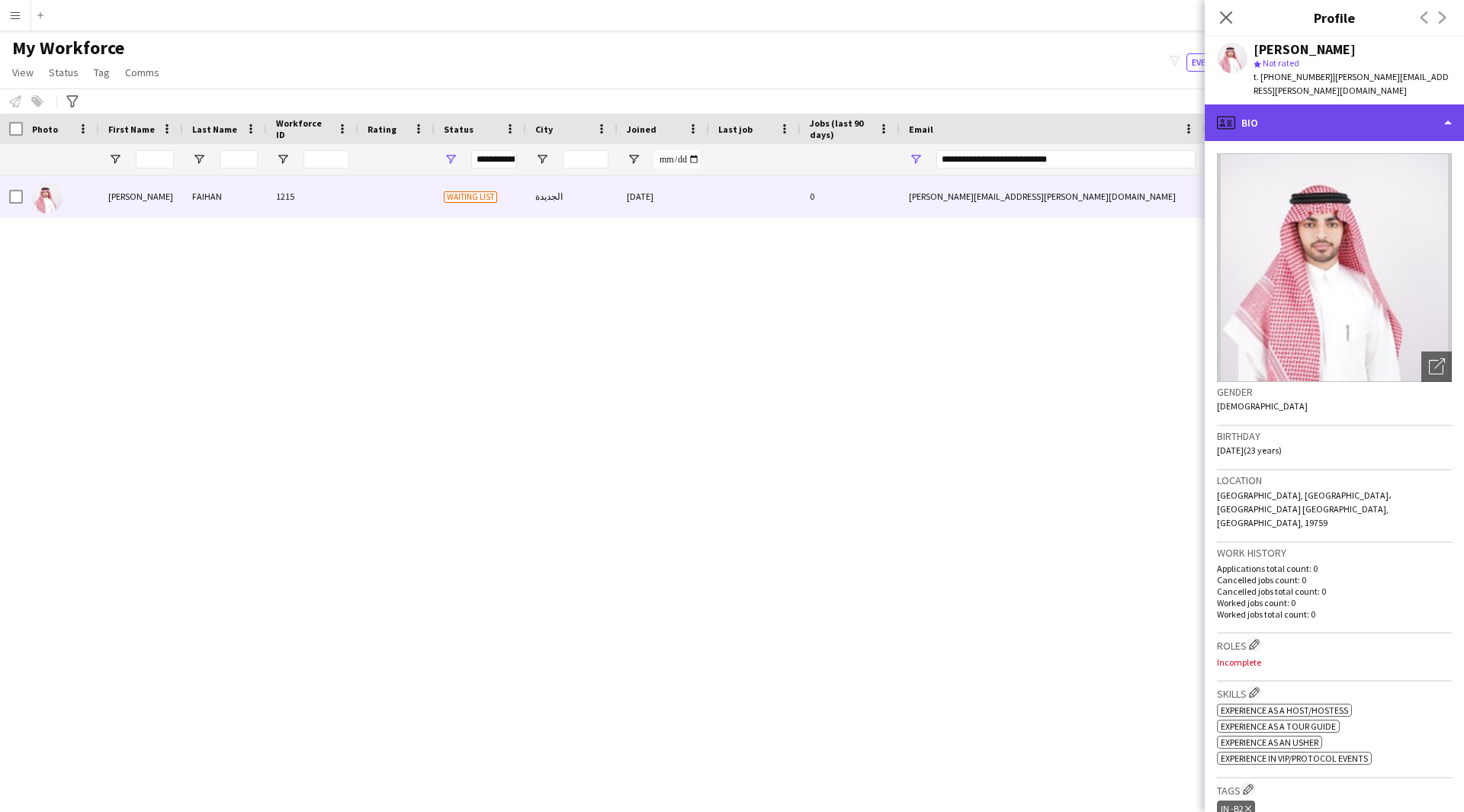
click at [1400, 110] on div "profile Bio" at bounding box center [1334, 123] width 259 height 37
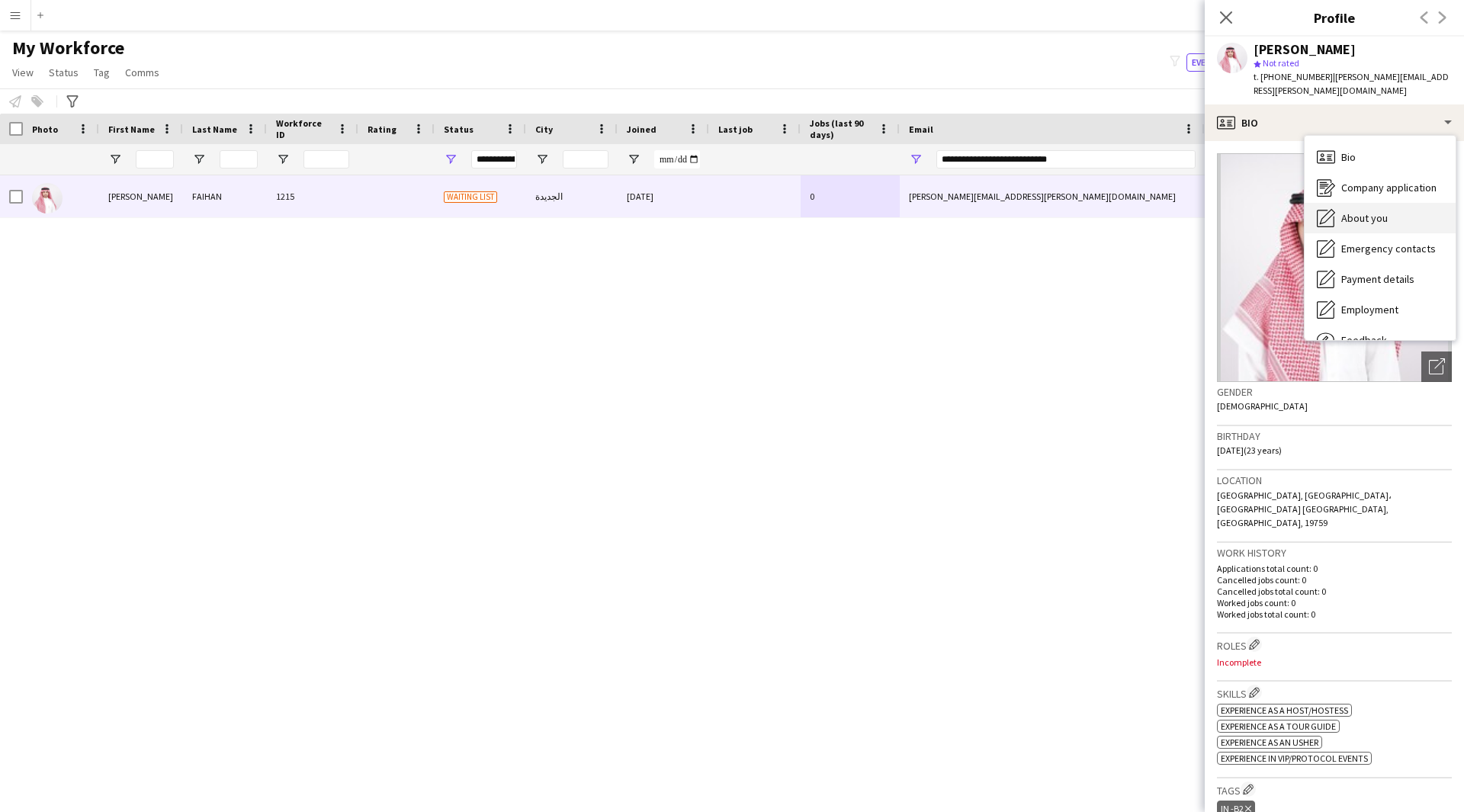
click at [1397, 203] on div "About you About you" at bounding box center [1380, 218] width 151 height 31
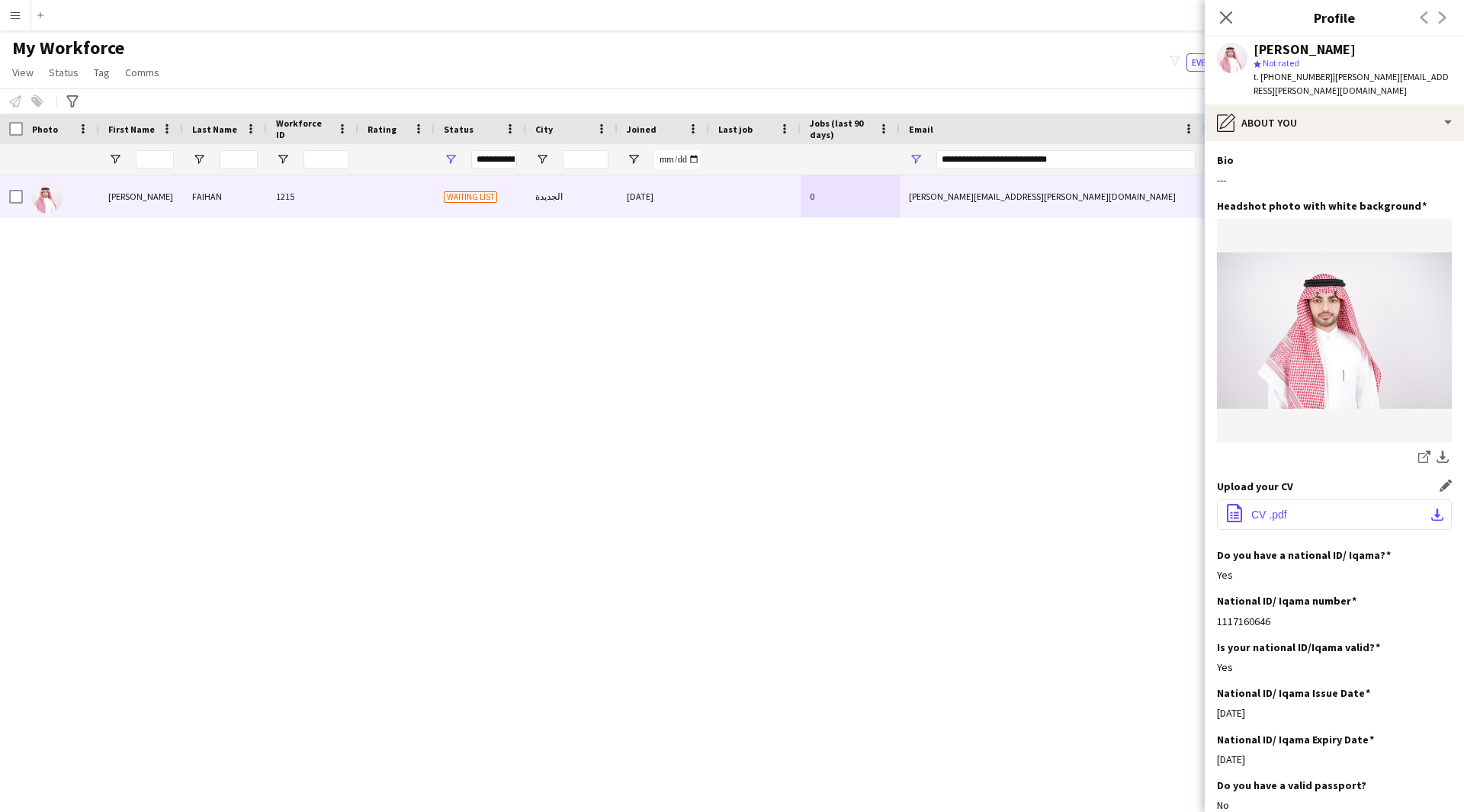
click at [1329, 505] on button "office-file-sheet CV .pdf download-bottom" at bounding box center [1334, 514] width 235 height 31
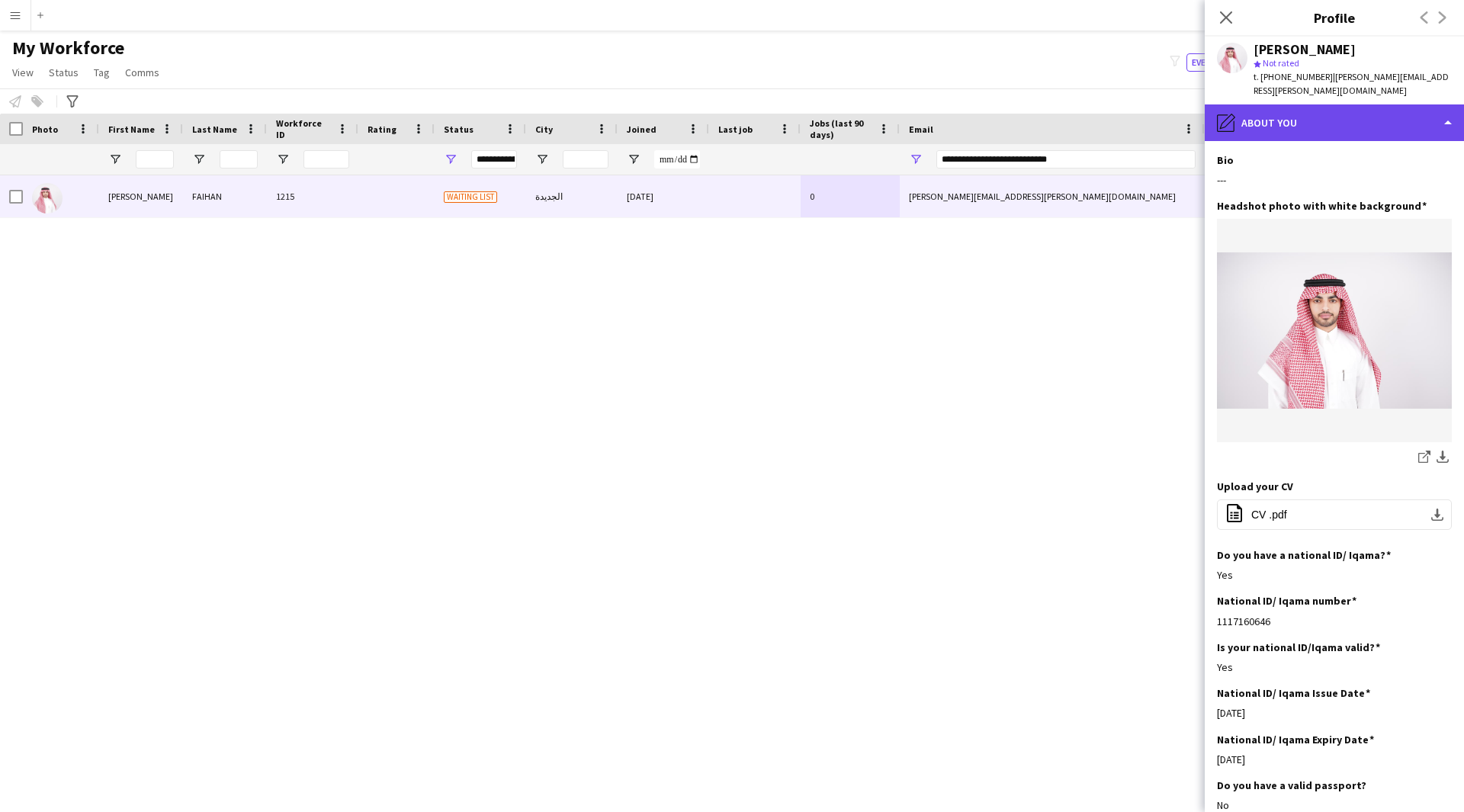
click at [1315, 117] on div "pencil4 About you" at bounding box center [1334, 123] width 259 height 37
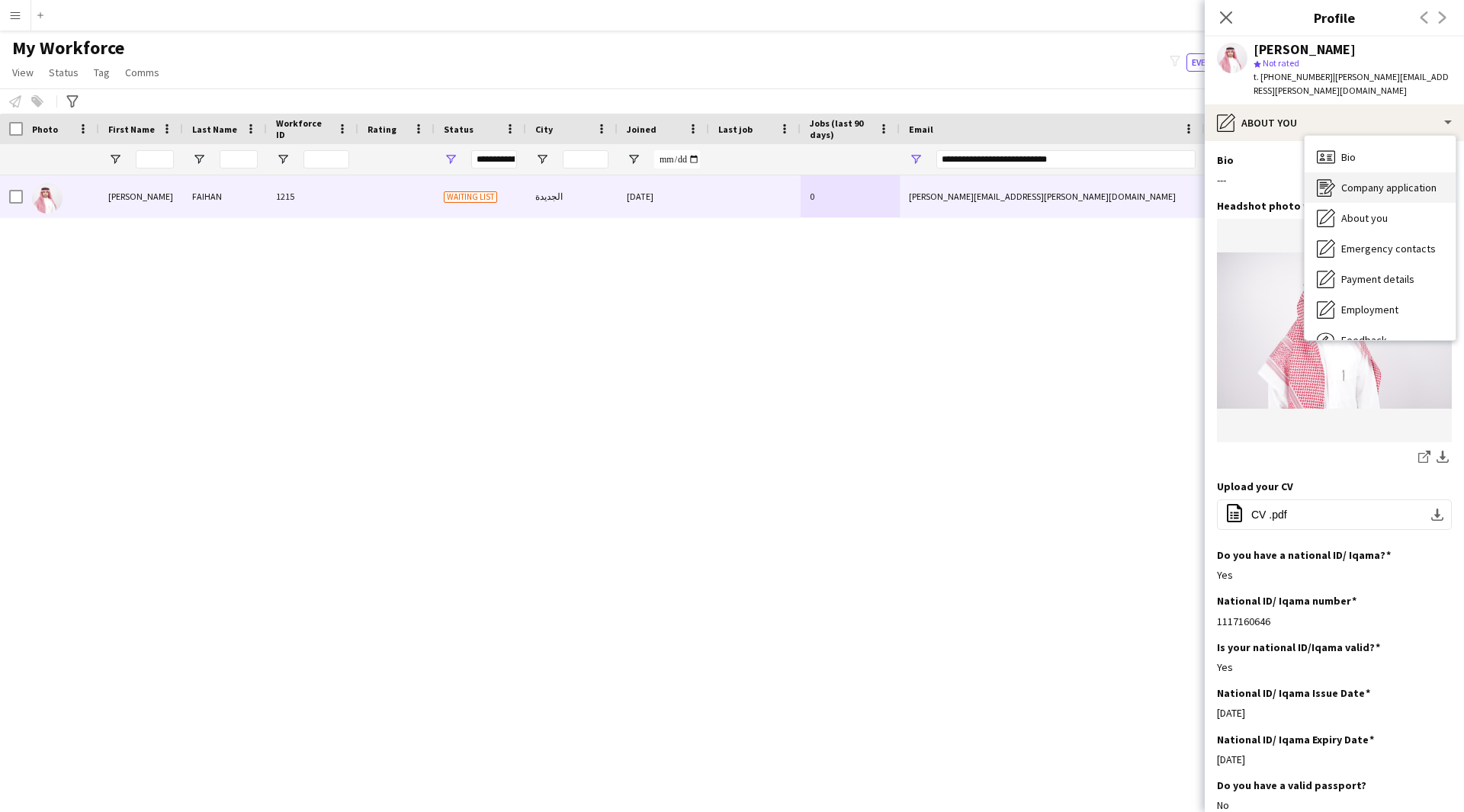
click at [1378, 172] on div "Company application Company application" at bounding box center [1380, 187] width 151 height 31
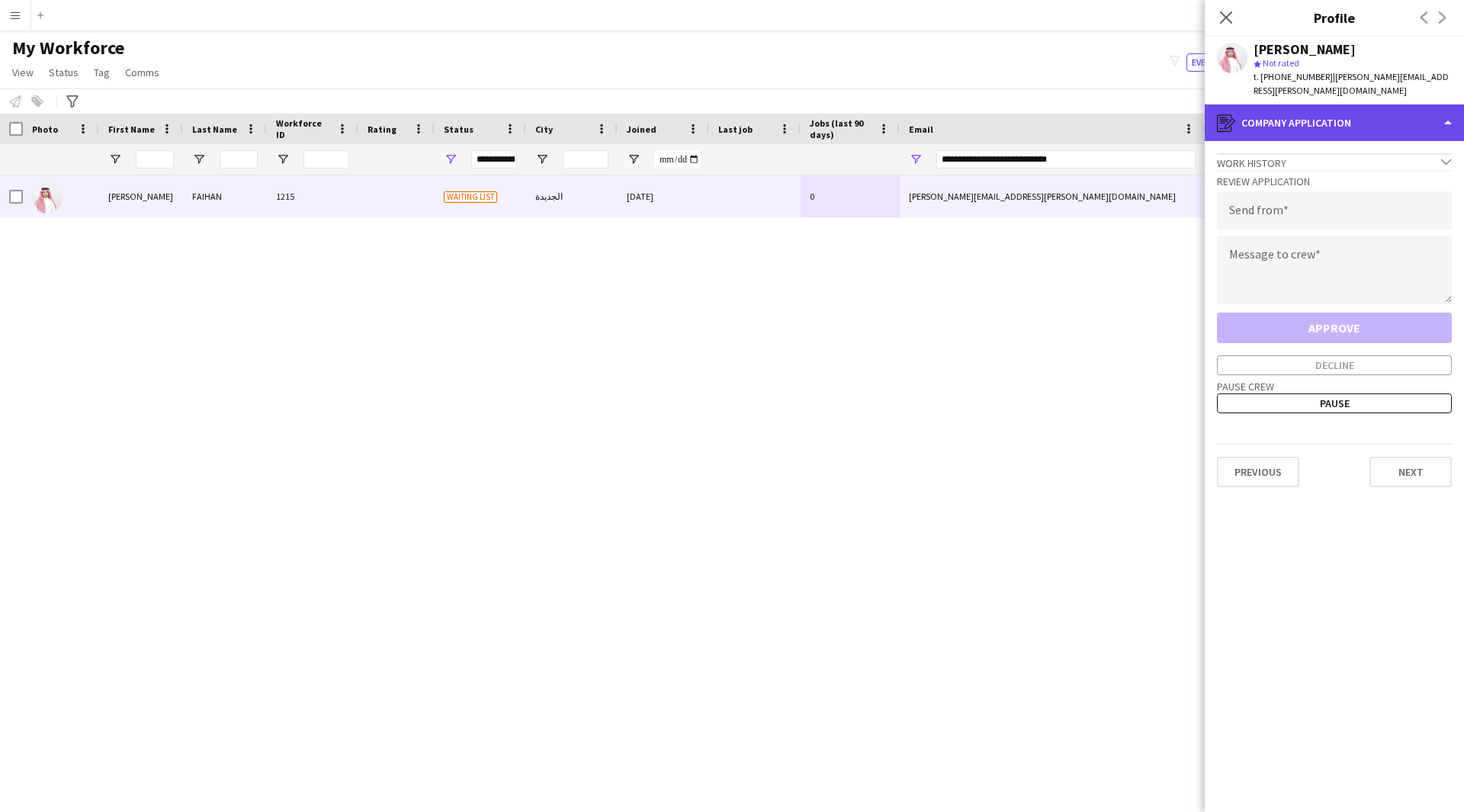
click at [1334, 104] on div "register Company application" at bounding box center [1334, 123] width 259 height 37
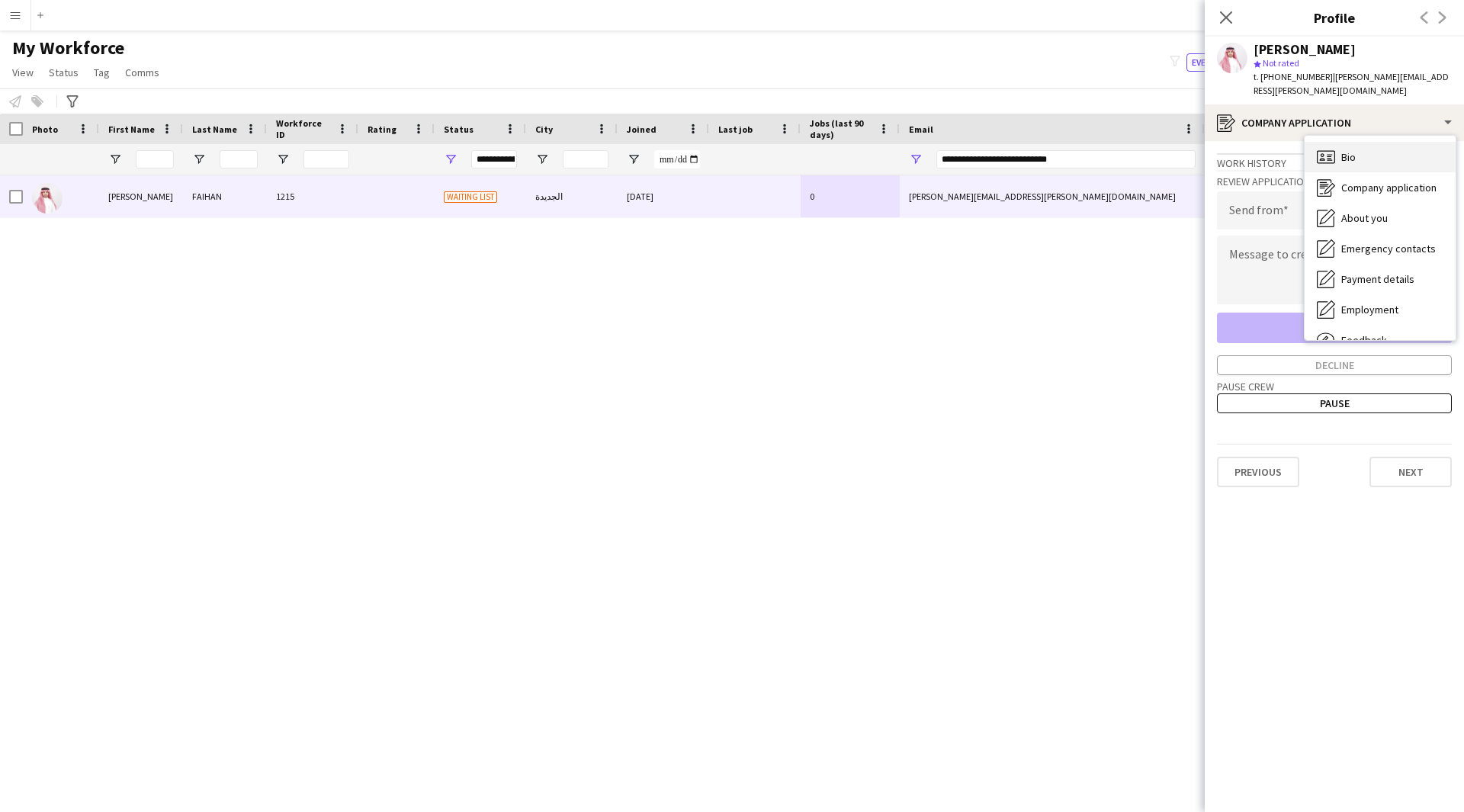
click at [1371, 142] on div "Bio Bio" at bounding box center [1380, 157] width 151 height 31
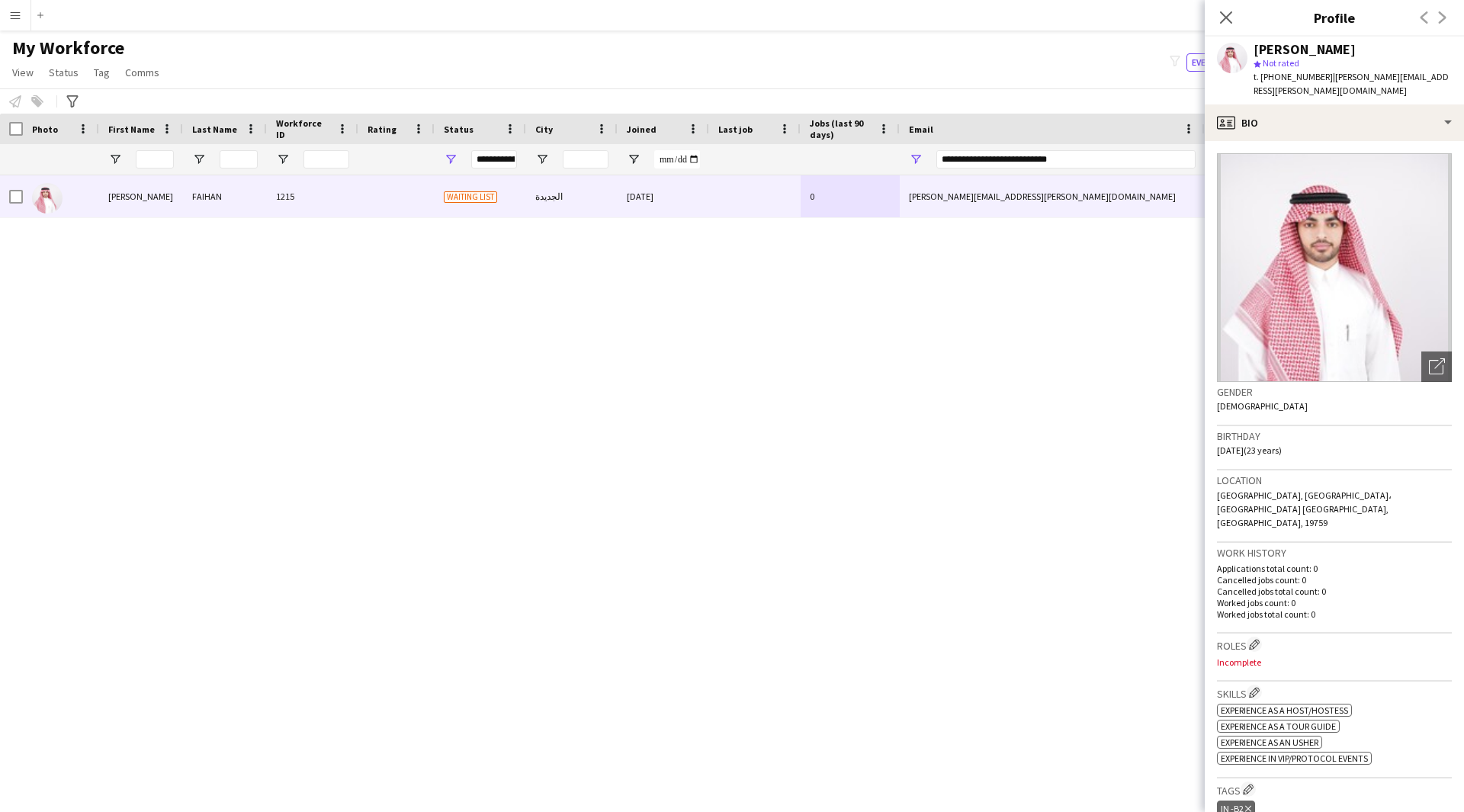
click at [1124, 497] on div "[PERSON_NAME] 1215 Waiting list الجديدة [DATE] 0 [EMAIL_ADDRESS][DOMAIN_NAME] […" at bounding box center [709, 474] width 1418 height 598
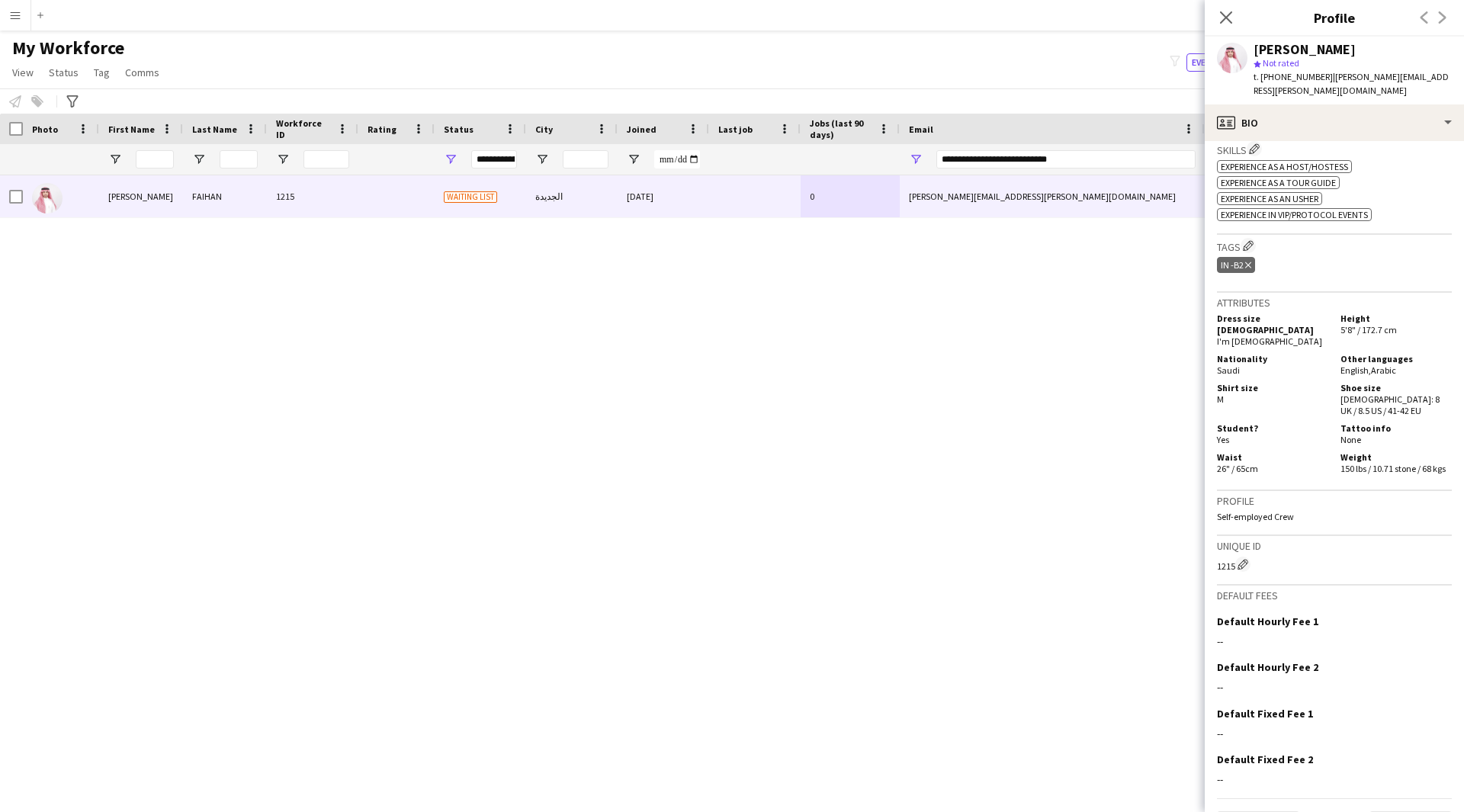
scroll to position [283, 0]
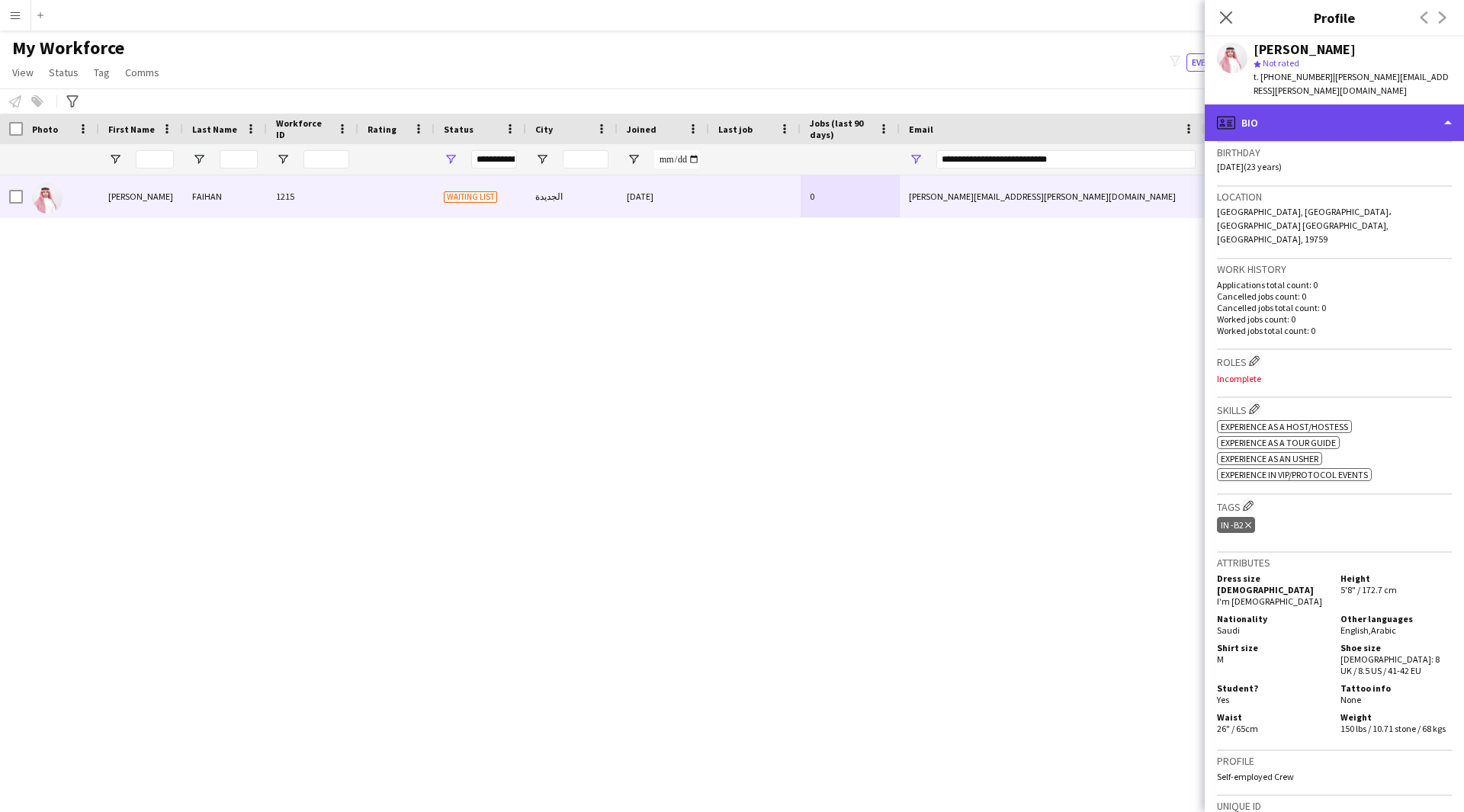
click at [1308, 104] on div "profile Bio" at bounding box center [1334, 123] width 259 height 37
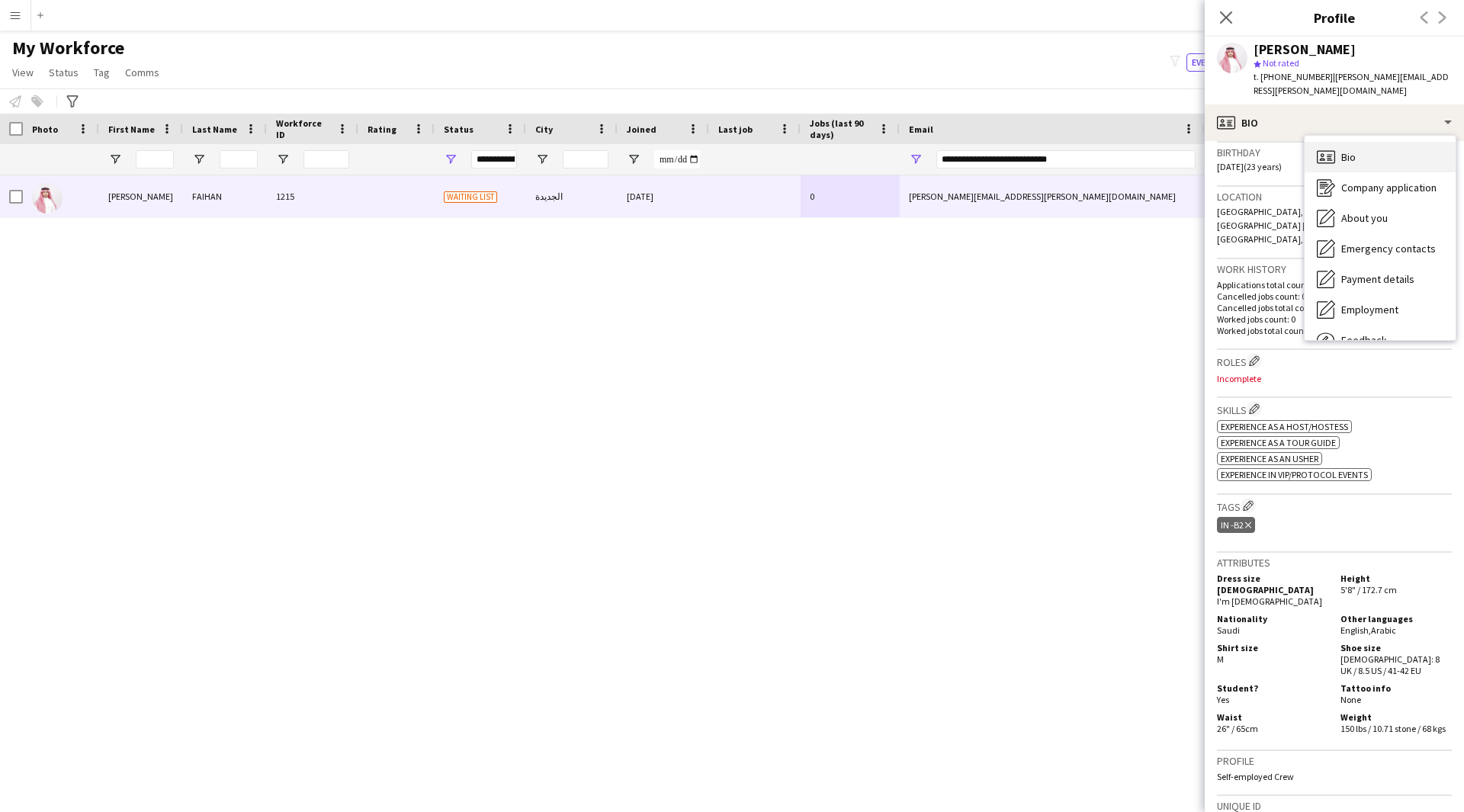
click at [1360, 144] on div "Bio Bio" at bounding box center [1380, 157] width 151 height 31
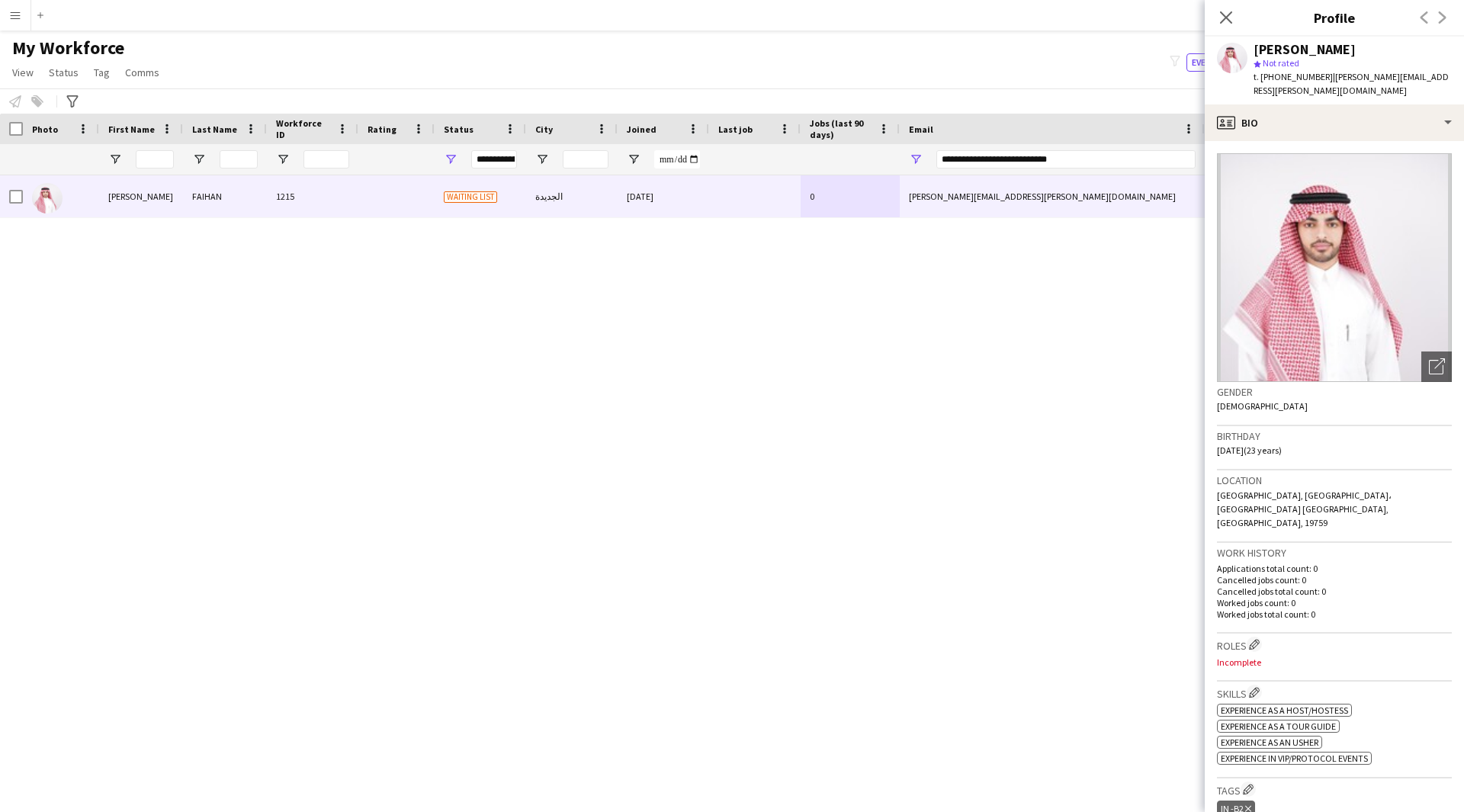
scroll to position [0, 0]
click at [1436, 357] on div "Open photos pop-in" at bounding box center [1436, 366] width 31 height 31
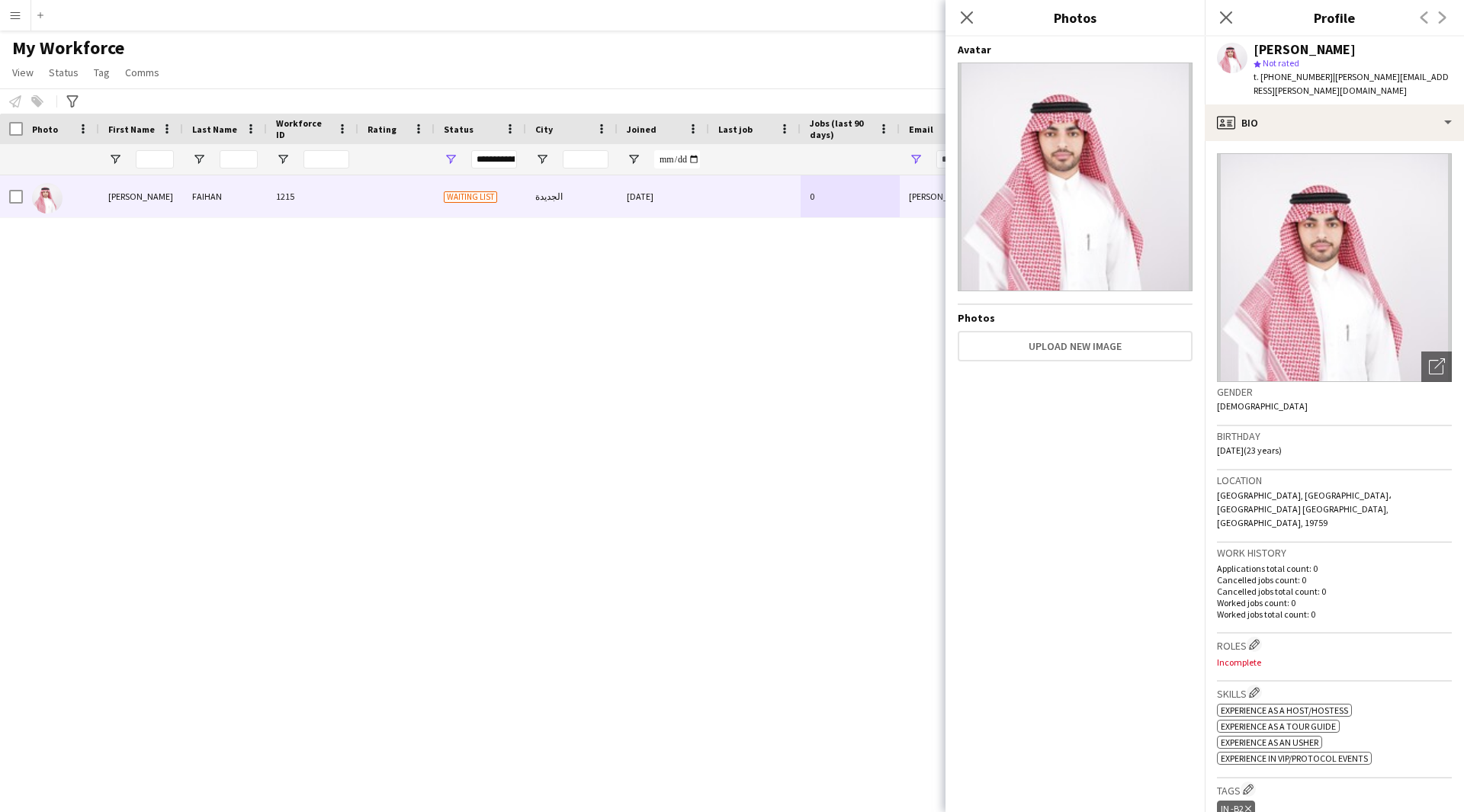
click at [1312, 141] on app-crew-profile-bio "Open photos pop-in Gender [DEMOGRAPHIC_DATA] Birthday [DEMOGRAPHIC_DATA] (23 ye…" at bounding box center [1334, 477] width 259 height 671
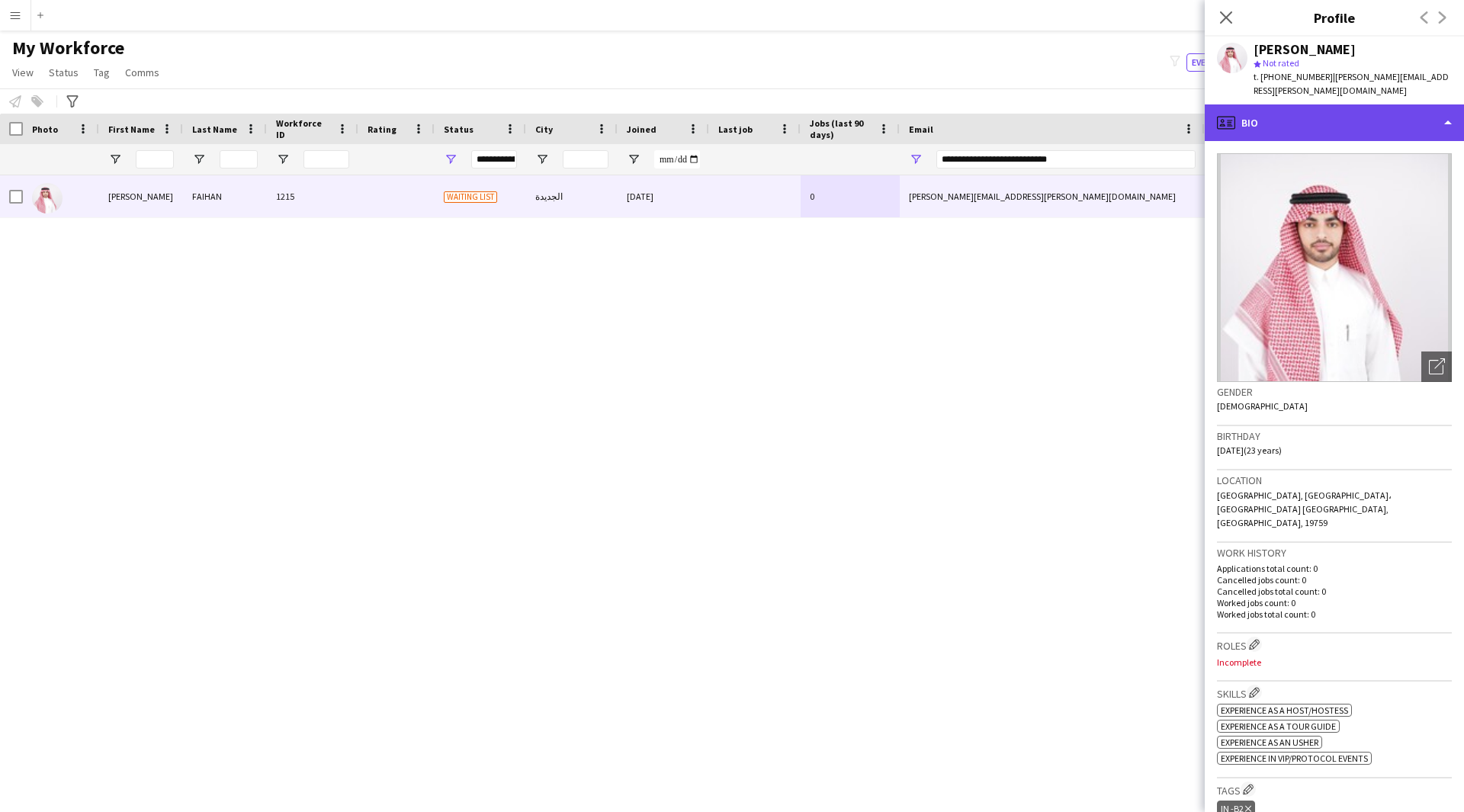
click at [1335, 115] on div "profile Bio" at bounding box center [1334, 123] width 259 height 37
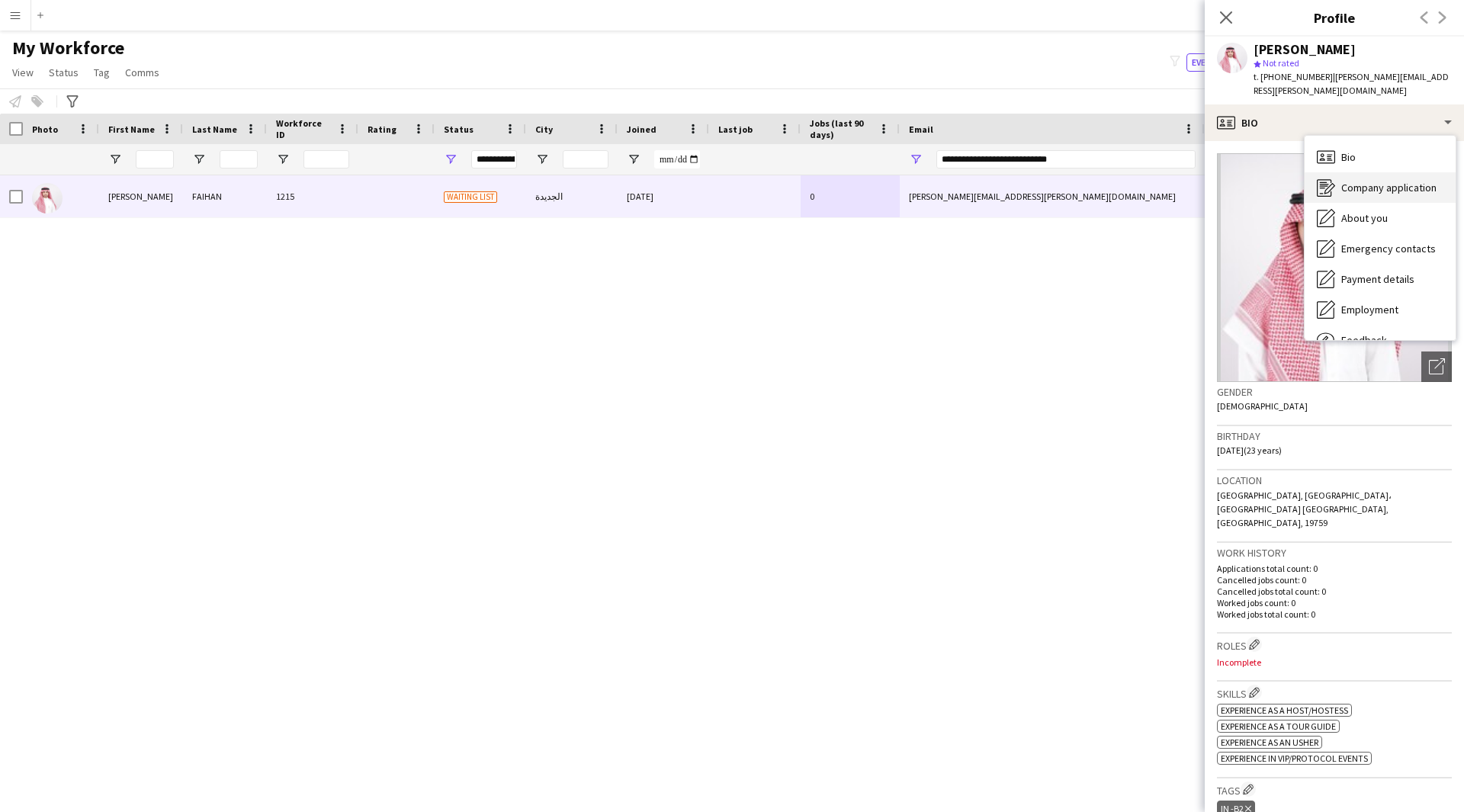
click at [1374, 181] on span "Company application" at bounding box center [1388, 187] width 95 height 13
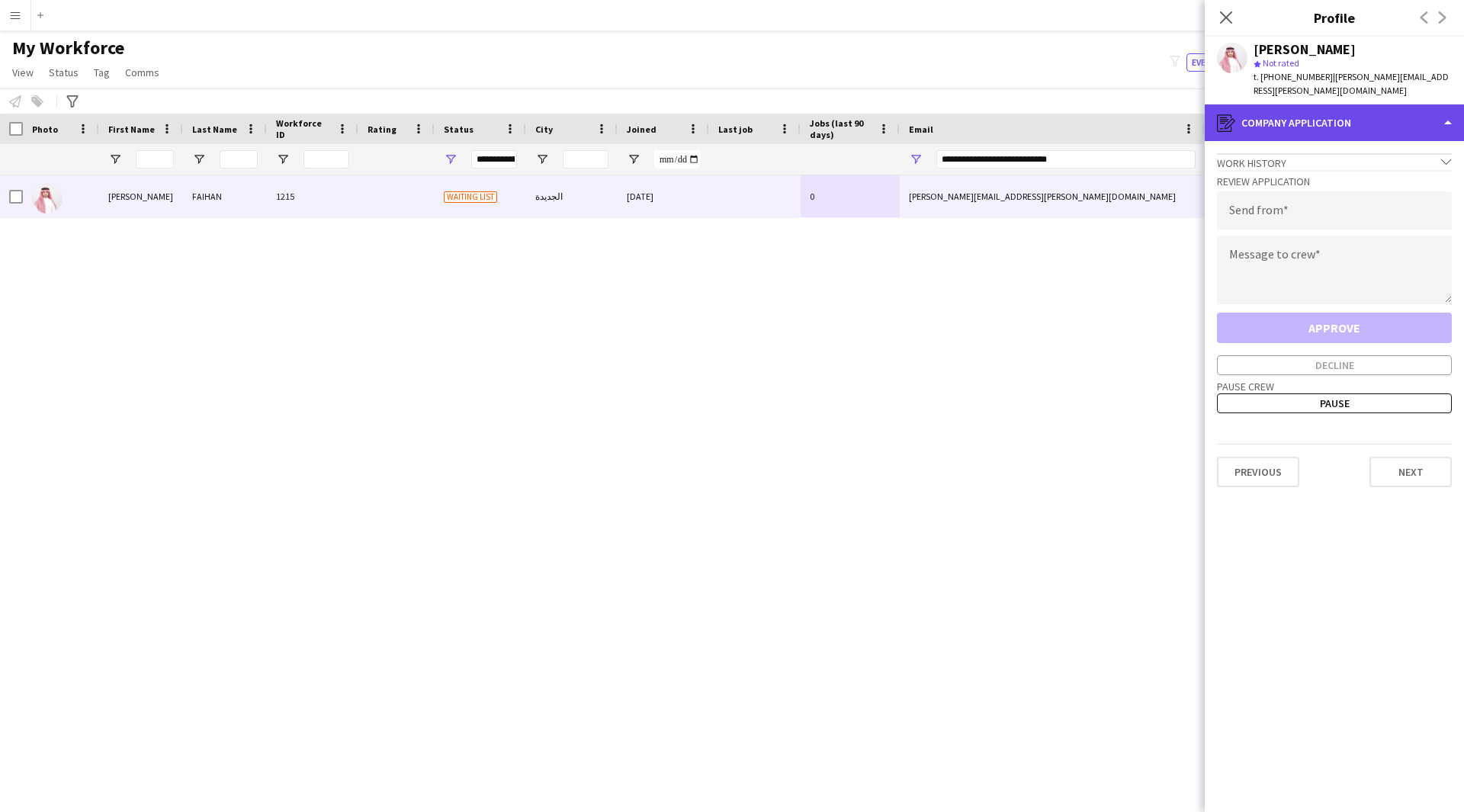
click at [1336, 117] on div "register Company application" at bounding box center [1334, 123] width 259 height 37
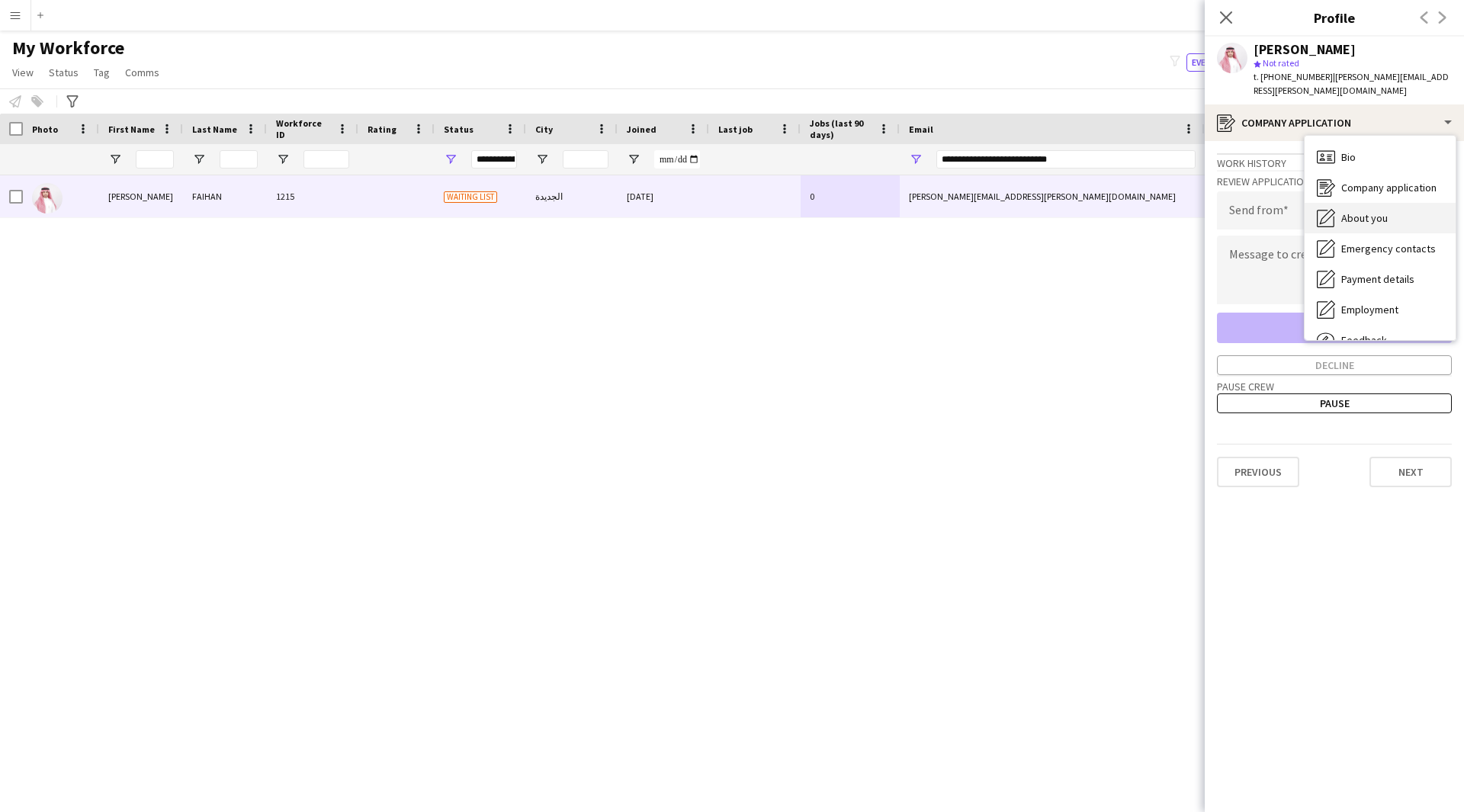
click at [1400, 203] on div "About you About you" at bounding box center [1380, 218] width 151 height 31
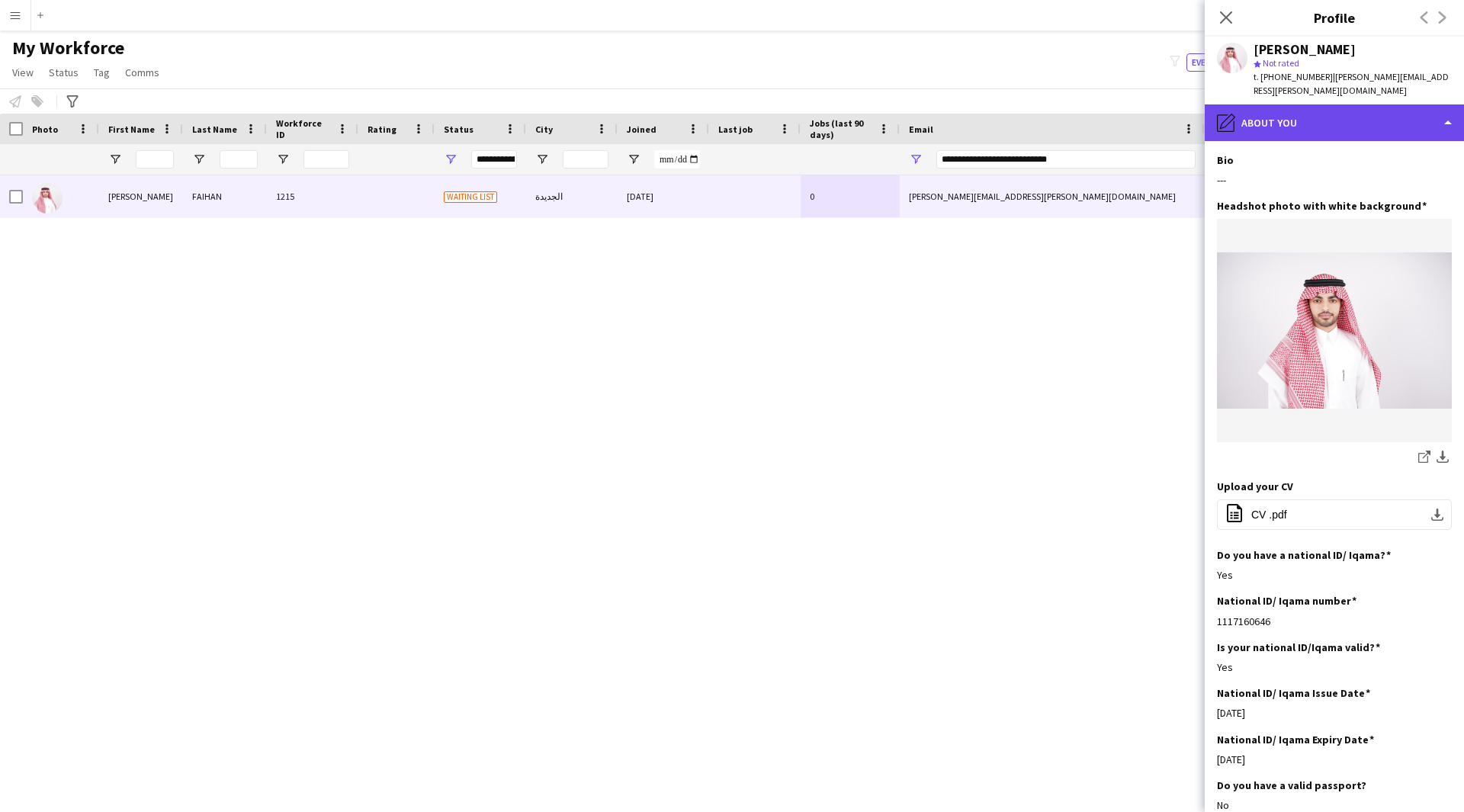
click at [1338, 113] on div "pencil4 About you" at bounding box center [1334, 123] width 259 height 37
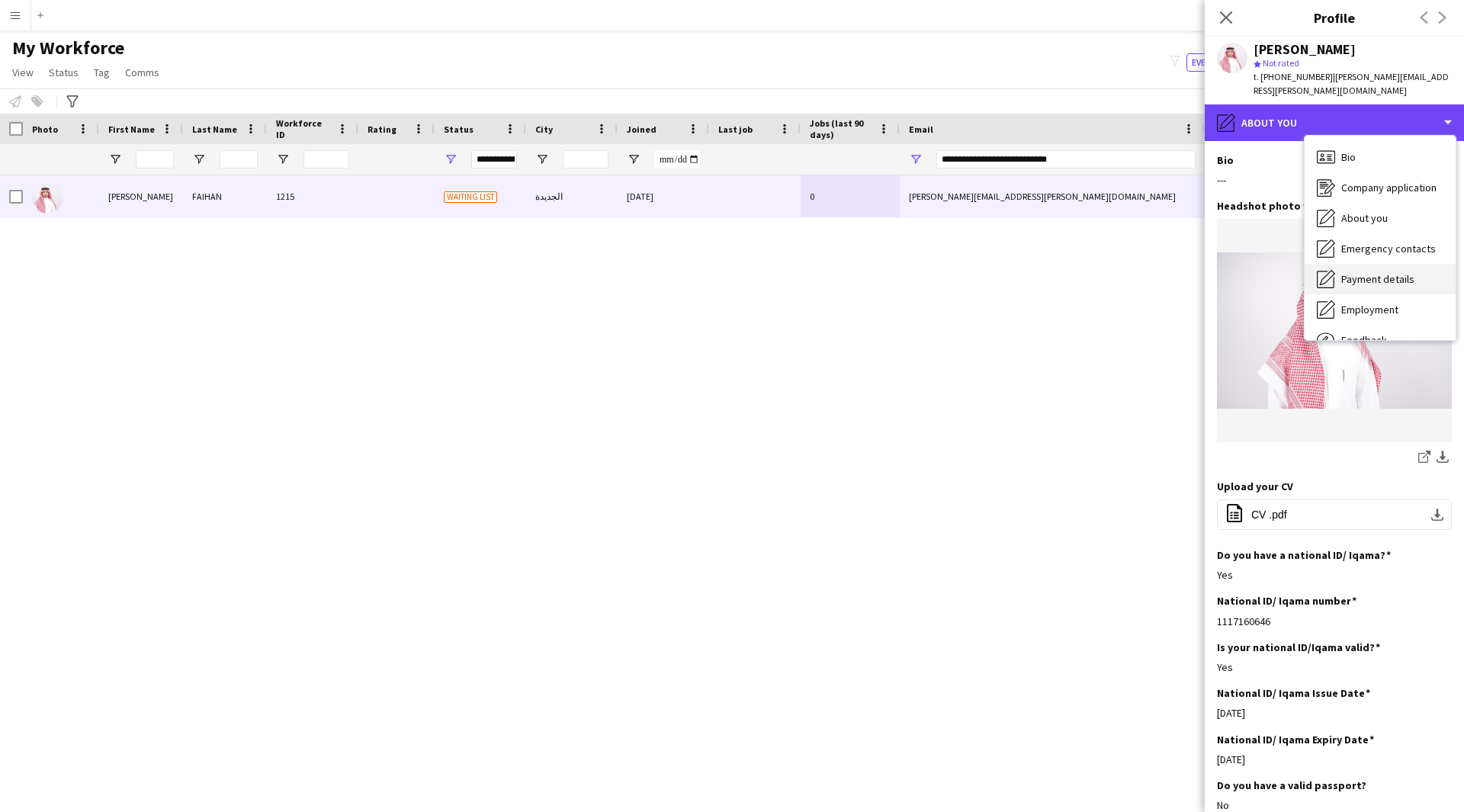
scroll to position [47, 0]
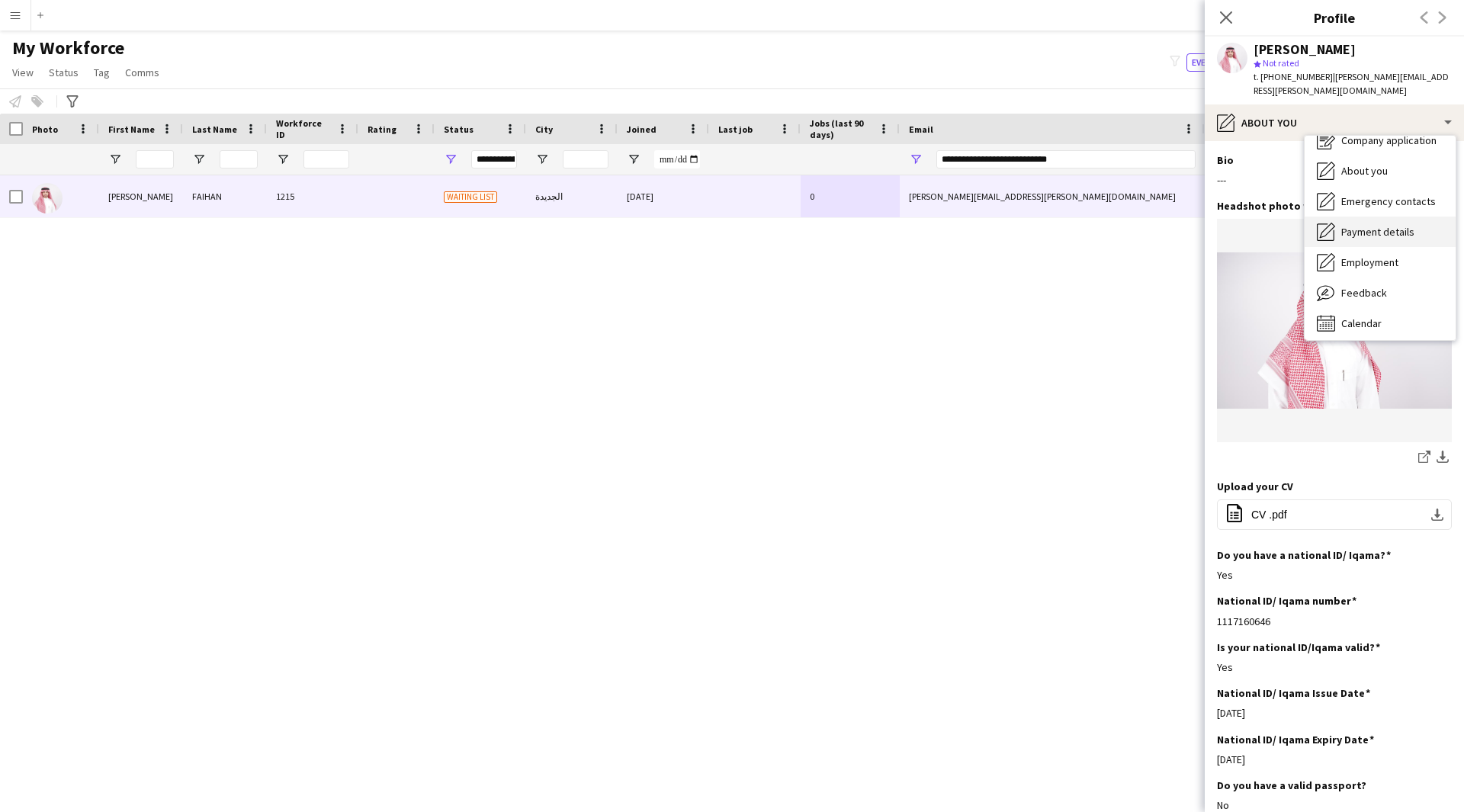
click at [1407, 225] on span "Payment details" at bounding box center [1377, 231] width 73 height 13
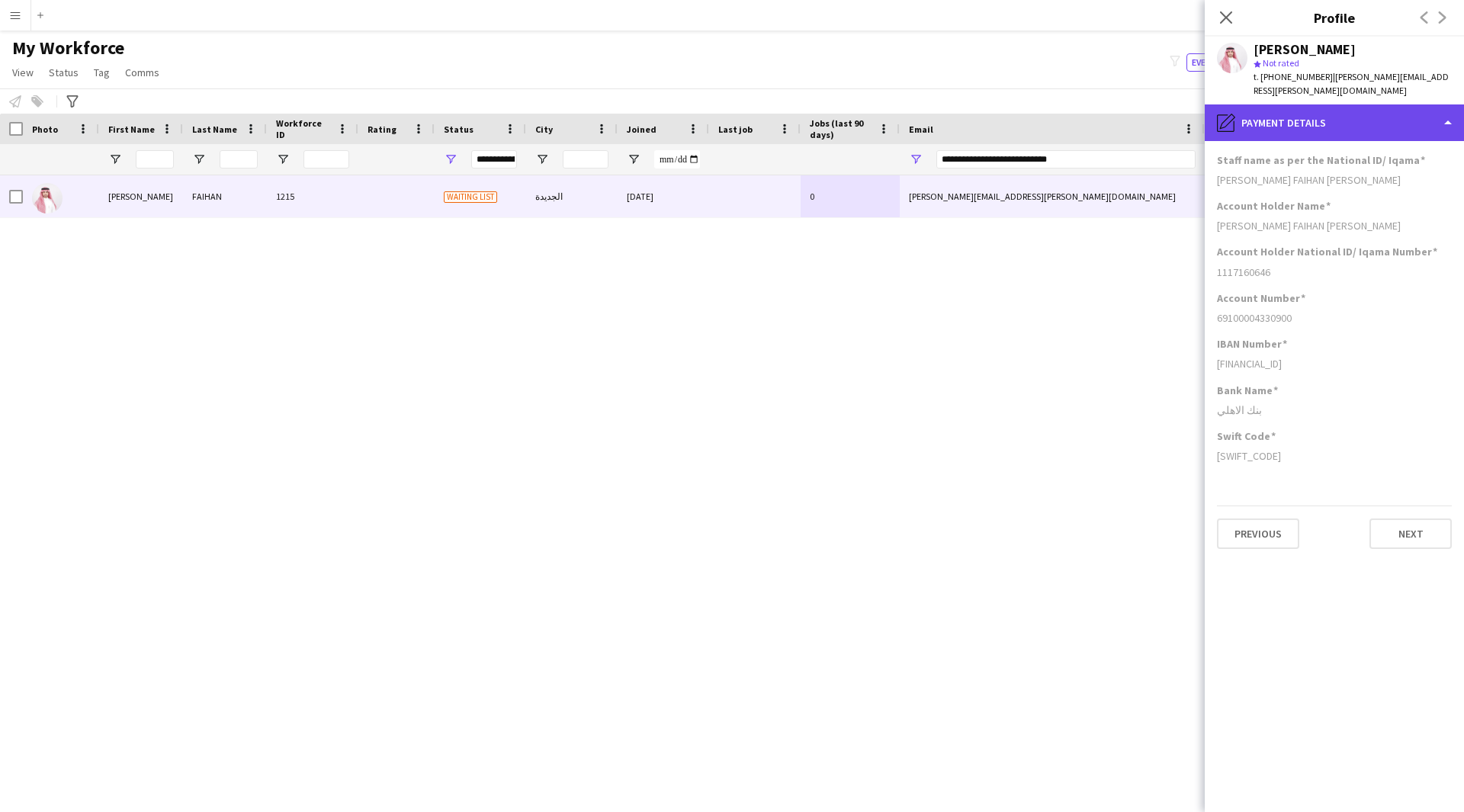
click at [1393, 120] on div "pencil4 Payment details" at bounding box center [1334, 123] width 259 height 37
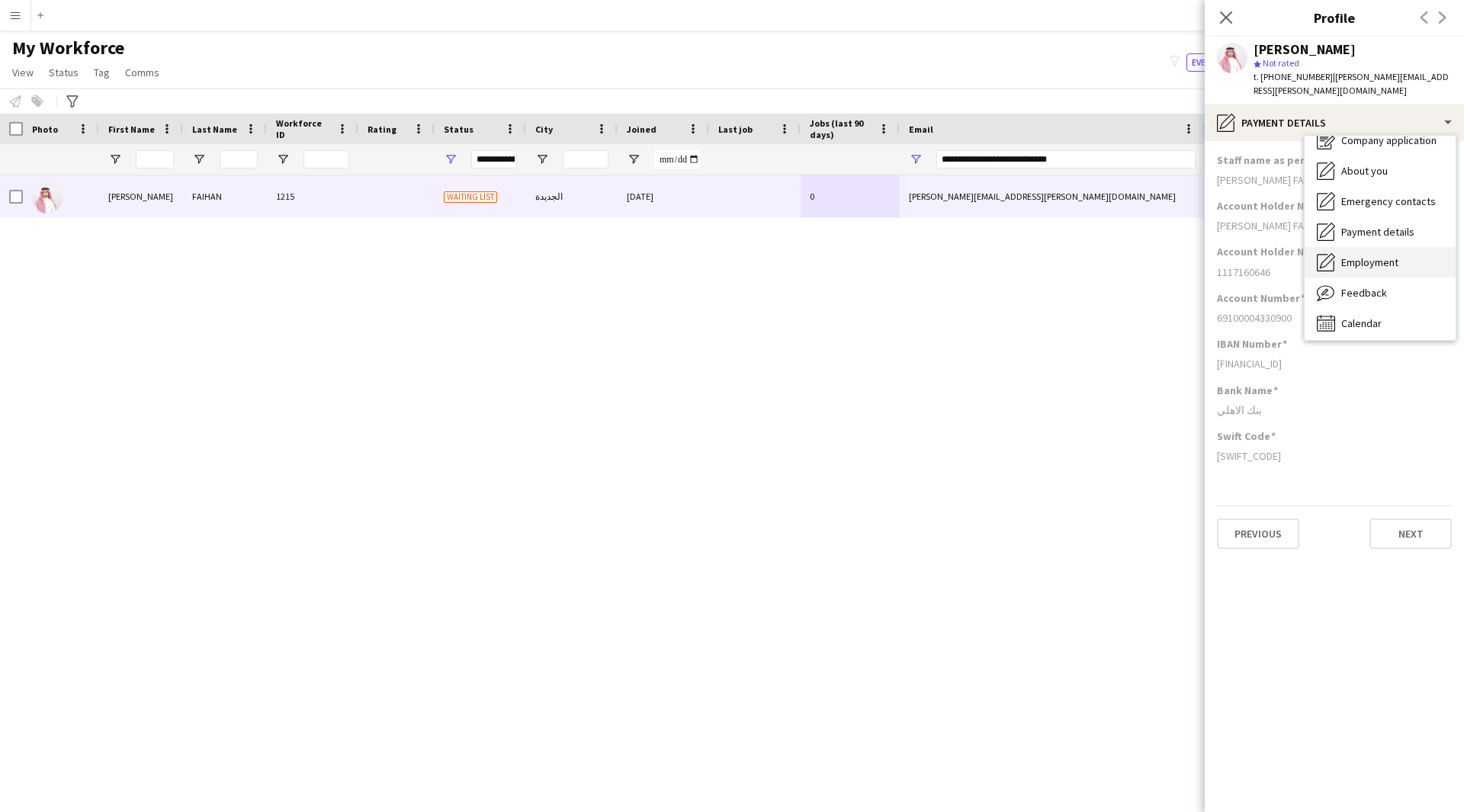
click at [1392, 255] on span "Employment" at bounding box center [1369, 262] width 57 height 13
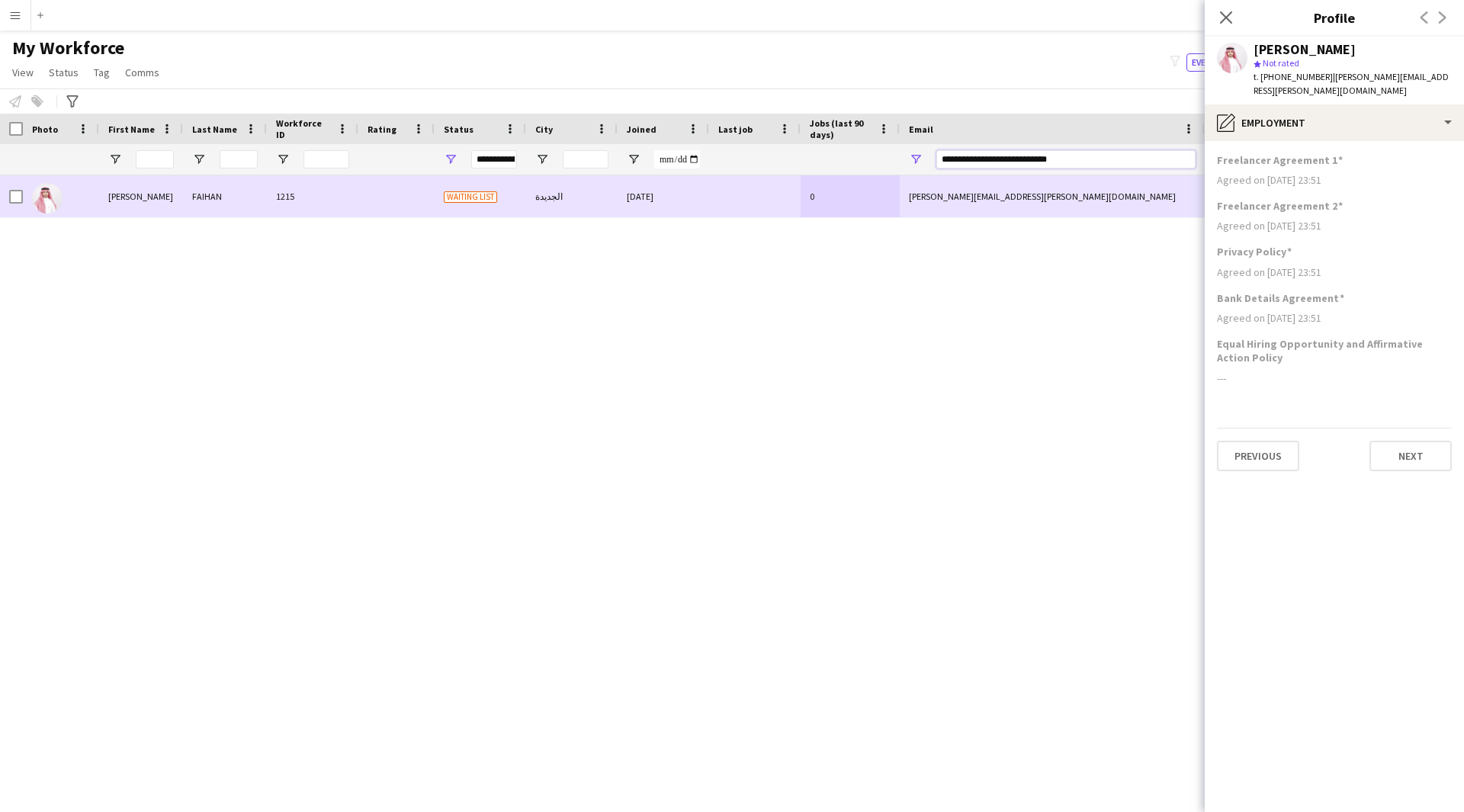
drag, startPoint x: 1080, startPoint y: 153, endPoint x: 755, endPoint y: 222, distance: 332.2
click at [755, 222] on div "Workforce Details Photo First Name" at bounding box center [732, 449] width 1464 height 671
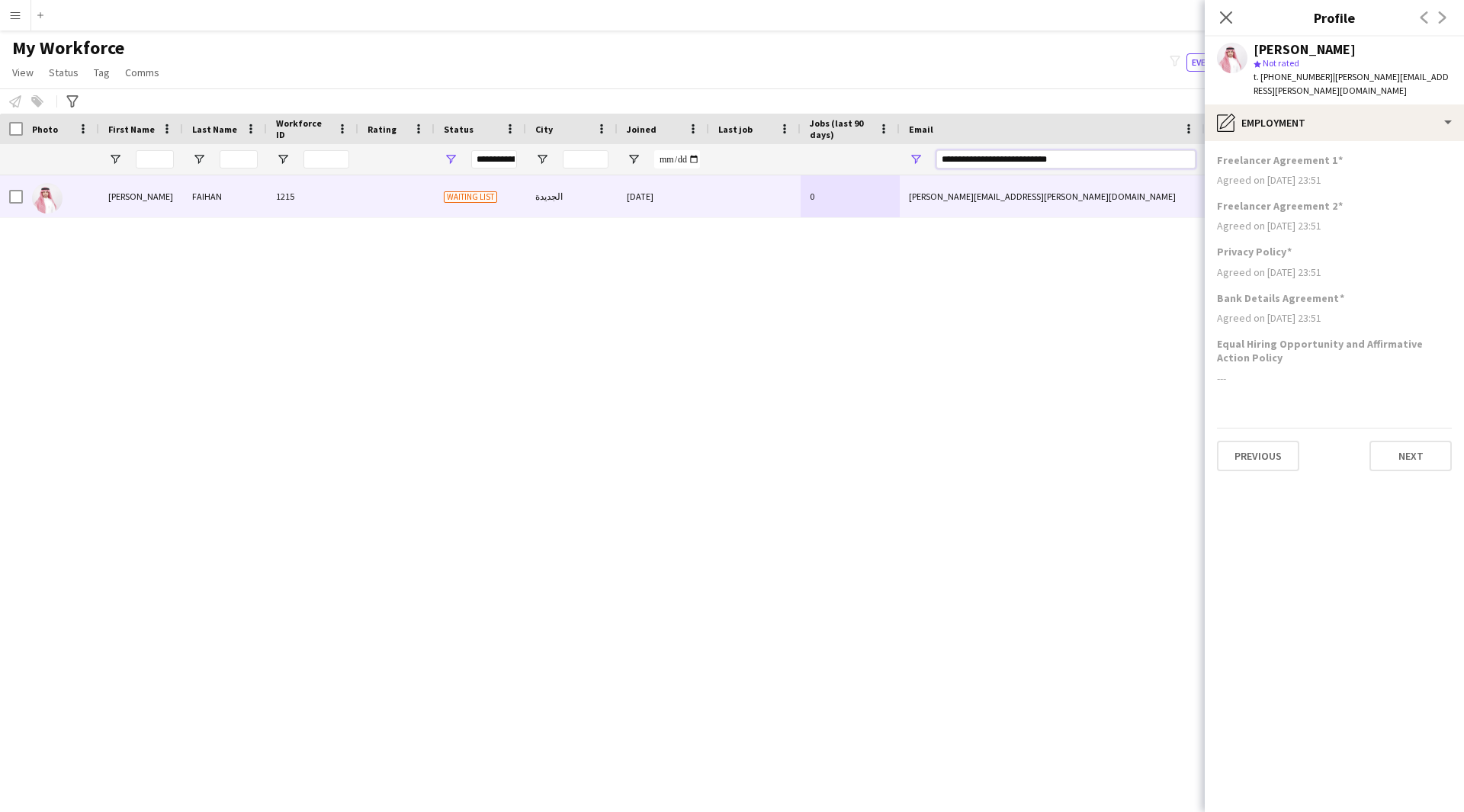
paste input "Email Filter Input"
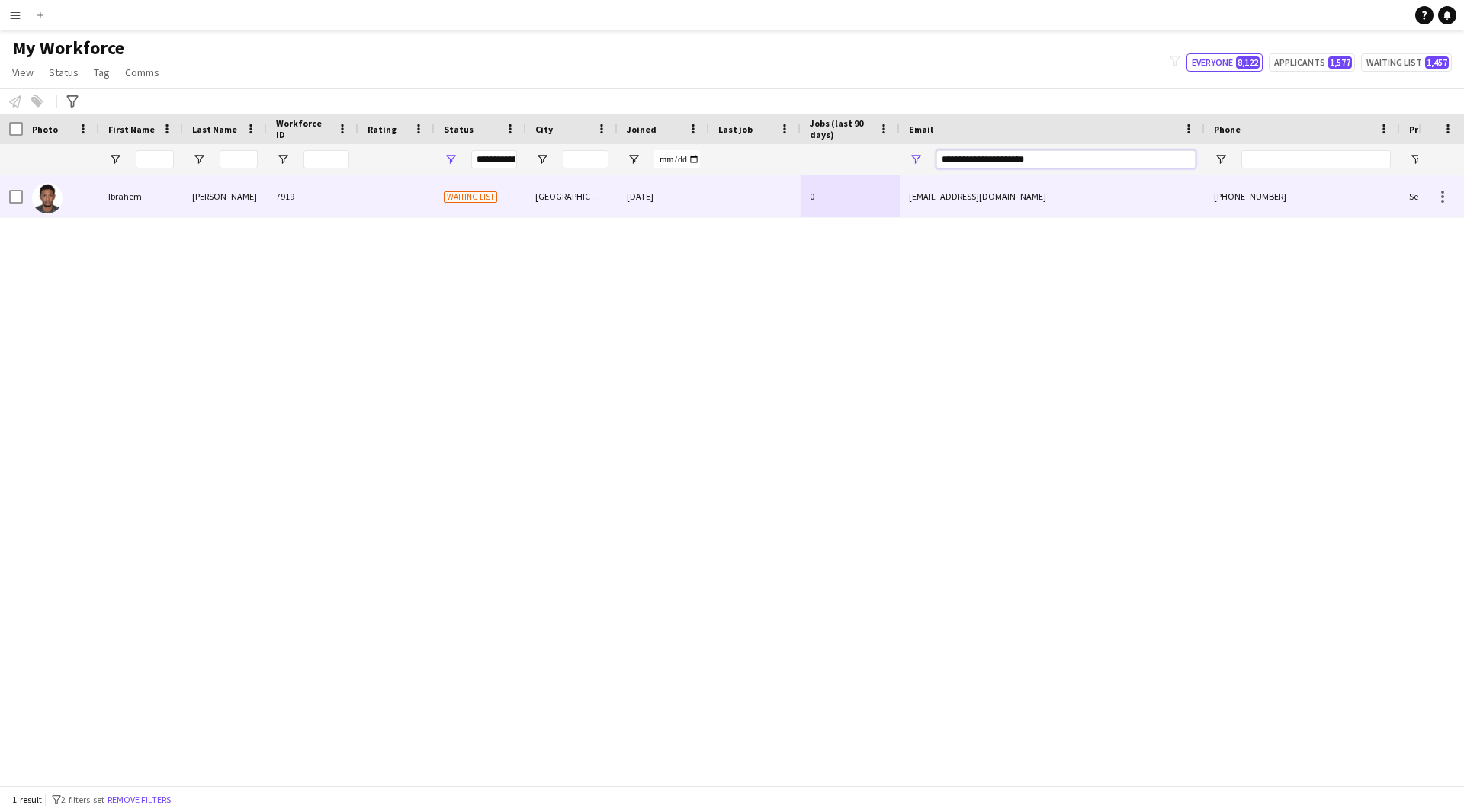
type input "**********"
click at [754, 196] on div at bounding box center [755, 196] width 91 height 42
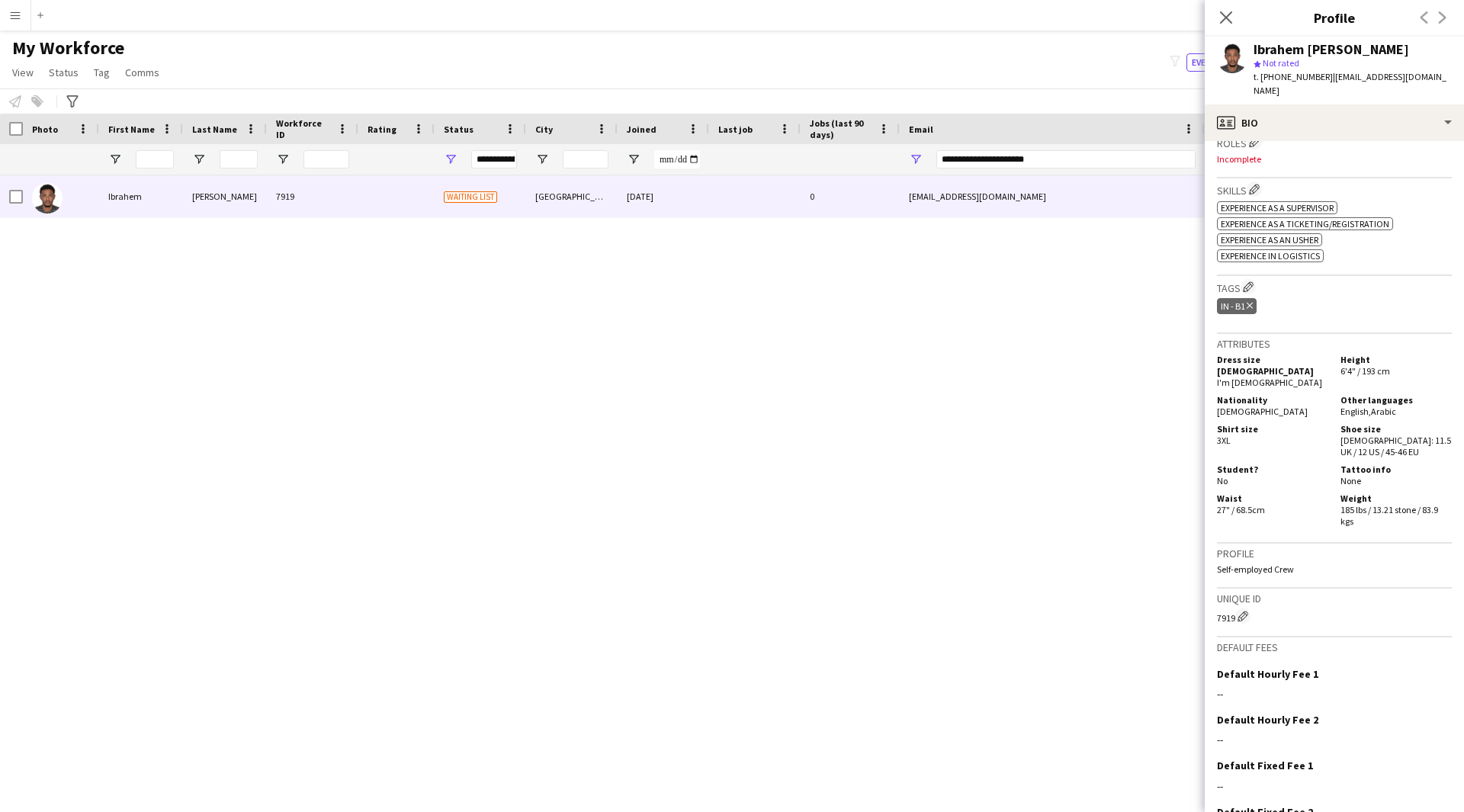
scroll to position [526, 0]
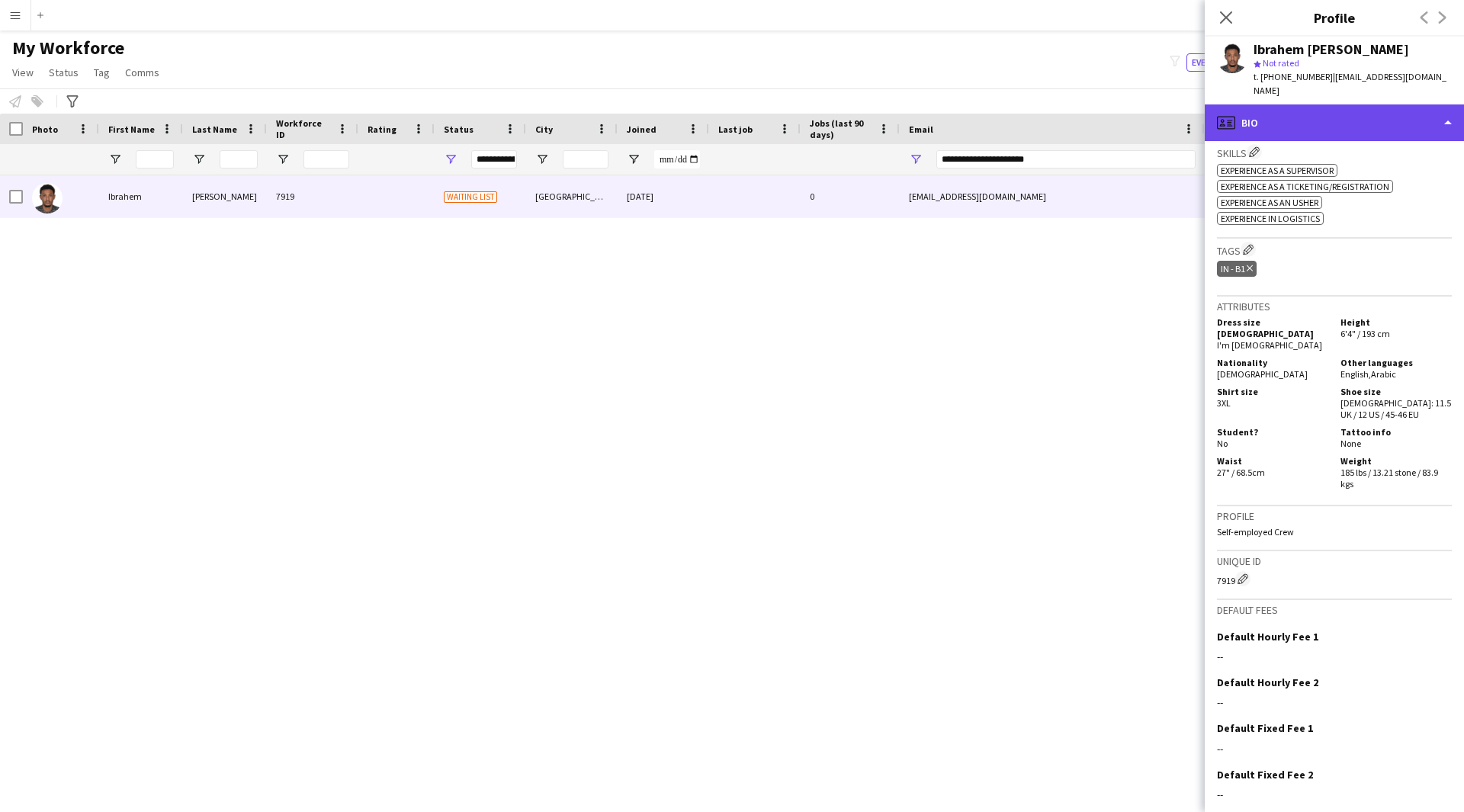
click at [1301, 112] on div "profile Bio" at bounding box center [1334, 123] width 259 height 37
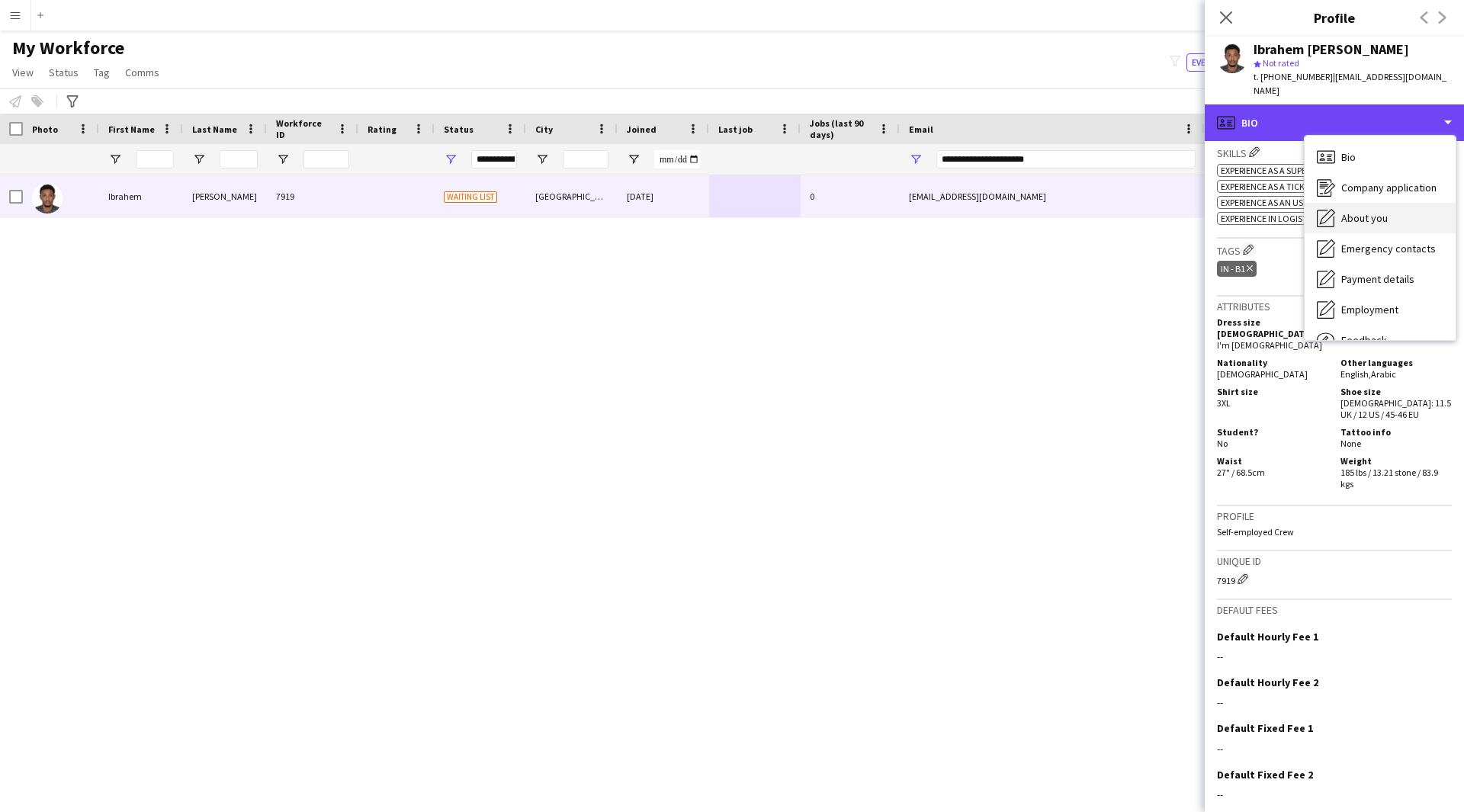
scroll to position [52, 0]
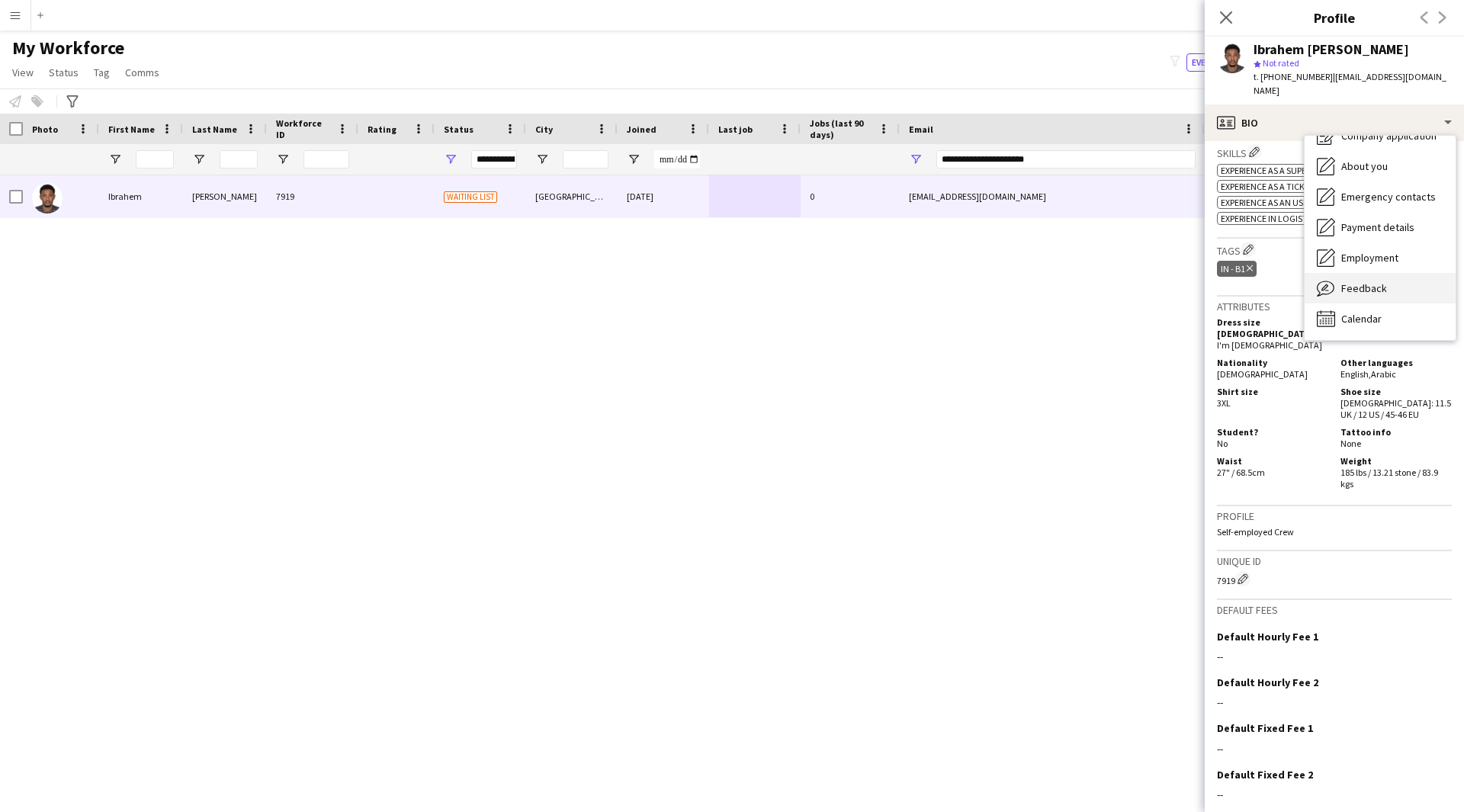
click at [1353, 273] on div "Feedback Feedback" at bounding box center [1380, 288] width 151 height 31
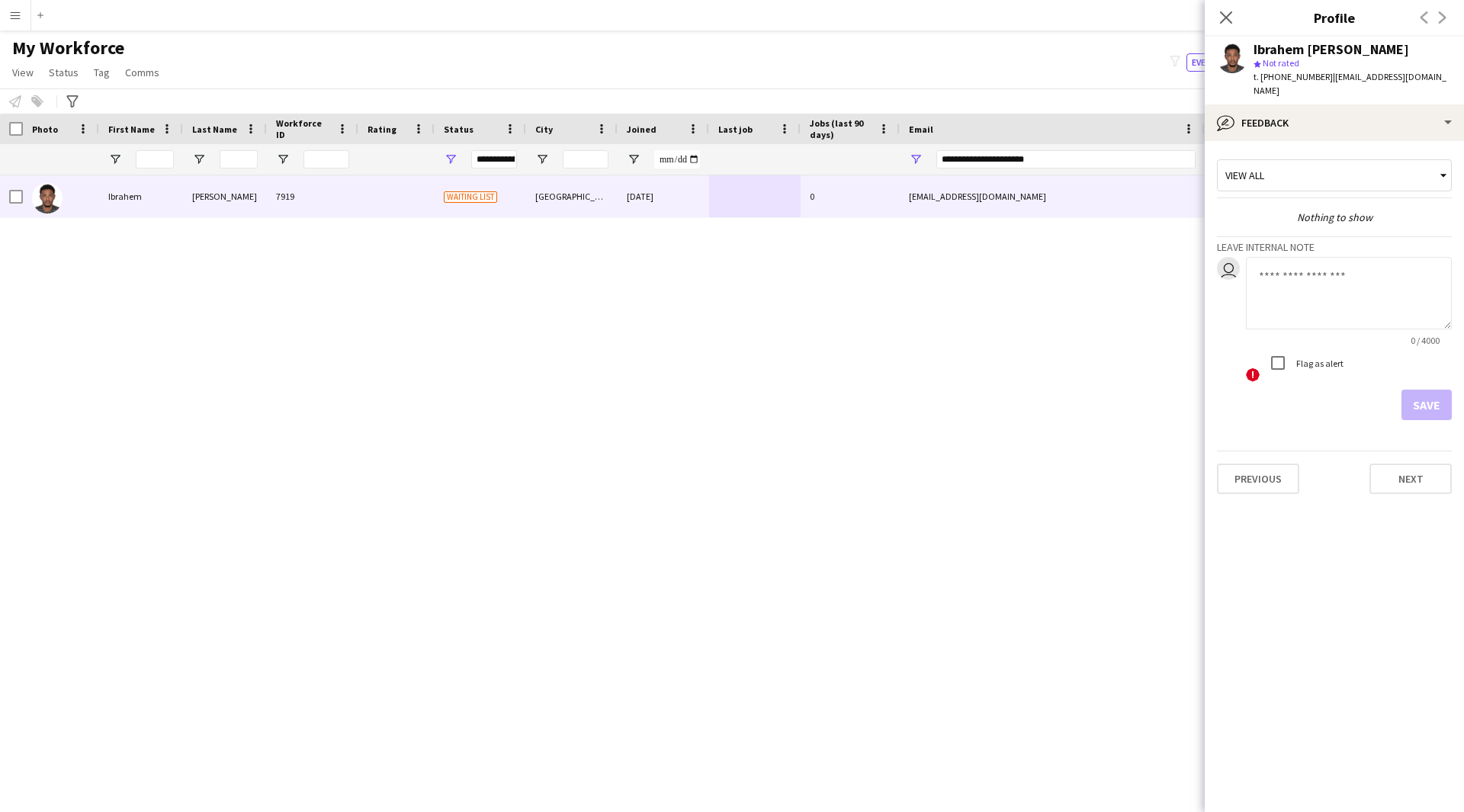
click at [1332, 297] on textarea at bounding box center [1349, 293] width 206 height 72
type textarea "*******"
click at [1423, 395] on button "Save" at bounding box center [1426, 404] width 50 height 31
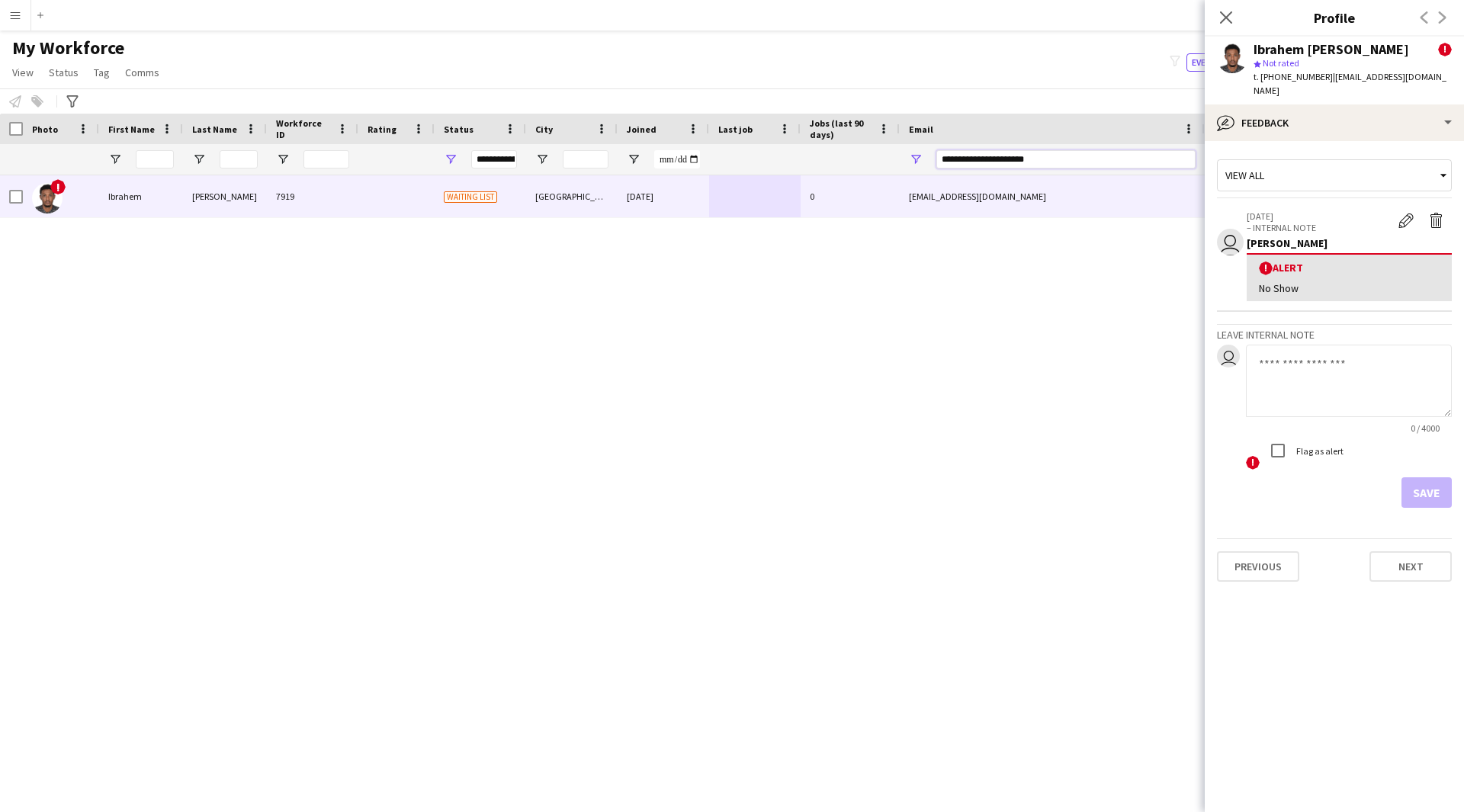
drag, startPoint x: 1045, startPoint y: 158, endPoint x: 781, endPoint y: 159, distance: 264.0
click at [781, 159] on div at bounding box center [826, 159] width 1653 height 31
paste input "****"
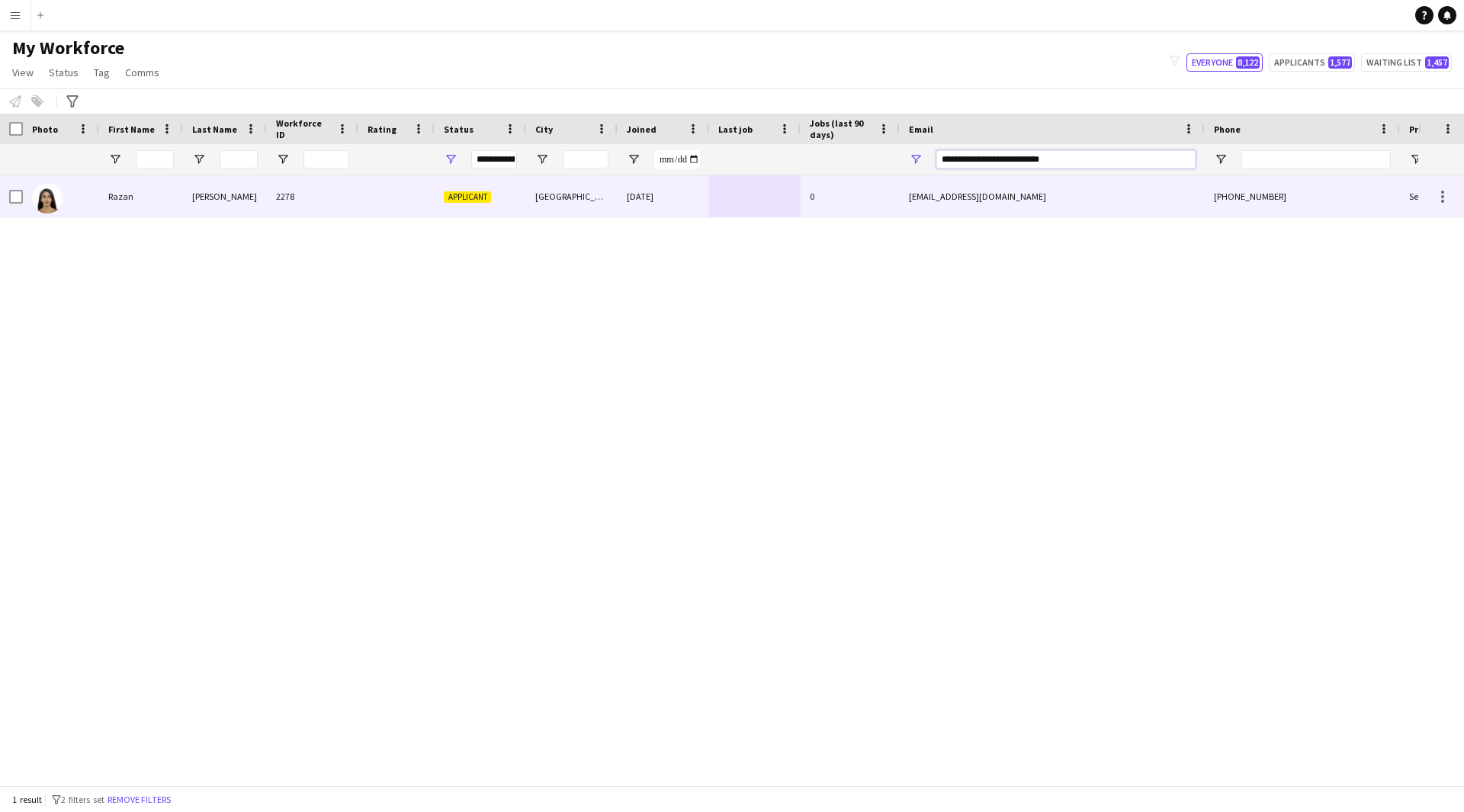
type input "**********"
click at [832, 207] on div "0" at bounding box center [850, 196] width 99 height 42
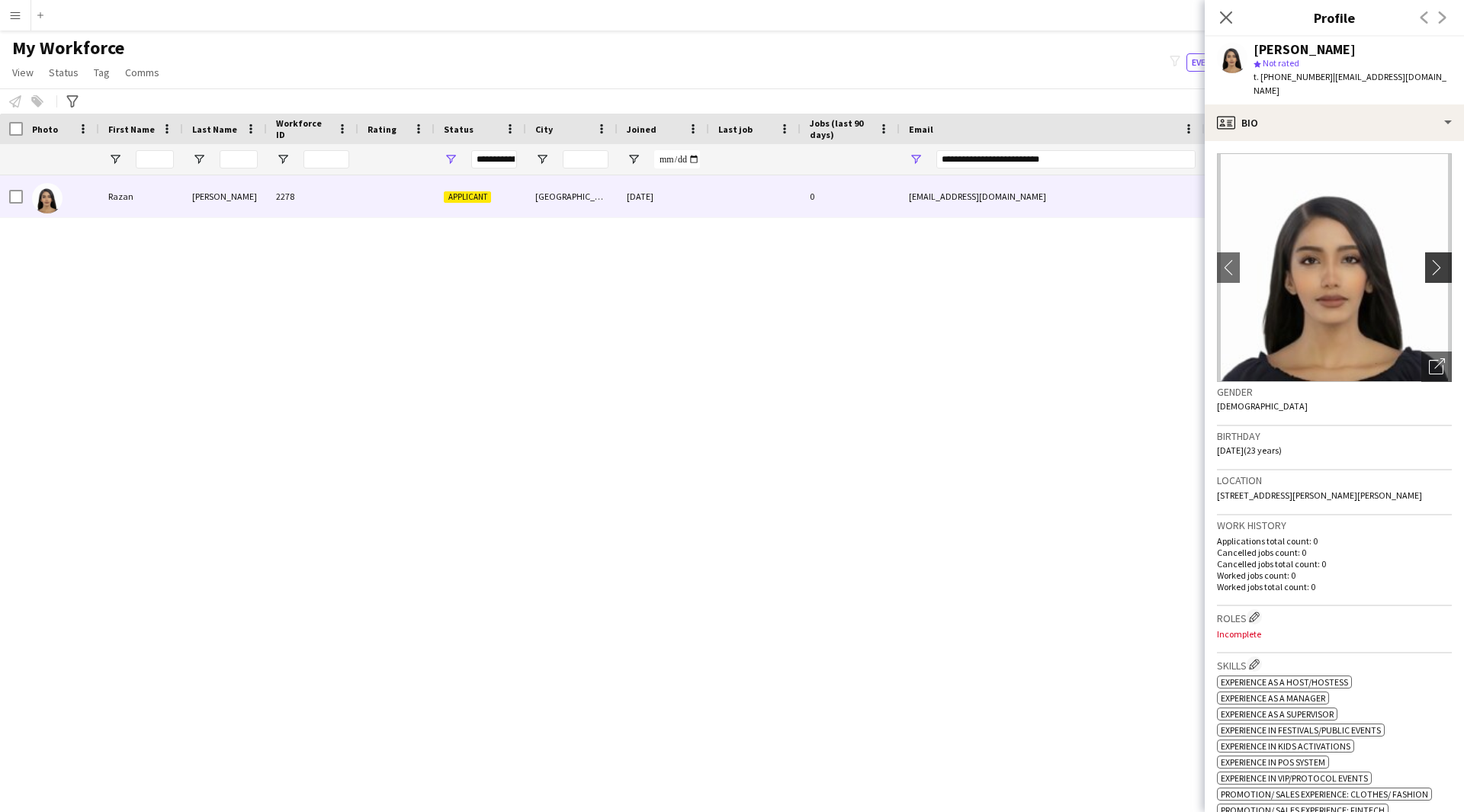
click at [1433, 259] on app-icon "chevron-right" at bounding box center [1440, 267] width 24 height 16
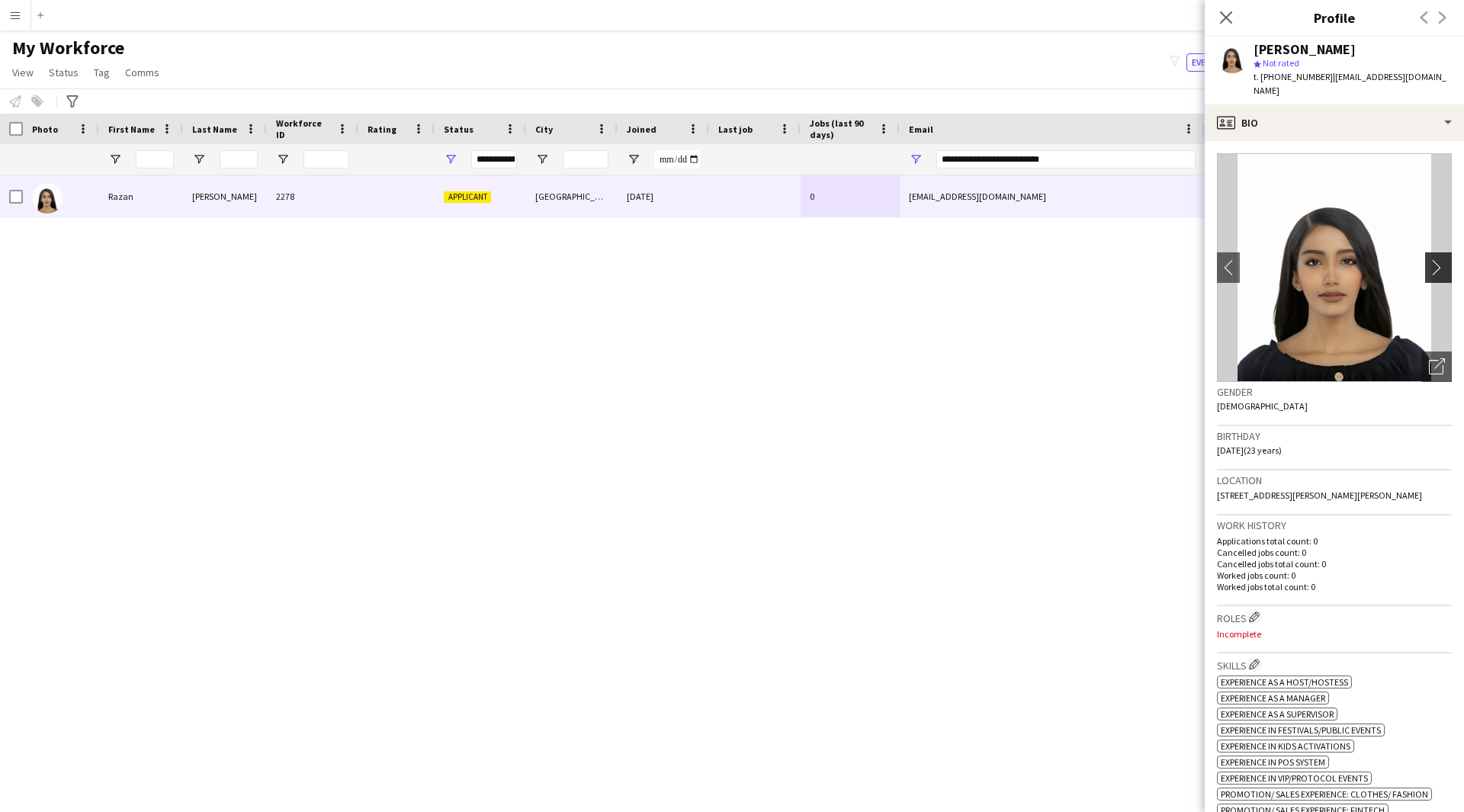
click at [1433, 259] on app-icon "chevron-right" at bounding box center [1440, 267] width 24 height 16
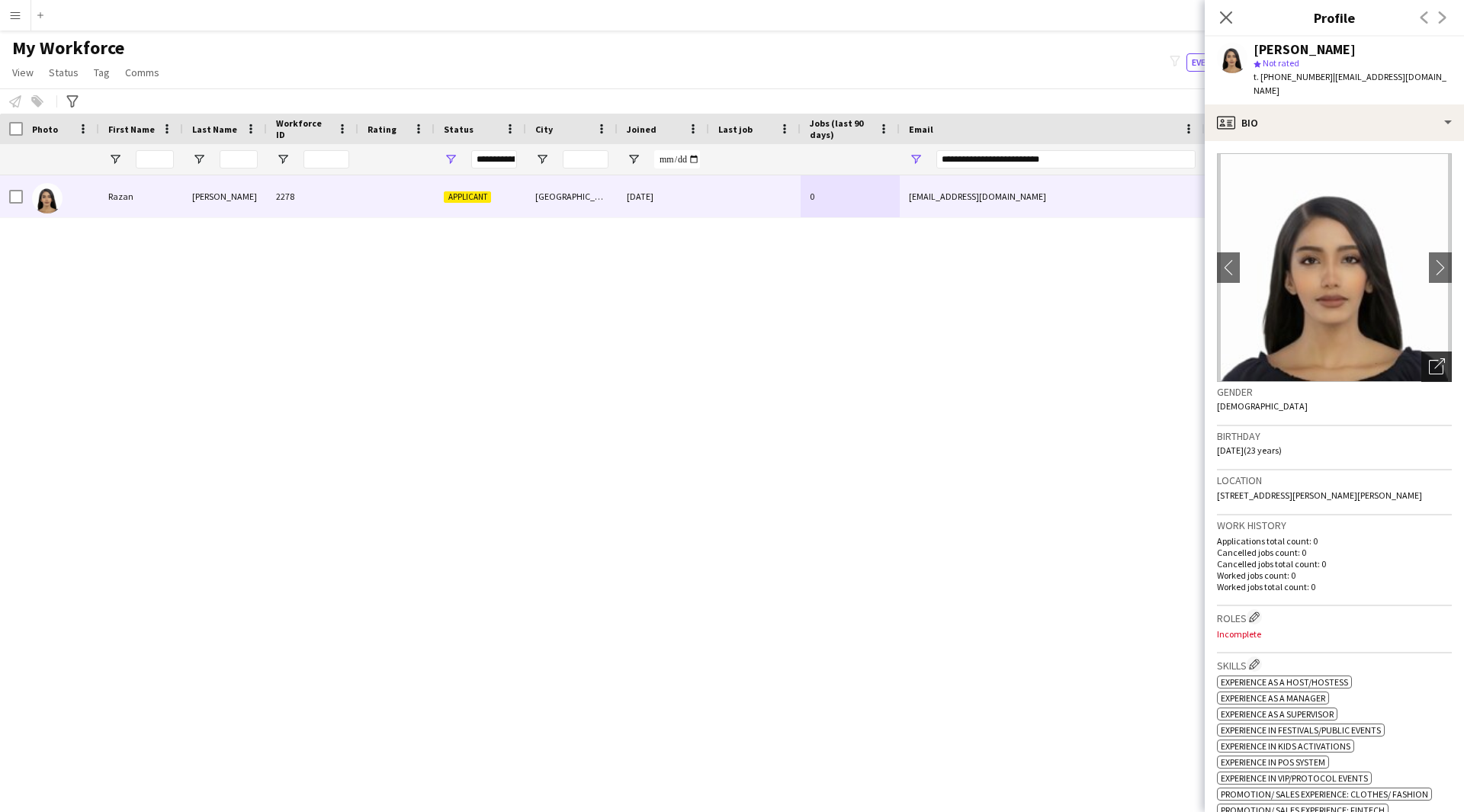
click at [1429, 358] on icon "Open photos pop-in" at bounding box center [1437, 366] width 16 height 16
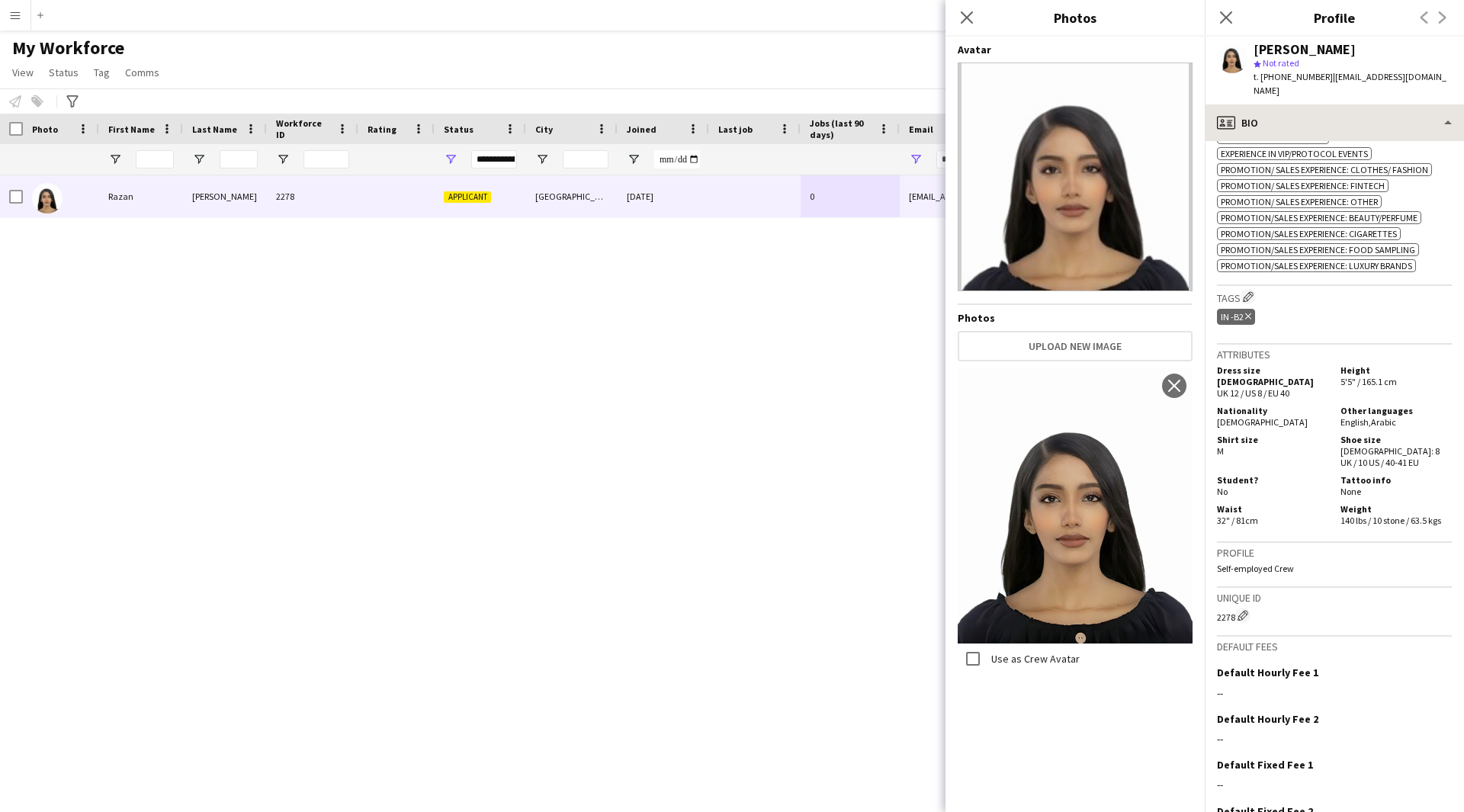
scroll to position [692, 0]
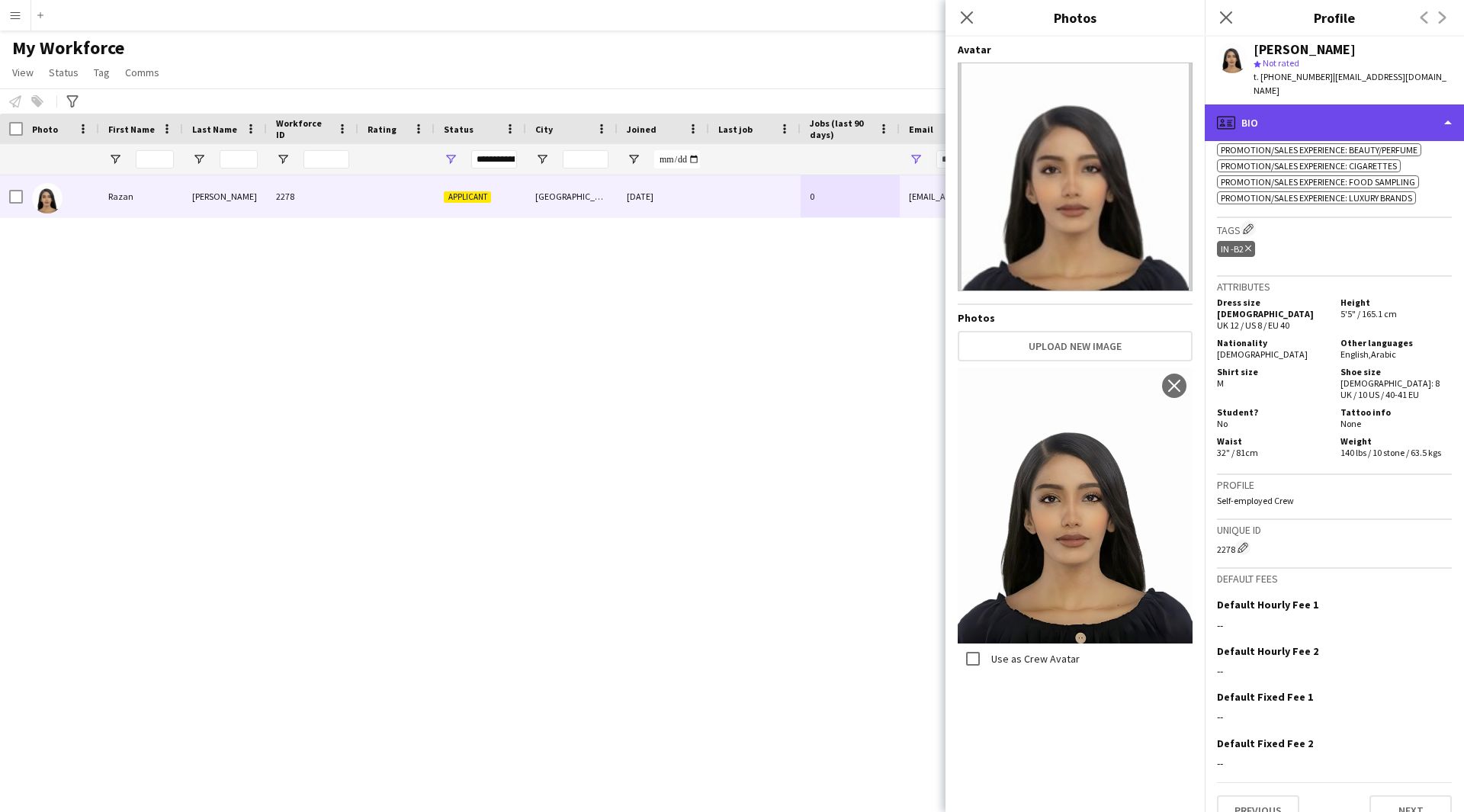
click at [1356, 111] on div "profile Bio" at bounding box center [1334, 123] width 259 height 37
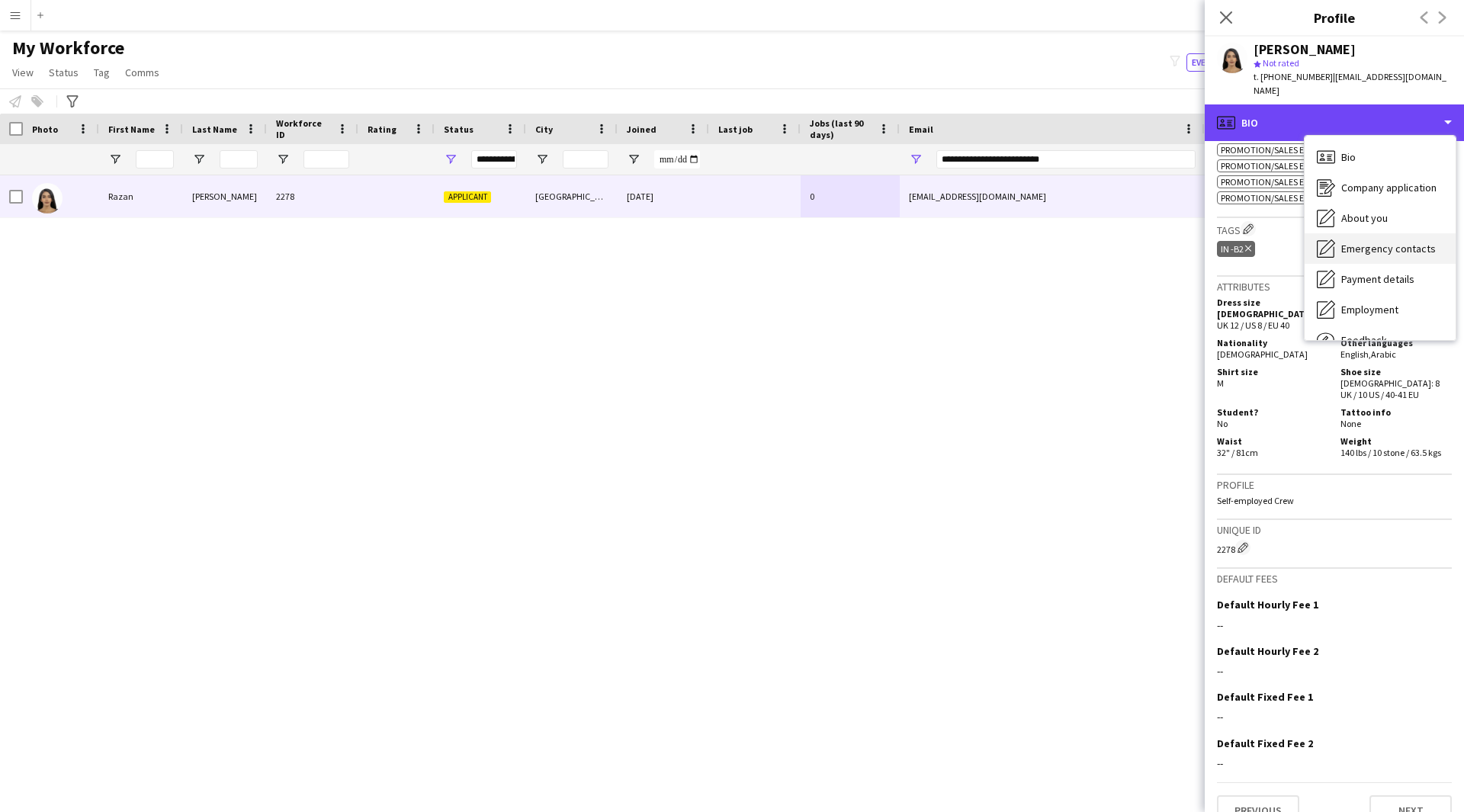
scroll to position [52, 0]
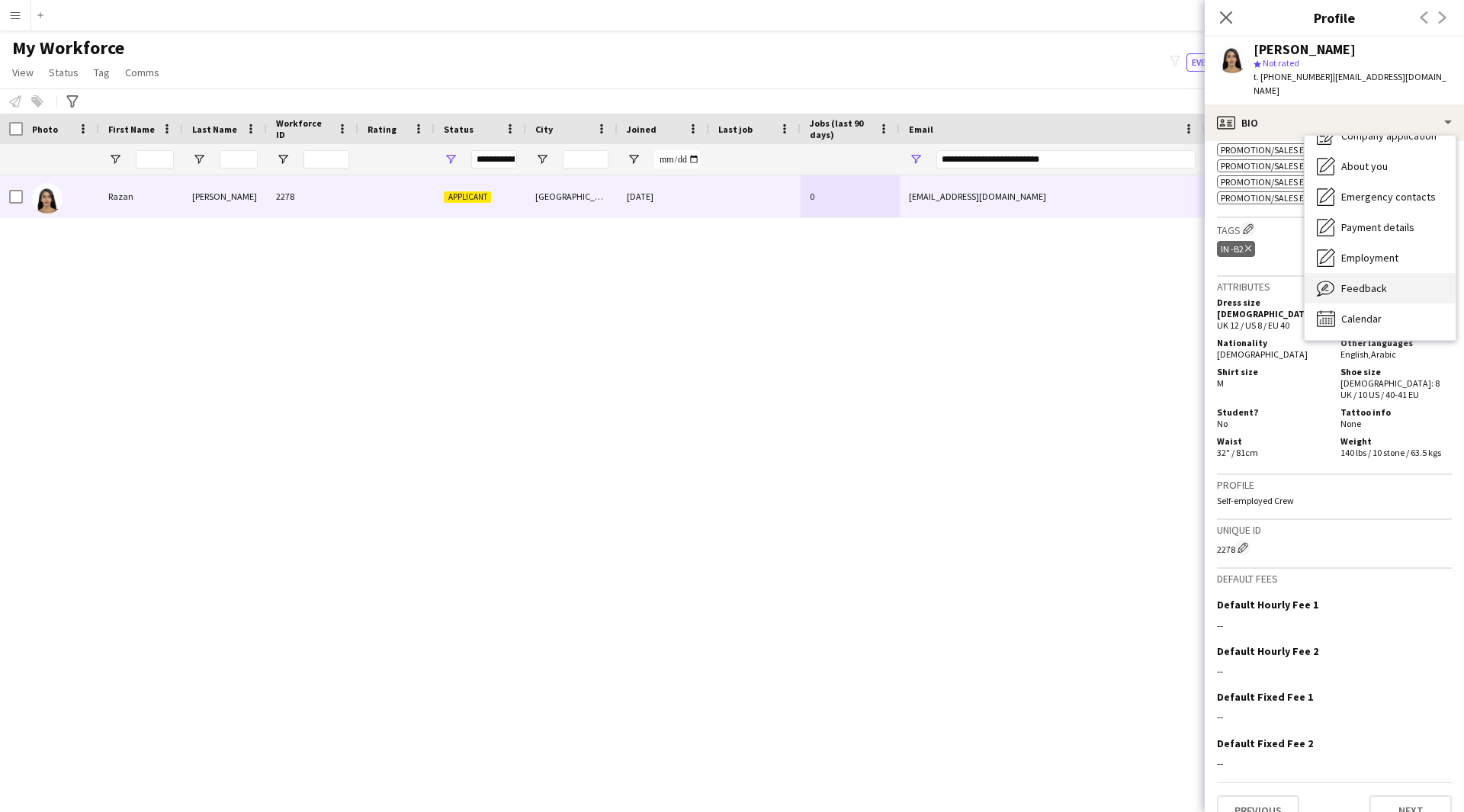
click at [1364, 281] on span "Feedback" at bounding box center [1363, 287] width 46 height 13
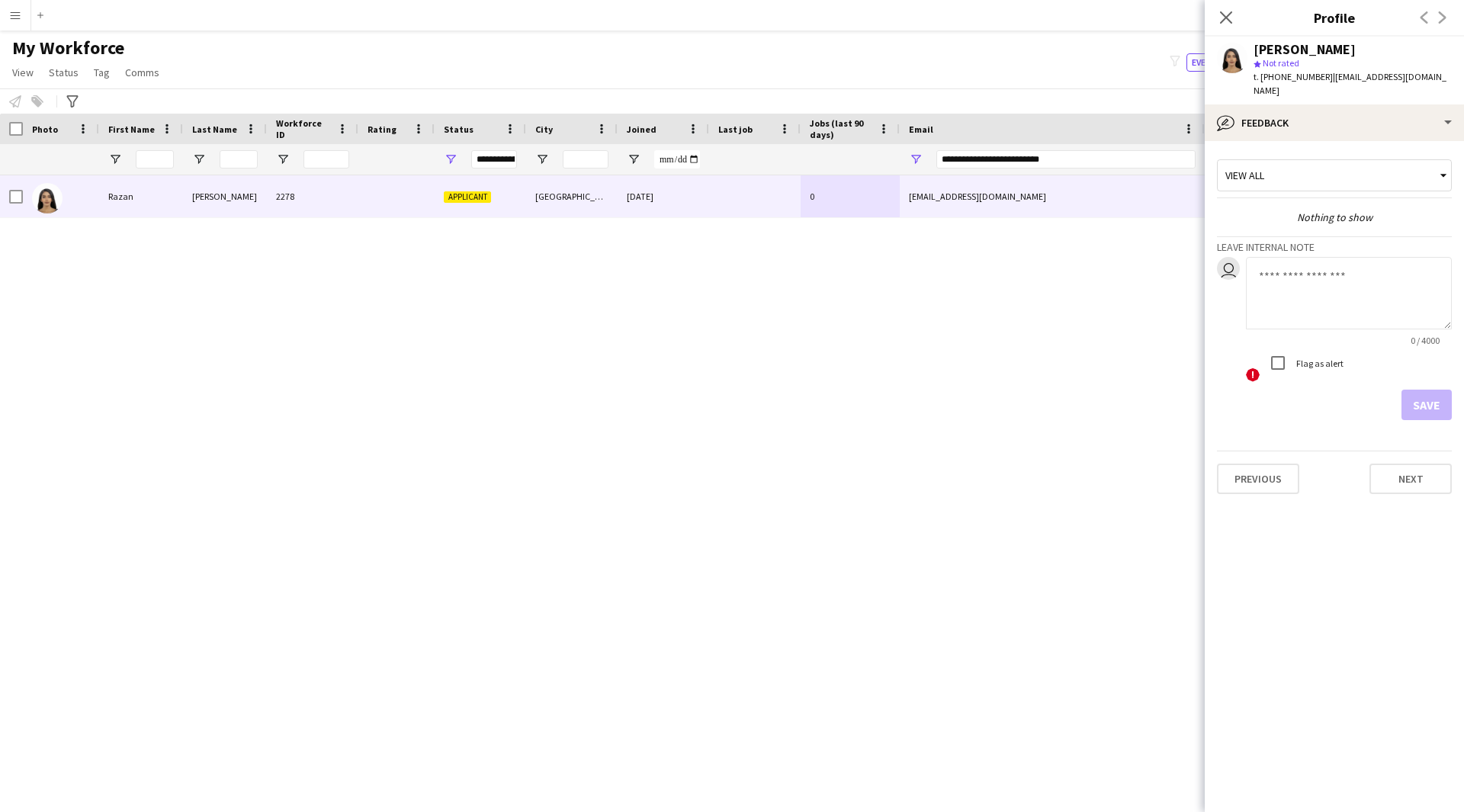
click at [1280, 260] on textarea at bounding box center [1349, 293] width 206 height 72
type textarea "*******"
click at [1290, 368] on div "******* 7 / 4000 ! Flag as alert" at bounding box center [1349, 320] width 206 height 126
click at [1419, 391] on button "Save" at bounding box center [1426, 404] width 50 height 31
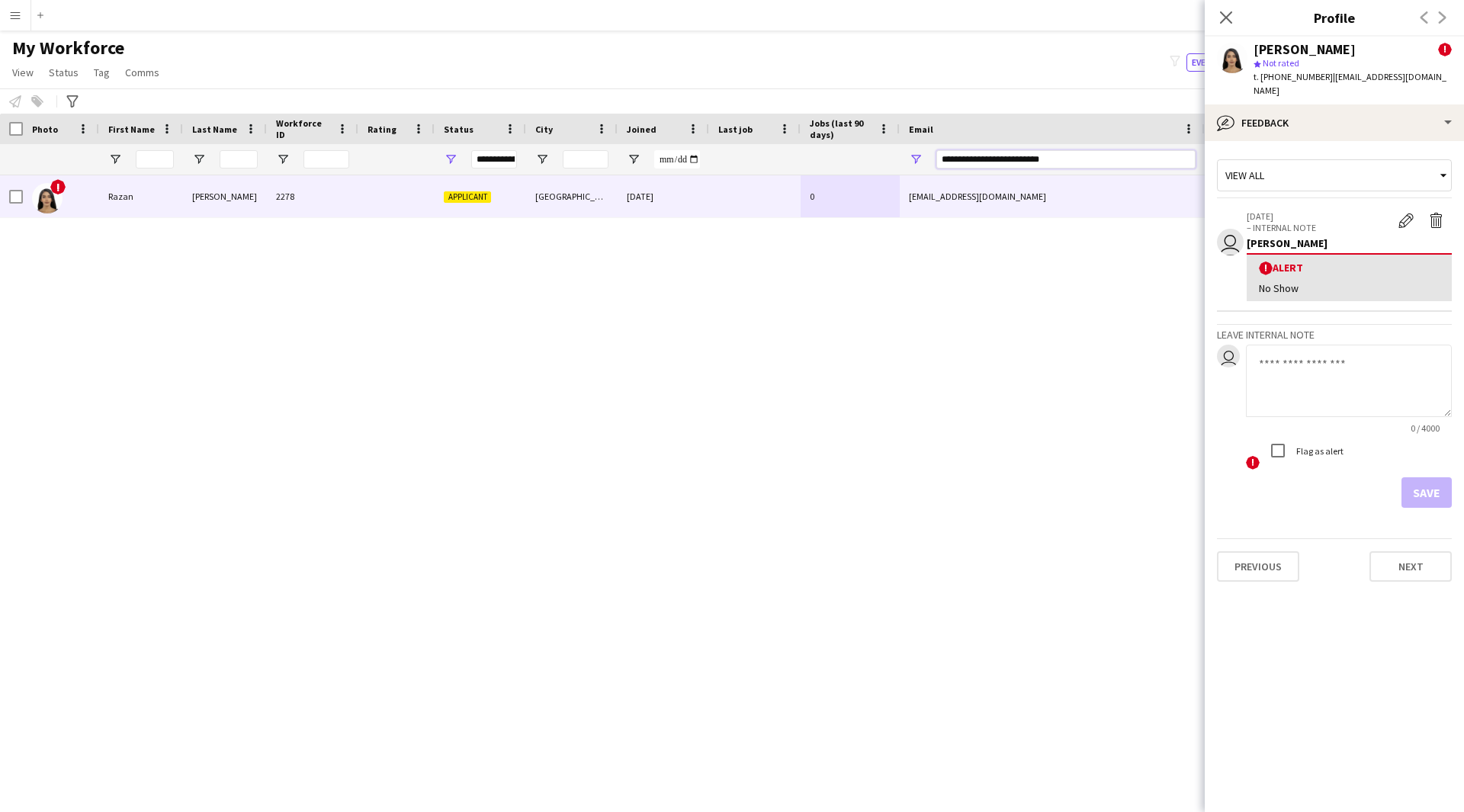
drag, startPoint x: 1078, startPoint y: 153, endPoint x: 752, endPoint y: 146, distance: 326.1
click at [752, 146] on div at bounding box center [826, 159] width 1653 height 31
paste input "Email Filter Input"
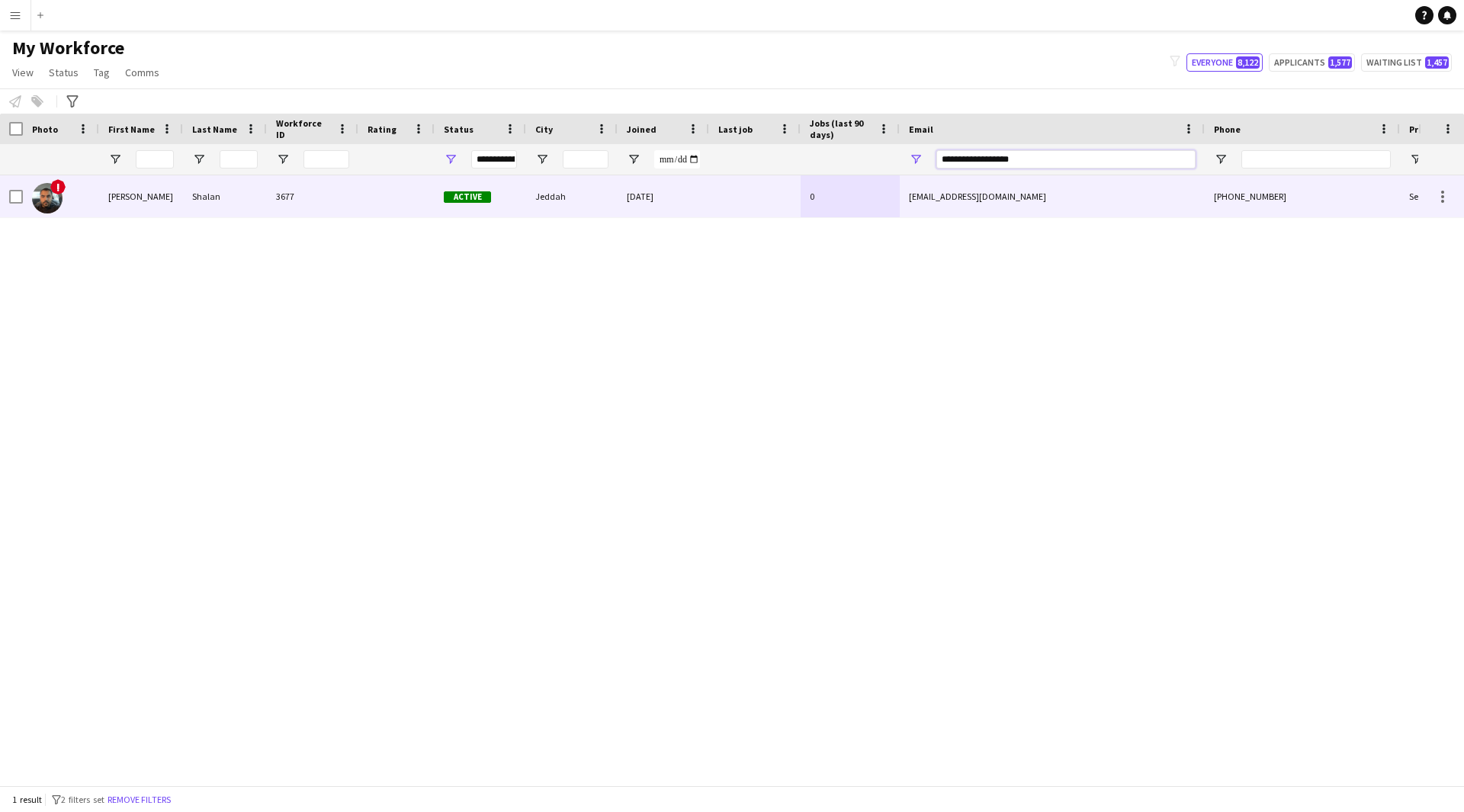
type input "**********"
click at [781, 188] on div at bounding box center [755, 196] width 91 height 42
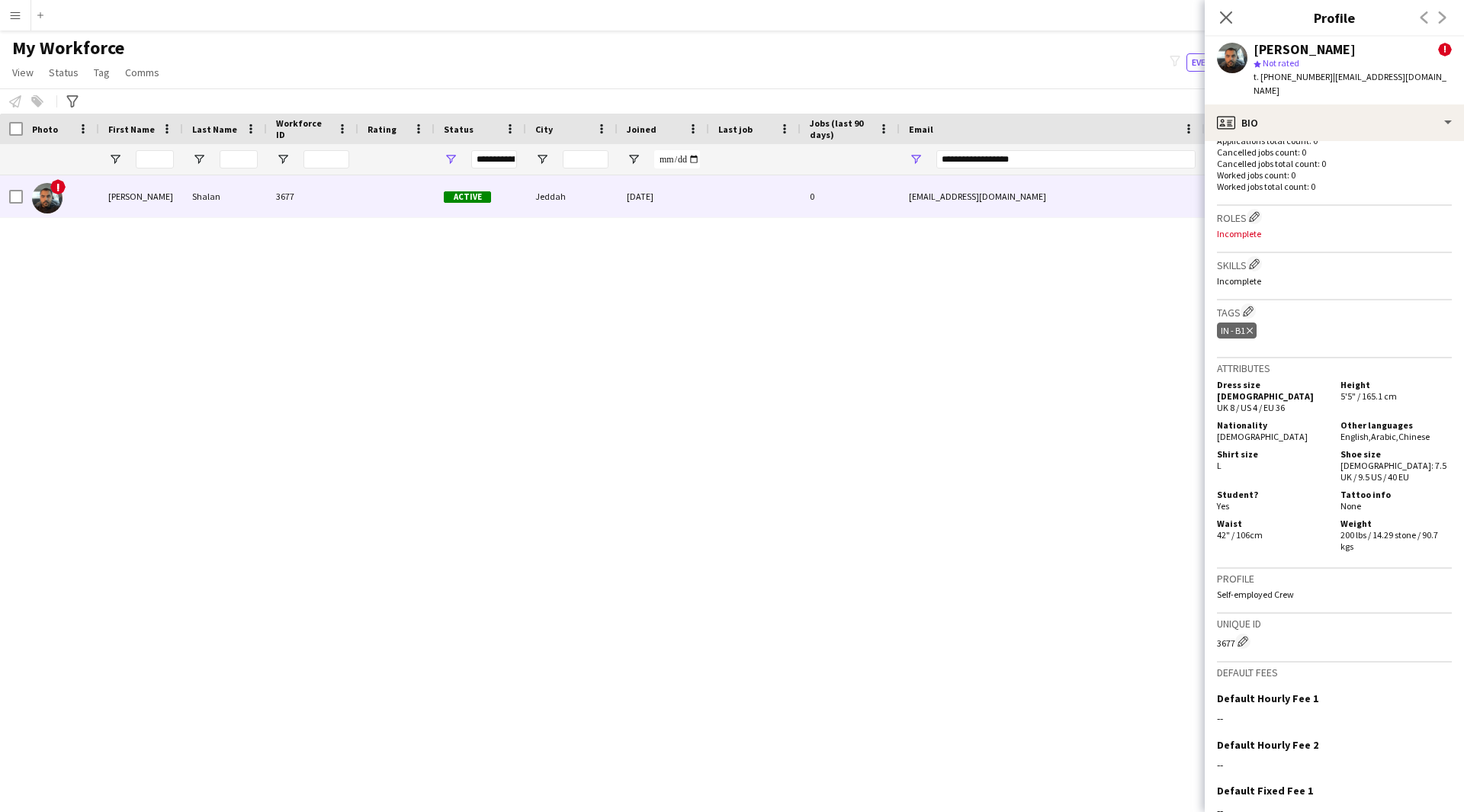
scroll to position [645, 0]
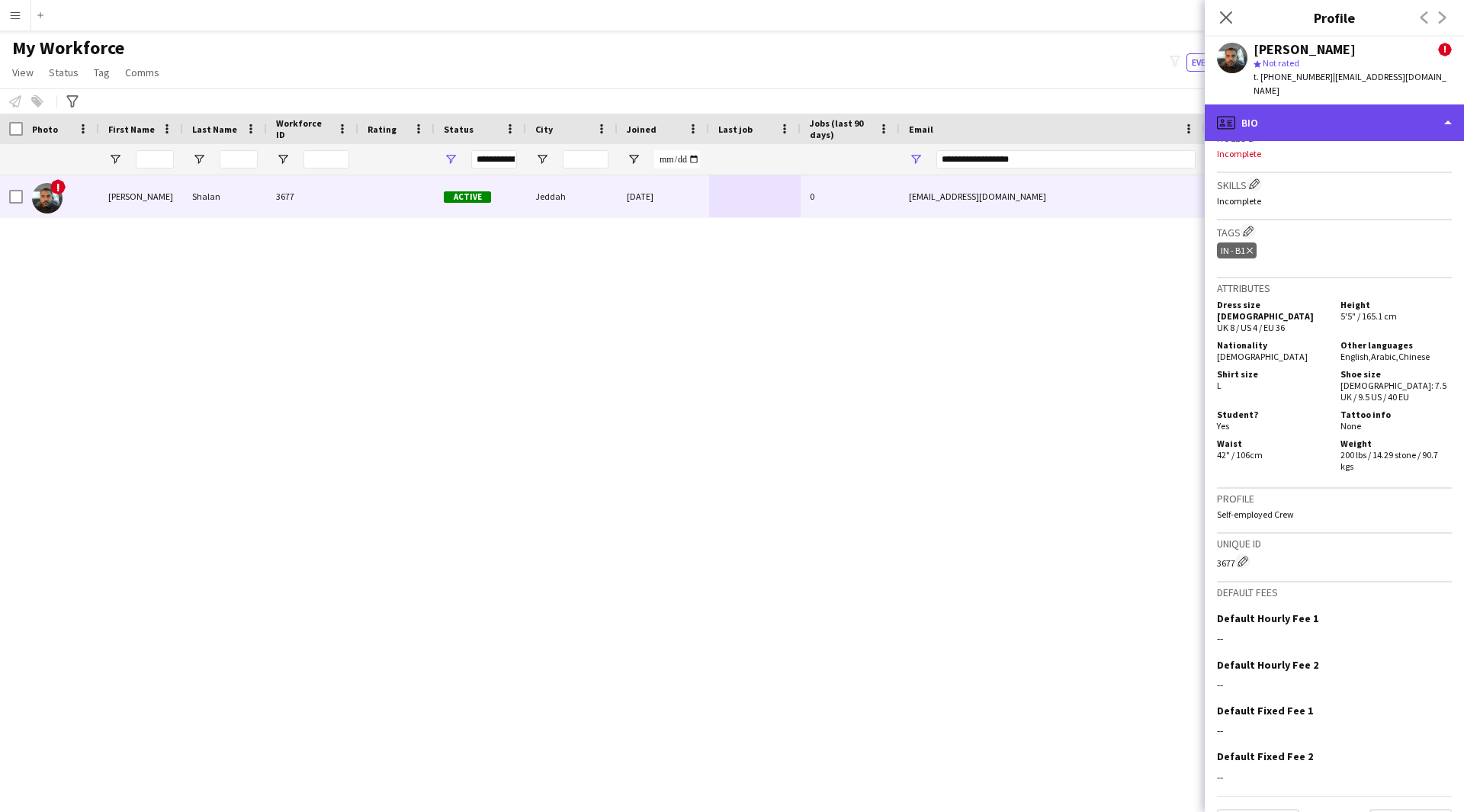
click at [1340, 118] on div "profile Bio" at bounding box center [1334, 123] width 259 height 37
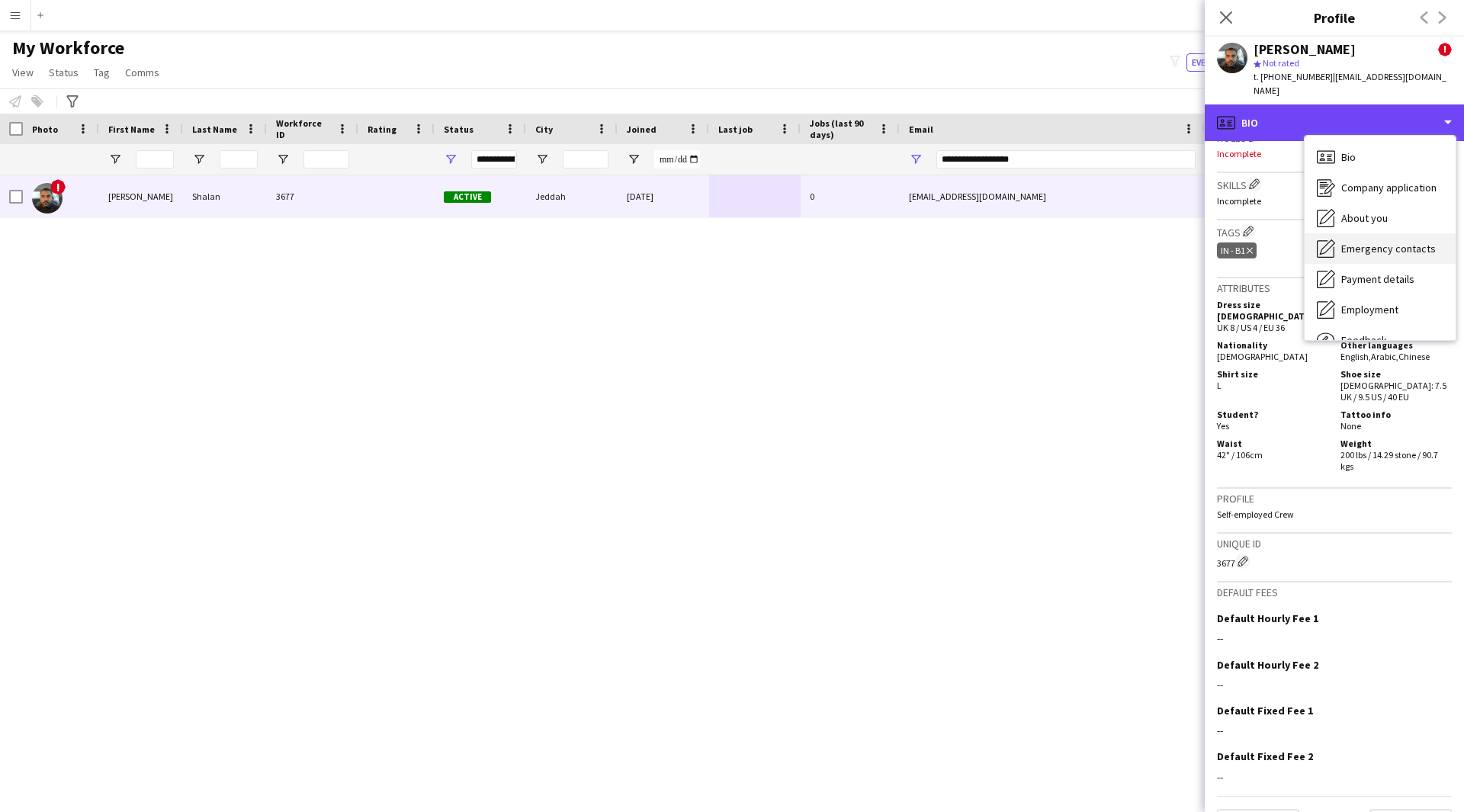
scroll to position [52, 0]
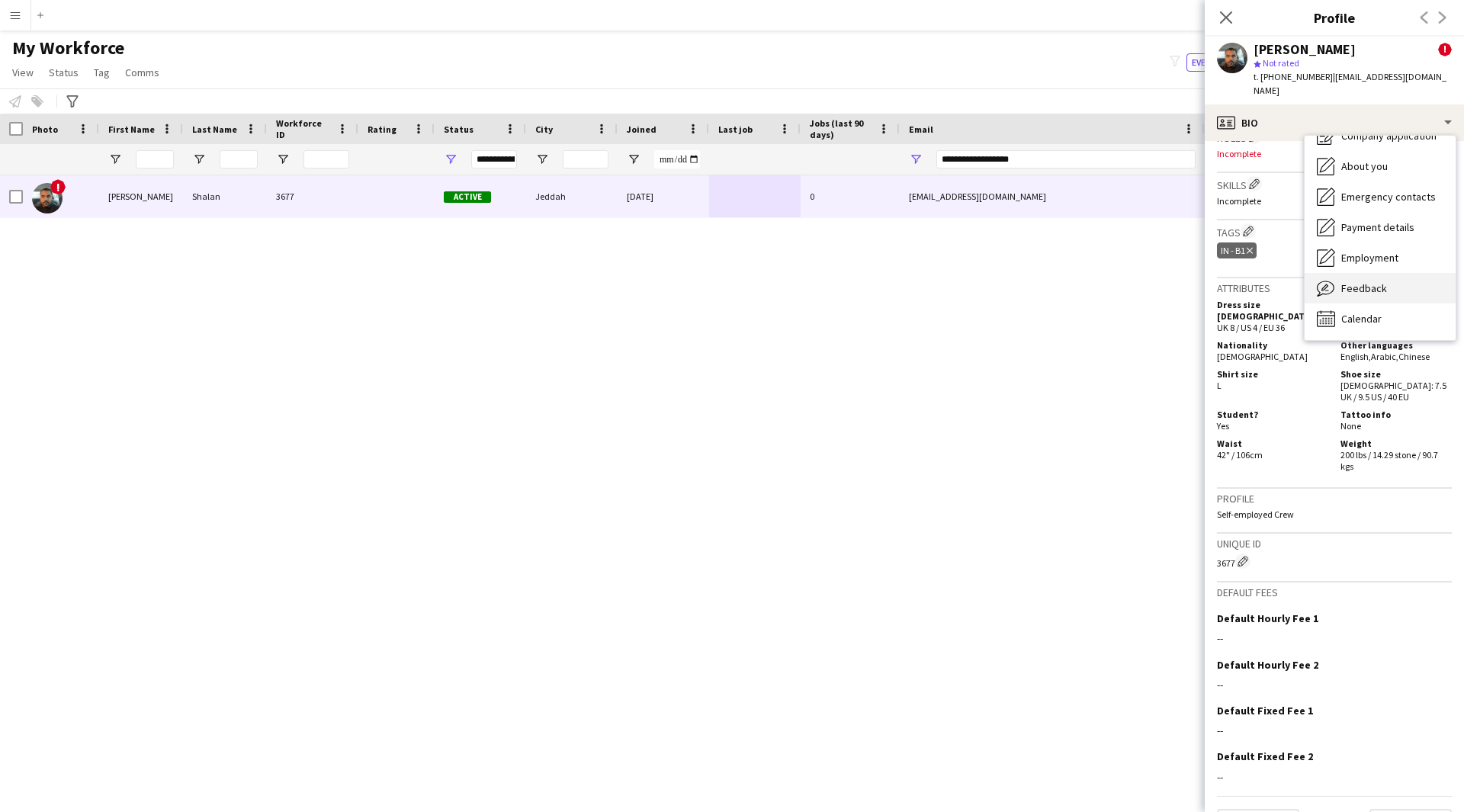
click at [1391, 273] on div "Feedback Feedback" at bounding box center [1380, 288] width 151 height 31
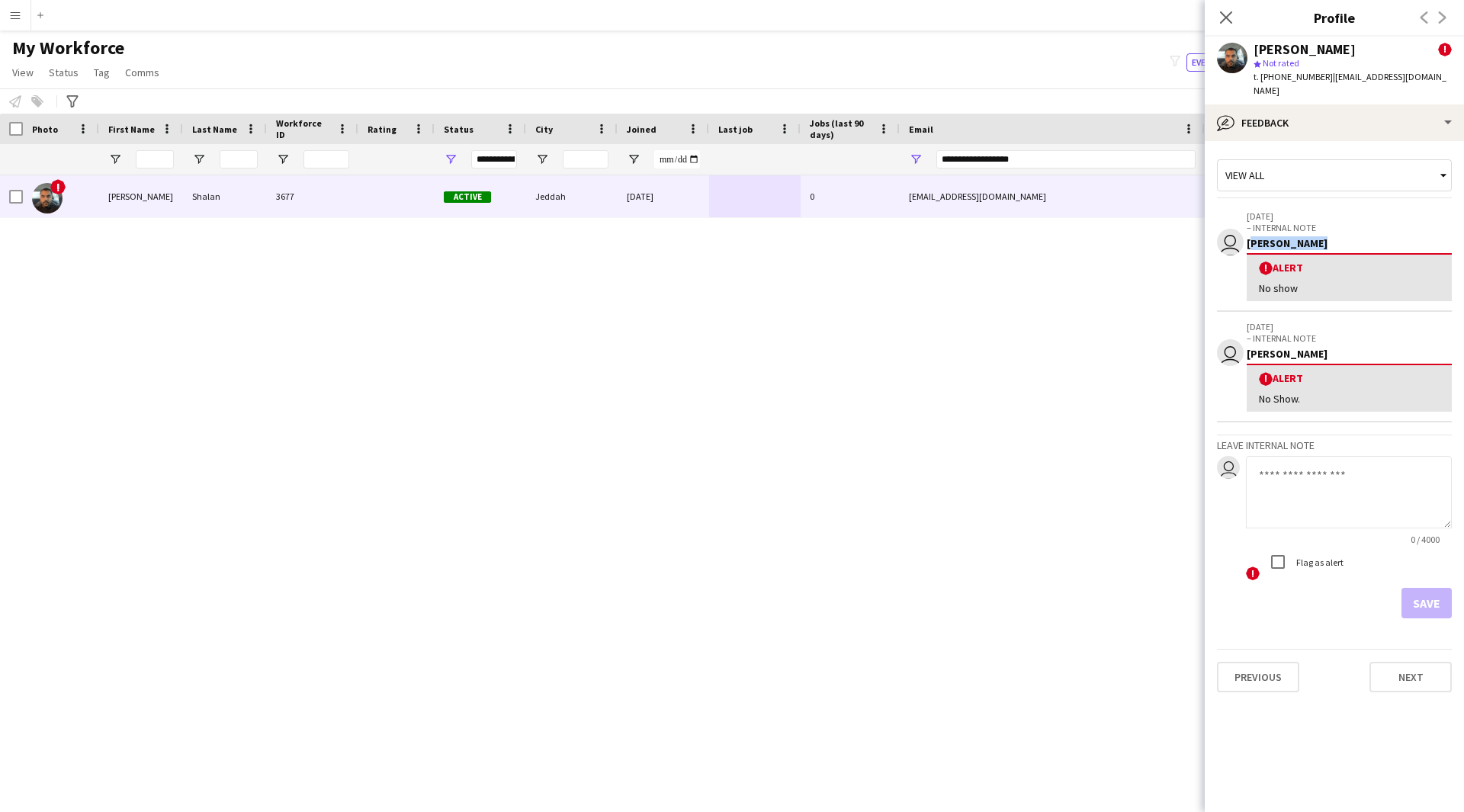
drag, startPoint x: 1315, startPoint y: 232, endPoint x: 1244, endPoint y: 235, distance: 71.1
click at [1244, 235] on app-crew-profile-feedback-alert "user [DATE] – INTERNAL NOTE [PERSON_NAME] ! Alert No show" at bounding box center [1334, 256] width 235 height 111
drag, startPoint x: 1312, startPoint y: 353, endPoint x: 1268, endPoint y: 353, distance: 44.0
click at [1268, 364] on div "! Alert No Show." at bounding box center [1349, 387] width 205 height 48
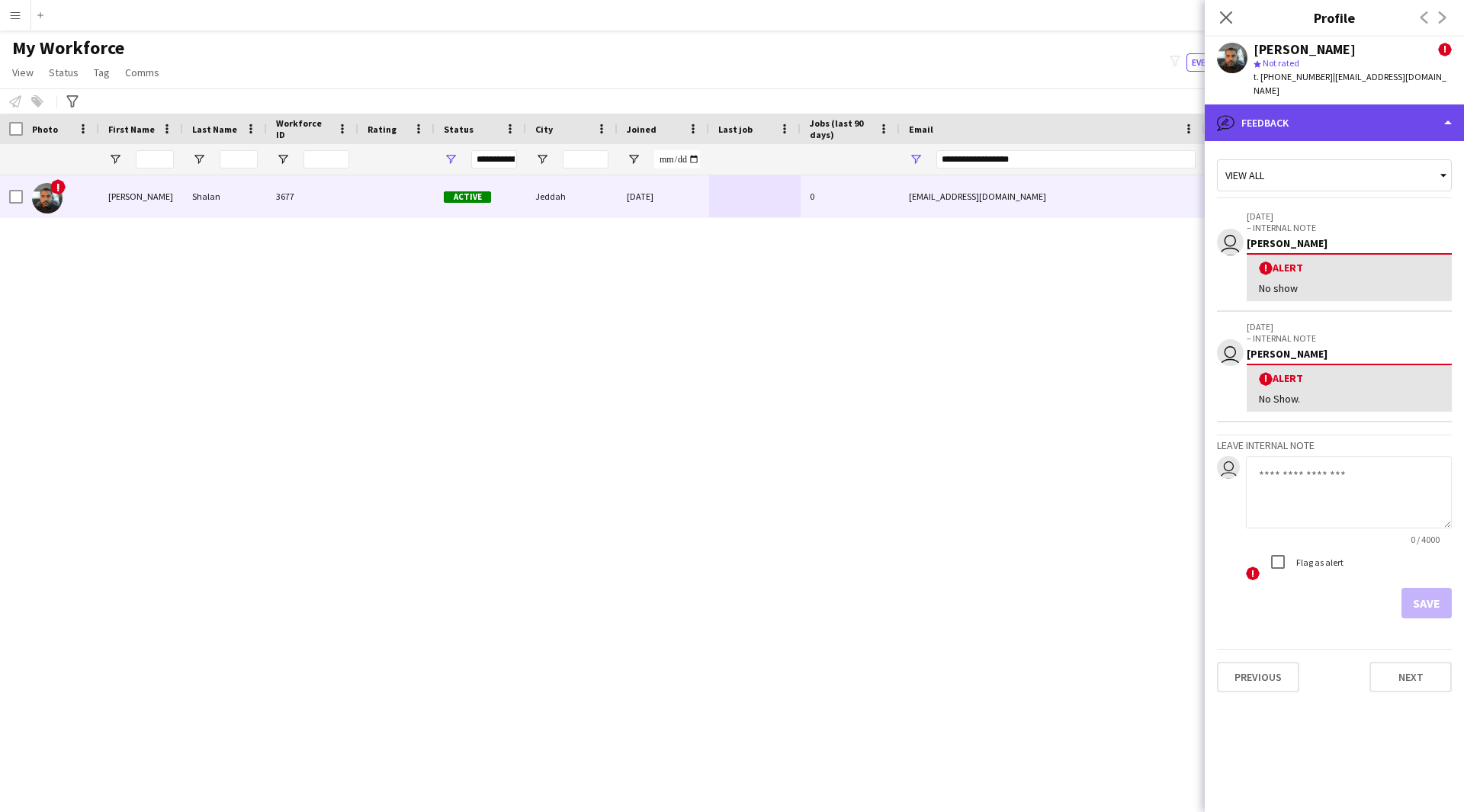
click at [1319, 115] on div "bubble-pencil Feedback" at bounding box center [1334, 123] width 259 height 37
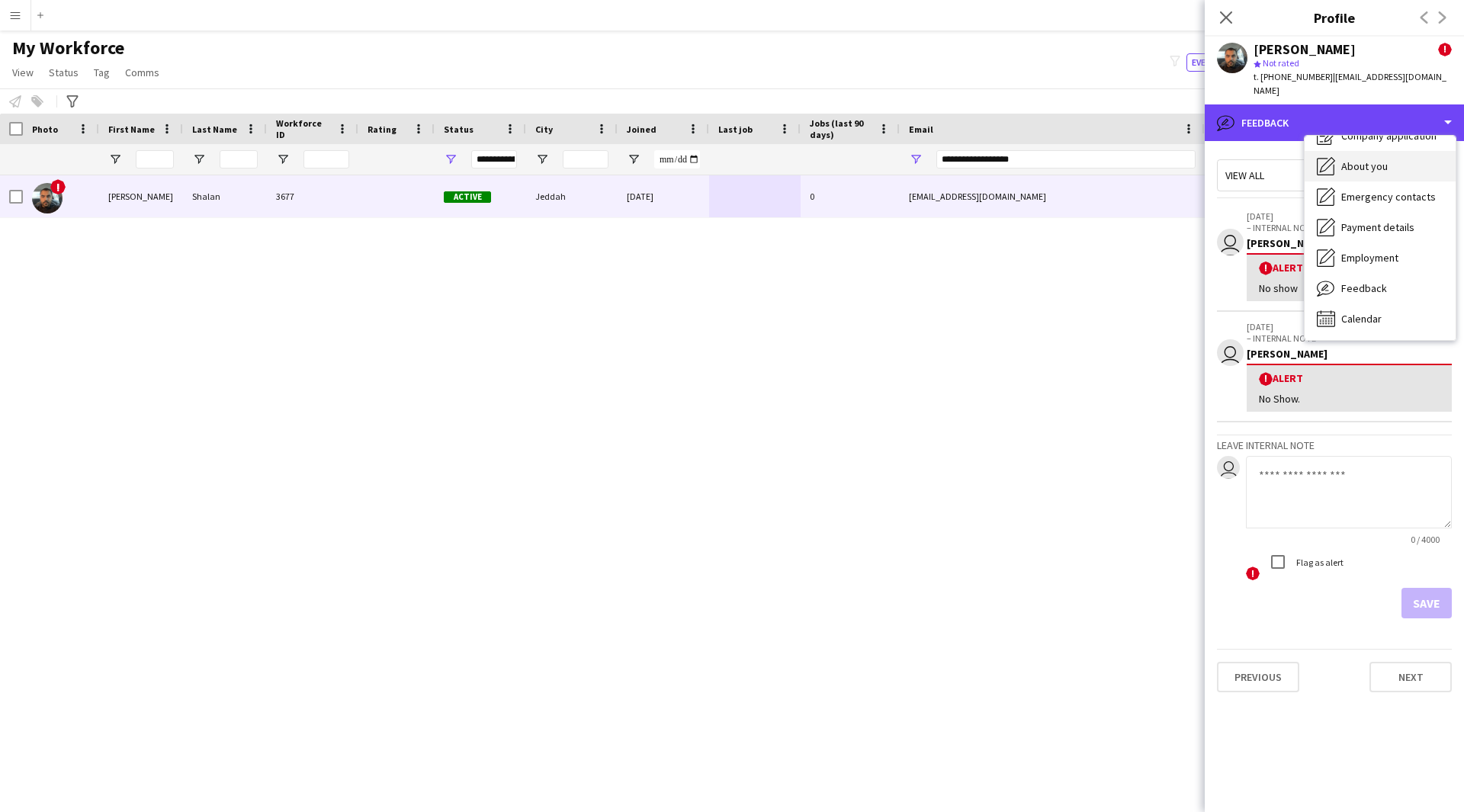
scroll to position [0, 0]
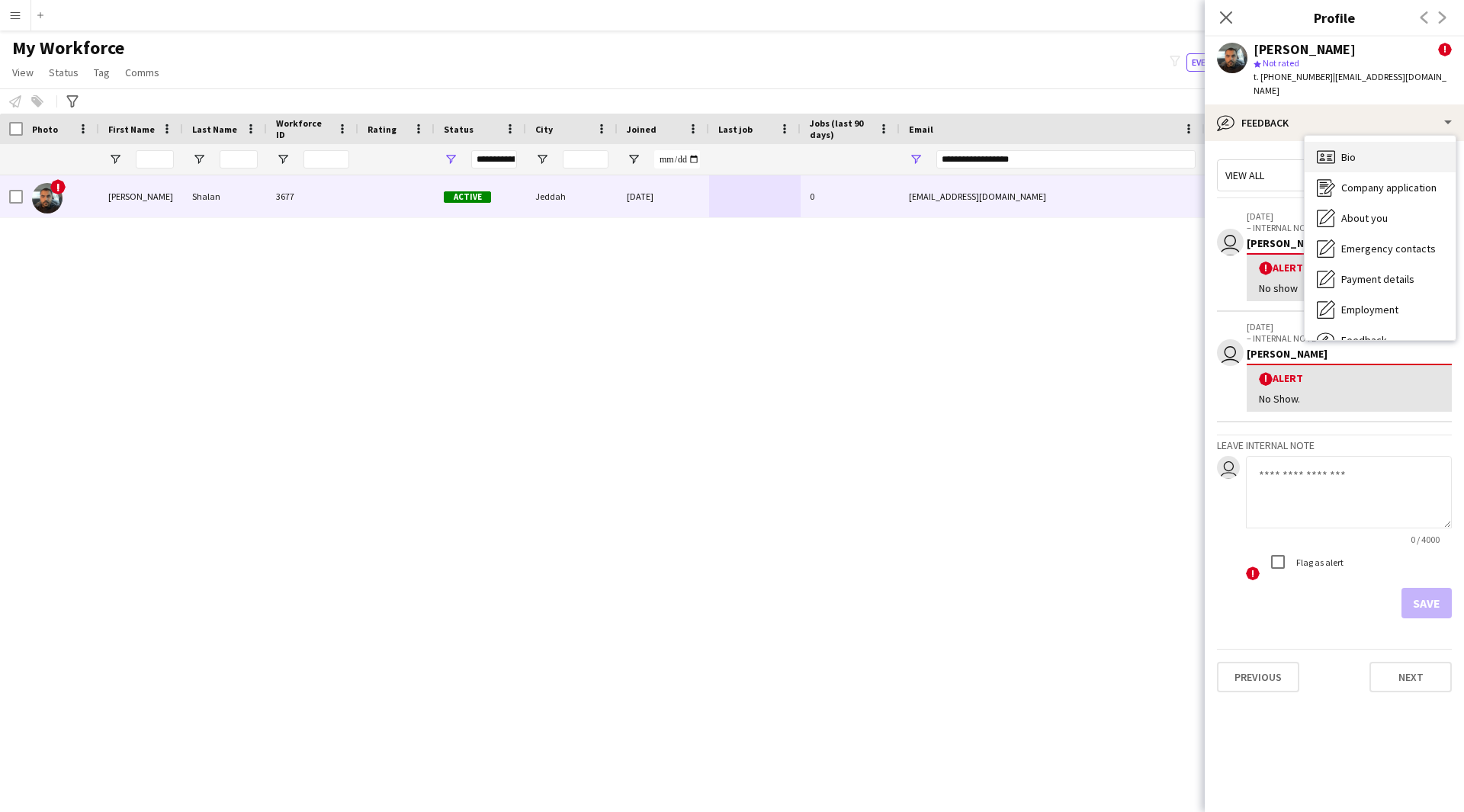
click at [1371, 153] on div "Bio Bio" at bounding box center [1380, 157] width 151 height 31
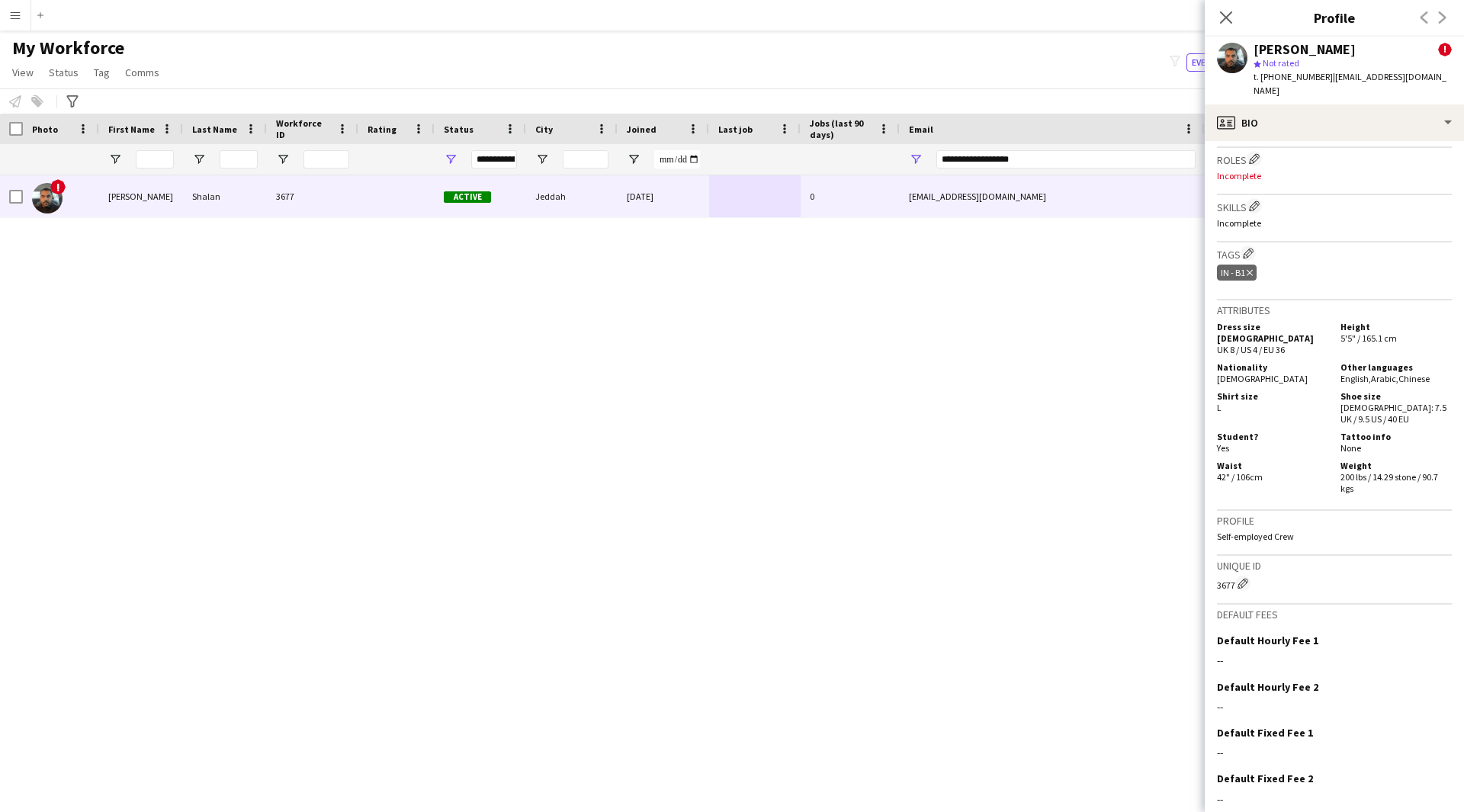
scroll to position [645, 0]
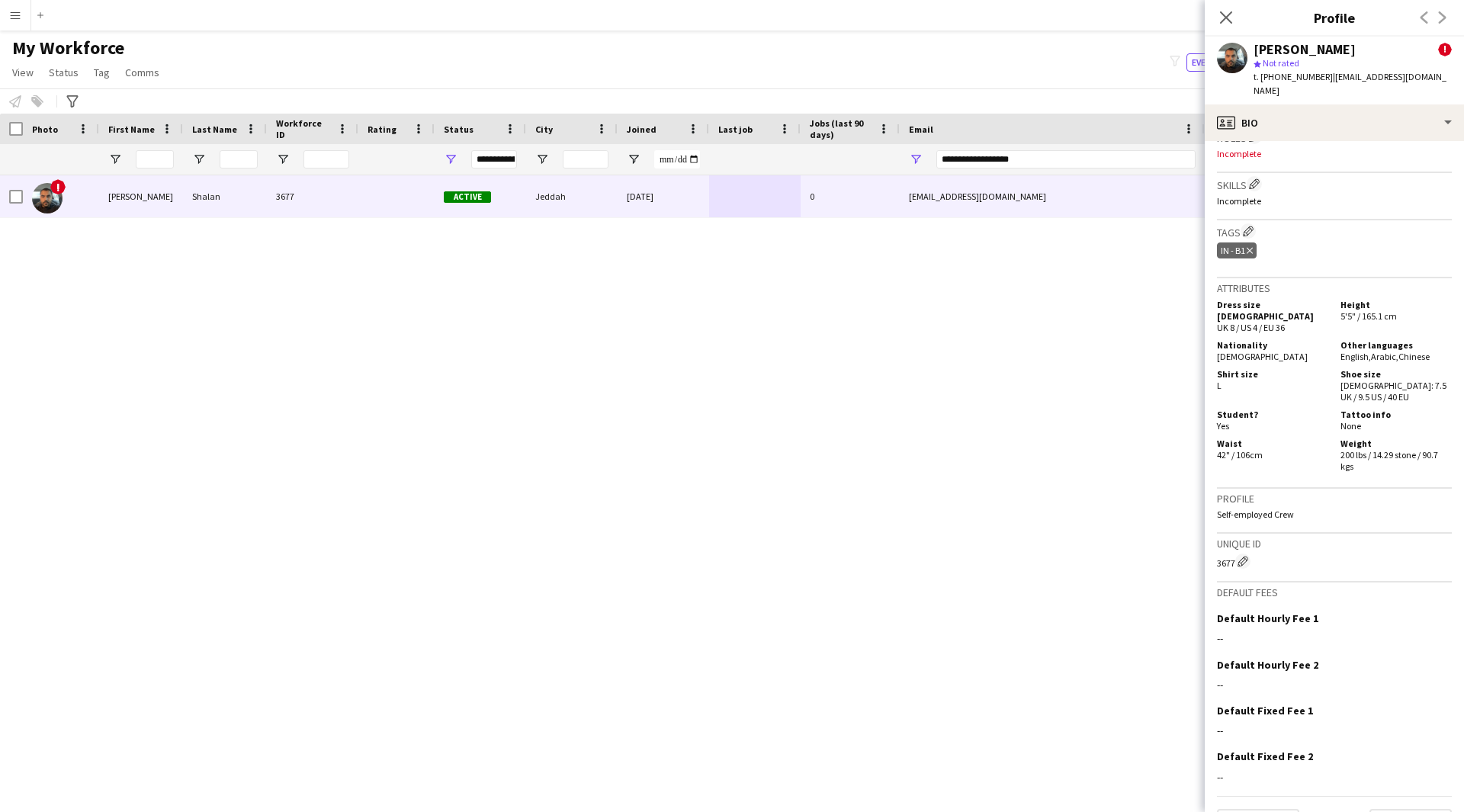
click at [1316, 86] on div "[PERSON_NAME] ! star Not rated t. [PHONE_NUMBER] | [EMAIL_ADDRESS][DOMAIN_NAME]" at bounding box center [1334, 71] width 259 height 68
click at [1316, 87] on div "[PERSON_NAME] ! star Not rated t. [PHONE_NUMBER] | [EMAIL_ADDRESS][DOMAIN_NAME]" at bounding box center [1334, 71] width 259 height 68
click at [1323, 105] on div "profile Bio" at bounding box center [1334, 123] width 259 height 37
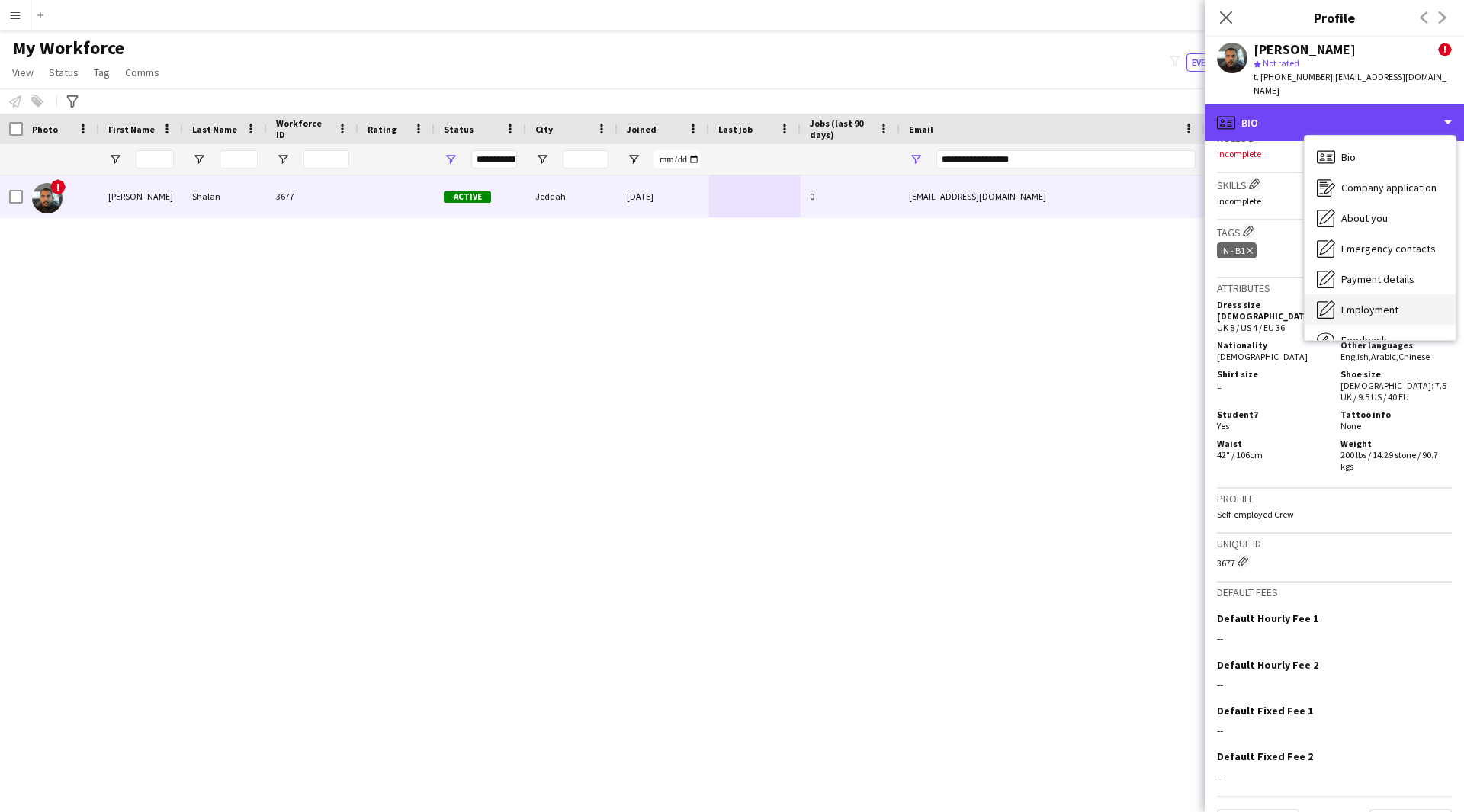
scroll to position [52, 0]
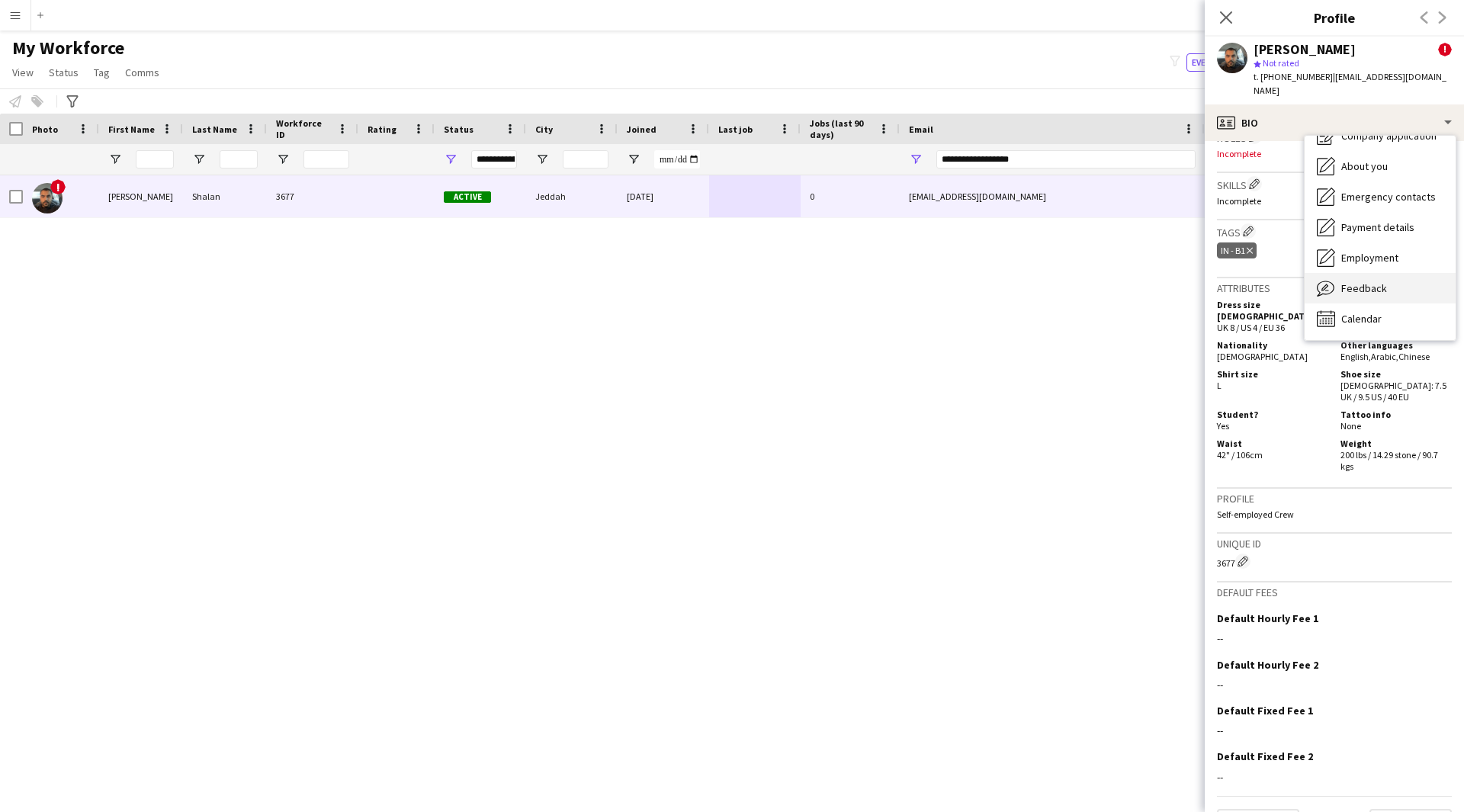
click at [1368, 281] on div "Feedback Feedback" at bounding box center [1380, 288] width 151 height 31
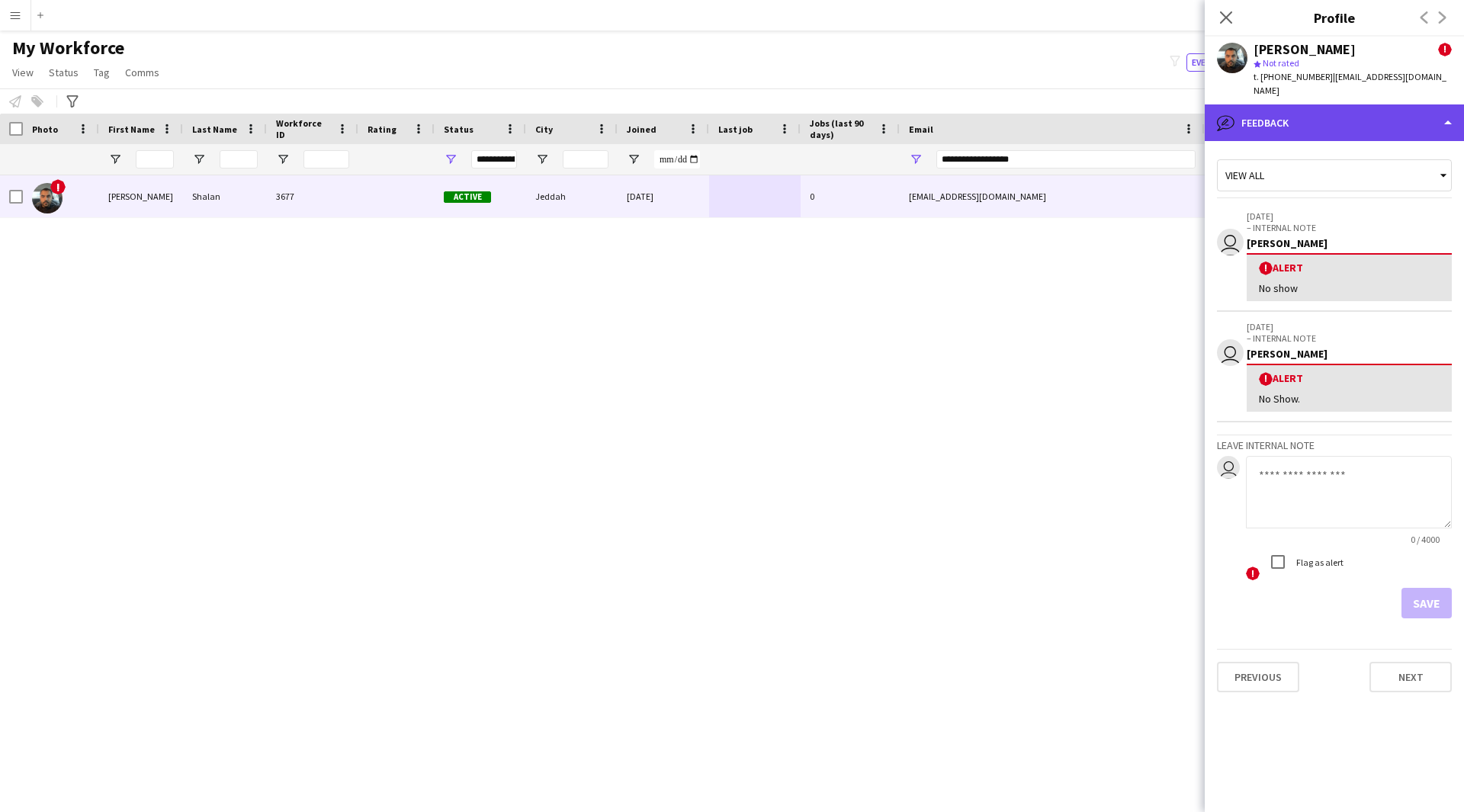
click at [1302, 113] on div "bubble-pencil Feedback" at bounding box center [1334, 123] width 259 height 37
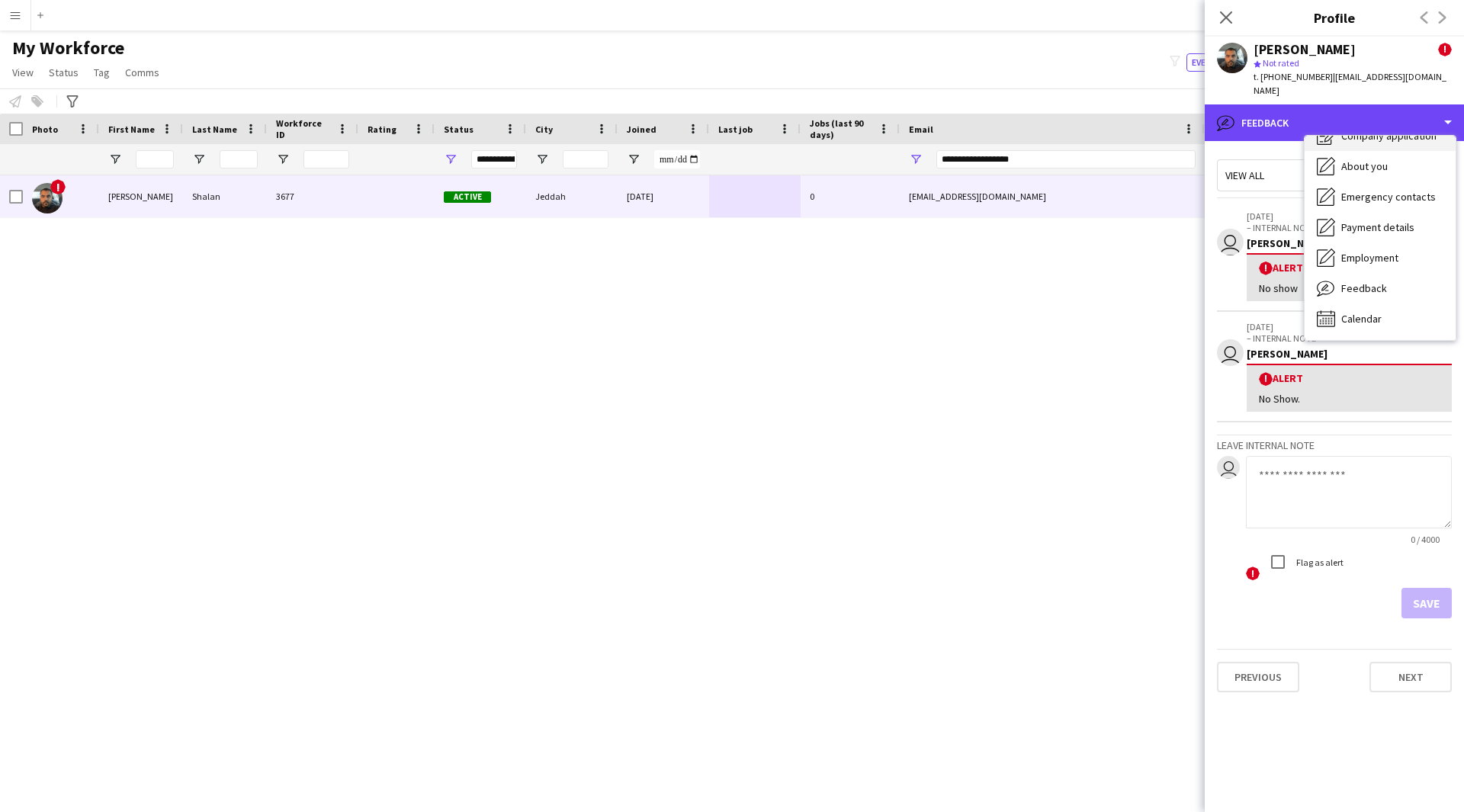
scroll to position [0, 0]
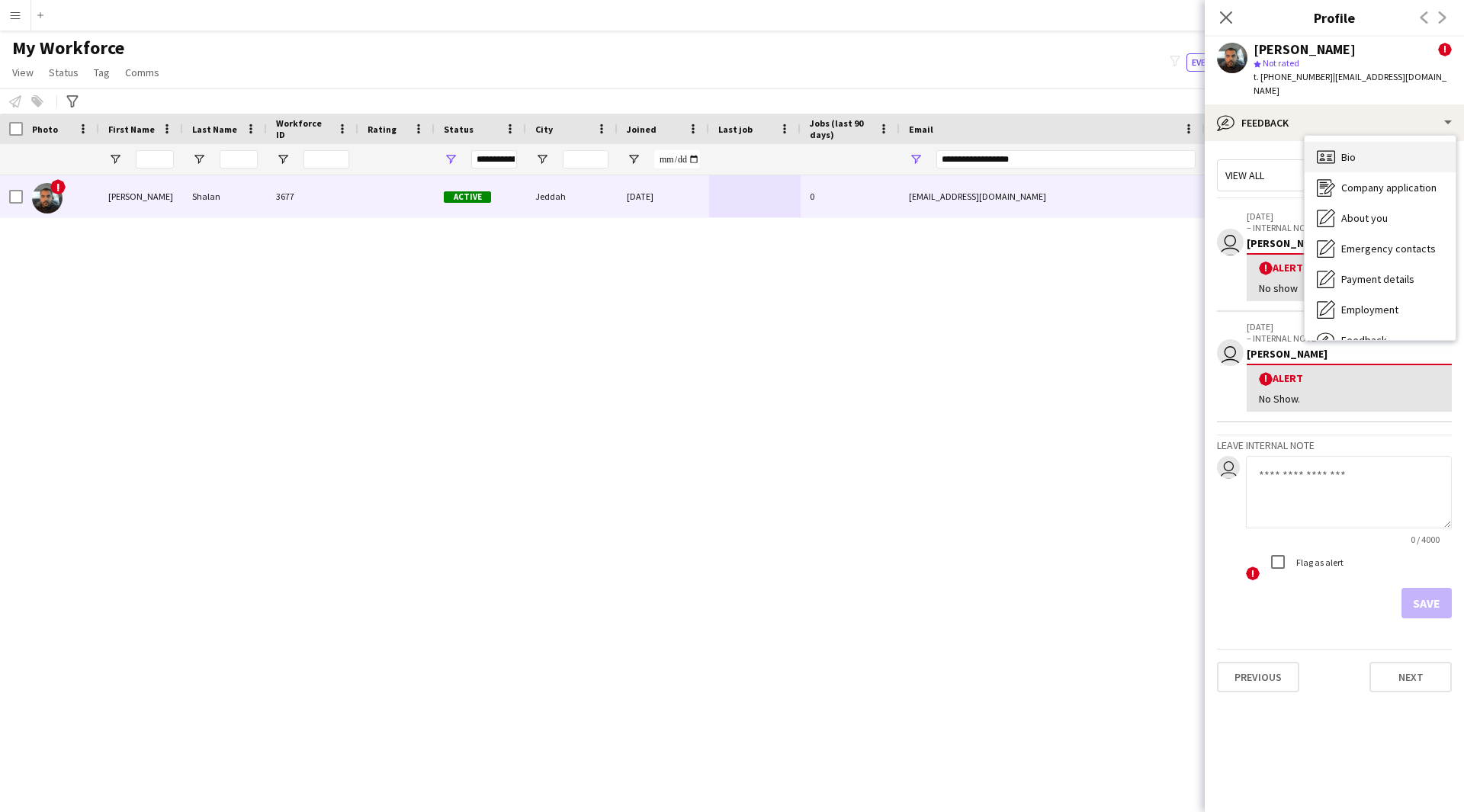
click at [1349, 150] on span "Bio" at bounding box center [1348, 156] width 14 height 13
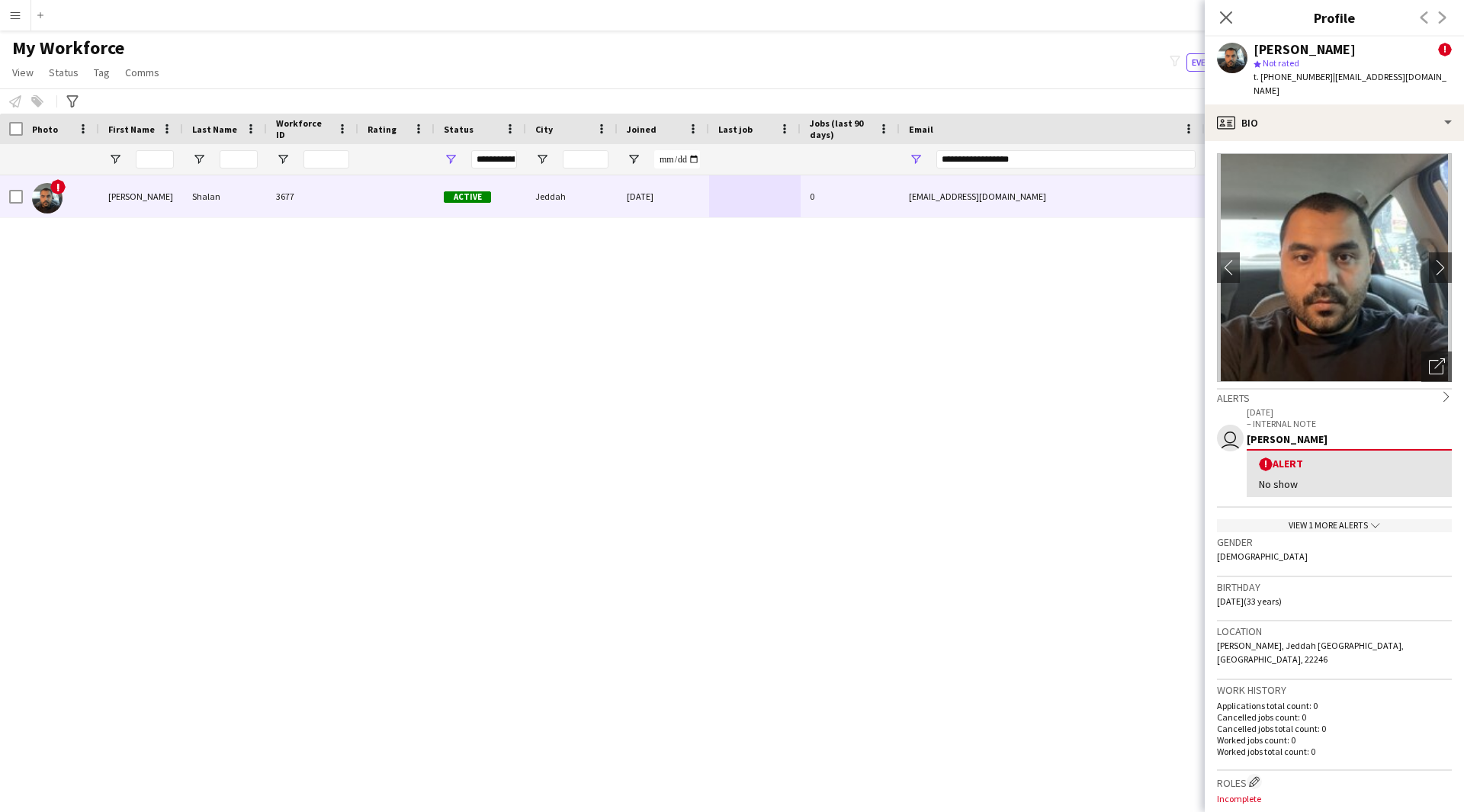
click at [1366, 141] on app-crew-profile-bio "chevron-left chevron-right Open photos pop-in Alerts chevron-right user [DATE] …" at bounding box center [1334, 477] width 259 height 671
click at [1369, 121] on div "profile Bio" at bounding box center [1334, 123] width 259 height 37
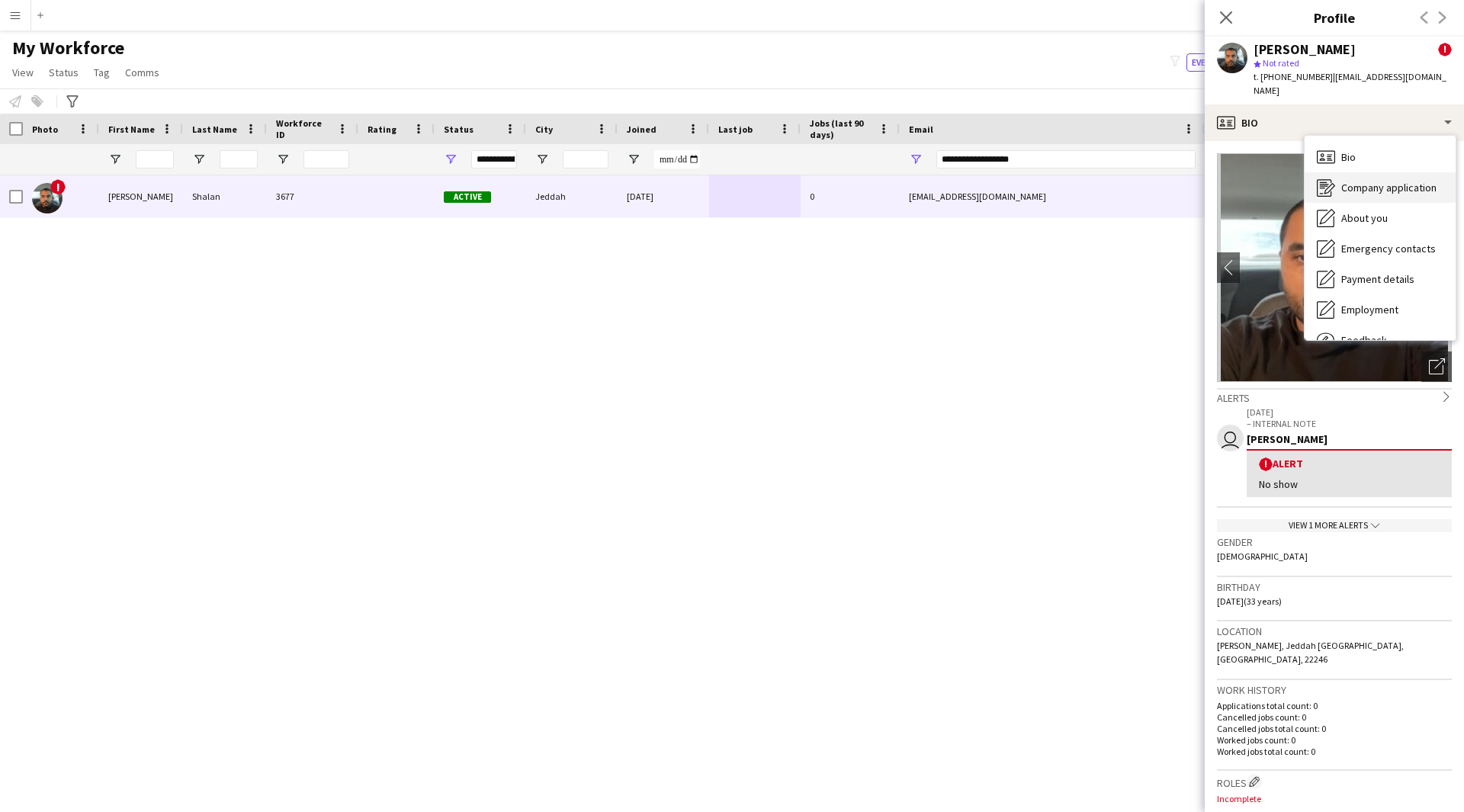
click at [1408, 182] on div "Company application Company application" at bounding box center [1380, 187] width 151 height 31
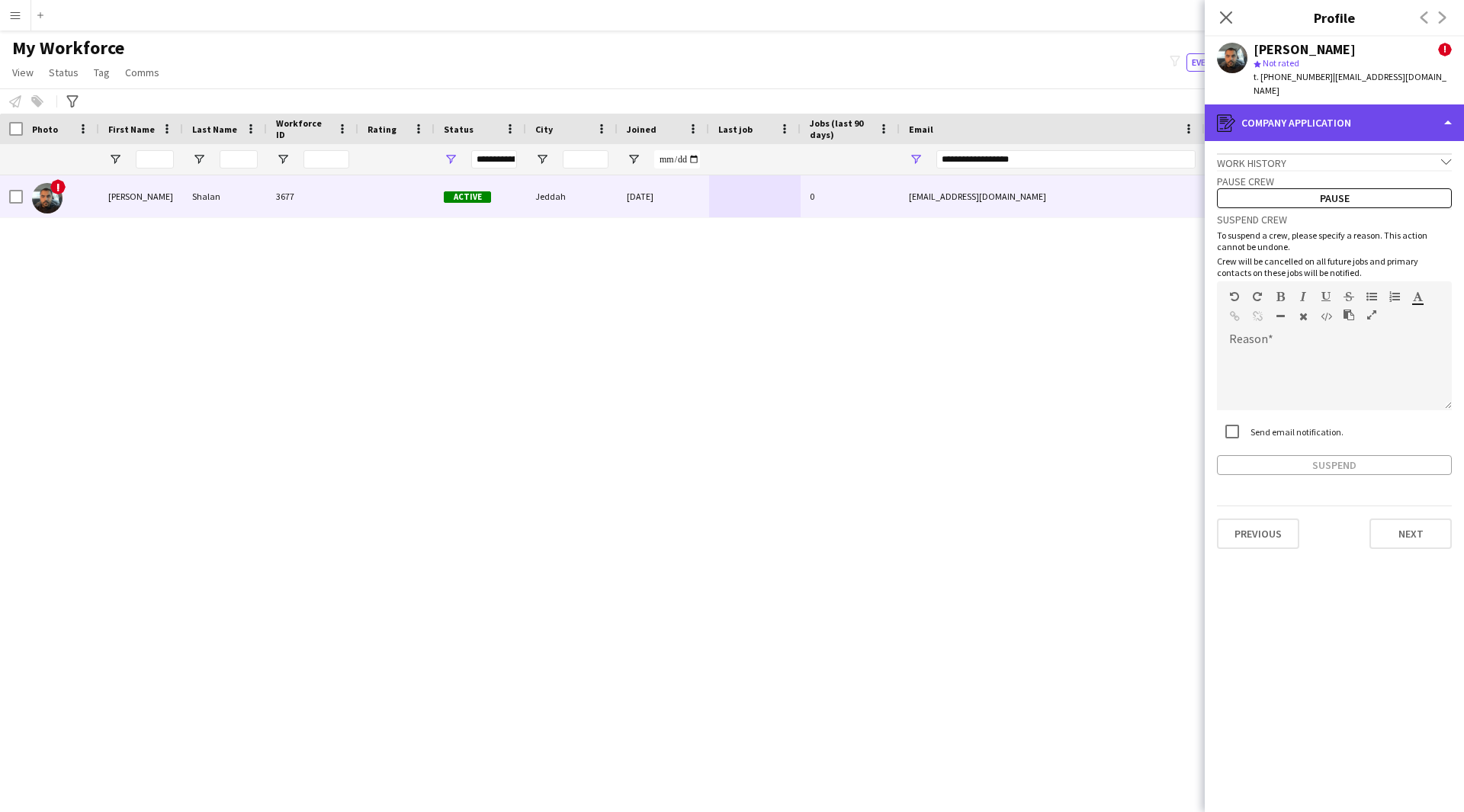
click at [1312, 117] on div "register Company application" at bounding box center [1334, 123] width 259 height 37
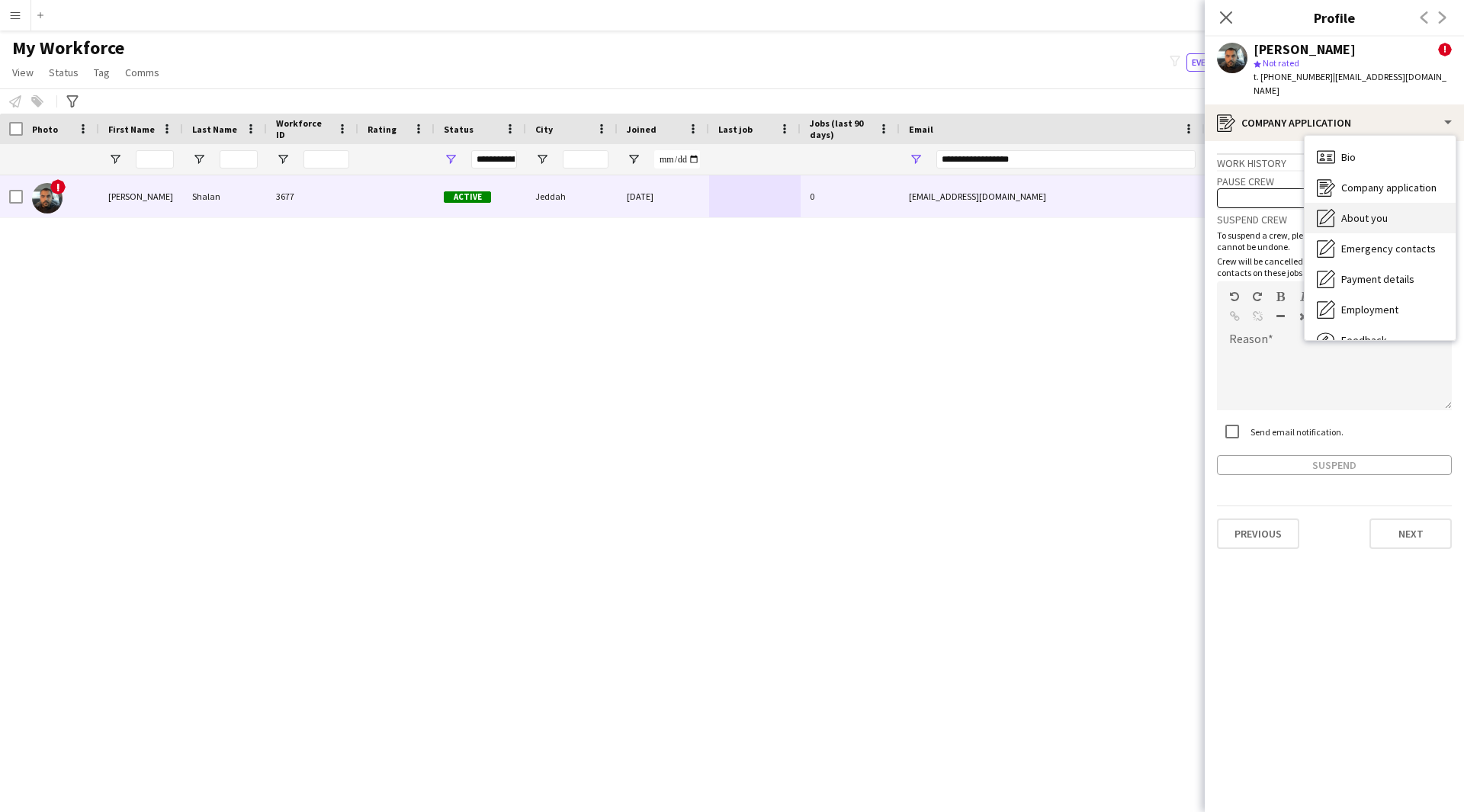
click at [1374, 203] on div "About you About you" at bounding box center [1380, 218] width 151 height 31
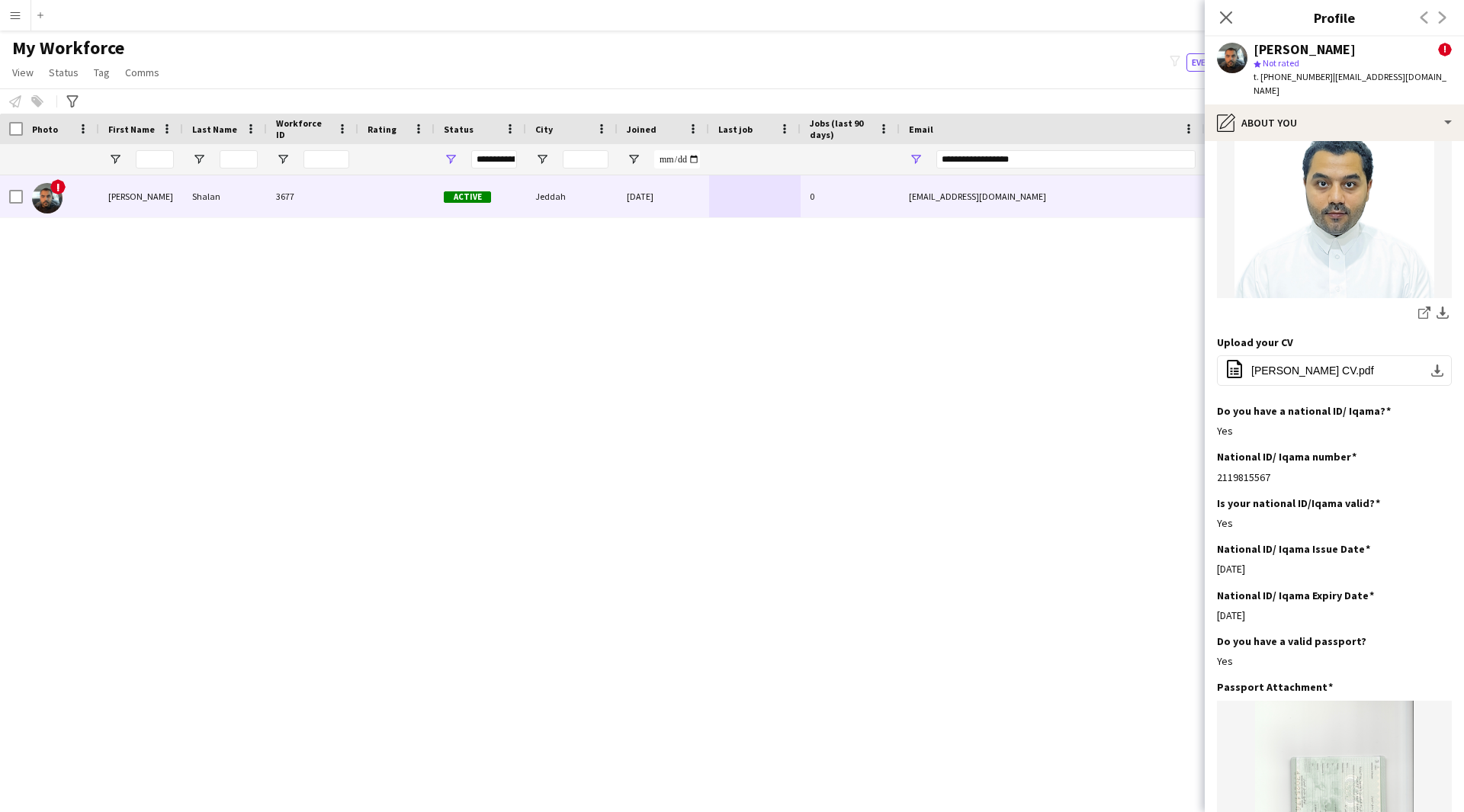
scroll to position [145, 0]
click at [1300, 363] on span "[PERSON_NAME] CV.pdf" at bounding box center [1312, 369] width 123 height 13
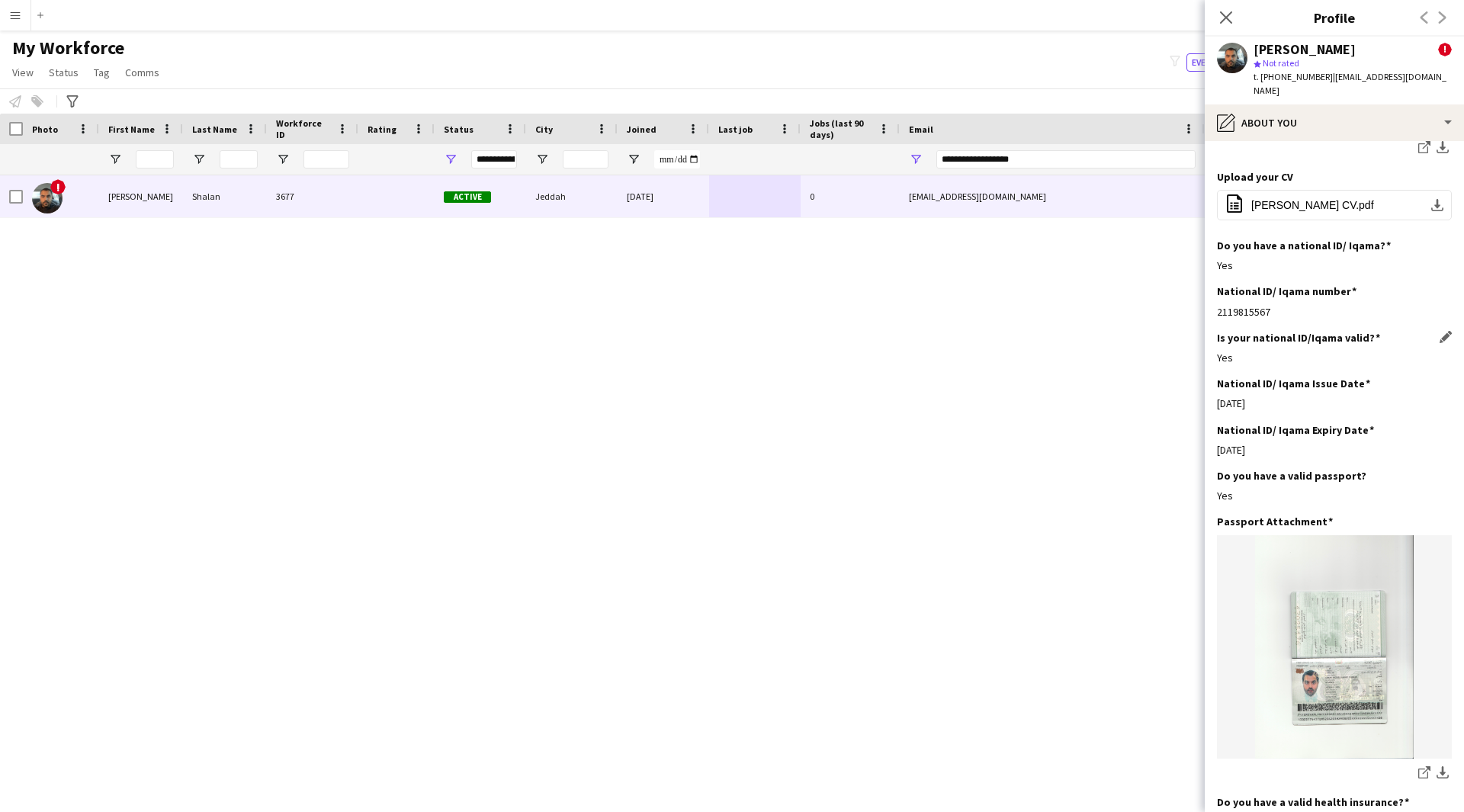
scroll to position [0, 0]
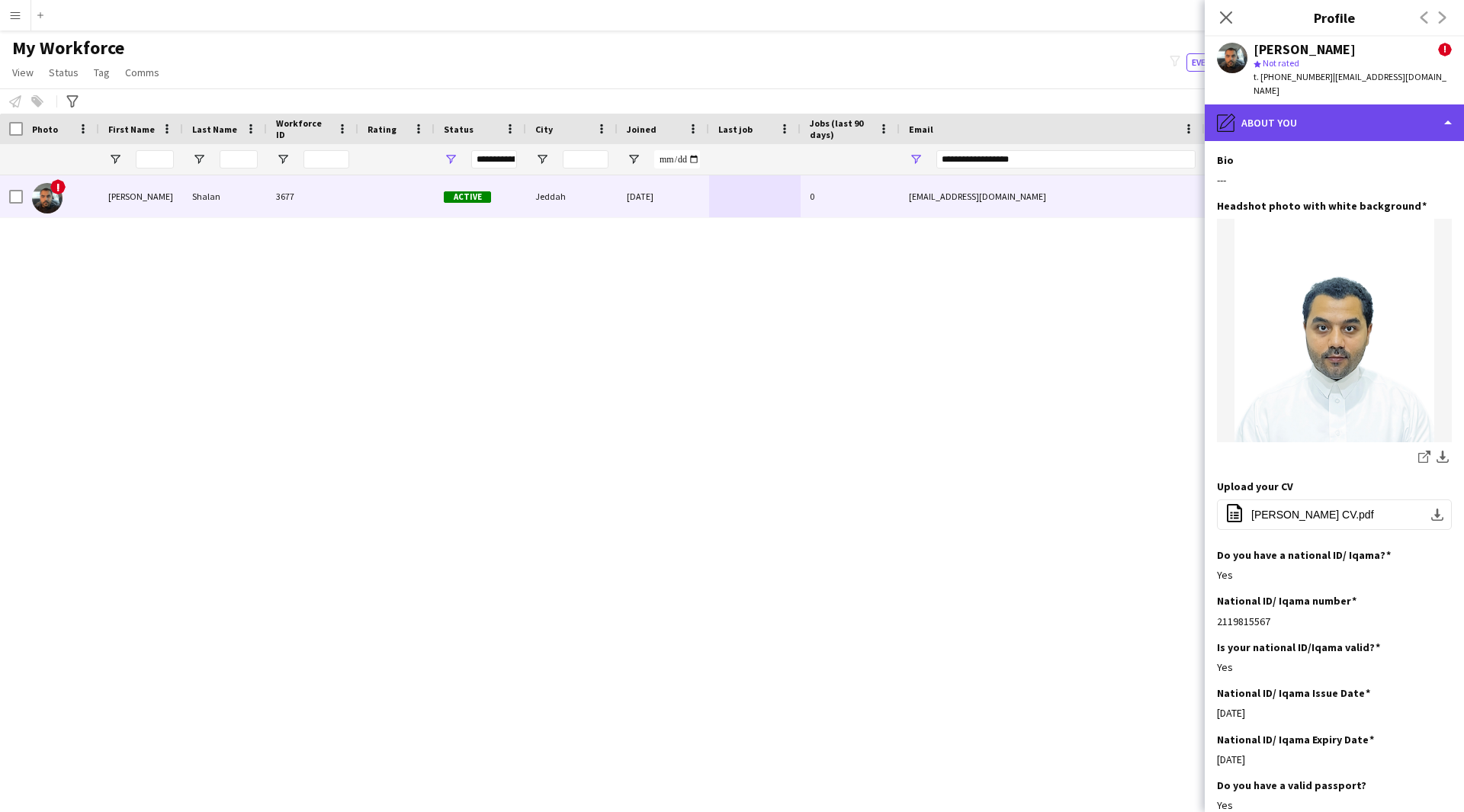
click at [1335, 108] on div "pencil4 About you" at bounding box center [1334, 123] width 259 height 37
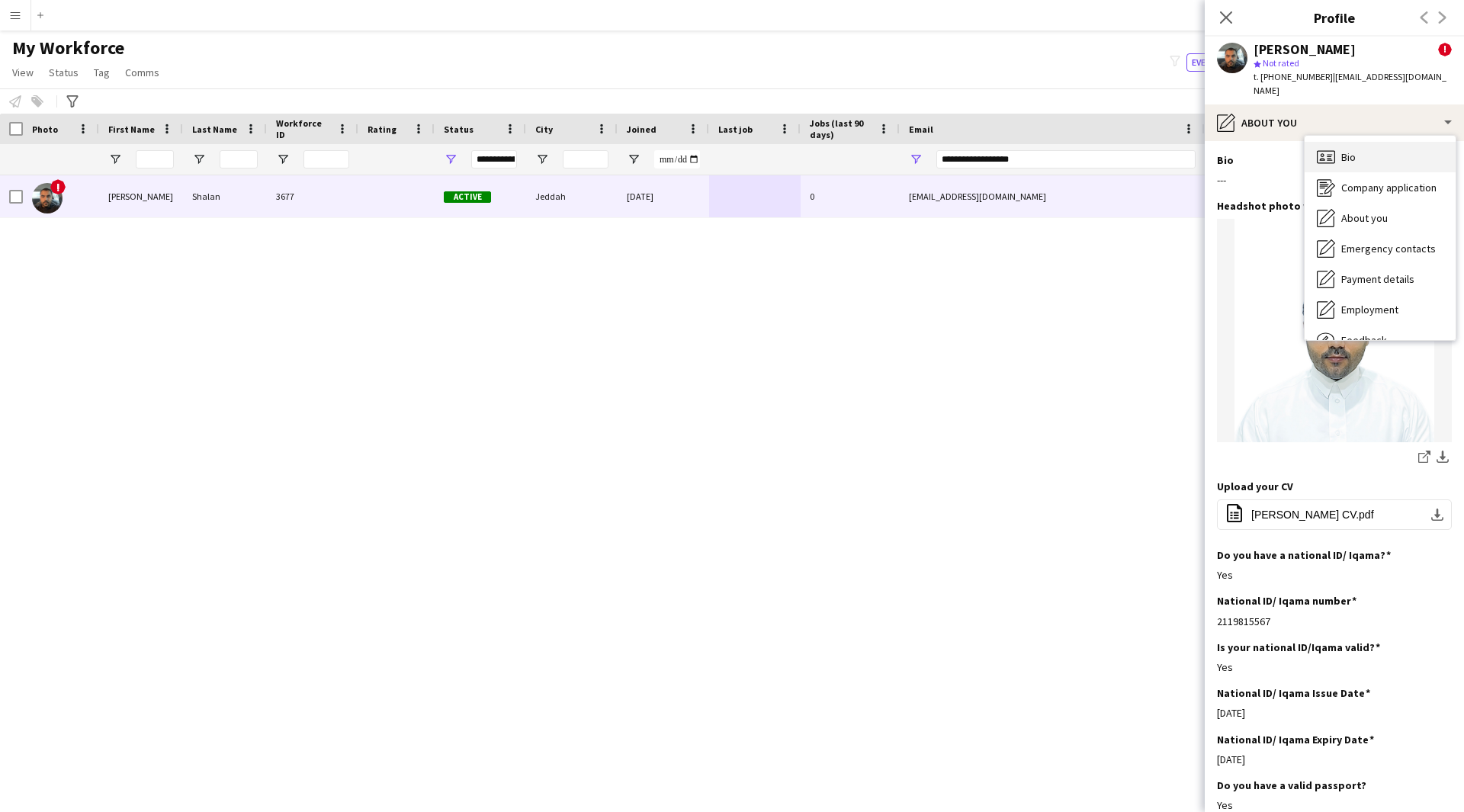
click at [1355, 150] on span "Bio" at bounding box center [1348, 156] width 14 height 13
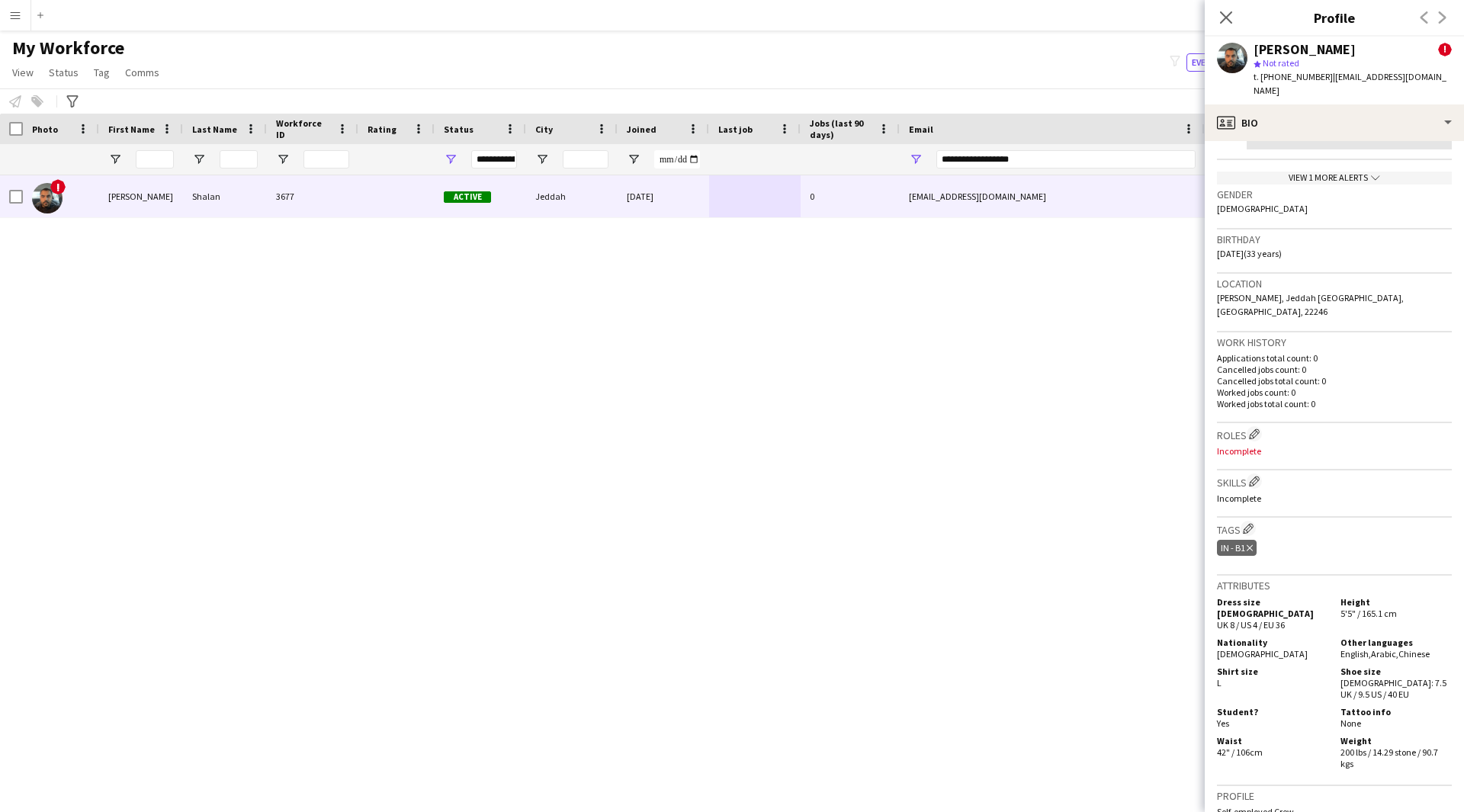
scroll to position [351, 0]
click at [1252, 426] on app-icon "Edit crew company roles" at bounding box center [1254, 431] width 11 height 11
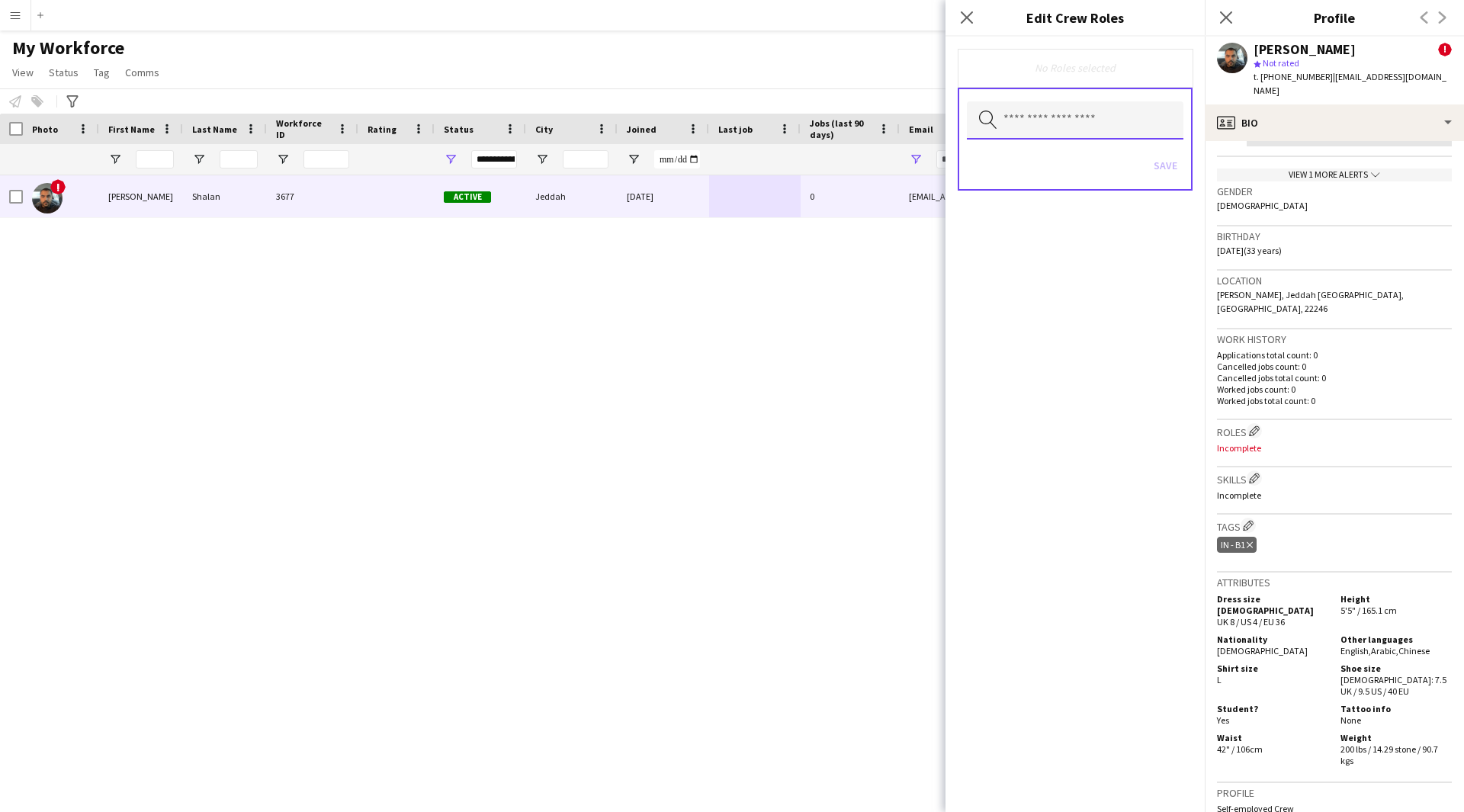
click at [1084, 119] on input "text" at bounding box center [1075, 120] width 217 height 38
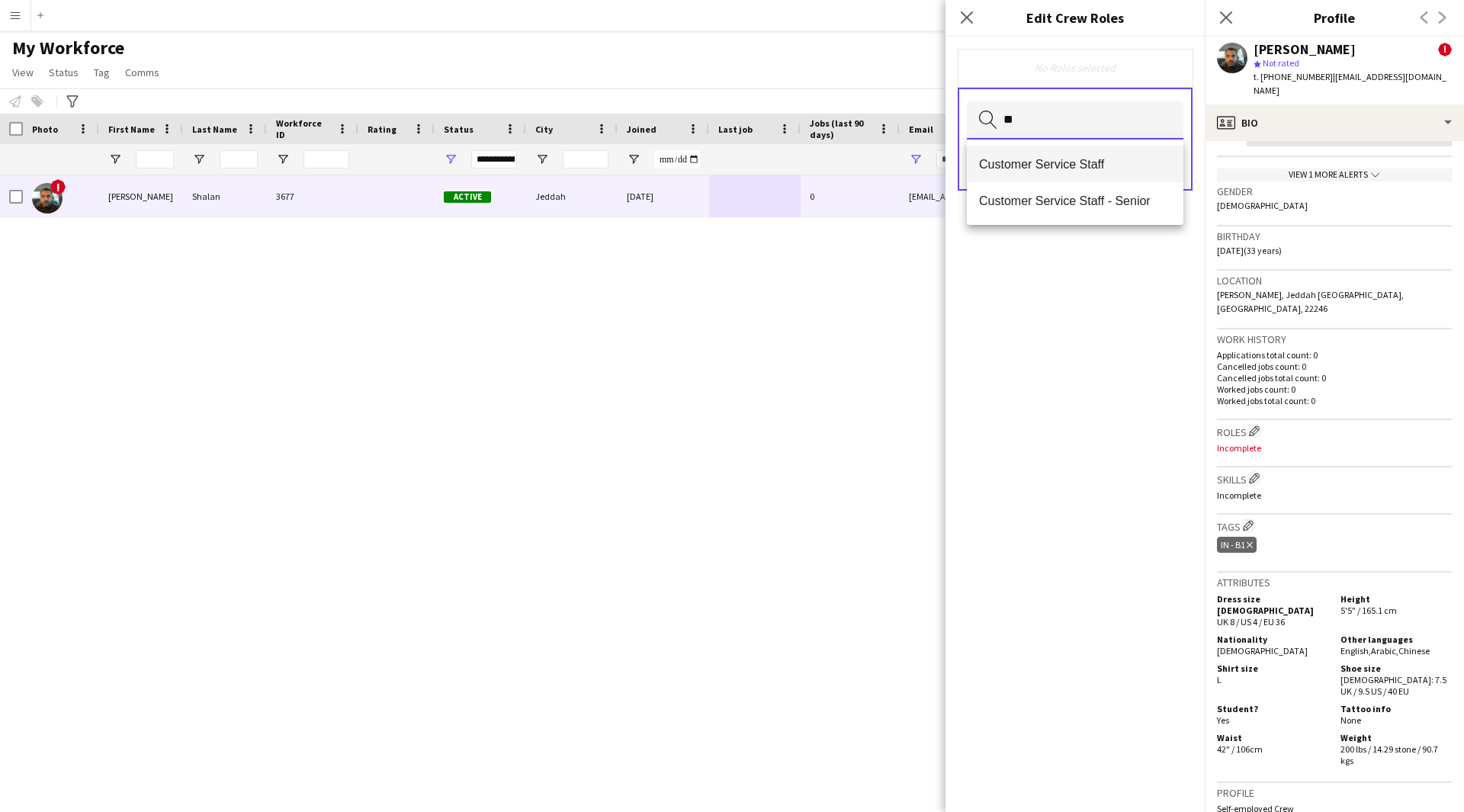
type input "**"
click at [1091, 163] on span "Customer Service Staff" at bounding box center [1074, 164] width 192 height 14
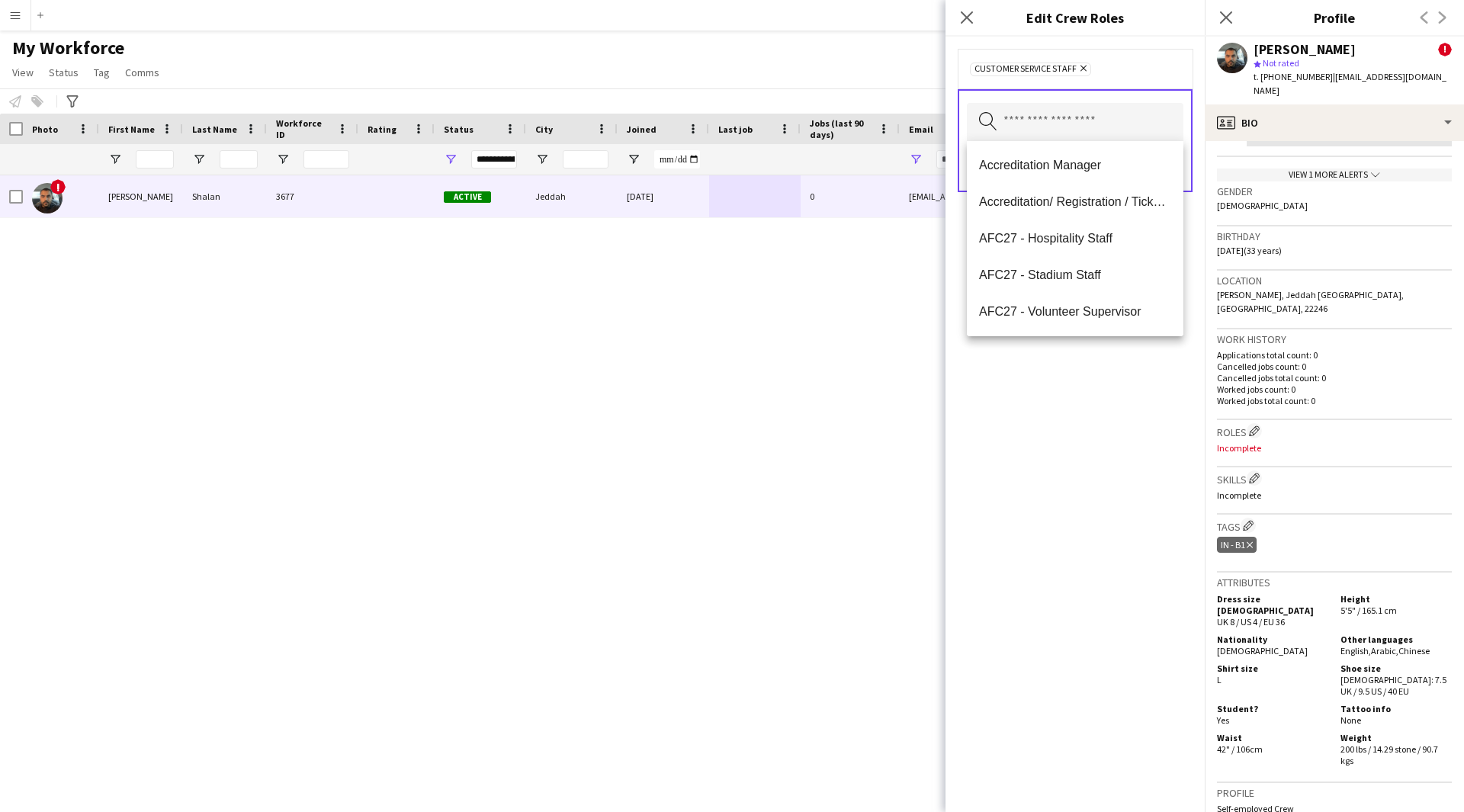
click at [1066, 430] on div "Customer Service Staff Remove Search by role type Save" at bounding box center [1075, 424] width 259 height 775
click at [1061, 134] on input "text" at bounding box center [1075, 122] width 217 height 38
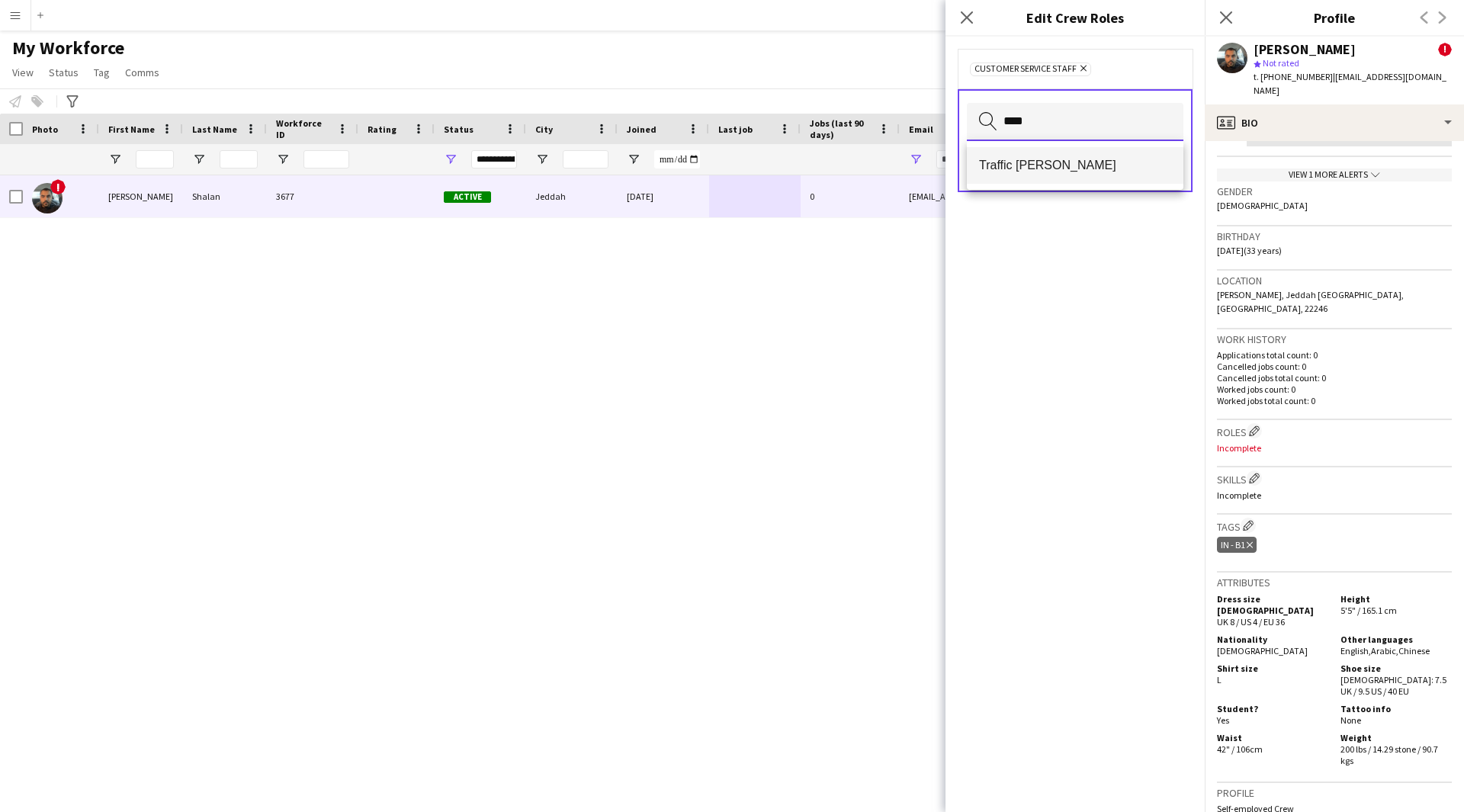
type input "****"
click at [1061, 149] on mat-option "Traffic [PERSON_NAME]" at bounding box center [1075, 165] width 217 height 37
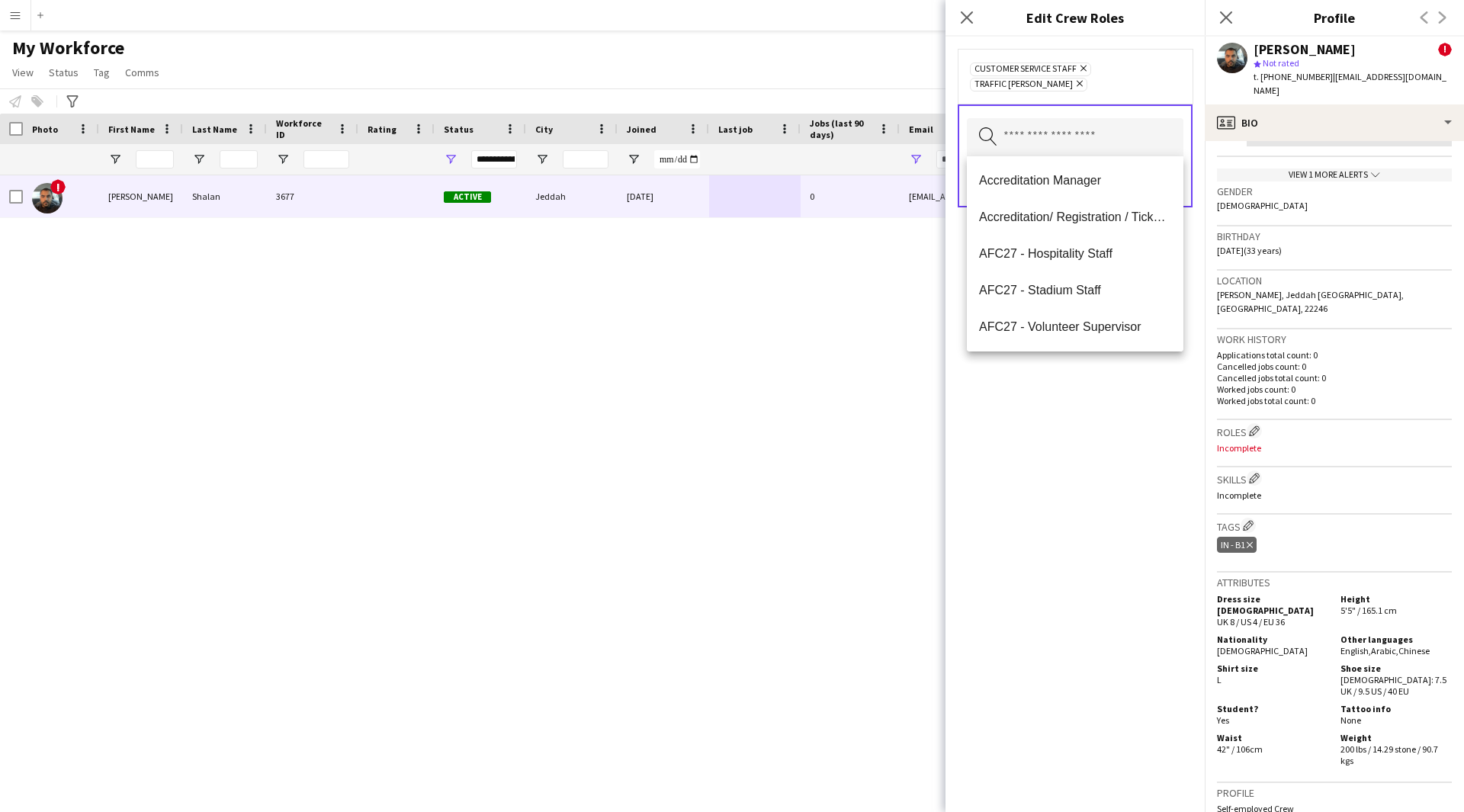
click at [1067, 603] on div "Customer Service Staff Remove Traffic [PERSON_NAME] Remove Search by role type …" at bounding box center [1075, 424] width 259 height 775
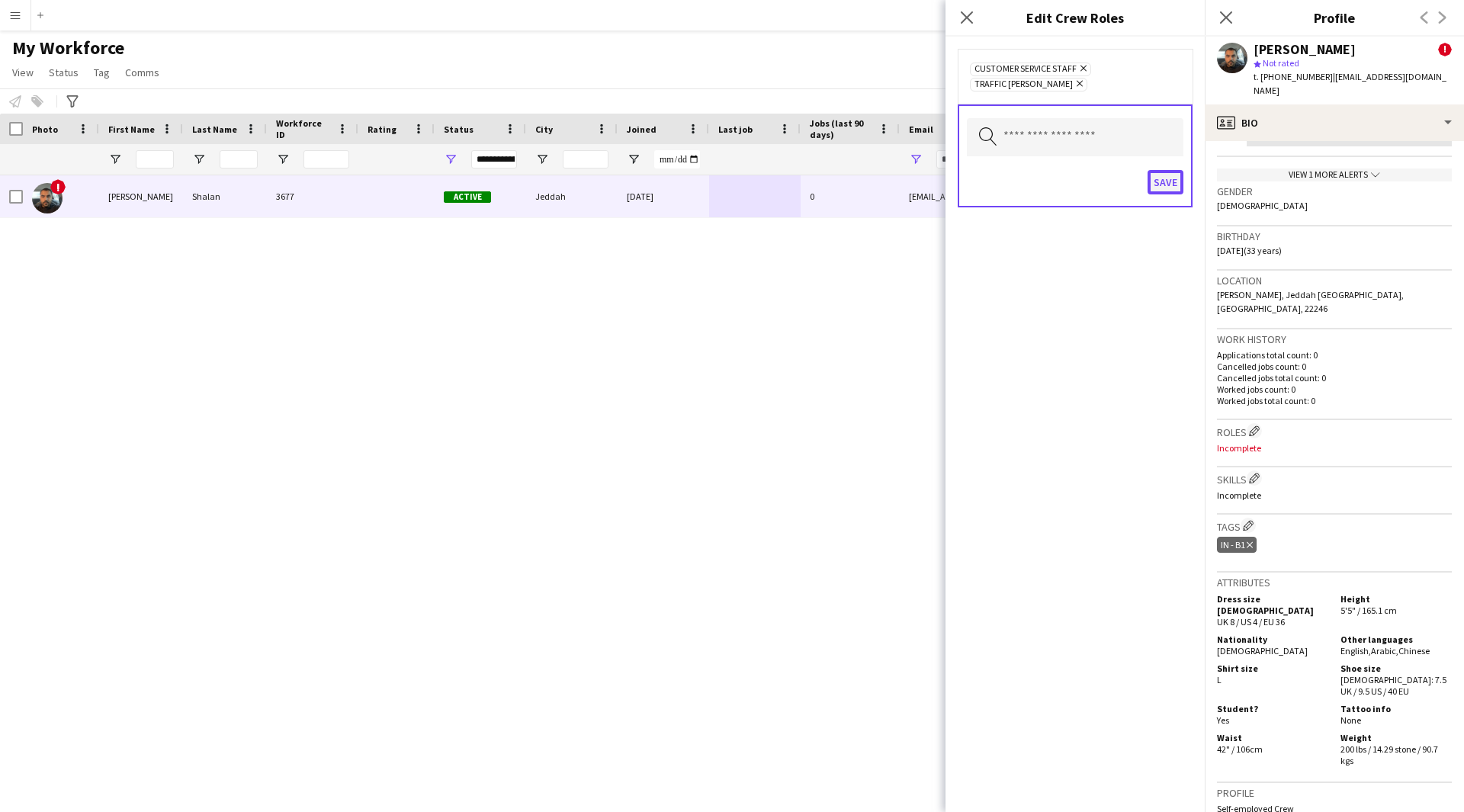
click at [1169, 177] on button "Save" at bounding box center [1166, 181] width 36 height 24
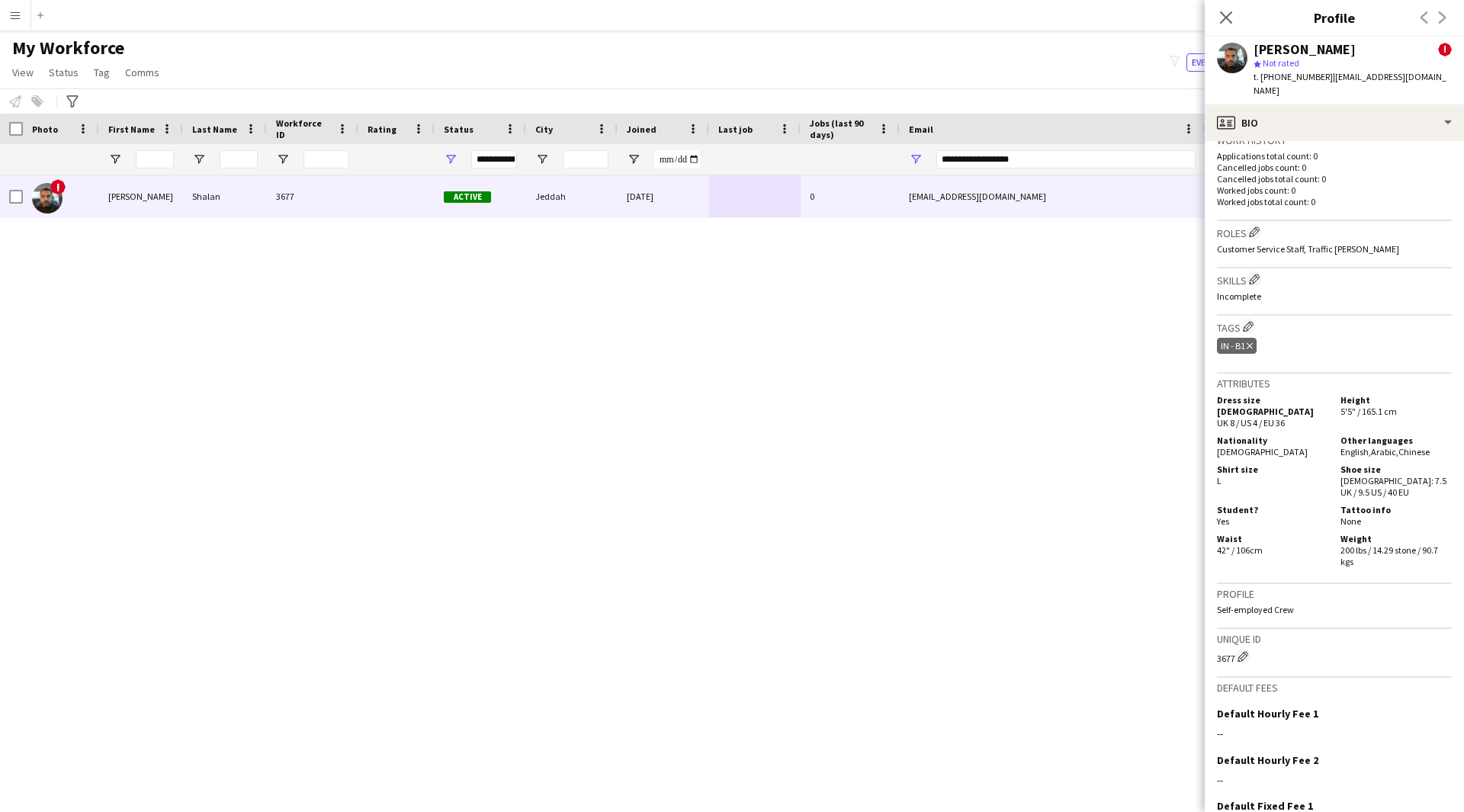
scroll to position [550, 0]
click at [1249, 318] on button "Edit crew company tags" at bounding box center [1247, 325] width 15 height 15
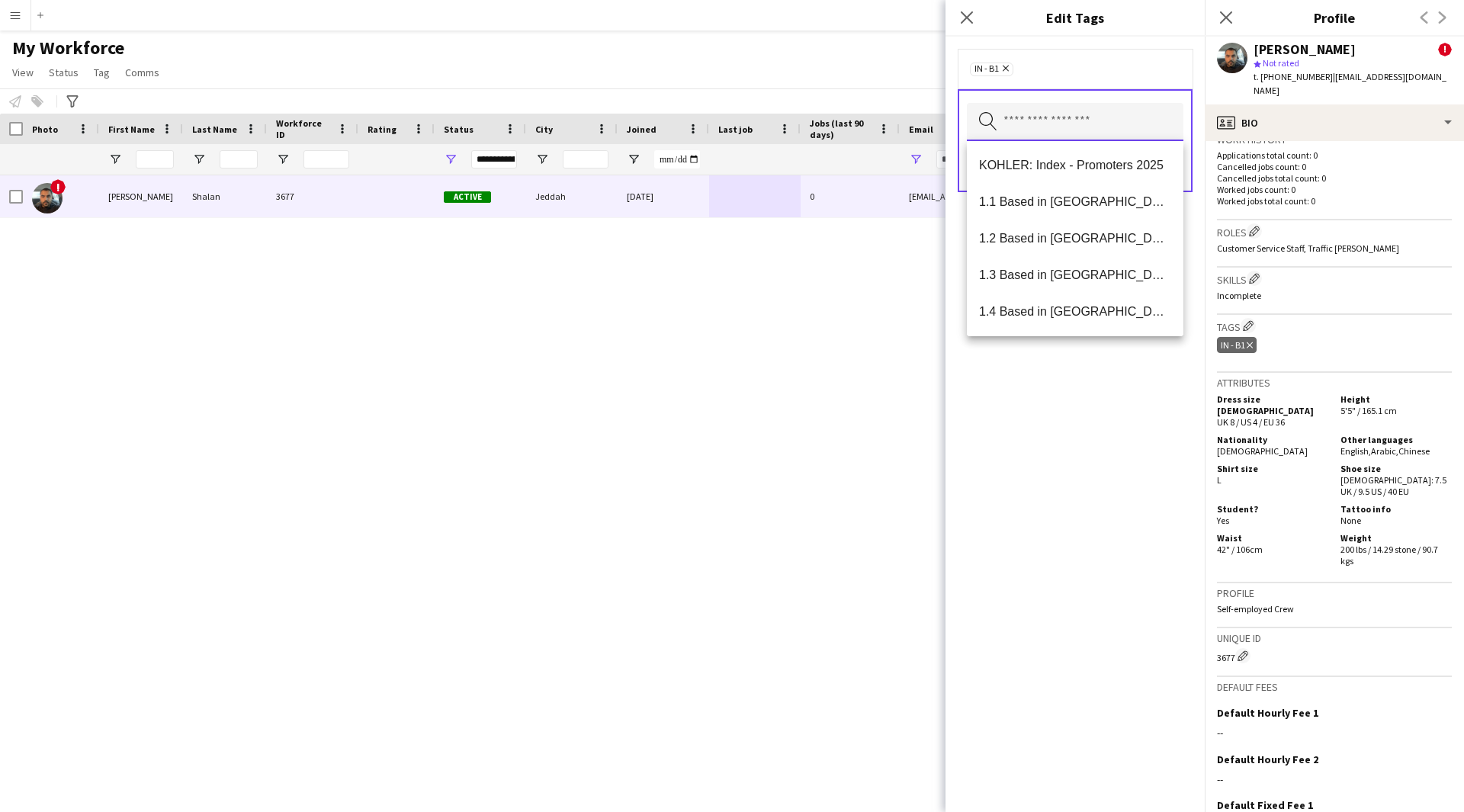
click at [1027, 124] on input "text" at bounding box center [1075, 122] width 217 height 38
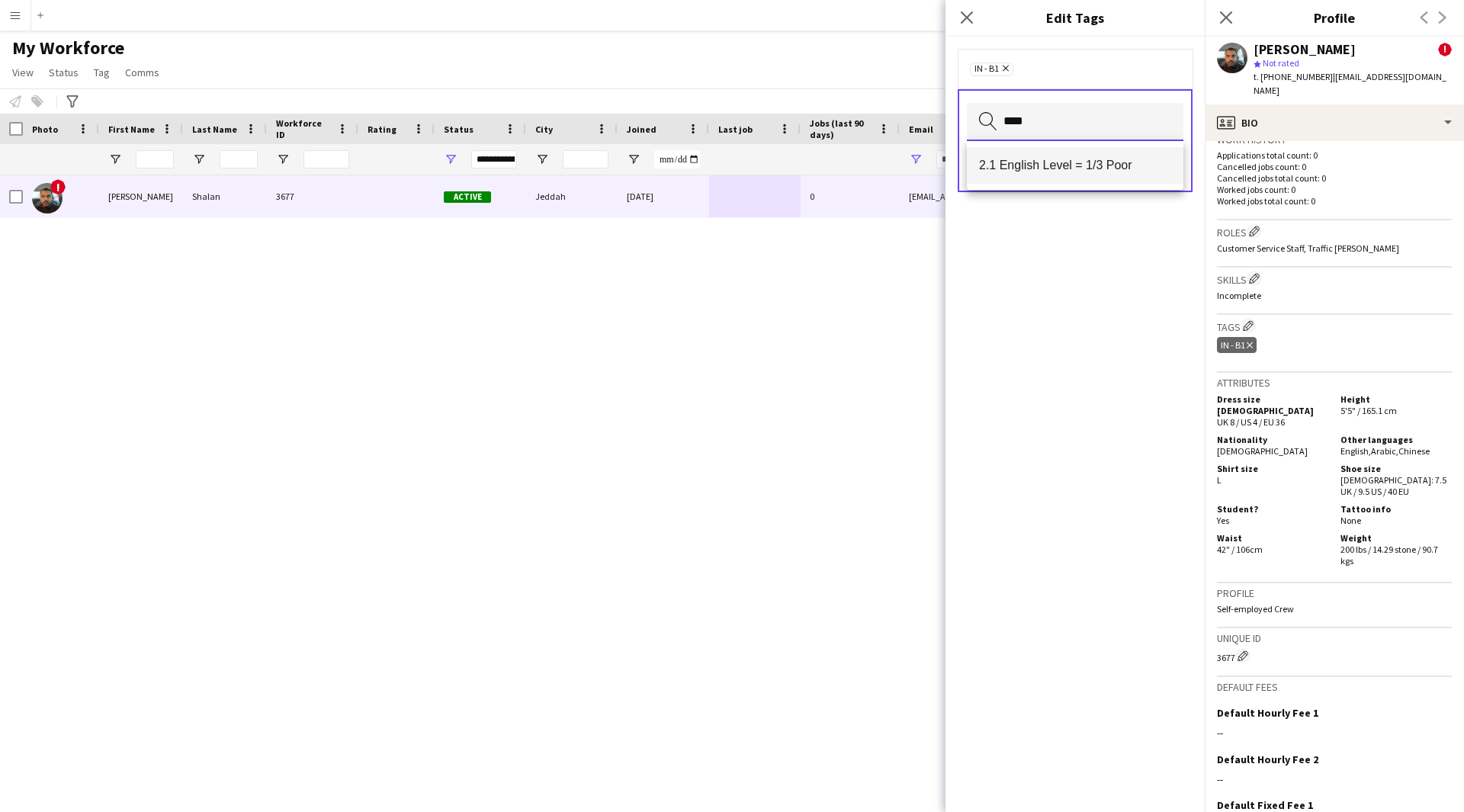
type input "****"
click at [1041, 162] on span "2.1 English Level = 1/3 Poor" at bounding box center [1074, 165] width 192 height 14
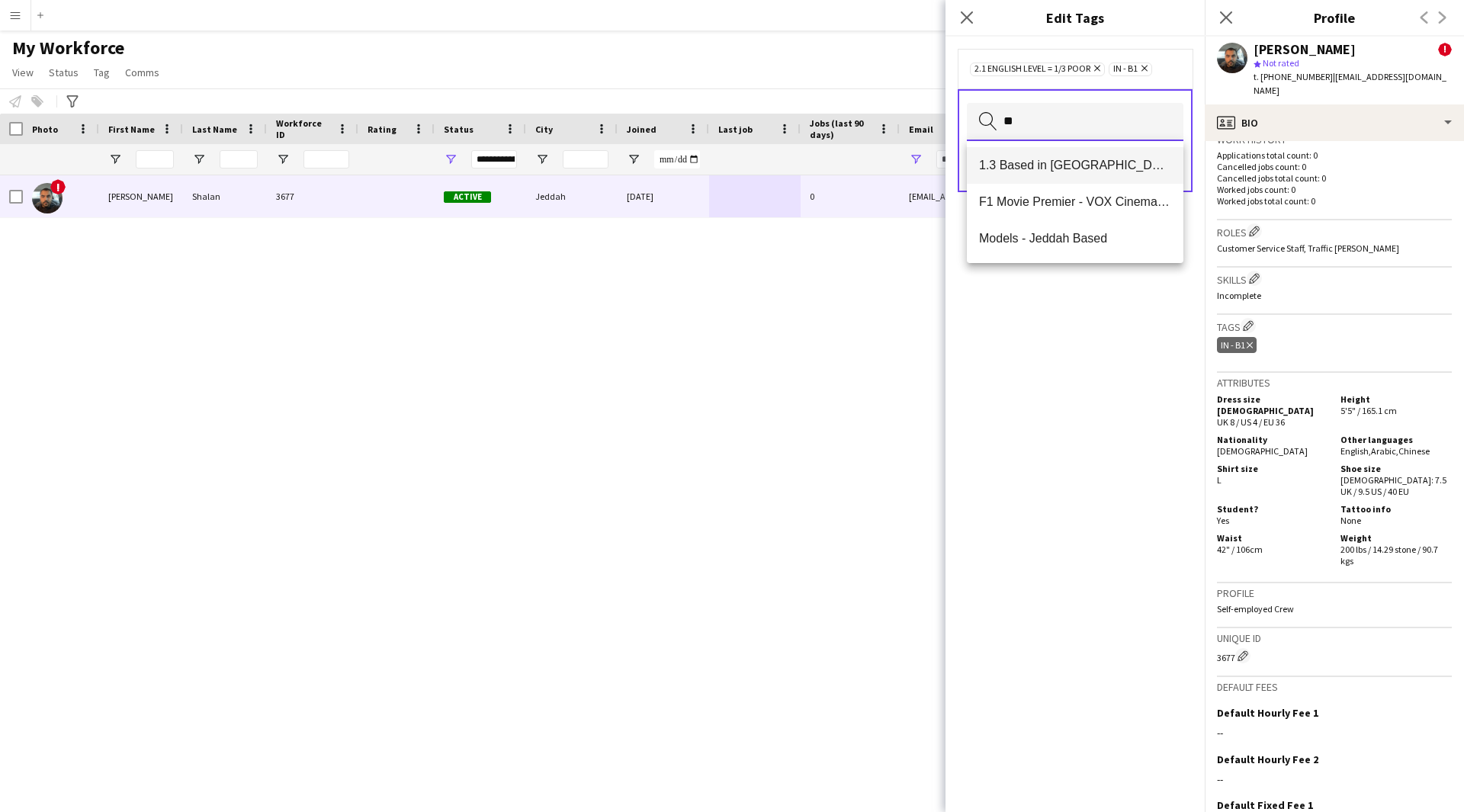
type input "**"
click at [1064, 179] on mat-option "1.3 Based in [GEOGRAPHIC_DATA]" at bounding box center [1075, 165] width 217 height 37
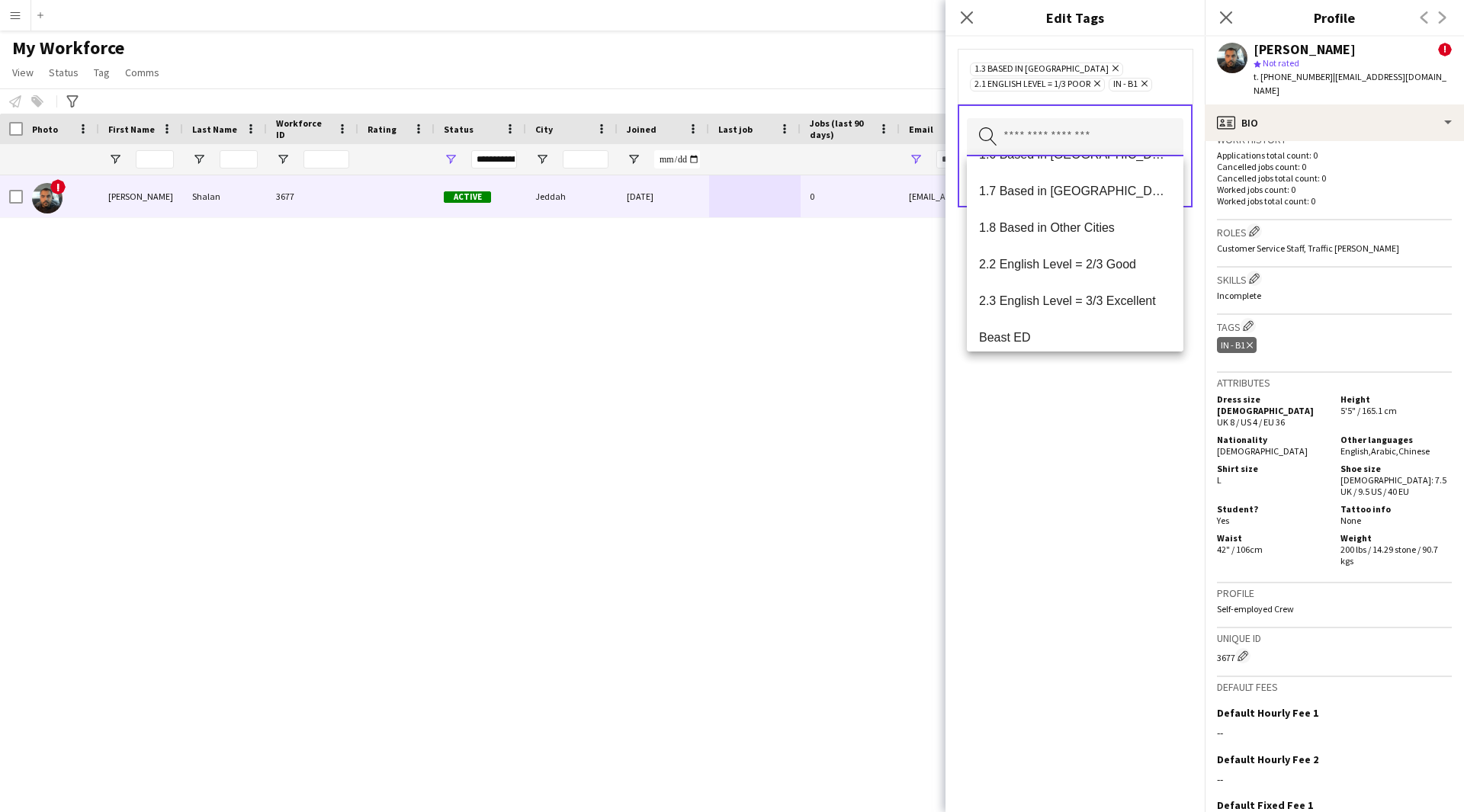
scroll to position [0, 0]
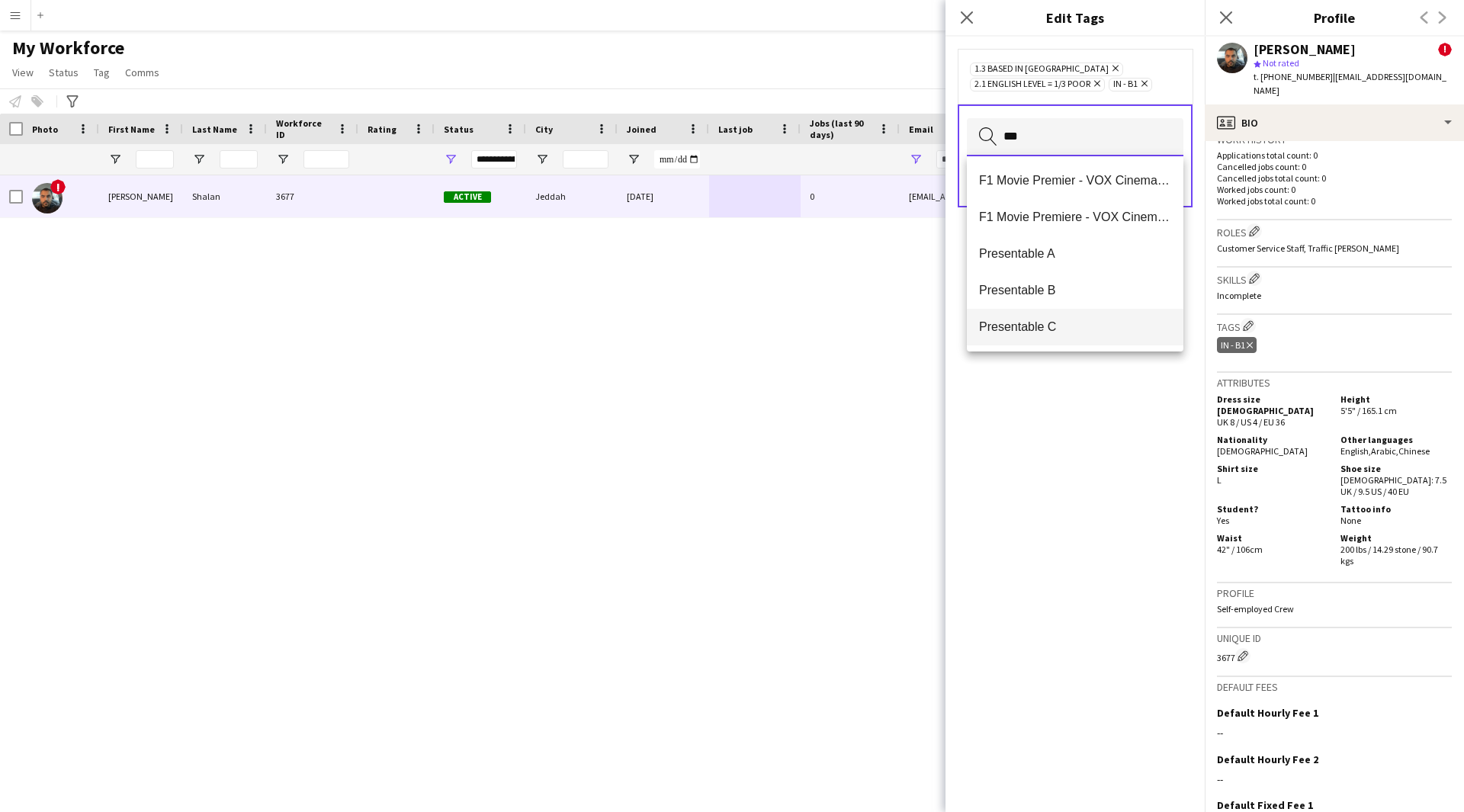
type input "***"
click at [1078, 330] on span "Presentable C" at bounding box center [1074, 327] width 192 height 14
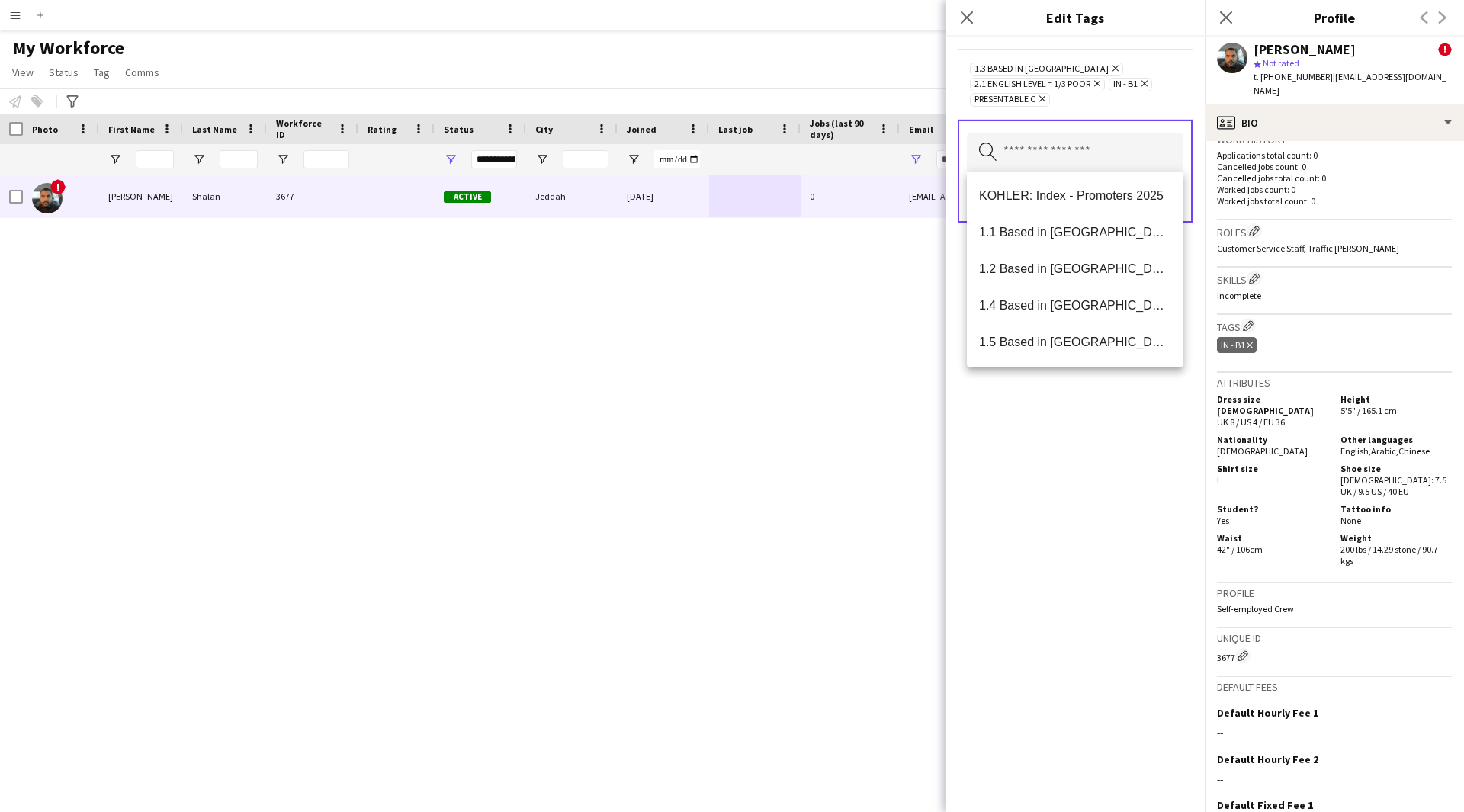
click at [1107, 560] on div "1.3 Based in [GEOGRAPHIC_DATA] Remove 2.1 English Level = 1/3 Poor Remove IN - …" at bounding box center [1075, 424] width 259 height 775
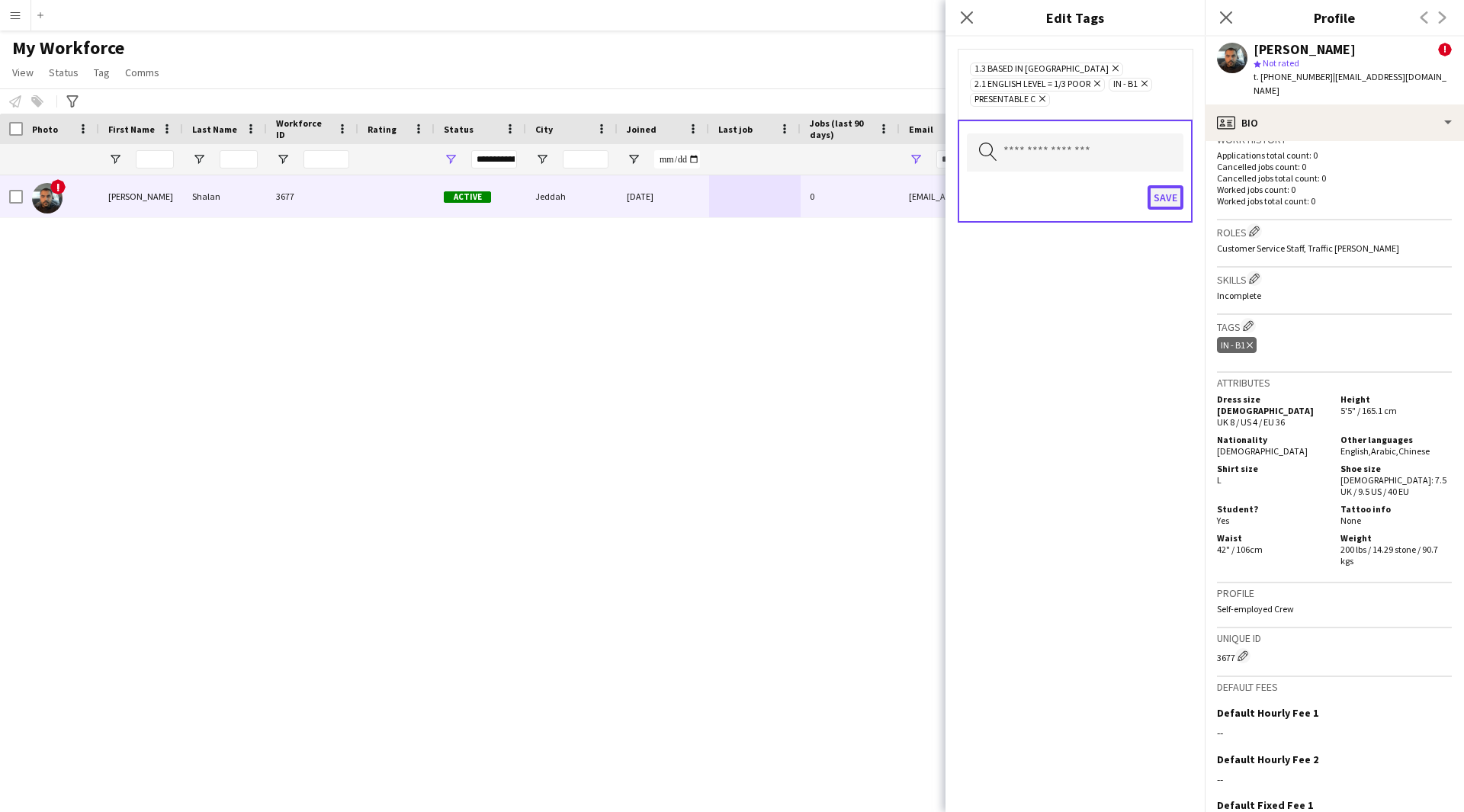
click at [1162, 191] on button "Save" at bounding box center [1166, 197] width 36 height 24
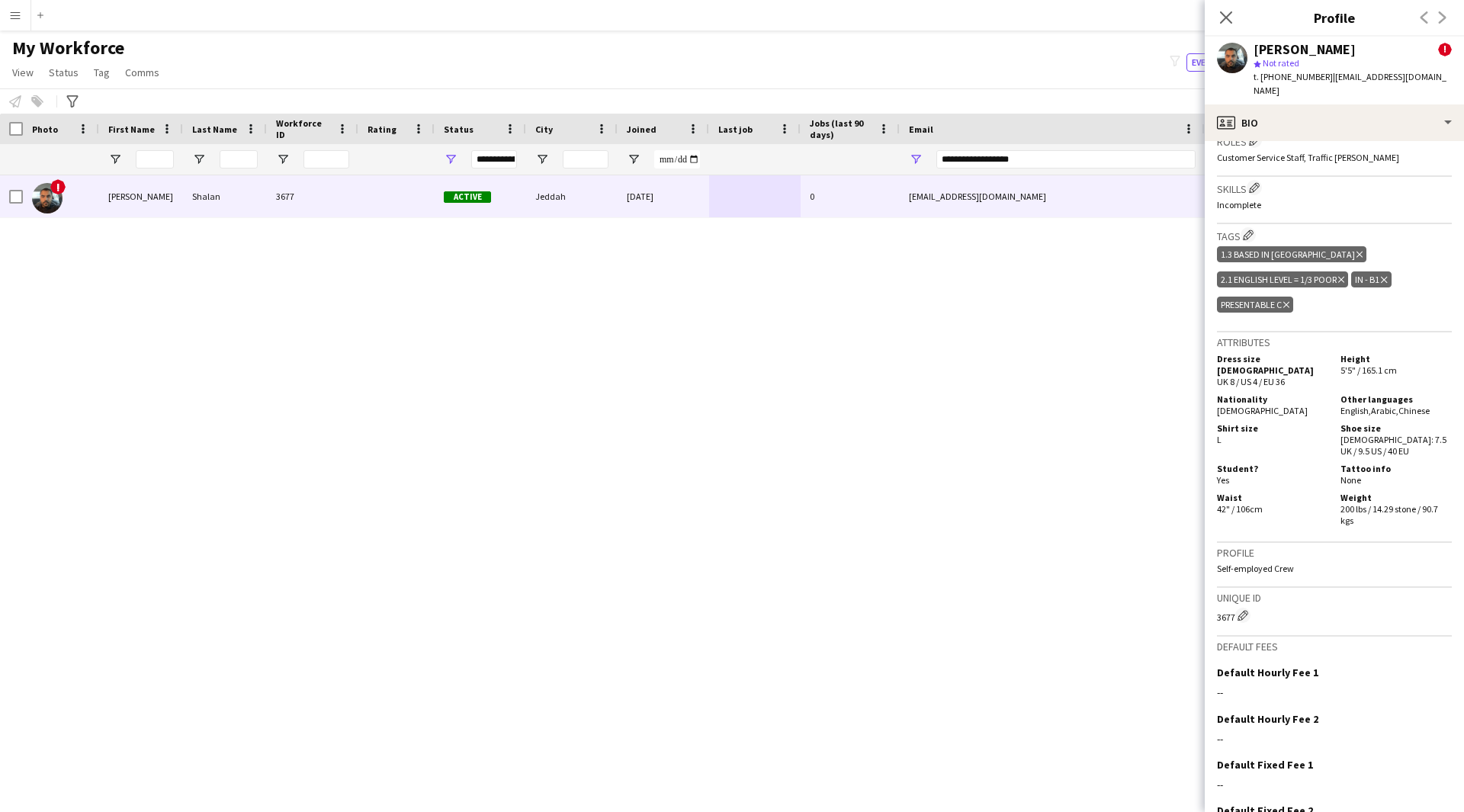
scroll to position [695, 0]
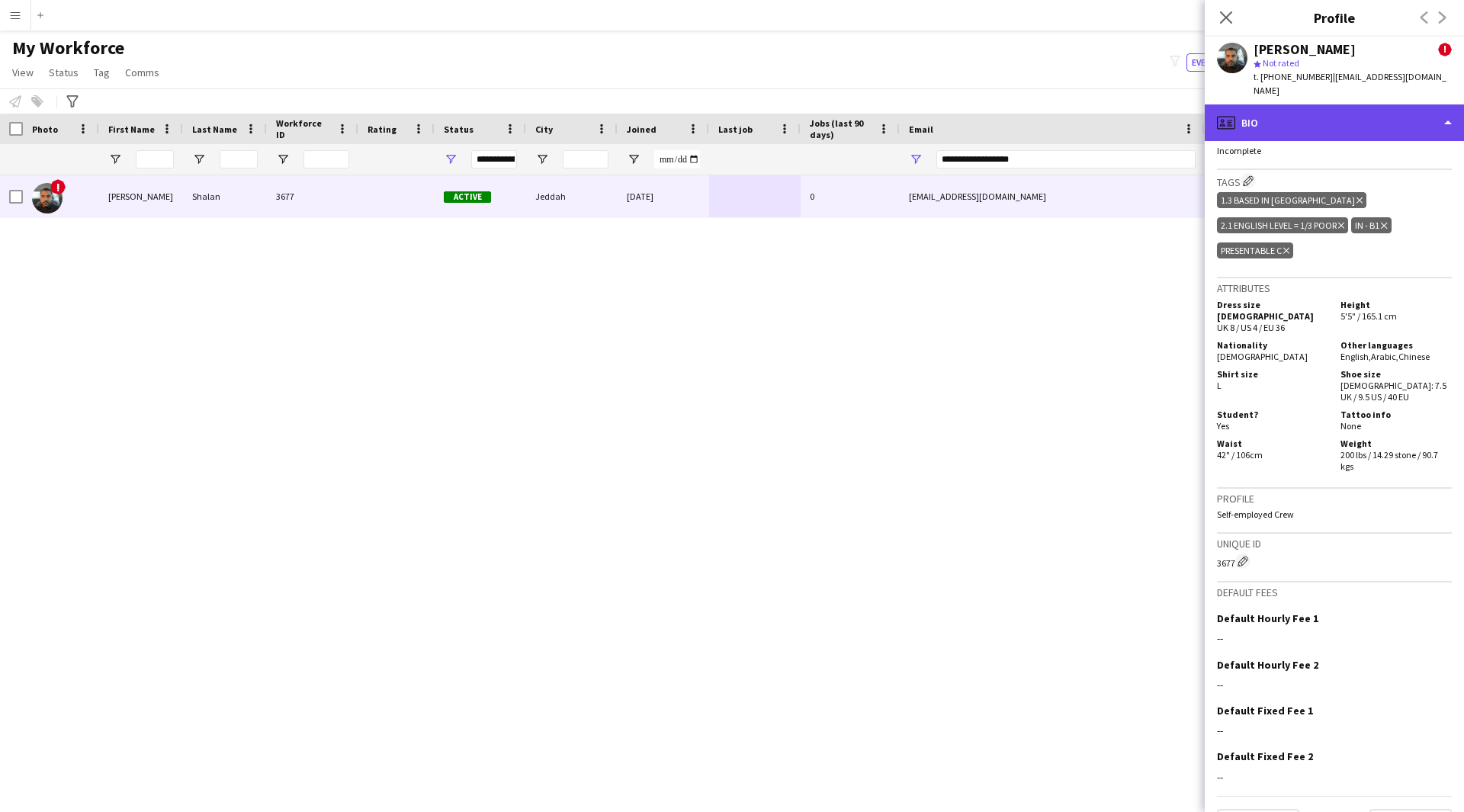
click at [1332, 116] on div "profile Bio" at bounding box center [1334, 123] width 259 height 37
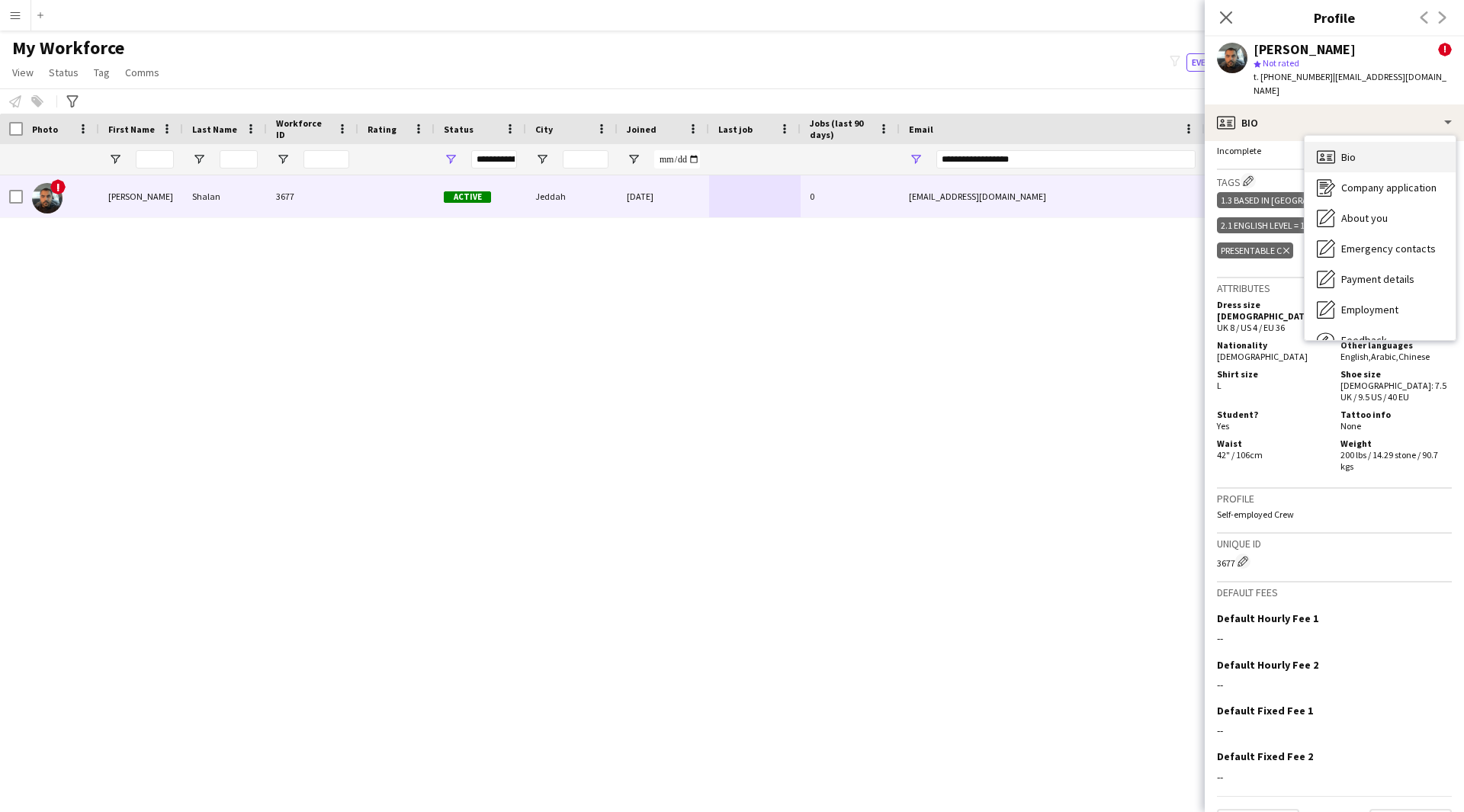
drag, startPoint x: 1382, startPoint y: 154, endPoint x: 1403, endPoint y: 145, distance: 22.8
click at [1403, 145] on div "Bio Bio" at bounding box center [1380, 157] width 151 height 31
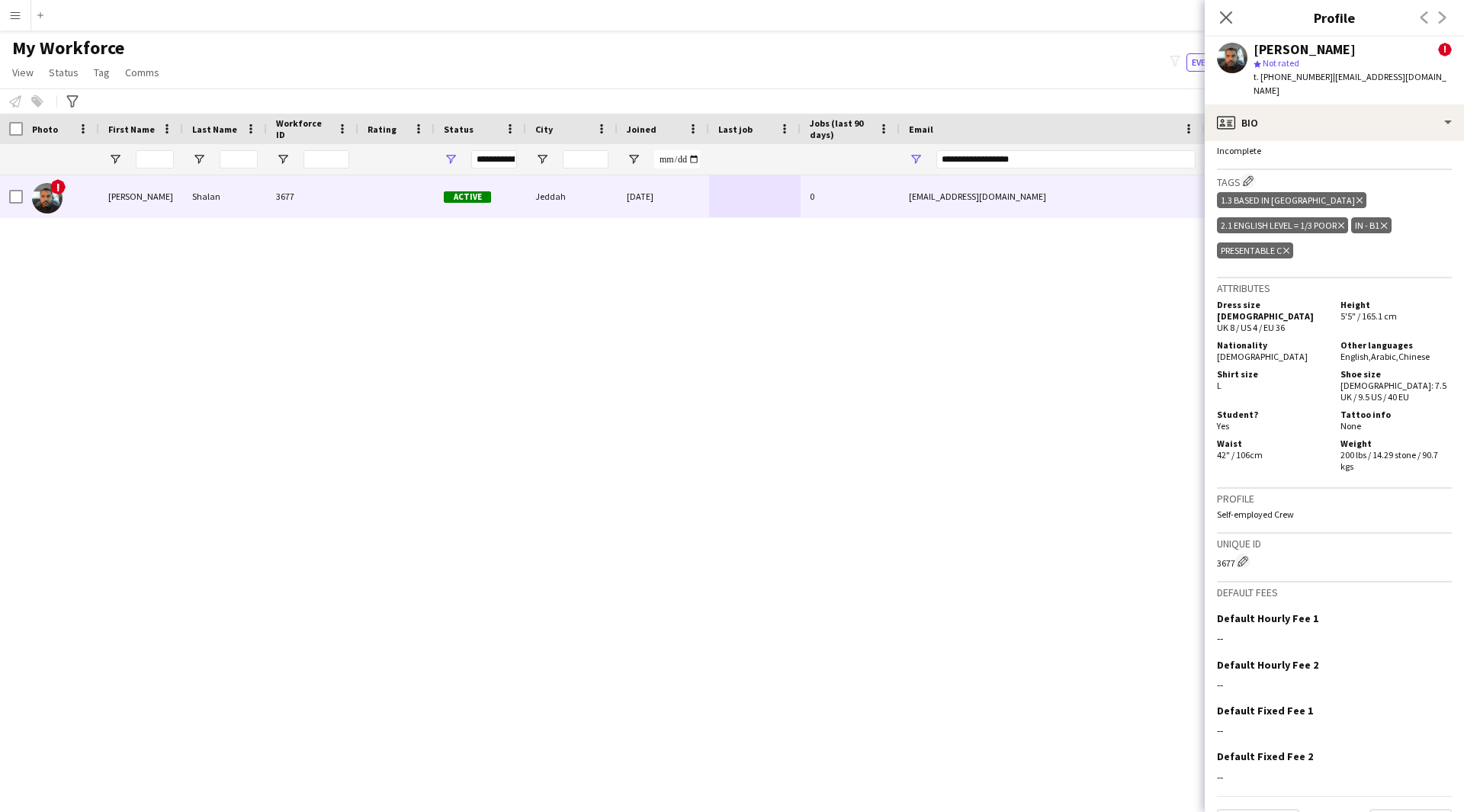
scroll to position [0, 0]
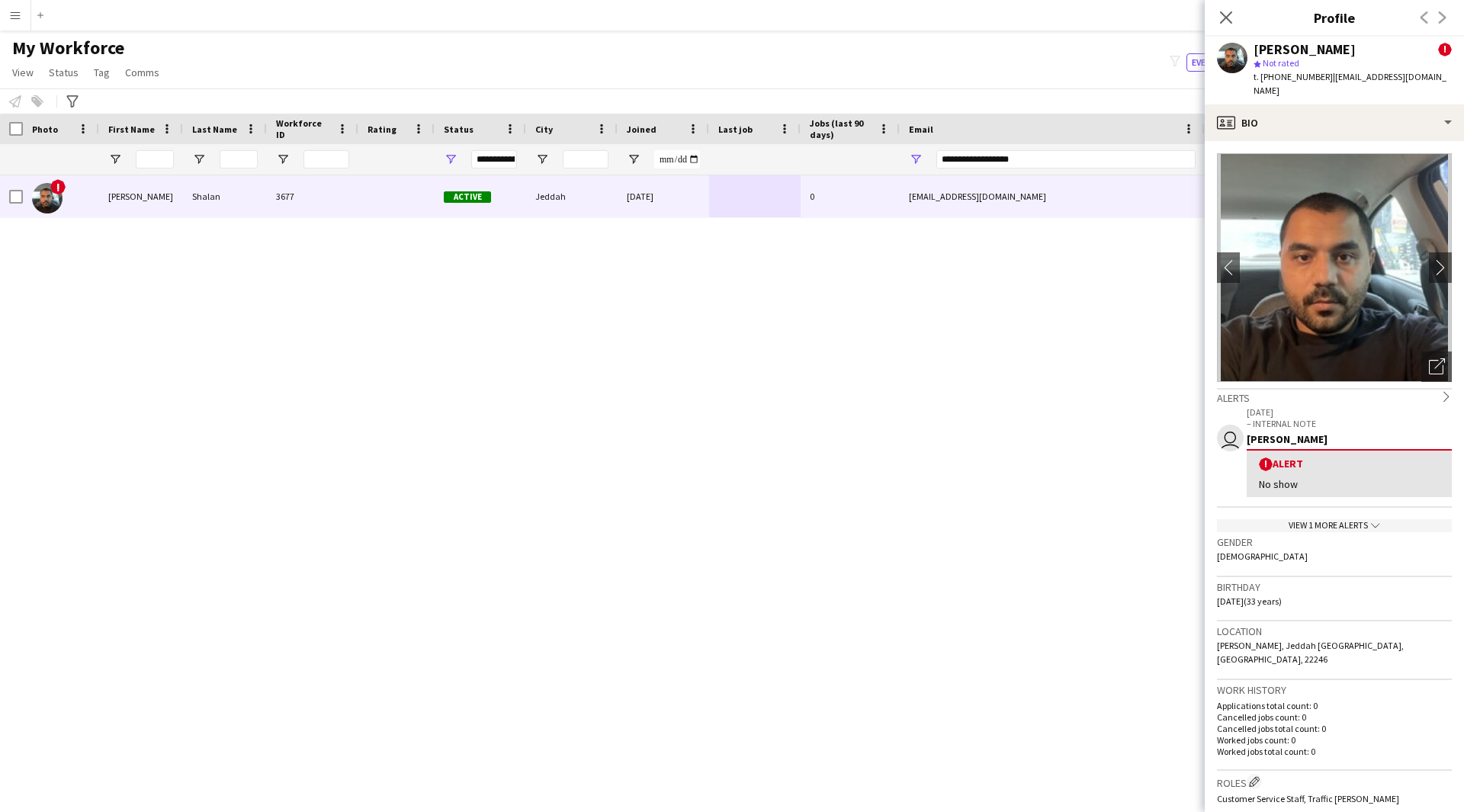
click at [1377, 82] on span "| [EMAIL_ADDRESS][DOMAIN_NAME]" at bounding box center [1350, 83] width 193 height 25
click at [1384, 108] on div "profile Bio" at bounding box center [1334, 123] width 259 height 37
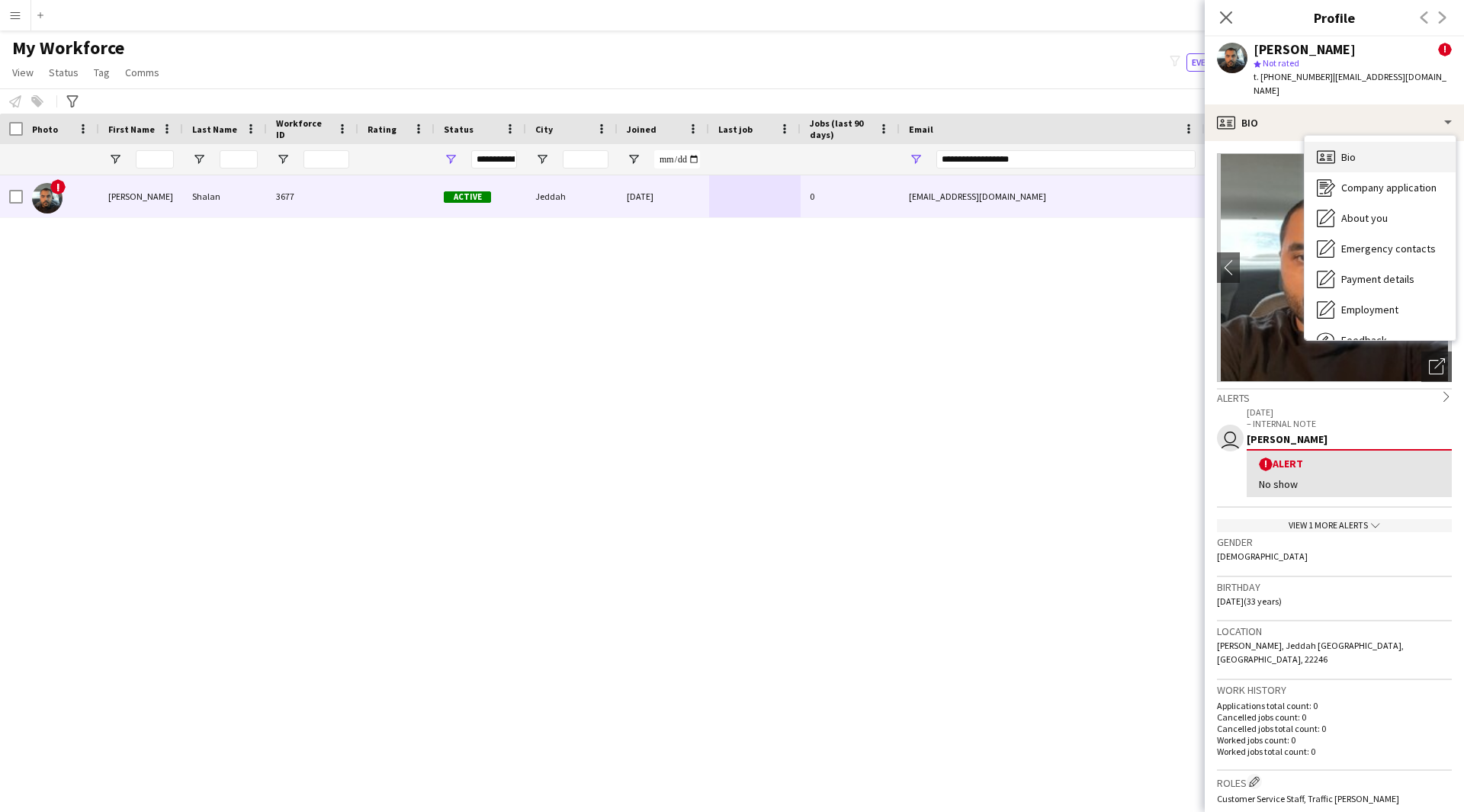
click at [1378, 150] on div "Bio Bio" at bounding box center [1380, 157] width 151 height 31
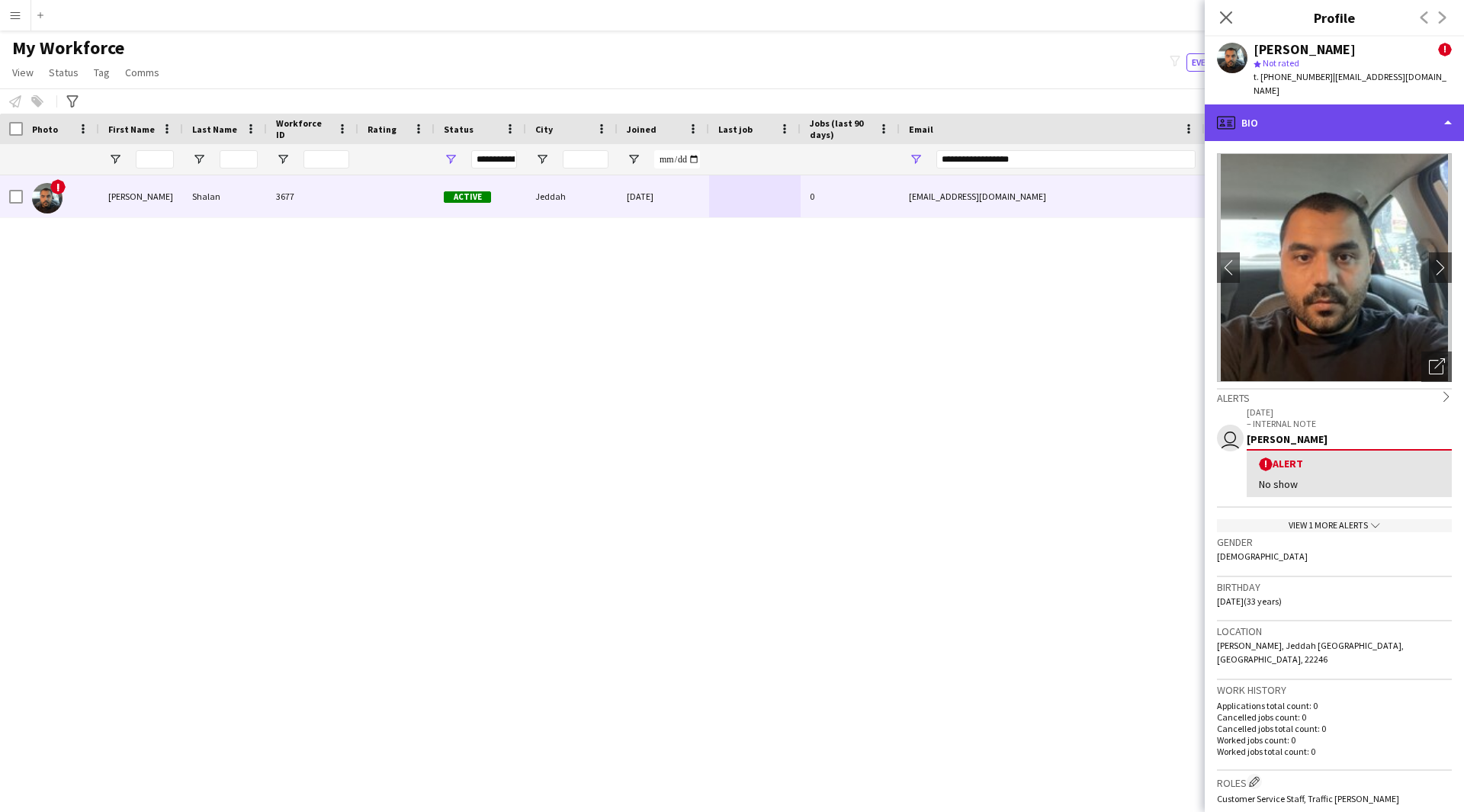
click at [1348, 124] on div "profile Bio" at bounding box center [1334, 123] width 259 height 37
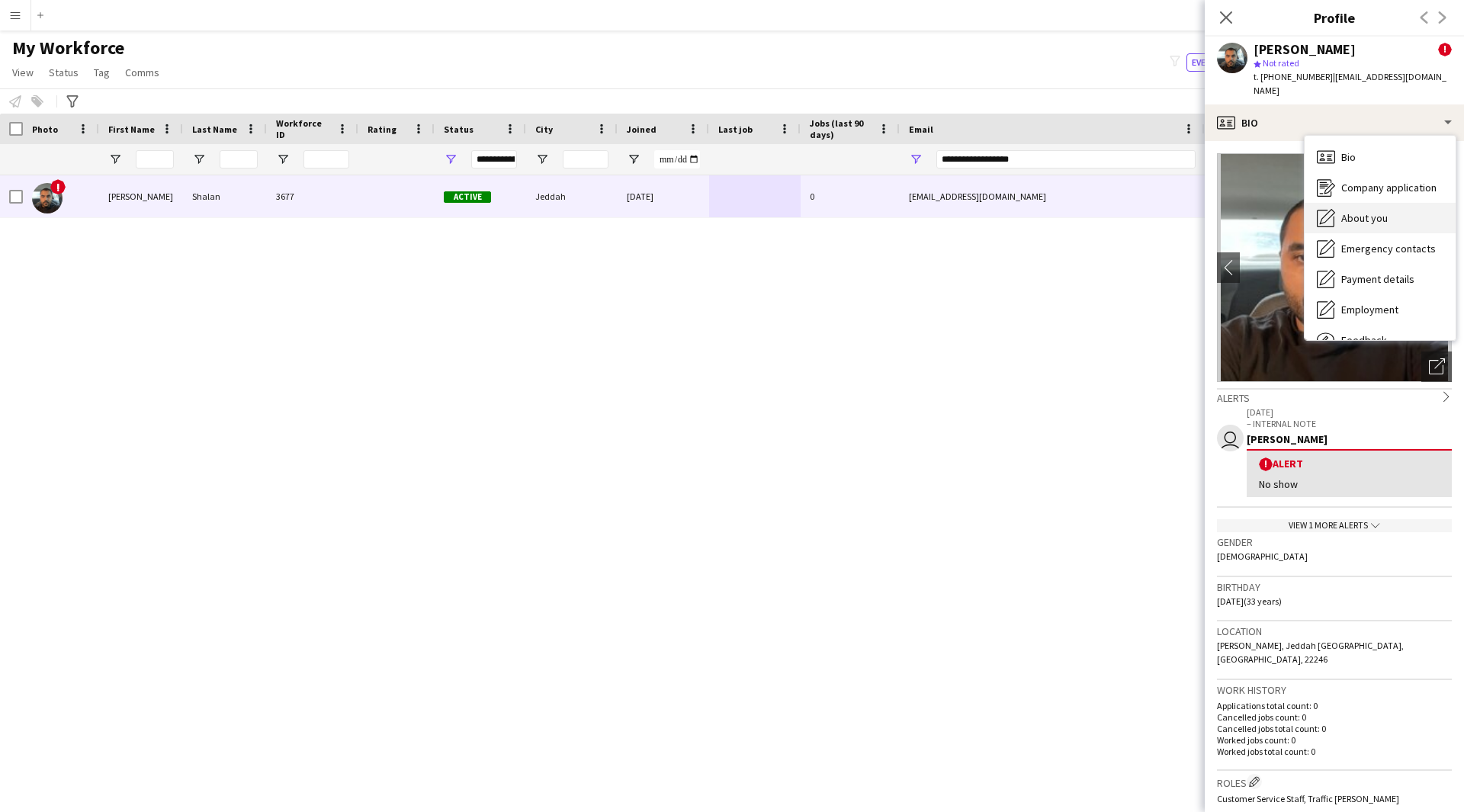
click at [1370, 211] on span "About you" at bounding box center [1363, 218] width 46 height 13
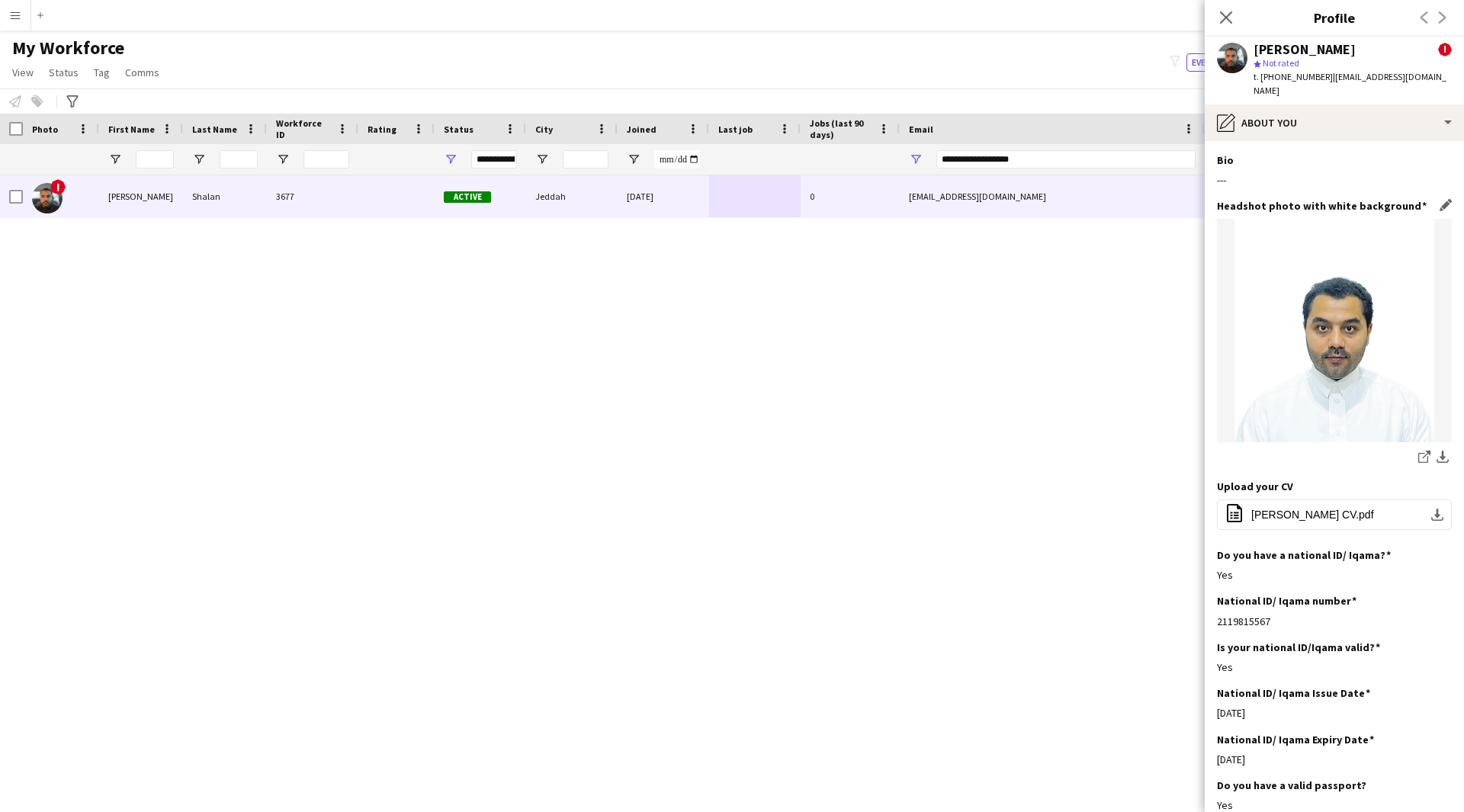
scroll to position [668, 0]
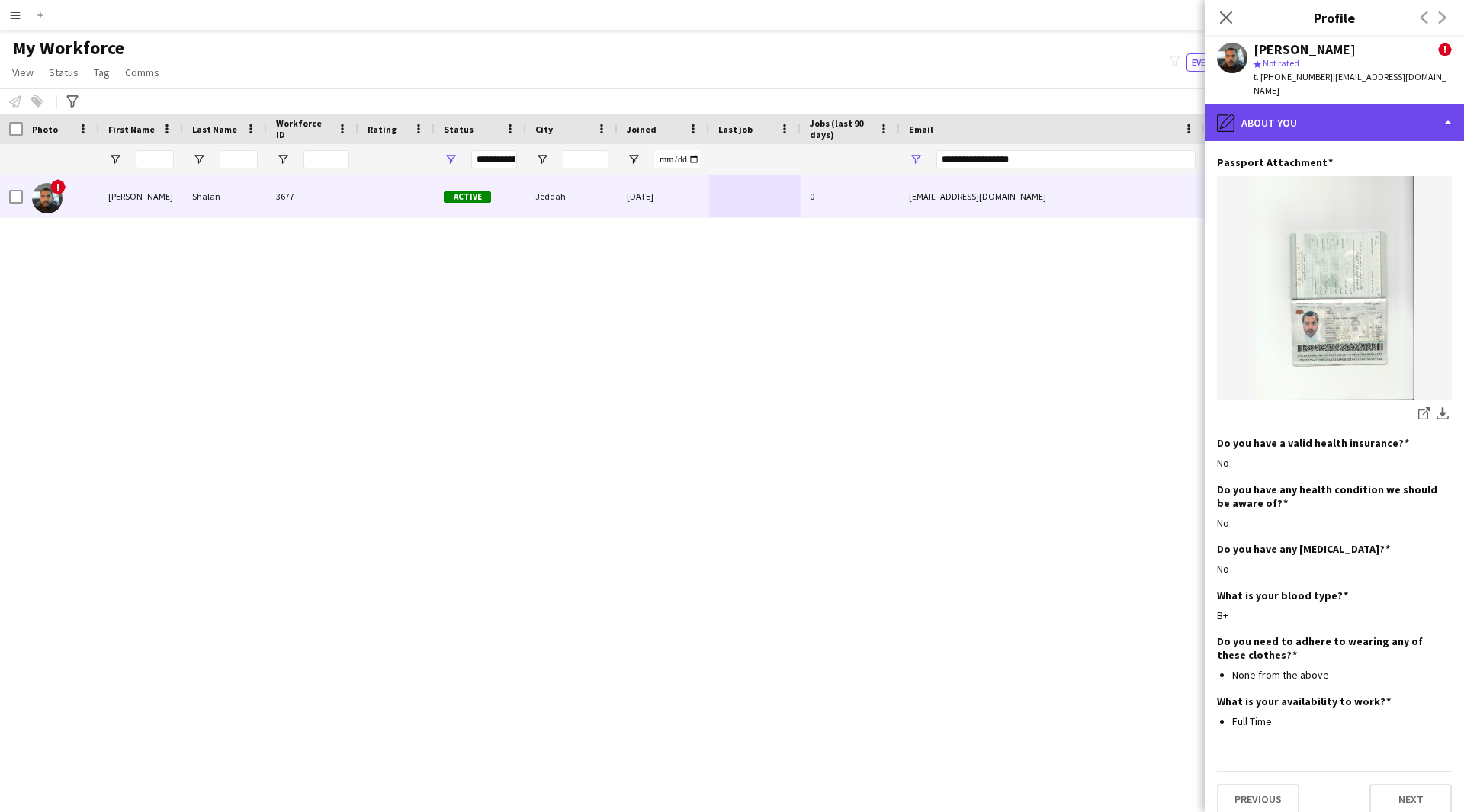
click at [1334, 123] on div "pencil4 About you" at bounding box center [1334, 123] width 259 height 37
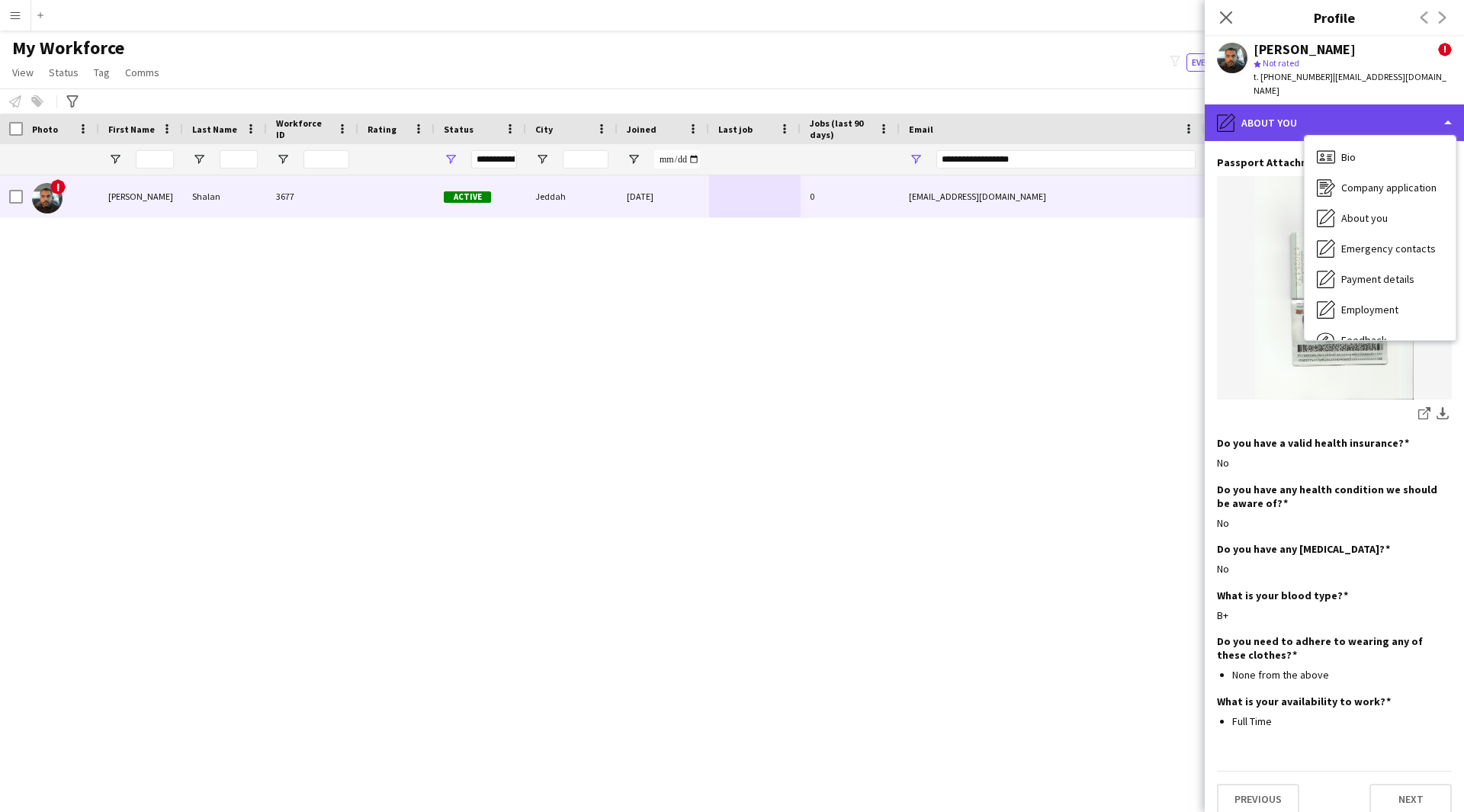
click at [1294, 108] on div "pencil4 About you" at bounding box center [1334, 123] width 259 height 37
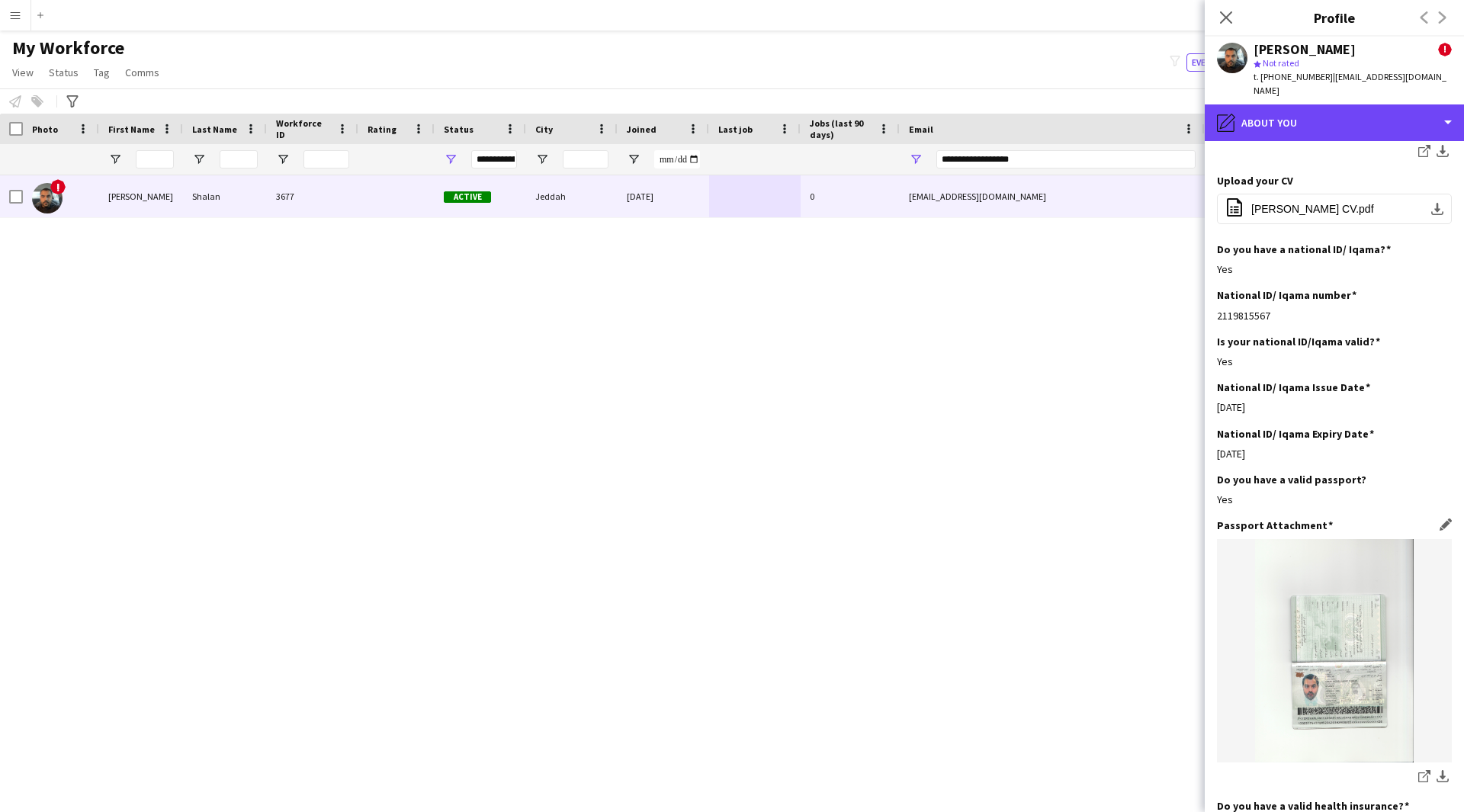
scroll to position [0, 0]
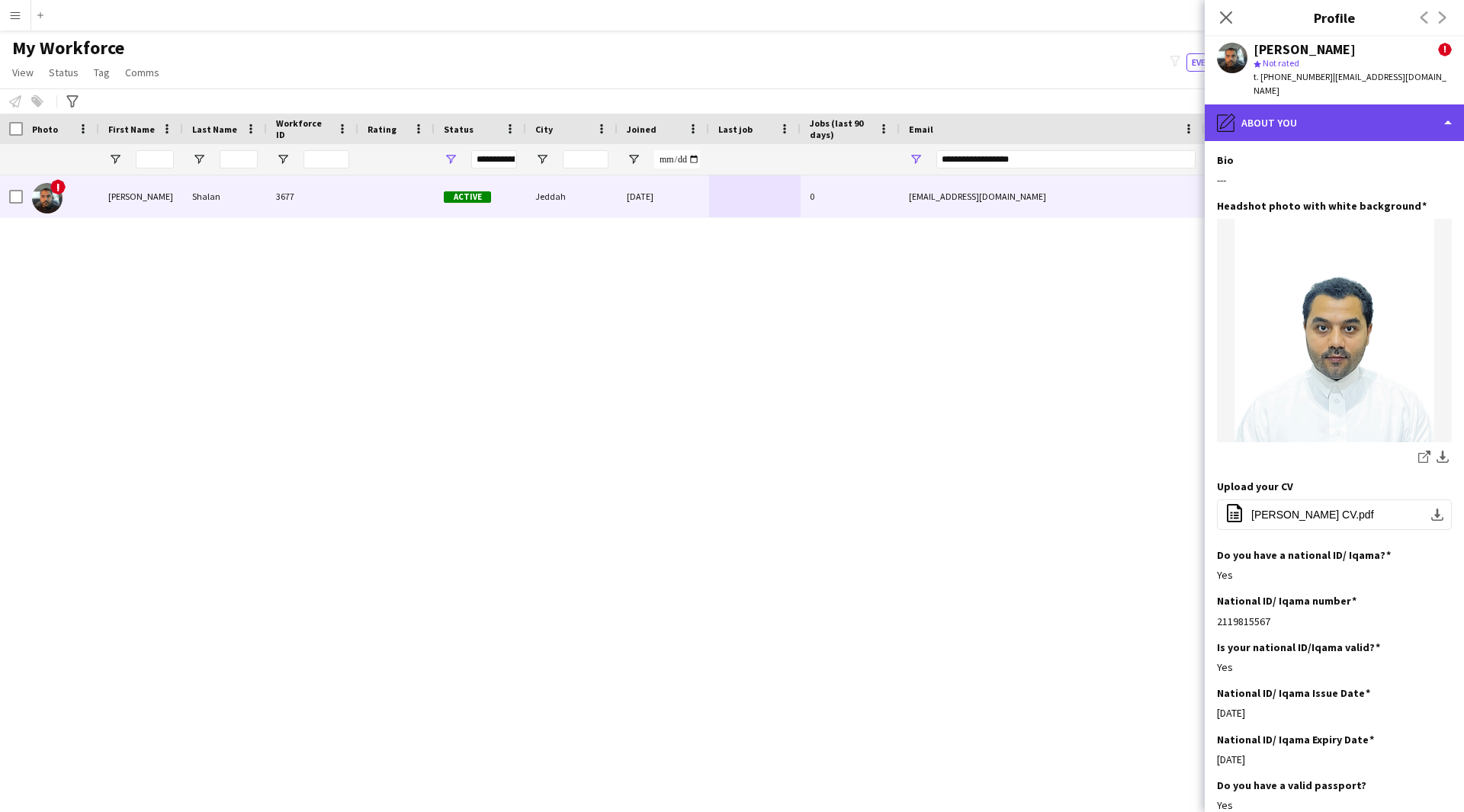
click at [1316, 123] on div "pencil4 About you" at bounding box center [1334, 123] width 259 height 37
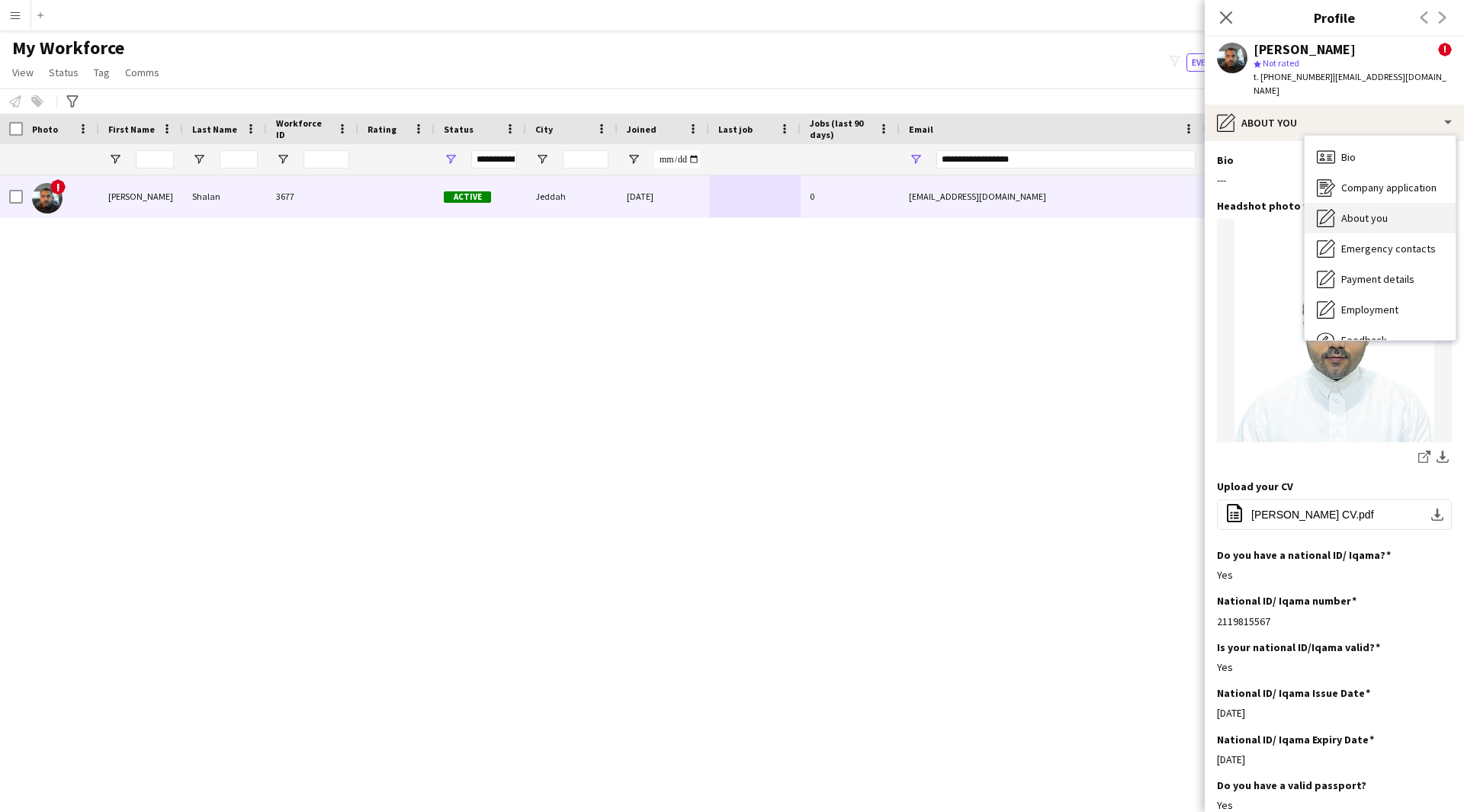
click at [1377, 213] on div "About you About you" at bounding box center [1380, 218] width 151 height 31
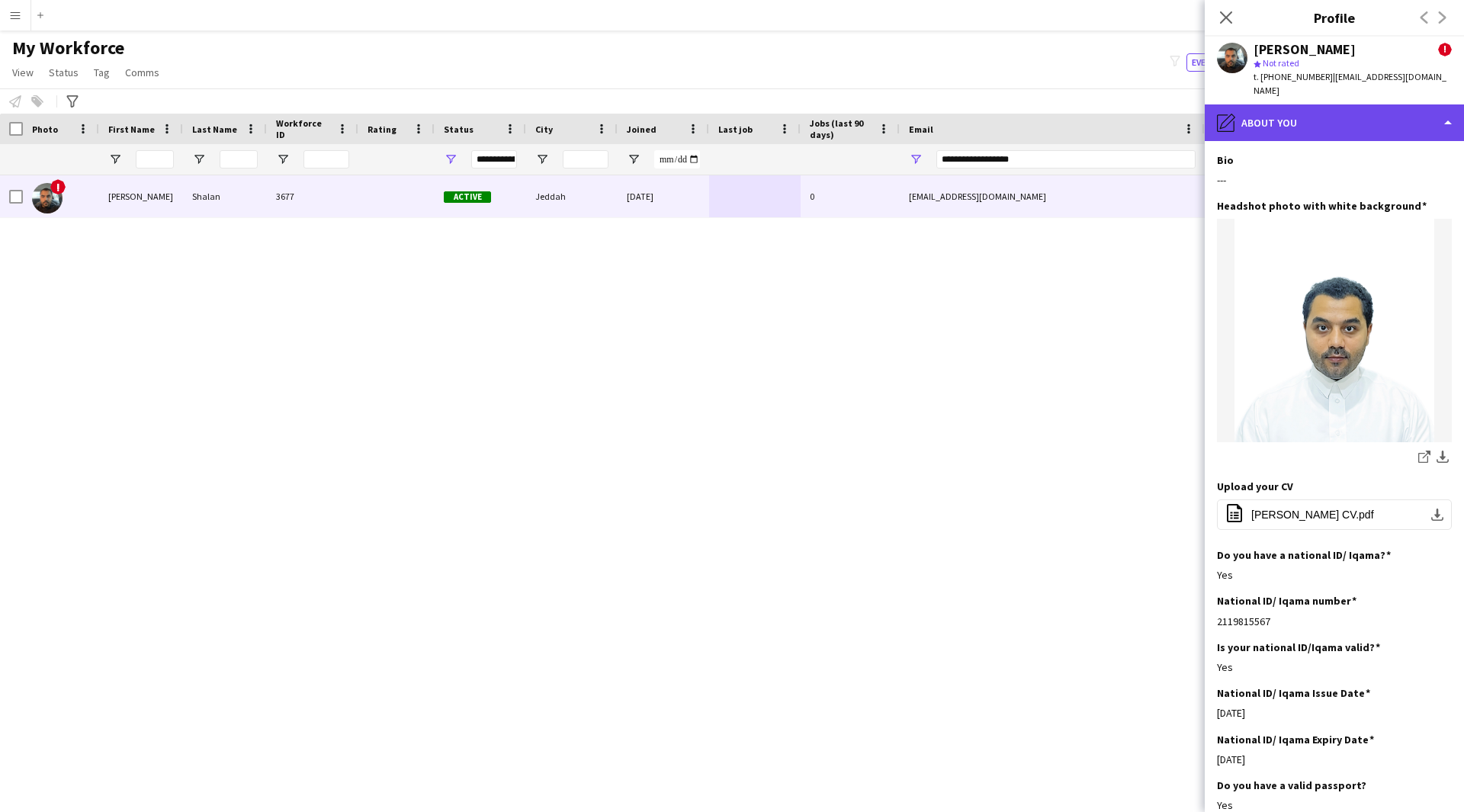
click at [1331, 105] on div "pencil4 About you" at bounding box center [1334, 123] width 259 height 37
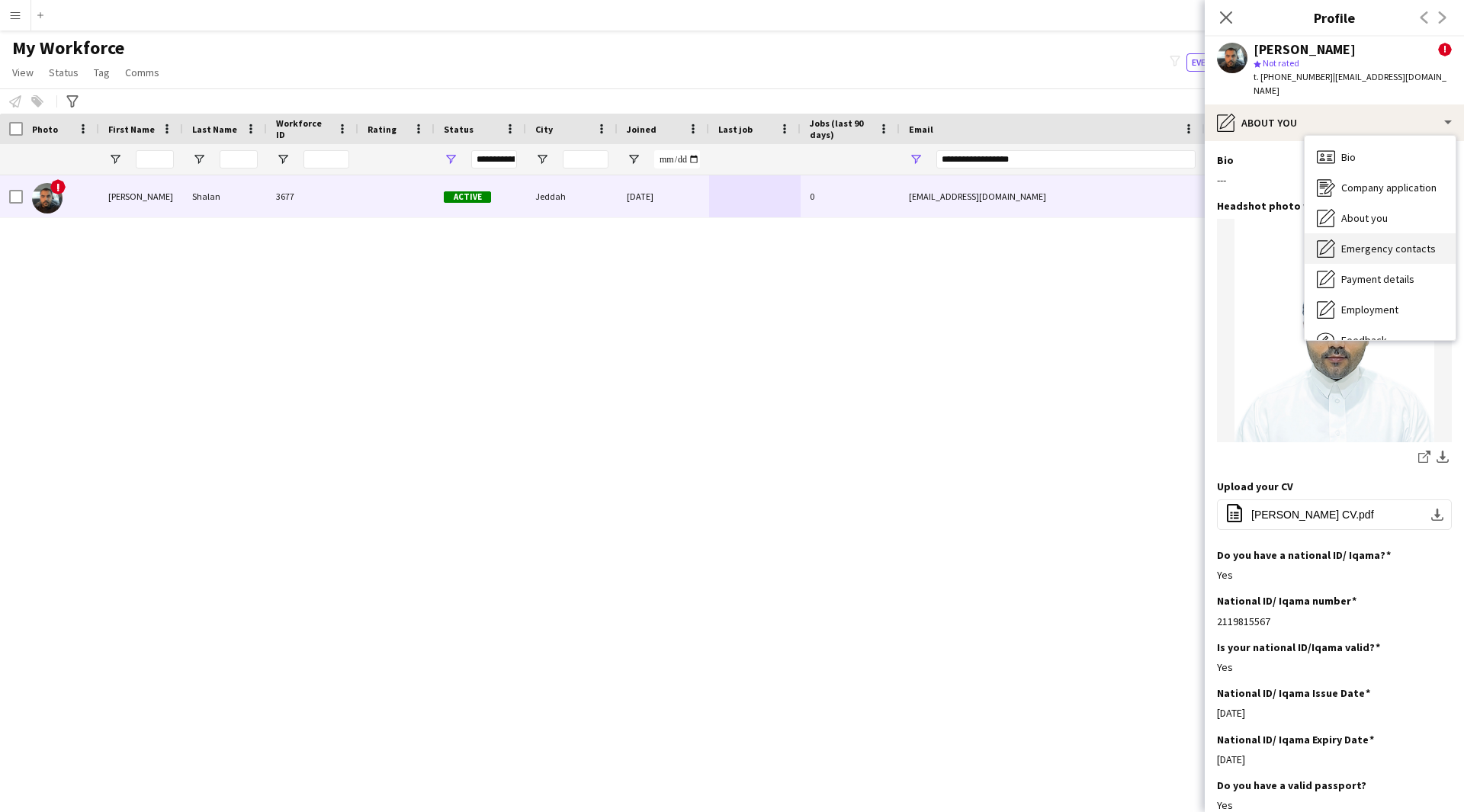
click at [1383, 242] on span "Emergency contacts" at bounding box center [1388, 248] width 94 height 13
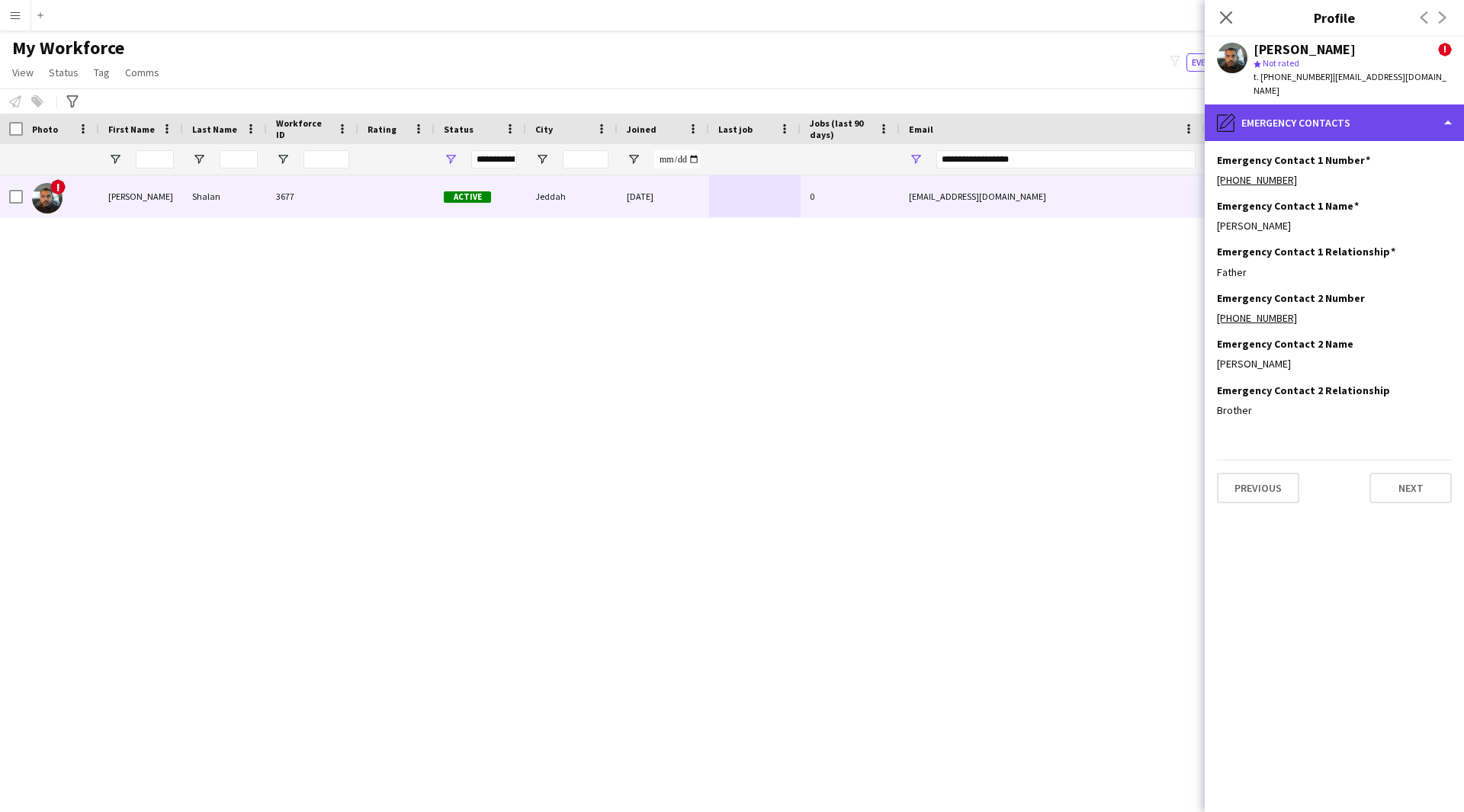
click at [1326, 104] on div "pencil4 Emergency contacts" at bounding box center [1334, 123] width 259 height 37
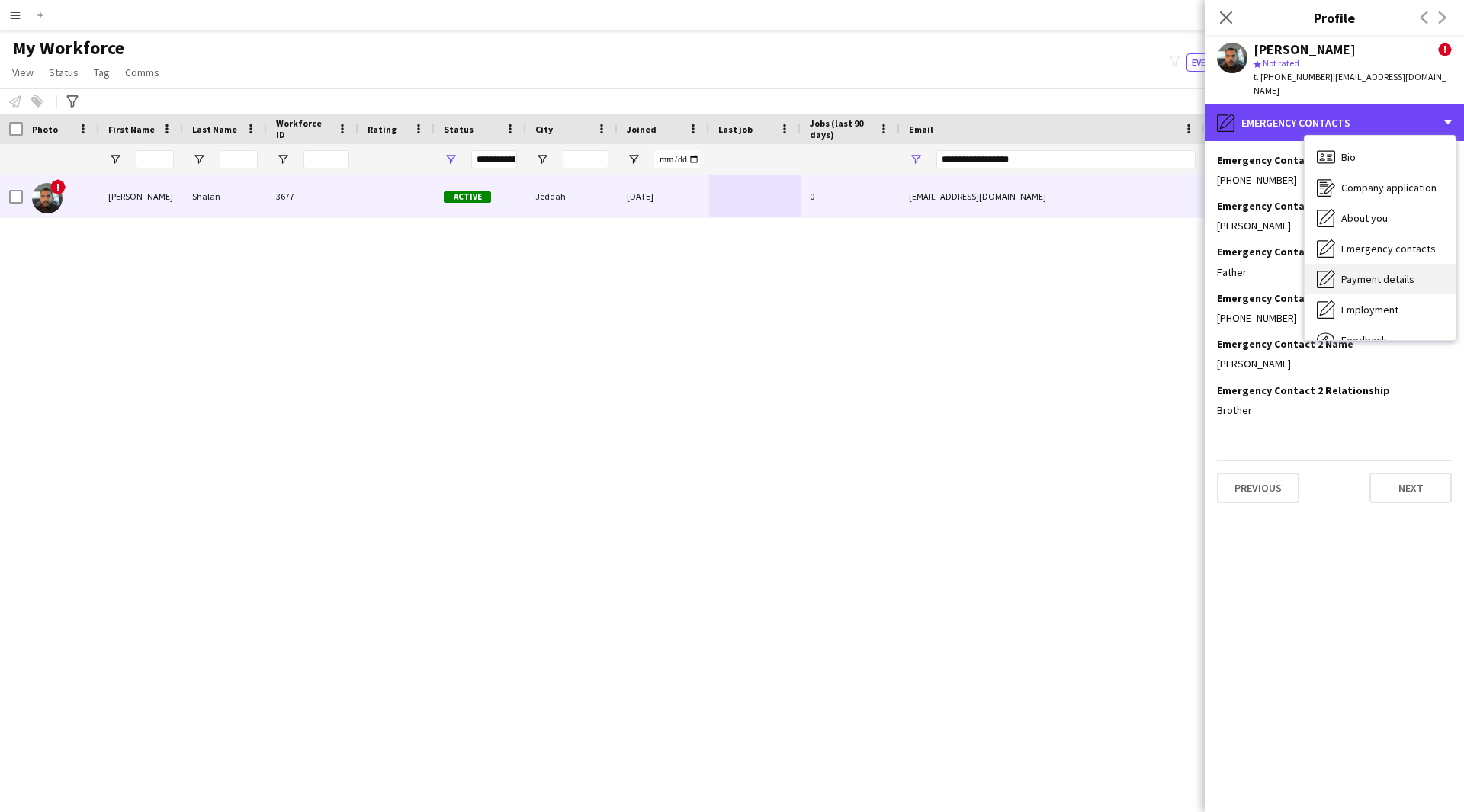
scroll to position [52, 0]
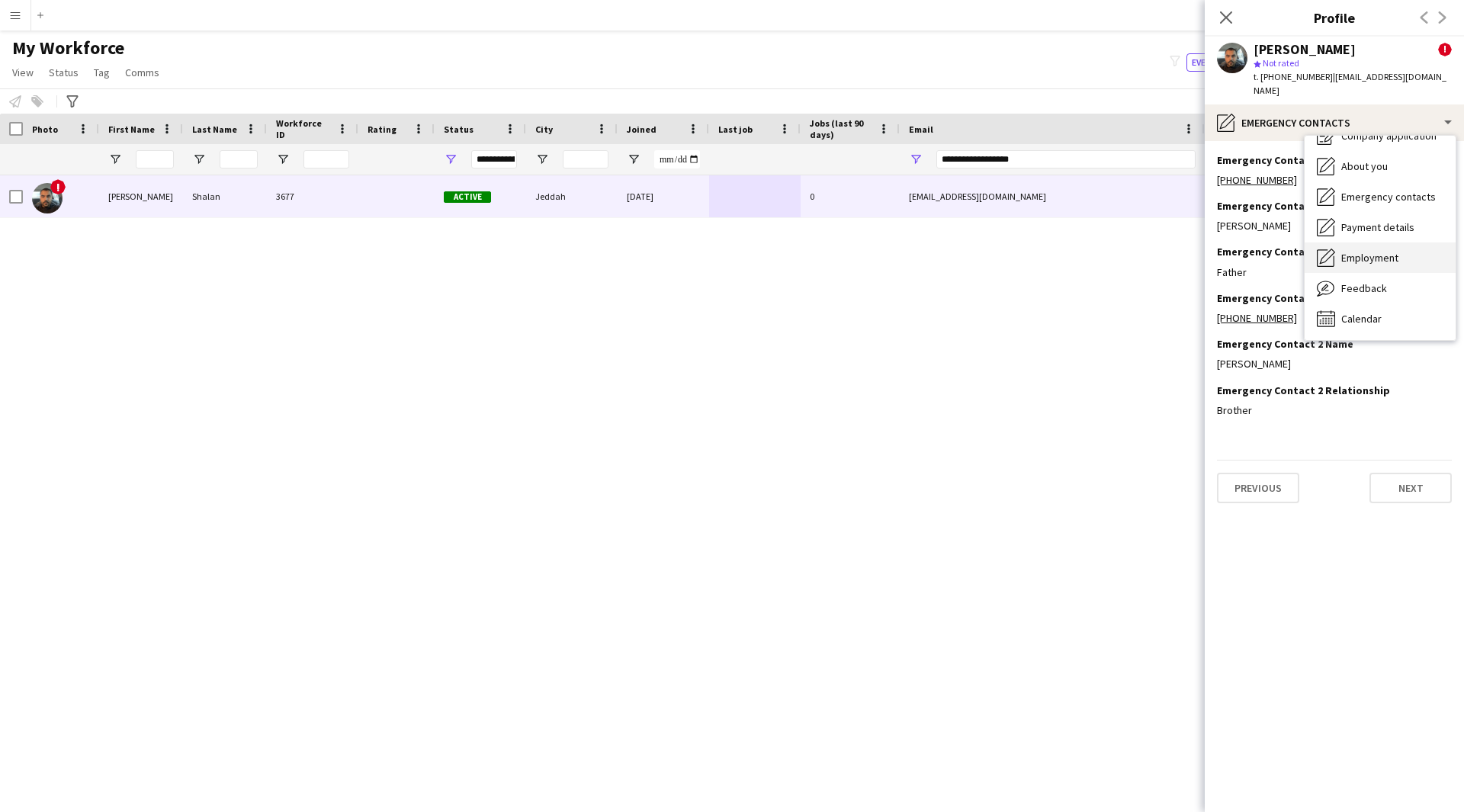
click at [1352, 252] on div "Employment Employment" at bounding box center [1380, 258] width 151 height 31
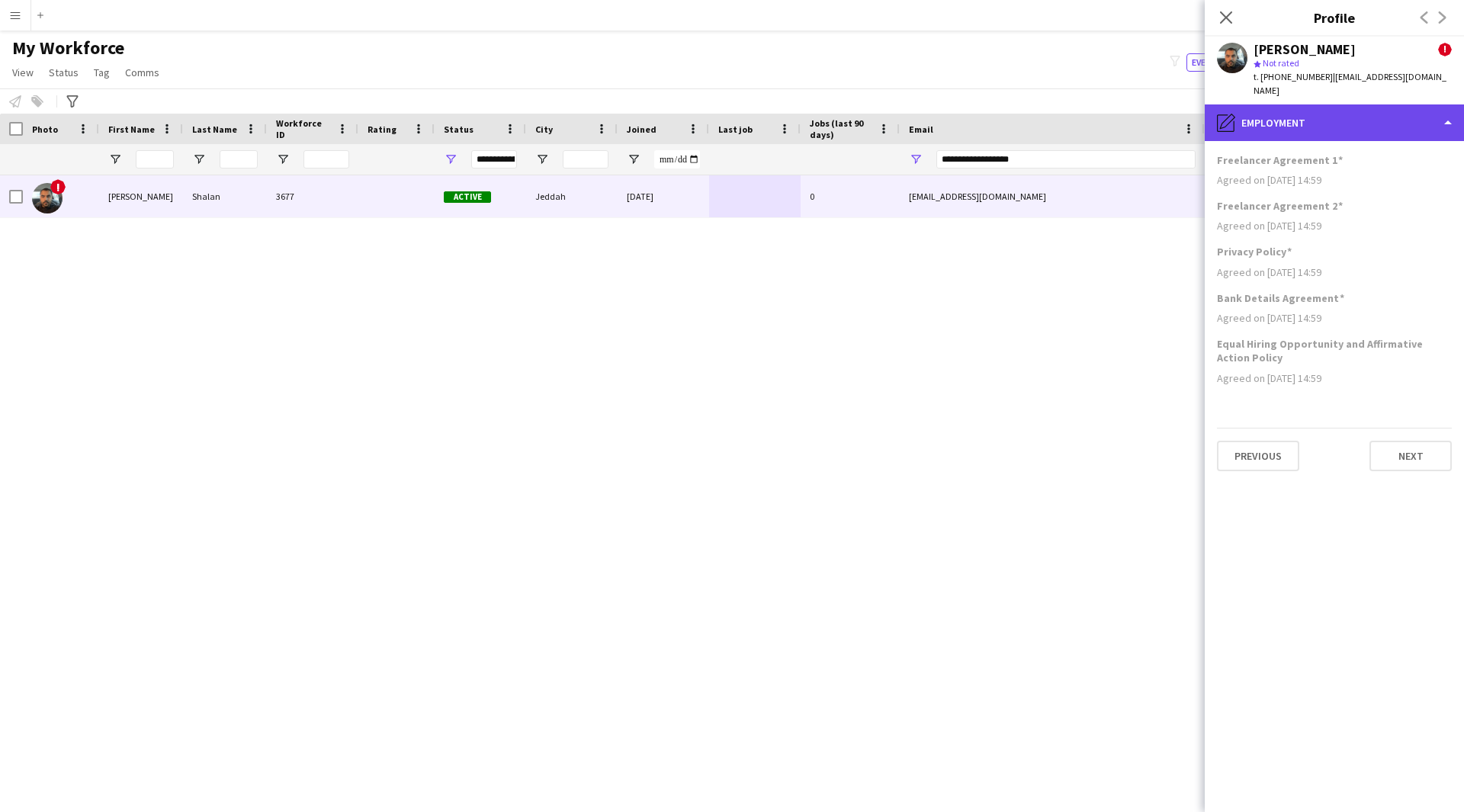
click at [1335, 122] on div "pencil4 Employment" at bounding box center [1334, 123] width 259 height 37
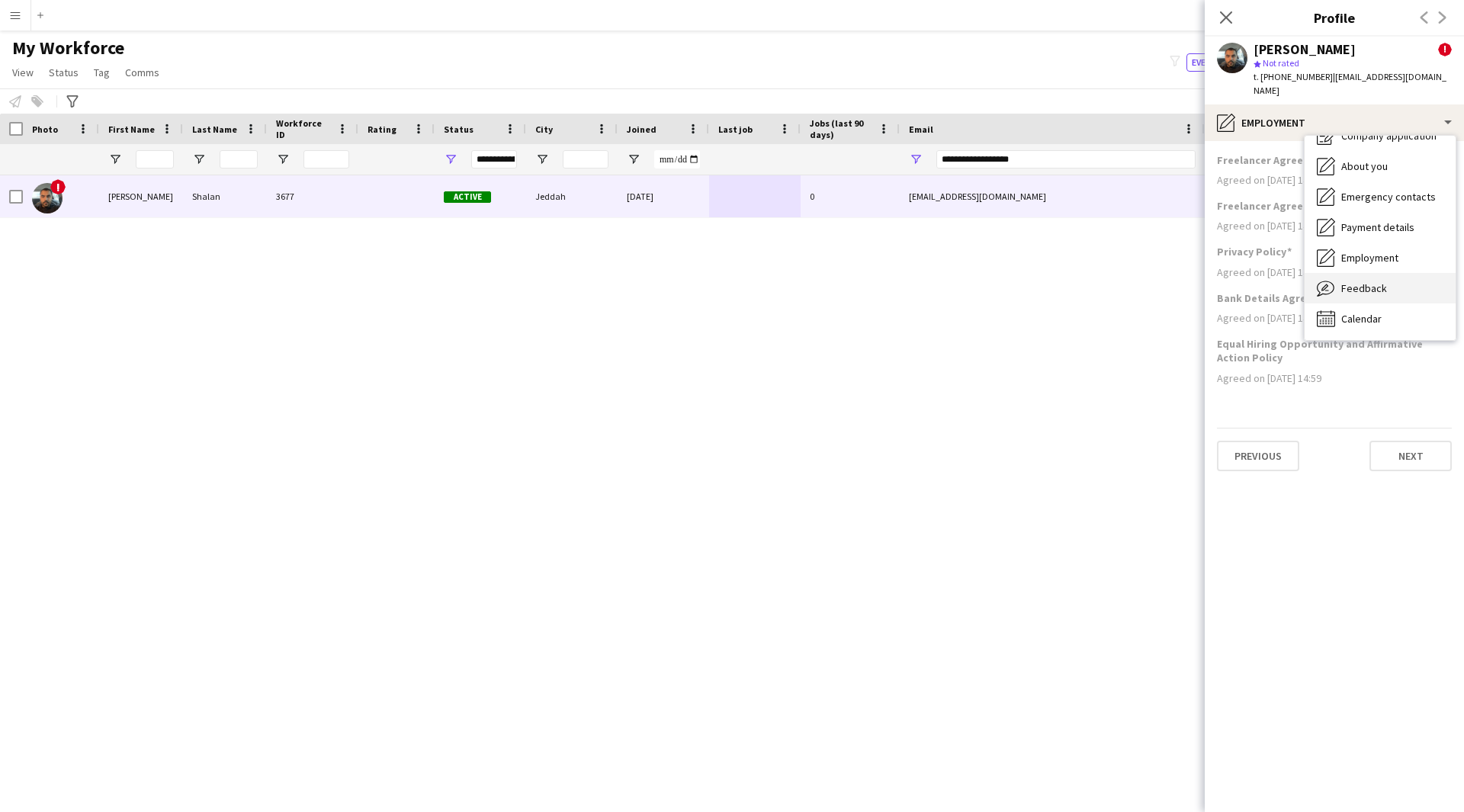
drag, startPoint x: 1377, startPoint y: 296, endPoint x: 1432, endPoint y: 283, distance: 56.5
click at [1432, 283] on div "Bio Bio Company application Company application About you About you Emergency c…" at bounding box center [1380, 238] width 151 height 204
click at [1421, 283] on div "Feedback Feedback" at bounding box center [1380, 288] width 151 height 31
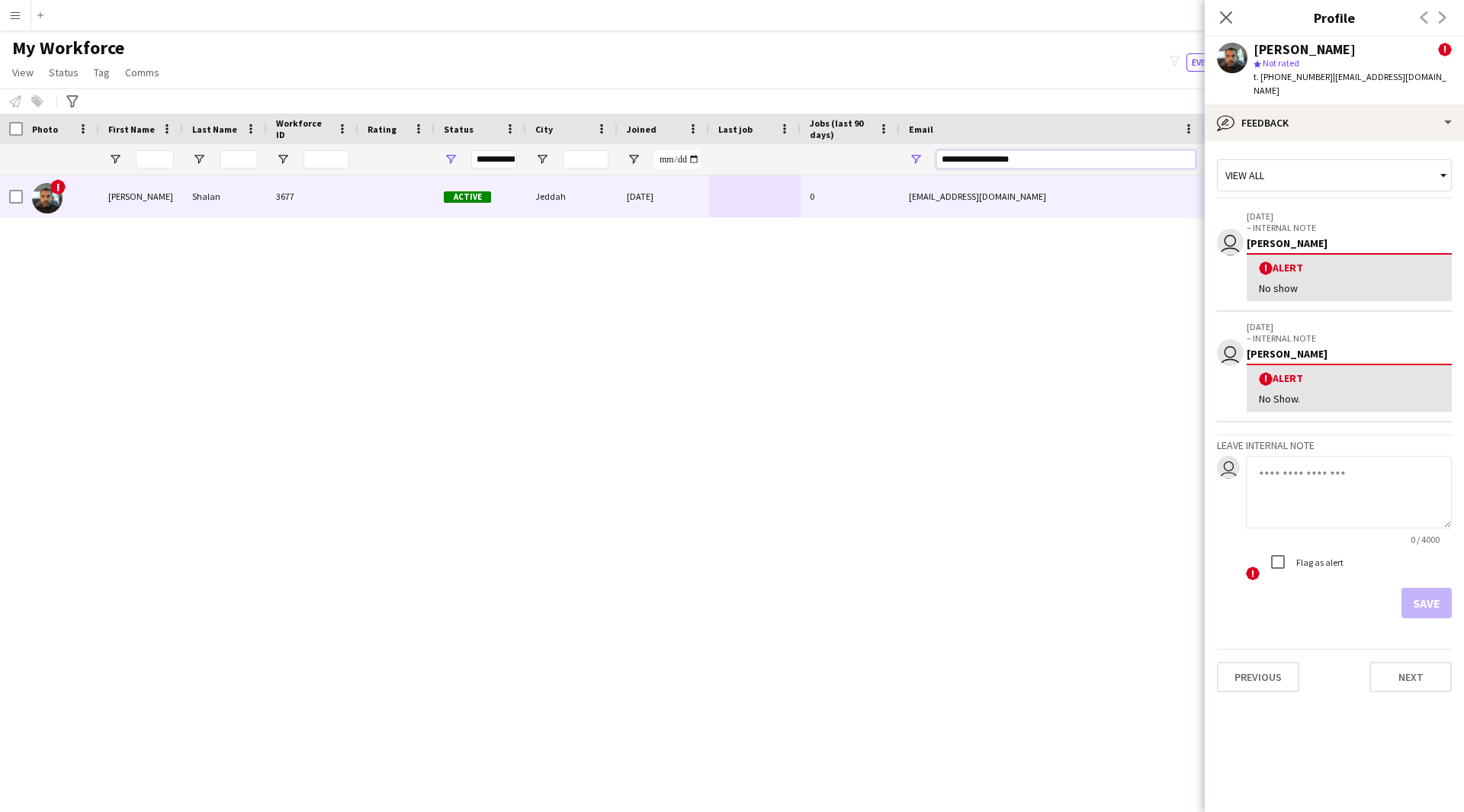
click at [1075, 151] on input "**********" at bounding box center [1066, 159] width 259 height 18
drag, startPoint x: 1074, startPoint y: 162, endPoint x: 886, endPoint y: 168, distance: 188.1
click at [886, 168] on div at bounding box center [826, 159] width 1653 height 31
type input "*"
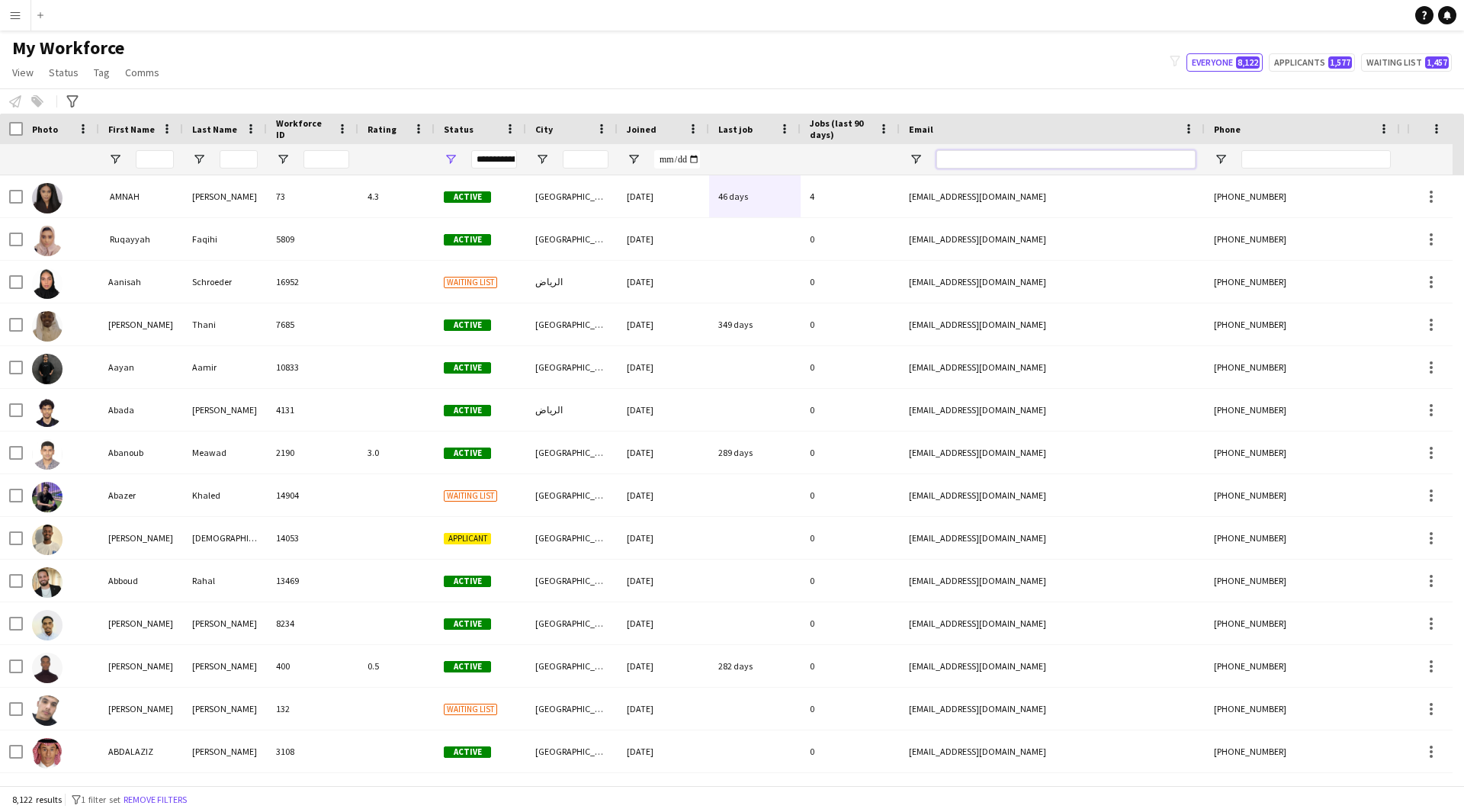
paste input "**********"
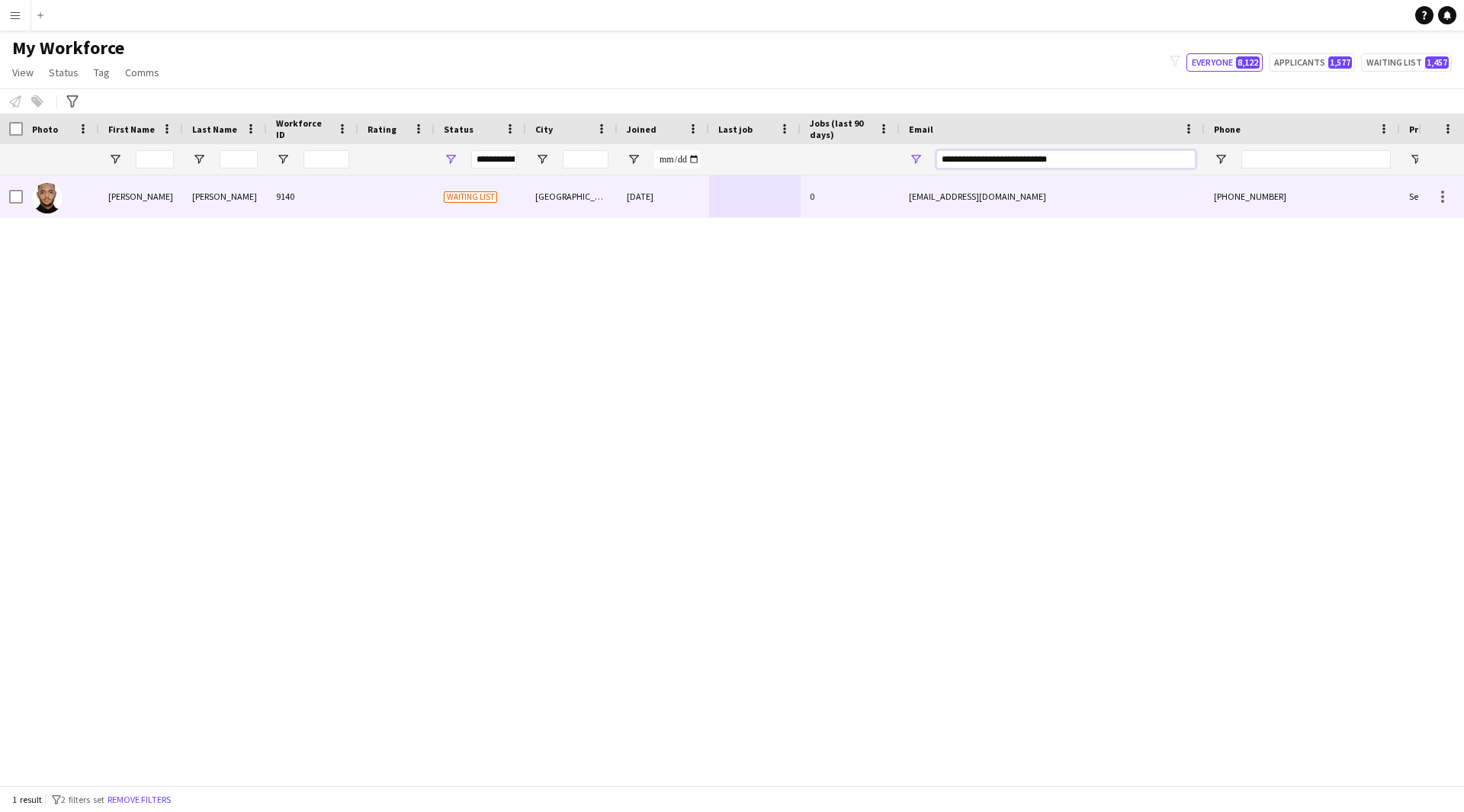
type input "**********"
click at [909, 205] on div "[EMAIL_ADDRESS][DOMAIN_NAME]" at bounding box center [1052, 196] width 305 height 42
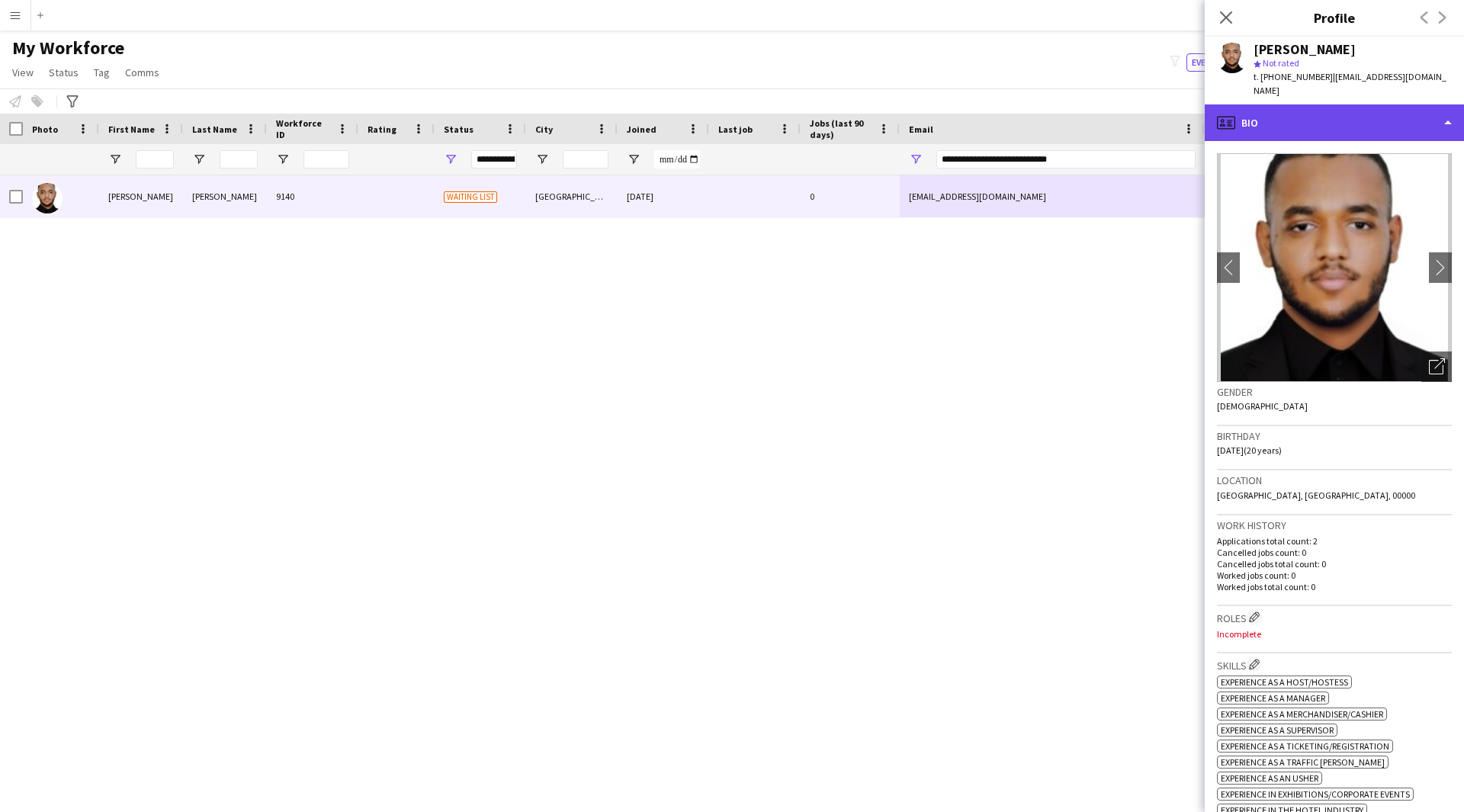
click at [1389, 137] on div "profile Bio" at bounding box center [1334, 123] width 259 height 37
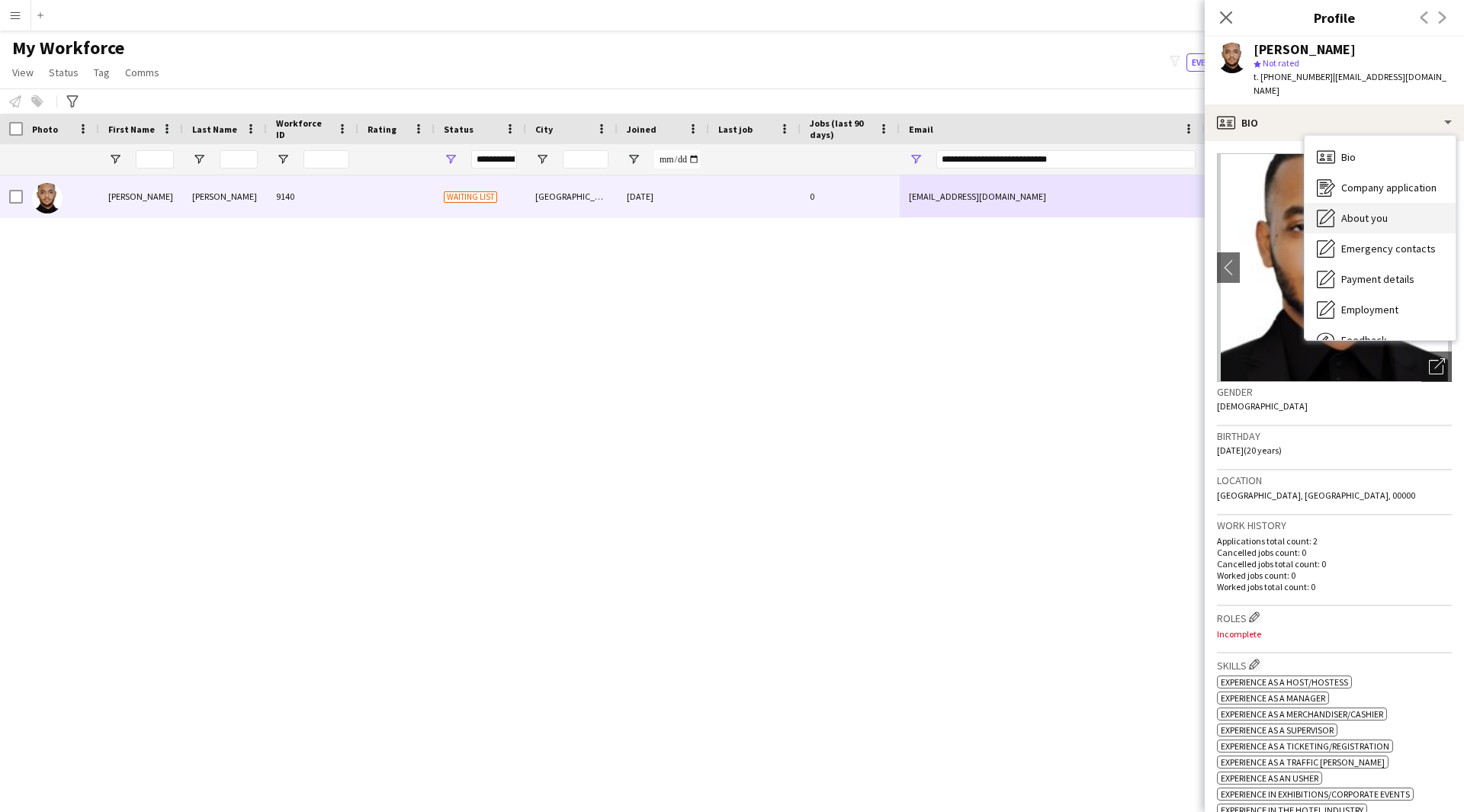
click at [1380, 208] on div "About you About you" at bounding box center [1380, 218] width 151 height 31
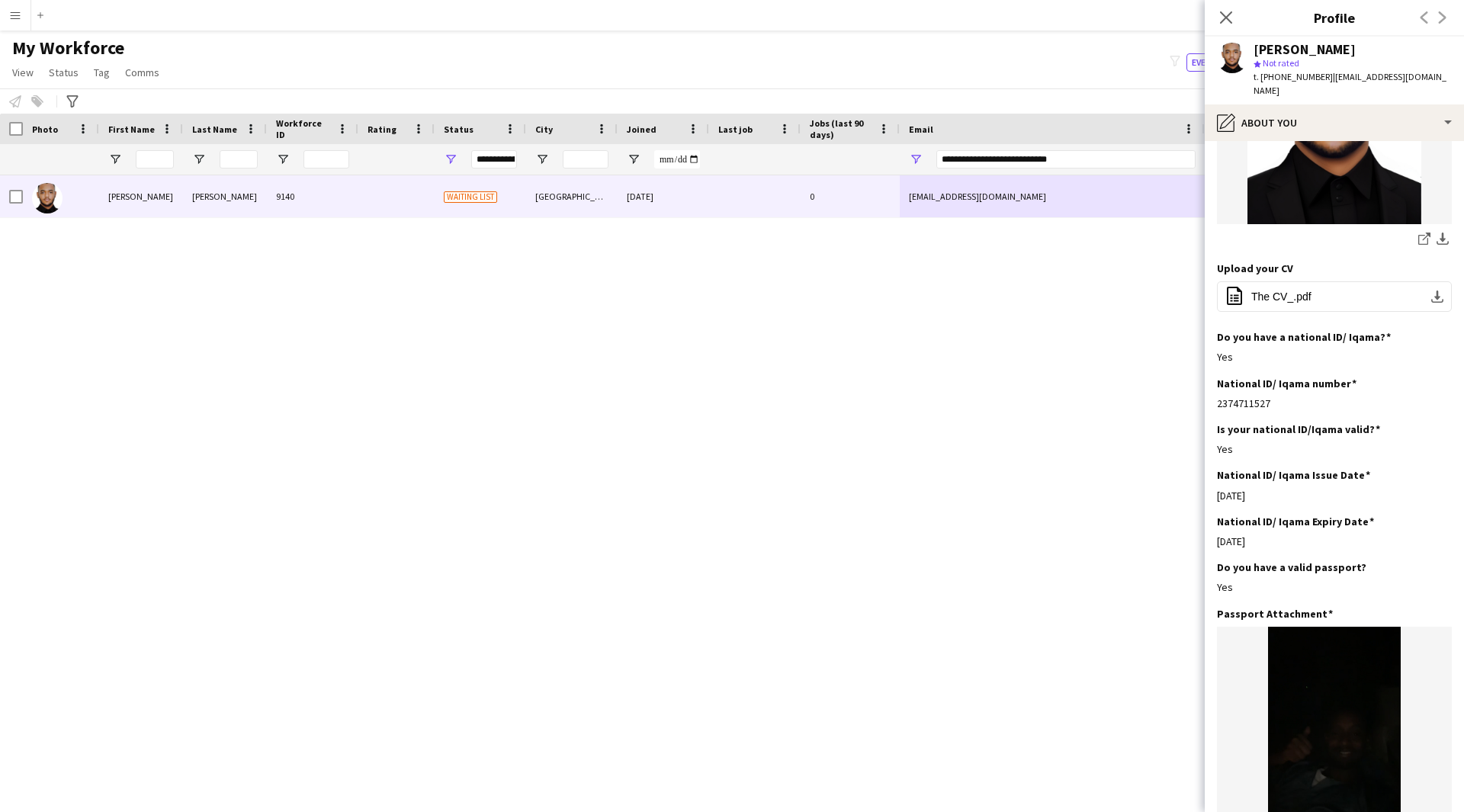
scroll to position [302, 0]
click at [1312, 280] on button "office-file-sheet The CV_.pdf download-bottom" at bounding box center [1334, 295] width 235 height 31
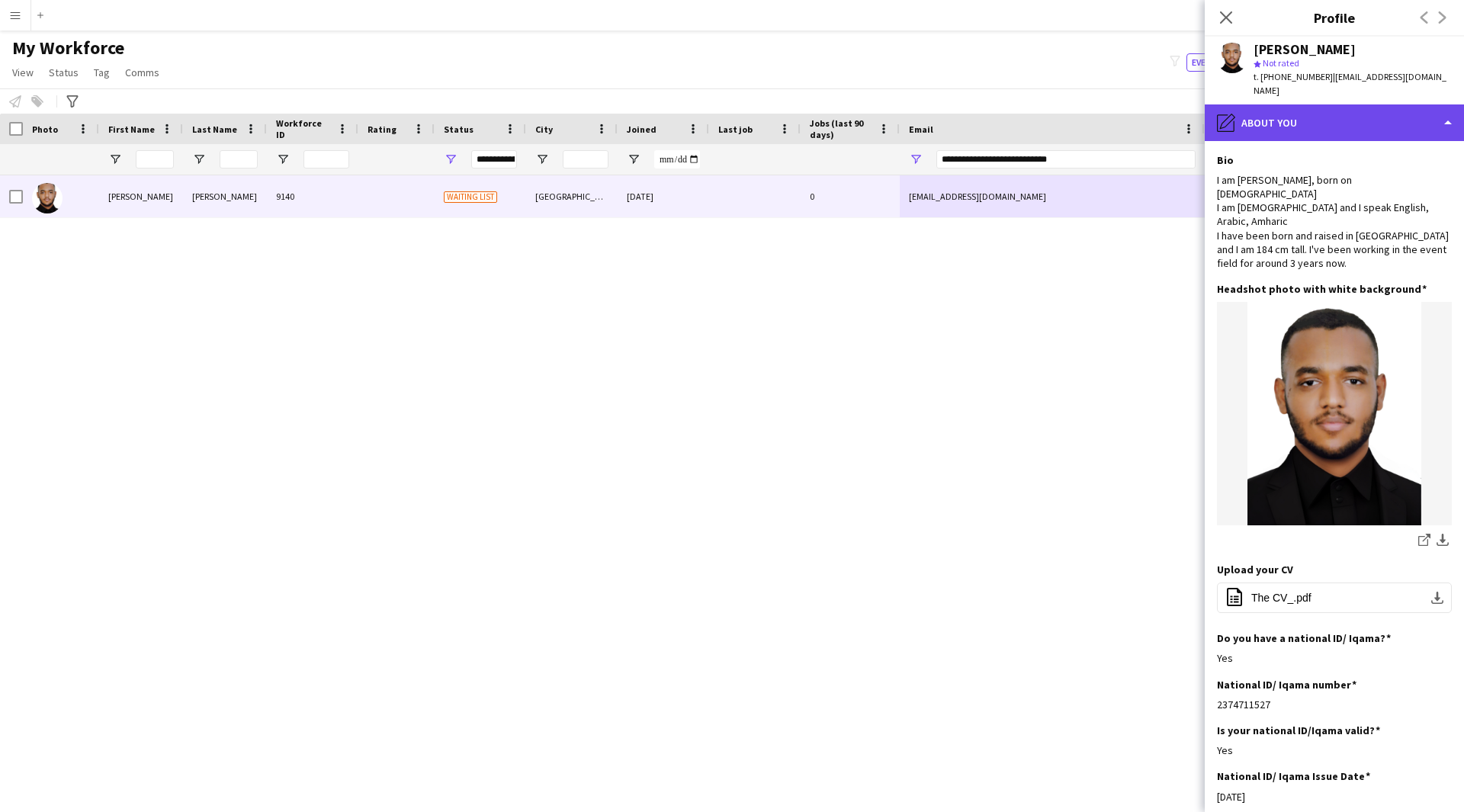
click at [1339, 131] on div "pencil4 About you" at bounding box center [1334, 123] width 259 height 37
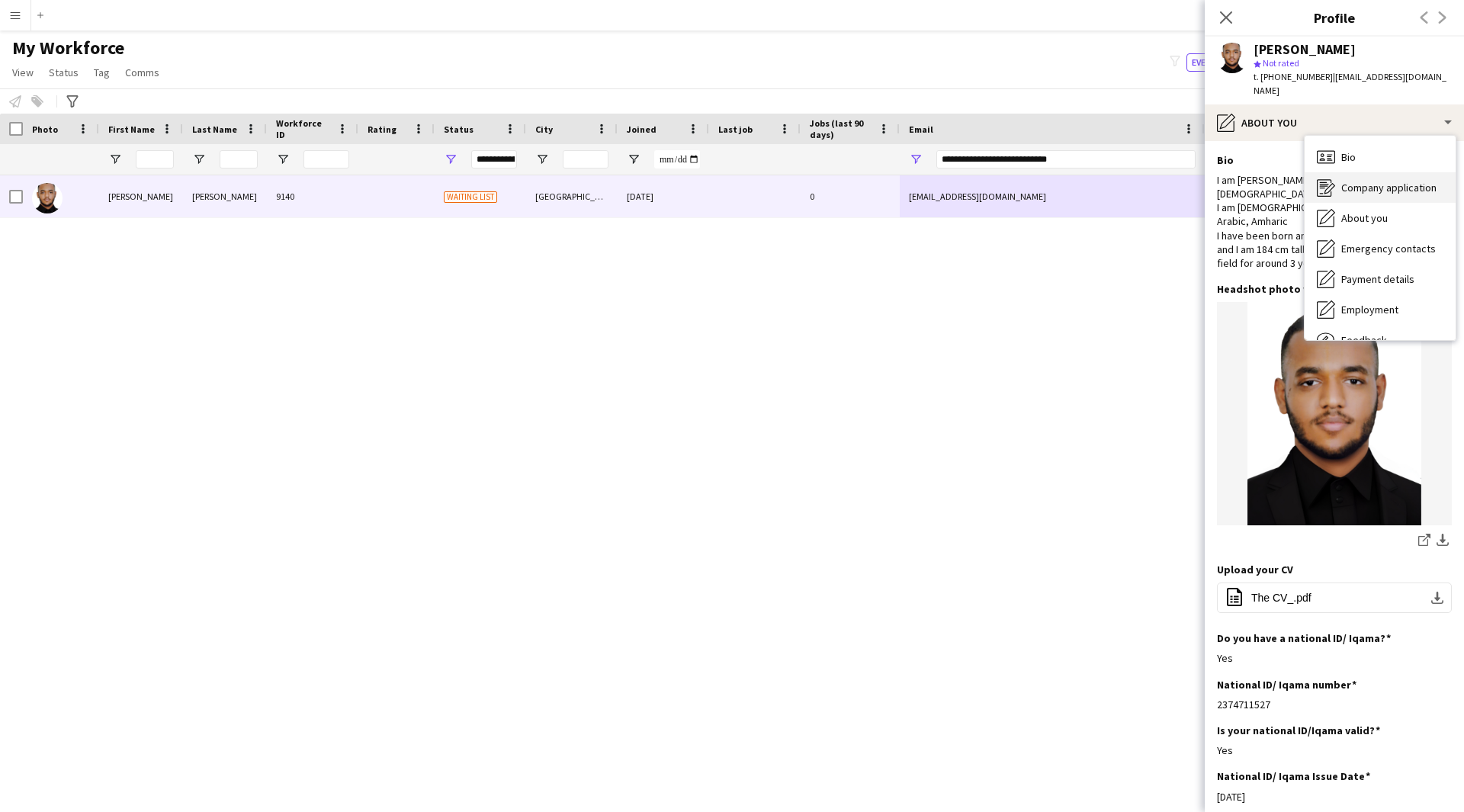
click at [1376, 196] on div "Company application Company application" at bounding box center [1380, 187] width 151 height 31
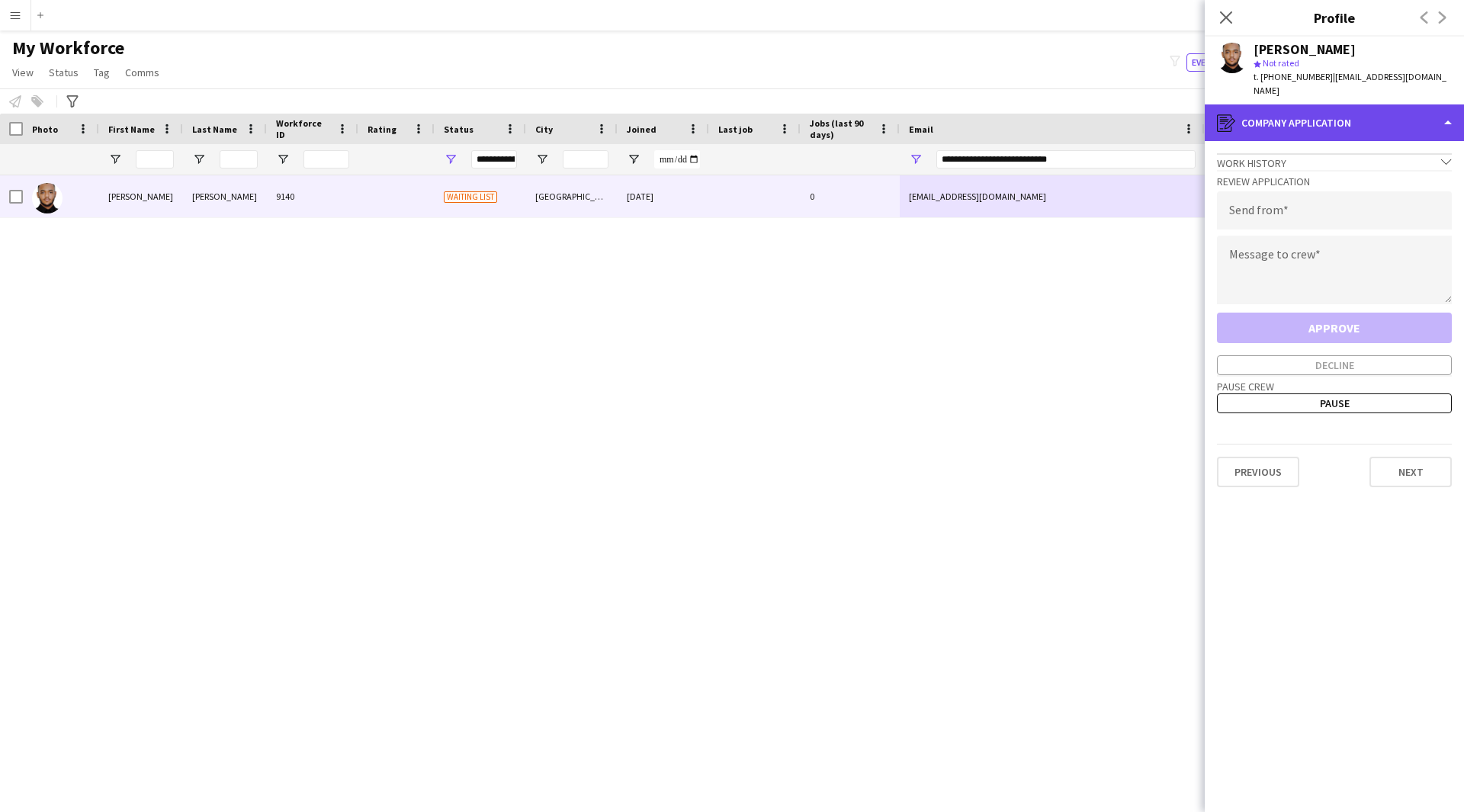
click at [1336, 115] on div "register Company application" at bounding box center [1334, 123] width 259 height 37
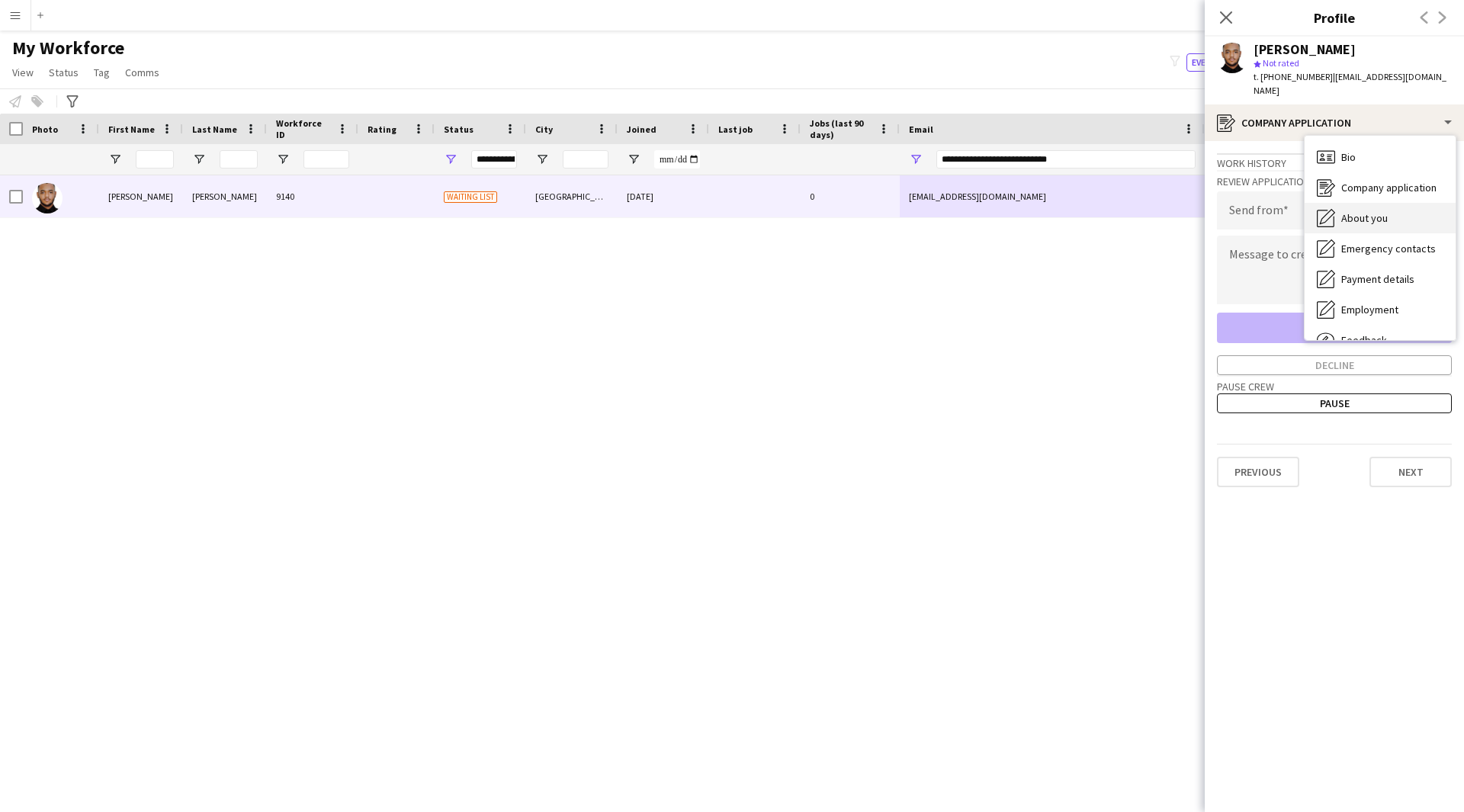
click at [1372, 217] on span "About you" at bounding box center [1363, 218] width 46 height 13
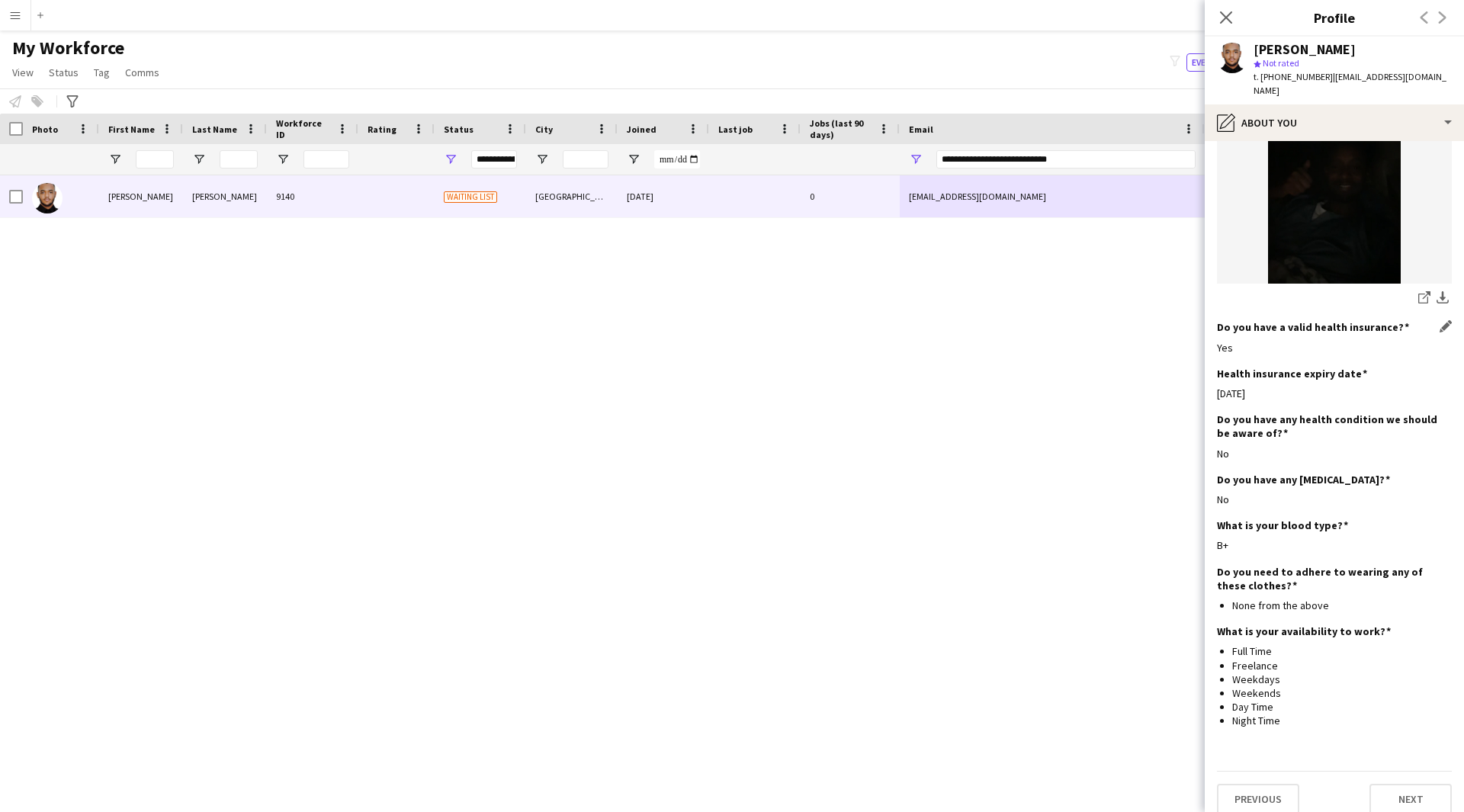
scroll to position [609, 0]
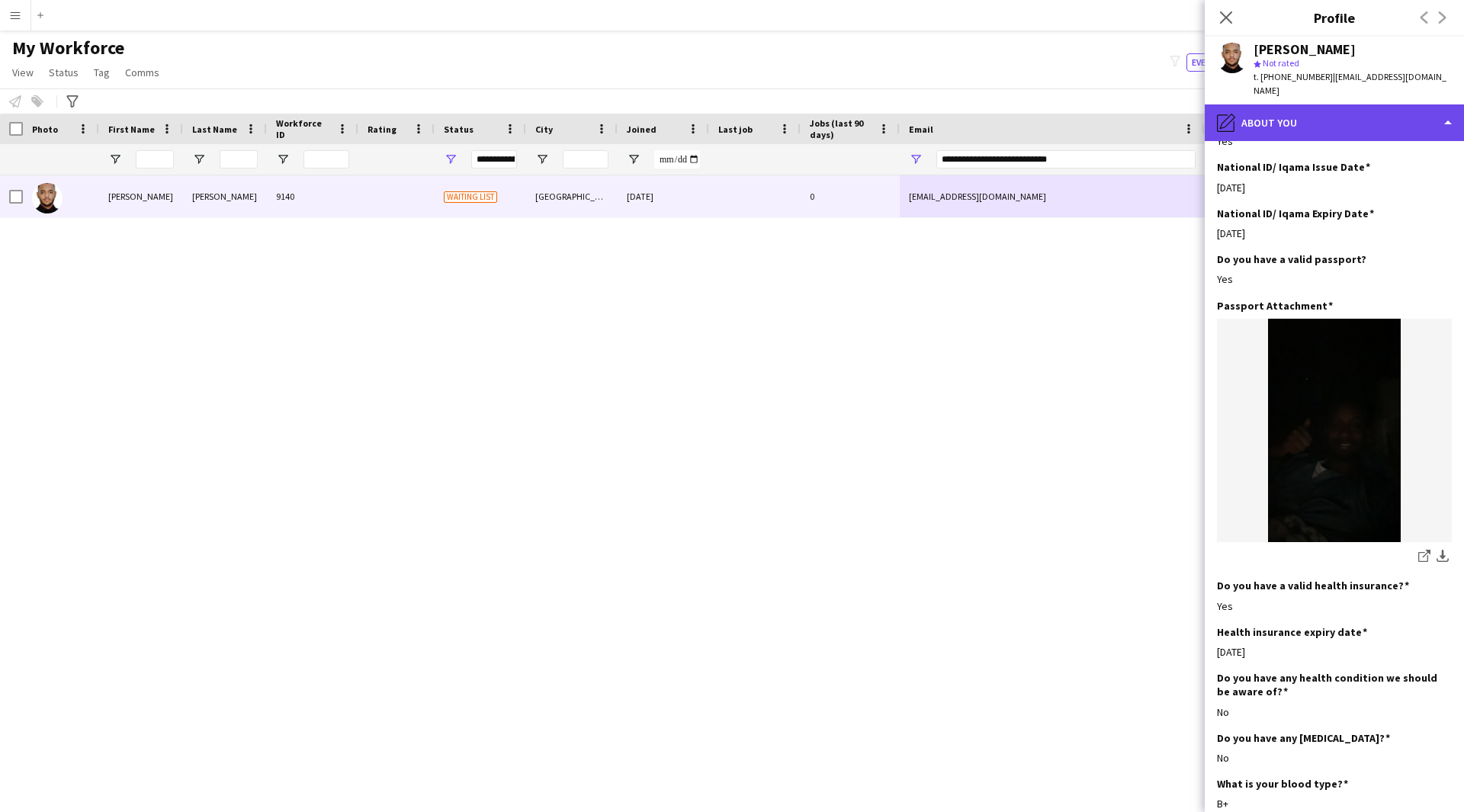
click at [1289, 115] on div "pencil4 About you" at bounding box center [1334, 123] width 259 height 37
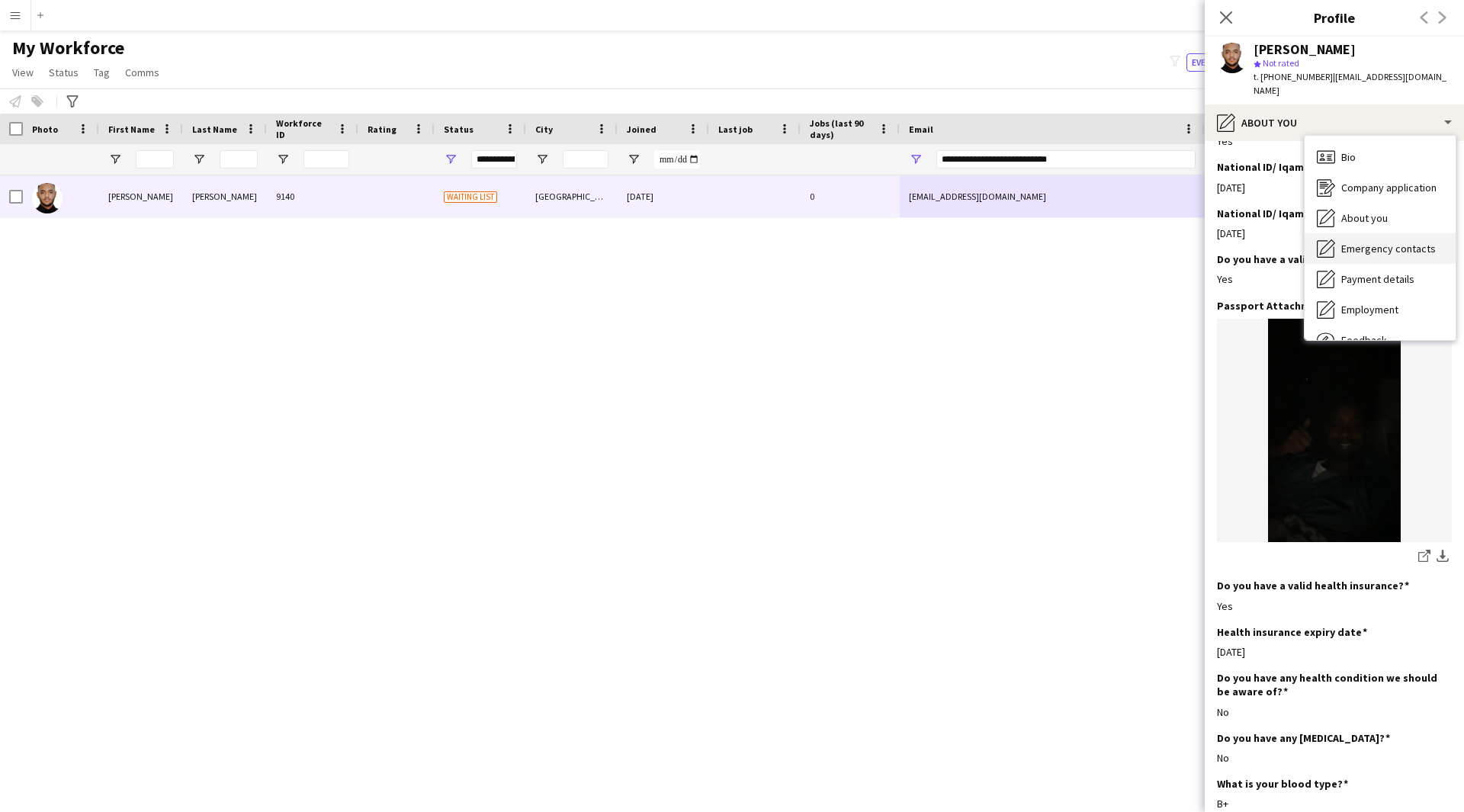
click at [1371, 247] on span "Emergency contacts" at bounding box center [1388, 248] width 94 height 13
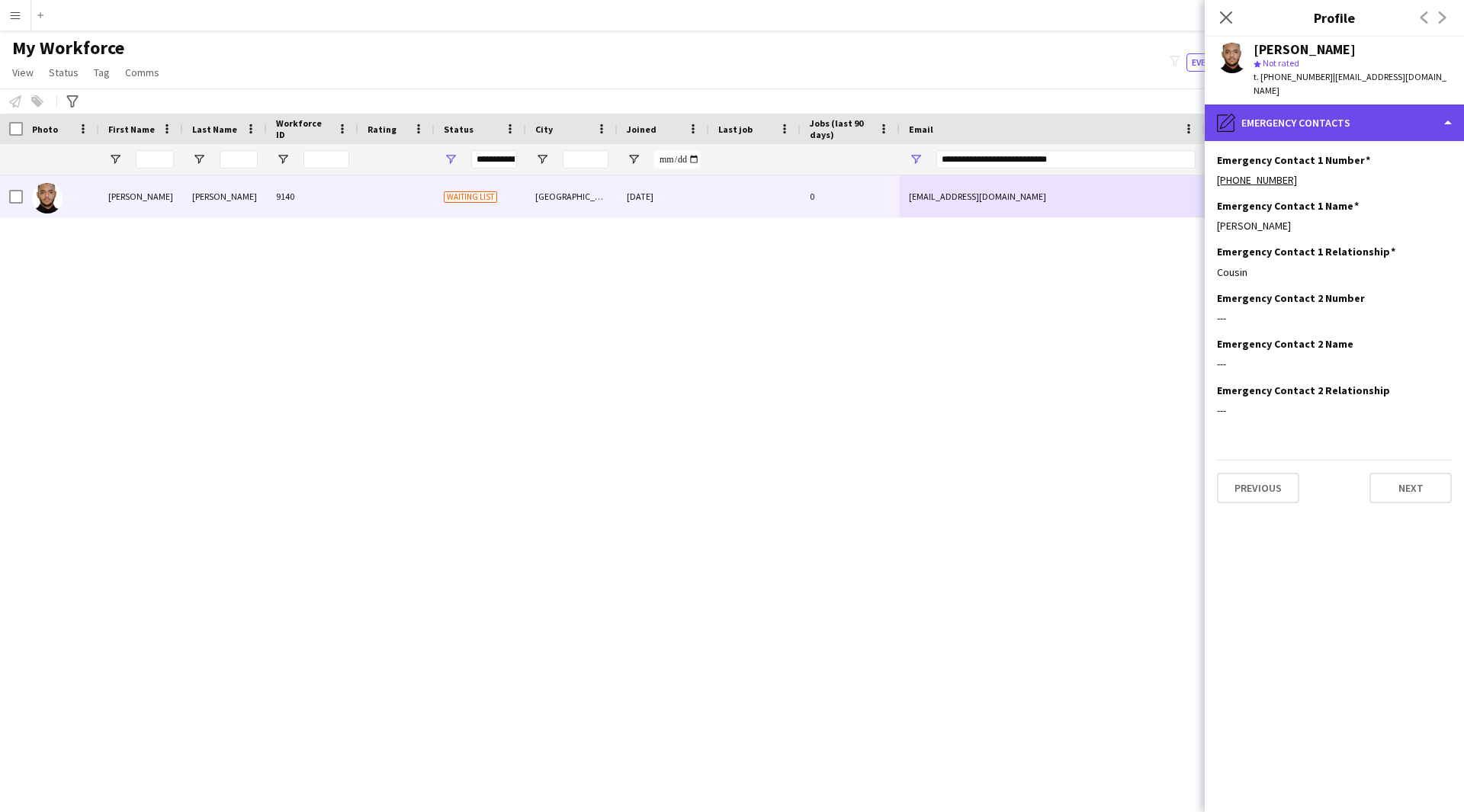
click at [1305, 107] on div "pencil4 Emergency contacts" at bounding box center [1334, 123] width 259 height 37
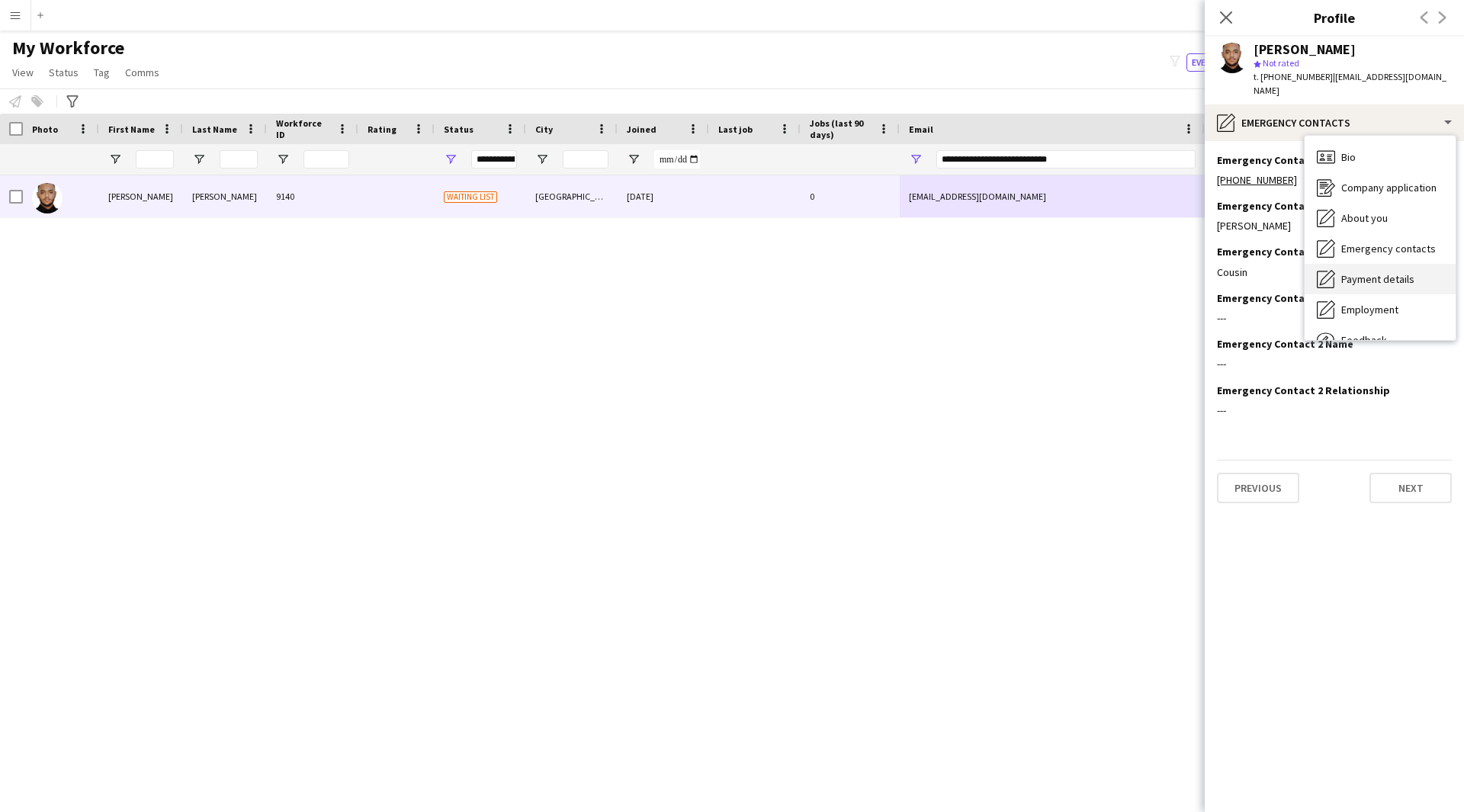
click at [1376, 291] on div "Payment details Payment details" at bounding box center [1380, 279] width 151 height 31
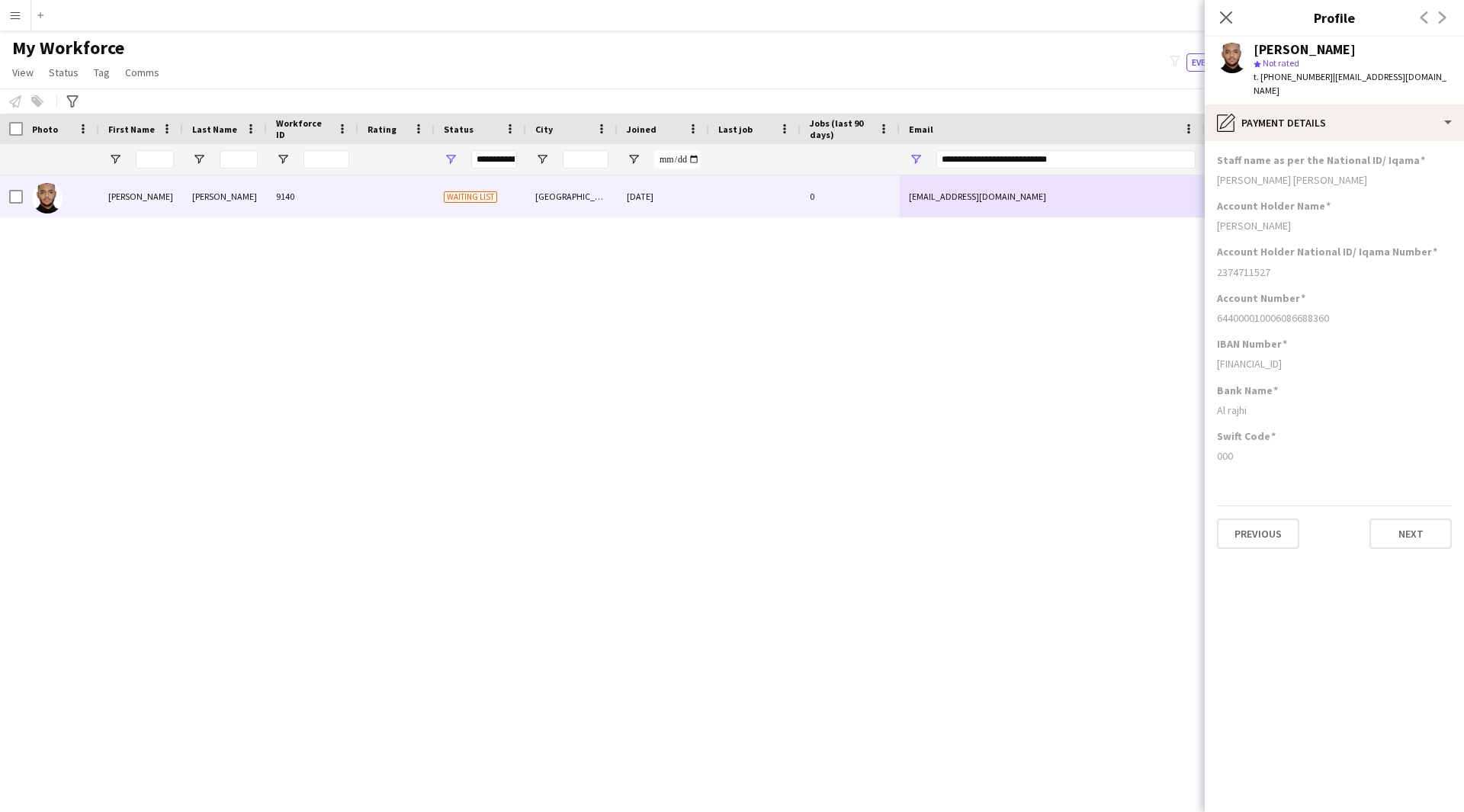
click at [1314, 145] on app-section-data-types "Staff name as per the National ID/ Iqama [PERSON_NAME] [PERSON_NAME] Account Ho…" at bounding box center [1334, 477] width 259 height 671
click at [1319, 137] on div "pencil4 Payment details" at bounding box center [1334, 123] width 259 height 37
click at [1356, 167] on div "Bio Bio" at bounding box center [1380, 157] width 151 height 31
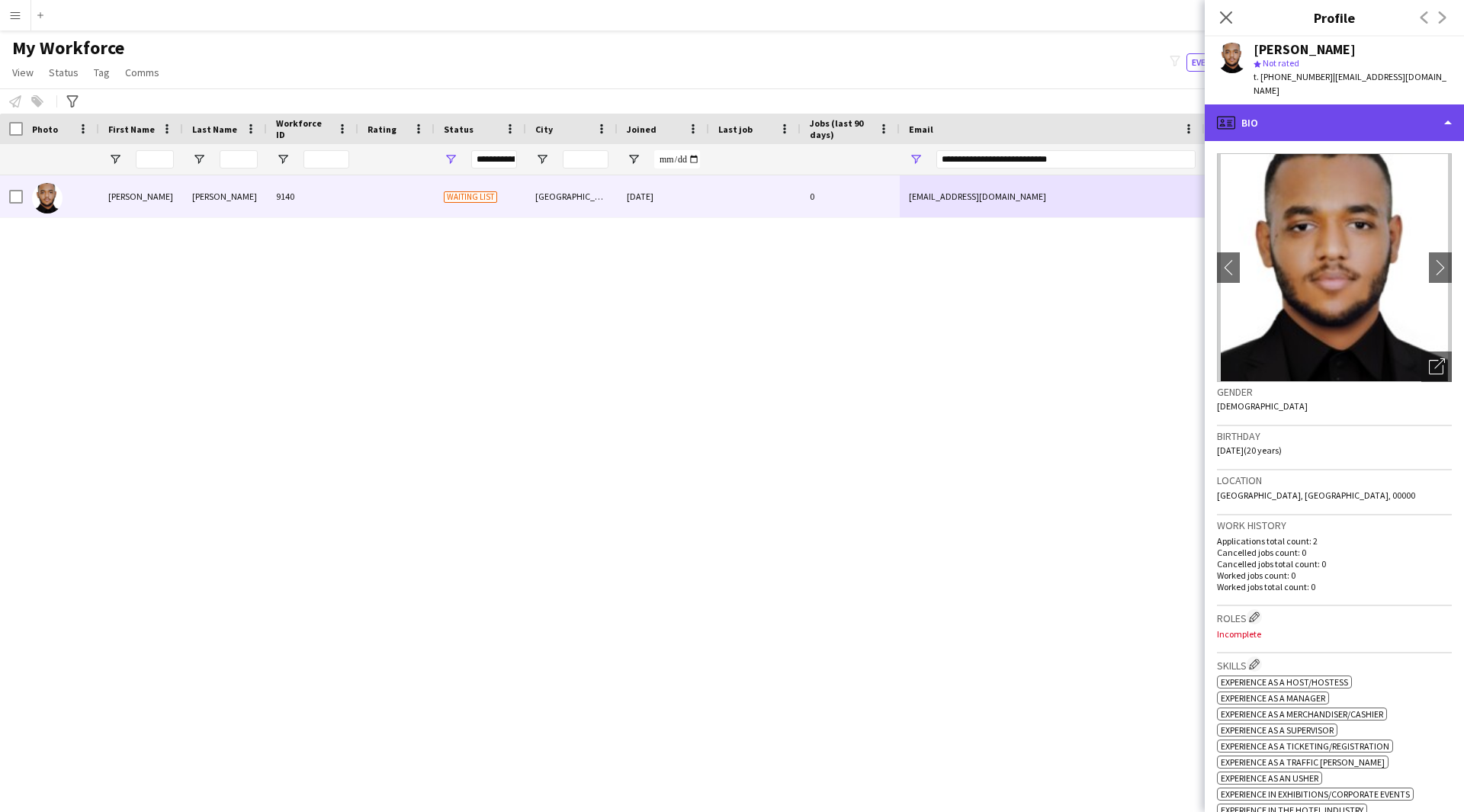
click at [1348, 121] on div "profile Bio" at bounding box center [1334, 123] width 259 height 37
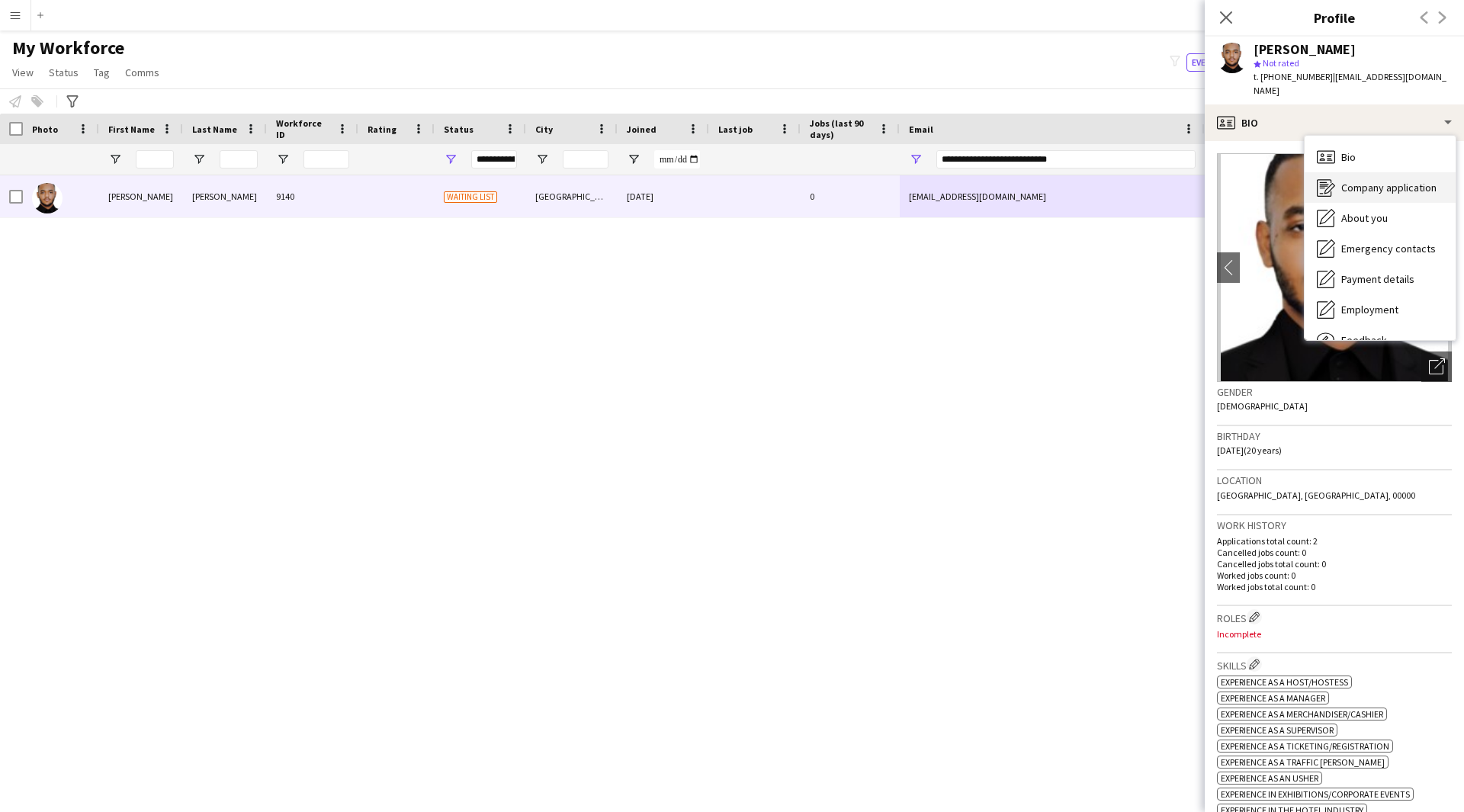
click at [1411, 200] on div "Company application Company application" at bounding box center [1380, 187] width 151 height 31
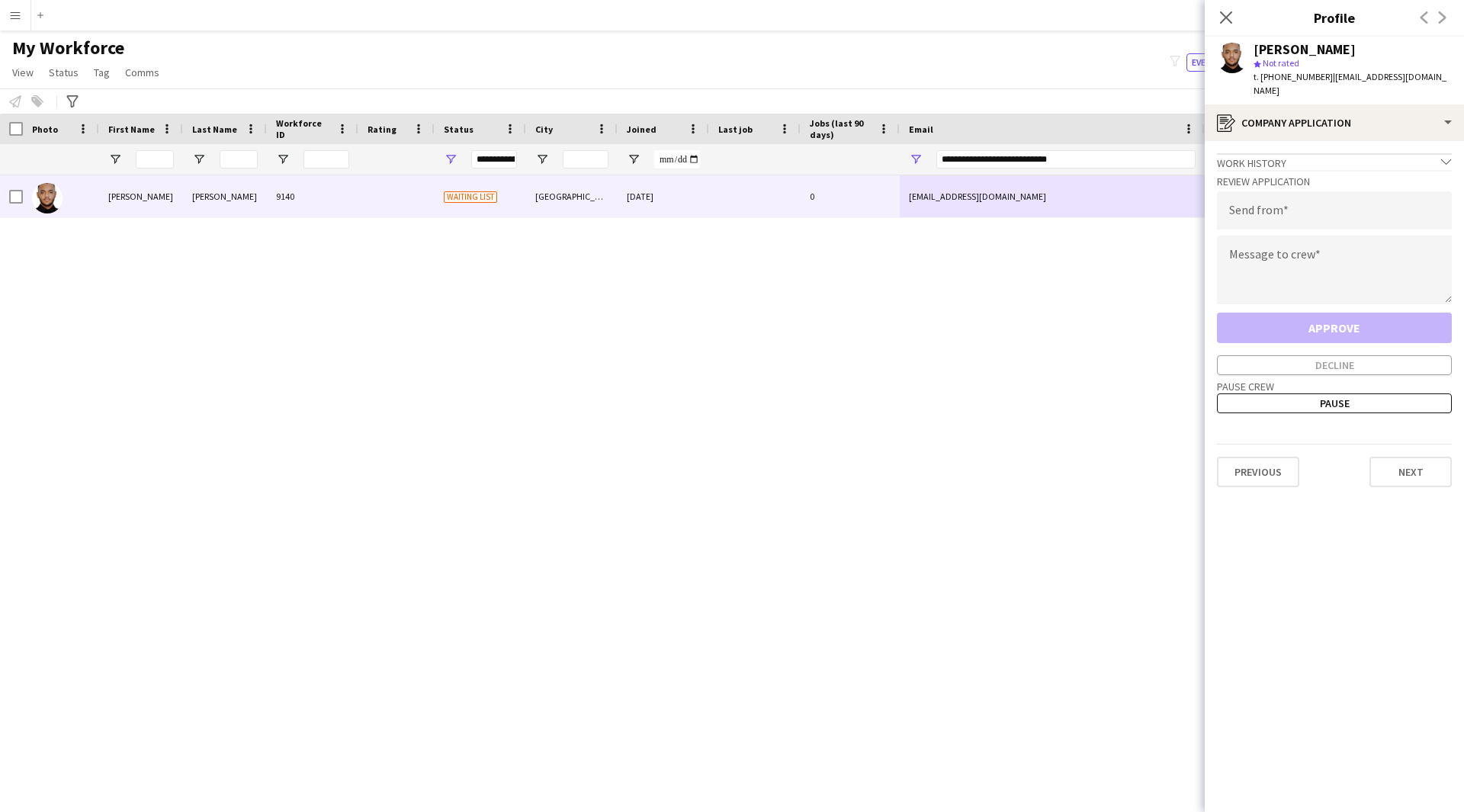
click at [1321, 156] on div "Work history chevron-down" at bounding box center [1334, 161] width 235 height 16
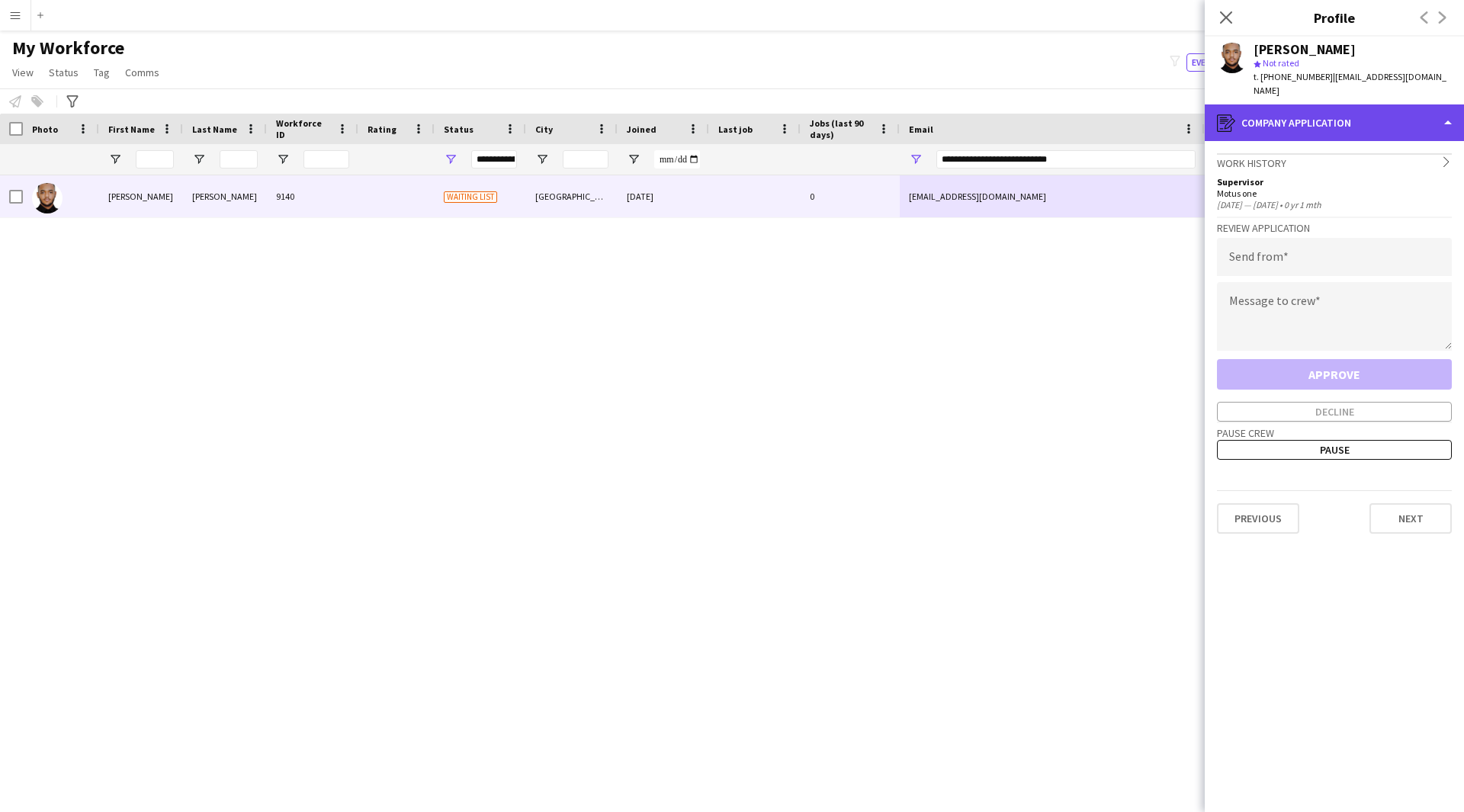
click at [1316, 137] on div "register Company application" at bounding box center [1334, 123] width 259 height 37
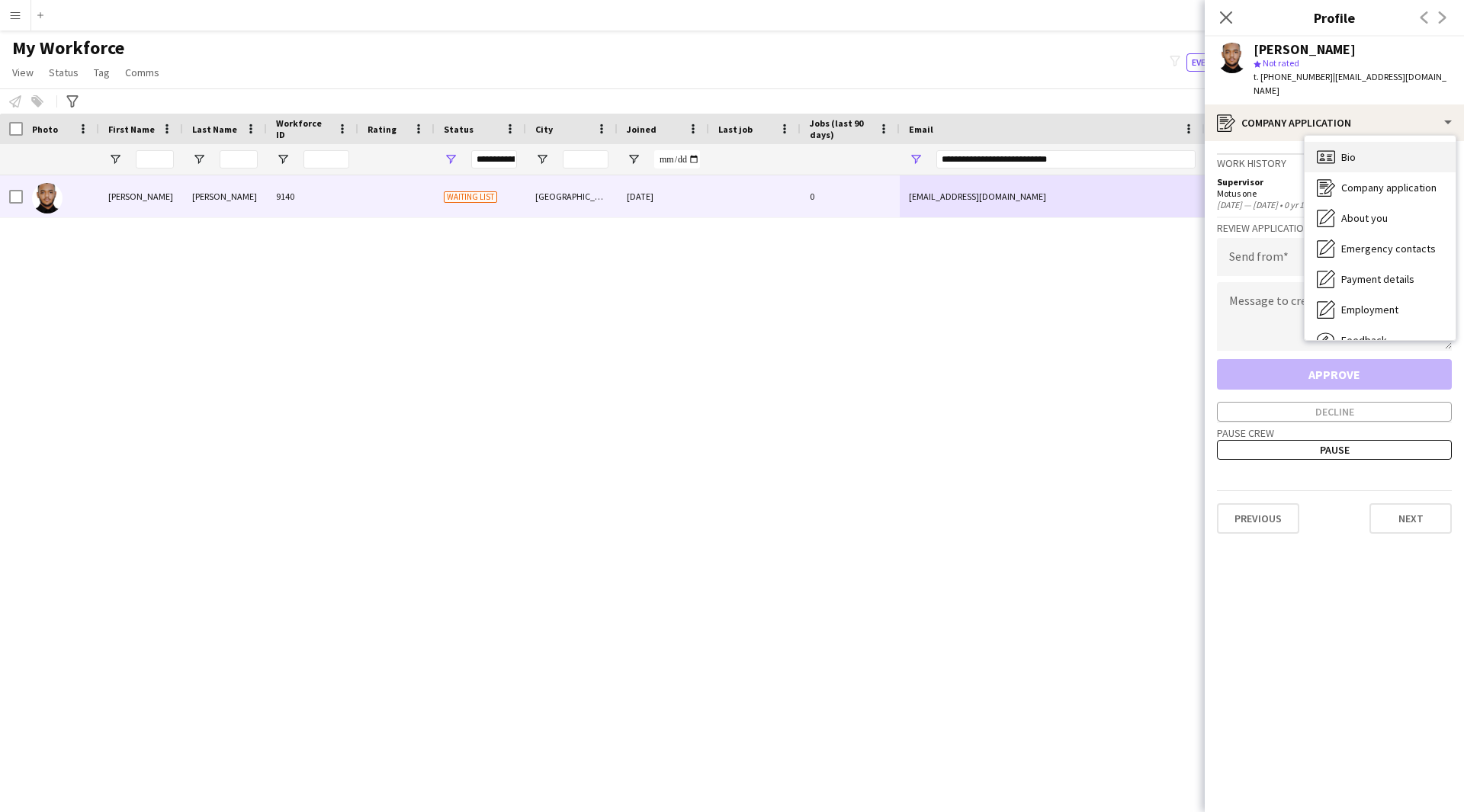
click at [1364, 147] on div "Bio Bio" at bounding box center [1380, 157] width 151 height 31
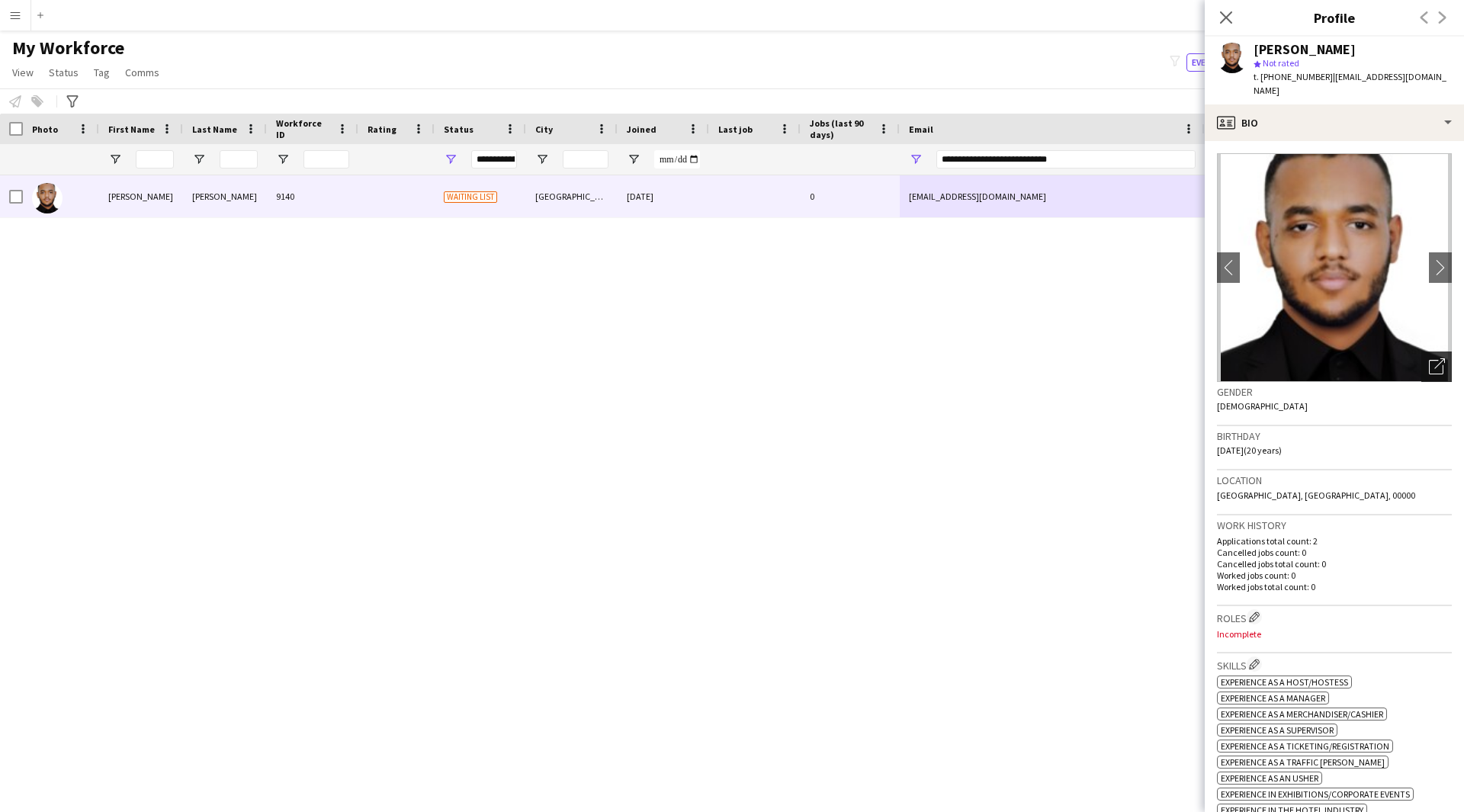
click at [1433, 353] on div "Open photos pop-in" at bounding box center [1436, 366] width 31 height 31
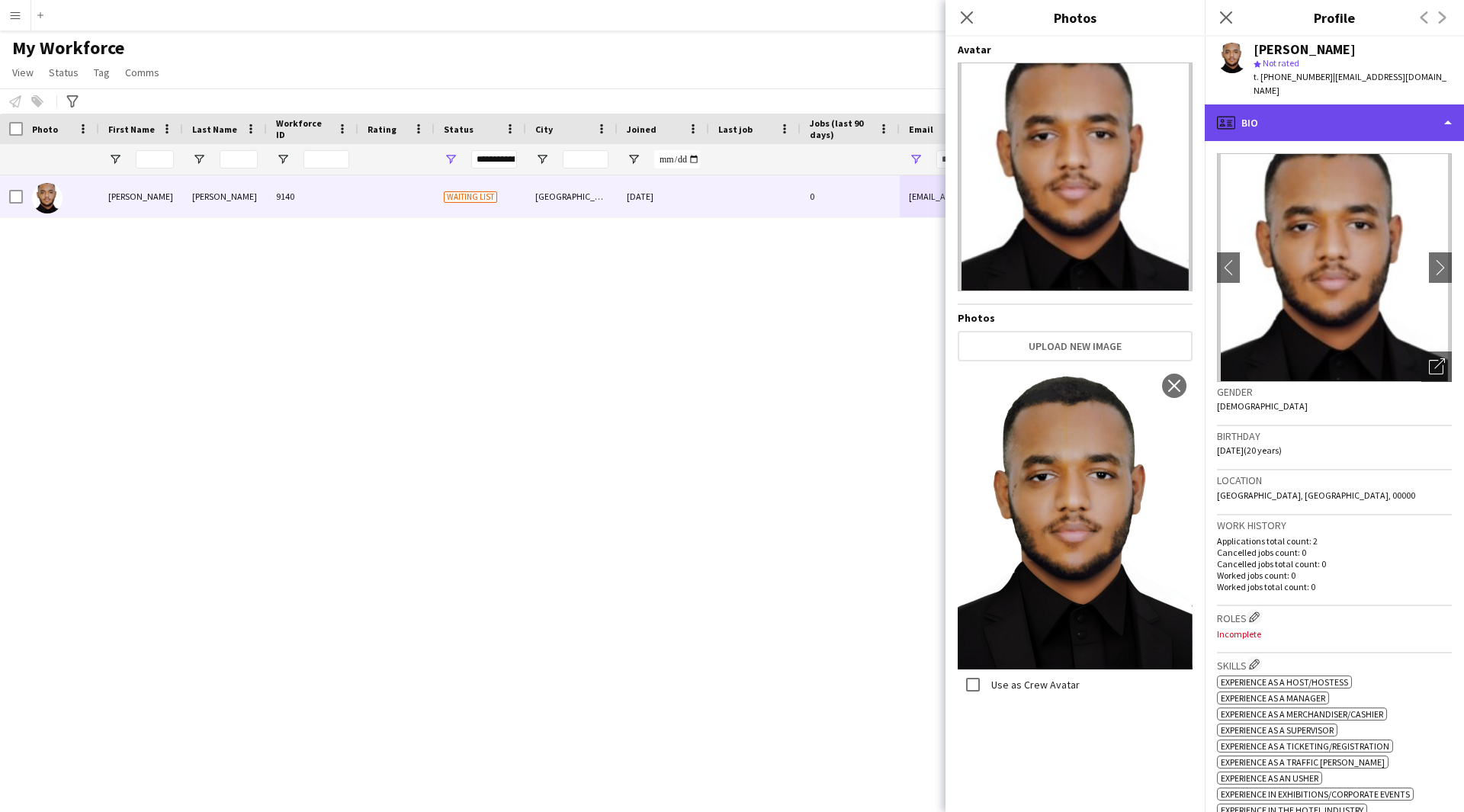
click at [1371, 115] on div "profile Bio" at bounding box center [1334, 123] width 259 height 37
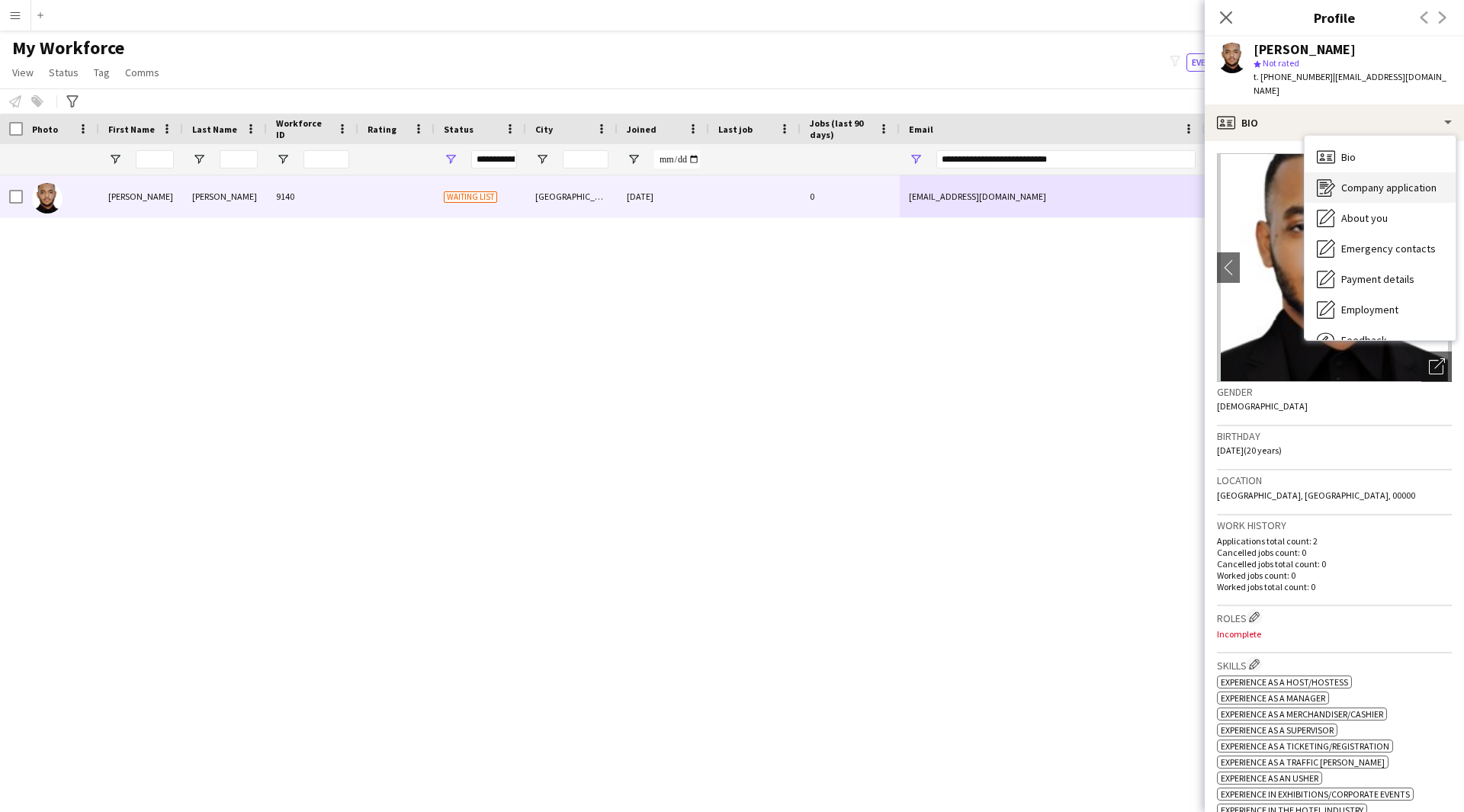
click at [1406, 199] on div "Company application Company application" at bounding box center [1380, 187] width 151 height 31
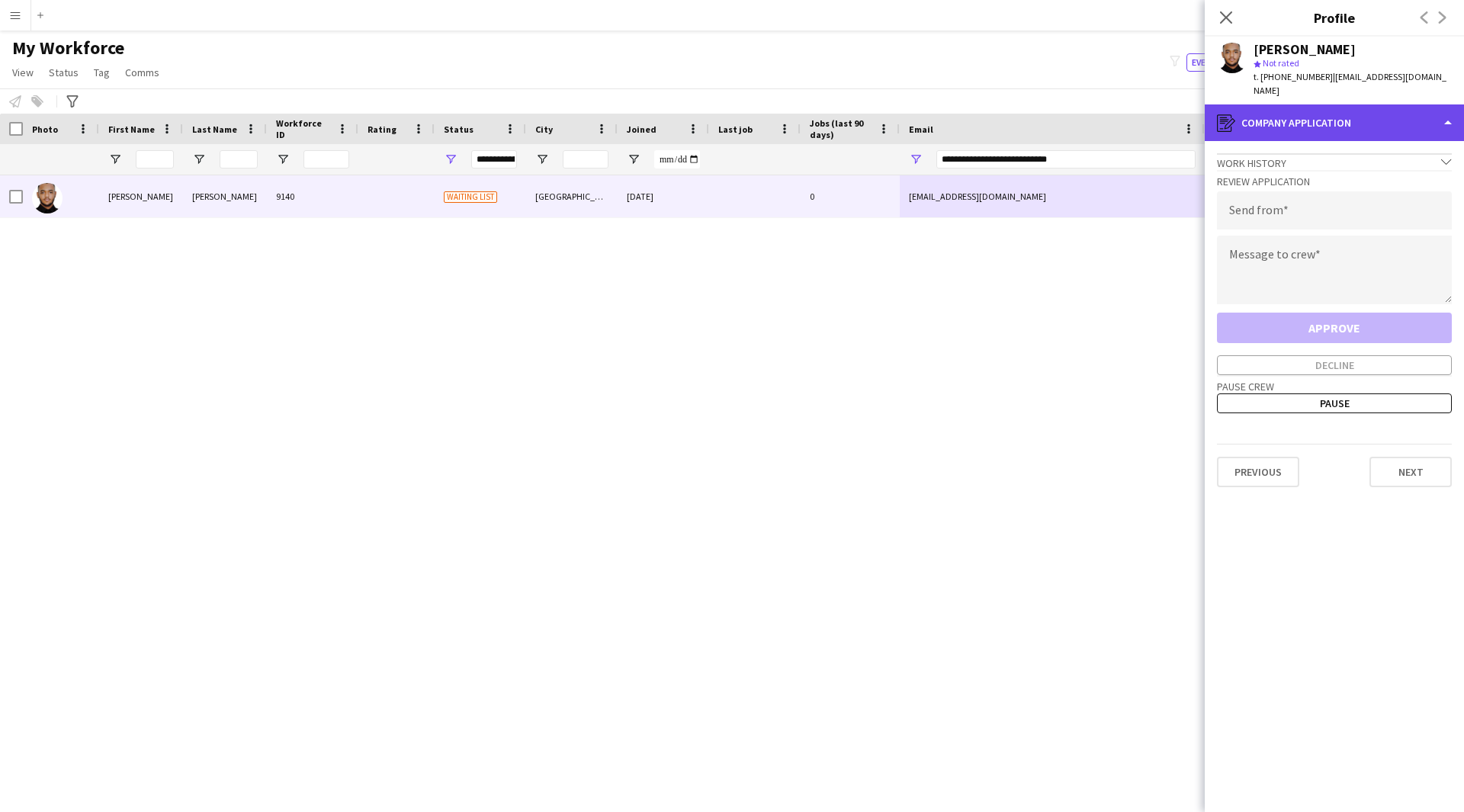
click at [1334, 134] on div "register Company application" at bounding box center [1334, 123] width 259 height 37
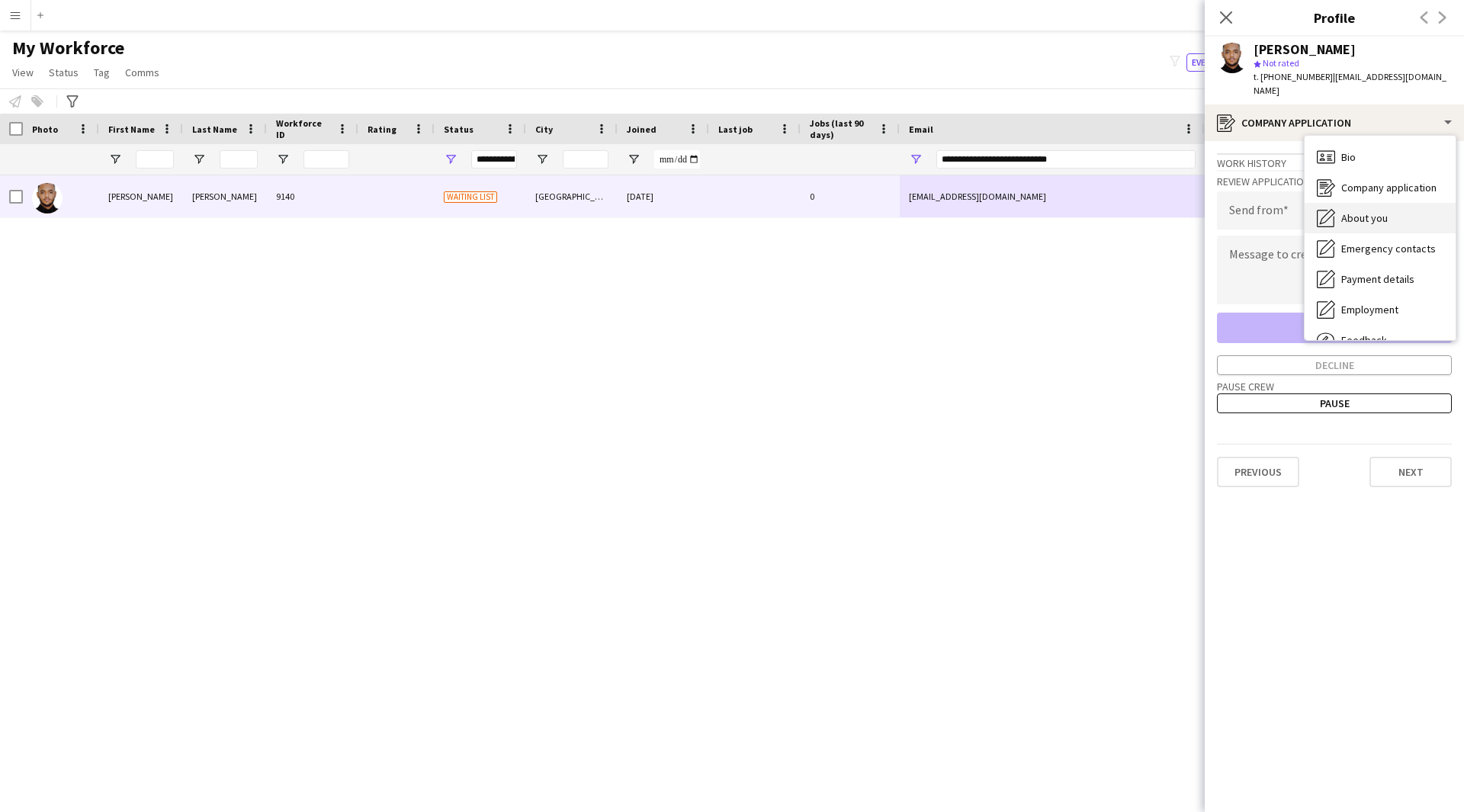
click at [1384, 212] on span "About you" at bounding box center [1363, 218] width 46 height 13
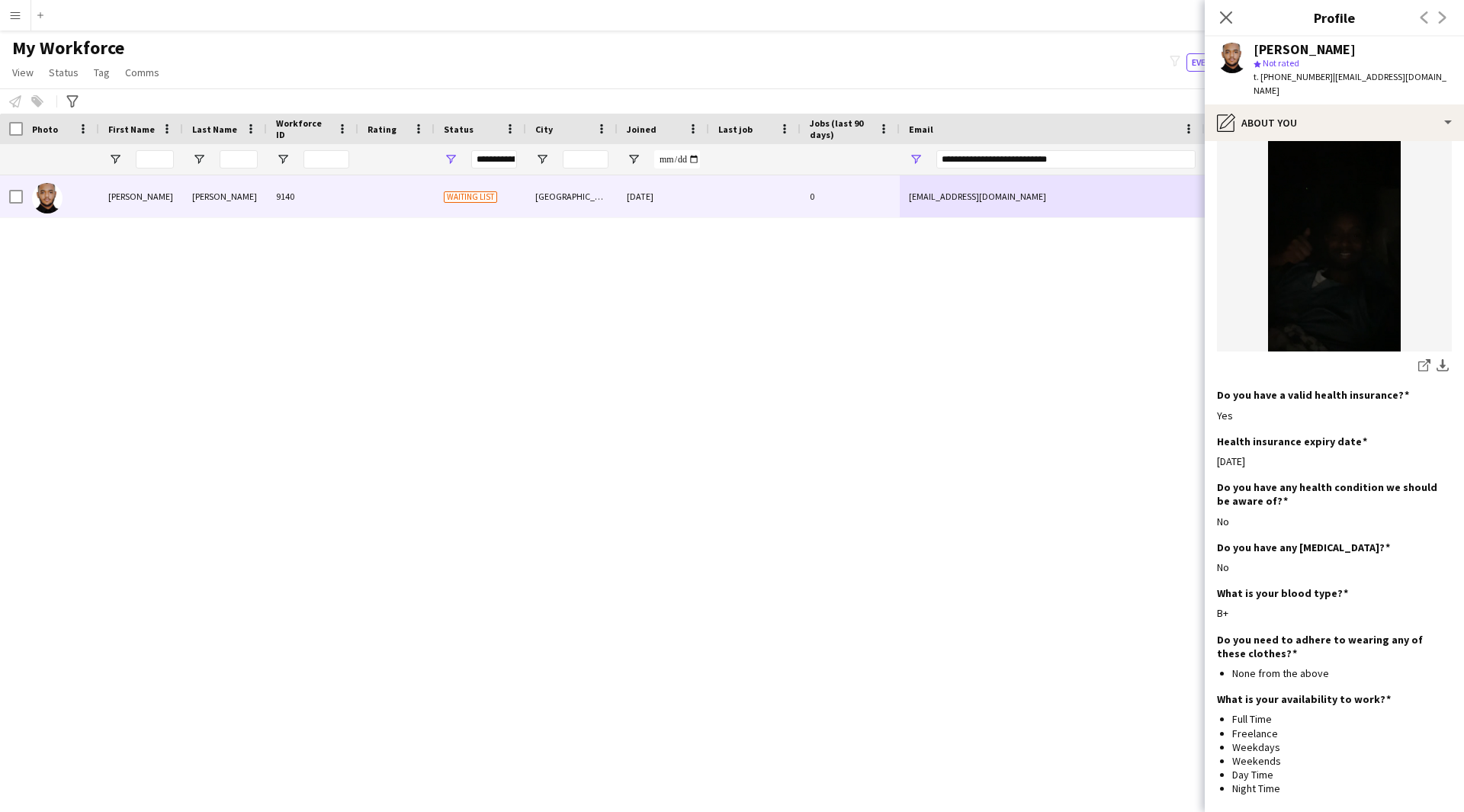
scroll to position [868, 0]
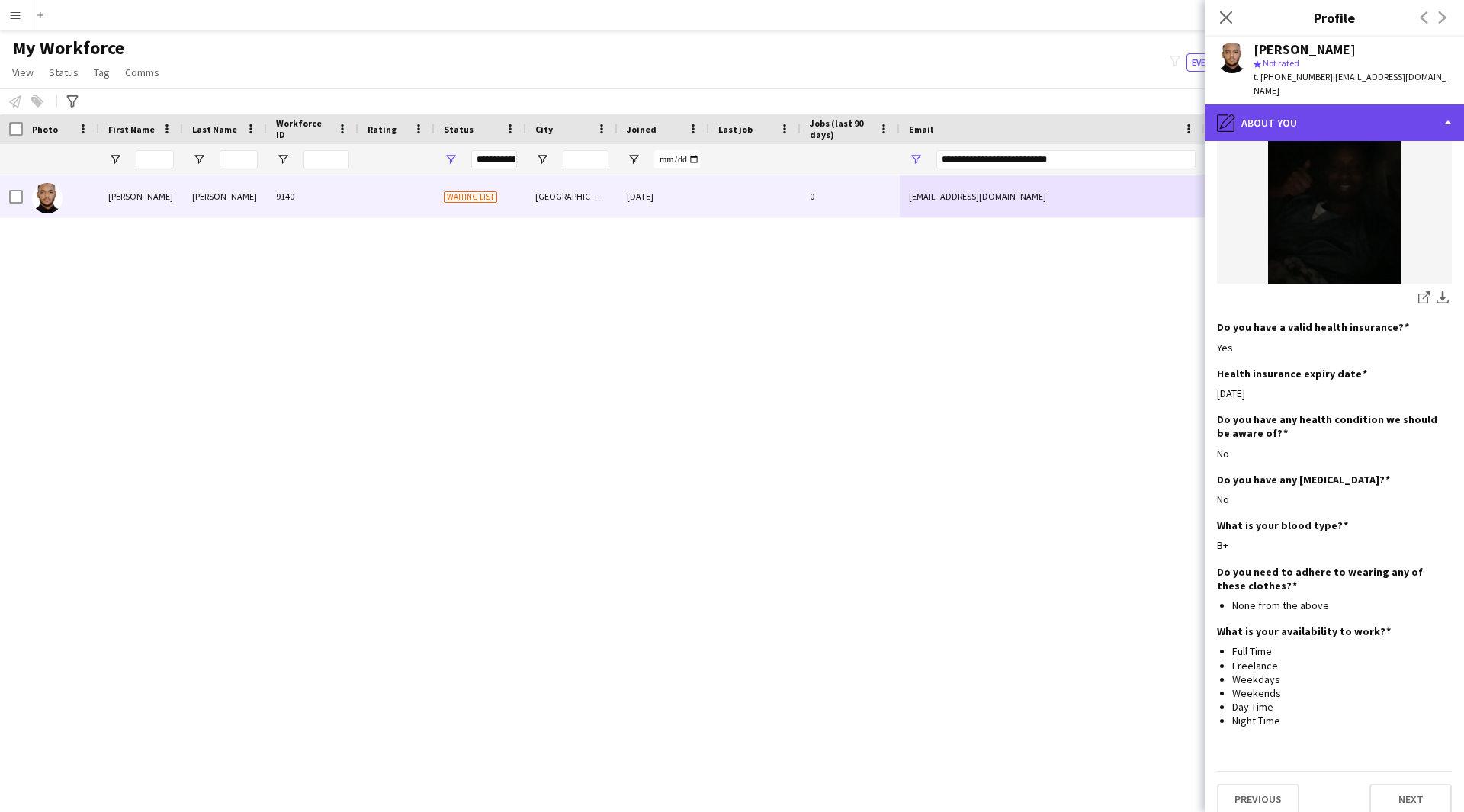
click at [1367, 111] on div "pencil4 About you" at bounding box center [1334, 123] width 259 height 37
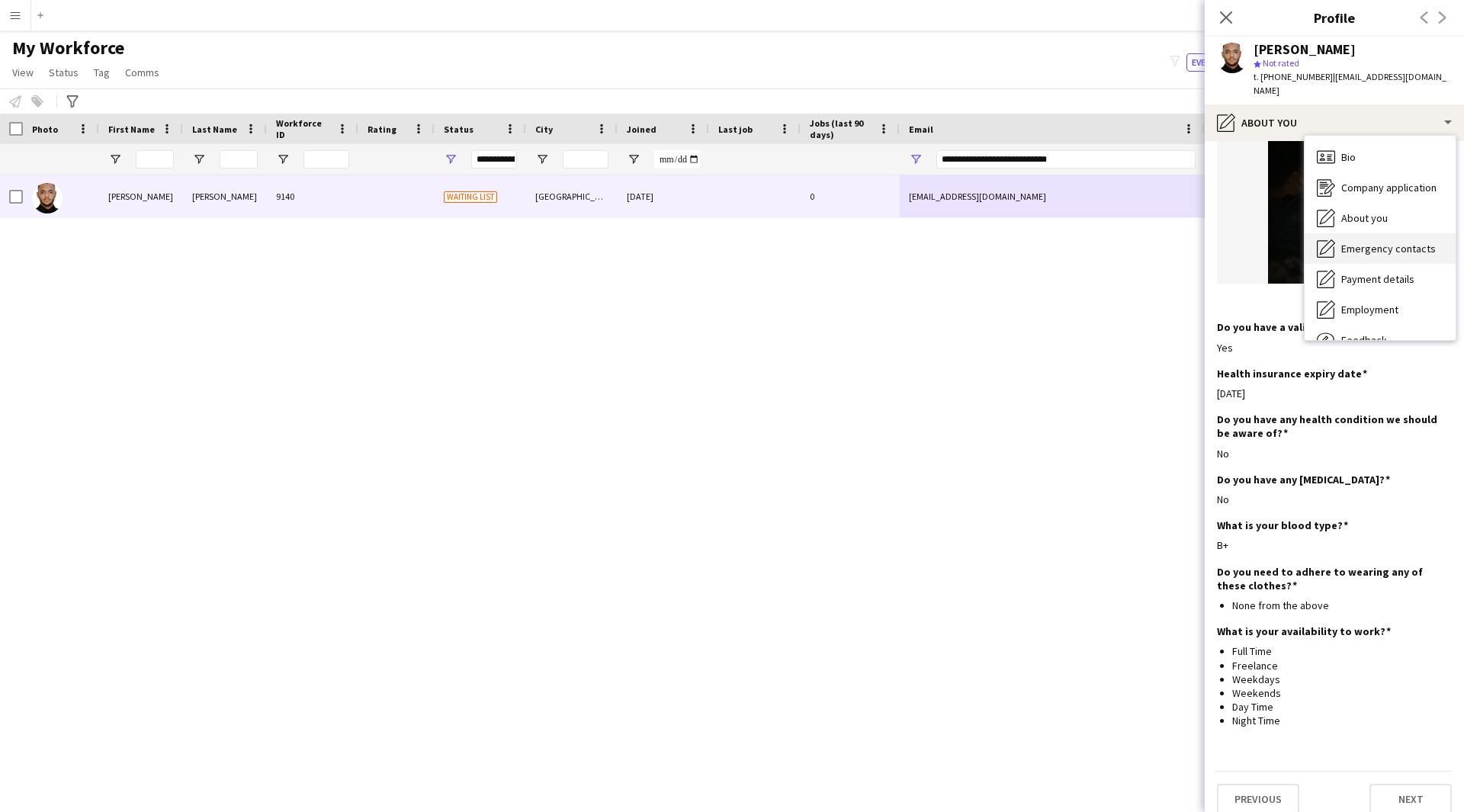
click at [1383, 240] on div "Emergency contacts Emergency contacts" at bounding box center [1380, 248] width 151 height 31
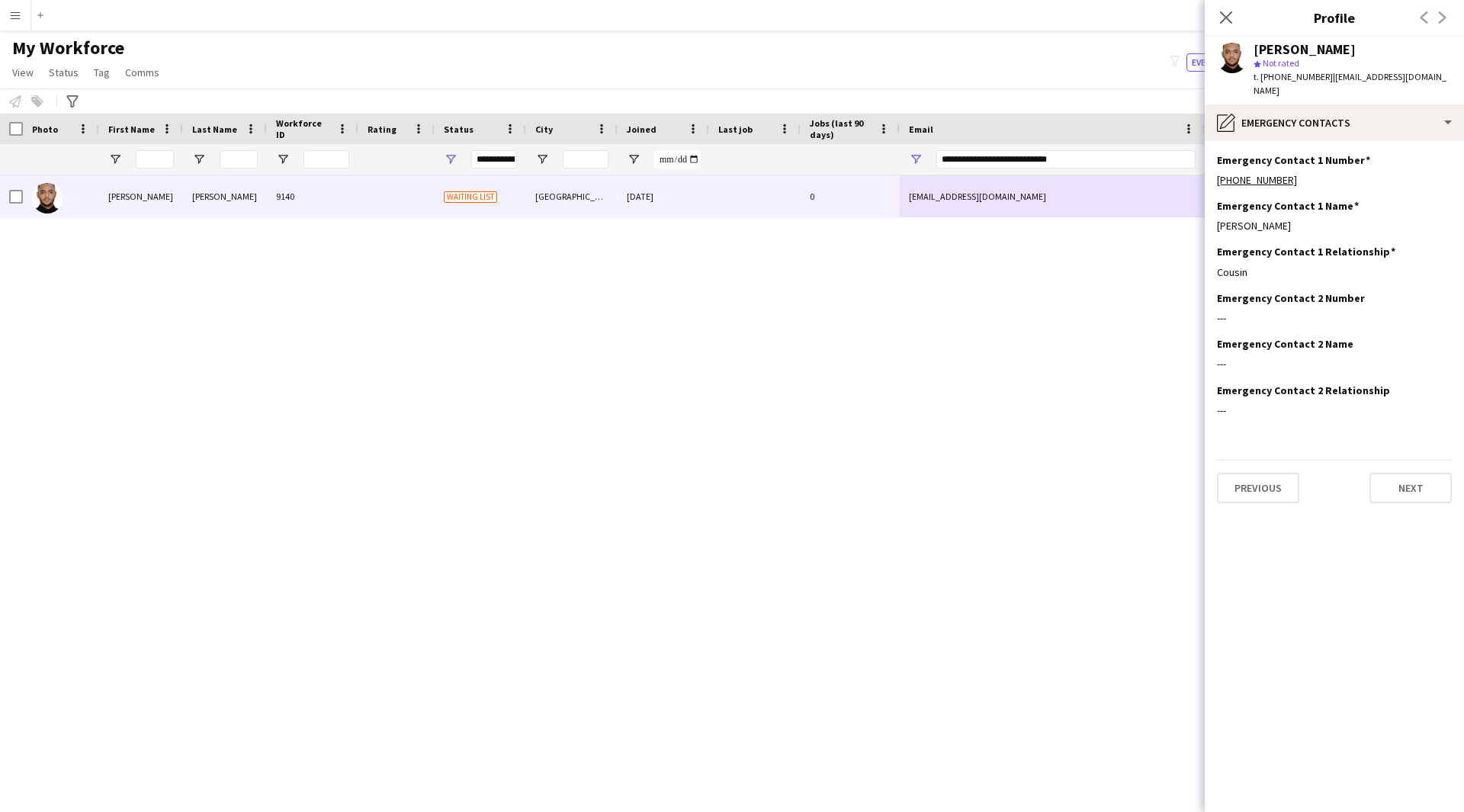
scroll to position [0, 0]
drag, startPoint x: 1275, startPoint y: 273, endPoint x: 1167, endPoint y: 267, distance: 108.2
click at [1167, 267] on body "Menu Boards Boards Boards All jobs Status Workforce Workforce My Workforce Recr…" at bounding box center [732, 406] width 1464 height 812
click at [1279, 280] on div "Emergency Contact 1 Relationship Edit this field Cousin" at bounding box center [1334, 268] width 235 height 46
drag, startPoint x: 1258, startPoint y: 276, endPoint x: 1224, endPoint y: 275, distance: 34.0
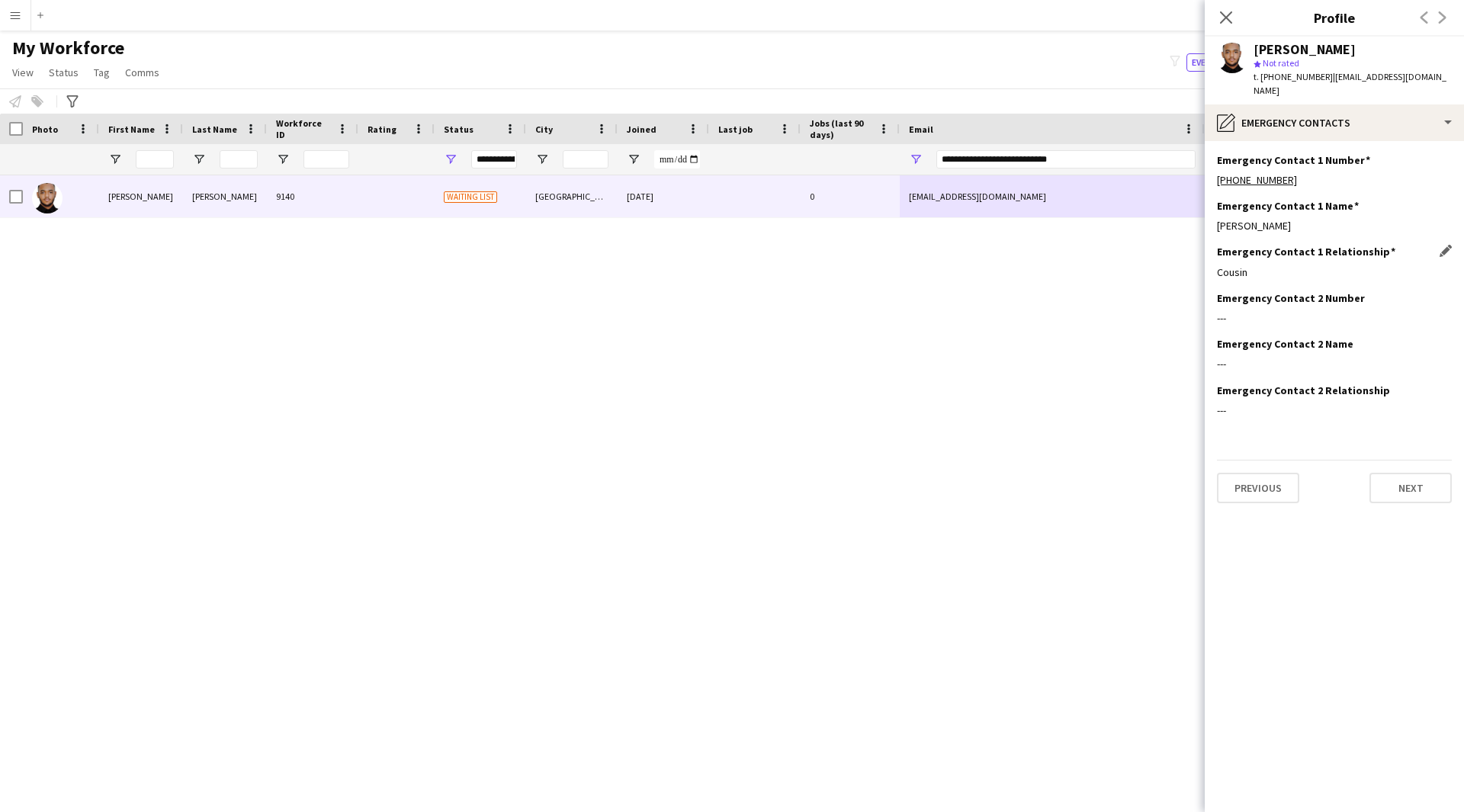
click at [1224, 275] on div "Cousin" at bounding box center [1334, 272] width 235 height 13
click at [1355, 118] on div "pencil4 Emergency contacts" at bounding box center [1334, 123] width 259 height 37
click at [1393, 277] on span "Payment details" at bounding box center [1377, 279] width 73 height 13
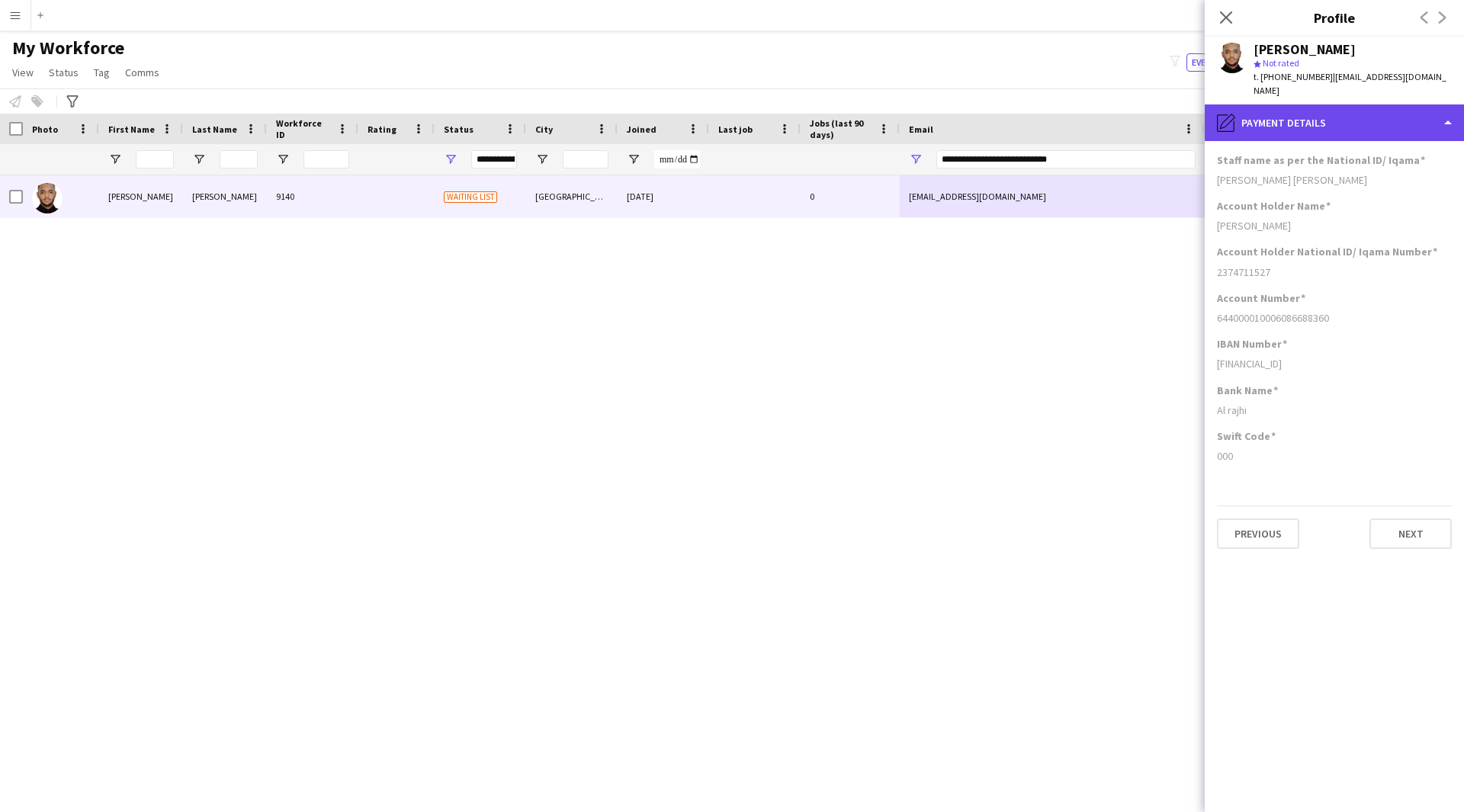
click at [1338, 126] on div "pencil4 Payment details" at bounding box center [1334, 123] width 259 height 37
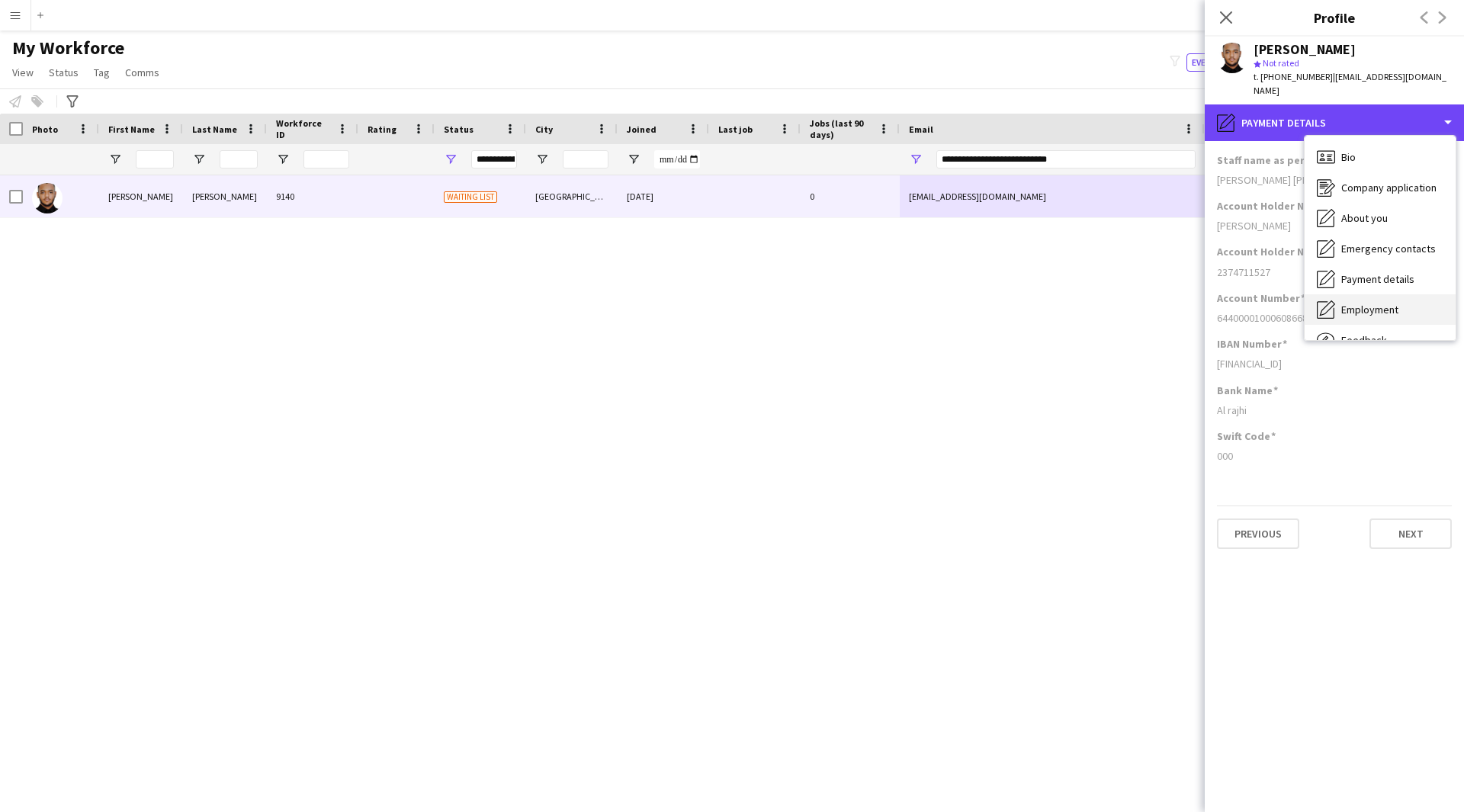
scroll to position [52, 0]
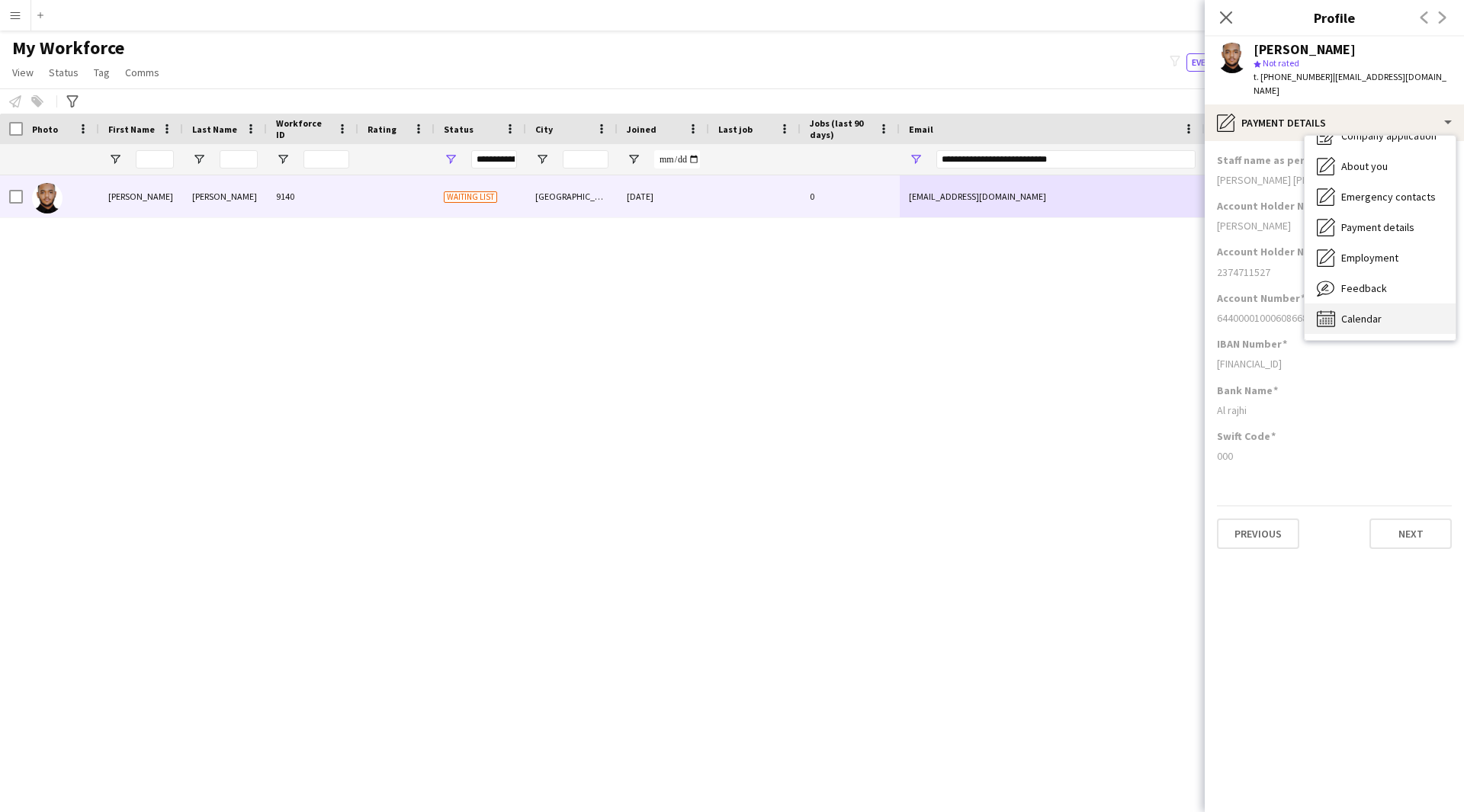
drag, startPoint x: 1400, startPoint y: 305, endPoint x: 1389, endPoint y: 327, distance: 24.6
click at [1389, 334] on div "Bio Bio Company application Company application About you About you Emergency c…" at bounding box center [1380, 238] width 151 height 204
click at [1400, 295] on div "Feedback Feedback" at bounding box center [1380, 288] width 151 height 31
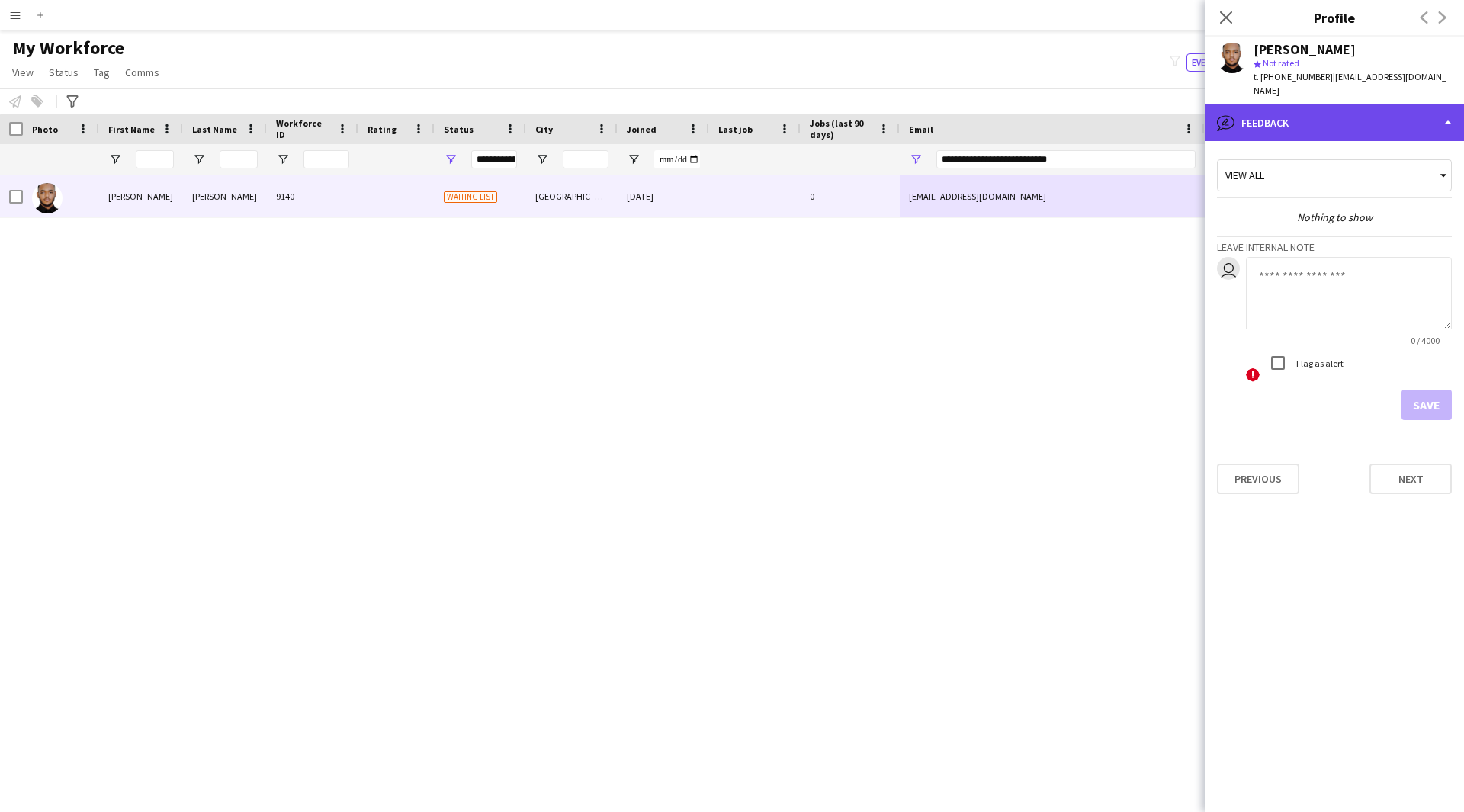
drag, startPoint x: 1345, startPoint y: 129, endPoint x: 1407, endPoint y: 137, distance: 62.5
click at [1407, 137] on div "bubble-pencil Feedback" at bounding box center [1334, 123] width 259 height 37
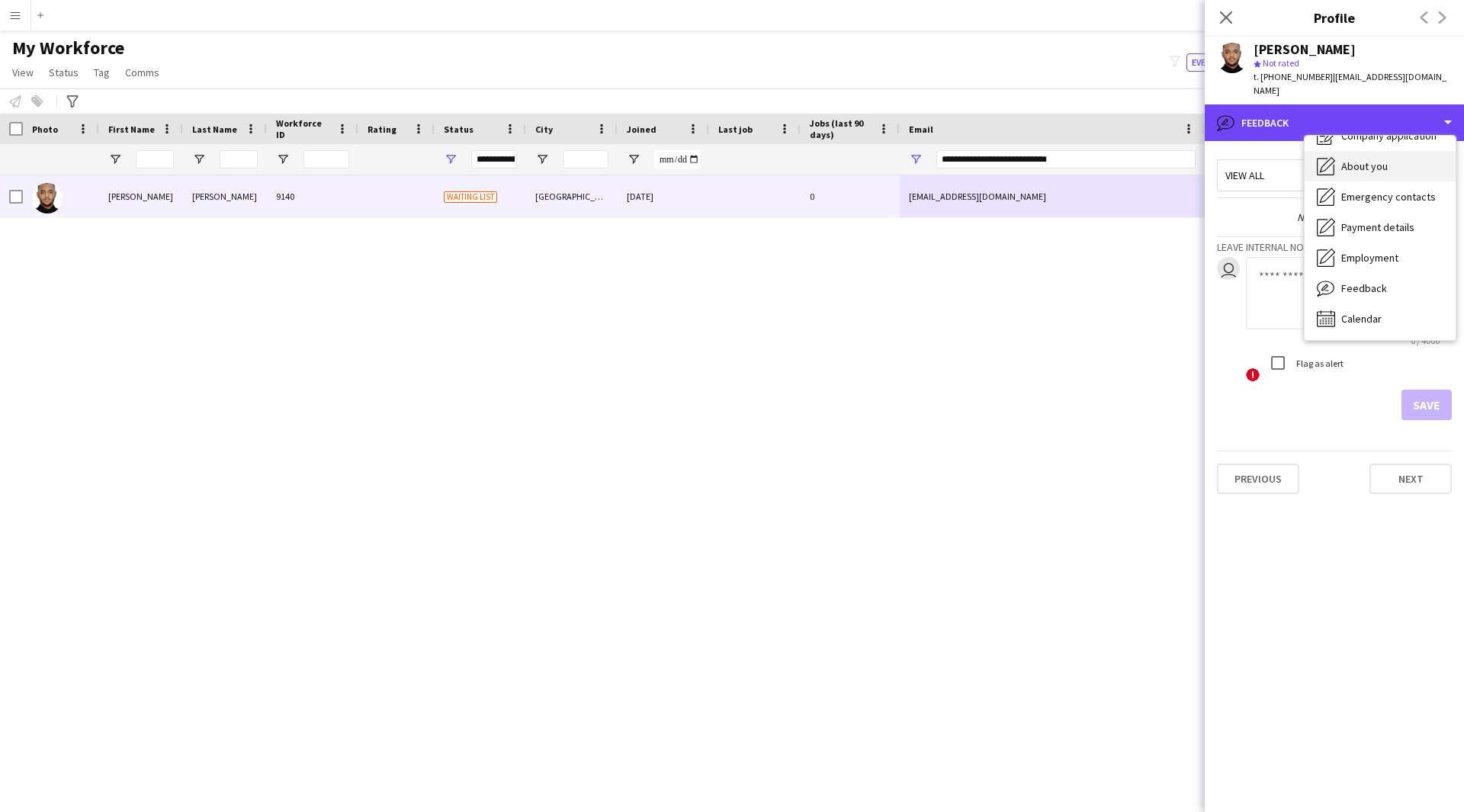
scroll to position [0, 0]
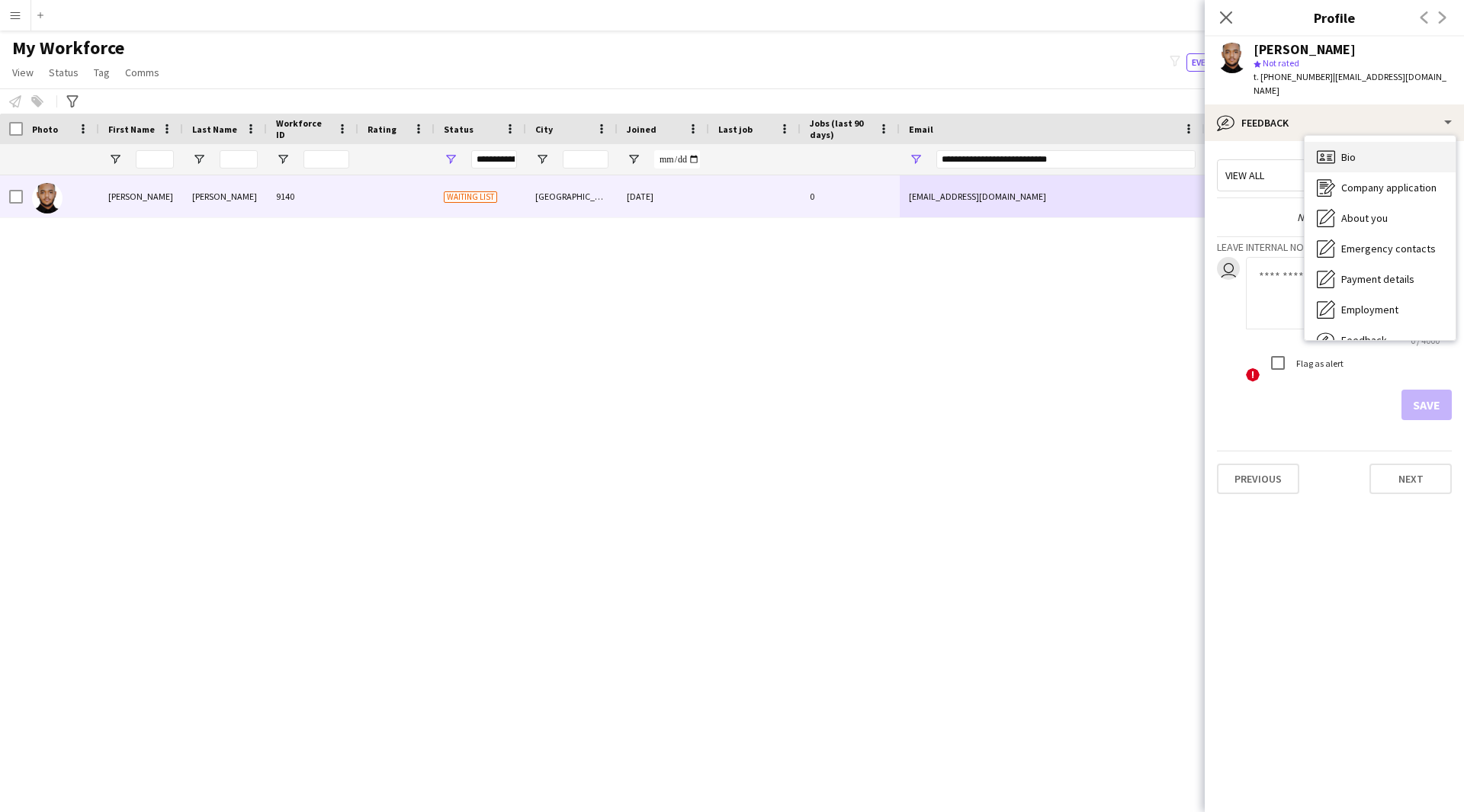
click at [1389, 148] on div "Bio Bio" at bounding box center [1380, 157] width 151 height 31
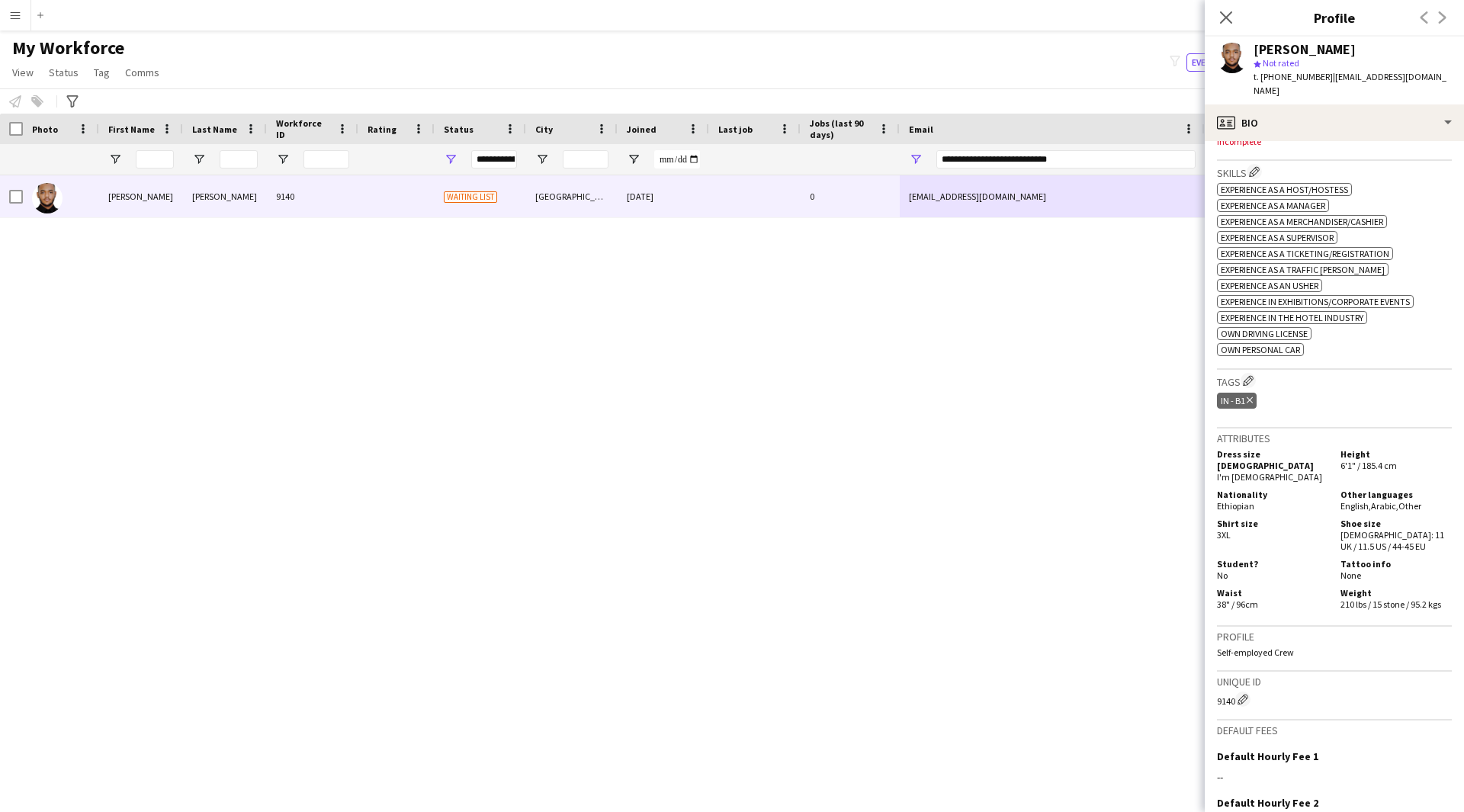
scroll to position [397, 0]
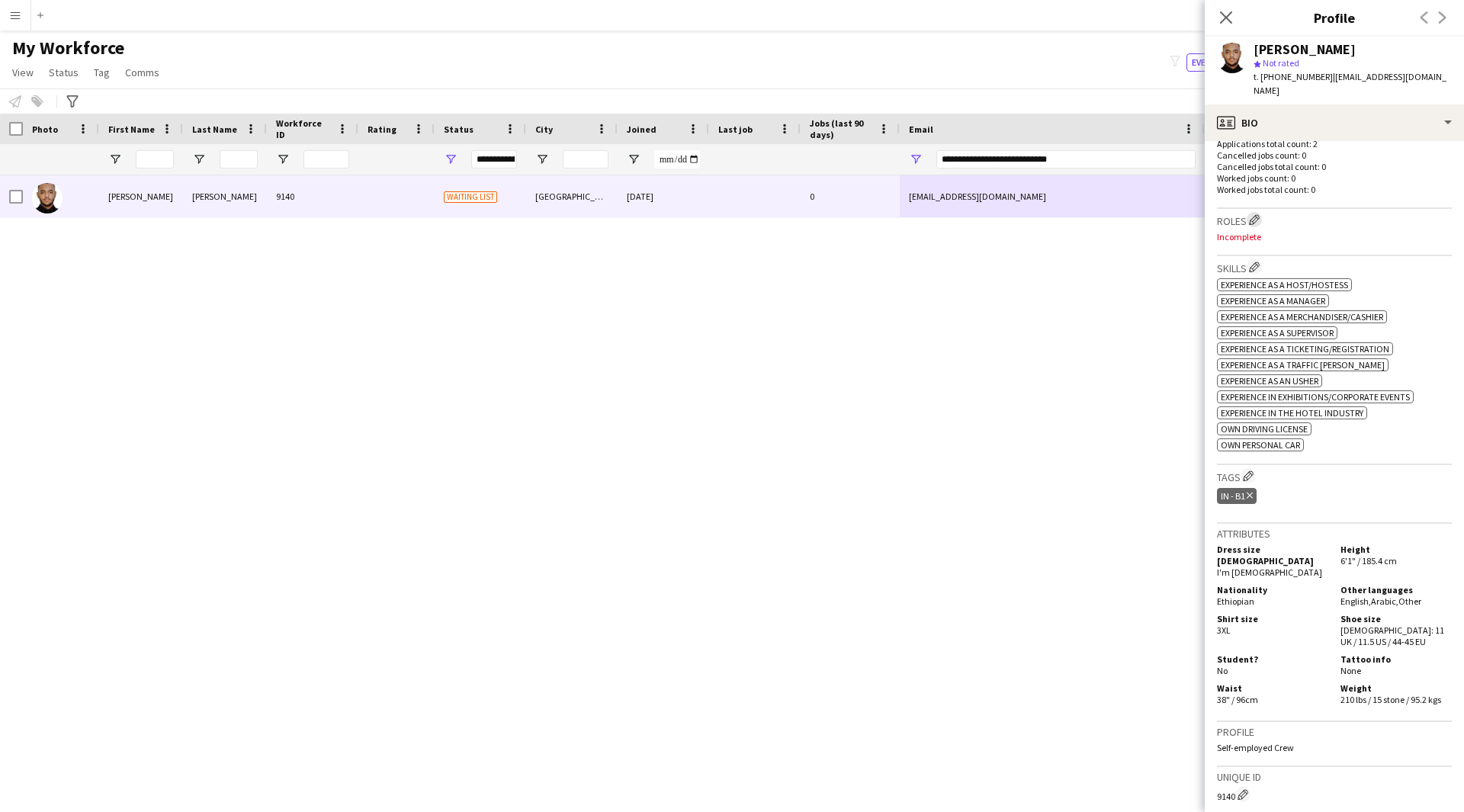
click at [1261, 225] on button "Edit crew company roles" at bounding box center [1254, 219] width 15 height 15
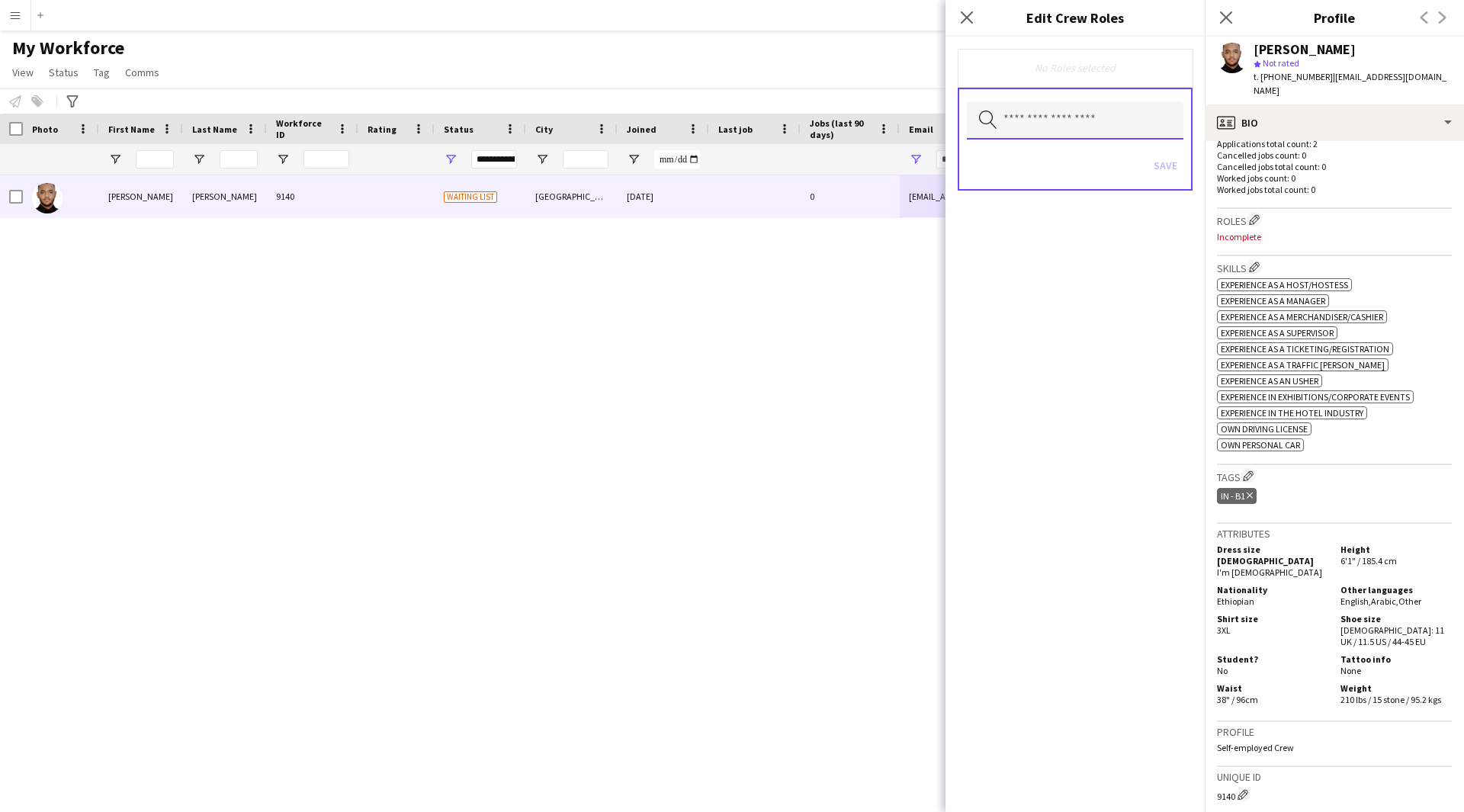
click at [1107, 135] on input "text" at bounding box center [1075, 120] width 217 height 38
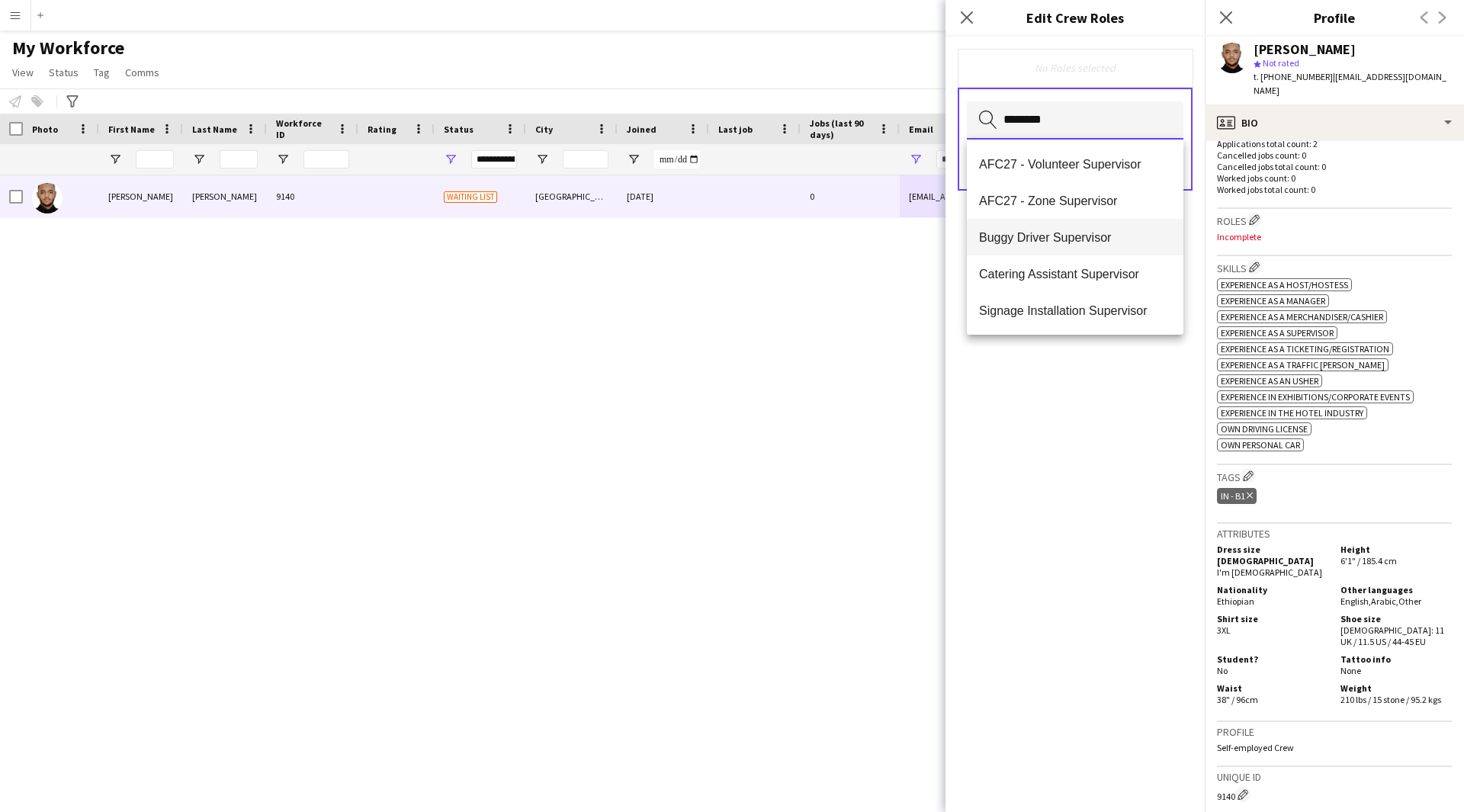
scroll to position [37, 0]
type input "********"
click at [1082, 313] on span "Staff Supervisor" at bounding box center [1074, 310] width 192 height 14
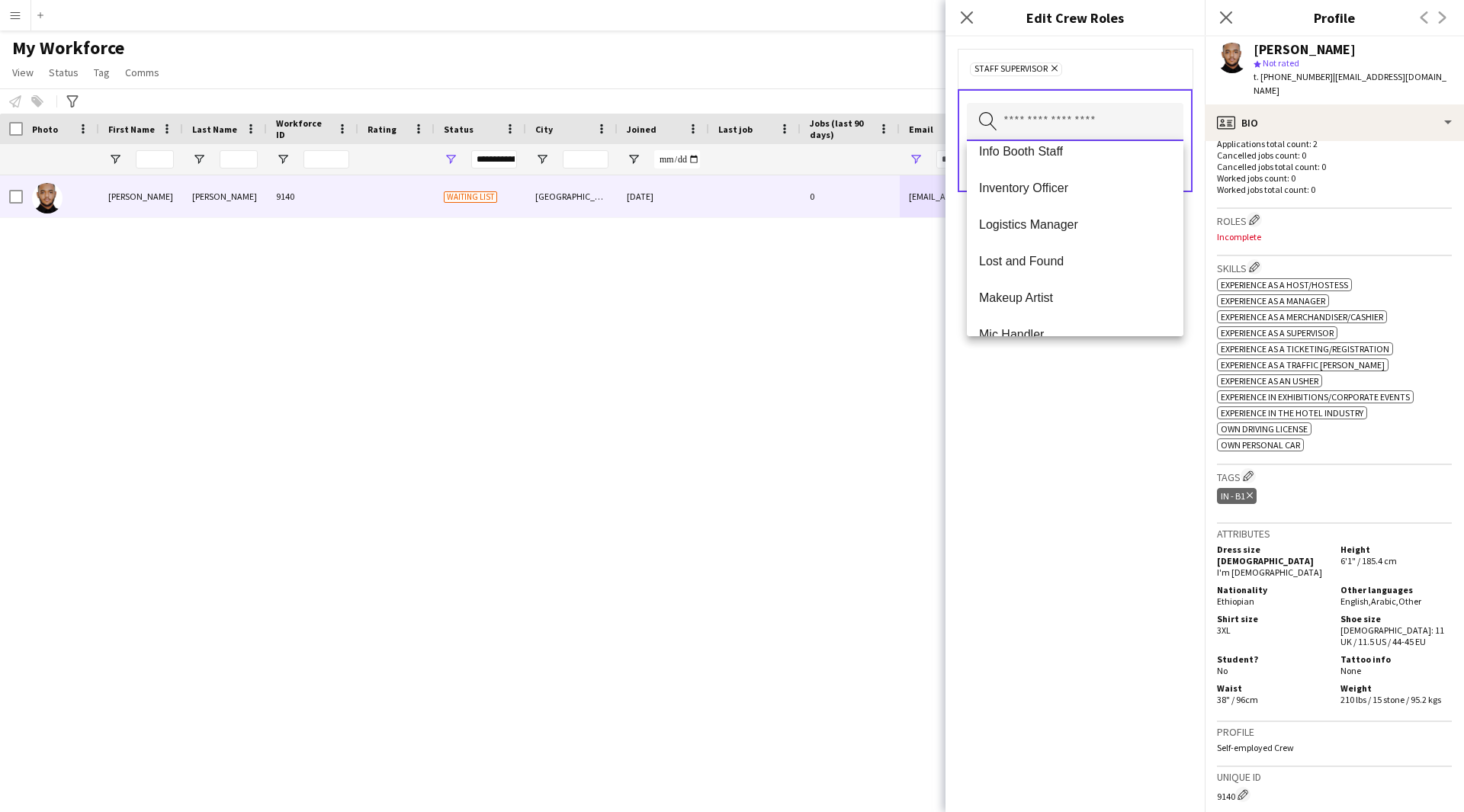
scroll to position [0, 0]
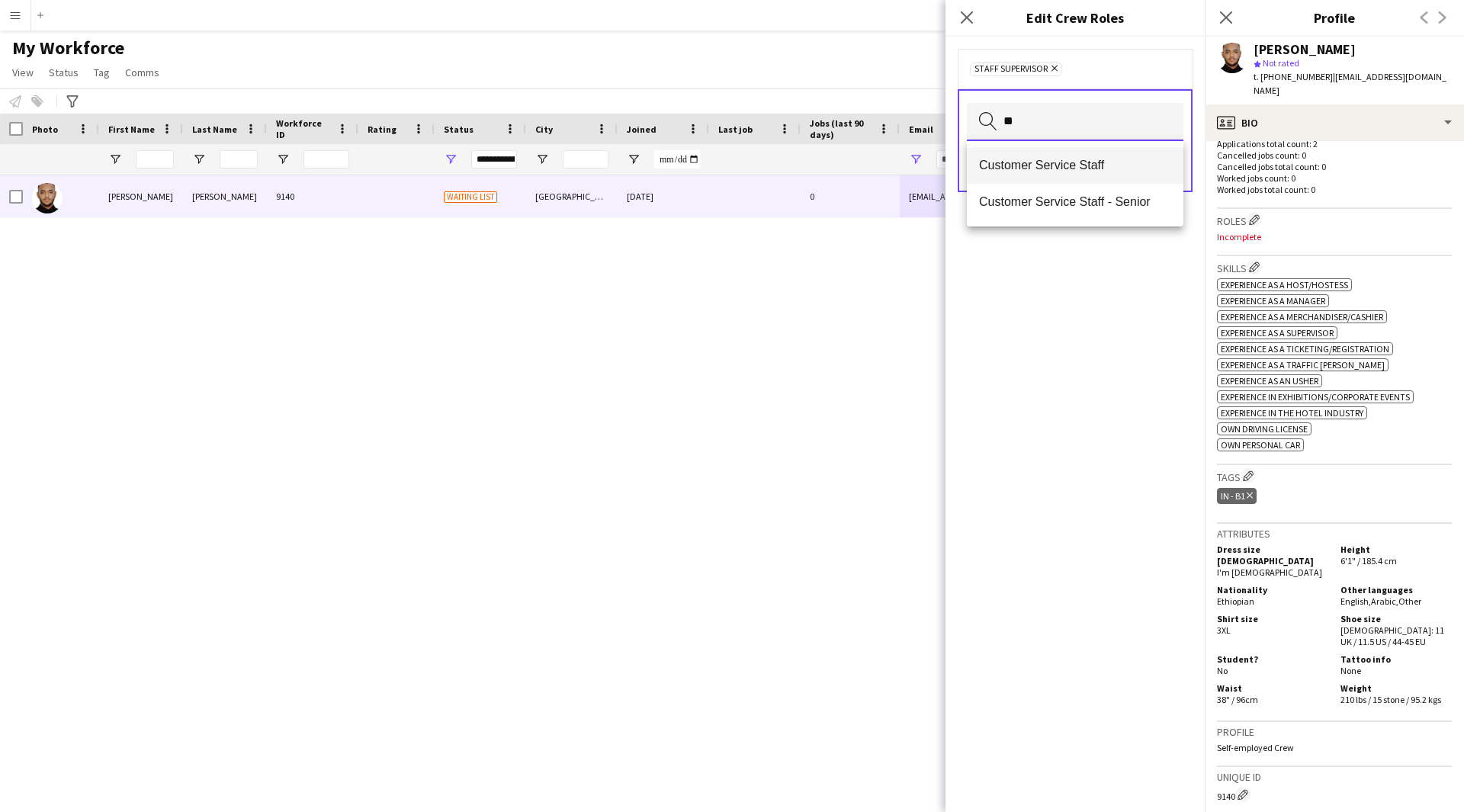
type input "**"
click at [1085, 170] on span "Customer Service Staff" at bounding box center [1074, 165] width 192 height 14
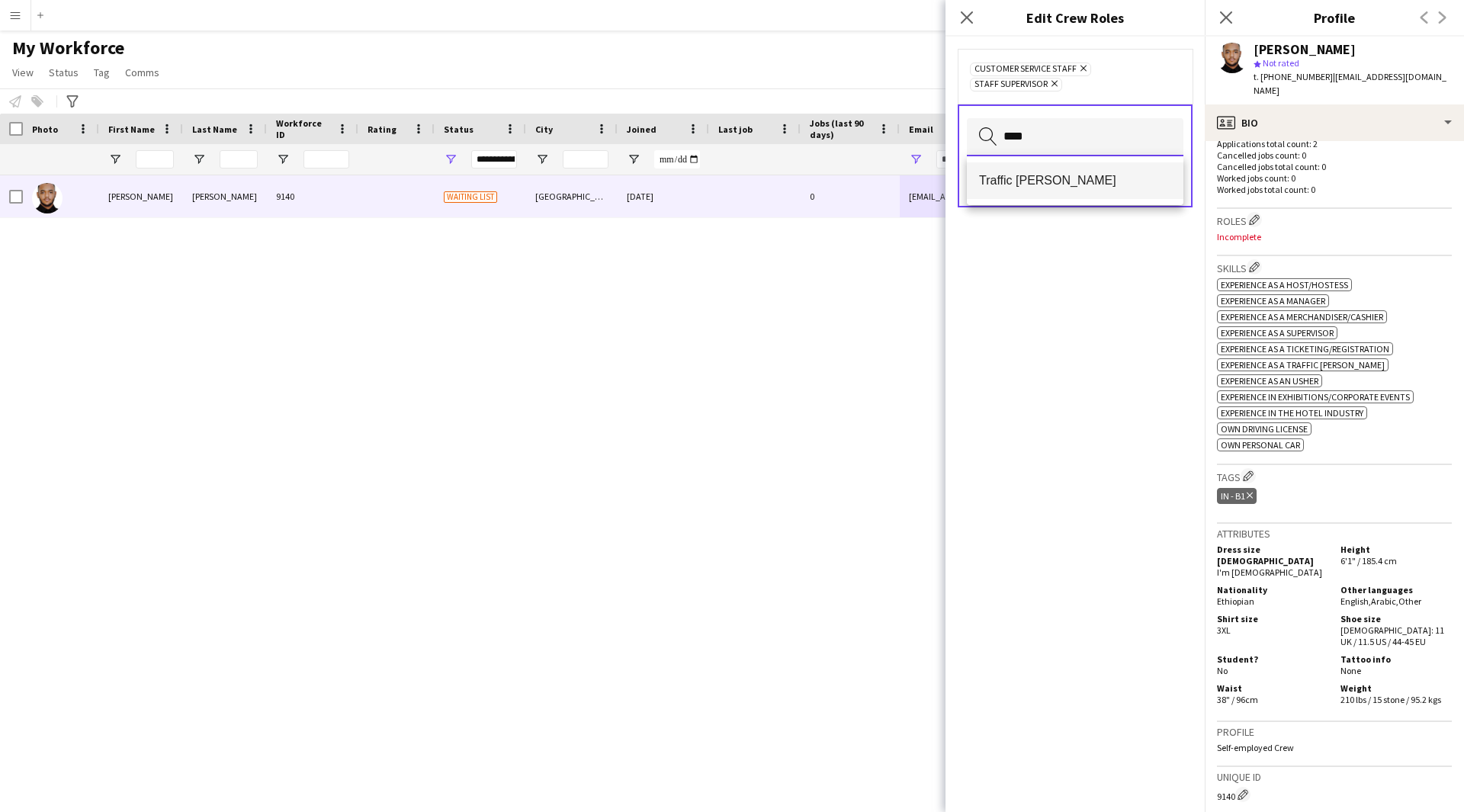
type input "****"
click at [1068, 177] on span "Traffic [PERSON_NAME]" at bounding box center [1074, 180] width 192 height 14
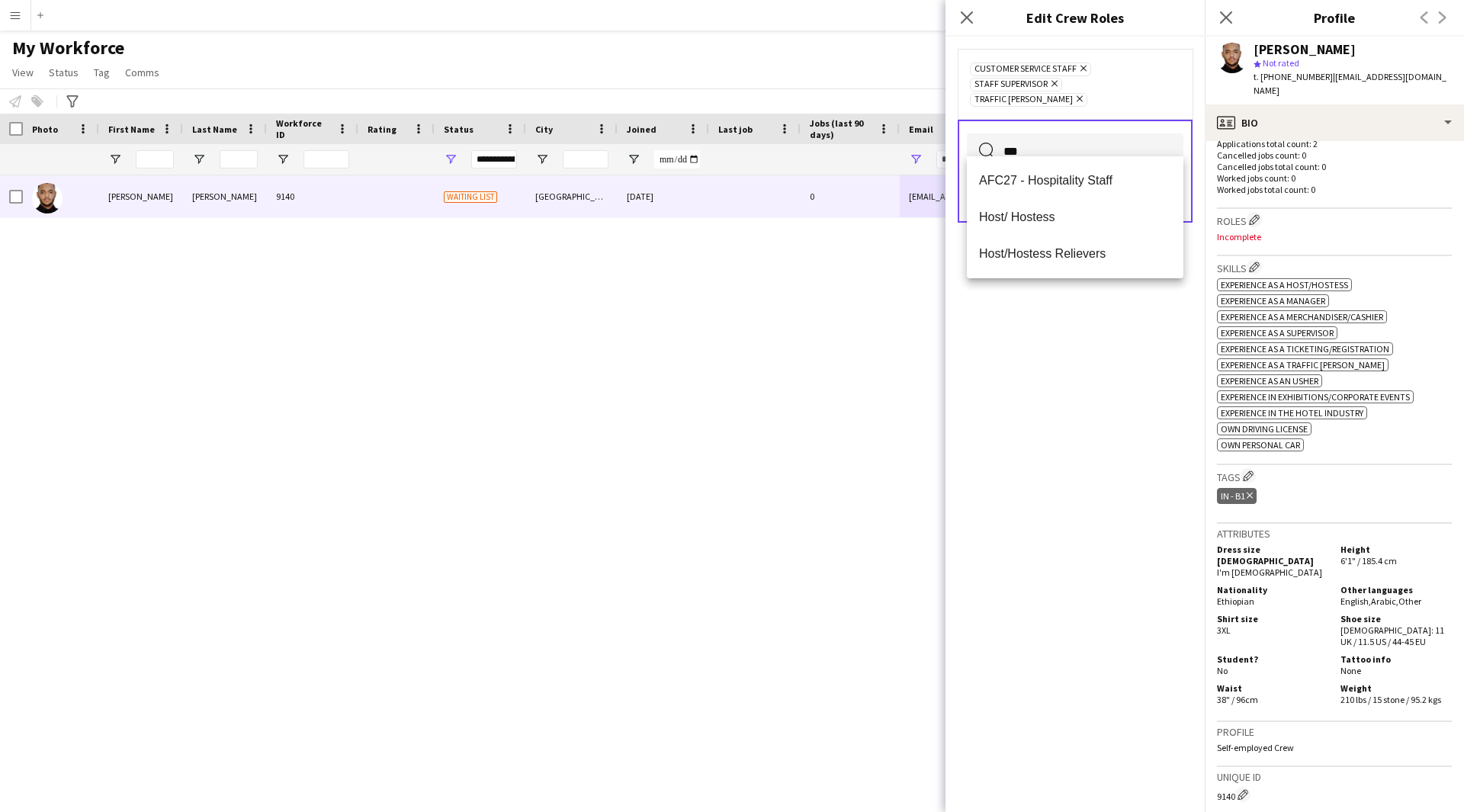
type input "***"
click at [1106, 228] on mat-option "Host/ Hostess" at bounding box center [1075, 217] width 217 height 37
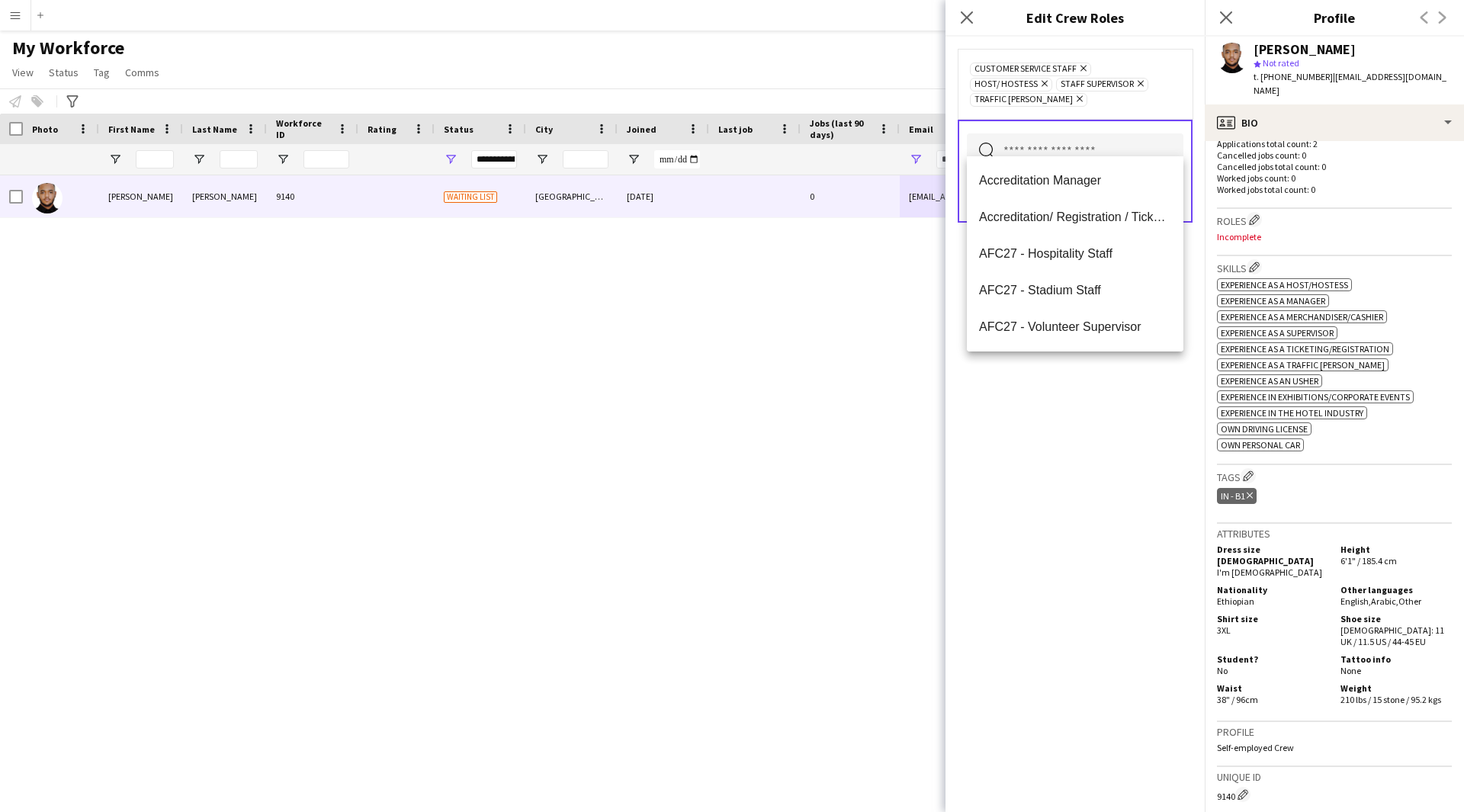
click at [1126, 420] on div "Customer Service Staff Remove Host/ Hostess Remove Staff Supervisor Remove Traf…" at bounding box center [1075, 424] width 259 height 775
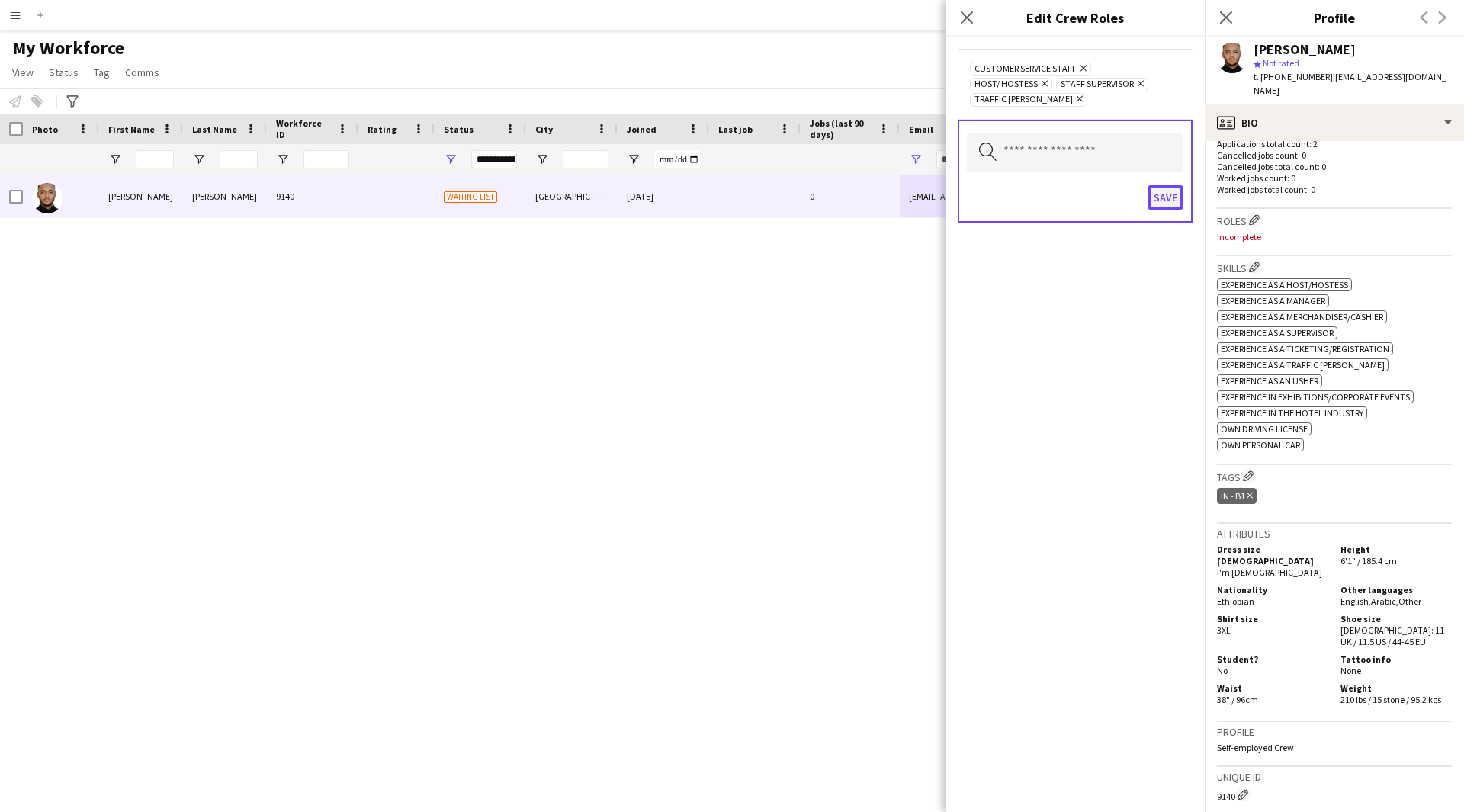
click at [1173, 185] on button "Save" at bounding box center [1166, 197] width 36 height 24
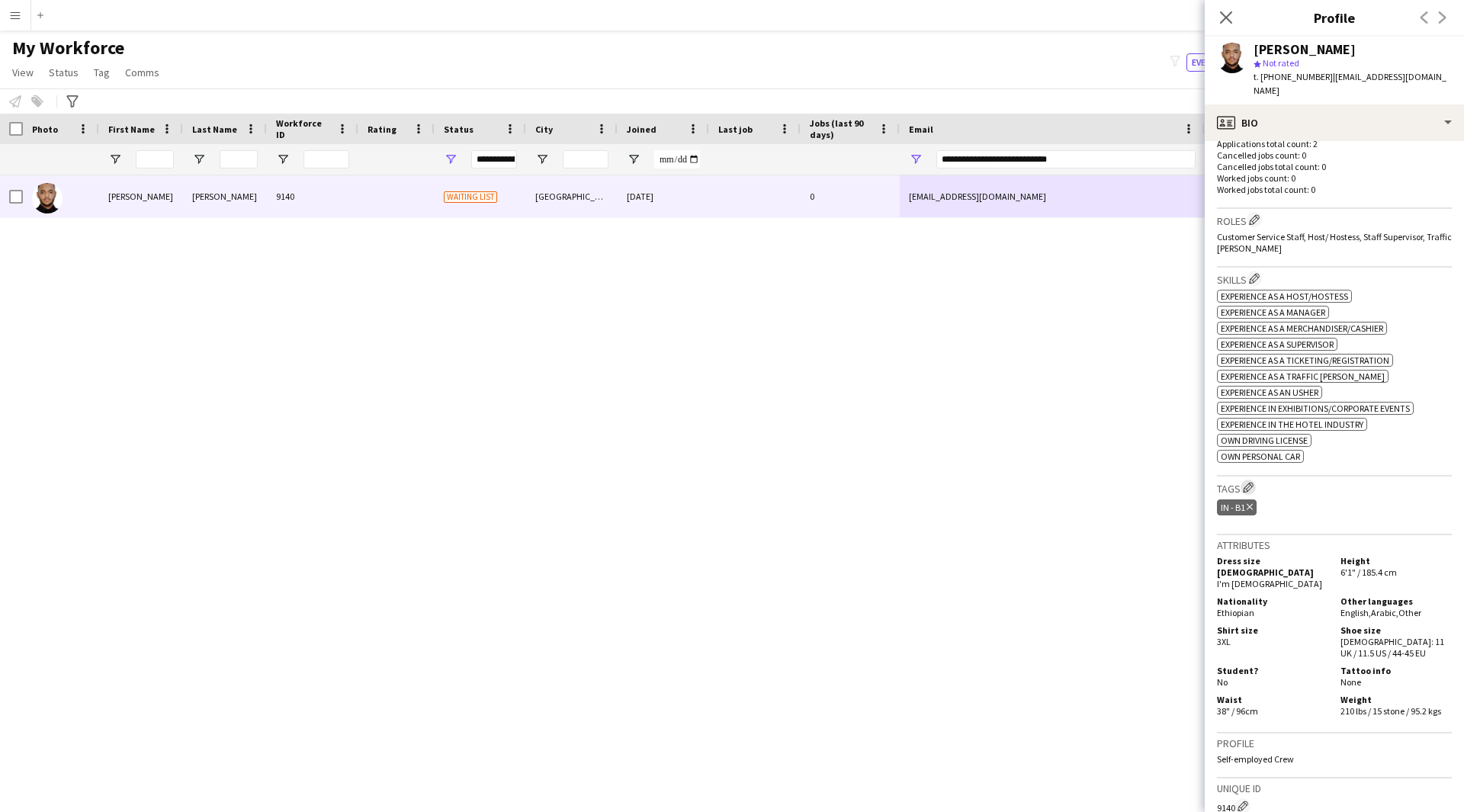
click at [1252, 488] on app-icon "Edit crew company tags" at bounding box center [1248, 487] width 11 height 11
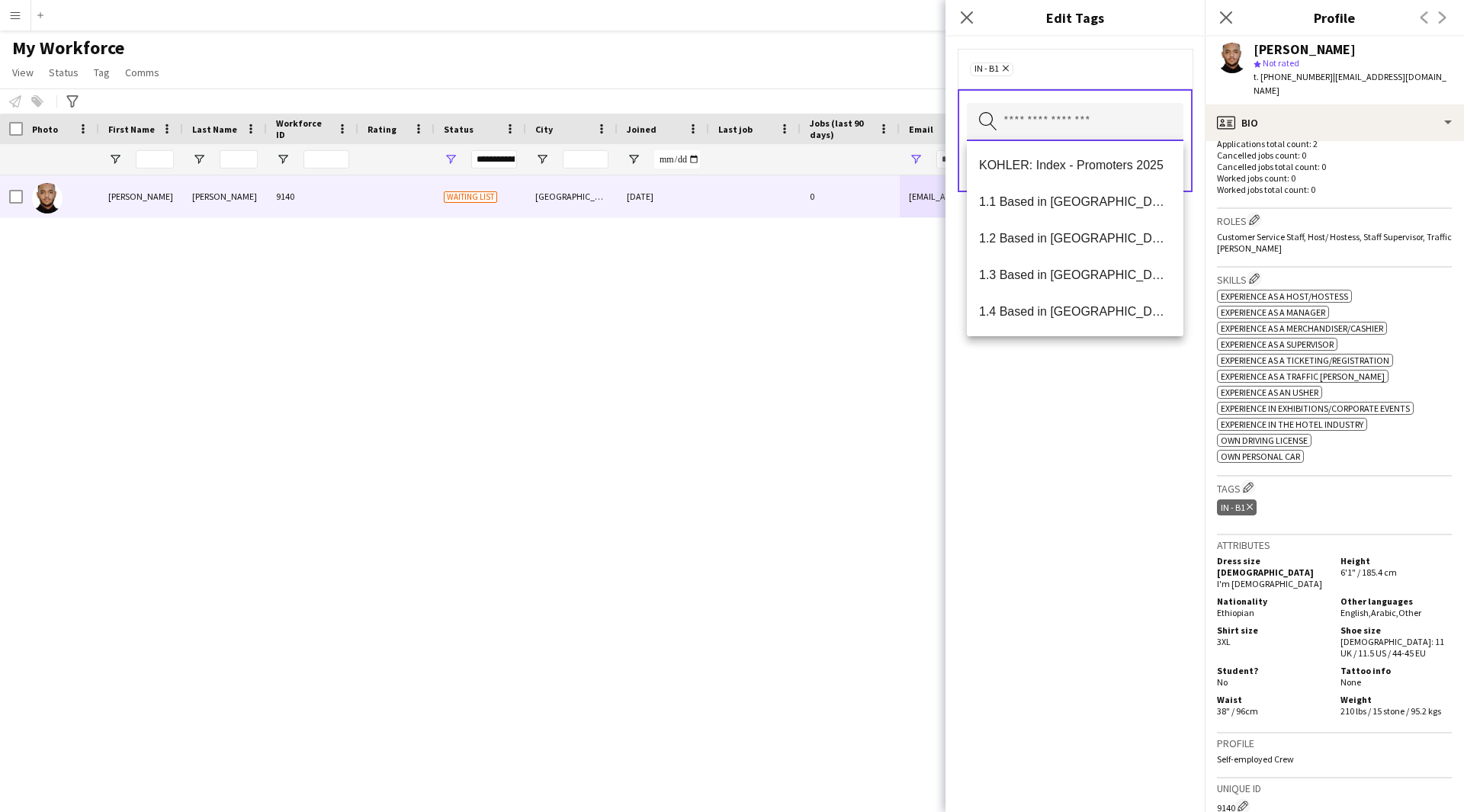
click at [1107, 129] on input "text" at bounding box center [1075, 122] width 217 height 38
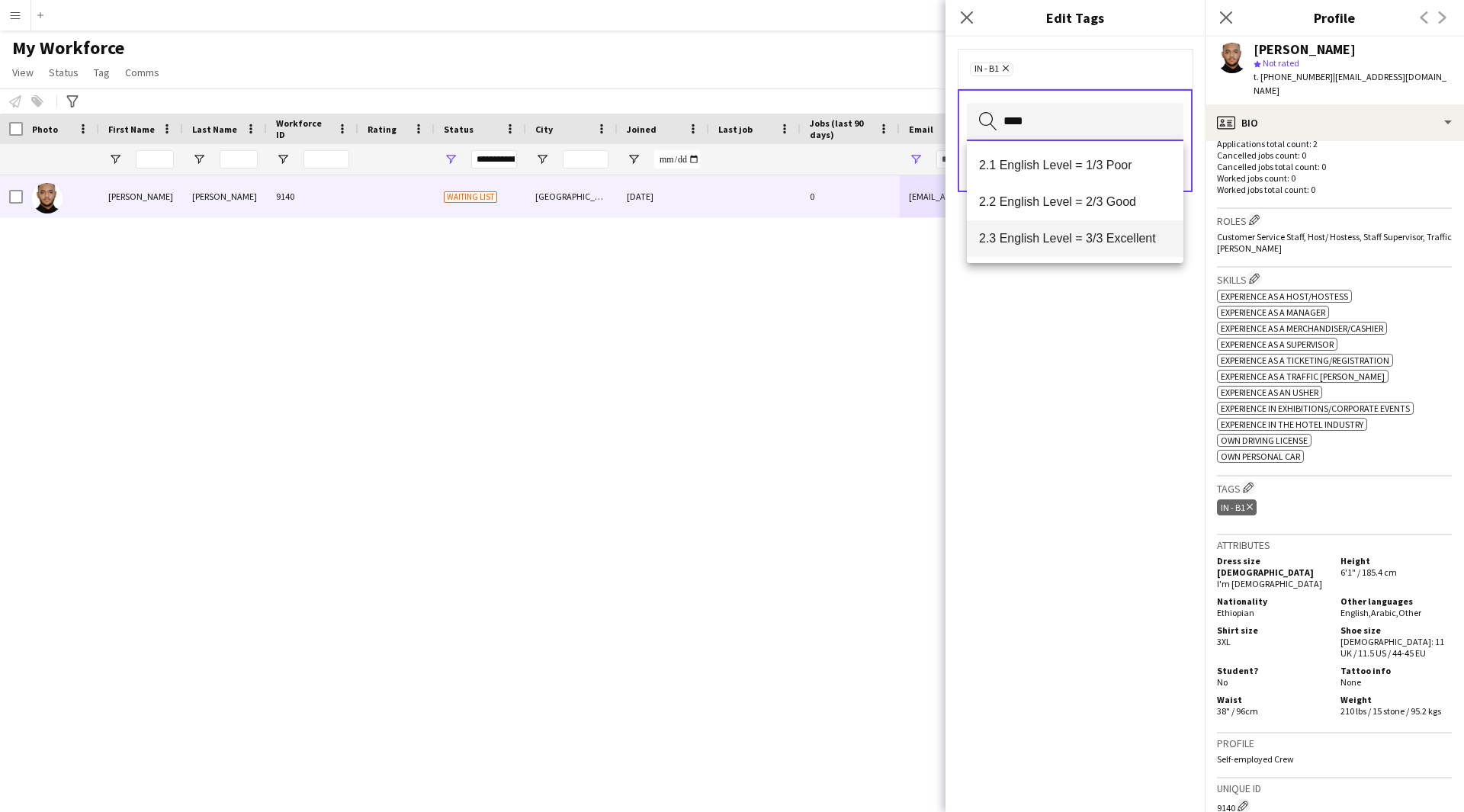
type input "****"
click at [1133, 239] on span "2.3 English Level = 3/3 Excellent" at bounding box center [1074, 238] width 192 height 14
type input "***"
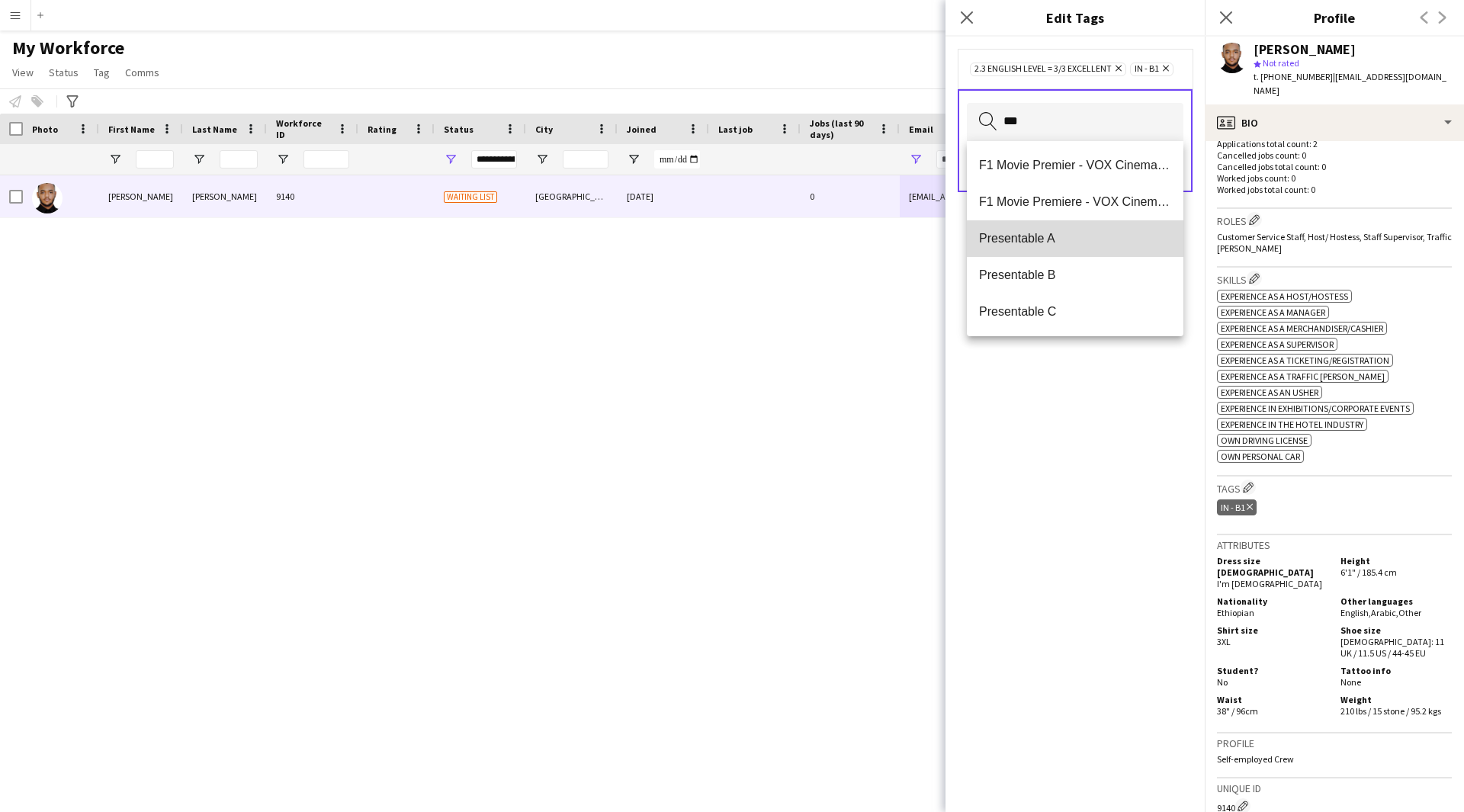
click at [1107, 229] on mat-option "Presentable A" at bounding box center [1075, 239] width 217 height 37
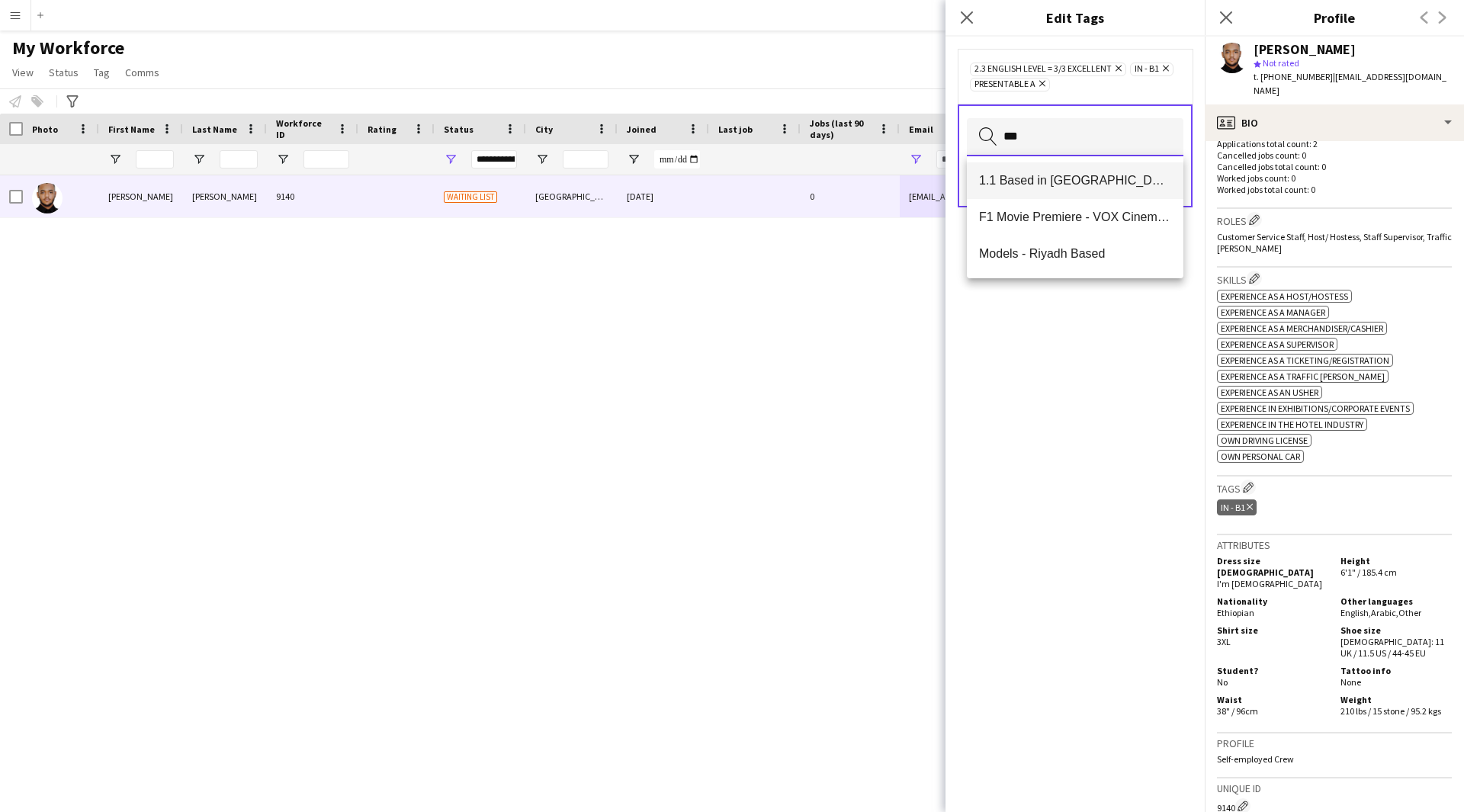
type input "***"
click at [1038, 179] on span "1.1 Based in [GEOGRAPHIC_DATA]" at bounding box center [1074, 180] width 192 height 14
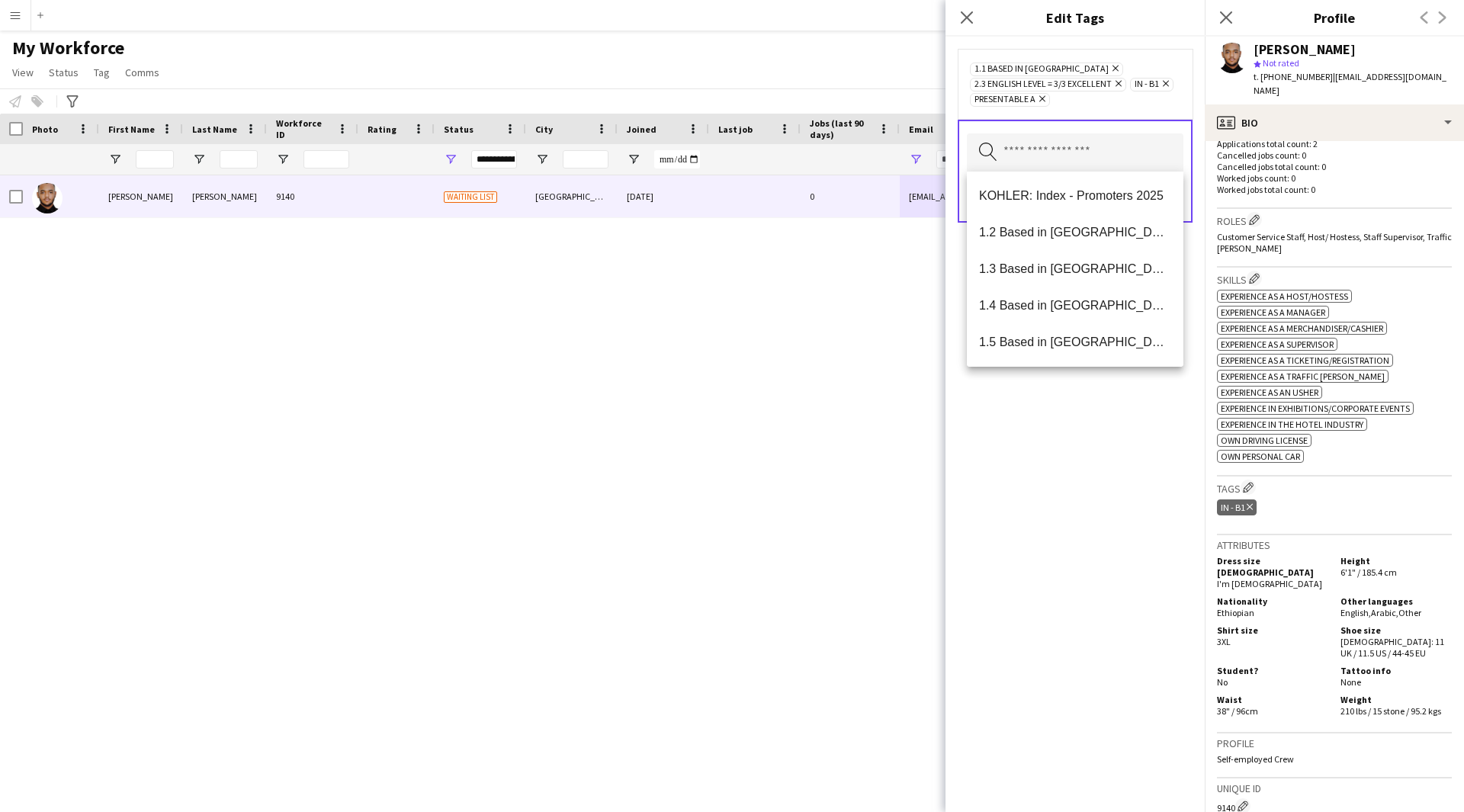
click at [1034, 466] on div "1.1 Based in [GEOGRAPHIC_DATA] Remove 2.3 English Level = 3/3 Excellent Remove …" at bounding box center [1075, 424] width 259 height 775
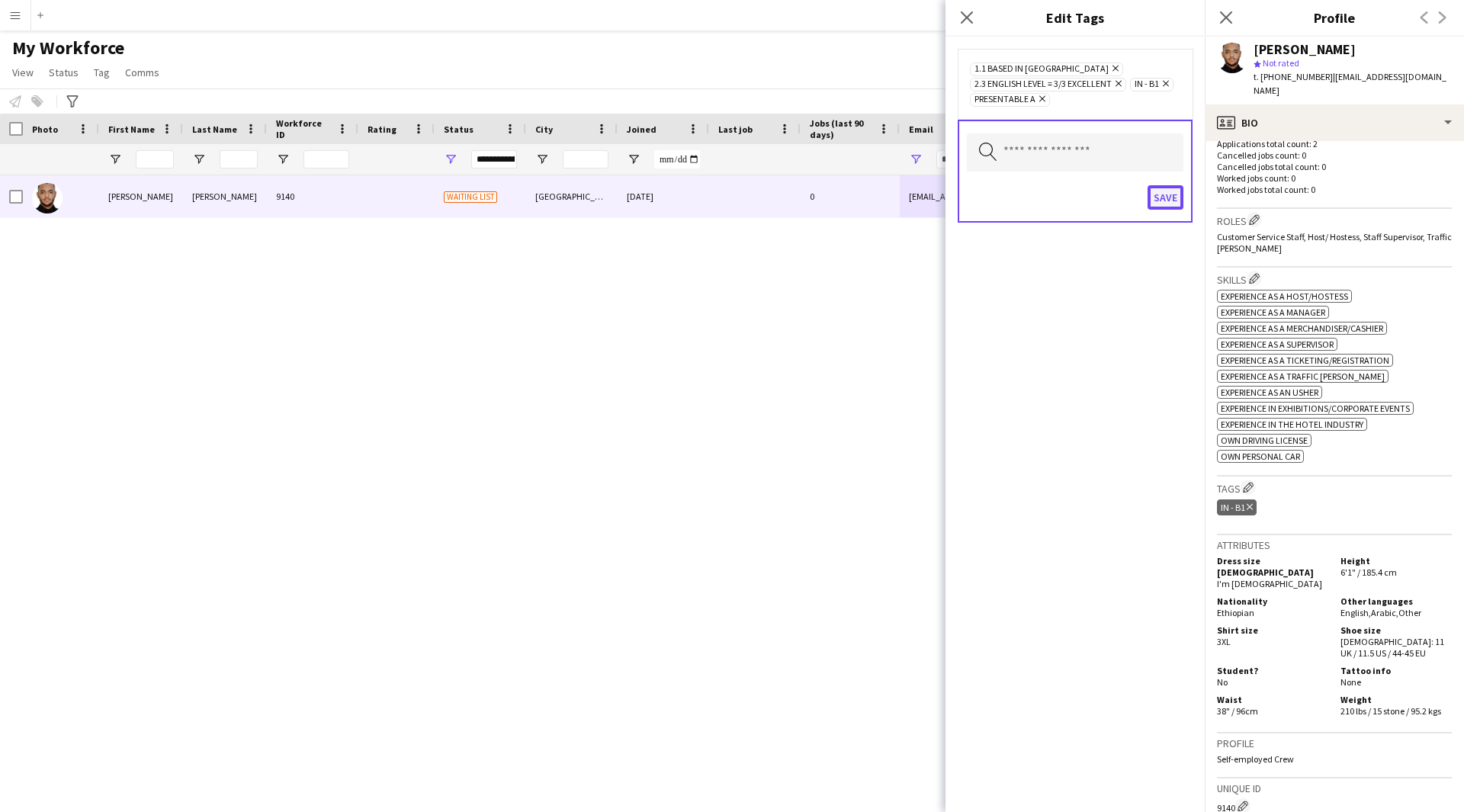
click at [1156, 207] on button "Save" at bounding box center [1166, 197] width 36 height 24
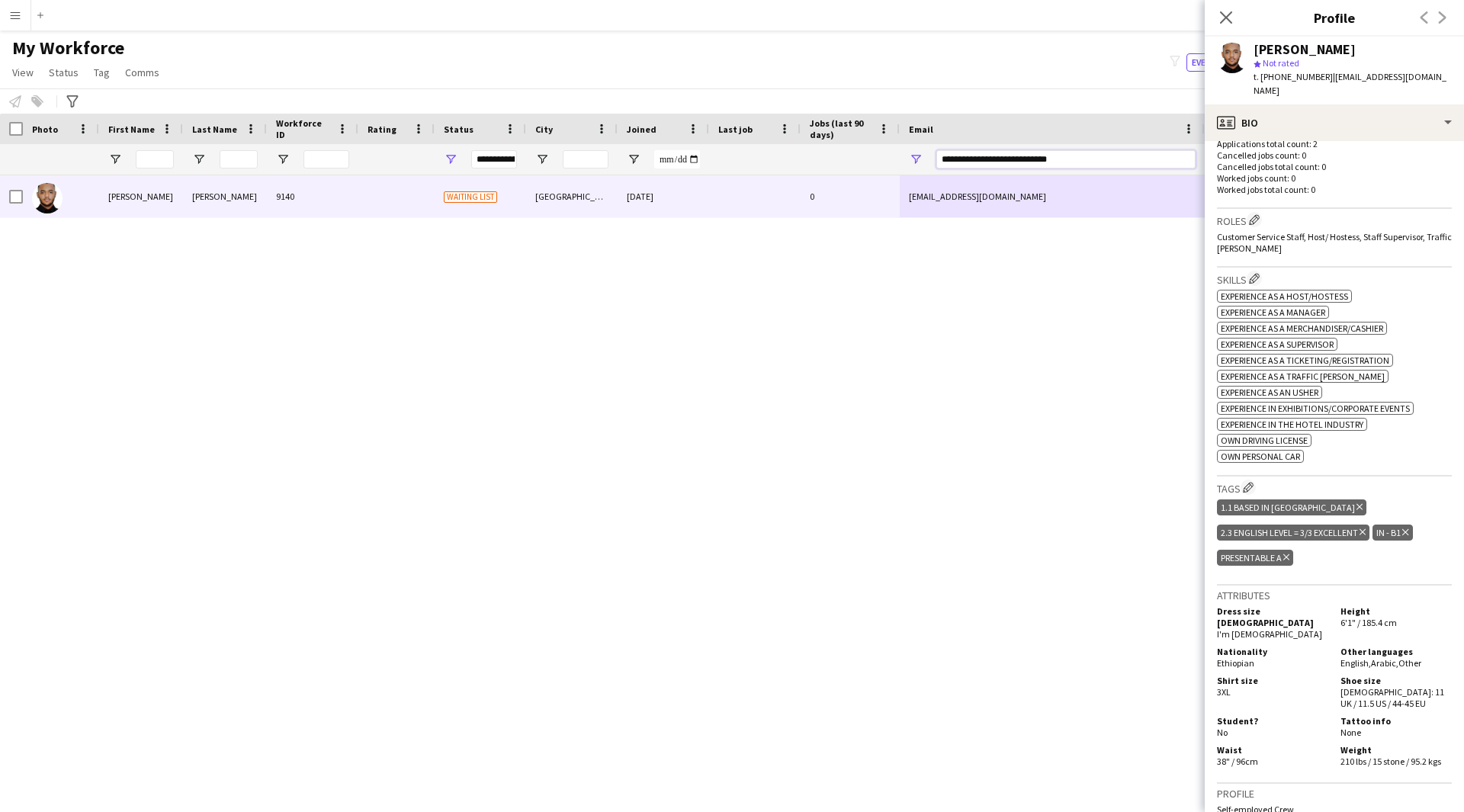
drag, startPoint x: 1111, startPoint y: 162, endPoint x: 721, endPoint y: 230, distance: 395.9
click at [721, 230] on div "Workforce Details Photo First Name" at bounding box center [732, 449] width 1464 height 671
paste input "Email Filter Input"
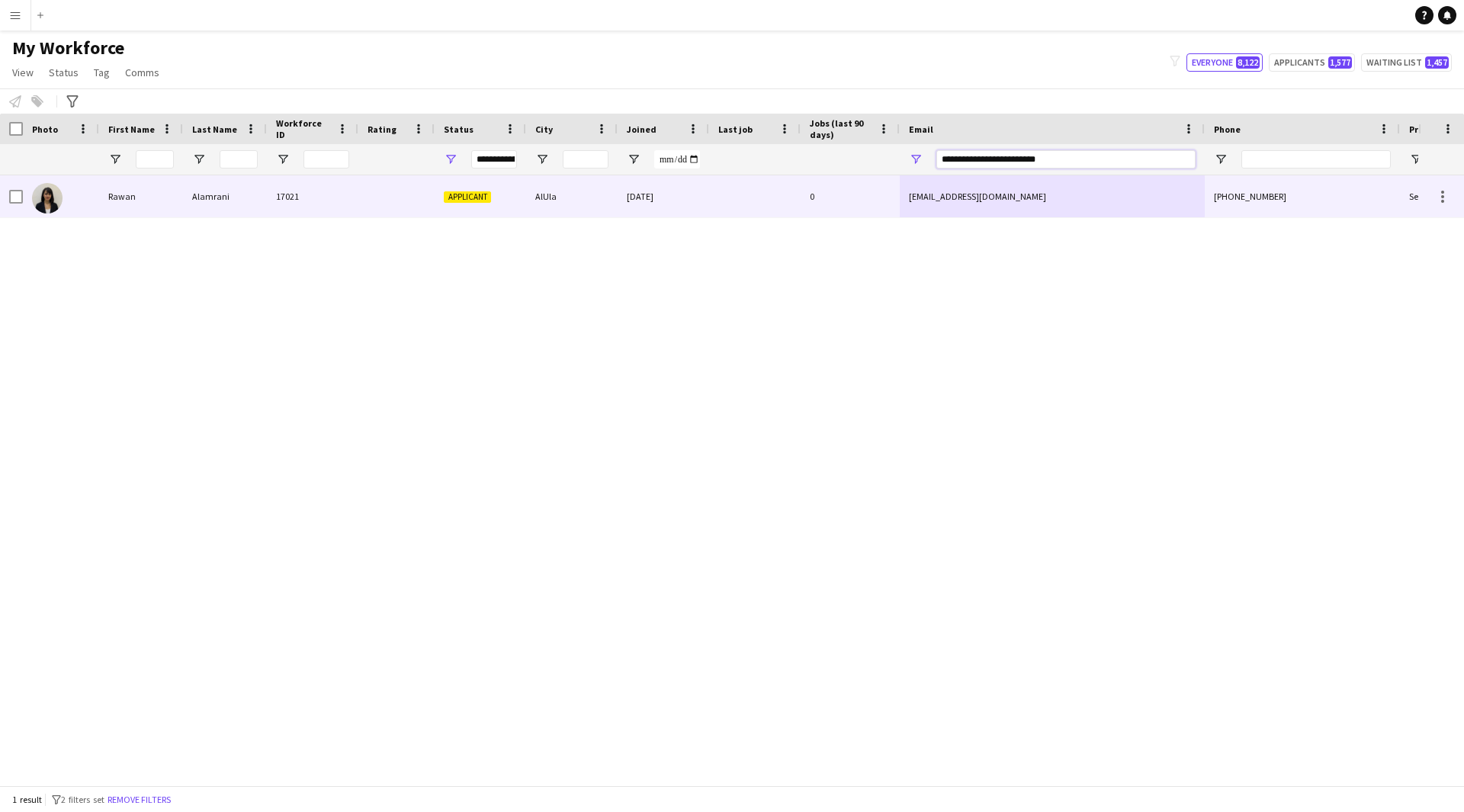
type input "**********"
click at [692, 214] on div "[DATE]" at bounding box center [663, 196] width 91 height 42
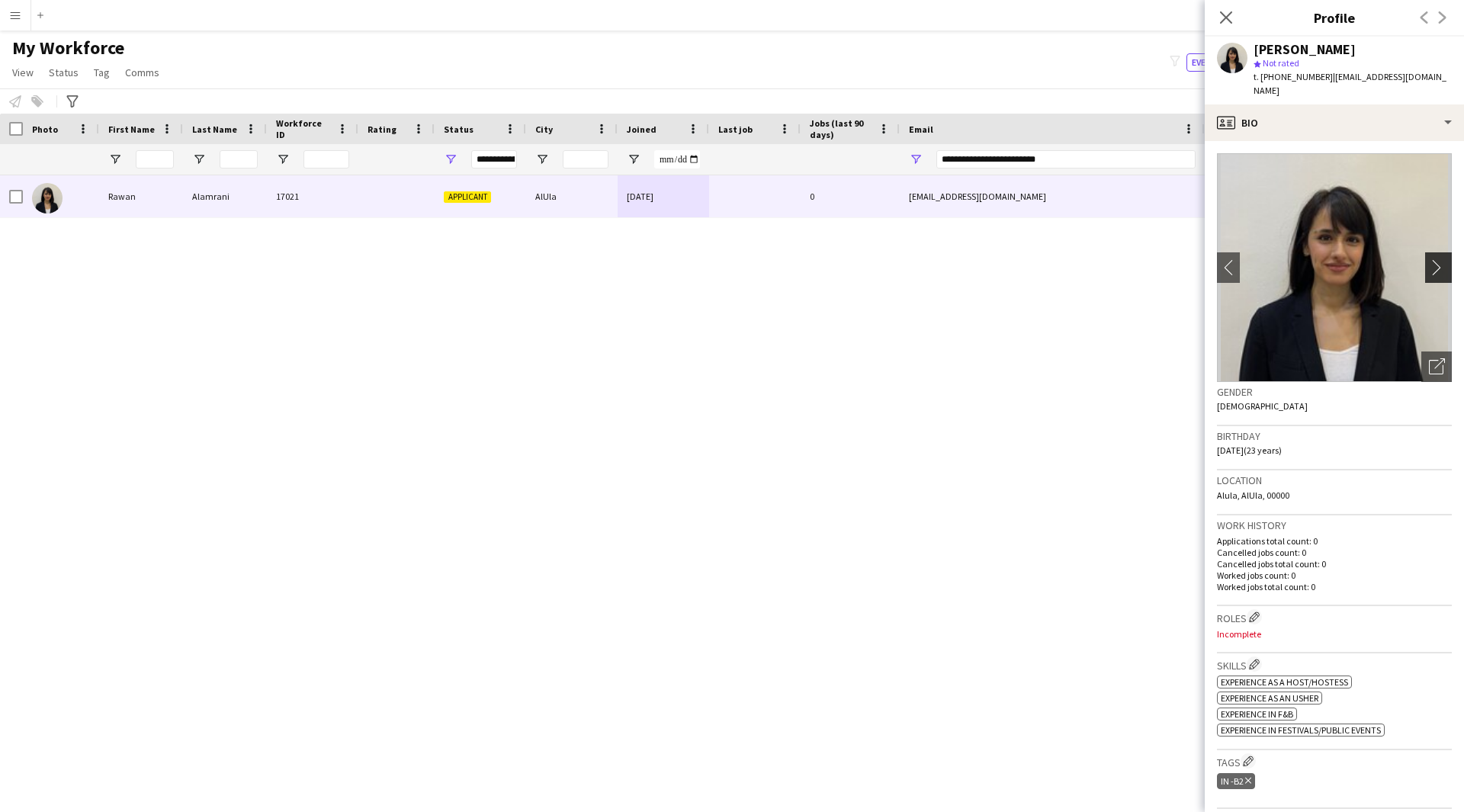
click at [1429, 261] on app-icon "chevron-right" at bounding box center [1440, 267] width 24 height 16
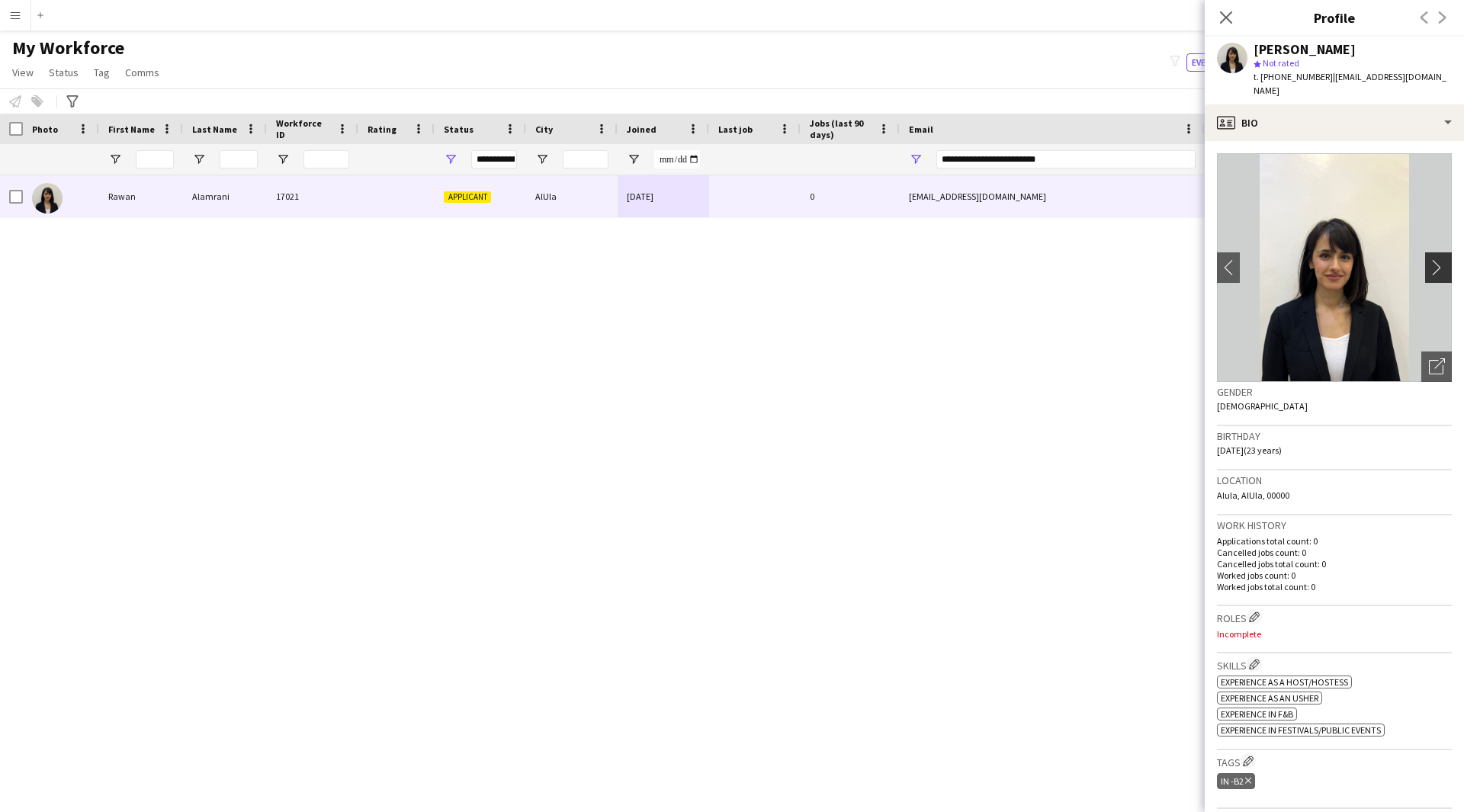
click at [1429, 261] on app-icon "chevron-right" at bounding box center [1440, 267] width 24 height 16
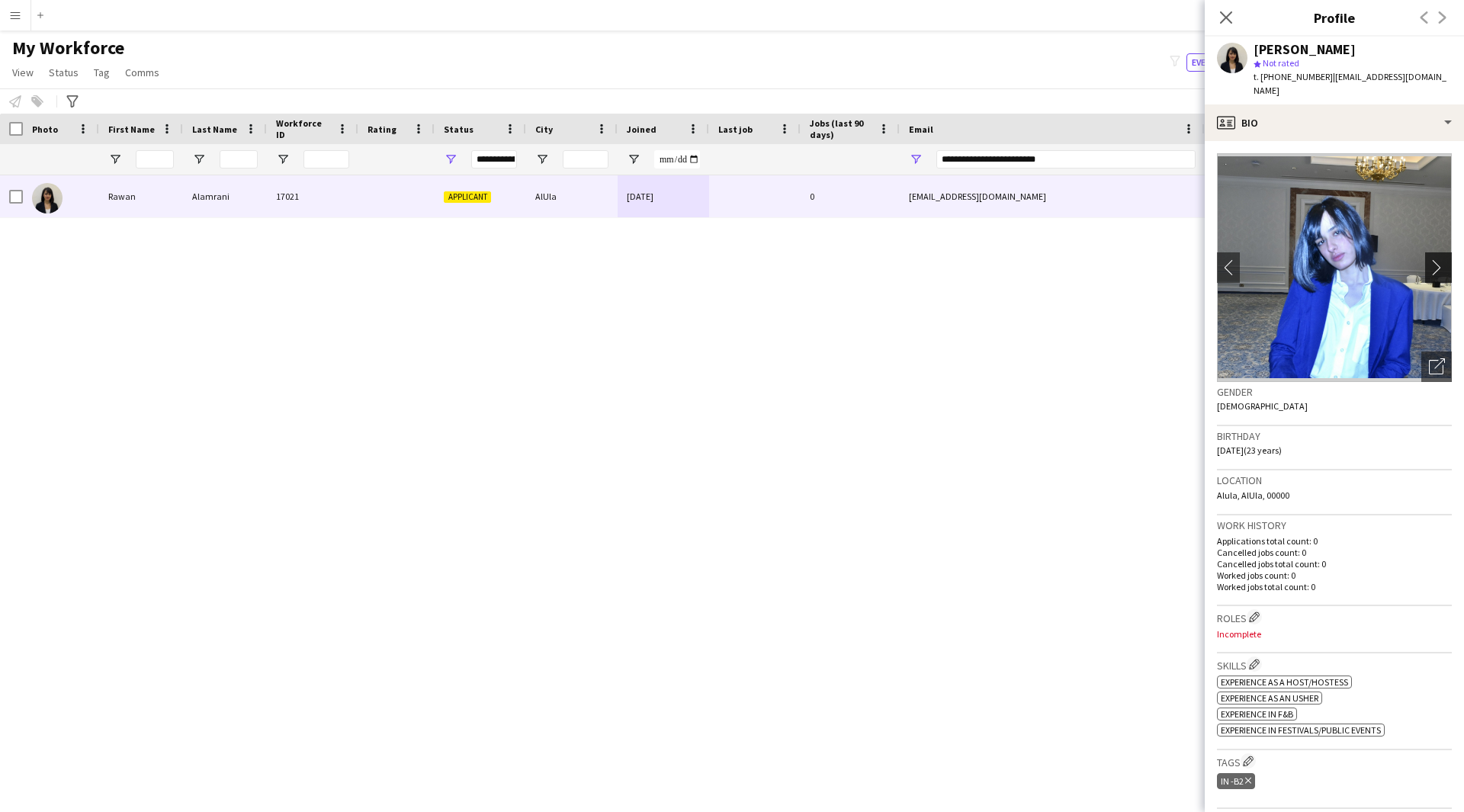
click at [1429, 261] on app-icon "chevron-right" at bounding box center [1440, 267] width 24 height 16
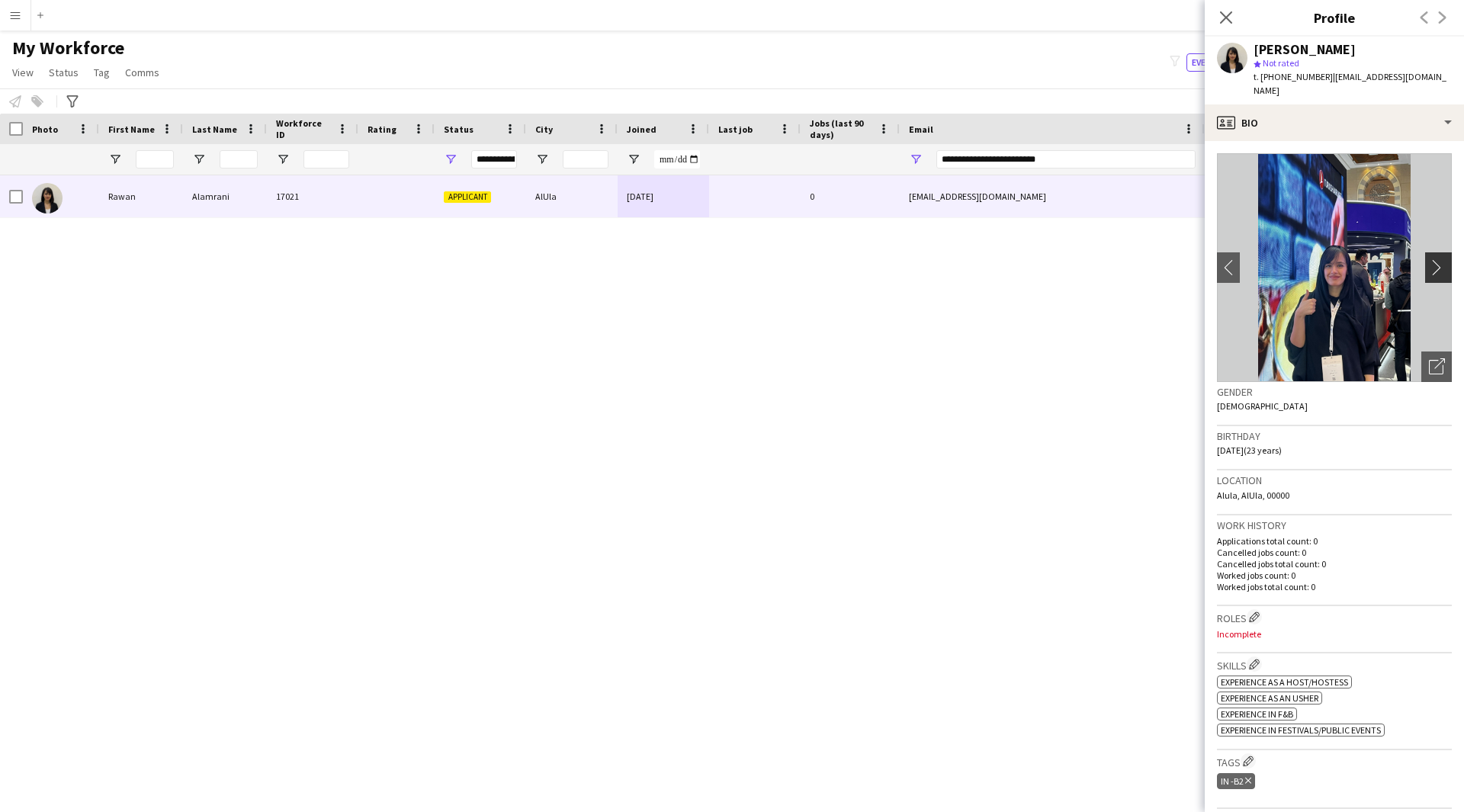
click at [1429, 261] on app-icon "chevron-right" at bounding box center [1440, 267] width 24 height 16
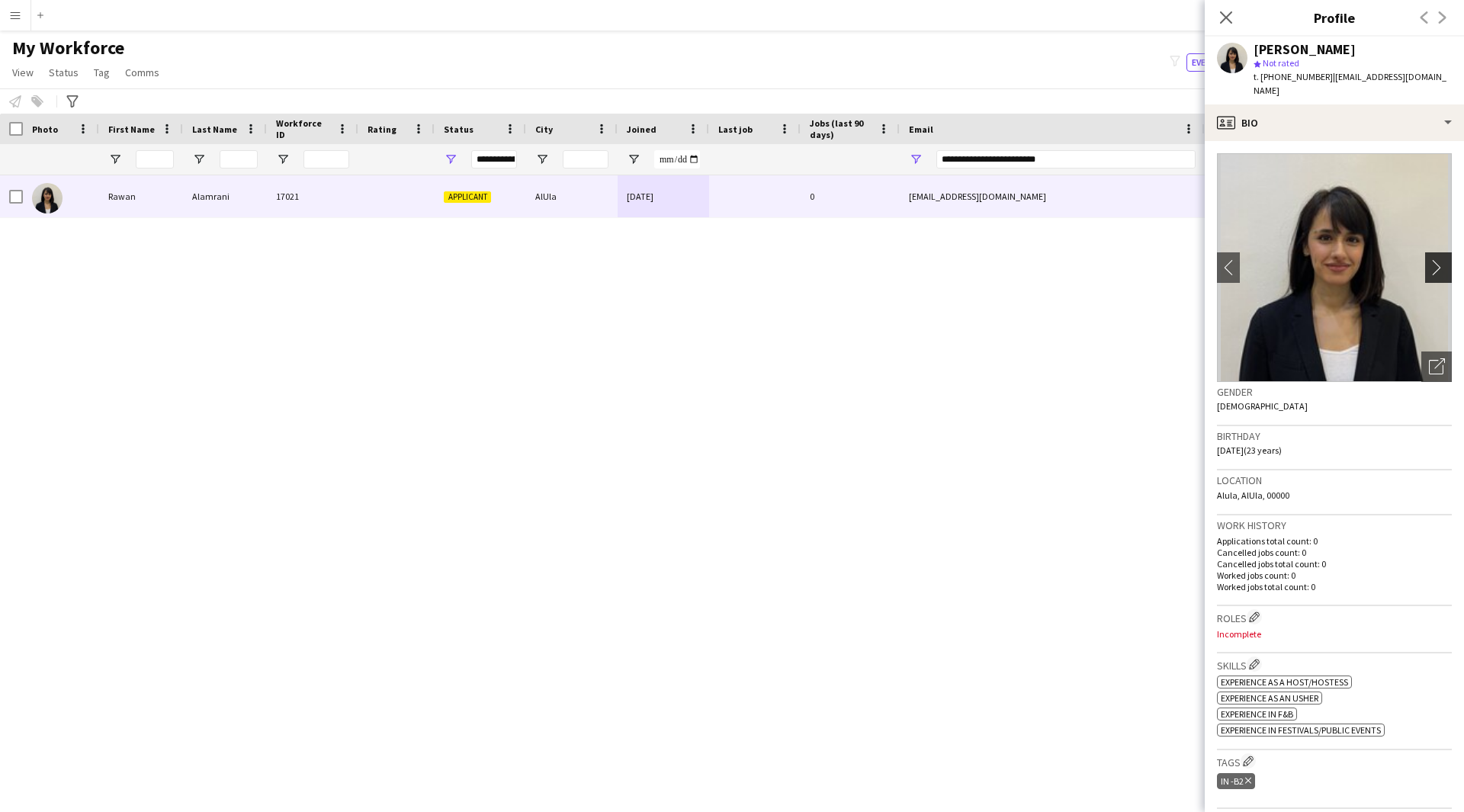
click at [1429, 261] on app-icon "chevron-right" at bounding box center [1440, 267] width 24 height 16
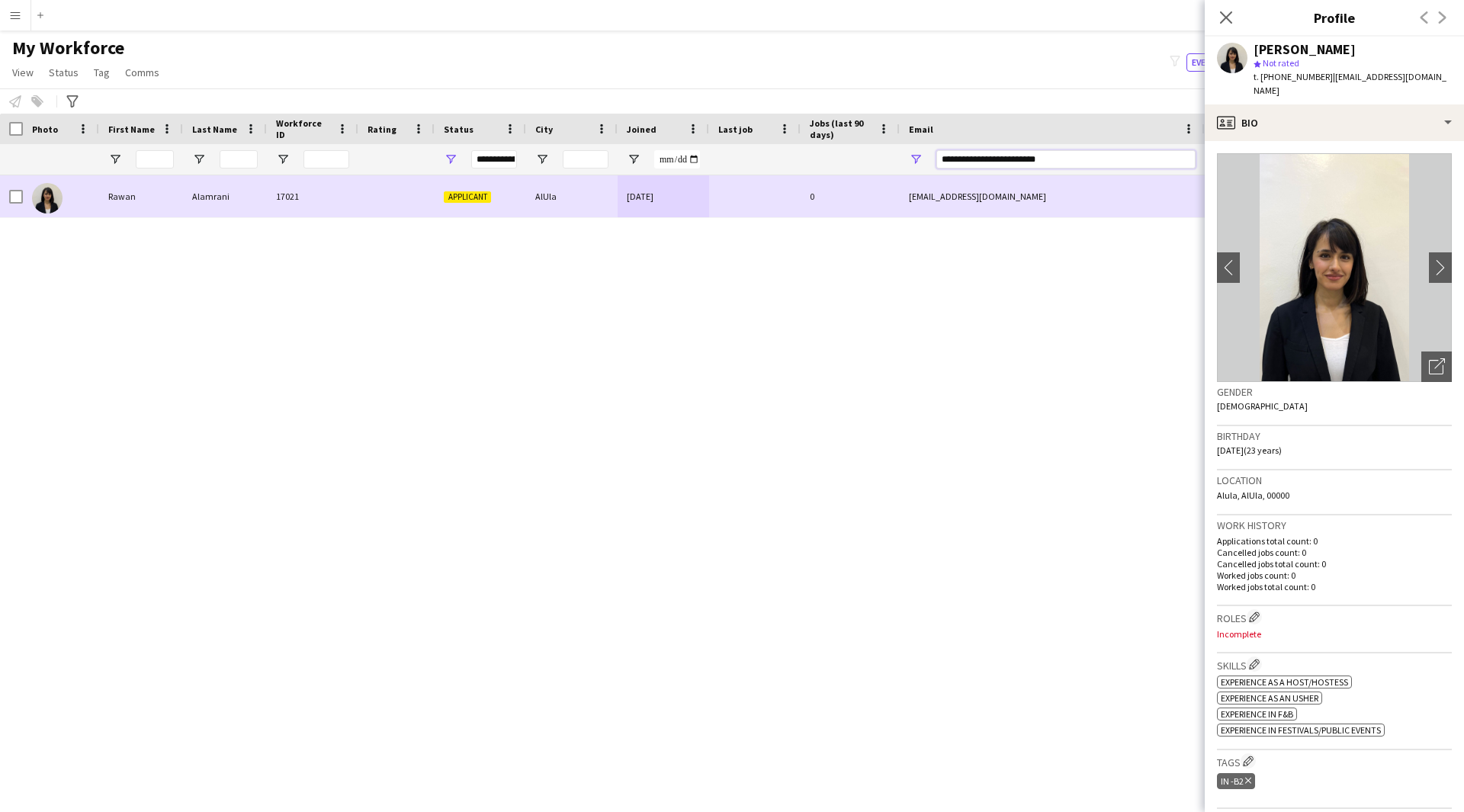
drag, startPoint x: 1077, startPoint y: 153, endPoint x: 672, endPoint y: 210, distance: 409.0
click at [672, 210] on div "Workforce Details Photo First Name" at bounding box center [732, 449] width 1464 height 671
paste input "Email Filter Input"
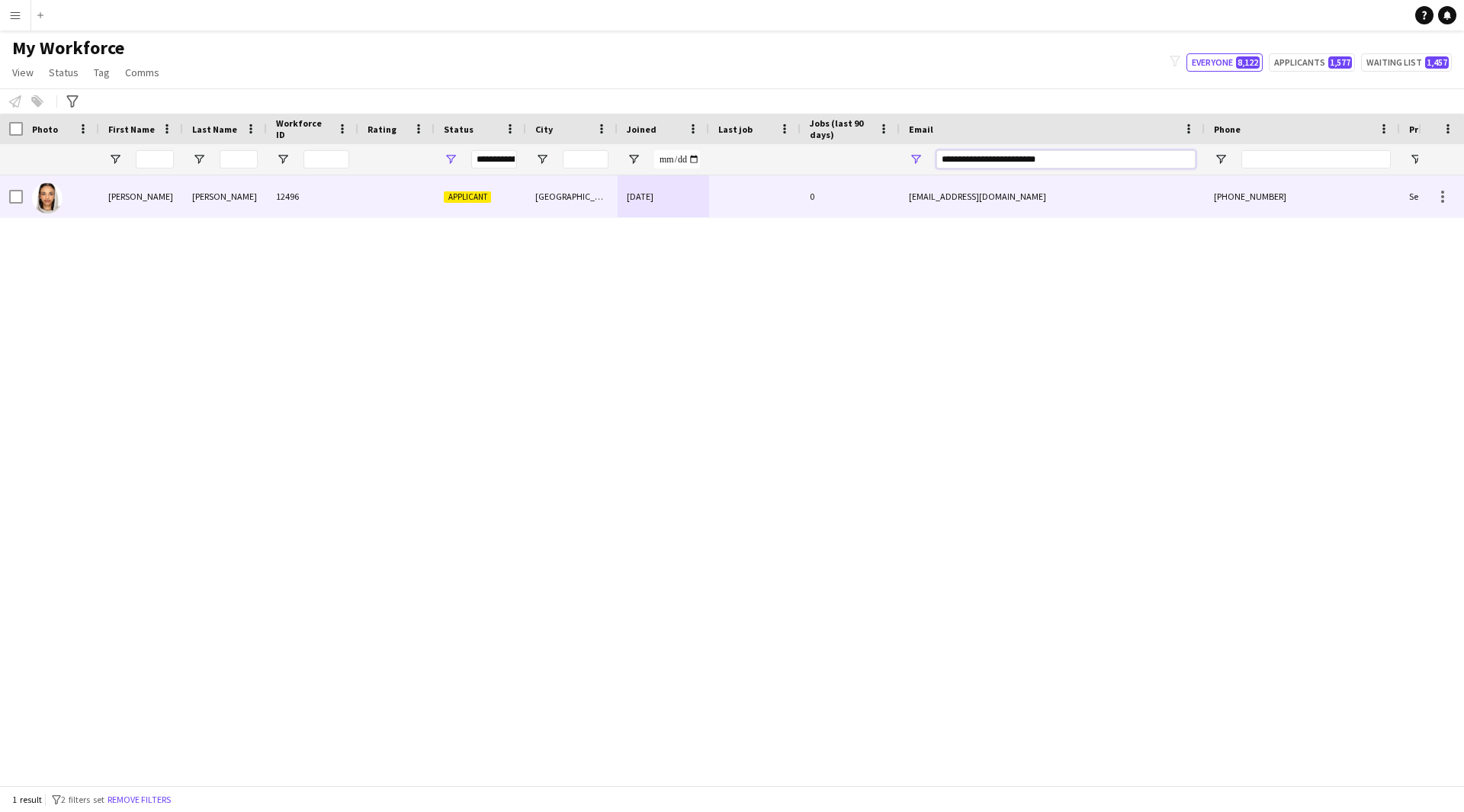
type input "**********"
click at [1028, 210] on div "[EMAIL_ADDRESS][DOMAIN_NAME]" at bounding box center [1052, 196] width 305 height 42
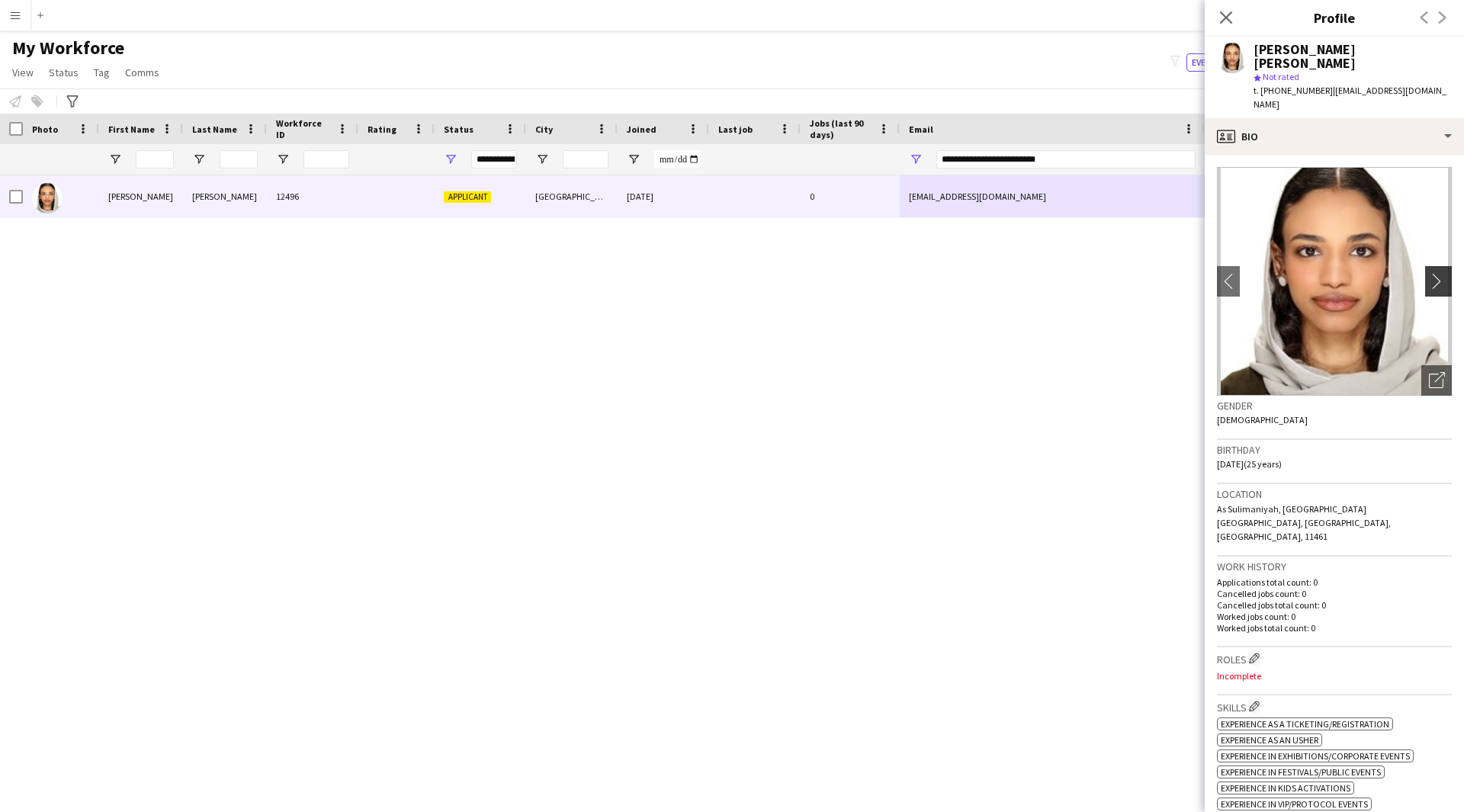
click at [1429, 273] on app-icon "chevron-right" at bounding box center [1440, 281] width 24 height 16
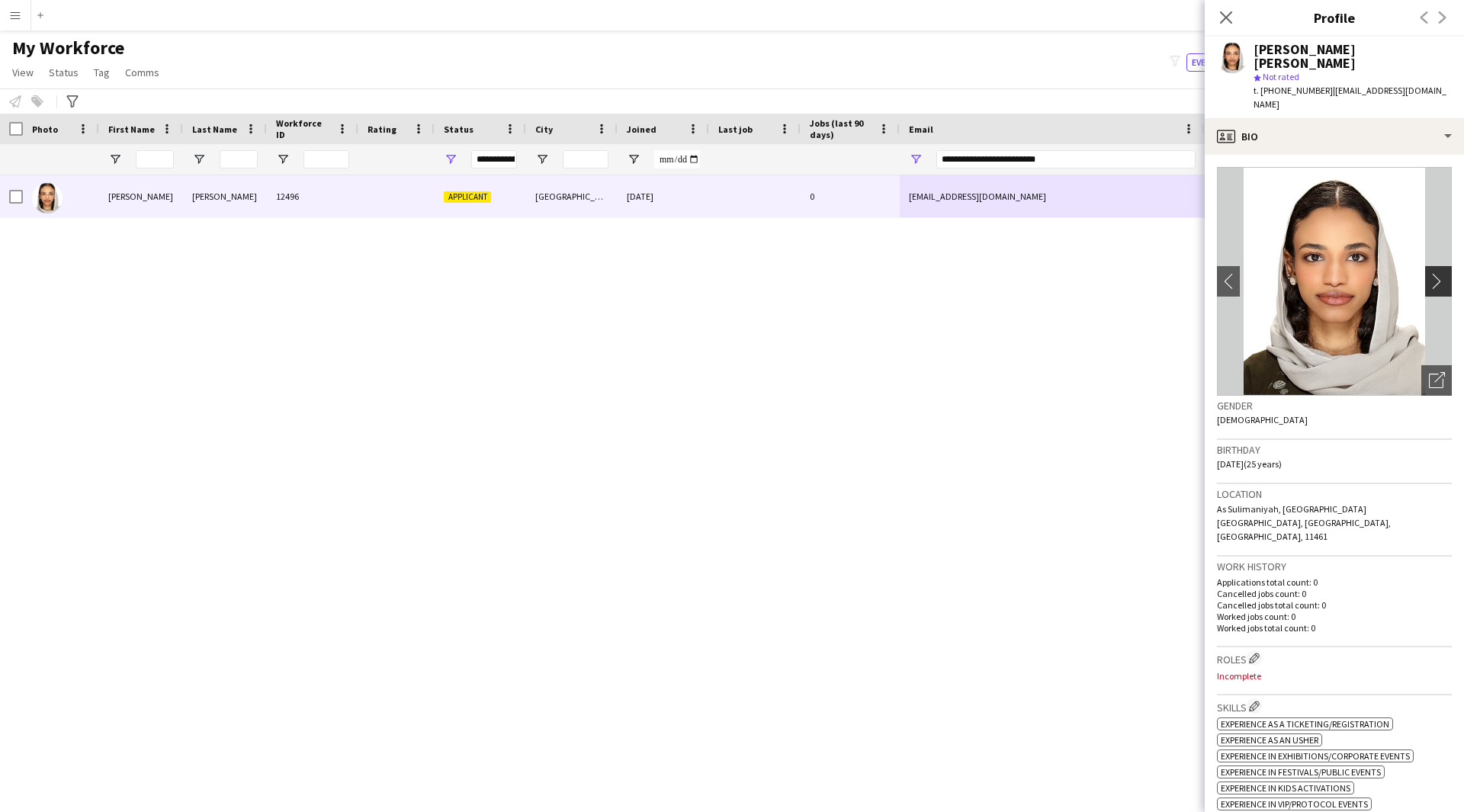
click at [1429, 273] on app-icon "chevron-right" at bounding box center [1440, 281] width 24 height 16
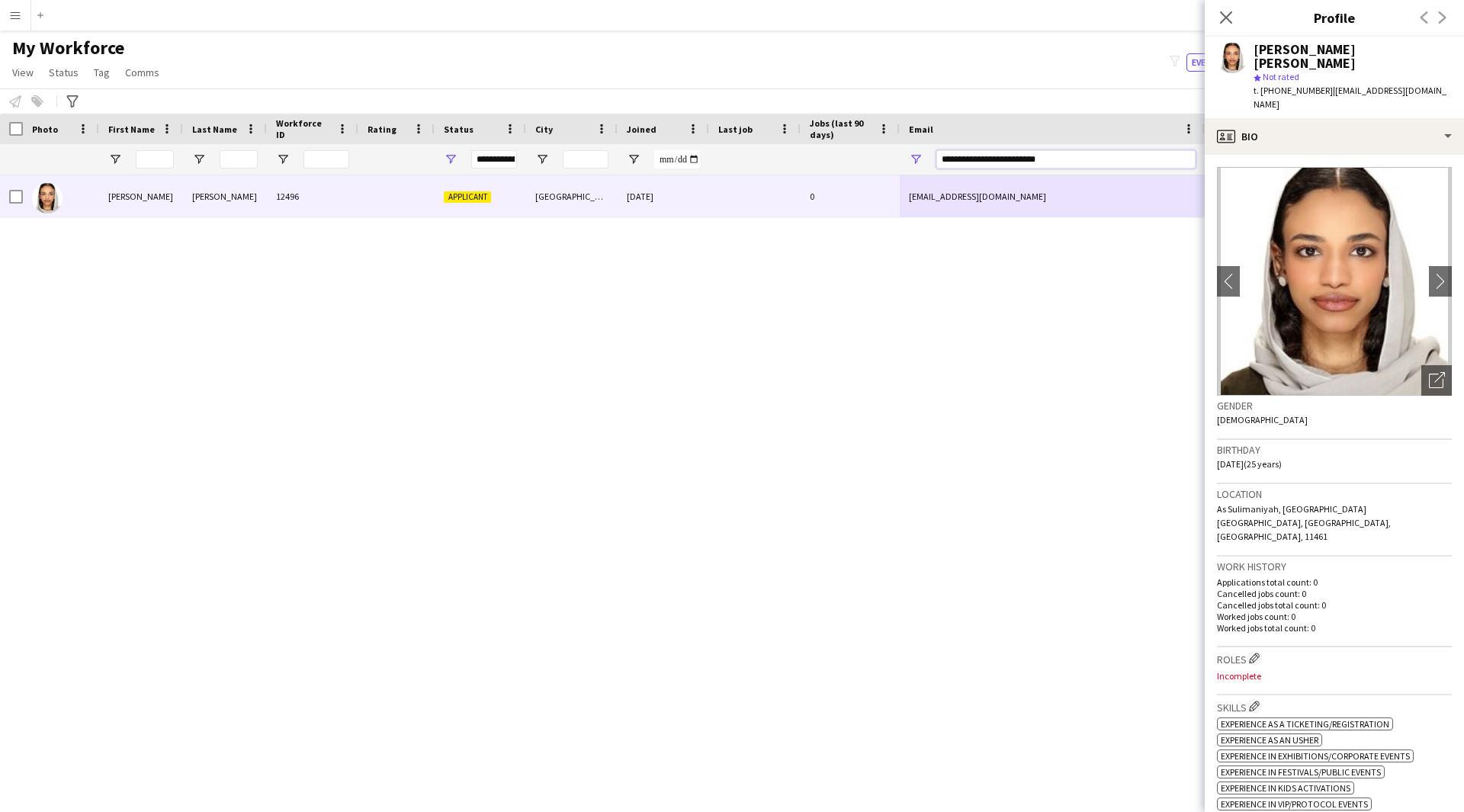
drag, startPoint x: 1074, startPoint y: 155, endPoint x: 729, endPoint y: 179, distance: 345.8
click at [729, 179] on div "Workforce Details Photo First Name" at bounding box center [732, 449] width 1464 height 671
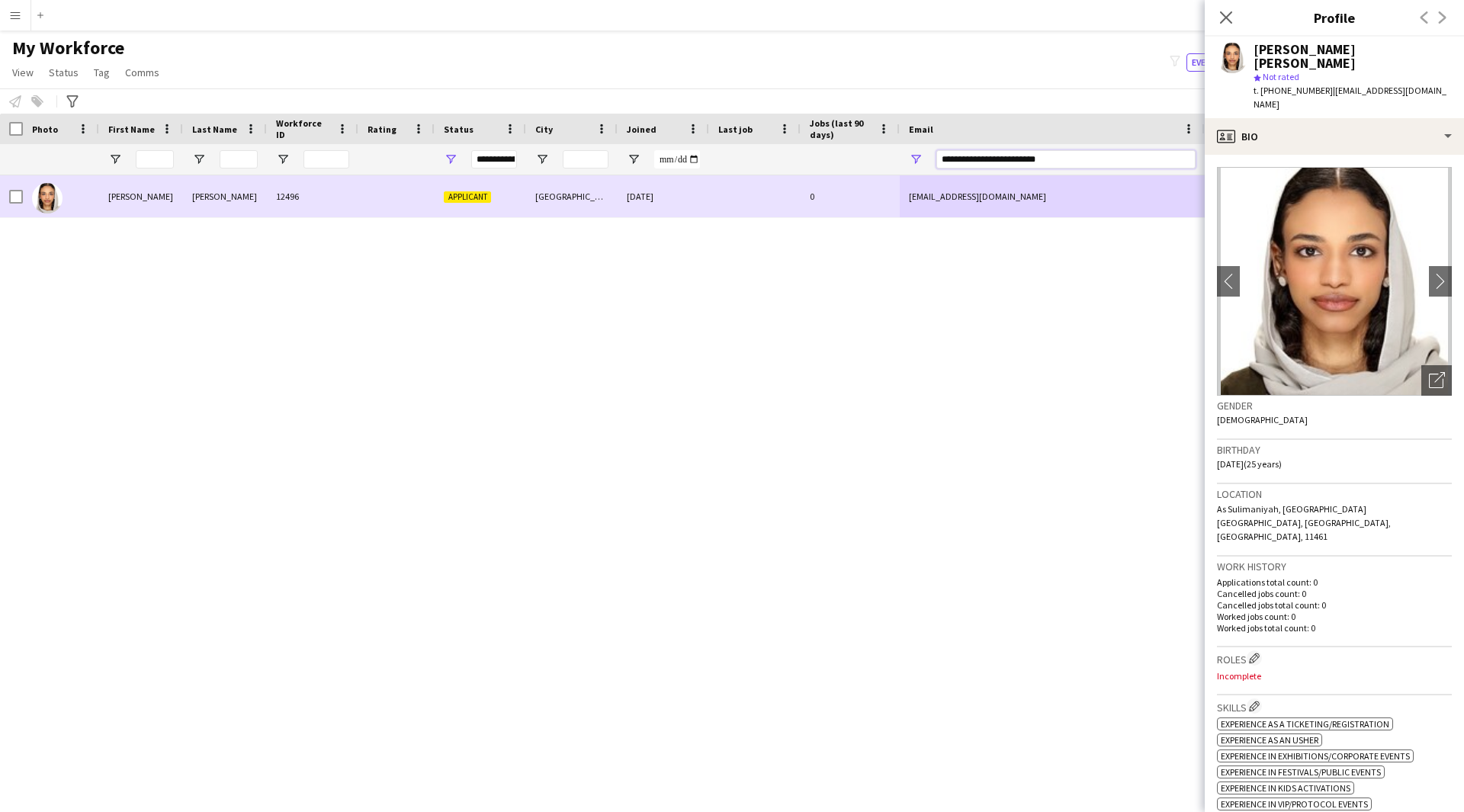
paste input "Email Filter Input"
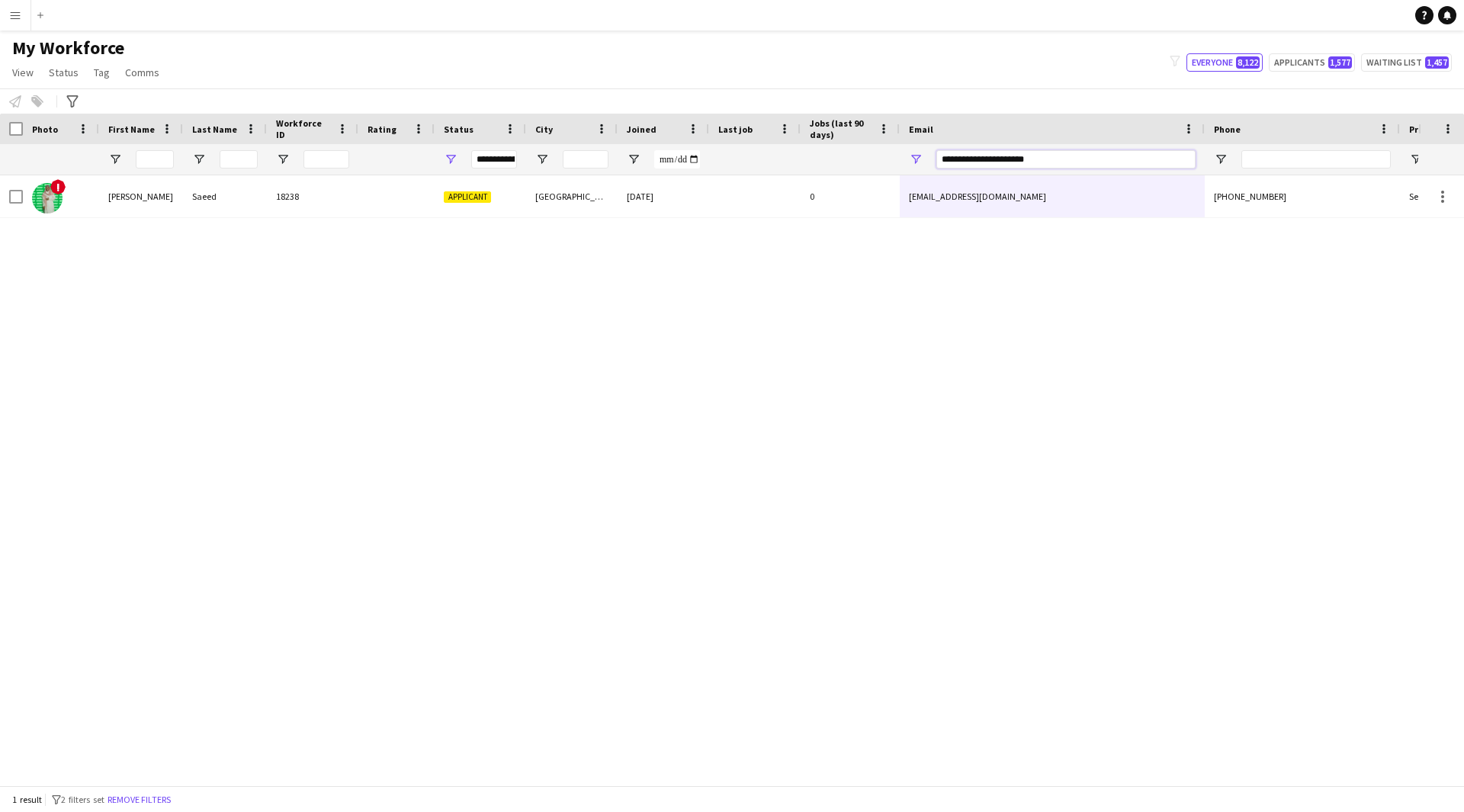
type input "**********"
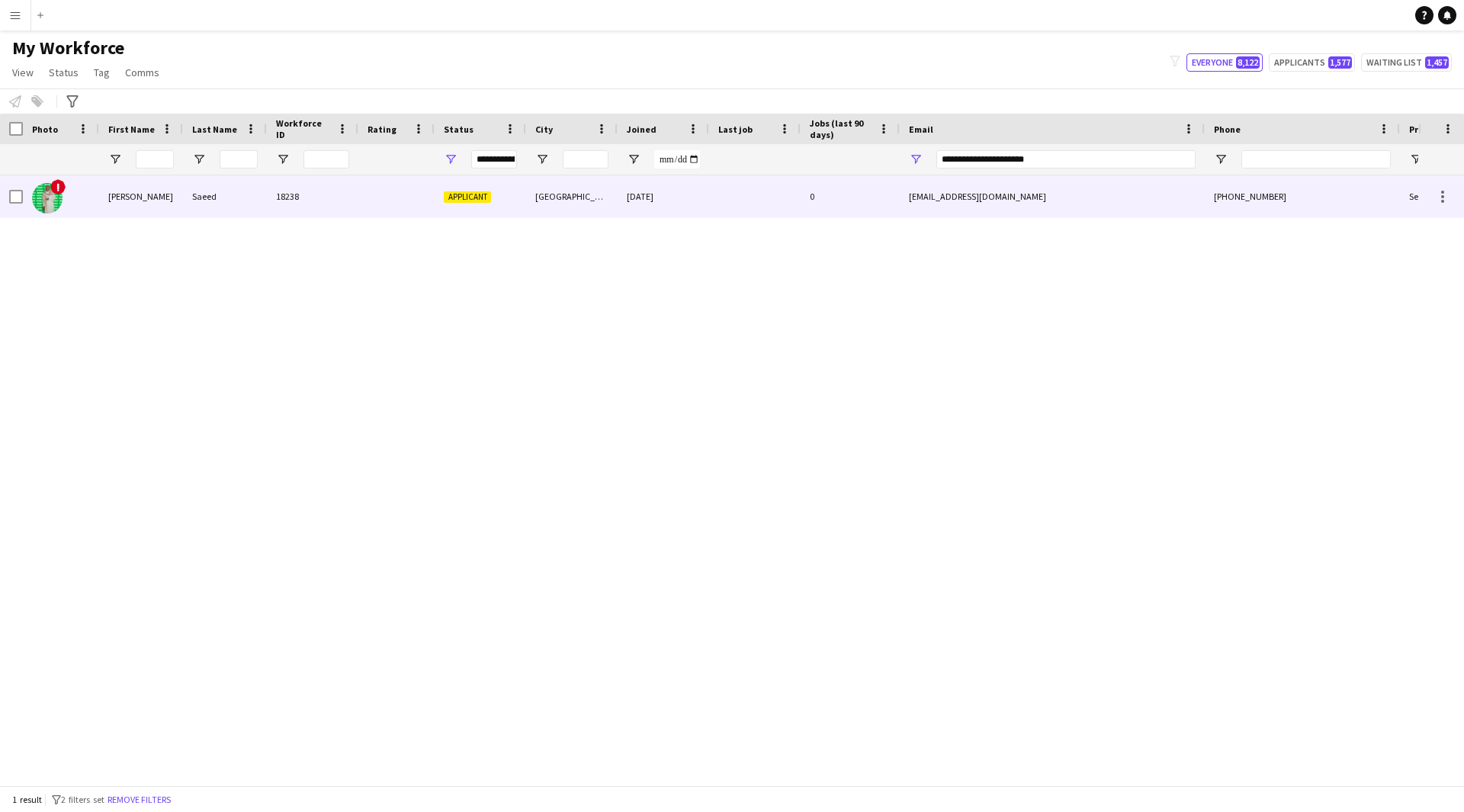
click at [844, 182] on div "0" at bounding box center [850, 196] width 99 height 42
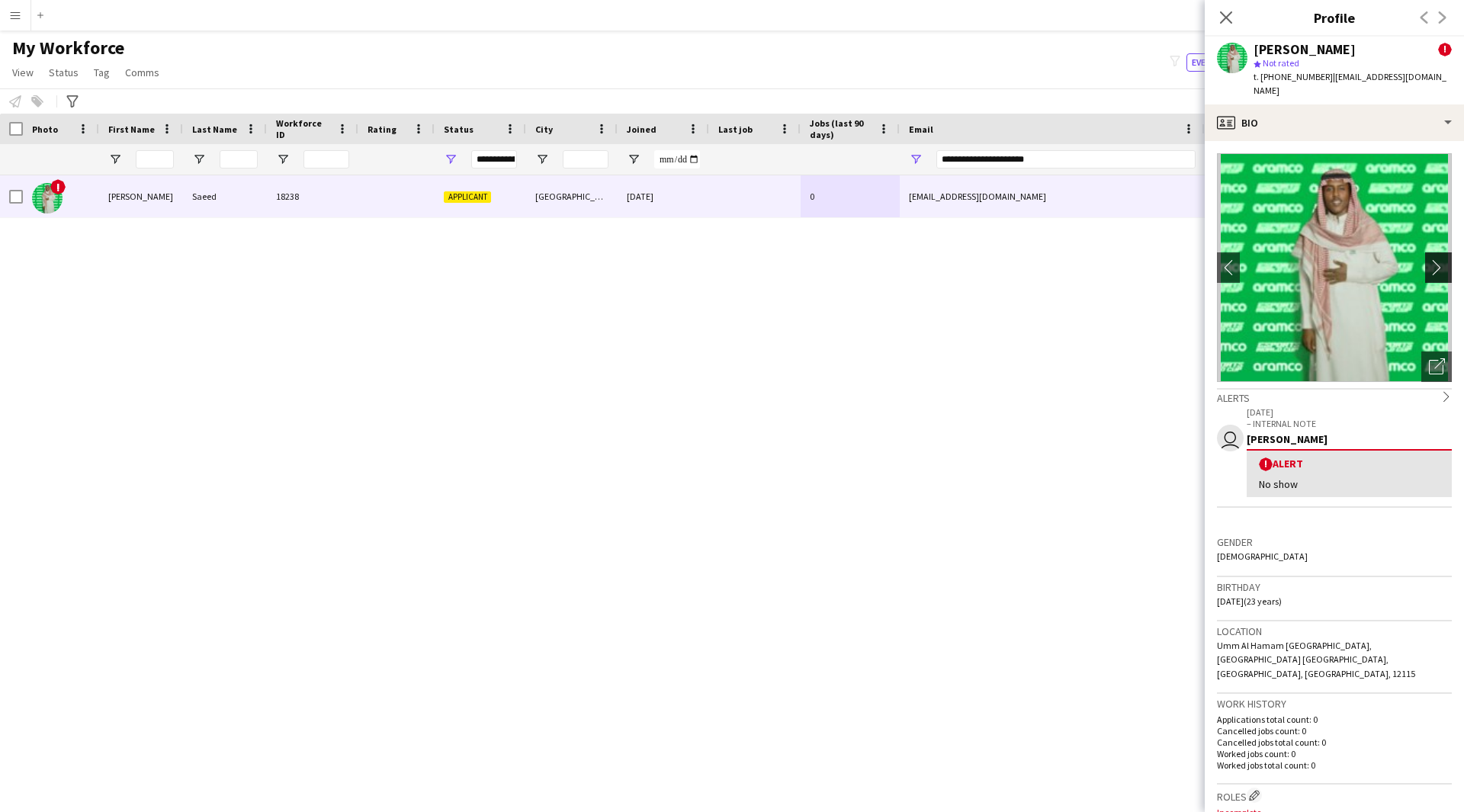
click at [1431, 259] on app-icon "chevron-right" at bounding box center [1440, 267] width 24 height 16
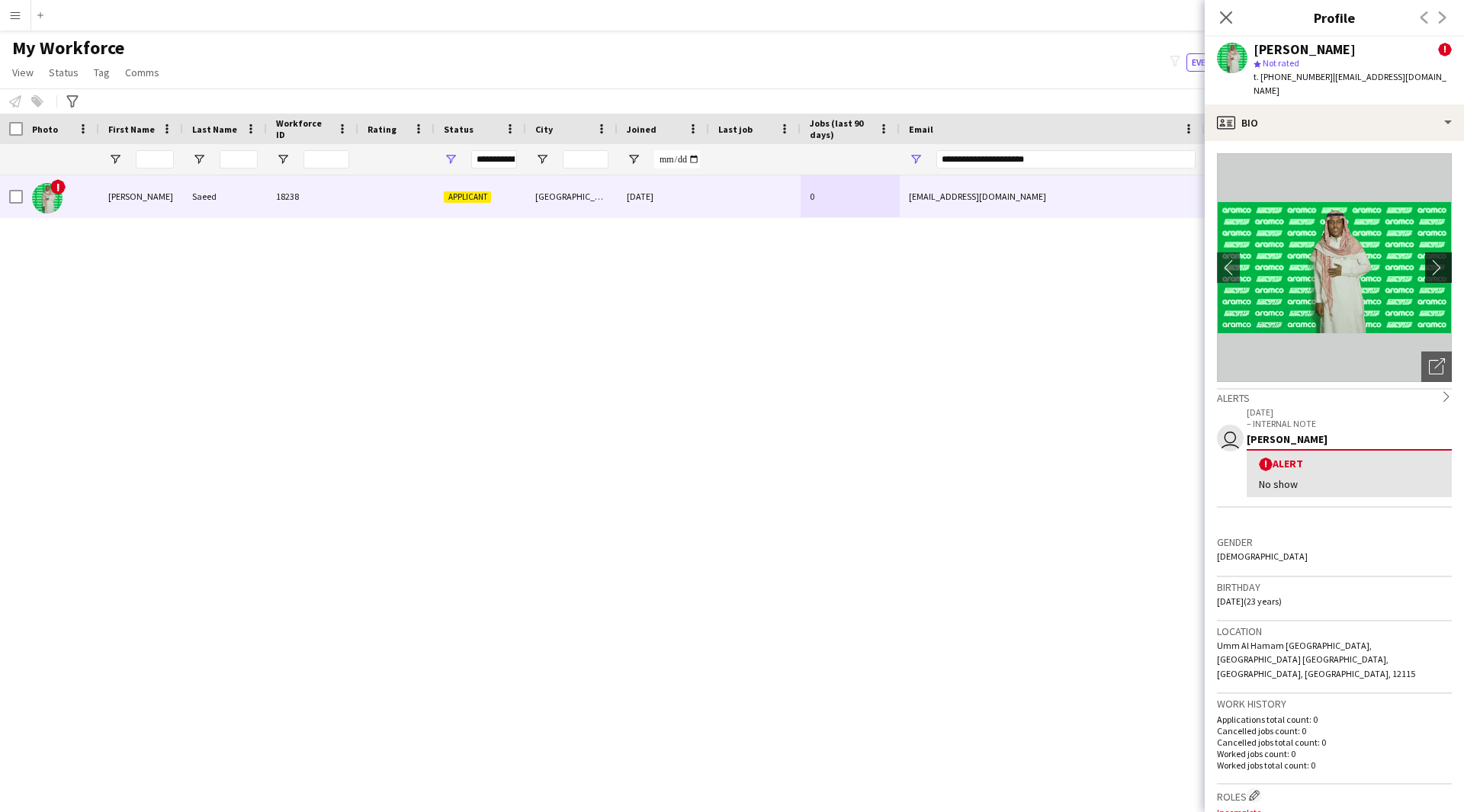
click at [1431, 259] on app-icon "chevron-right" at bounding box center [1440, 267] width 24 height 16
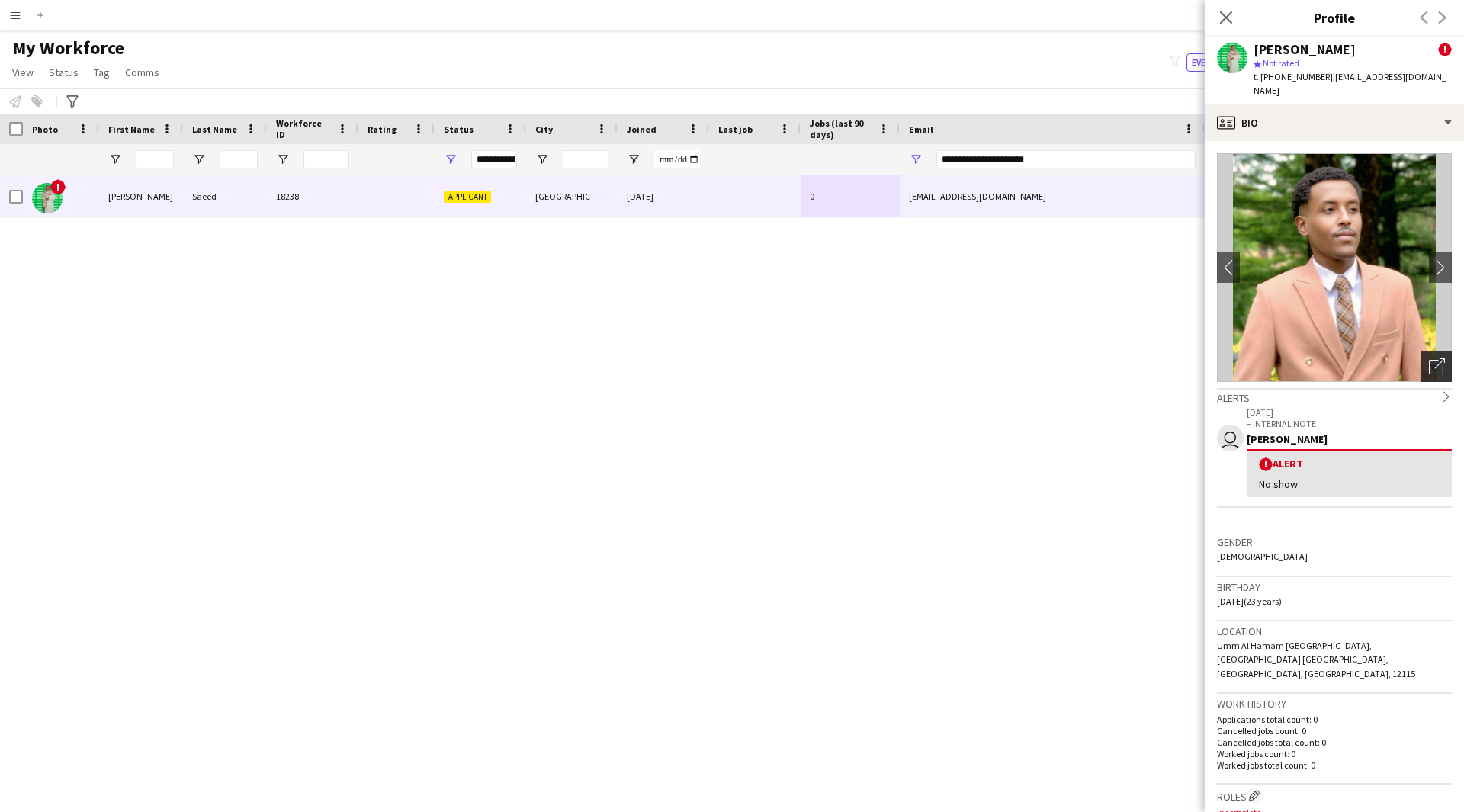
click at [1429, 358] on icon "Open photos pop-in" at bounding box center [1437, 366] width 16 height 16
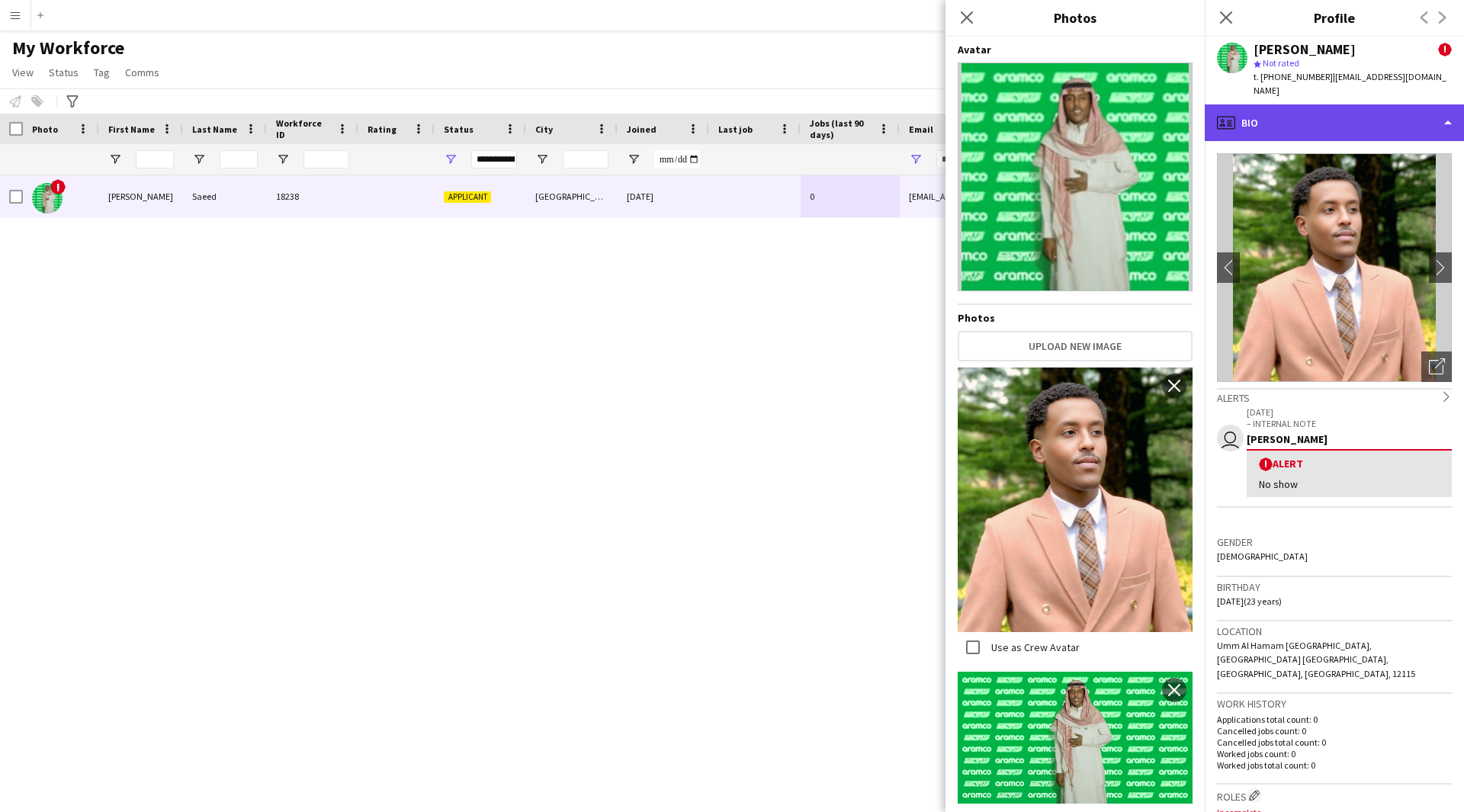
click at [1337, 122] on div "profile Bio" at bounding box center [1334, 123] width 259 height 37
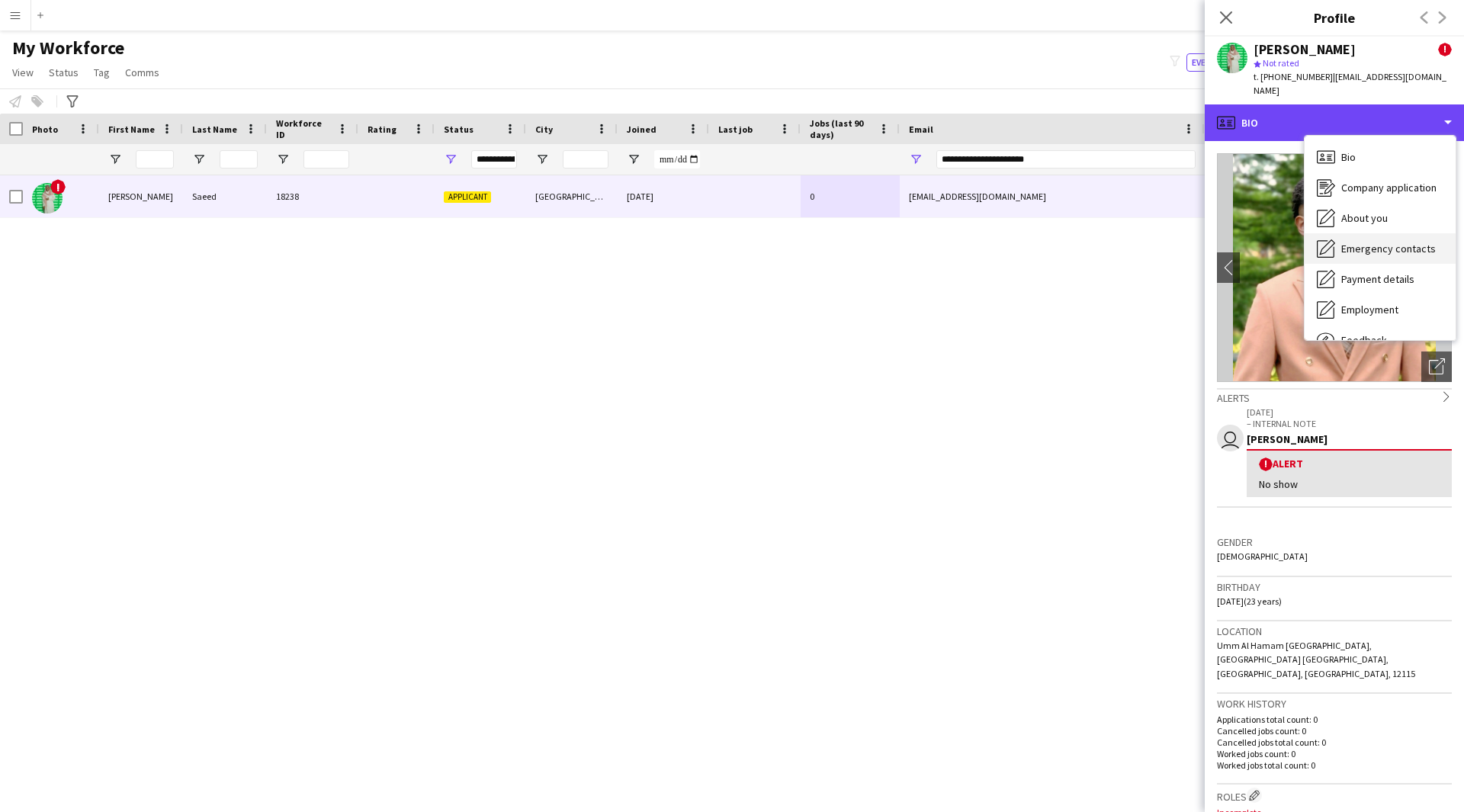
scroll to position [52, 0]
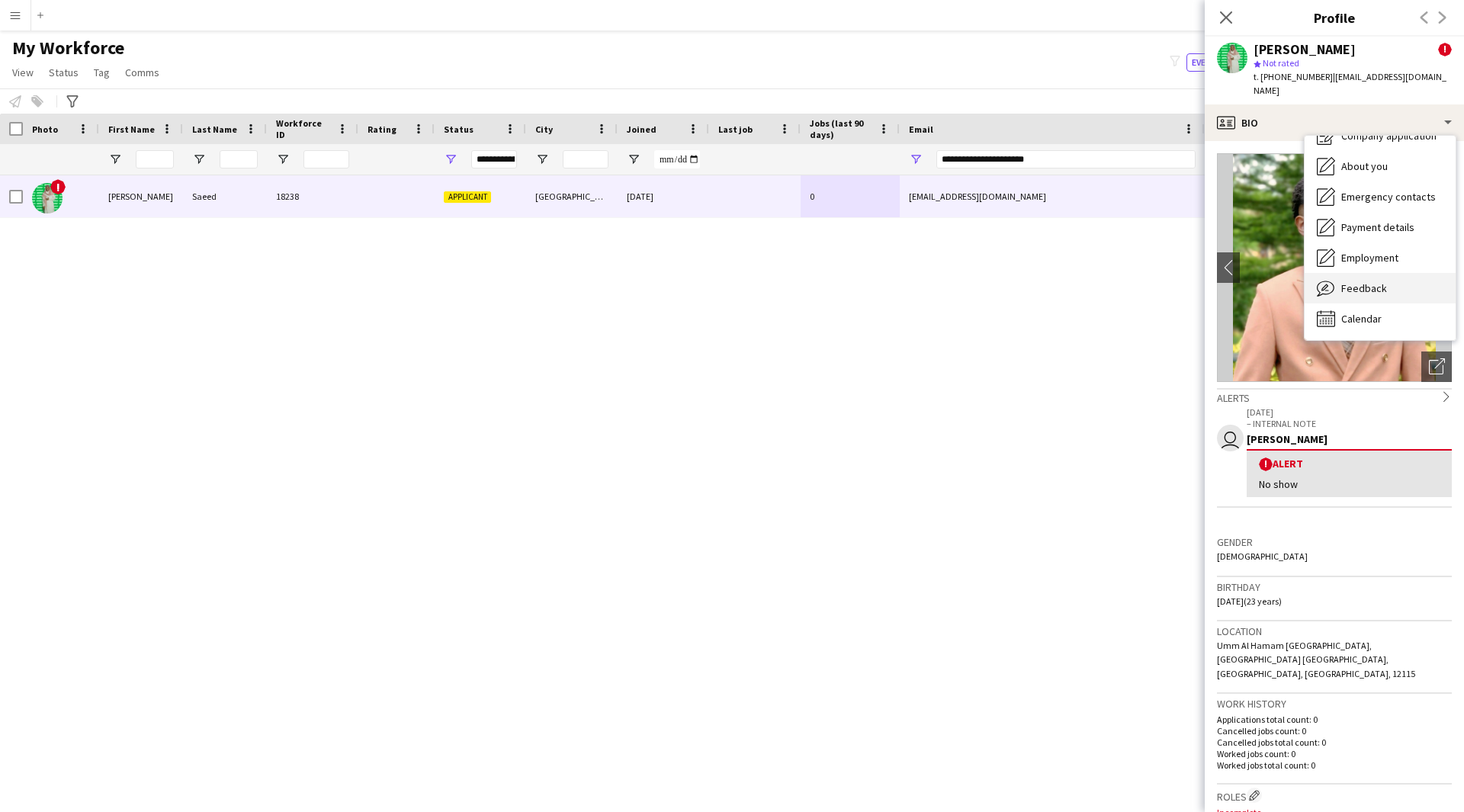
click at [1336, 275] on div "Feedback Feedback" at bounding box center [1380, 288] width 151 height 31
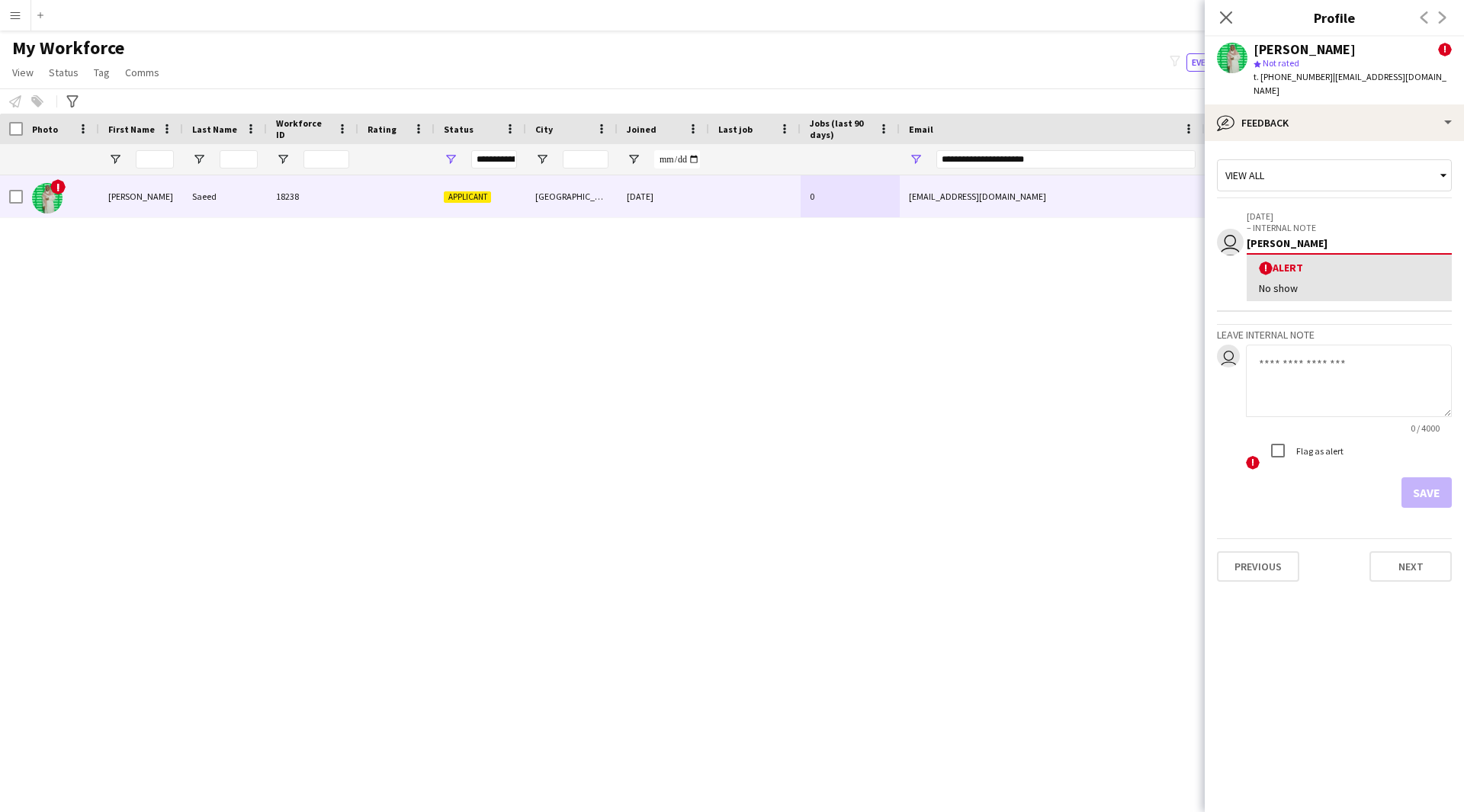
click at [1314, 364] on textarea at bounding box center [1349, 381] width 206 height 72
type textarea "*******"
click at [1433, 477] on button "Save" at bounding box center [1426, 492] width 50 height 31
